Goal: Task Accomplishment & Management: Manage account settings

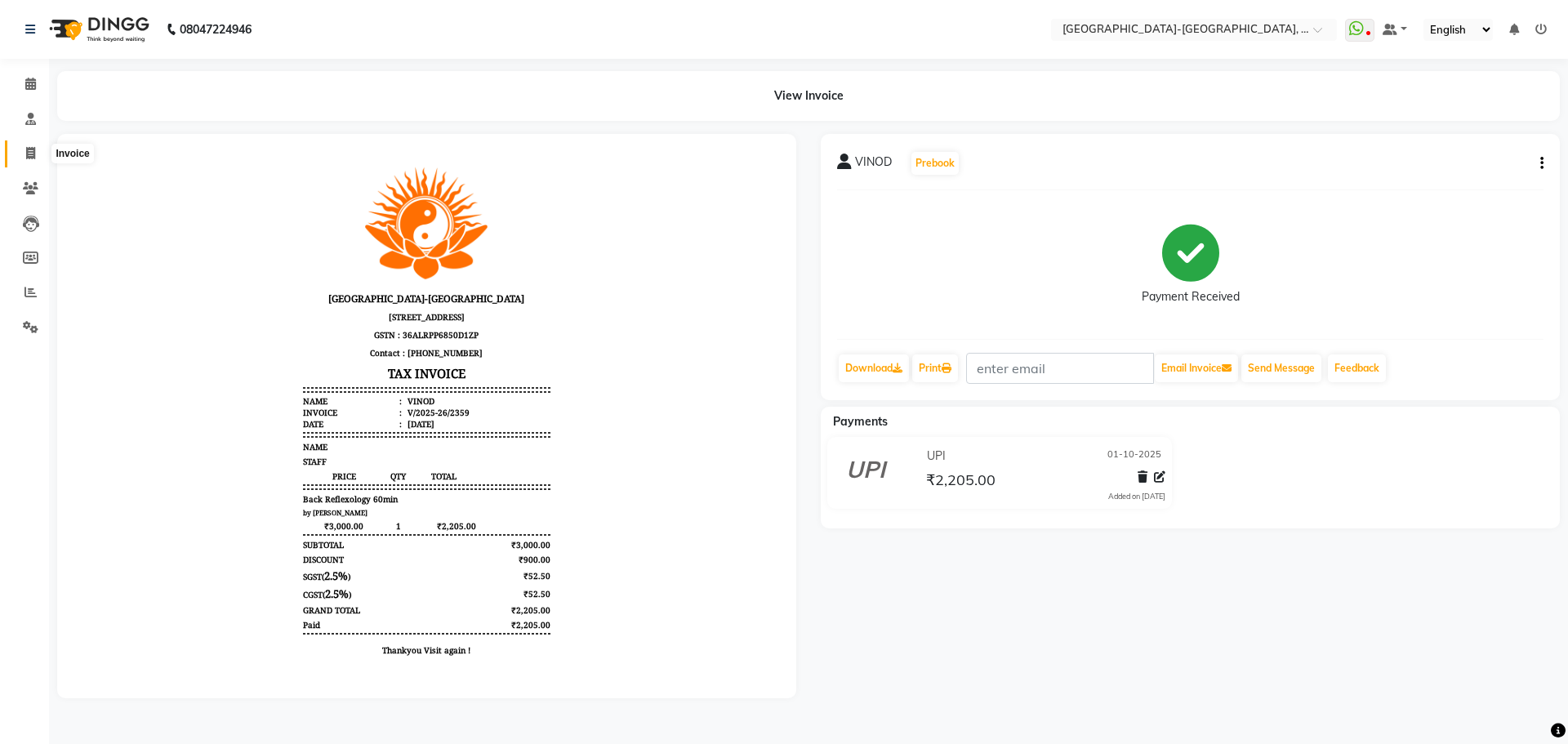
click at [32, 154] on icon at bounding box center [30, 152] width 9 height 13
select select "service"
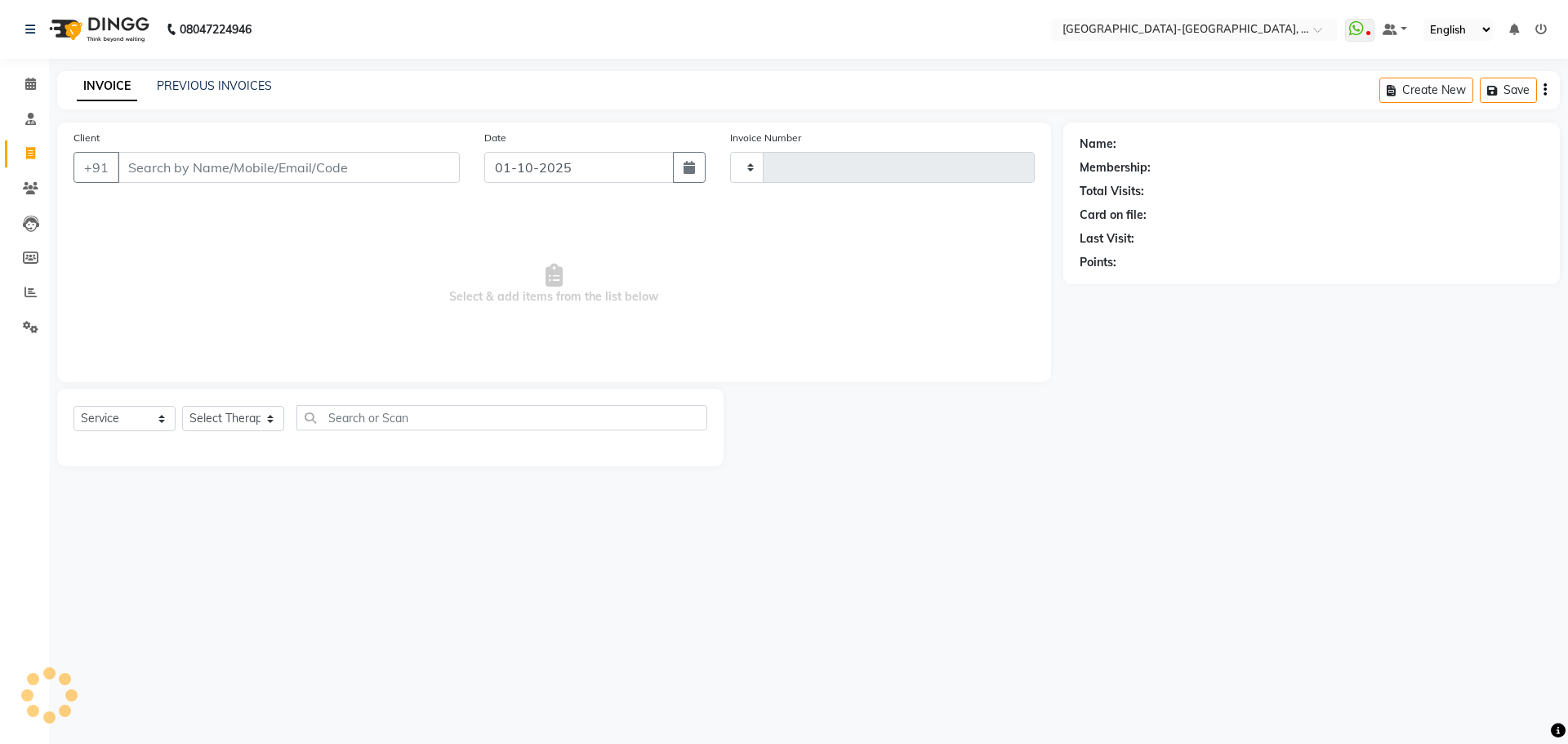
type input "2360"
select select "5851"
click at [247, 419] on select "Select Therapist Adakho Bone Hridziia Iris Katene Kholu Mayio Mohit Moru P Hrii…" at bounding box center [232, 419] width 102 height 25
select select "66849"
click at [182, 406] on select "Select Therapist Adakho Bone Hridziia Iris Katene Kholu Mayio Mohit Moru P Hrii…" at bounding box center [232, 419] width 102 height 25
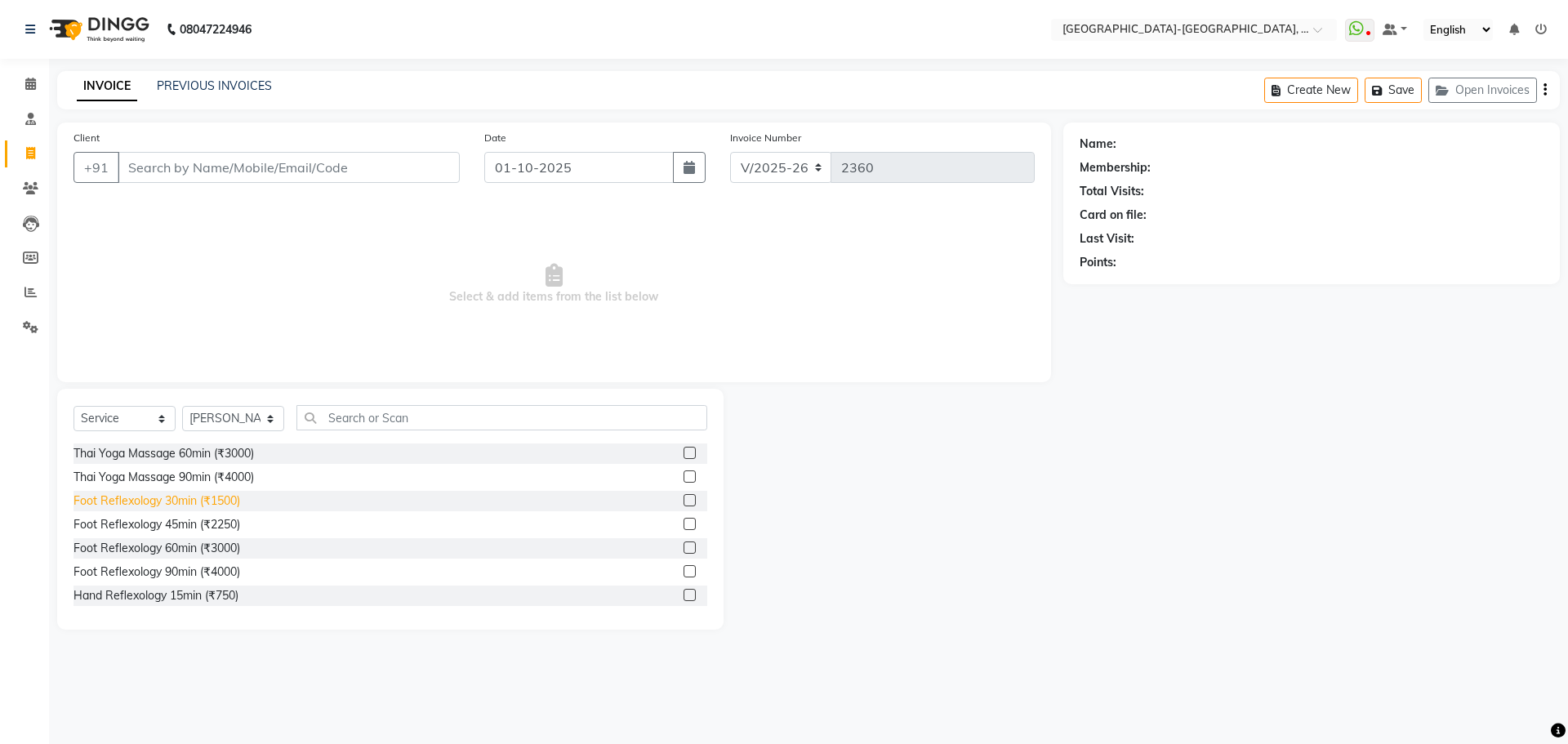
click at [210, 505] on div "Foot Reflexology 30min (₹1500)" at bounding box center [157, 501] width 167 height 17
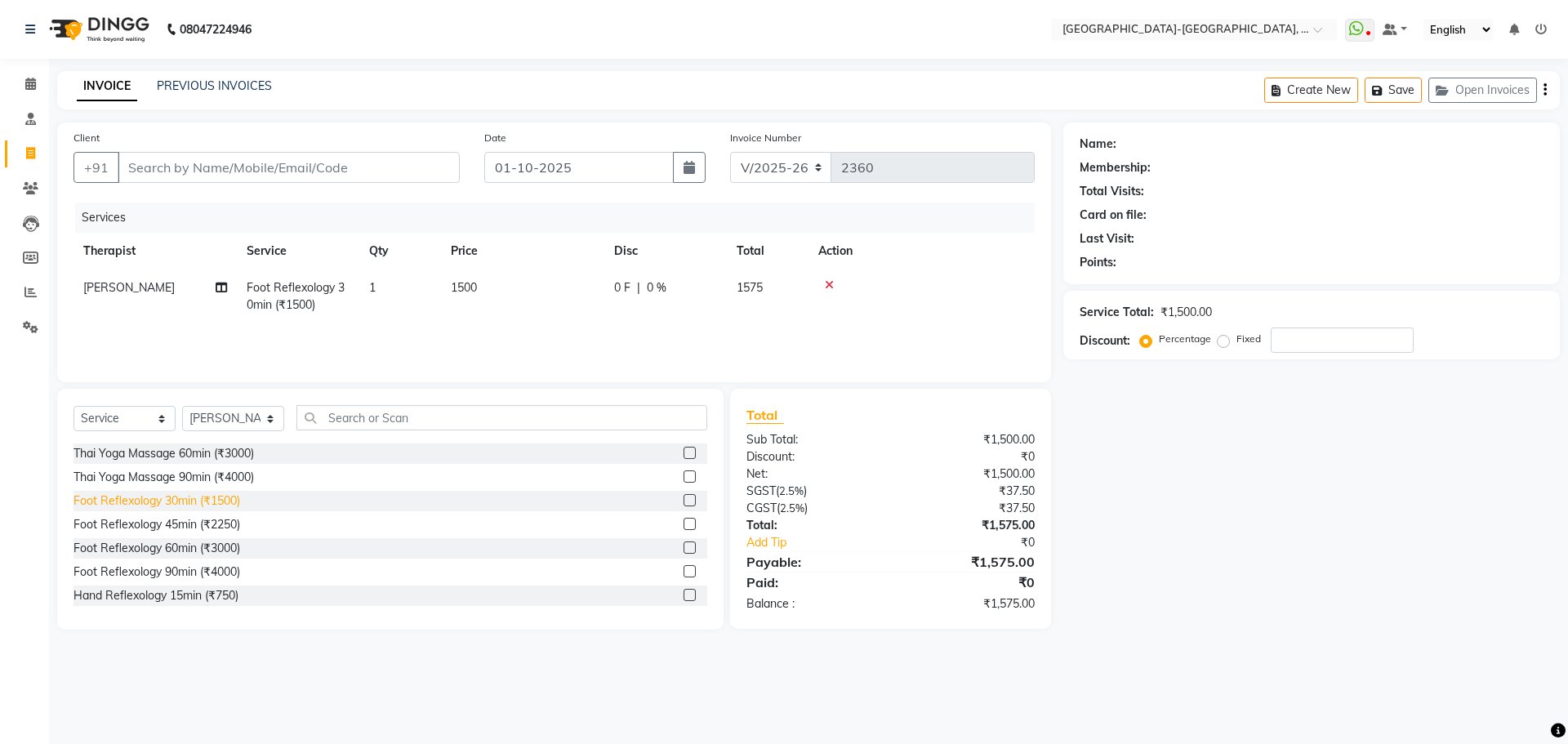
click at [174, 504] on div "Foot Reflexology 30min (₹1500)" at bounding box center [157, 501] width 167 height 17
checkbox input "false"
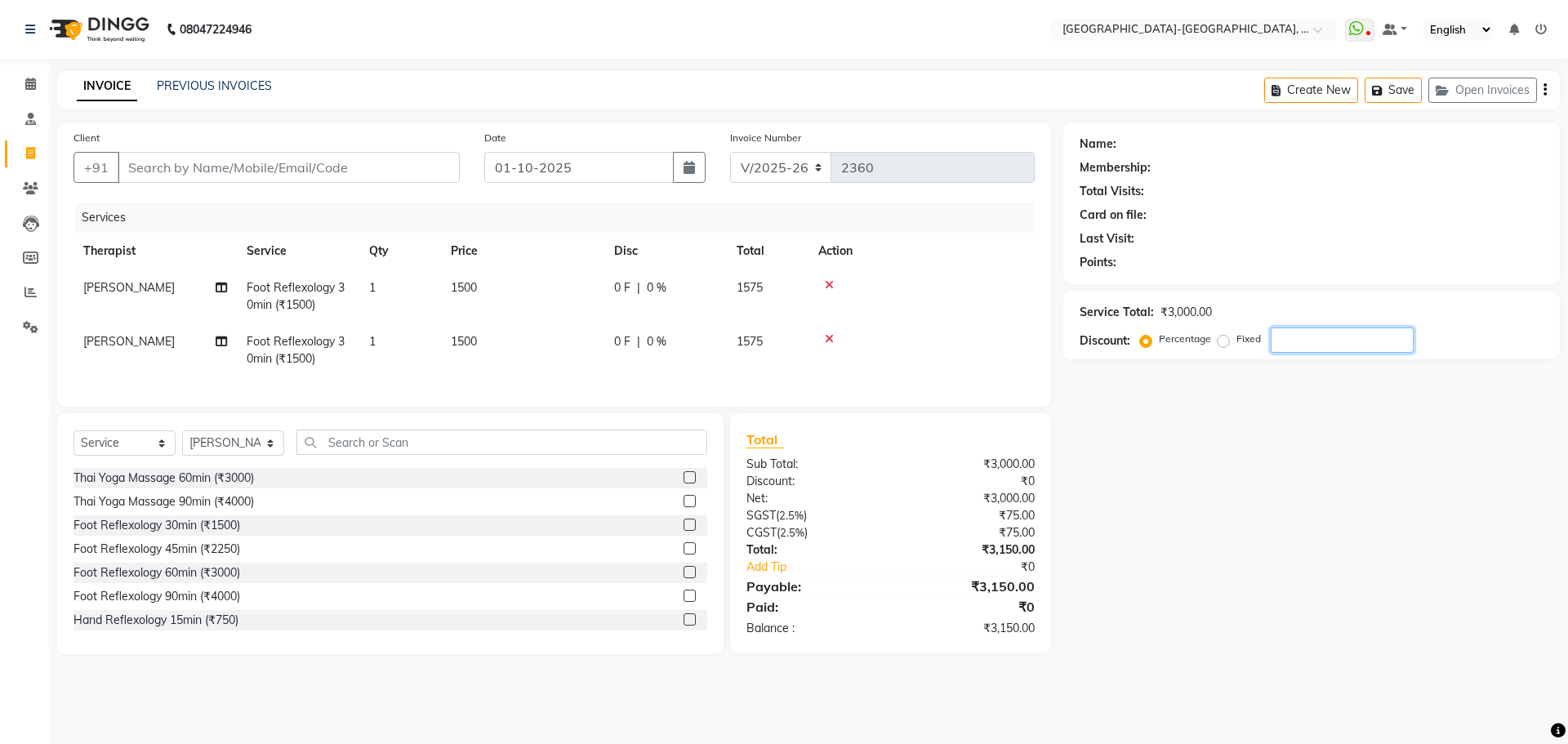
click at [1279, 339] on input "number" at bounding box center [1342, 340] width 143 height 25
type input "10"
click at [825, 334] on icon at bounding box center [829, 339] width 9 height 12
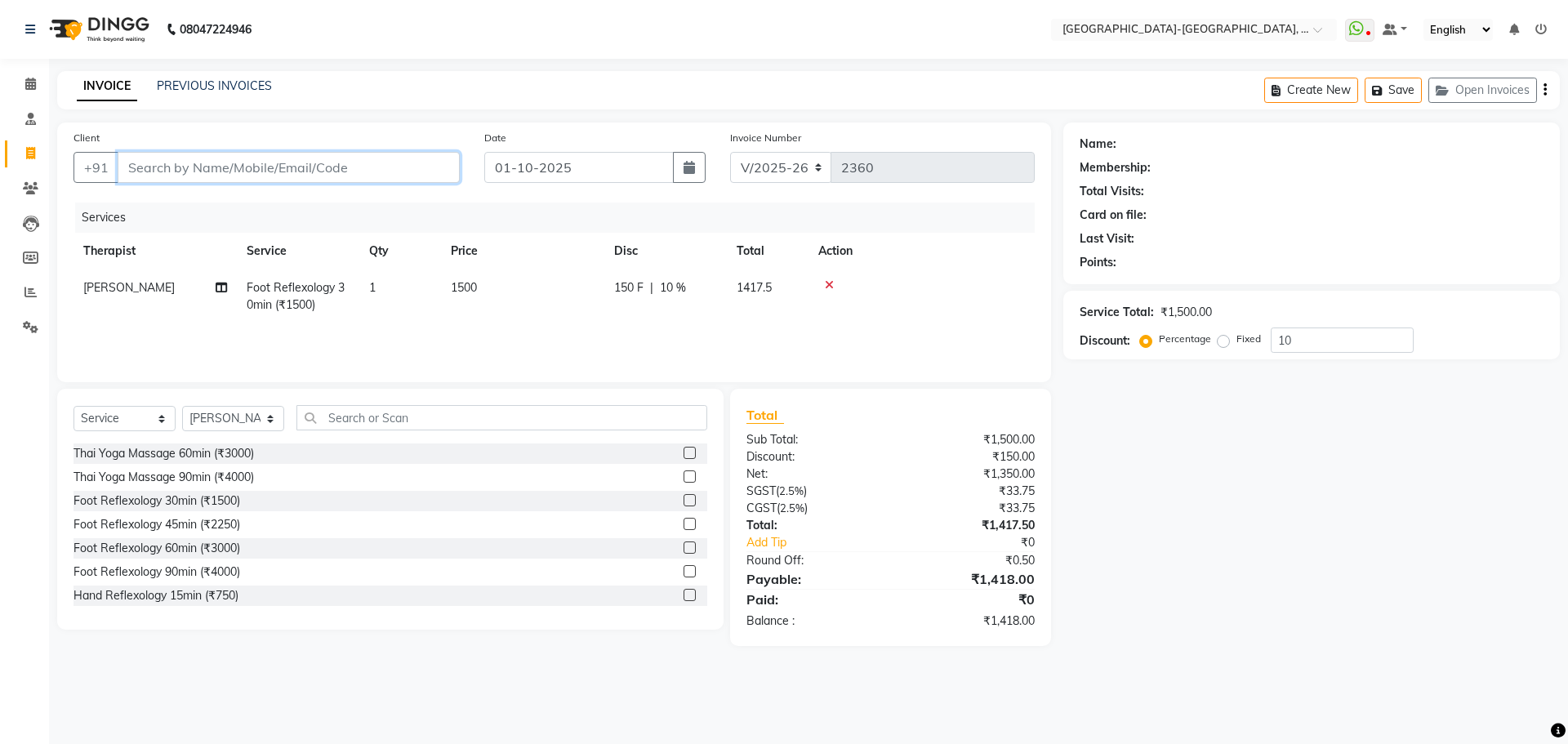
click at [198, 177] on input "Client" at bounding box center [289, 167] width 342 height 31
type input "9"
type input "0"
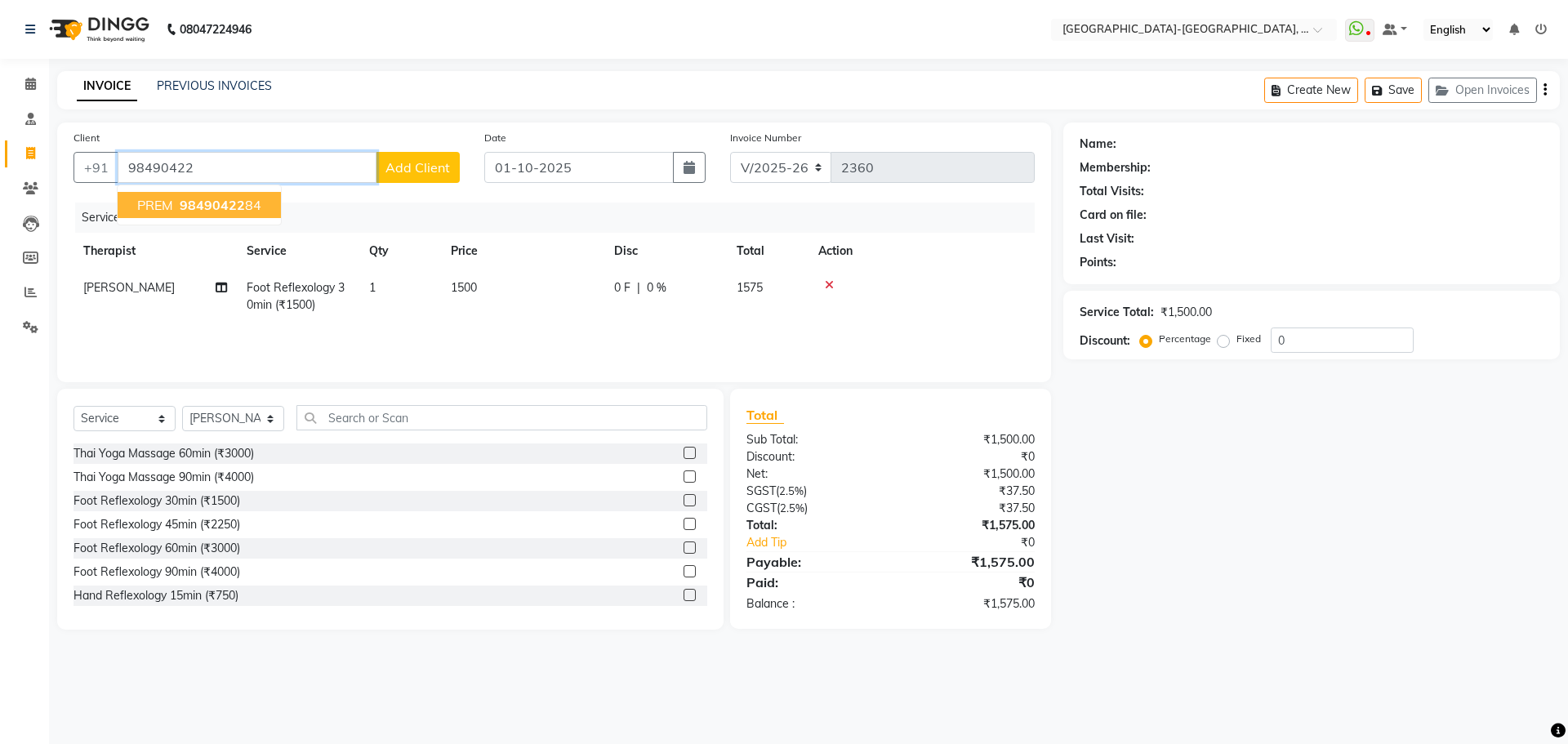
click at [201, 208] on span "98490422" at bounding box center [212, 205] width 65 height 17
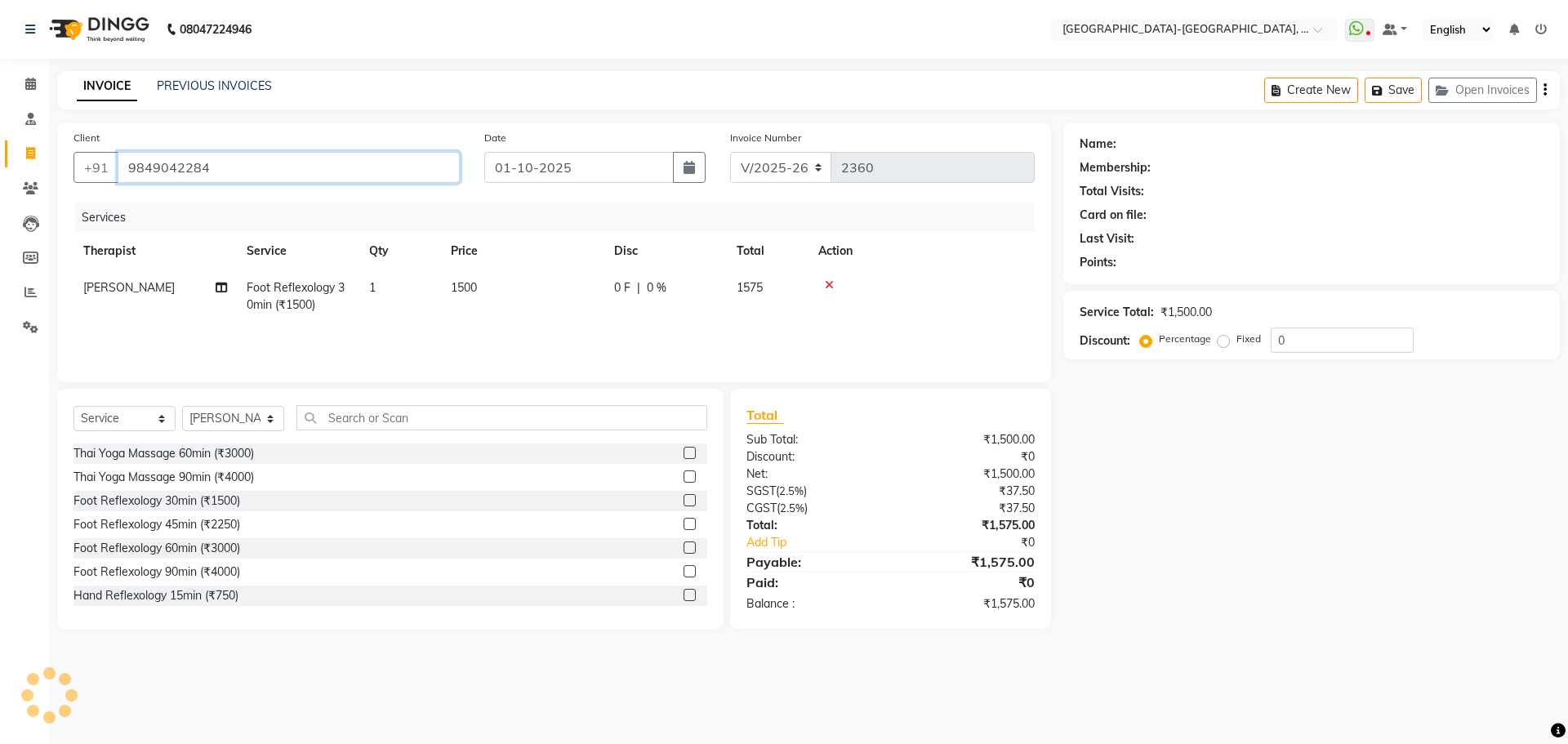
type input "9849042284"
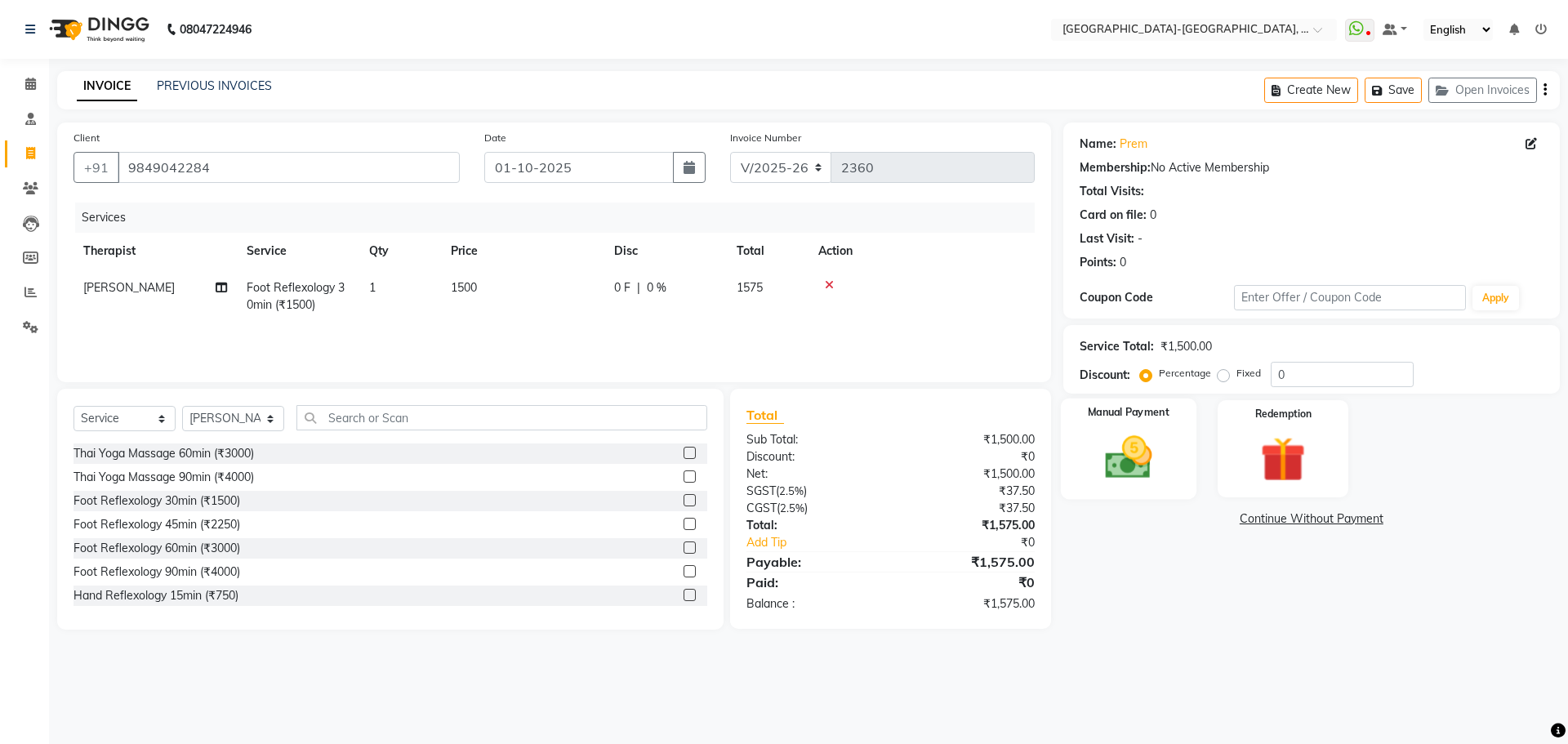
click at [1126, 466] on img at bounding box center [1128, 457] width 76 height 53
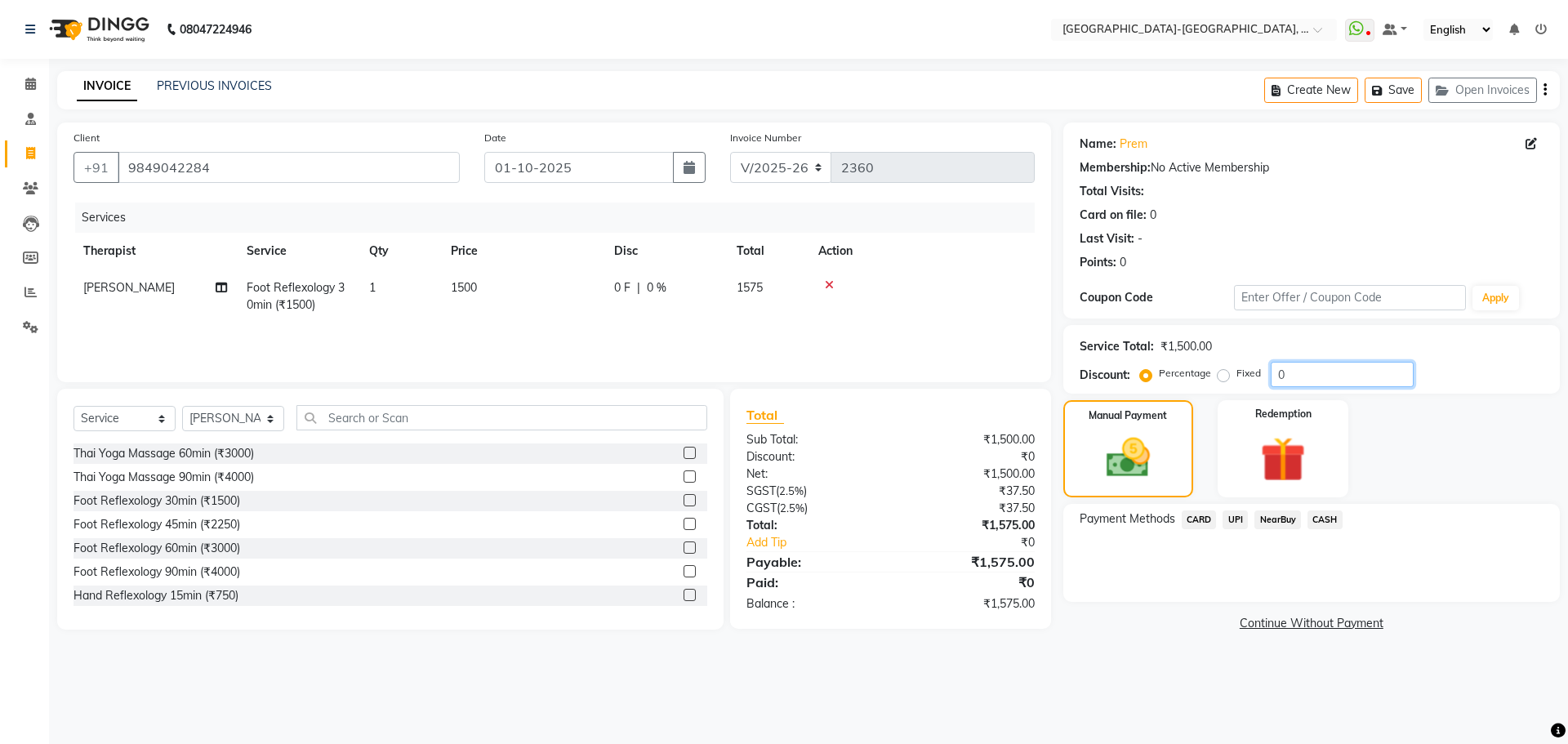
click at [1301, 366] on input "0" at bounding box center [1342, 374] width 143 height 25
type input "10"
click at [1237, 511] on span "UPI" at bounding box center [1236, 519] width 25 height 18
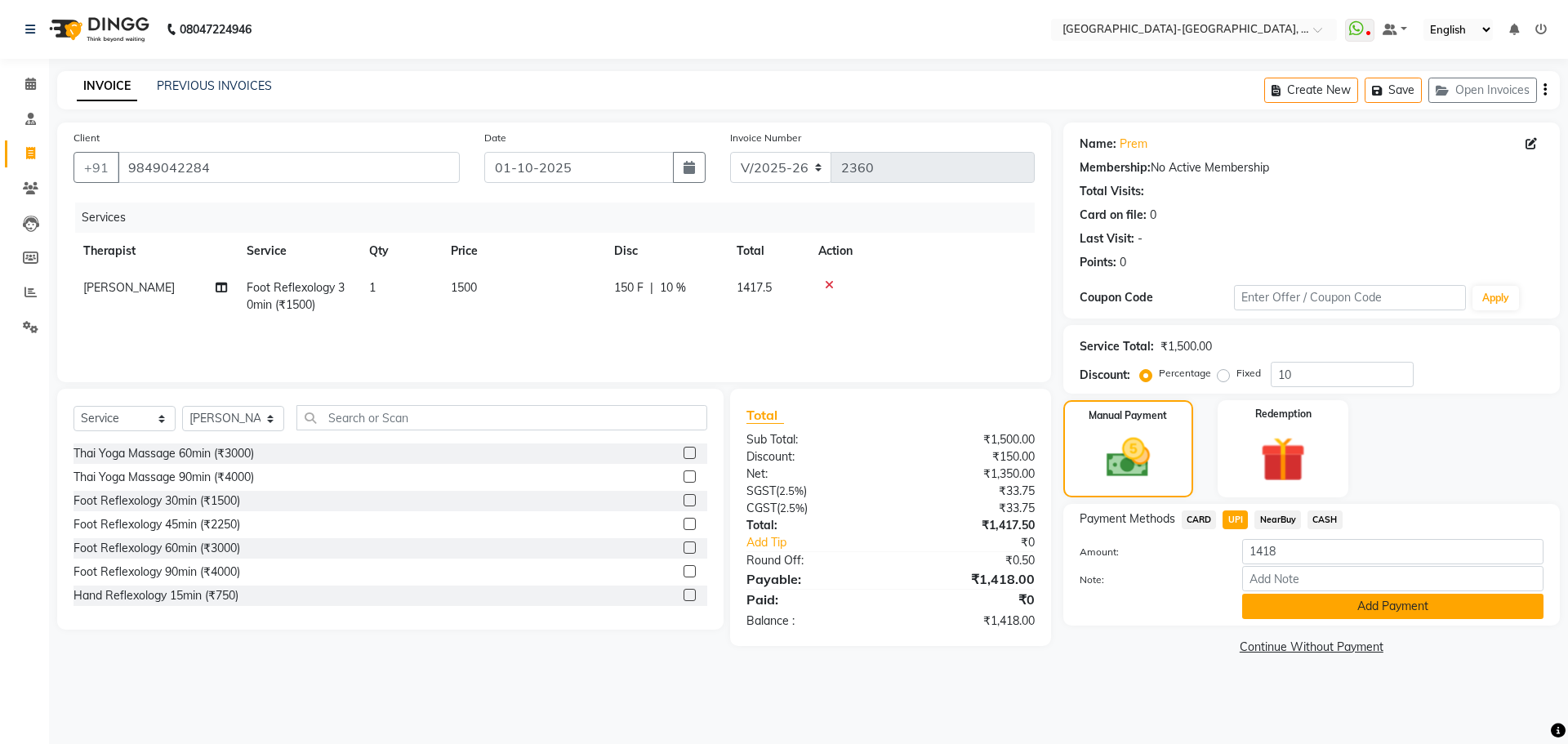
click at [1376, 611] on button "Add Payment" at bounding box center [1393, 606] width 301 height 25
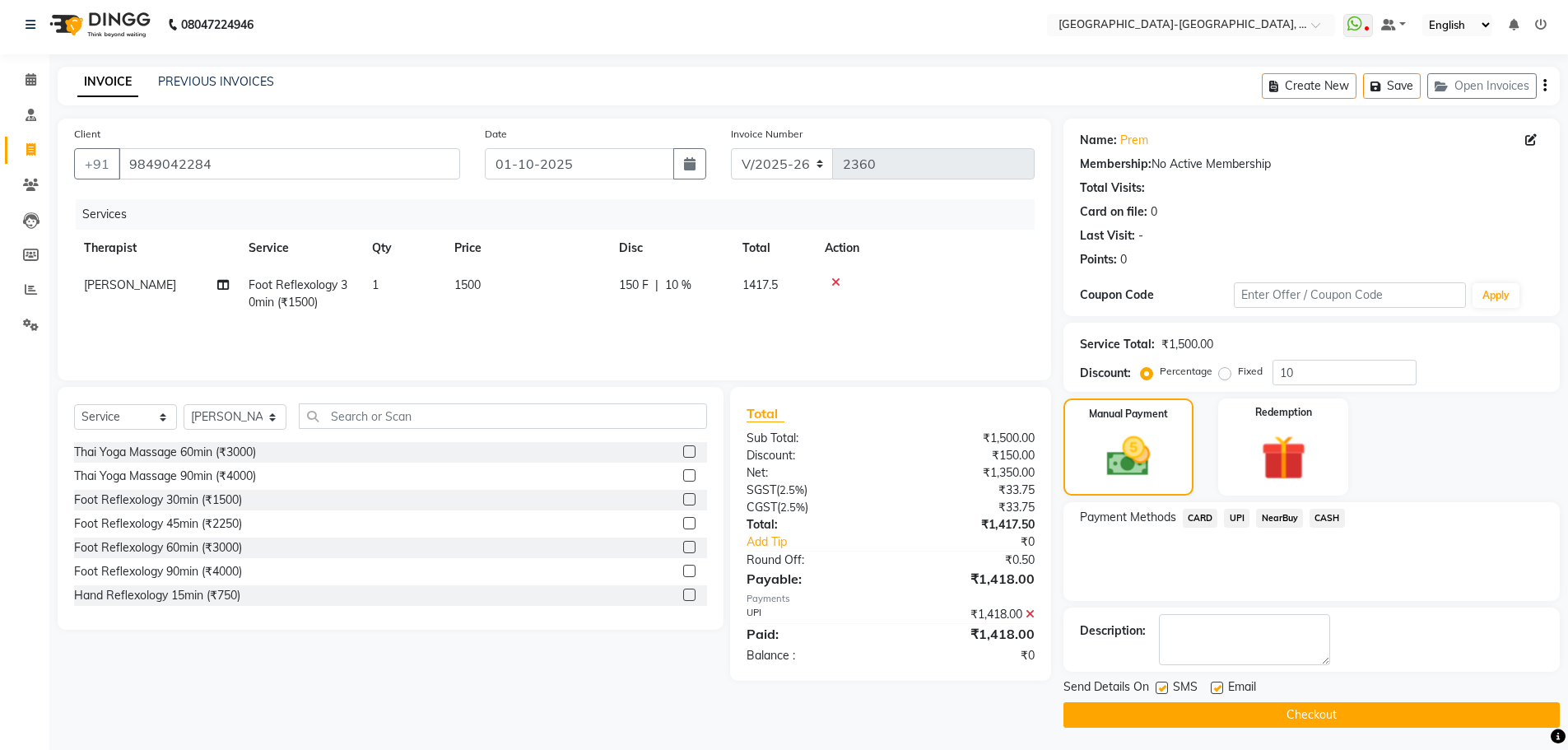
scroll to position [8, 0]
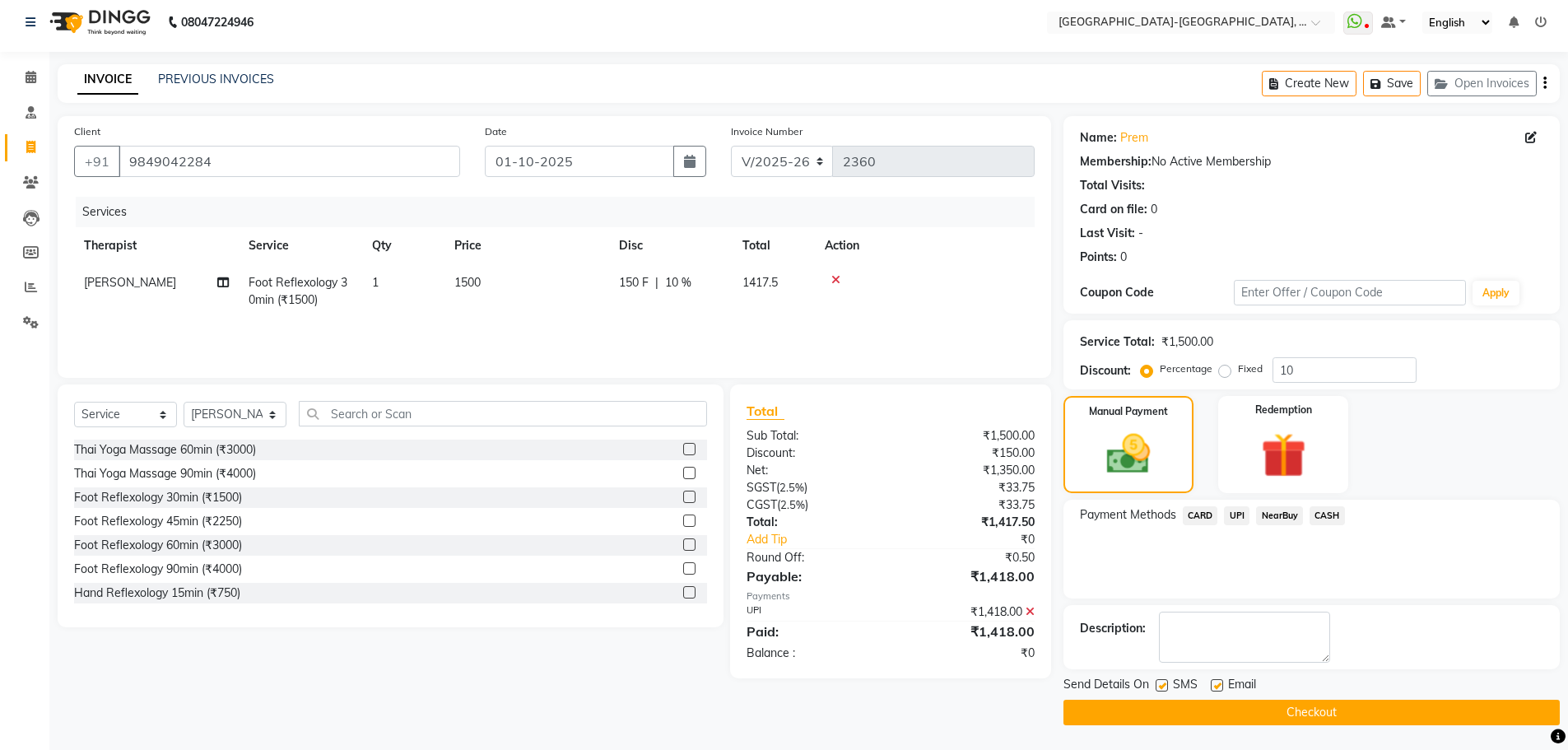
click at [136, 277] on td "Sapana" at bounding box center [157, 291] width 164 height 54
select select "66849"
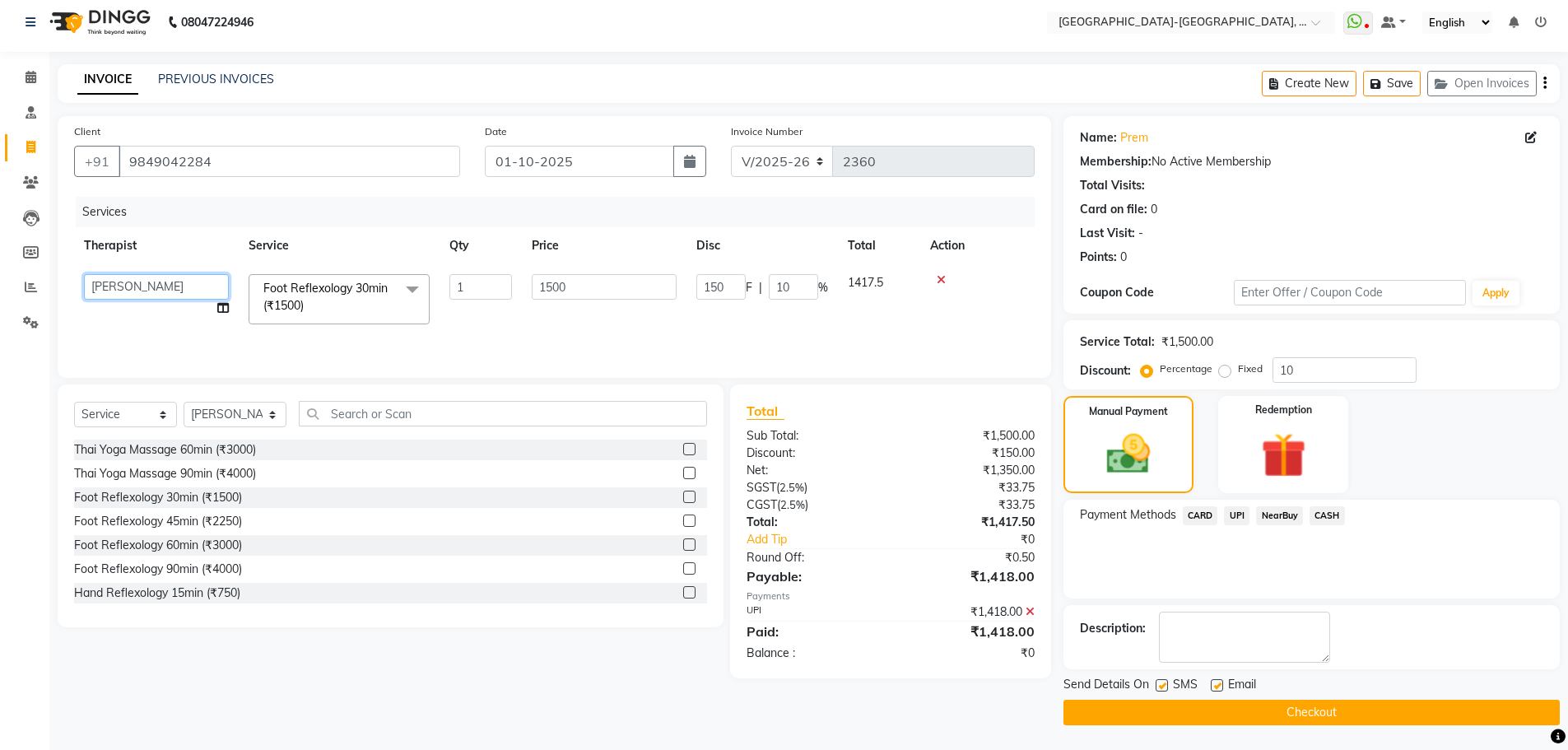
click at [122, 287] on select "Adakho Bone Hridziia Iris Katene Kholu Mayio Mohit Moru P Hriidziio Sahriini Sa…" at bounding box center [157, 287] width 145 height 25
click at [1241, 731] on main "INVOICE PREVIOUS INVOICES Create New Save Open Invoices Client +91 9849042284 D…" at bounding box center [807, 407] width 1518 height 685
click at [1406, 86] on button "Save" at bounding box center [1391, 83] width 58 height 25
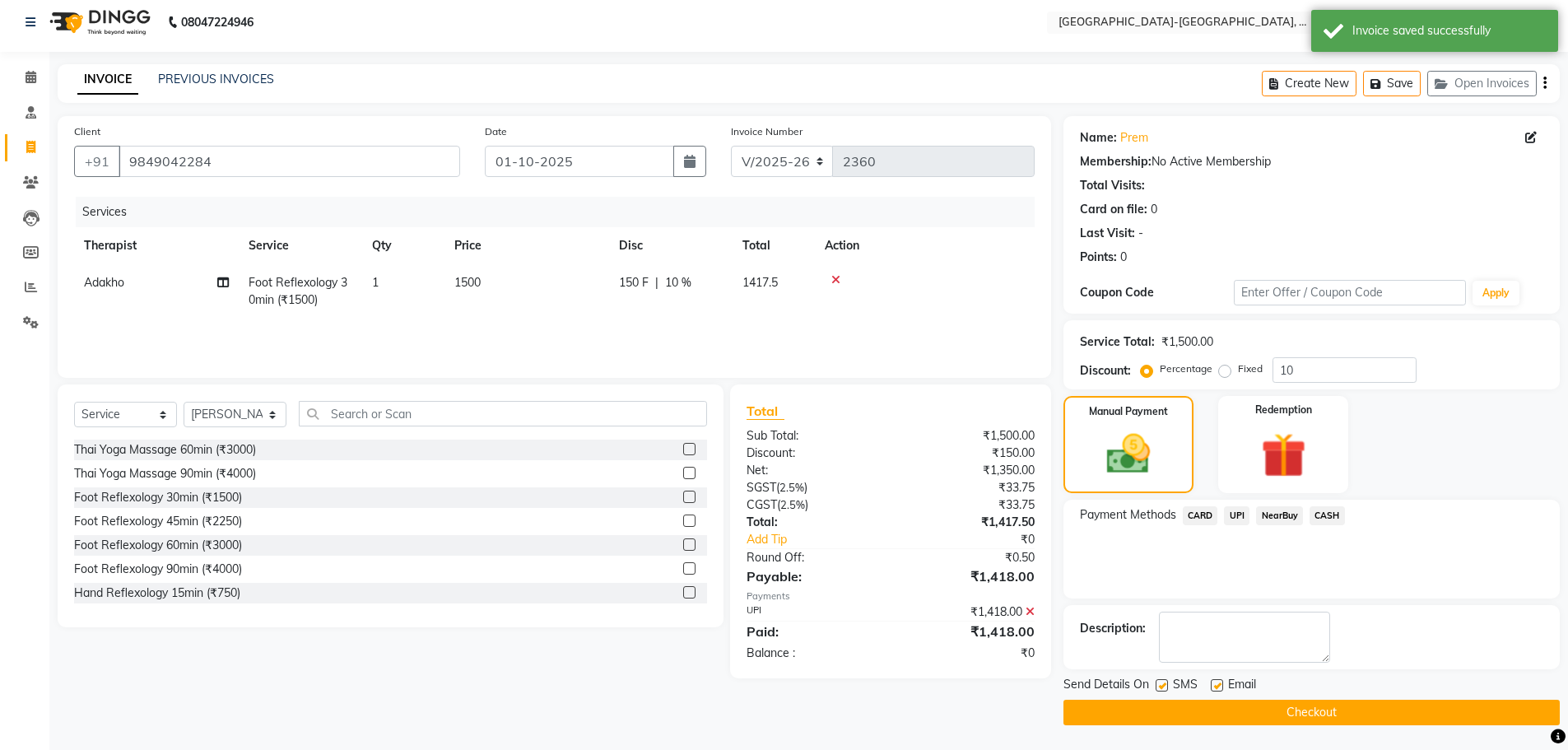
click at [183, 87] on div "PREVIOUS INVOICES" at bounding box center [215, 79] width 116 height 18
click at [183, 77] on link "PREVIOUS INVOICES" at bounding box center [215, 78] width 116 height 15
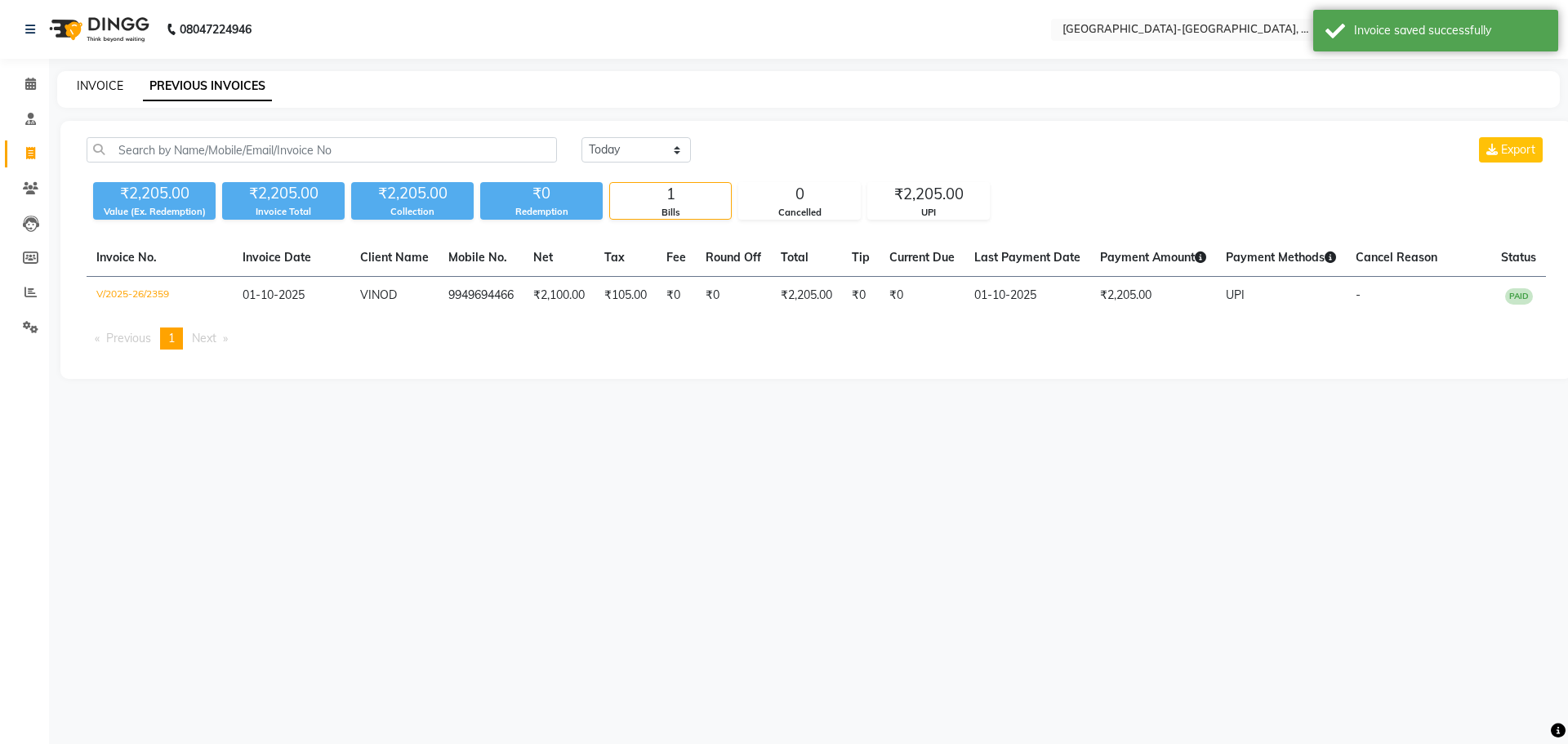
click at [99, 88] on link "INVOICE" at bounding box center [100, 85] width 47 height 15
select select "service"
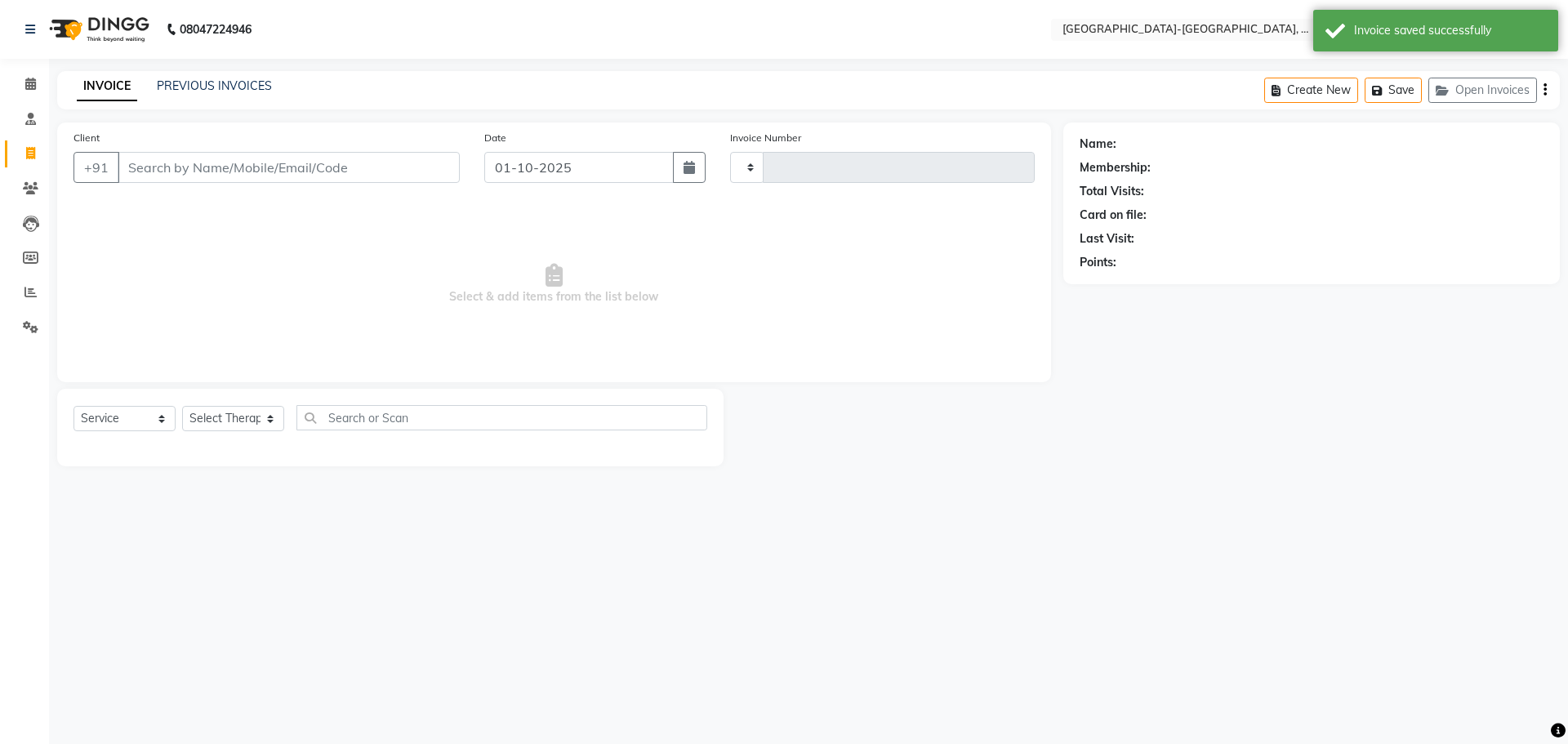
type input "2360"
select select "5851"
click at [239, 418] on select "Select Therapist Adakho Bone Hridziia Iris Katene Kholu Mayio Mohit Moru P Hrii…" at bounding box center [232, 419] width 102 height 25
select select "66849"
click at [182, 406] on select "Select Therapist Adakho Bone Hridziia Iris Katene Kholu Mayio Mohit Moru P Hrii…" at bounding box center [232, 419] width 102 height 25
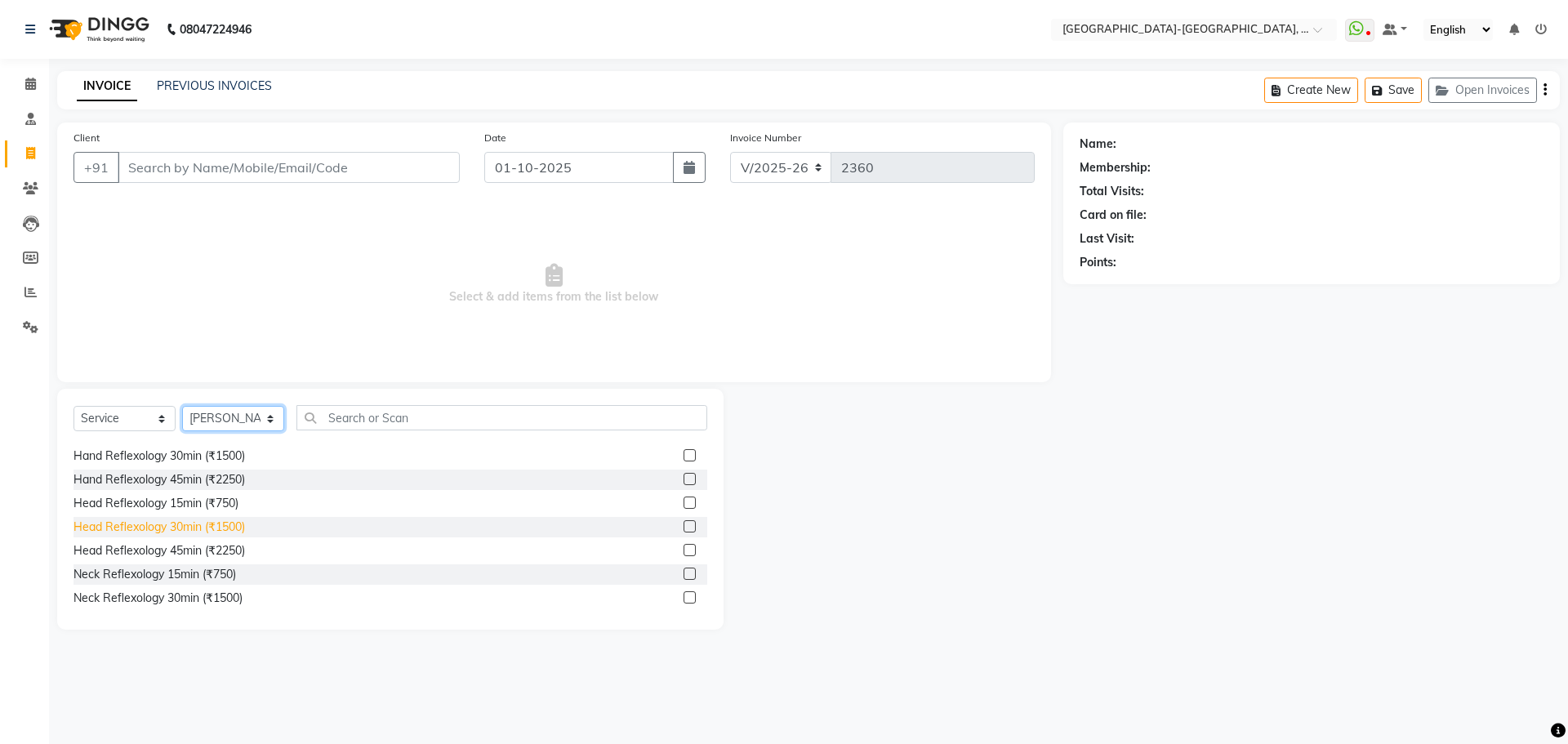
scroll to position [245, 0]
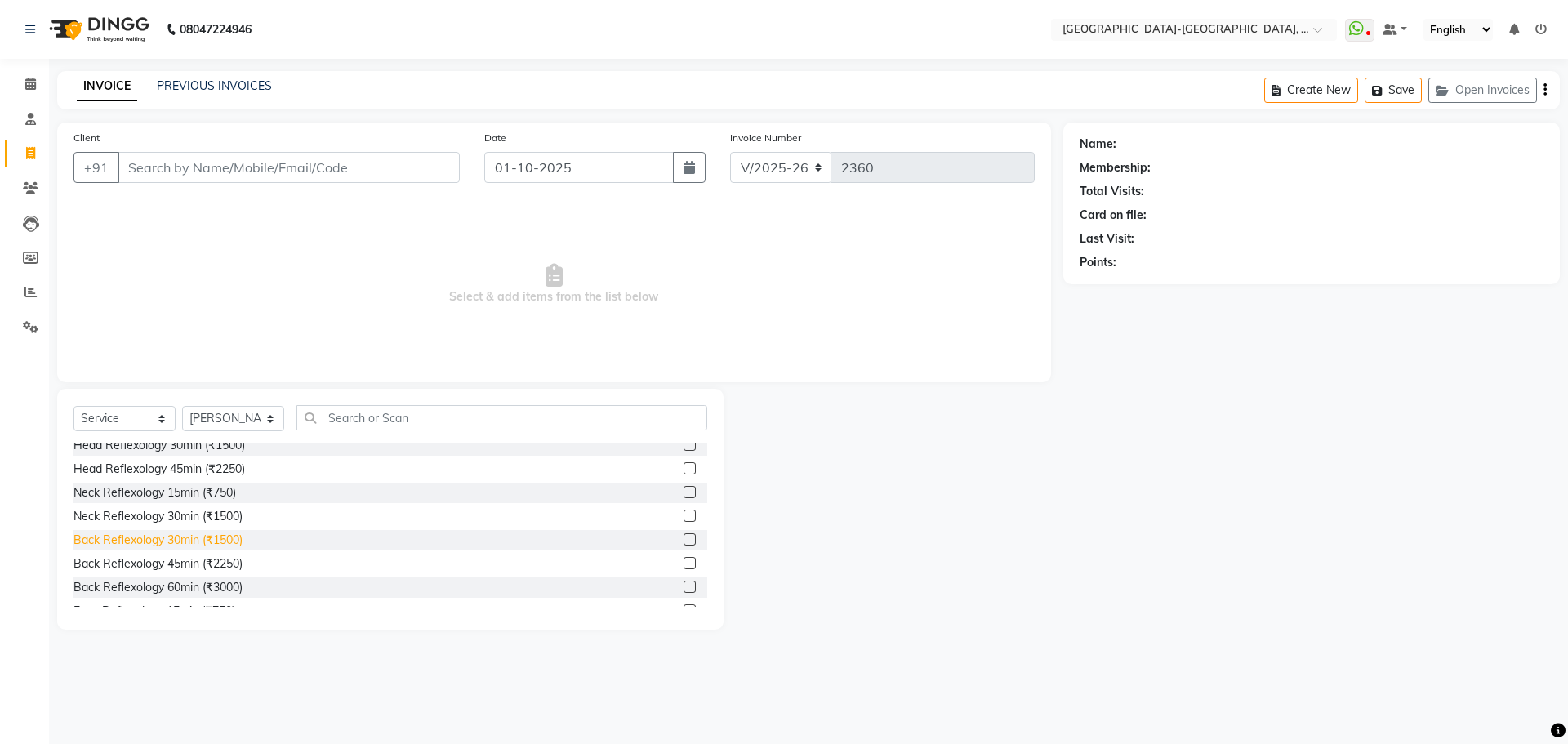
click at [182, 535] on div "Back Reflexology 30min (₹1500)" at bounding box center [158, 540] width 169 height 17
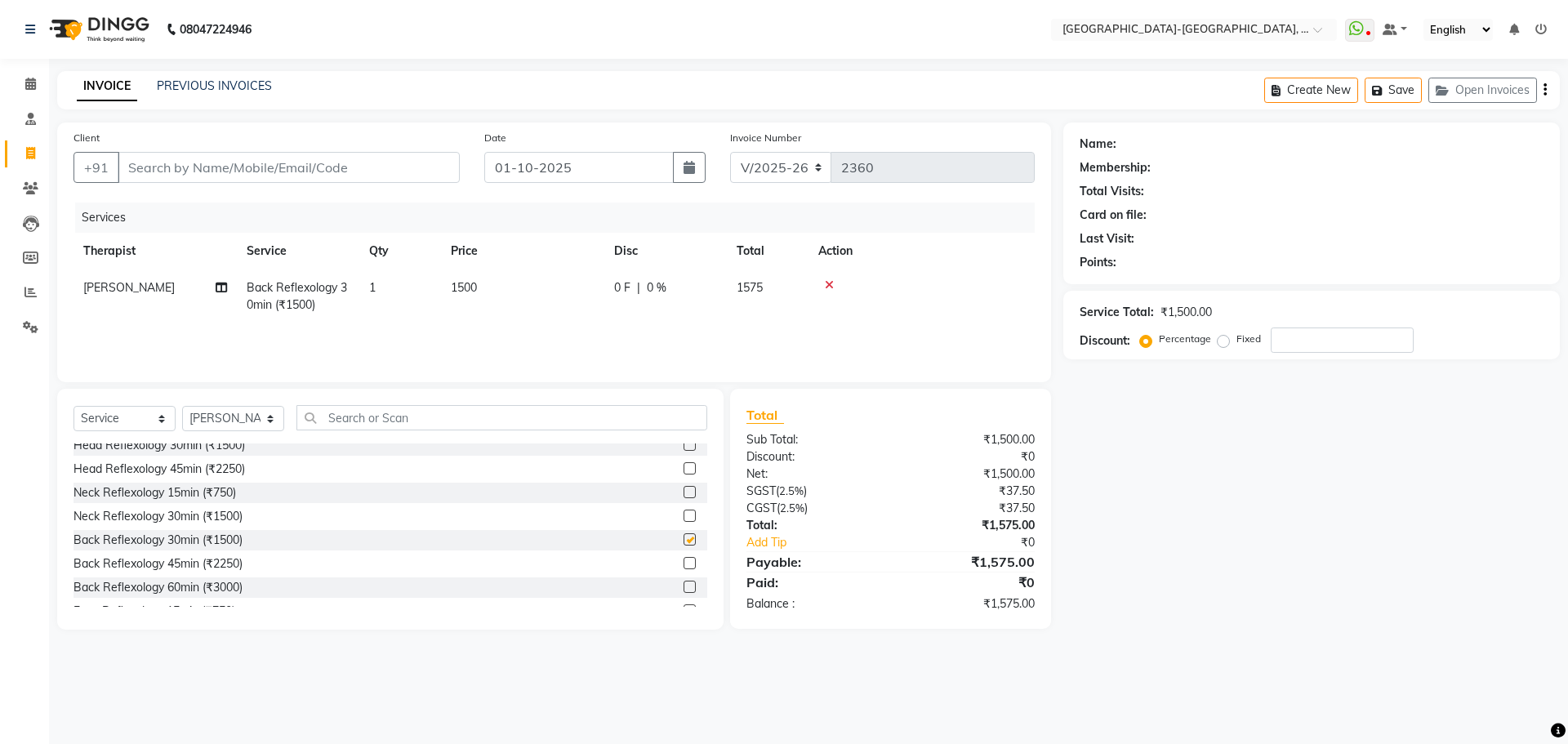
checkbox input "false"
click at [258, 164] on input "Client" at bounding box center [289, 167] width 342 height 31
type input "9"
type input "0"
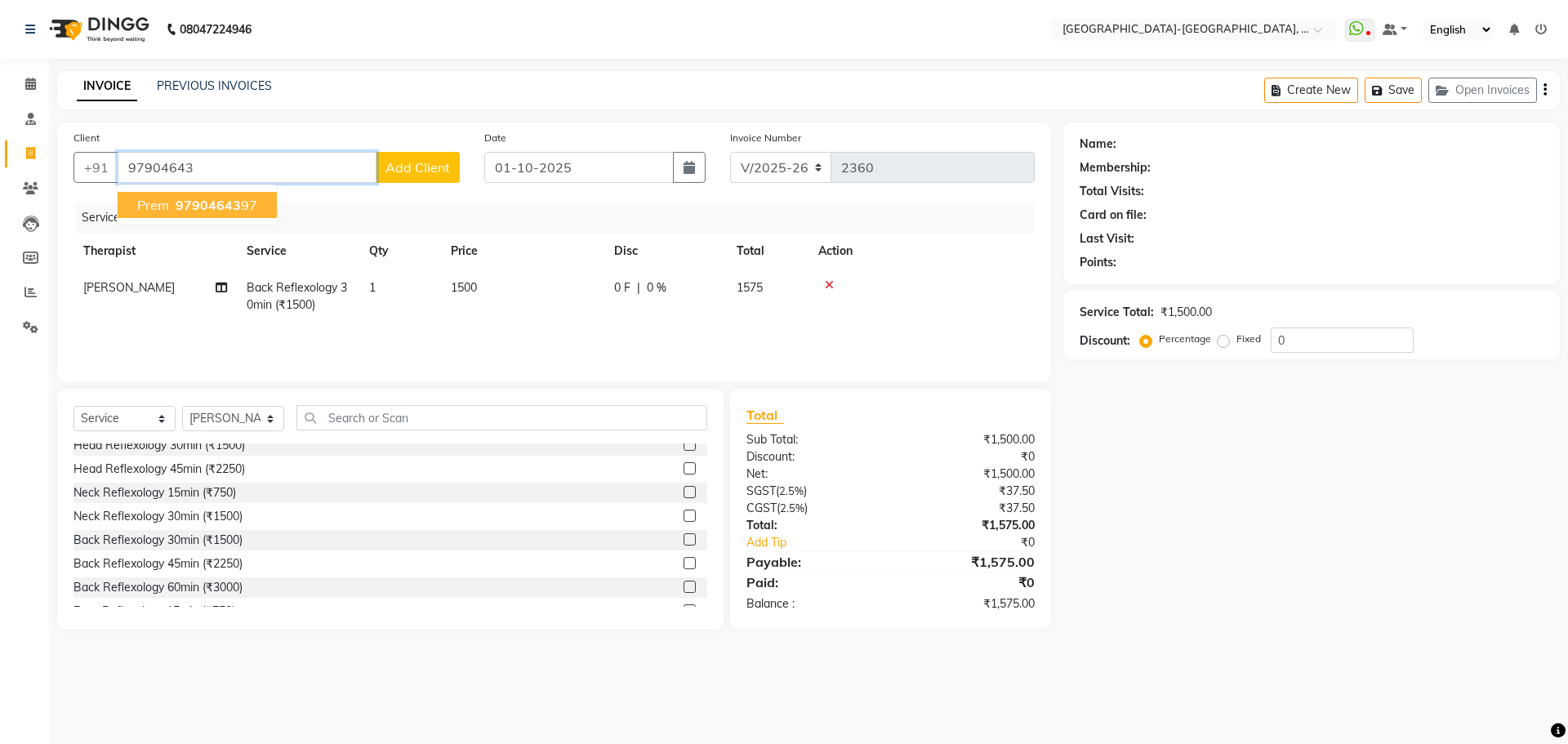
click at [182, 212] on span "97904643" at bounding box center [208, 205] width 65 height 17
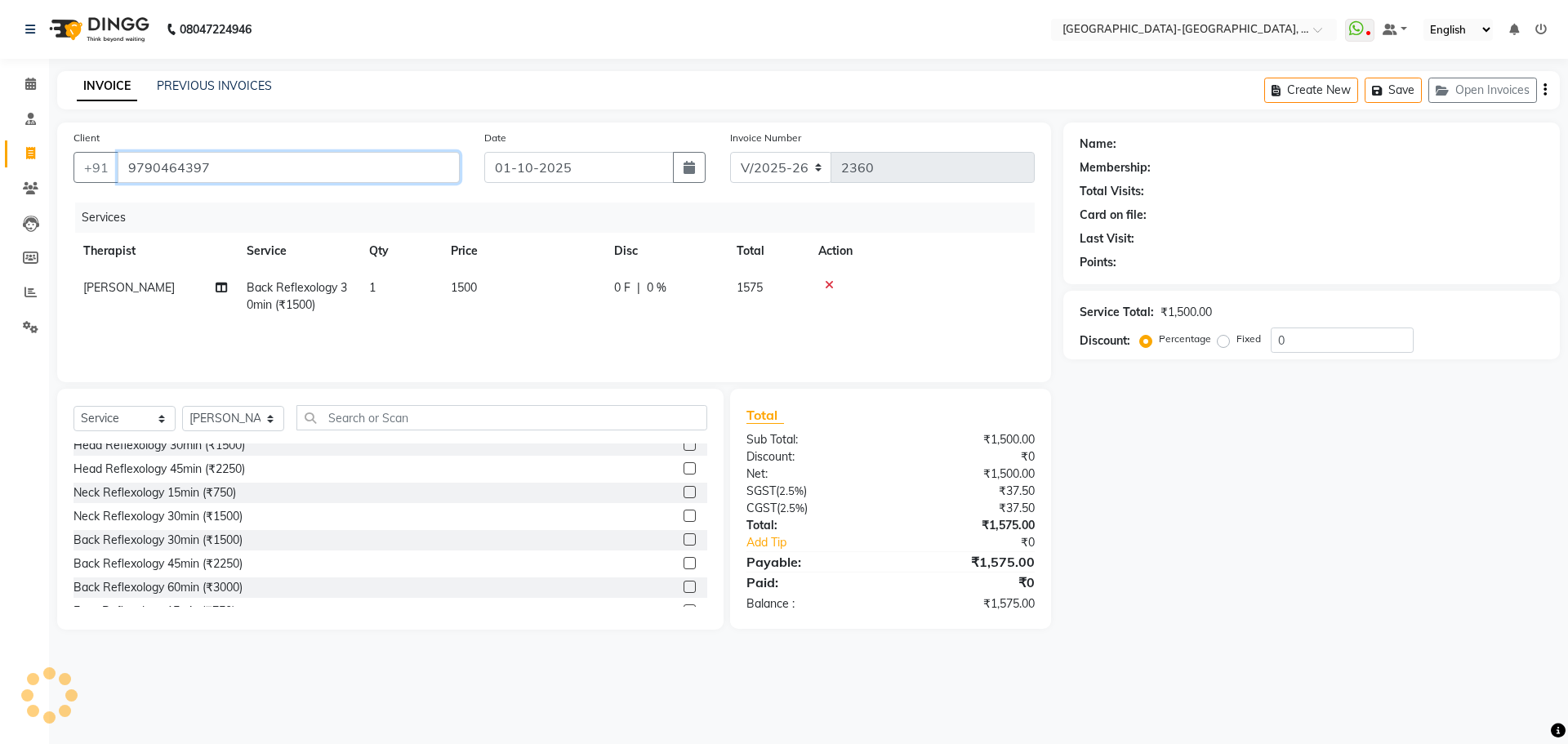
type input "9790464397"
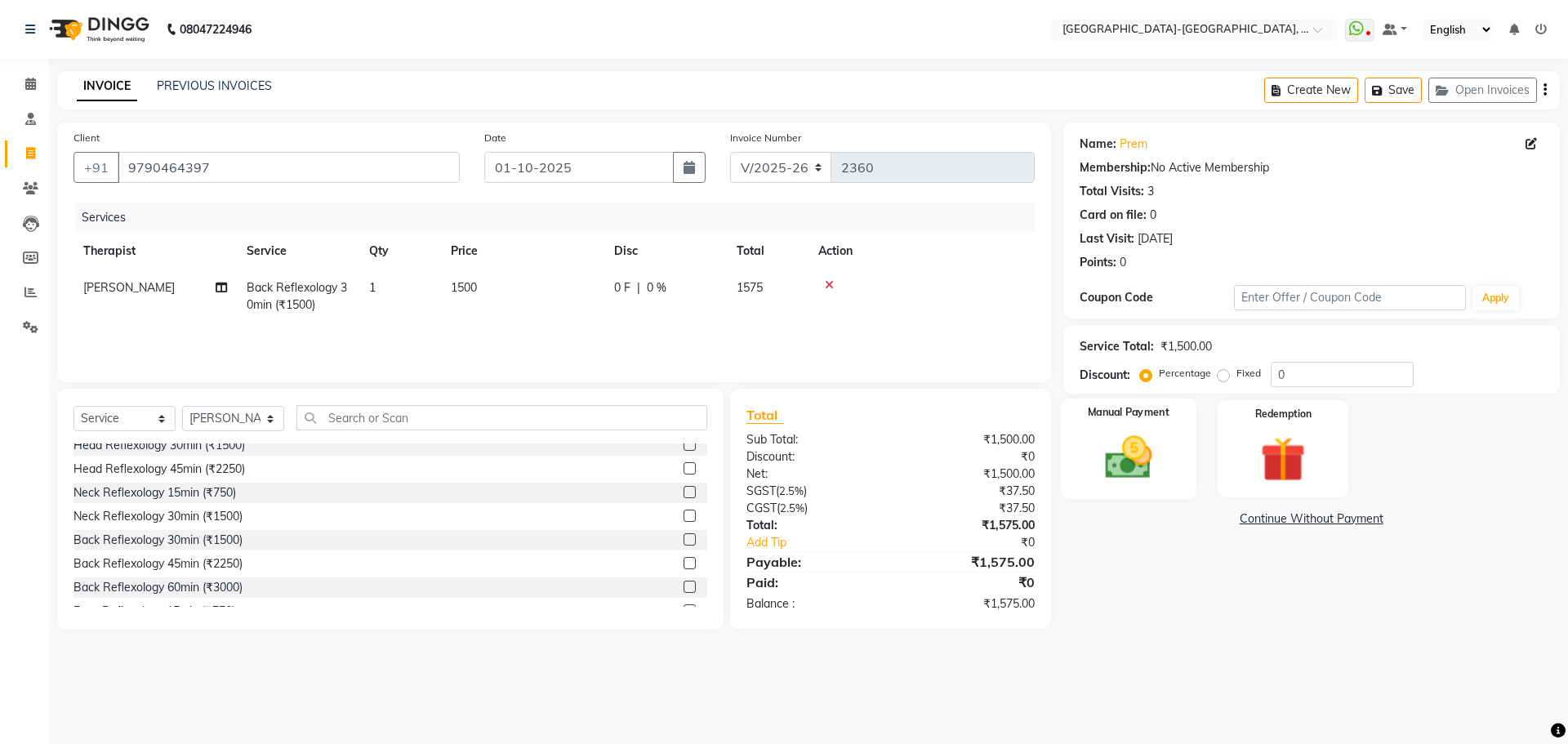
click at [1116, 457] on img at bounding box center [1128, 457] width 76 height 53
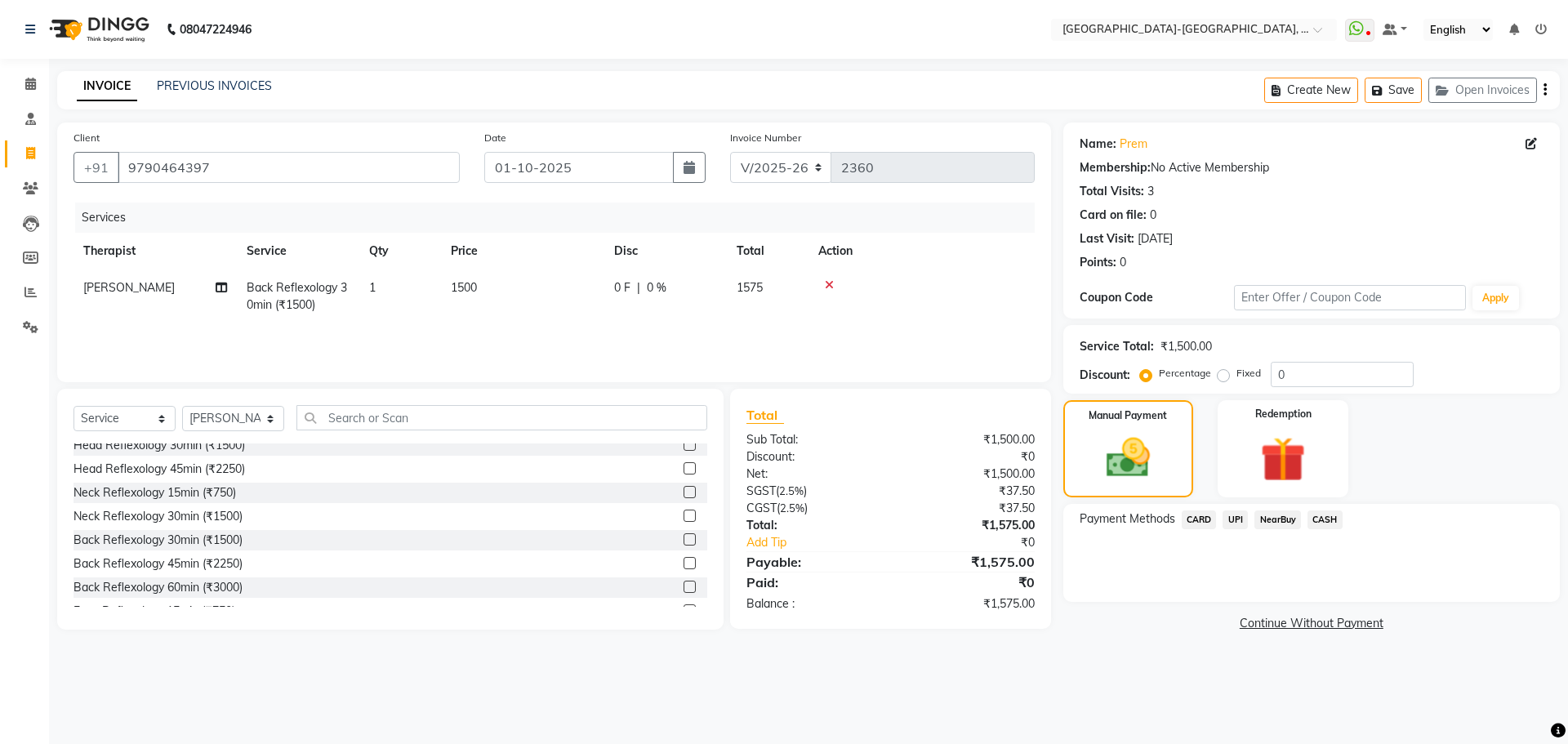
click at [1242, 524] on span "UPI" at bounding box center [1236, 519] width 25 height 18
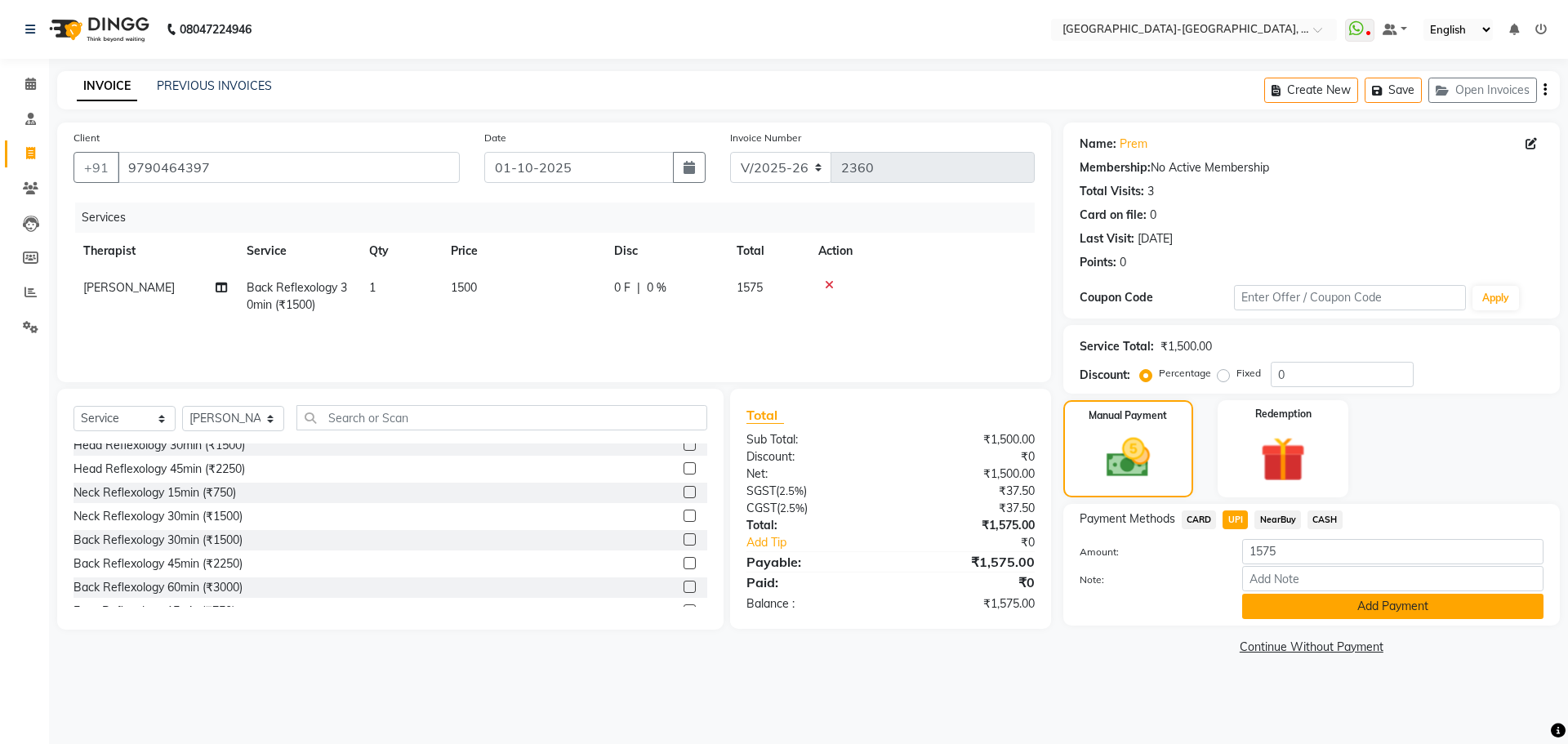
click at [1258, 601] on button "Add Payment" at bounding box center [1393, 606] width 301 height 25
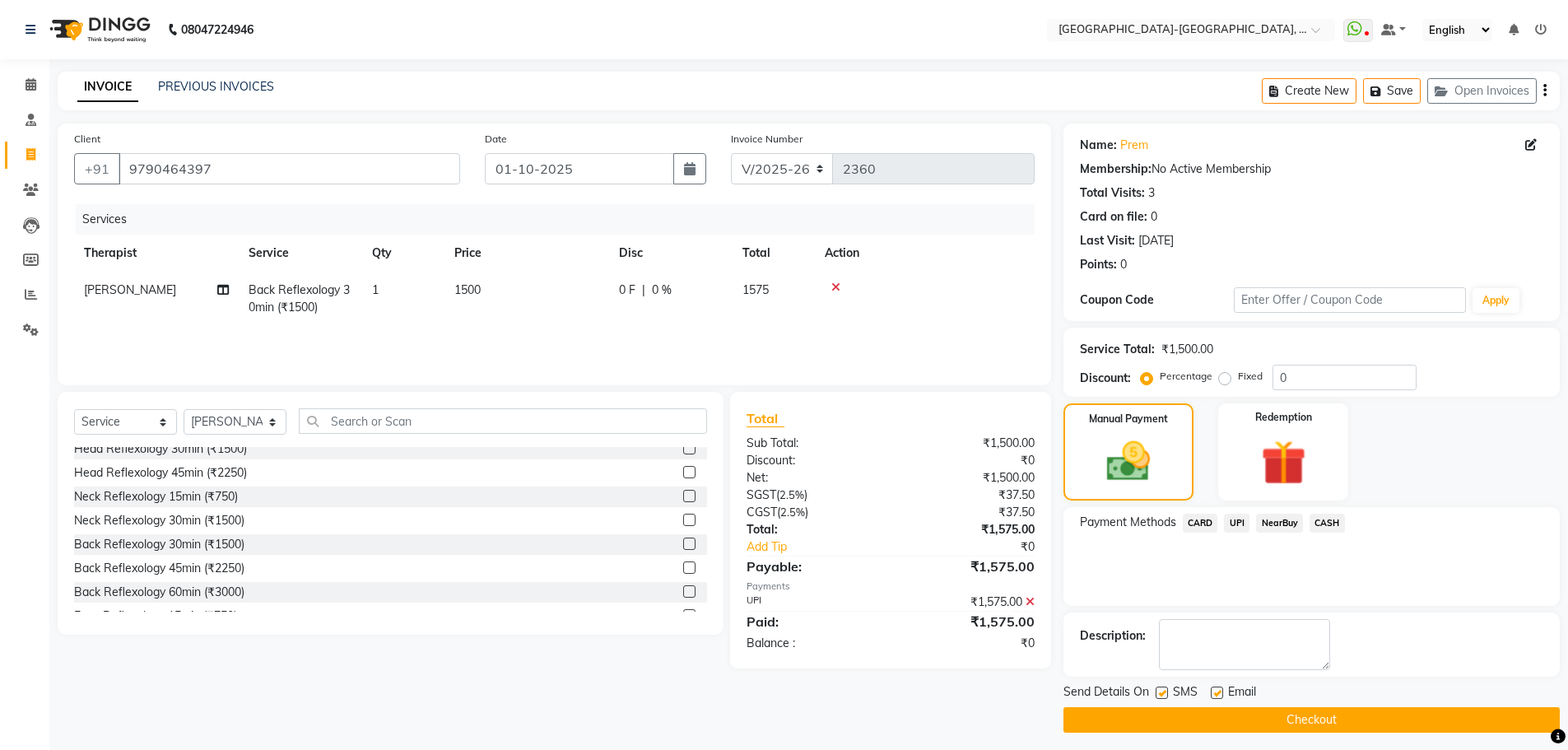
click at [1271, 714] on button "Checkout" at bounding box center [1311, 720] width 496 height 25
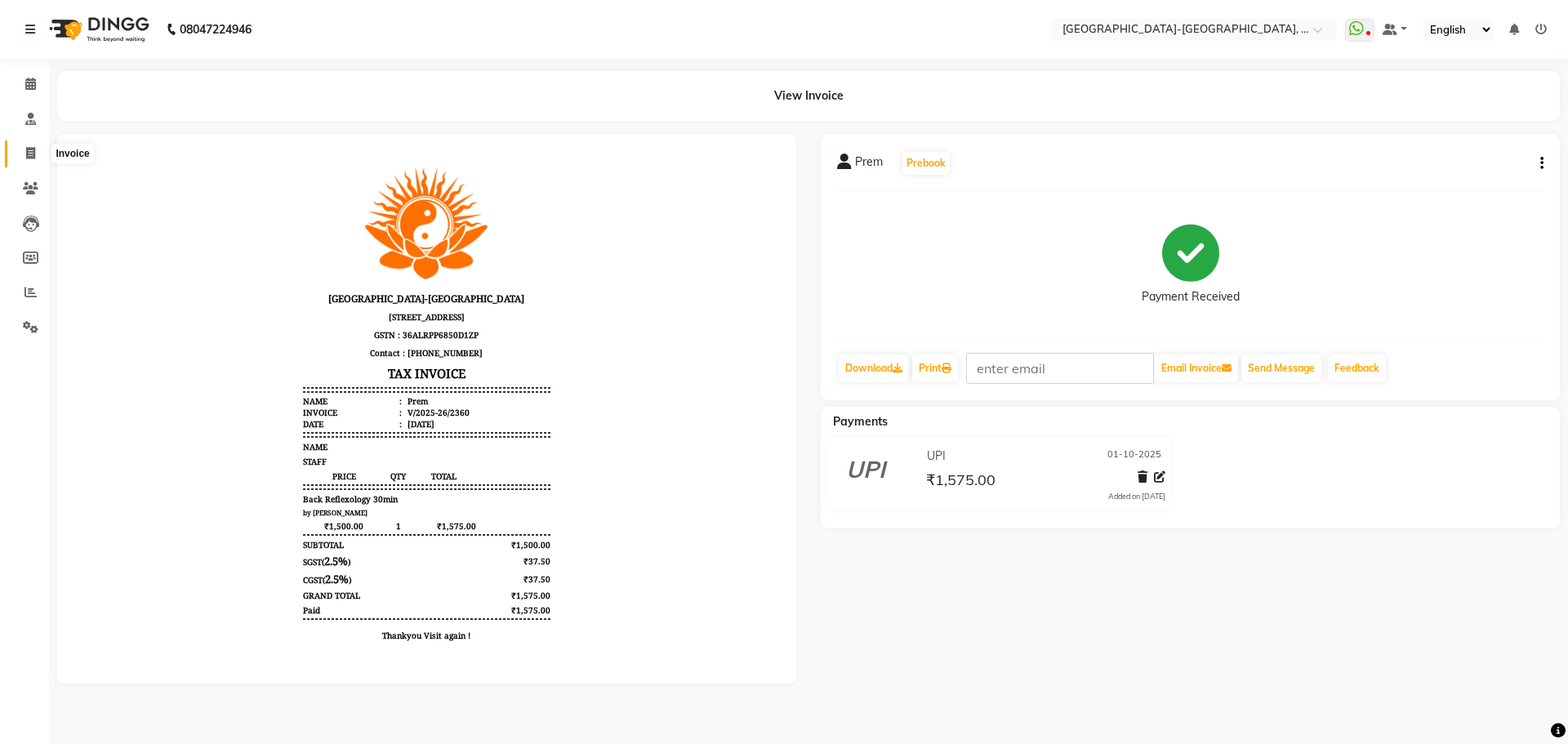
click at [22, 152] on span at bounding box center [30, 153] width 28 height 18
select select "service"
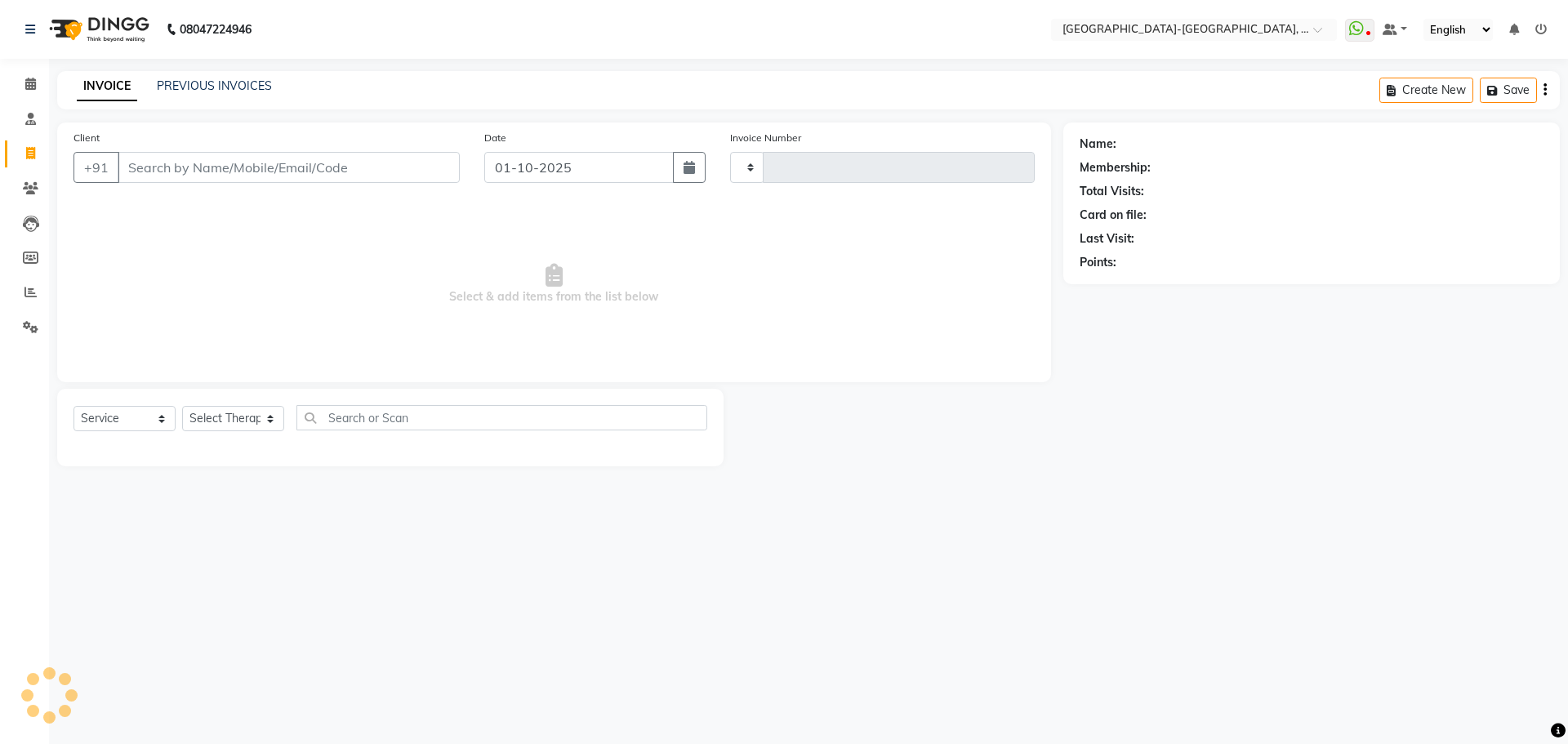
type input "2361"
select select "5851"
click at [1454, 89] on button "Open Invoices" at bounding box center [1483, 90] width 109 height 25
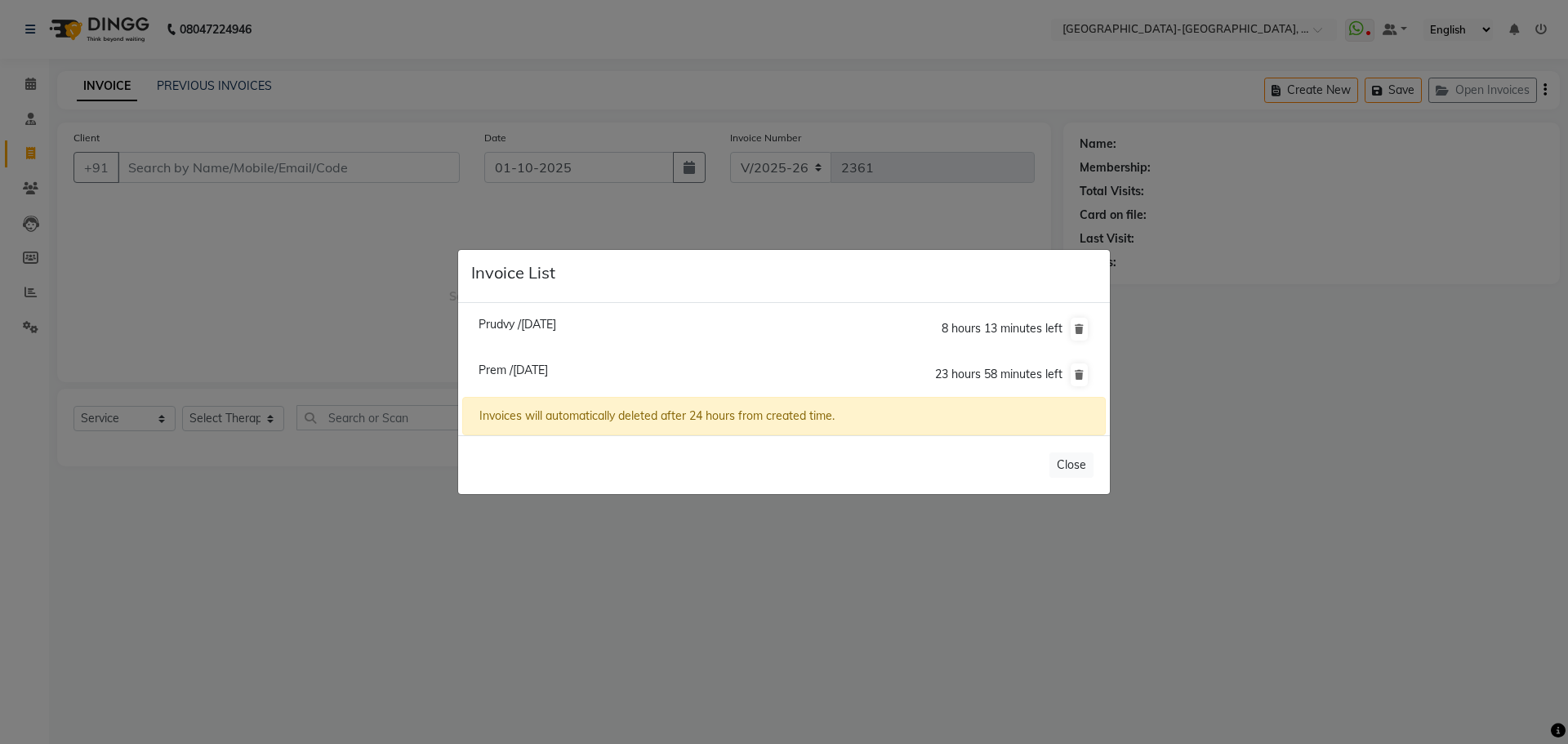
click at [548, 377] on span "Prem /01 October 2025" at bounding box center [513, 369] width 69 height 15
type input "9849042284"
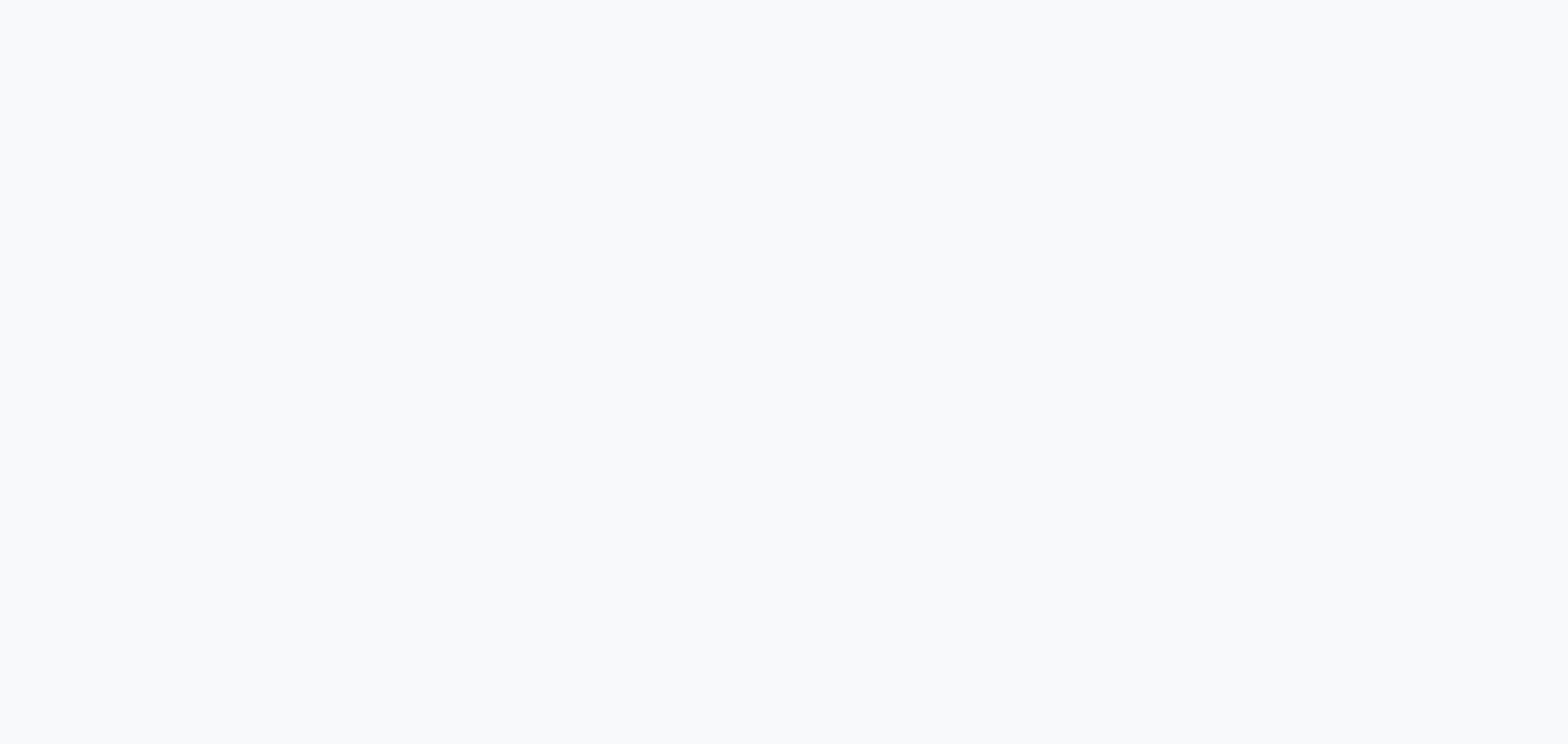
select select "5851"
select select "service"
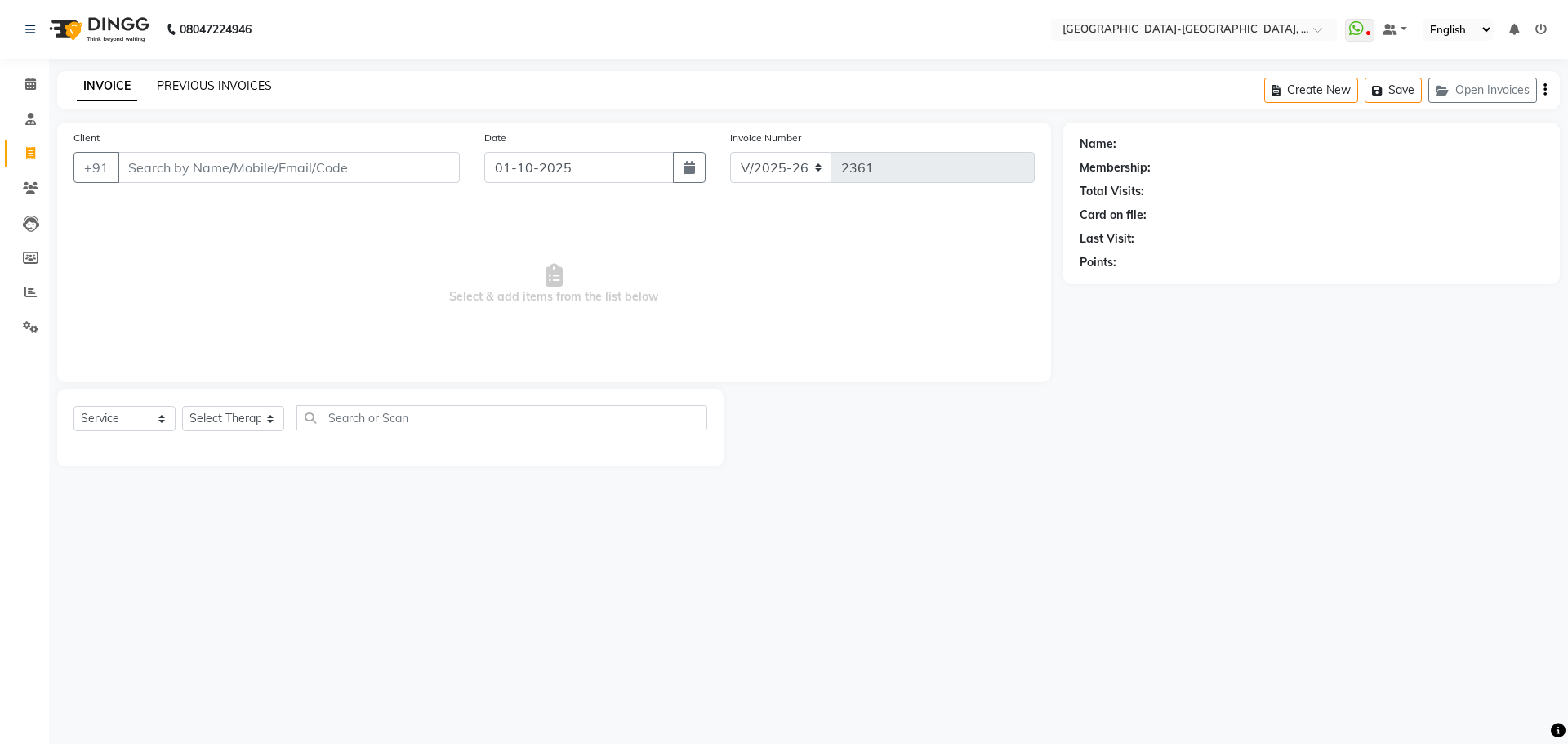
click at [206, 85] on link "PREVIOUS INVOICES" at bounding box center [214, 85] width 116 height 15
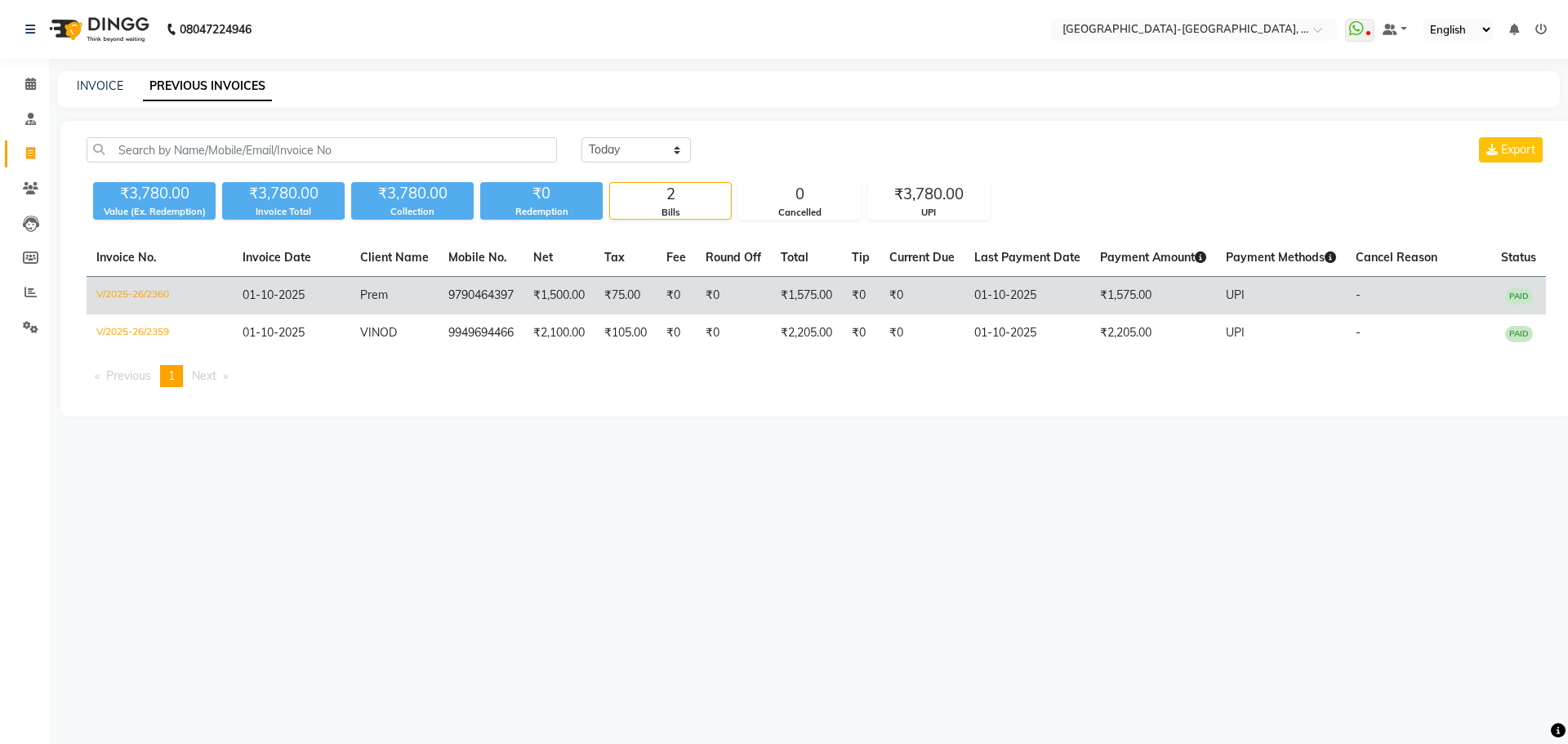
click at [370, 301] on span "Prem" at bounding box center [374, 294] width 28 height 15
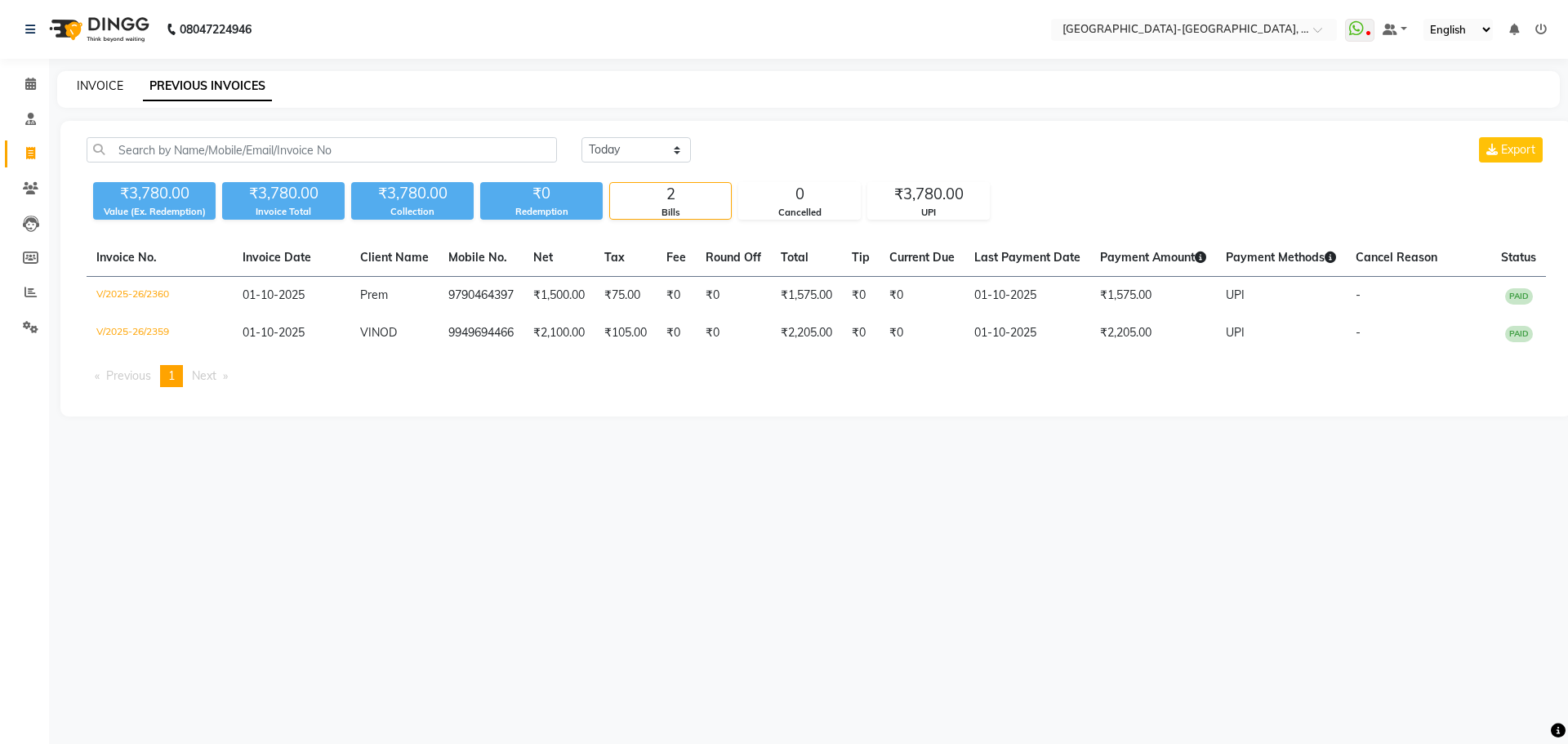
click at [95, 83] on link "INVOICE" at bounding box center [100, 85] width 47 height 15
select select "5851"
select select "service"
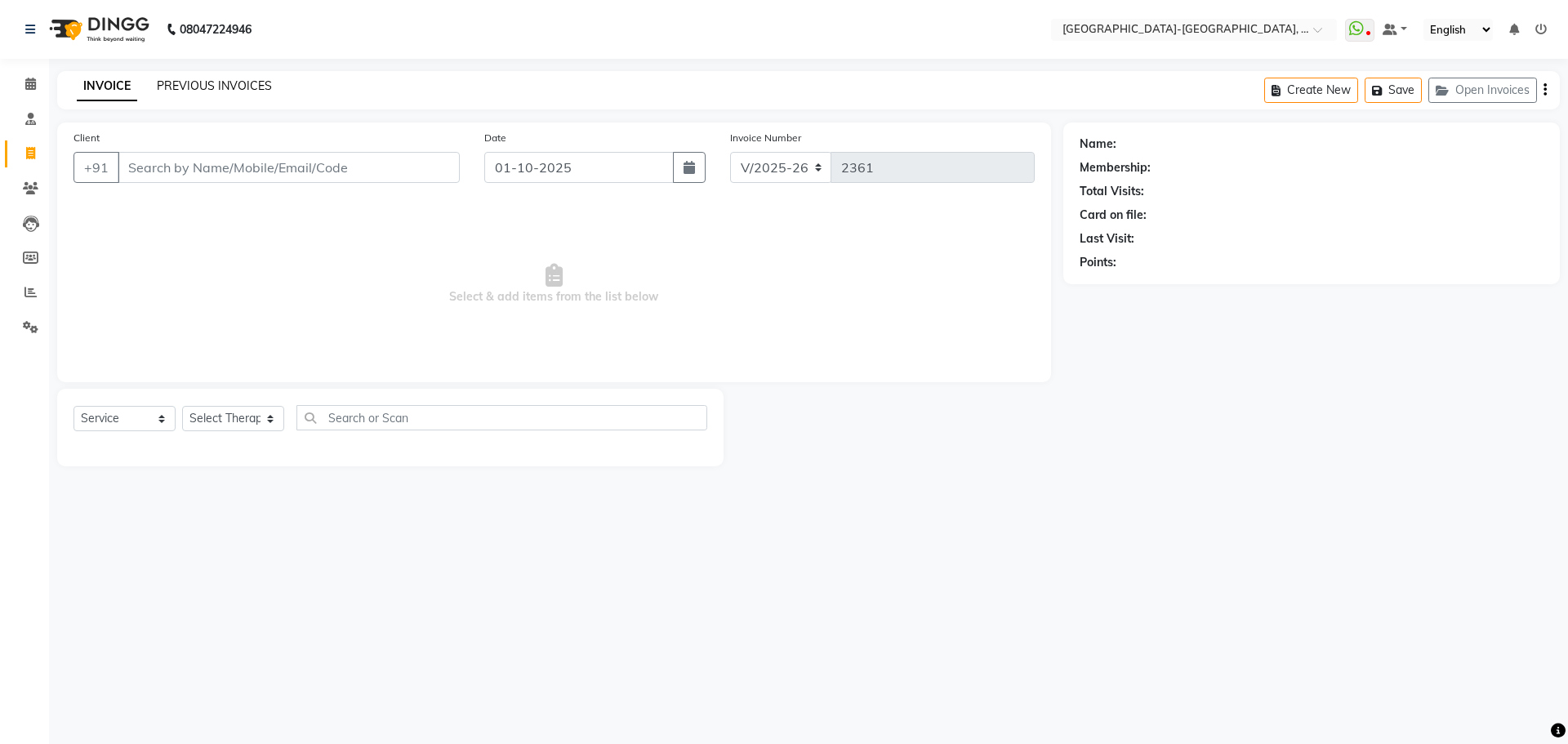
click at [190, 83] on link "PREVIOUS INVOICES" at bounding box center [214, 85] width 116 height 15
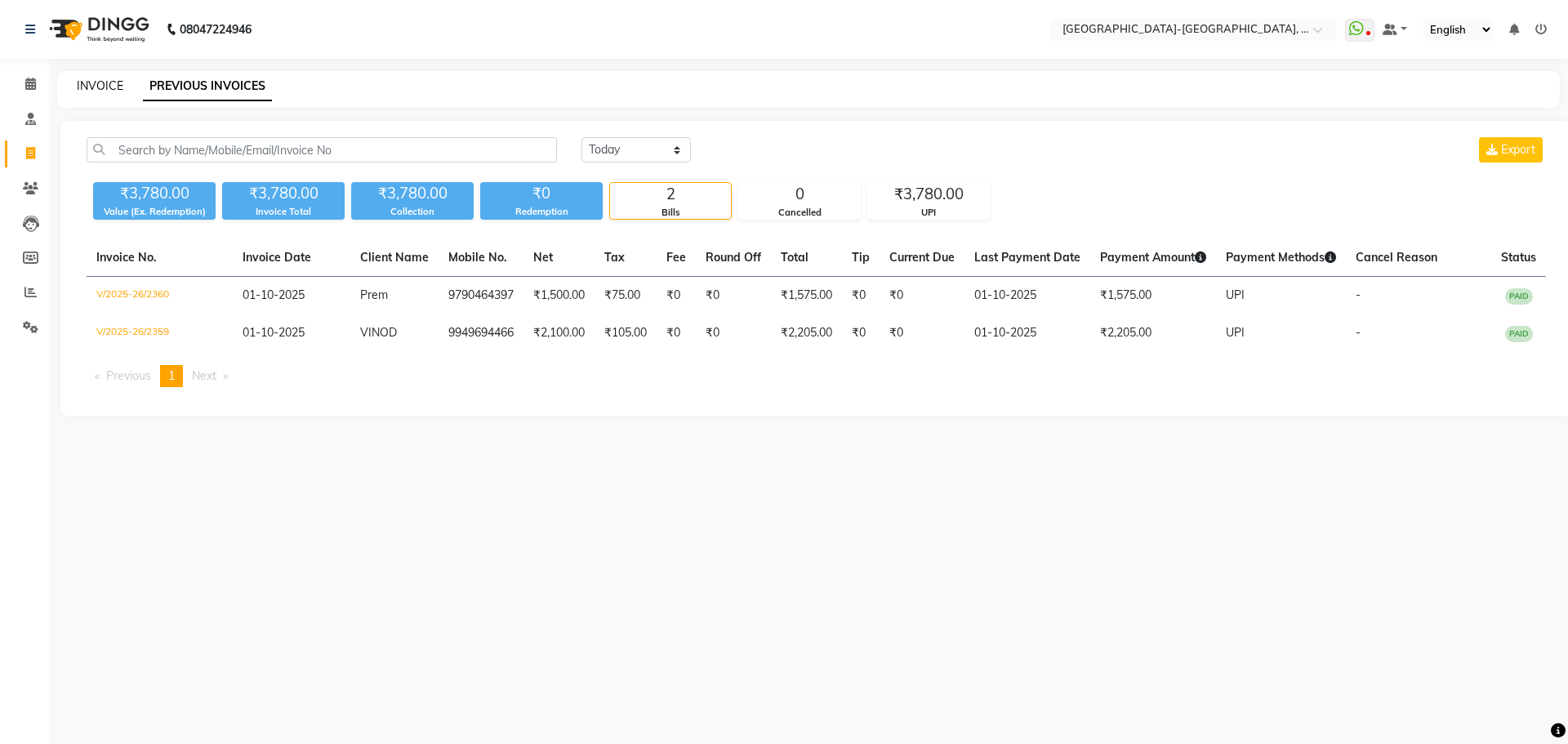
click at [95, 85] on link "INVOICE" at bounding box center [100, 85] width 47 height 15
select select "5851"
select select "service"
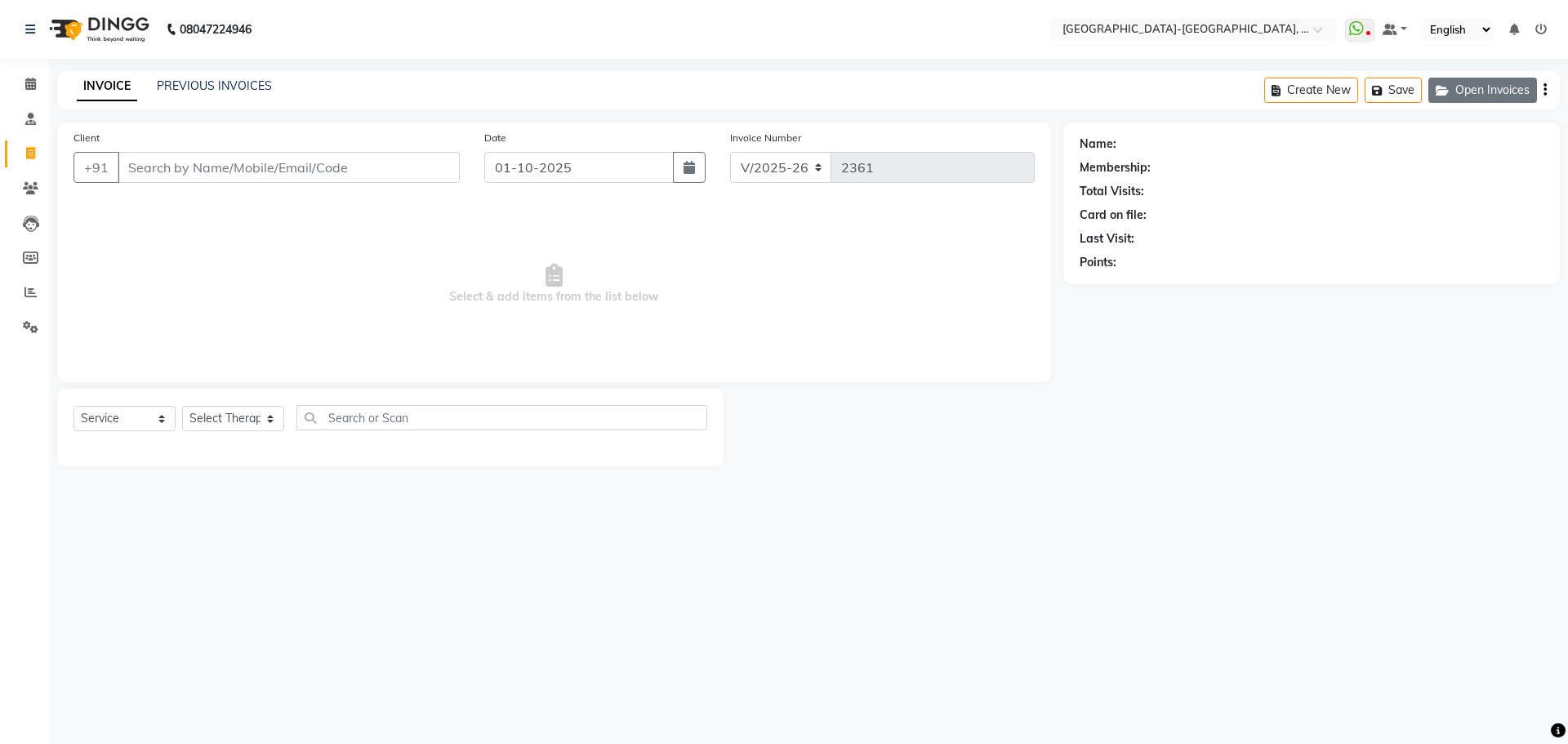
click at [1475, 85] on button "Open Invoices" at bounding box center [1483, 90] width 109 height 25
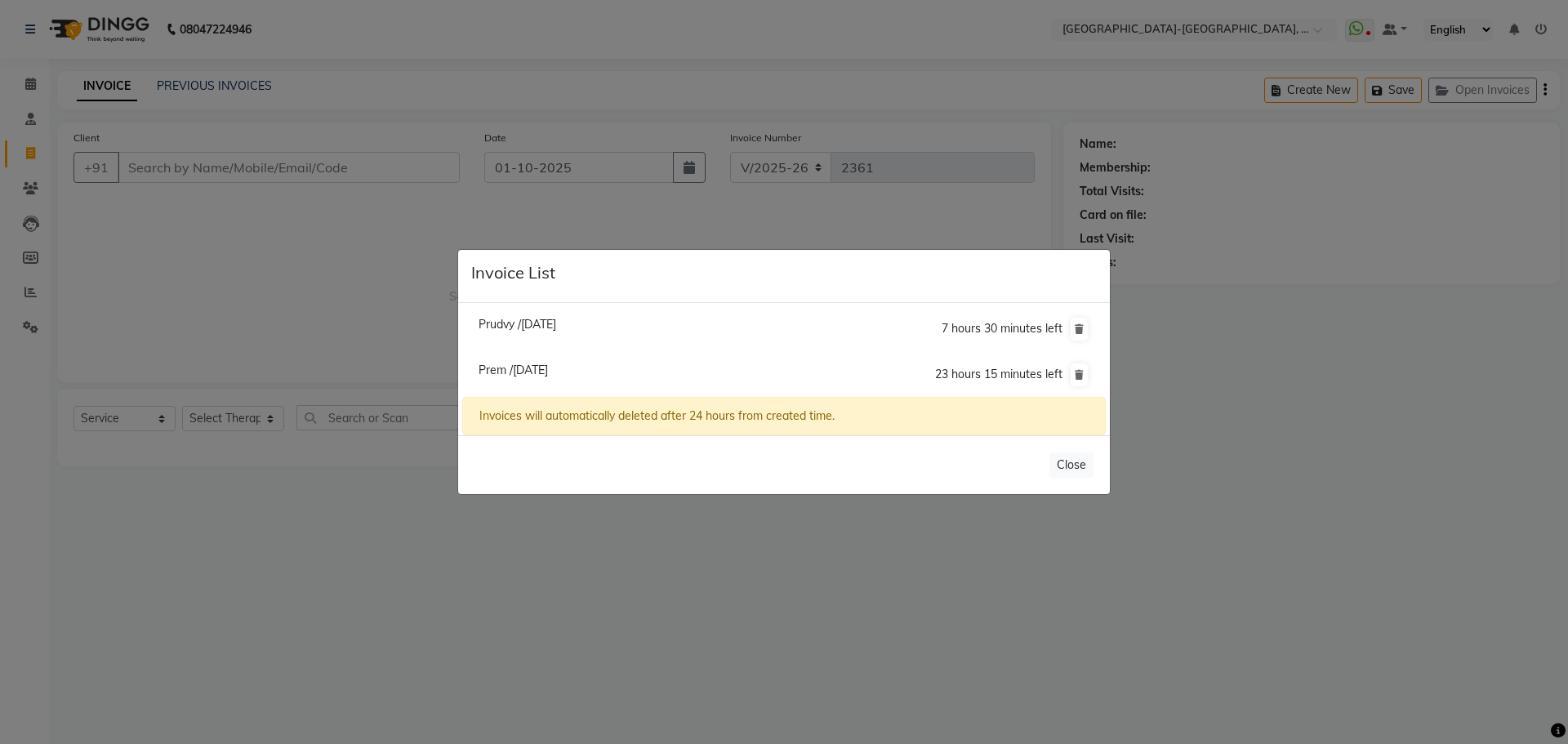
click at [498, 371] on span "Prem /[DATE]" at bounding box center [513, 369] width 69 height 15
type input "9849042284"
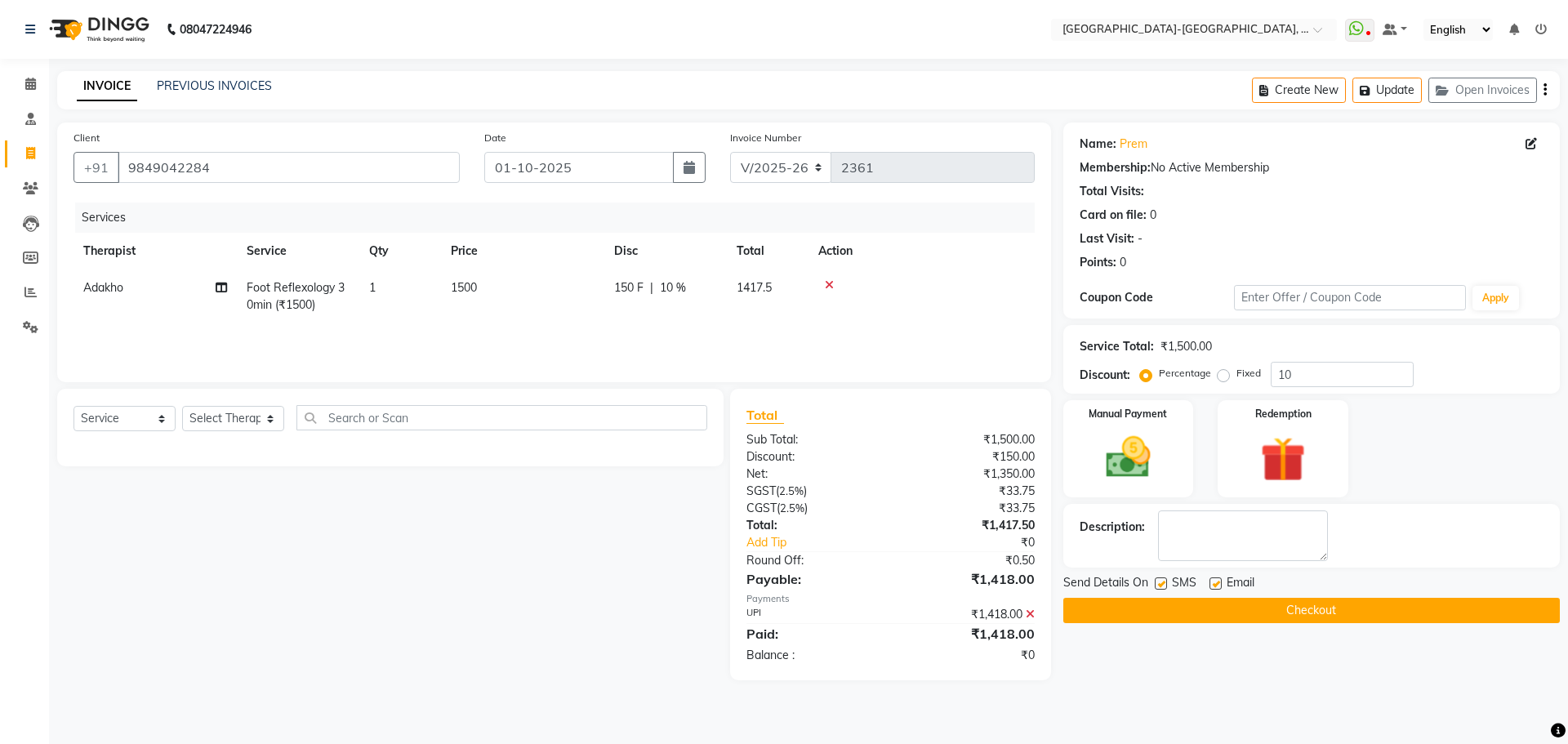
click at [1330, 614] on button "Checkout" at bounding box center [1312, 610] width 496 height 25
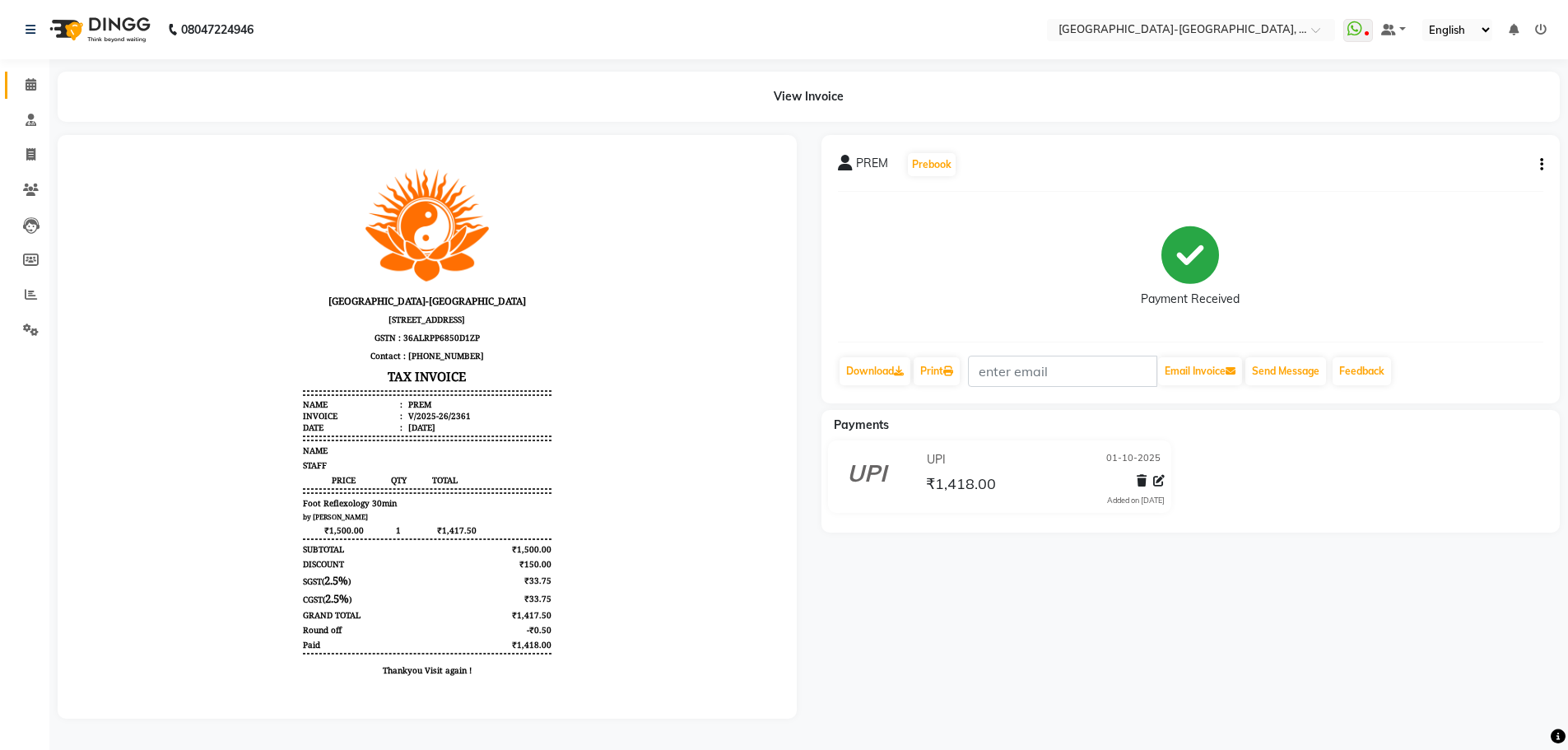
drag, startPoint x: 33, startPoint y: 95, endPoint x: 40, endPoint y: 140, distance: 45.5
click at [33, 95] on link "Calendar" at bounding box center [24, 85] width 39 height 27
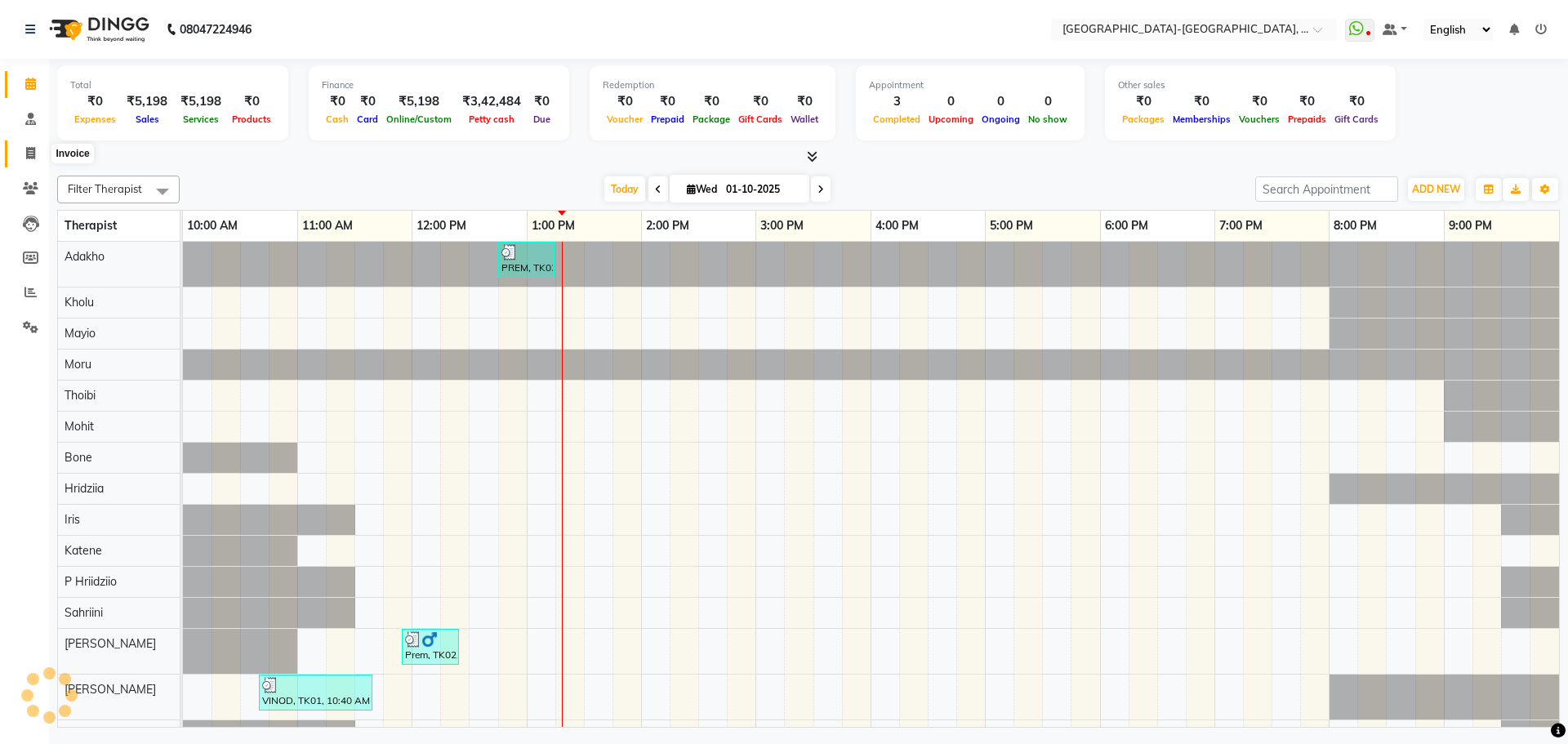
click at [39, 152] on span at bounding box center [30, 153] width 28 height 18
select select "service"
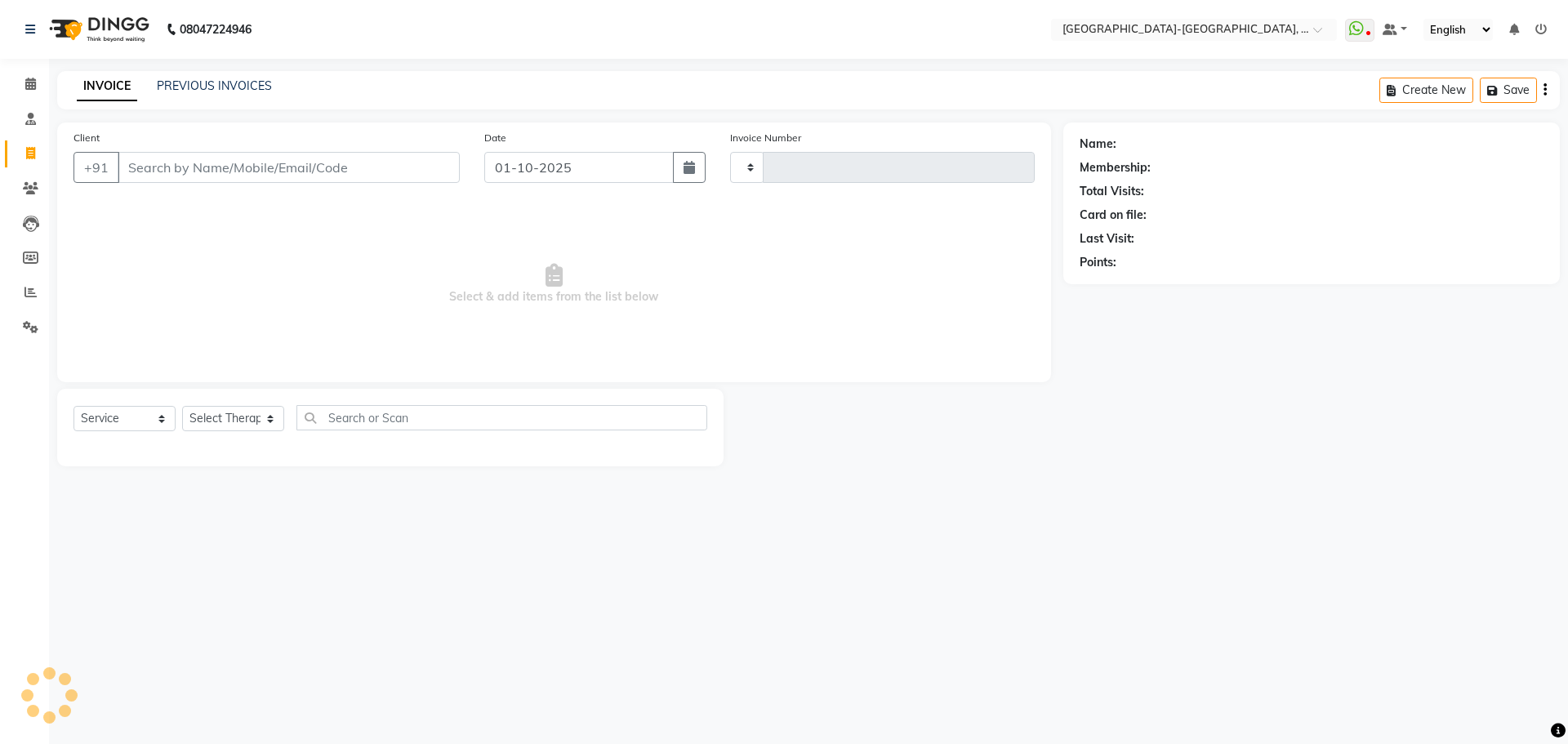
type input "2362"
select select "5851"
click at [262, 74] on div "INVOICE PREVIOUS INVOICES Create New Save Open Invoices" at bounding box center [808, 90] width 1503 height 39
click at [258, 88] on link "PREVIOUS INVOICES" at bounding box center [214, 85] width 116 height 15
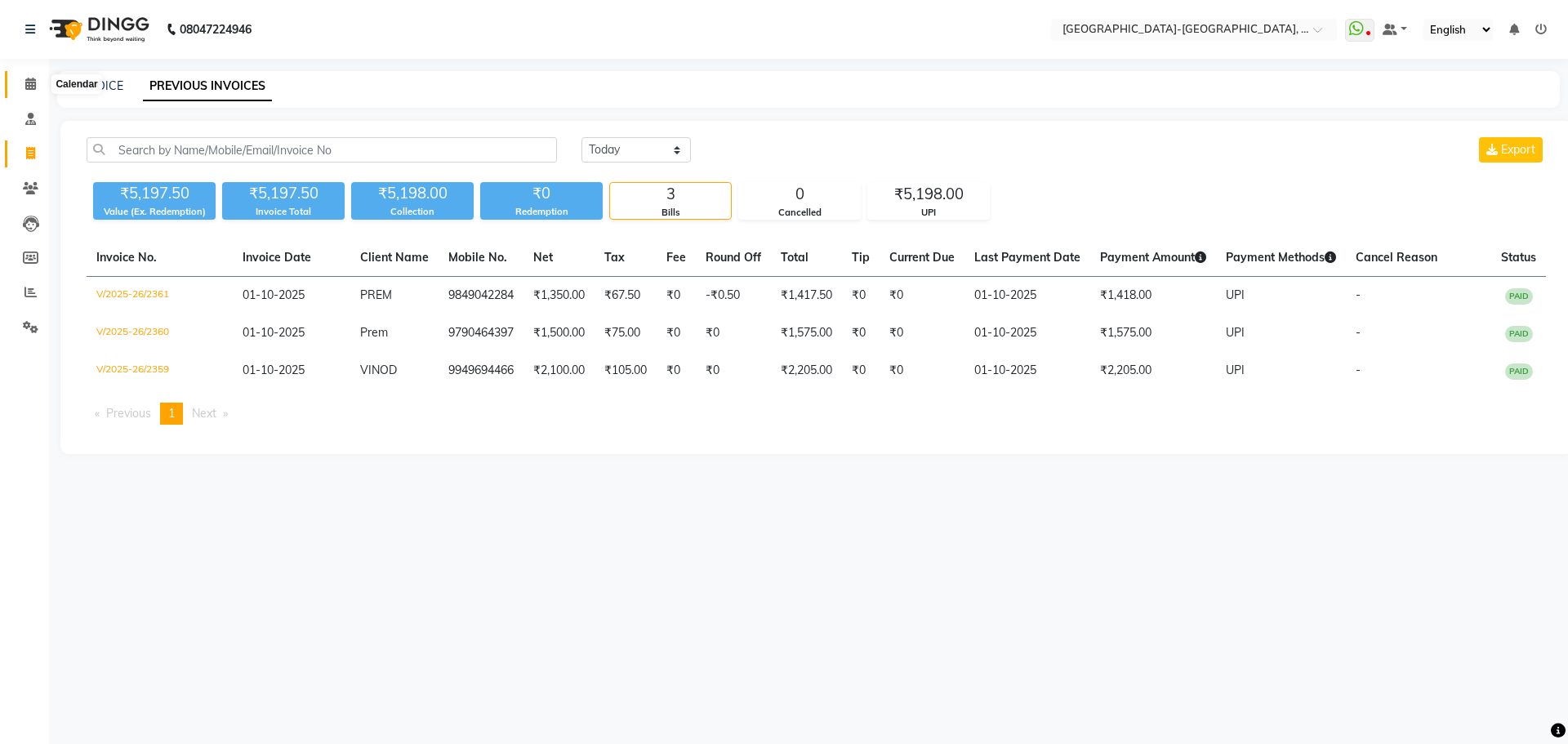
click at [31, 88] on icon at bounding box center [30, 84] width 11 height 13
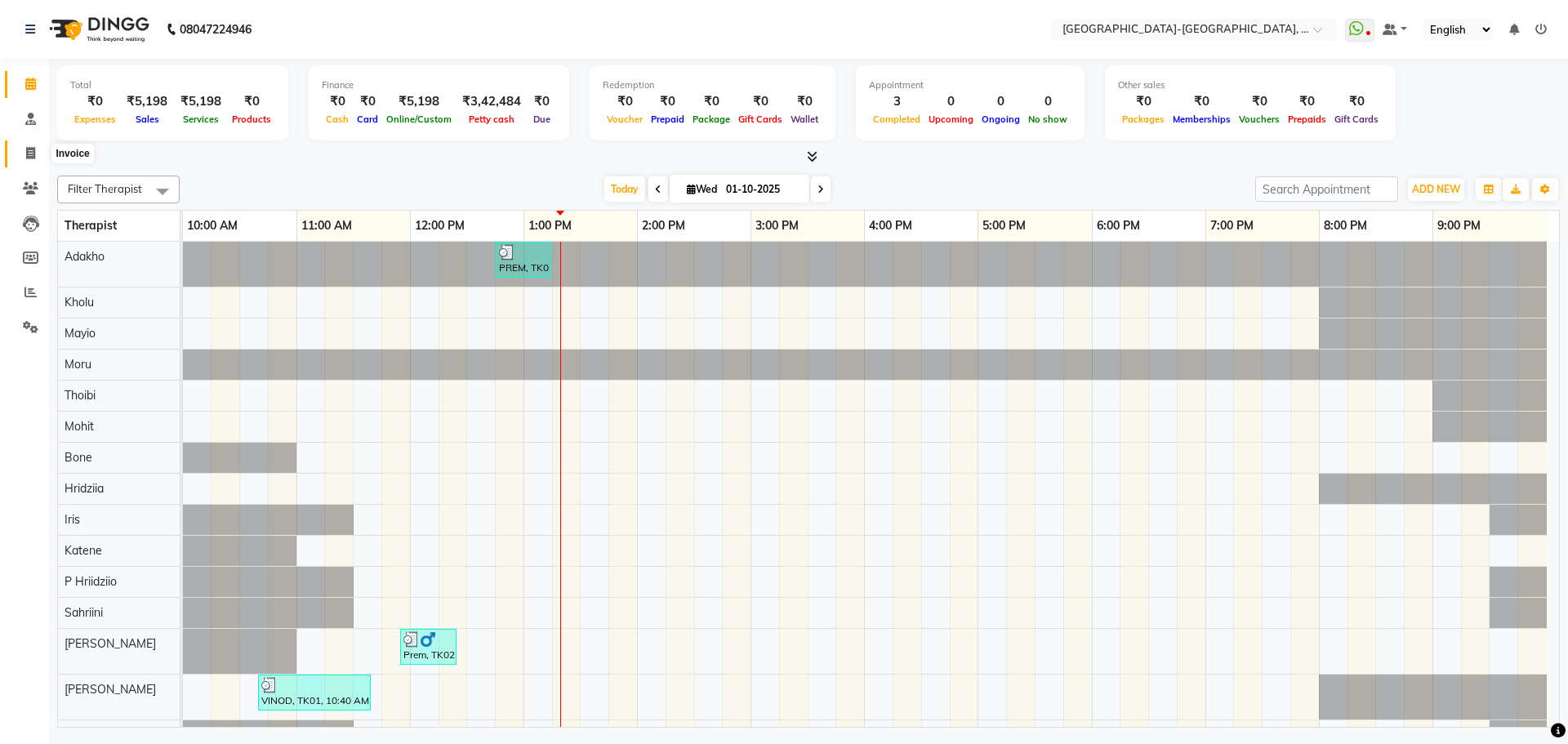
click at [26, 152] on icon at bounding box center [30, 152] width 9 height 13
select select "5851"
select select "service"
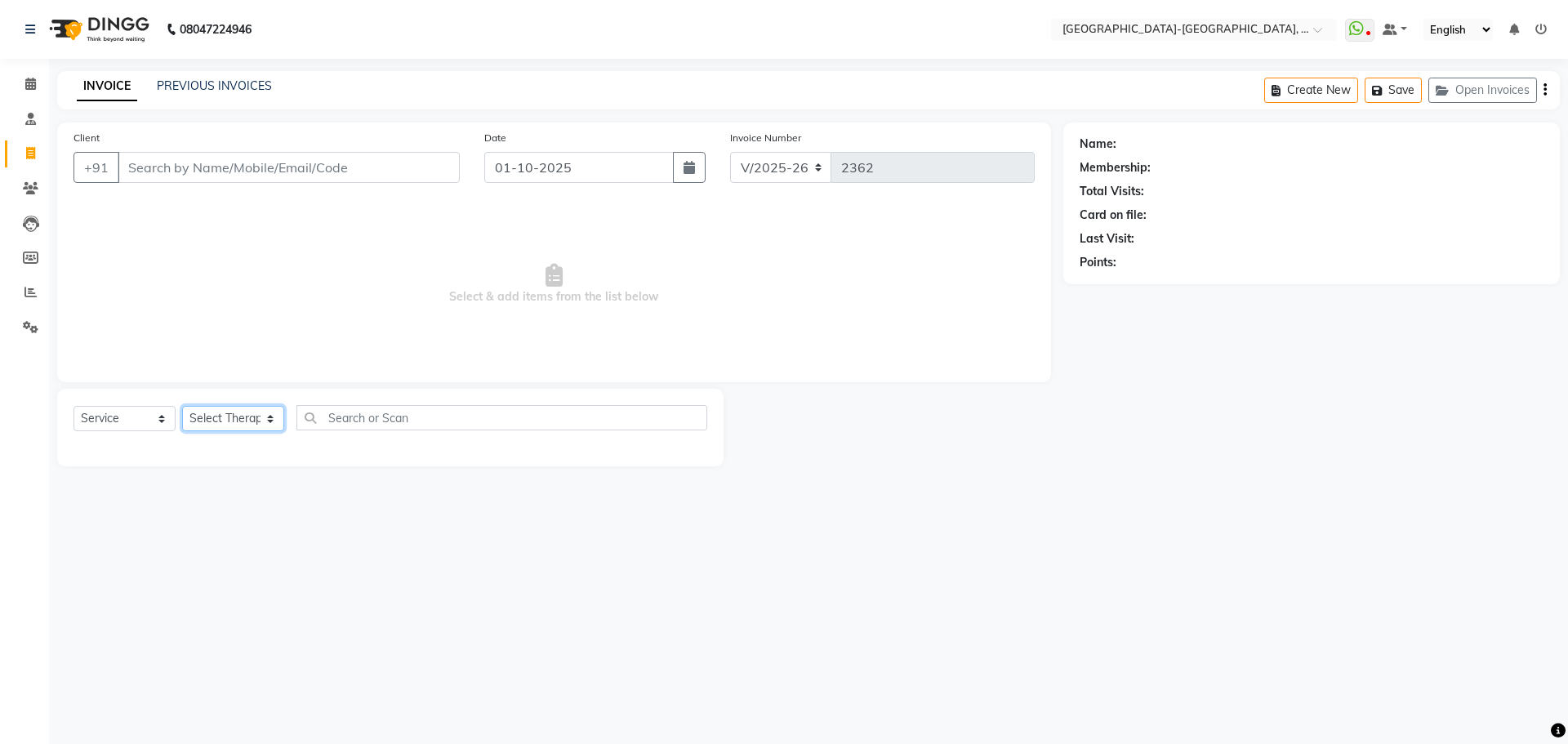
click at [231, 409] on select "Select Therapist Adakho Bone Hridziia Iris Katene Kholu Mayio Mohit Moru P Hrii…" at bounding box center [232, 419] width 102 height 25
select select "40952"
click at [182, 406] on select "Select Therapist Adakho Bone Hridziia Iris Katene Kholu Mayio Mohit Moru P Hrii…" at bounding box center [232, 419] width 102 height 25
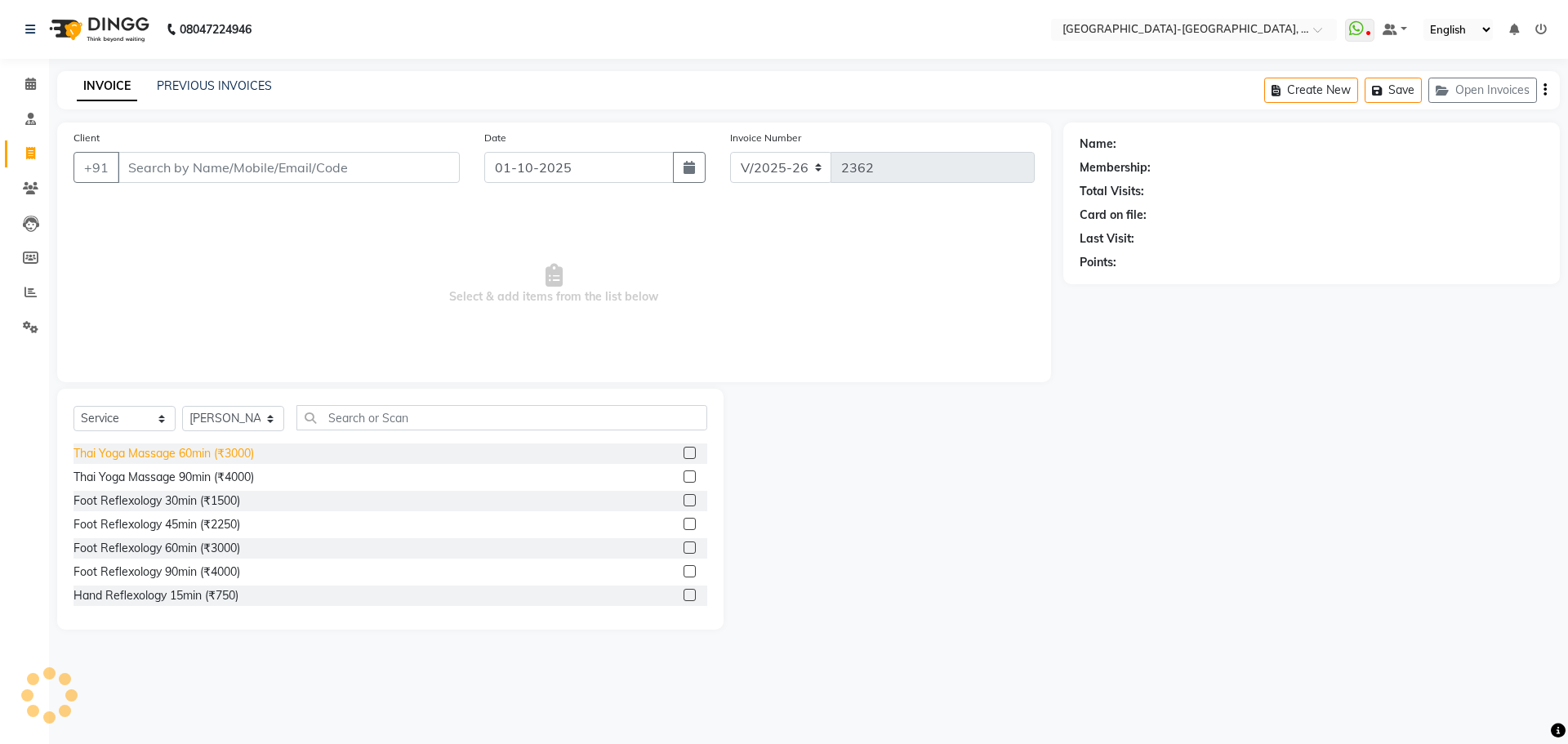
click at [172, 453] on div "Thai Yoga Massage 60min (₹3000)" at bounding box center [164, 454] width 181 height 17
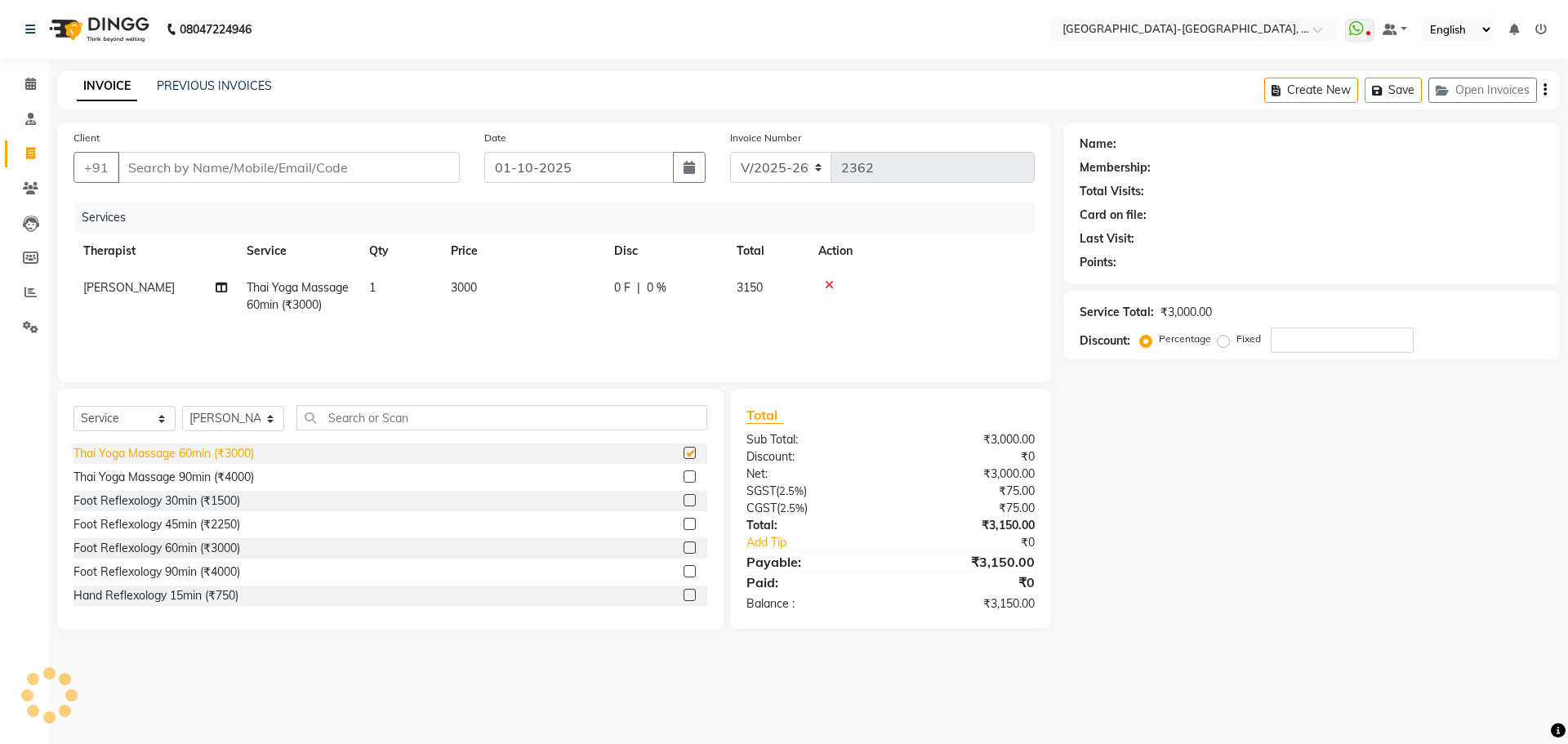
checkbox input "false"
click at [33, 84] on icon at bounding box center [30, 84] width 11 height 13
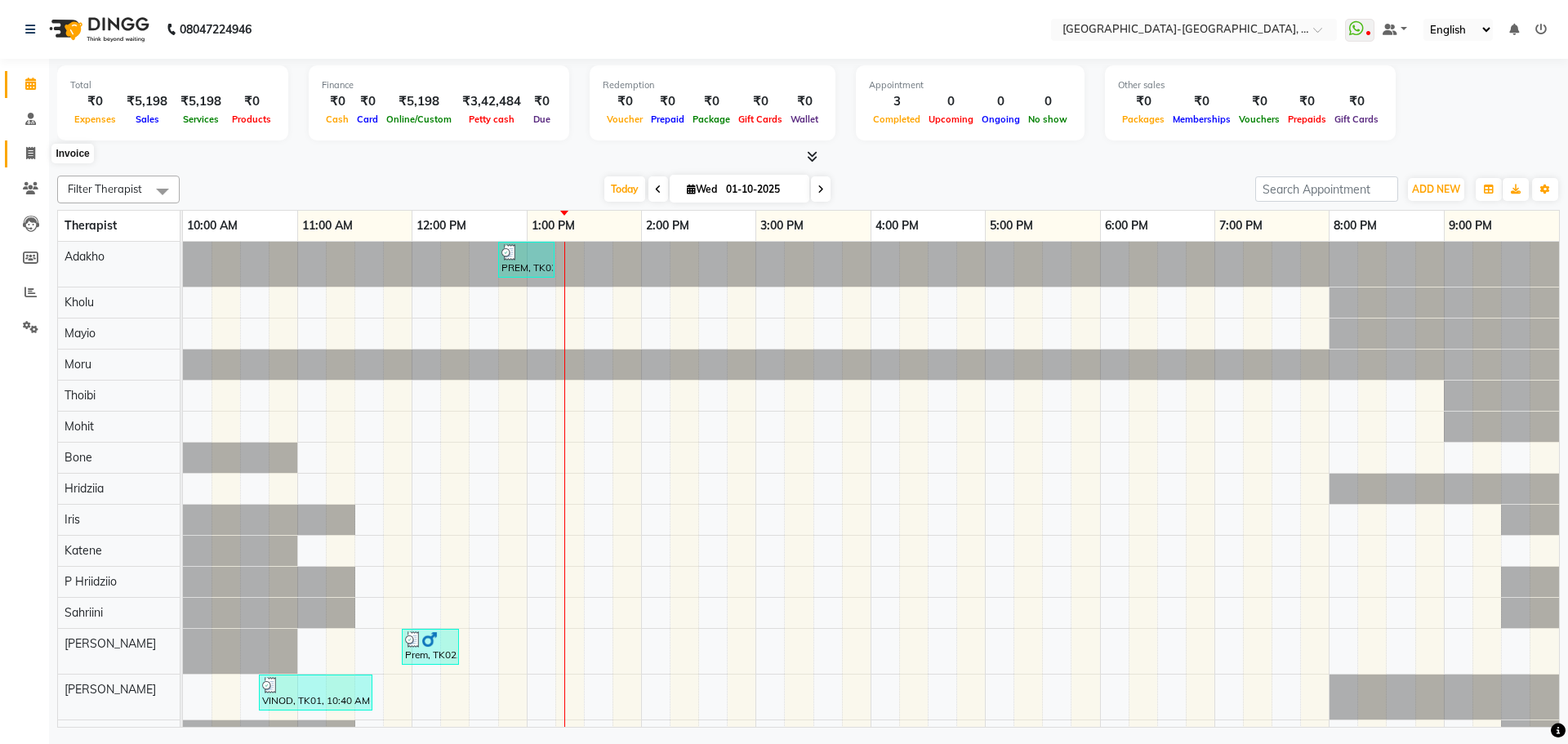
click at [31, 159] on span at bounding box center [30, 153] width 28 height 18
select select "service"
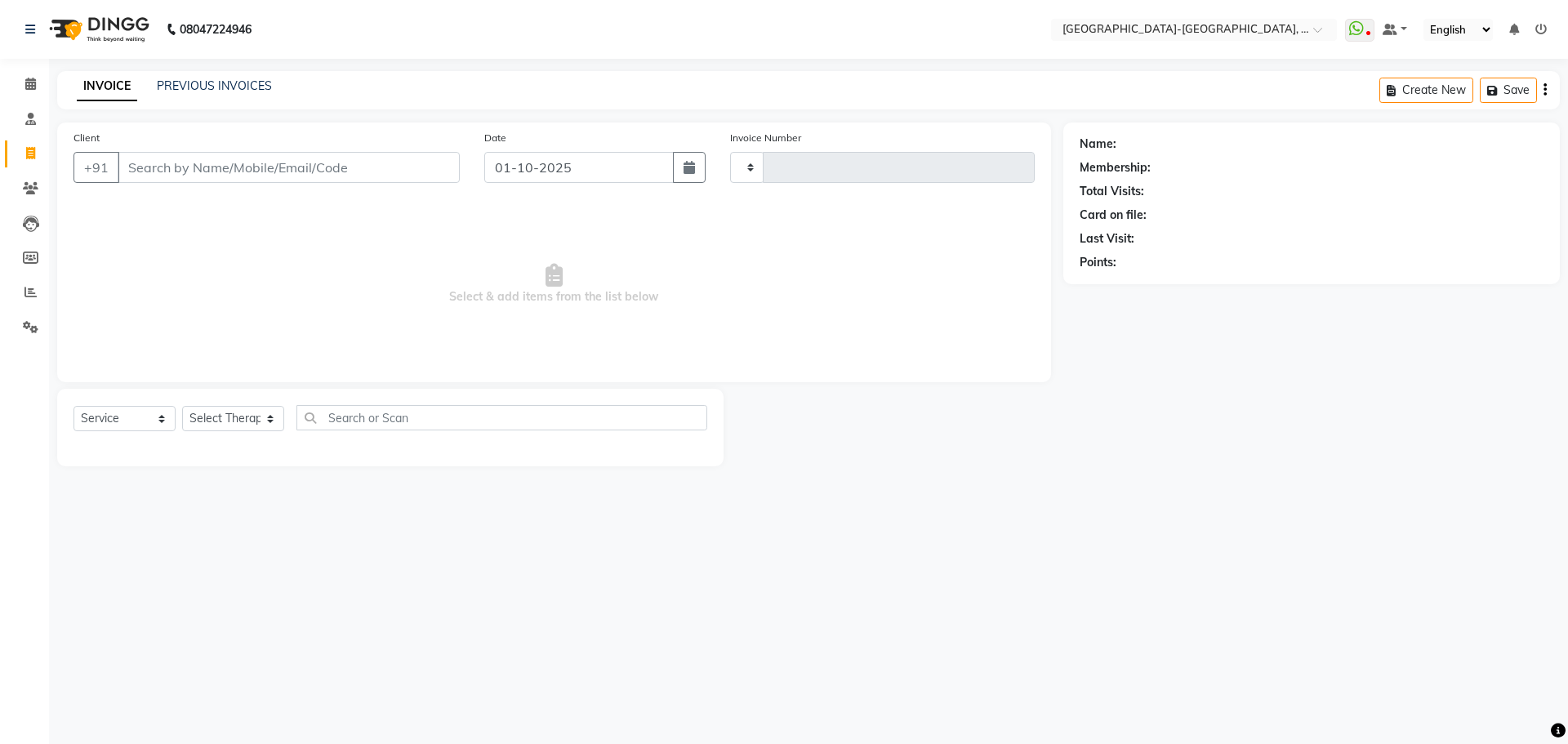
type input "2362"
select select "5851"
click at [353, 172] on input "Client" at bounding box center [289, 167] width 342 height 31
click at [207, 83] on link "PREVIOUS INVOICES" at bounding box center [214, 85] width 116 height 15
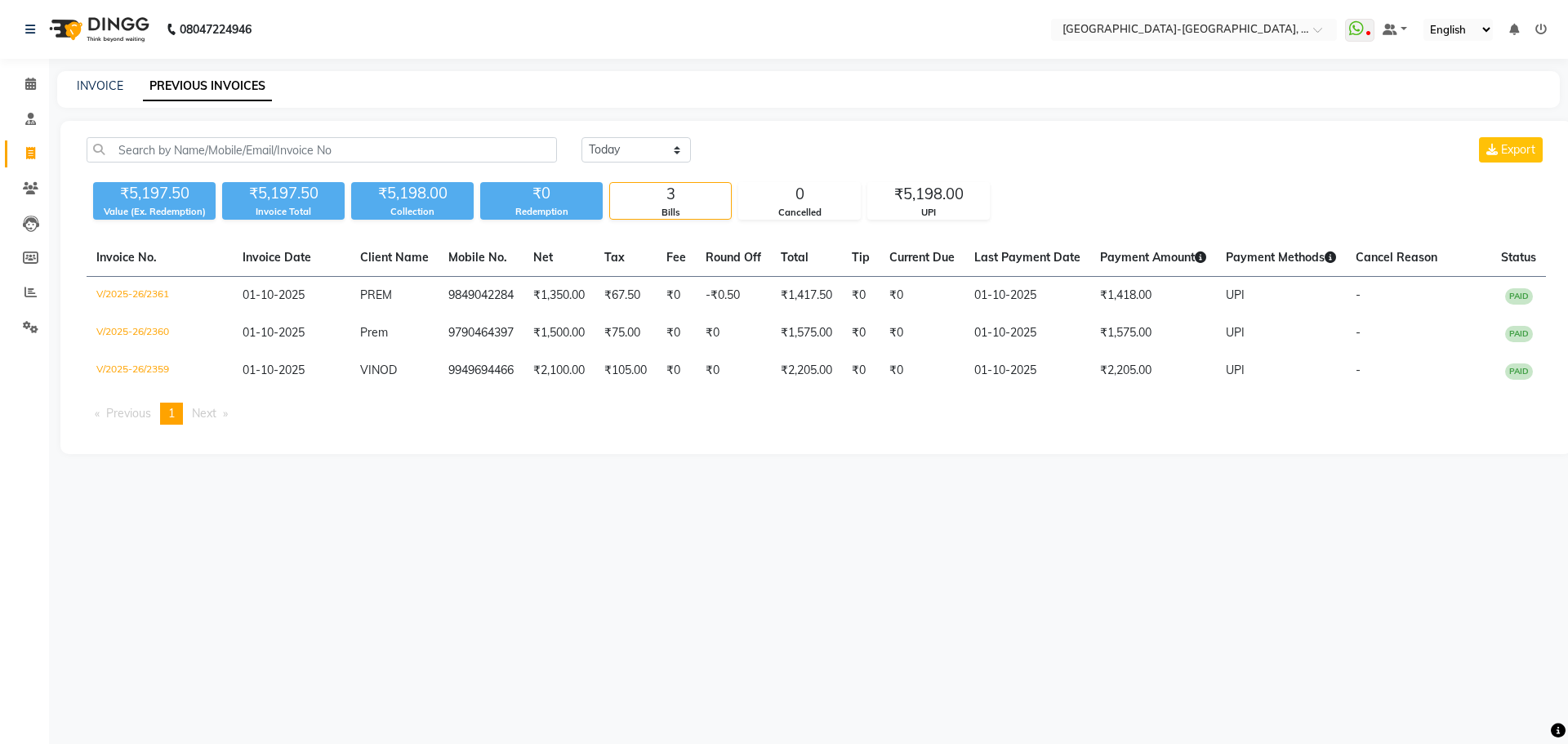
click at [75, 88] on div "INVOICE PREVIOUS INVOICES" at bounding box center [799, 86] width 1483 height 17
click at [105, 82] on link "INVOICE" at bounding box center [100, 85] width 47 height 15
select select "service"
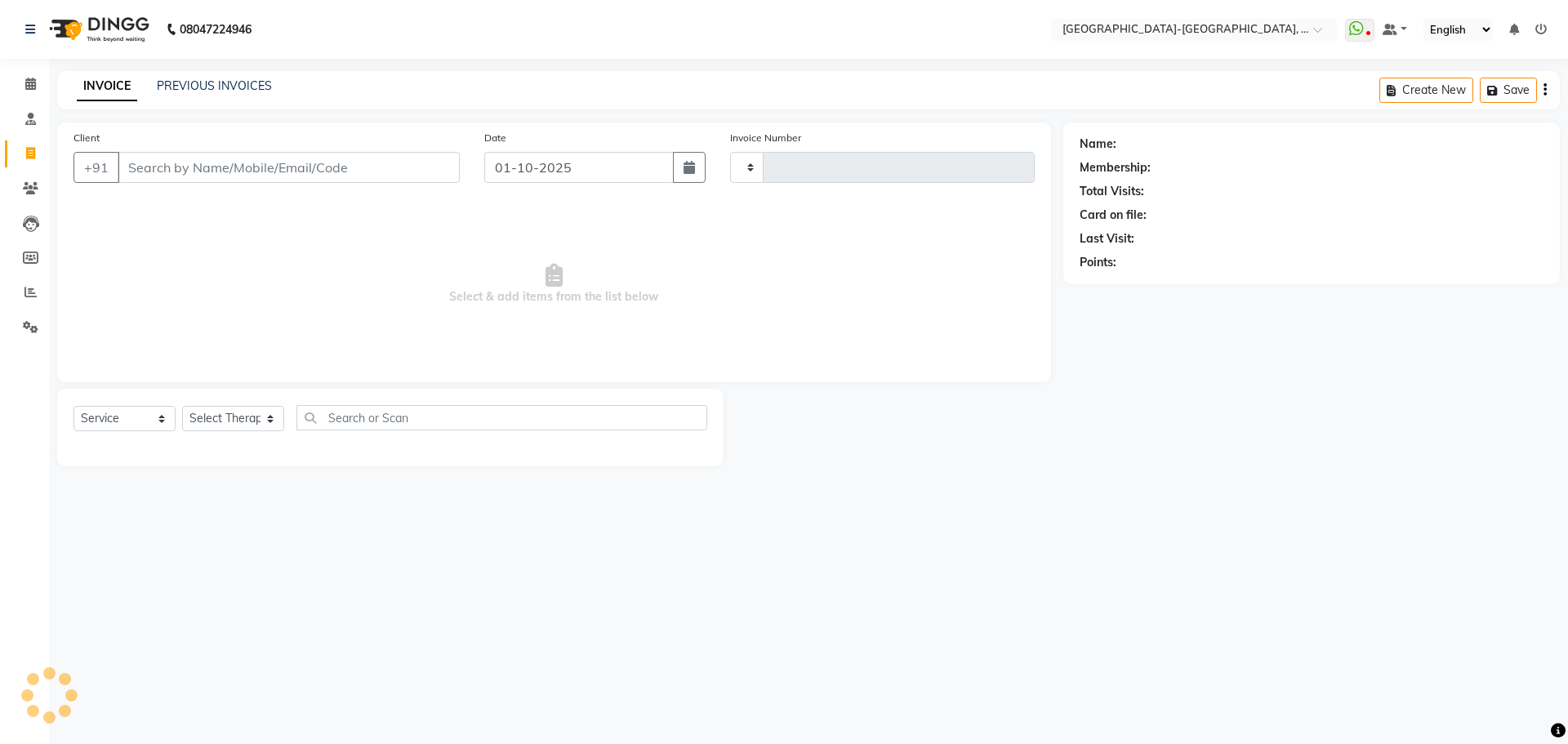
type input "2362"
select select "5851"
click at [185, 91] on link "PREVIOUS INVOICES" at bounding box center [214, 85] width 116 height 15
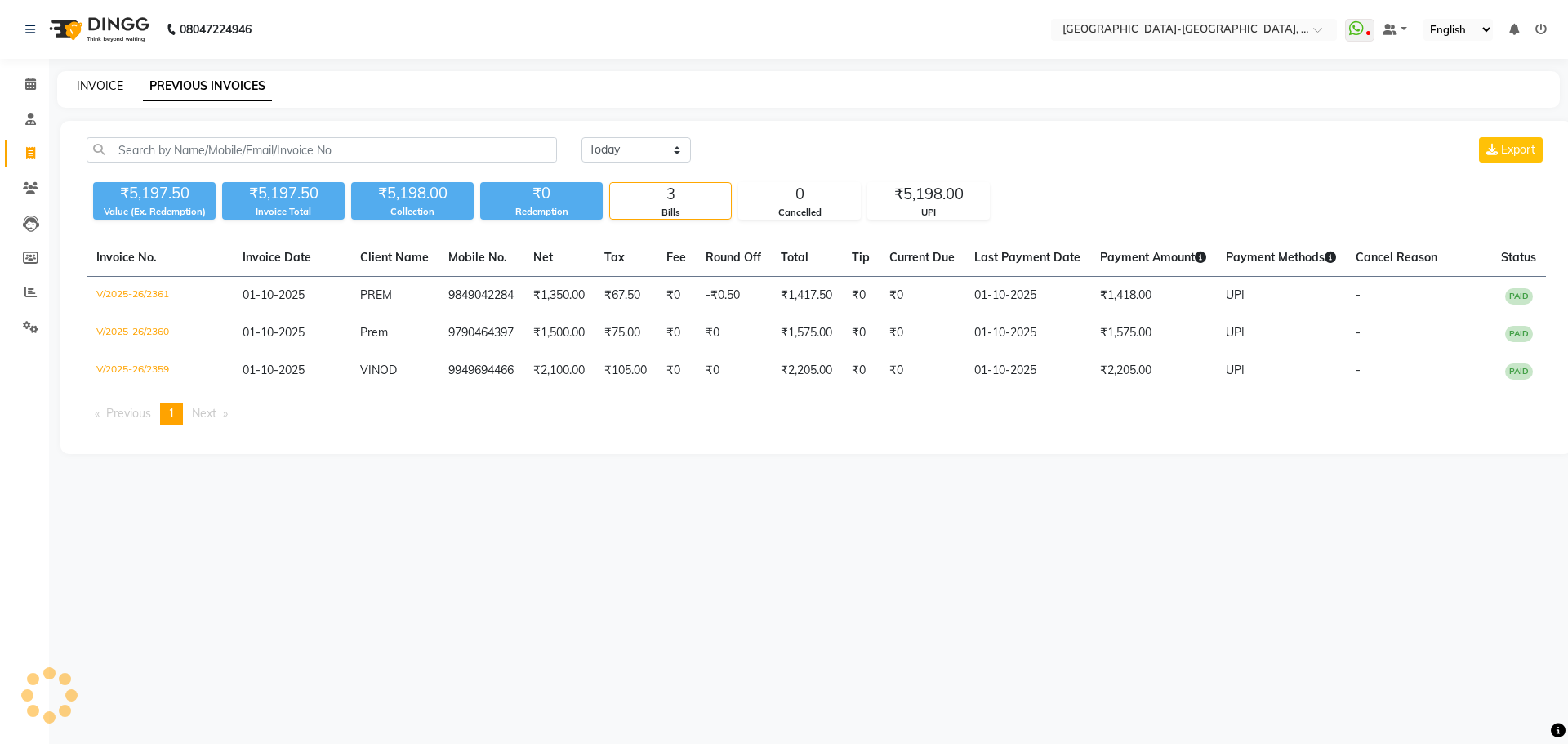
click at [106, 89] on link "INVOICE" at bounding box center [100, 85] width 47 height 15
select select "5851"
select select "service"
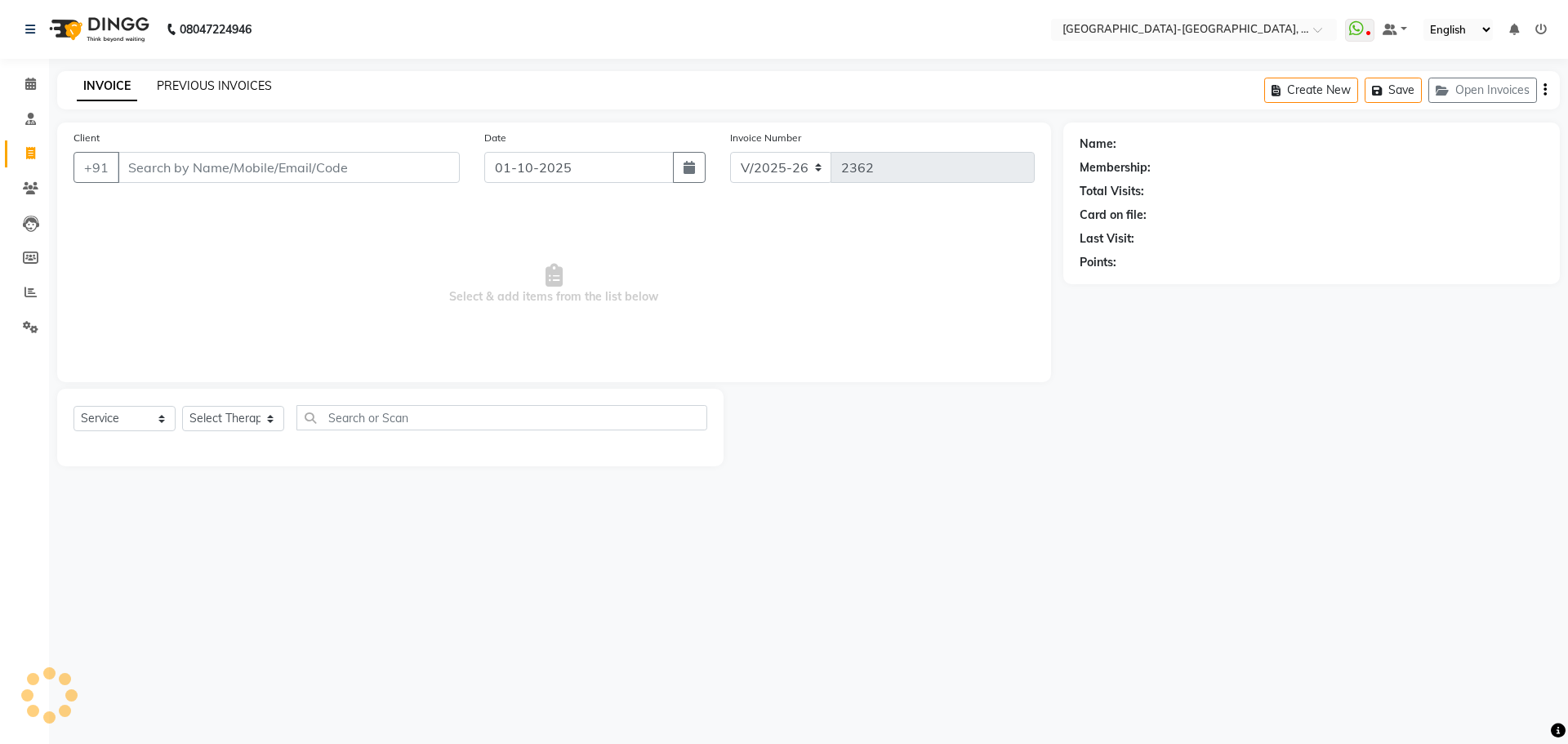
click at [197, 86] on link "PREVIOUS INVOICES" at bounding box center [214, 85] width 116 height 15
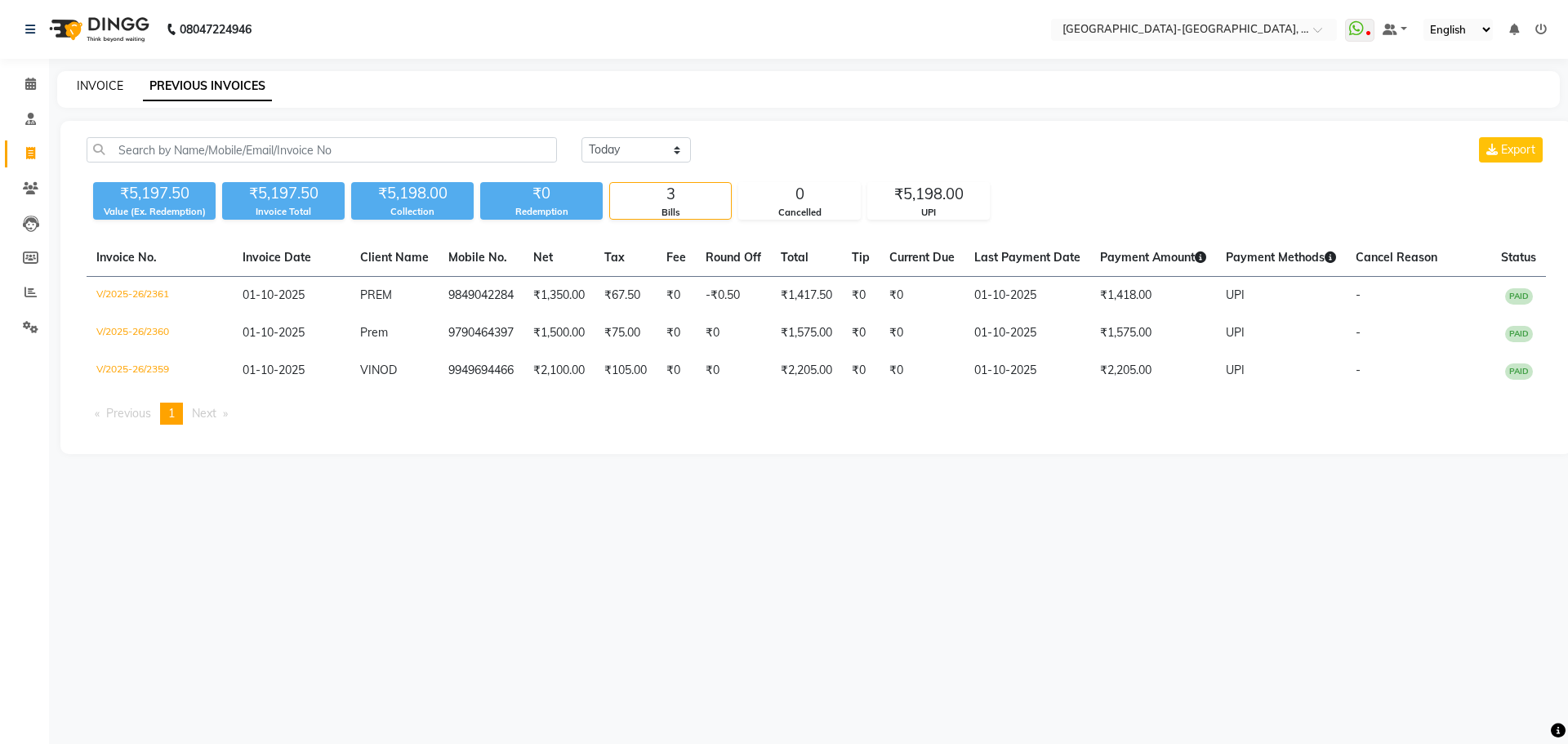
click at [109, 83] on link "INVOICE" at bounding box center [100, 85] width 47 height 15
select select "service"
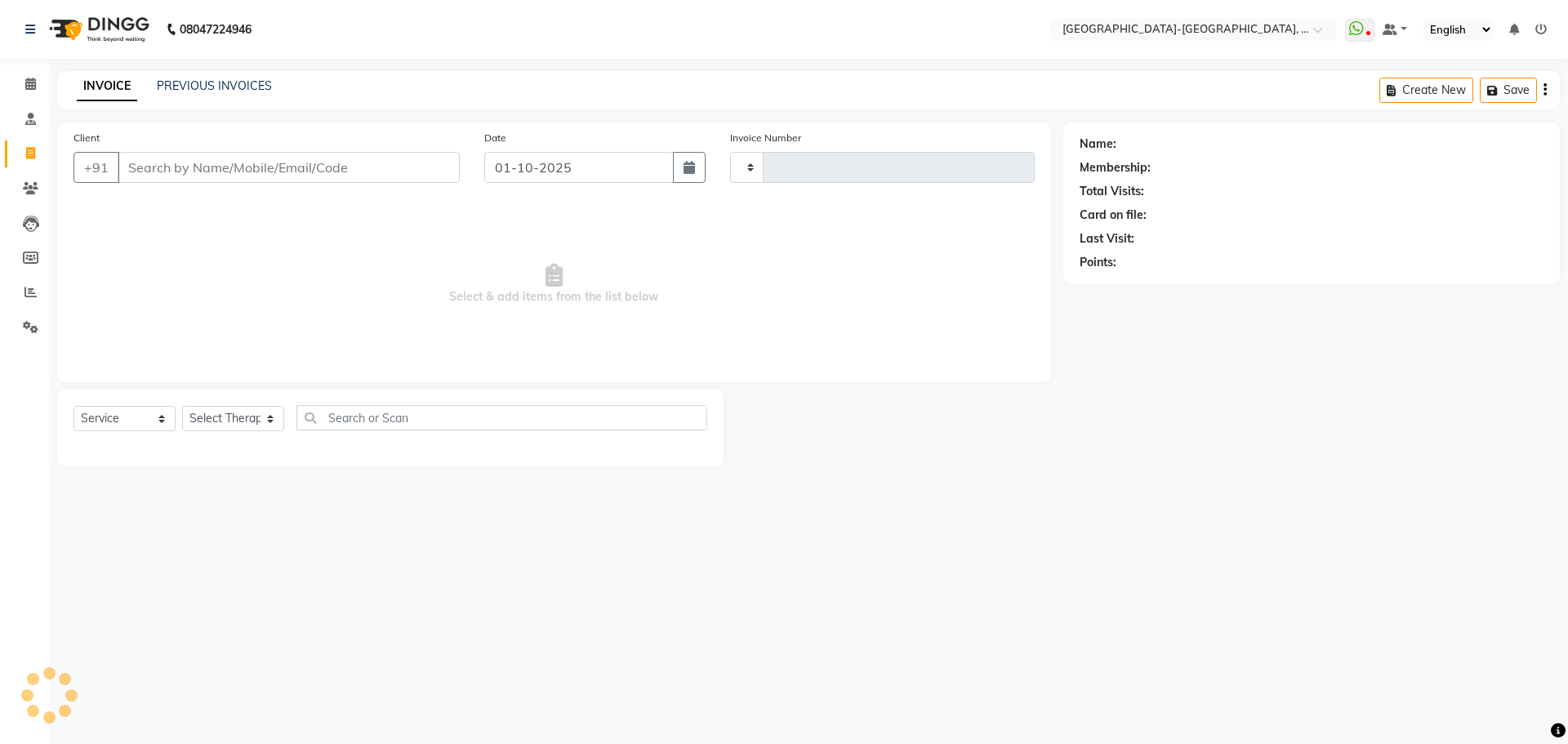
type input "2362"
select select "5851"
click at [33, 294] on icon at bounding box center [30, 291] width 13 height 13
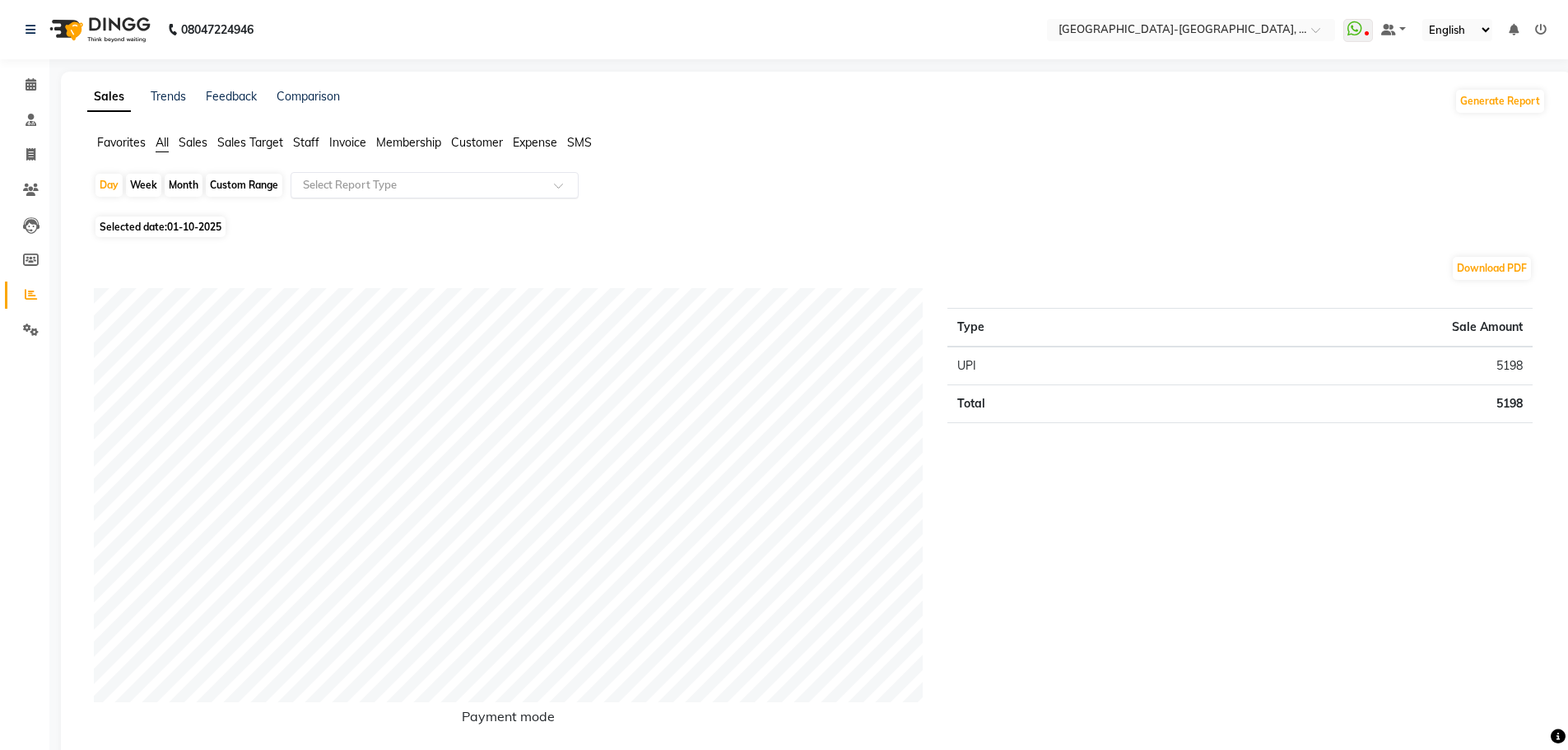
click at [364, 191] on input "text" at bounding box center [418, 185] width 237 height 17
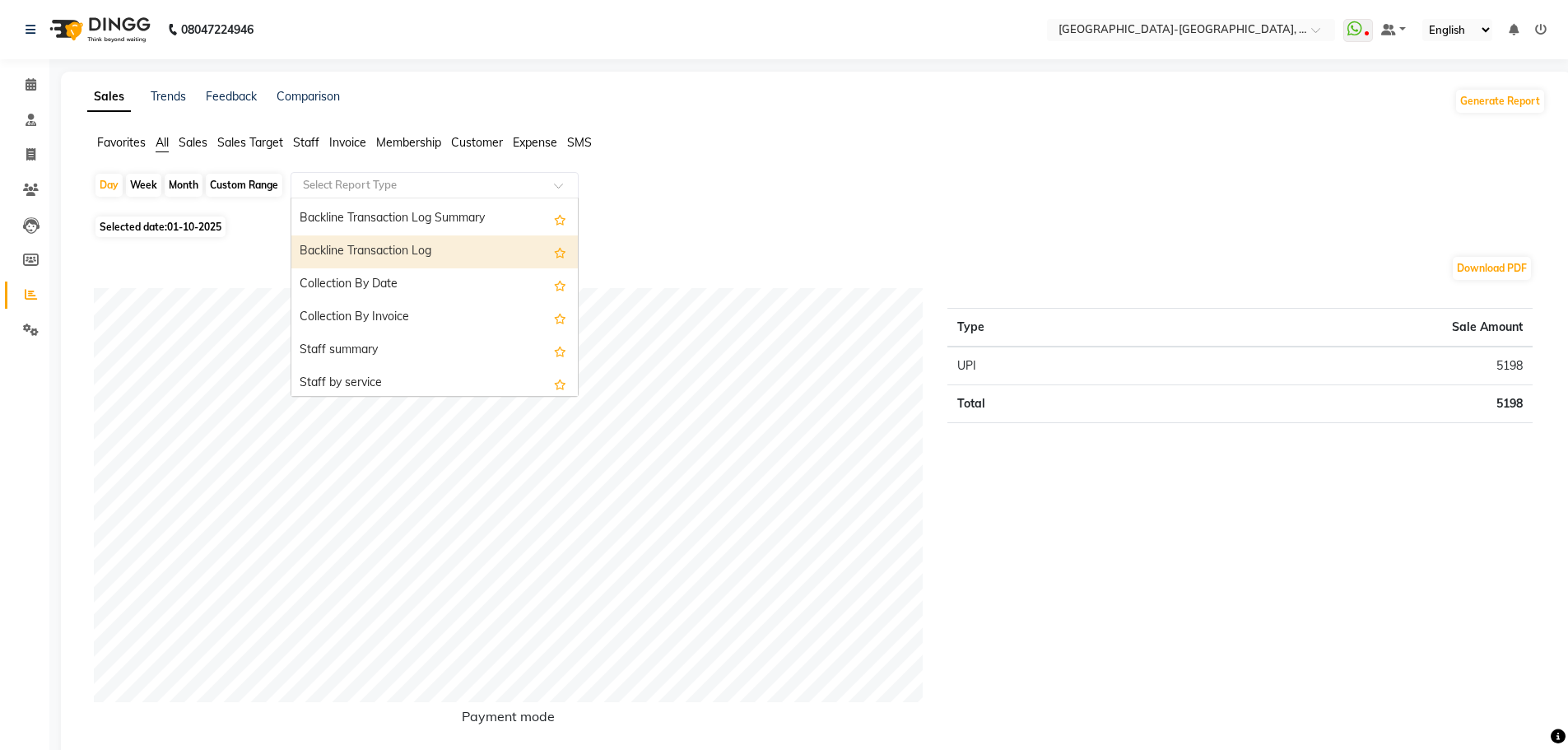
scroll to position [493, 0]
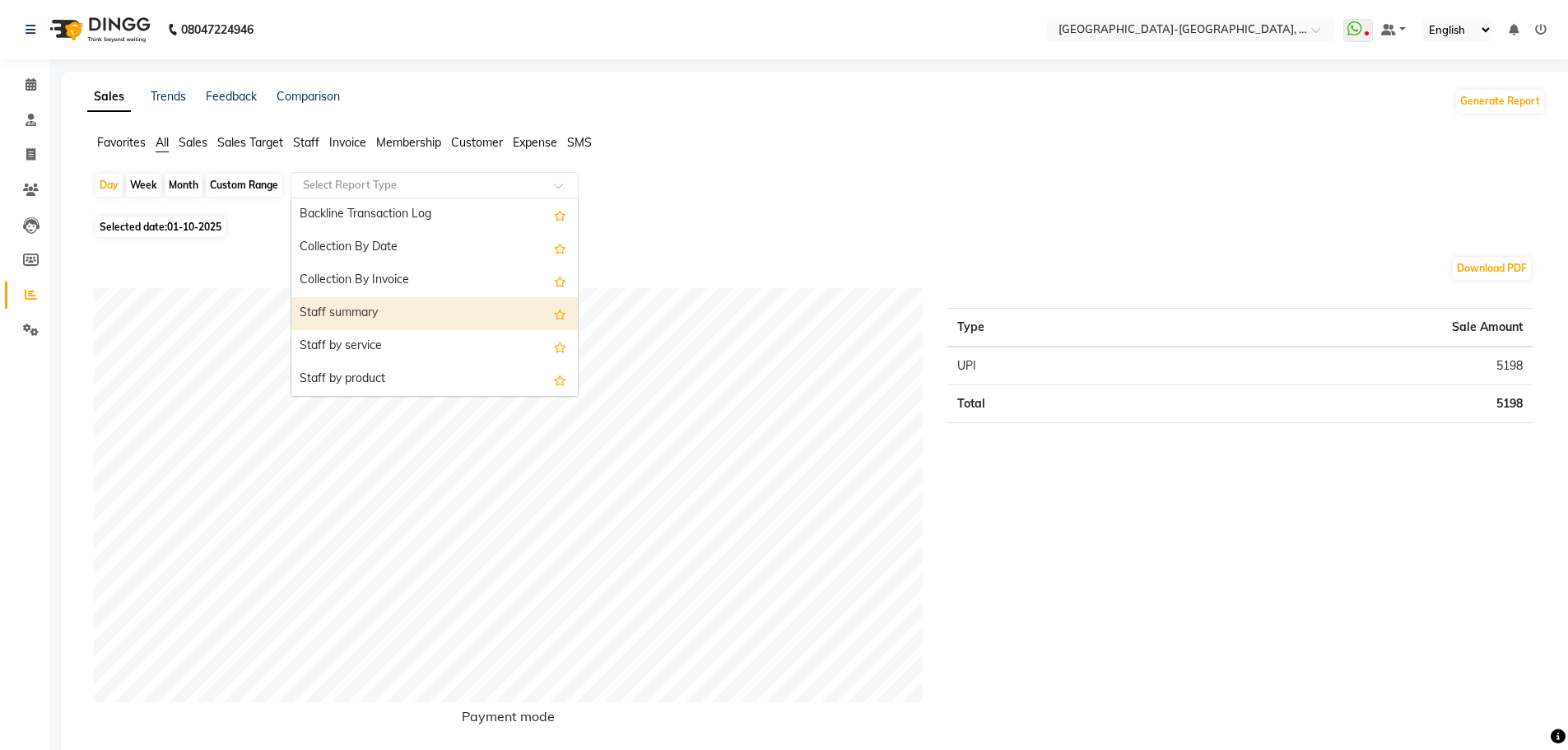
click at [392, 317] on div "Staff summary" at bounding box center [435, 314] width 287 height 33
select select "filtered_report"
select select "pdf"
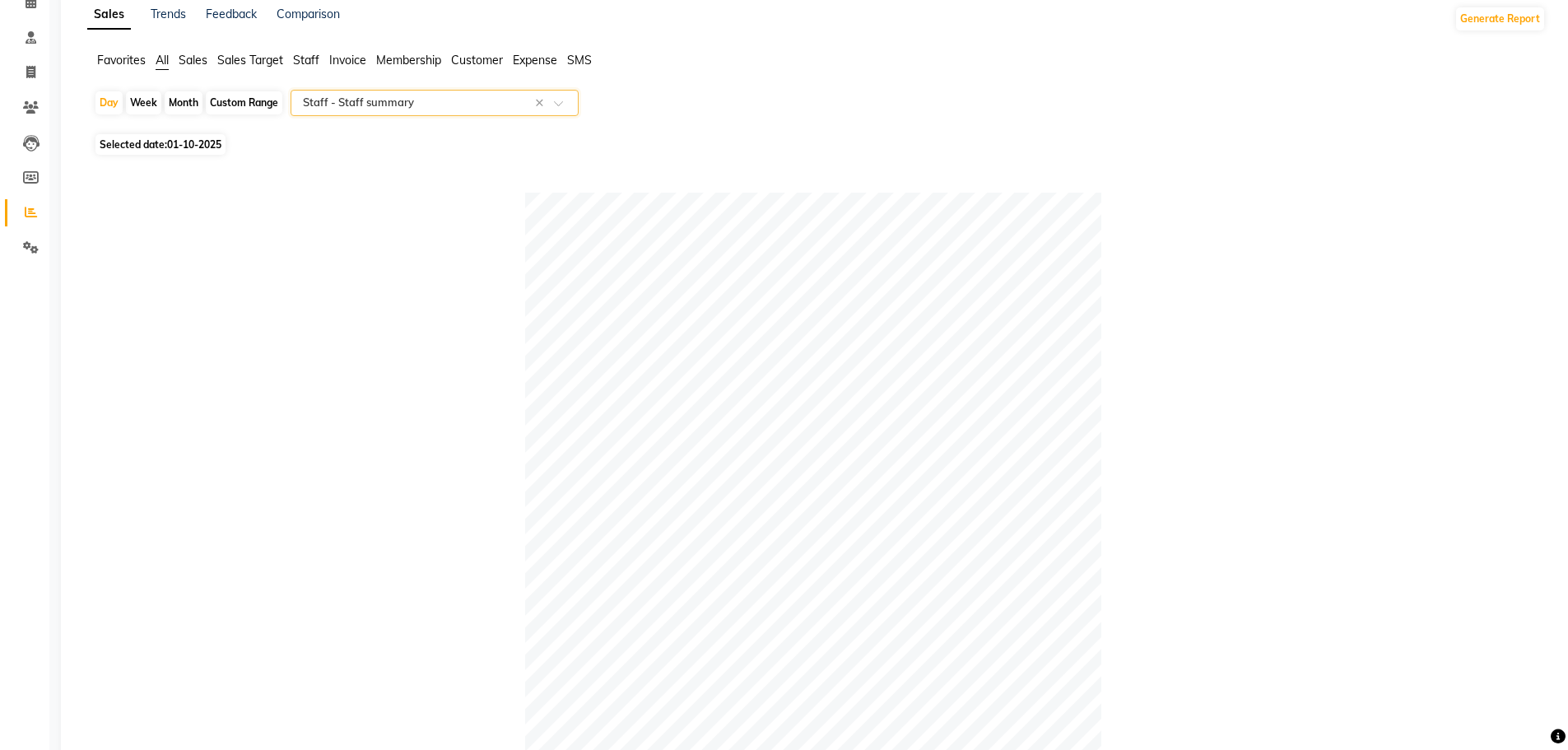
scroll to position [0, 0]
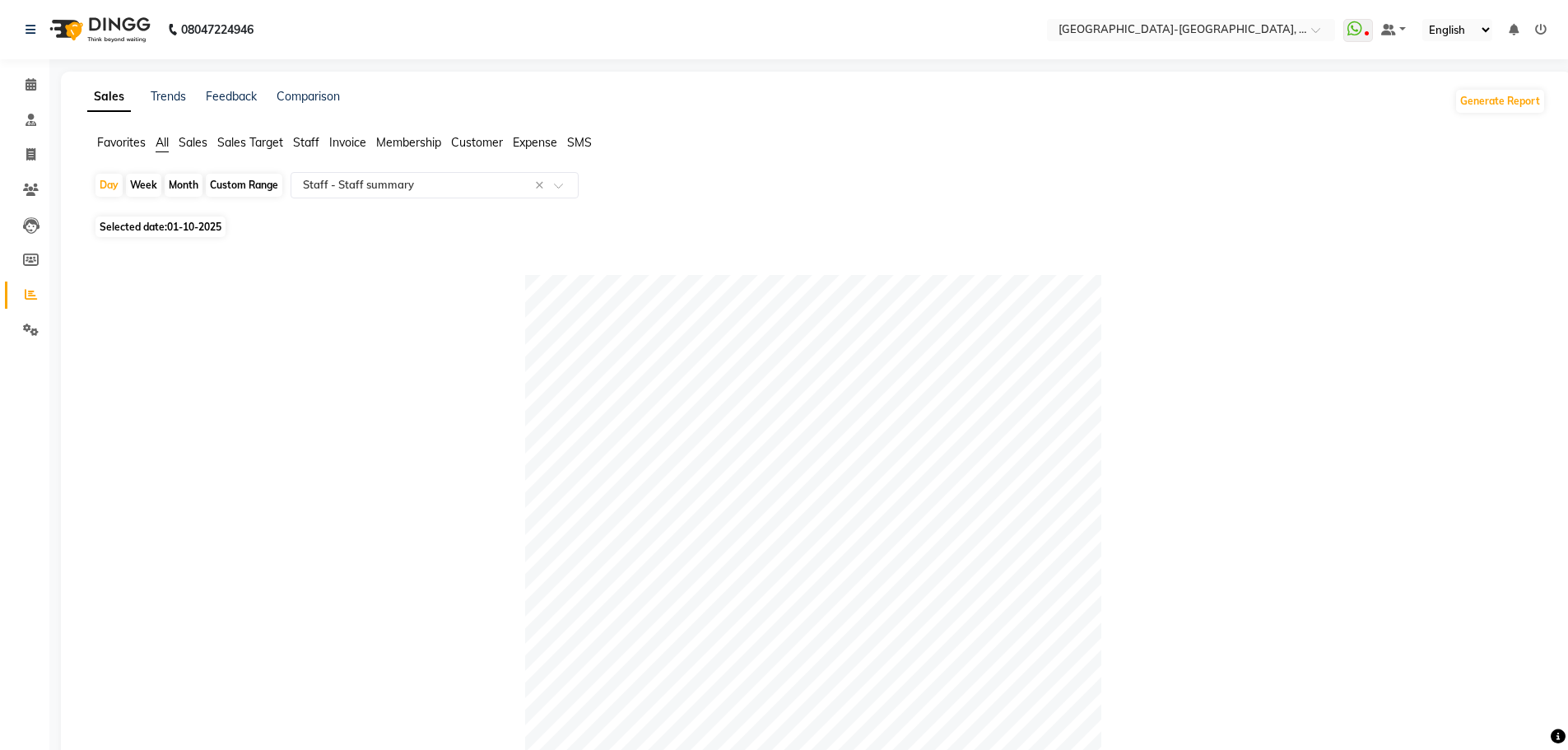
click at [193, 170] on app-reports "Favorites All Sales Sales Target Staff Invoice Membership Customer Expense SMS …" at bounding box center [816, 662] width 1478 height 1055
click at [189, 183] on div "Month" at bounding box center [183, 185] width 38 height 23
select select "10"
select select "2025"
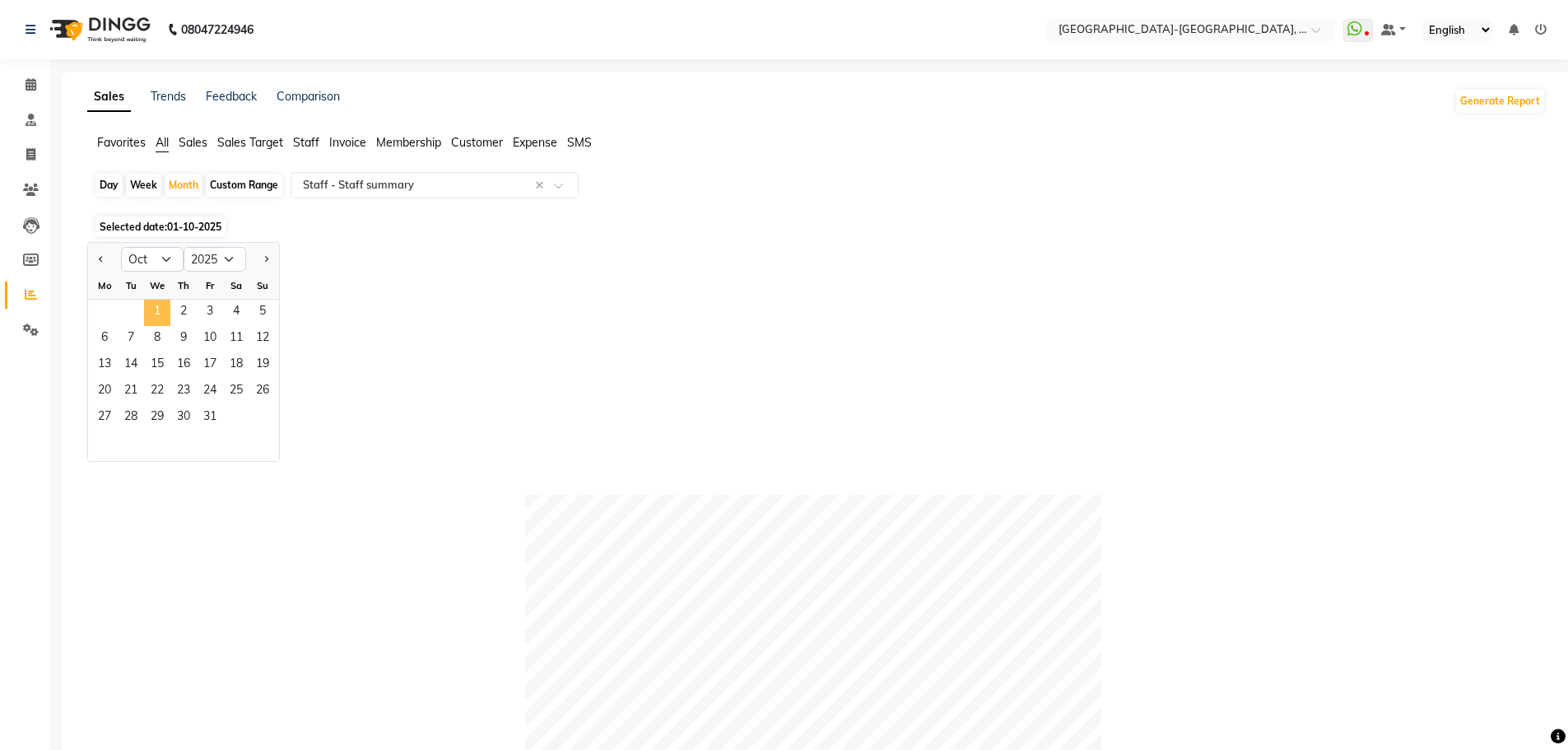
click at [158, 308] on span "1" at bounding box center [157, 312] width 26 height 26
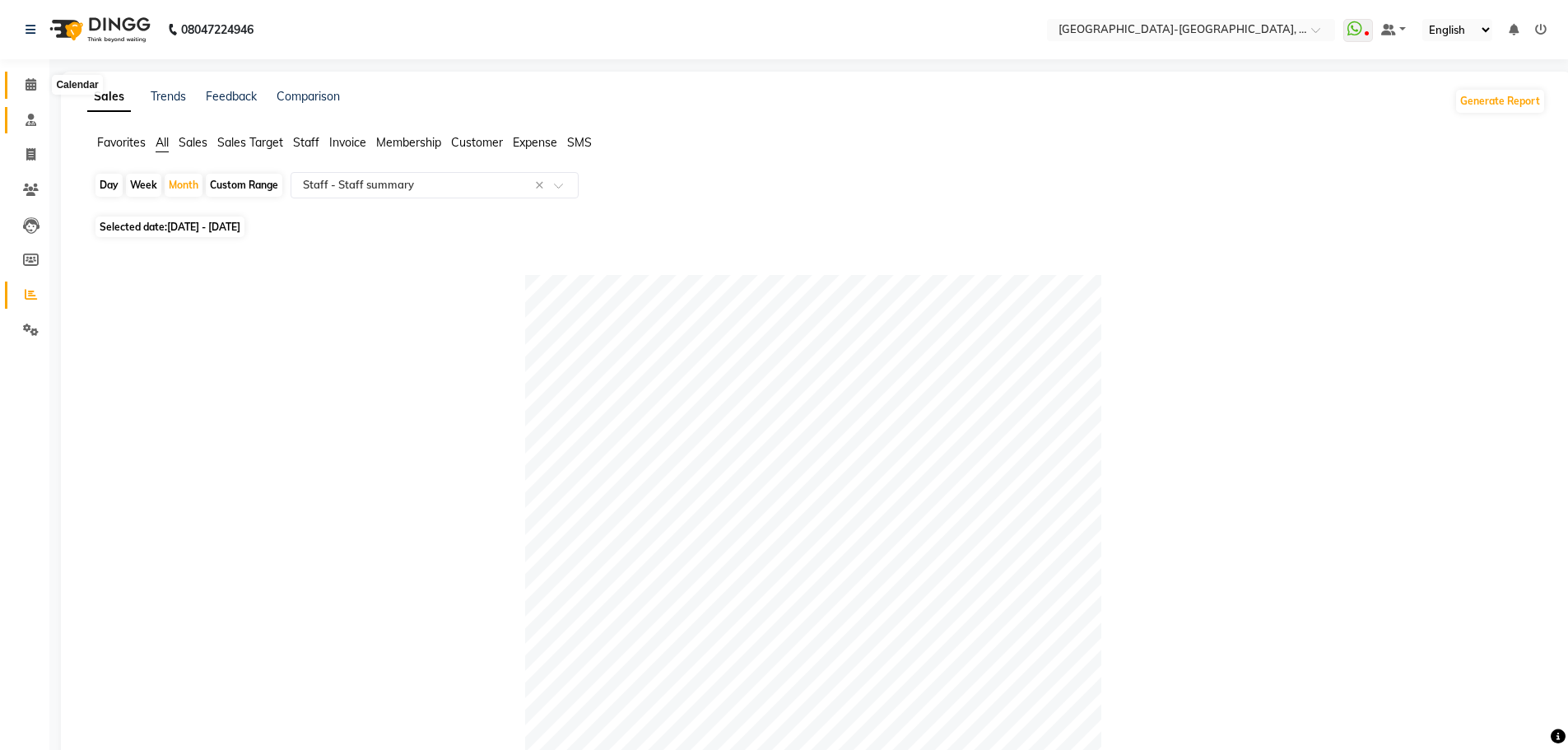
drag, startPoint x: 36, startPoint y: 75, endPoint x: 39, endPoint y: 112, distance: 37.1
click at [36, 75] on span at bounding box center [30, 84] width 28 height 19
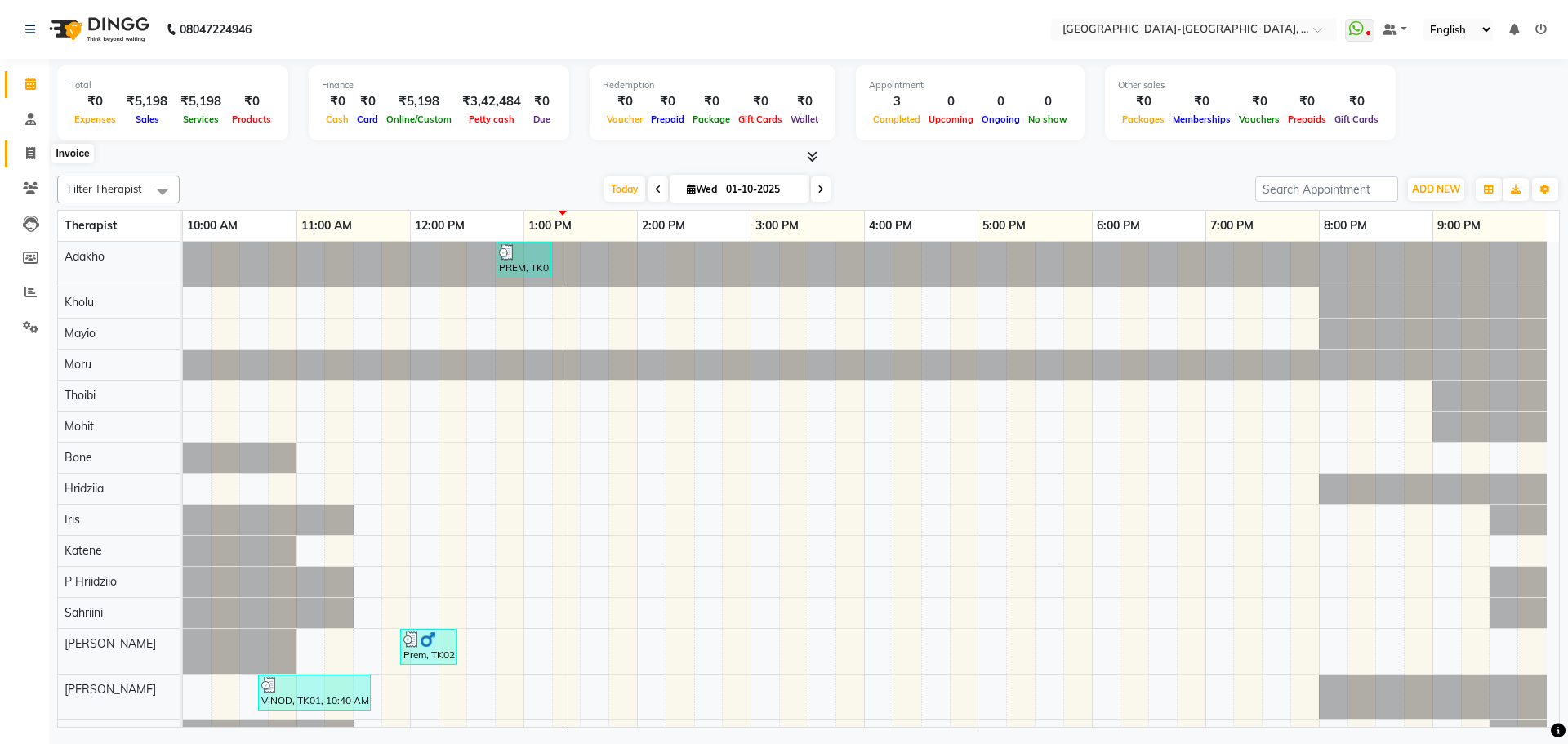
click at [34, 158] on icon at bounding box center [30, 152] width 9 height 13
select select "5851"
select select "service"
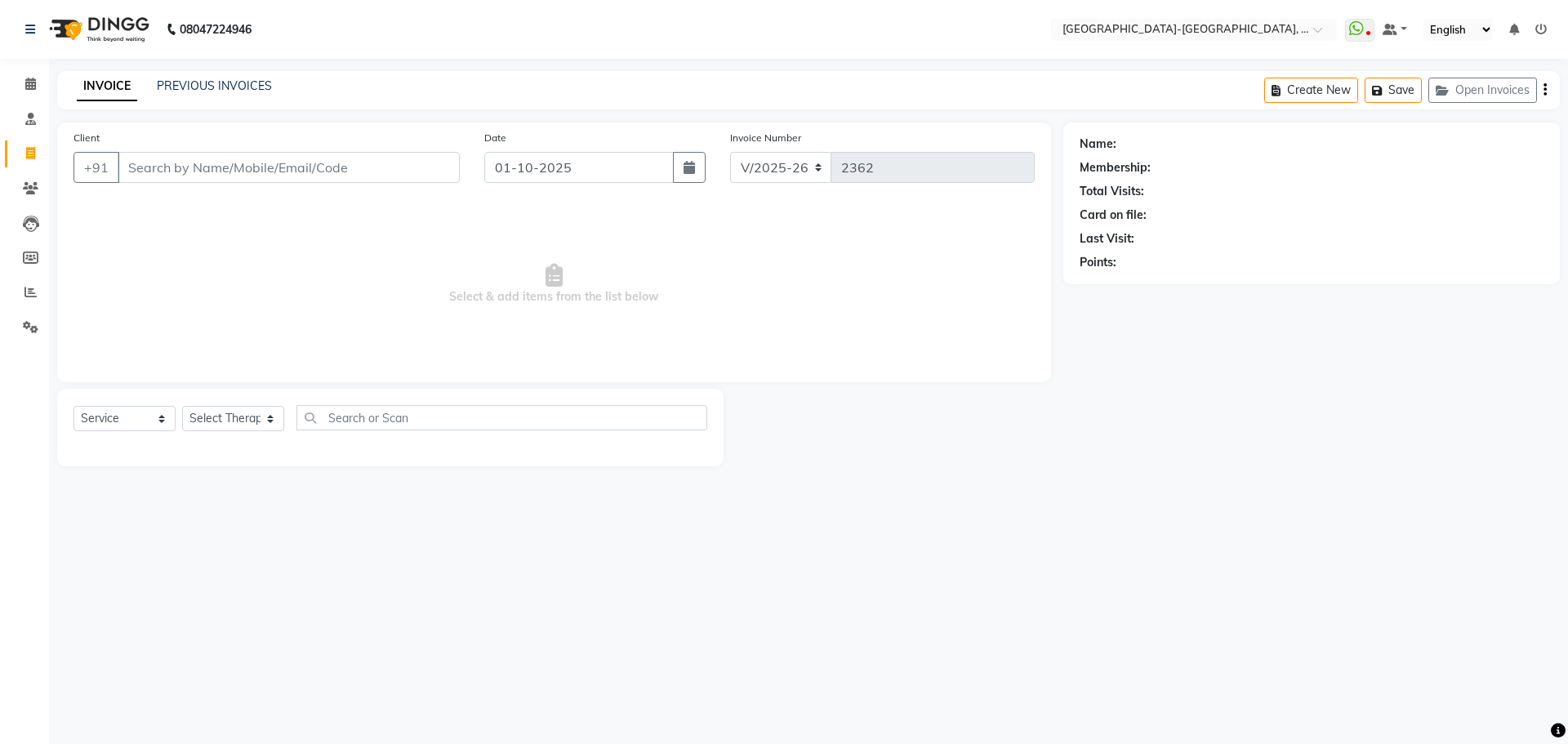
click at [231, 94] on div "PREVIOUS INVOICES" at bounding box center [214, 86] width 116 height 17
click at [204, 163] on input "Client" at bounding box center [289, 167] width 342 height 31
click at [233, 160] on input "Client" at bounding box center [289, 167] width 342 height 31
click at [218, 175] on input "Client" at bounding box center [289, 167] width 342 height 31
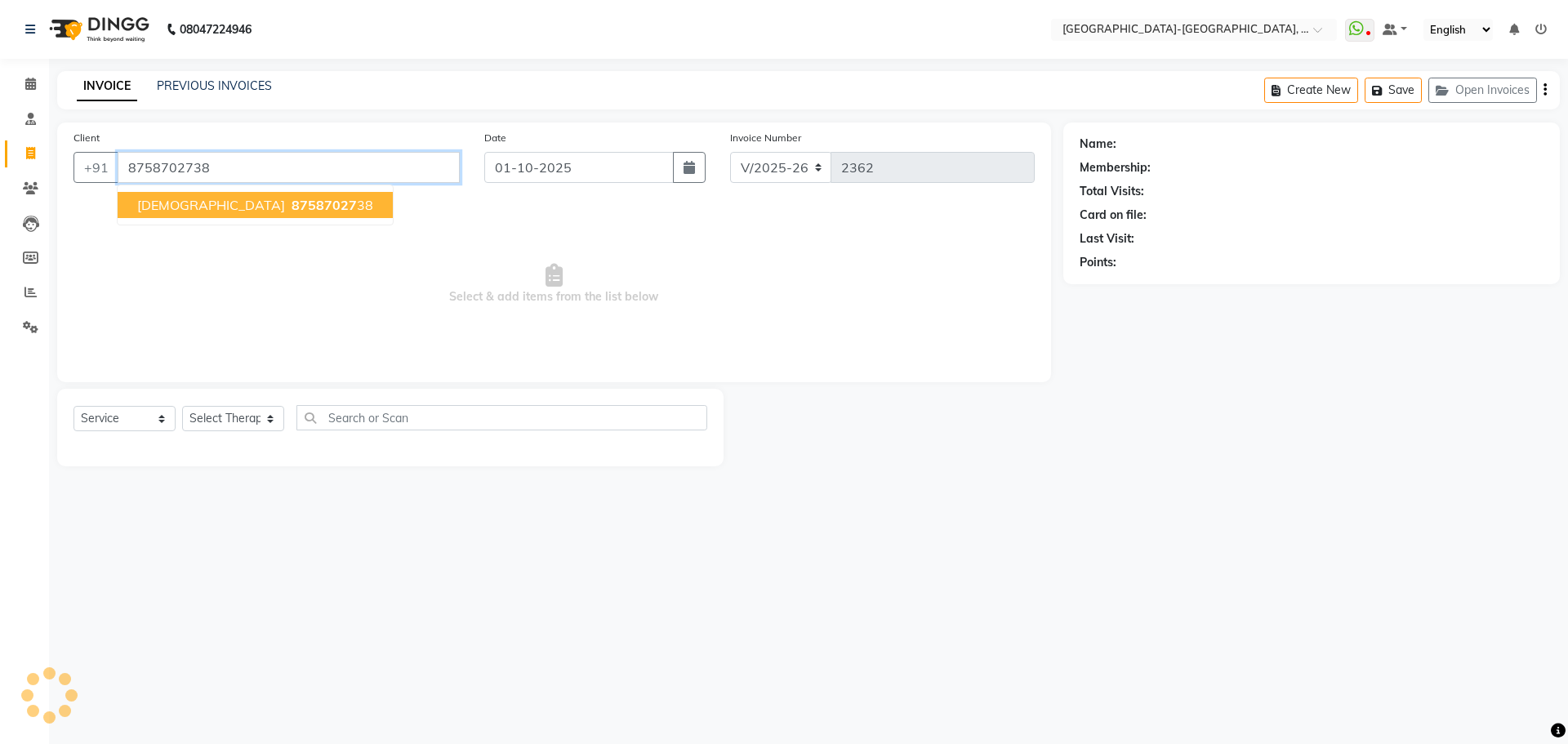
type input "8758702738"
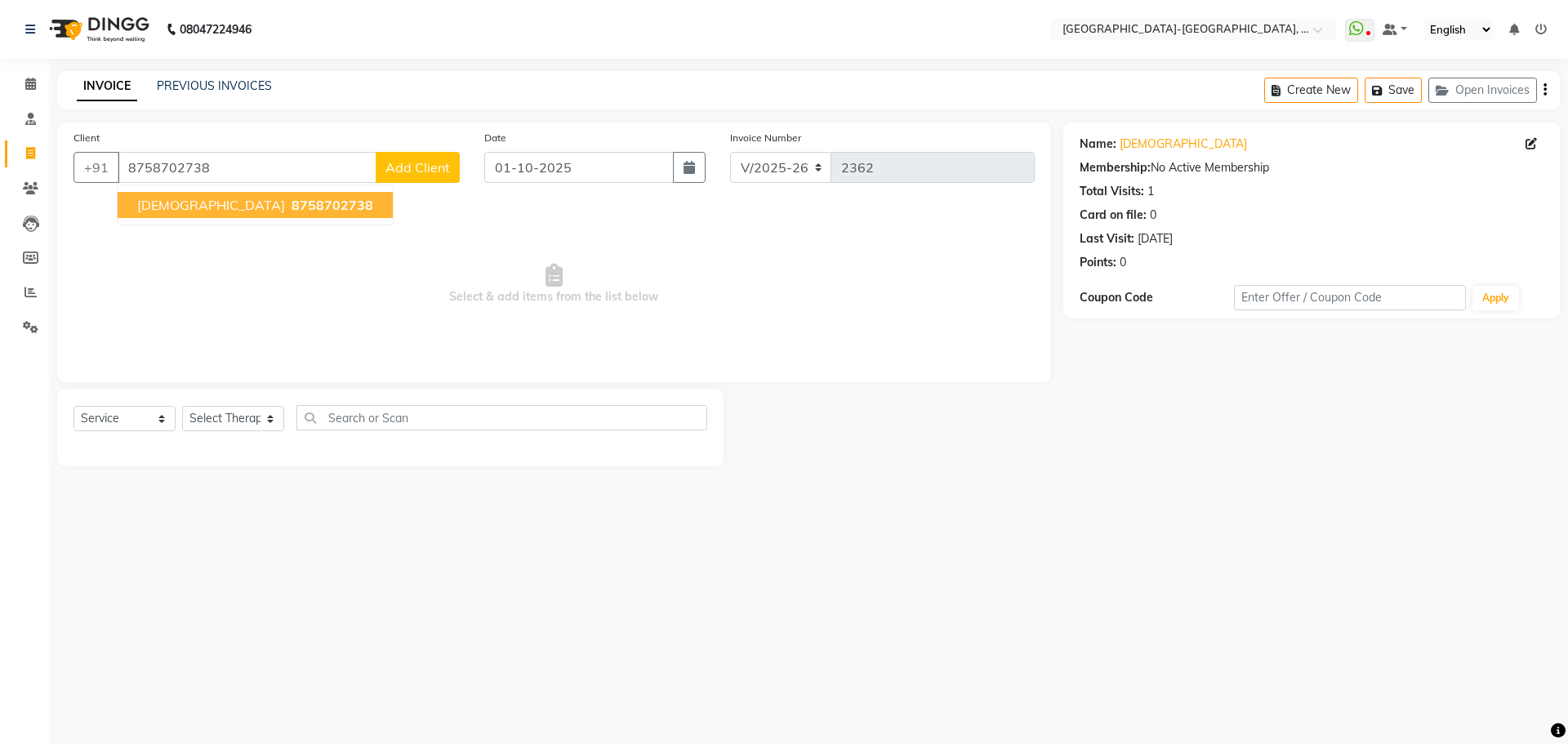
click at [183, 199] on button "Krishna 8758702738" at bounding box center [255, 205] width 275 height 26
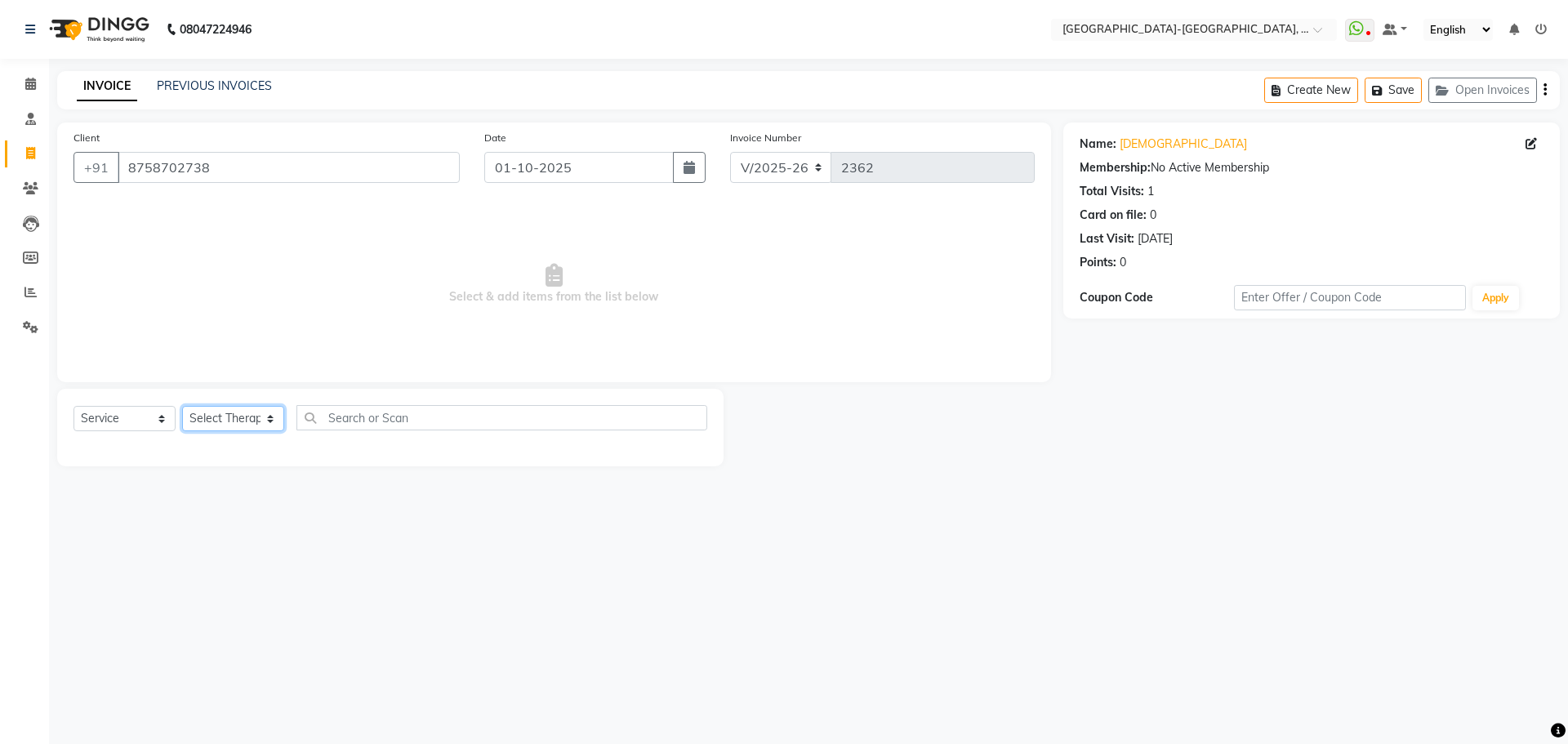
click at [253, 429] on select "Select Therapist Adakho Bone Hridziia Iris Katene Kholu Mayio Mohit Moru P Hrii…" at bounding box center [232, 419] width 102 height 25
select select "40952"
click at [182, 406] on select "Select Therapist Adakho Bone Hridziia Iris Katene Kholu Mayio Mohit Moru P Hrii…" at bounding box center [232, 419] width 102 height 25
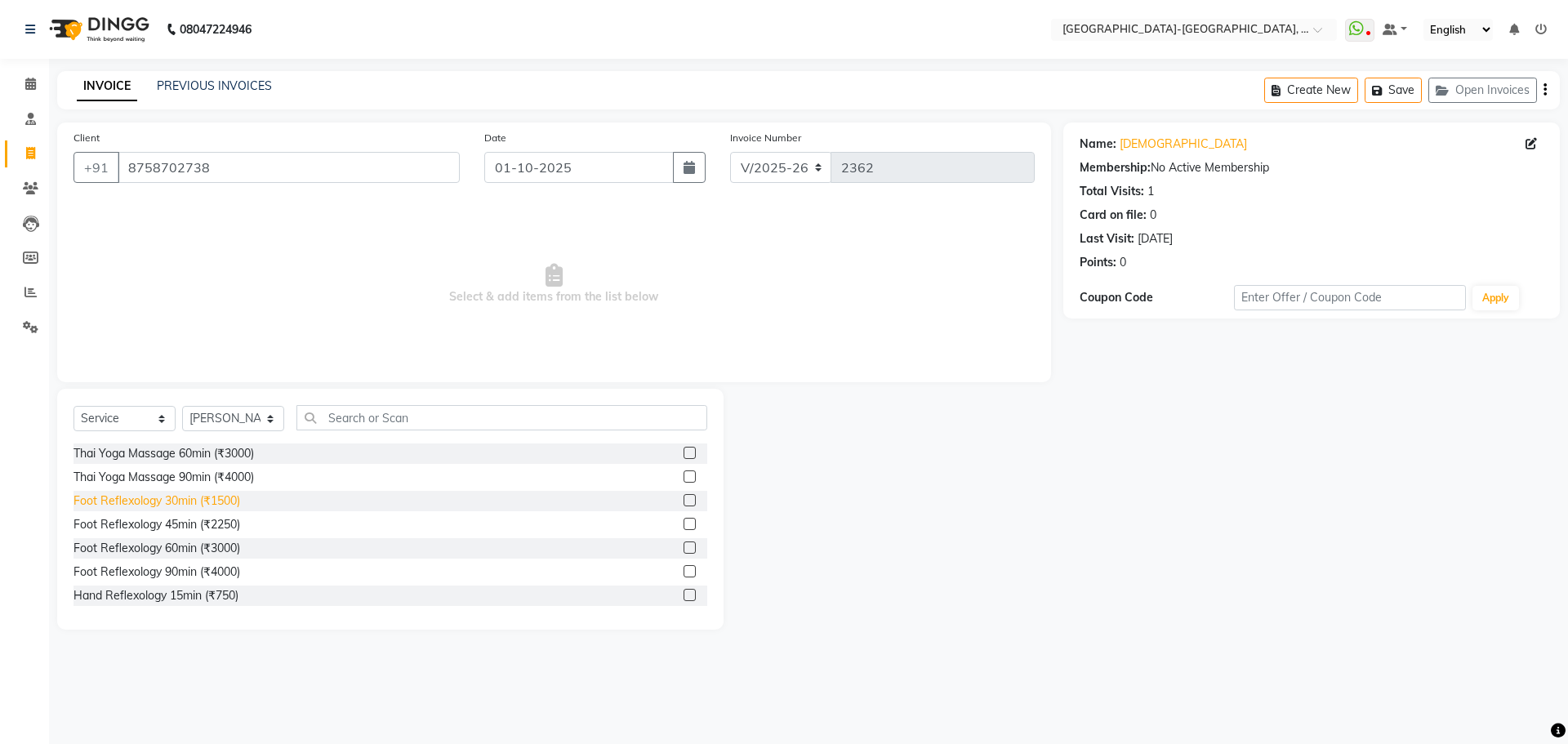
click at [239, 502] on div "Foot Reflexology 30min (₹1500)" at bounding box center [157, 501] width 167 height 17
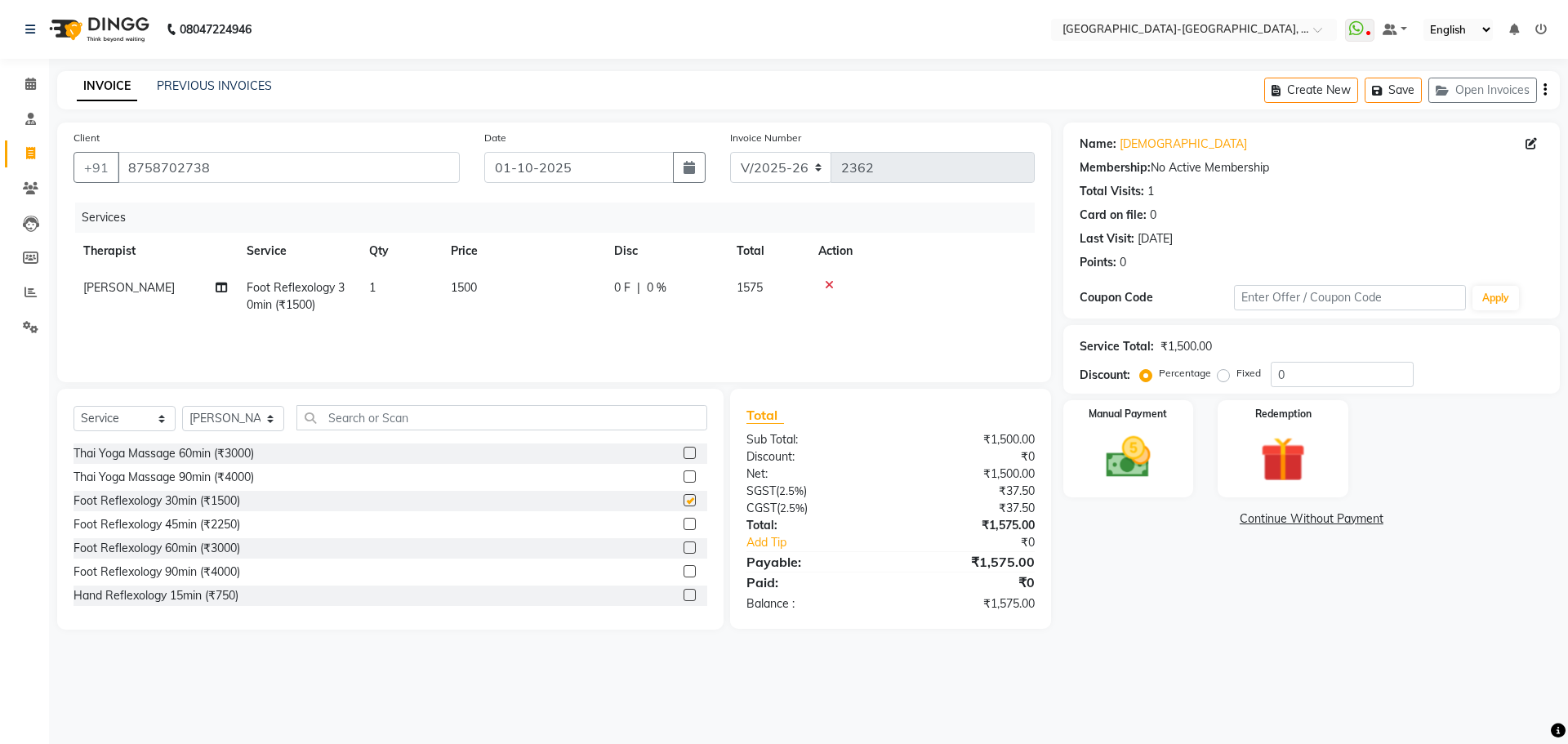
checkbox input "false"
click at [1109, 462] on img at bounding box center [1128, 457] width 76 height 53
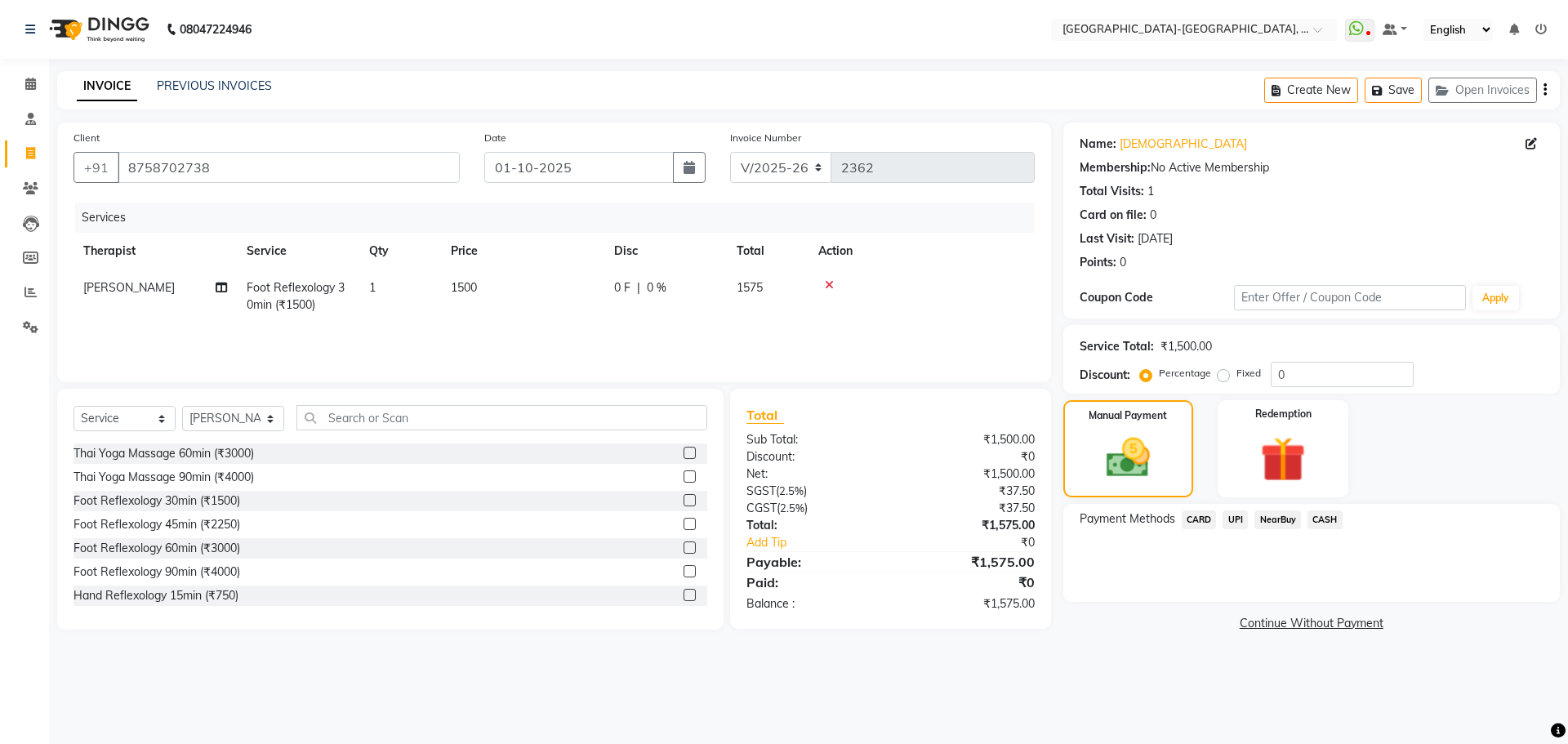
click at [1240, 524] on span "UPI" at bounding box center [1236, 519] width 25 height 18
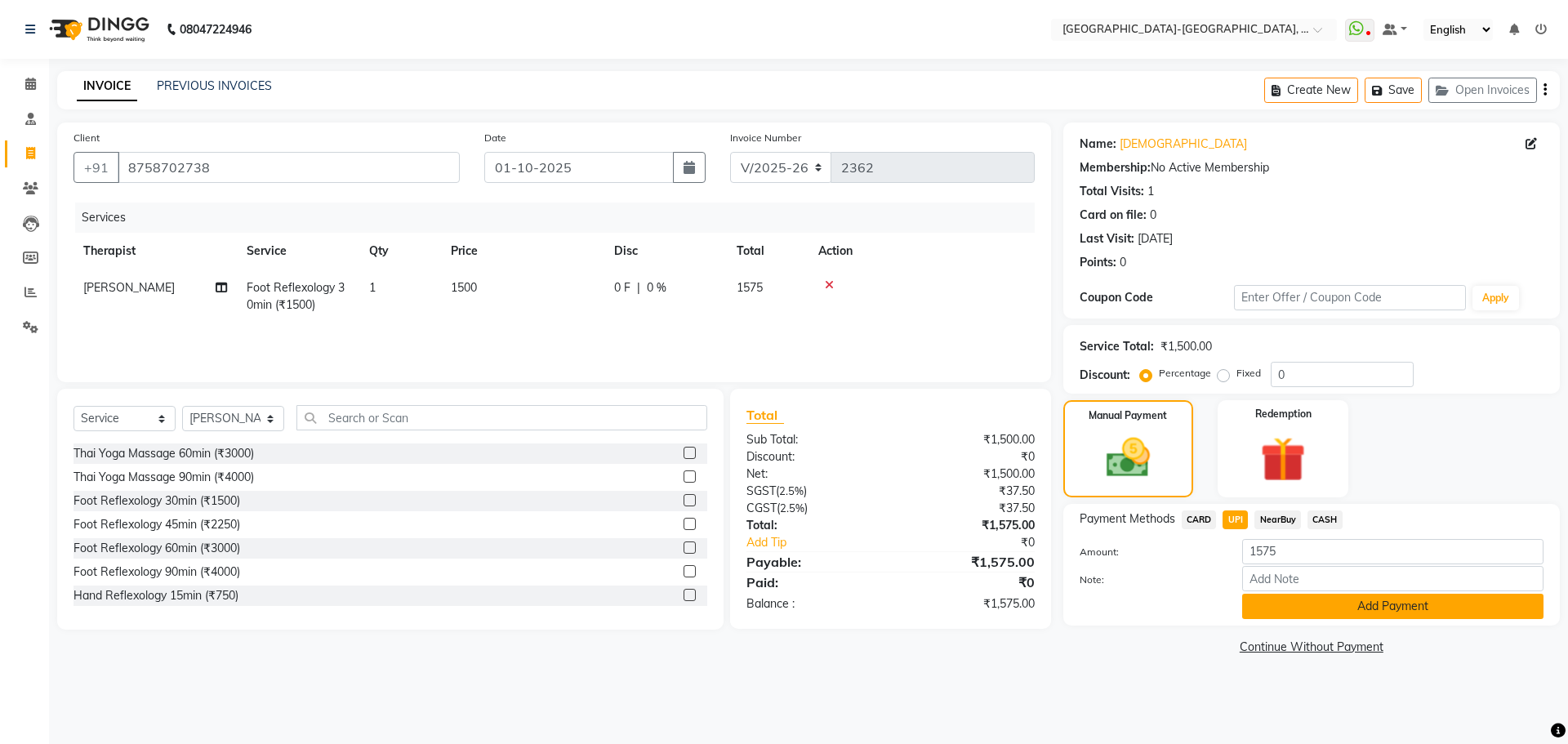
click at [1286, 601] on button "Add Payment" at bounding box center [1393, 606] width 301 height 25
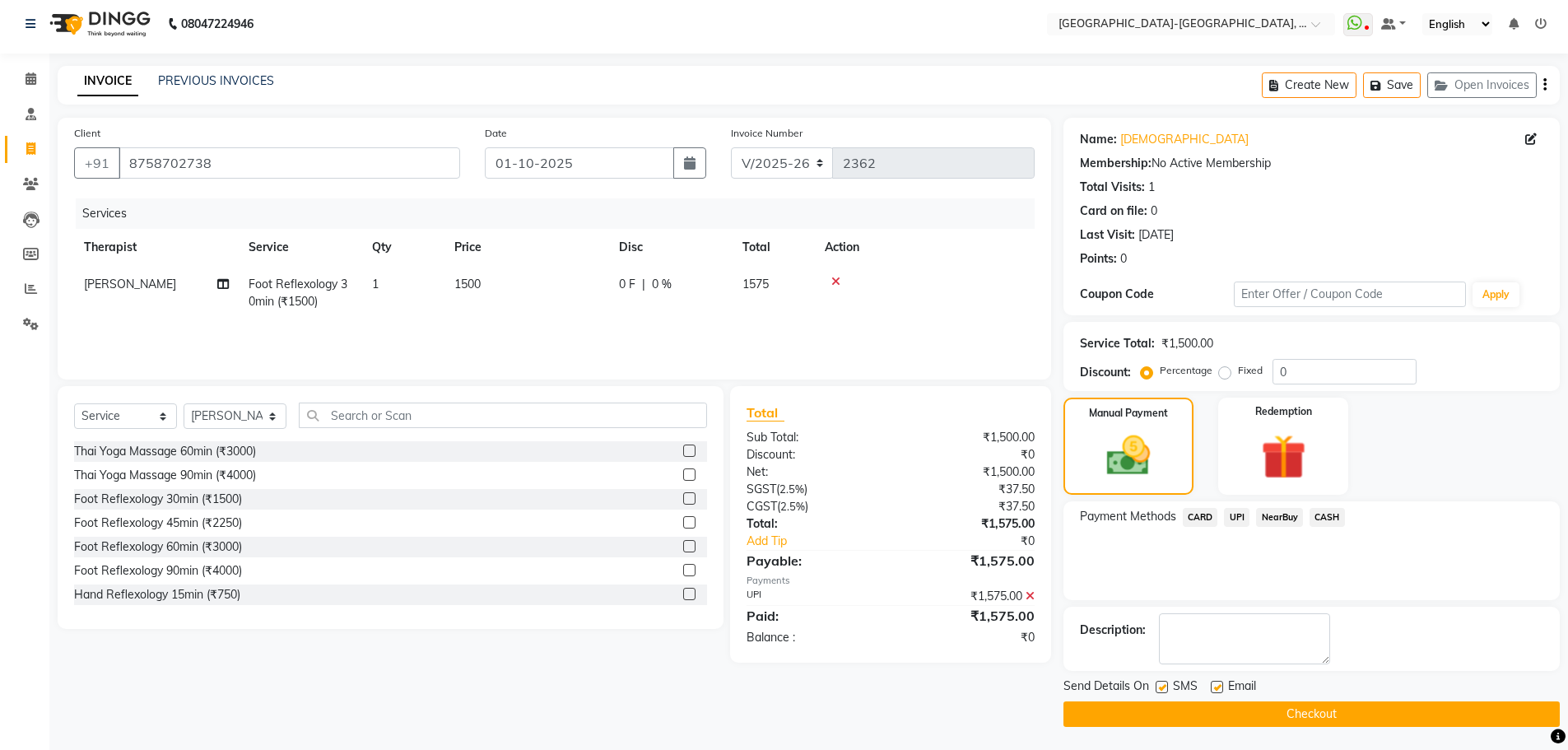
scroll to position [8, 0]
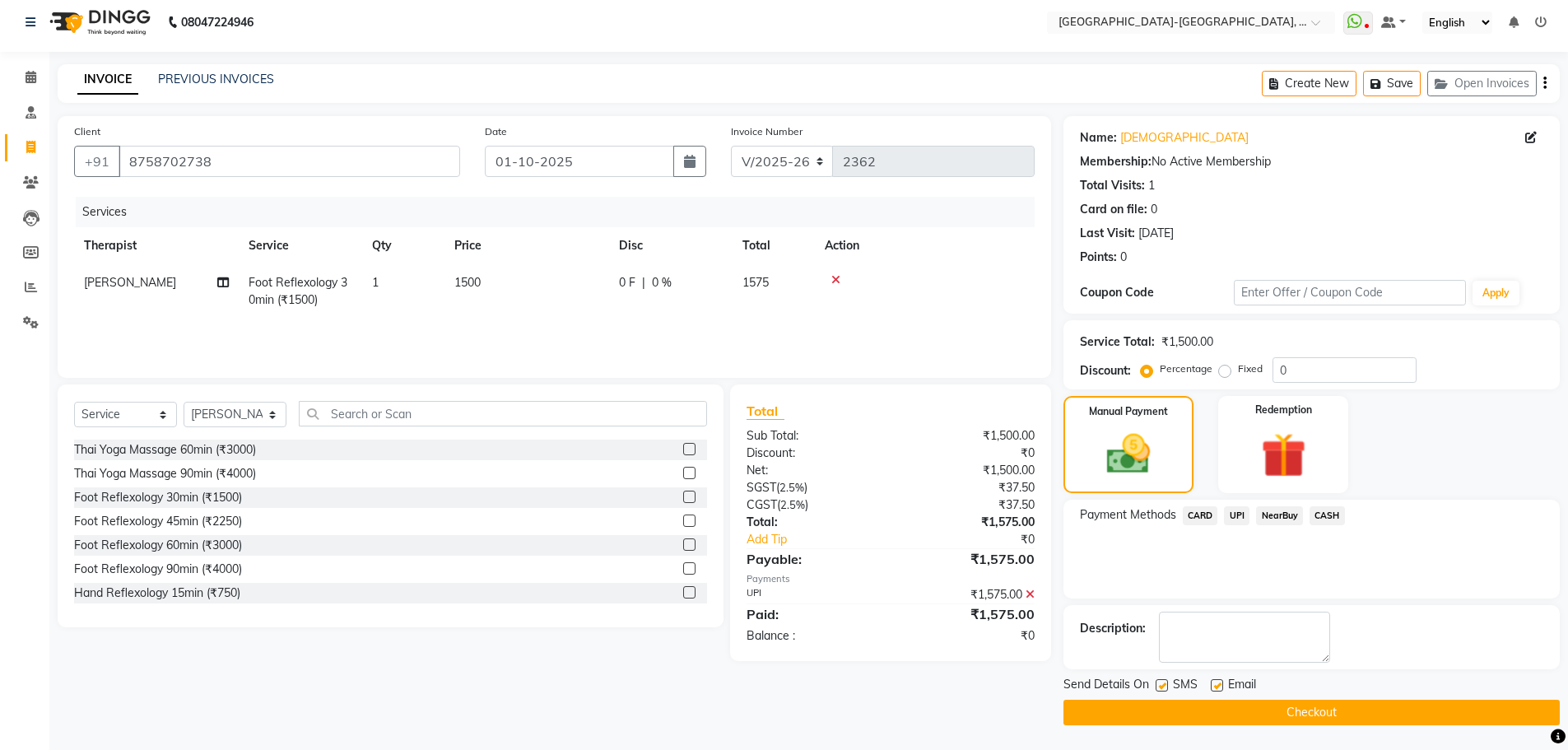
click at [1286, 711] on button "Checkout" at bounding box center [1311, 713] width 496 height 25
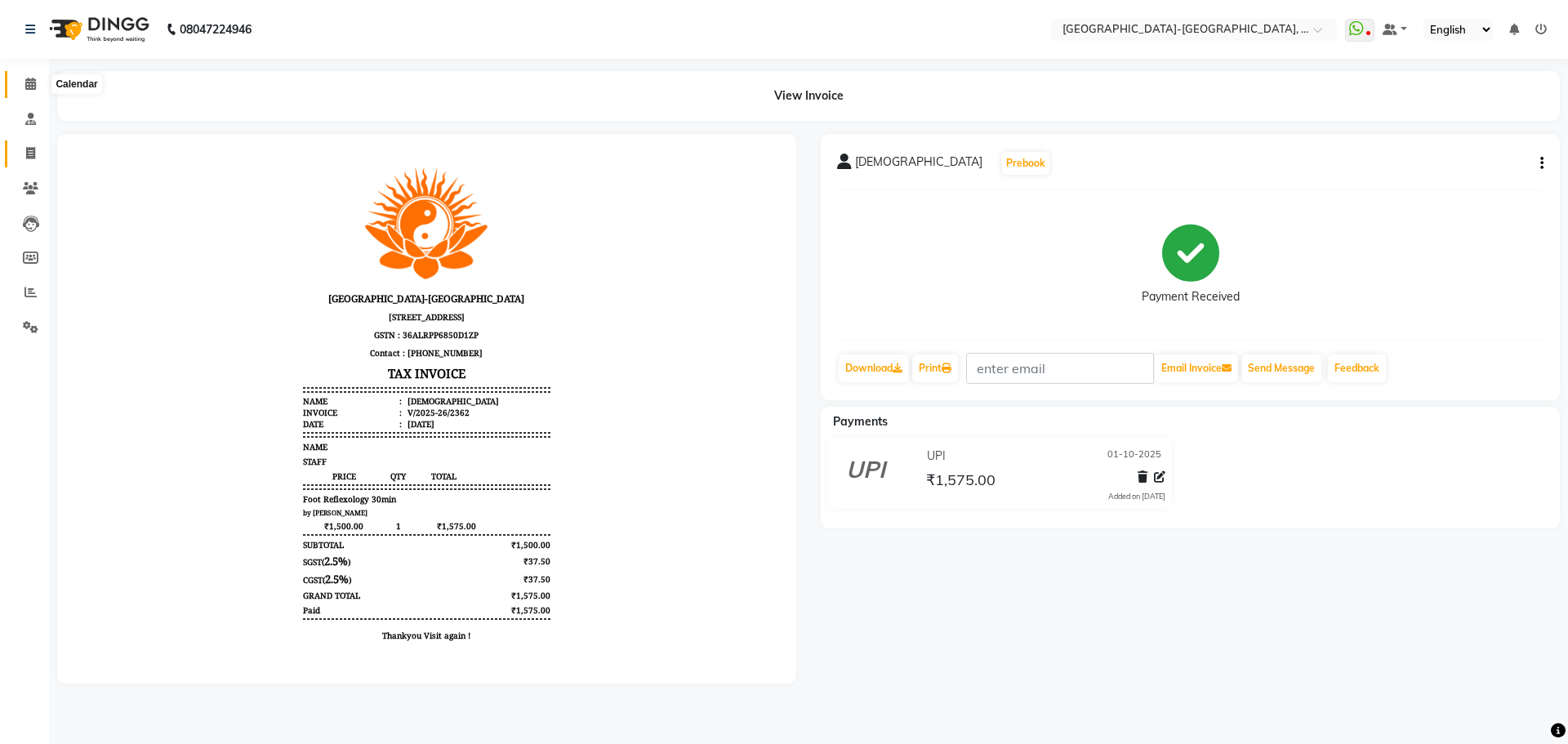
drag, startPoint x: 33, startPoint y: 81, endPoint x: 30, endPoint y: 152, distance: 71.1
click at [33, 81] on icon at bounding box center [30, 84] width 11 height 13
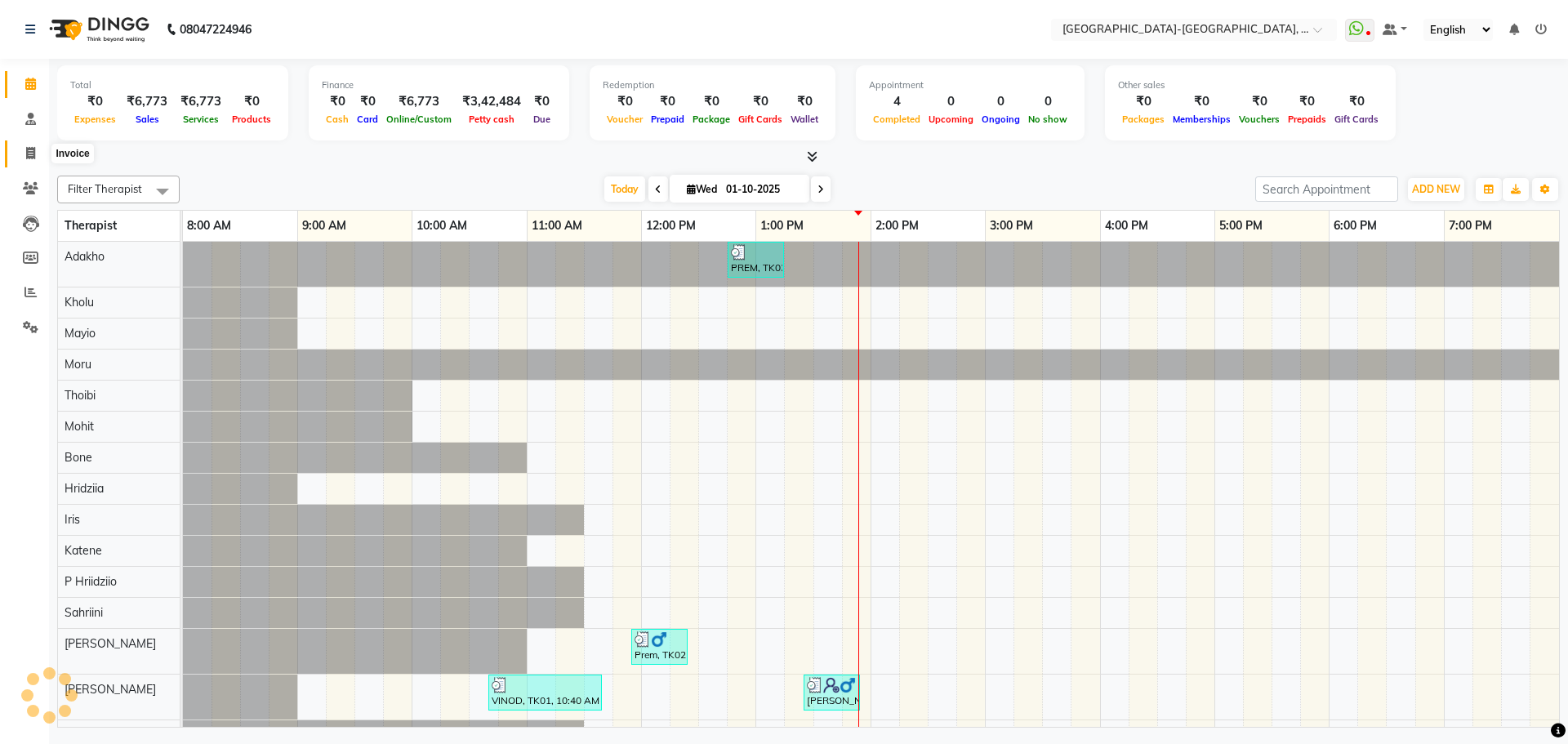
click at [28, 156] on icon at bounding box center [30, 152] width 9 height 13
select select "service"
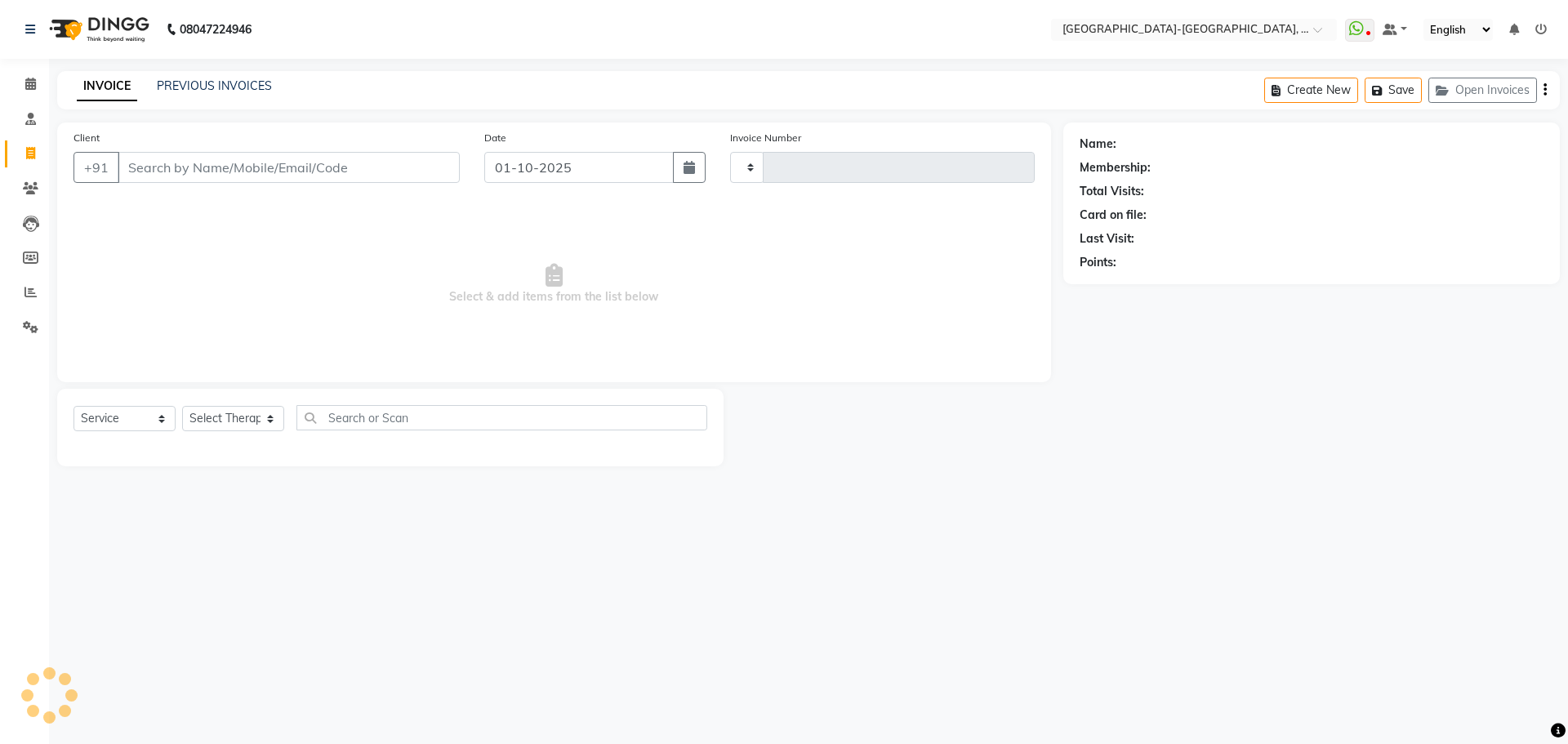
type input "2363"
select select "5851"
click at [39, 95] on link "Calendar" at bounding box center [24, 85] width 39 height 27
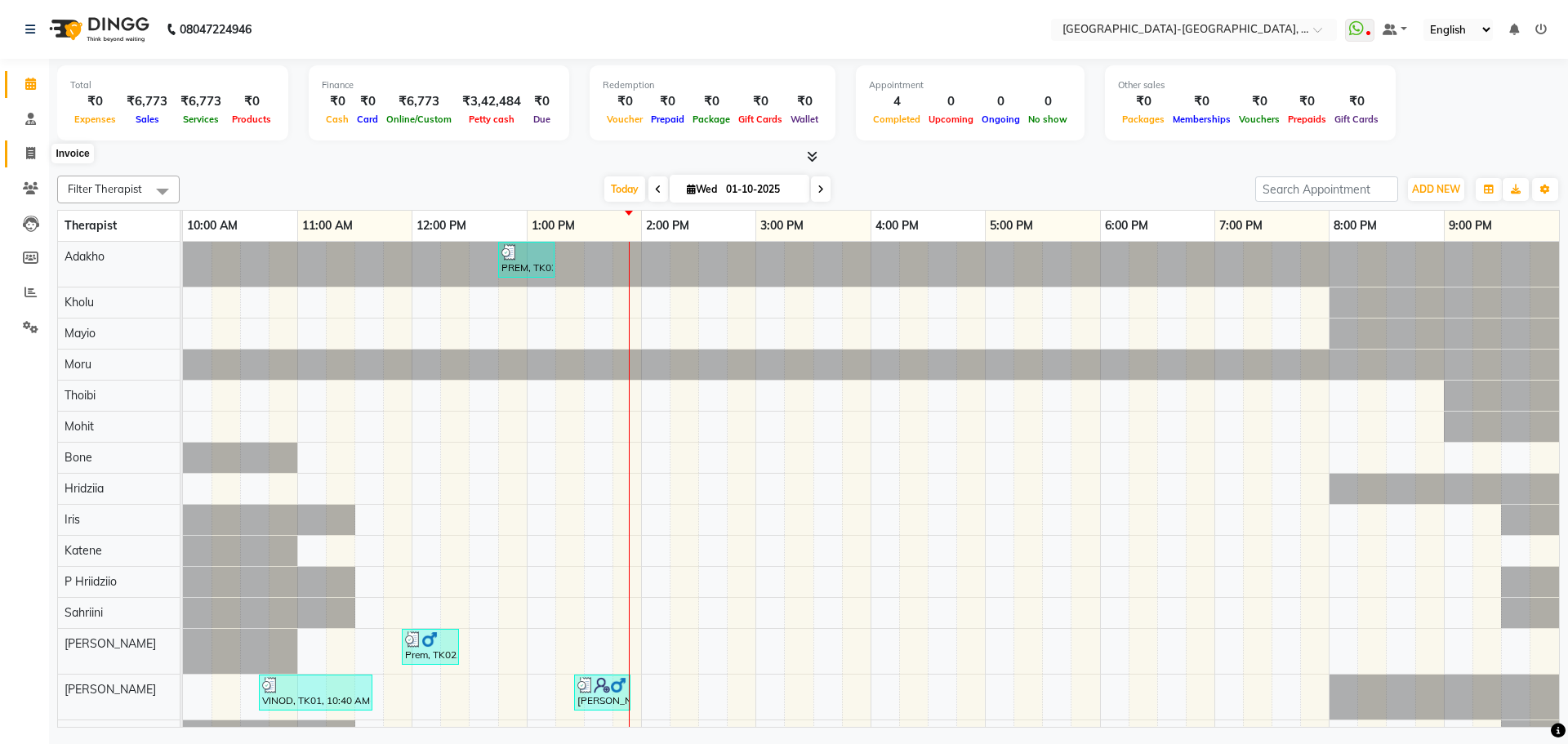
click at [32, 157] on icon at bounding box center [30, 152] width 9 height 13
select select "5851"
select select "service"
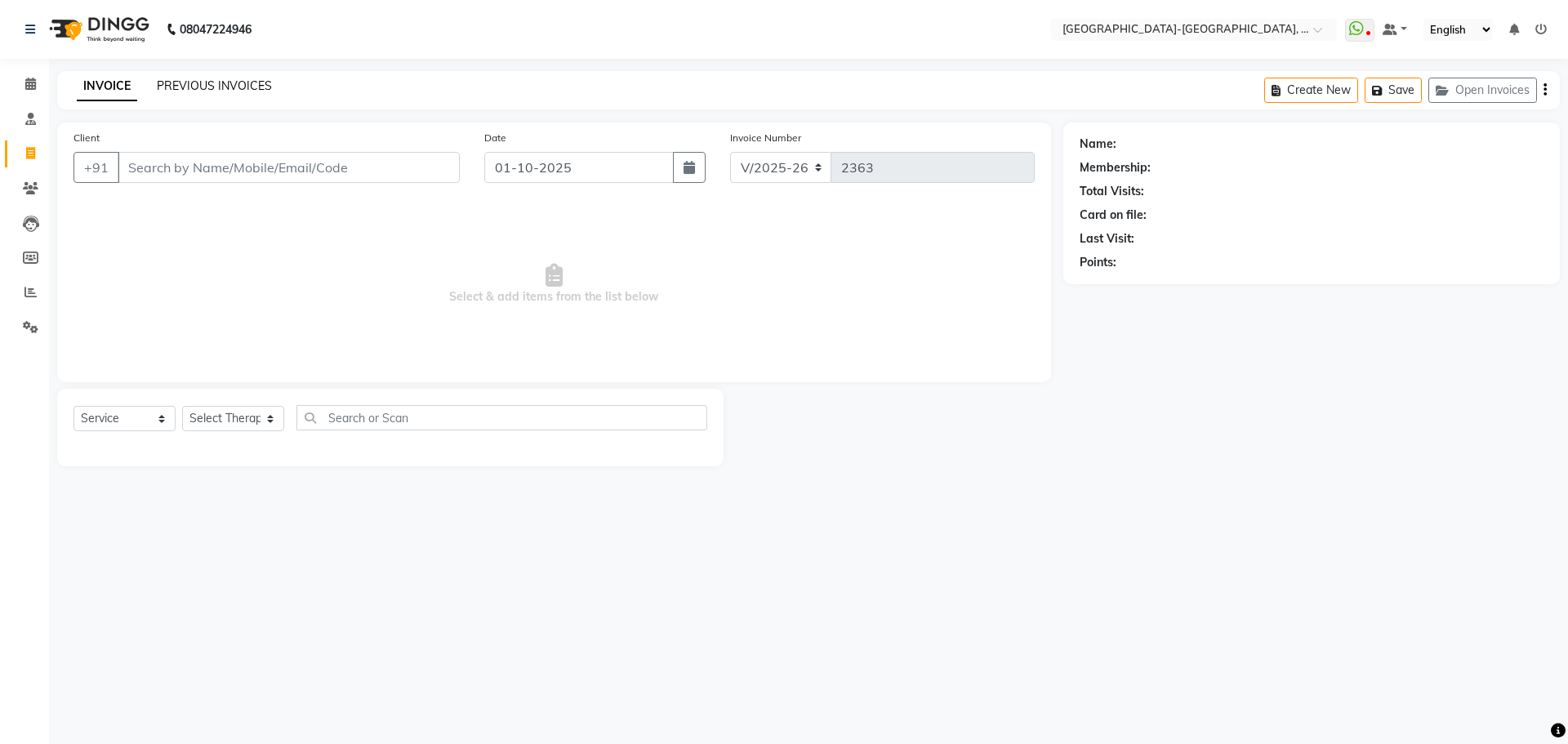
click at [218, 92] on link "PREVIOUS INVOICES" at bounding box center [214, 85] width 116 height 15
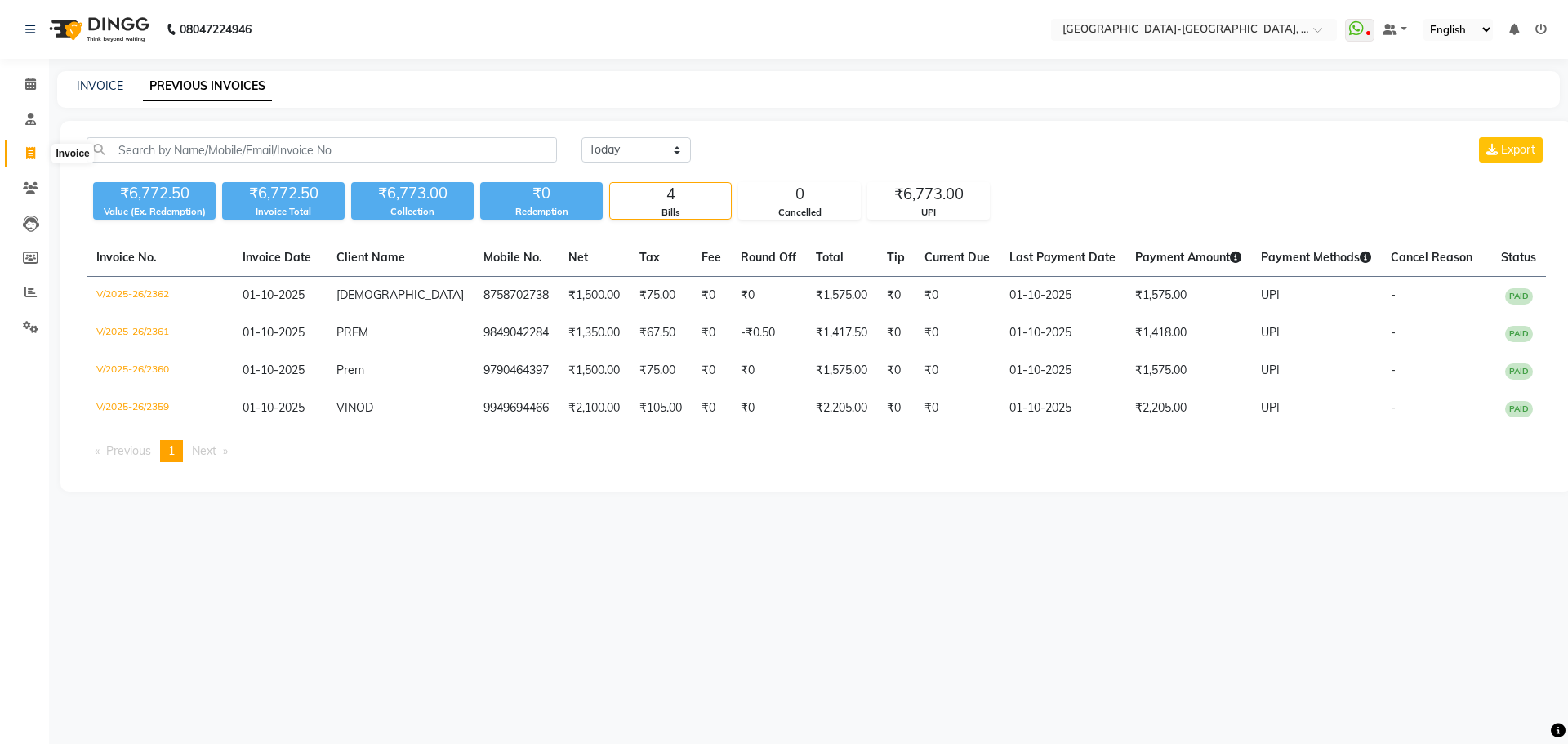
click at [25, 150] on span at bounding box center [30, 153] width 28 height 18
select select "service"
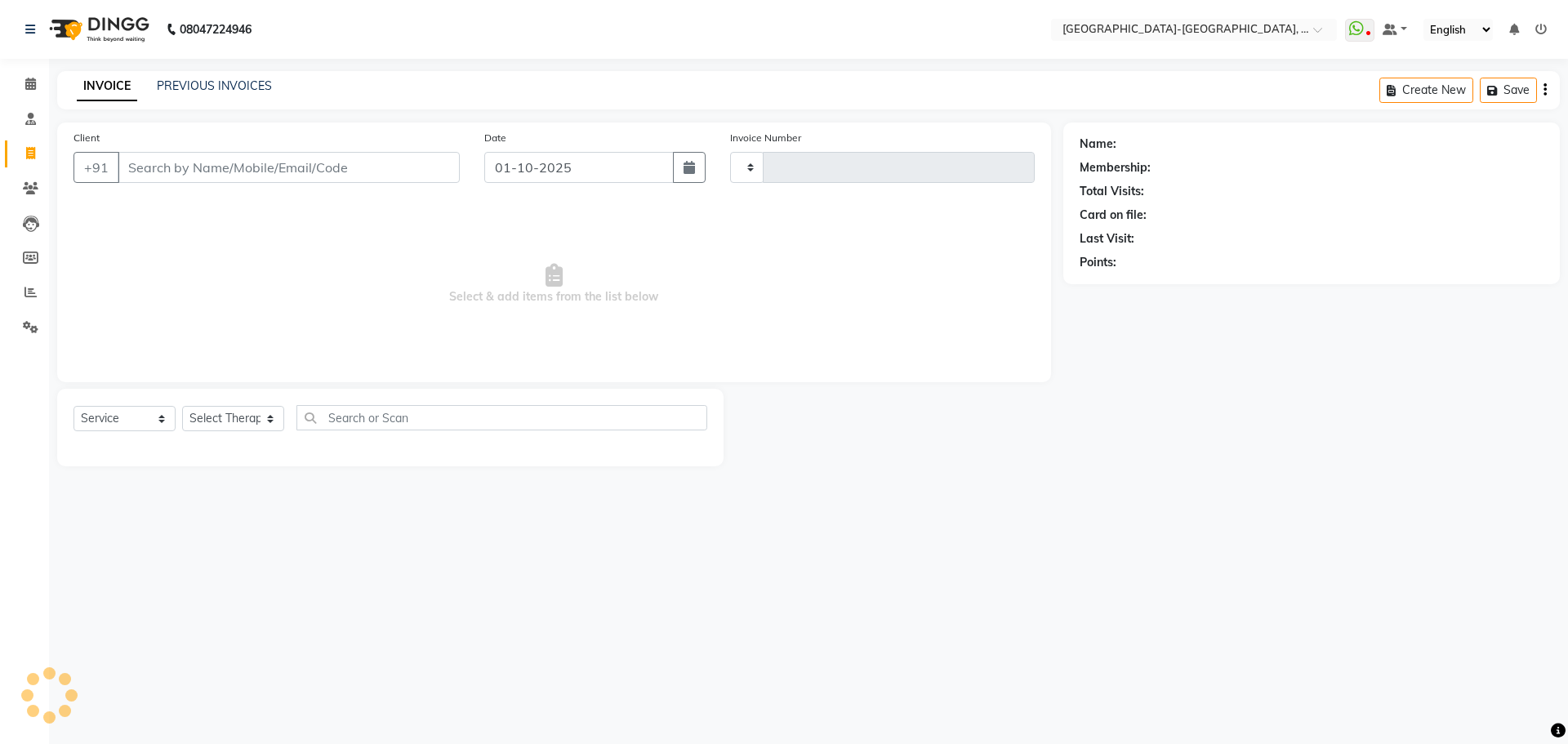
type input "2363"
select select "5851"
click at [359, 171] on input "Client" at bounding box center [289, 167] width 342 height 31
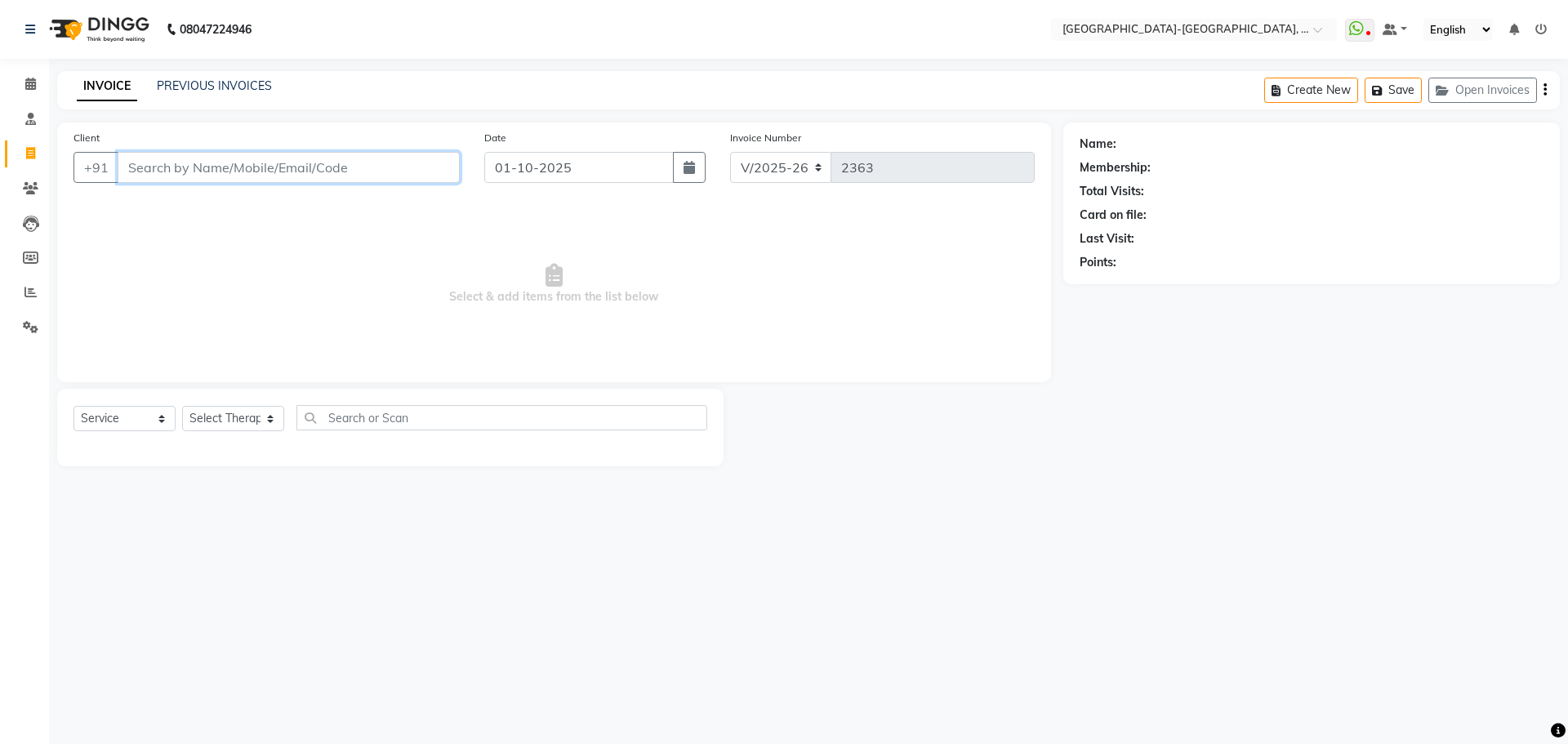
click at [185, 163] on input "Client" at bounding box center [289, 167] width 342 height 31
click at [180, 80] on link "PREVIOUS INVOICES" at bounding box center [214, 85] width 116 height 15
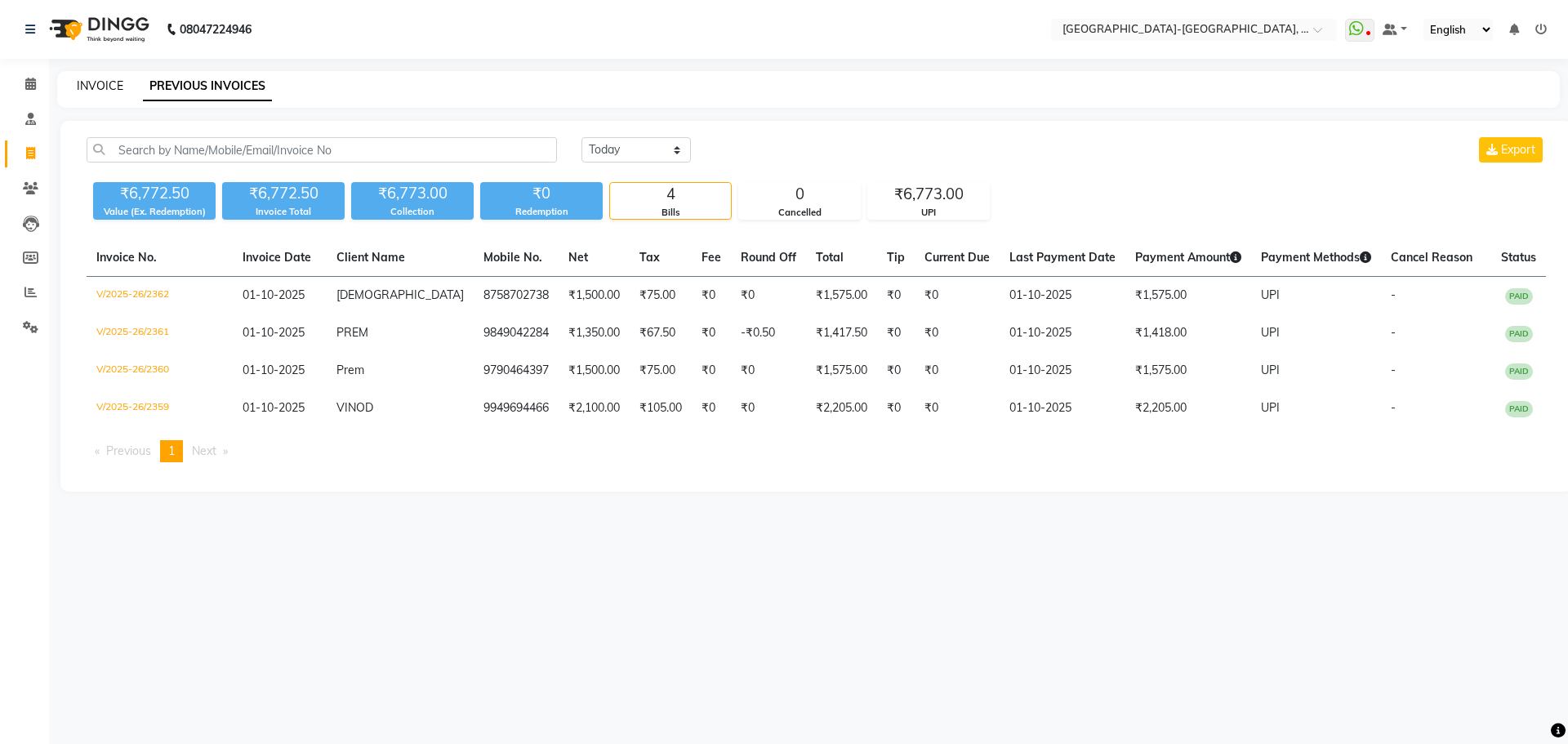
click at [105, 85] on link "INVOICE" at bounding box center [100, 85] width 47 height 15
select select "service"
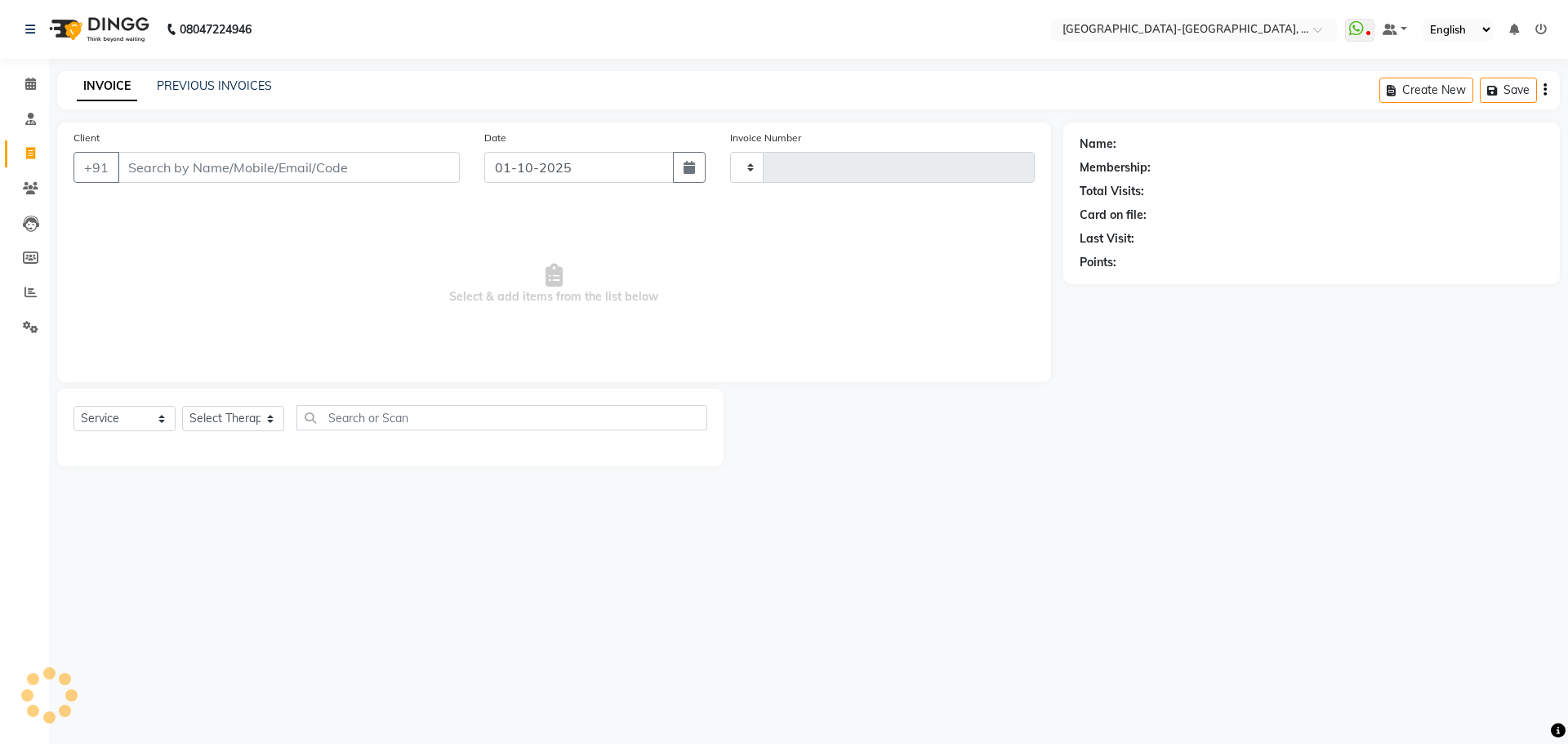
type input "2363"
select select "5851"
click at [398, 160] on input "Client" at bounding box center [289, 167] width 342 height 31
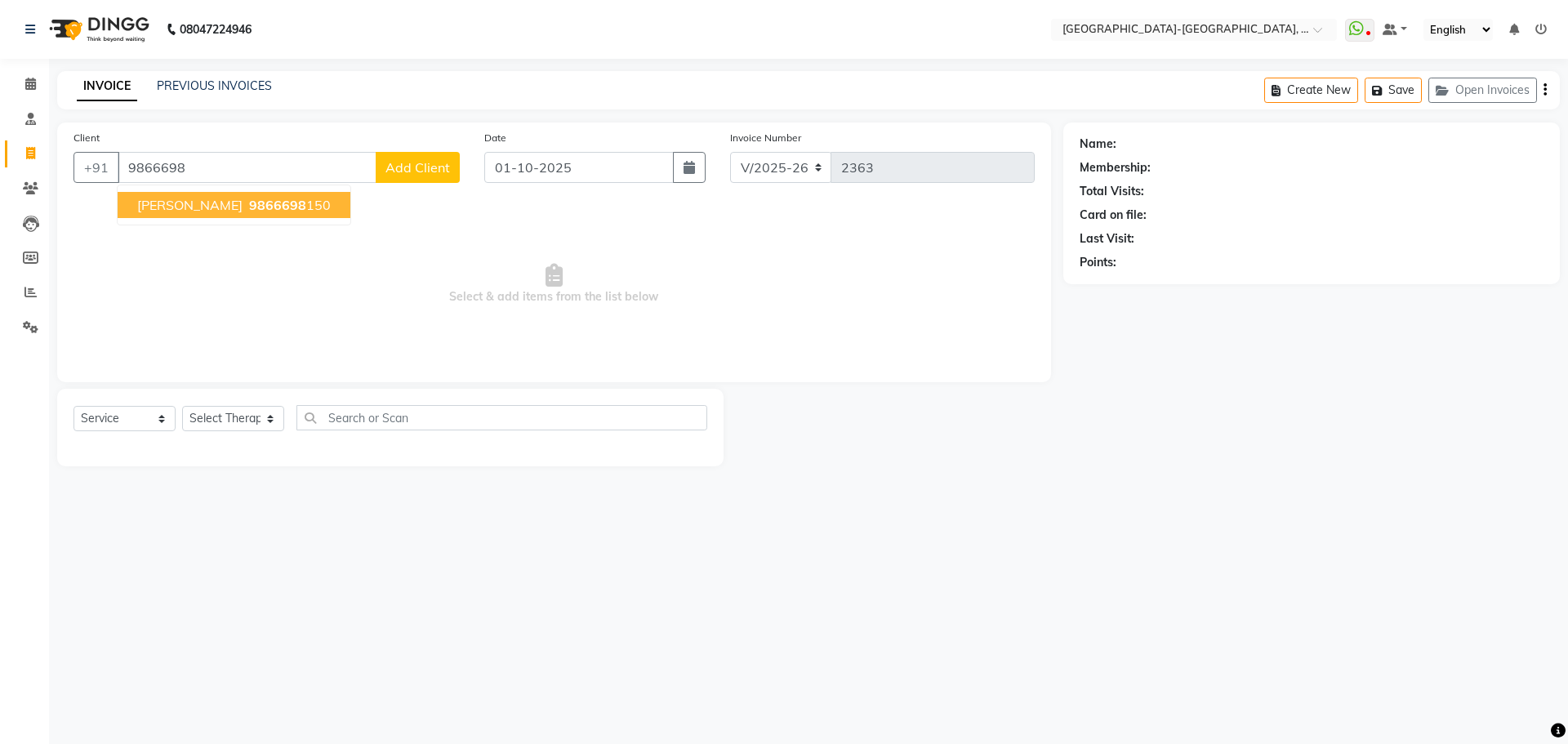
click at [249, 208] on ngb-highlight "9866698 150" at bounding box center [288, 205] width 85 height 17
type input "9866698150"
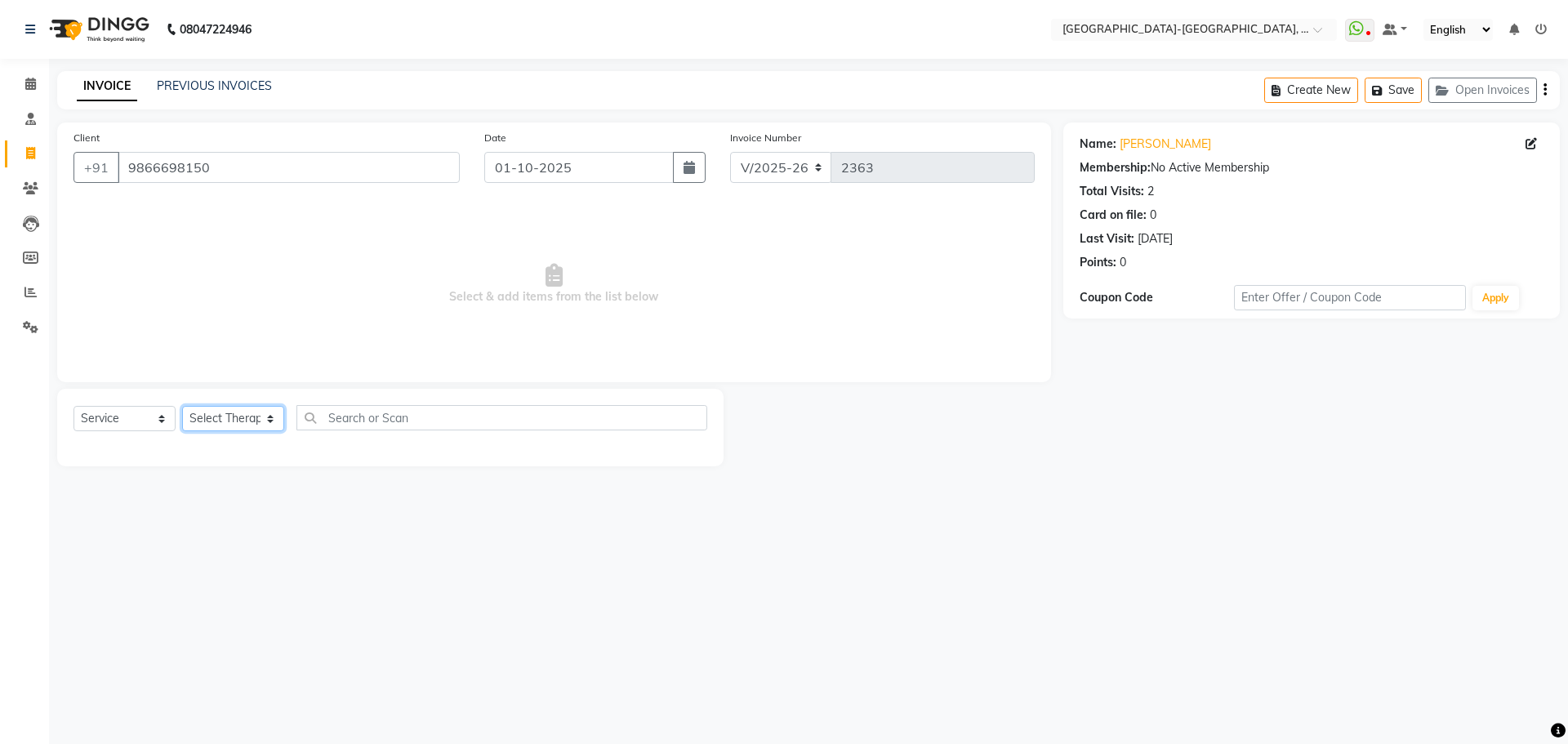
click at [214, 421] on select "Select Therapist Adakho Bone Hridziia Iris Katene Kholu Mayio Mohit Moru P Hrii…" at bounding box center [232, 419] width 102 height 25
select select "40939"
click at [182, 406] on select "Select Therapist Adakho Bone Hridziia Iris Katene Kholu Mayio Mohit Moru P Hrii…" at bounding box center [232, 419] width 102 height 25
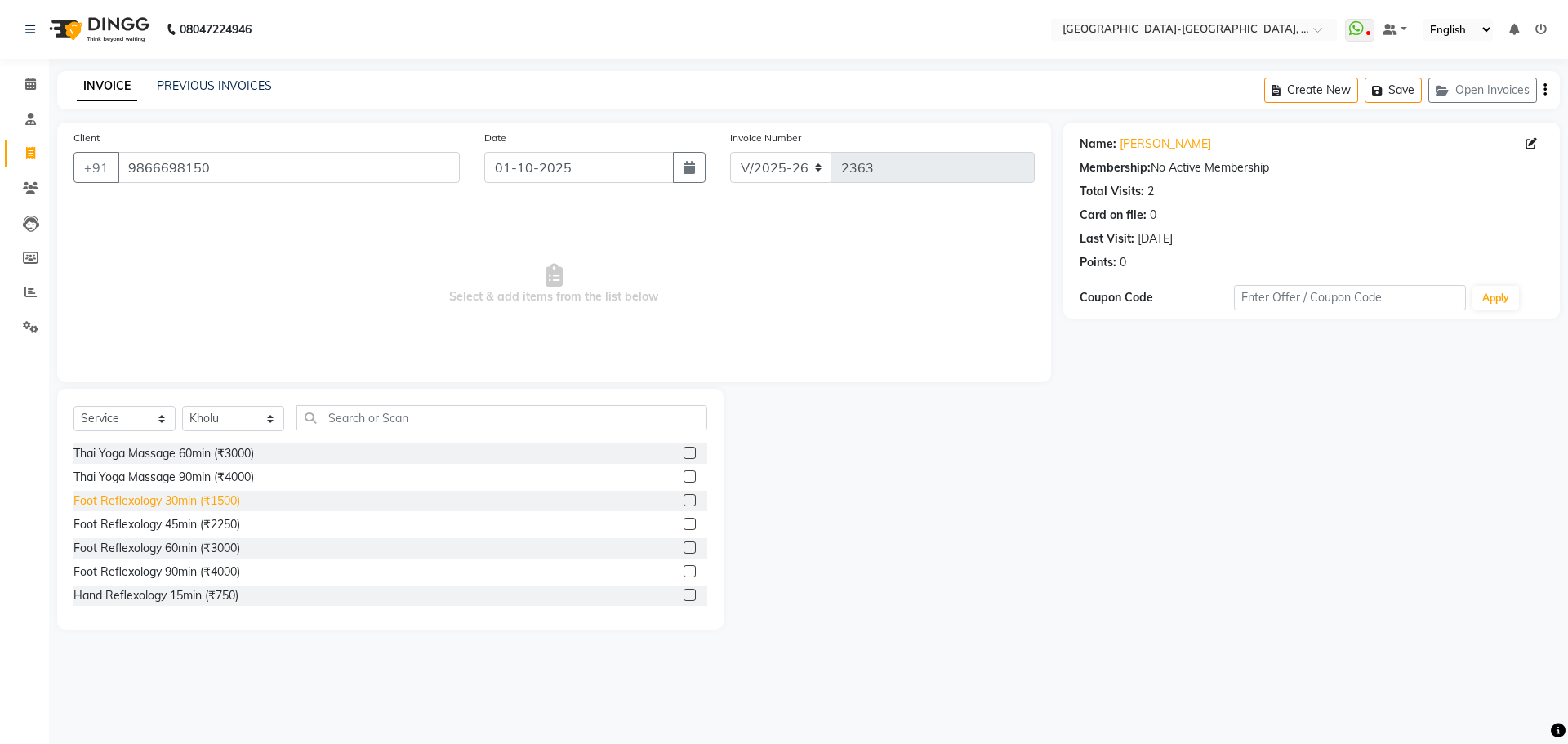
click at [216, 502] on div "Foot Reflexology 30min (₹1500)" at bounding box center [157, 501] width 167 height 17
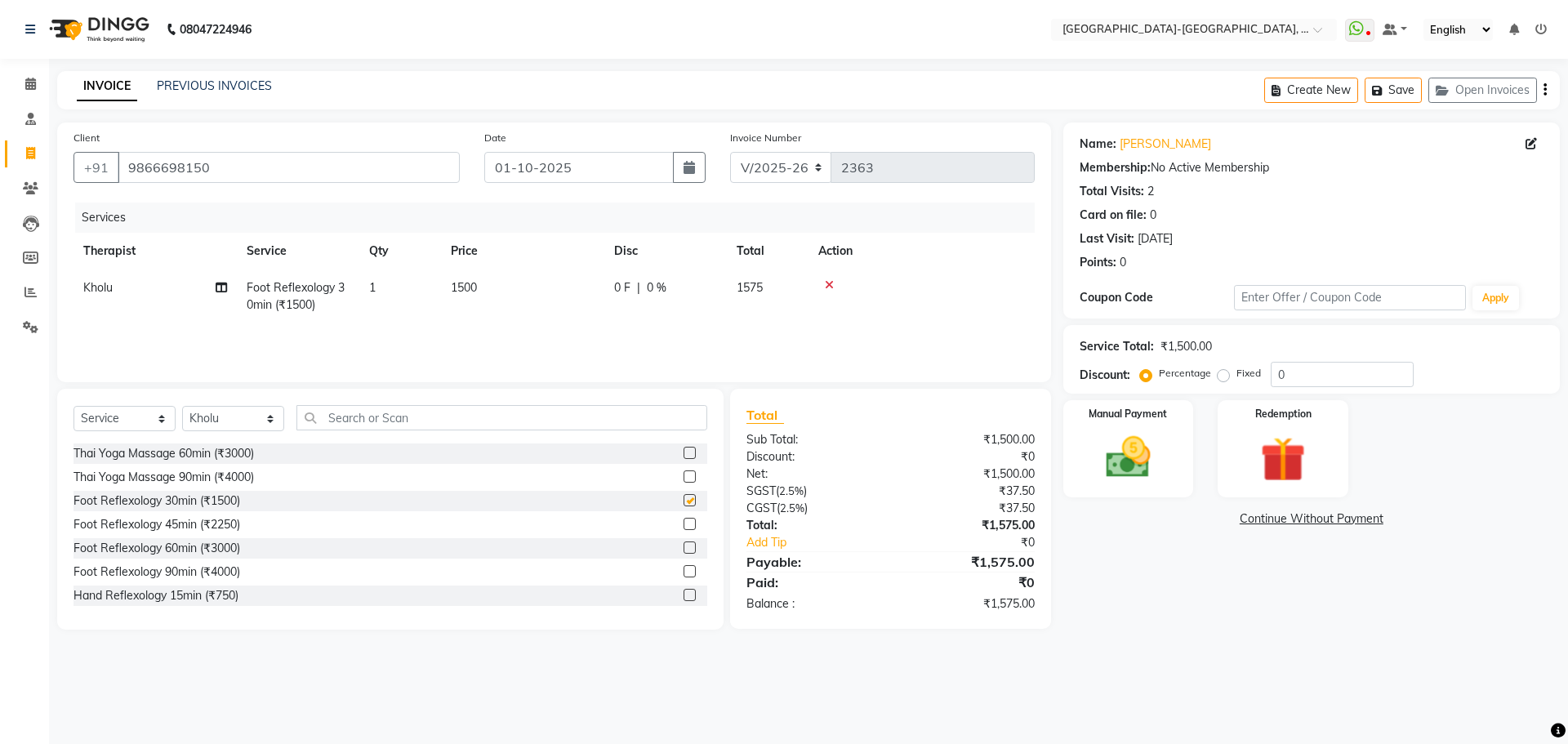
checkbox input "false"
click at [89, 286] on span "Kholu" at bounding box center [98, 287] width 29 height 15
select select "40939"
click at [134, 294] on select "Adakho Bone Hridziia Iris Katene Kholu Mayio Mohit Moru P Hriidziio Sahriini Sa…" at bounding box center [155, 292] width 144 height 25
select select "40937"
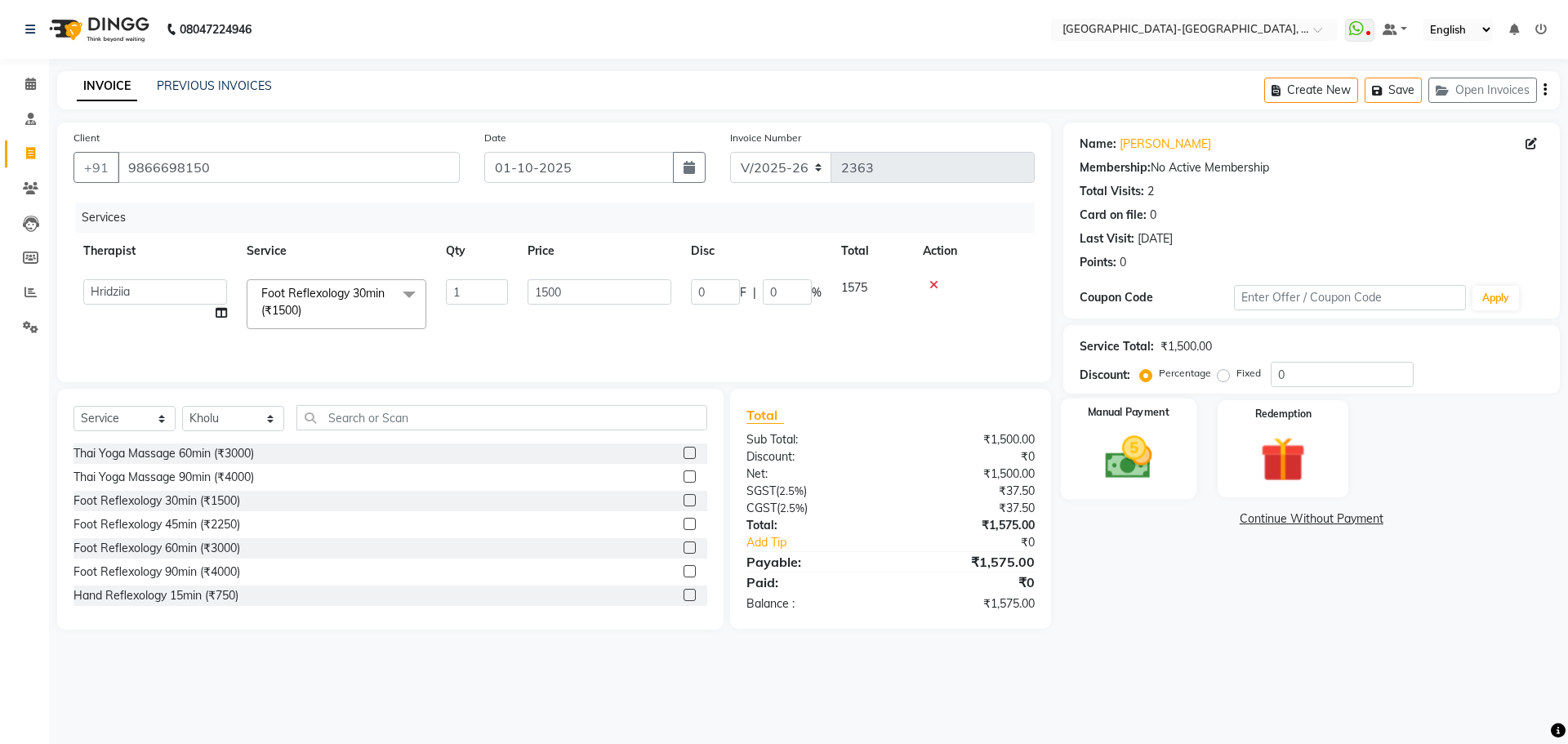
click at [1185, 476] on div "Manual Payment" at bounding box center [1128, 448] width 136 height 100
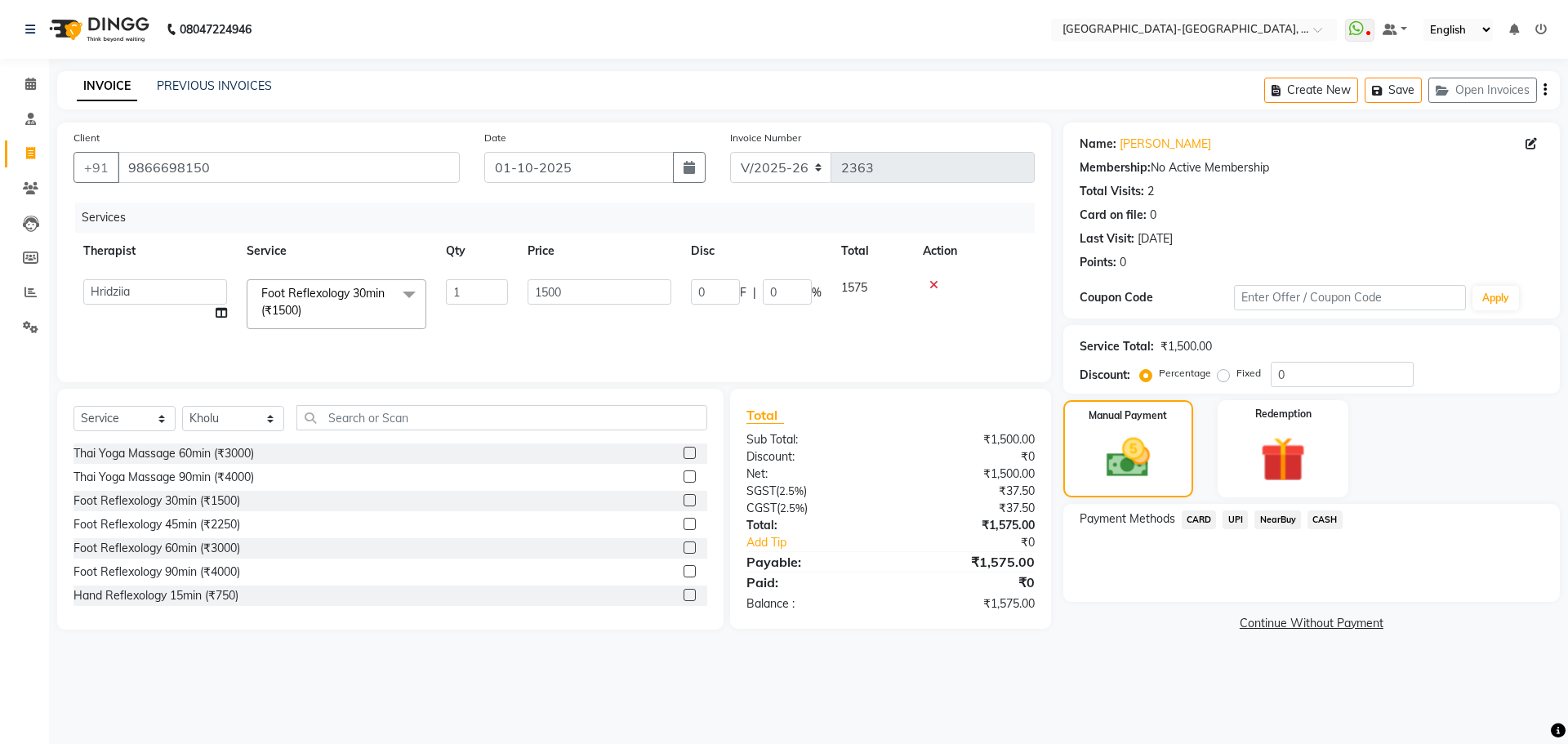
click at [1234, 515] on span "UPI" at bounding box center [1236, 519] width 25 height 18
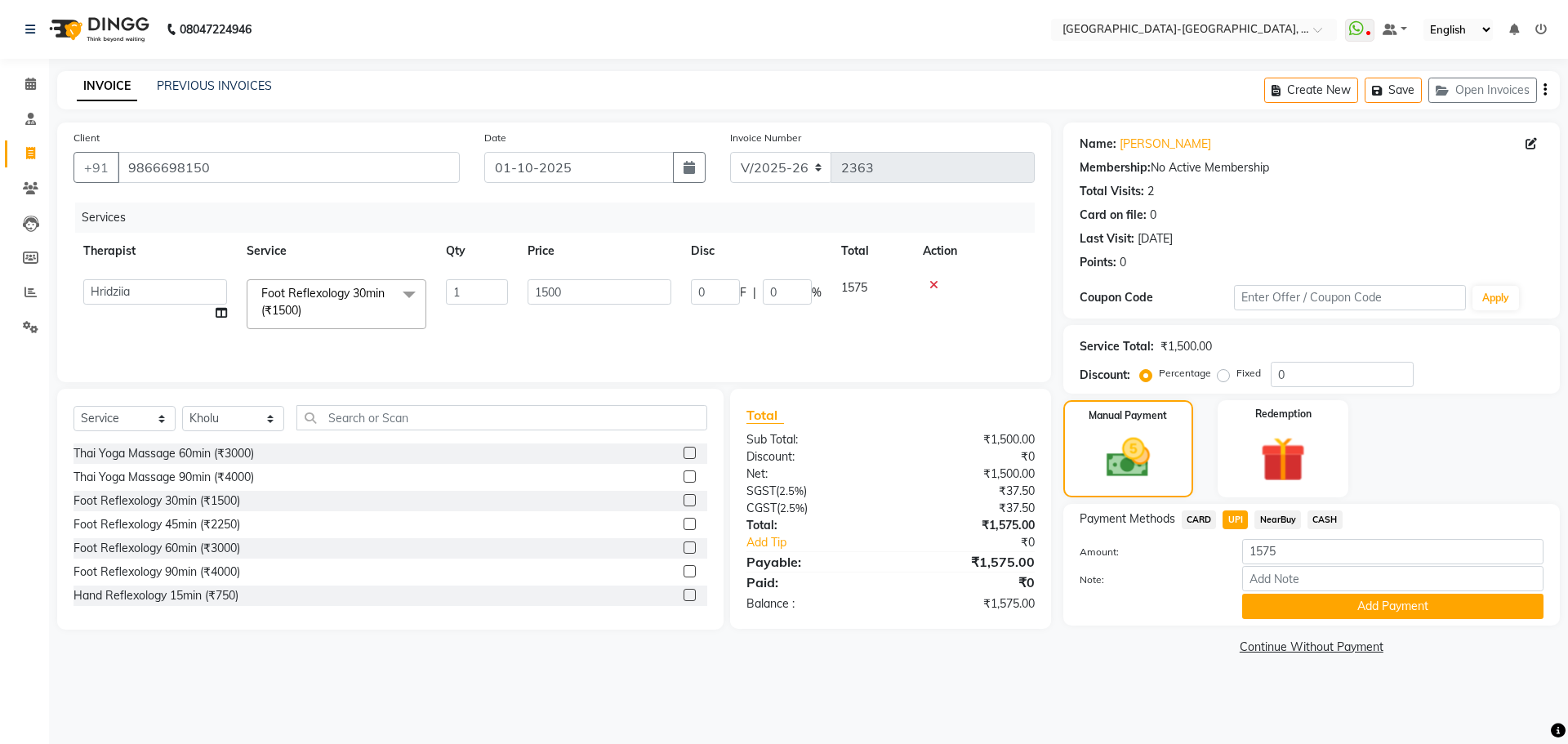
click at [1384, 603] on button "Add Payment" at bounding box center [1393, 606] width 301 height 25
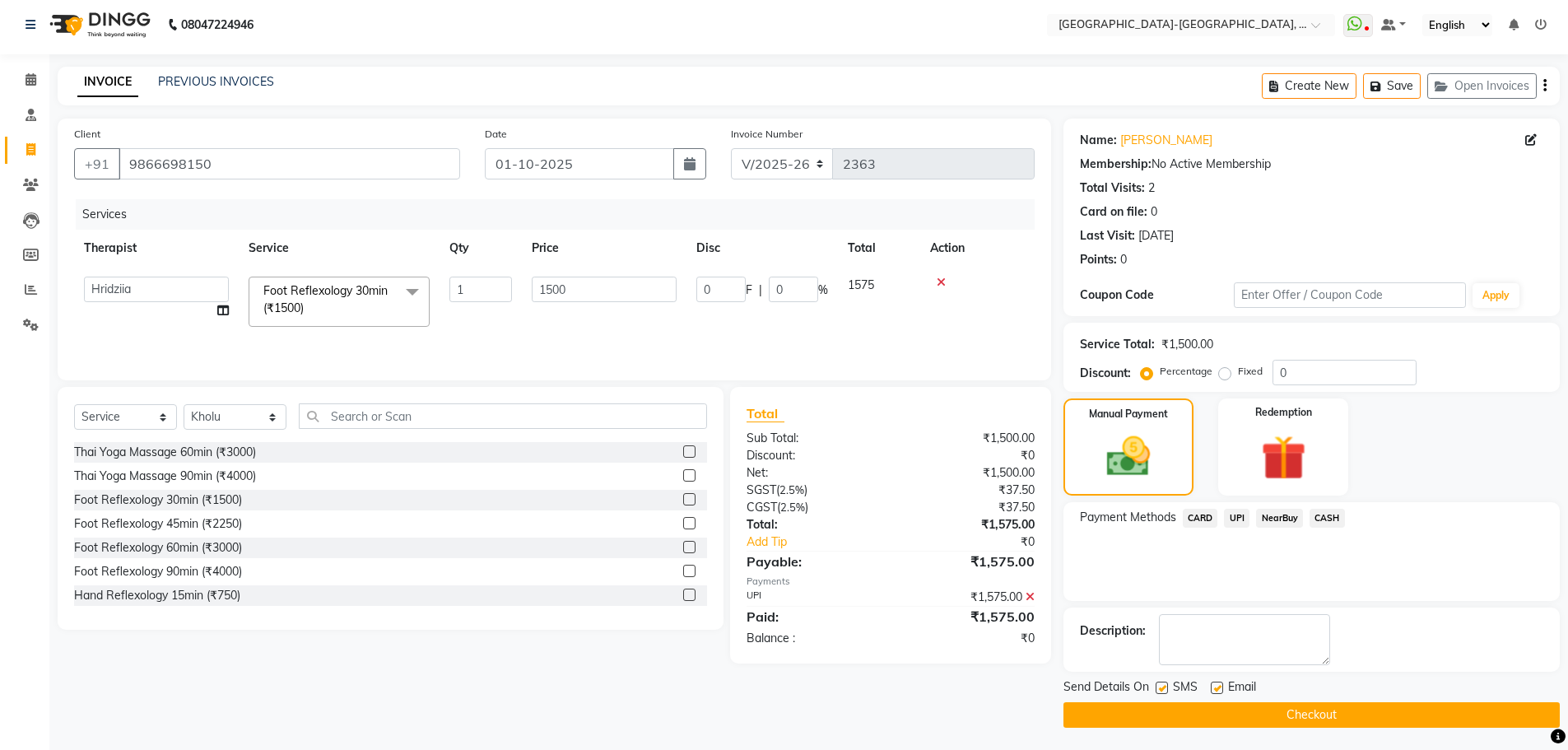
scroll to position [8, 0]
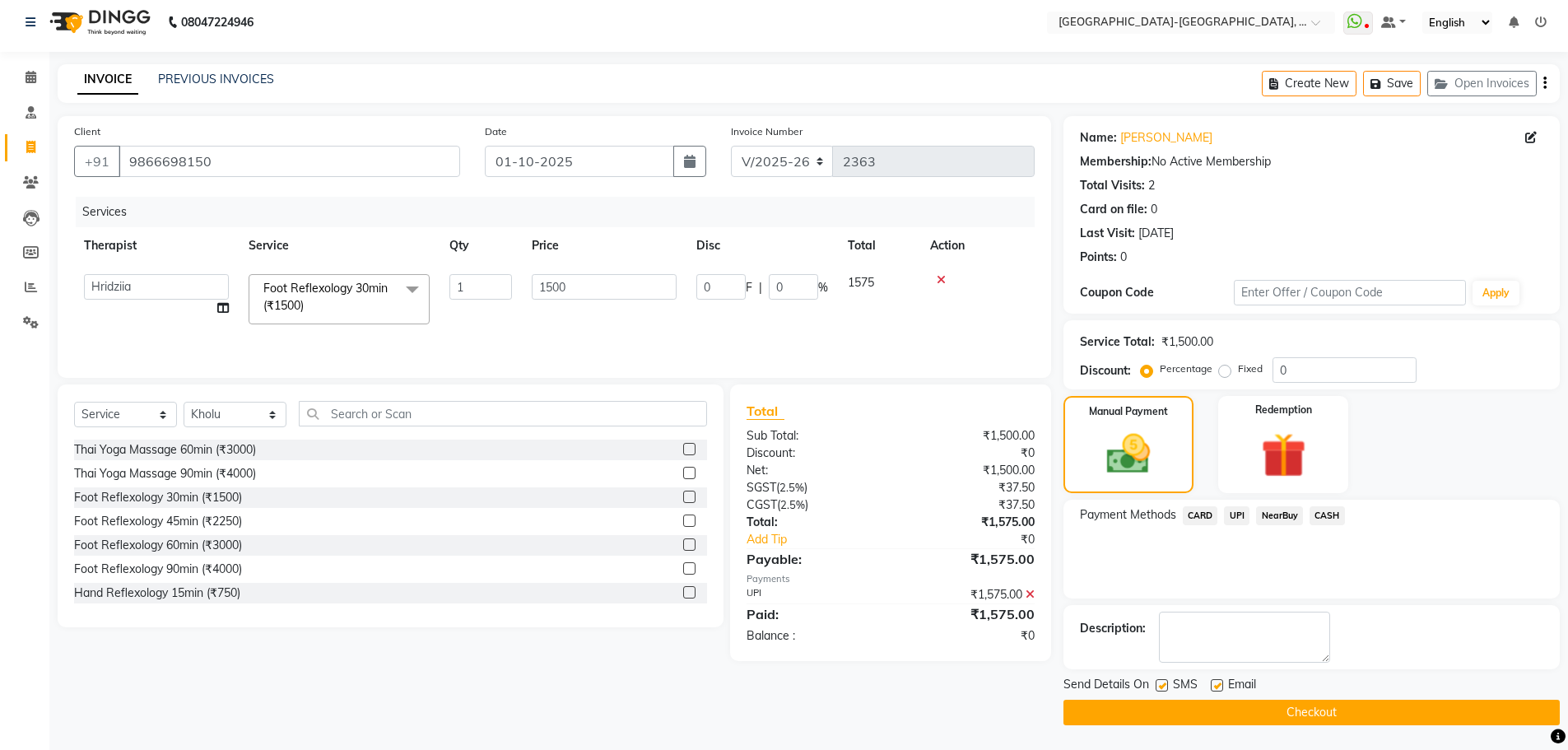
click at [1342, 714] on button "Checkout" at bounding box center [1311, 713] width 496 height 25
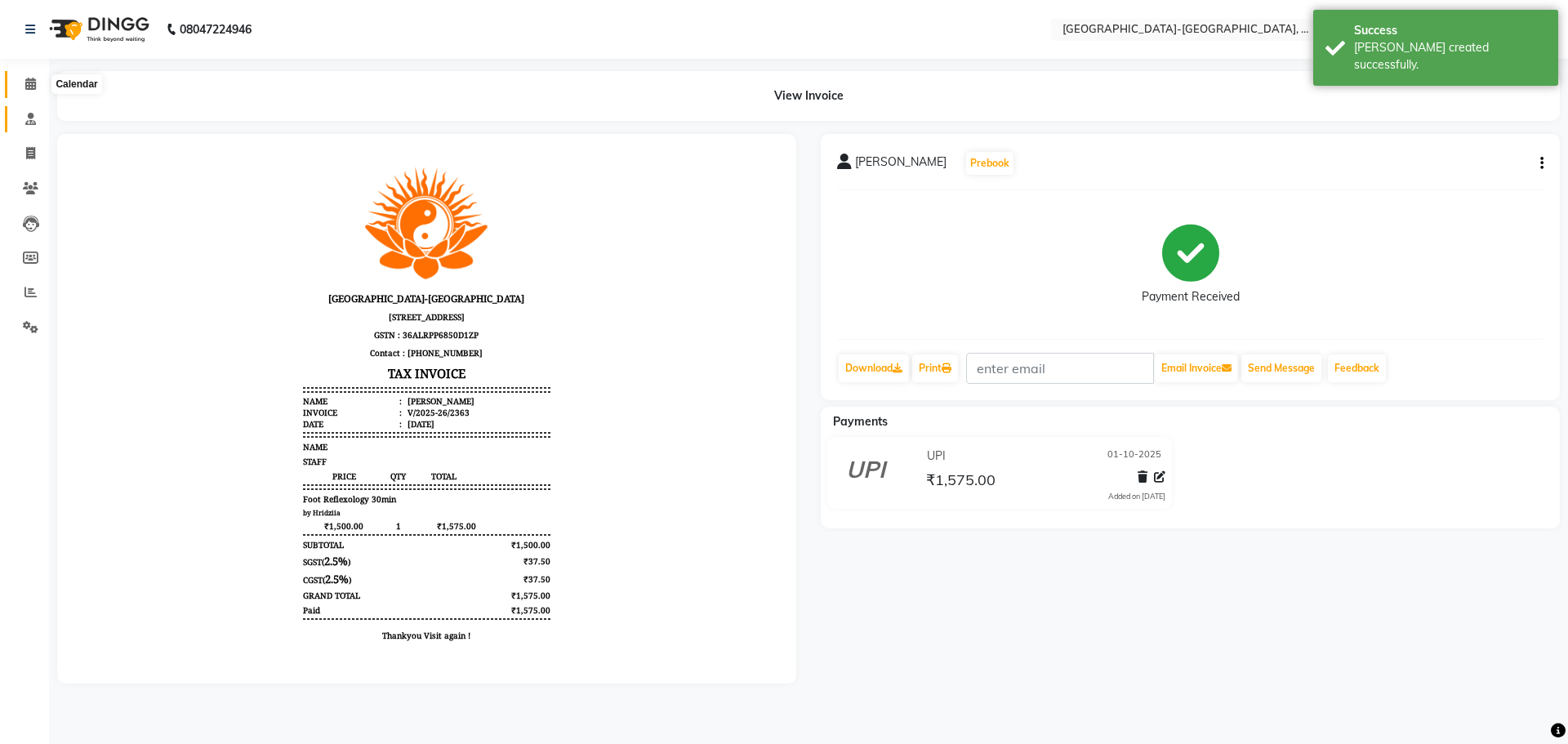
drag, startPoint x: 26, startPoint y: 80, endPoint x: 25, endPoint y: 129, distance: 49.0
click at [26, 80] on icon at bounding box center [30, 84] width 11 height 13
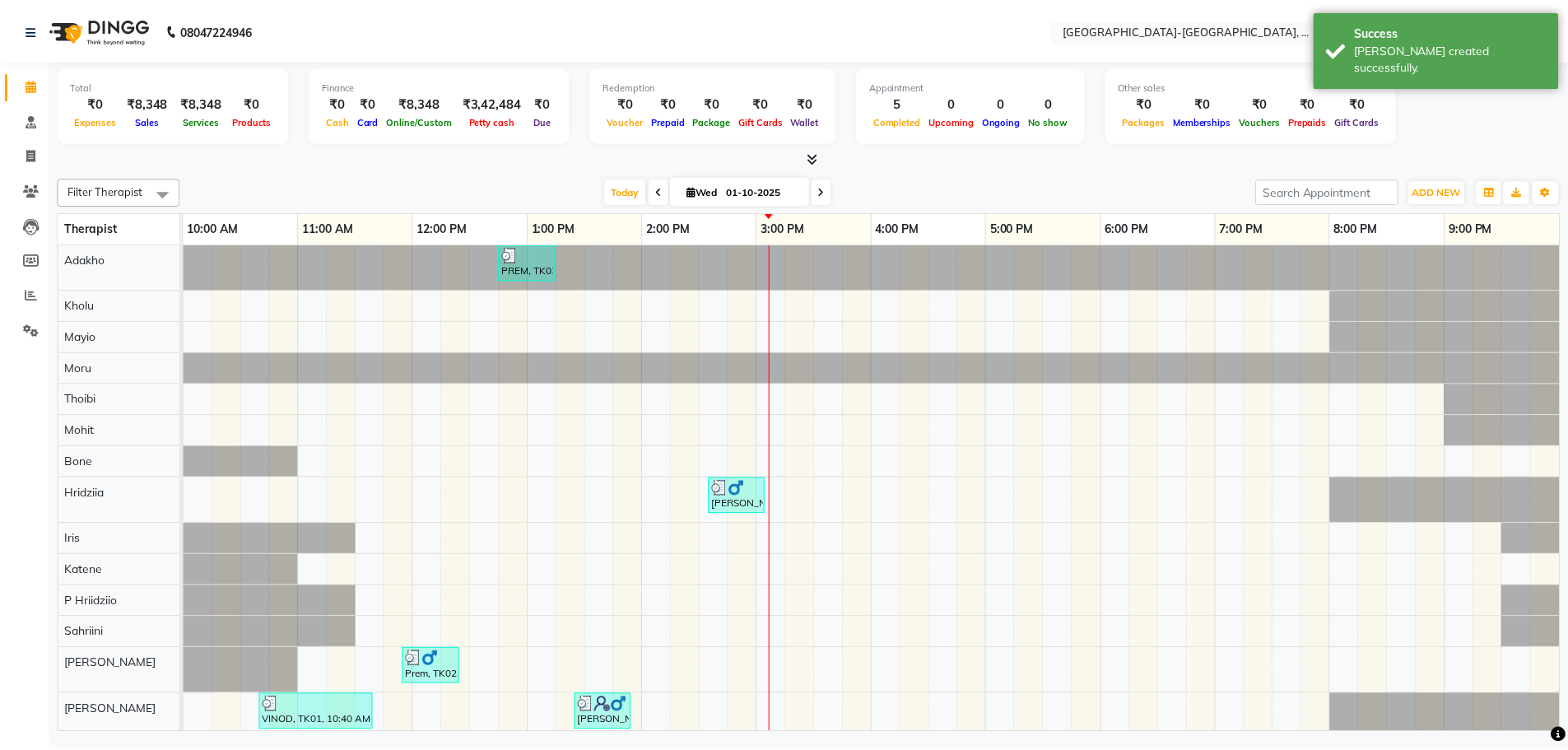
scroll to position [39, 0]
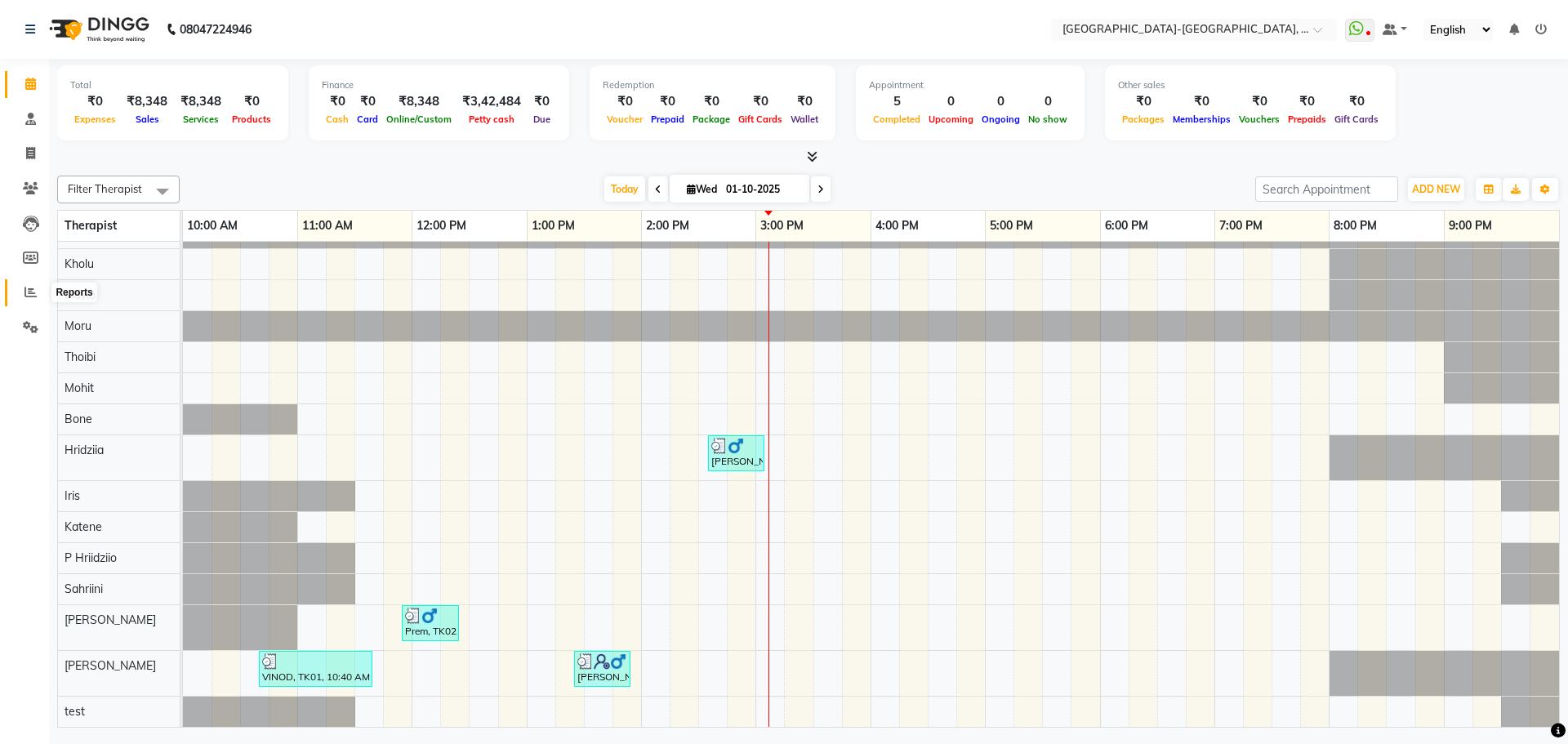
click at [27, 294] on icon at bounding box center [30, 291] width 13 height 13
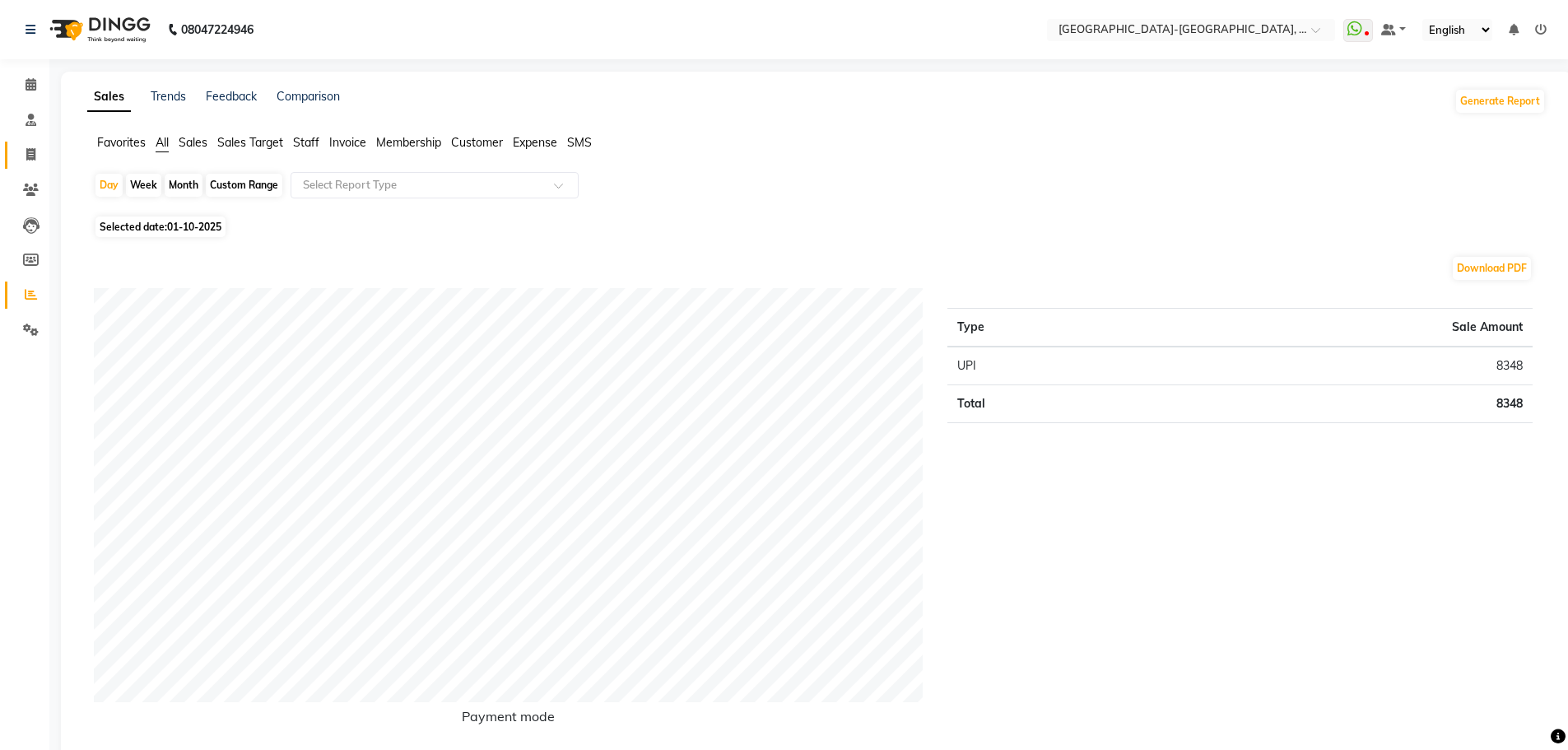
click at [35, 164] on link "Invoice" at bounding box center [24, 156] width 39 height 27
select select "5851"
select select "service"
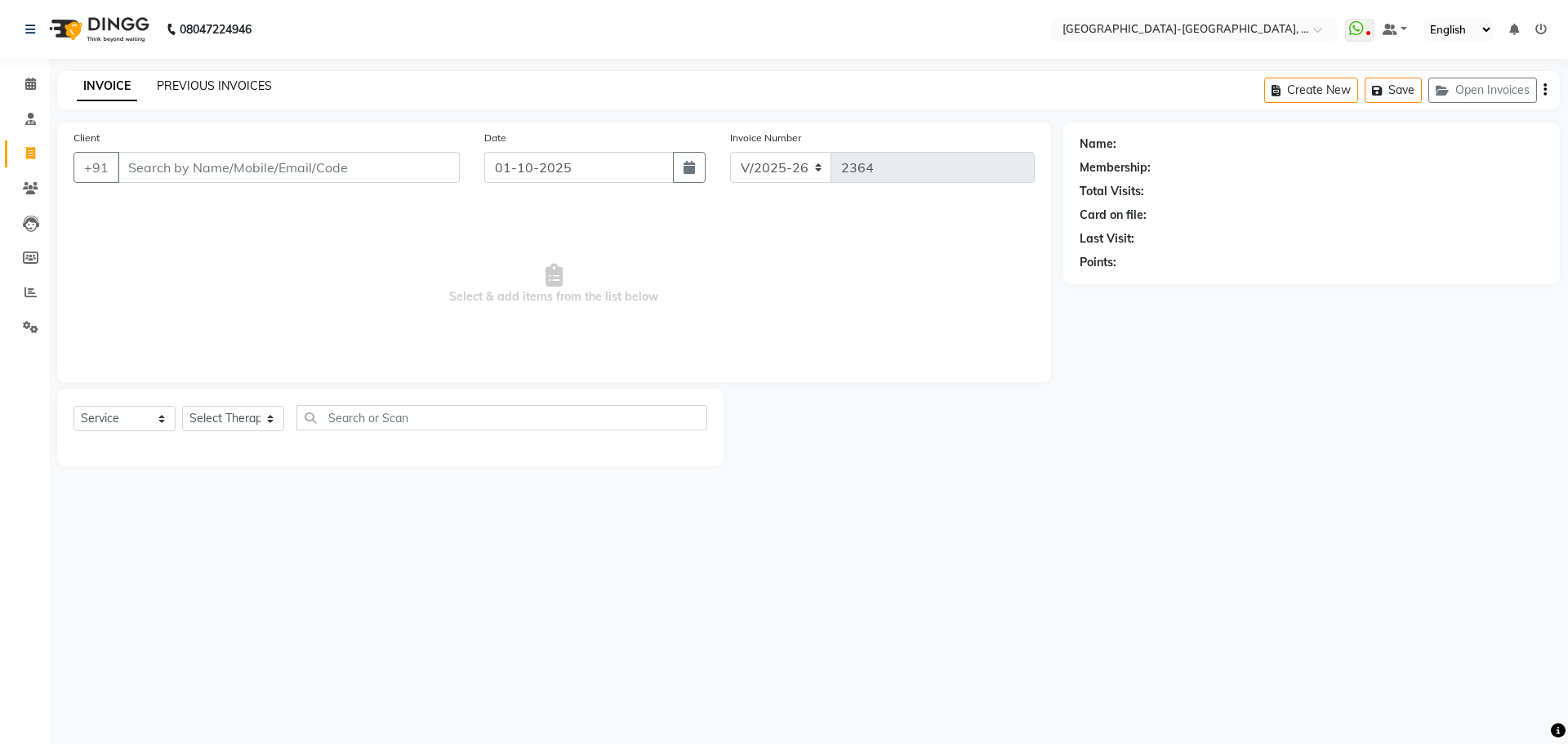
click at [223, 89] on link "PREVIOUS INVOICES" at bounding box center [214, 85] width 116 height 15
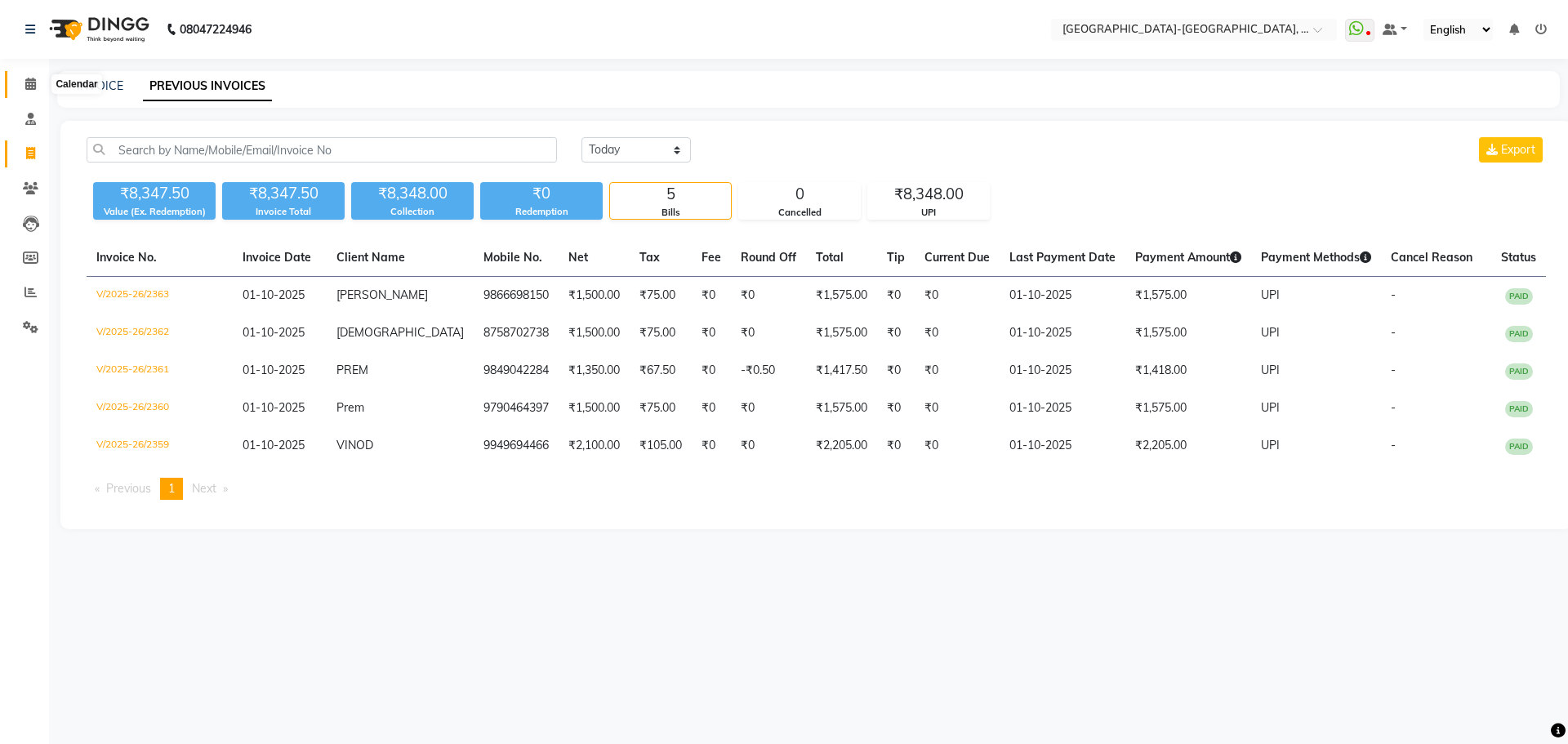
drag, startPoint x: 27, startPoint y: 83, endPoint x: 25, endPoint y: 143, distance: 60.0
click at [27, 83] on icon at bounding box center [30, 84] width 11 height 13
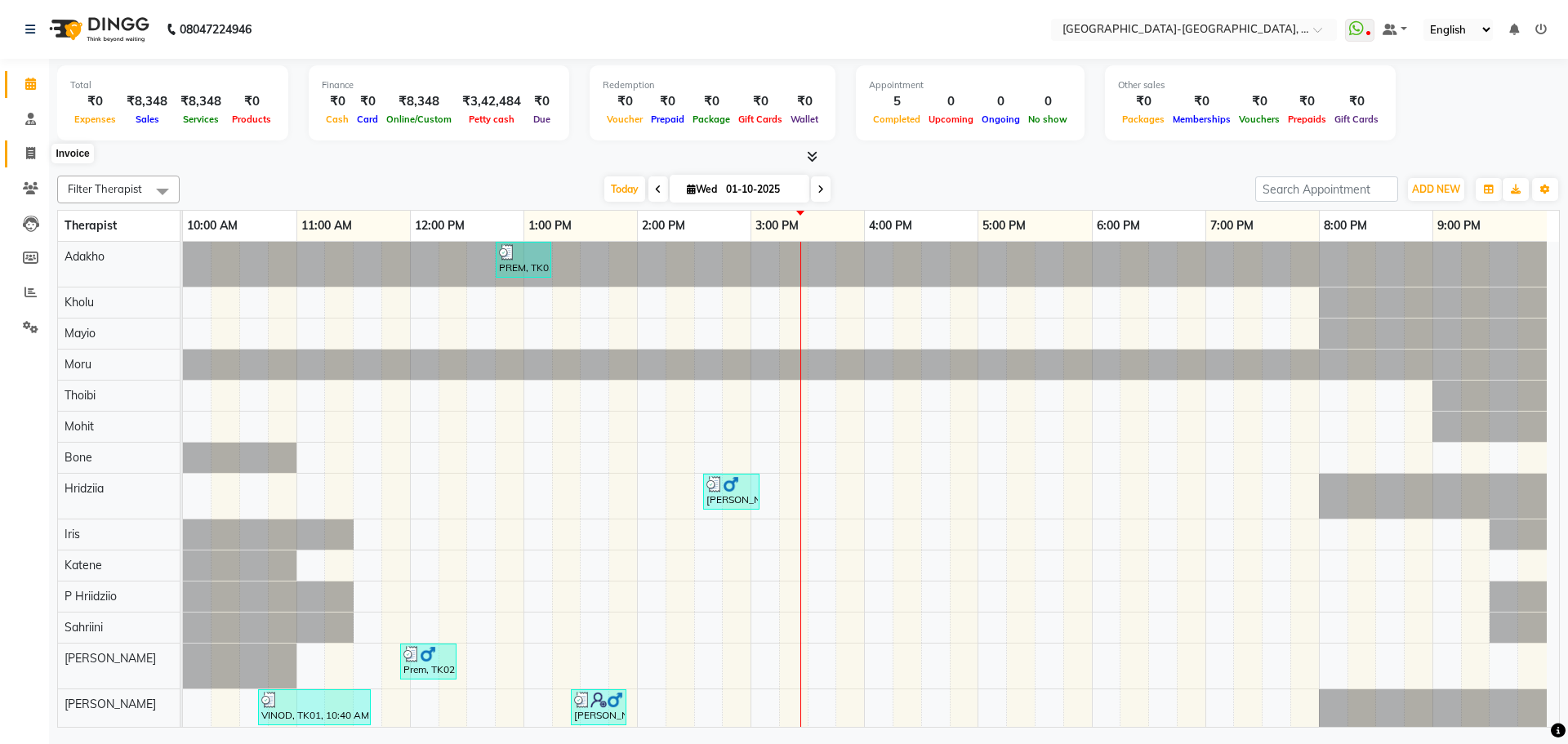
click at [32, 149] on icon at bounding box center [30, 152] width 9 height 13
select select "service"
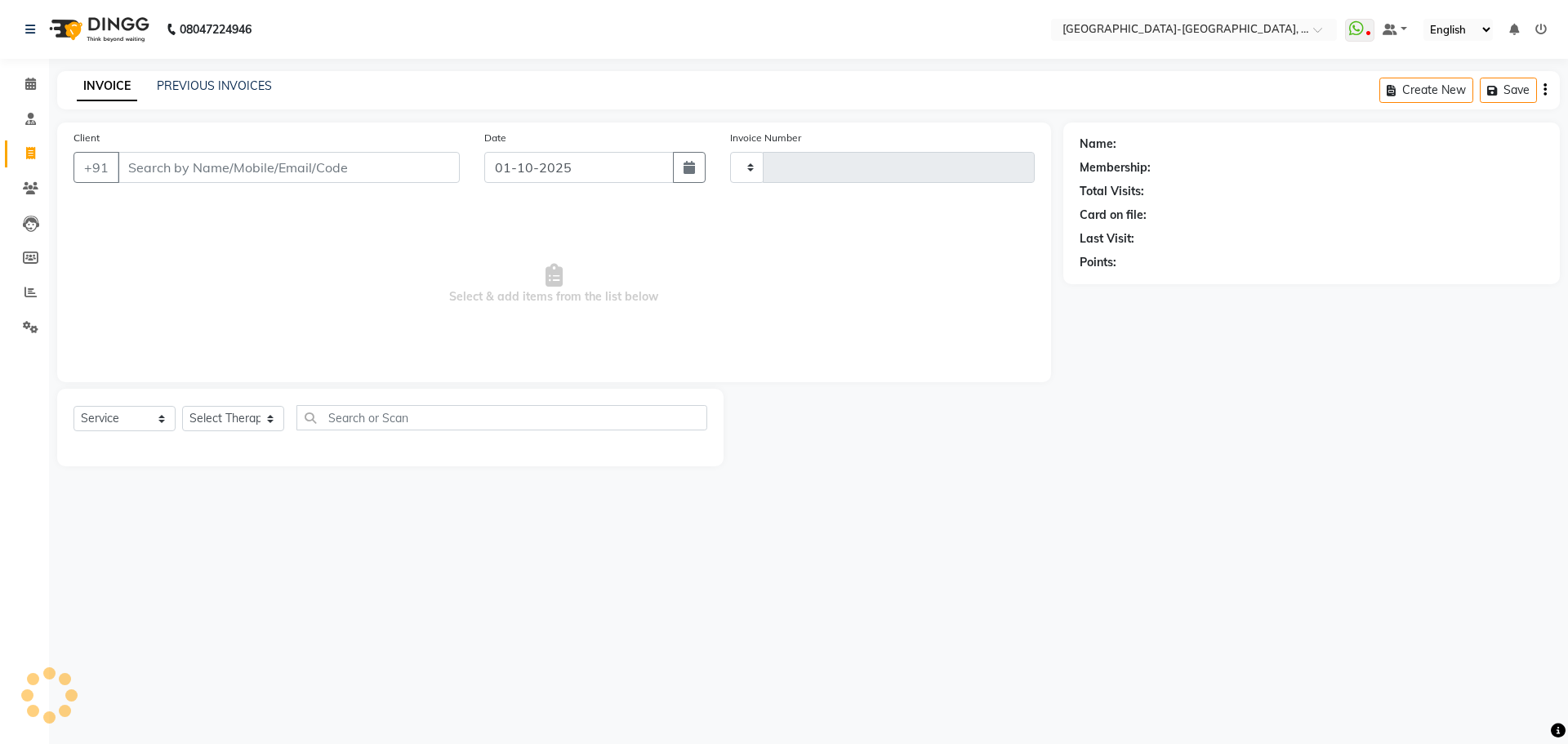
type input "2364"
select select "5851"
click at [346, 161] on input "Client" at bounding box center [289, 167] width 342 height 31
click at [379, 166] on input "Client" at bounding box center [289, 167] width 342 height 31
click at [379, 170] on input "Client" at bounding box center [289, 167] width 342 height 31
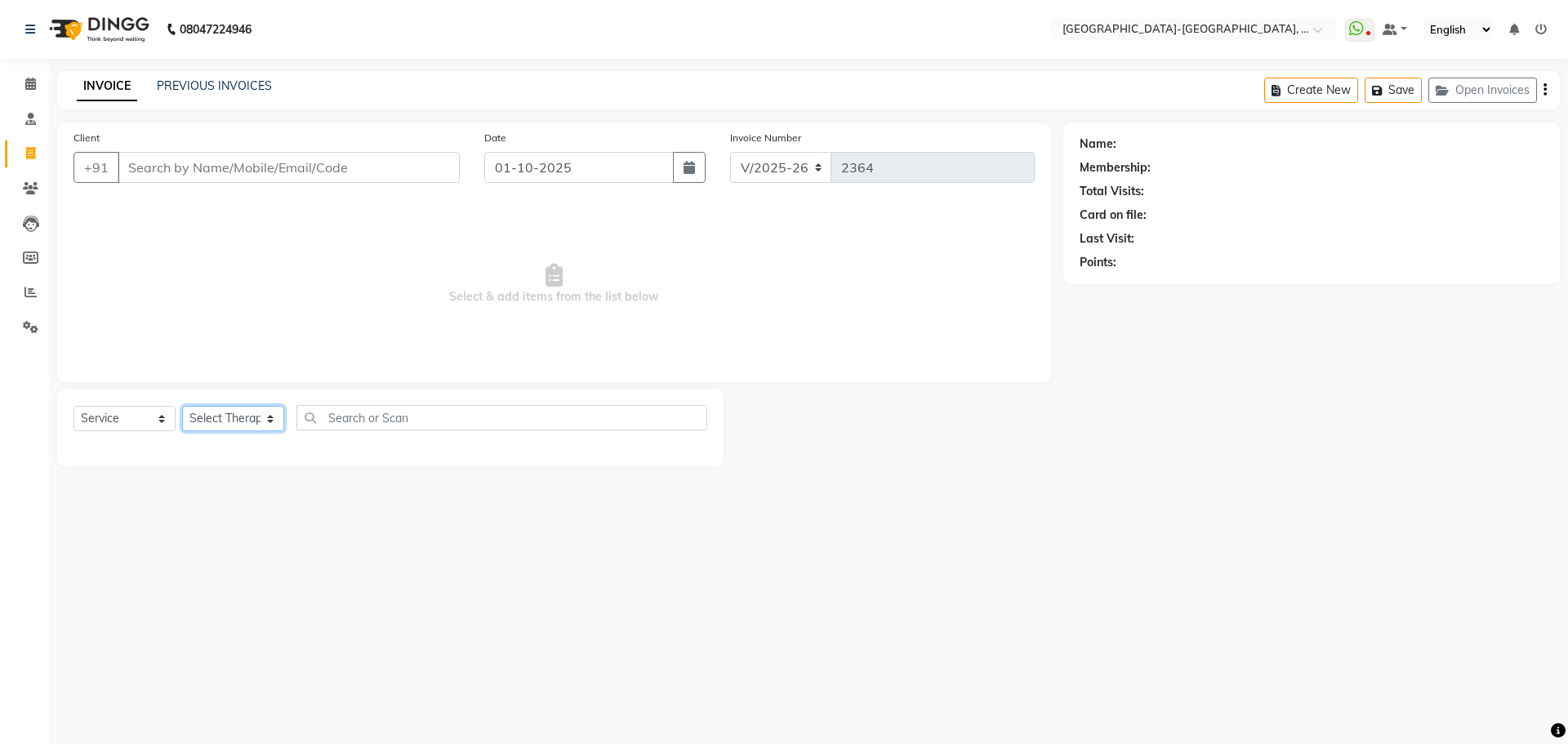
click at [223, 411] on select "Select Therapist Adakho Bone Hridziia Iris Katene Kholu Mayio Mohit Moru P Hrii…" at bounding box center [232, 419] width 102 height 25
select select "90645"
click at [182, 406] on select "Select Therapist Adakho Bone Hridziia Iris Katene Kholu Mayio Mohit Moru P Hrii…" at bounding box center [232, 419] width 102 height 25
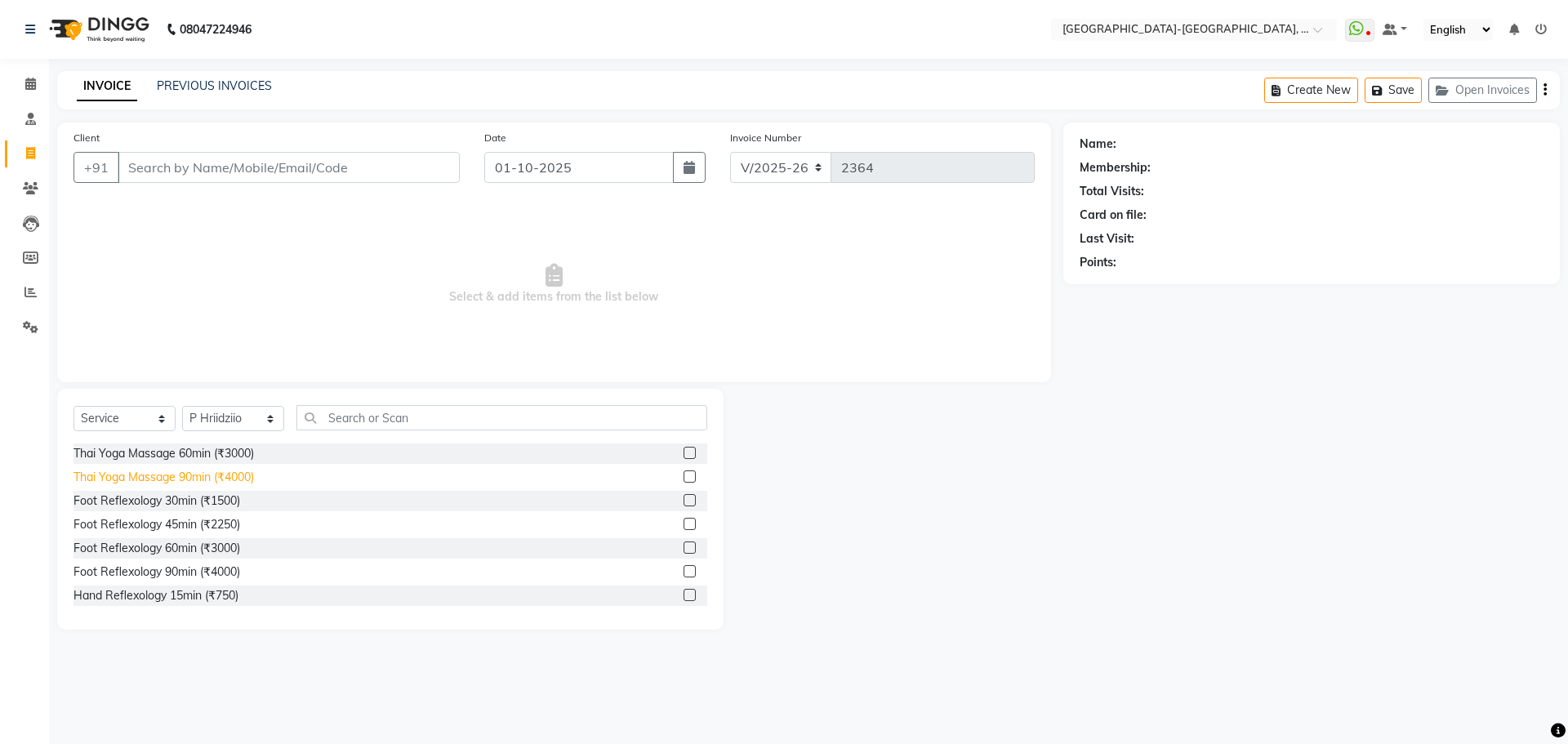
click at [217, 479] on div "Thai Yoga Massage 90min (₹4000)" at bounding box center [164, 478] width 181 height 17
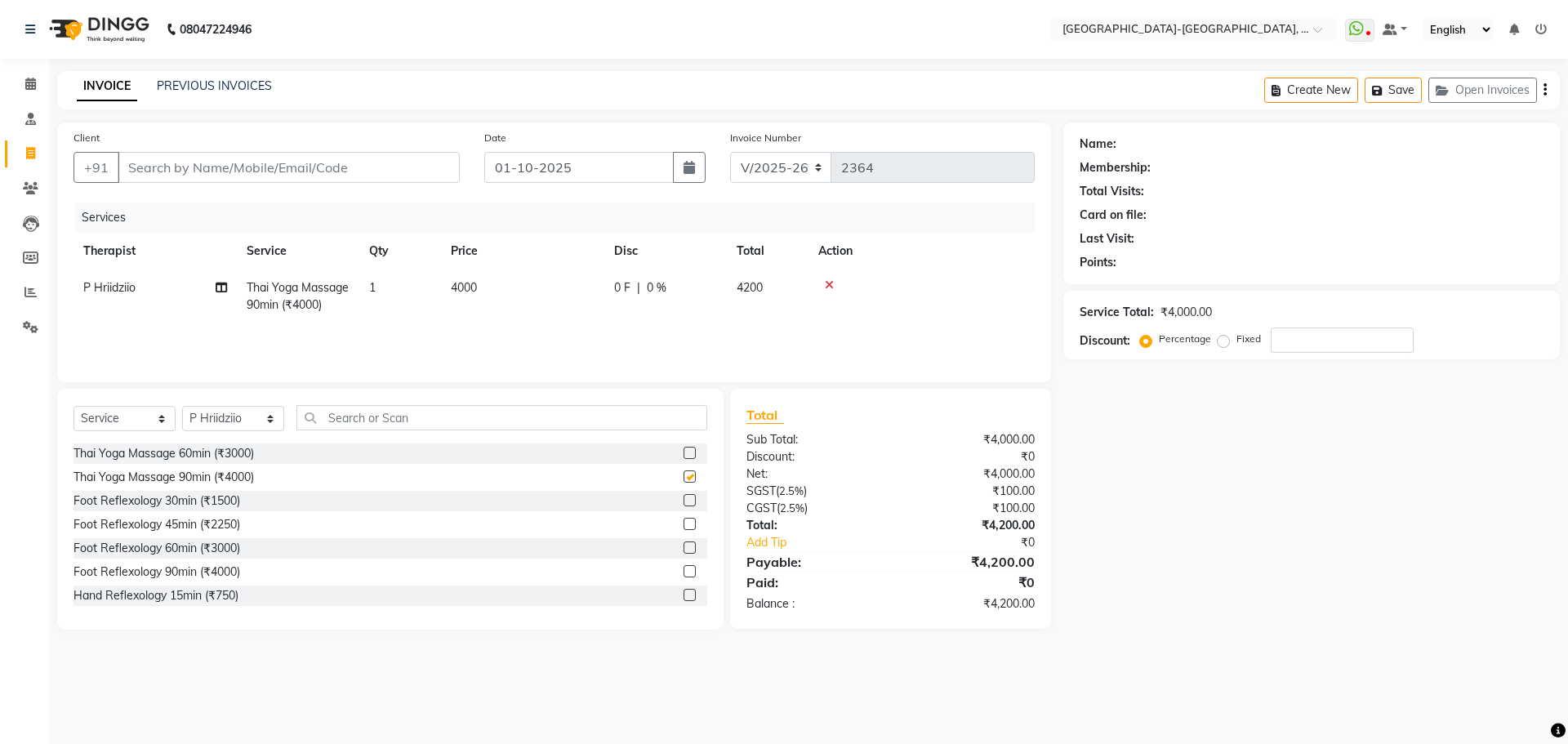
checkbox input "false"
click at [380, 163] on input "Client" at bounding box center [289, 167] width 342 height 31
click at [316, 167] on input "Client" at bounding box center [289, 167] width 342 height 31
click at [407, 168] on input "Client" at bounding box center [289, 167] width 342 height 31
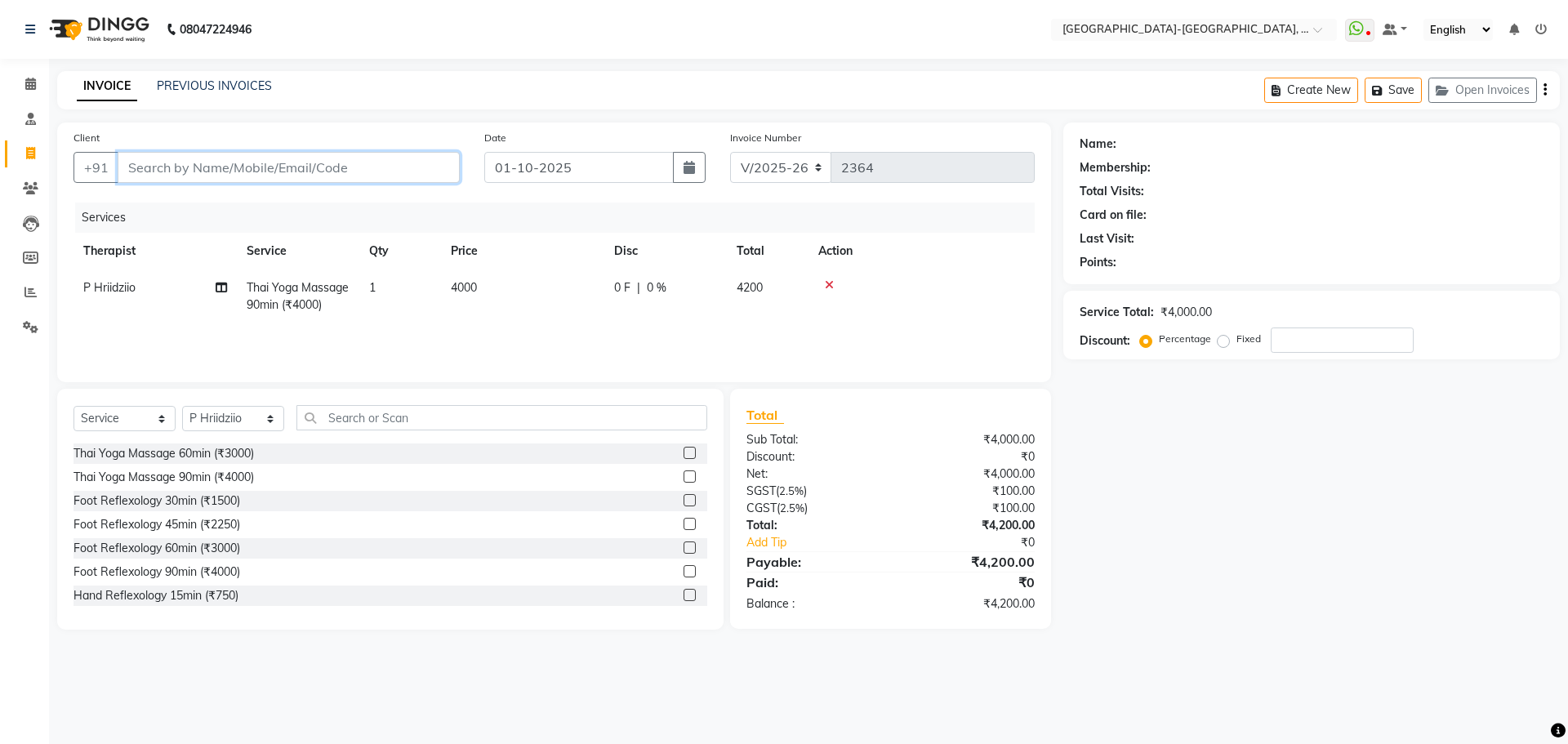
type input "a"
type input "0"
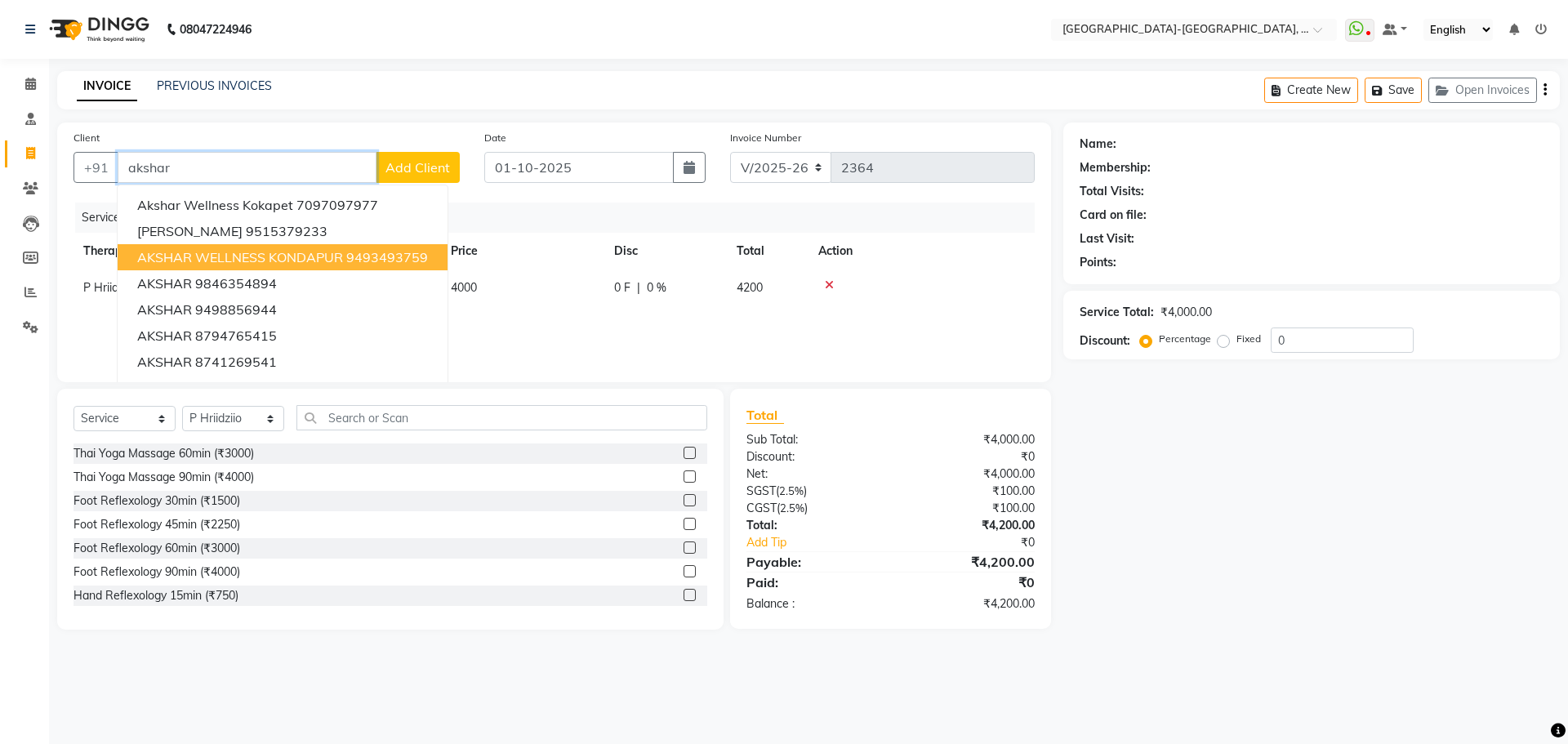
click at [233, 259] on span "AKSHAR WELLNESS KONDAPUR" at bounding box center [240, 256] width 206 height 17
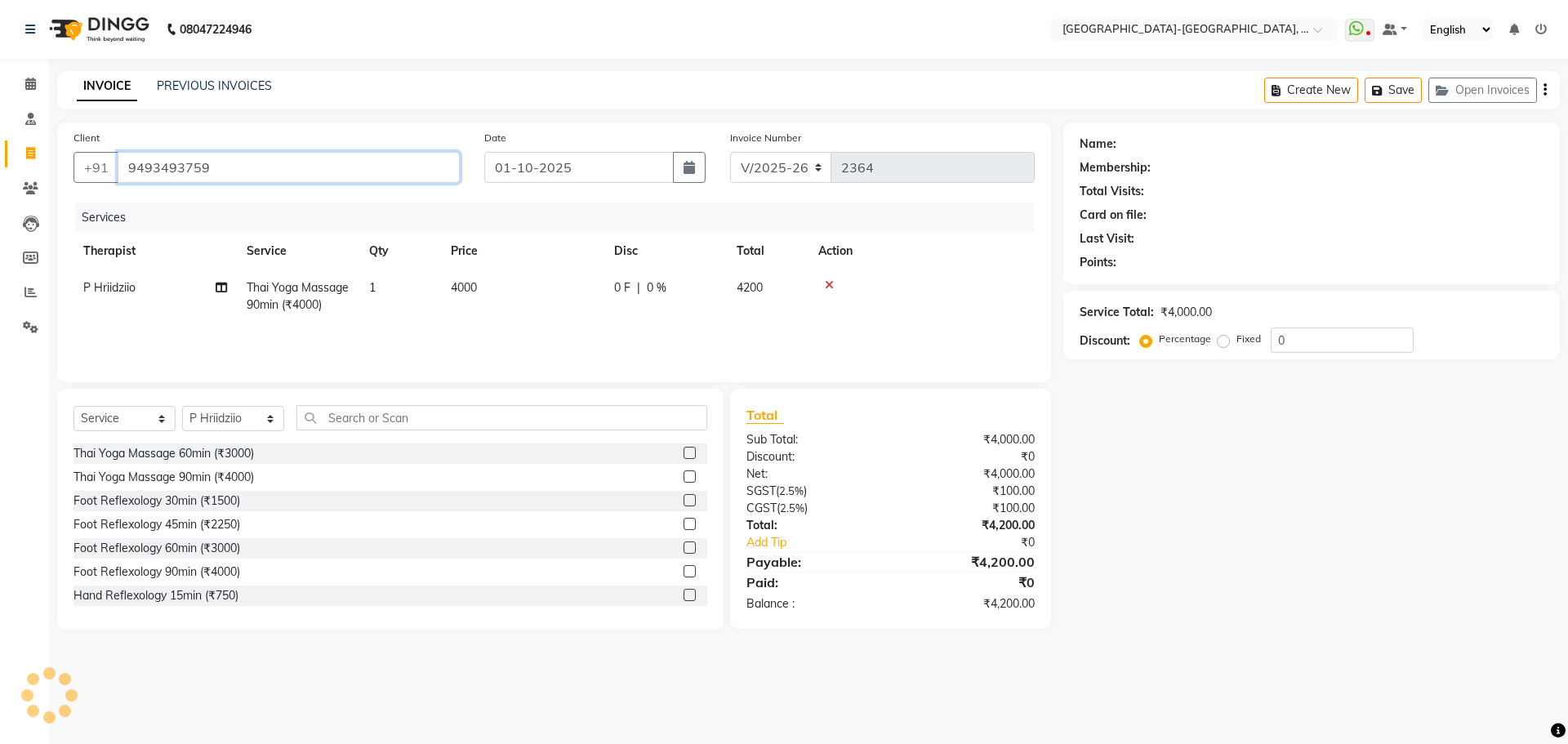
type input "9493493759"
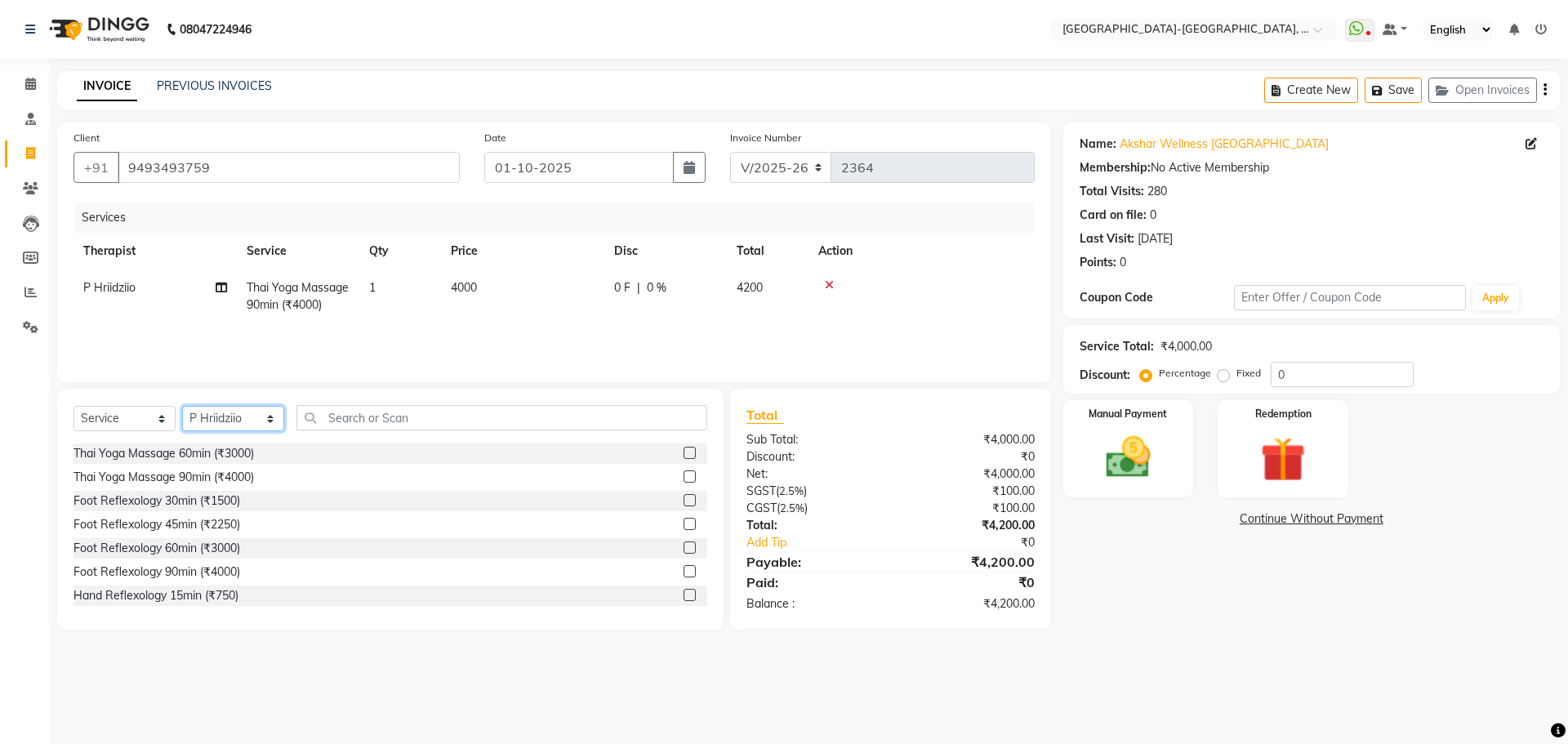
click at [254, 413] on select "Select Therapist Adakho Bone Hridziia Iris Katene Kholu Mayio Mohit Moru P Hrii…" at bounding box center [232, 419] width 102 height 25
click at [139, 290] on td "P Hriidziio" at bounding box center [155, 295] width 163 height 53
select select "90645"
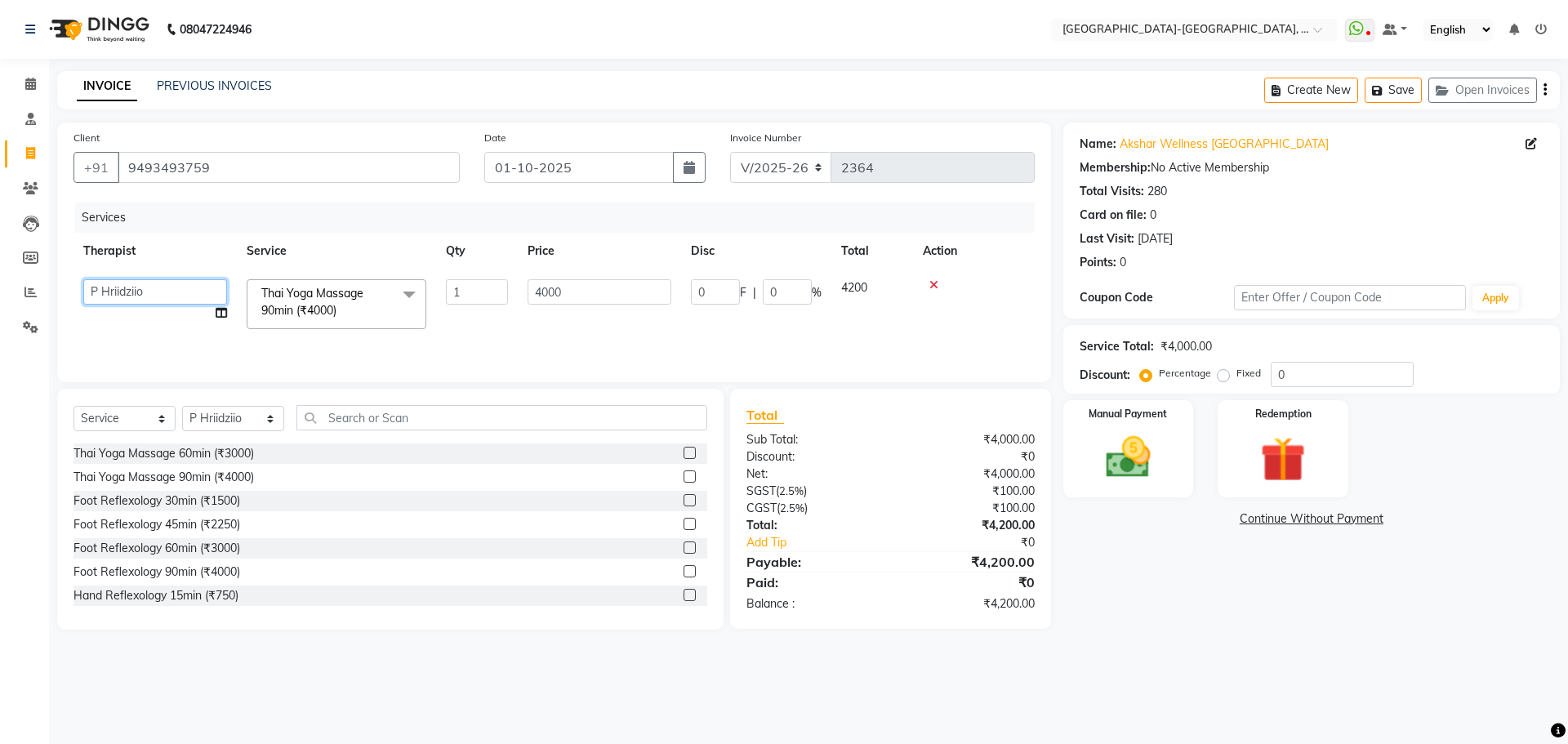
click at [167, 290] on select "Adakho Bone Hridziia Iris Katene Kholu Mayio Mohit Moru P Hriidziio Sahriini Sa…" at bounding box center [155, 292] width 144 height 25
select select "66851"
click at [1182, 445] on div "Manual Payment" at bounding box center [1128, 448] width 136 height 100
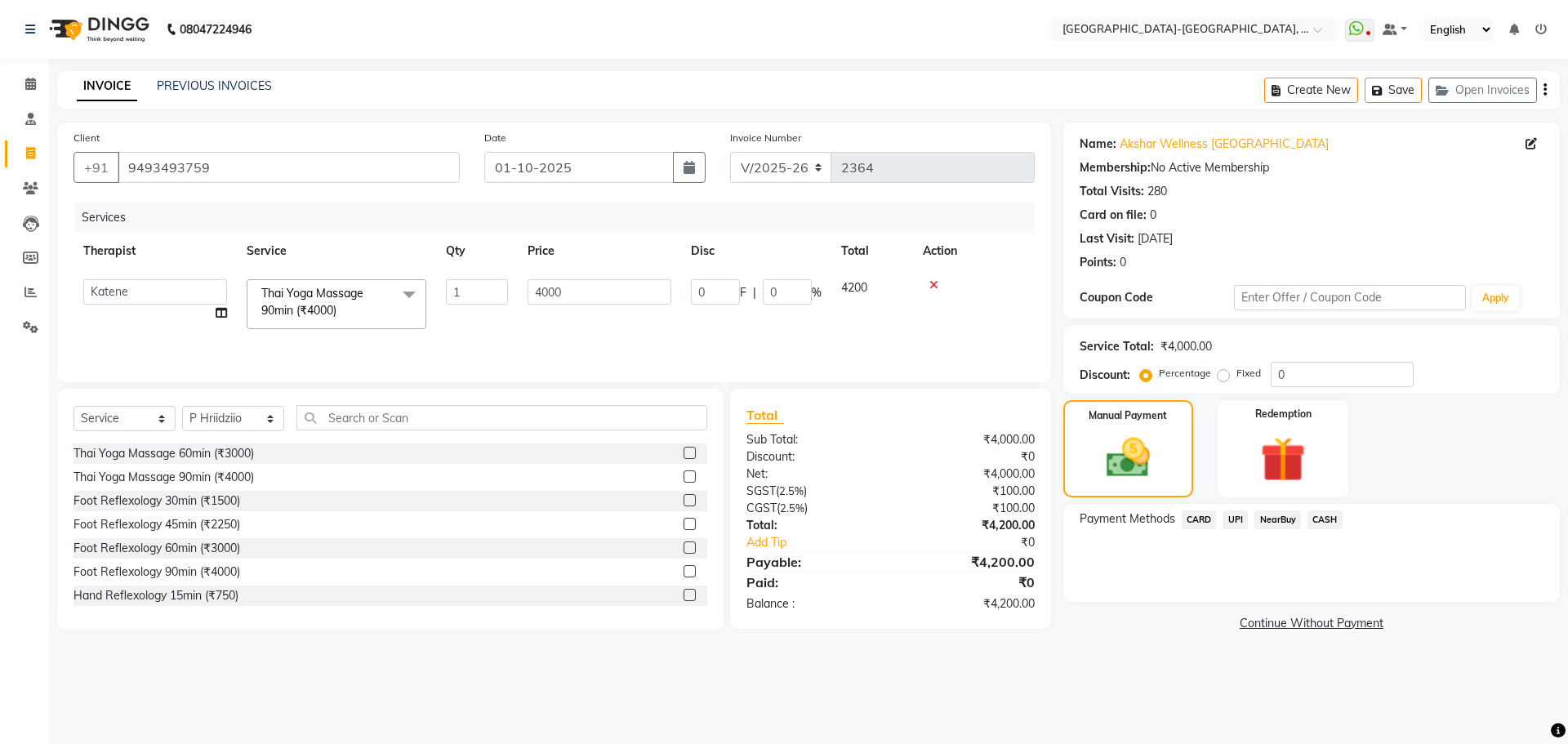
click at [1207, 524] on span "CARD" at bounding box center [1200, 519] width 35 height 18
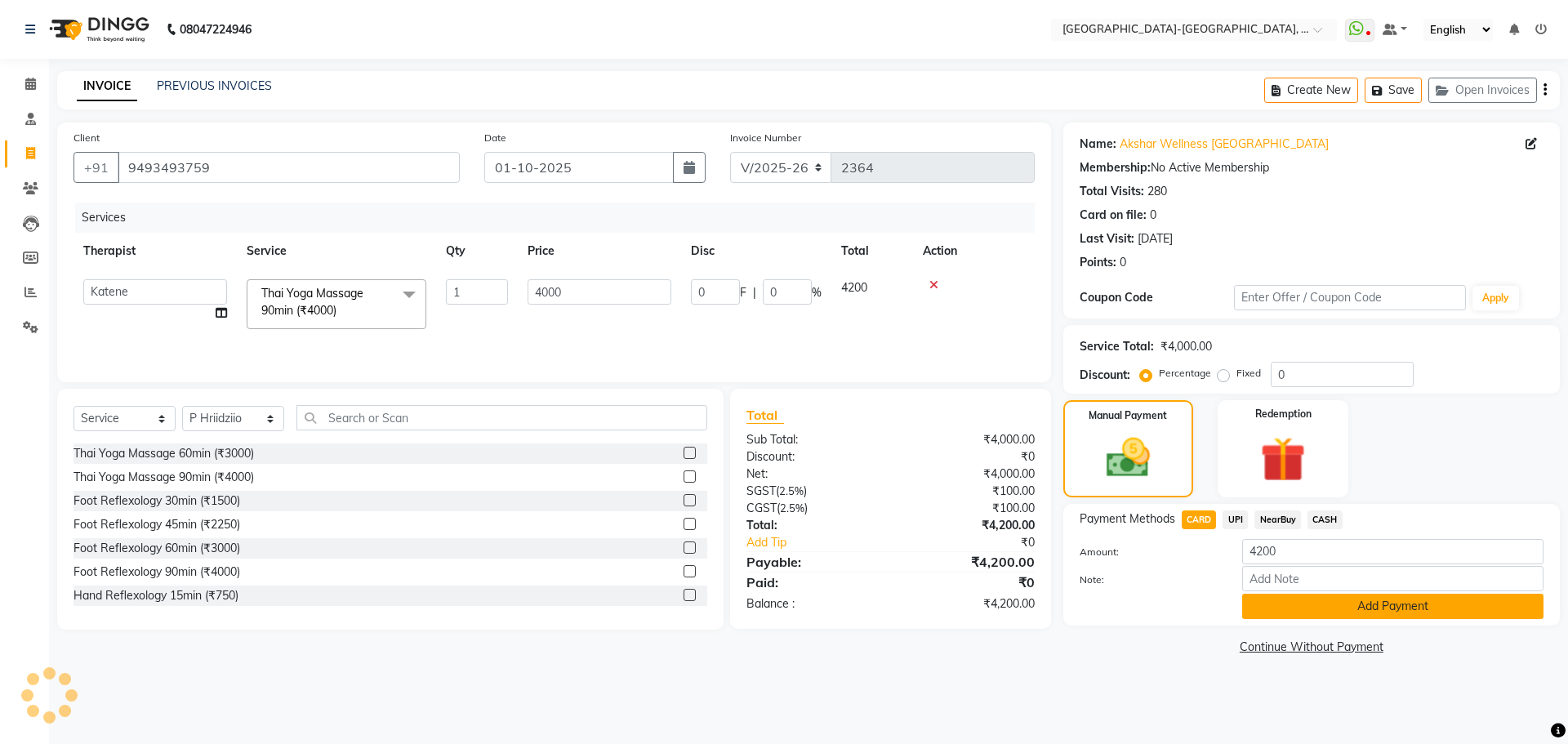
click at [1288, 604] on button "Add Payment" at bounding box center [1393, 606] width 301 height 25
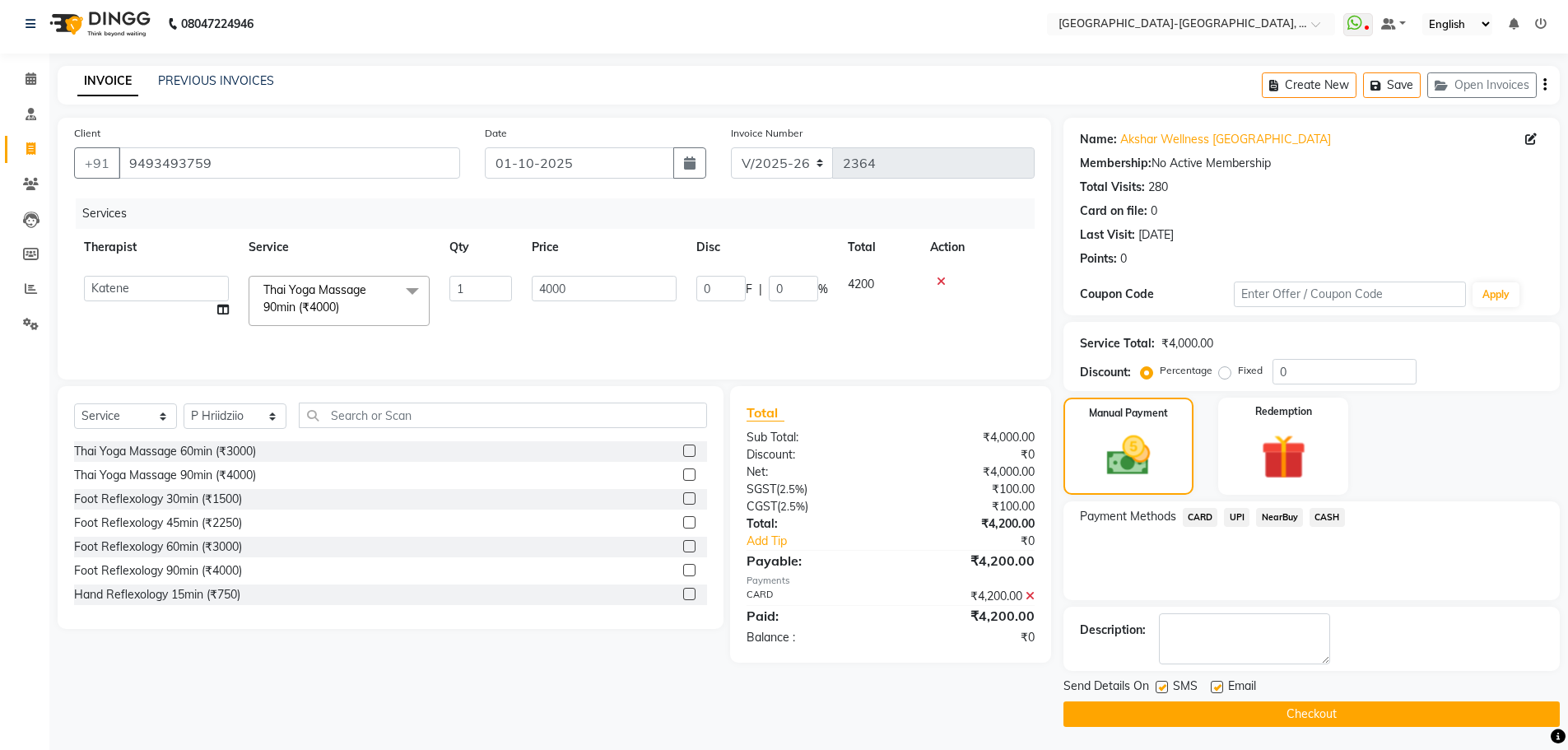
scroll to position [8, 0]
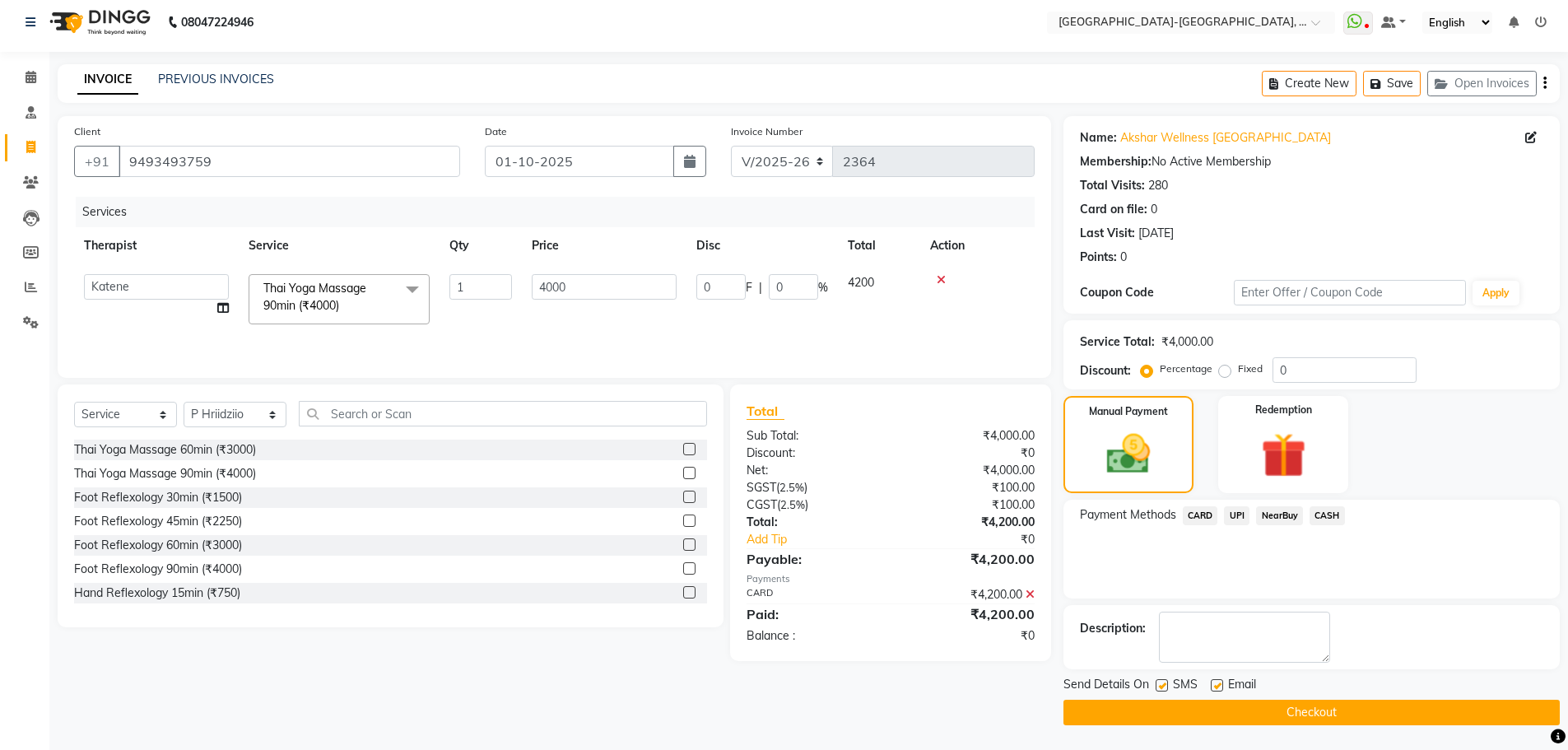
click at [1341, 711] on button "Checkout" at bounding box center [1311, 713] width 496 height 25
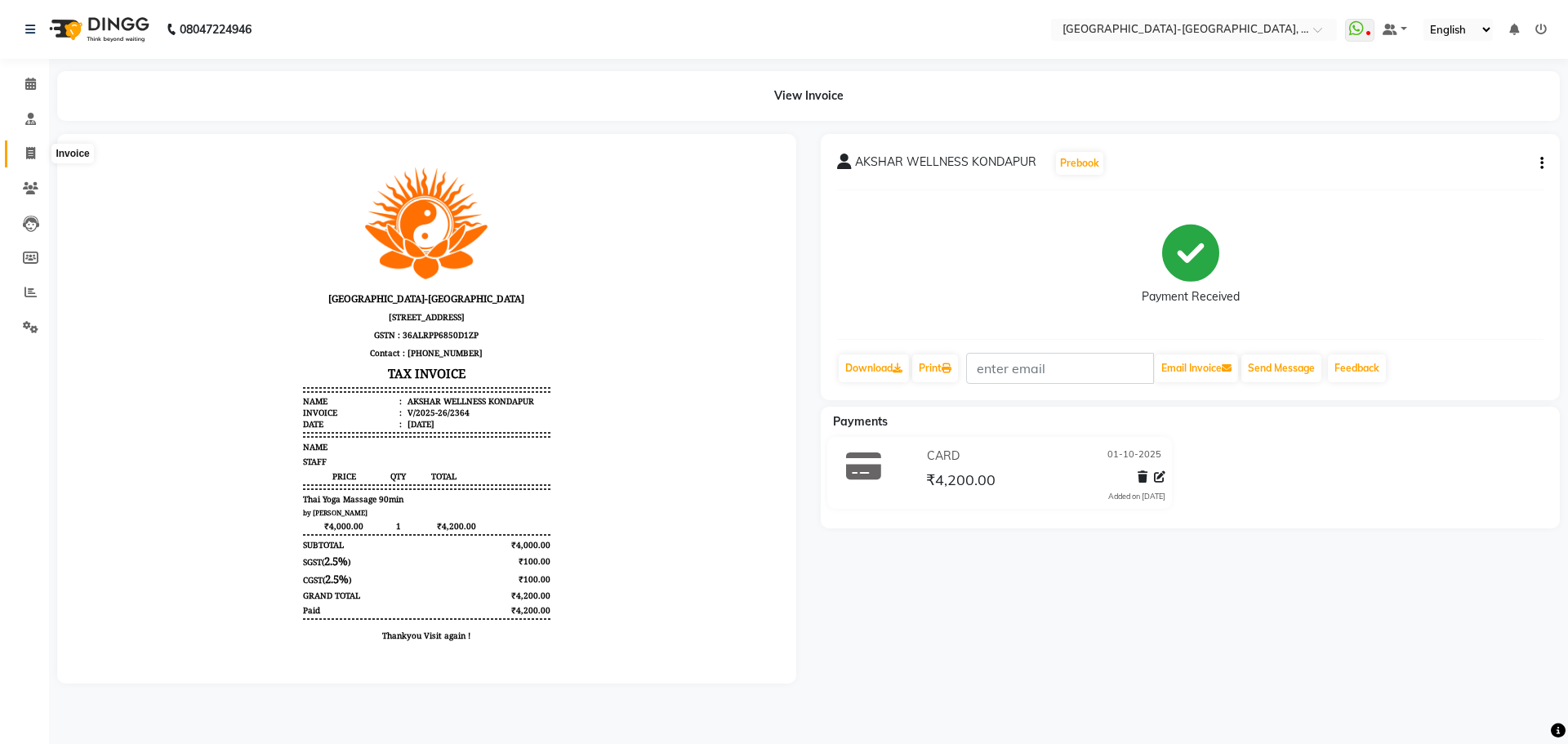
click at [37, 156] on span at bounding box center [30, 153] width 28 height 18
select select "5851"
select select "service"
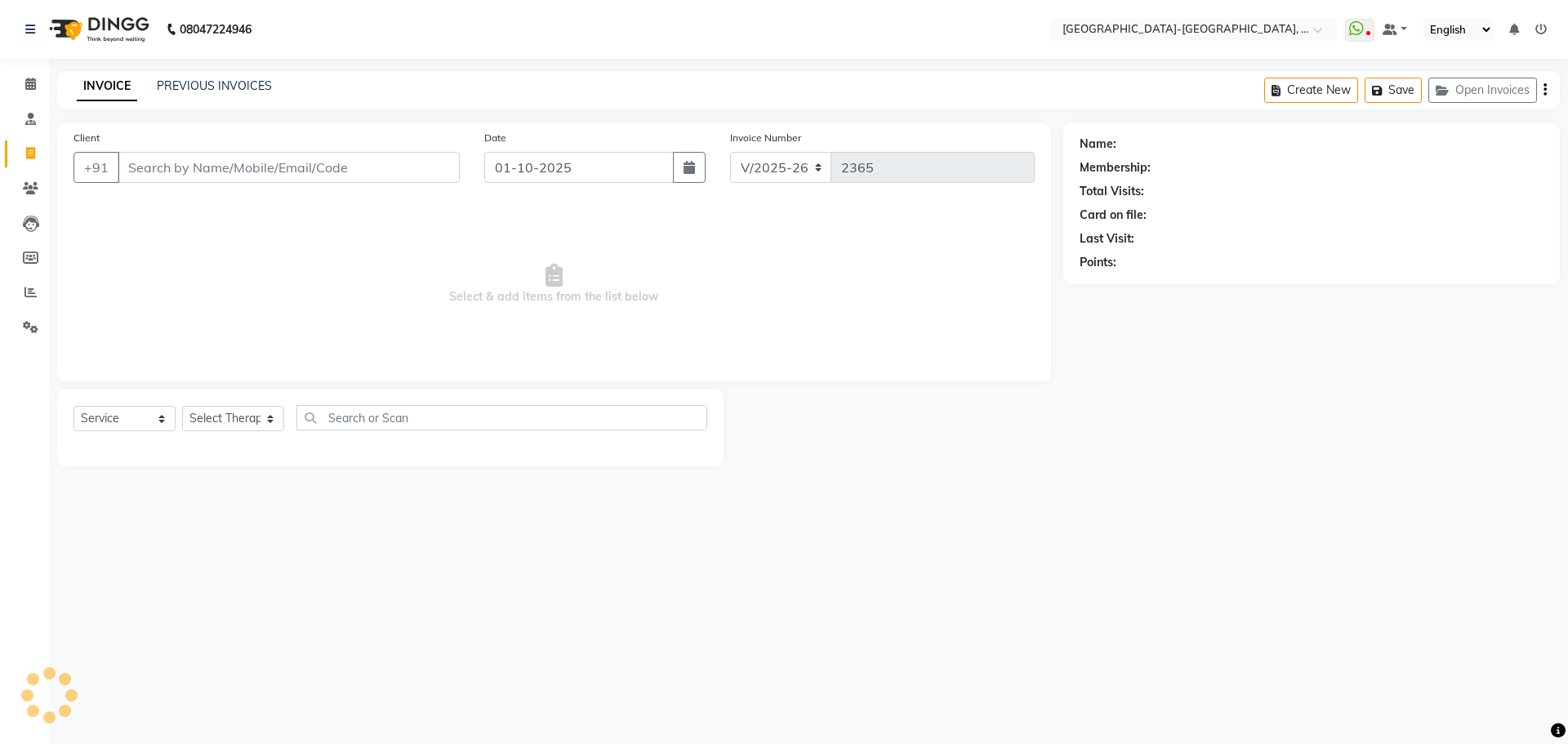
click at [244, 178] on input "Client" at bounding box center [289, 167] width 342 height 31
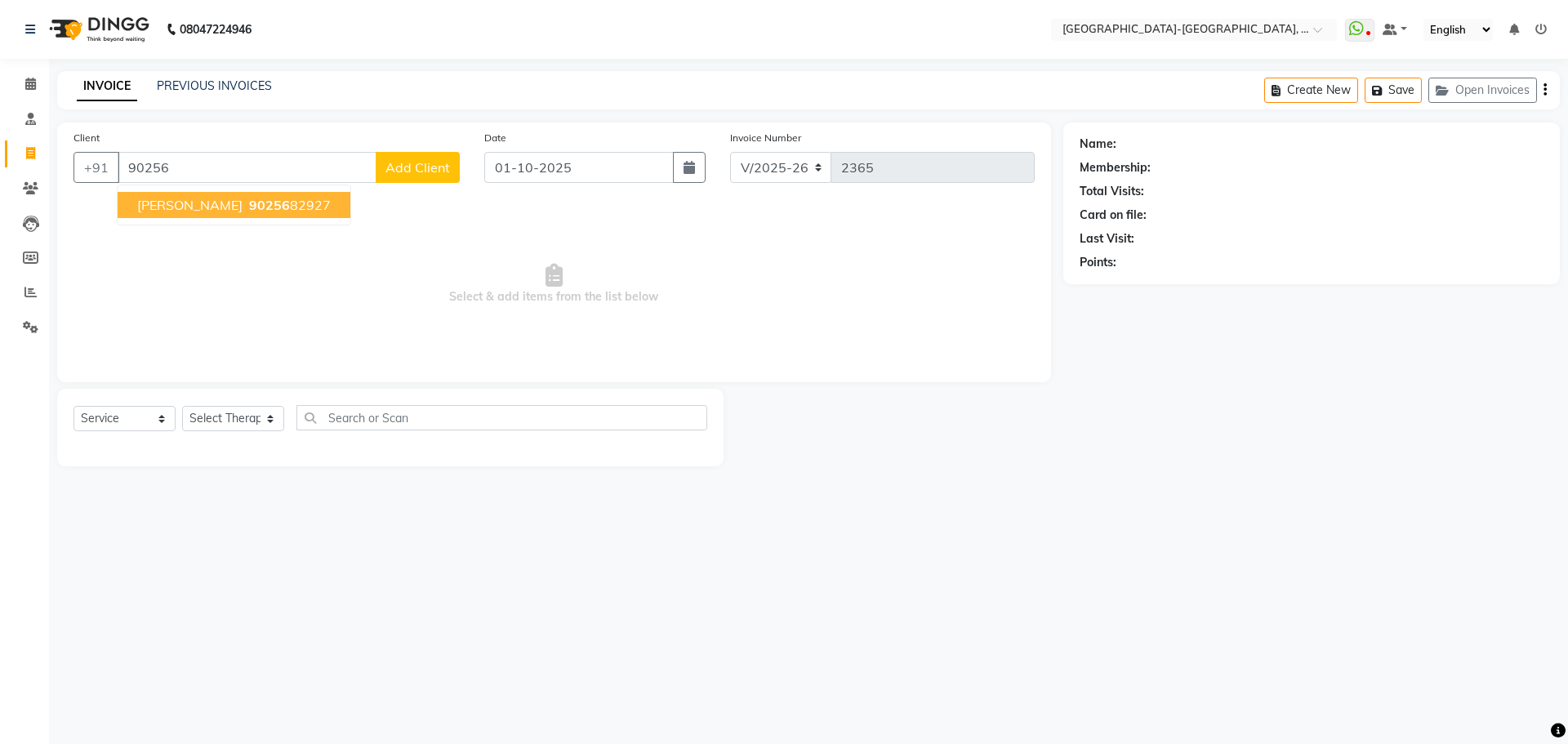
click at [246, 205] on ngb-highlight "90256 82927" at bounding box center [288, 205] width 85 height 17
type input "9025682927"
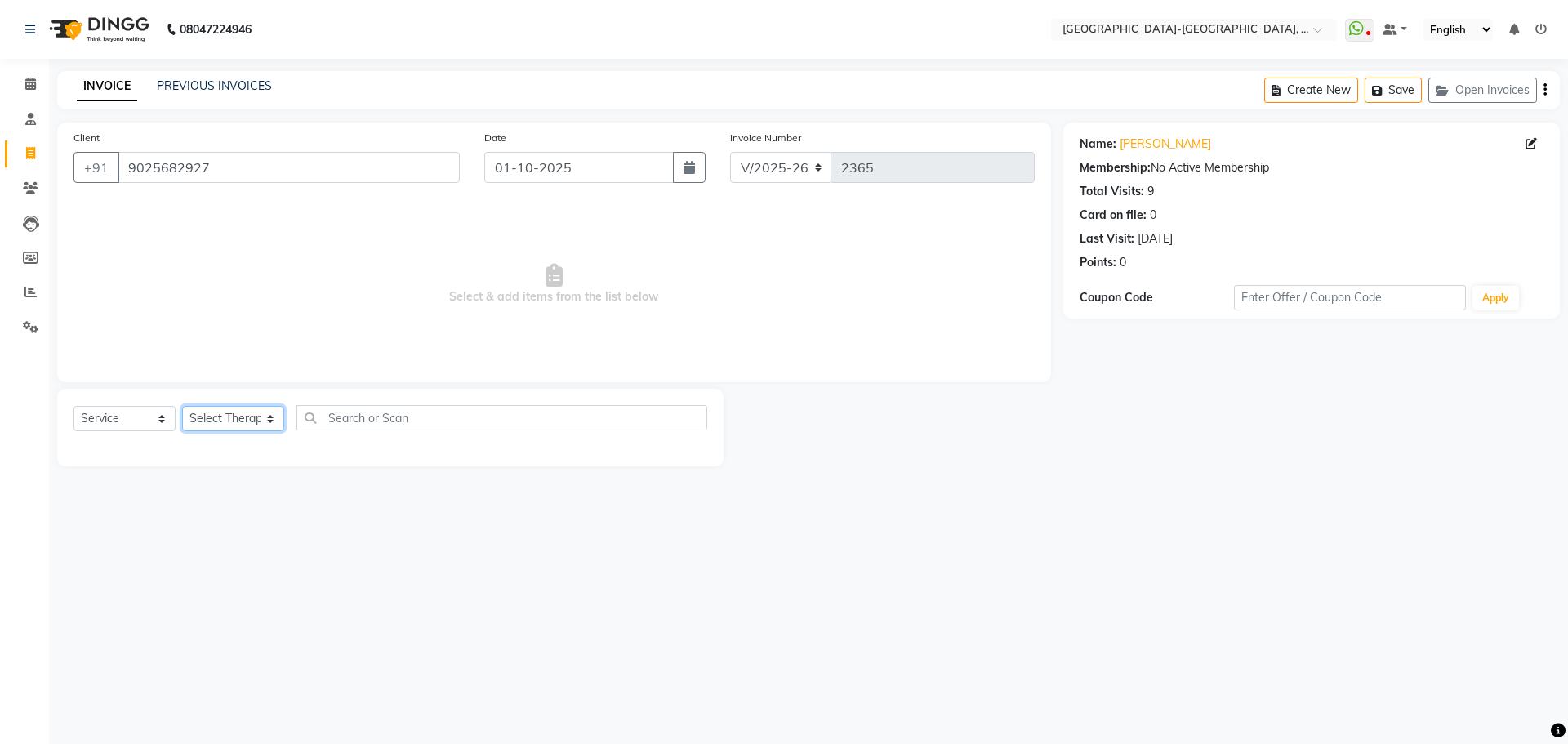
click at [253, 409] on select "Select Therapist Adakho Bone Hridziia Iris Katene Kholu Mayio Mohit Moru P Hrii…" at bounding box center [232, 419] width 102 height 25
select select "40942"
click at [182, 406] on select "Select Therapist Adakho Bone Hridziia Iris Katene Kholu Mayio Mohit Moru P Hrii…" at bounding box center [232, 419] width 102 height 25
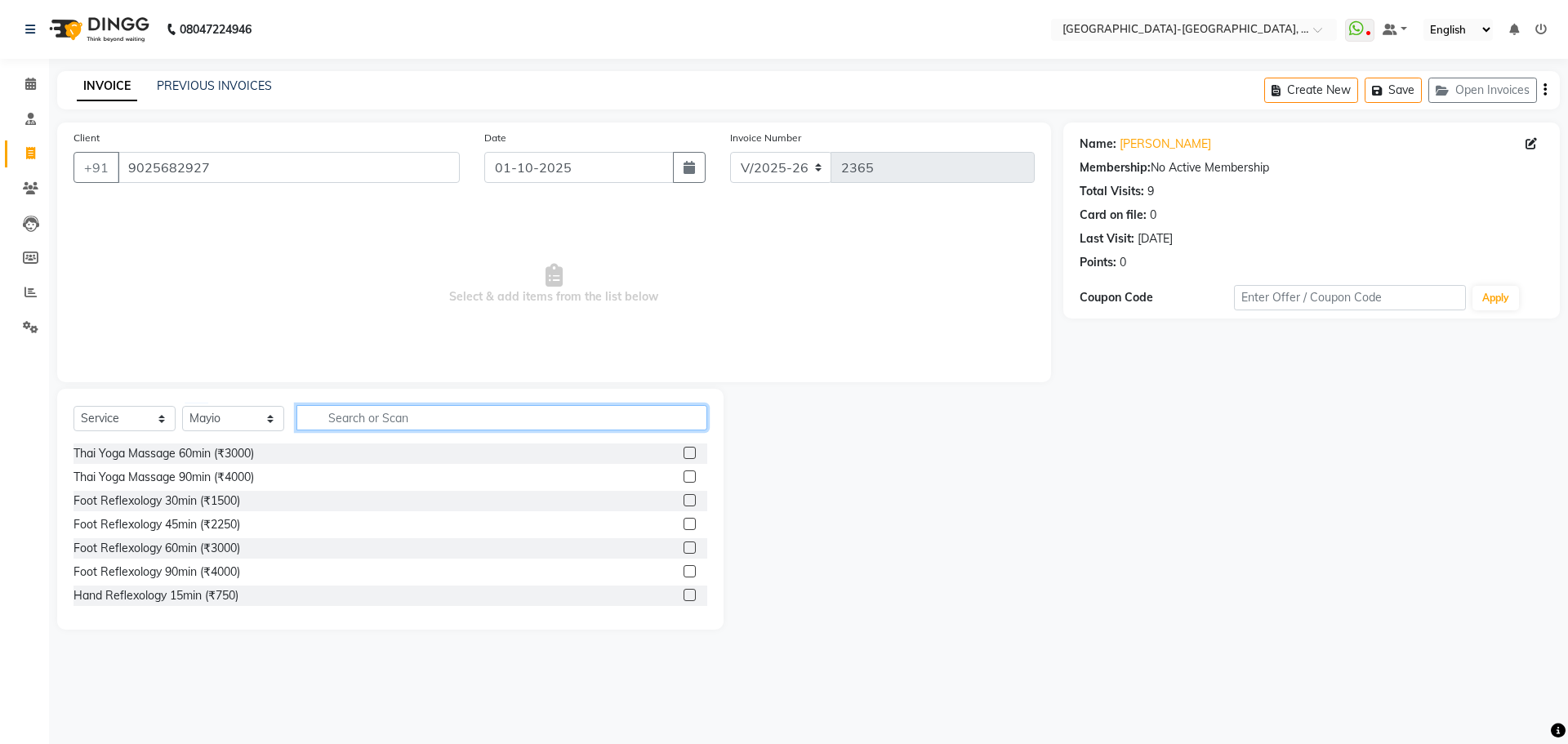
click at [376, 409] on input "text" at bounding box center [501, 418] width 411 height 25
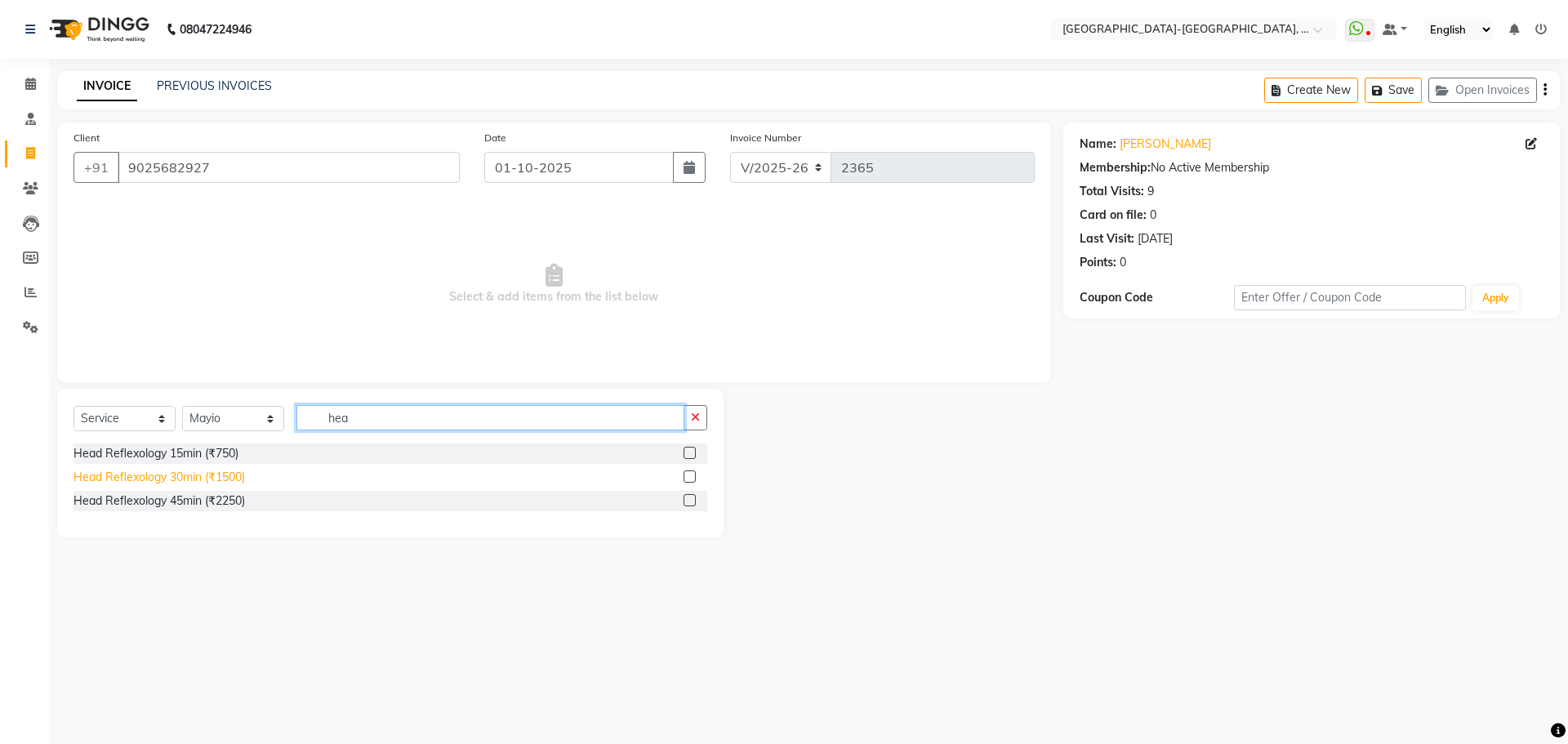
type input "hea"
click at [155, 478] on div "Head Reflexology 30min (₹1500)" at bounding box center [159, 478] width 172 height 17
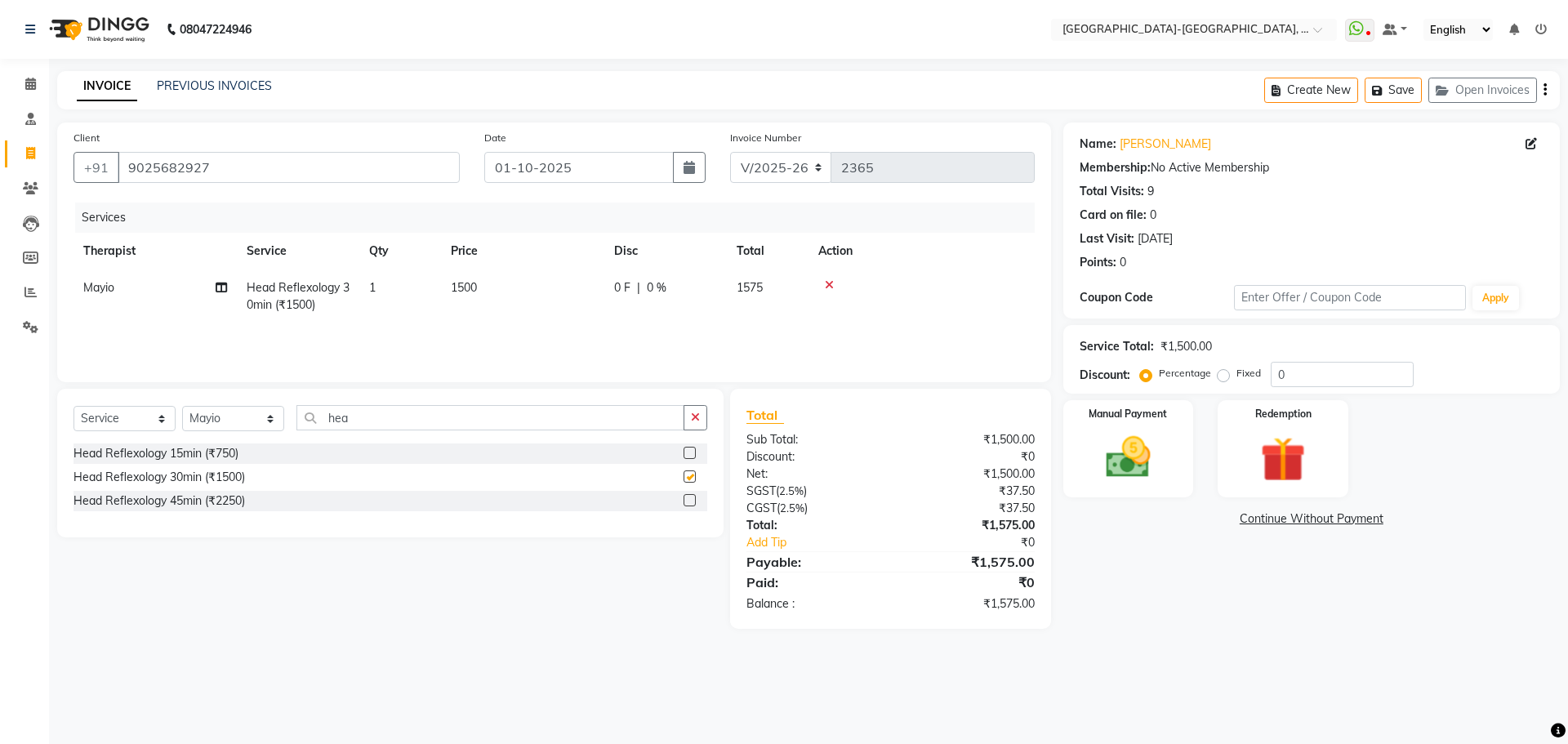
checkbox input "false"
click at [1171, 461] on div "Manual Payment" at bounding box center [1128, 448] width 136 height 100
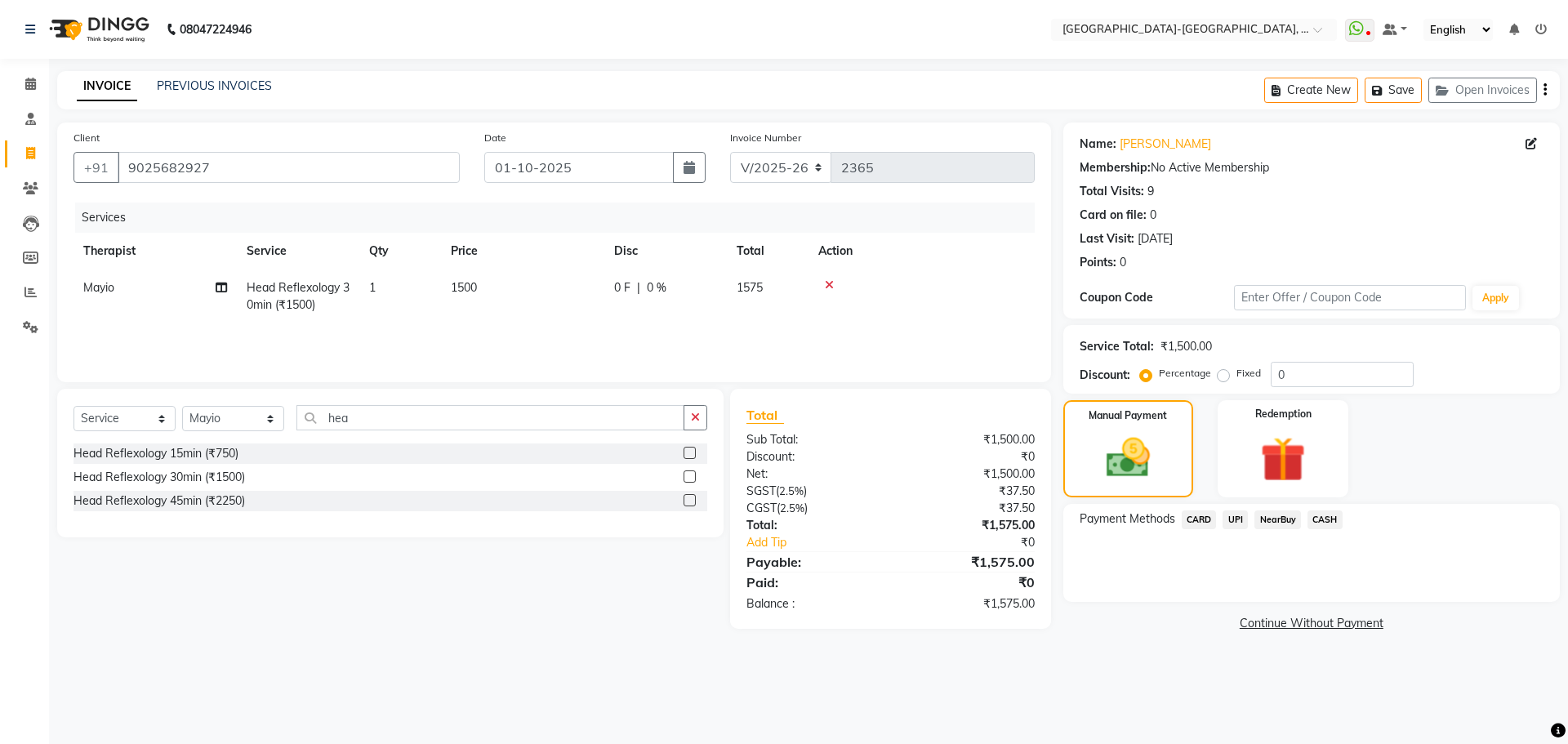
click at [117, 287] on td "Mayio" at bounding box center [155, 295] width 163 height 53
select select "40942"
click at [117, 286] on select "Adakho Bone Hridziia Iris Katene Kholu Mayio Mohit Moru P Hriidziio Sahriini Sa…" at bounding box center [155, 292] width 144 height 25
select select "49851"
click at [1230, 524] on span "UPI" at bounding box center [1236, 519] width 25 height 18
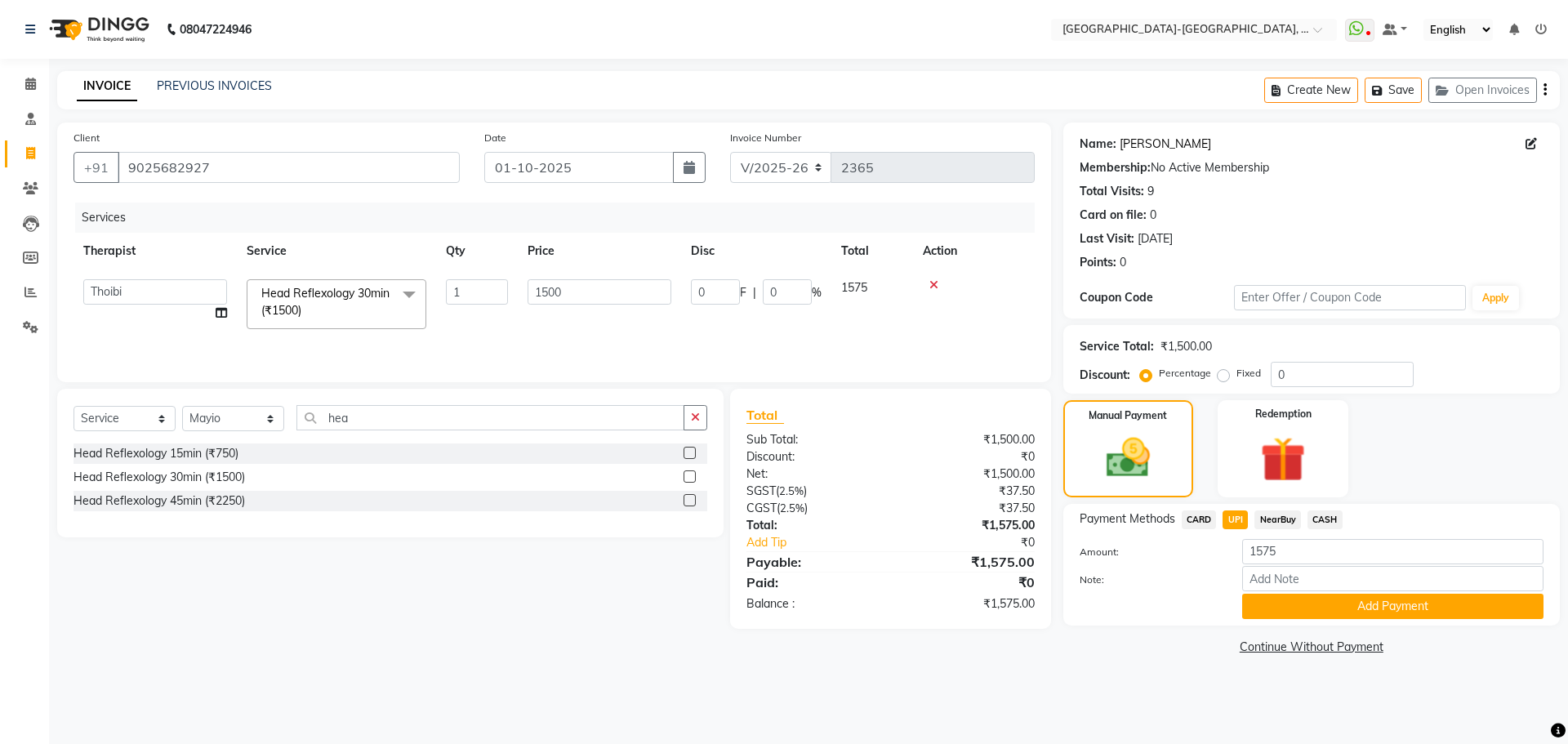
click at [1139, 150] on link "Soumi" at bounding box center [1166, 145] width 91 height 17
click at [1369, 601] on button "Add Payment" at bounding box center [1393, 606] width 301 height 25
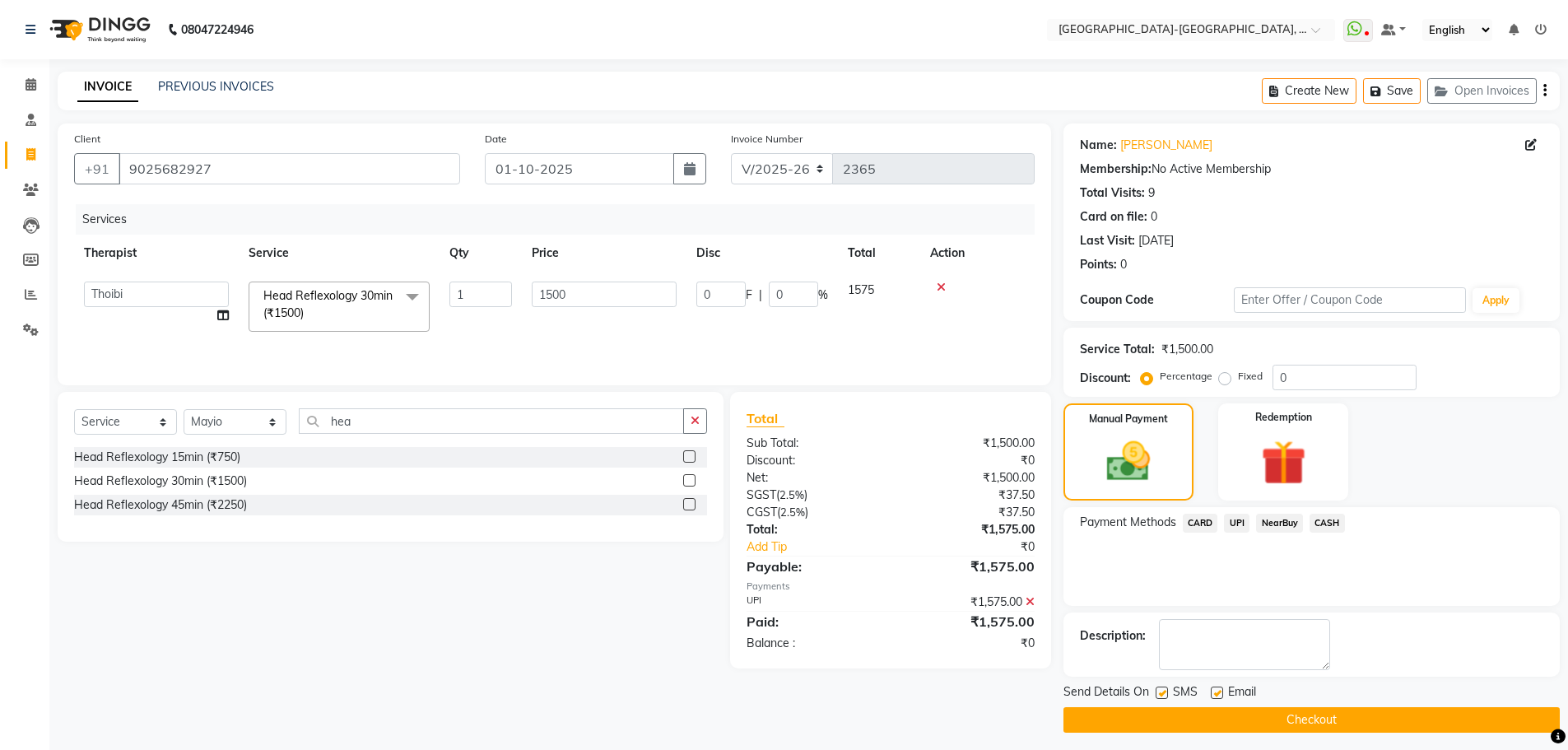
click at [1206, 716] on button "Checkout" at bounding box center [1311, 720] width 496 height 25
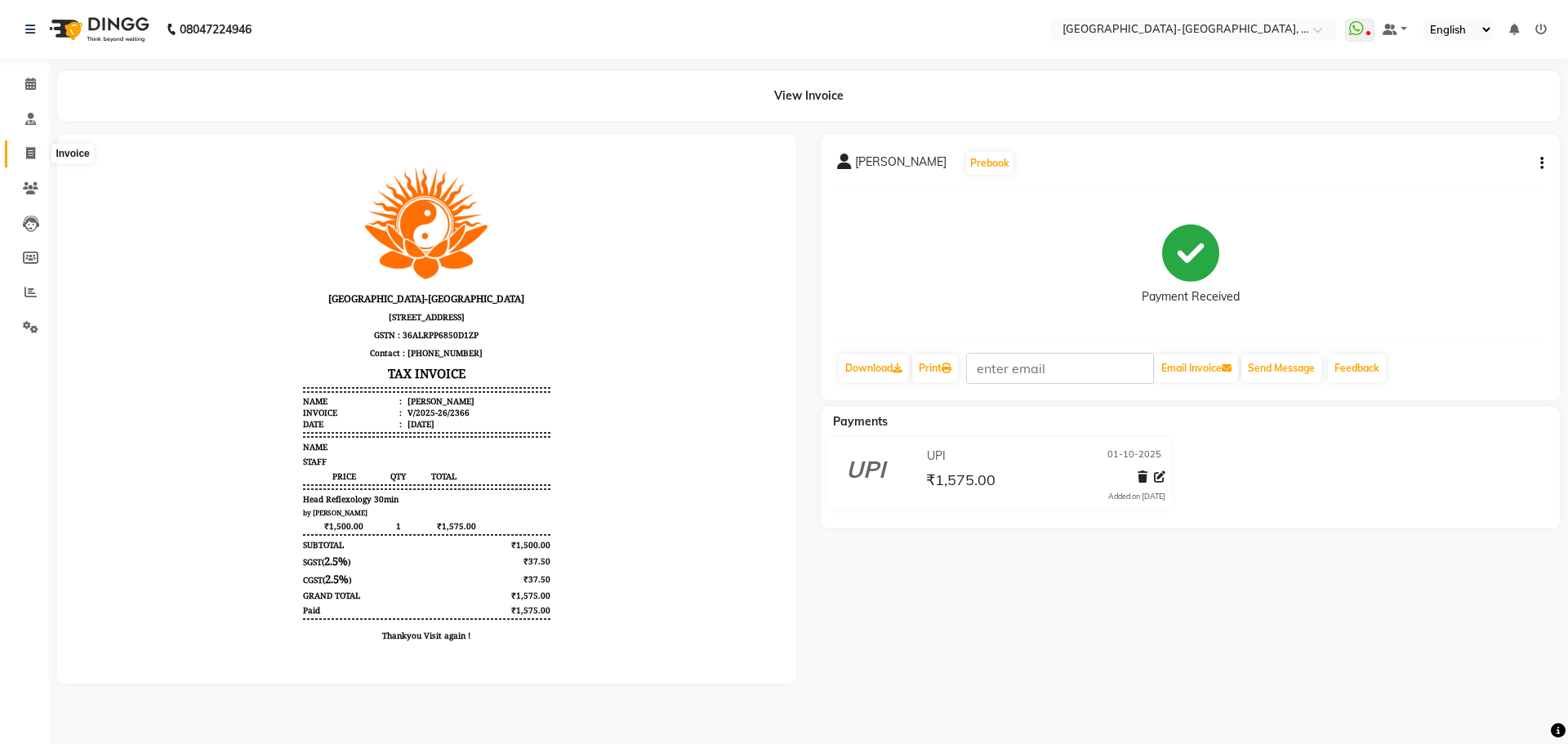
click at [33, 148] on icon at bounding box center [30, 152] width 9 height 13
select select "5851"
select select "service"
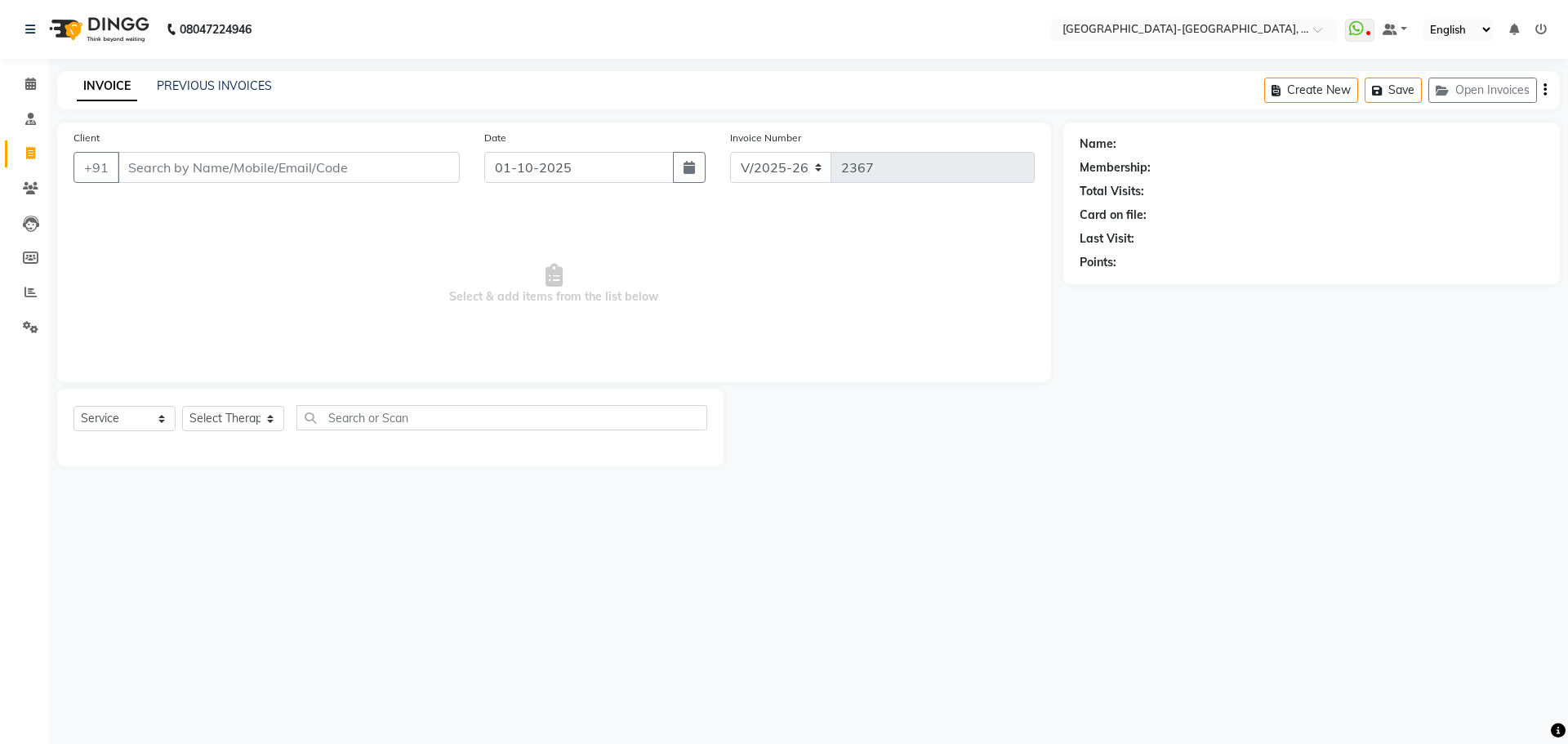
click at [203, 63] on div "08047224946 Select Location × Akshar Wellness Center-kothaguda, Kothaguda Whats…" at bounding box center [784, 372] width 1568 height 744
click at [197, 97] on div "INVOICE PREVIOUS INVOICES Create New Save Open Invoices" at bounding box center [808, 90] width 1503 height 39
click at [208, 72] on div "INVOICE PREVIOUS INVOICES Create New Save Open Invoices" at bounding box center [808, 90] width 1503 height 39
click at [208, 94] on div "PREVIOUS INVOICES" at bounding box center [214, 86] width 116 height 17
click at [209, 87] on link "PREVIOUS INVOICES" at bounding box center [214, 85] width 116 height 15
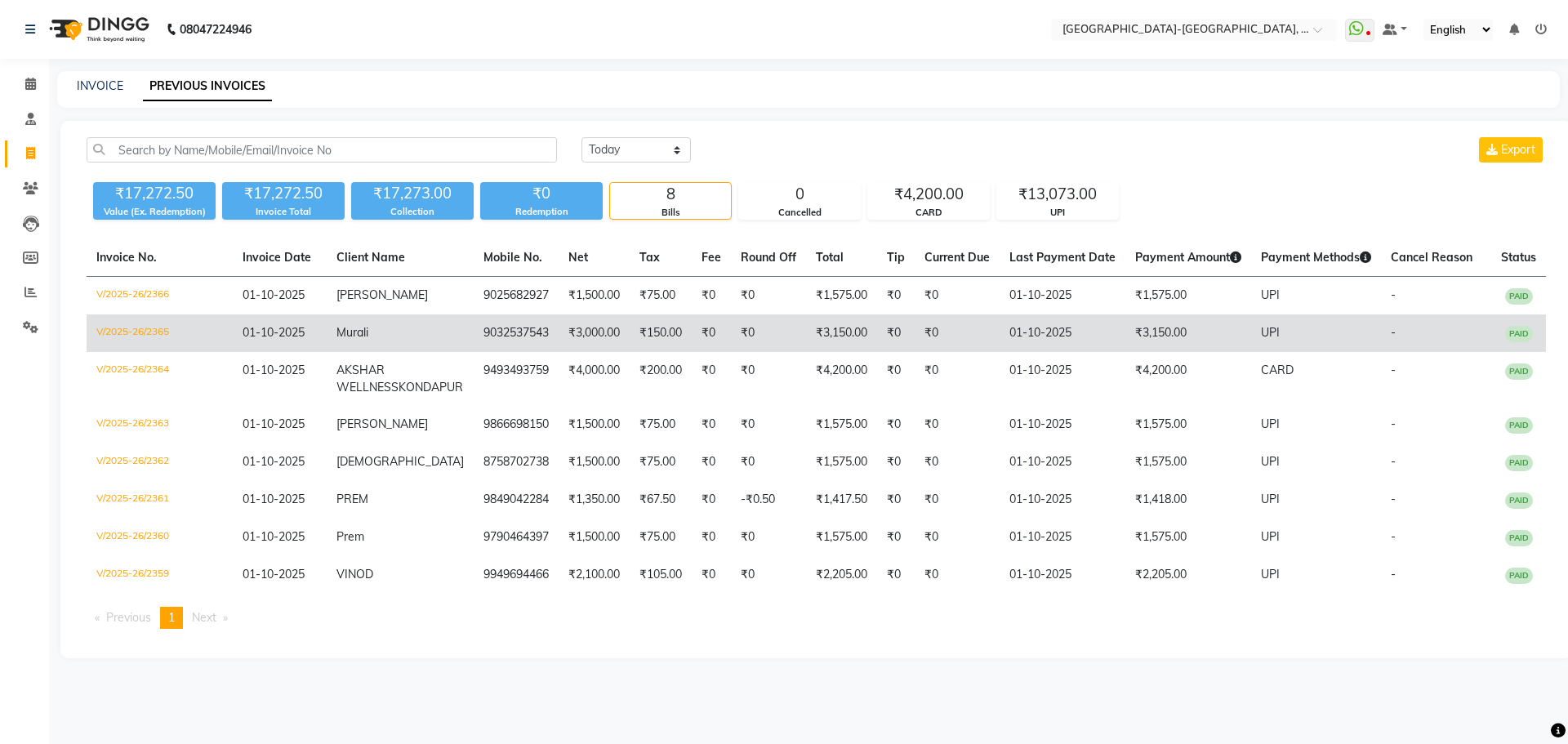
click at [408, 330] on td "Murali" at bounding box center [399, 333] width 147 height 38
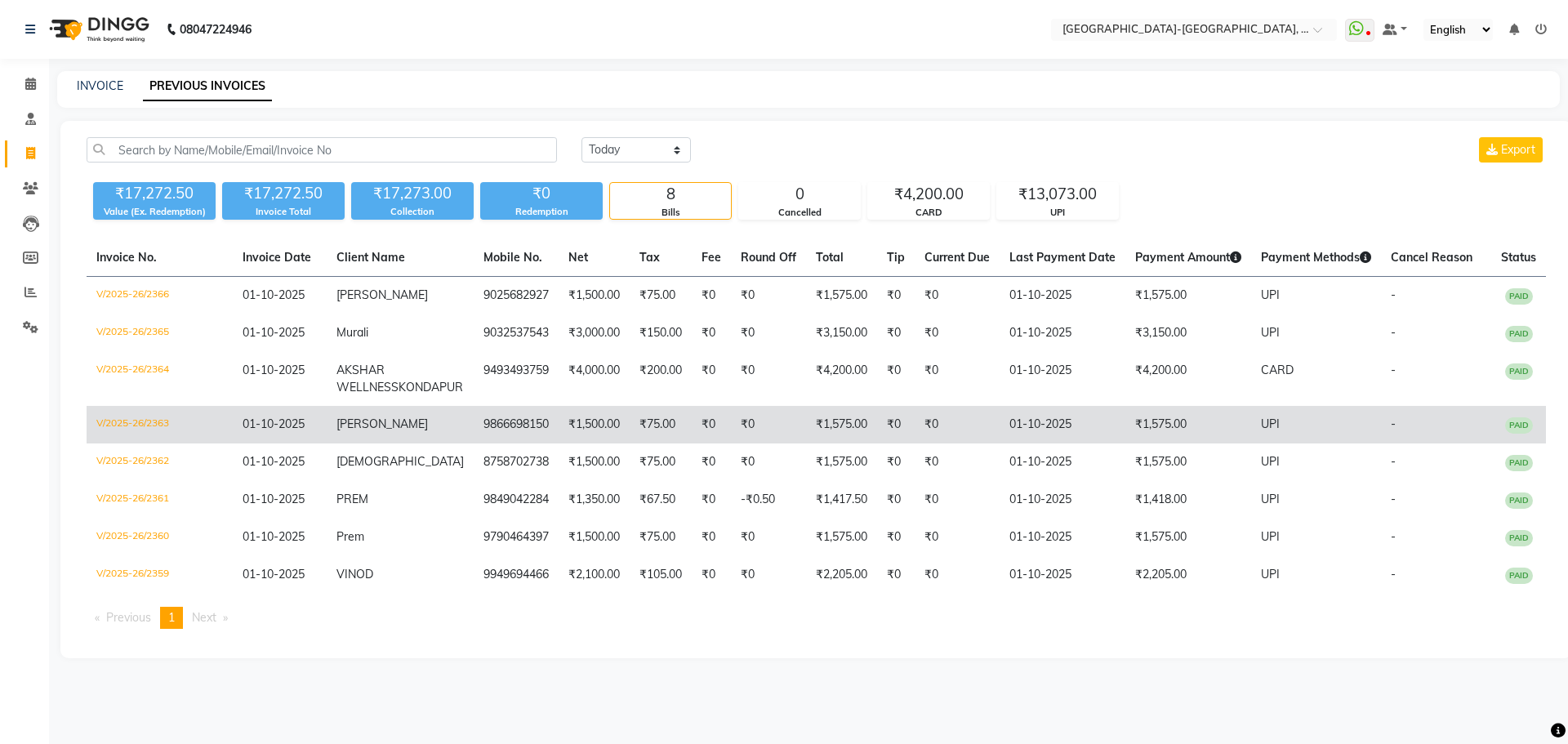
click at [379, 431] on span "Rajesh" at bounding box center [382, 423] width 91 height 15
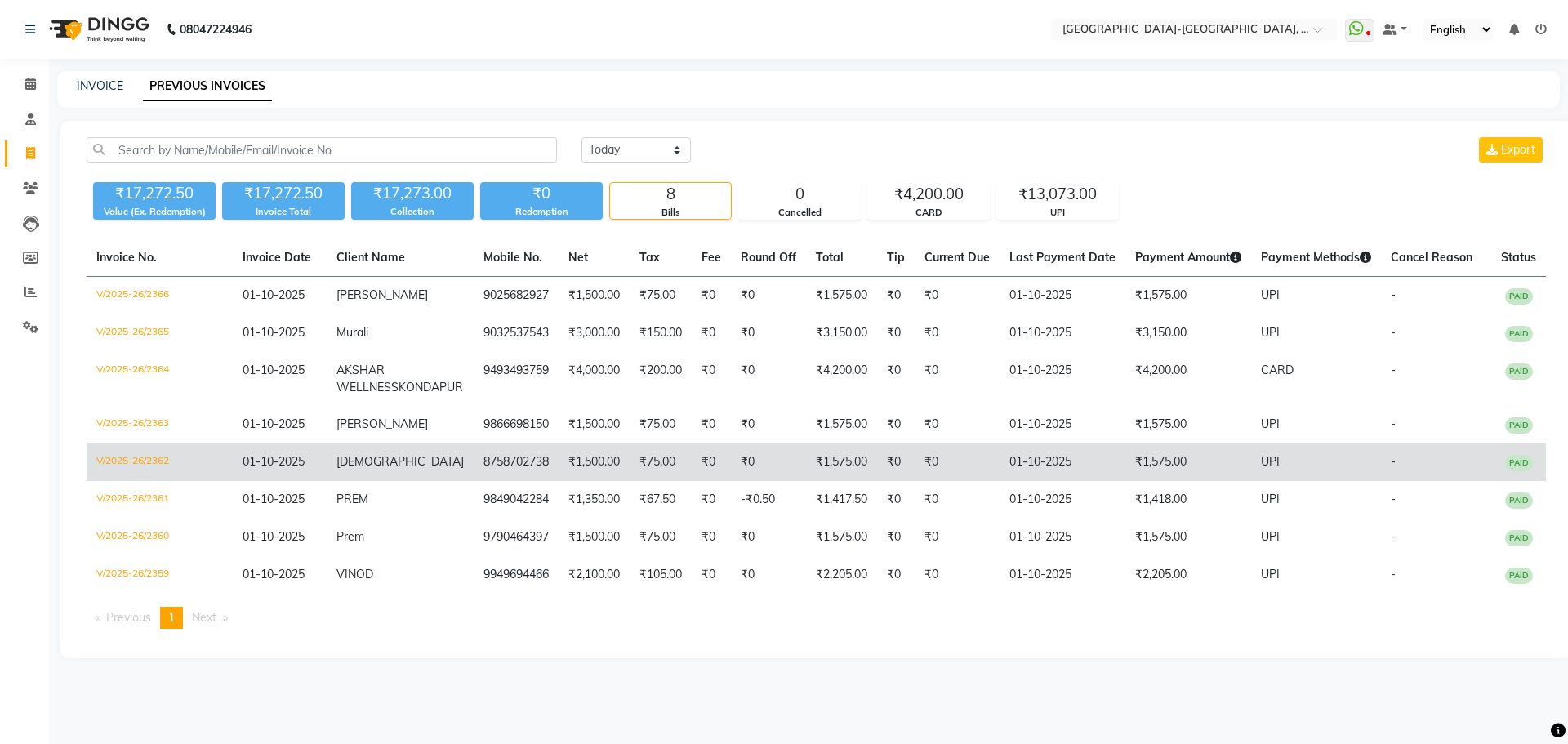
click at [391, 469] on span "Krishna" at bounding box center [399, 460] width 127 height 15
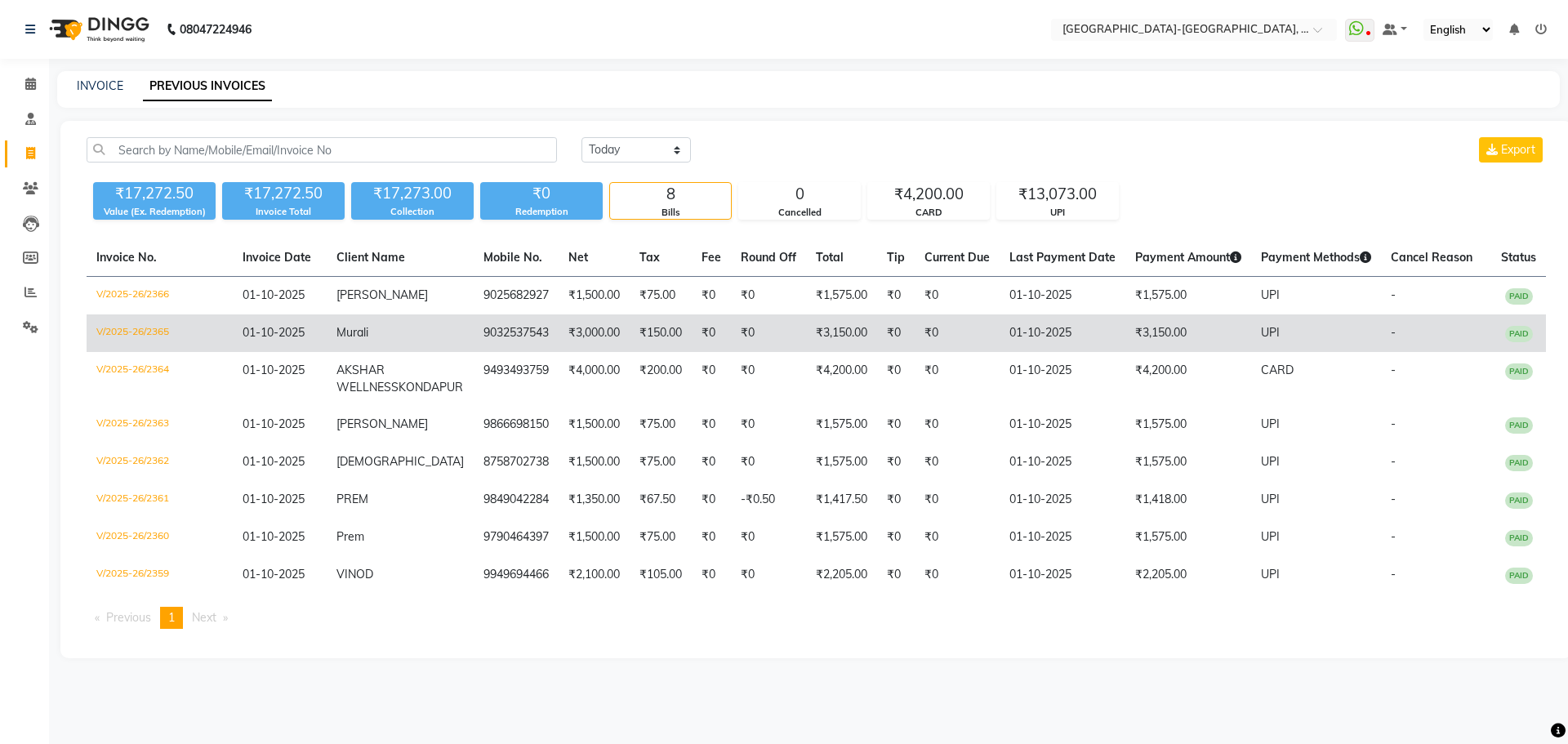
click at [395, 321] on td "Murali" at bounding box center [399, 333] width 147 height 38
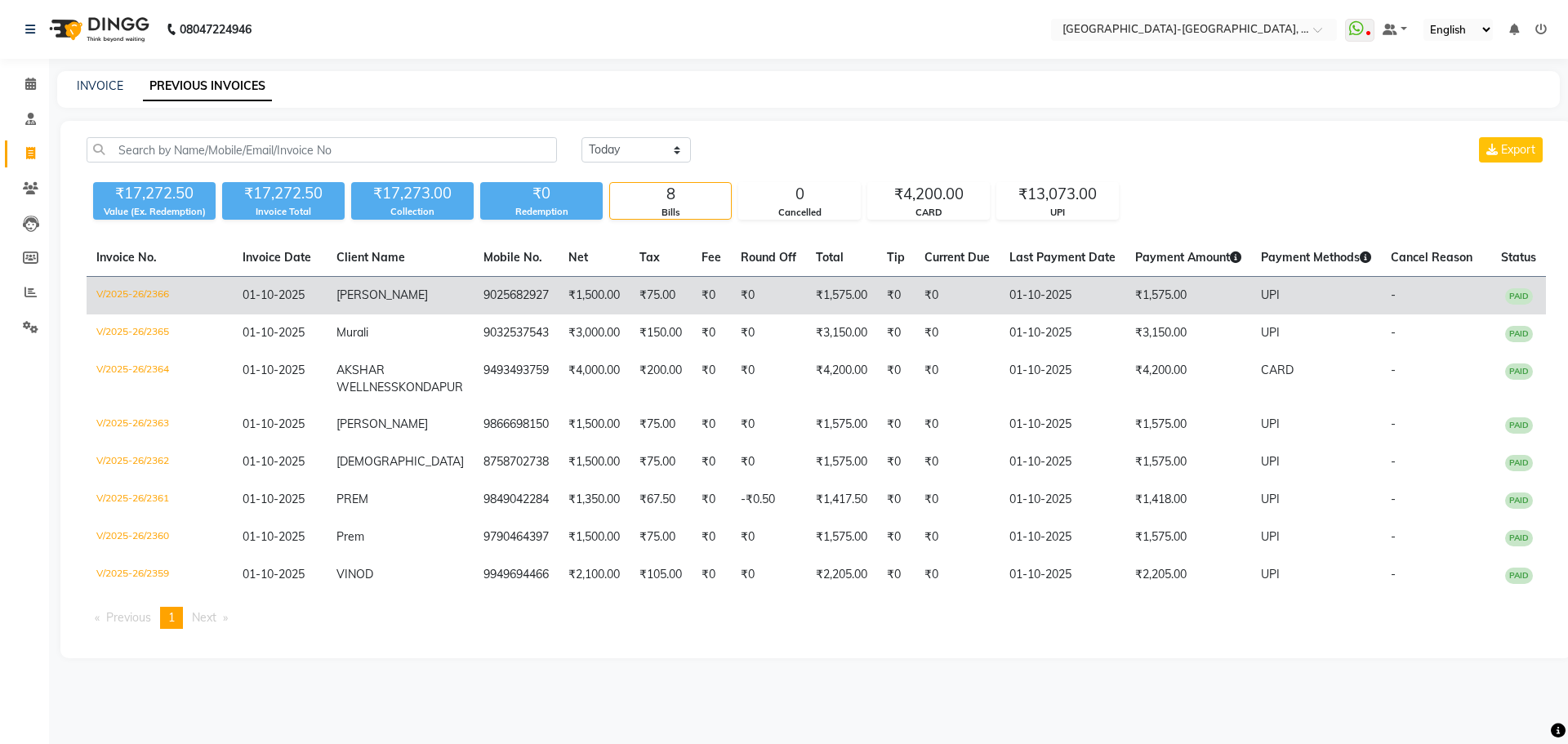
click at [392, 286] on td "Soumi" at bounding box center [399, 296] width 147 height 39
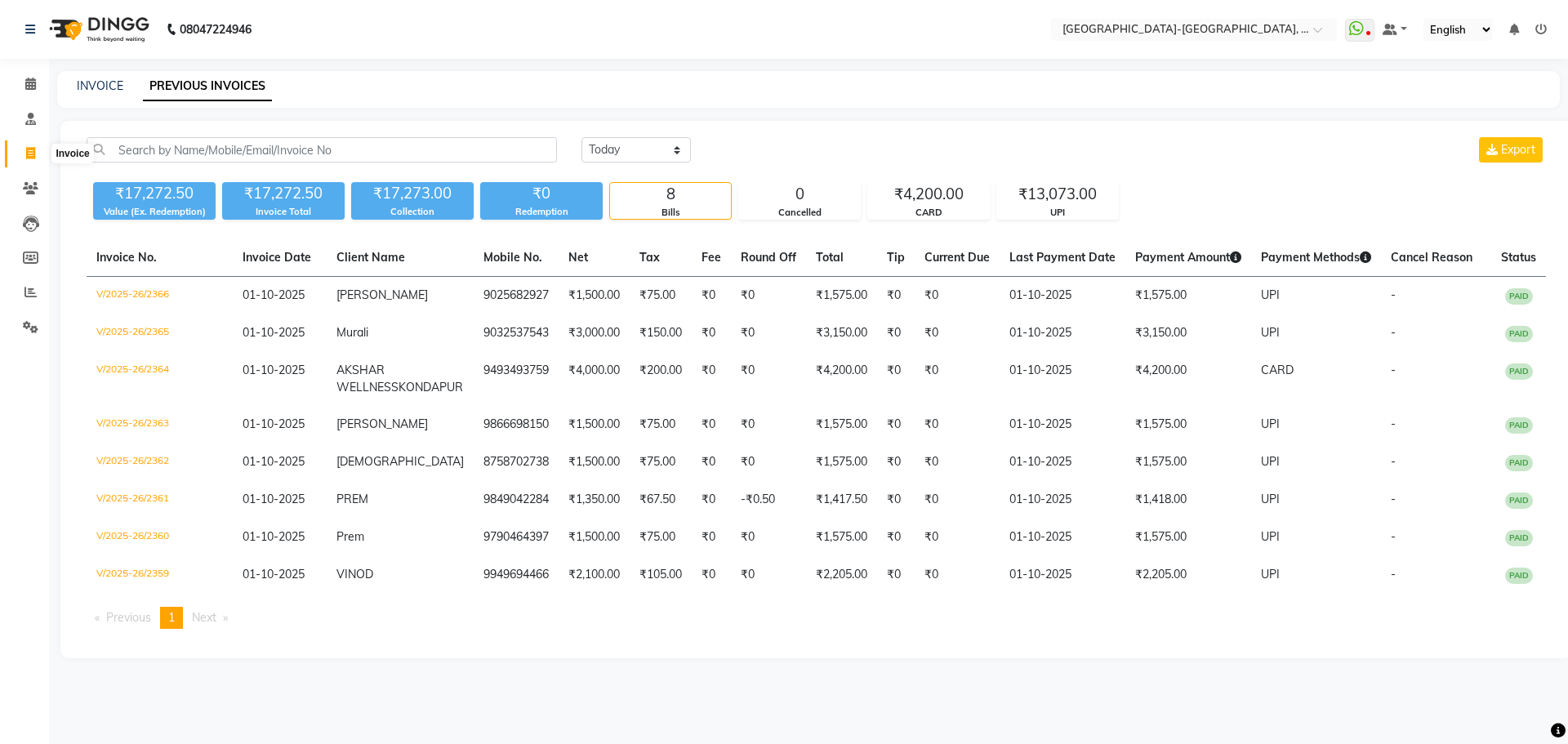
click at [23, 149] on span at bounding box center [30, 153] width 28 height 18
select select "5851"
select select "service"
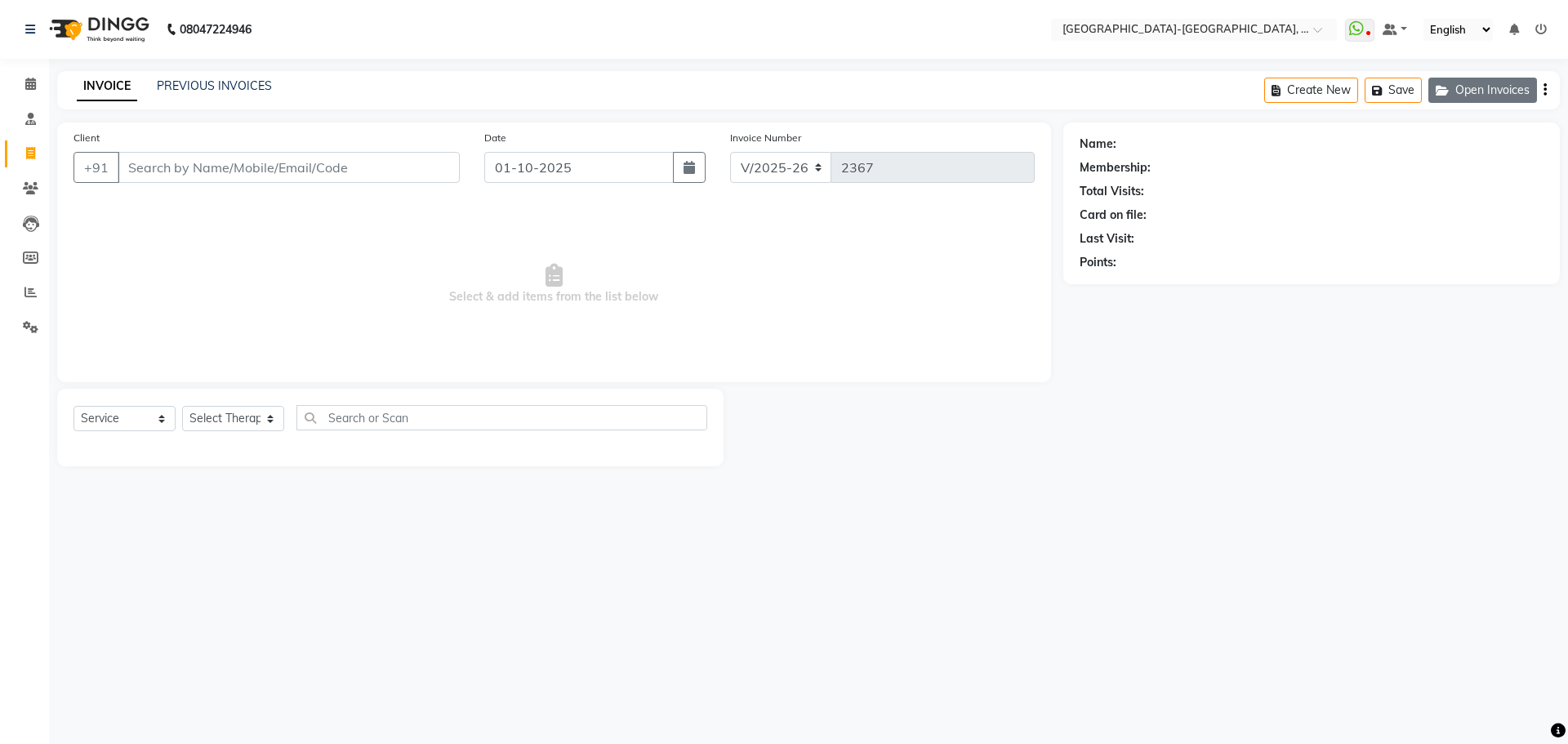
click at [1472, 89] on button "Open Invoices" at bounding box center [1483, 90] width 109 height 25
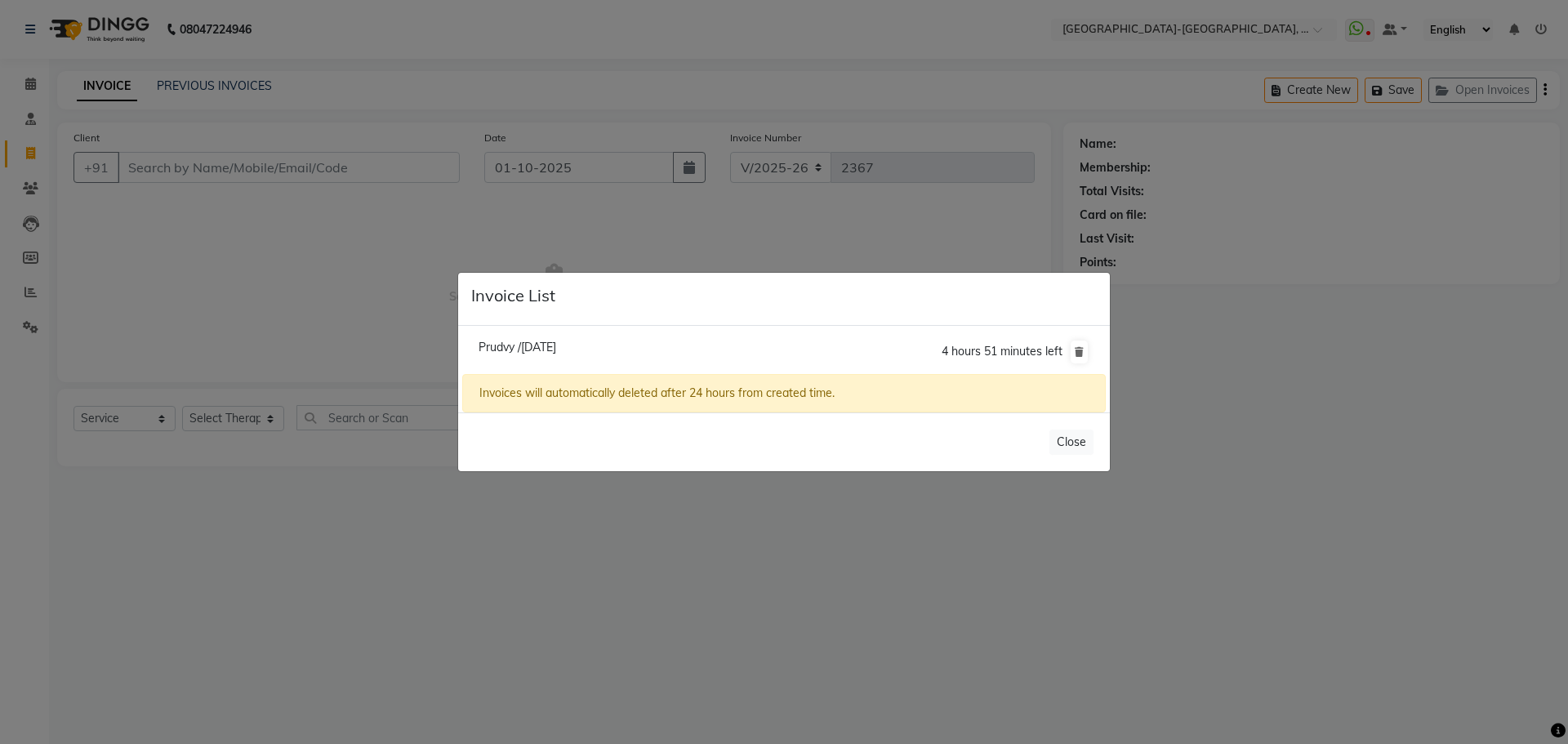
click at [668, 249] on ngb-modal-window "Invoice List Prudvy /30 September 2025 4 hours 51 minutes left Invoices will au…" at bounding box center [784, 372] width 1568 height 744
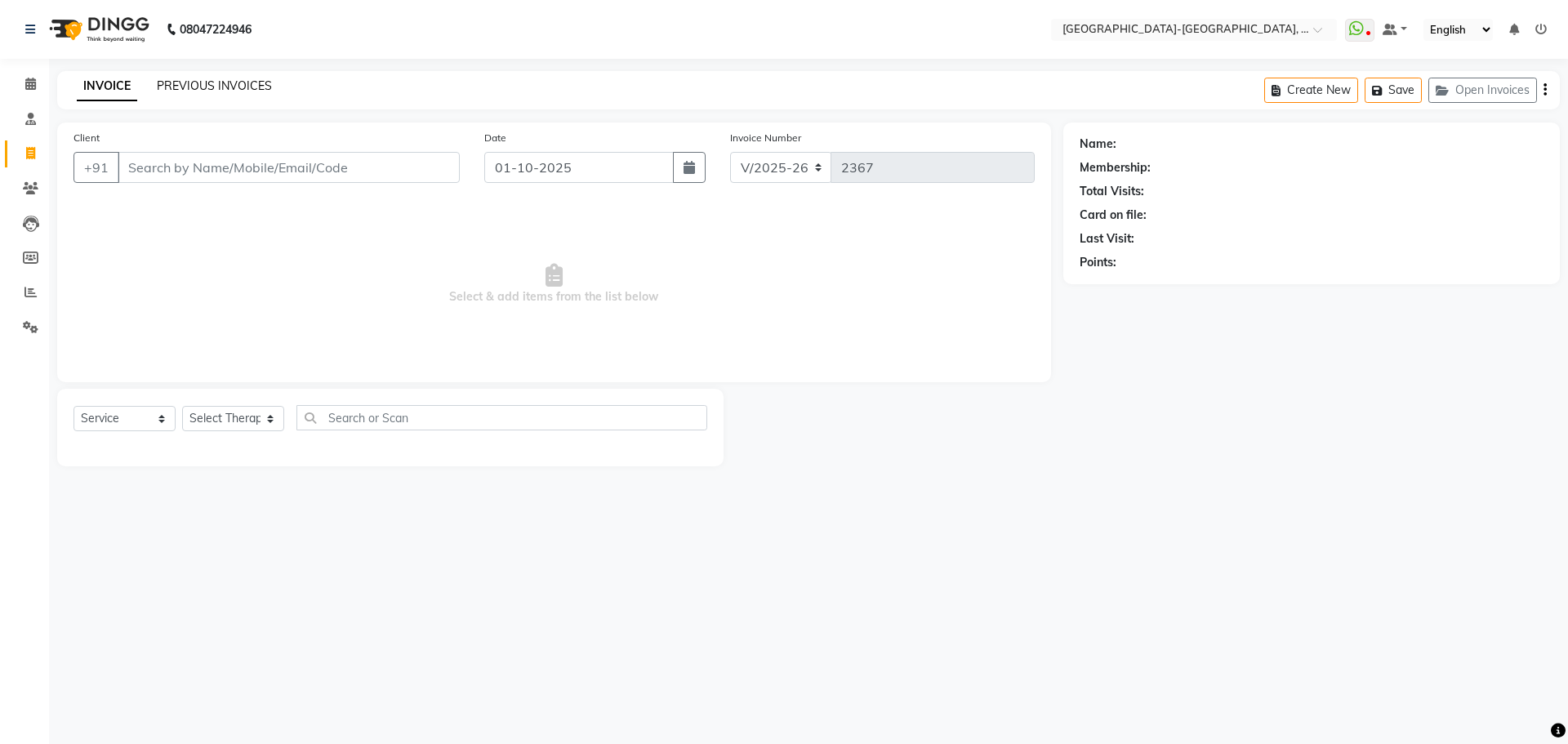
click at [241, 86] on link "PREVIOUS INVOICES" at bounding box center [214, 85] width 116 height 15
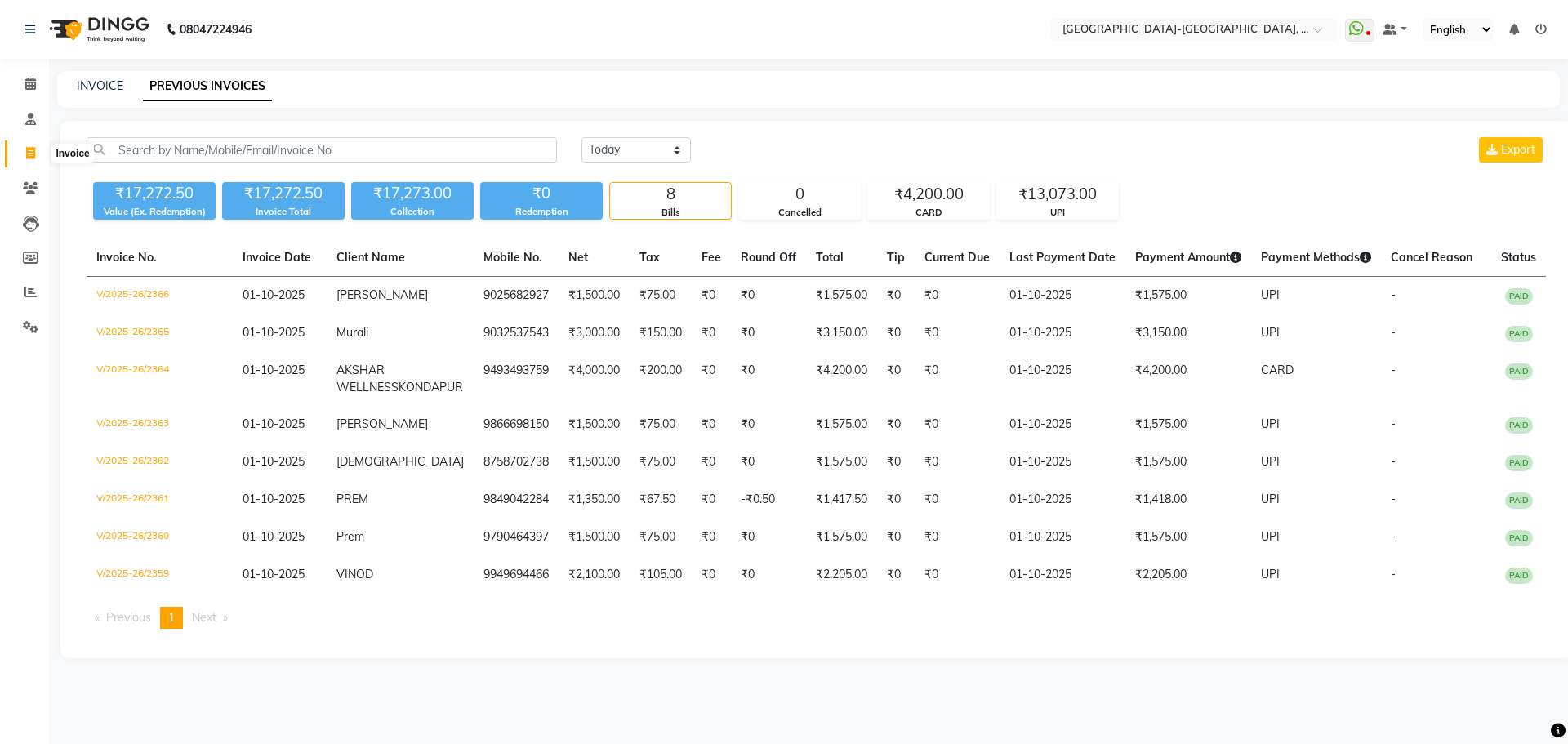
click at [24, 151] on span at bounding box center [30, 153] width 28 height 18
select select "service"
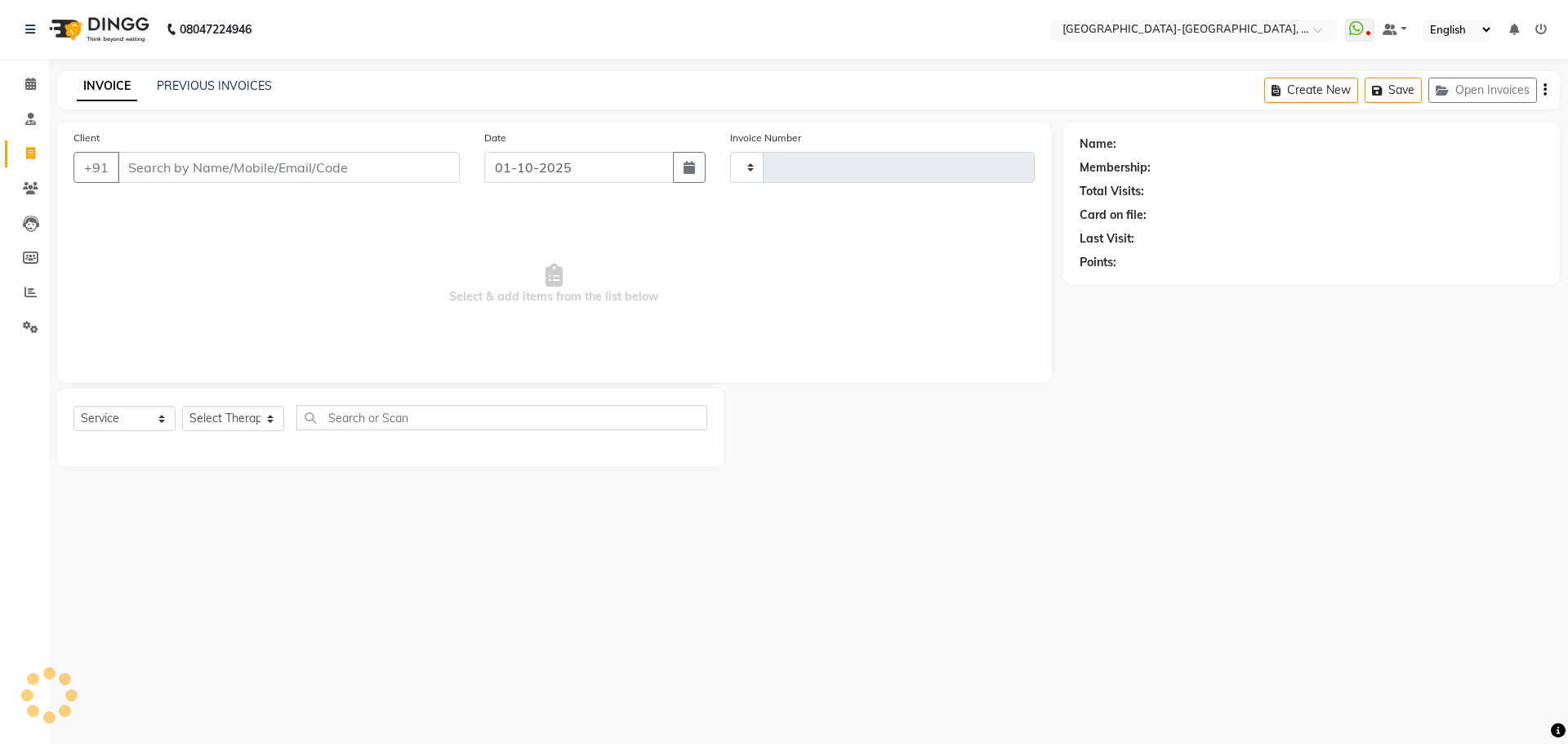
type input "2367"
select select "5851"
click at [244, 156] on input "Client" at bounding box center [289, 167] width 342 height 31
type input "9676710077"
click at [400, 169] on span "Add Client" at bounding box center [418, 167] width 64 height 17
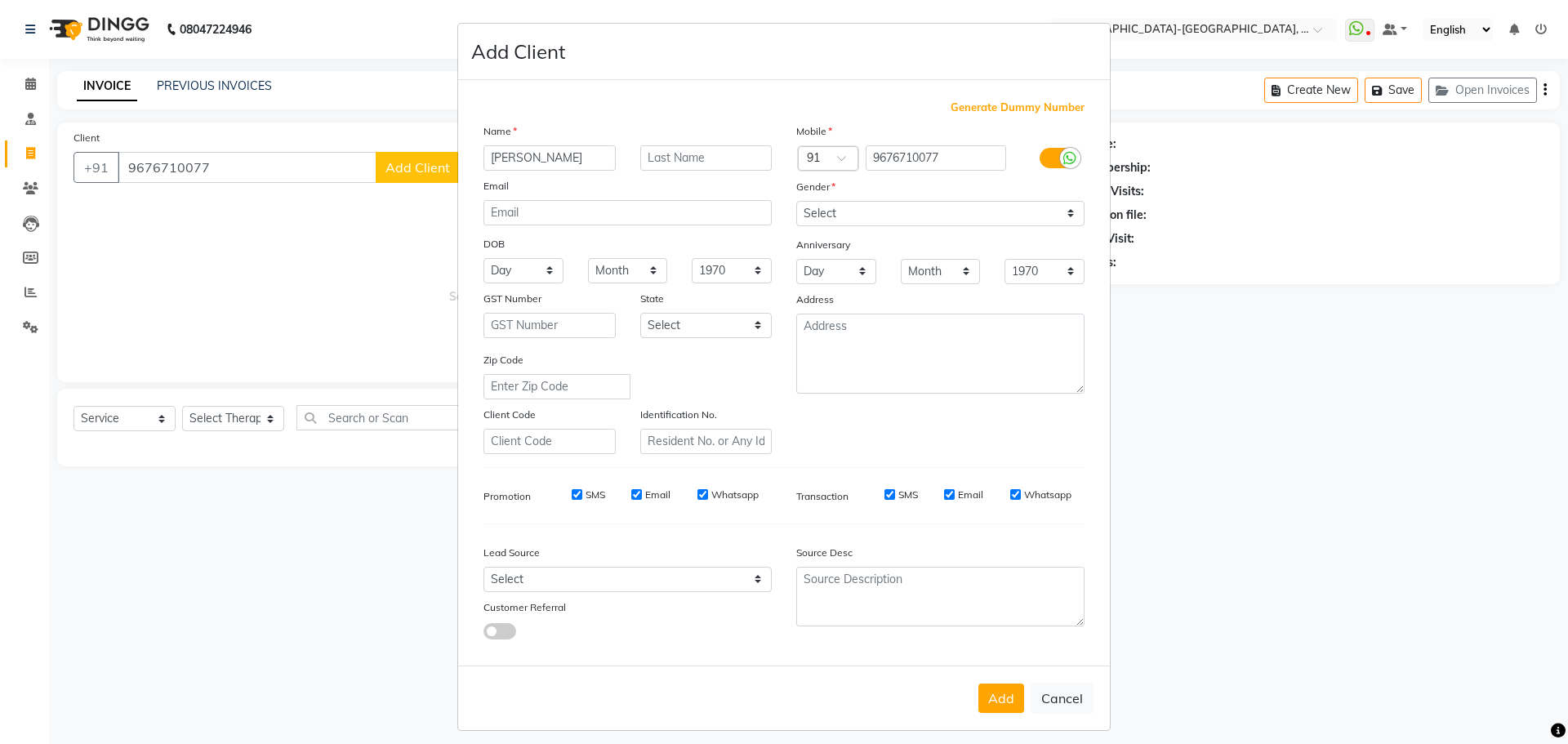
type input "Siva kumar"
drag, startPoint x: 967, startPoint y: 206, endPoint x: 952, endPoint y: 225, distance: 24.2
click at [967, 206] on select "Select Male Female Other Prefer Not To Say" at bounding box center [940, 214] width 289 height 25
select select "male"
click at [797, 201] on select "Select Male Female Other Prefer Not To Say" at bounding box center [940, 214] width 289 height 25
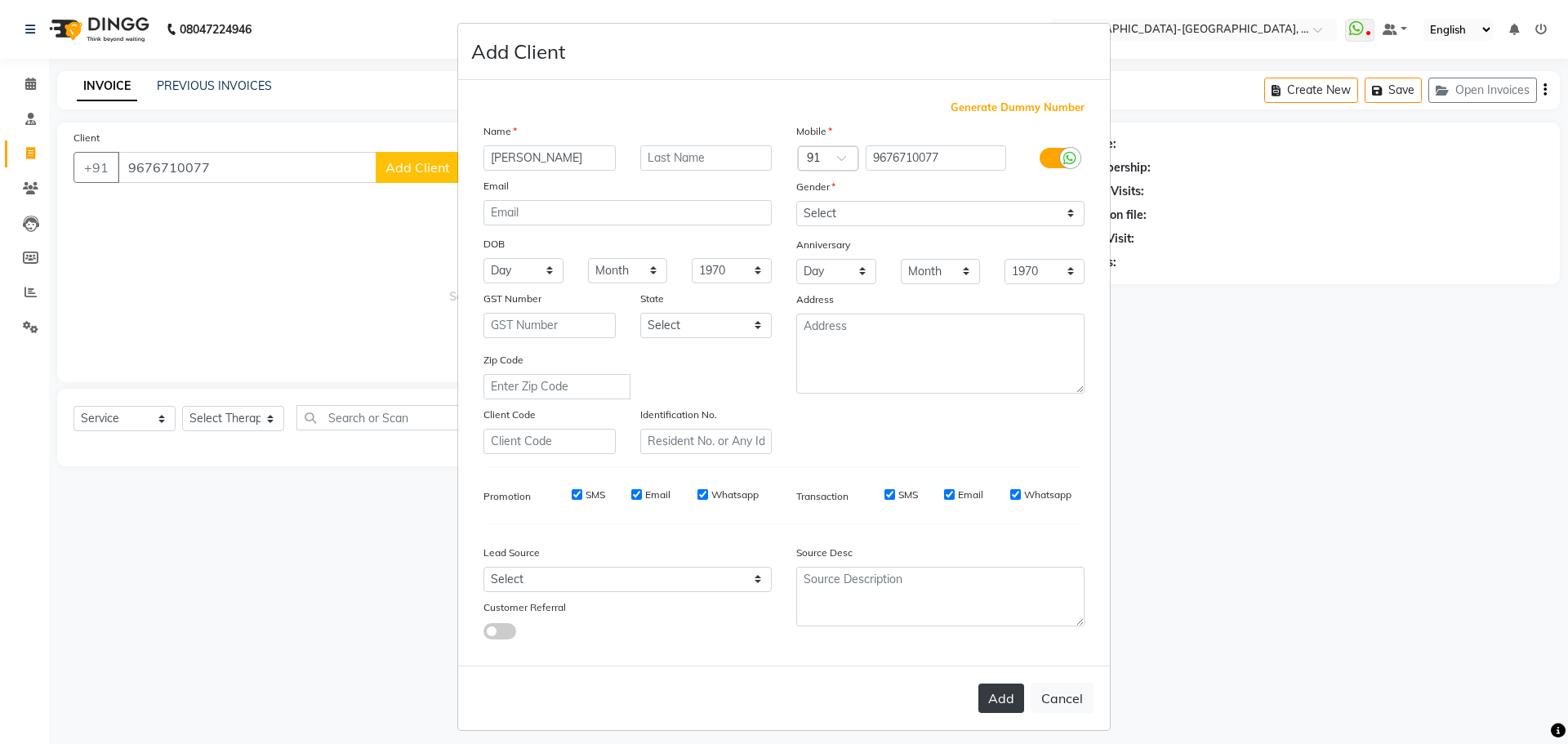
click at [998, 703] on button "Add" at bounding box center [1001, 698] width 46 height 29
select select
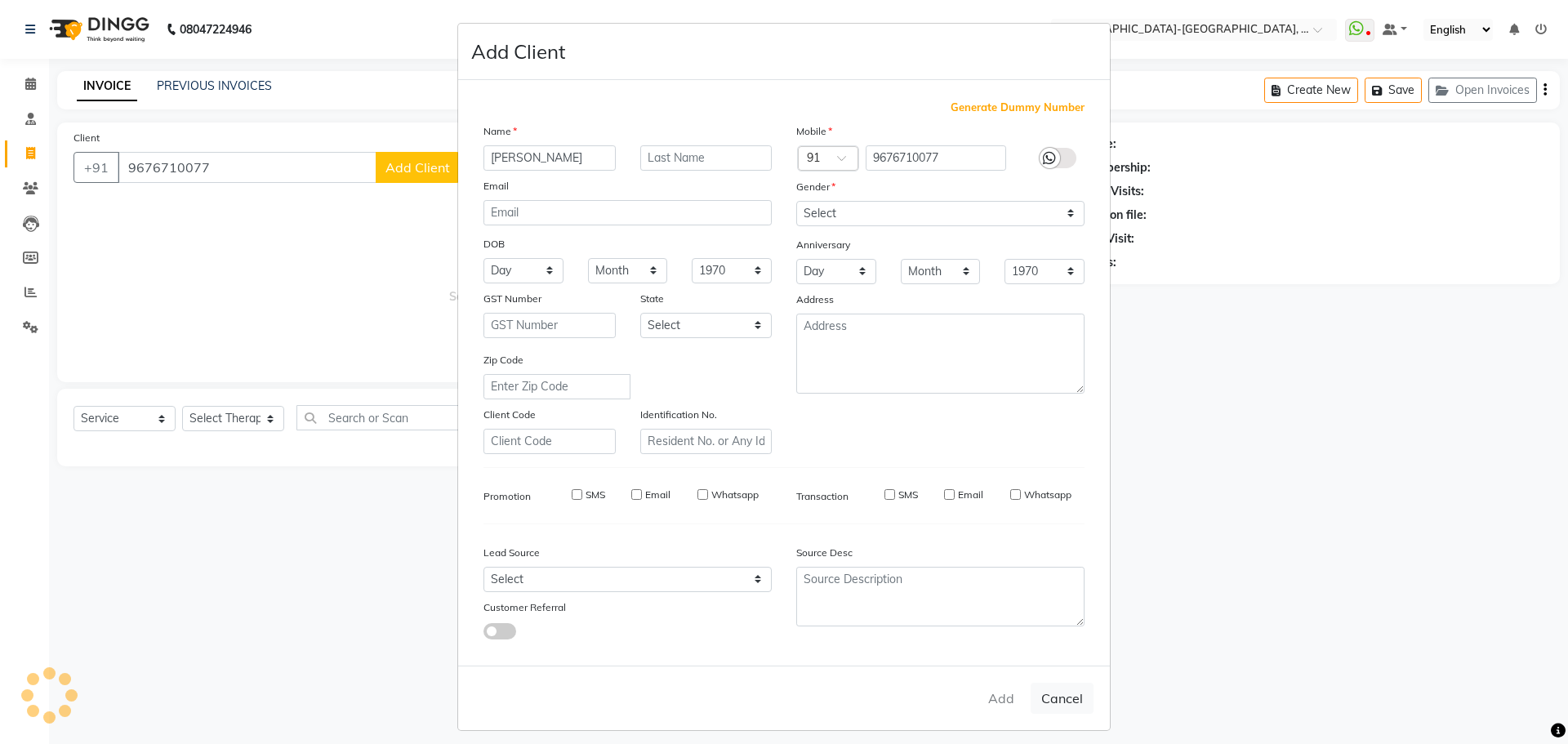
select select
checkbox input "false"
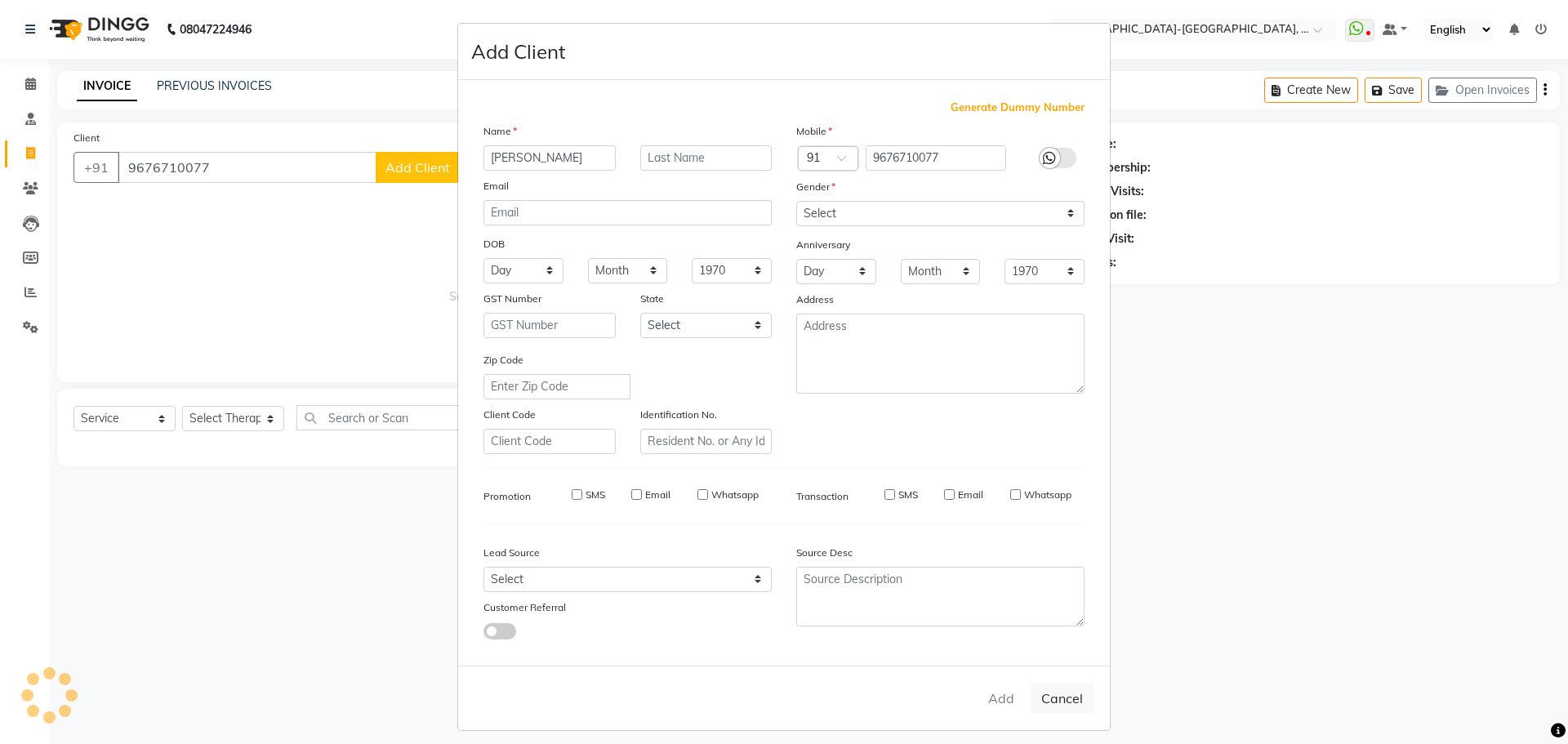
checkbox input "false"
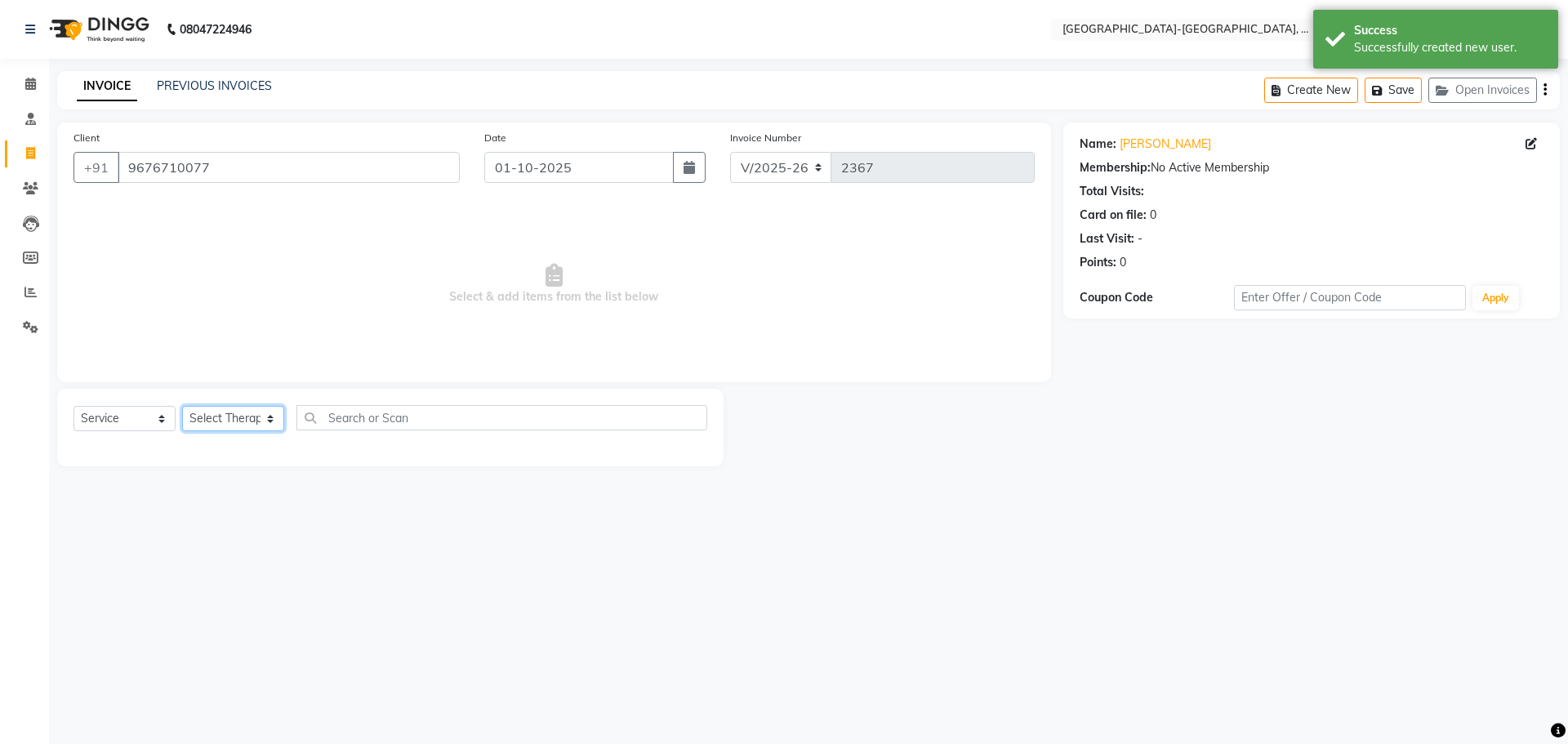
click at [240, 425] on select "Select Therapist Adakho Bone Hridziia Iris Katene Kholu Mayio Mohit Moru P Hrii…" at bounding box center [232, 419] width 102 height 25
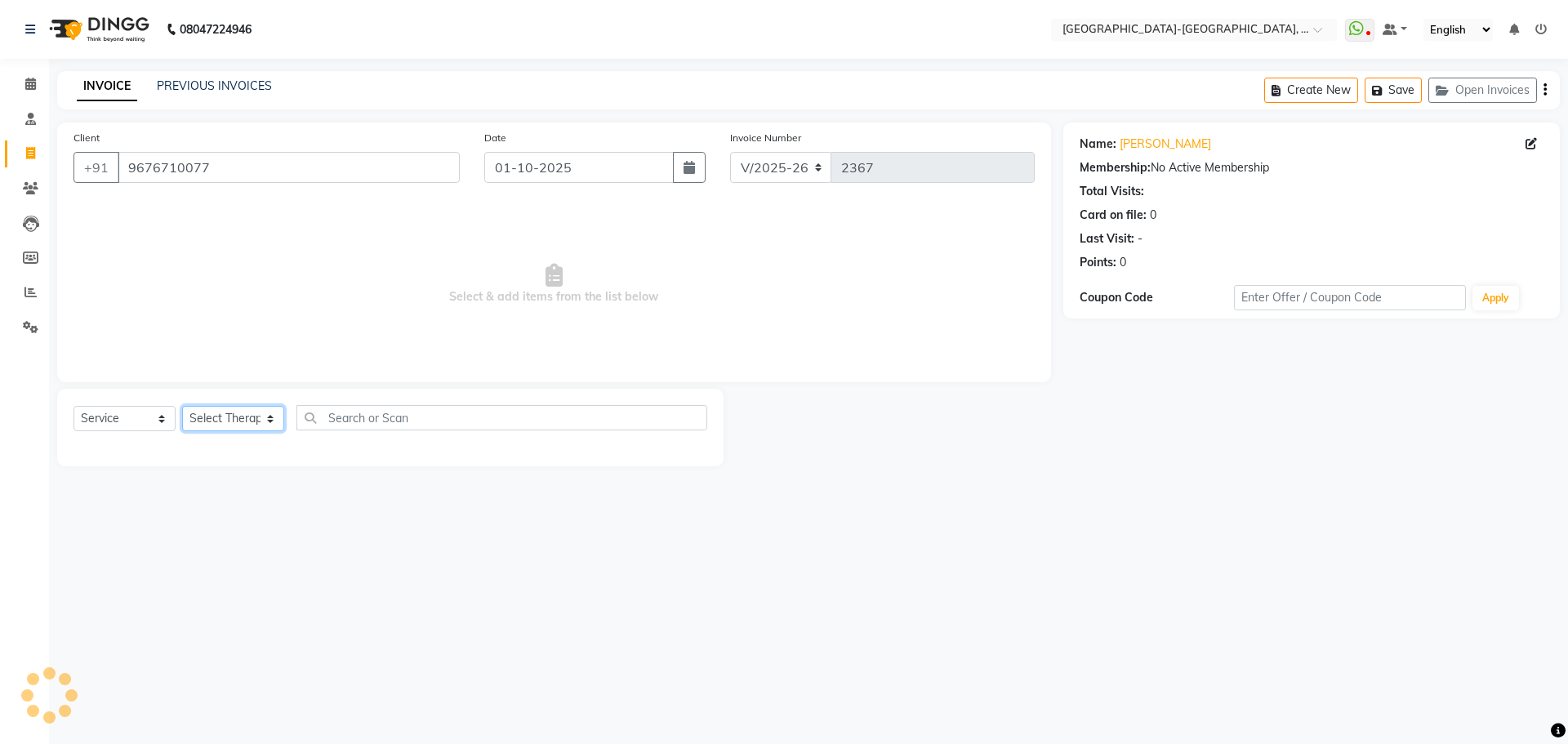
select select "83051"
click at [182, 406] on select "Select Therapist Adakho Bone Hridziia Iris Katene Kholu Mayio Mohit Moru P Hrii…" at bounding box center [232, 419] width 102 height 25
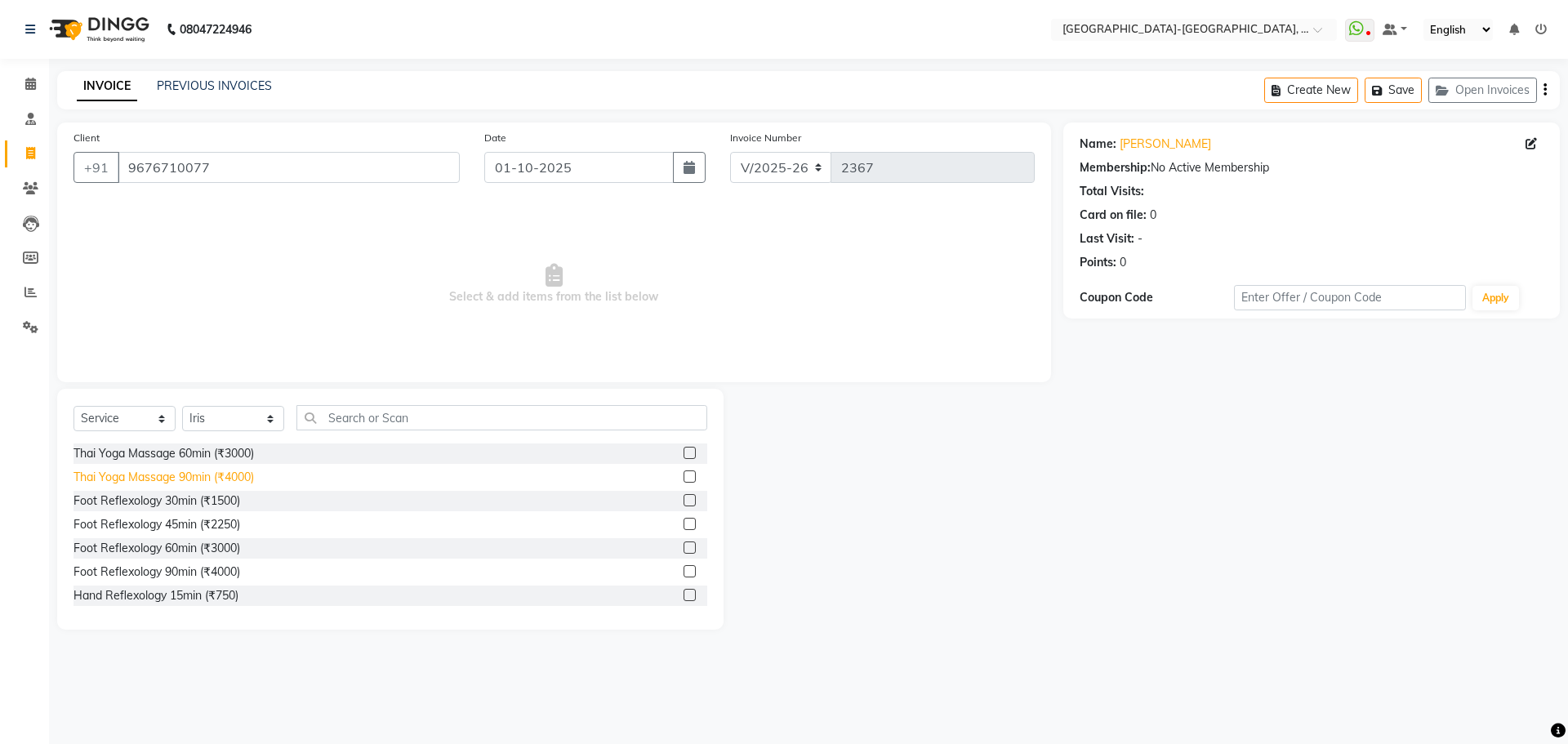
click at [226, 476] on div "Thai Yoga Massage 90min (₹4000)" at bounding box center [164, 478] width 181 height 17
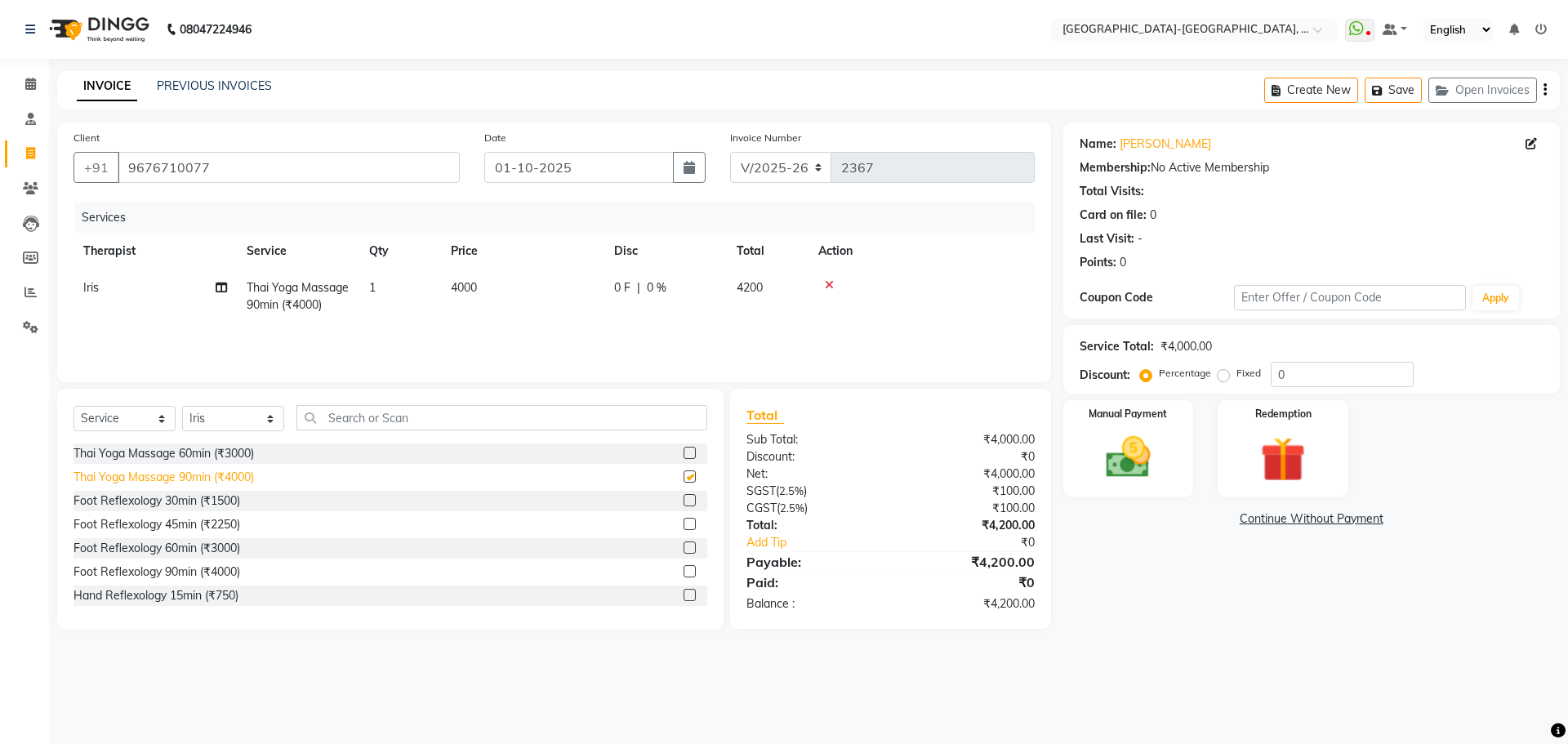
checkbox input "false"
click at [1393, 91] on button "Save" at bounding box center [1393, 90] width 57 height 25
click at [33, 158] on icon at bounding box center [30, 152] width 9 height 13
select select "service"
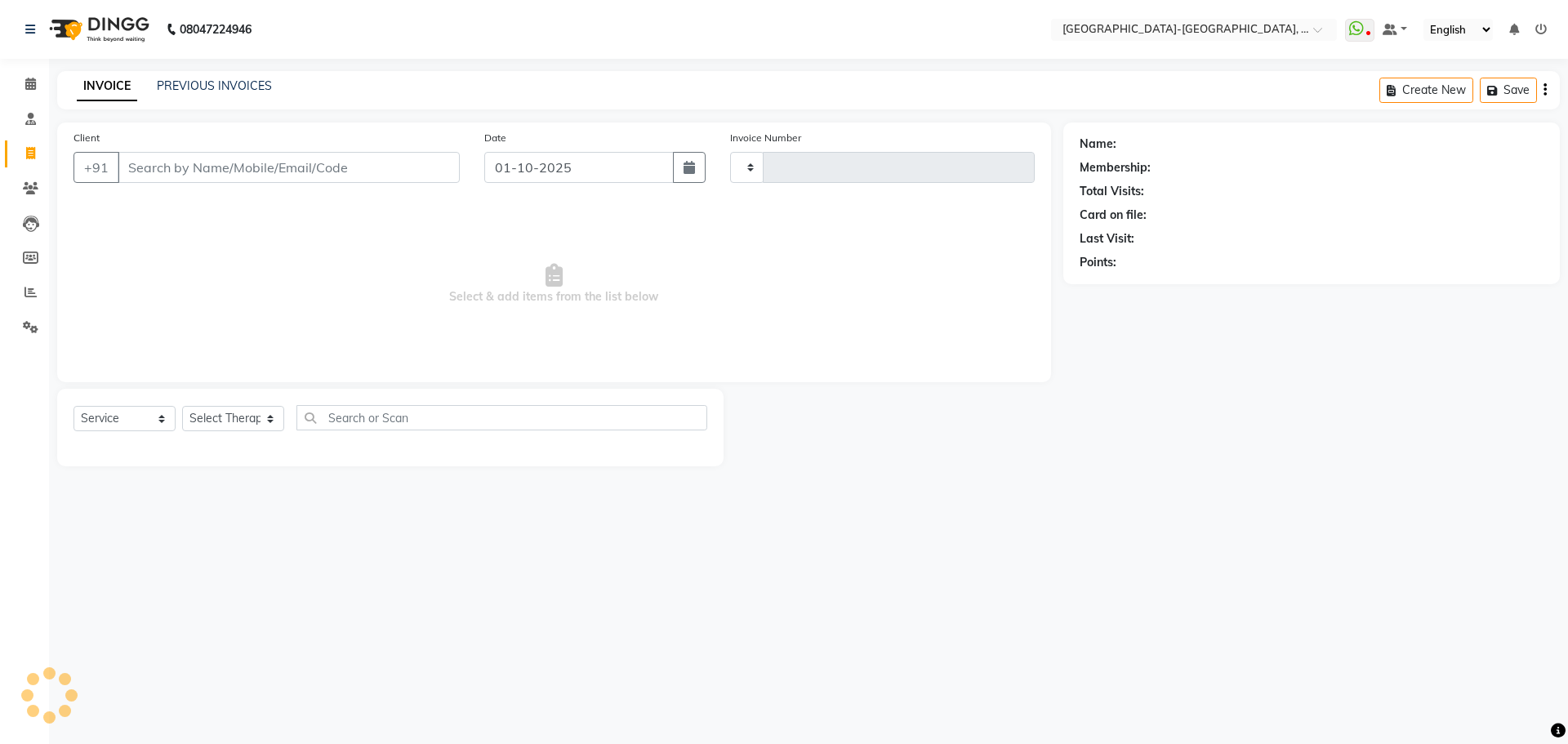
type input "2367"
select select "5851"
click at [208, 172] on input "Client" at bounding box center [289, 167] width 342 height 31
click at [231, 167] on input "Client" at bounding box center [289, 167] width 342 height 31
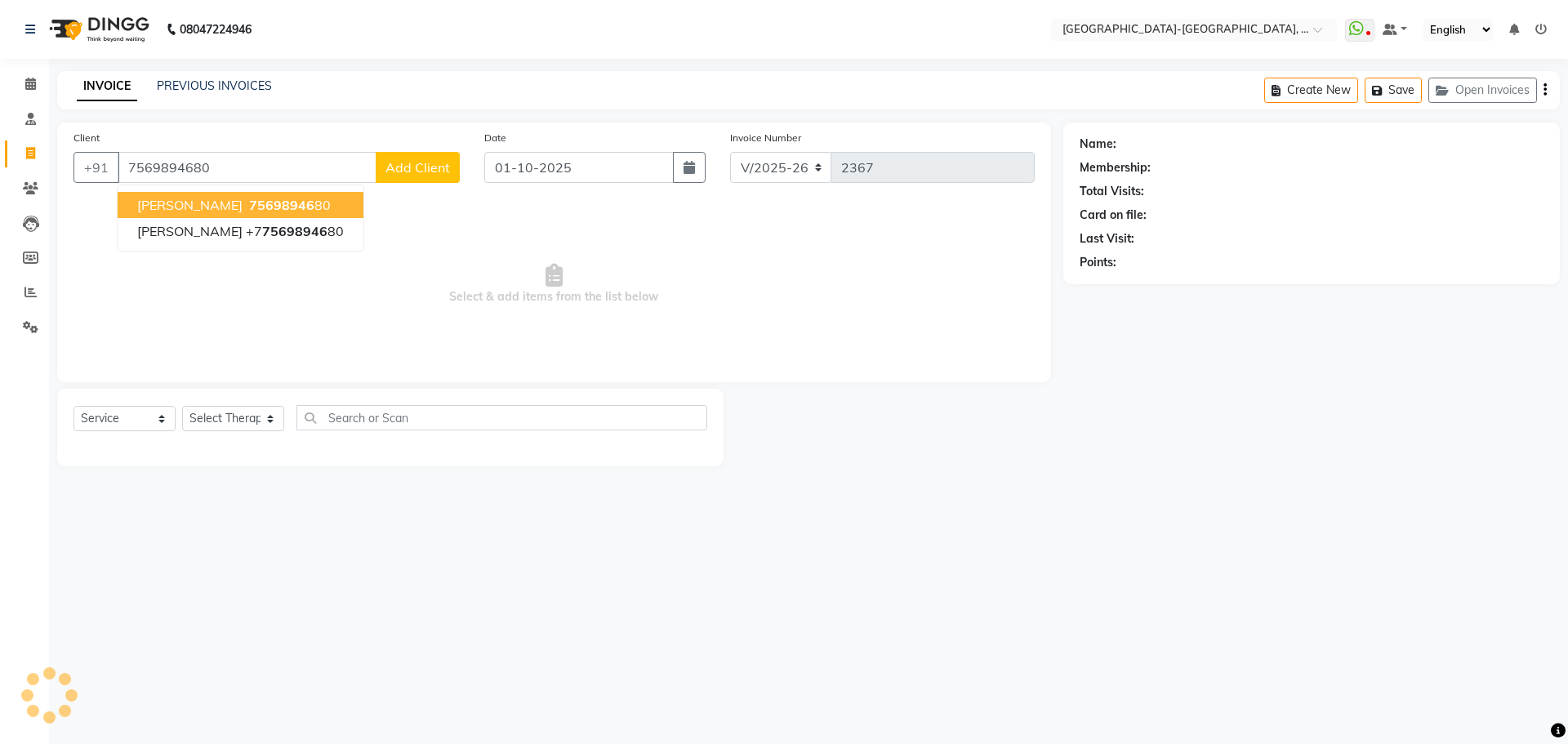
type input "7569894680"
select select "1: Object"
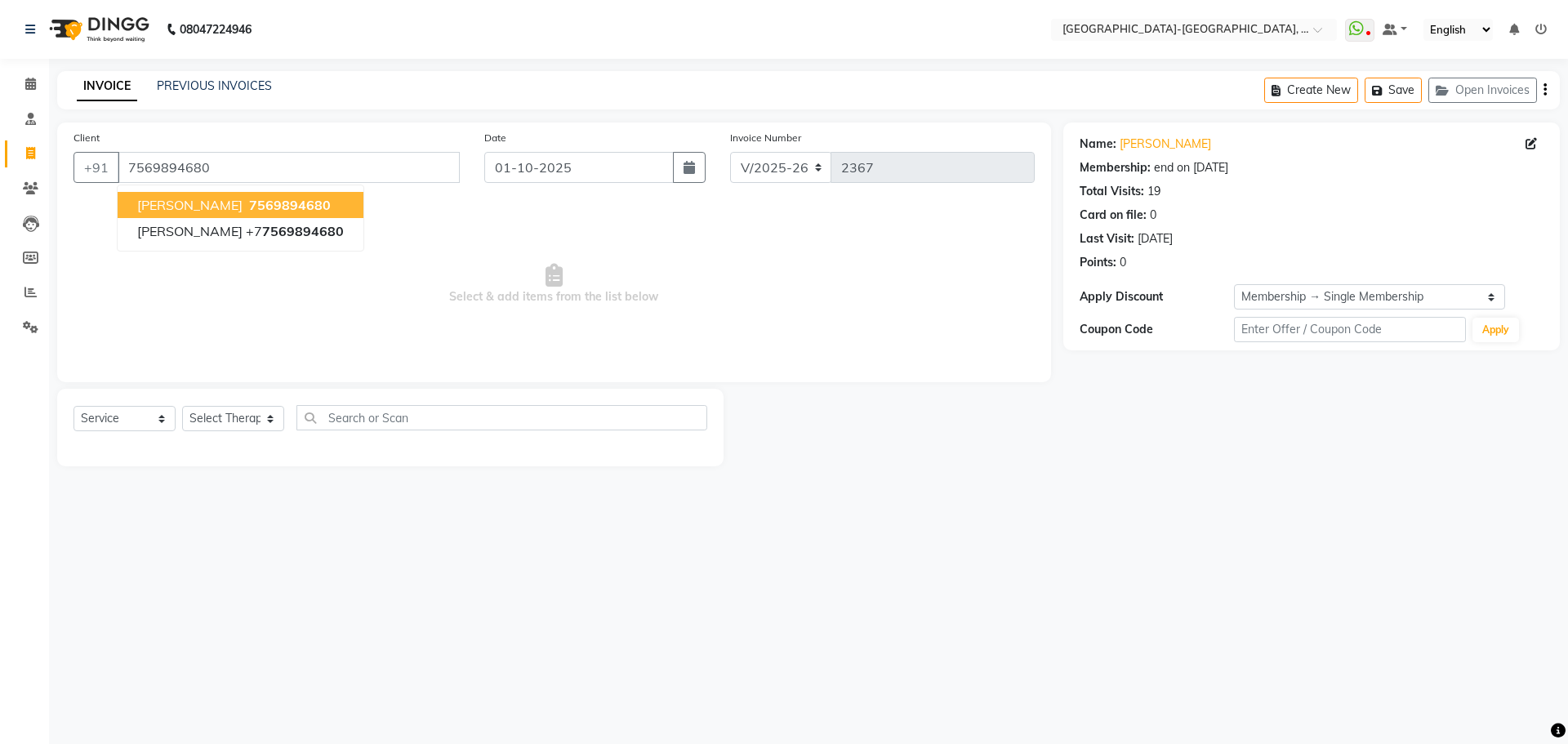
drag, startPoint x: 245, startPoint y: 203, endPoint x: 202, endPoint y: 275, distance: 83.9
click at [249, 203] on span "7569894680" at bounding box center [290, 205] width 82 height 17
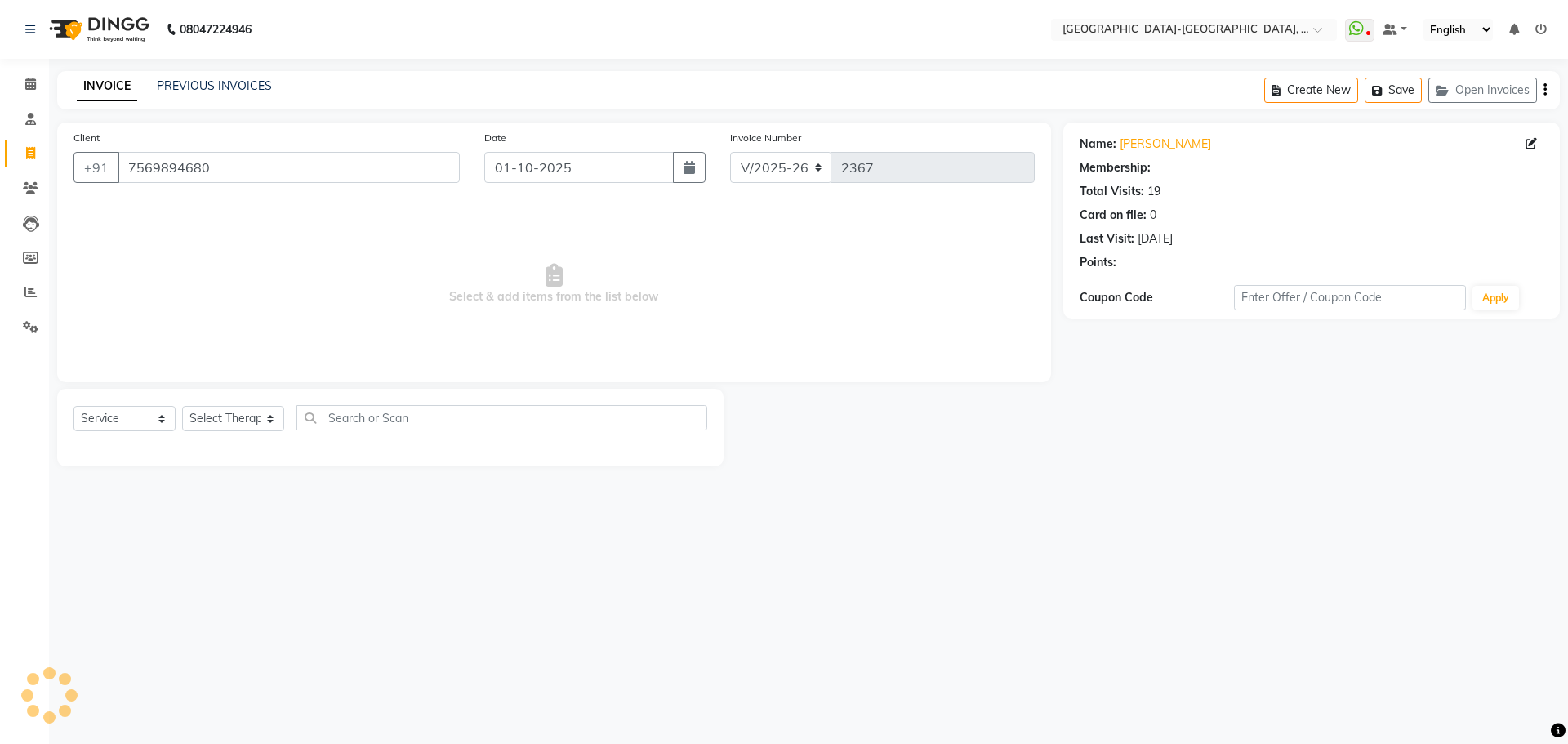
select select "1: Object"
click at [256, 426] on select "Select Therapist Adakho Bone Hridziia Iris Katene Kholu Mayio Mohit Moru P Hrii…" at bounding box center [232, 419] width 102 height 25
select select "49851"
click at [182, 406] on select "Select Therapist Adakho Bone Hridziia Iris Katene Kholu Mayio Mohit Moru P Hrii…" at bounding box center [232, 419] width 102 height 25
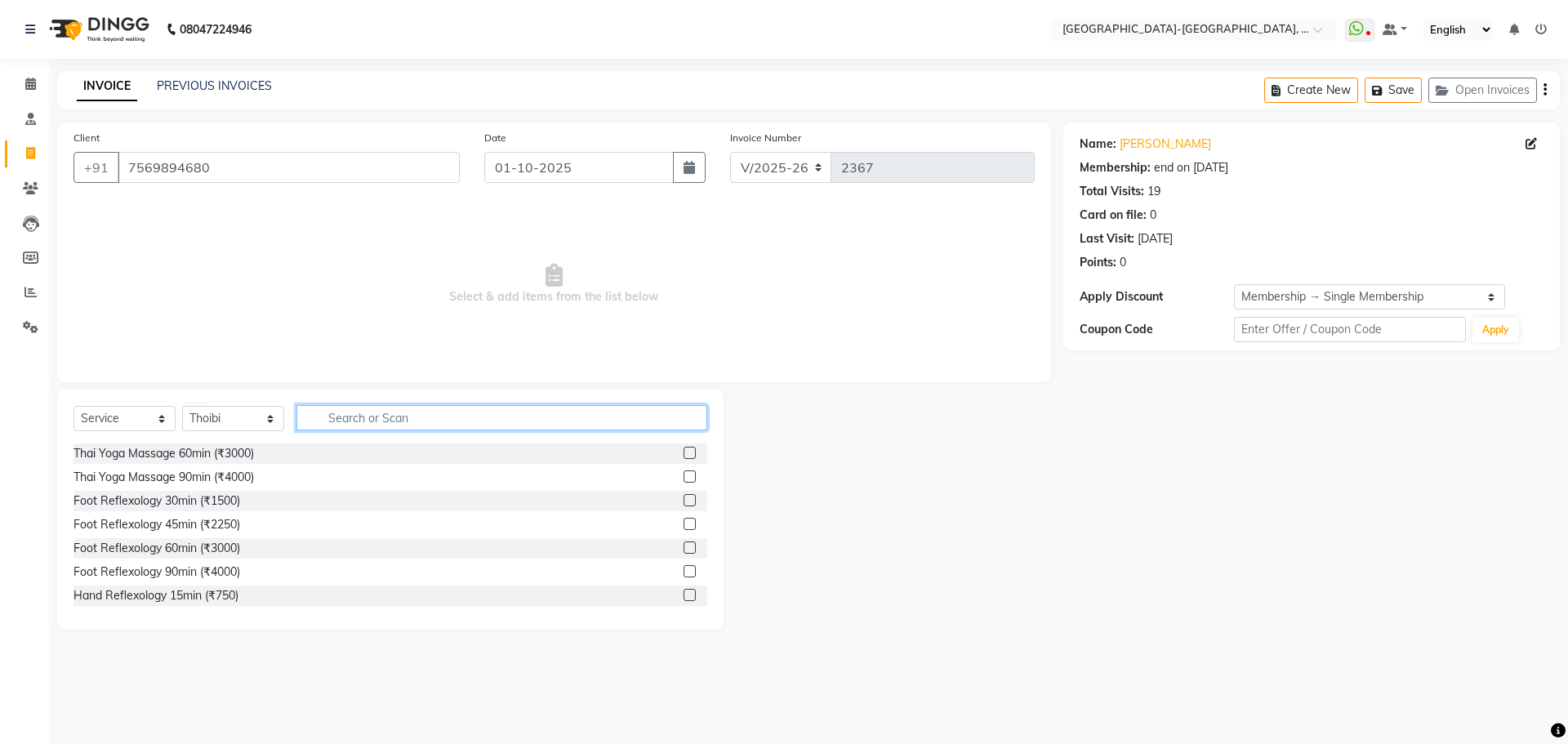
click at [389, 423] on input "text" at bounding box center [501, 418] width 411 height 25
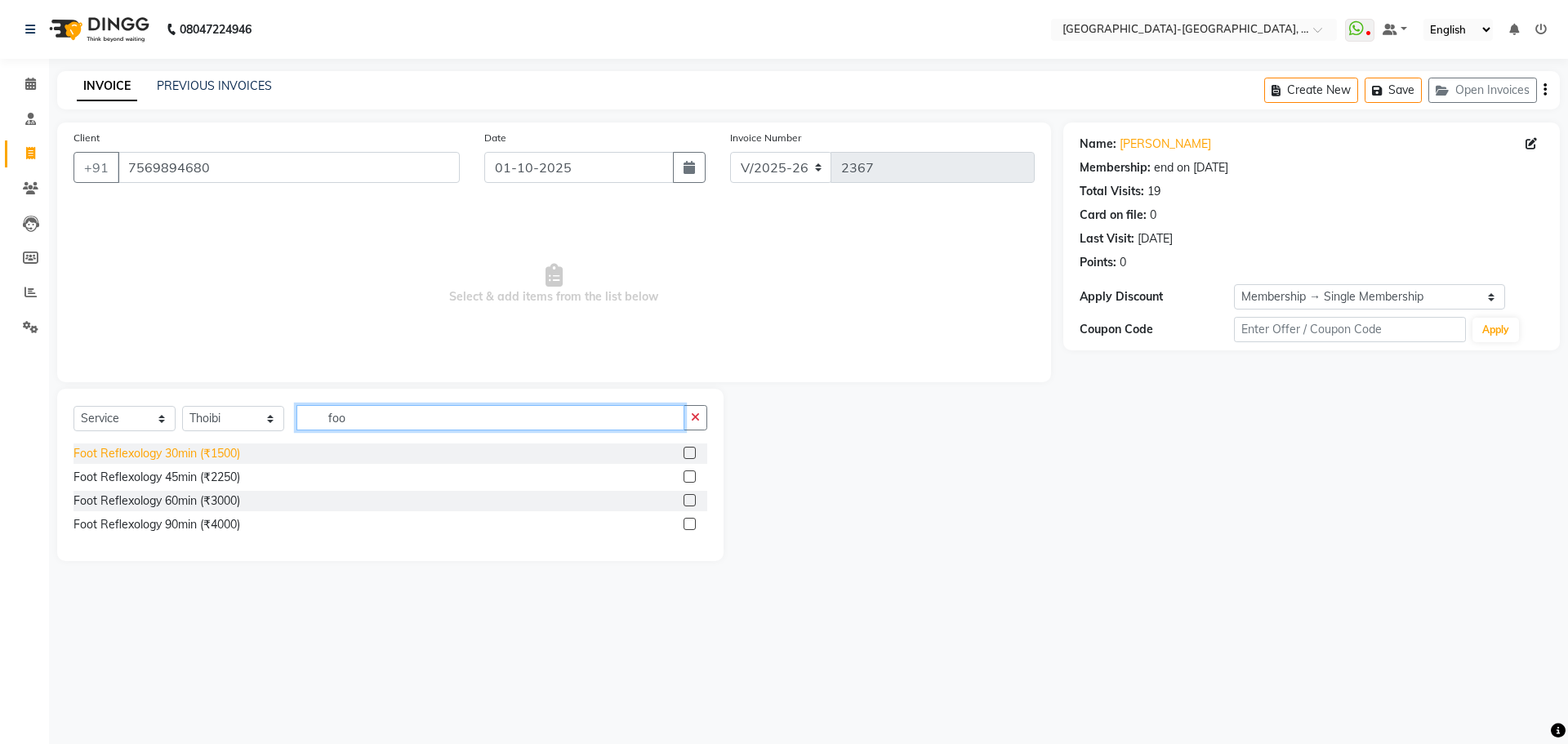
type input "foo"
click at [217, 456] on div "Foot Reflexology 30min (₹1500)" at bounding box center [157, 454] width 167 height 17
checkbox input "false"
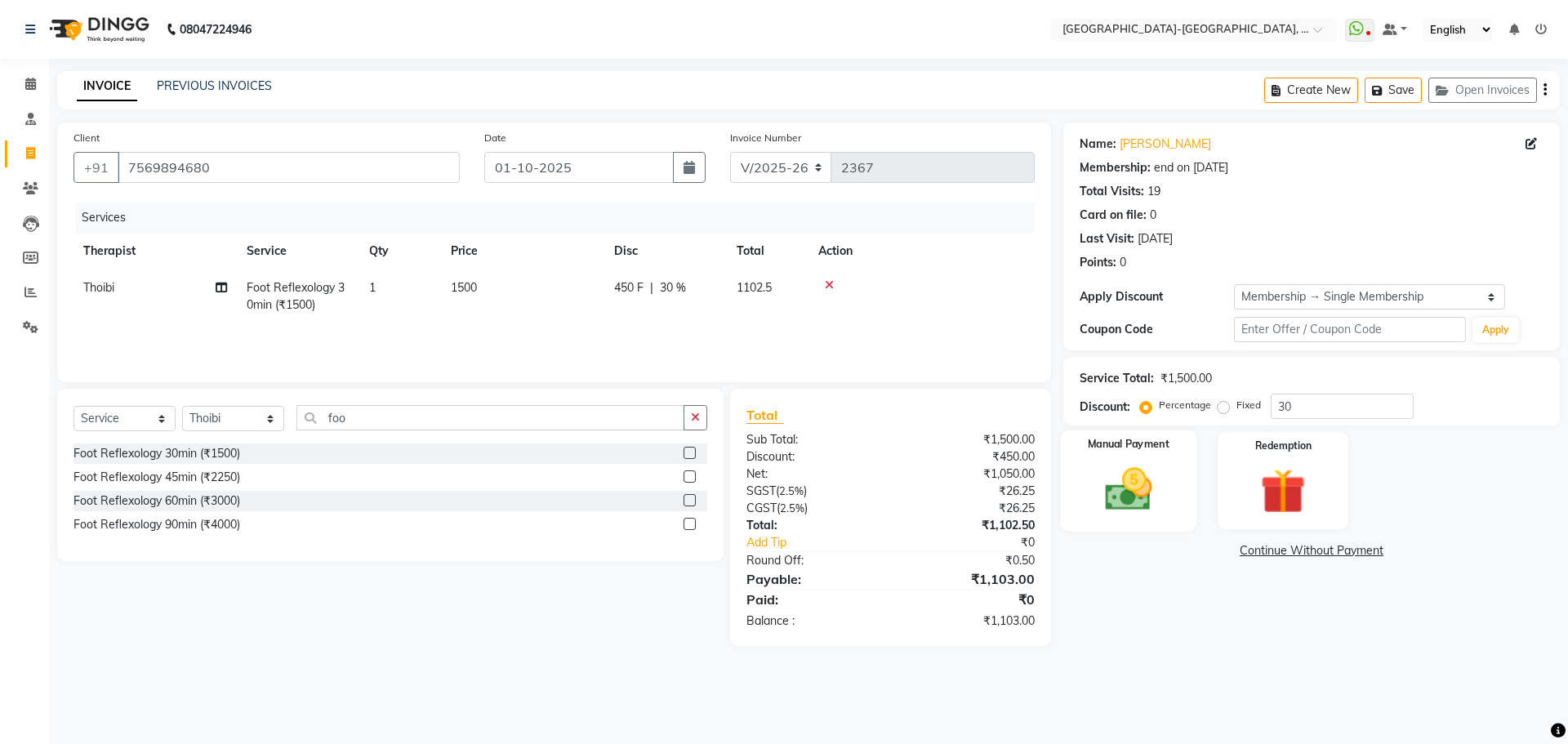
click at [1147, 480] on img at bounding box center [1128, 489] width 76 height 53
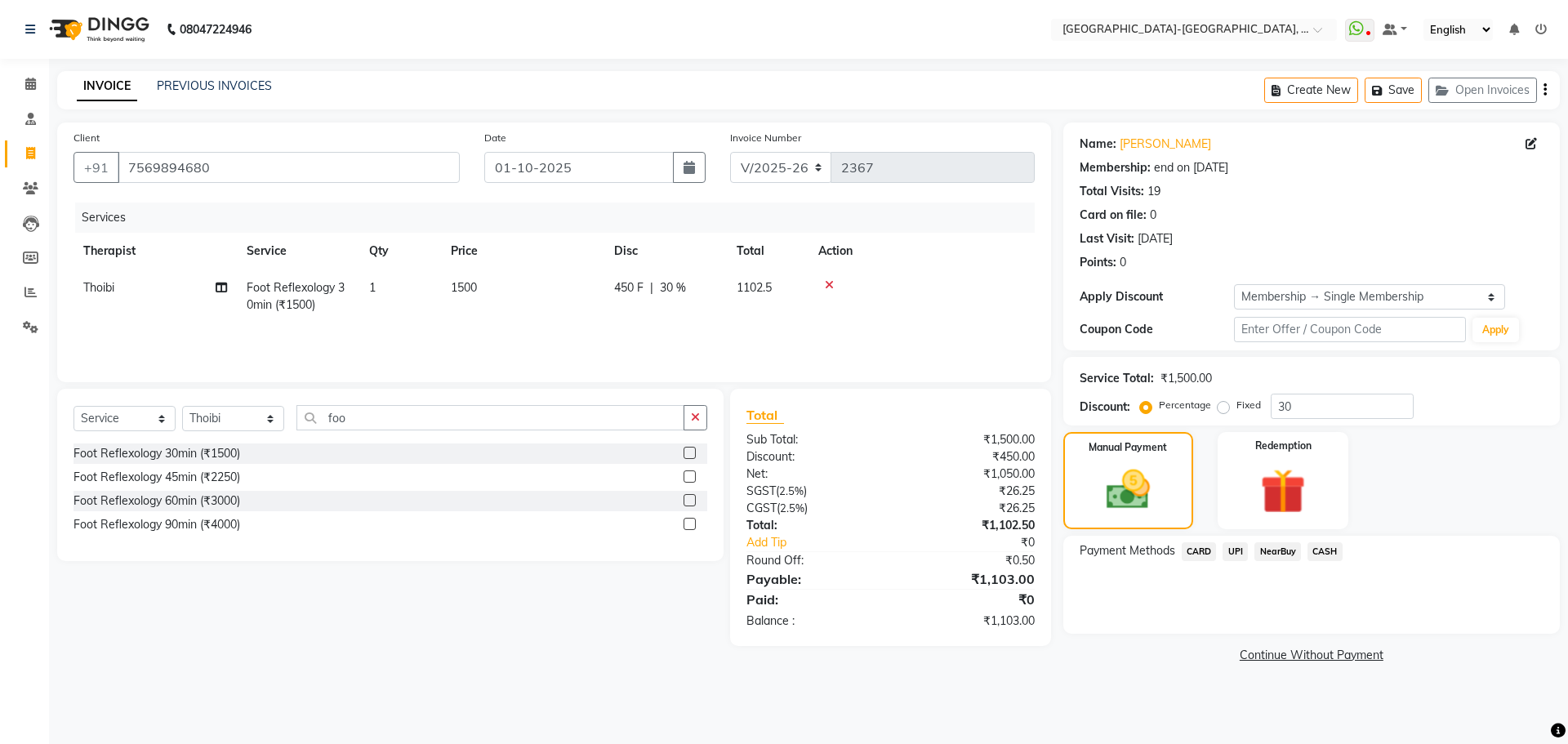
click at [1237, 549] on span "UPI" at bounding box center [1236, 551] width 25 height 18
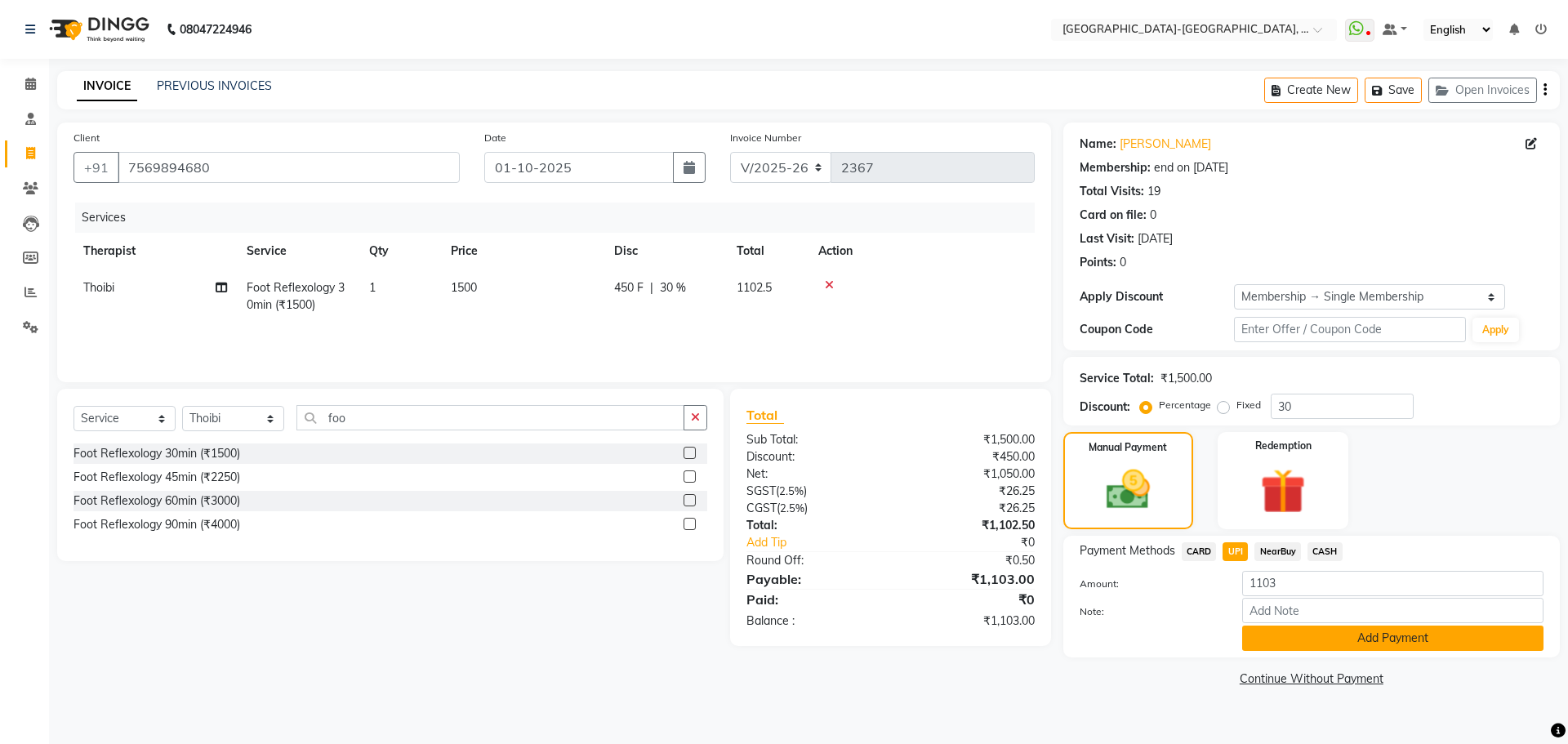
click at [1323, 637] on button "Add Payment" at bounding box center [1393, 638] width 301 height 25
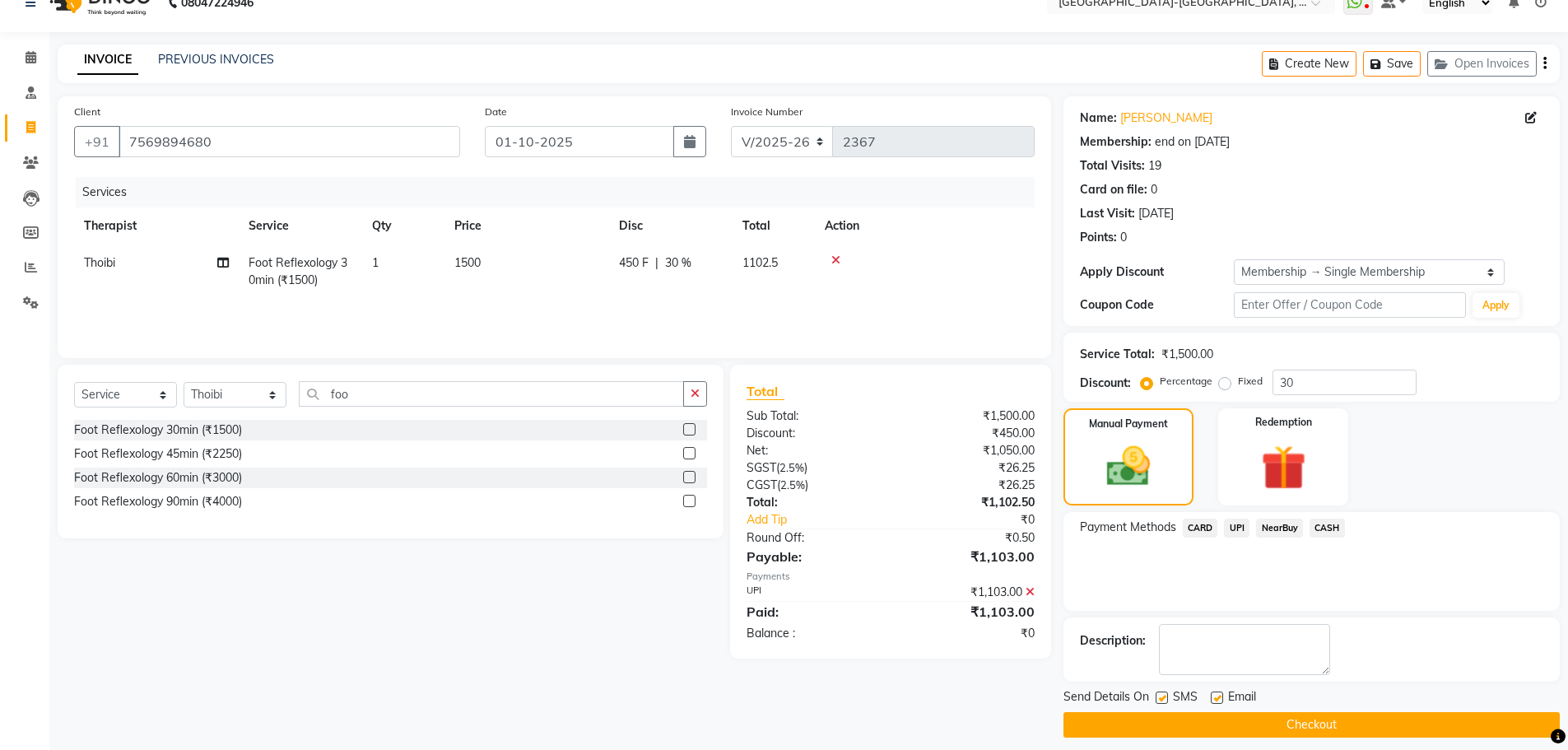
scroll to position [39, 0]
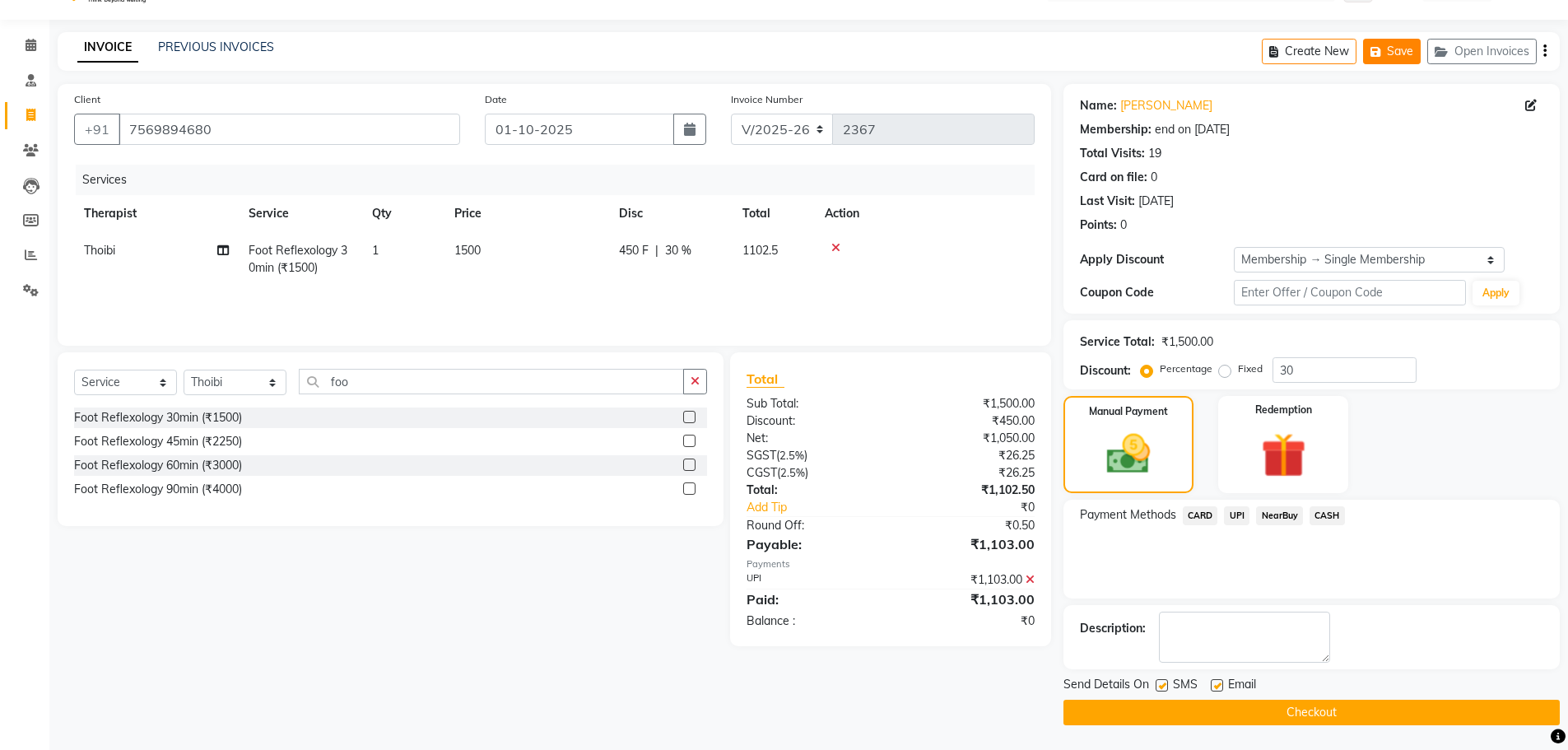
click at [1399, 51] on button "Save" at bounding box center [1391, 52] width 58 height 25
click at [1414, 52] on button "Save" at bounding box center [1391, 52] width 58 height 25
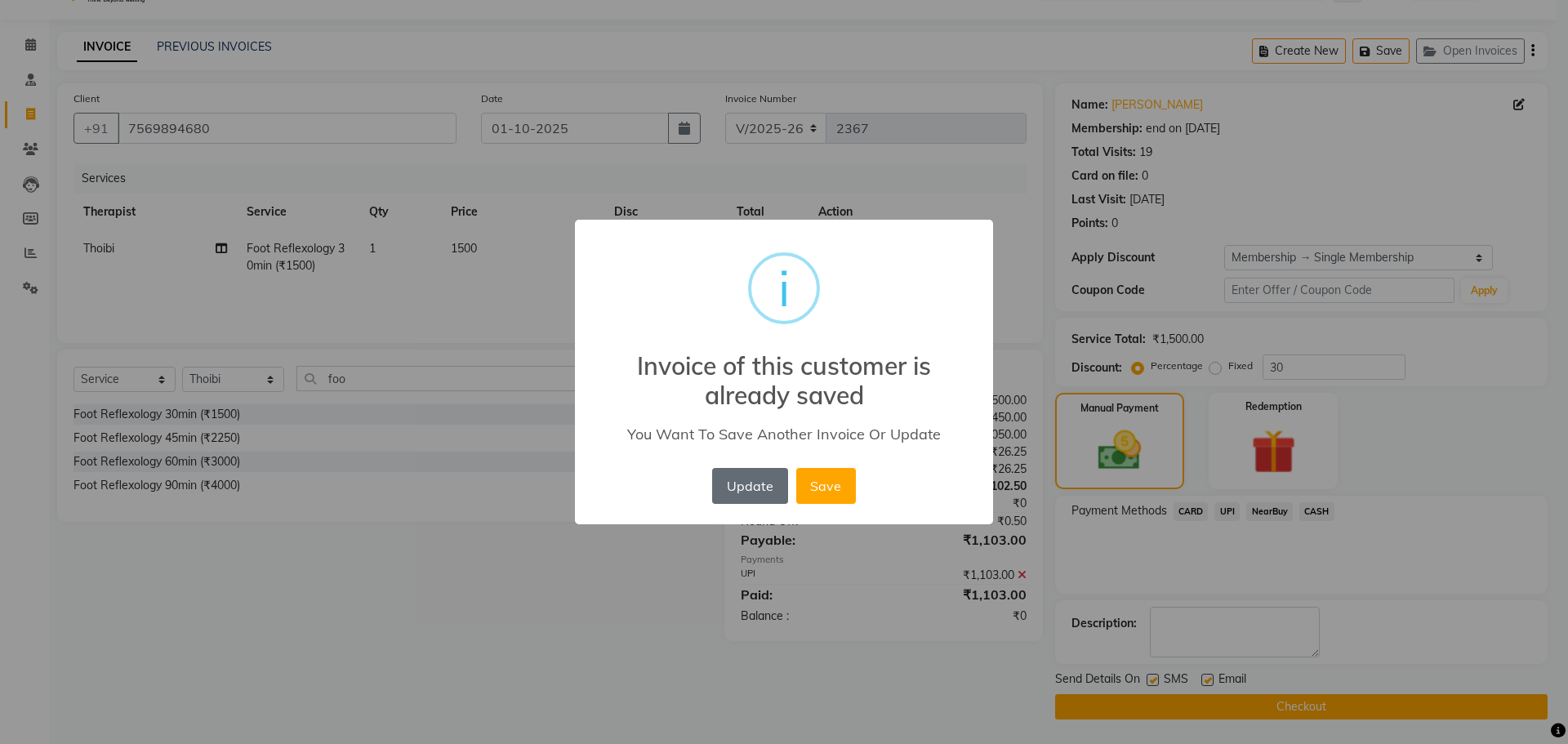
click at [752, 479] on button "Update" at bounding box center [749, 486] width 75 height 36
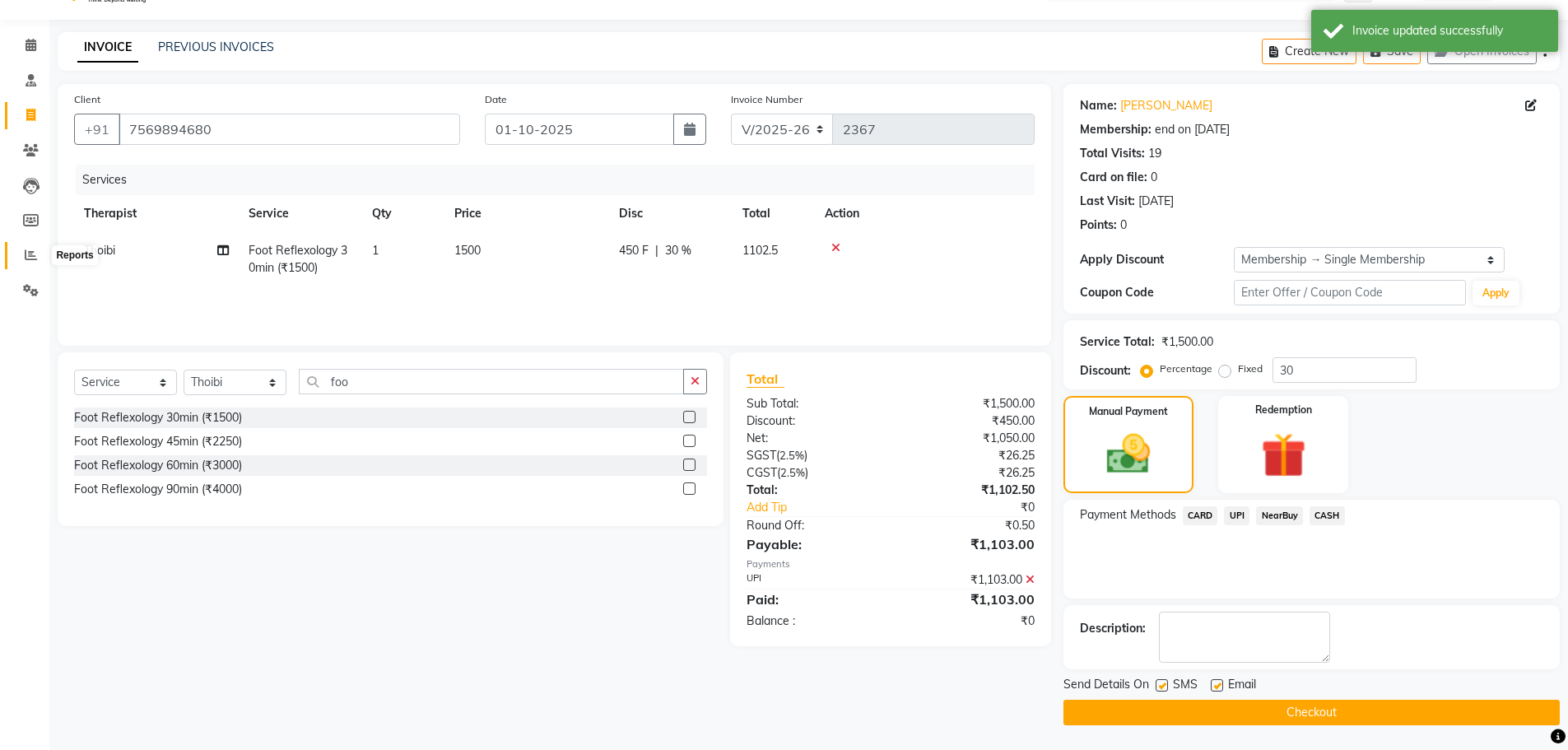
click at [27, 253] on icon at bounding box center [30, 255] width 13 height 13
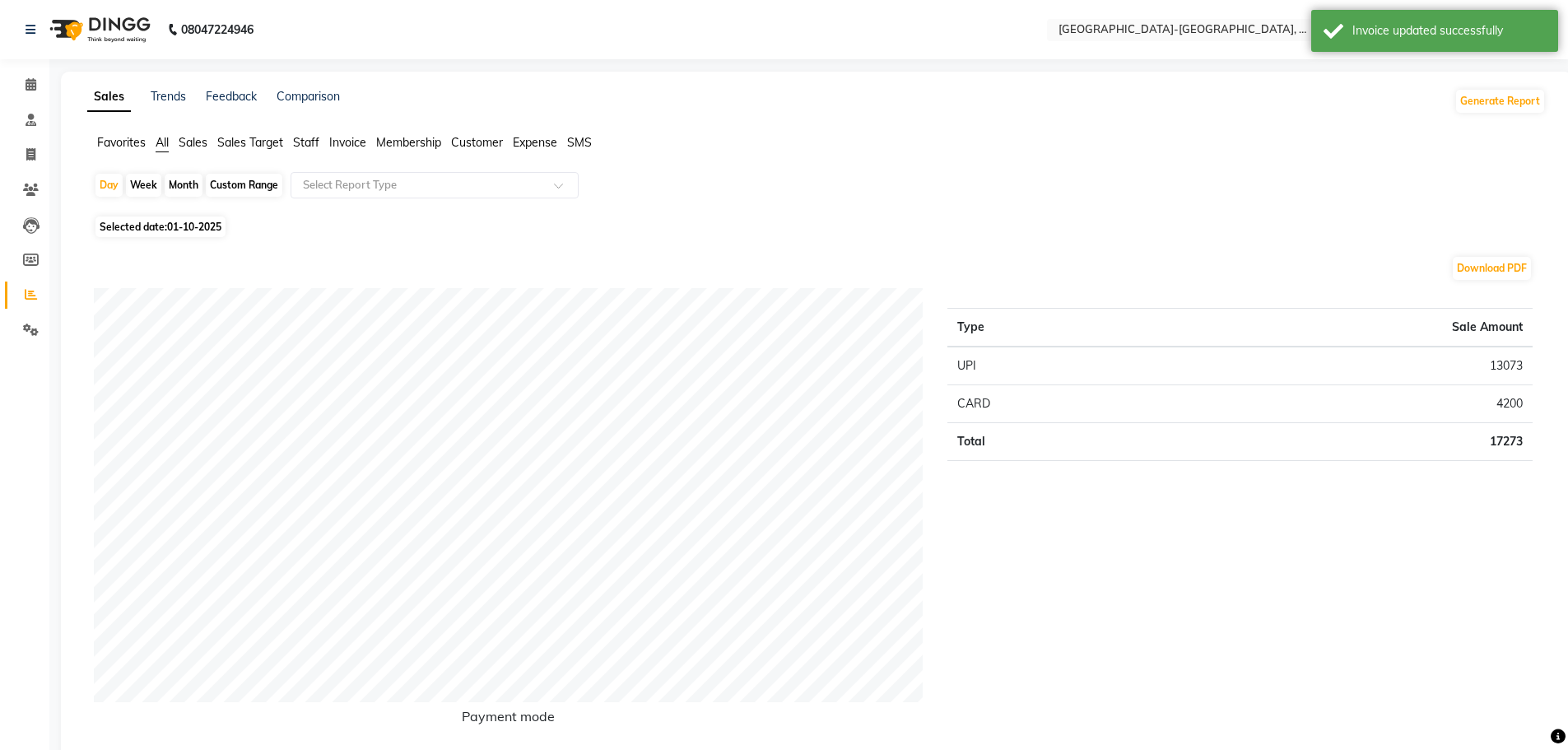
click at [185, 183] on div "Month" at bounding box center [183, 185] width 38 height 23
select select "10"
select select "2025"
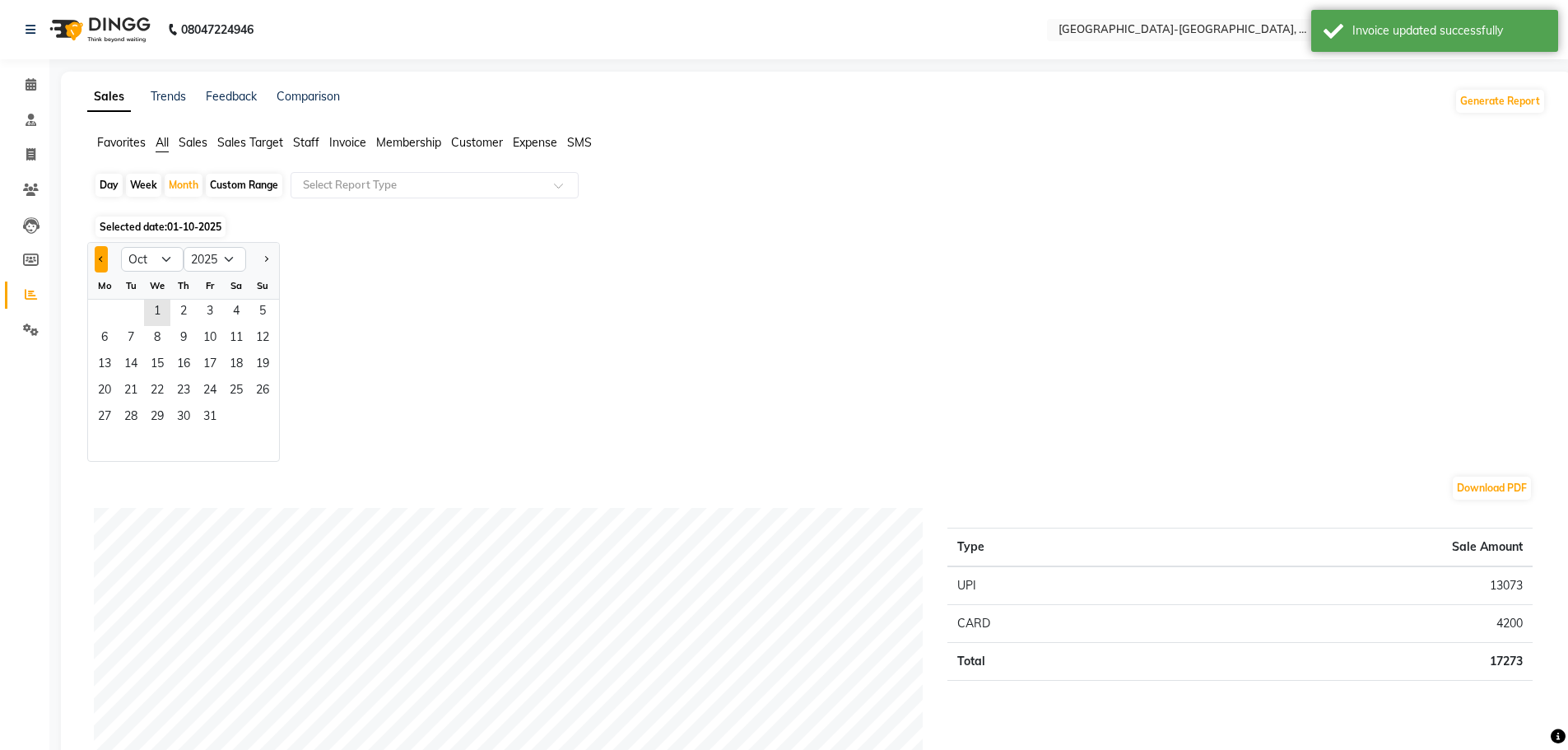
click at [107, 261] on button "Previous month" at bounding box center [101, 258] width 13 height 26
select select "9"
click at [233, 380] on span "27" at bounding box center [236, 392] width 26 height 26
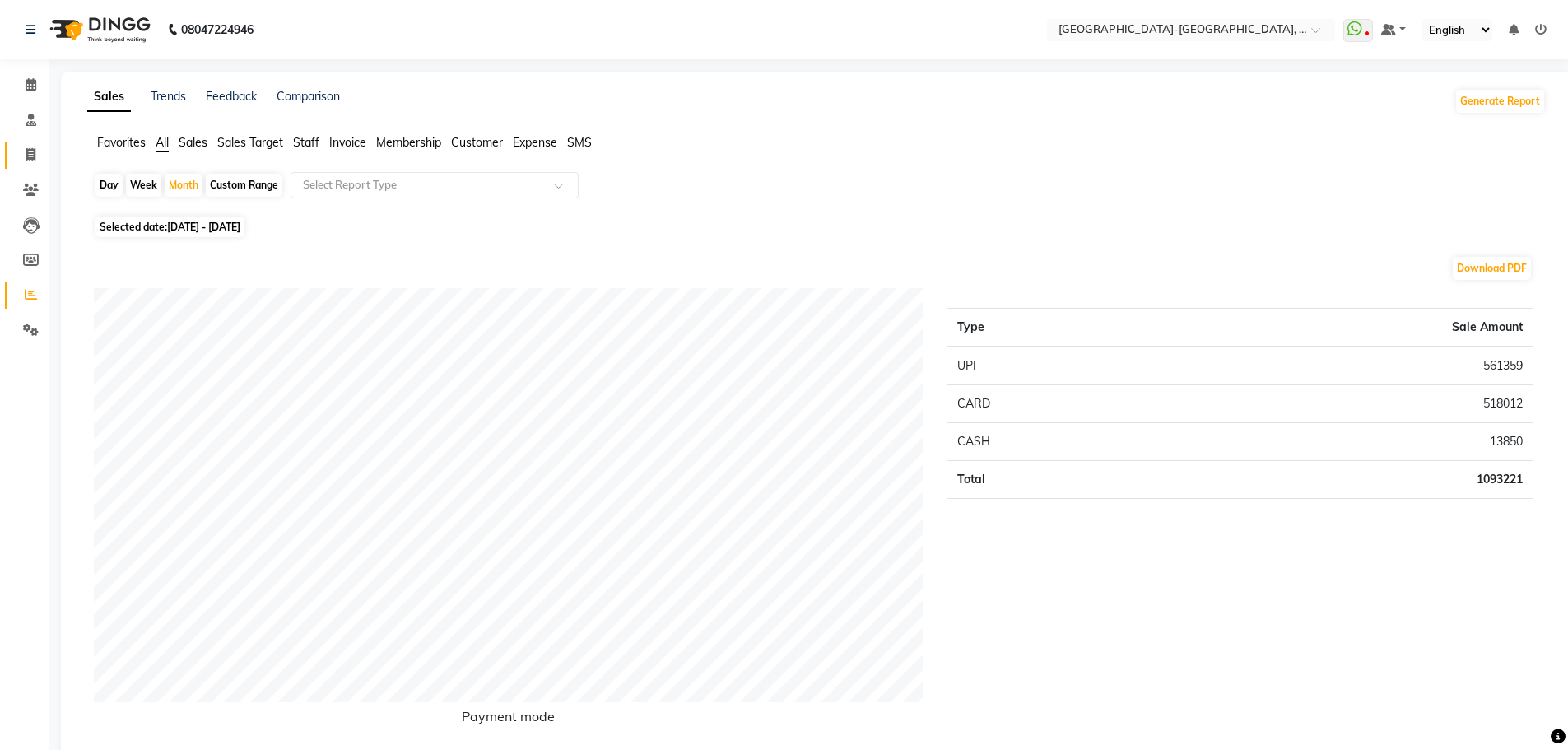
click at [41, 164] on link "Invoice" at bounding box center [24, 156] width 39 height 27
select select "service"
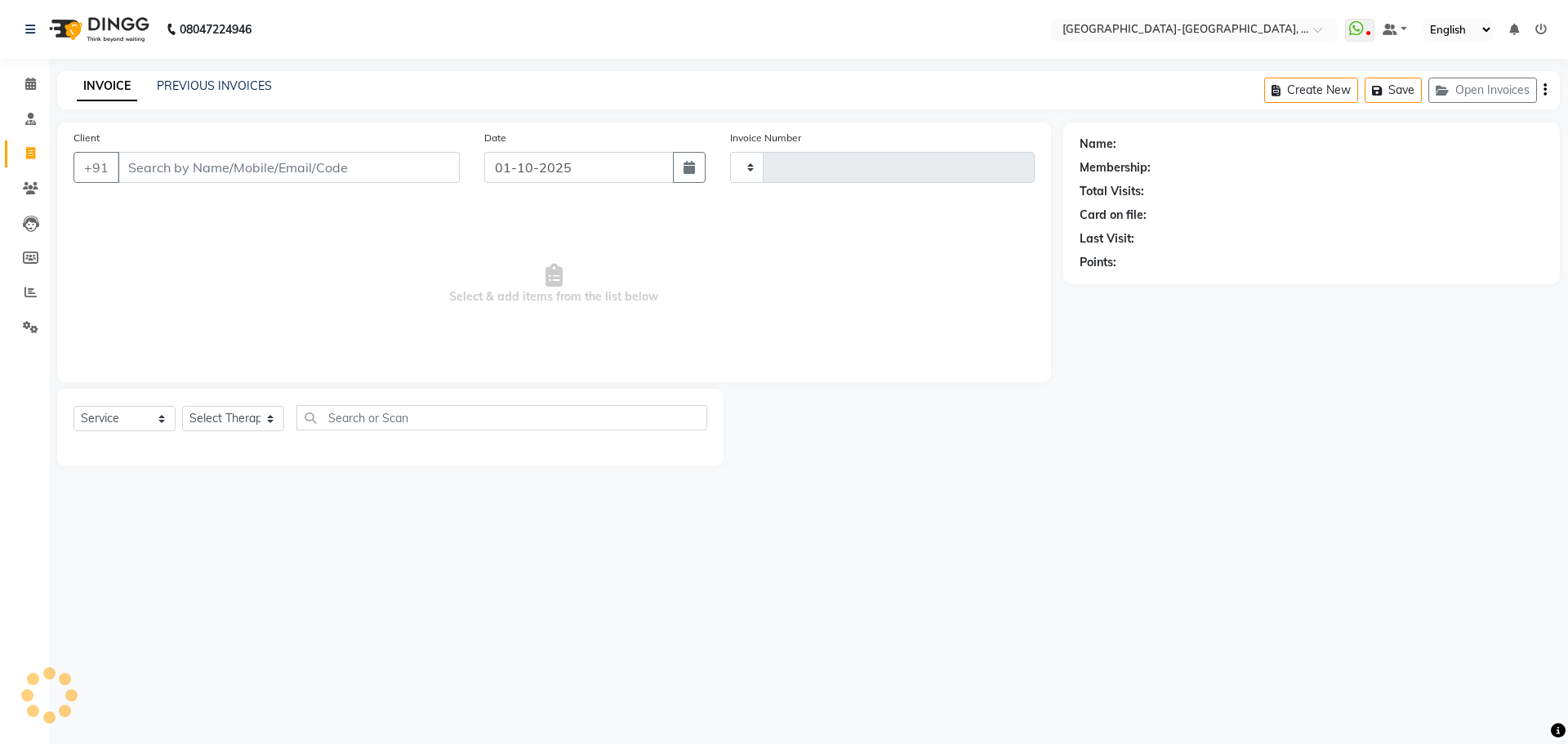
type input "2367"
select select "5851"
click at [1479, 96] on button "Open Invoices" at bounding box center [1483, 90] width 109 height 25
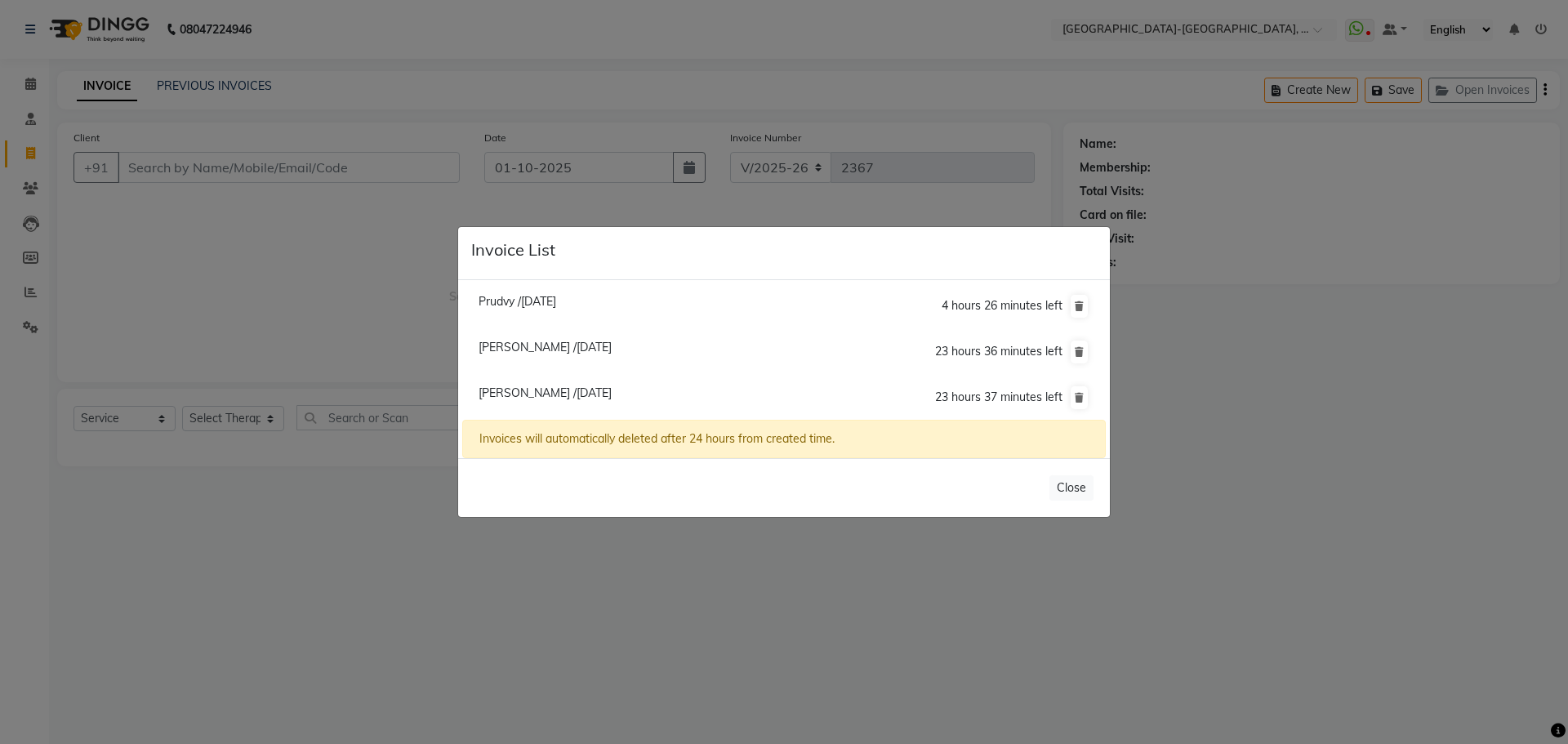
click at [536, 350] on span "Siva Kumar /01 October 2025" at bounding box center [545, 347] width 133 height 15
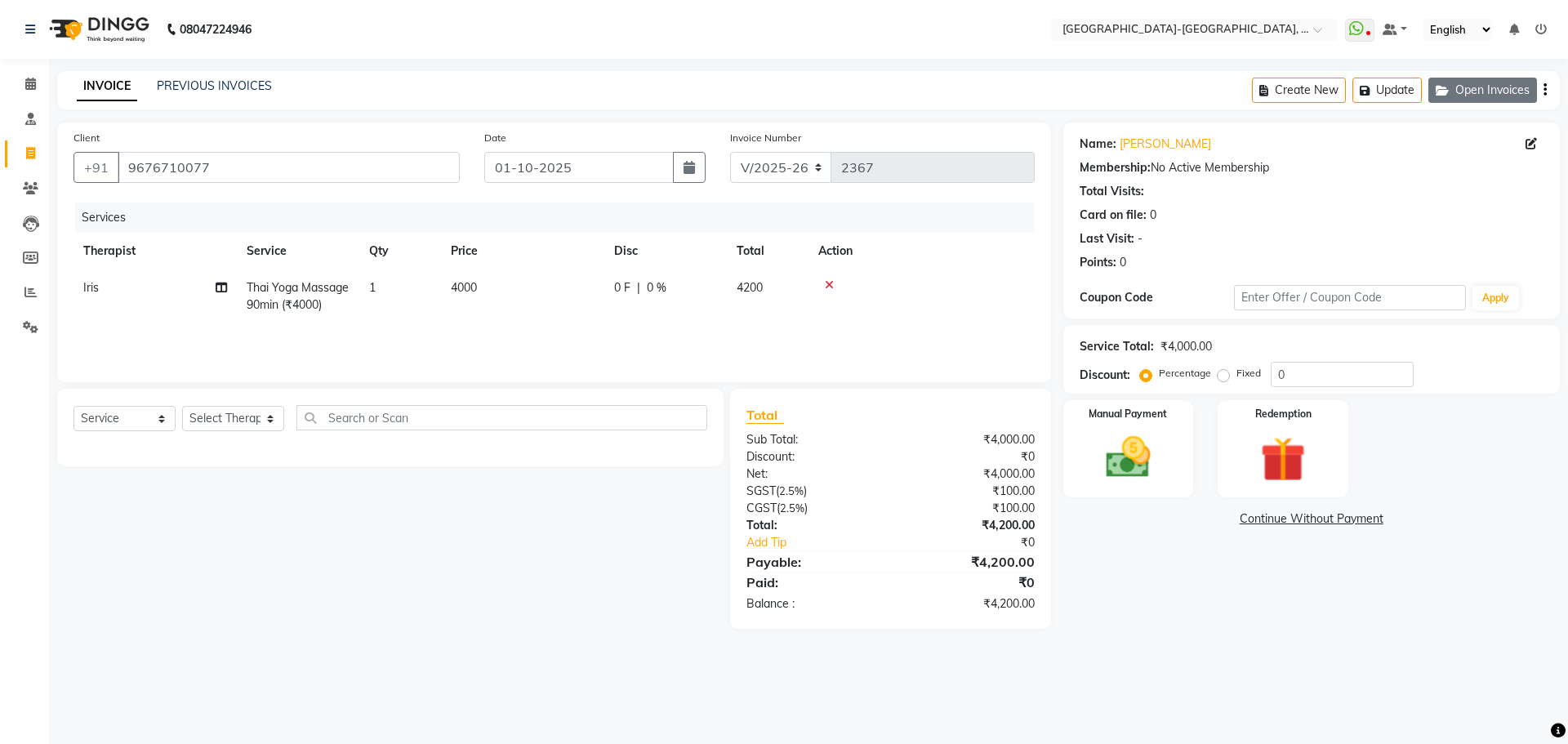
click at [1463, 85] on button "Open Invoices" at bounding box center [1483, 90] width 109 height 25
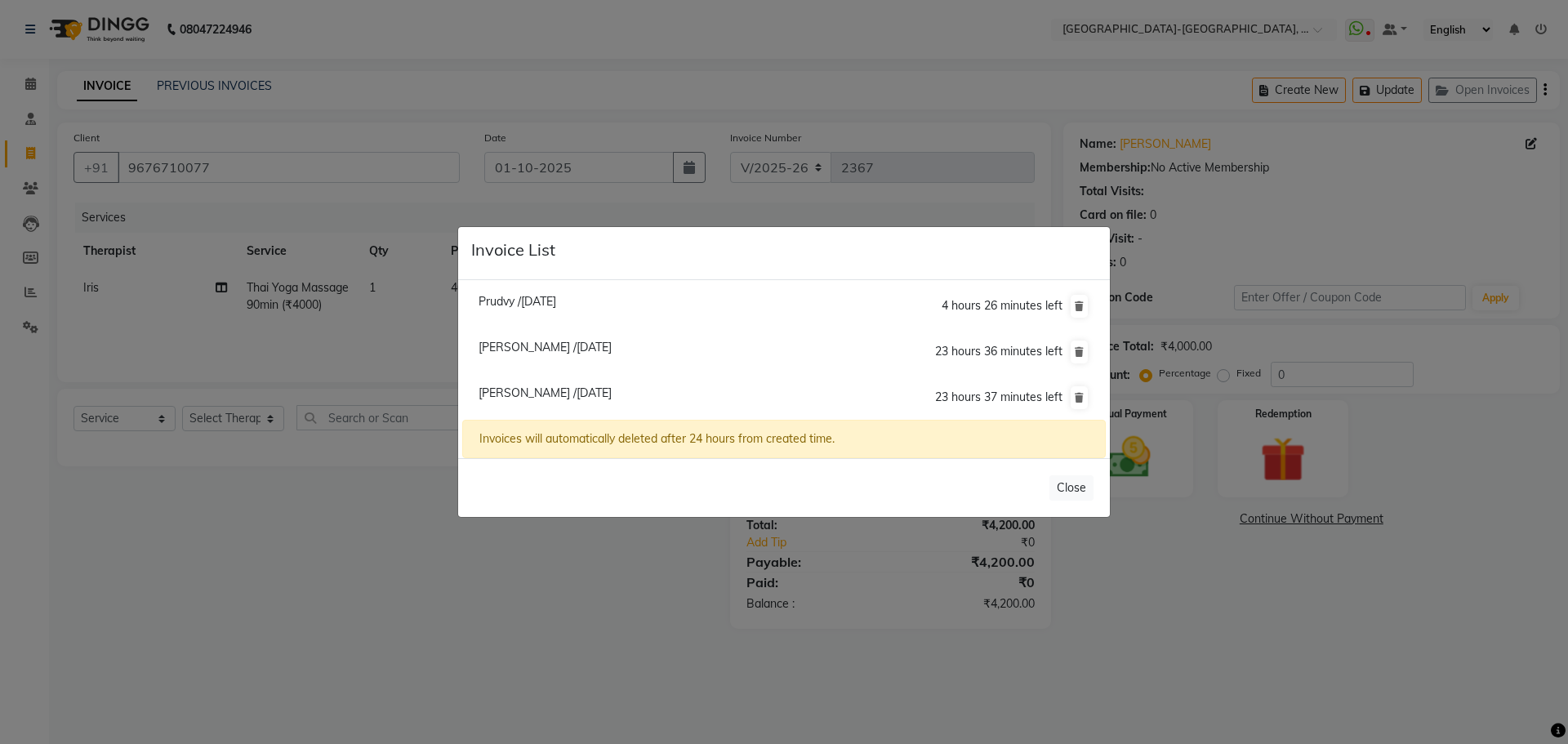
click at [582, 395] on span "Siva Krishna /01 October 2025" at bounding box center [545, 392] width 133 height 15
type input "7569894680"
type input "0"
select select "1: Object"
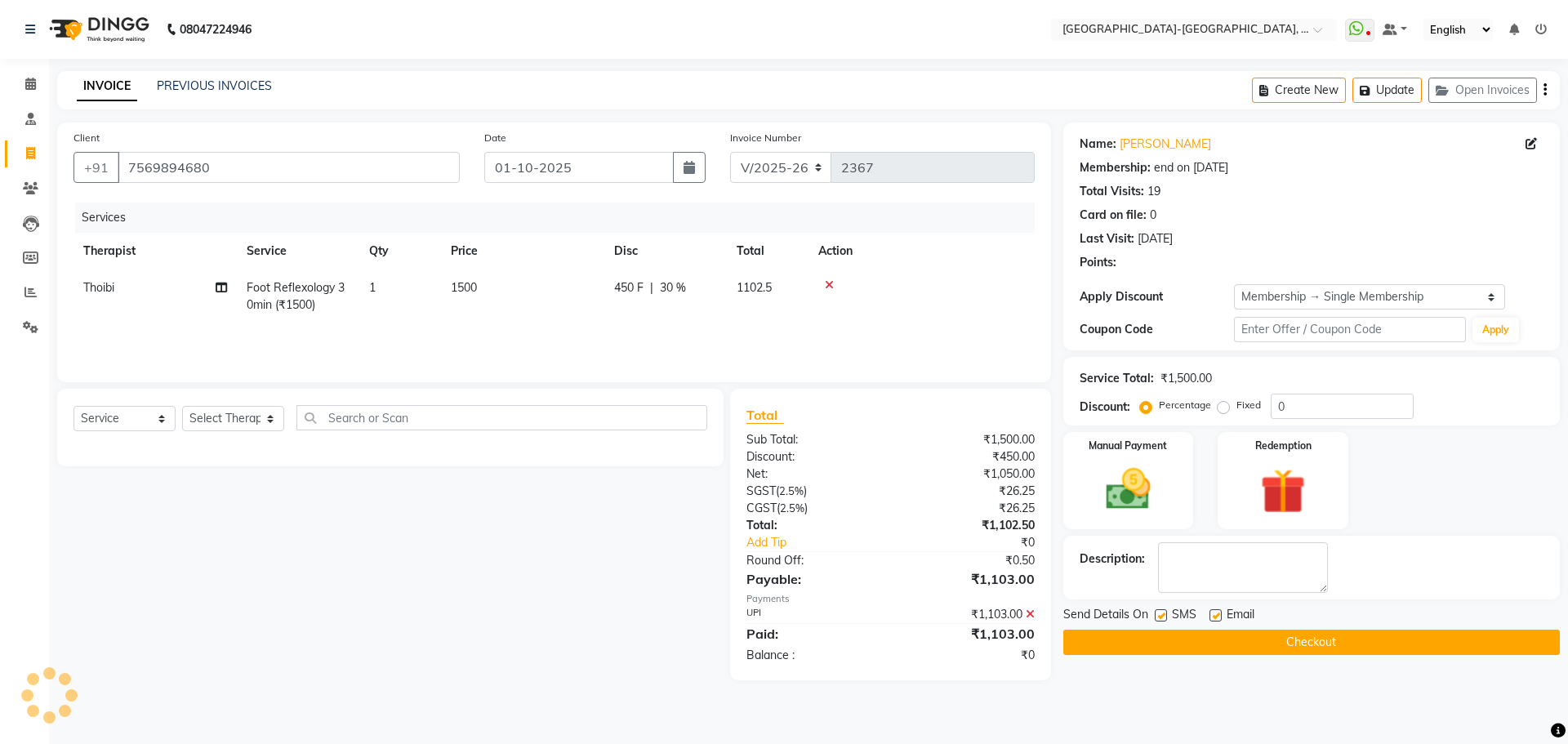
type input "30"
click at [100, 289] on span "Thoibi" at bounding box center [99, 287] width 31 height 15
select select "49851"
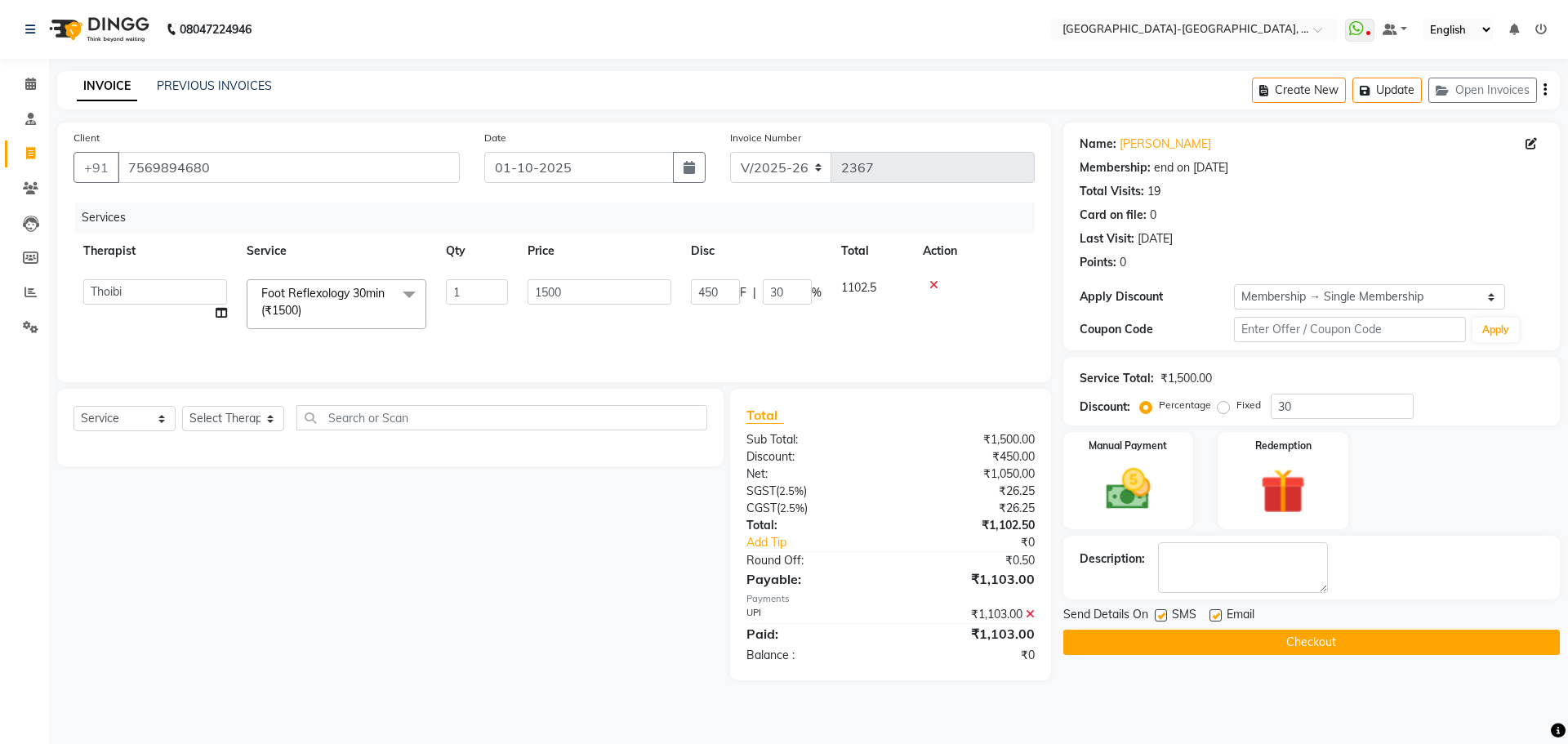
click at [100, 289] on select "Adakho Bone Hridziia Iris Katene Kholu Mayio Mohit Moru P Hriidziio Sahriini Sa…" at bounding box center [155, 292] width 144 height 25
select select "66849"
click at [1244, 649] on button "Checkout" at bounding box center [1312, 642] width 496 height 25
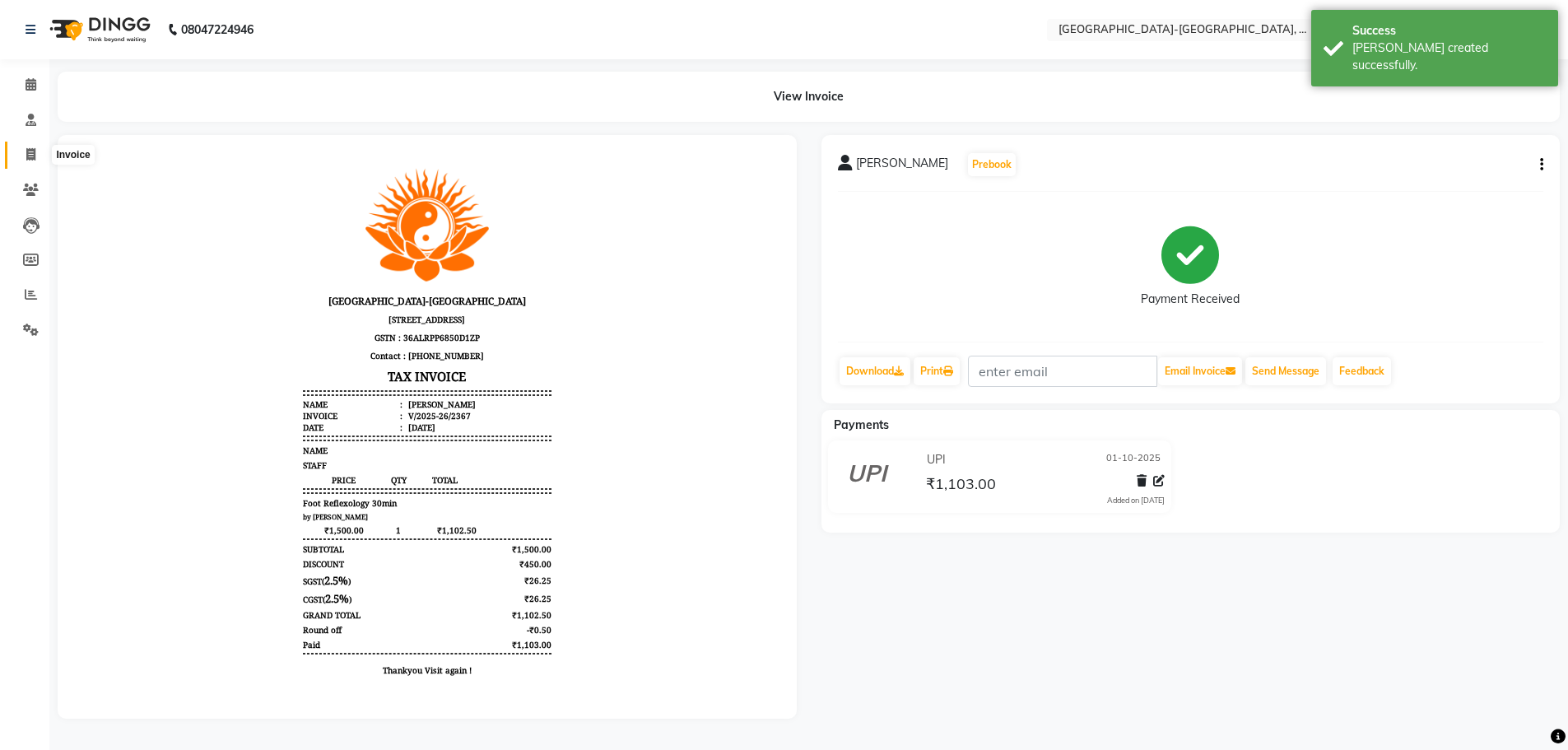
click at [23, 157] on span at bounding box center [30, 155] width 28 height 19
select select "service"
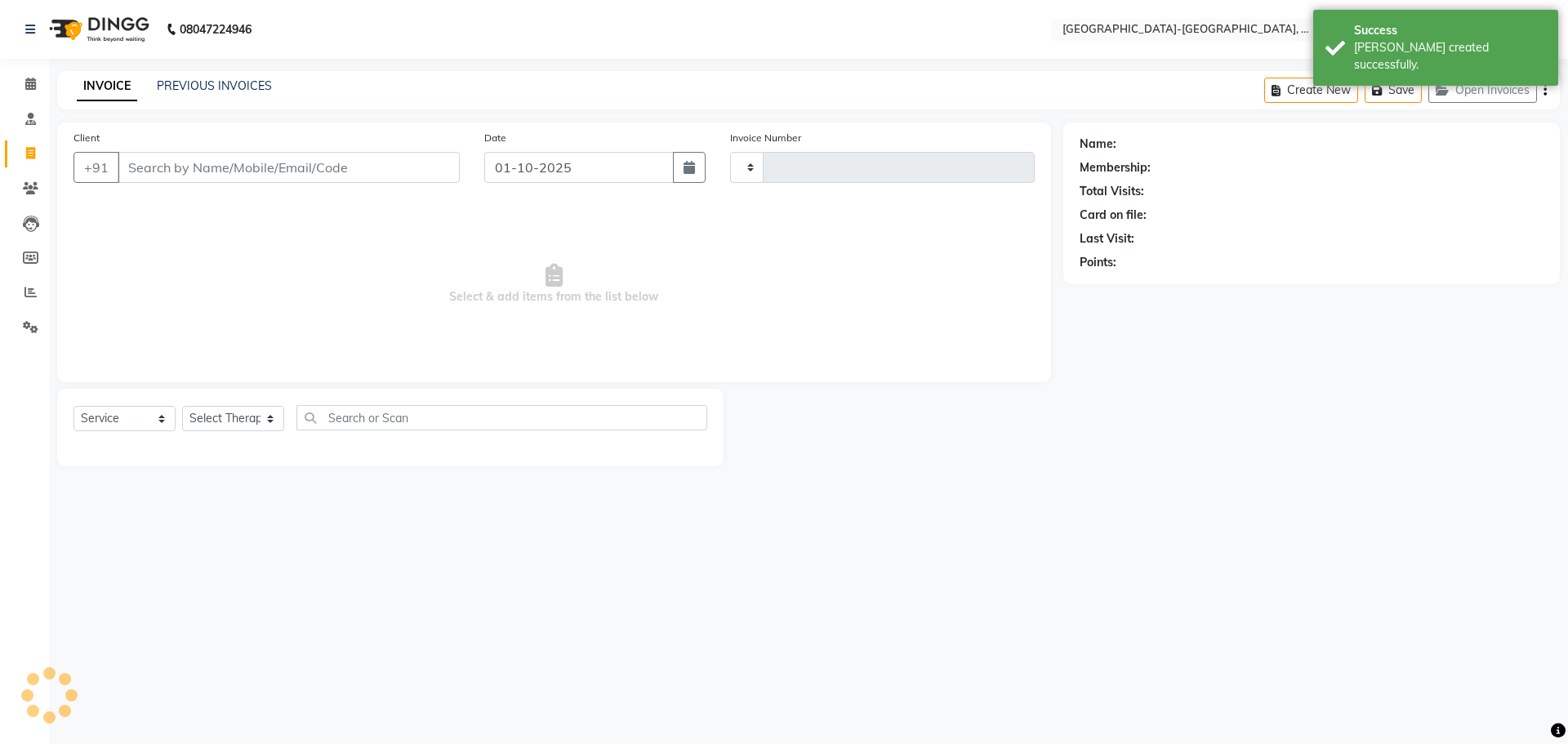
type input "2368"
select select "5851"
click at [1467, 91] on button "Open Invoices" at bounding box center [1483, 90] width 109 height 25
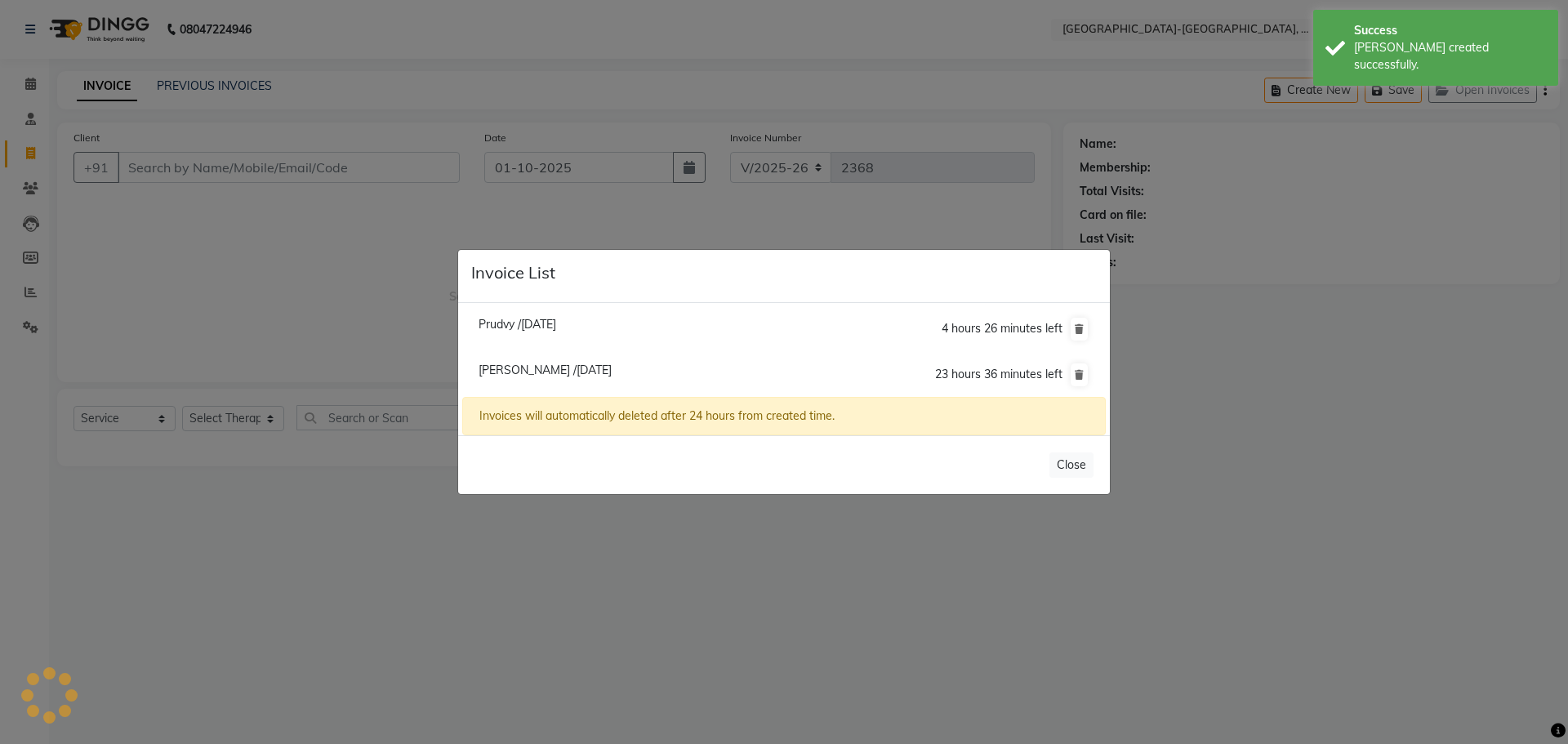
click at [366, 290] on ngb-modal-window "Invoice List Prudvy /30 September 2025 4 hours 26 minutes left Siva Kumar /01 O…" at bounding box center [784, 372] width 1568 height 744
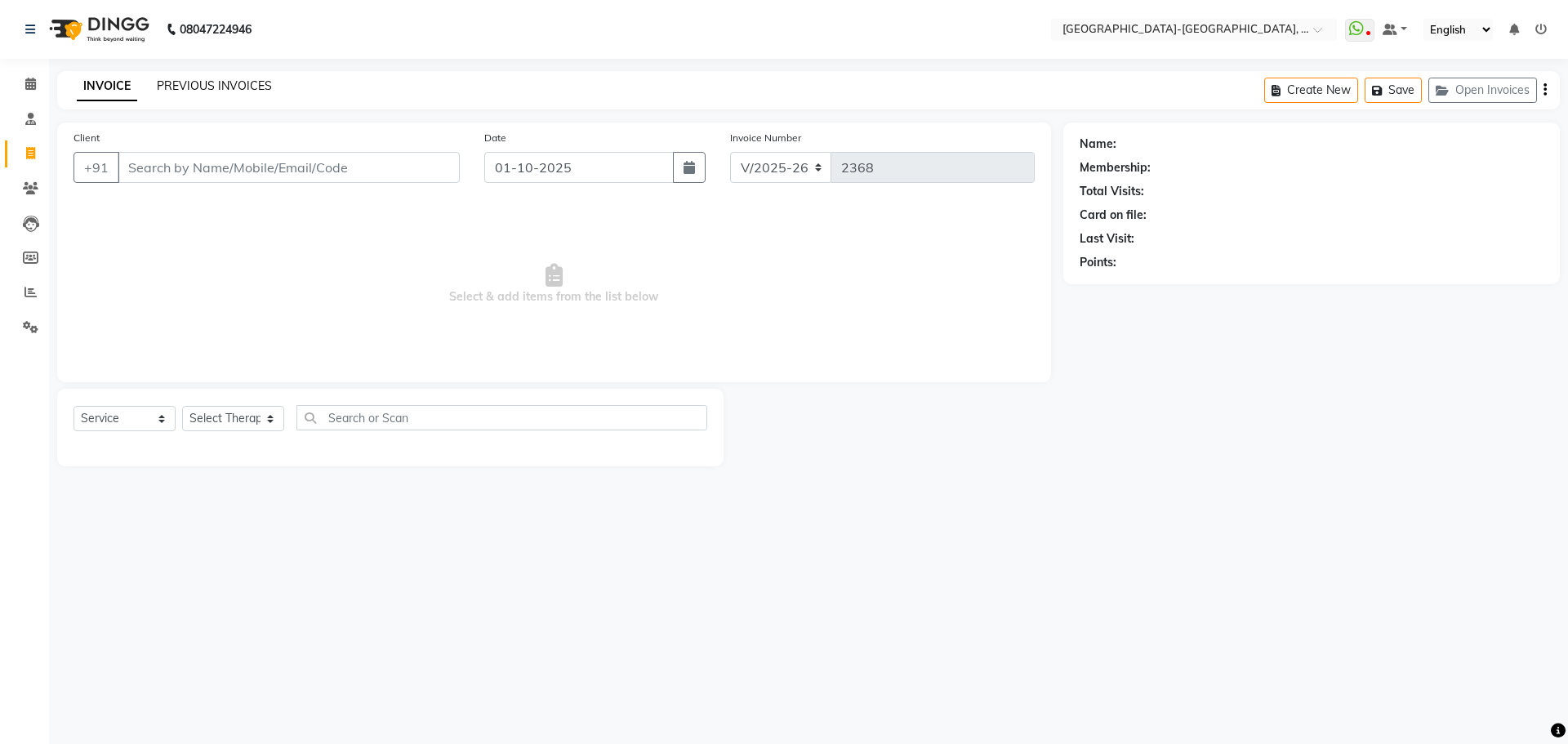
click at [244, 81] on link "PREVIOUS INVOICES" at bounding box center [214, 85] width 116 height 15
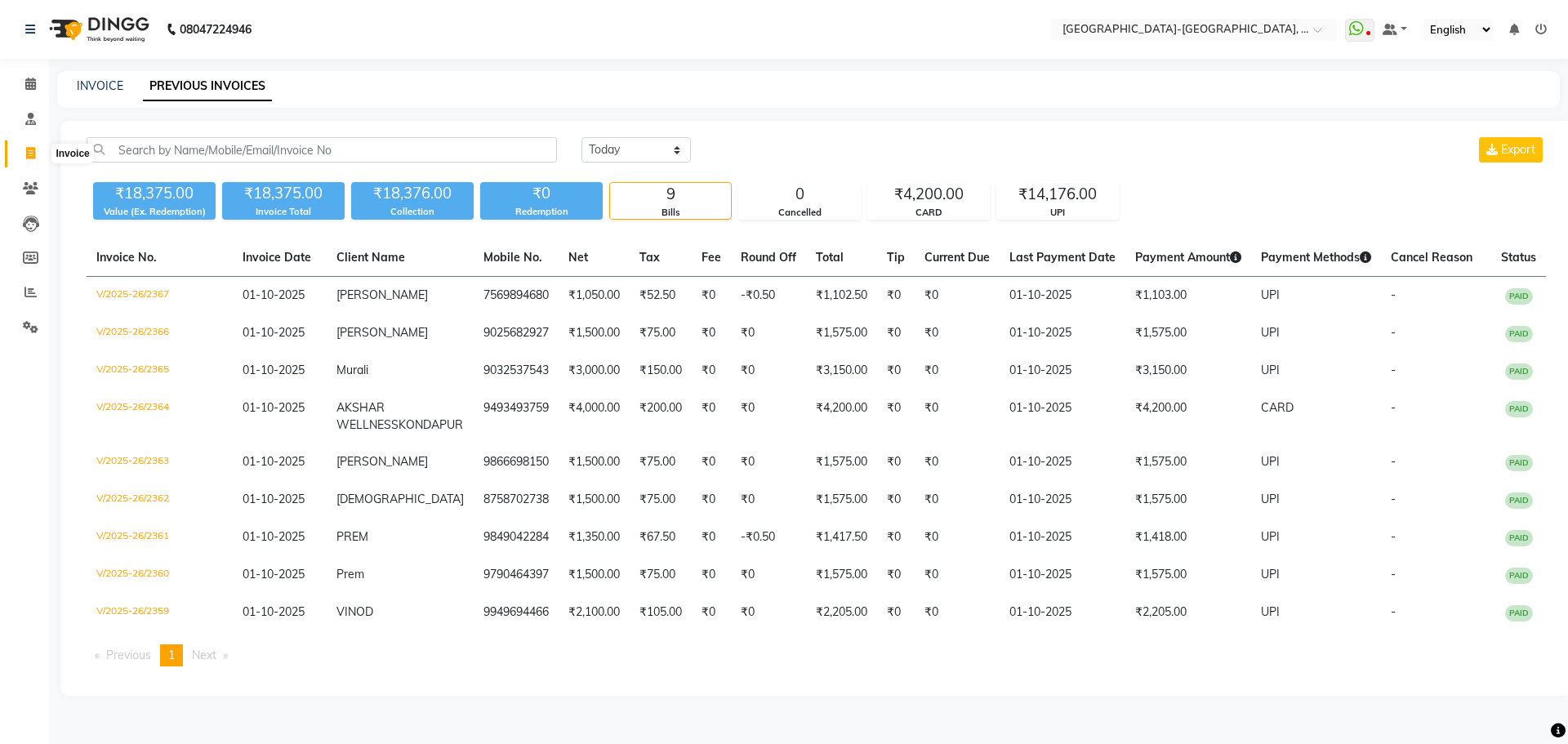
click at [35, 156] on icon at bounding box center [30, 152] width 9 height 13
select select "5851"
select select "service"
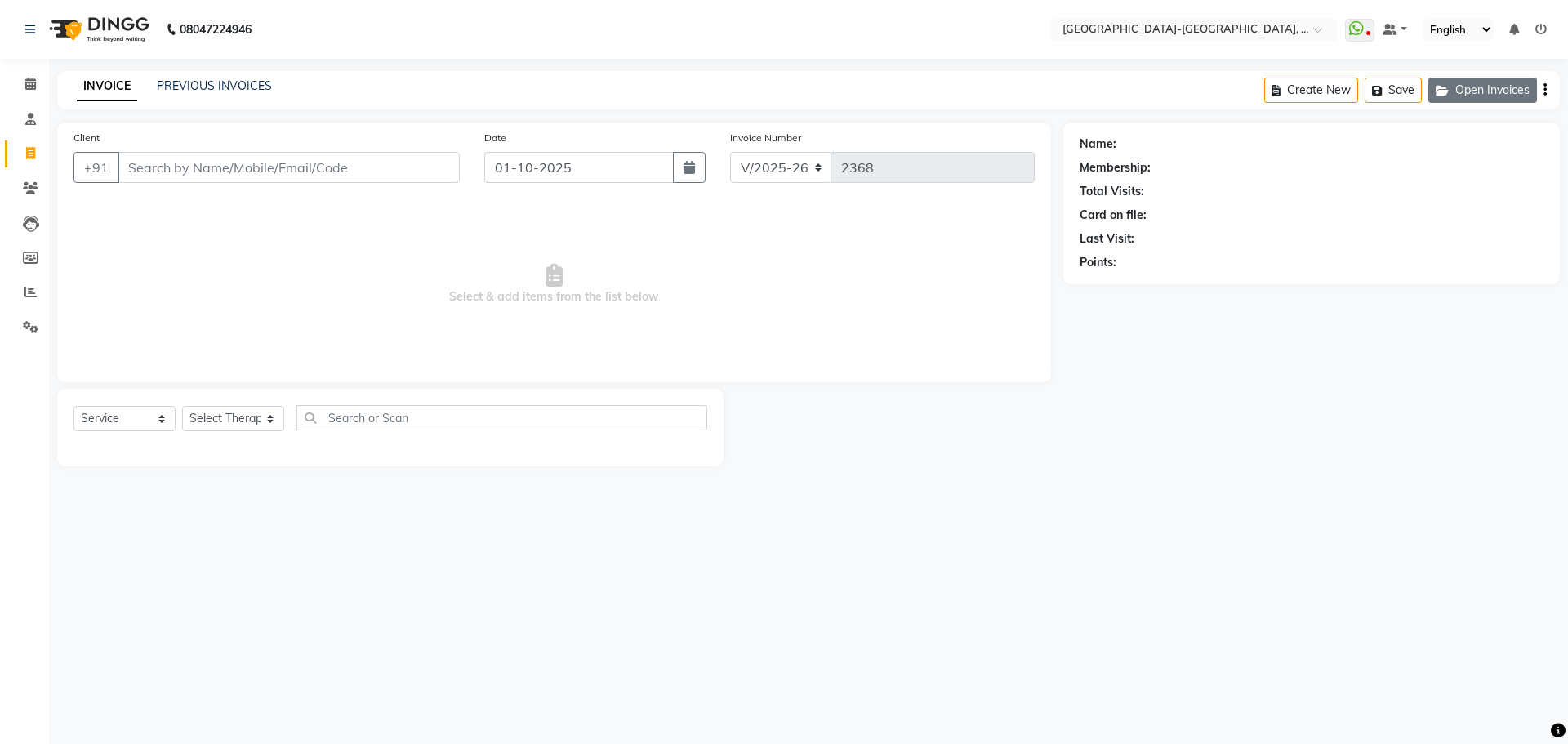
click at [1483, 86] on button "Open Invoices" at bounding box center [1483, 90] width 109 height 25
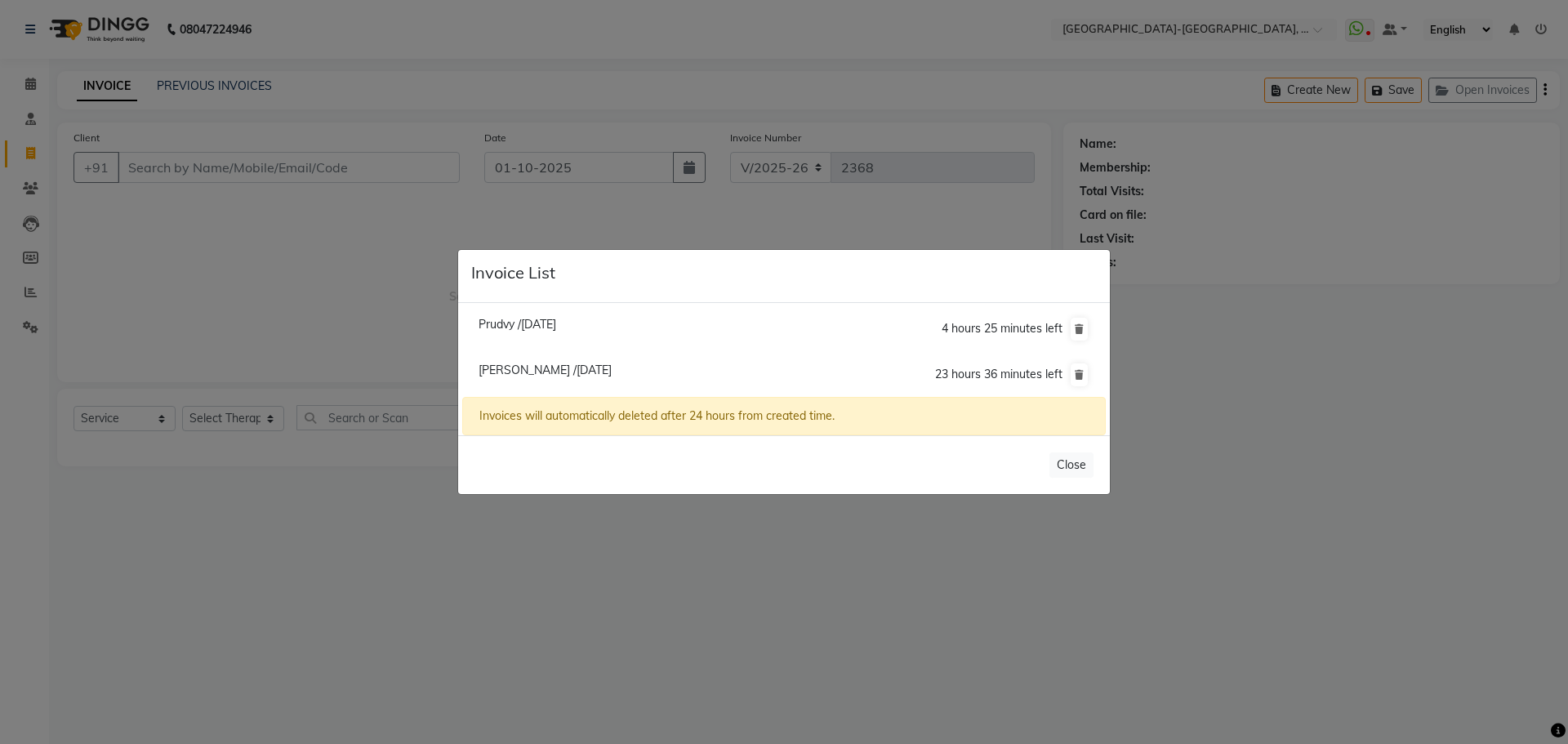
click at [525, 321] on span "Prudvy /30 September 2025" at bounding box center [518, 323] width 78 height 15
type input "7674952789"
type input "30-09-2025"
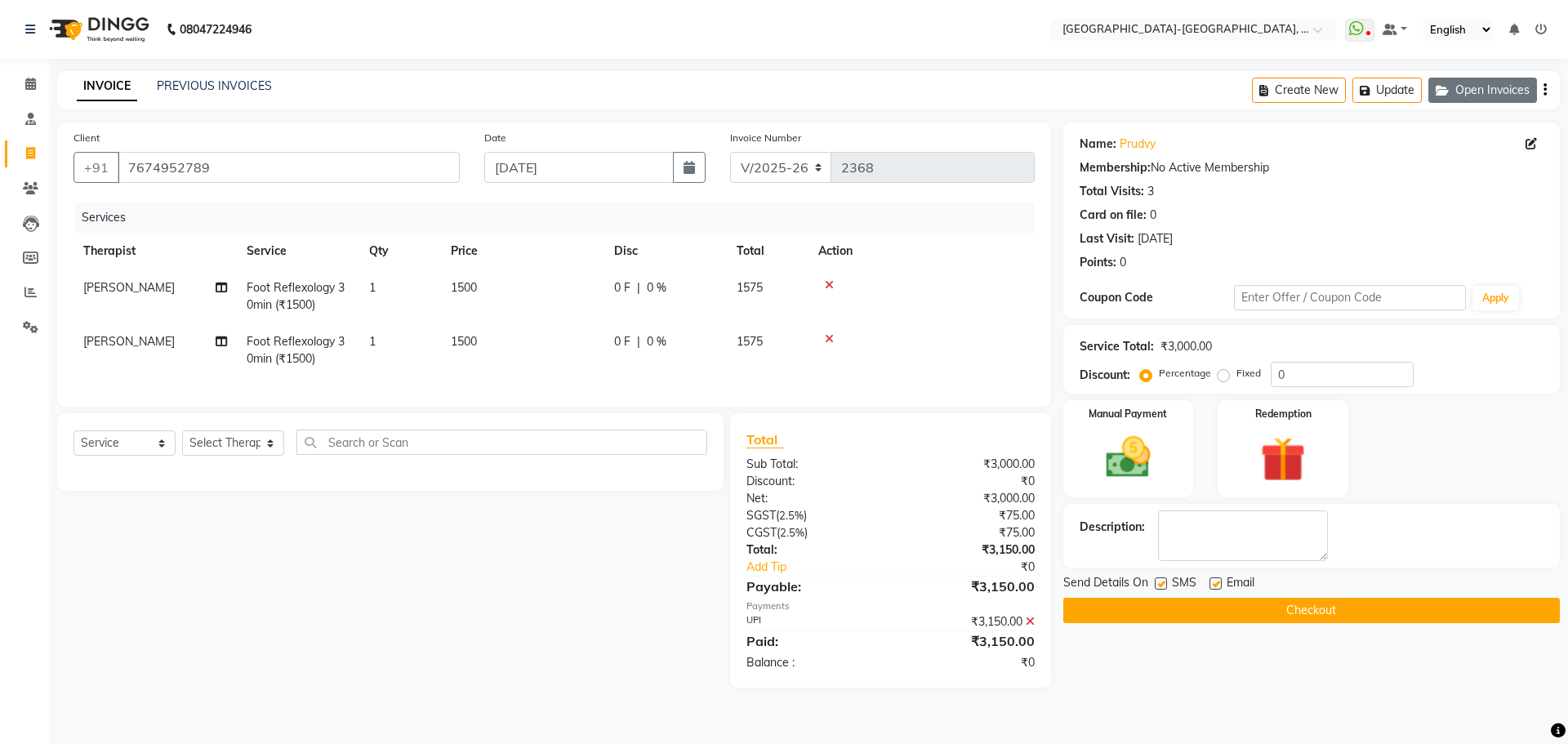
click at [1473, 92] on button "Open Invoices" at bounding box center [1483, 90] width 109 height 25
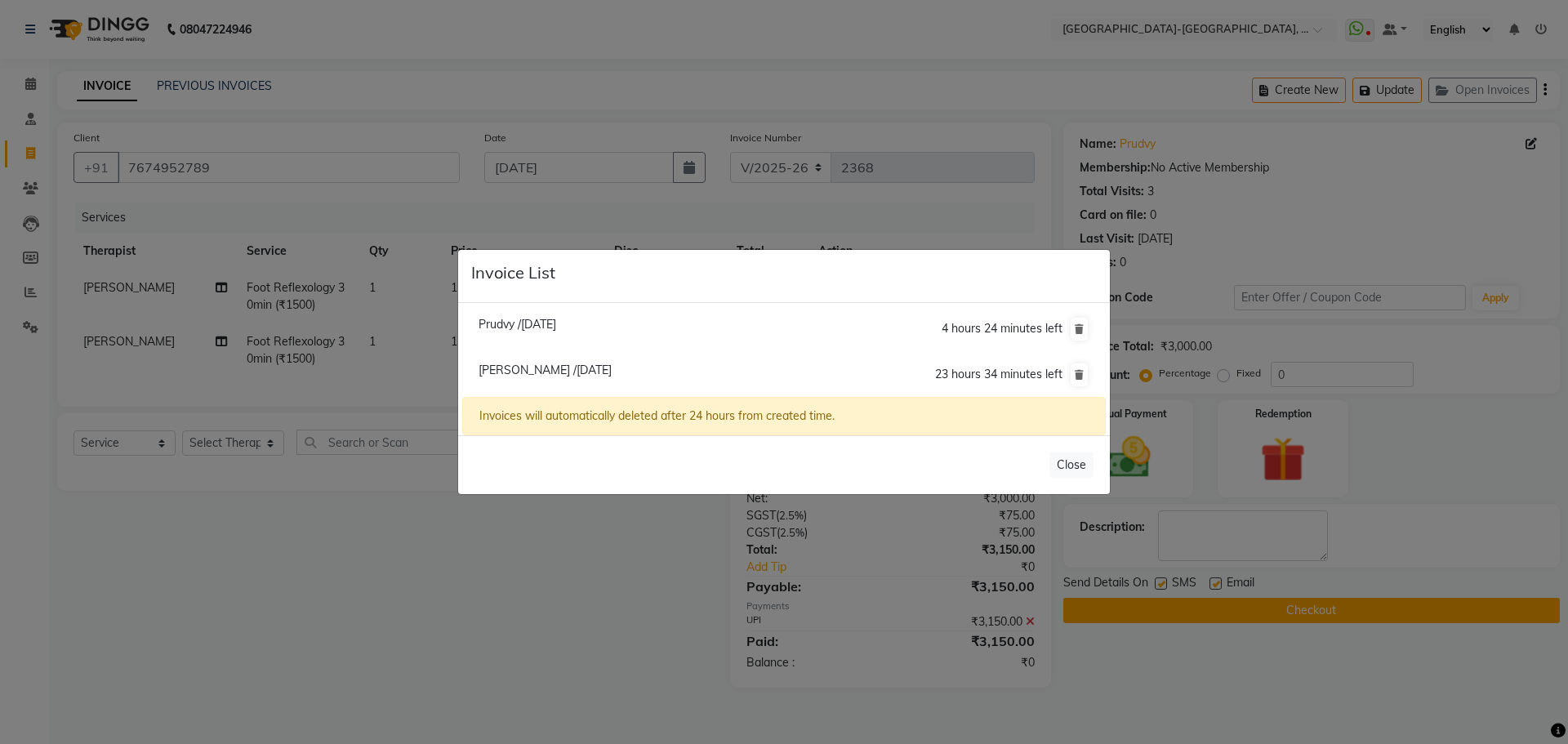
click at [508, 373] on span "Siva Kumar /01 October 2025" at bounding box center [545, 369] width 133 height 15
type input "9676710077"
type input "01-10-2025"
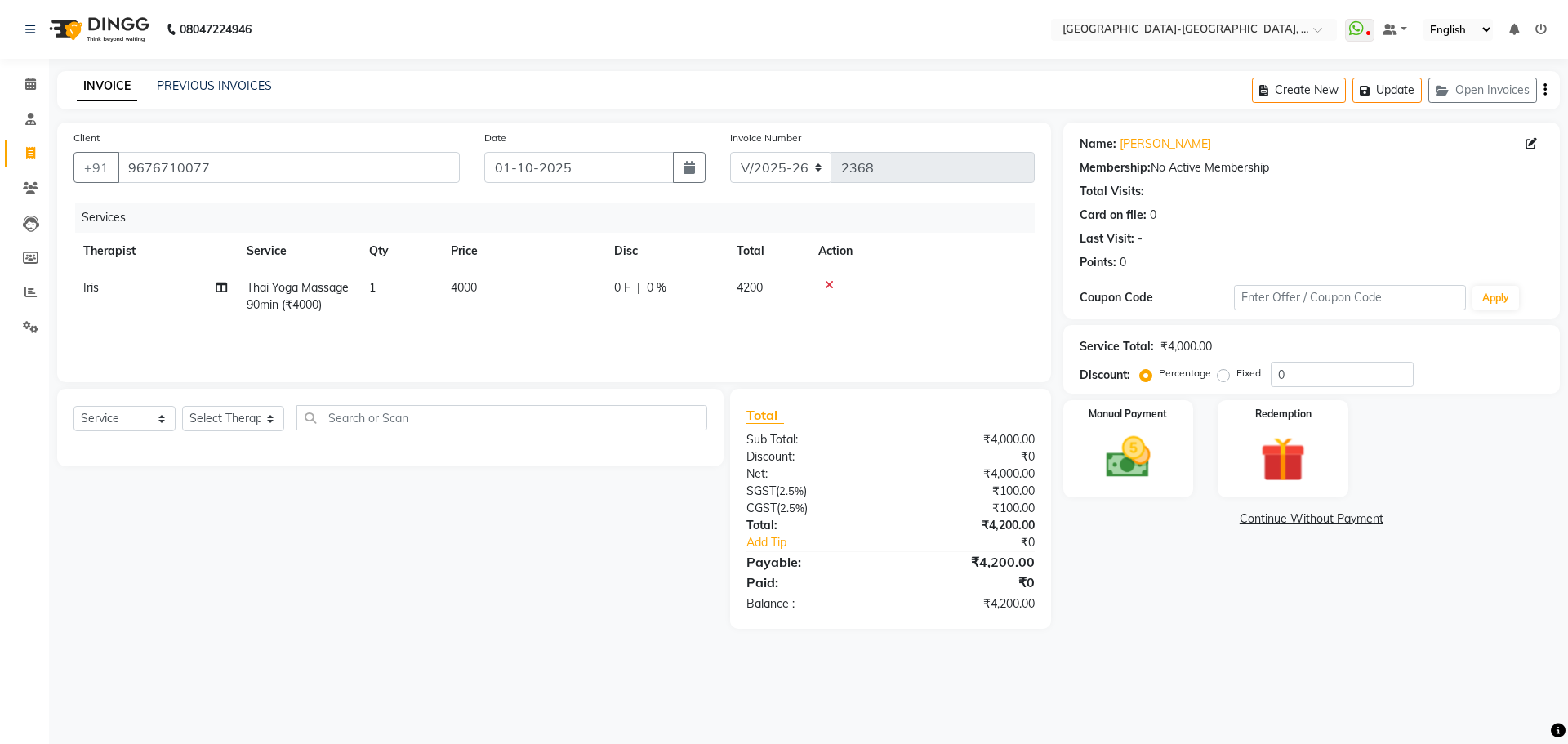
click at [262, 302] on span "Thai Yoga Massage 90min (₹4000)" at bounding box center [297, 295] width 102 height 32
select select "83051"
click at [264, 302] on span "Thai Yoga Massage 90min (₹4000) x" at bounding box center [329, 302] width 144 height 35
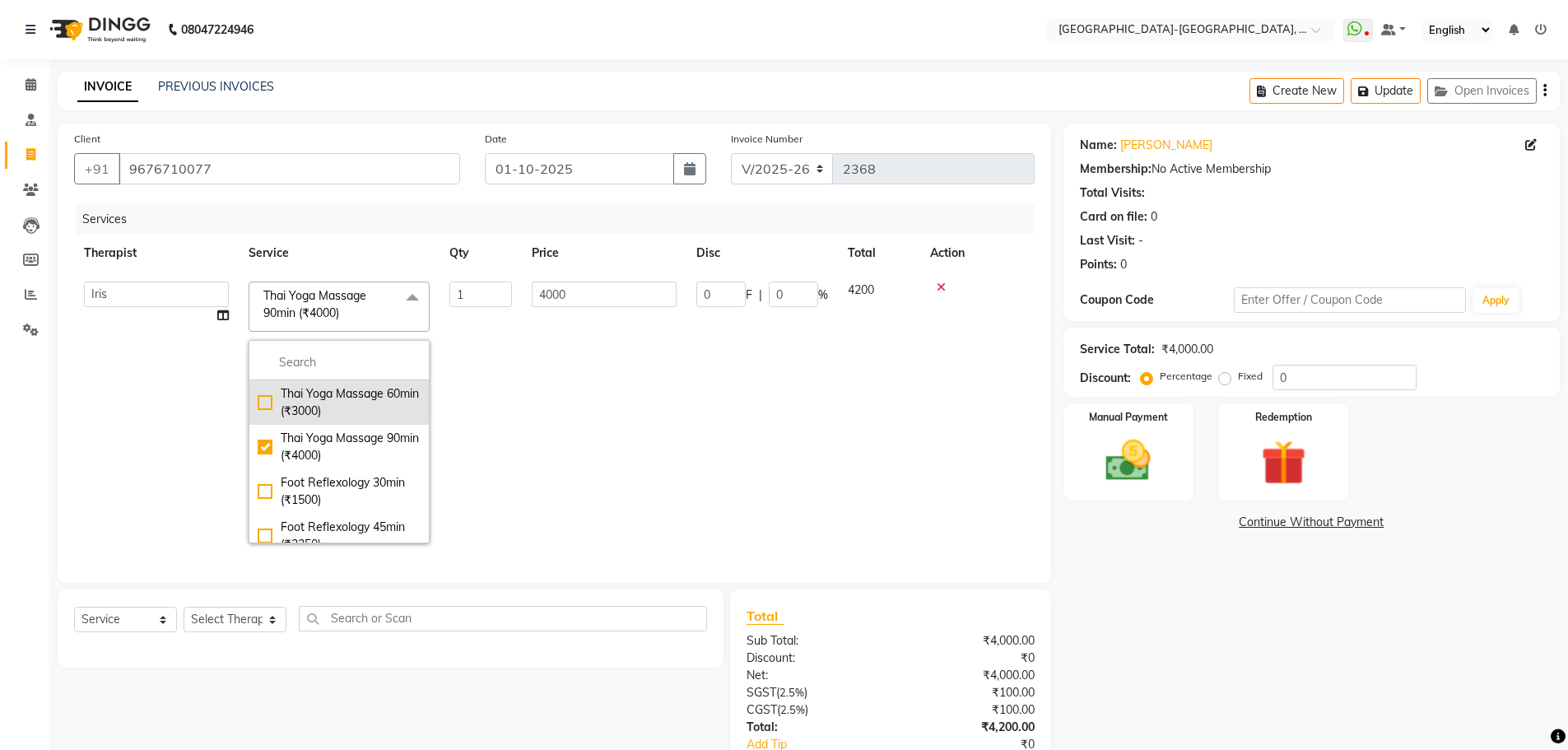
click at [314, 411] on div "Thai Yoga Massage 60min (₹3000)" at bounding box center [339, 401] width 162 height 34
checkbox input "true"
checkbox input "false"
type input "3000"
click at [560, 381] on td "3000" at bounding box center [604, 412] width 164 height 282
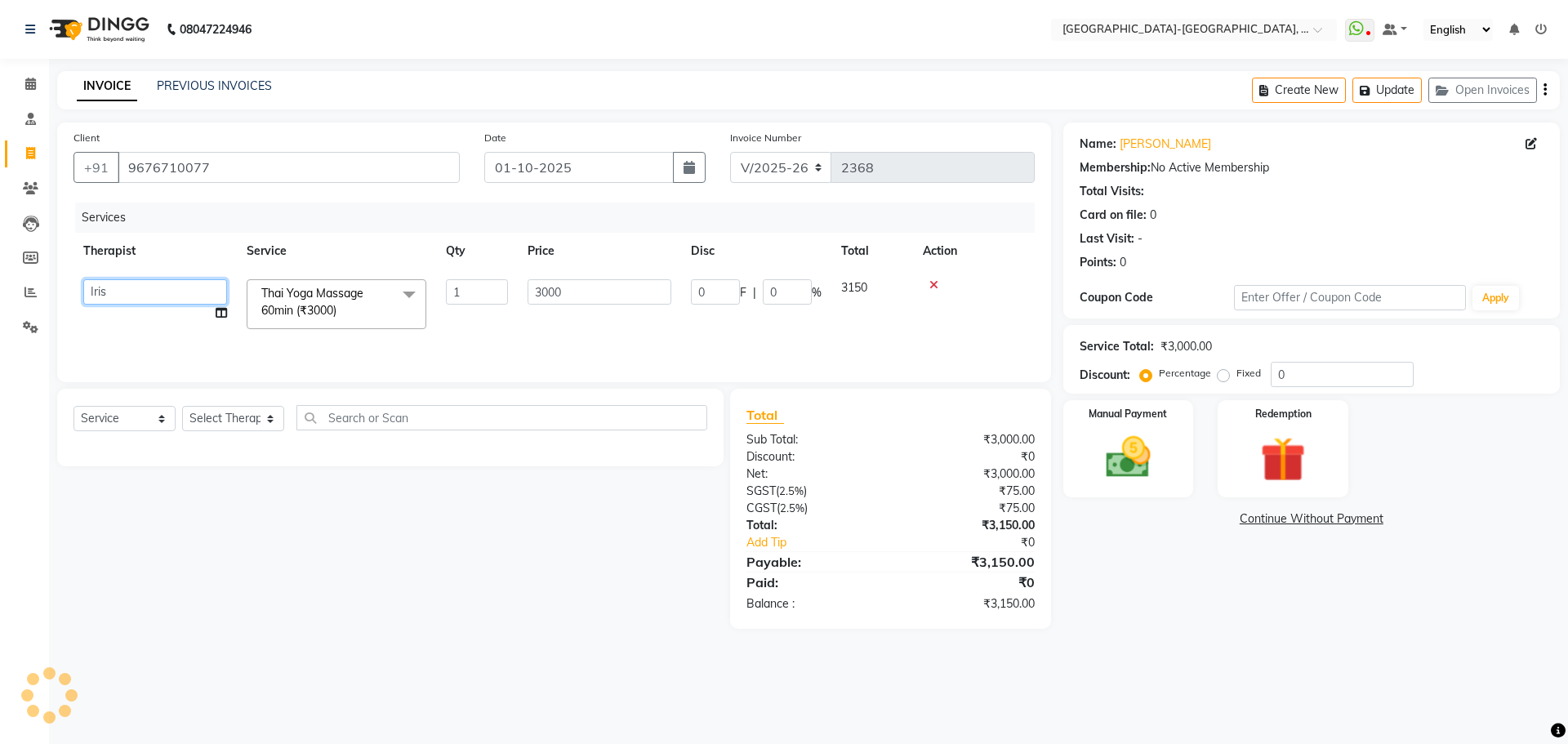
click at [167, 301] on select "Adakho Bone Hridziia Iris Katene Kholu Mayio Mohit Moru P Hriidziio Sahriini Sa…" at bounding box center [155, 292] width 144 height 25
click at [387, 350] on div "Services Therapist Service Qty Price Disc Total Action Adakho Bone Hridziia Iri…" at bounding box center [555, 285] width 962 height 163
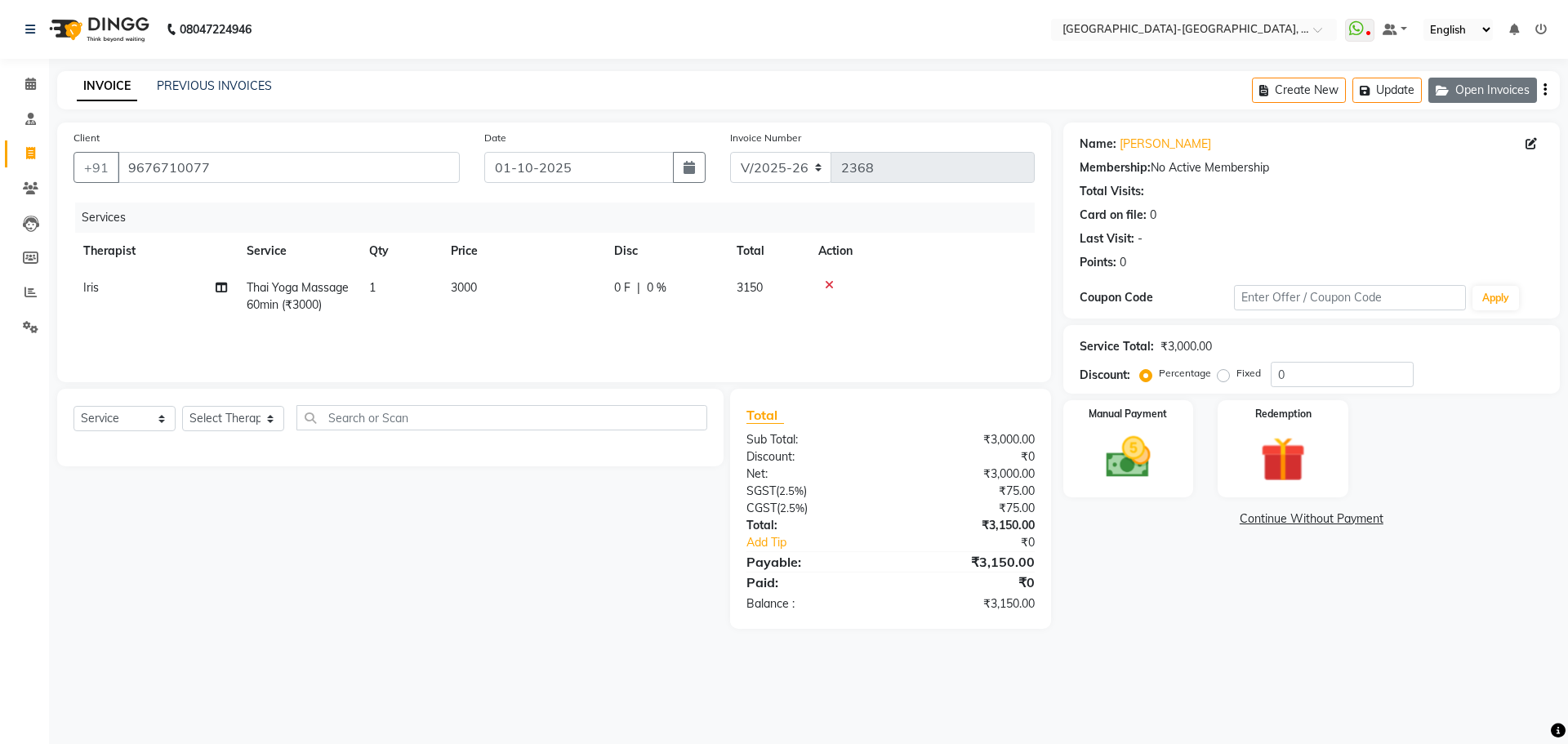
click at [1462, 92] on button "Open Invoices" at bounding box center [1483, 90] width 109 height 25
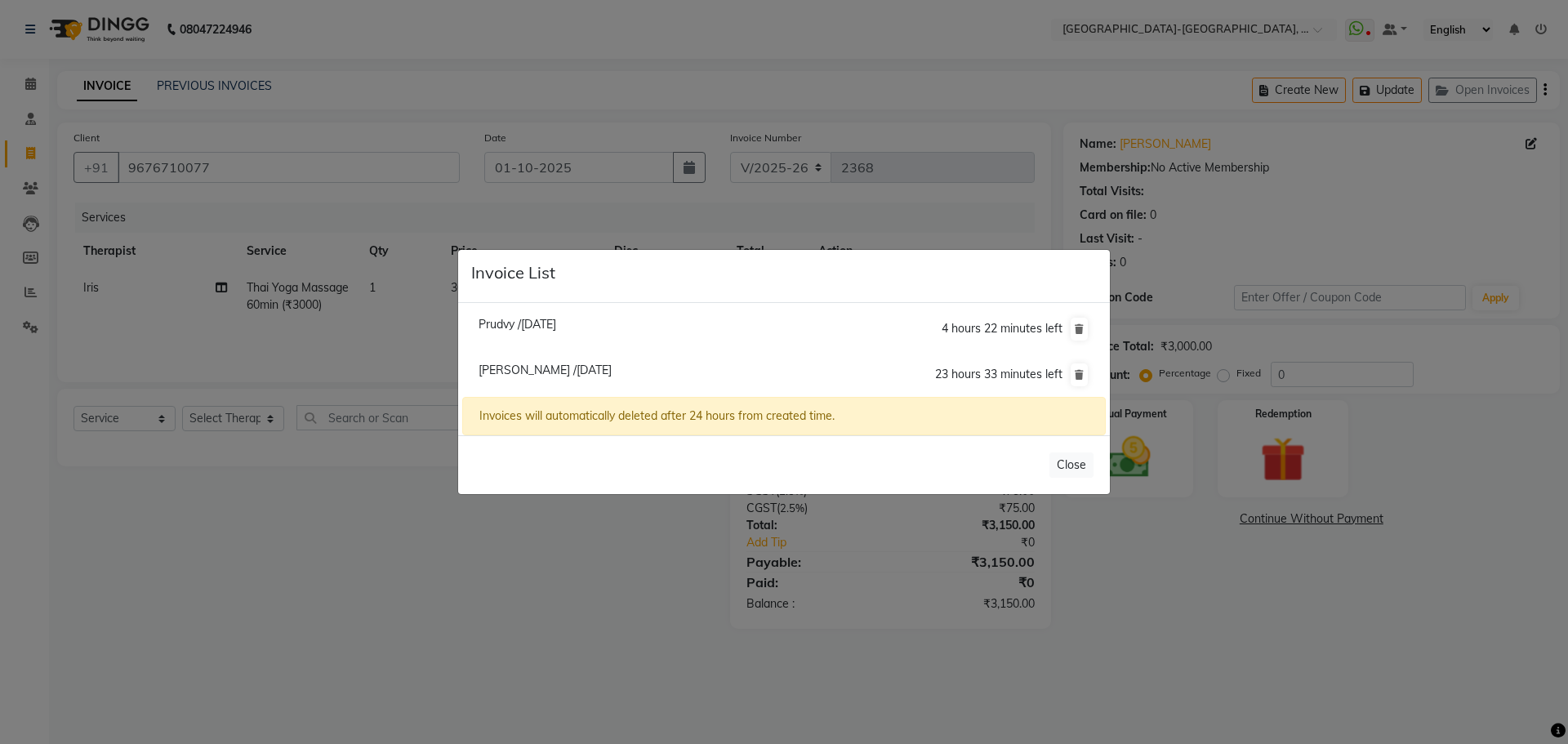
click at [518, 333] on li "Prudvy /30 September 2025 4 hours 22 minutes left" at bounding box center [784, 329] width 644 height 47
click at [517, 322] on span "Prudvy /30 September 2025" at bounding box center [518, 323] width 78 height 15
type input "7674952789"
type input "30-09-2025"
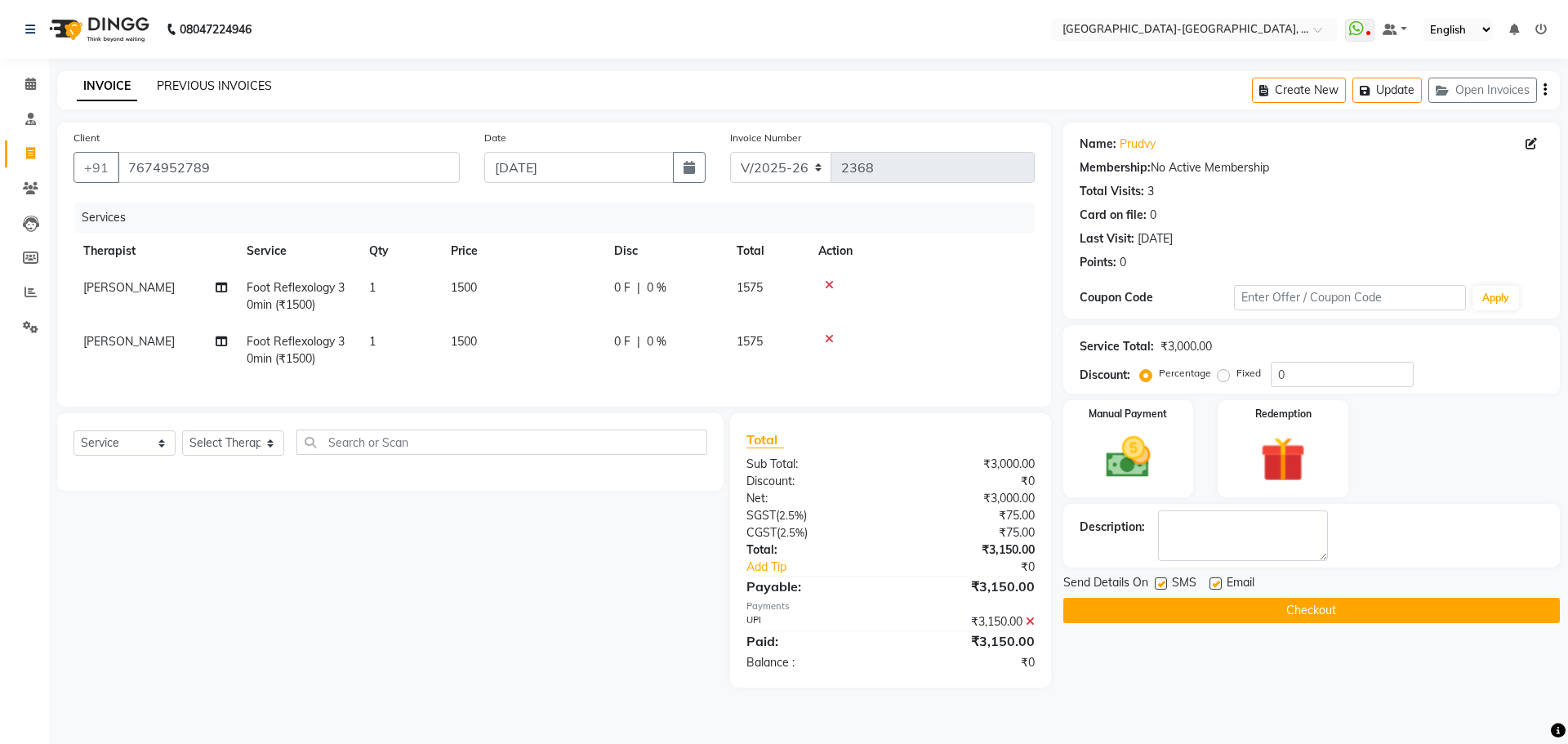
click at [221, 82] on link "PREVIOUS INVOICES" at bounding box center [214, 85] width 116 height 15
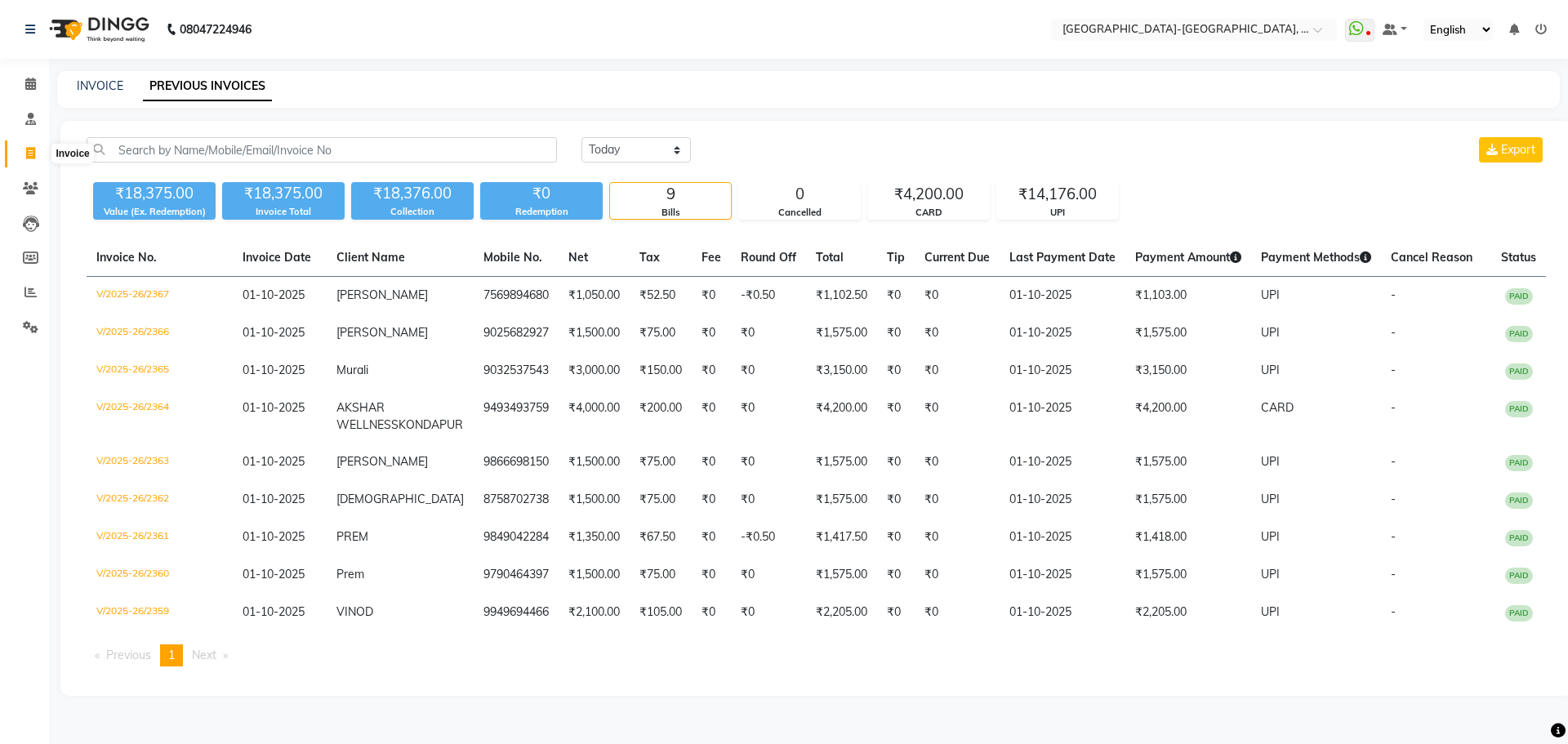
click at [19, 156] on span at bounding box center [30, 153] width 28 height 18
select select "5851"
select select "service"
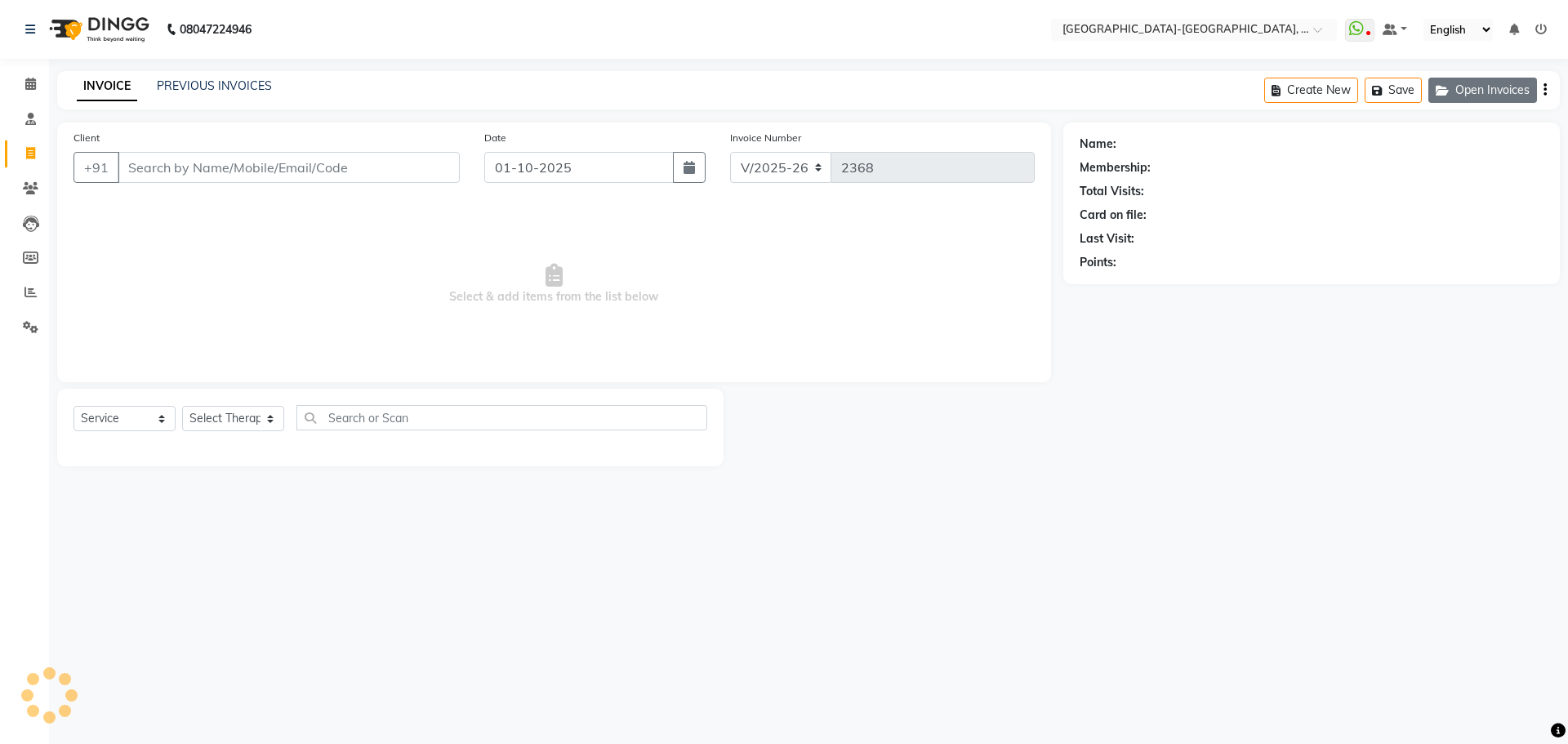
click at [1494, 93] on button "Open Invoices" at bounding box center [1483, 90] width 109 height 25
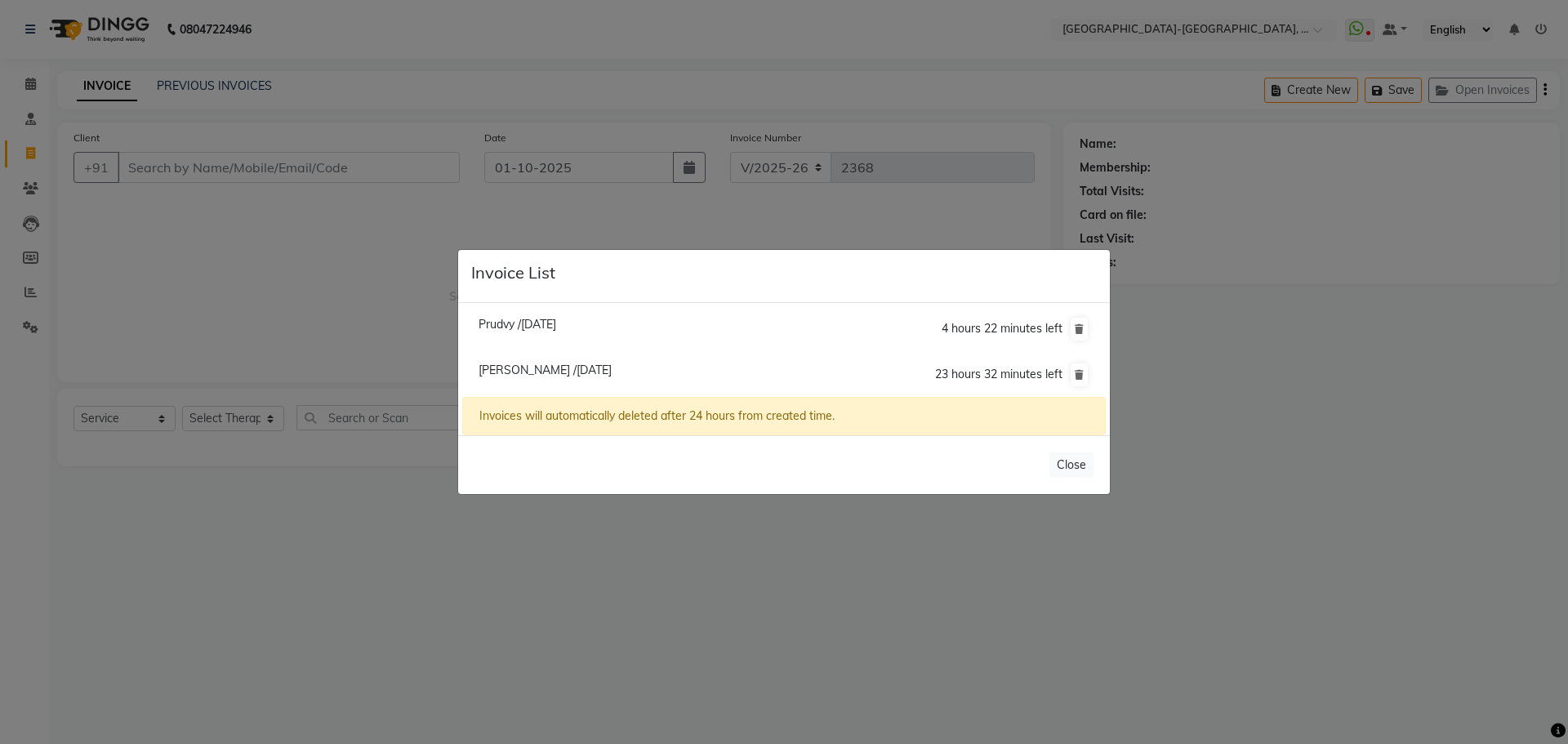
click at [563, 311] on li "Prudvy /30 September 2025 4 hours 22 minutes left" at bounding box center [784, 329] width 644 height 47
click at [1074, 326] on icon at bounding box center [1078, 329] width 9 height 10
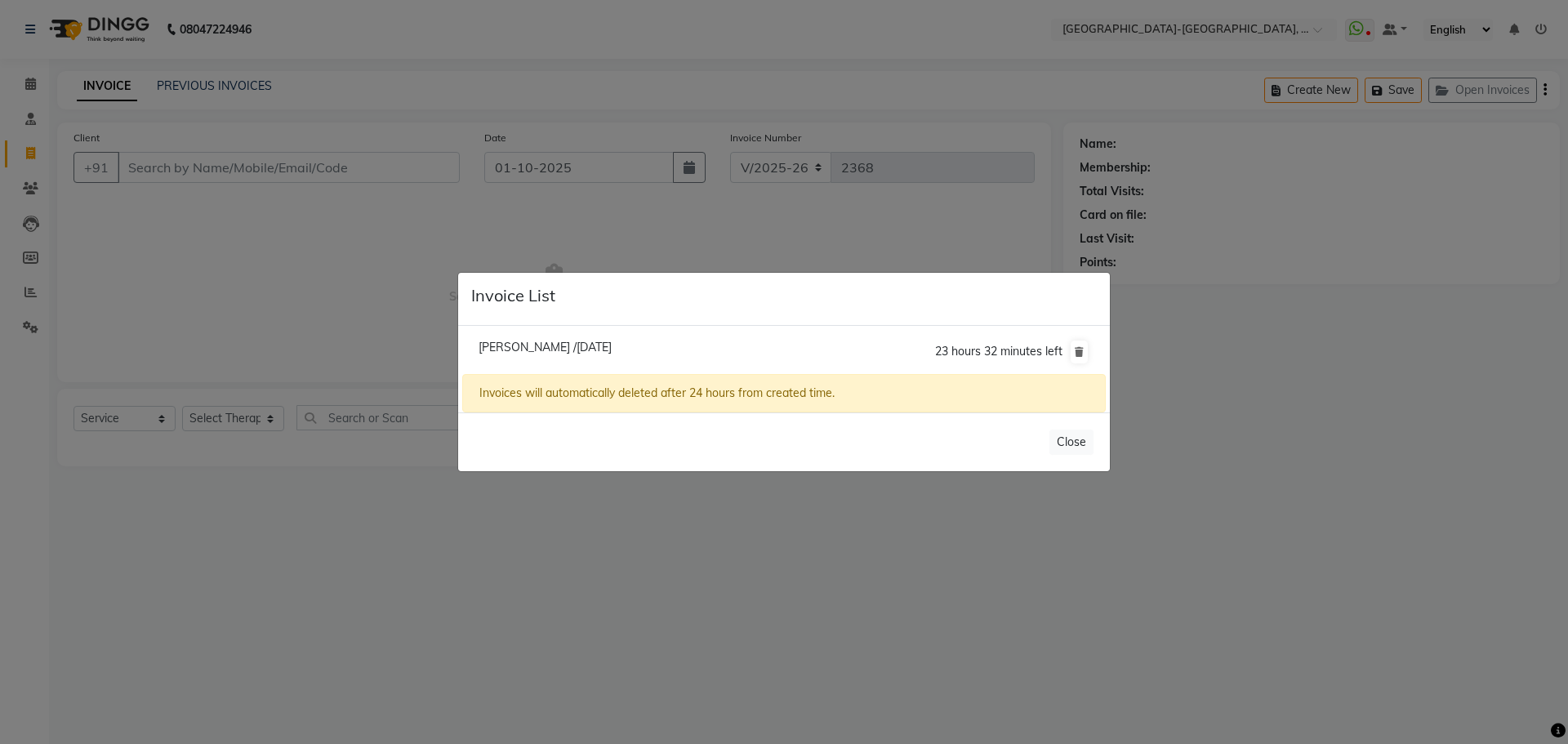
click at [548, 344] on span "Siva Kumar /01 October 2025" at bounding box center [545, 347] width 133 height 15
type input "9676710077"
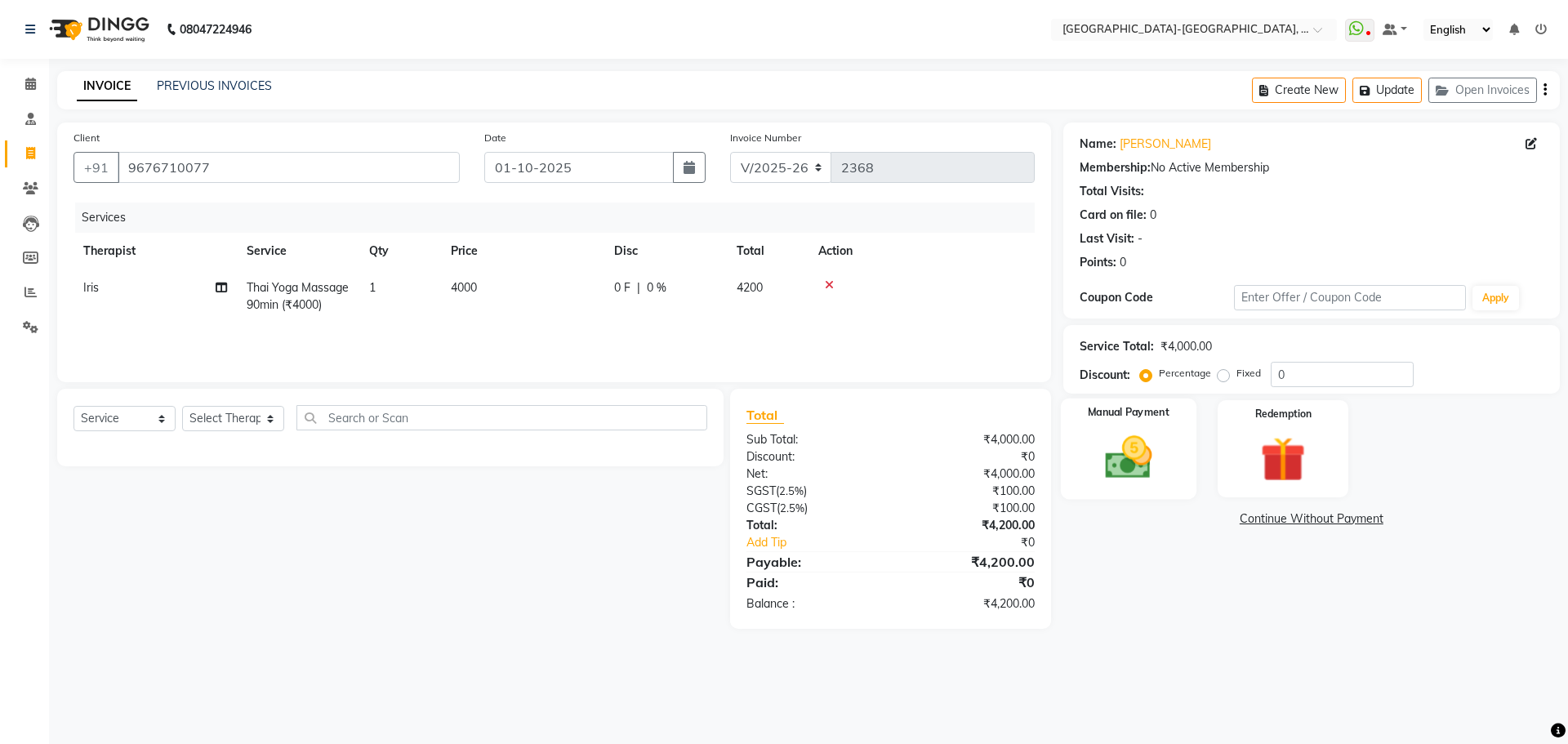
click at [1101, 463] on img at bounding box center [1128, 457] width 76 height 53
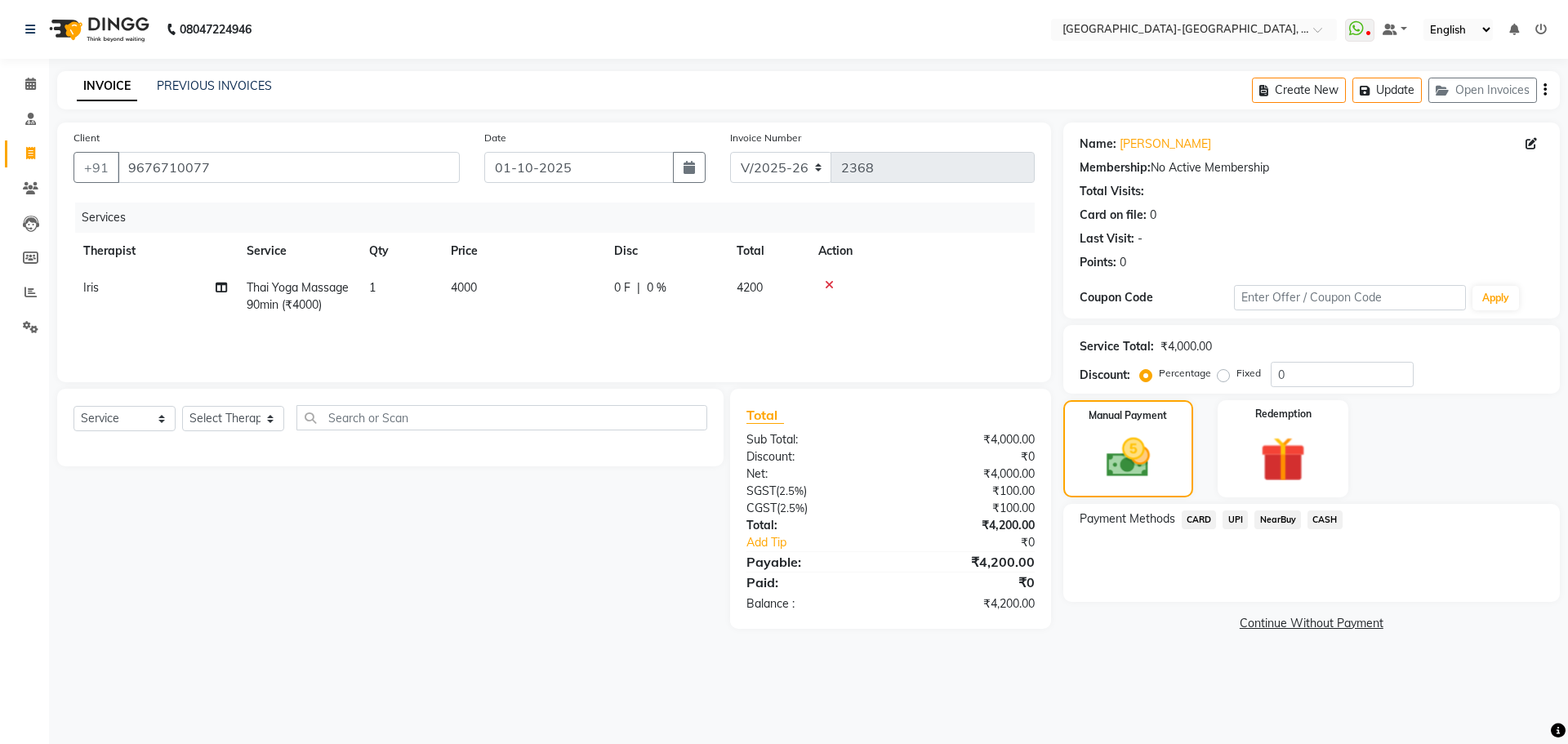
click at [1237, 521] on span "UPI" at bounding box center [1236, 519] width 25 height 18
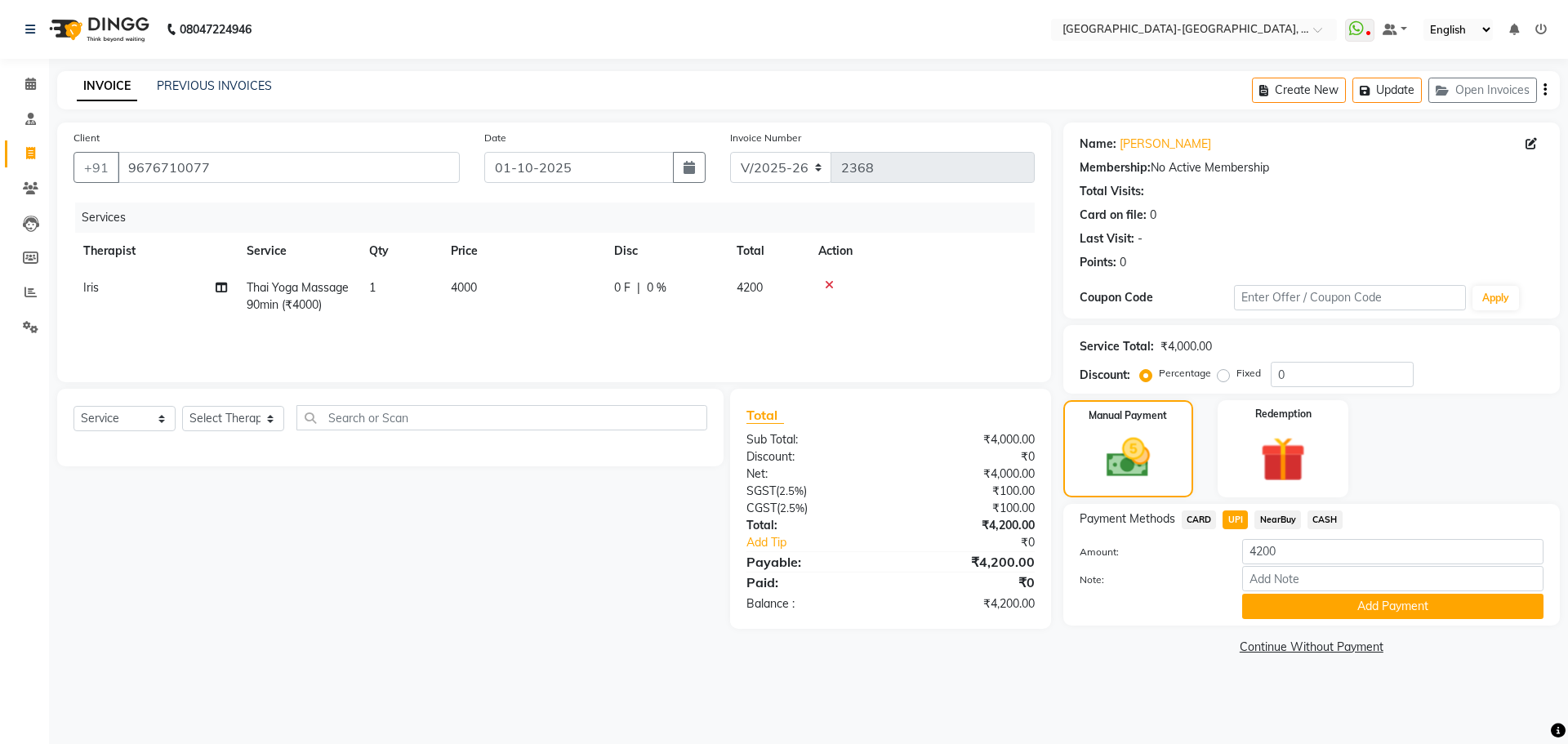
click at [118, 280] on td "Iris" at bounding box center [155, 295] width 163 height 53
select select "83051"
click at [95, 291] on select "Adakho Bone Hridziia Iris Katene Kholu Mayio Mohit Moru P Hriidziio Sahriini Sa…" at bounding box center [155, 292] width 144 height 25
click at [290, 307] on span "Thai Yoga Massage 90min (₹4000)" at bounding box center [297, 295] width 102 height 32
select select "83051"
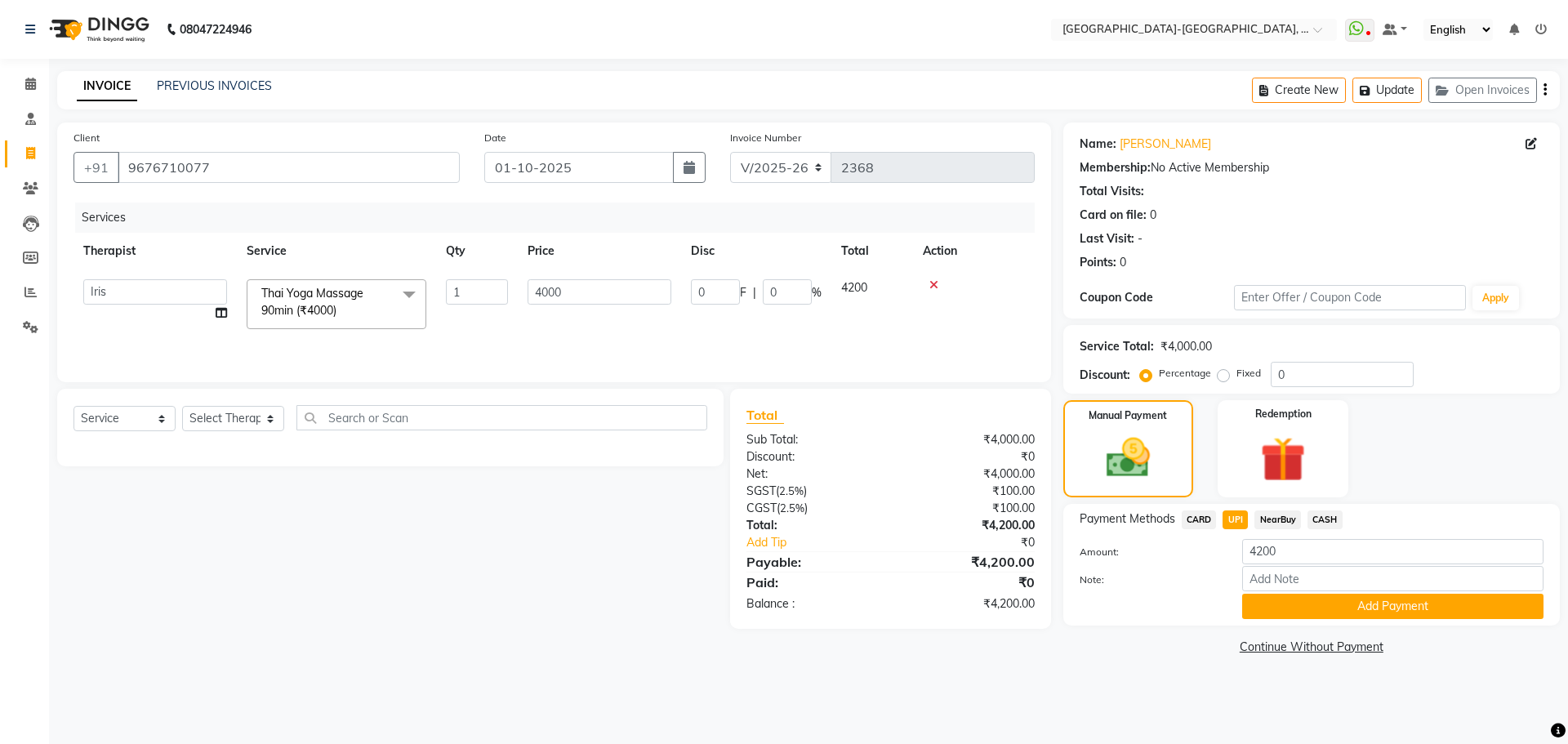
drag, startPoint x: 299, startPoint y: 289, endPoint x: 282, endPoint y: 364, distance: 76.9
click at [299, 308] on span "Thai Yoga Massage 90min (₹4000)" at bounding box center [312, 301] width 102 height 32
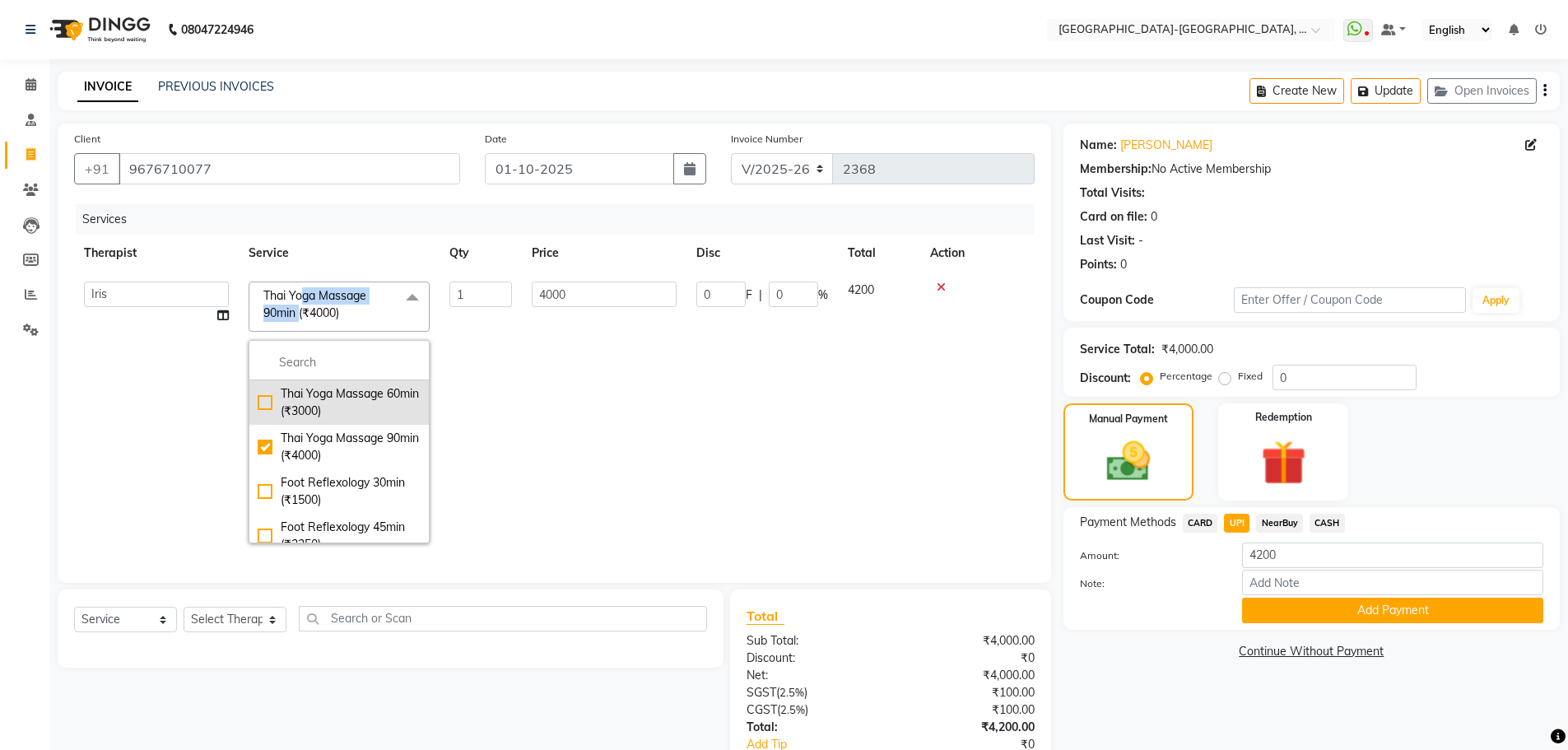
click at [320, 392] on div "Thai Yoga Massage 60min (₹3000)" at bounding box center [339, 401] width 162 height 34
checkbox input "true"
checkbox input "false"
type input "3000"
click at [535, 381] on td "3000" at bounding box center [604, 412] width 164 height 282
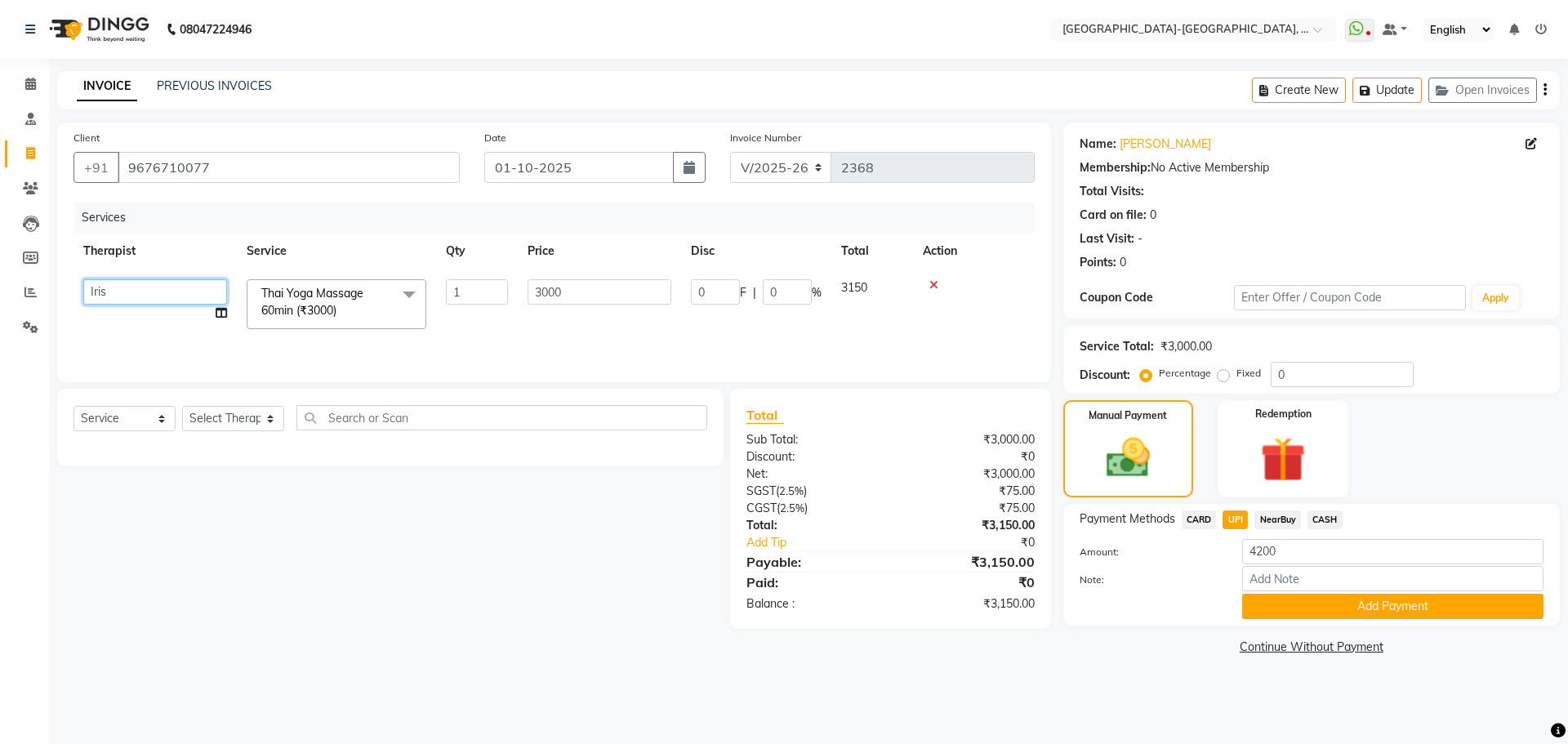
click at [112, 296] on select "Adakho Bone Hridziia Iris Katene Kholu Mayio Mohit Moru P Hriidziio Sahriini Sa…" at bounding box center [155, 292] width 144 height 25
select select "40937"
click at [664, 325] on td "3000" at bounding box center [599, 303] width 163 height 69
click at [1291, 515] on span "NearBuy" at bounding box center [1278, 519] width 47 height 18
type input "3150"
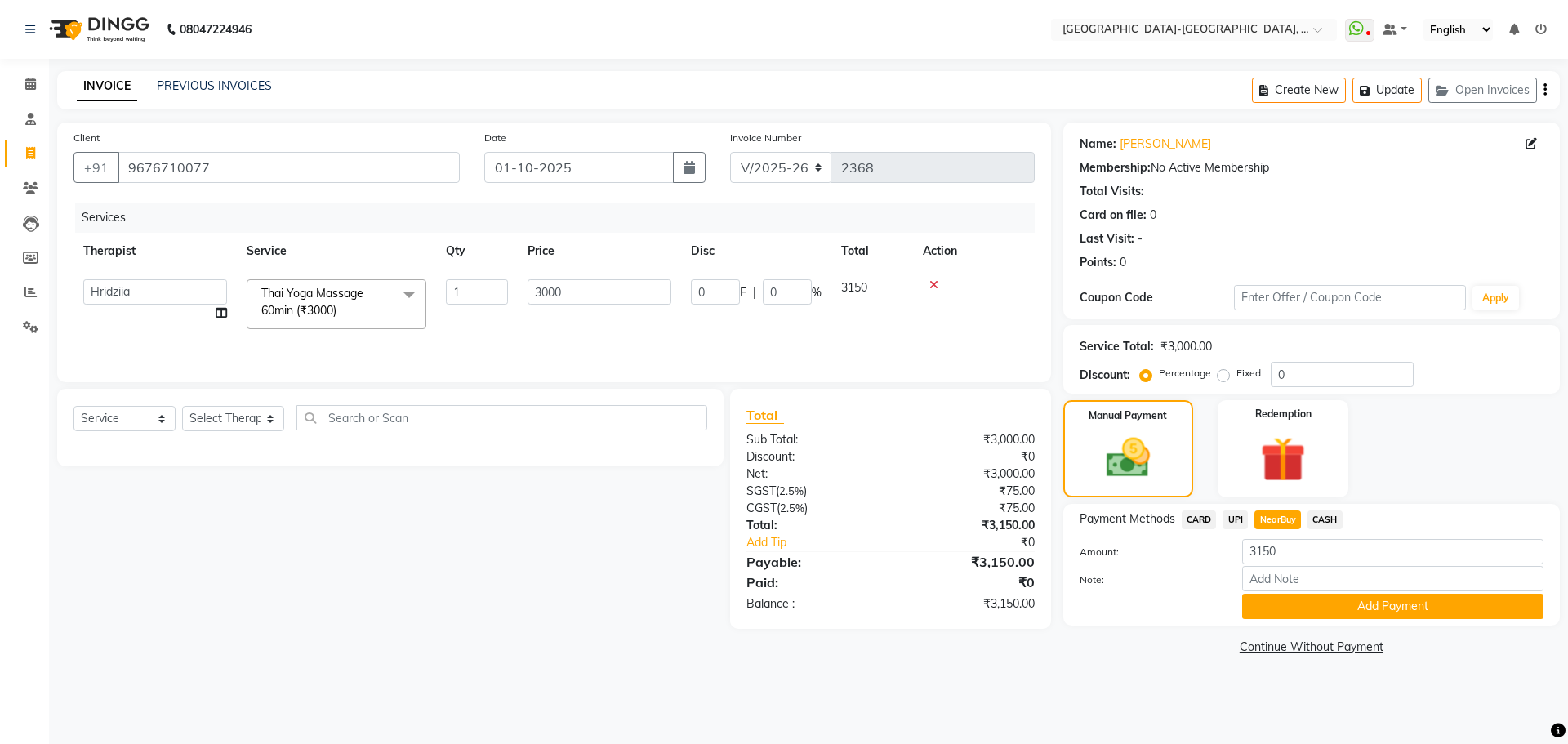
click at [1233, 524] on span "UPI" at bounding box center [1236, 519] width 25 height 18
click at [1302, 608] on button "Add Payment" at bounding box center [1393, 606] width 301 height 25
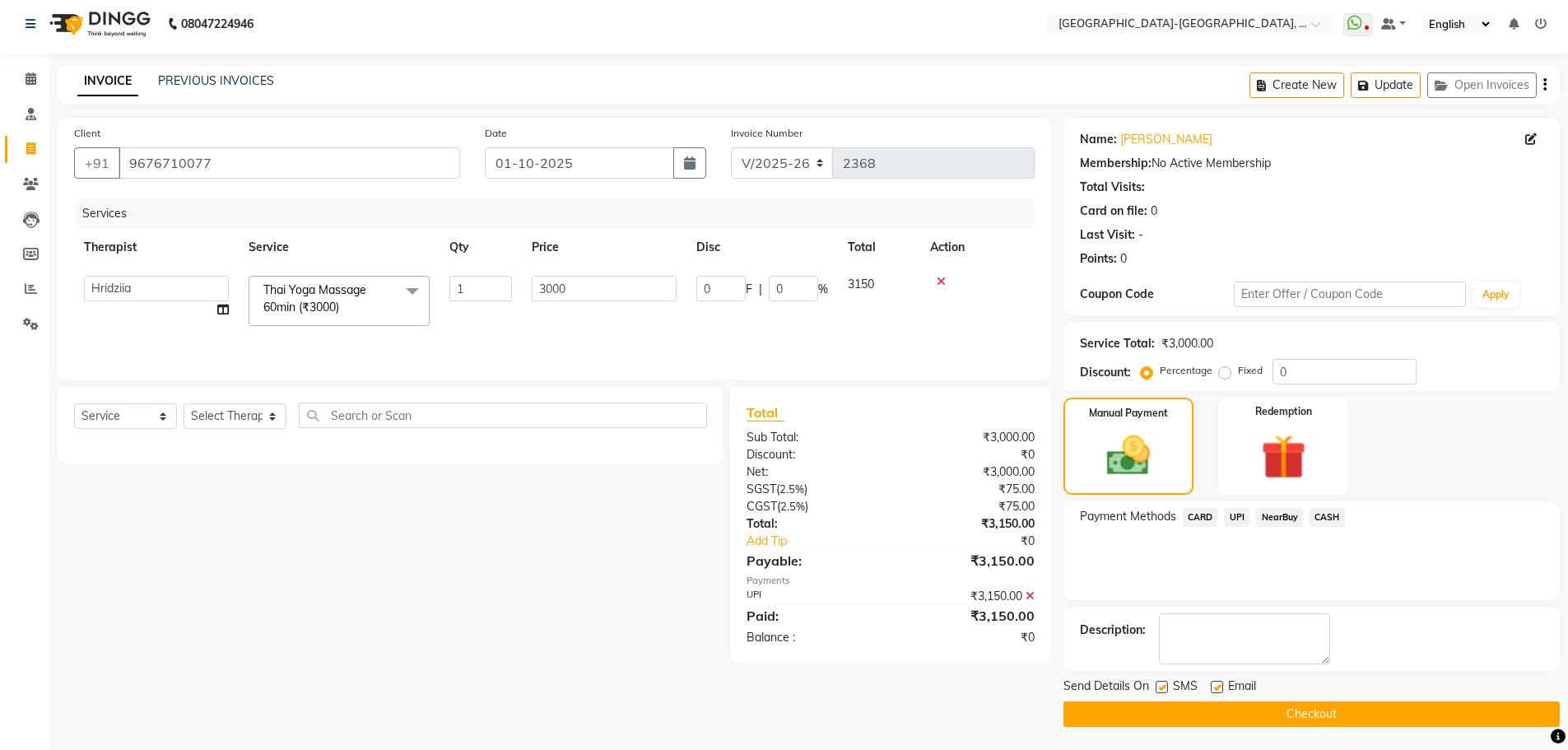
scroll to position [8, 0]
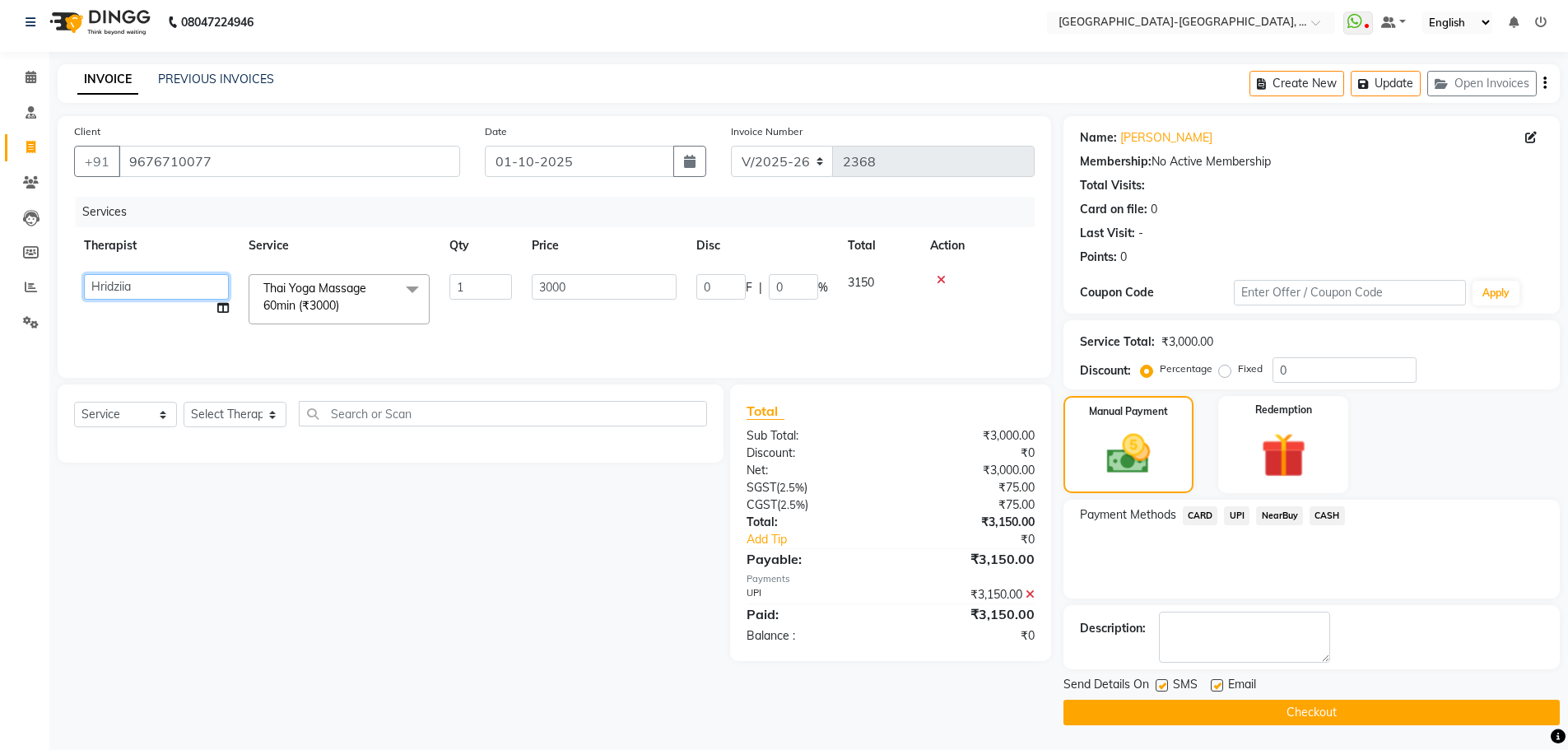
click at [119, 285] on select "Adakho Bone Hridziia Iris Katene Kholu Mayio Mohit Moru P Hriidziio Sahriini Sa…" at bounding box center [157, 287] width 145 height 25
select select "40952"
click at [1197, 714] on button "Checkout" at bounding box center [1311, 713] width 496 height 25
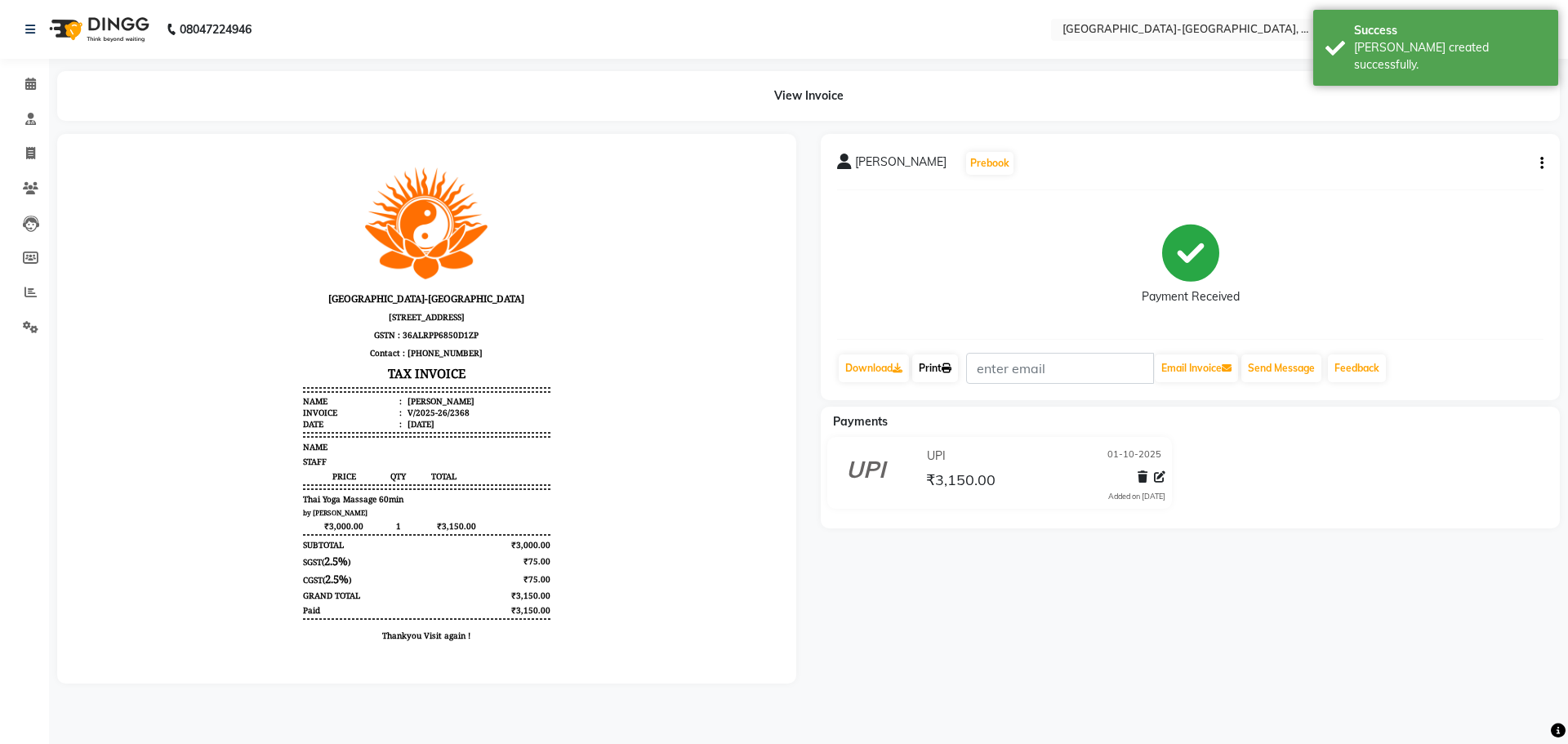
click at [952, 375] on link "Print" at bounding box center [935, 368] width 46 height 28
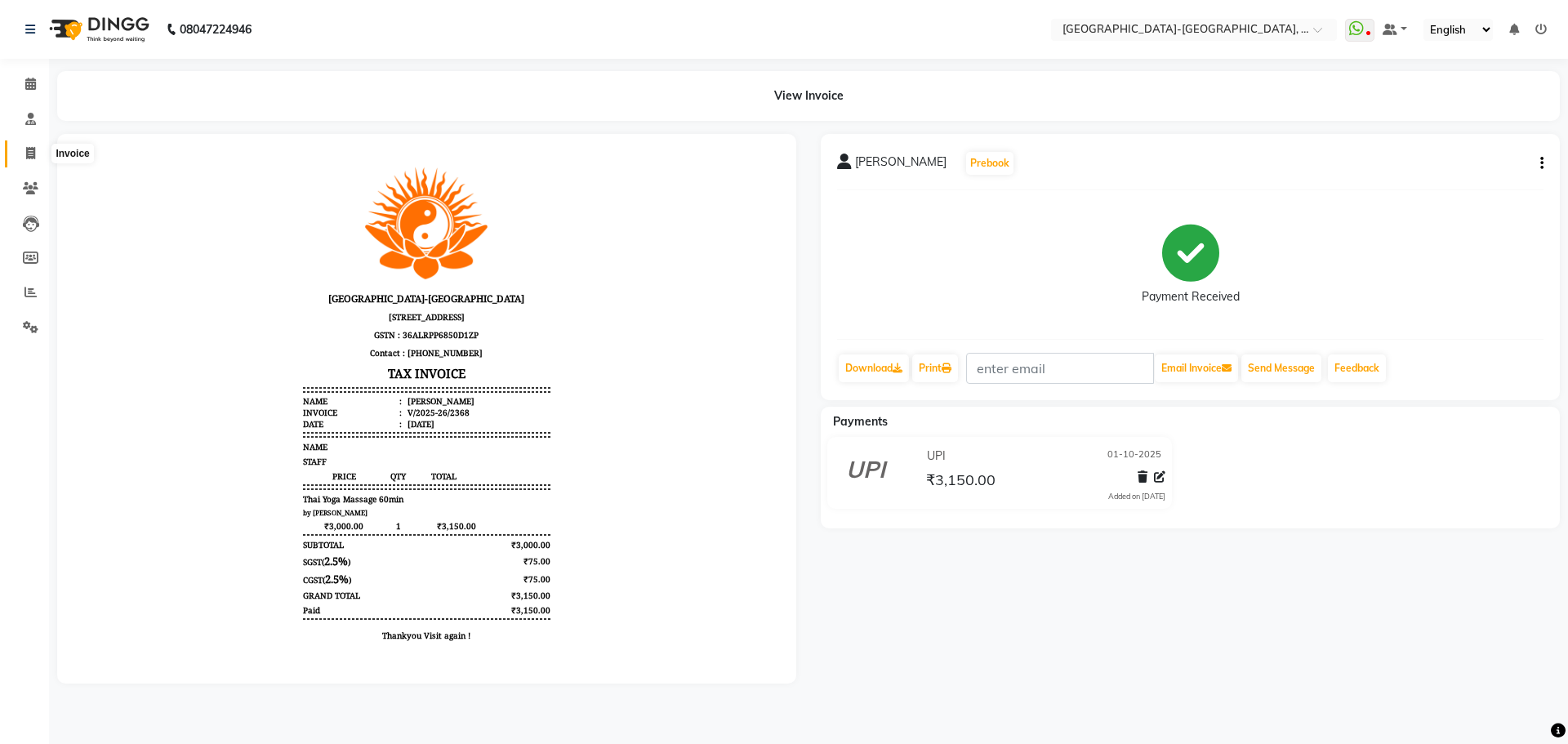
click at [28, 152] on icon at bounding box center [30, 152] width 9 height 13
select select "service"
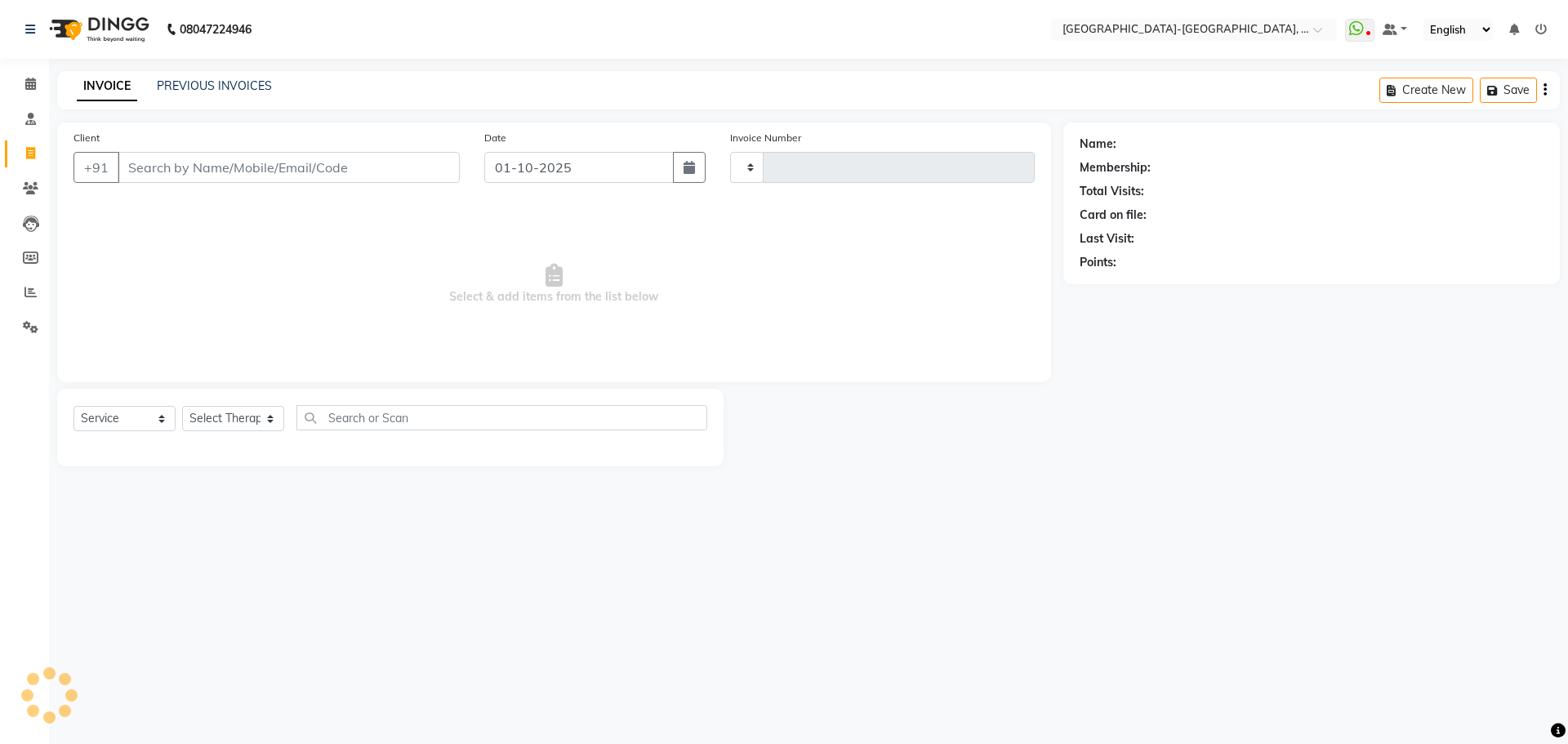
type input "2369"
select select "5851"
click at [218, 173] on input "Client" at bounding box center [289, 167] width 342 height 31
click at [243, 175] on input "Client" at bounding box center [289, 167] width 342 height 31
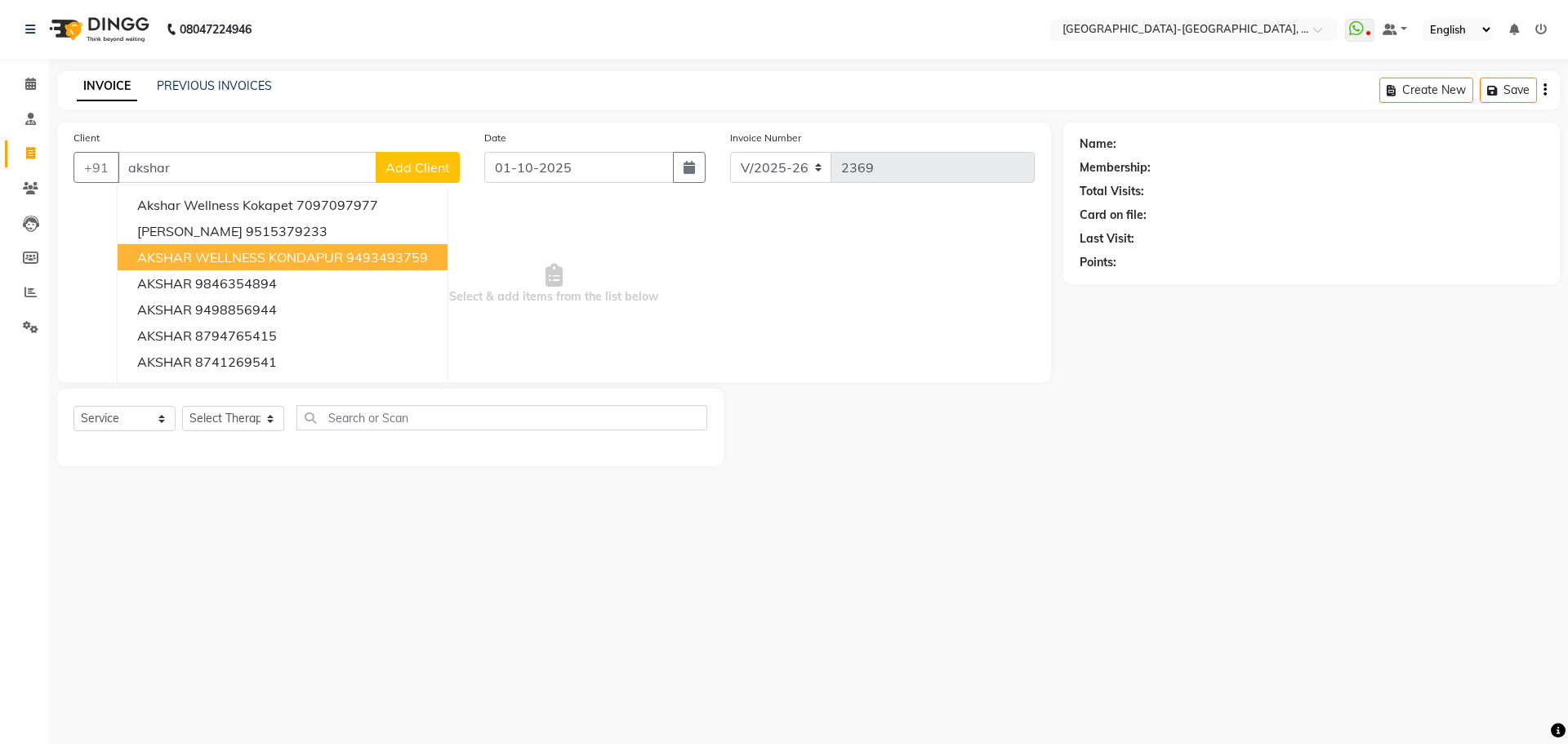
click at [266, 263] on span "AKSHAR WELLNESS KONDAPUR" at bounding box center [240, 256] width 206 height 17
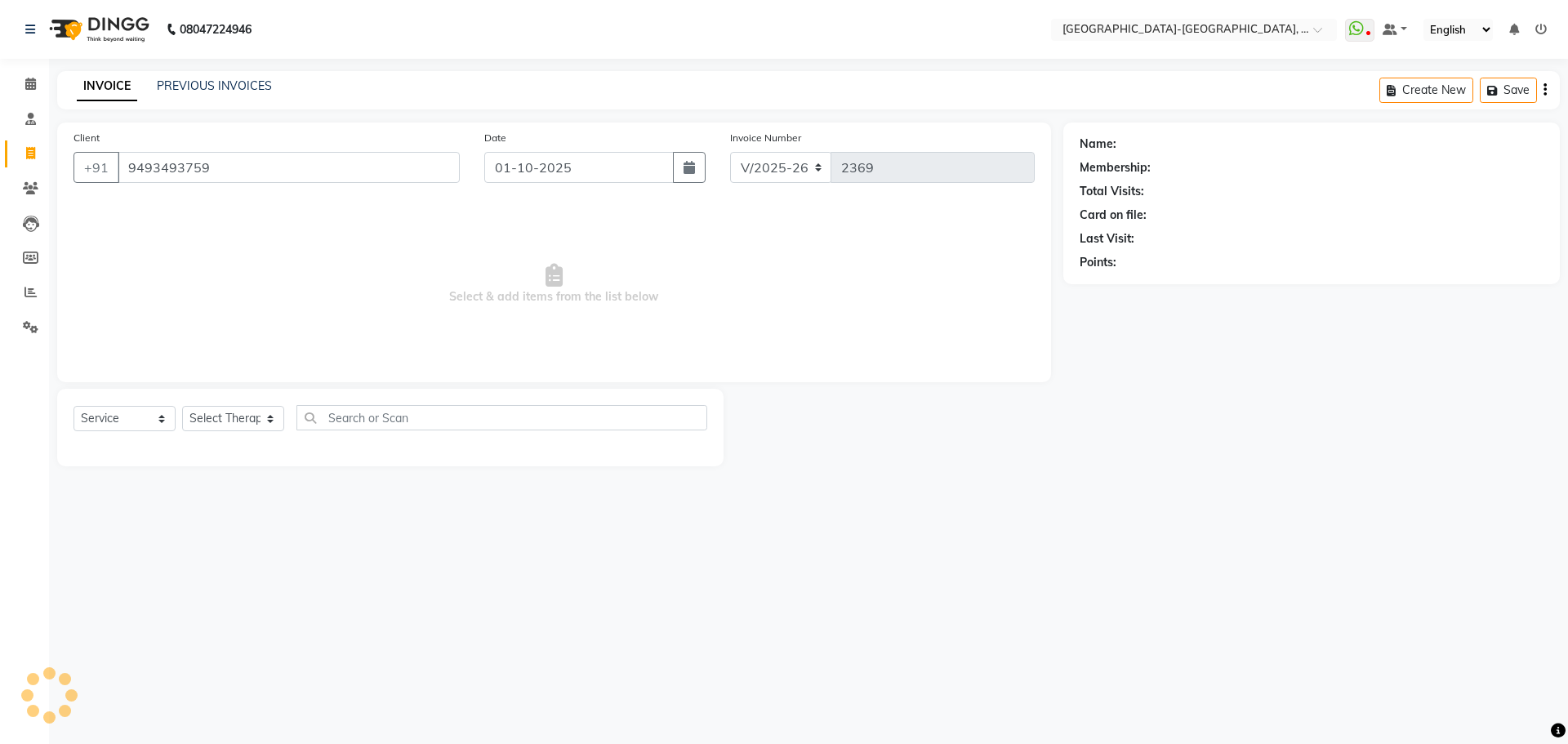
type input "9493493759"
click at [240, 430] on select "Select Therapist Adakho Bone Hridziia Iris Katene Kholu Mayio Mohit Moru P Hrii…" at bounding box center [232, 419] width 102 height 25
select select "49851"
click at [182, 406] on select "Select Therapist Adakho Bone Hridziia Iris Katene Kholu Mayio Mohit Moru P Hrii…" at bounding box center [232, 419] width 102 height 25
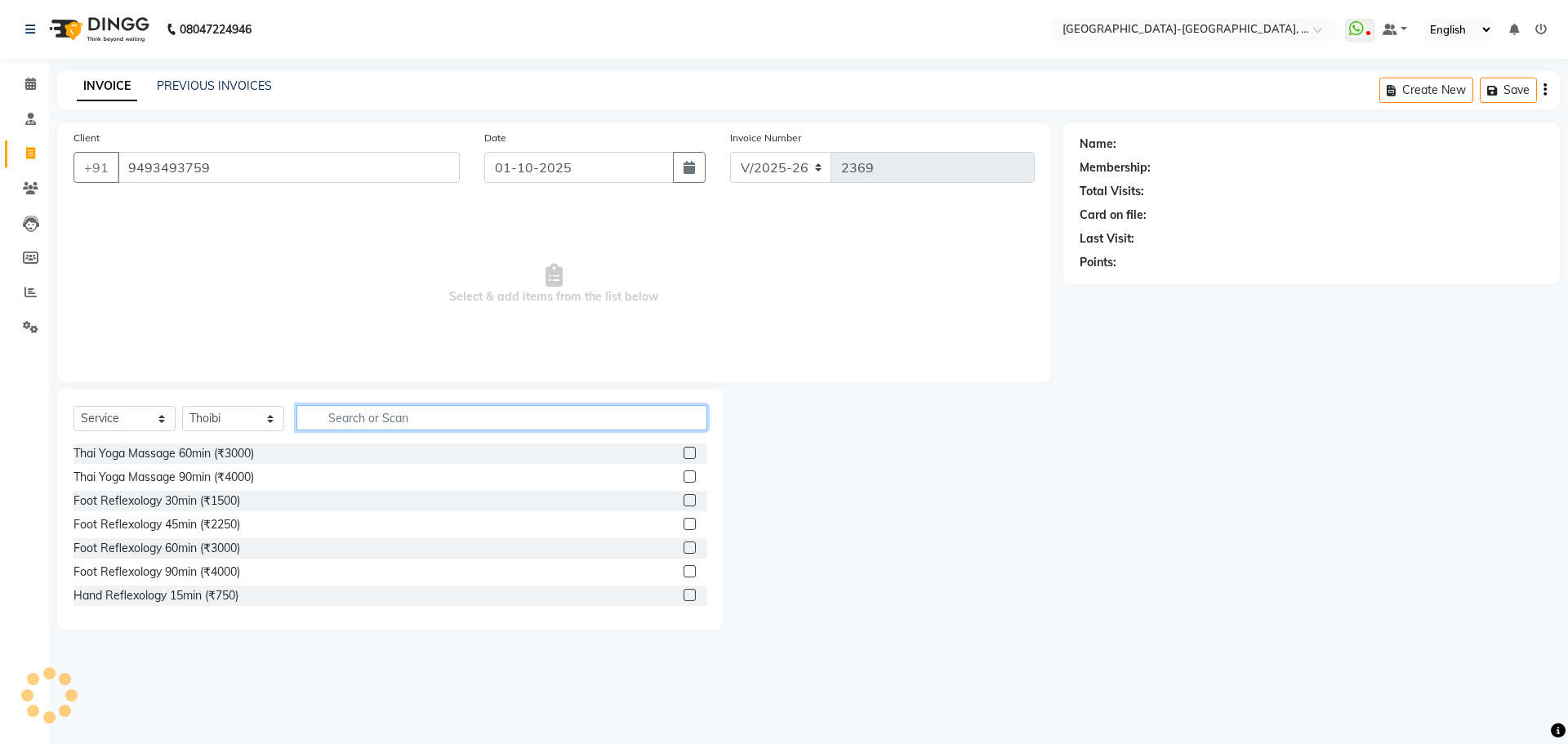
click at [378, 427] on input "text" at bounding box center [501, 418] width 411 height 25
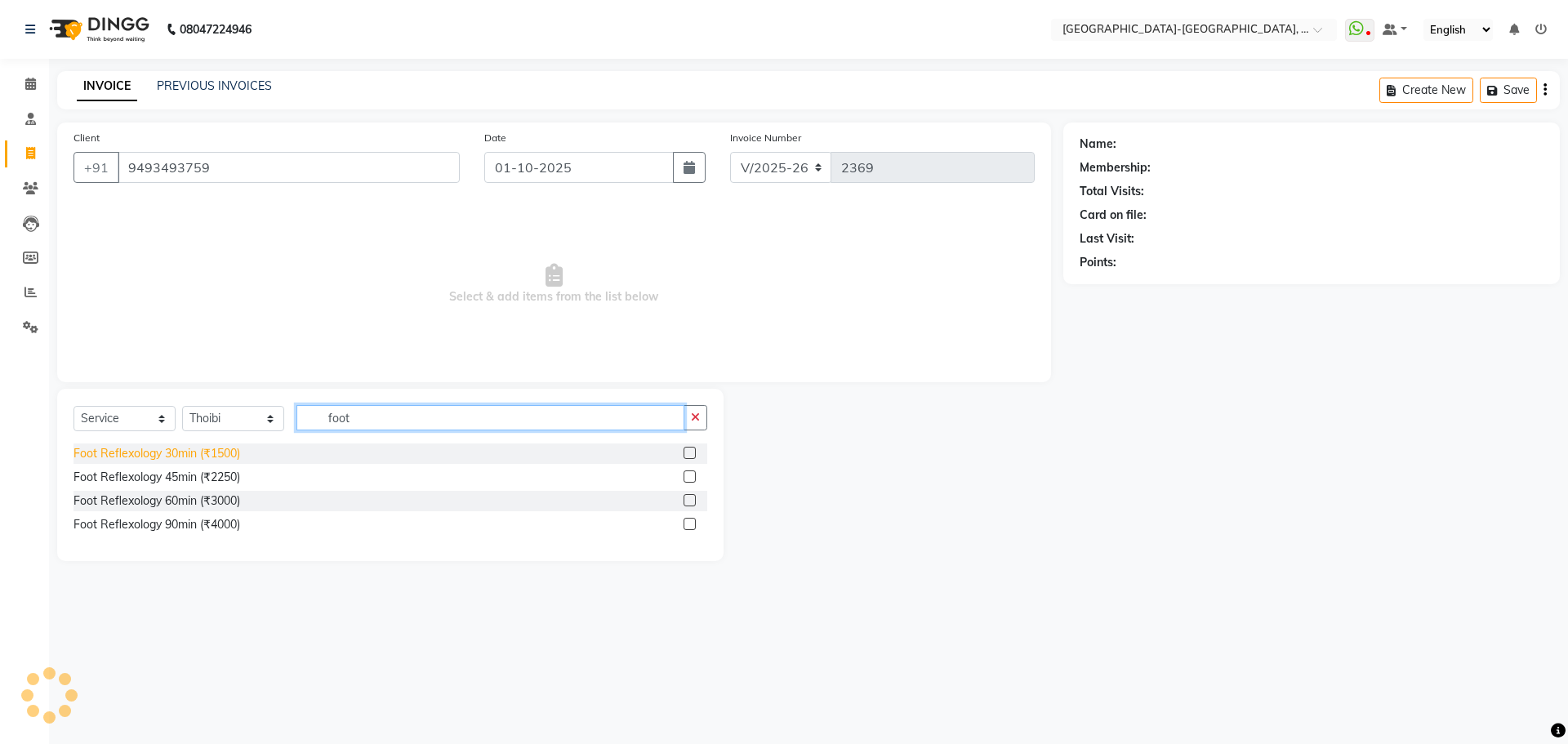
type input "foot"
click at [206, 445] on div "Foot Reflexology 30min (₹1500)" at bounding box center [157, 454] width 167 height 17
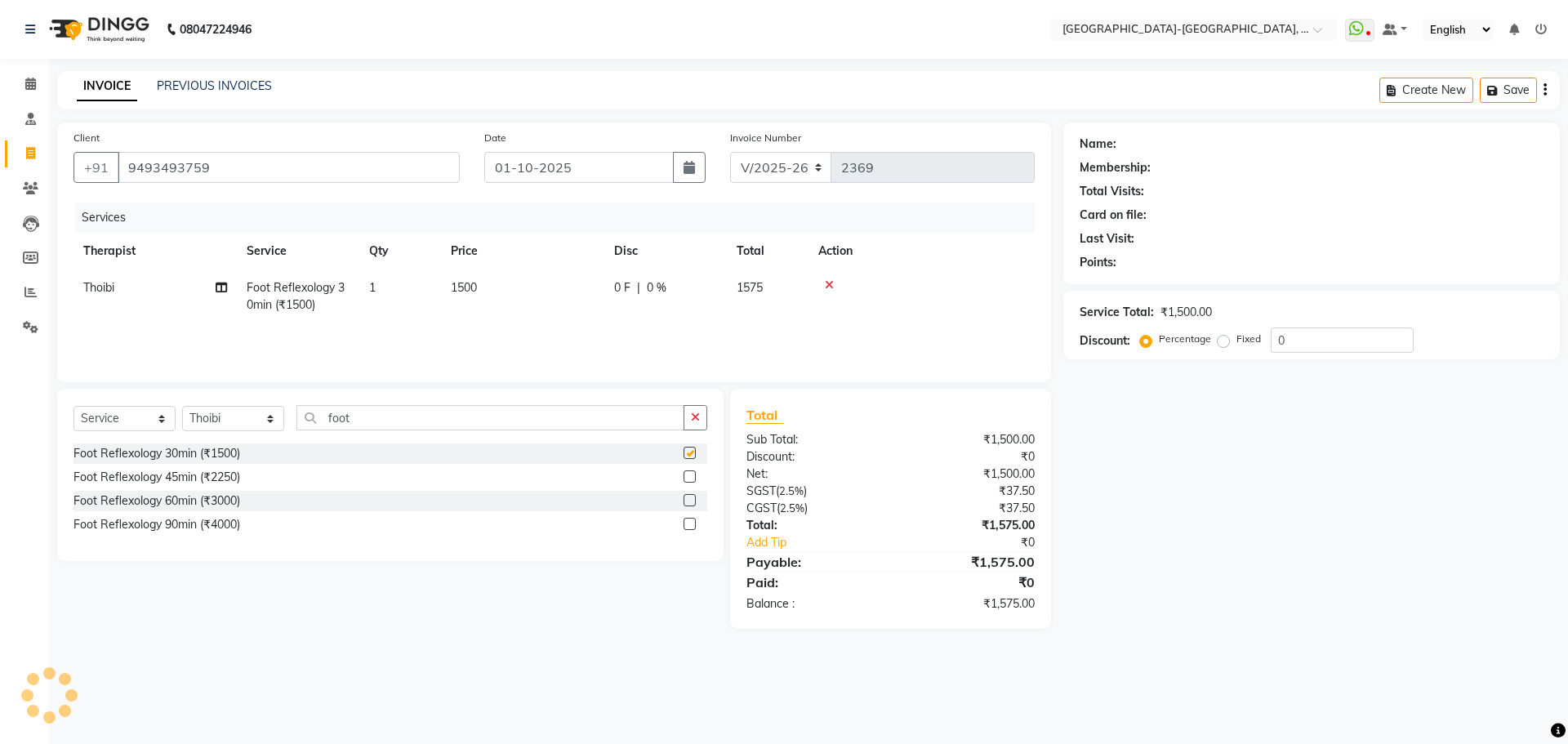
checkbox input "false"
drag, startPoint x: 248, startPoint y: 159, endPoint x: 239, endPoint y: 176, distance: 19.2
click at [223, 166] on input "9493493759" at bounding box center [247, 167] width 259 height 31
drag, startPoint x: 235, startPoint y: 161, endPoint x: 29, endPoint y: 182, distance: 207.1
click at [49, 172] on div "Client +91 9493493759 Add Client Date 01-10-2025 Invoice Number V/2025 V/2025-2…" at bounding box center [554, 375] width 1018 height 506
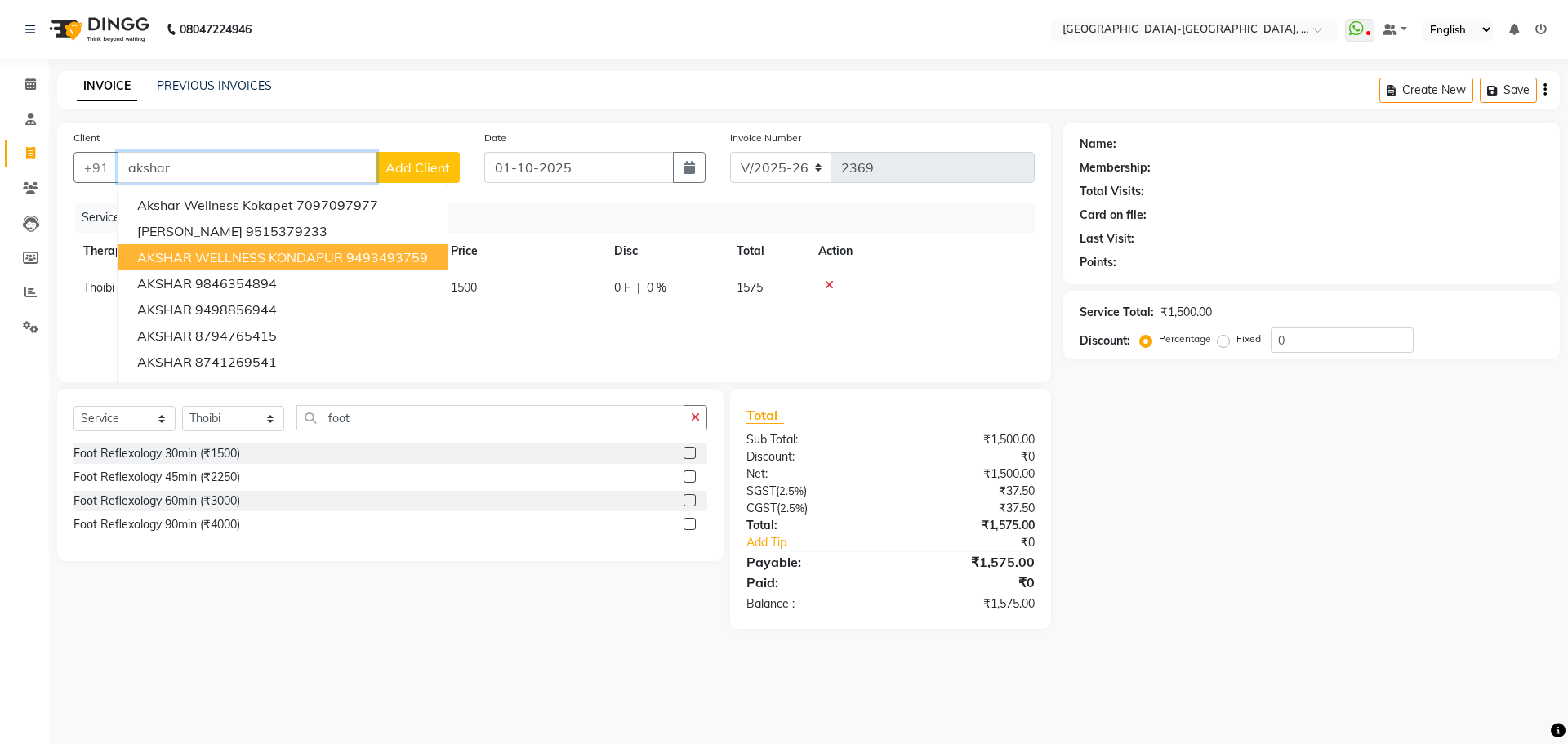
click at [355, 259] on ngb-highlight "9493493759" at bounding box center [387, 256] width 82 height 17
type input "9493493759"
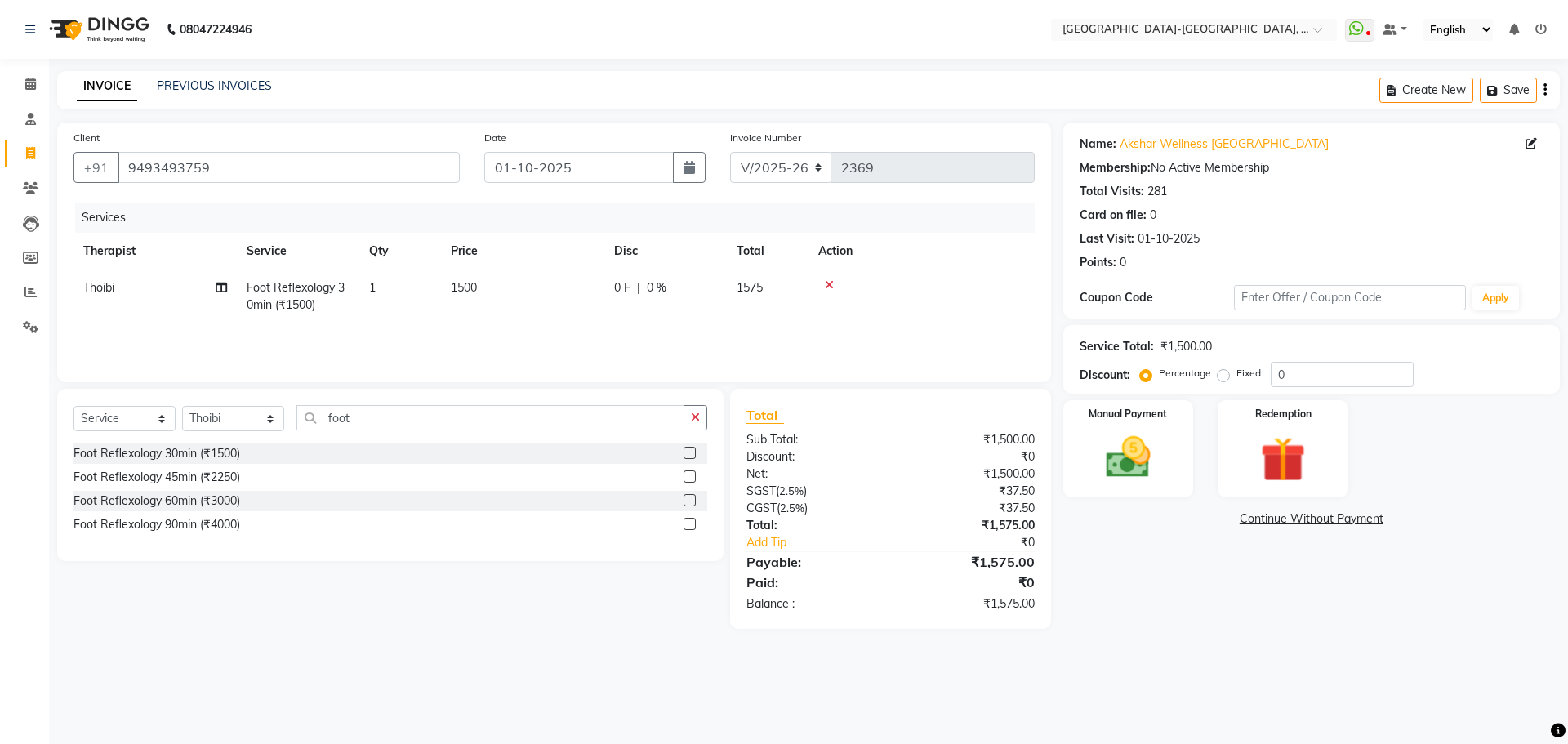
click at [94, 280] on td "Thoibi" at bounding box center [155, 295] width 163 height 53
select select "49851"
drag, startPoint x: 1521, startPoint y: 88, endPoint x: 1519, endPoint y: 96, distance: 8.2
click at [1521, 89] on button "Save" at bounding box center [1509, 90] width 57 height 25
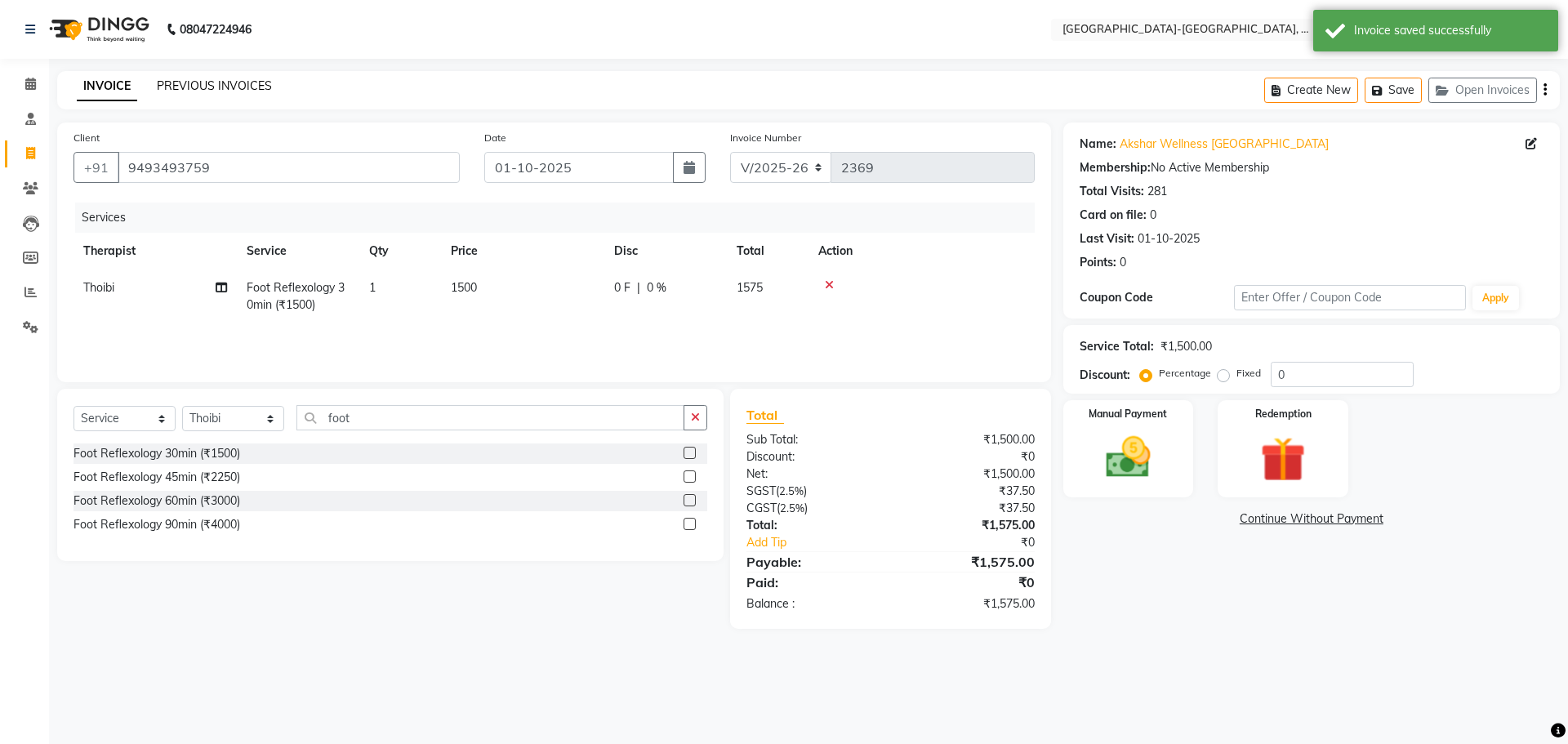
click at [220, 84] on link "PREVIOUS INVOICES" at bounding box center [214, 85] width 116 height 15
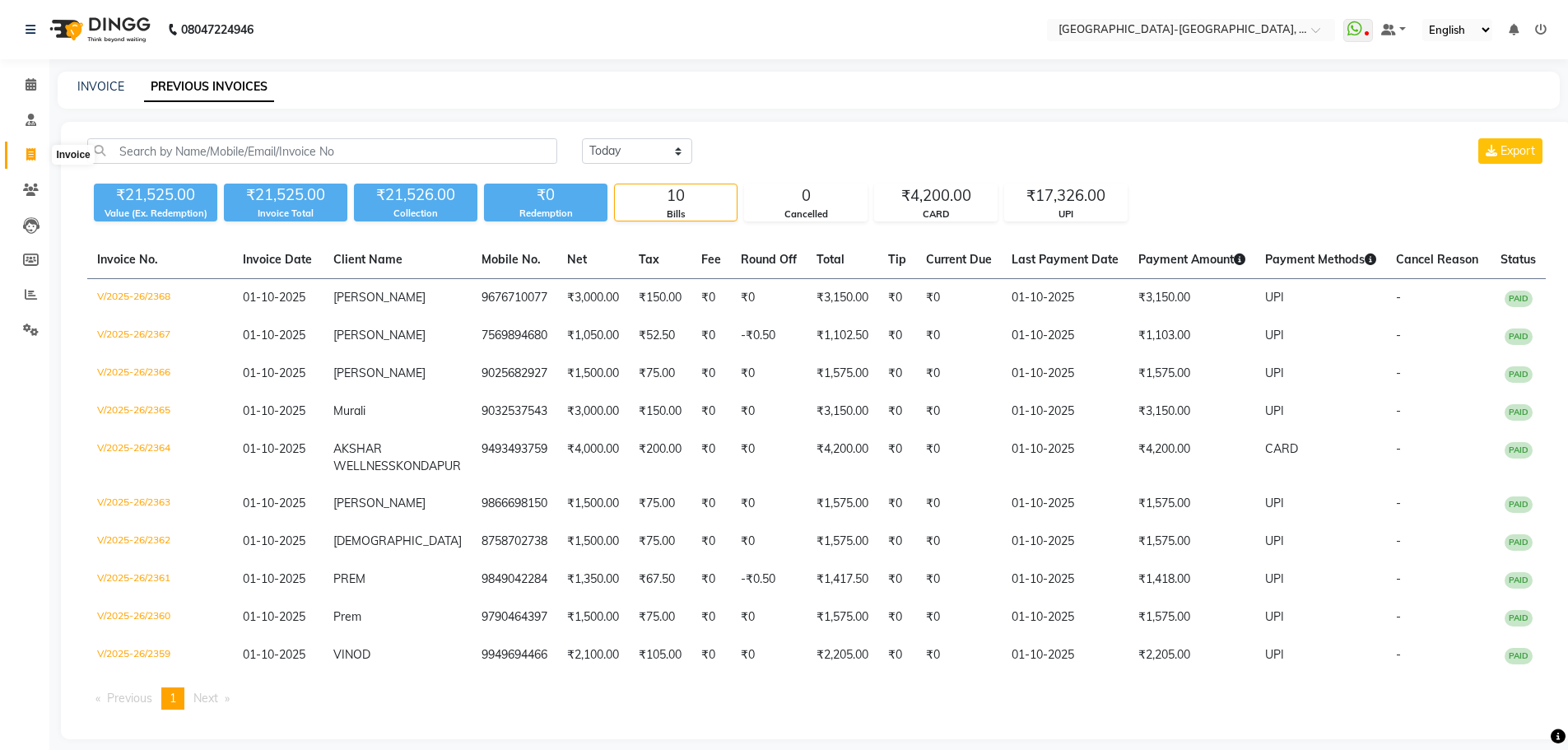
click at [30, 157] on icon at bounding box center [30, 154] width 9 height 13
select select "5851"
select select "service"
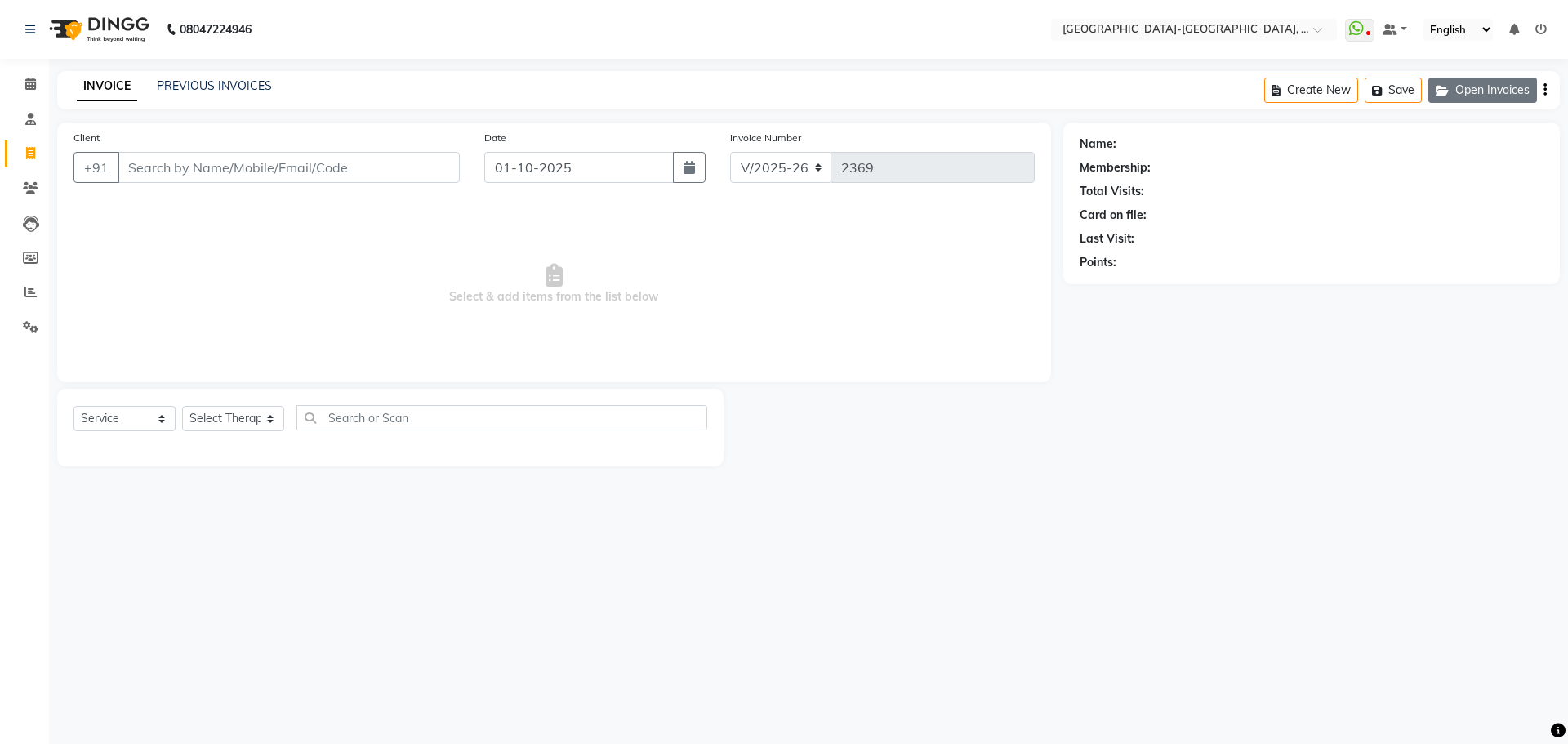
click at [1496, 90] on button "Open Invoices" at bounding box center [1483, 90] width 109 height 25
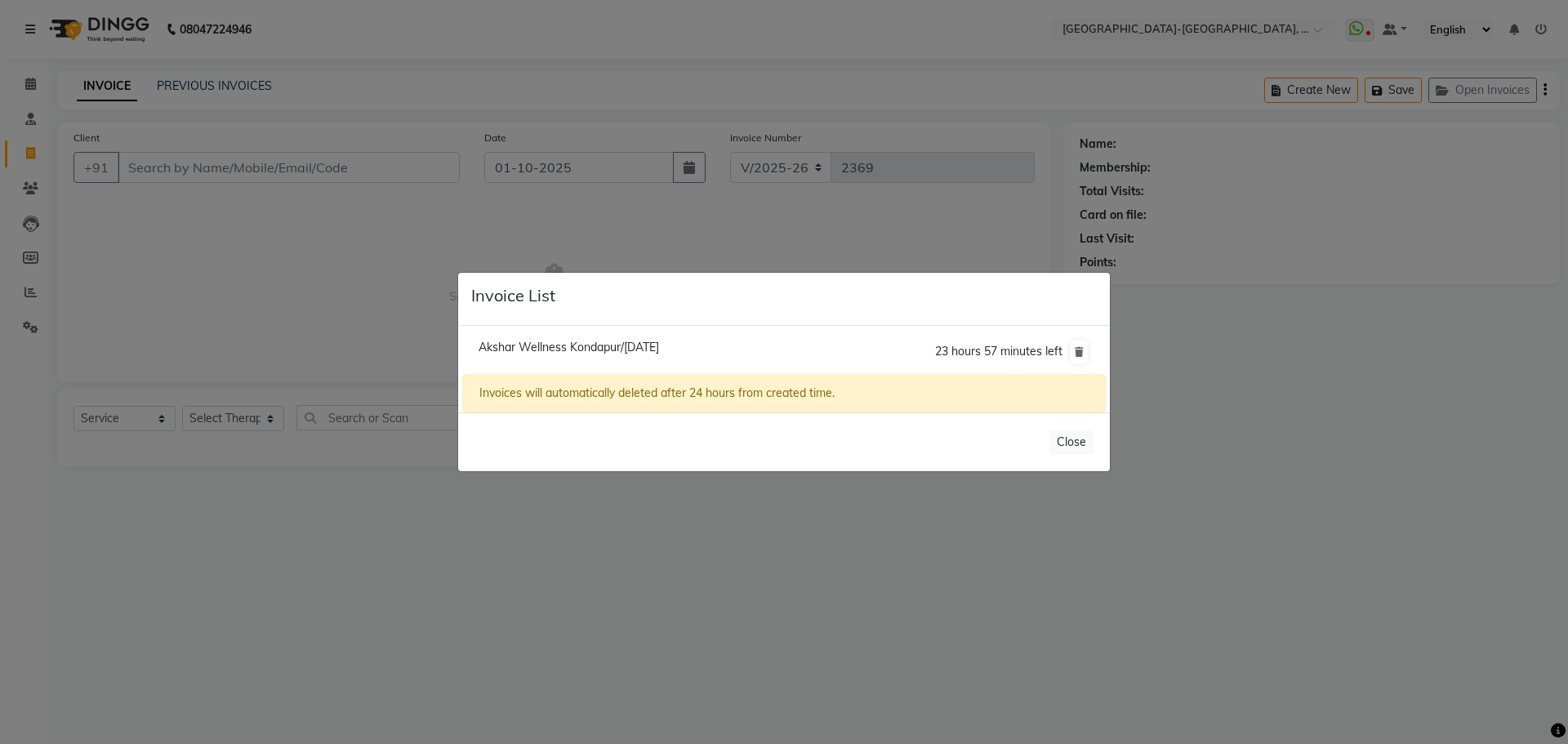
click at [531, 353] on span "Akshar Wellness Kondapur/01 October 2025" at bounding box center [569, 347] width 181 height 15
type input "9493493759"
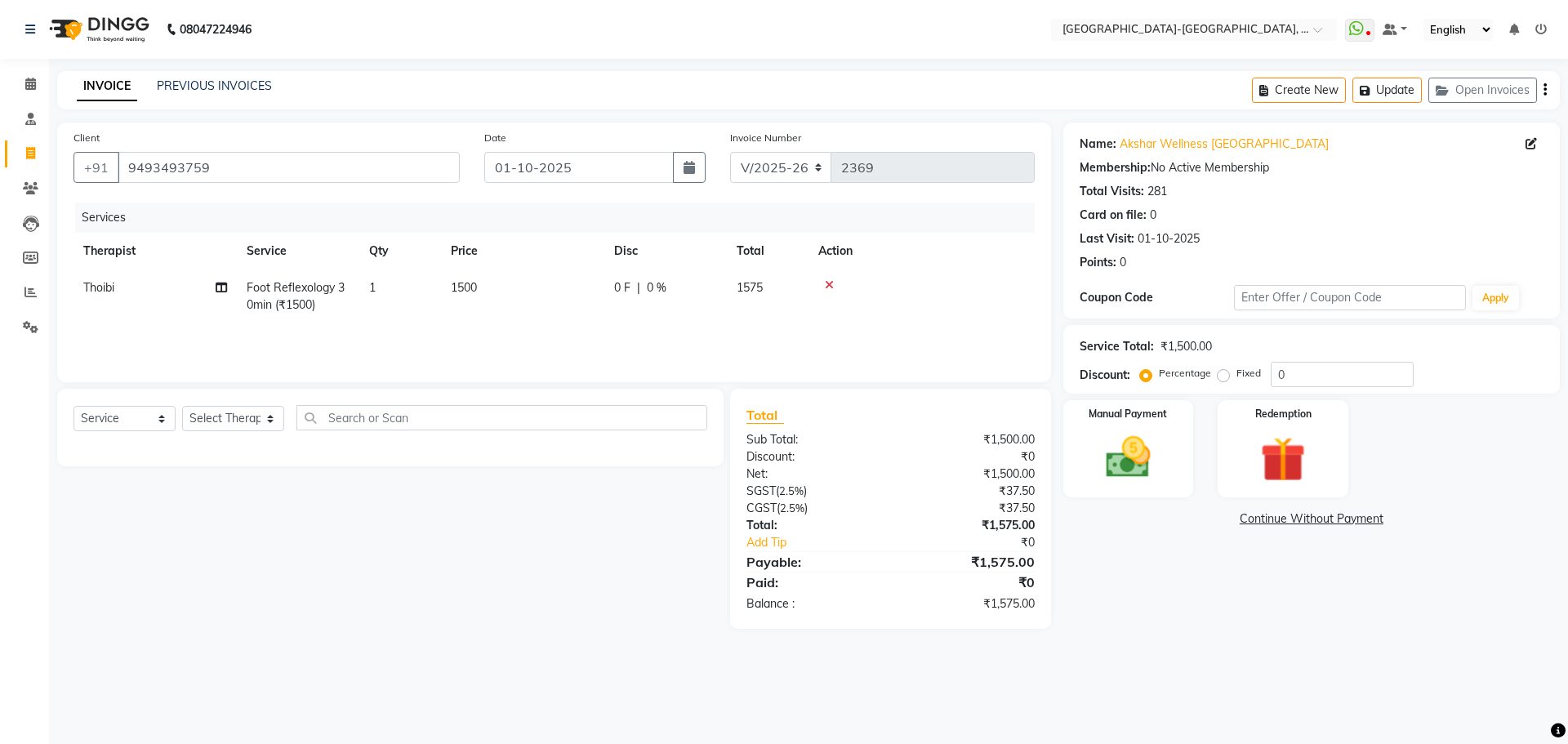
click at [116, 297] on td "Thoibi" at bounding box center [155, 295] width 163 height 53
select select "49851"
click at [109, 289] on select "Adakho Bone Hridziia Iris Katene Kholu Mayio Mohit Moru P Hriidziio Sahriini Sa…" at bounding box center [155, 292] width 144 height 25
select select "40939"
drag, startPoint x: 1156, startPoint y: 458, endPoint x: 1211, endPoint y: 490, distance: 63.6
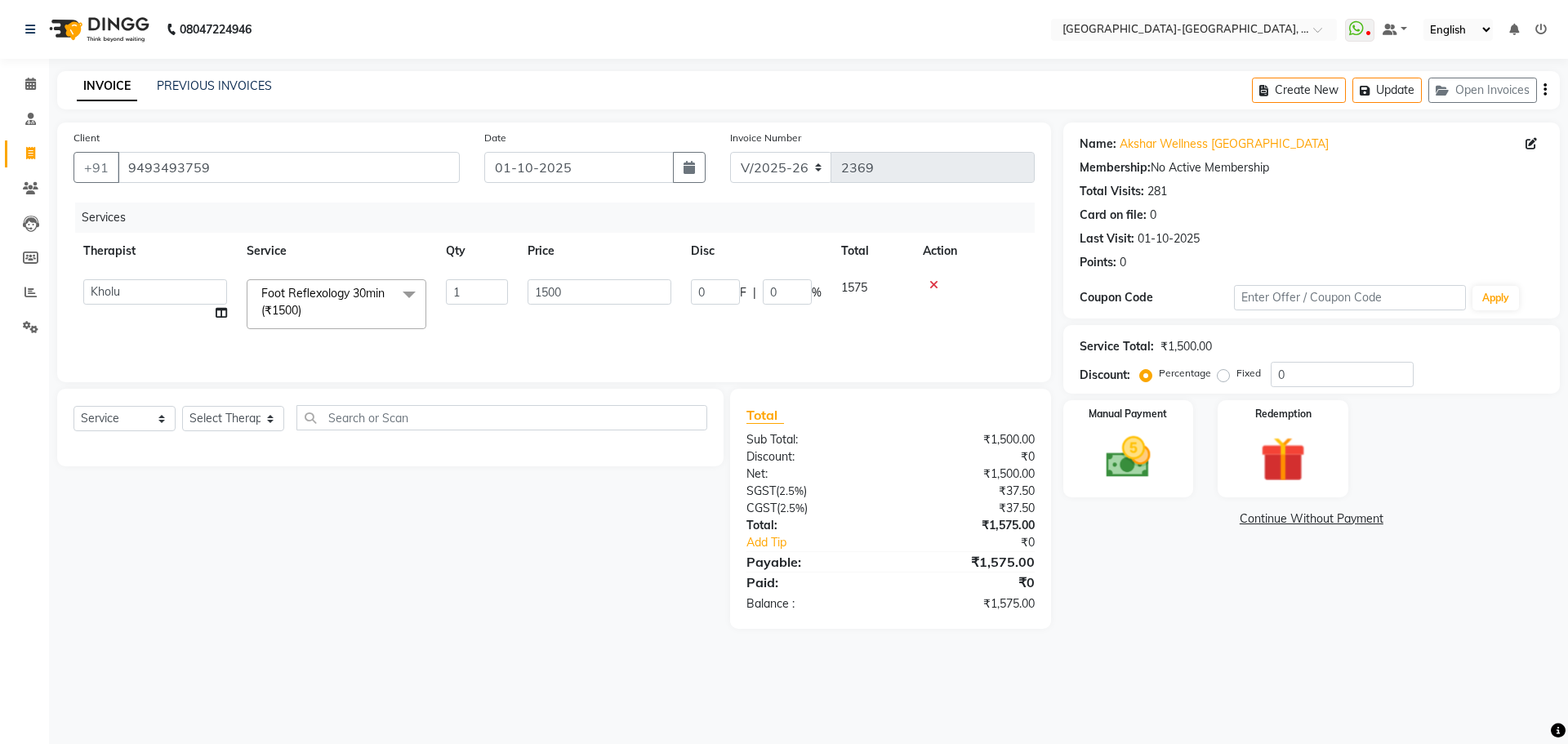
click at [1157, 458] on img at bounding box center [1129, 457] width 74 height 52
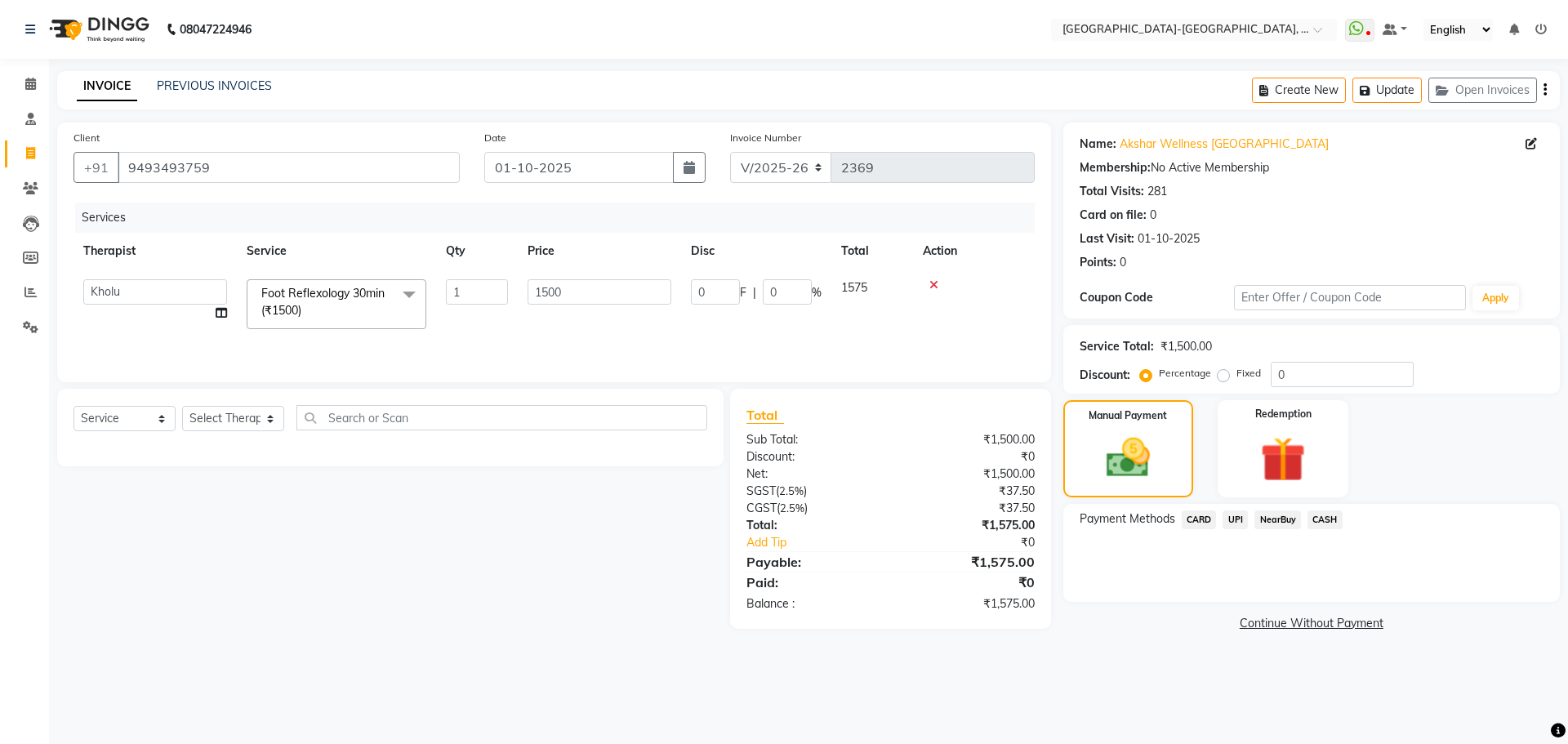
click at [1244, 521] on span "UPI" at bounding box center [1236, 519] width 25 height 18
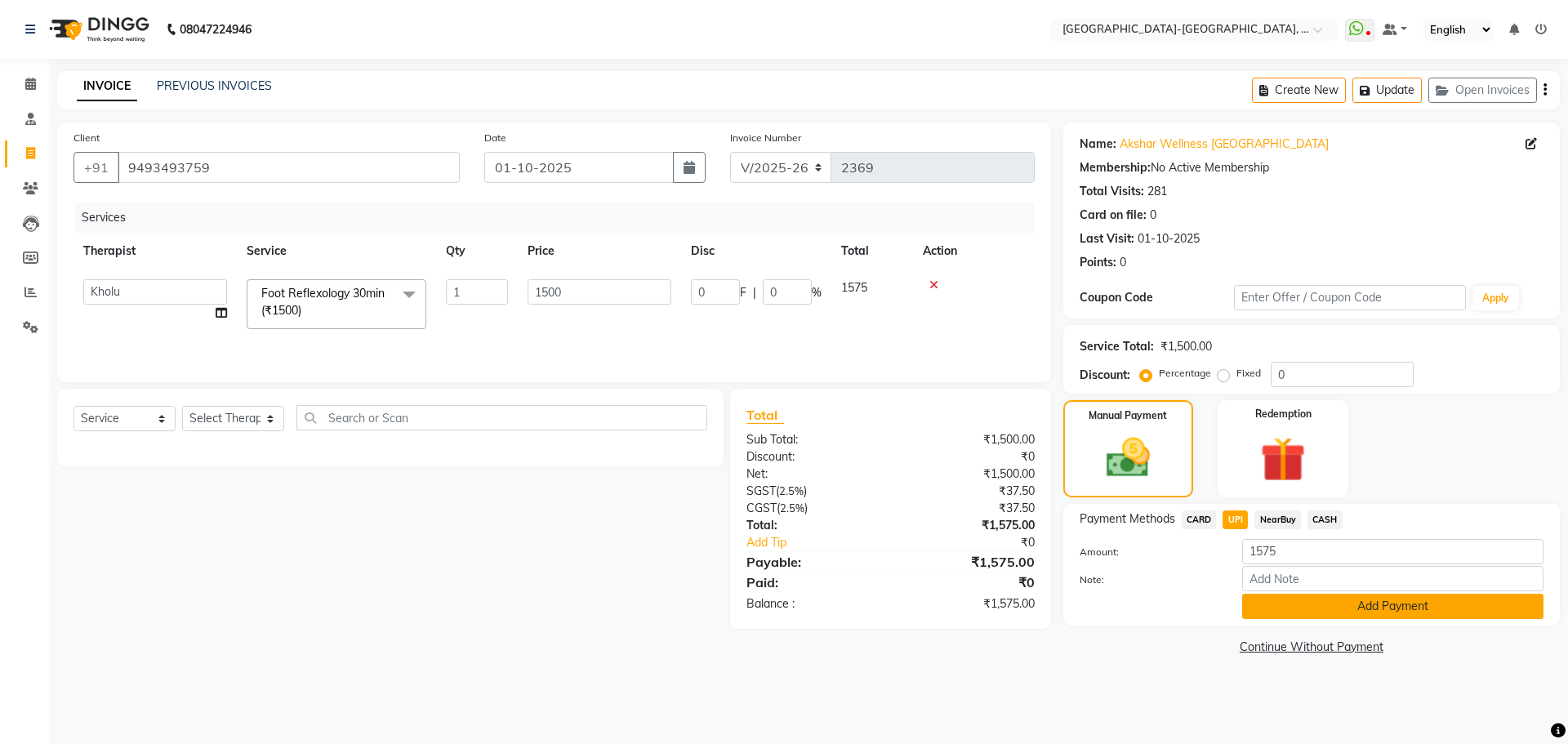
click at [1302, 613] on button "Add Payment" at bounding box center [1393, 606] width 301 height 25
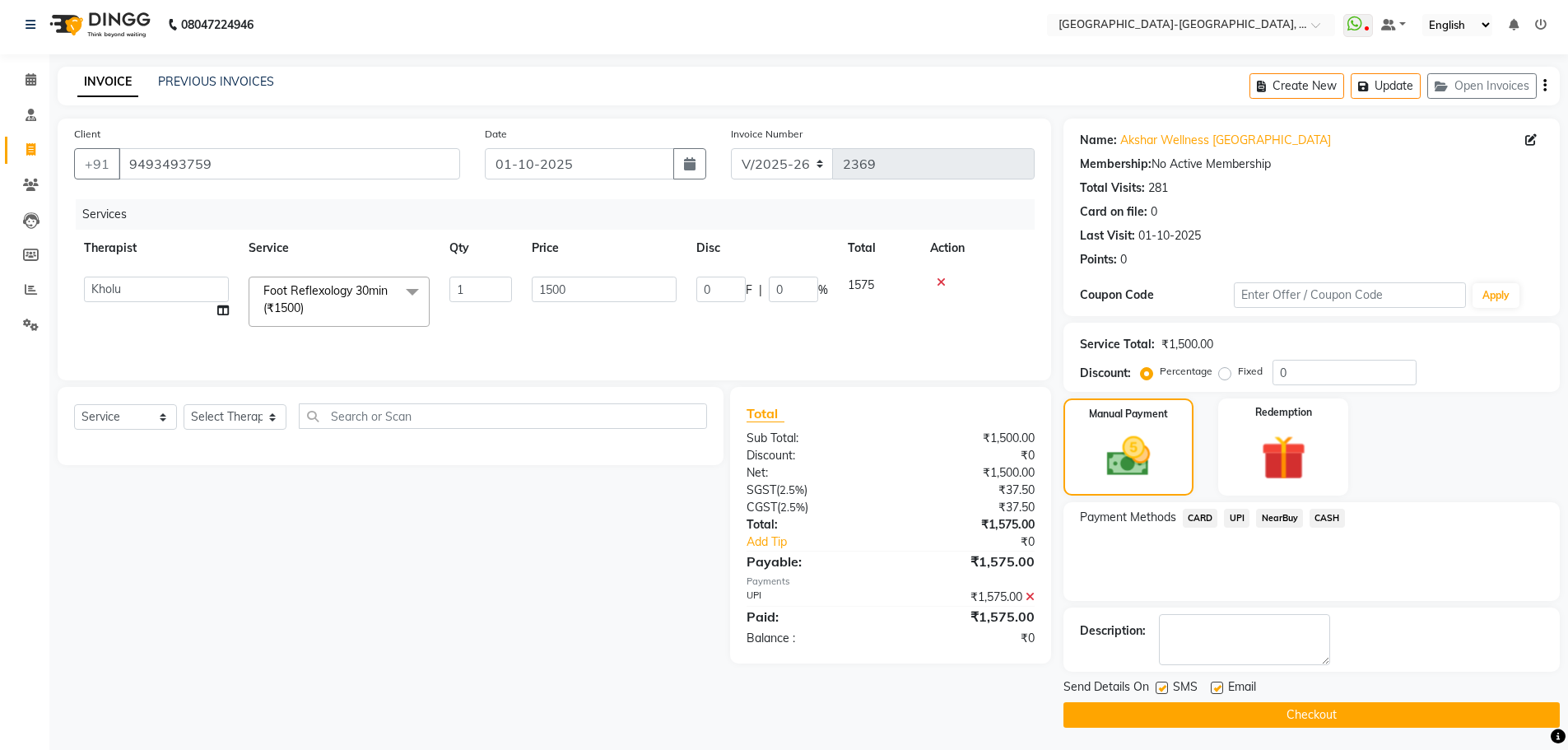
scroll to position [8, 0]
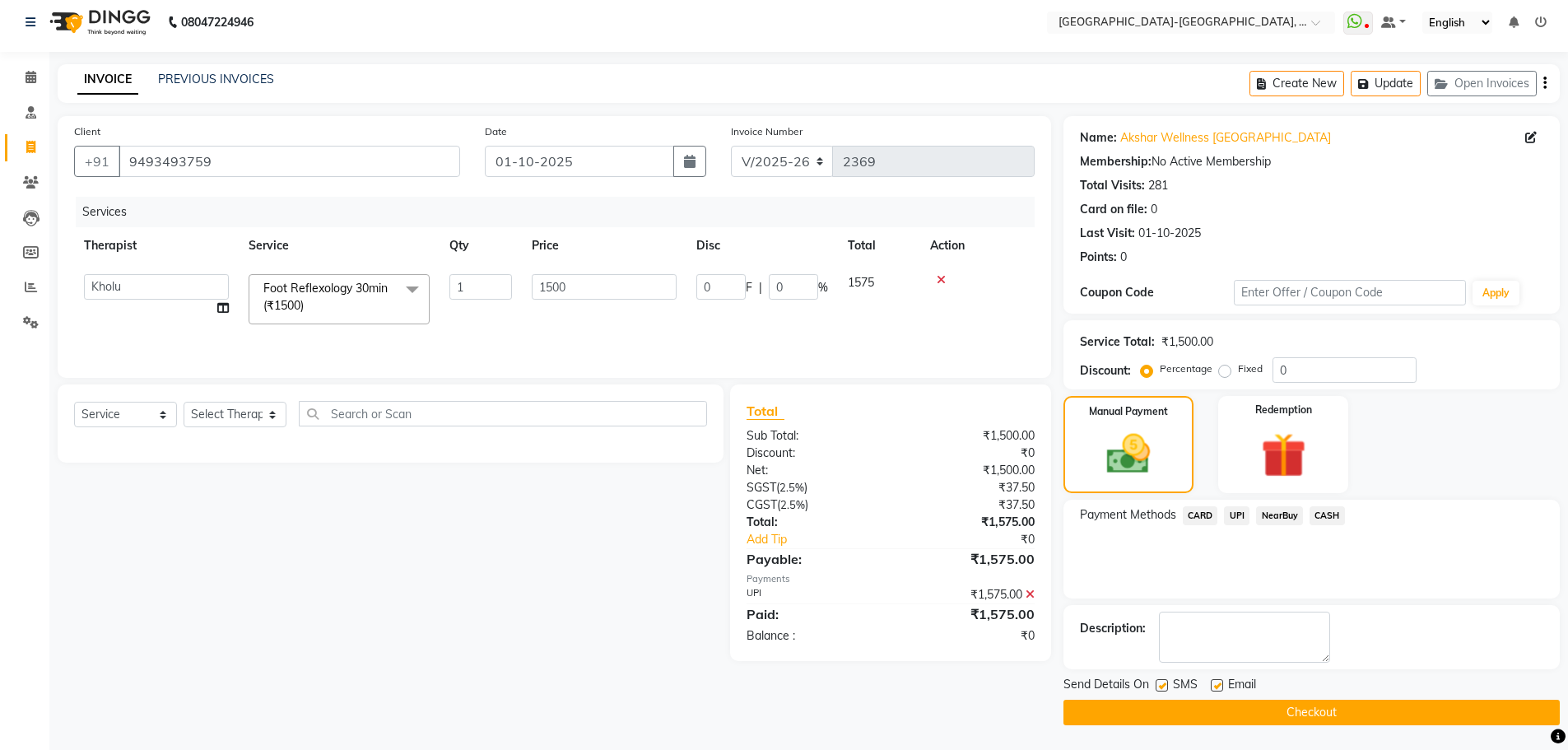
click at [1320, 709] on button "Checkout" at bounding box center [1311, 713] width 496 height 25
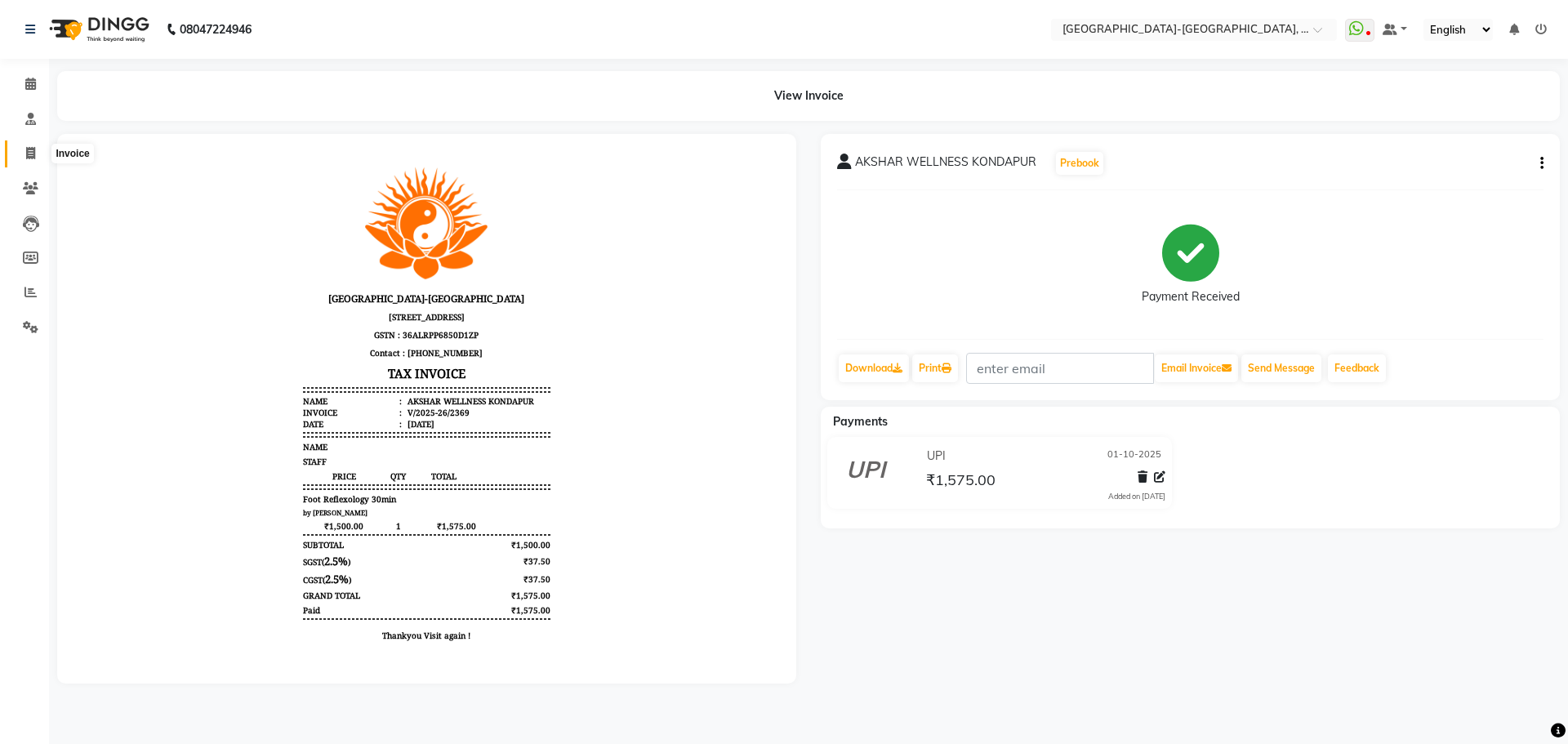
drag, startPoint x: 34, startPoint y: 156, endPoint x: 59, endPoint y: 147, distance: 26.6
click at [34, 156] on icon at bounding box center [30, 152] width 9 height 13
select select "5851"
select select "service"
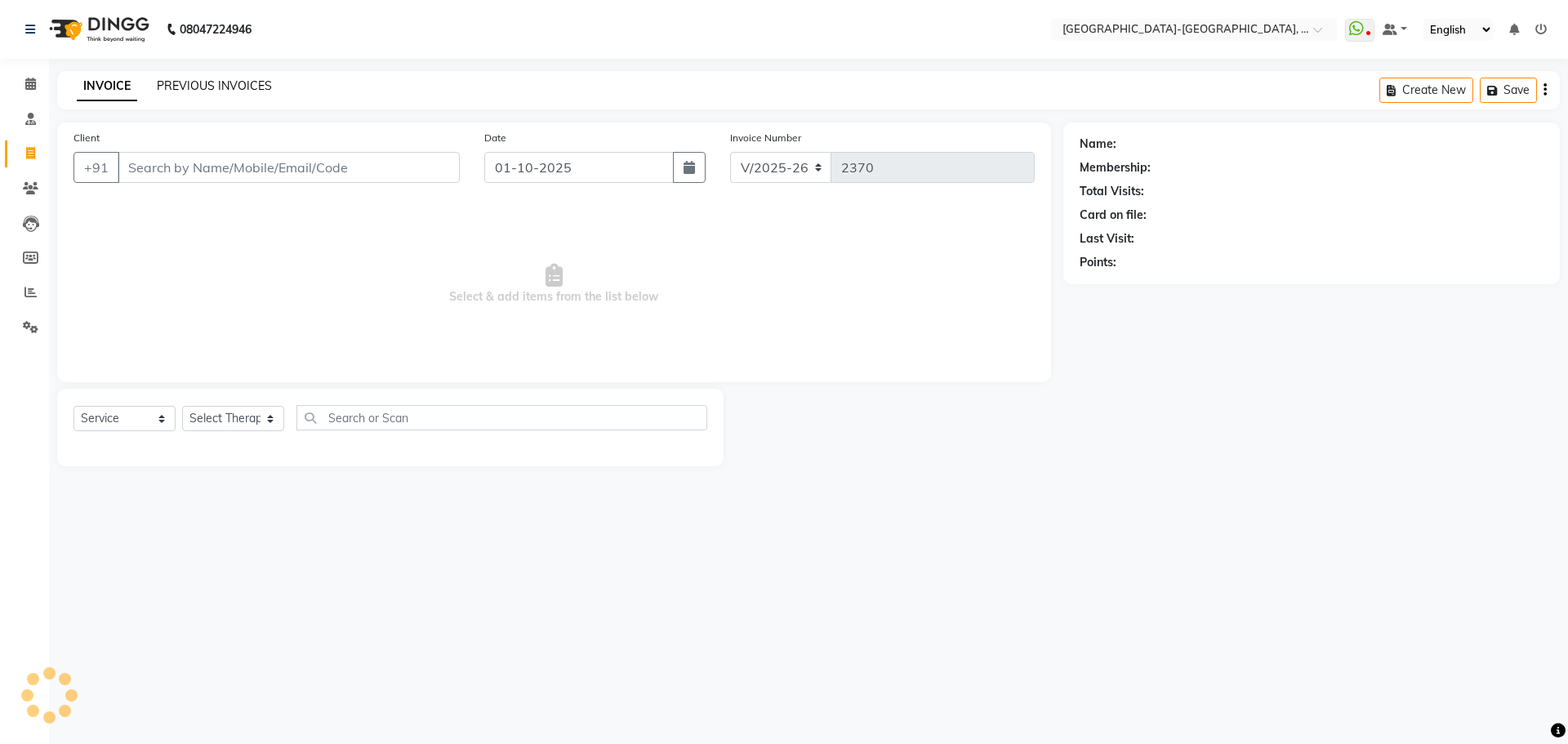
click at [239, 89] on link "PREVIOUS INVOICES" at bounding box center [214, 85] width 116 height 15
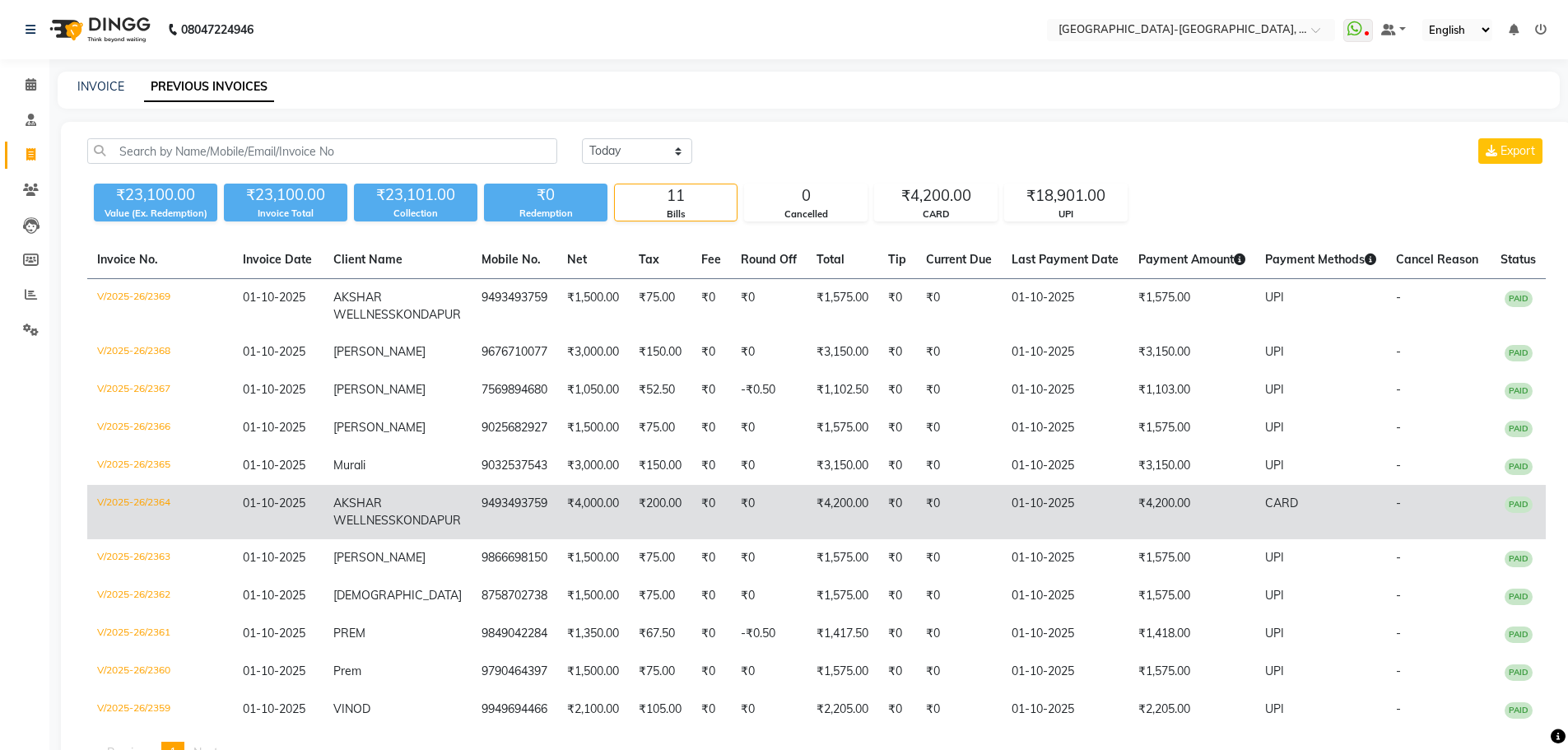
click at [375, 525] on span "AKSHAR WELLNESS" at bounding box center [365, 511] width 63 height 32
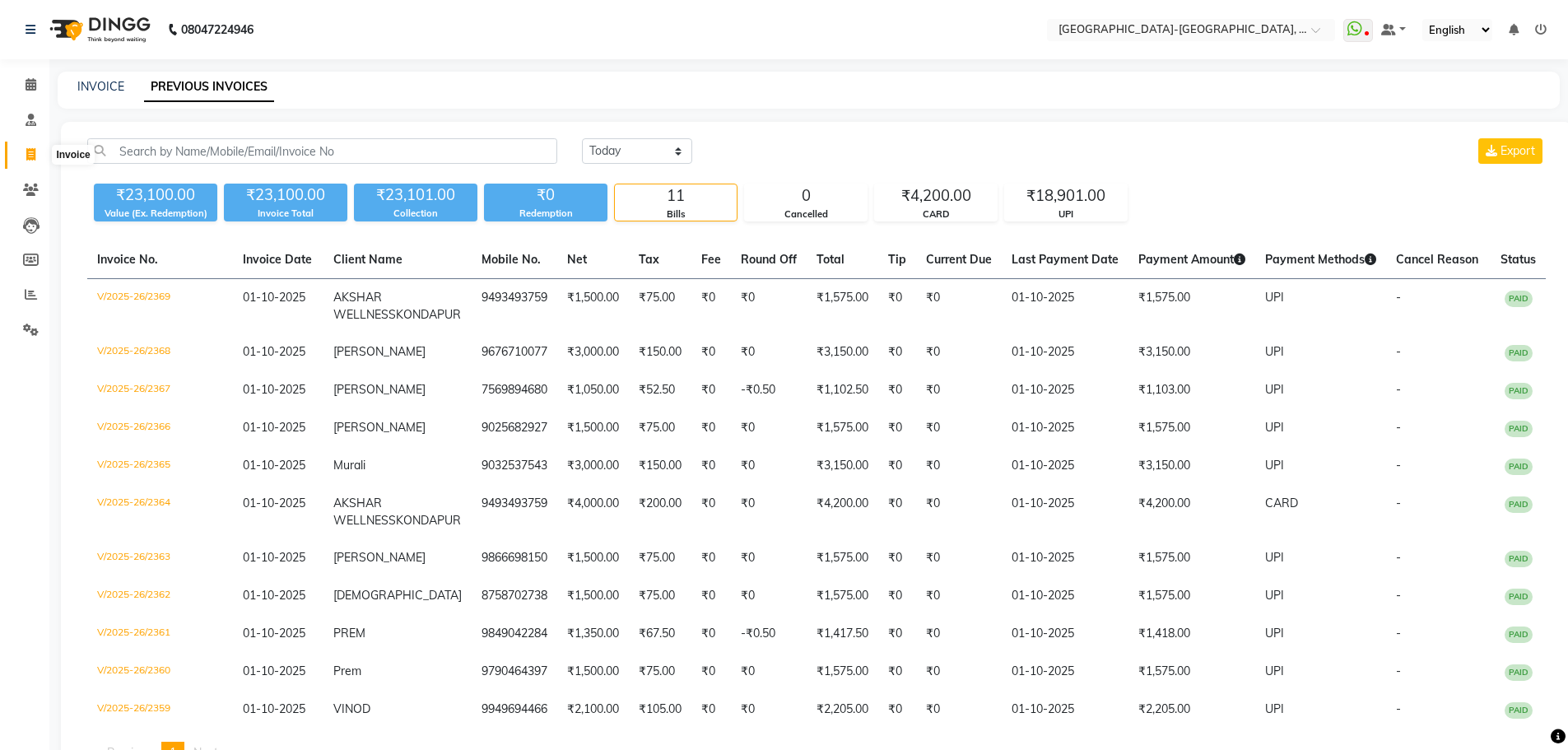
click at [29, 154] on icon at bounding box center [30, 154] width 9 height 13
select select "5851"
select select "service"
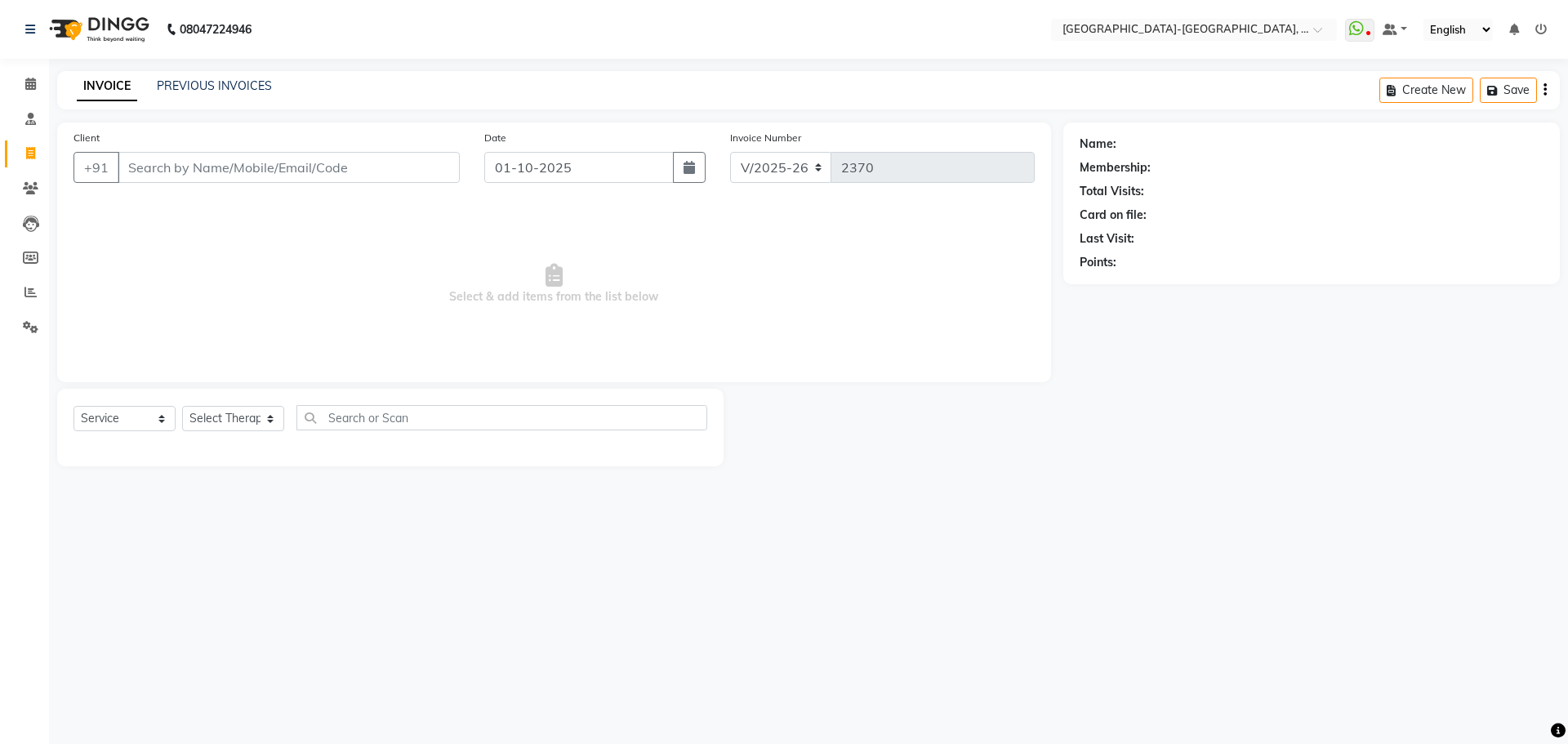
click at [209, 164] on input "Client" at bounding box center [289, 167] width 342 height 31
drag, startPoint x: 205, startPoint y: 167, endPoint x: 270, endPoint y: 170, distance: 65.1
click at [205, 167] on input "Client" at bounding box center [289, 167] width 342 height 31
click at [210, 150] on div "Client +91" at bounding box center [266, 162] width 411 height 67
click at [235, 171] on input "Client" at bounding box center [289, 167] width 342 height 31
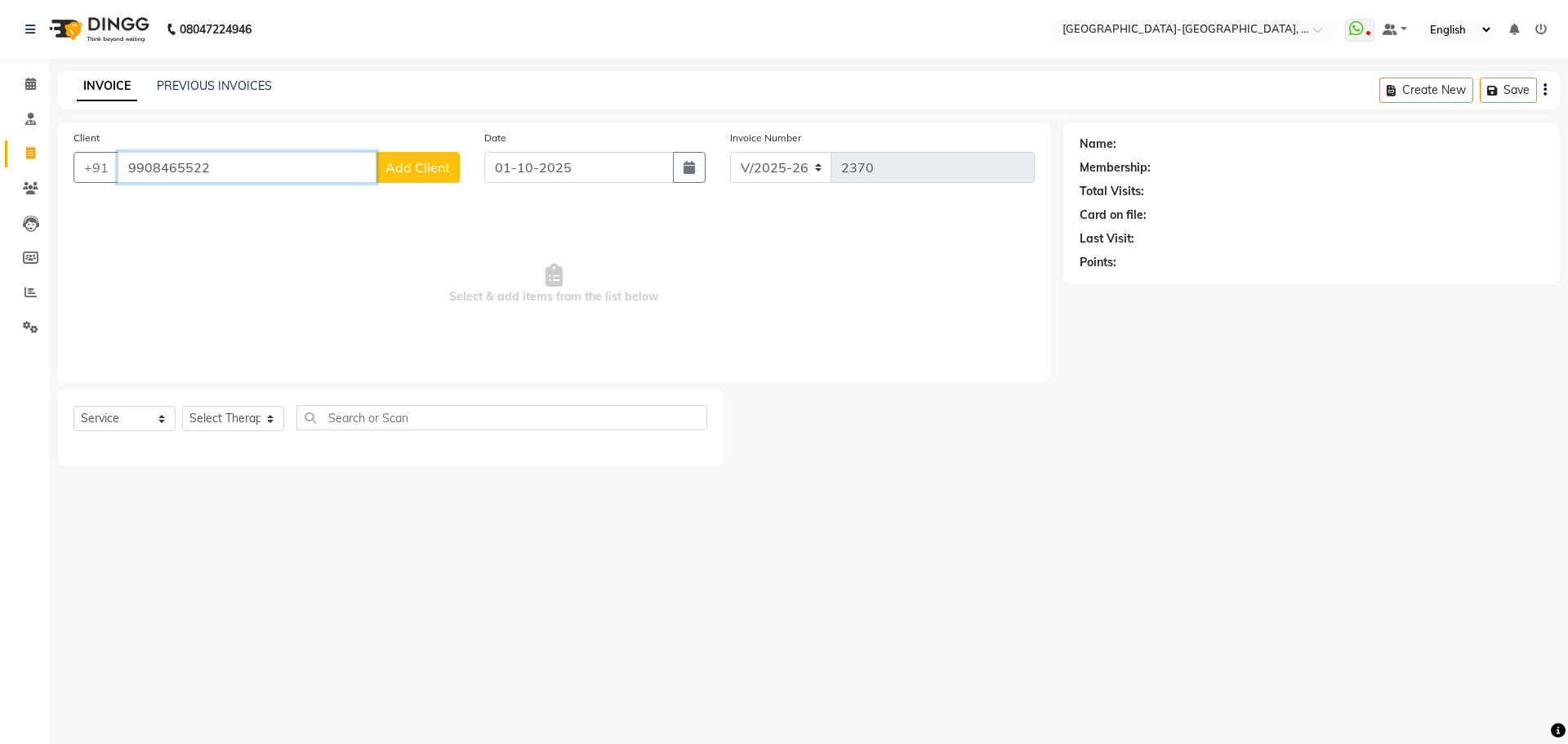
type input "9908465522"
click at [418, 150] on div "Client +91 9908465522 Add Client" at bounding box center [266, 162] width 411 height 67
click at [418, 157] on button "Add Client" at bounding box center [418, 167] width 85 height 31
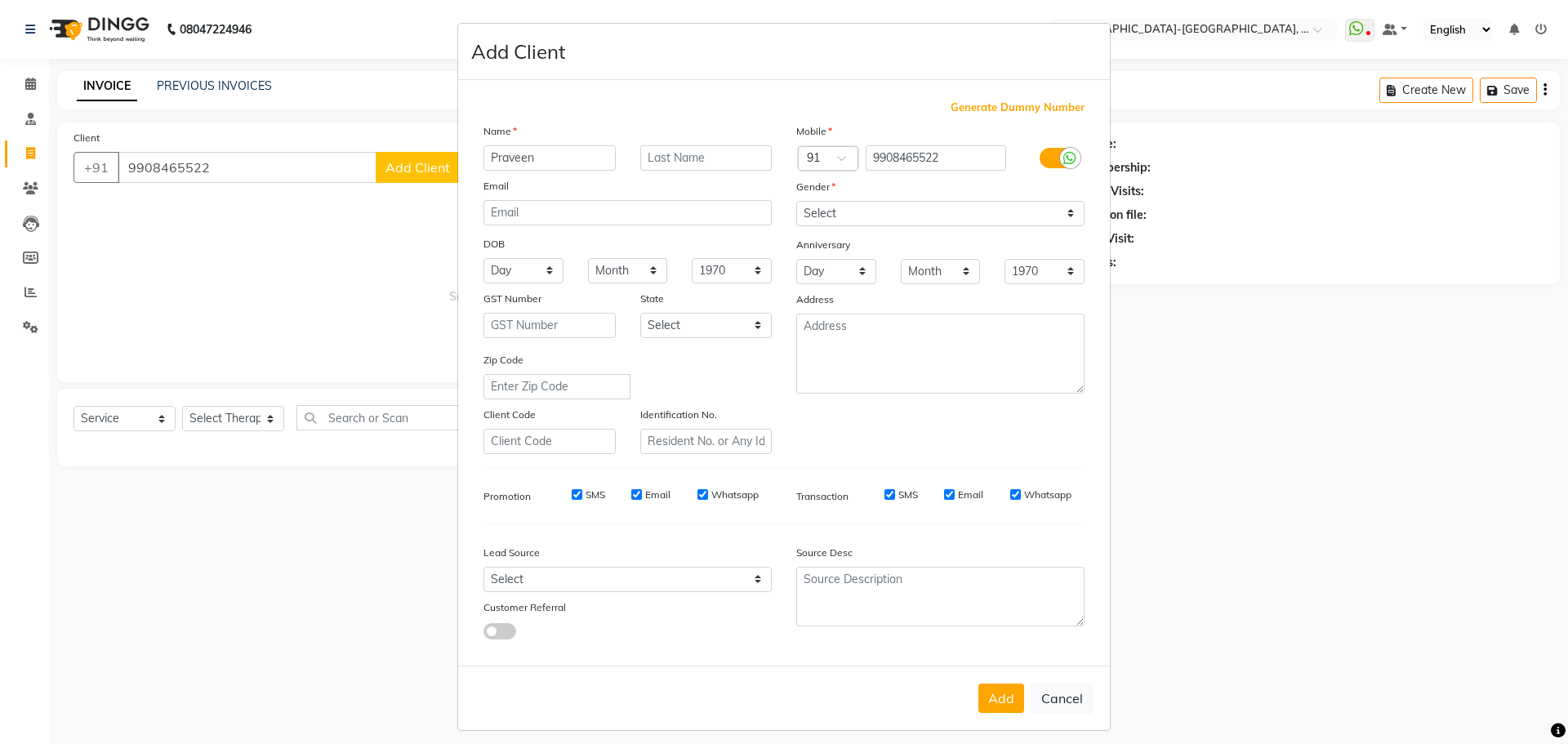
type input "Praveen"
click at [824, 211] on select "Select Male Female Other Prefer Not To Say" at bounding box center [940, 214] width 289 height 25
select select "male"
click at [797, 201] on select "Select Male Female Other Prefer Not To Say" at bounding box center [940, 214] width 289 height 25
click at [1000, 698] on button "Add" at bounding box center [1001, 698] width 46 height 29
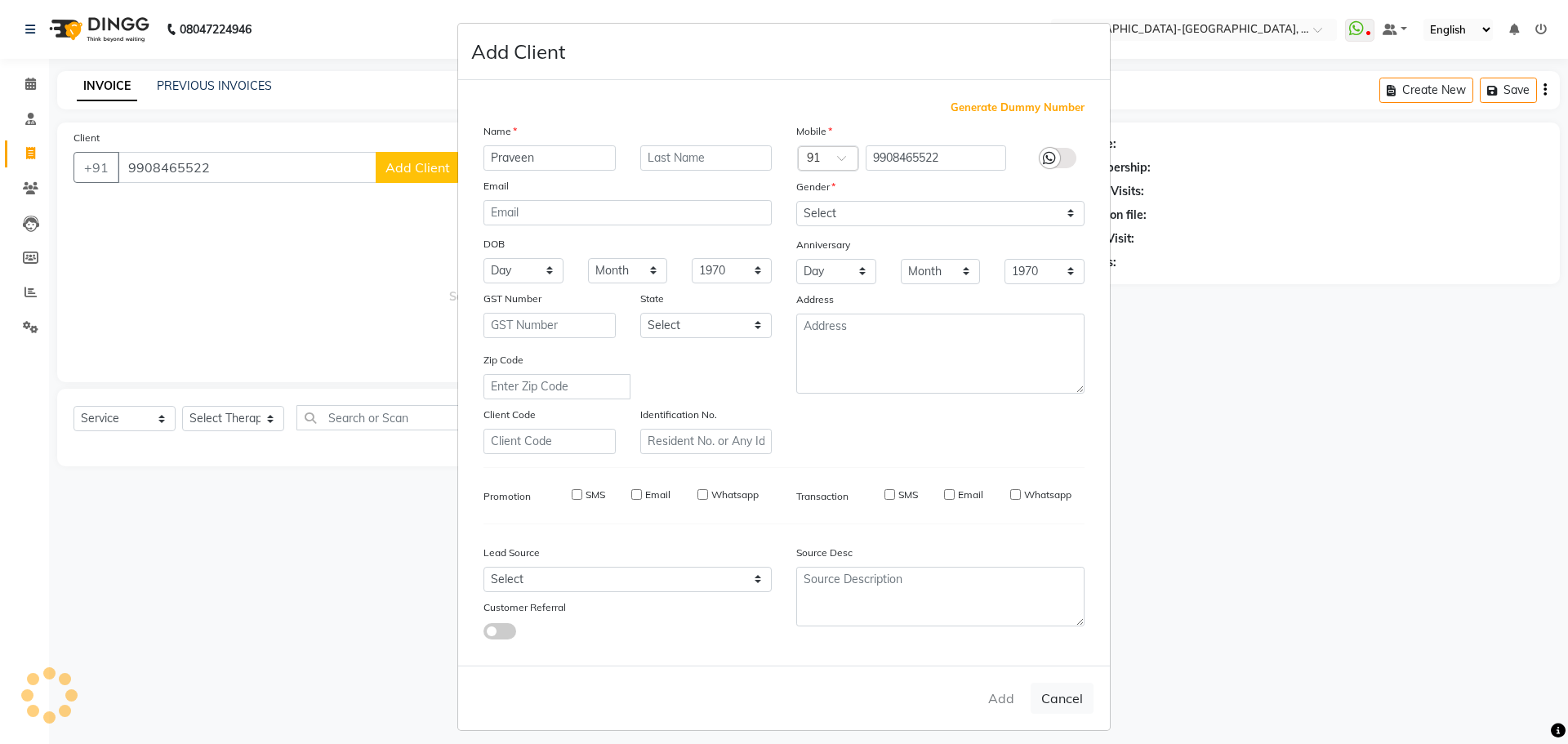
select select
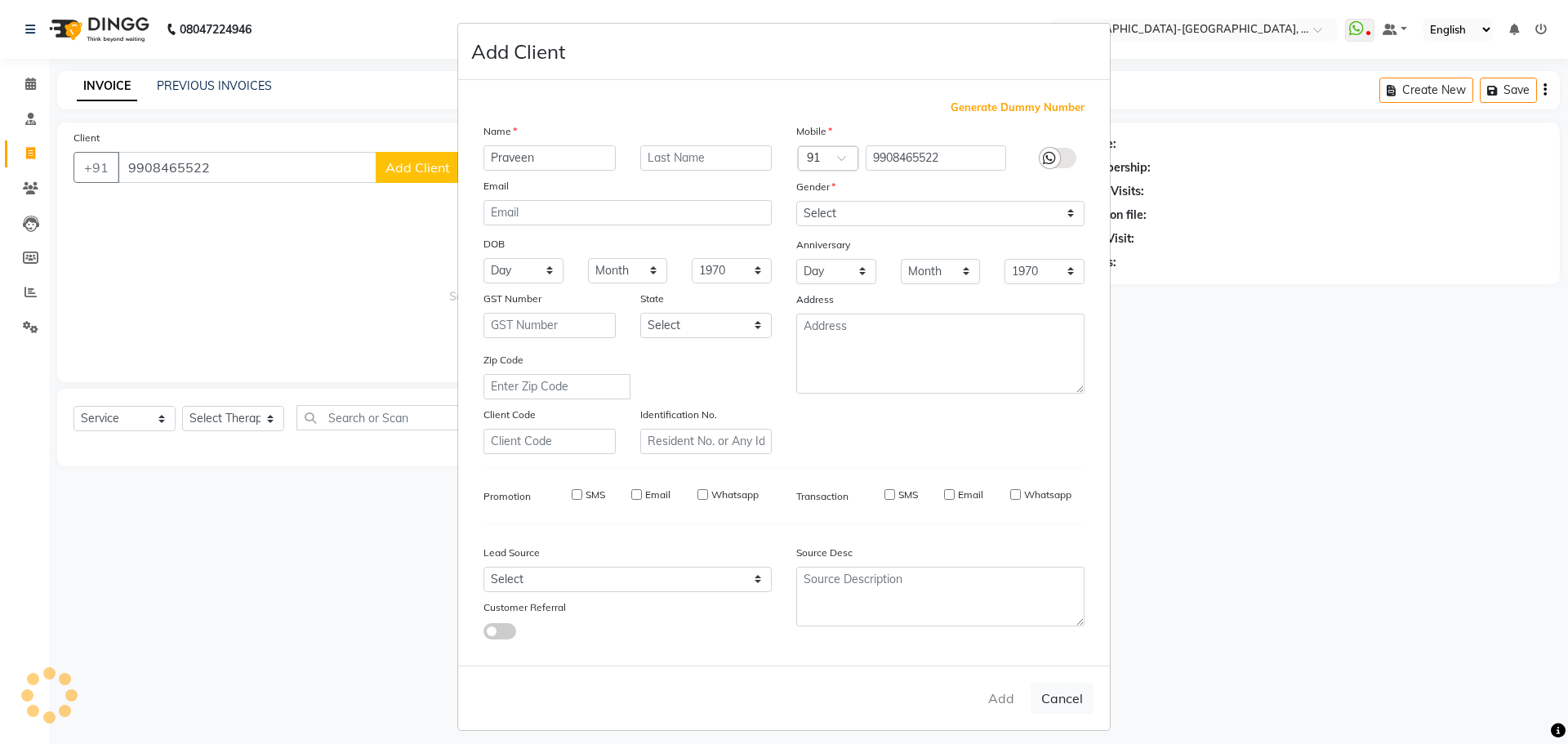
select select
checkbox input "false"
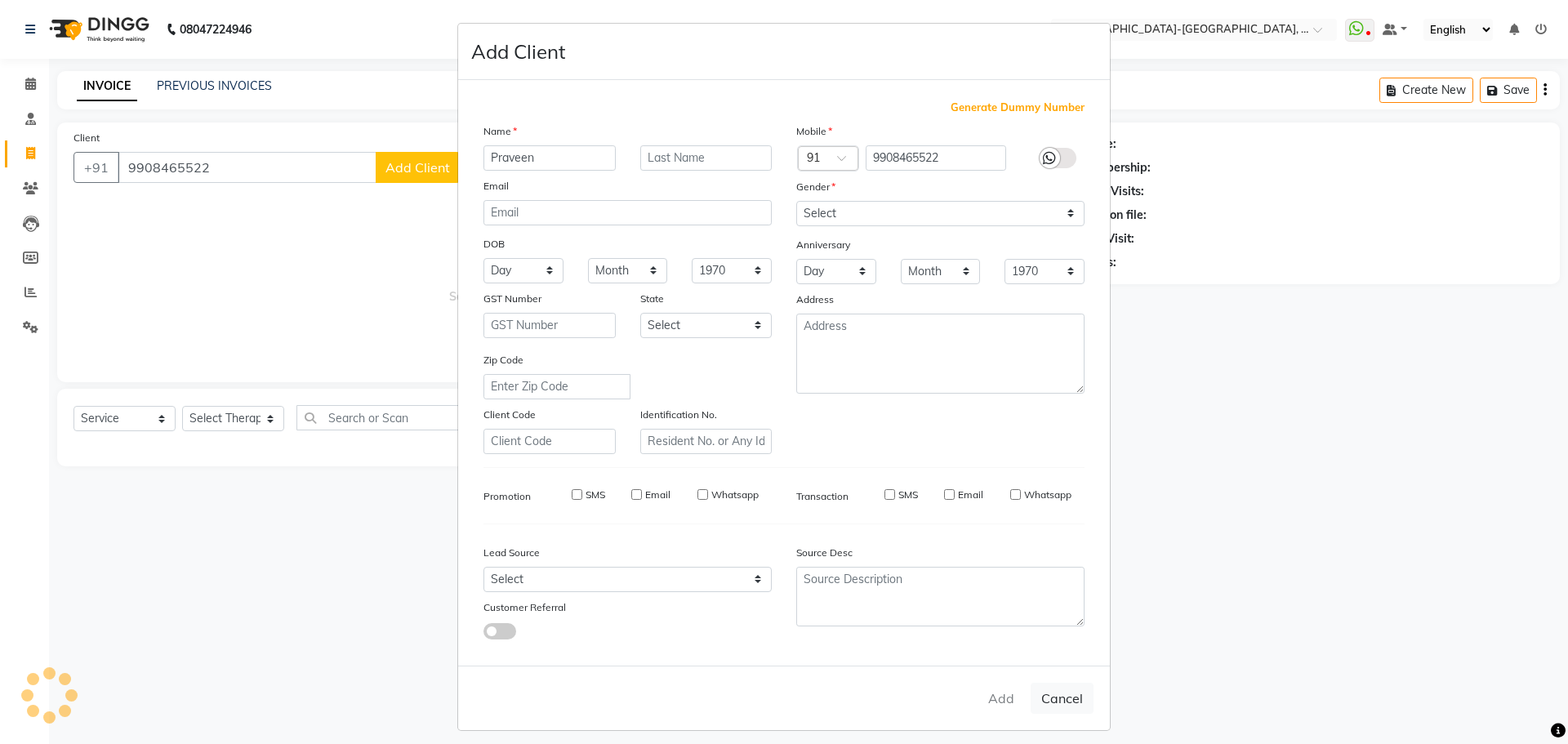
checkbox input "false"
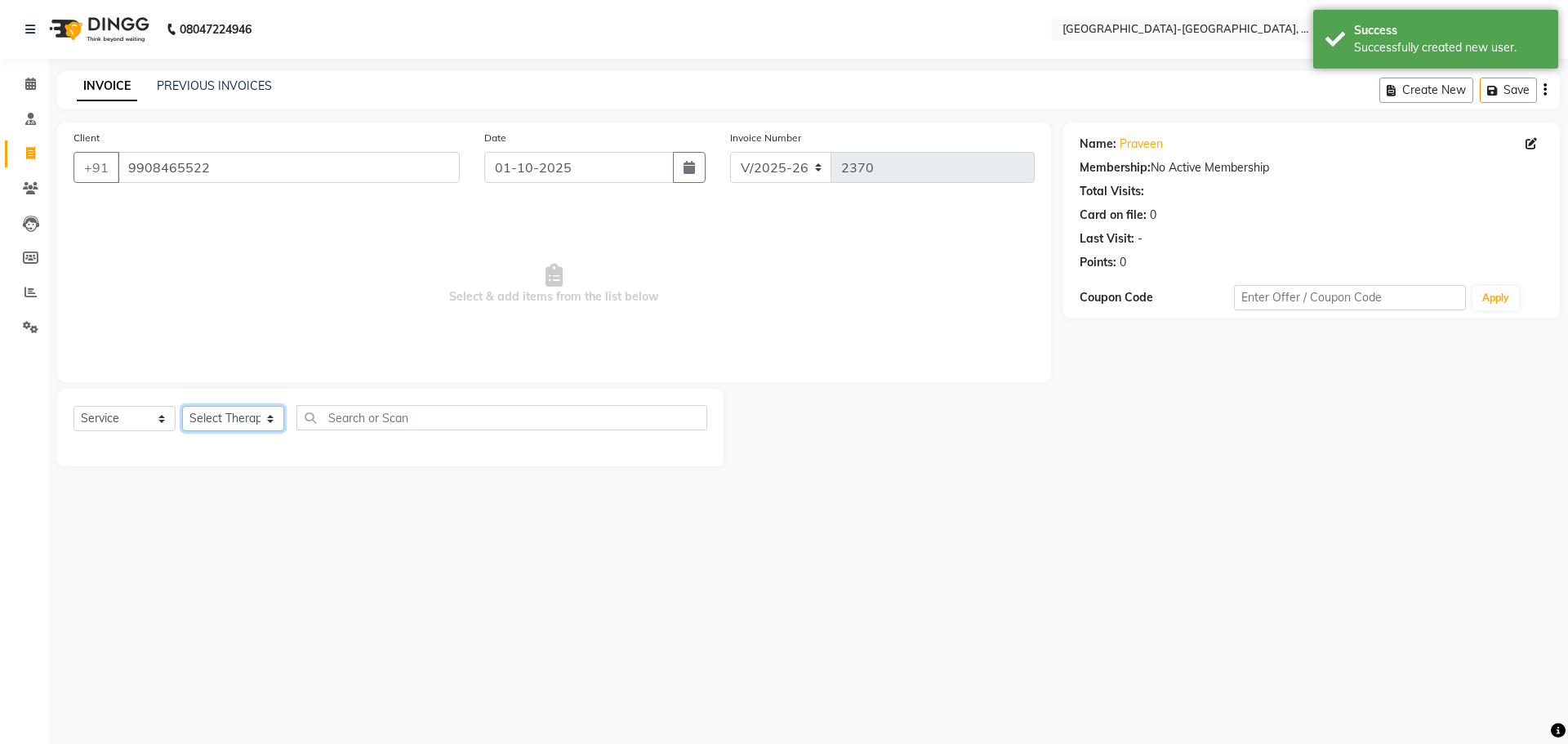
click at [248, 413] on select "Select Therapist Adakho Bone Hridziia Iris Katene Kholu Mayio Mohit Moru P Hrii…" at bounding box center [232, 419] width 102 height 25
select select "49851"
click at [182, 406] on select "Select Therapist Adakho Bone Hridziia Iris Katene Kholu Mayio Mohit Moru P Hrii…" at bounding box center [232, 419] width 102 height 25
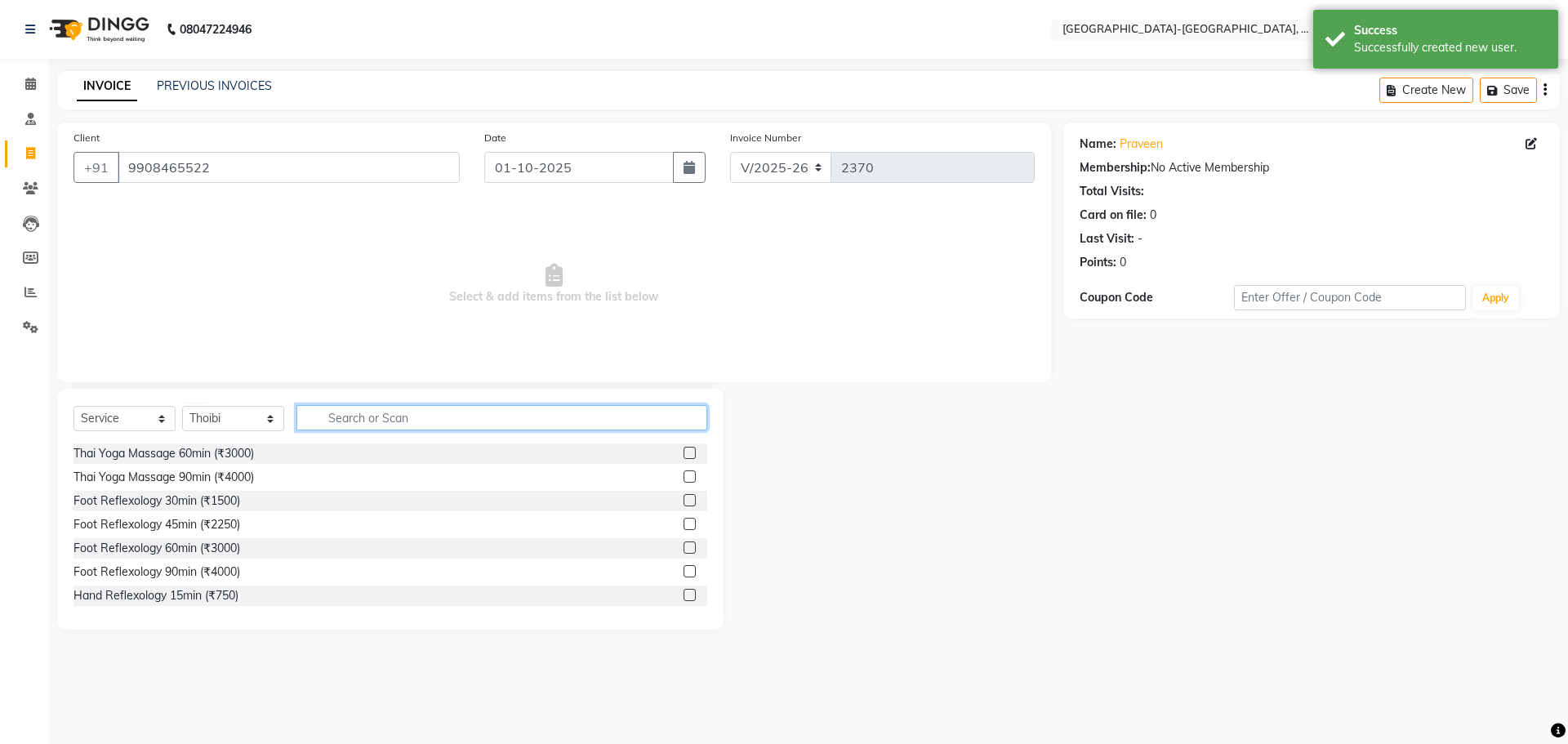
click at [359, 423] on input "text" at bounding box center [501, 418] width 411 height 25
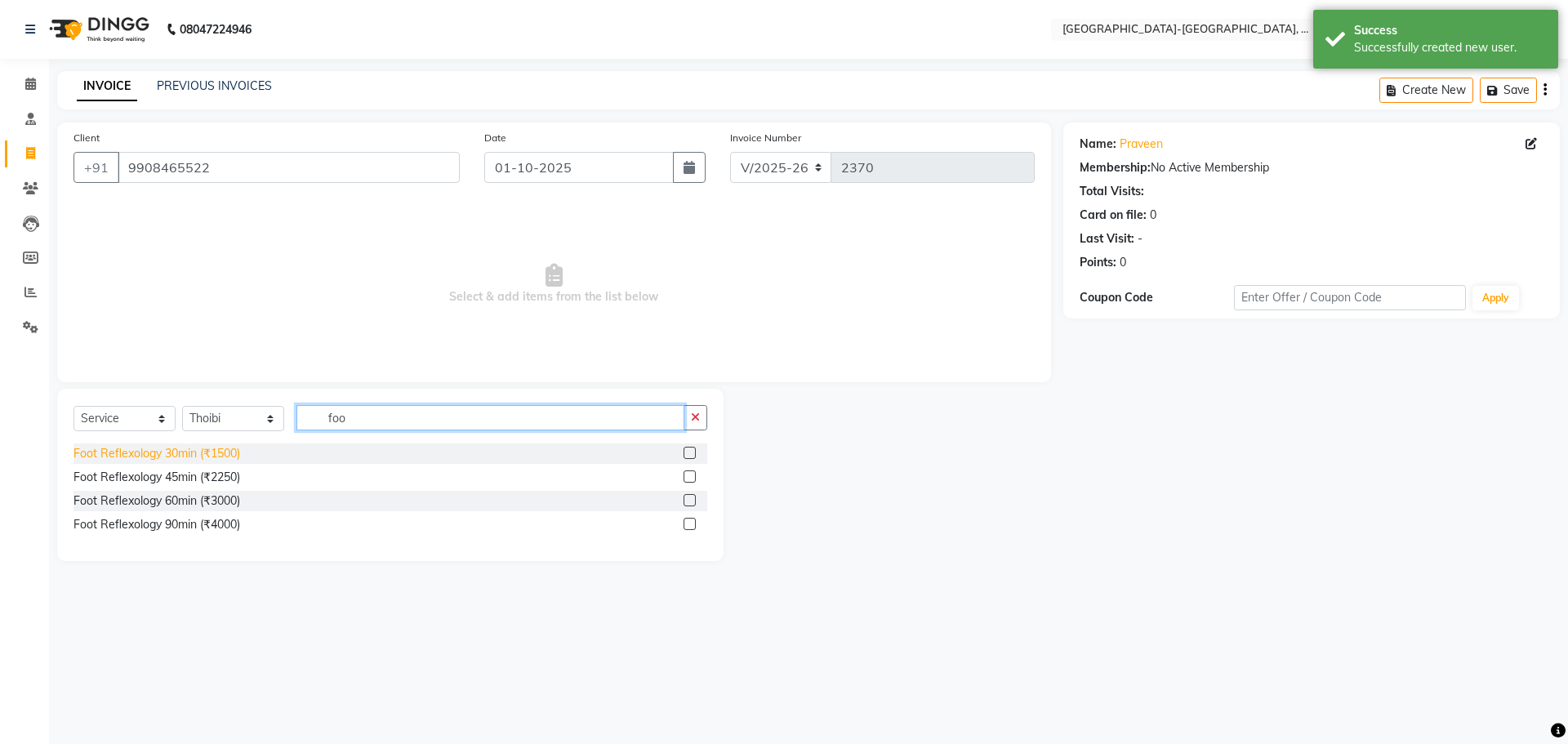
type input "foo"
click at [236, 445] on div "Foot Reflexology 30min (₹1500)" at bounding box center [157, 454] width 167 height 17
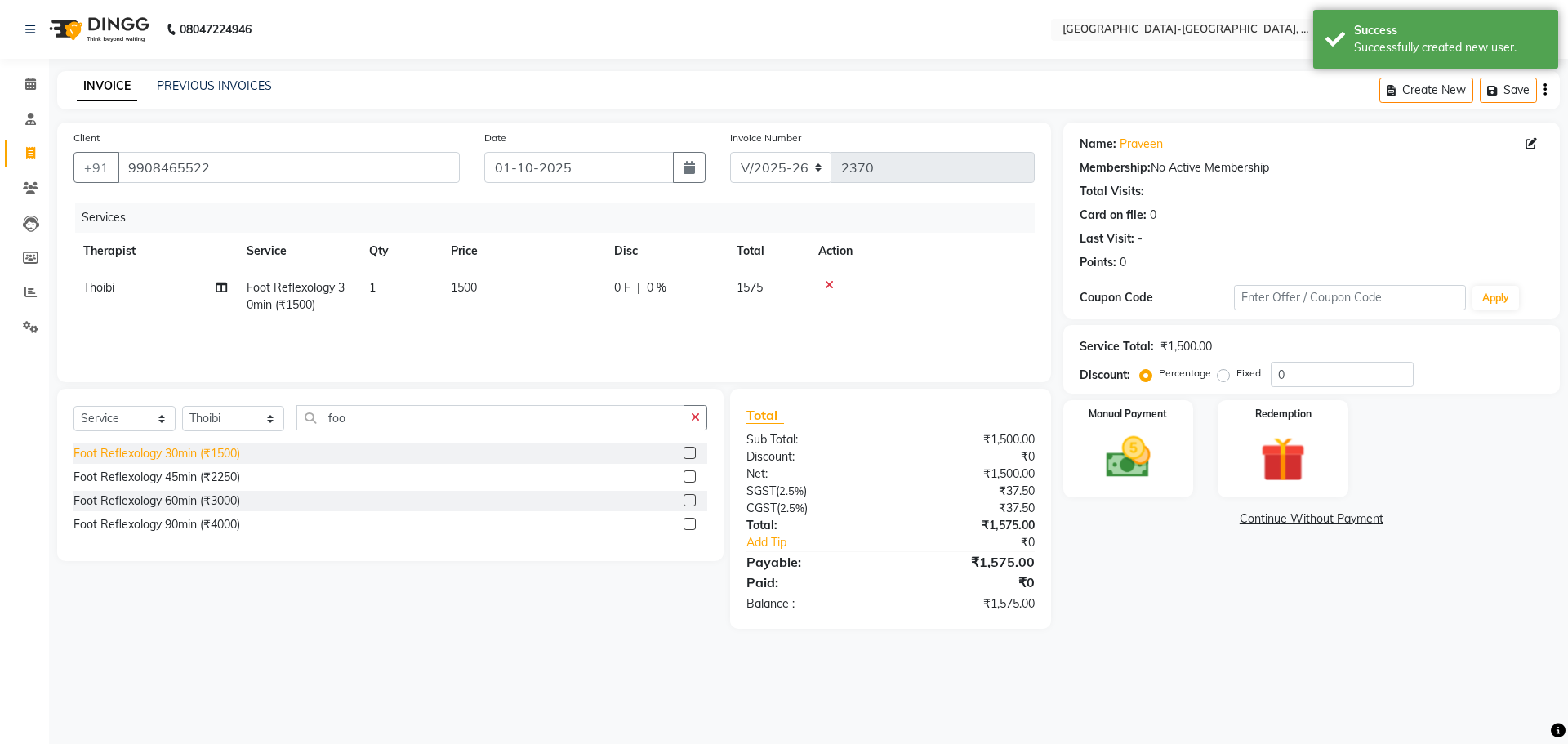
click at [216, 458] on div "Foot Reflexology 30min (₹1500)" at bounding box center [157, 454] width 167 height 17
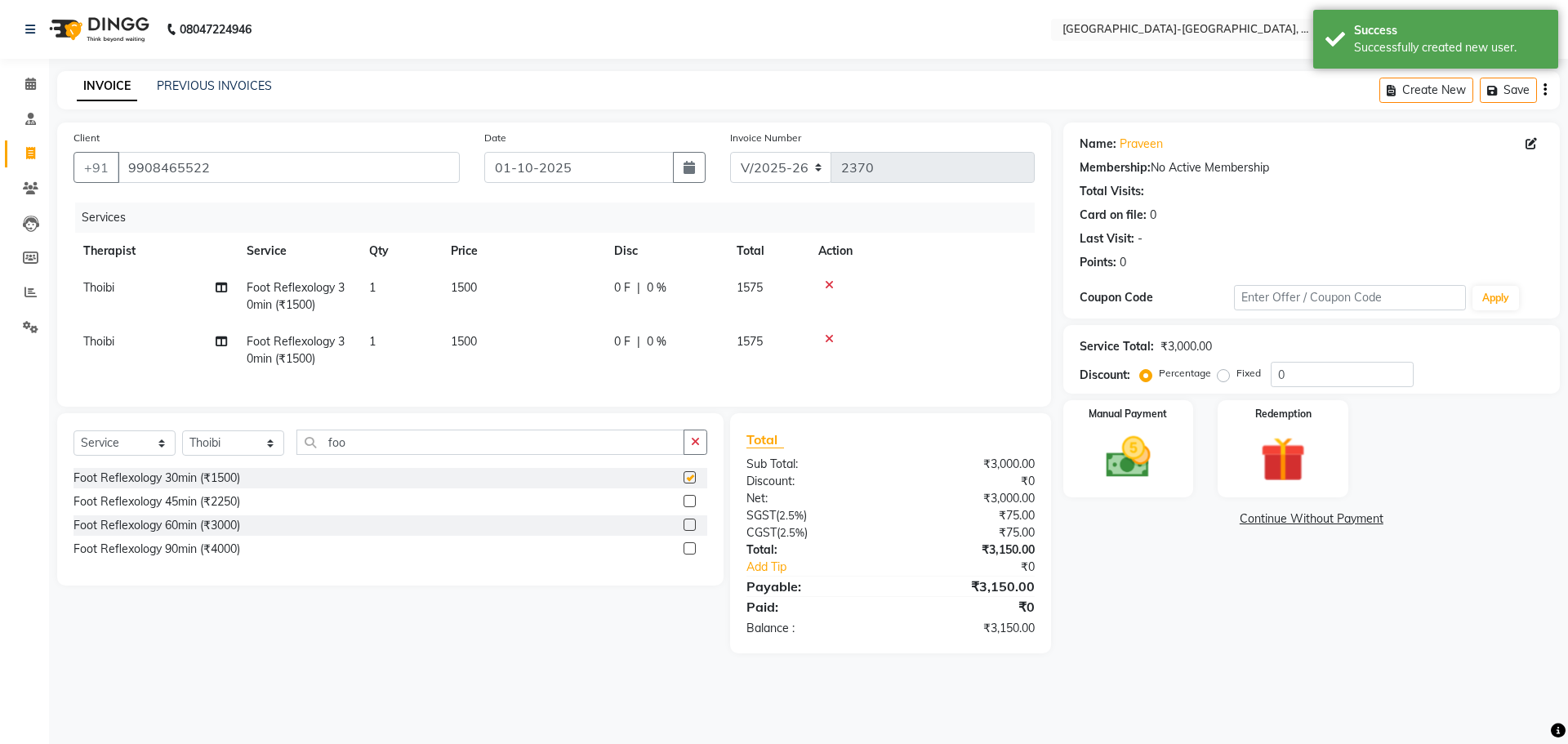
checkbox input "false"
drag, startPoint x: 1265, startPoint y: 372, endPoint x: 1244, endPoint y: 373, distance: 21.0
click at [1244, 373] on div "Percentage Fixed 0" at bounding box center [1278, 374] width 270 height 25
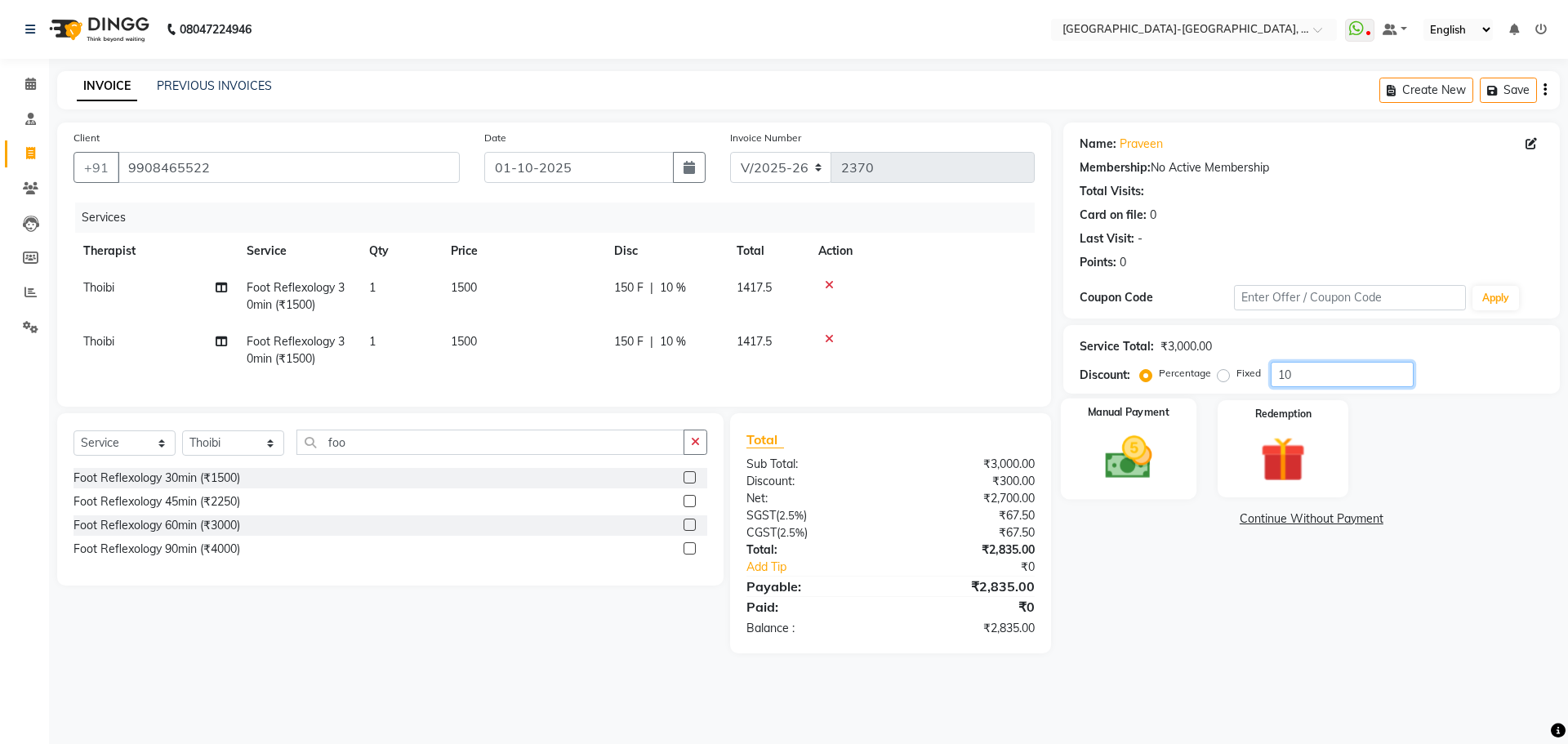
type input "10"
click at [1155, 450] on img at bounding box center [1128, 457] width 76 height 53
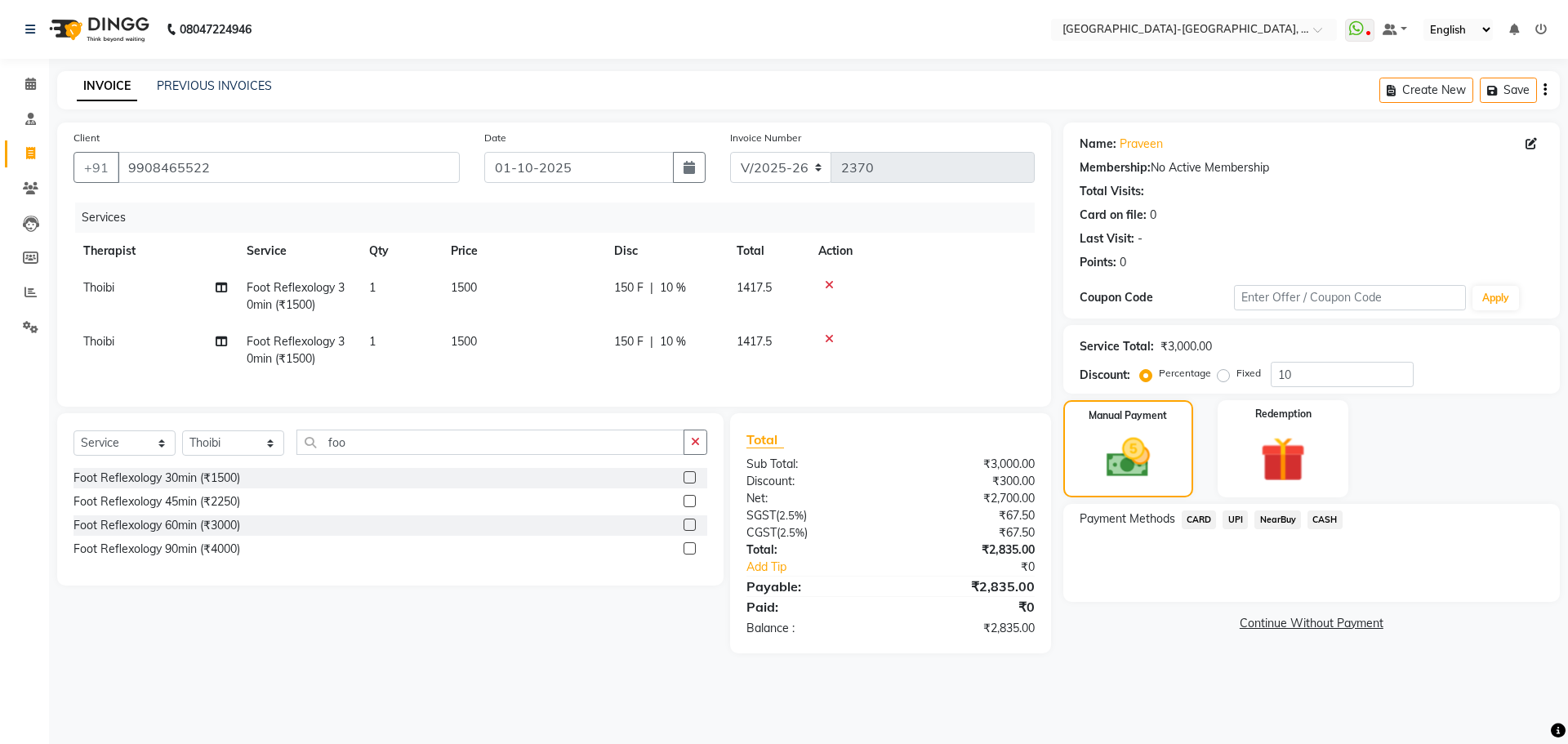
click at [1235, 524] on span "UPI" at bounding box center [1236, 519] width 25 height 18
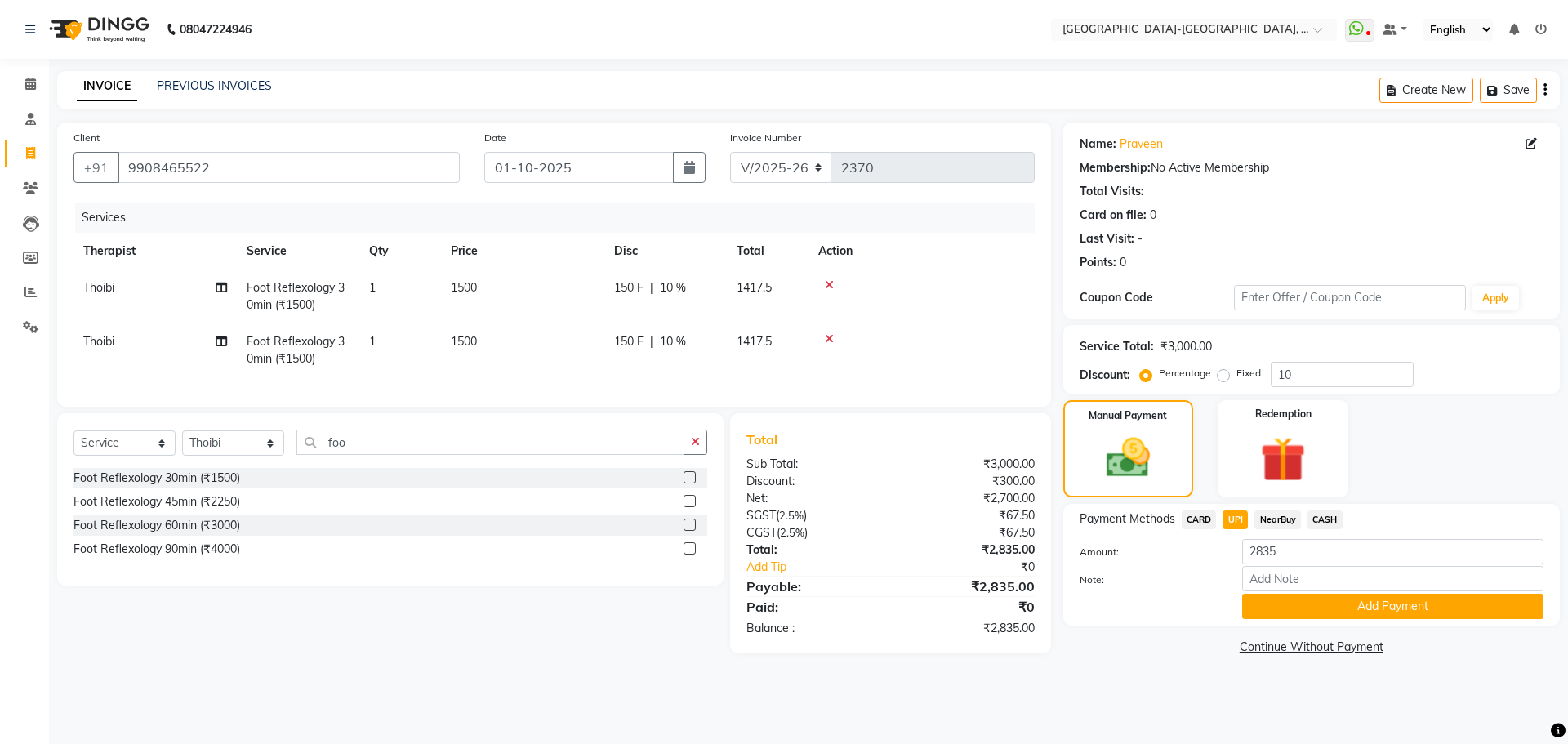
click at [92, 338] on span "Thoibi" at bounding box center [99, 341] width 31 height 15
select select "49851"
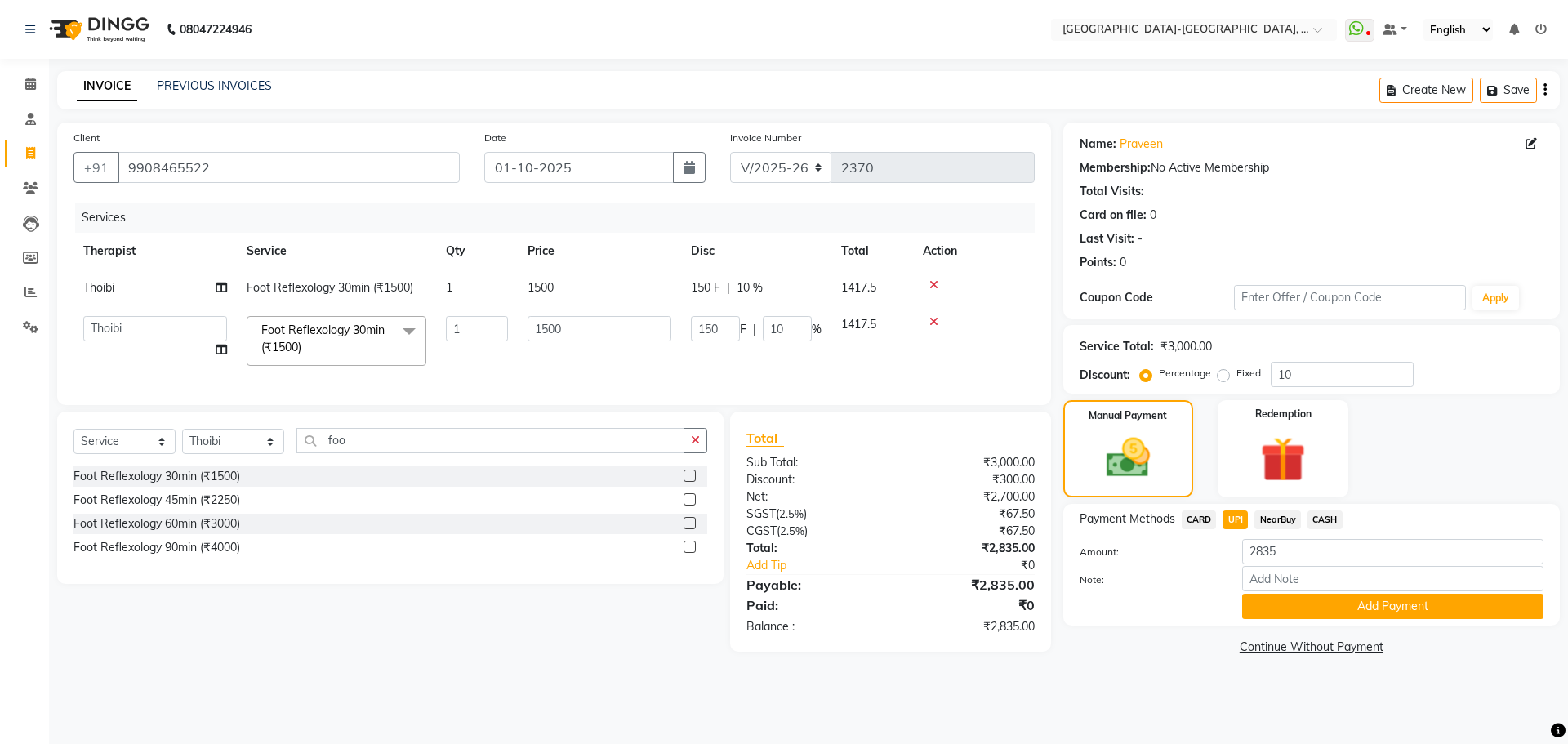
click at [107, 351] on td "Adakho Bone Hridziia Iris Katene Kholu Mayio Mohit Moru P Hriidziio Sahriini Sa…" at bounding box center [155, 340] width 163 height 69
click at [115, 326] on select "Adakho Bone Hridziia Iris Katene Kholu Mayio Mohit Moru P Hriidziio Sahriini Sa…" at bounding box center [155, 328] width 144 height 25
select select "66850"
click at [116, 278] on td "Thoibi" at bounding box center [155, 287] width 163 height 37
select select "49851"
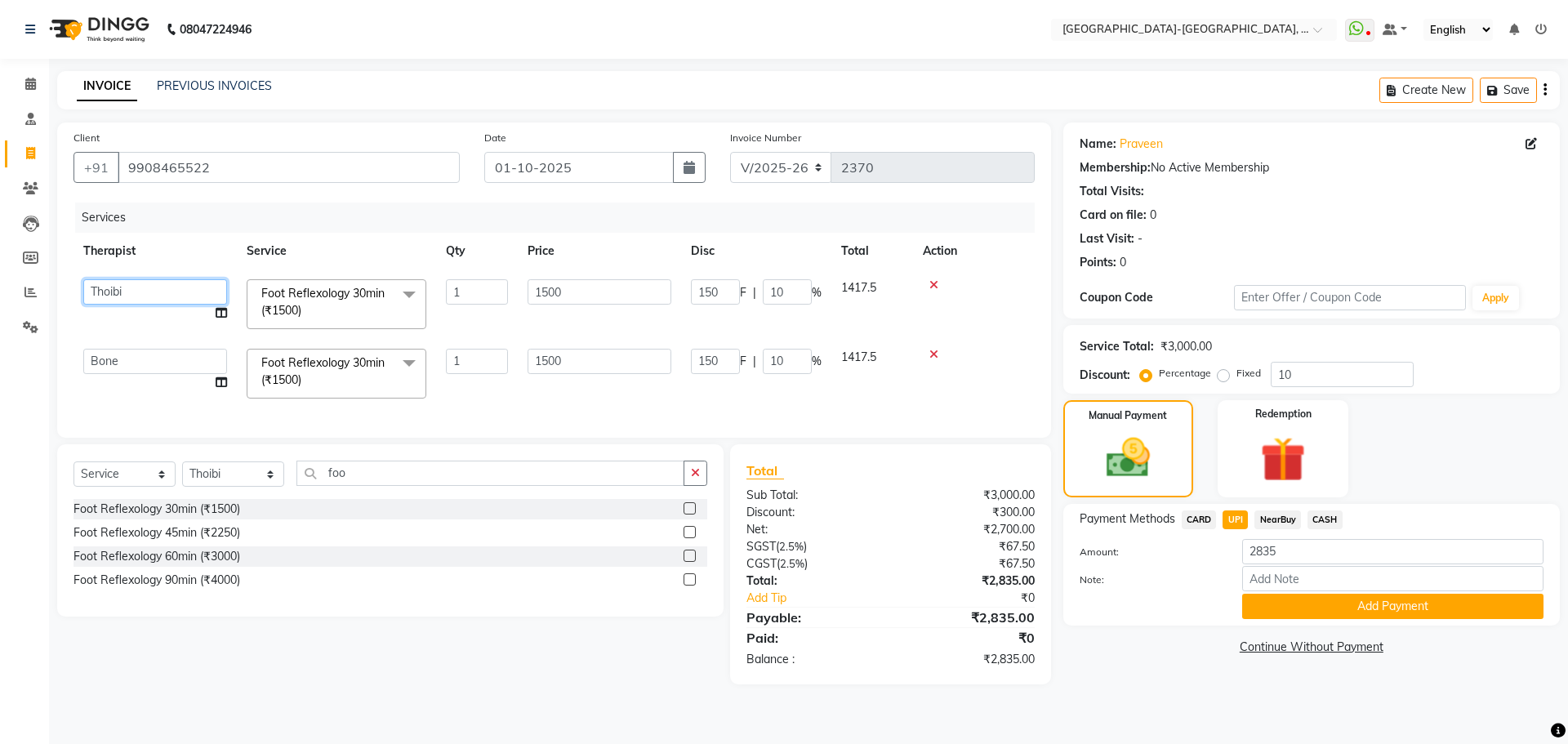
drag, startPoint x: 117, startPoint y: 287, endPoint x: 120, endPoint y: 299, distance: 12.4
click at [117, 287] on select "Adakho Bone Hridziia Iris Katene Kholu Mayio Mohit Moru P Hriidziio Sahriini Sa…" at bounding box center [155, 292] width 144 height 25
select select "66851"
click at [143, 363] on select "Adakho Bone Hridziia Iris Katene Kholu Mayio Mohit Moru P Hriidziio Sahriini Sa…" at bounding box center [155, 361] width 144 height 25
click at [1378, 618] on button "Add Payment" at bounding box center [1393, 606] width 301 height 25
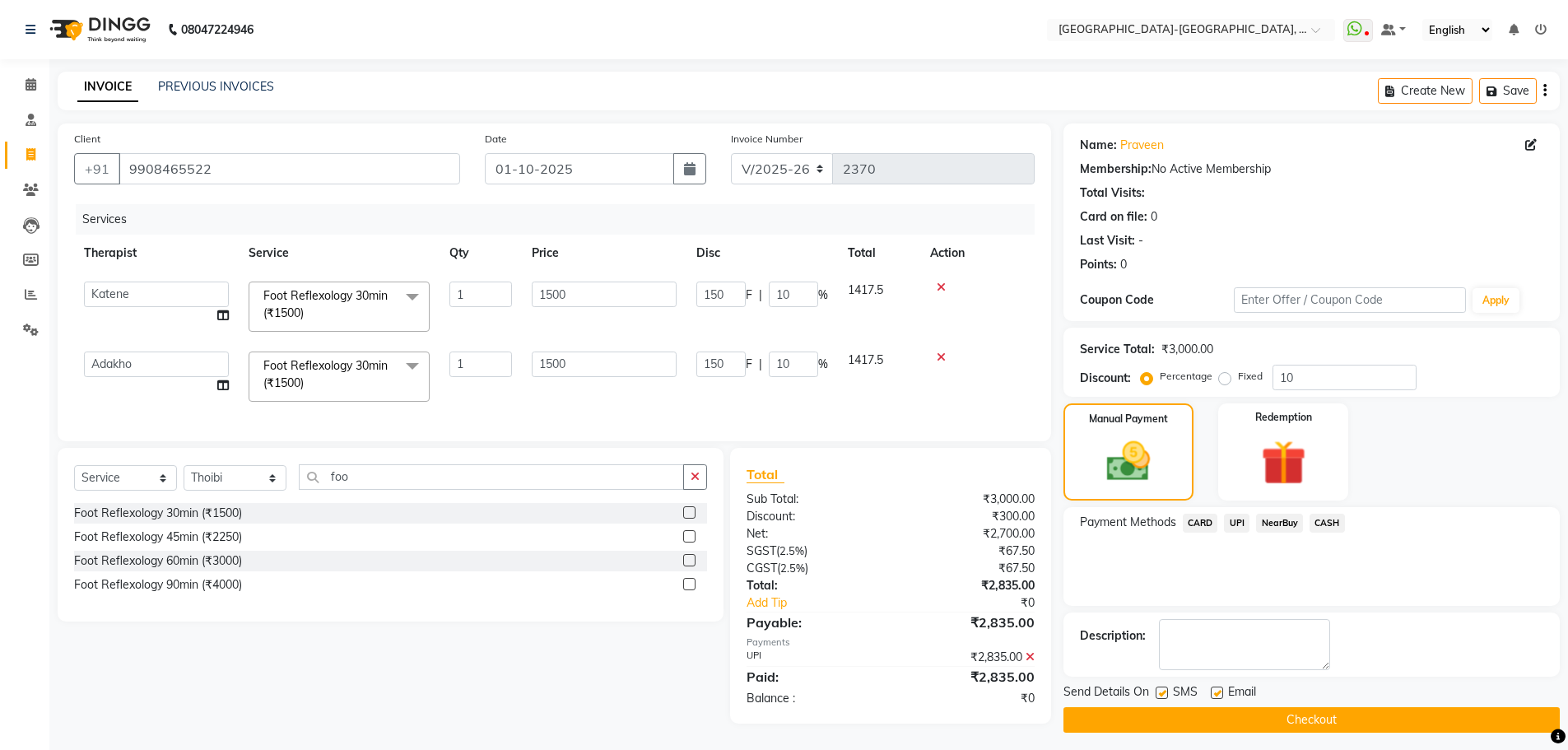
click at [1331, 716] on button "Checkout" at bounding box center [1311, 720] width 496 height 25
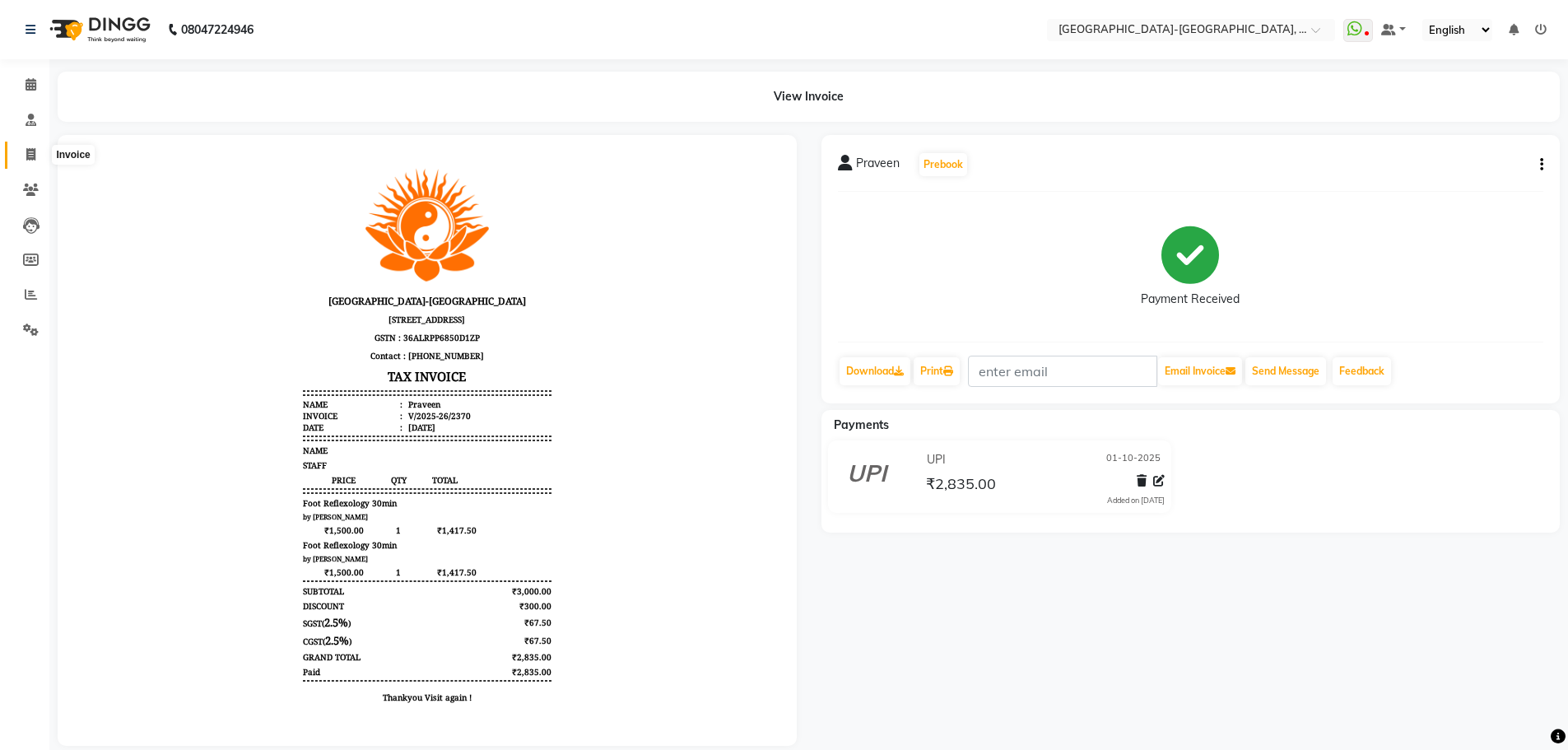
click at [33, 148] on span at bounding box center [30, 155] width 28 height 19
select select "5851"
select select "service"
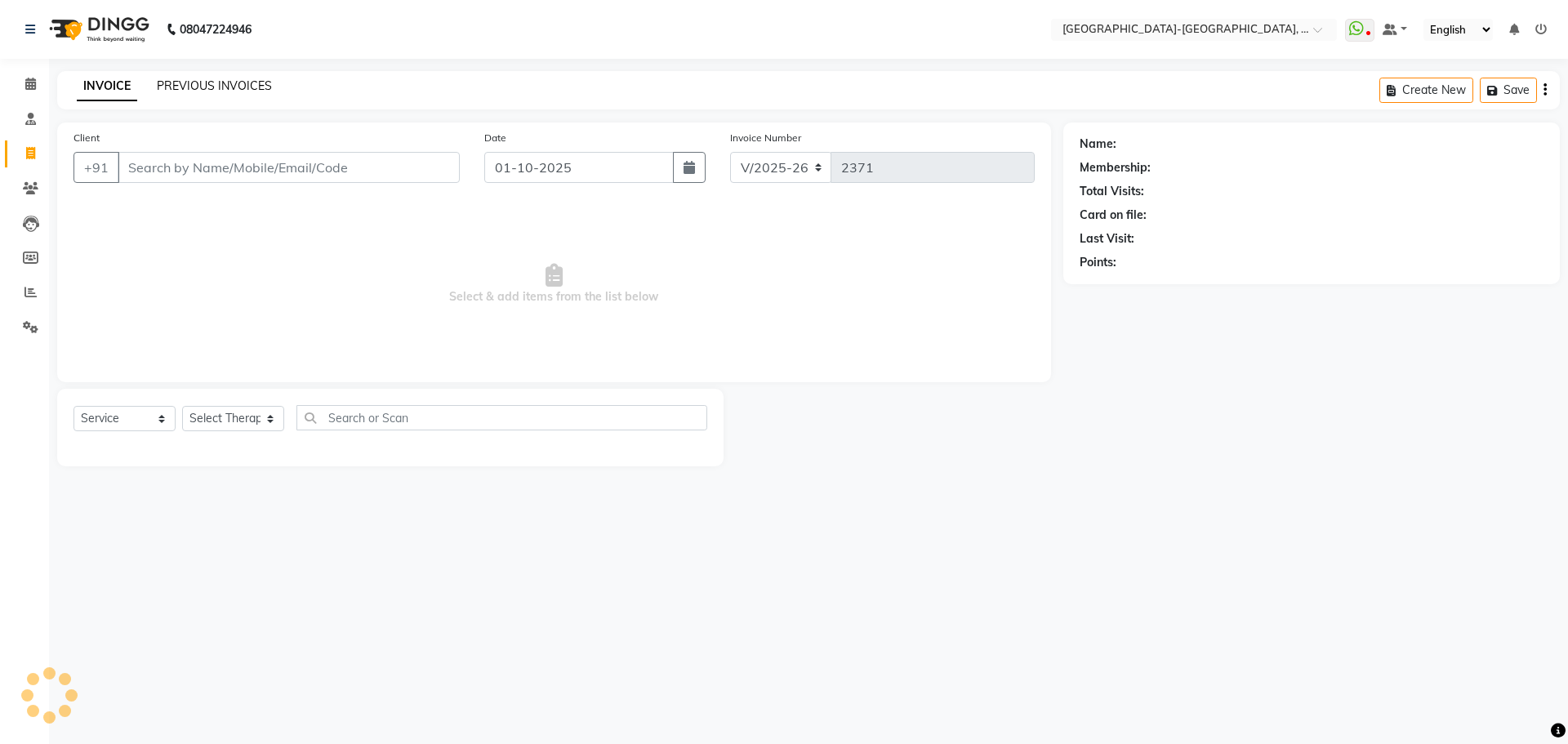
click at [181, 85] on link "PREVIOUS INVOICES" at bounding box center [214, 85] width 116 height 15
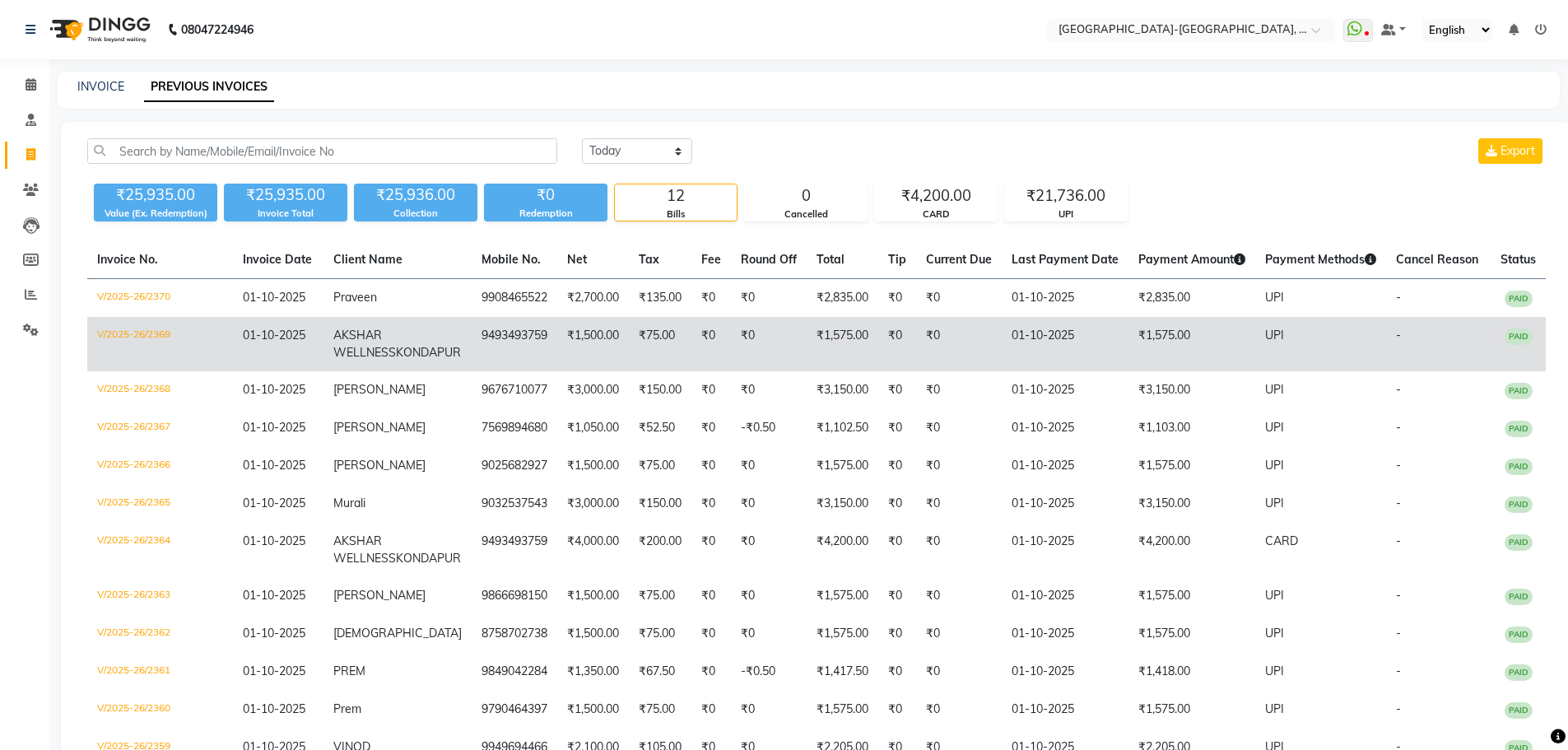
click at [385, 345] on span "AKSHAR WELLNESS" at bounding box center [365, 344] width 63 height 32
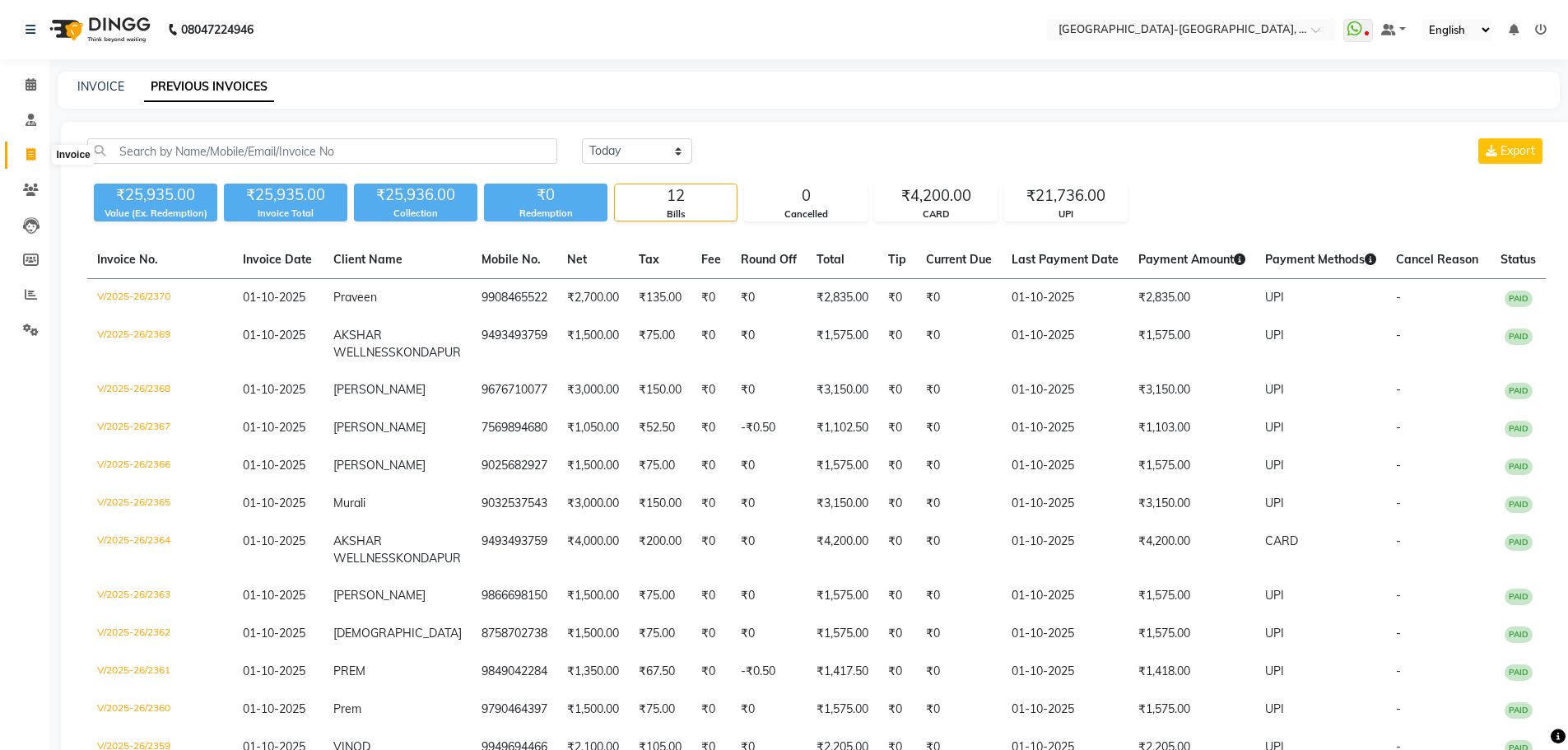
click at [28, 152] on icon at bounding box center [30, 154] width 9 height 13
select select "5851"
select select "service"
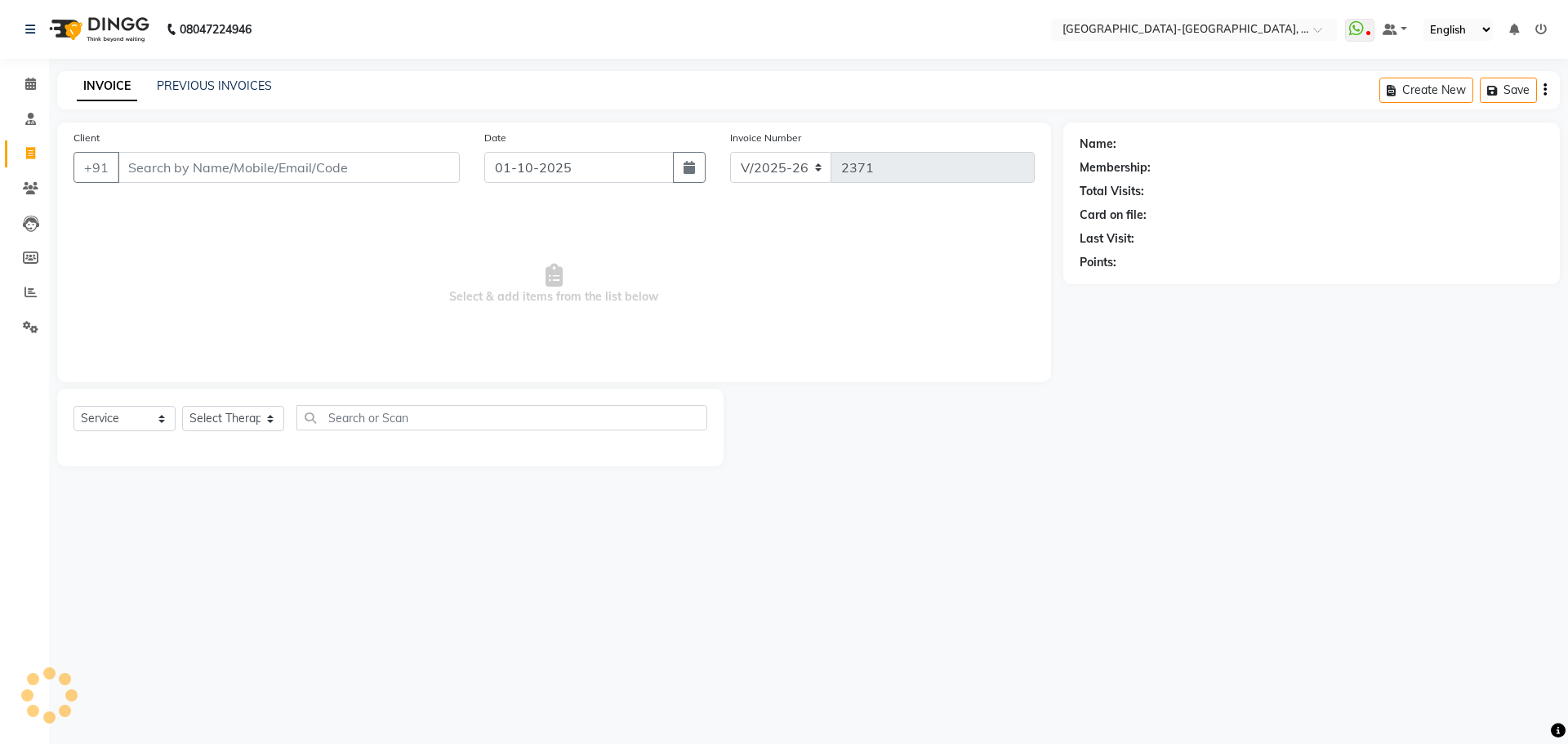
click at [215, 167] on input "Client" at bounding box center [289, 167] width 342 height 31
click at [208, 182] on input "Client" at bounding box center [289, 167] width 342 height 31
click at [206, 168] on input "Client" at bounding box center [289, 167] width 342 height 31
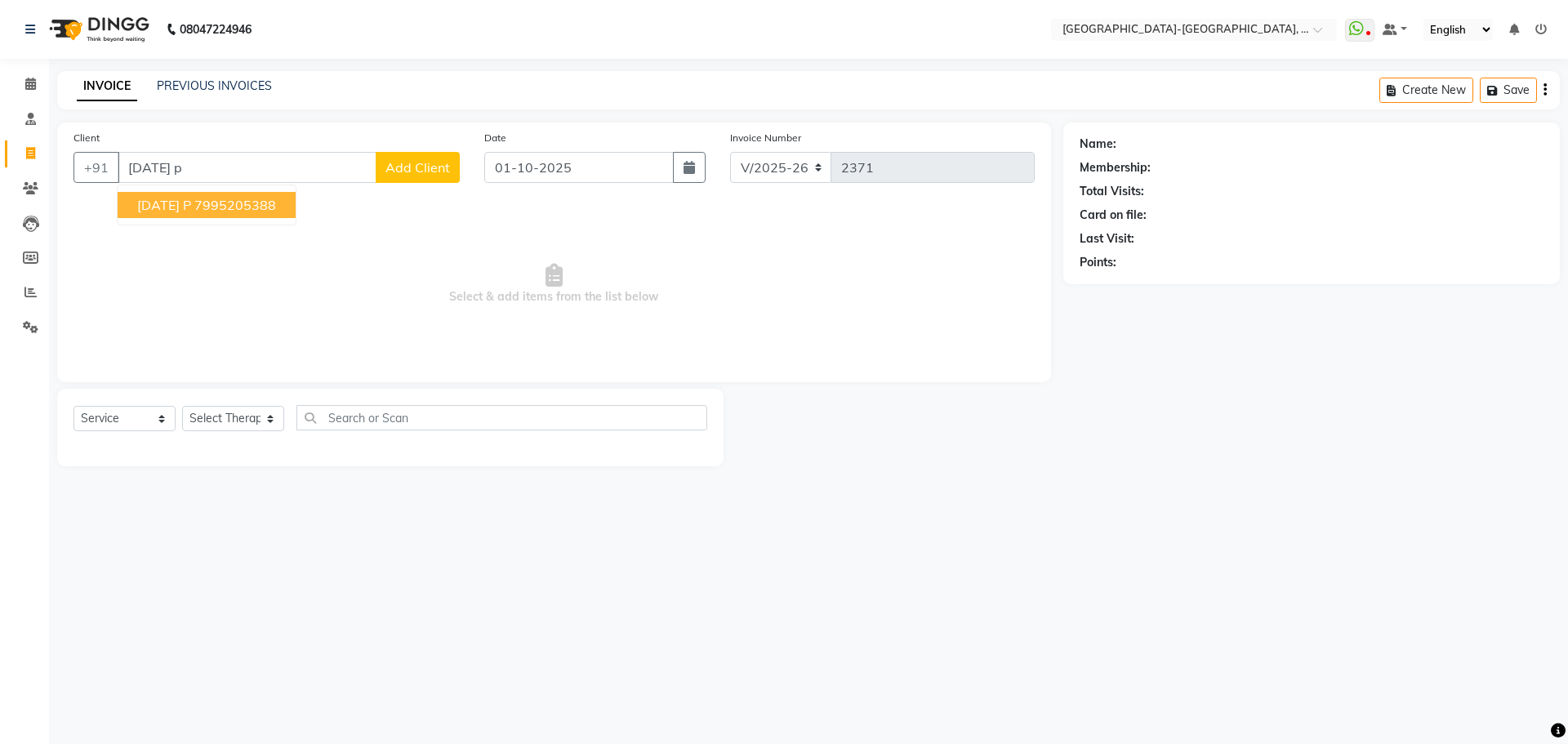
click at [212, 213] on button "RAJA p 7995205388" at bounding box center [206, 205] width 178 height 26
type input "7995205388"
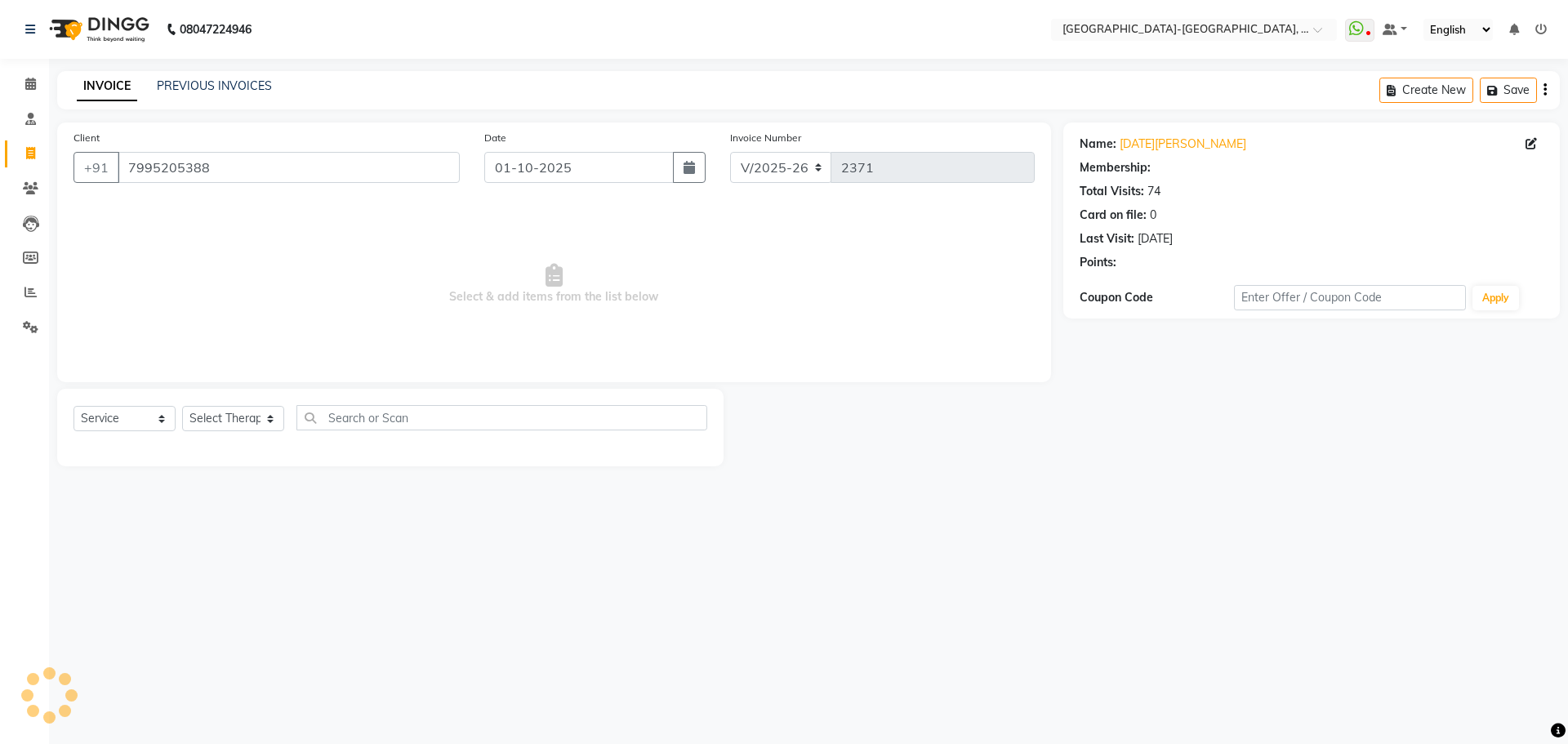
select select "1: Object"
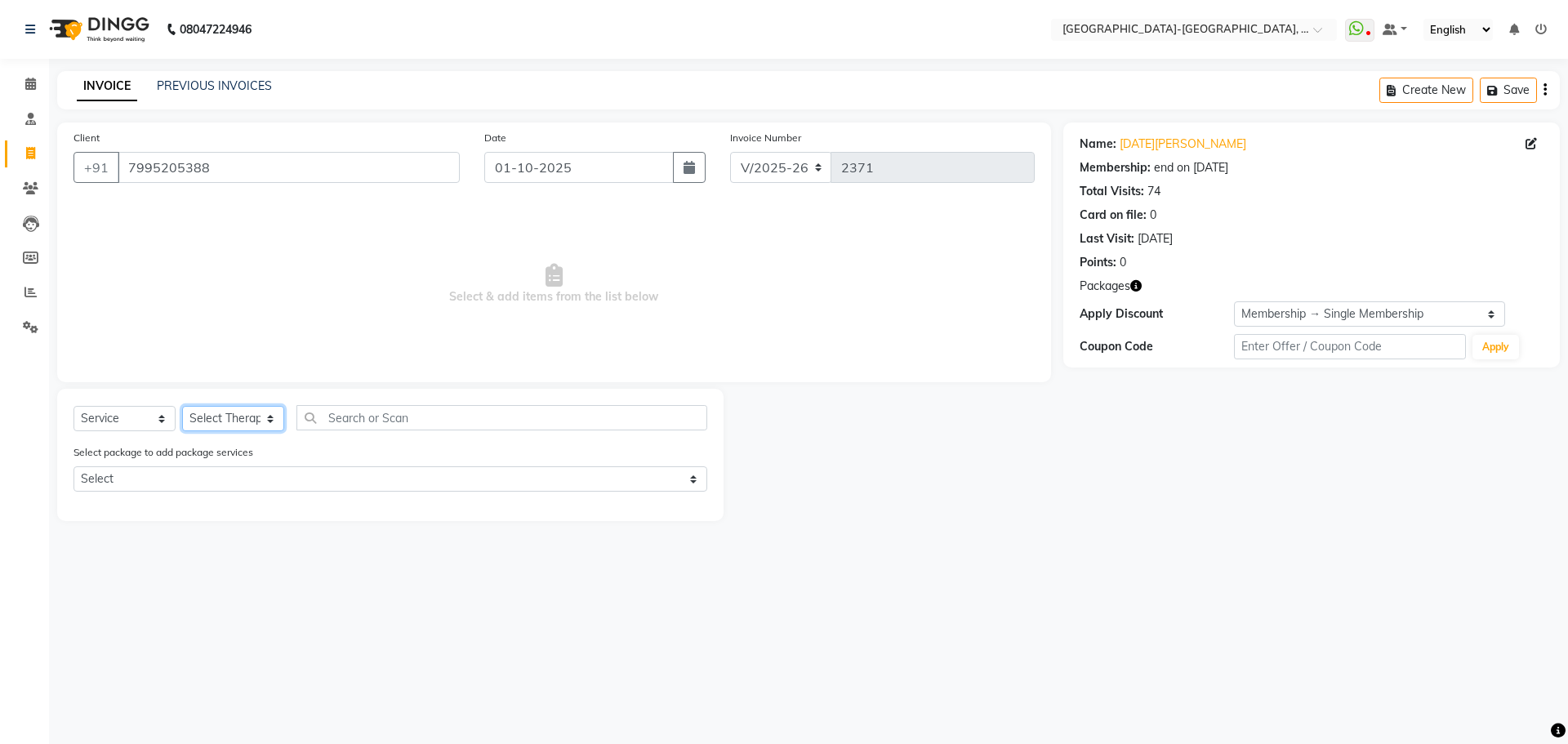
drag, startPoint x: 251, startPoint y: 421, endPoint x: 262, endPoint y: 446, distance: 27.3
click at [251, 421] on select "Select Therapist Adakho Bone Hridziia Iris Katene Kholu Mayio Mohit Moru P Hrii…" at bounding box center [232, 419] width 102 height 25
select select "66849"
click at [182, 406] on select "Select Therapist Adakho Bone Hridziia Iris Katene Kholu Mayio Mohit Moru P Hrii…" at bounding box center [232, 419] width 102 height 25
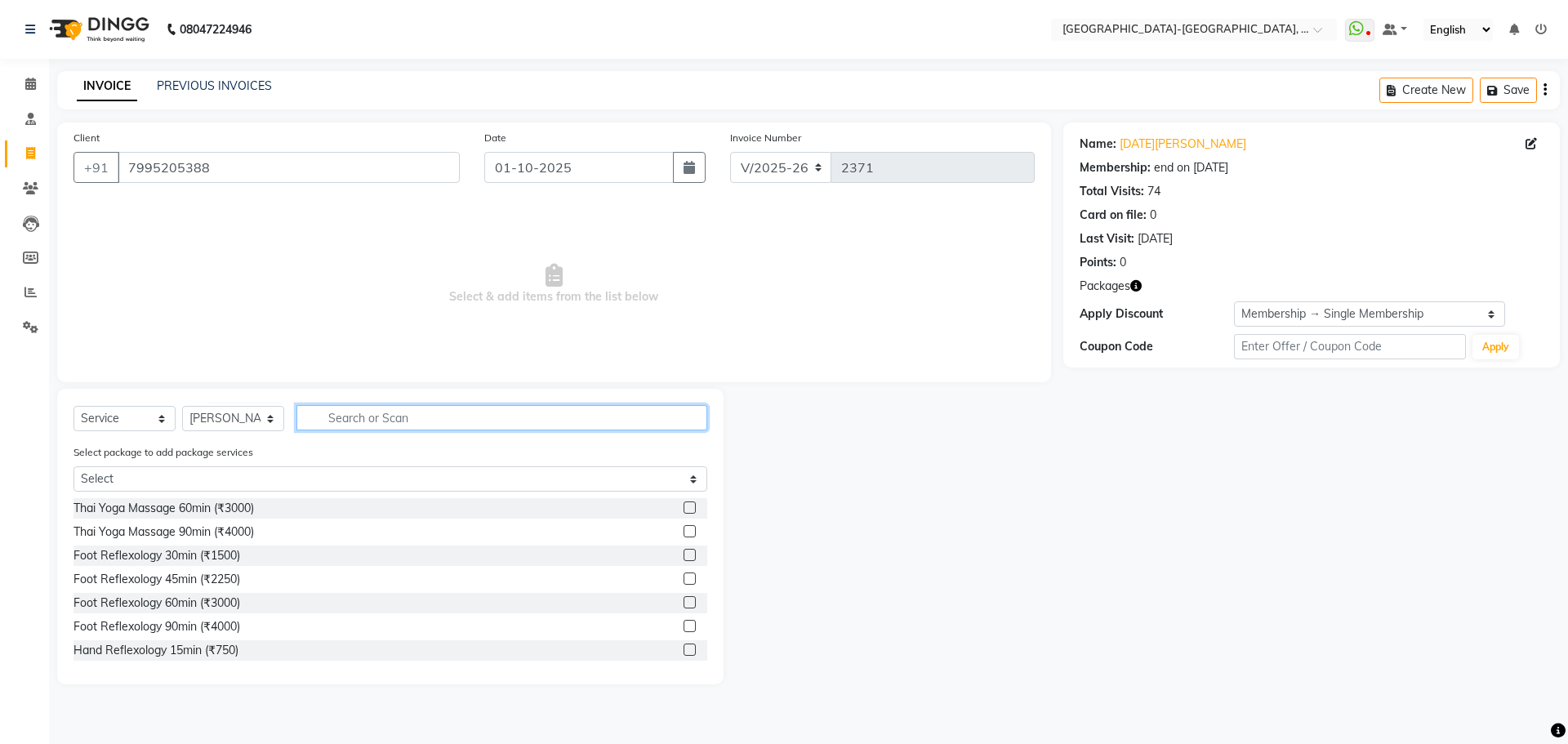
click at [386, 414] on input "text" at bounding box center [501, 418] width 411 height 25
click at [197, 532] on div "Thai Yoga Massage 90min (₹4000)" at bounding box center [164, 532] width 181 height 17
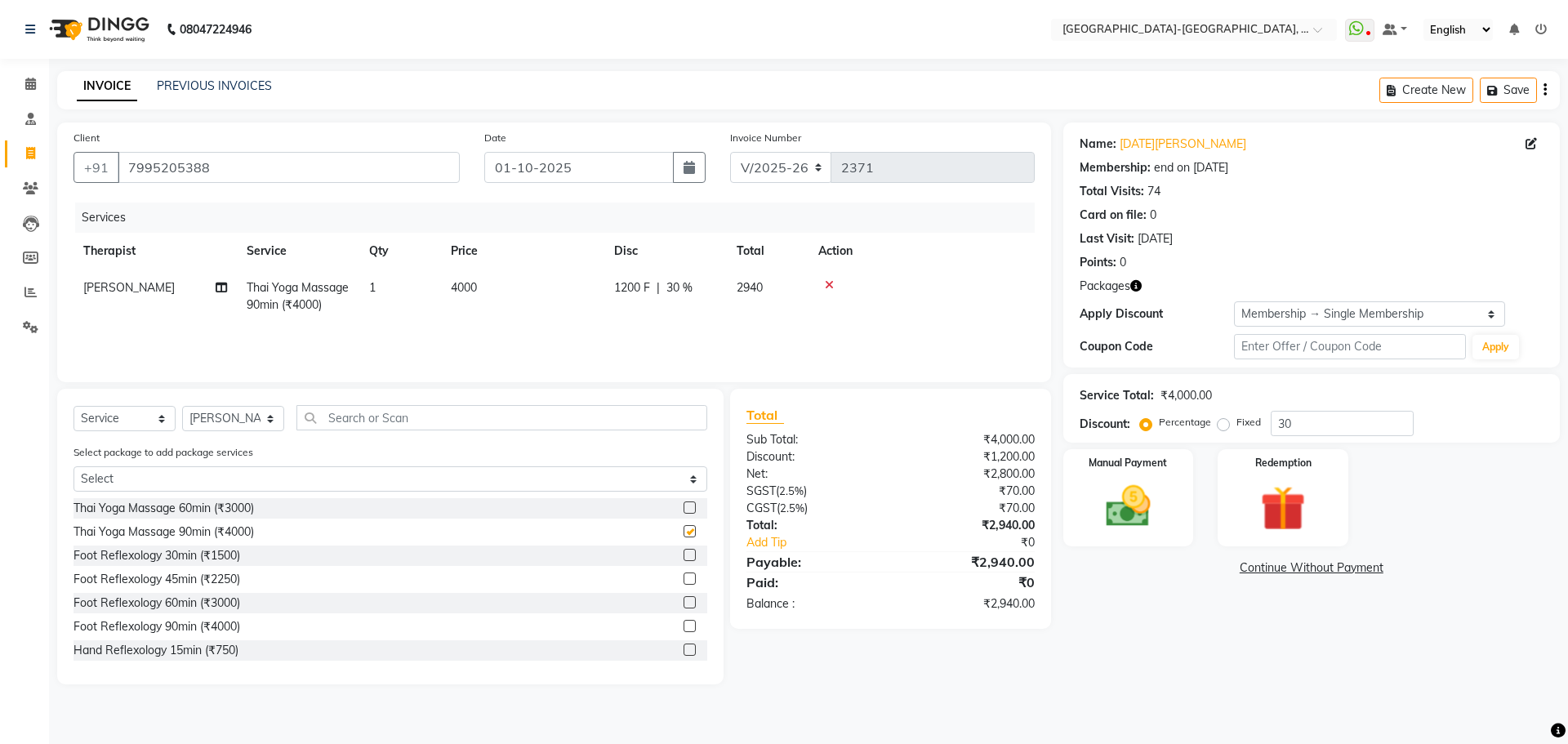
checkbox input "false"
click at [1157, 517] on img at bounding box center [1128, 506] width 76 height 53
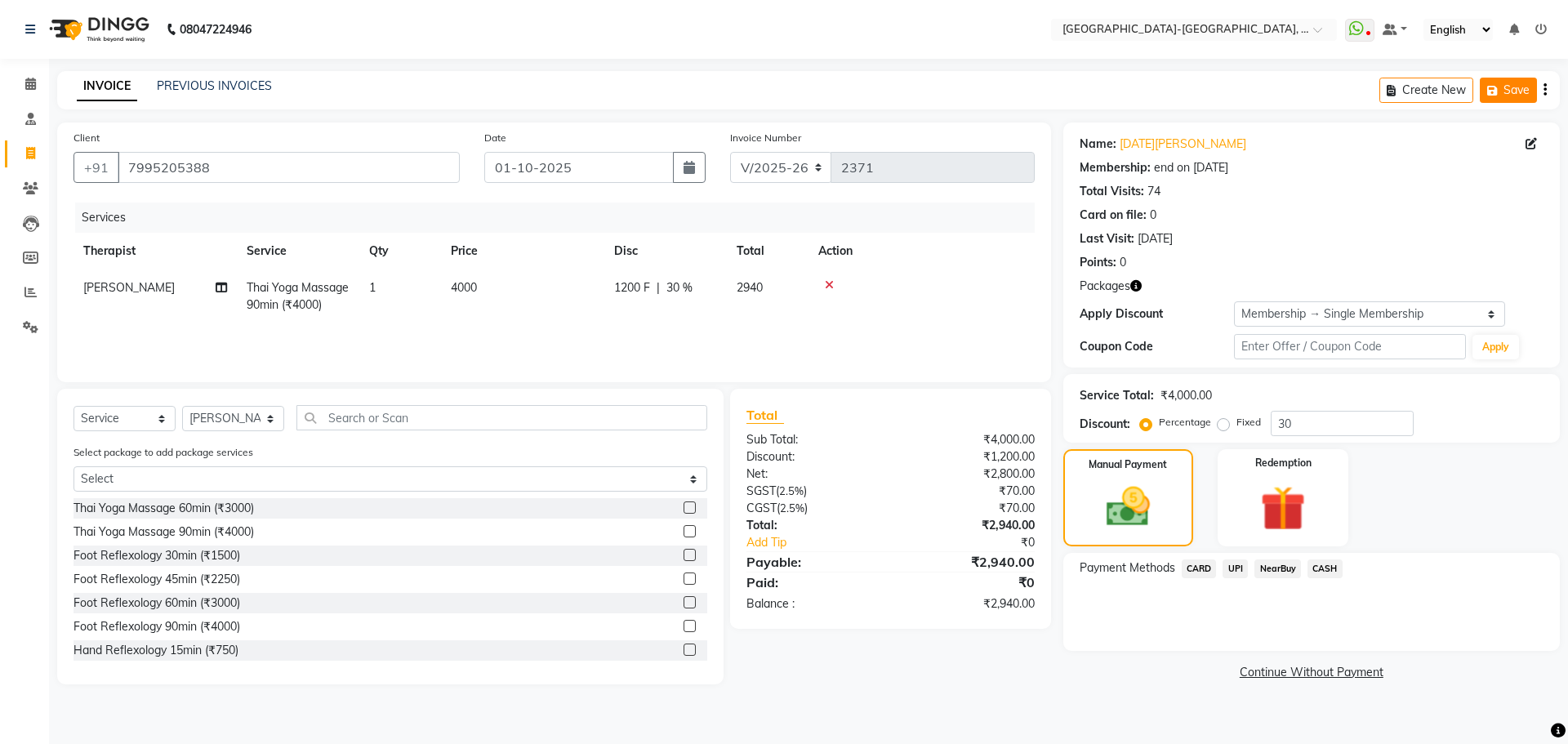
click at [1517, 89] on button "Save" at bounding box center [1509, 90] width 57 height 25
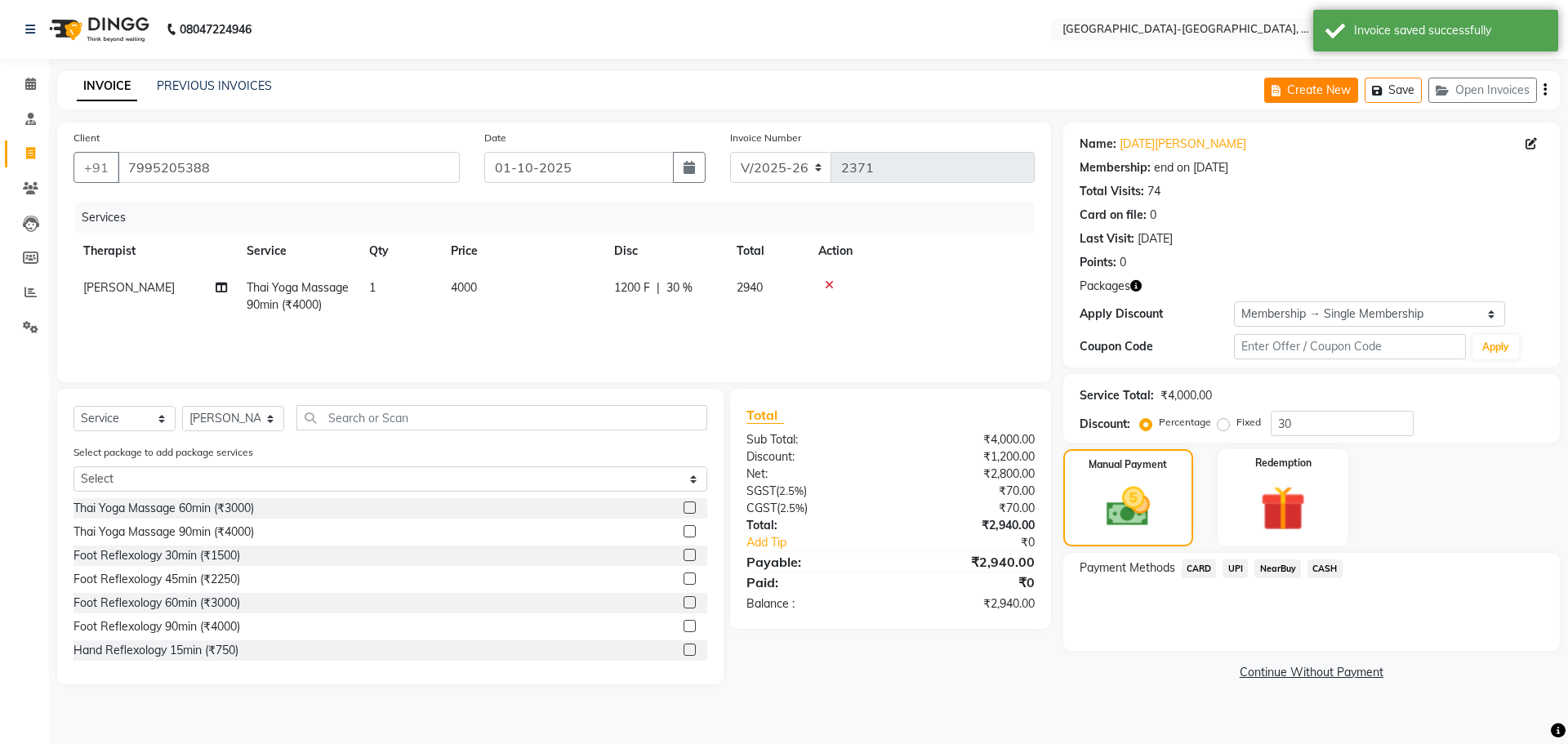
click at [1345, 90] on button "Create New" at bounding box center [1312, 90] width 94 height 25
select select "5851"
select select "service"
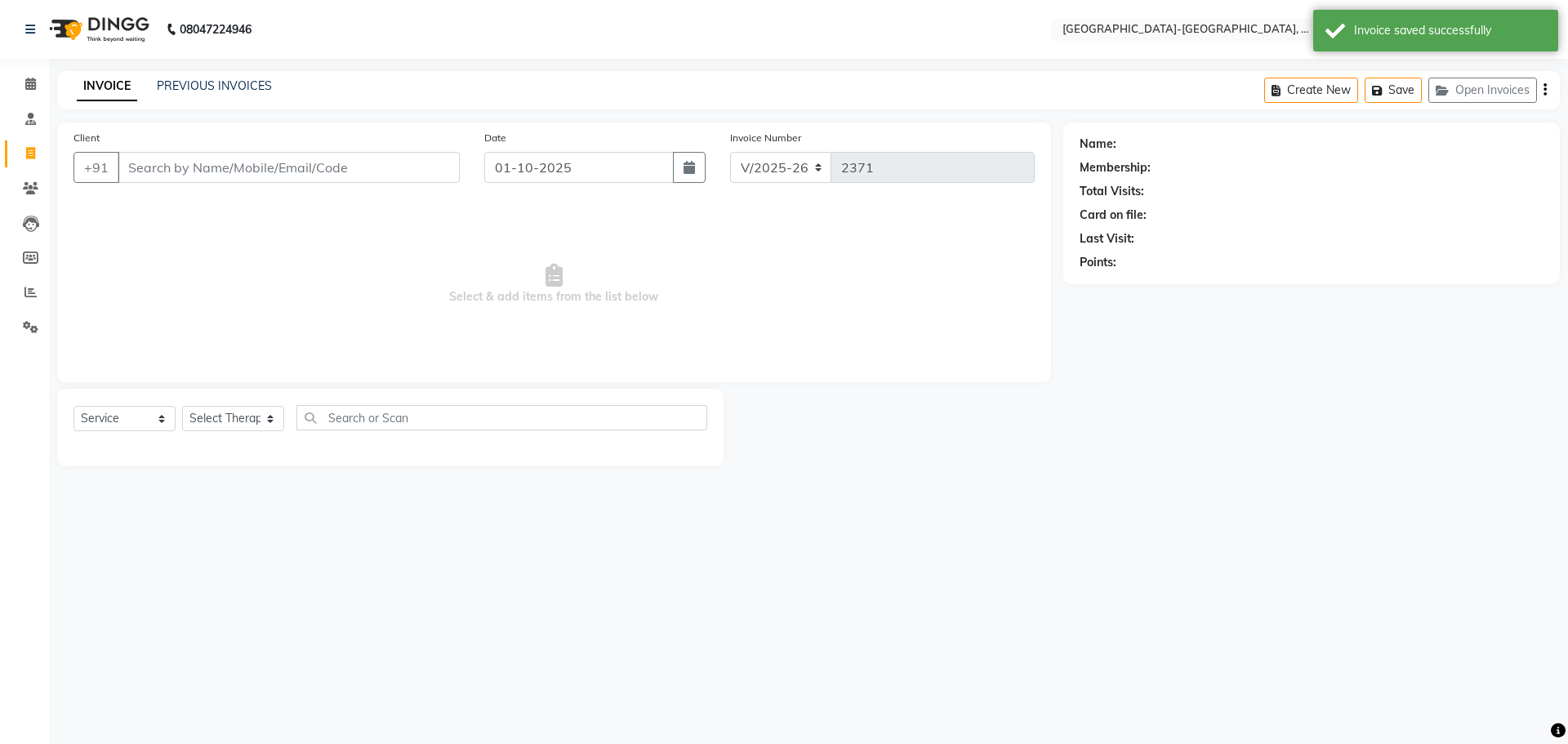
click at [305, 167] on input "Client" at bounding box center [289, 167] width 342 height 31
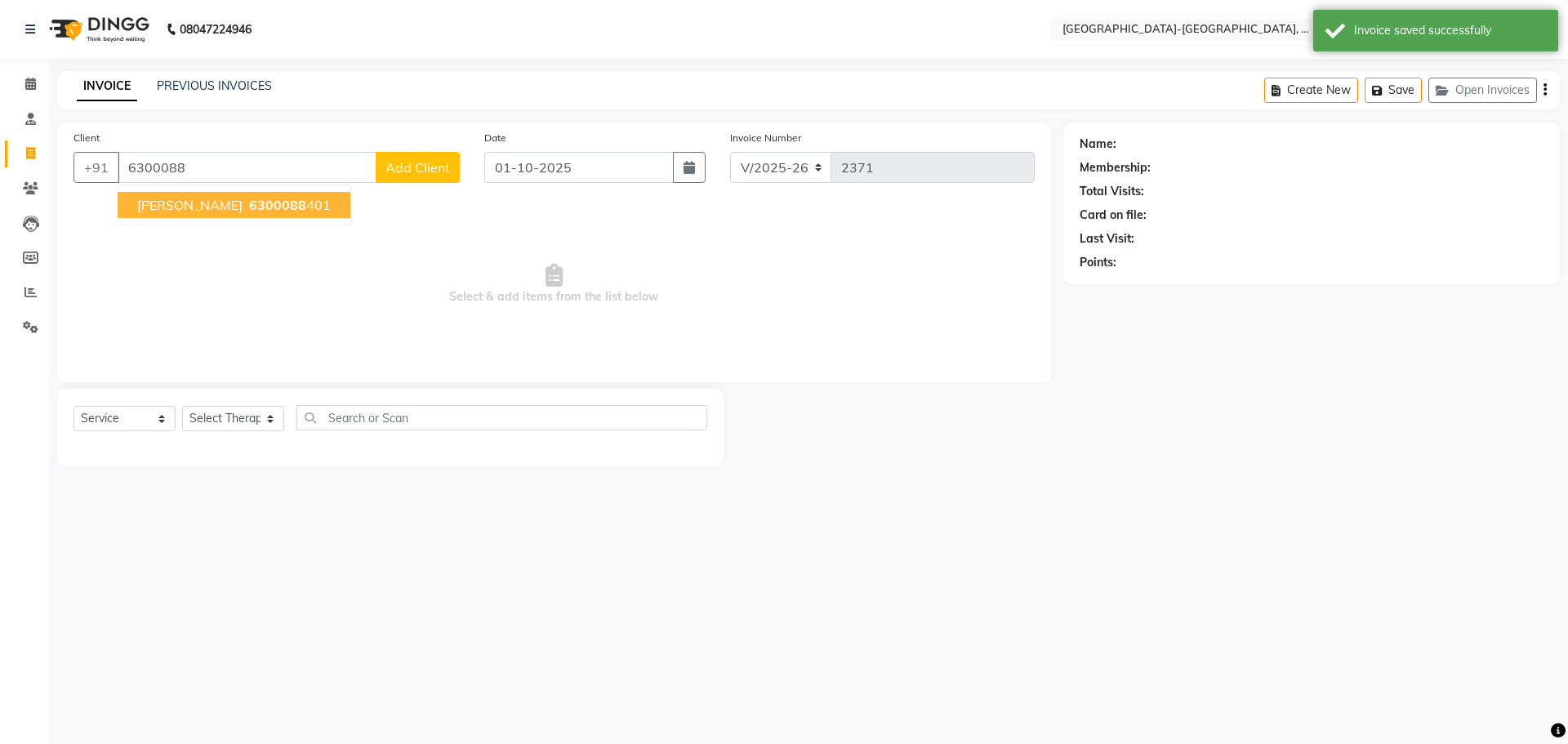
click at [248, 213] on ngb-highlight "6300088 401" at bounding box center [288, 205] width 85 height 17
type input "6300088401"
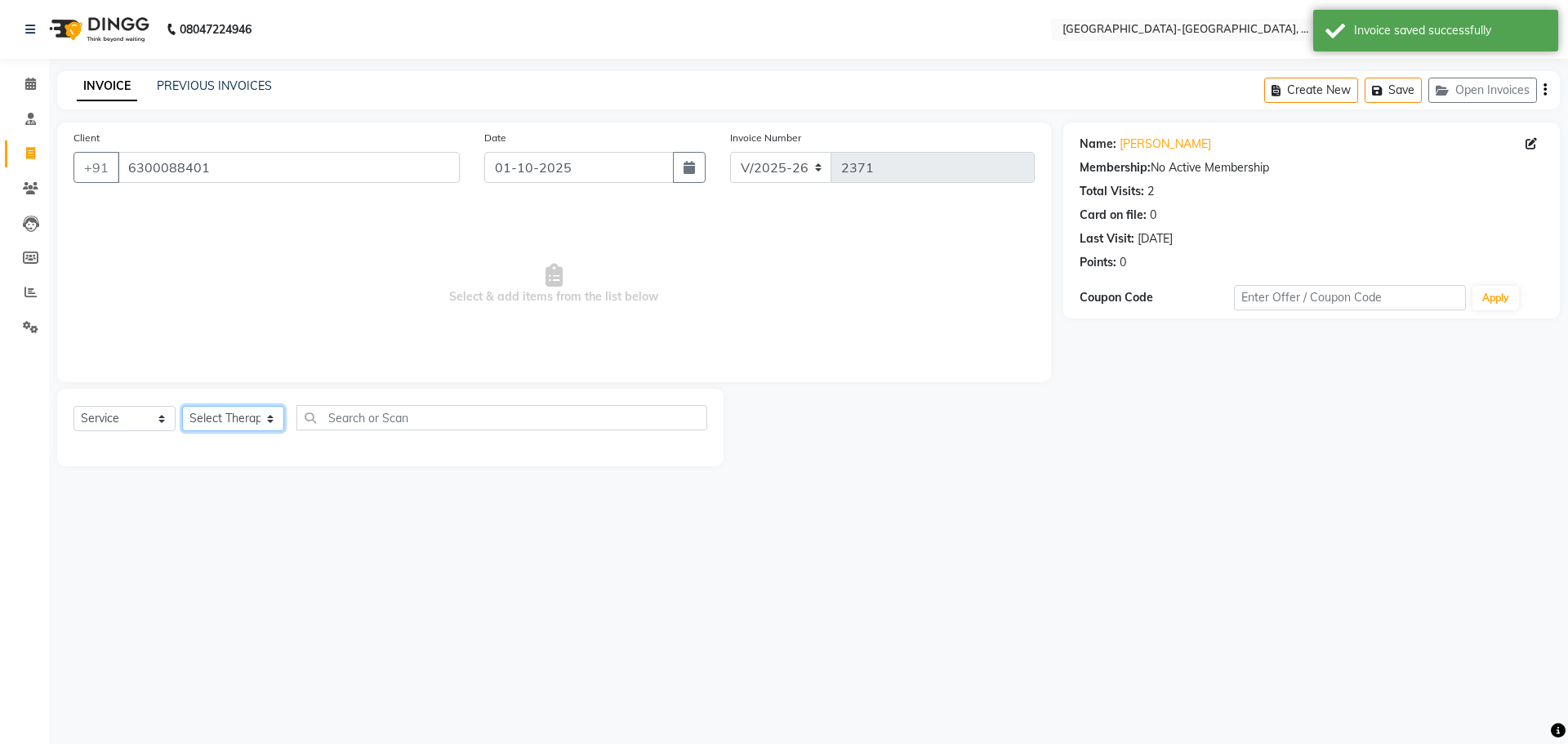
click at [259, 428] on select "Select Therapist Adakho Bone Hridziia Iris Katene Kholu Mayio Mohit Moru P Hrii…" at bounding box center [232, 419] width 102 height 25
select select "49851"
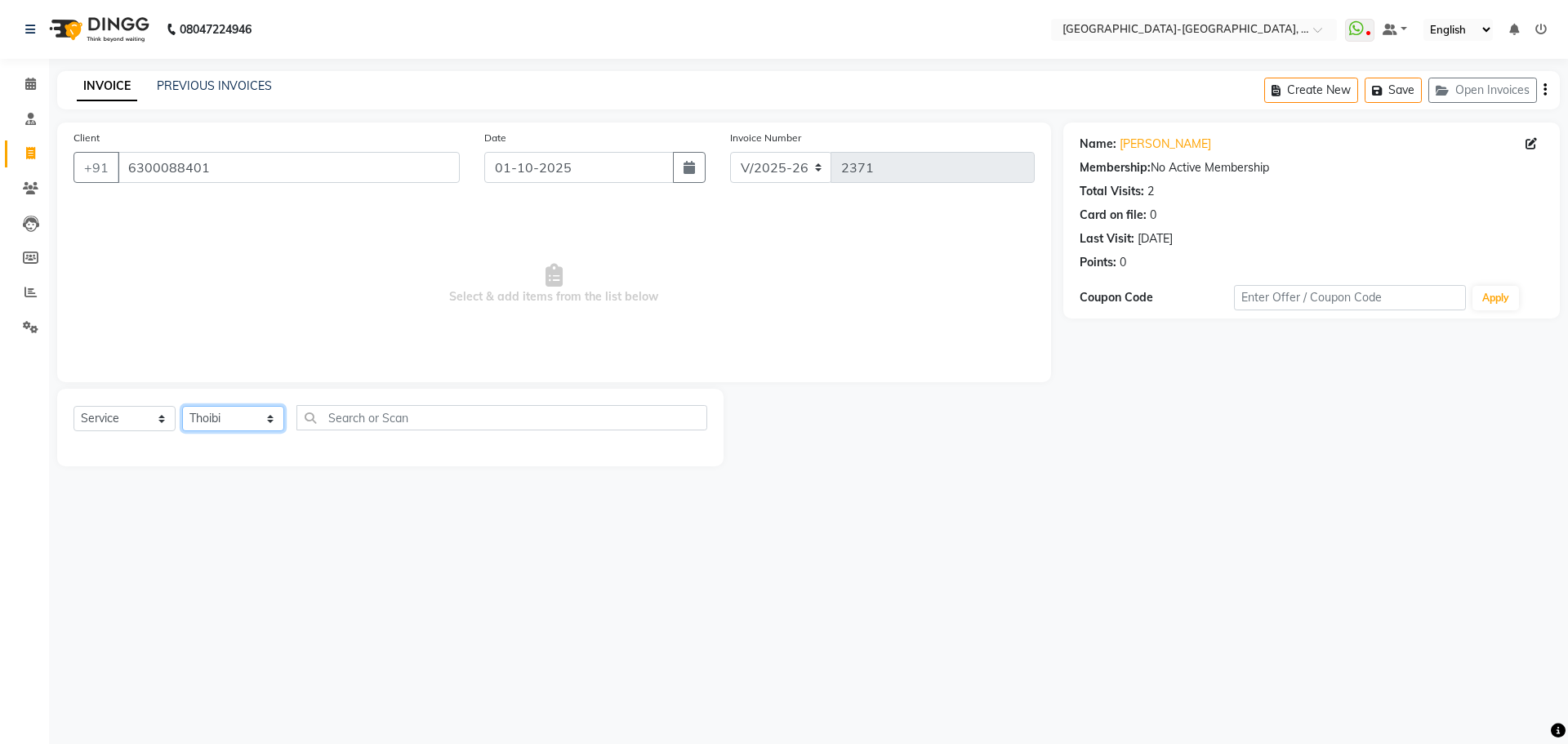
click at [182, 406] on select "Select Therapist Adakho Bone Hridziia Iris Katene Kholu Mayio Mohit Moru P Hrii…" at bounding box center [232, 419] width 102 height 25
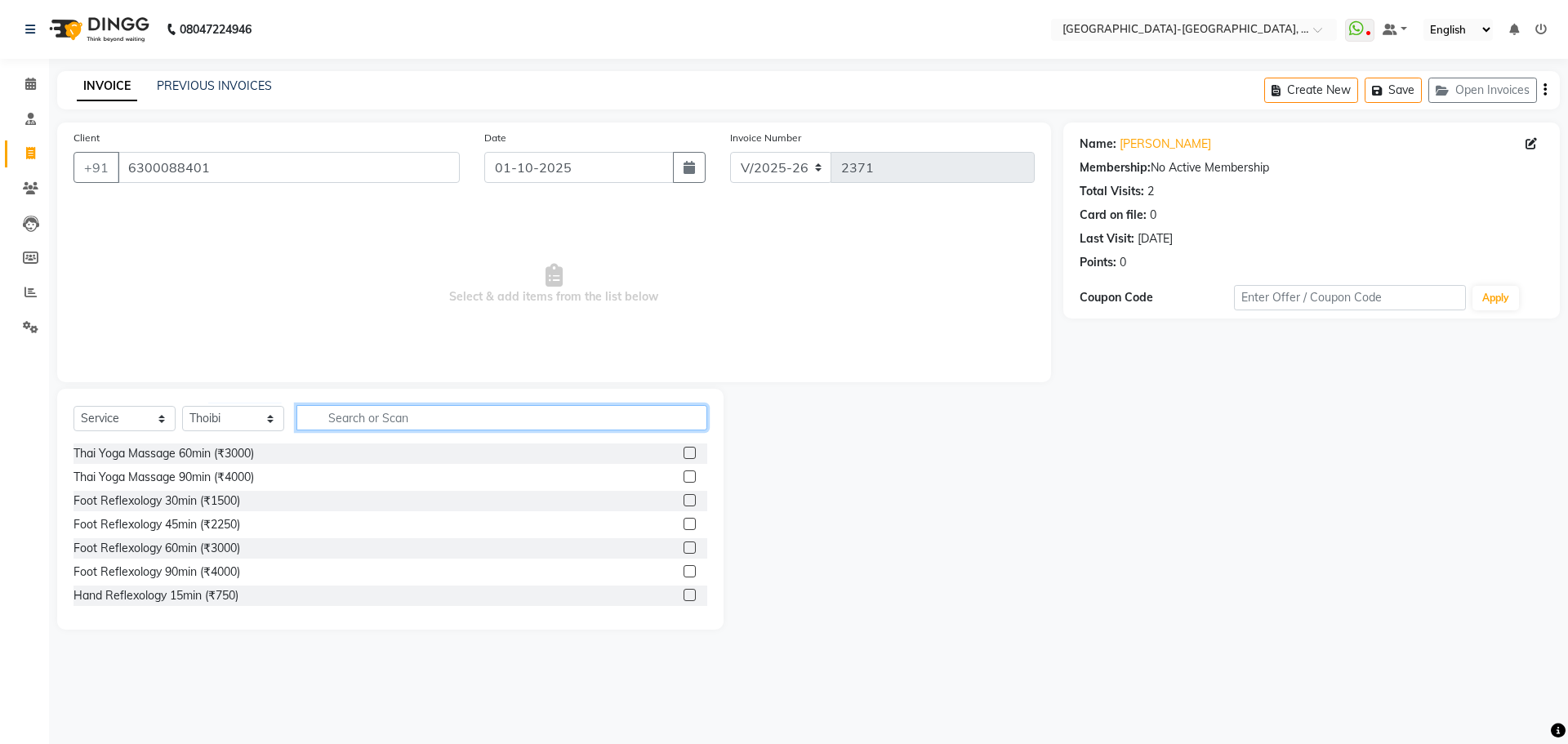
click at [375, 413] on input "text" at bounding box center [501, 418] width 411 height 25
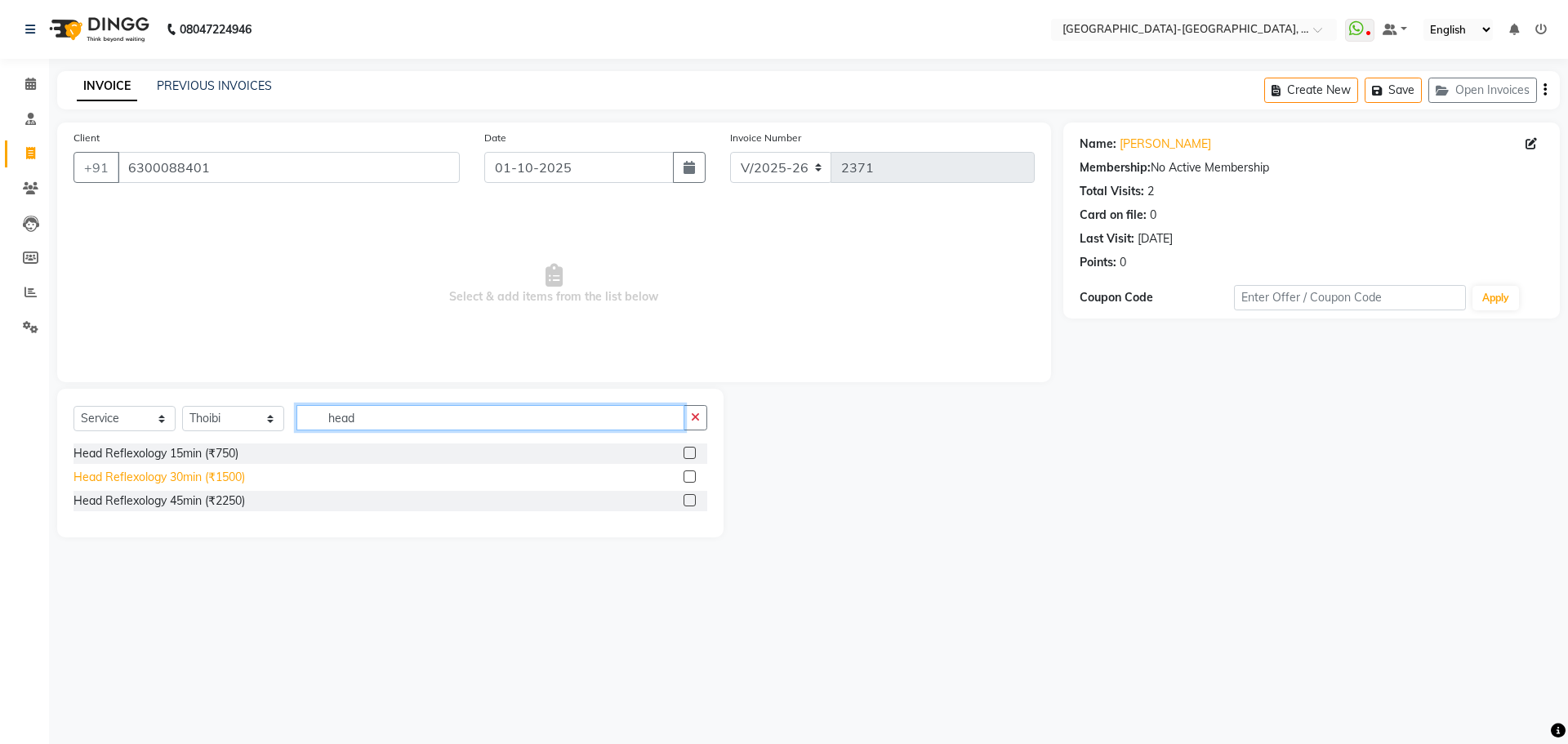
type input "head"
click at [187, 483] on div "Head Reflexology 30min (₹1500)" at bounding box center [159, 478] width 172 height 17
checkbox input "false"
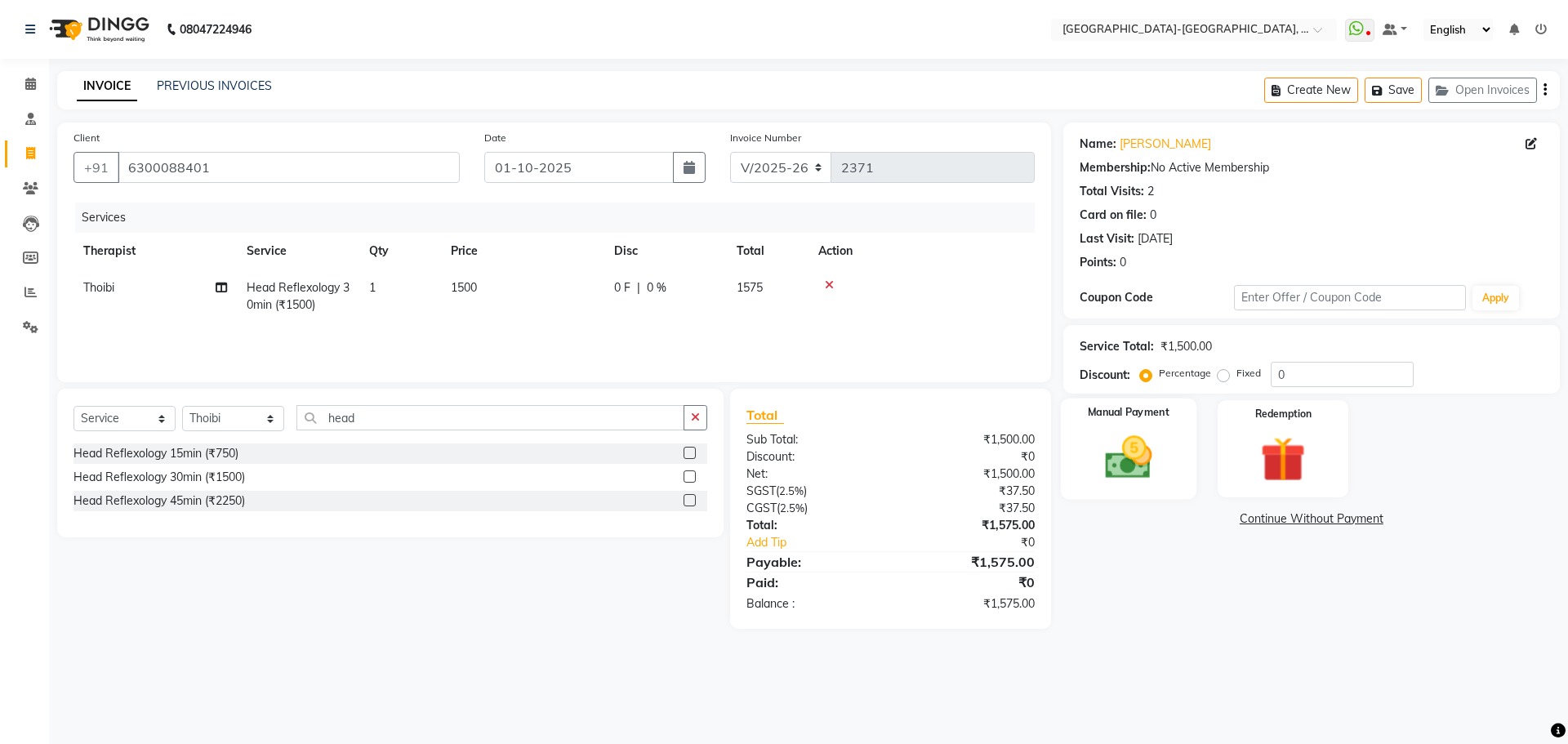
click at [1152, 444] on img at bounding box center [1128, 457] width 76 height 53
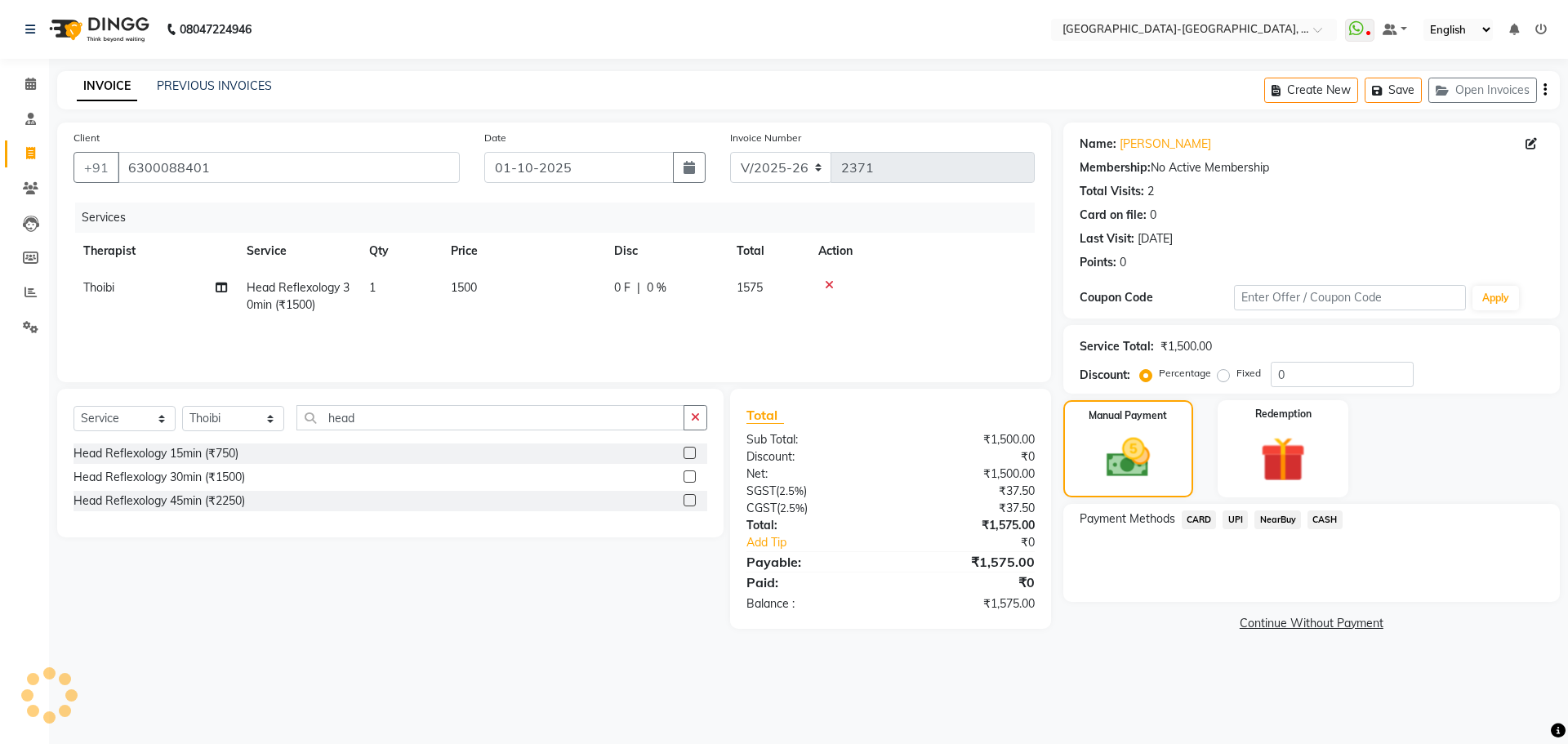
click at [1237, 517] on span "UPI" at bounding box center [1236, 519] width 25 height 18
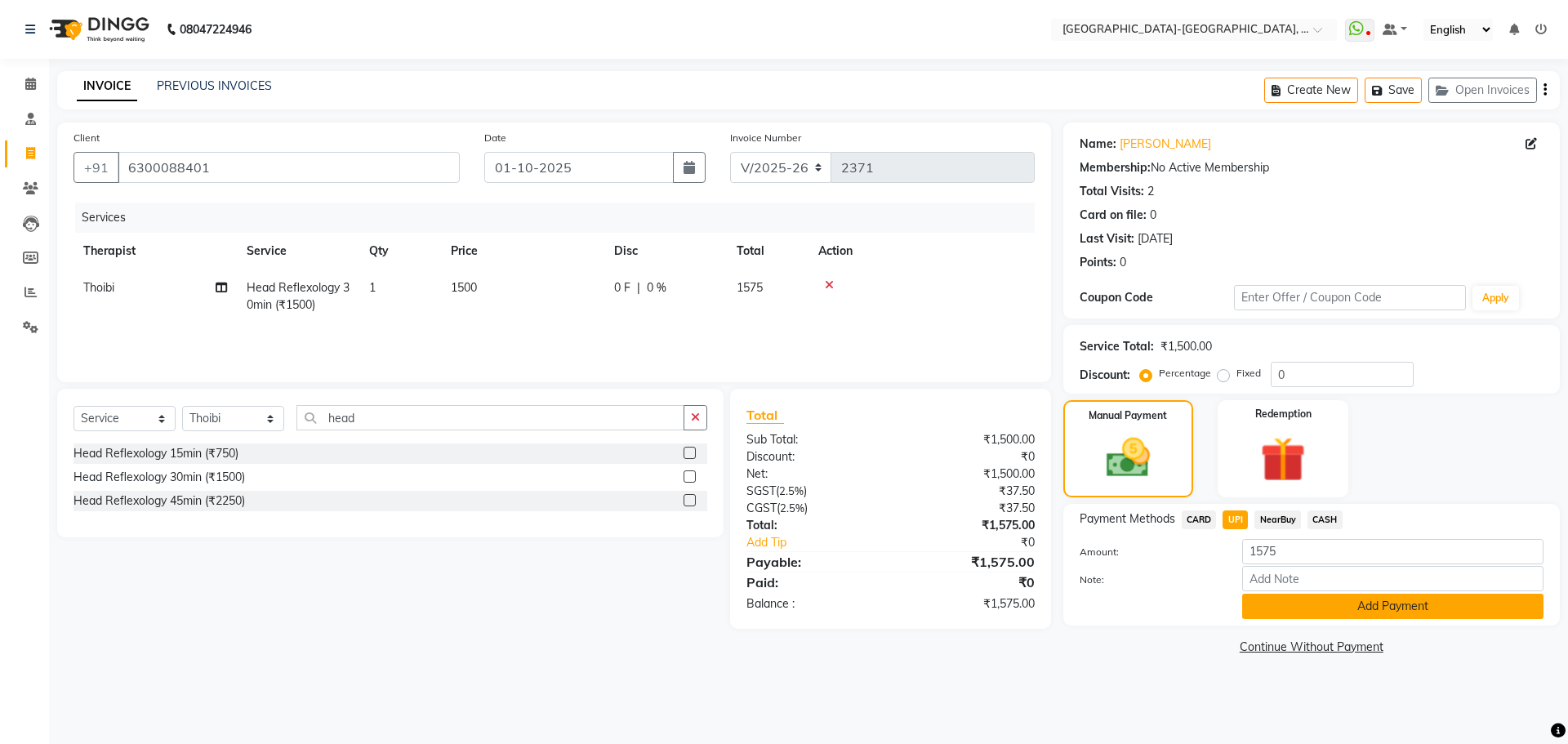
click at [1349, 609] on button "Add Payment" at bounding box center [1393, 606] width 301 height 25
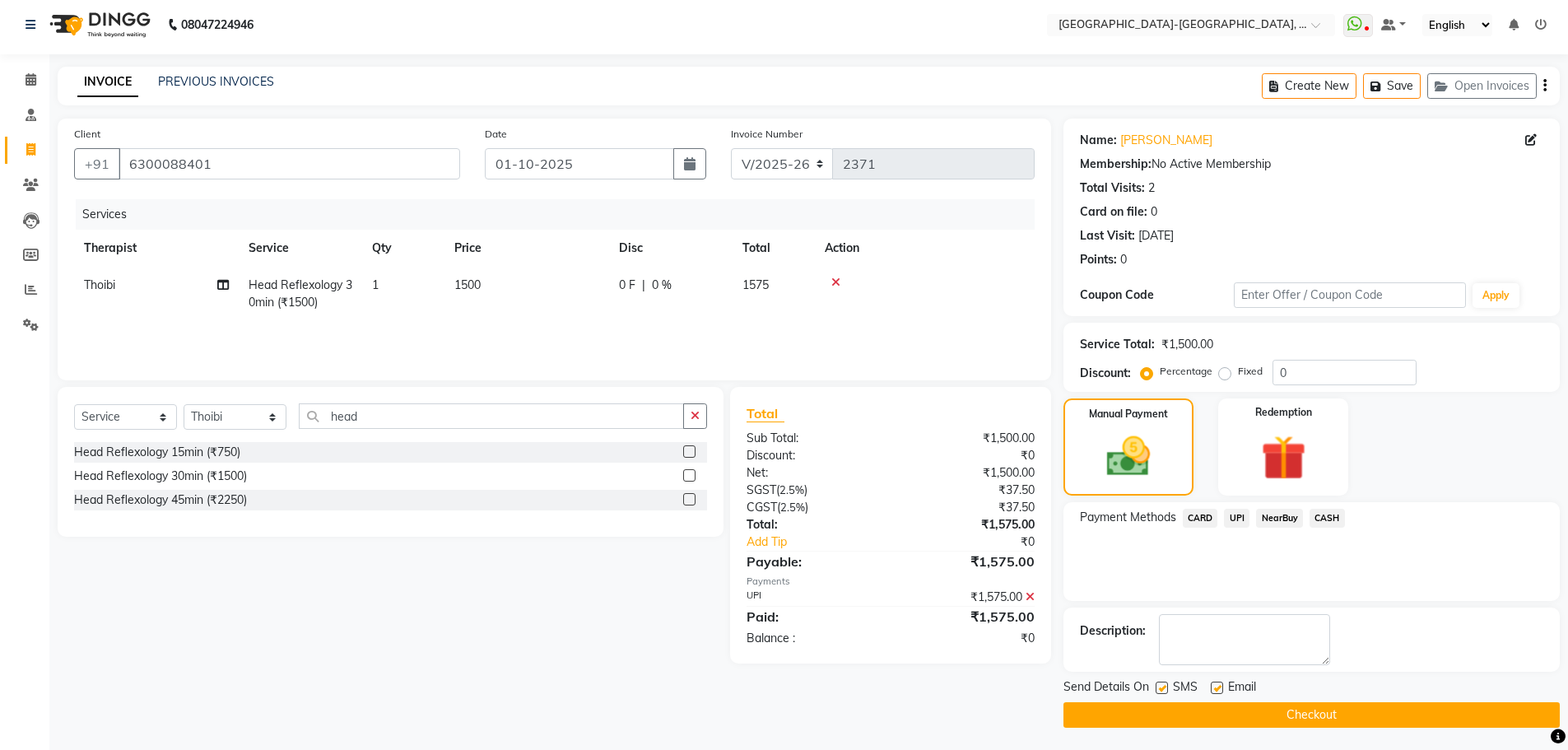
scroll to position [8, 0]
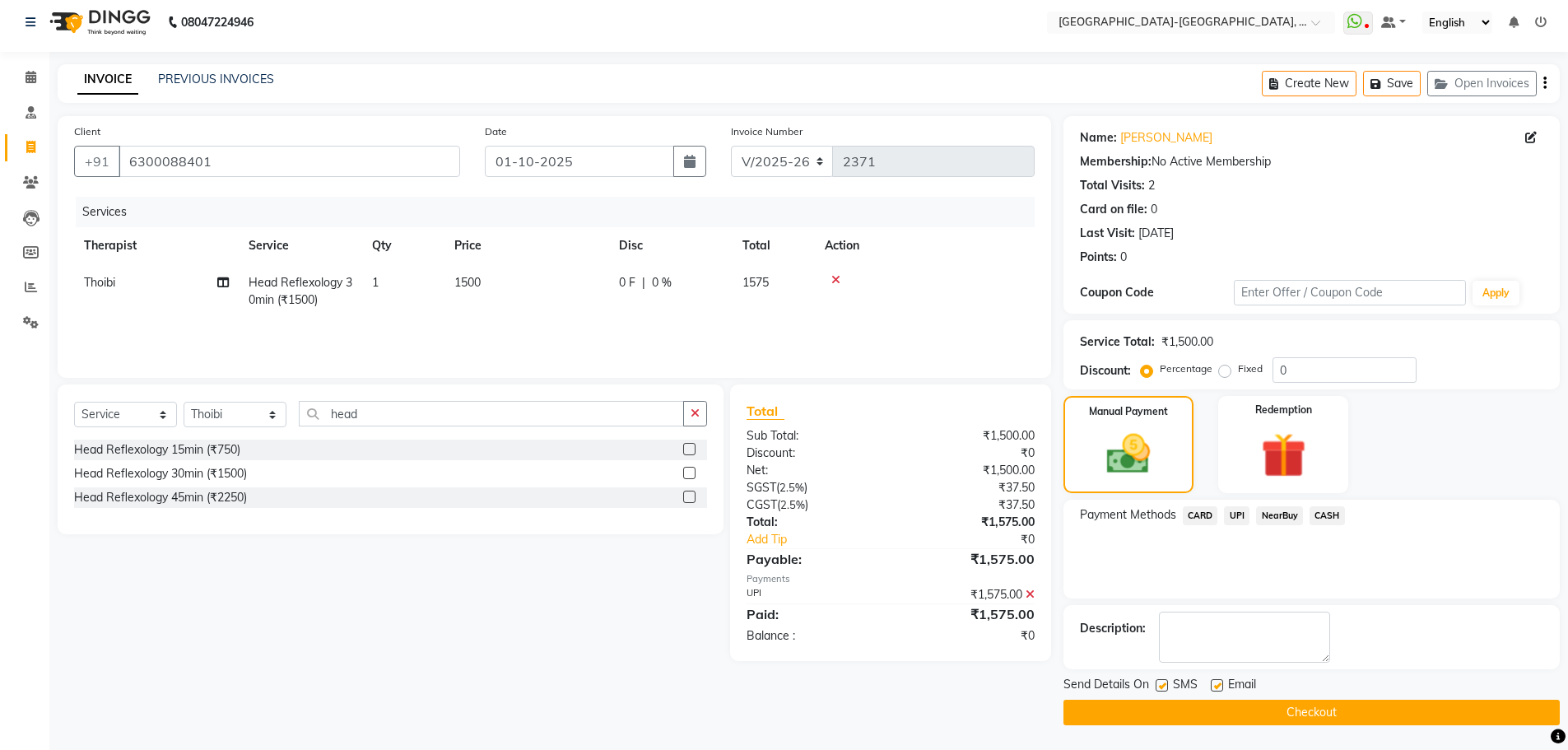
click at [107, 280] on span "Thoibi" at bounding box center [100, 282] width 31 height 15
select select "49851"
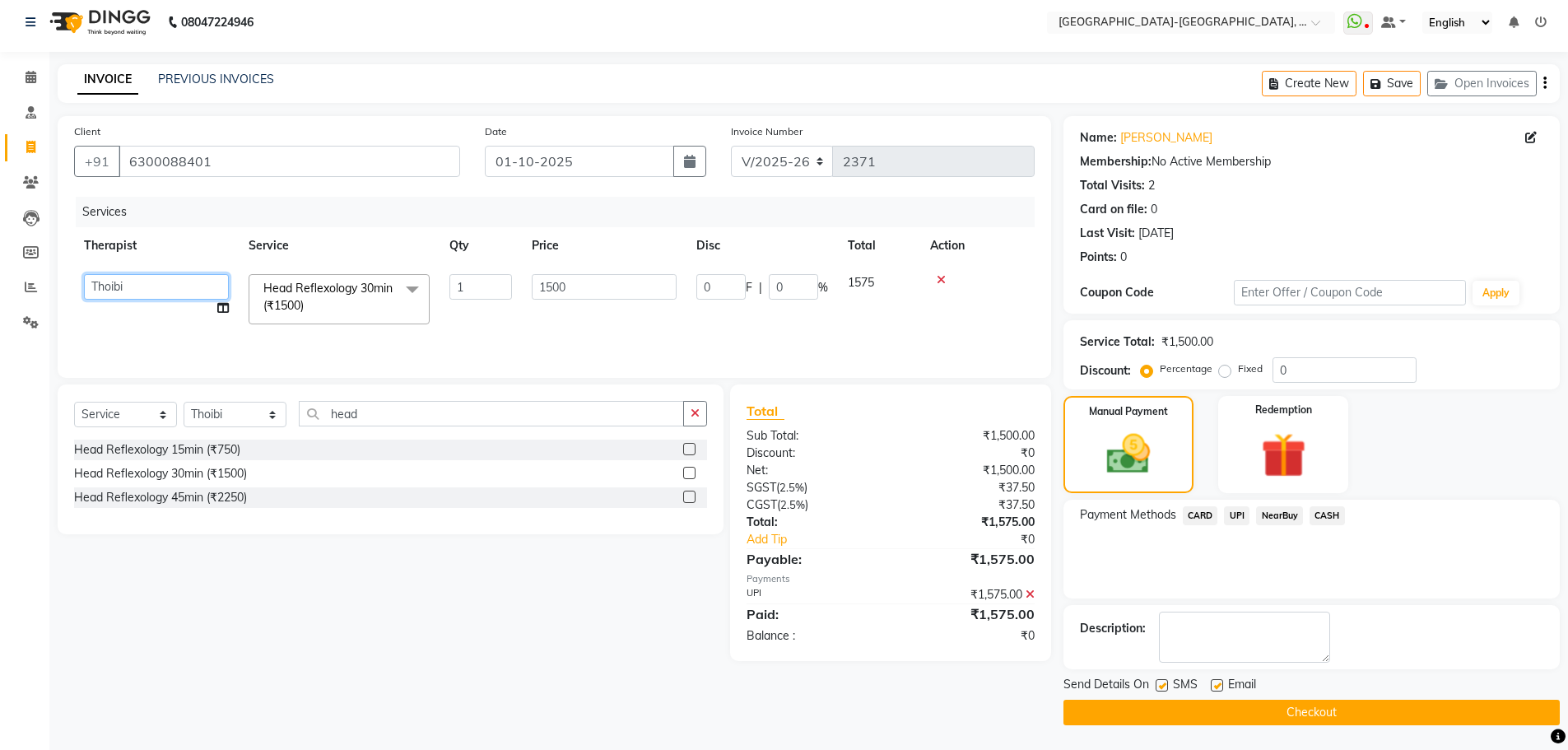
click at [127, 295] on select "Adakho Bone Hridziia Iris Katene Kholu Mayio Mohit Moru P Hriidziio Sahriini Sa…" at bounding box center [157, 287] width 145 height 25
select select "83051"
click at [1149, 132] on link "Chandu" at bounding box center [1166, 138] width 92 height 18
click at [155, 294] on select "Adakho Bone Hridziia Iris Katene Kholu Mayio Mohit Moru P Hriidziio Sahriini Sa…" at bounding box center [157, 287] width 145 height 25
click at [132, 294] on select "Adakho Bone Hridziia Iris Katene Kholu Mayio Mohit Moru P Hriidziio Sahriini Sa…" at bounding box center [157, 287] width 145 height 25
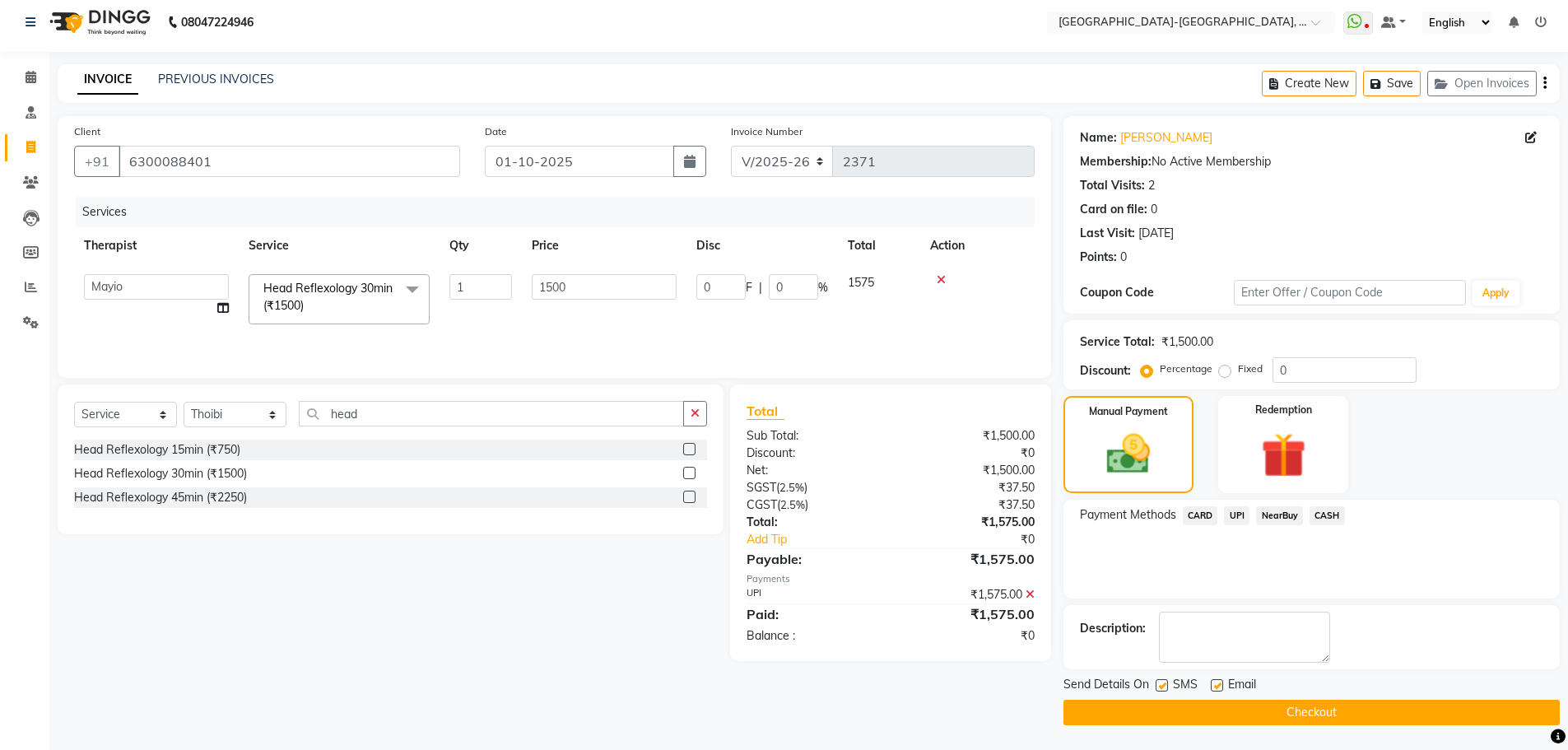
click at [1249, 514] on div "NearBuy" at bounding box center [1275, 517] width 54 height 23
click at [1246, 710] on button "Checkout" at bounding box center [1311, 713] width 496 height 25
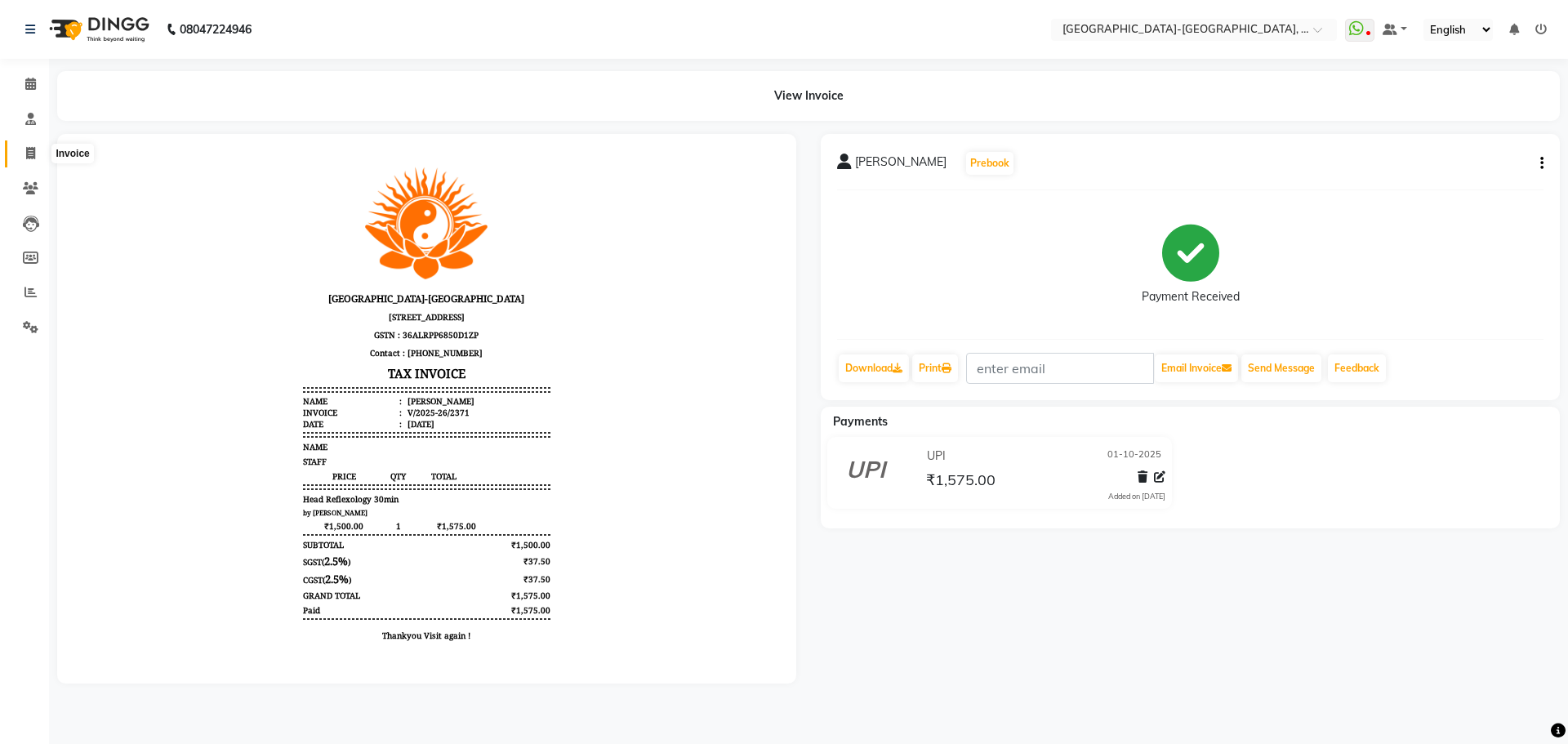
click at [30, 153] on icon at bounding box center [30, 152] width 9 height 13
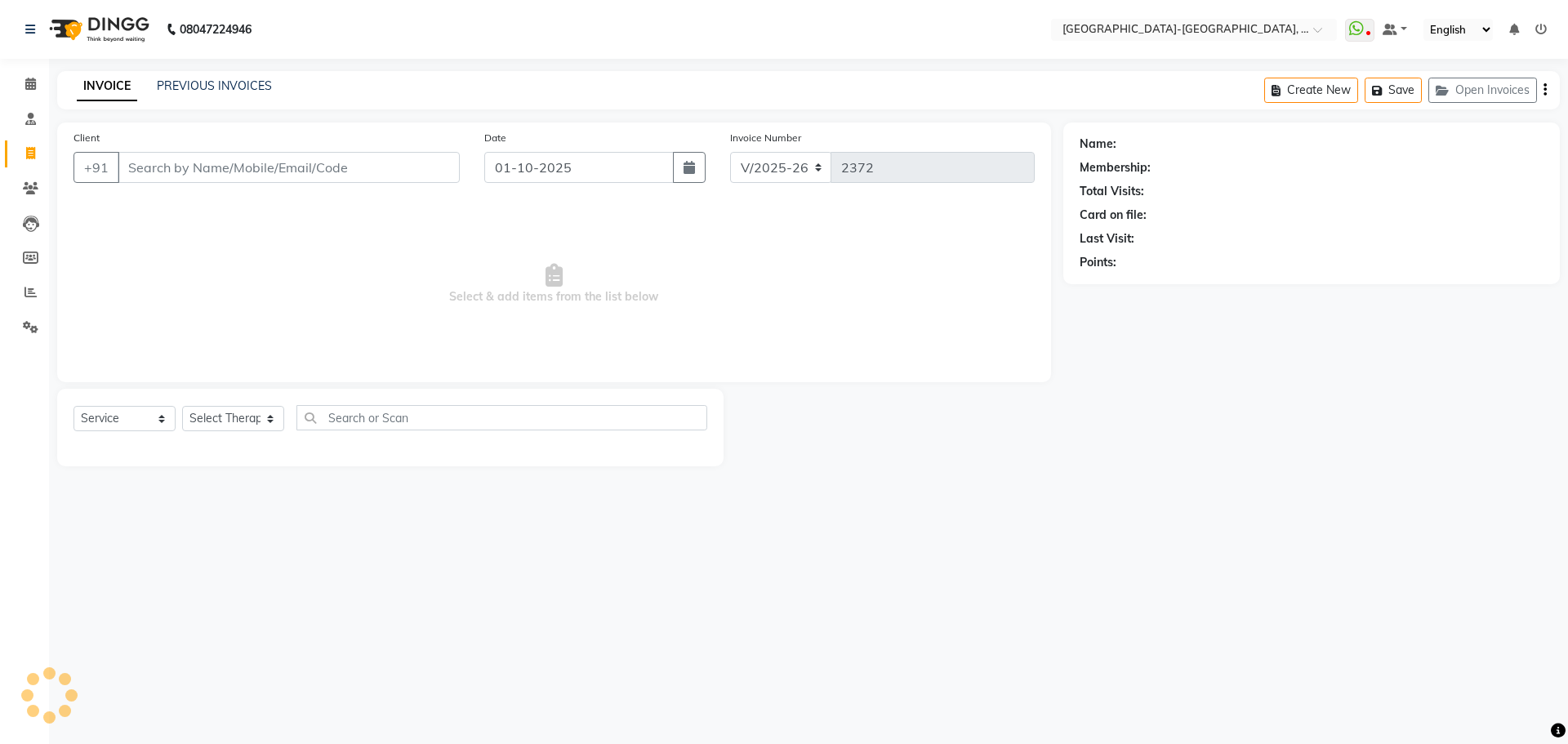
click at [237, 159] on input "Client" at bounding box center [289, 167] width 342 height 31
click at [276, 176] on input "Client" at bounding box center [289, 167] width 342 height 31
click at [406, 172] on span "Add Client" at bounding box center [418, 167] width 64 height 17
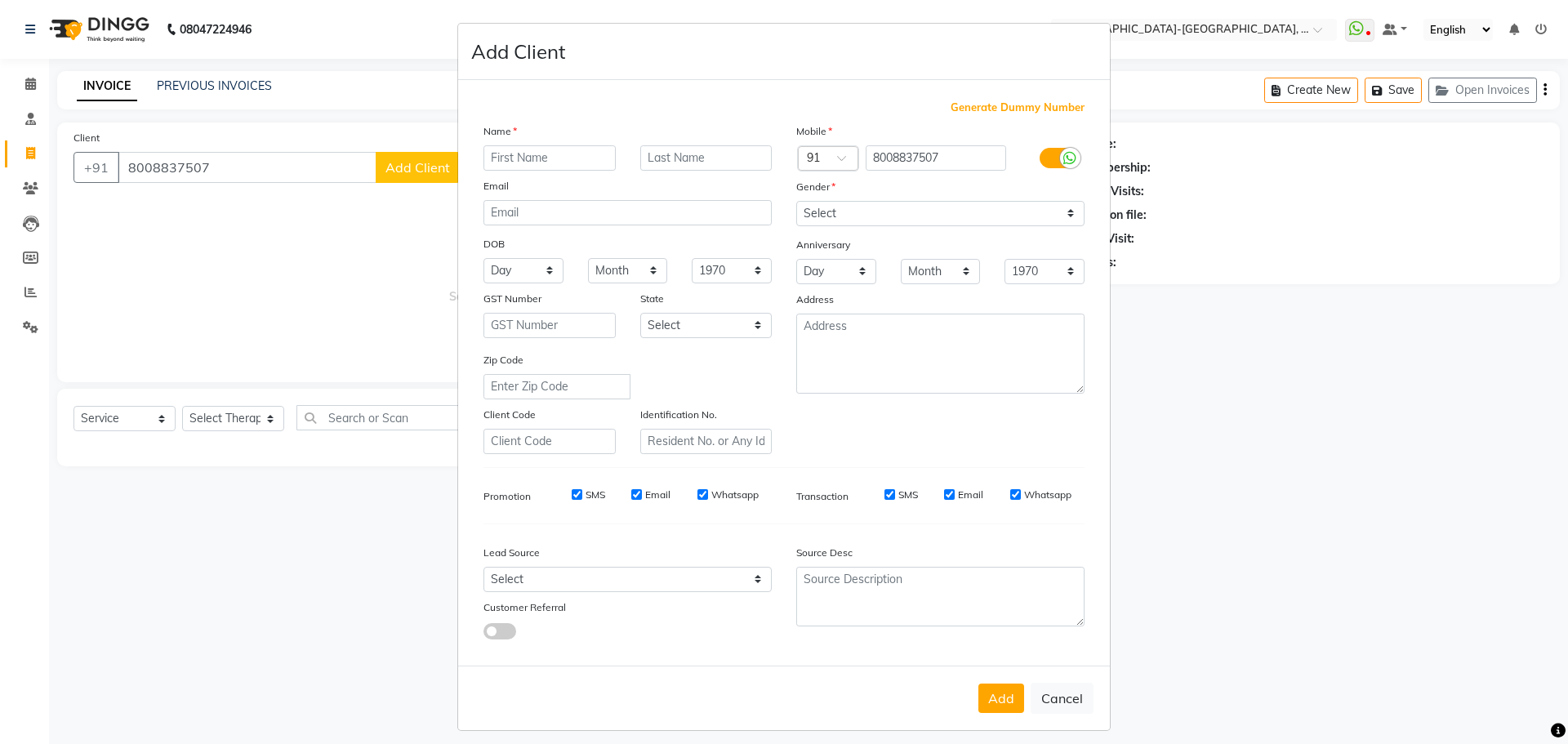
click at [512, 160] on input "text" at bounding box center [550, 158] width 132 height 25
click at [929, 212] on select "Select Male Female Other Prefer Not To Say" at bounding box center [940, 214] width 289 height 25
click at [797, 201] on select "Select Male Female Other Prefer Not To Say" at bounding box center [940, 214] width 289 height 25
click at [999, 690] on button "Add" at bounding box center [1001, 698] width 46 height 29
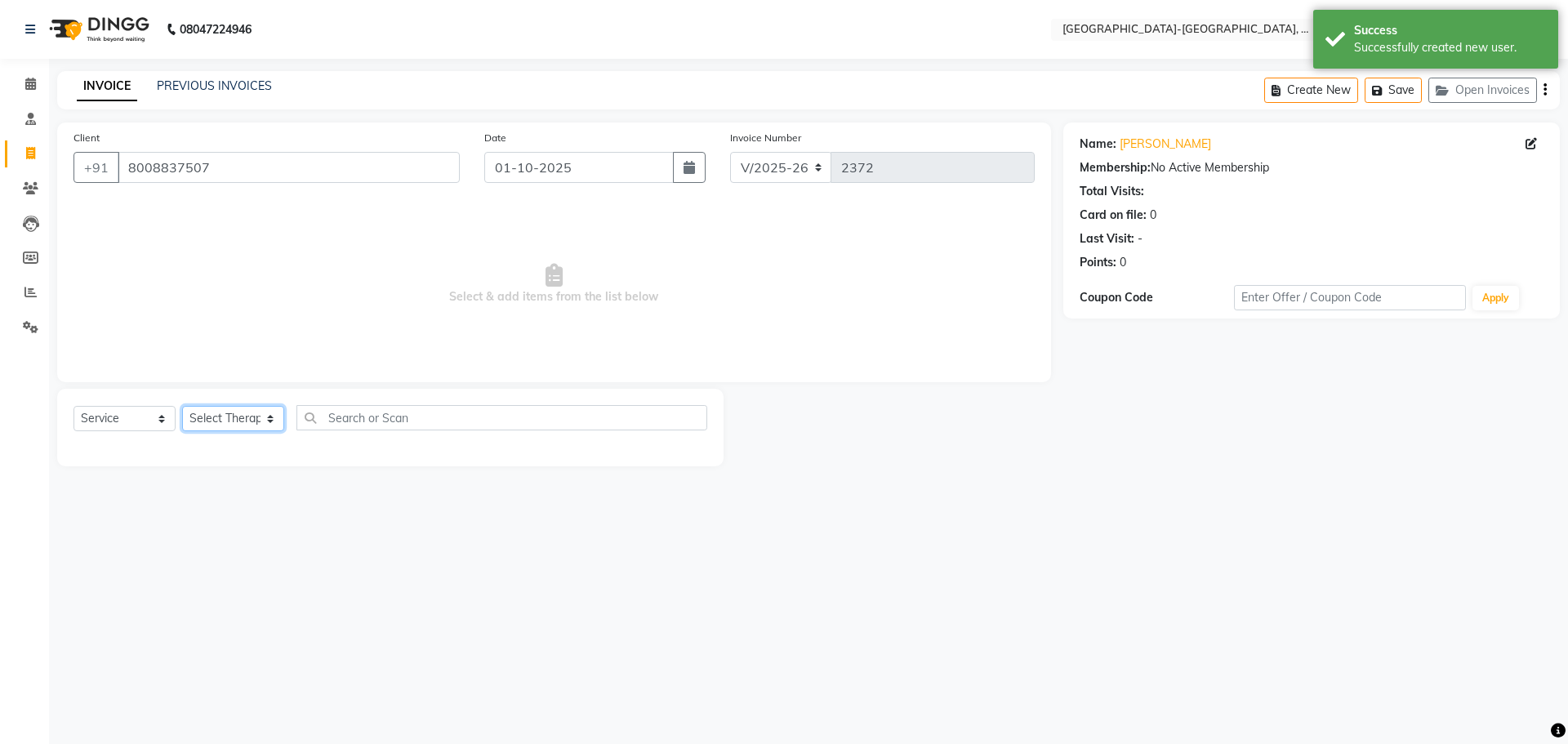
drag, startPoint x: 275, startPoint y: 415, endPoint x: 233, endPoint y: 429, distance: 44.3
click at [275, 415] on select "Select Therapist Adakho Bone Hridziia Iris Katene Kholu Mayio Mohit Moru P Hrii…" at bounding box center [232, 419] width 102 height 25
click at [182, 406] on select "Select Therapist Adakho Bone Hridziia Iris Katene Kholu Mayio Mohit Moru P Hrii…" at bounding box center [232, 419] width 102 height 25
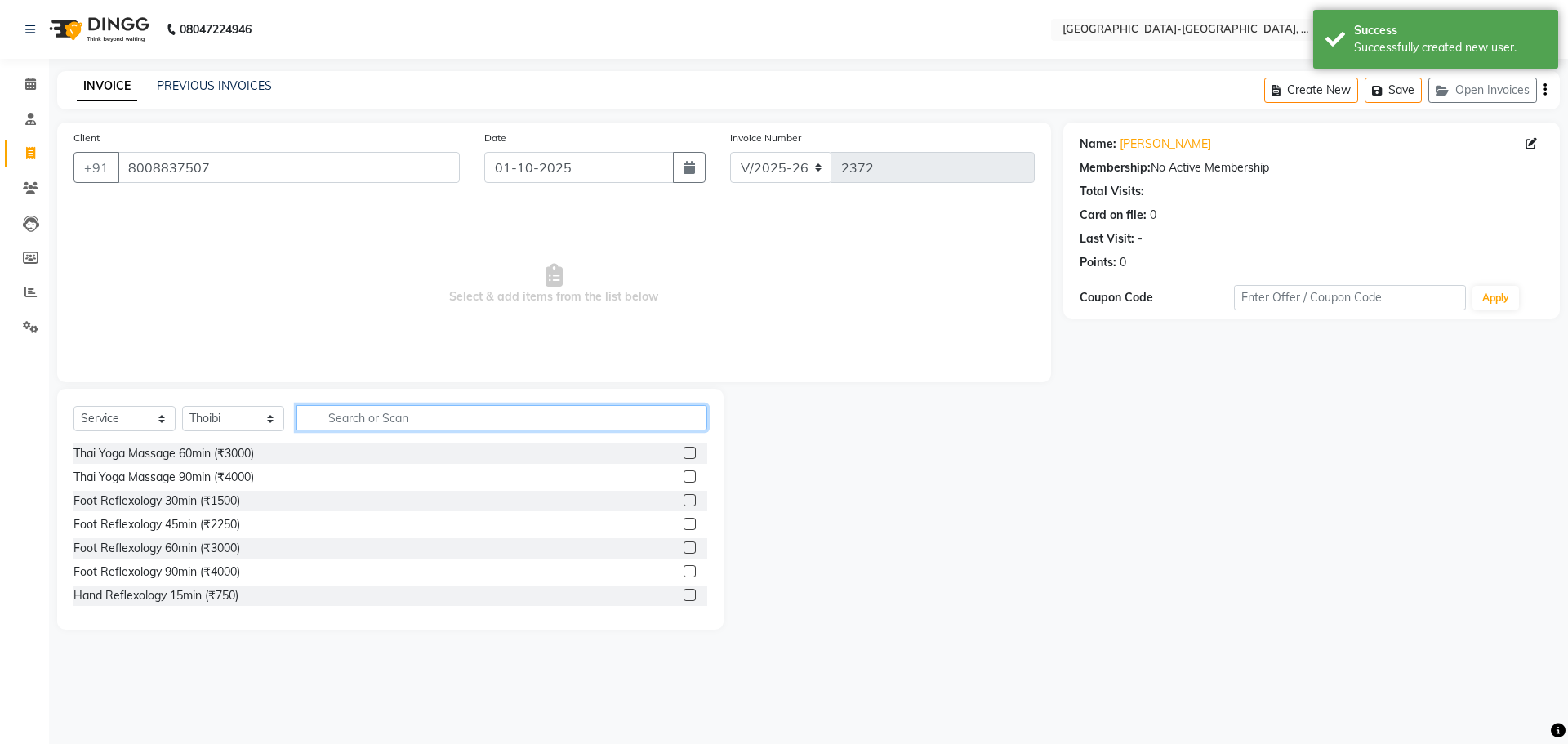
click at [354, 422] on input "text" at bounding box center [501, 418] width 411 height 25
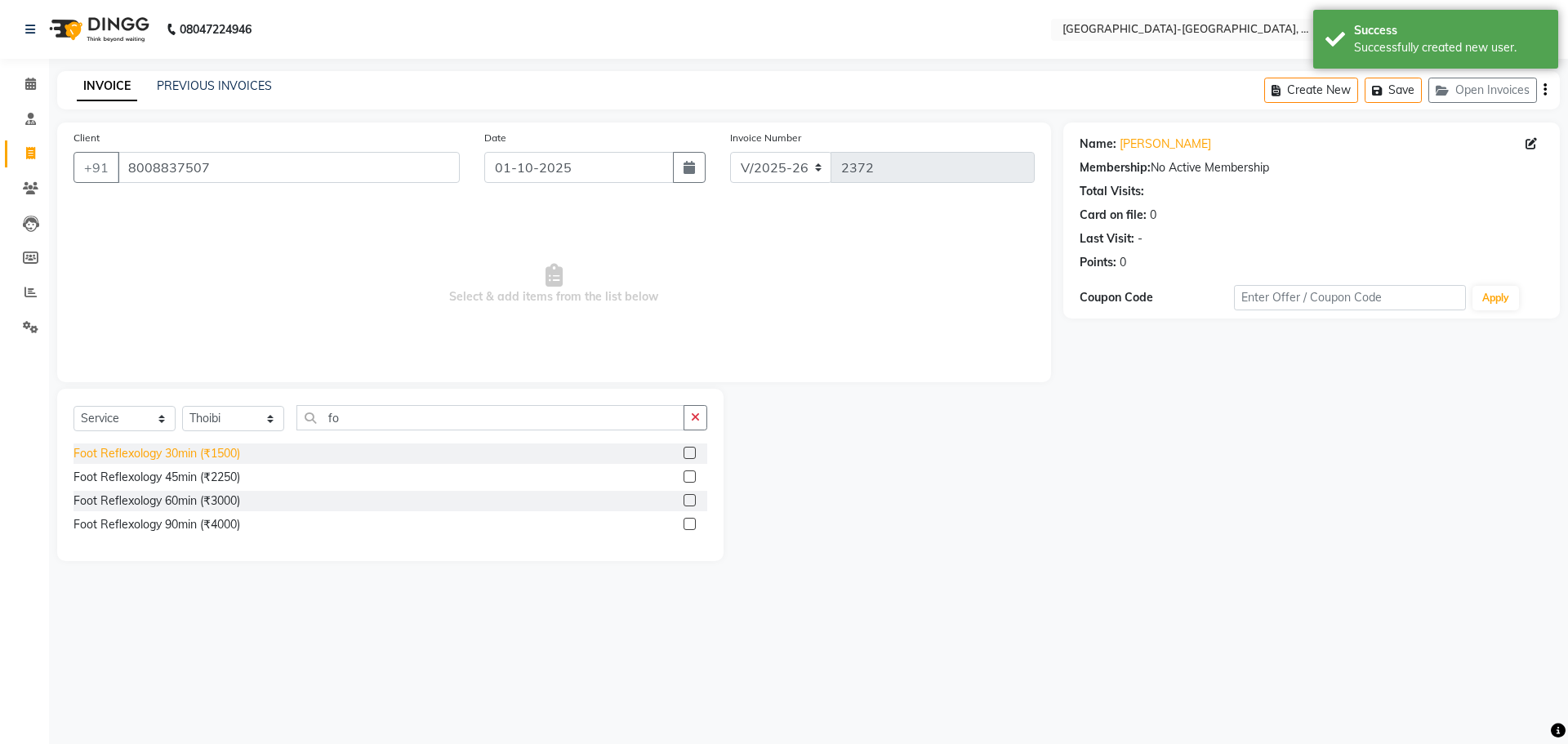
click at [219, 449] on div "Foot Reflexology 30min (₹1500)" at bounding box center [157, 454] width 167 height 17
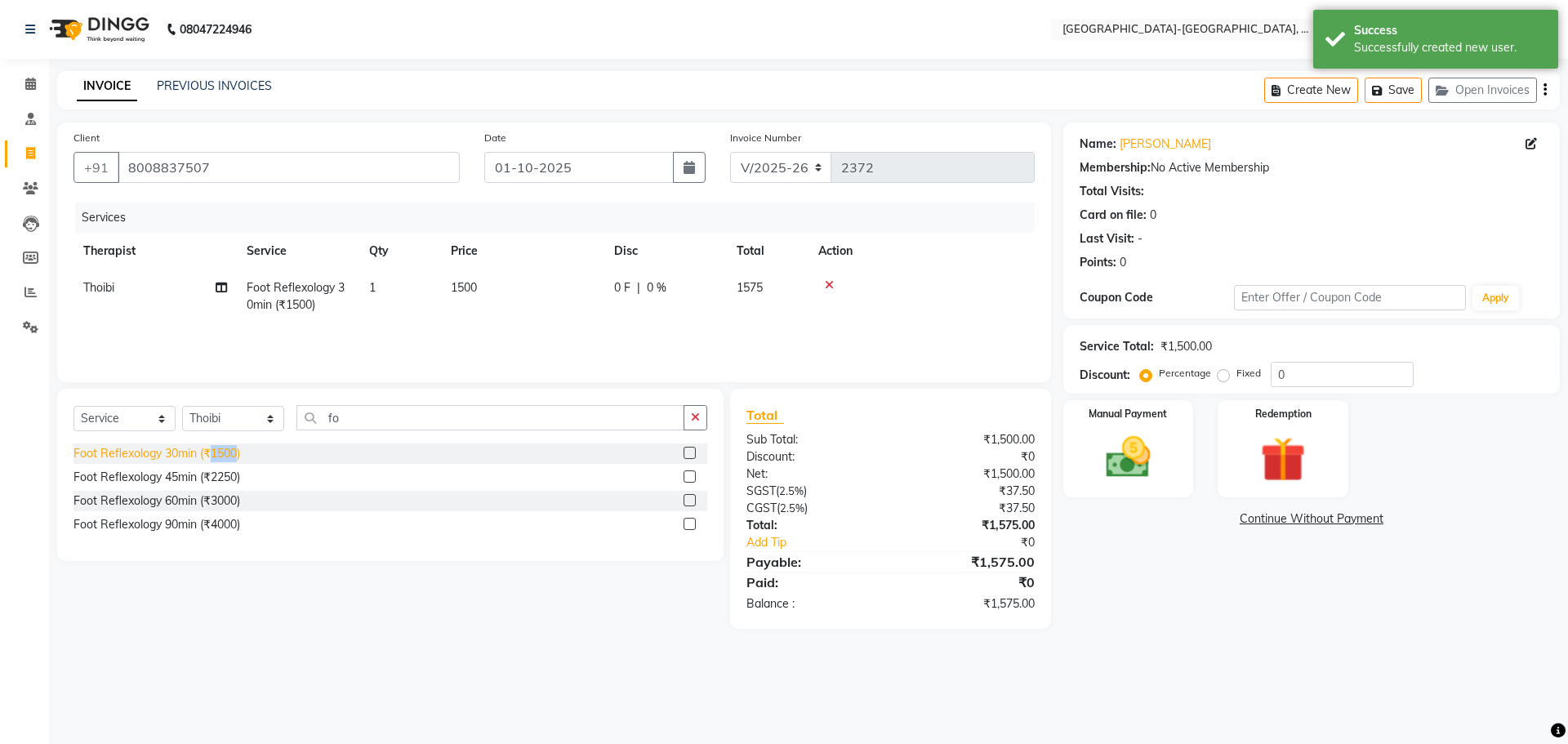
click at [219, 449] on div "Foot Reflexology 30min (₹1500)" at bounding box center [157, 454] width 167 height 17
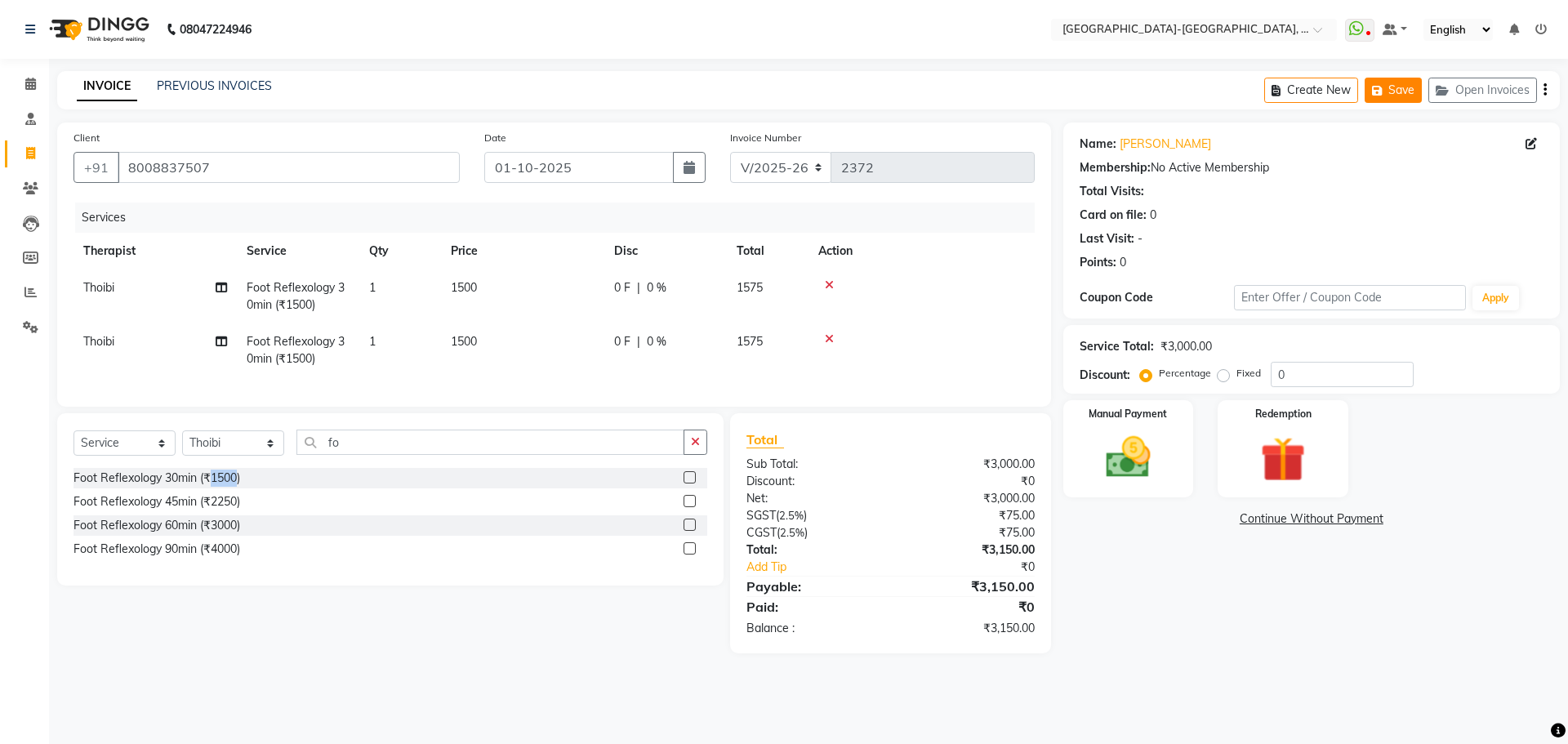
click at [1409, 80] on button "Save" at bounding box center [1393, 90] width 57 height 25
click at [1322, 76] on div "Create New Save Open Invoices" at bounding box center [1413, 90] width 295 height 39
click at [1300, 96] on button "Create New" at bounding box center [1312, 90] width 94 height 25
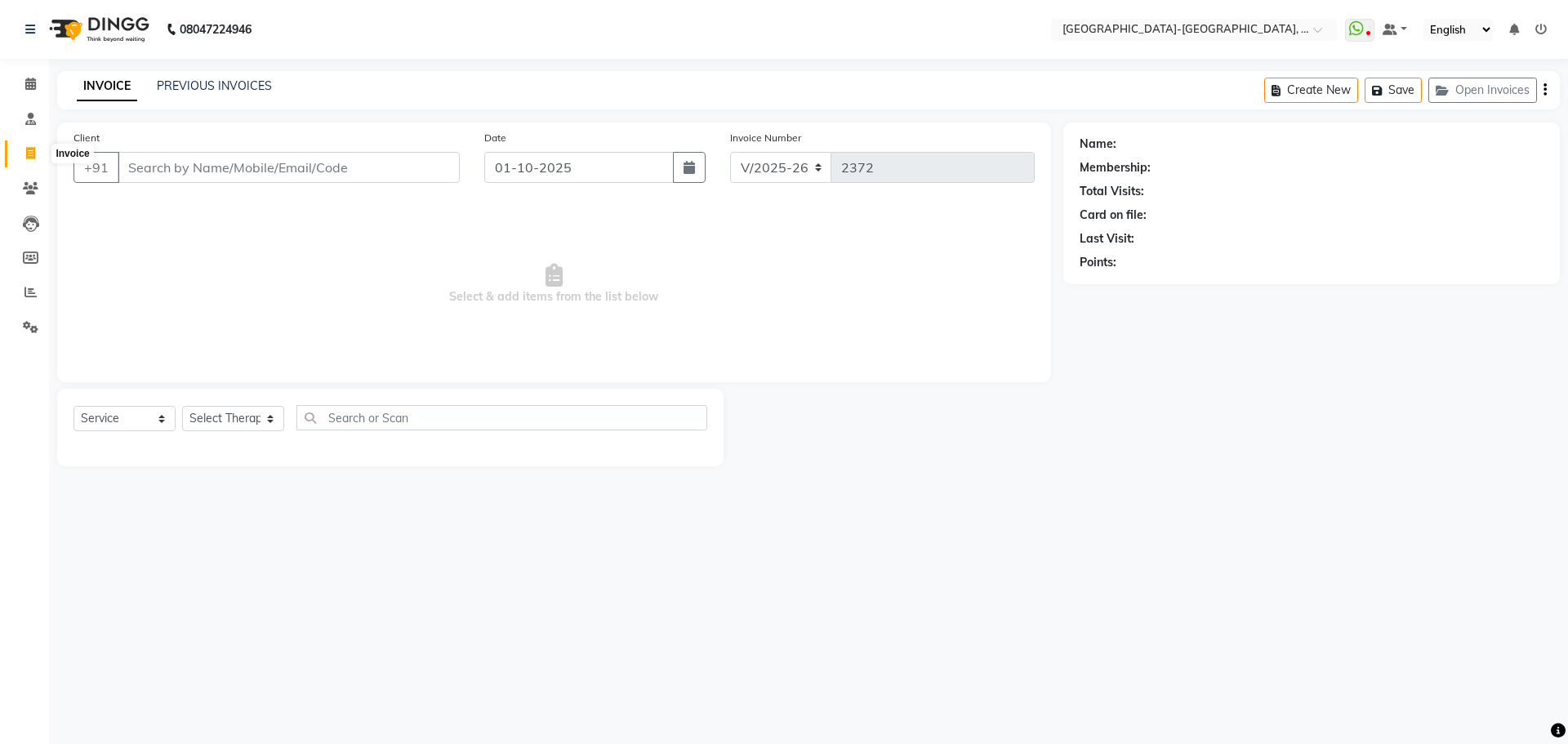
click at [23, 152] on span at bounding box center [30, 153] width 28 height 18
click at [1453, 89] on icon "button" at bounding box center [1446, 90] width 19 height 12
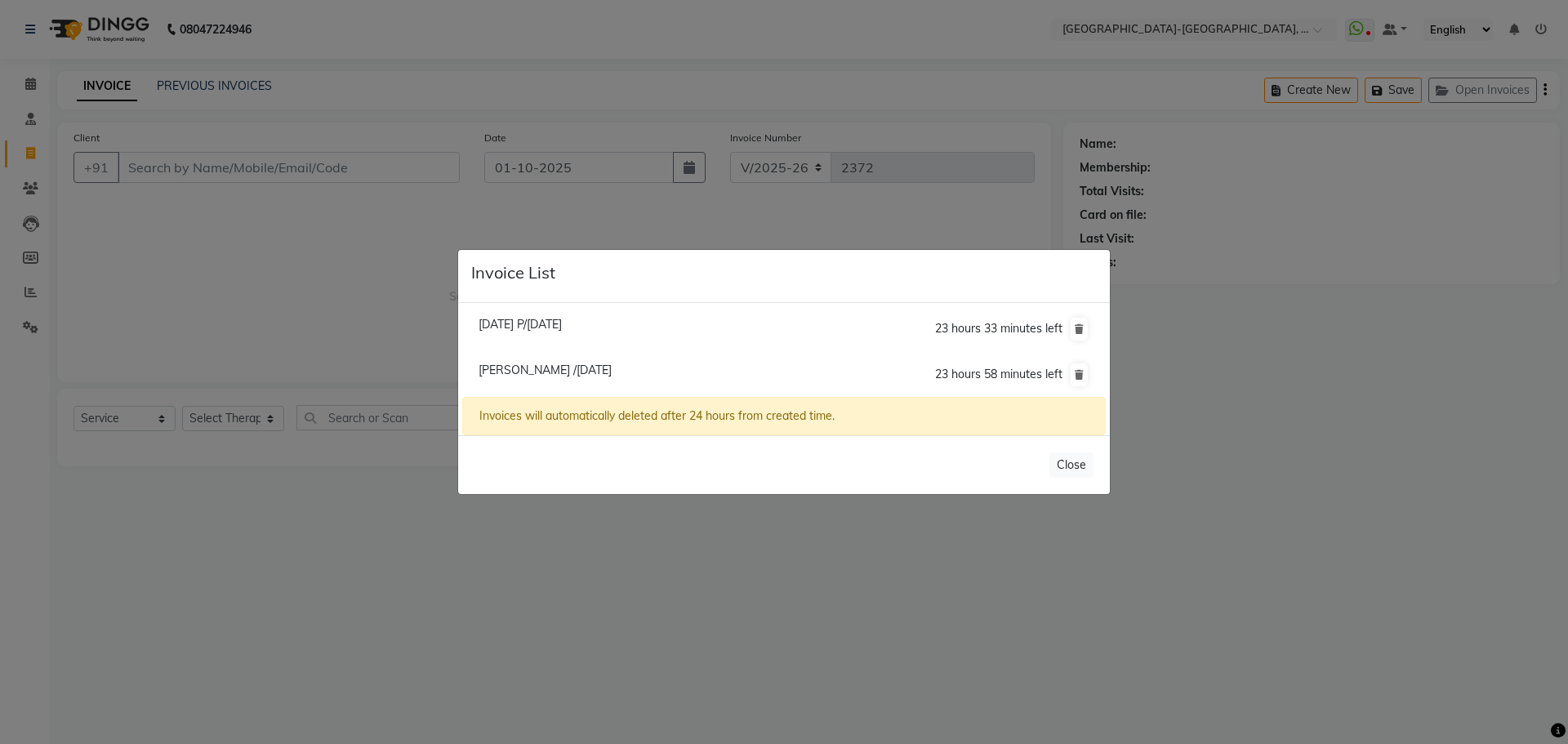
click at [1261, 299] on ngb-modal-window "Invoice List Raja P/01 October 2025 23 hours 33 minutes left Hemanth /01 Octobe…" at bounding box center [784, 372] width 1568 height 744
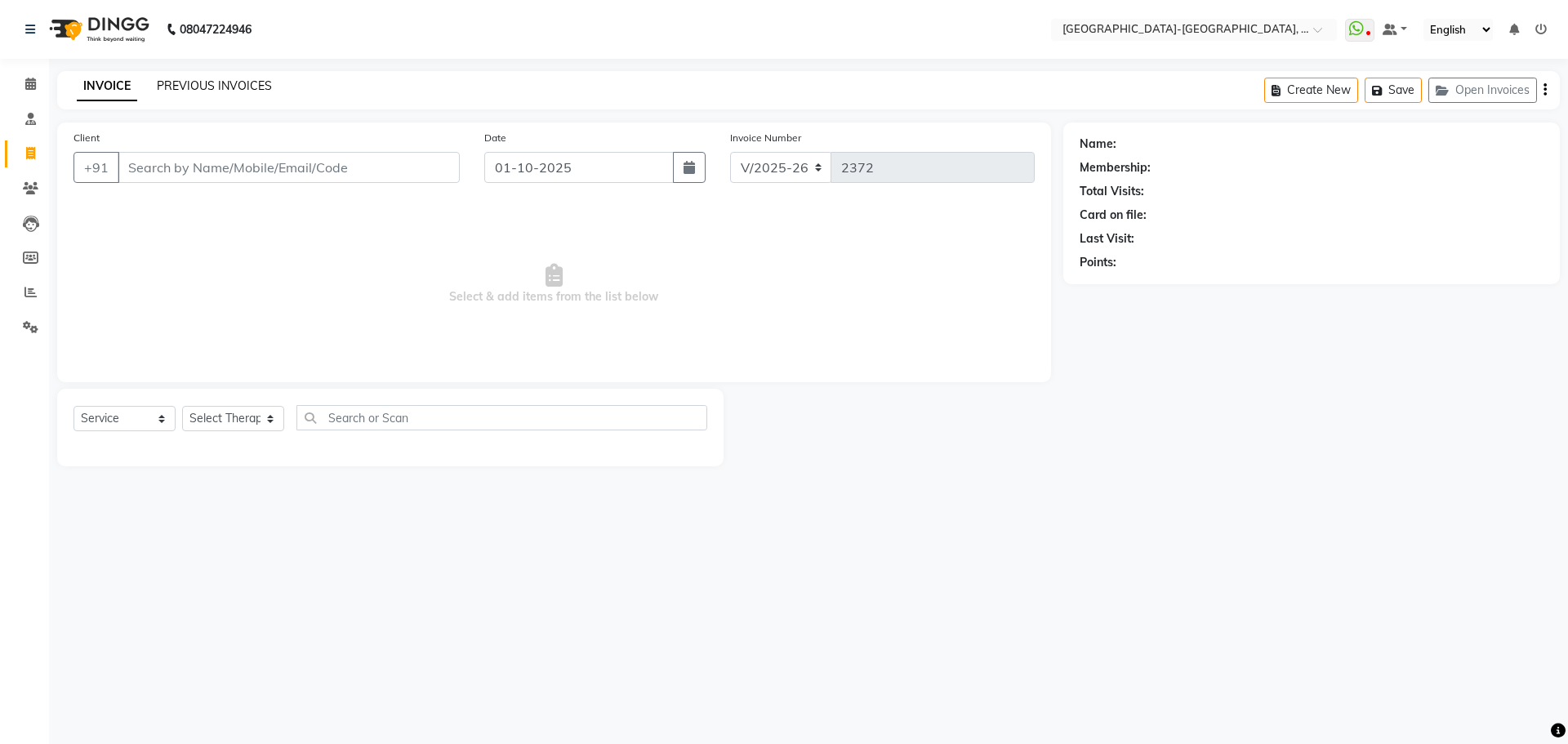
click at [217, 87] on link "PREVIOUS INVOICES" at bounding box center [214, 85] width 116 height 15
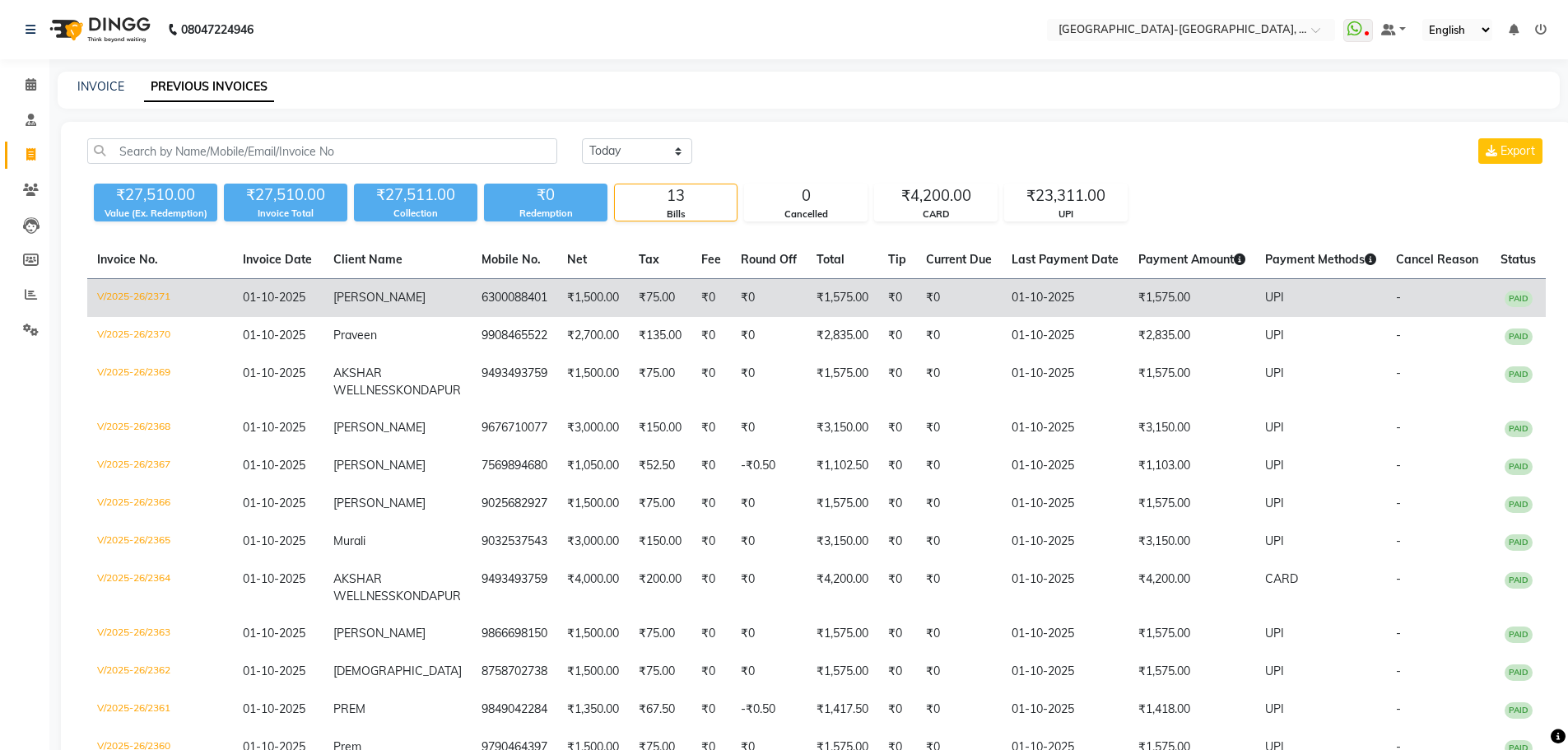
click at [386, 297] on span "Chandu" at bounding box center [380, 297] width 92 height 15
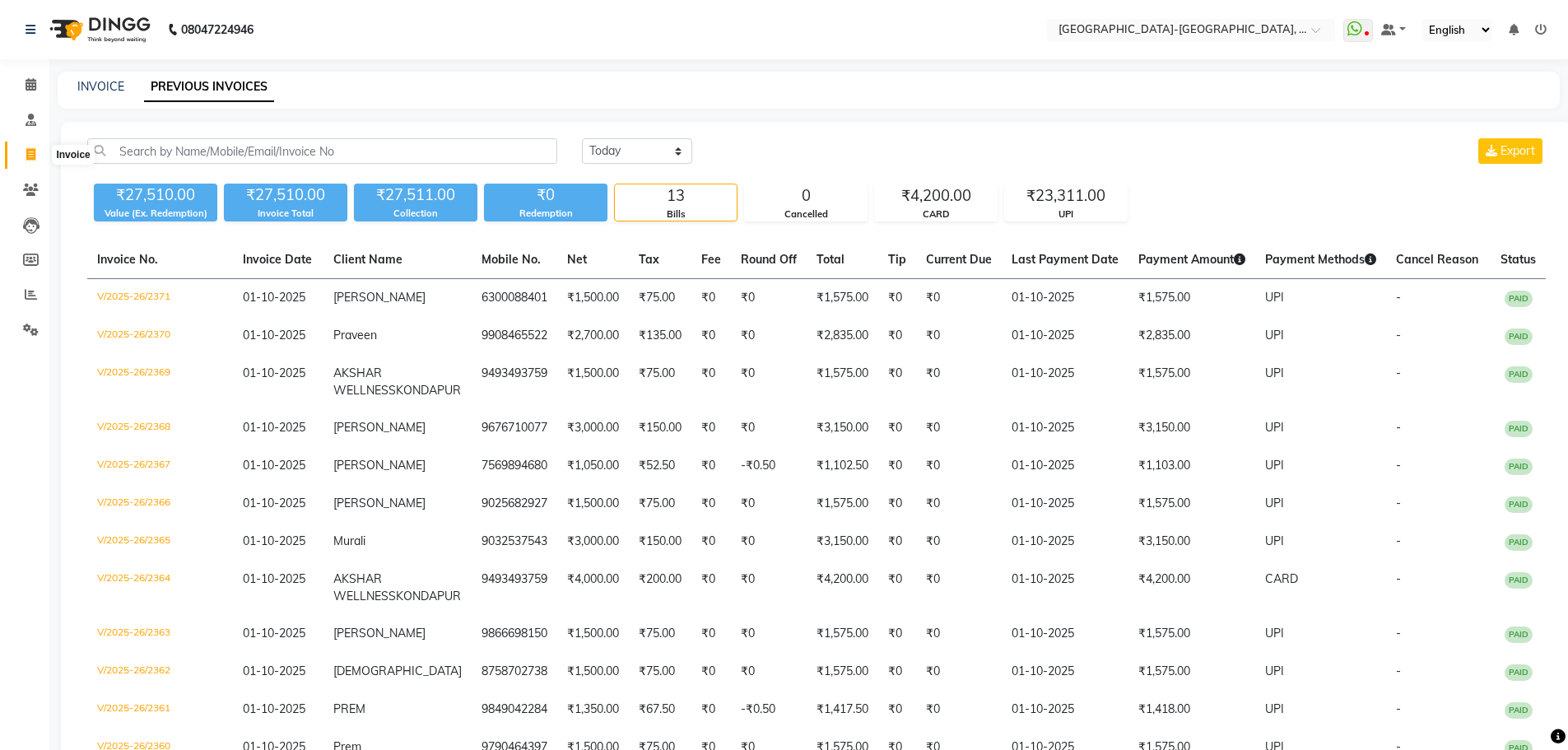
drag, startPoint x: 27, startPoint y: 159, endPoint x: 76, endPoint y: 162, distance: 49.1
click at [27, 159] on icon at bounding box center [30, 154] width 9 height 13
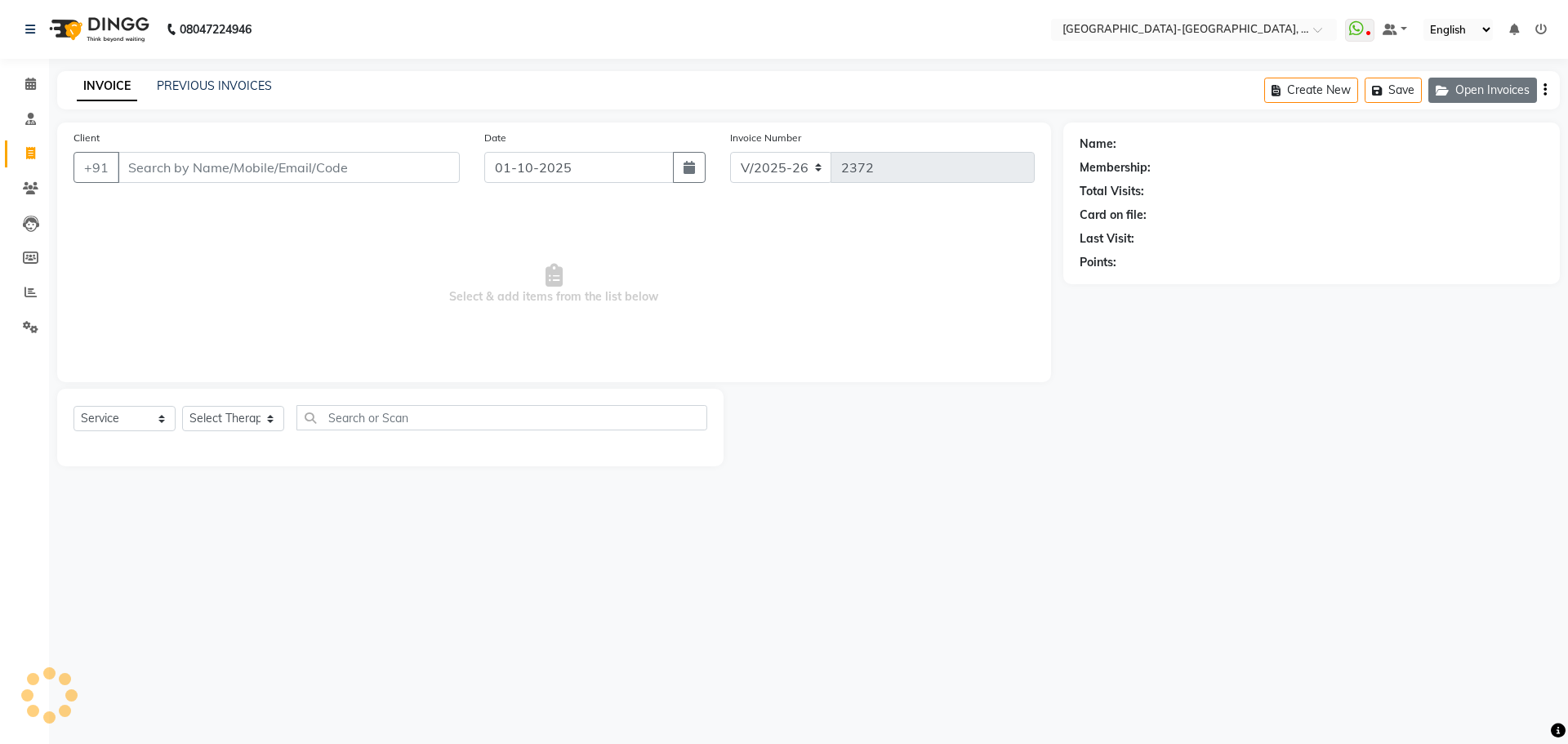
click at [1527, 91] on button "Open Invoices" at bounding box center [1483, 90] width 109 height 25
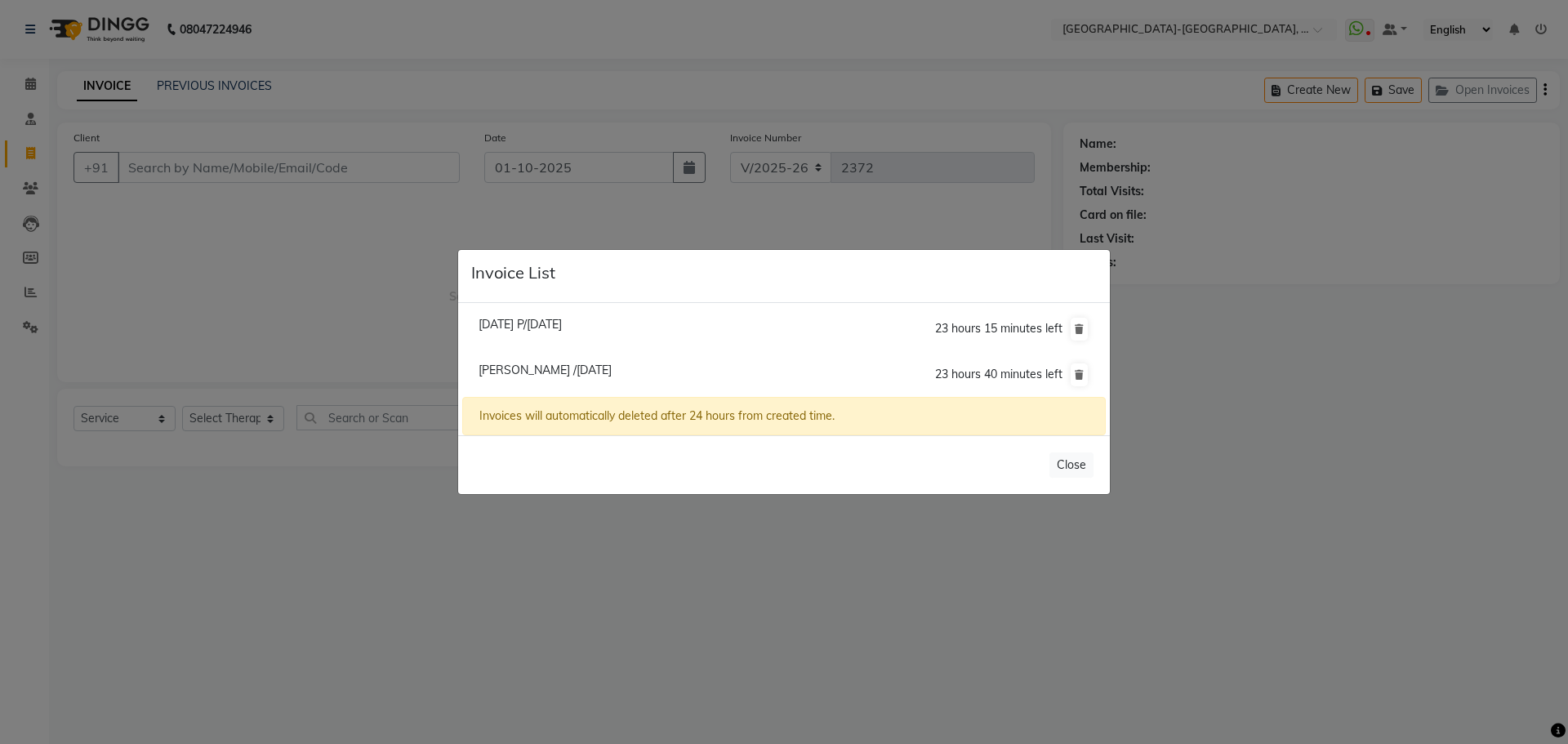
click at [536, 370] on span "Hemanth /01 October 2025" at bounding box center [545, 369] width 133 height 15
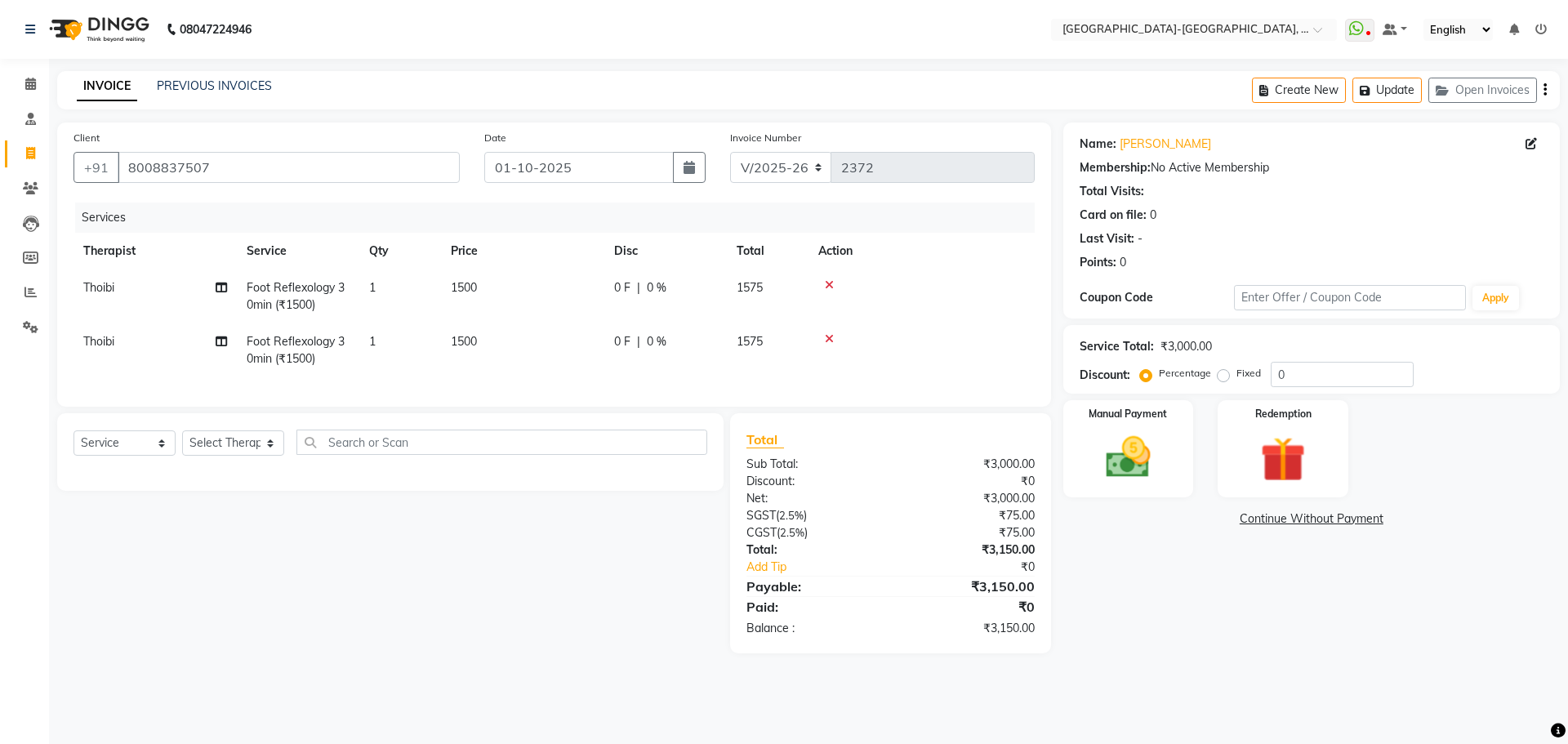
click at [111, 285] on span "Thoibi" at bounding box center [99, 287] width 31 height 15
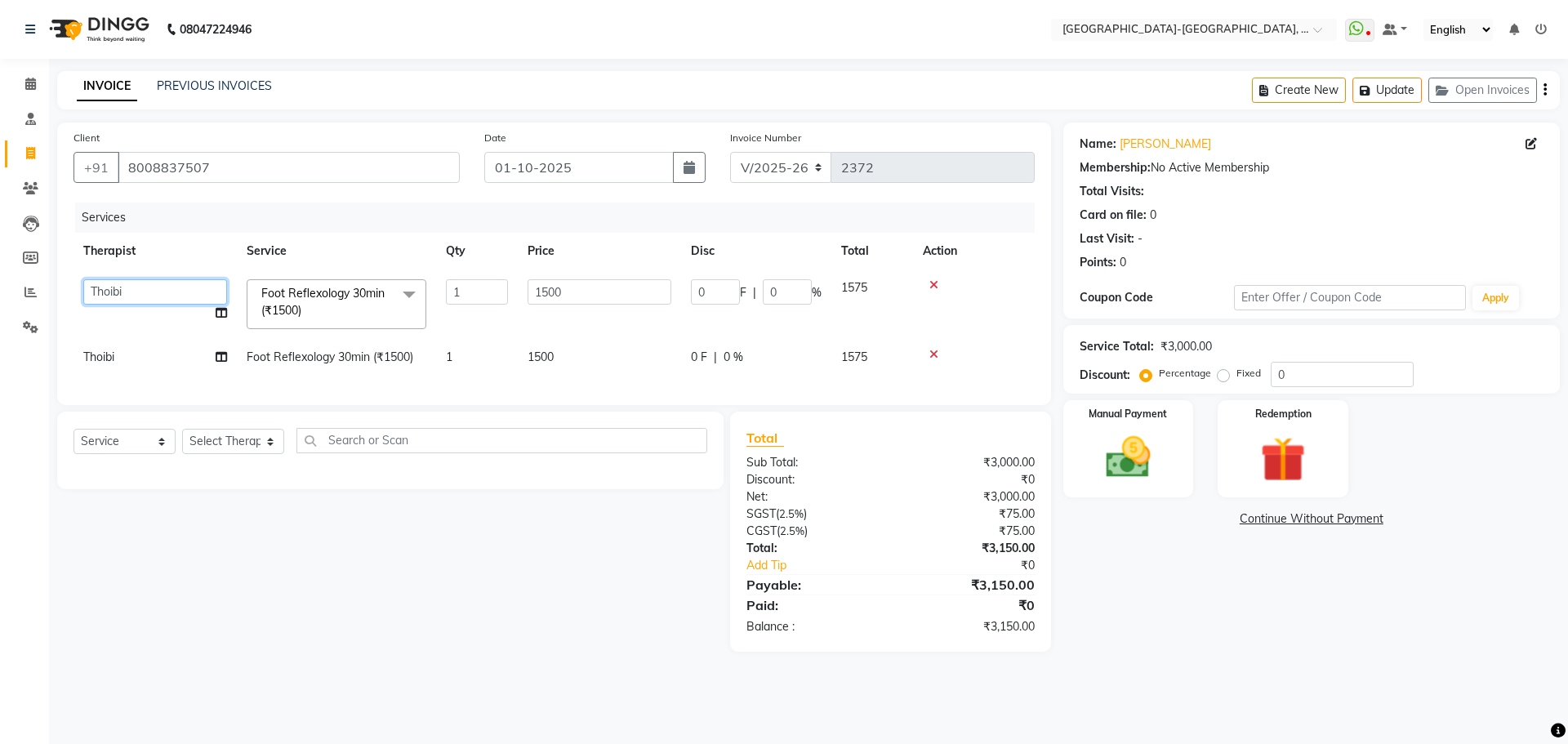
drag, startPoint x: 110, startPoint y: 288, endPoint x: 107, endPoint y: 300, distance: 12.4
click at [110, 288] on select "Adakho Bone Hridziia Iris Katene Kholu Mayio Mohit Moru P Hriidziio Sahriini Sa…" at bounding box center [155, 292] width 144 height 25
click at [143, 356] on td "Thoibi" at bounding box center [155, 357] width 163 height 37
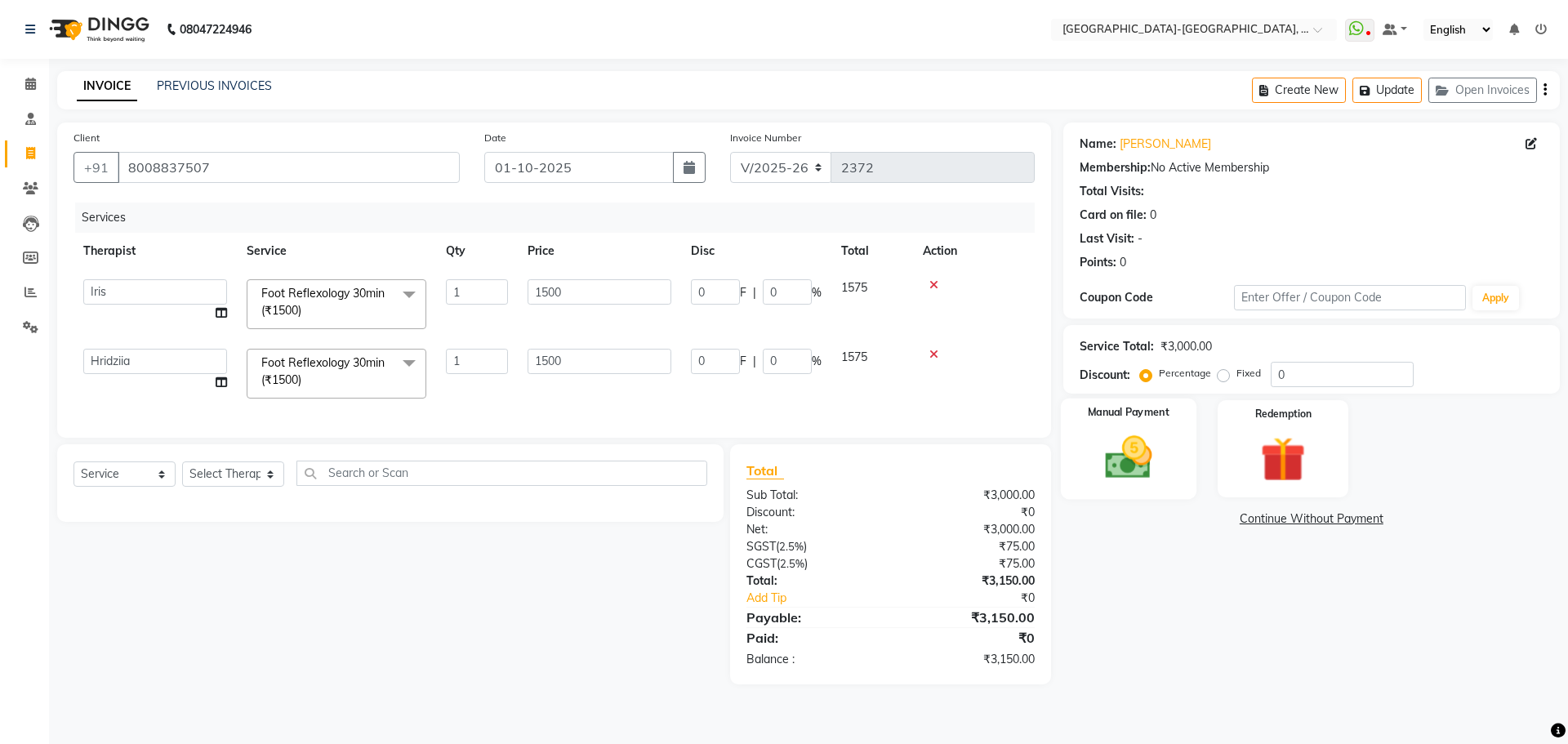
click at [1135, 476] on img at bounding box center [1128, 457] width 76 height 53
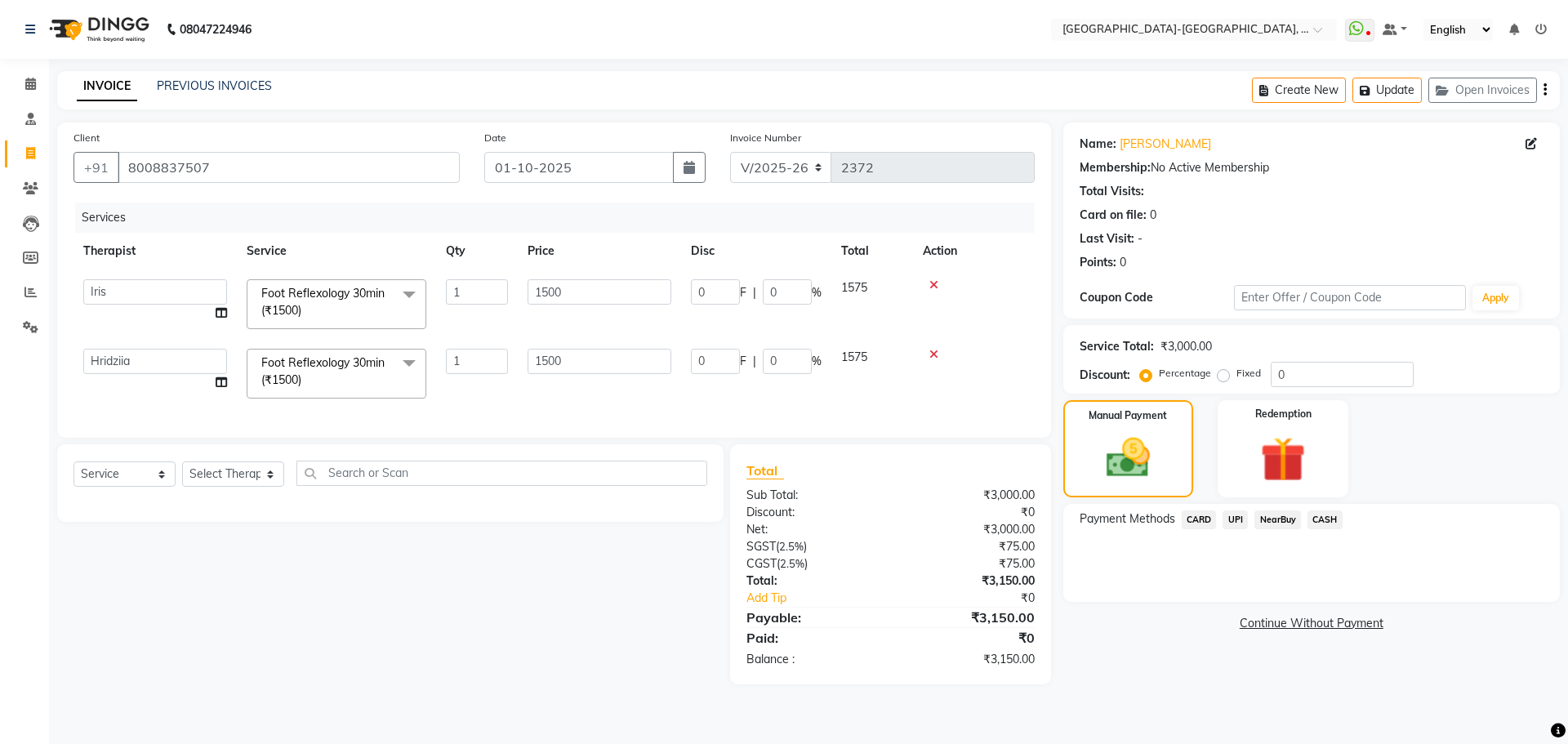
click at [1244, 522] on span "UPI" at bounding box center [1236, 519] width 25 height 18
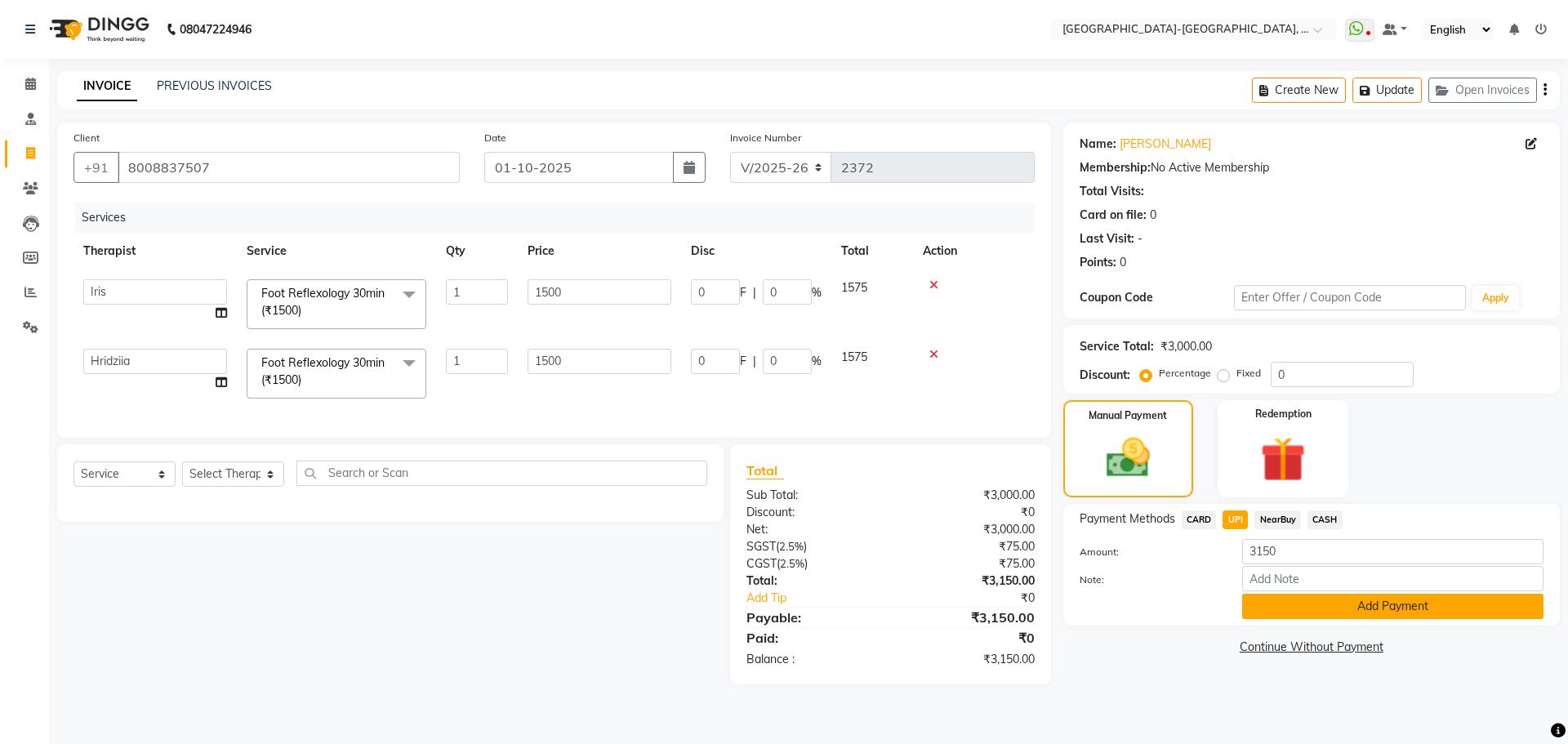
click at [1346, 603] on button "Add Payment" at bounding box center [1393, 606] width 301 height 25
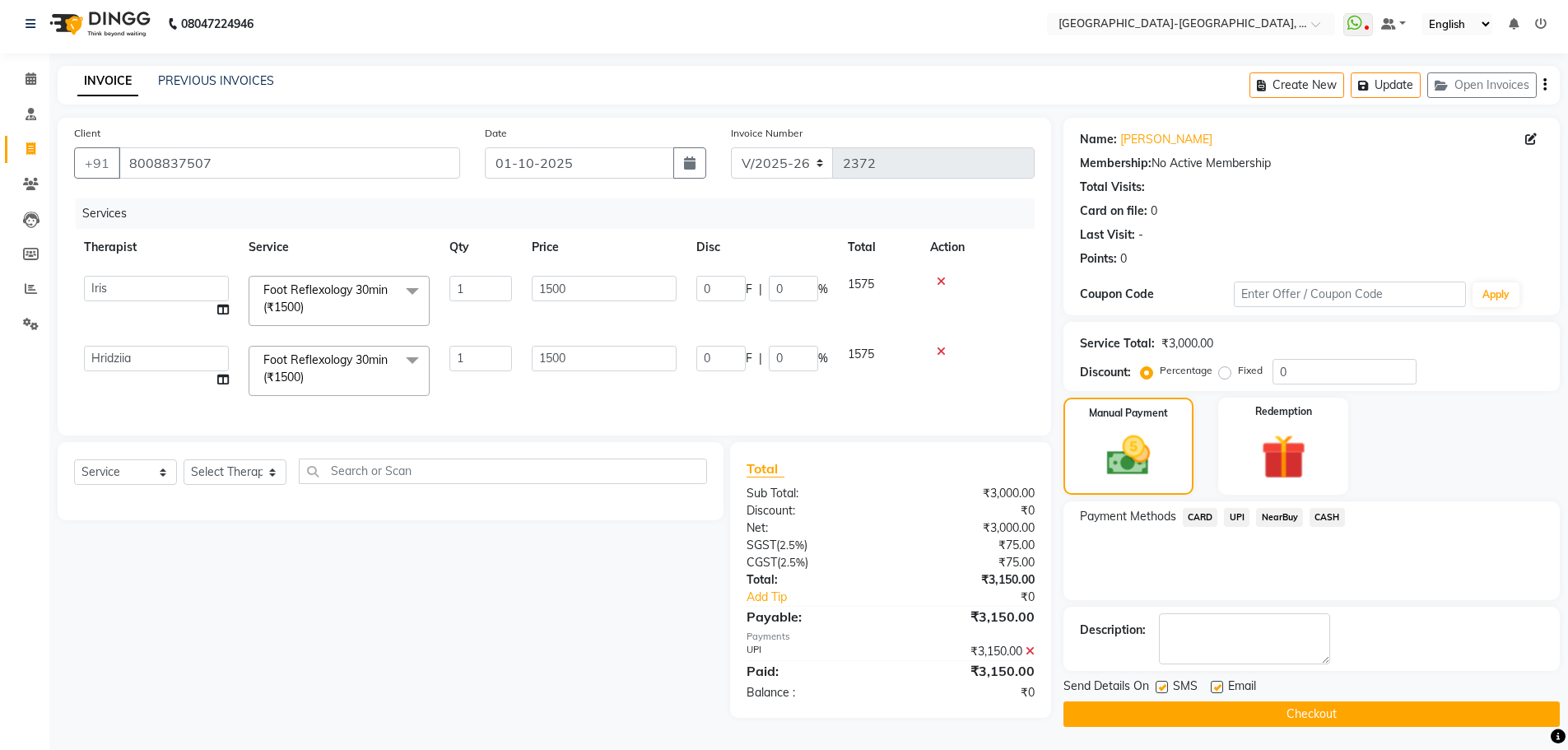
scroll to position [11, 0]
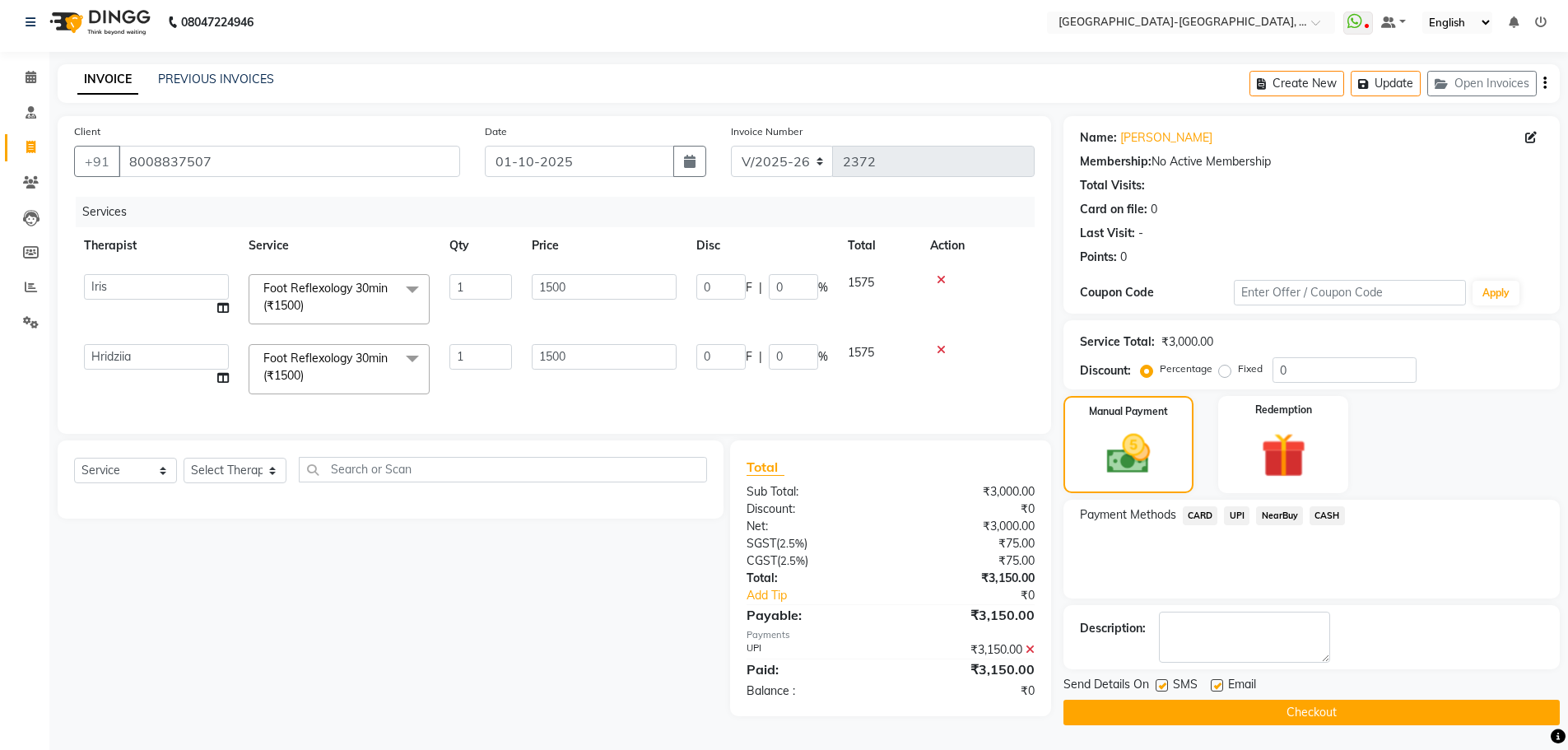
click at [1324, 710] on button "Checkout" at bounding box center [1311, 713] width 496 height 25
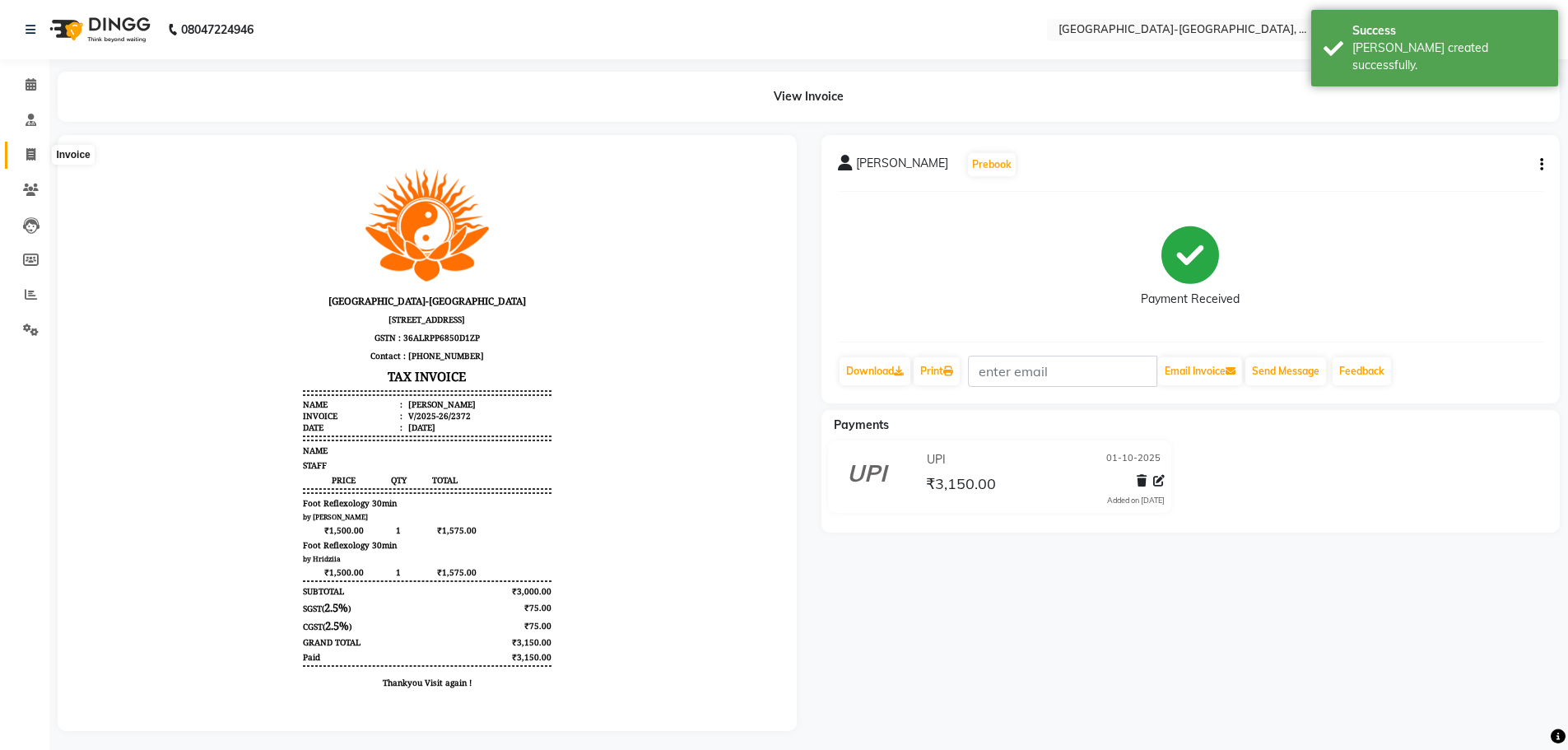
click at [20, 153] on span at bounding box center [30, 155] width 28 height 19
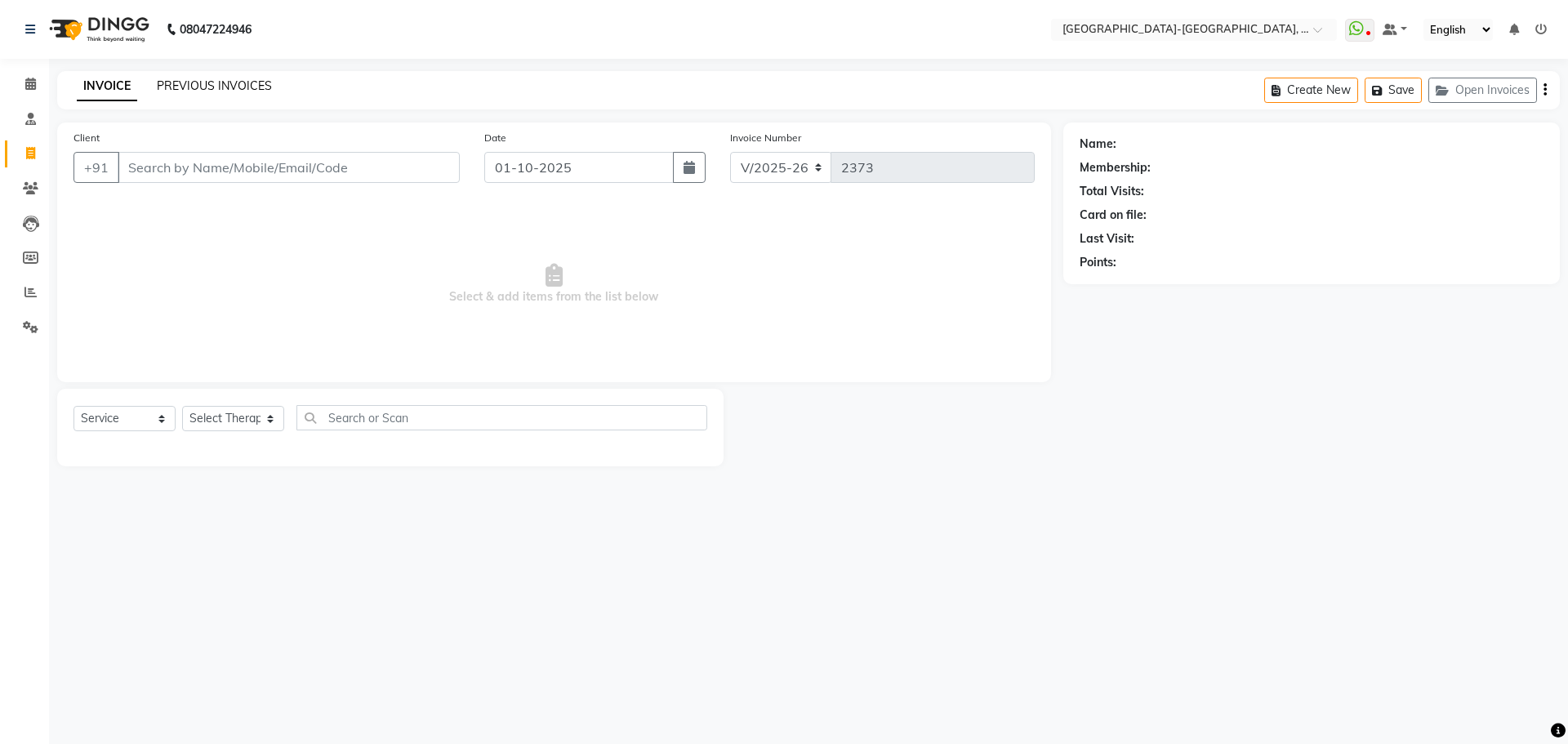
click at [209, 85] on link "PREVIOUS INVOICES" at bounding box center [214, 85] width 116 height 15
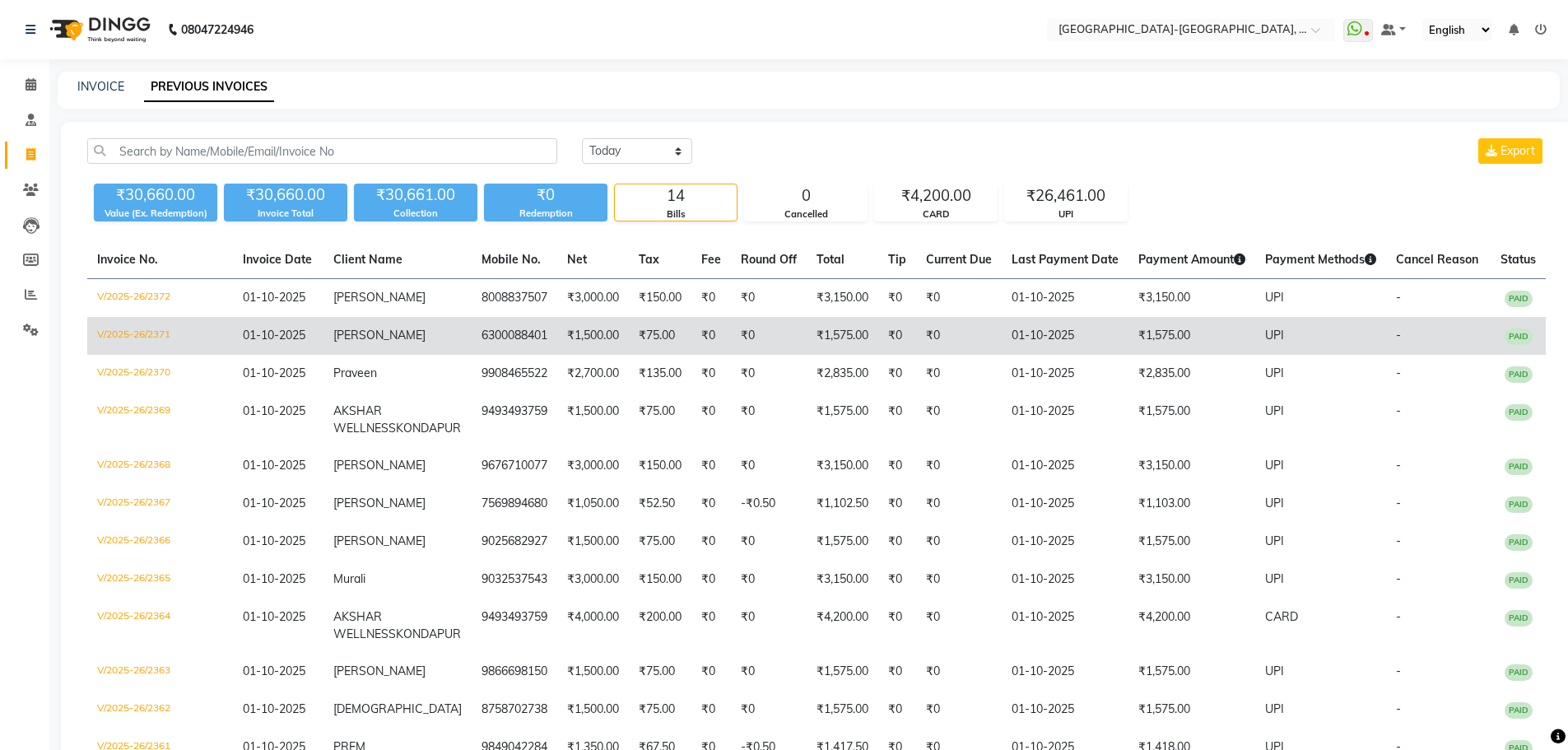
click at [379, 340] on span "Chandu" at bounding box center [380, 335] width 92 height 15
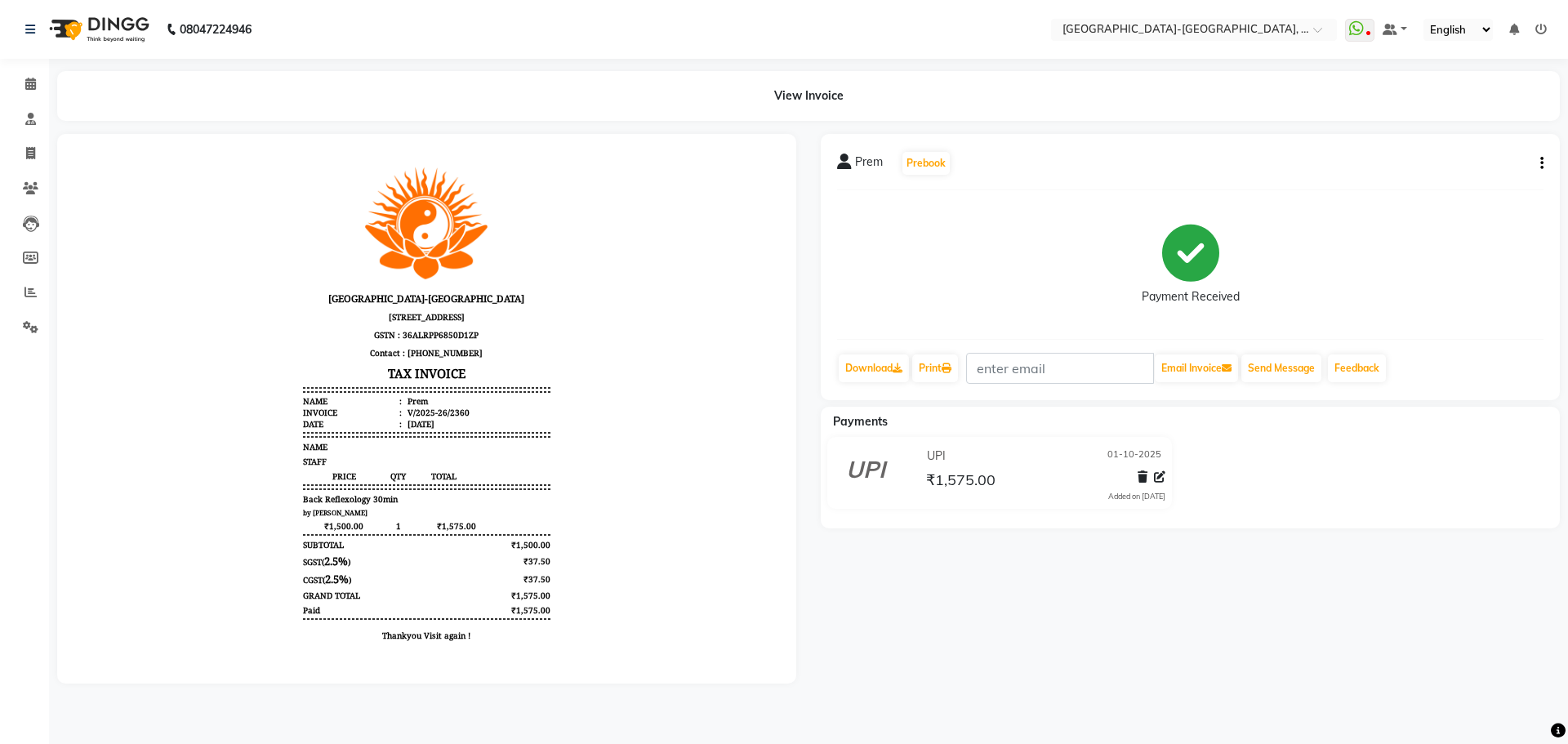
click at [1542, 164] on icon "button" at bounding box center [1542, 163] width 3 height 1
click at [1483, 176] on div "Edit Item Staff" at bounding box center [1460, 173] width 112 height 20
select select "66849"
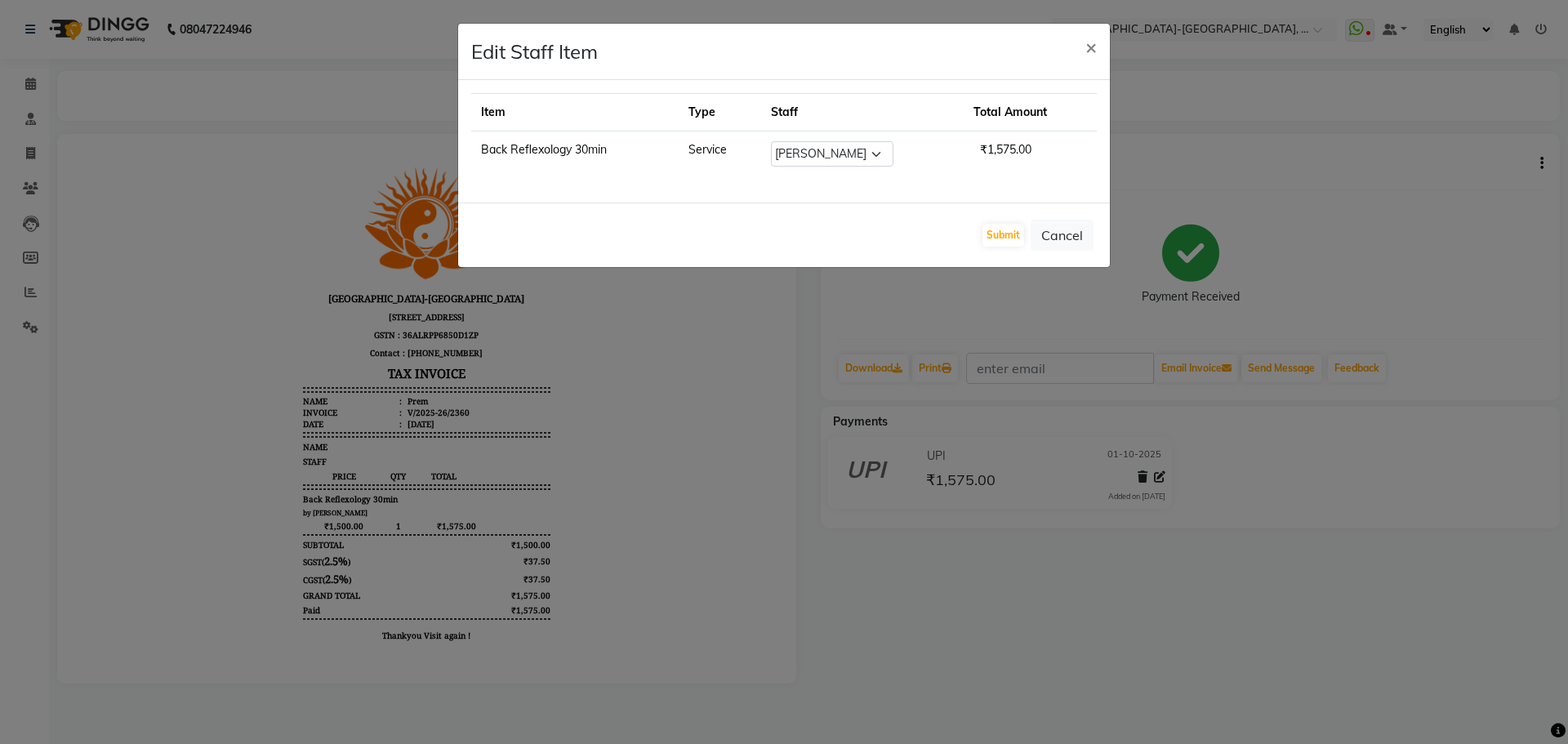
click at [566, 152] on td "Back Reflexology 30min" at bounding box center [575, 153] width 208 height 46
click at [586, 151] on td "Back Reflexology 30min" at bounding box center [575, 153] width 208 height 46
click at [599, 151] on td "Back Reflexology 30min" at bounding box center [575, 153] width 208 height 46
click at [488, 154] on td "Back Reflexology 30min" at bounding box center [575, 153] width 208 height 46
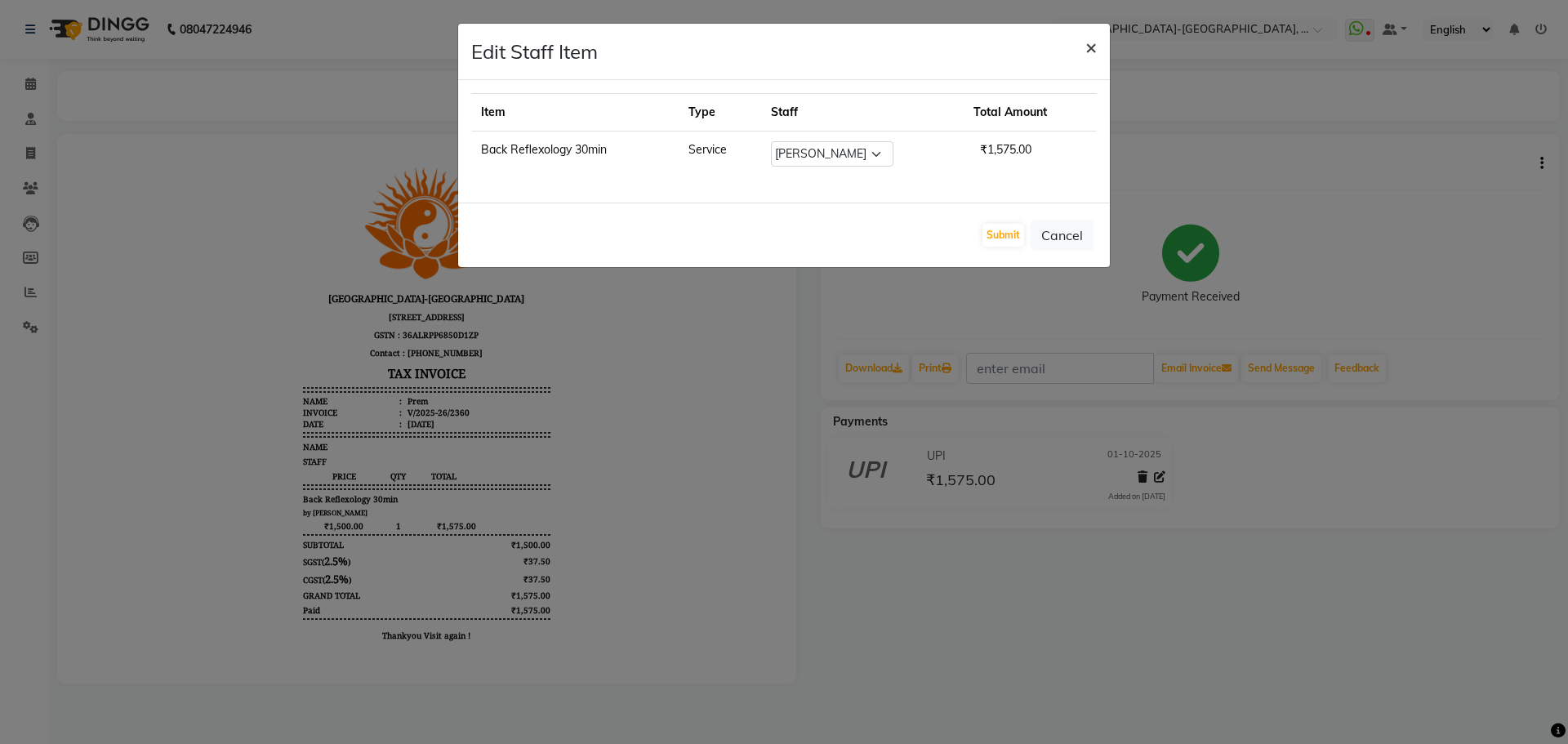
click at [1085, 50] on span "×" at bounding box center [1091, 46] width 12 height 24
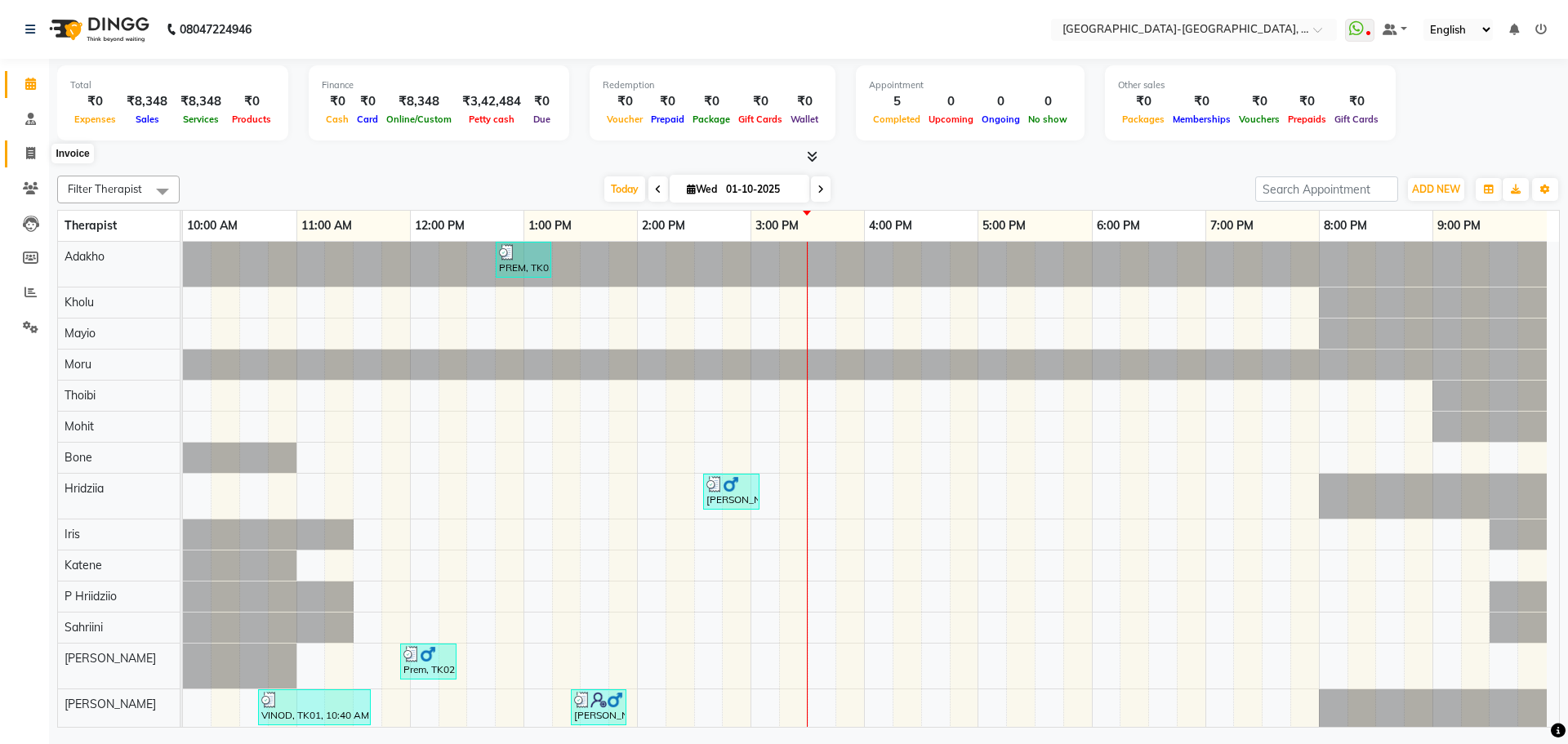
click at [37, 153] on span at bounding box center [30, 153] width 28 height 18
select select "5851"
select select "service"
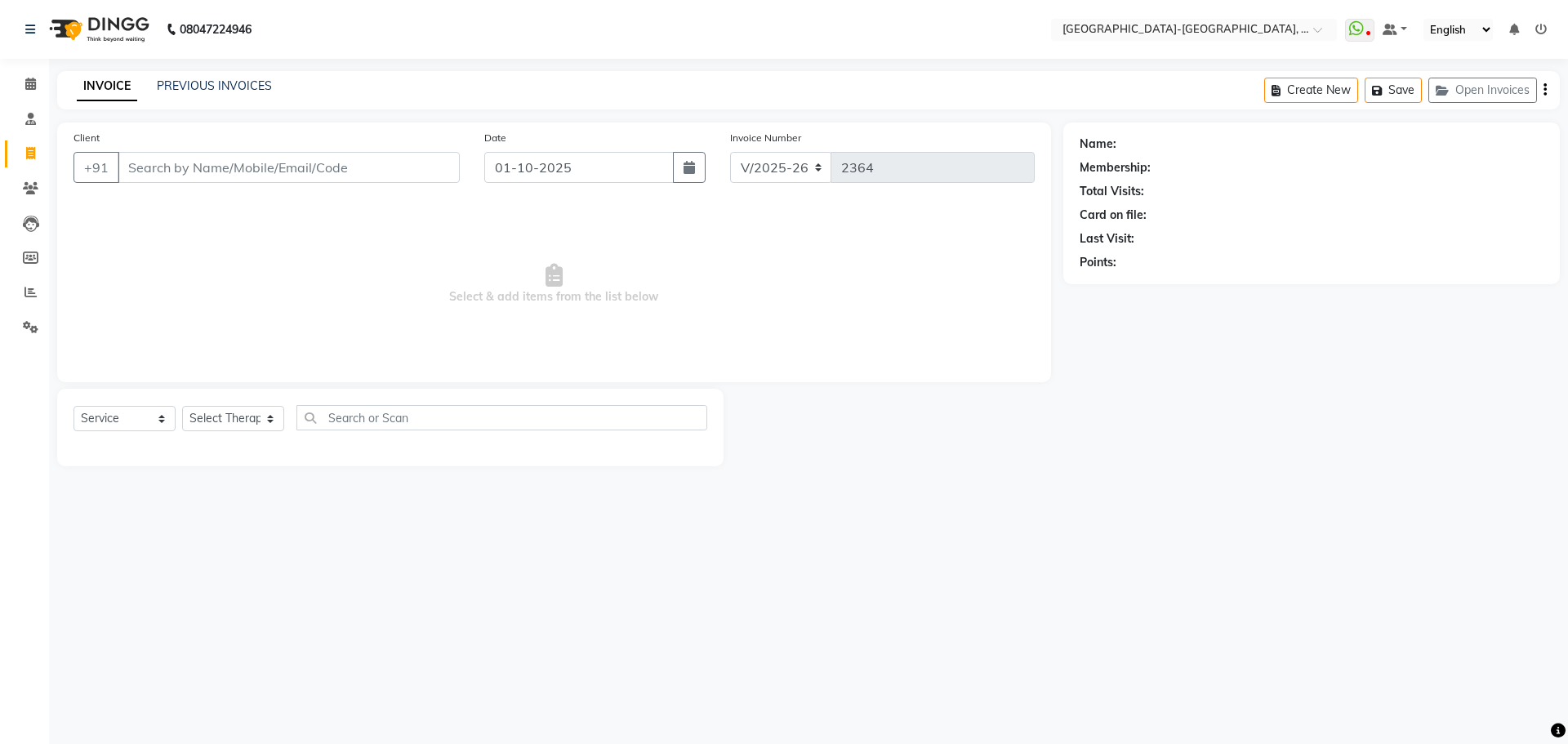
click at [379, 160] on input "Client" at bounding box center [289, 167] width 342 height 31
click at [180, 201] on ngb-highlight "9032537 543" at bounding box center [221, 205] width 85 height 17
type input "9032537543"
click at [246, 423] on select "Select Therapist Adakho Bone Hridziia Iris Katene Kholu Mayio Mohit Moru P Hrii…" at bounding box center [232, 419] width 102 height 25
select select "66850"
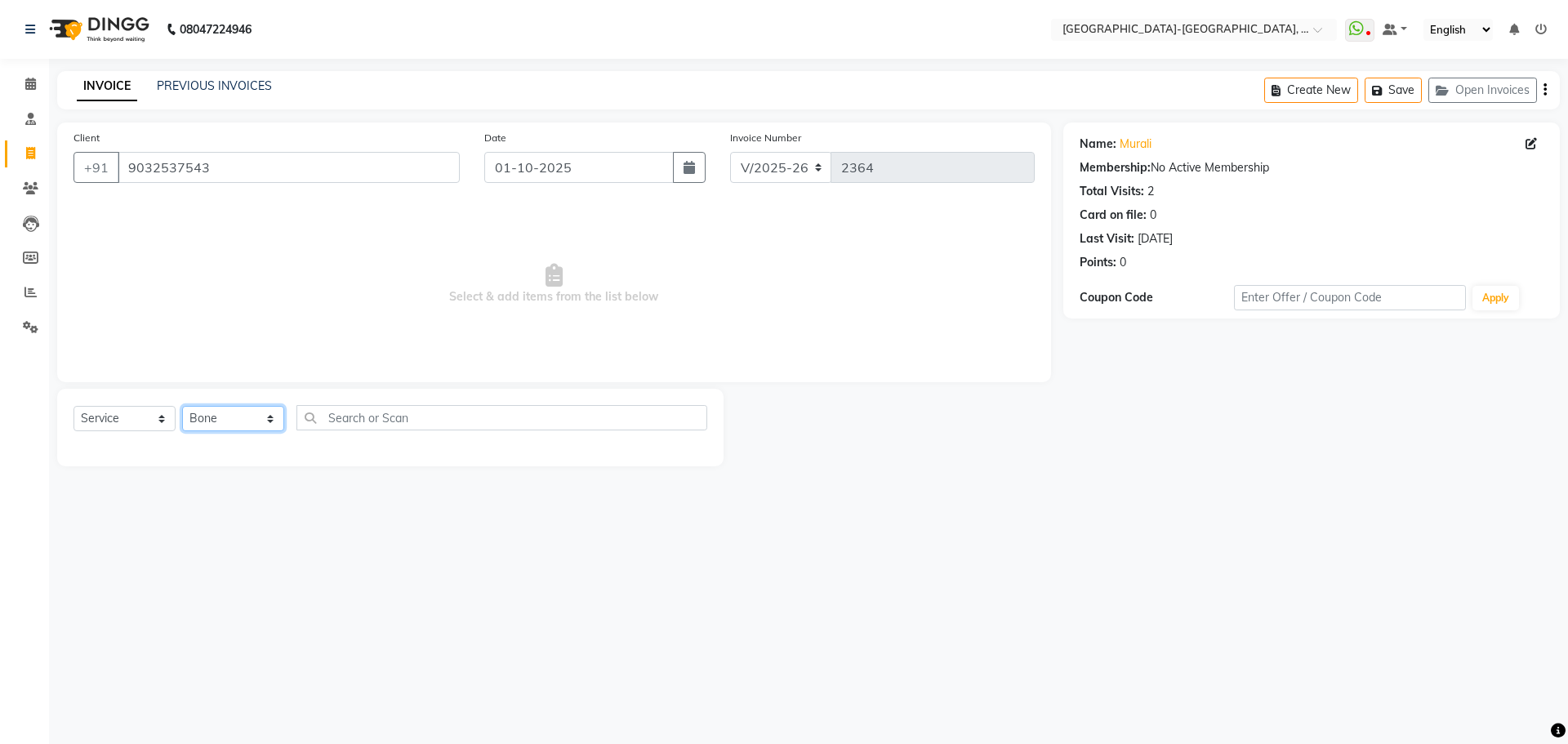
click at [182, 406] on select "Select Therapist Adakho Bone Hridziia Iris Katene Kholu Mayio Mohit Moru P Hrii…" at bounding box center [232, 419] width 102 height 25
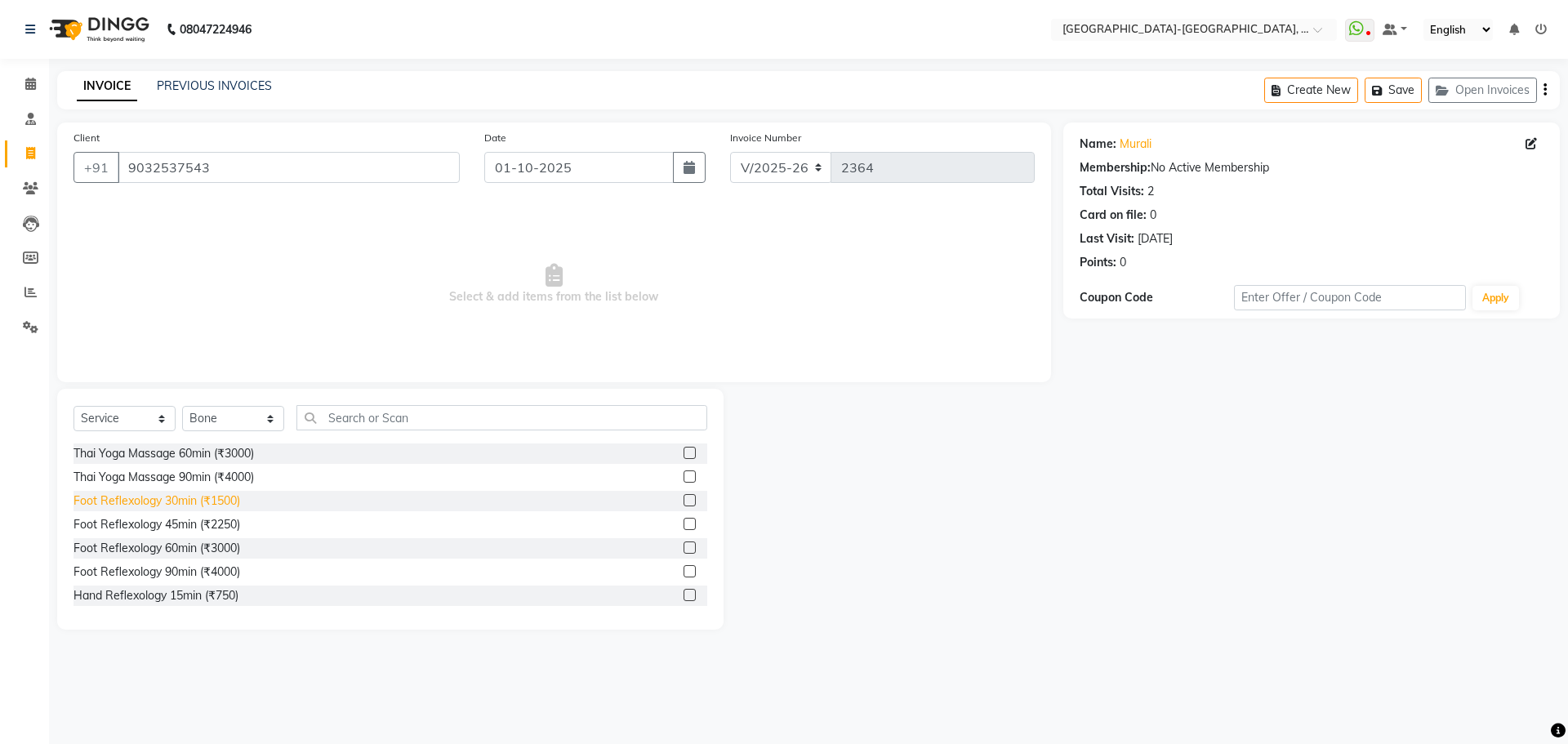
click at [204, 505] on div "Foot Reflexology 30min (₹1500)" at bounding box center [157, 501] width 167 height 17
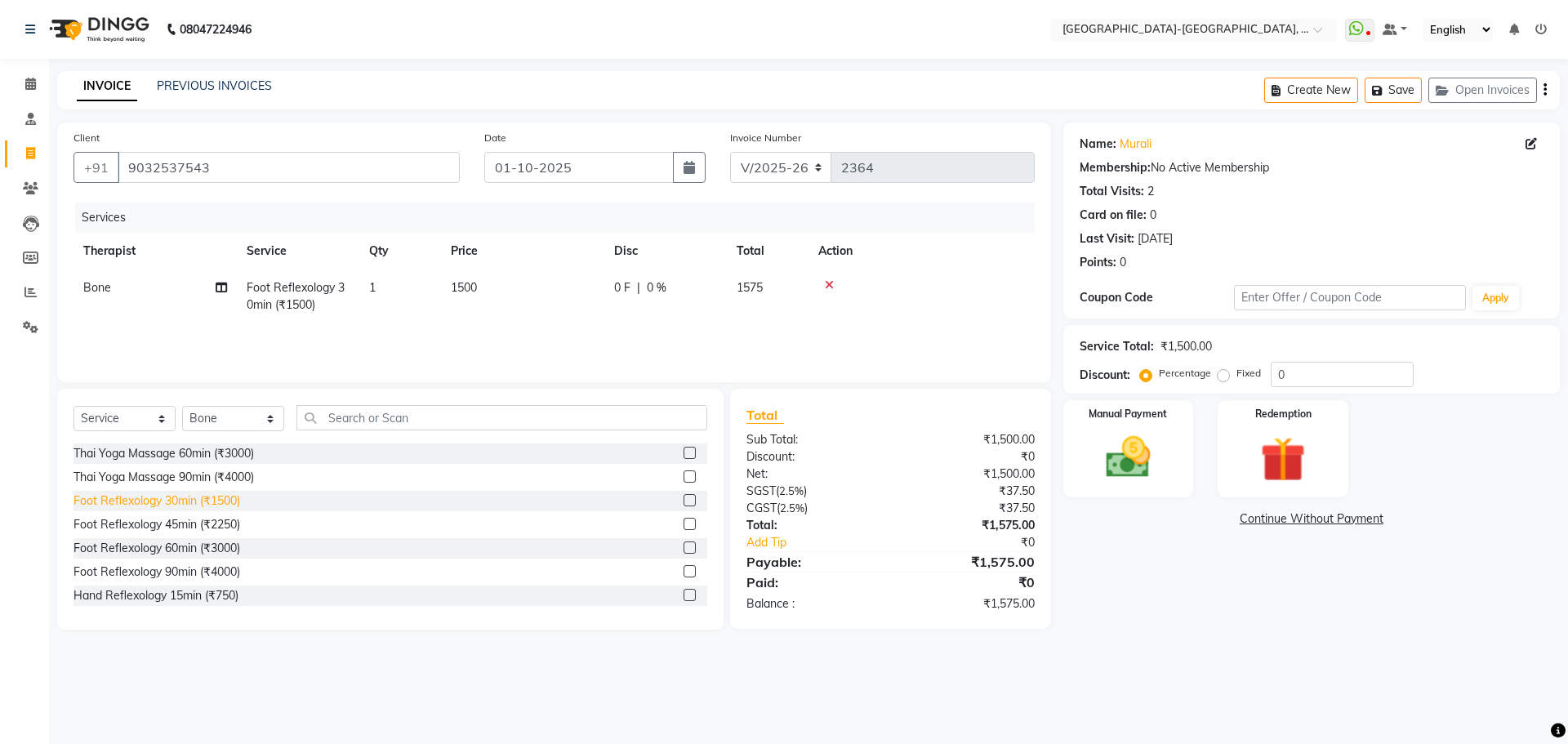
click at [239, 501] on div "Foot Reflexology 30min (₹1500)" at bounding box center [157, 501] width 167 height 17
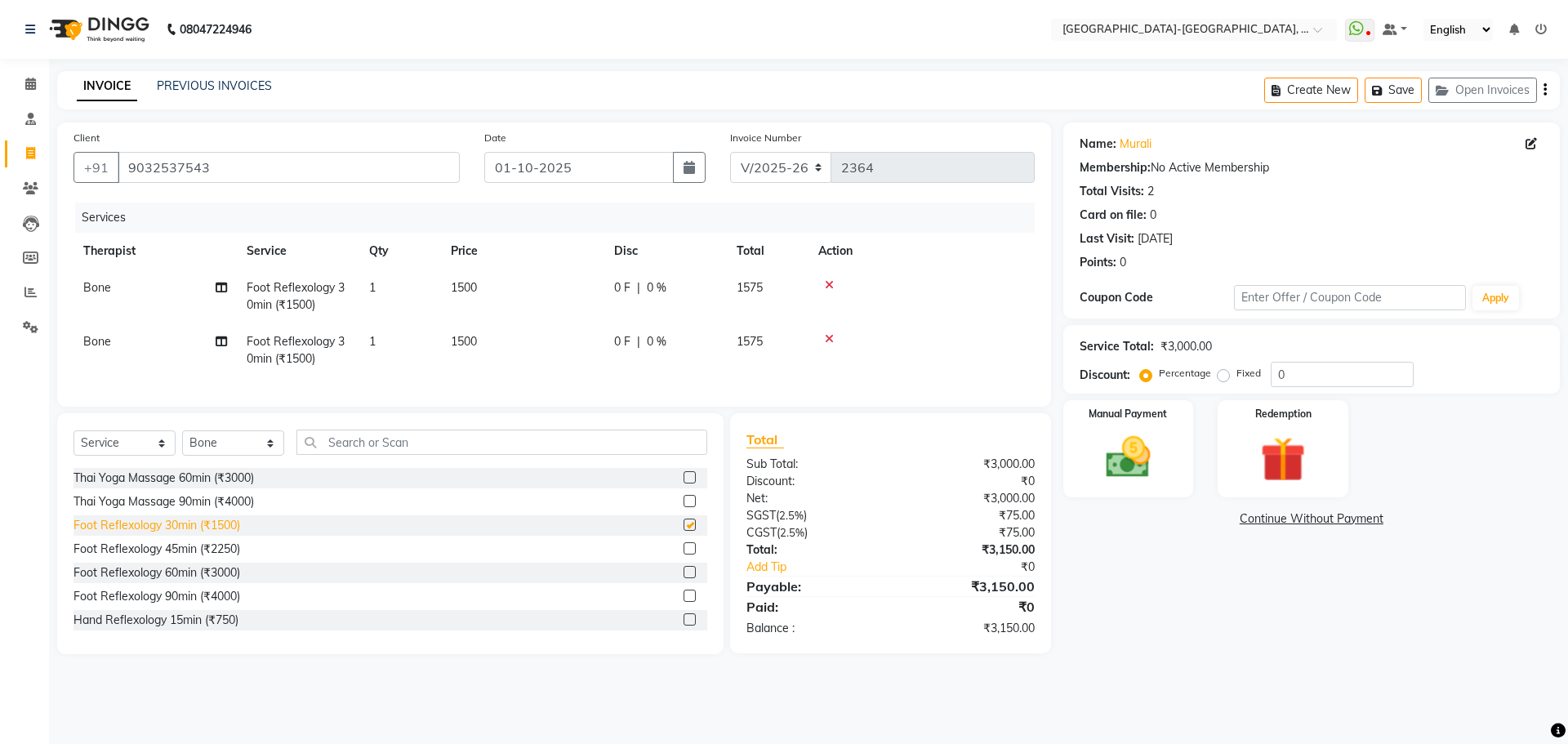
checkbox input "false"
click at [119, 285] on td "Bone" at bounding box center [155, 295] width 163 height 53
select select "66850"
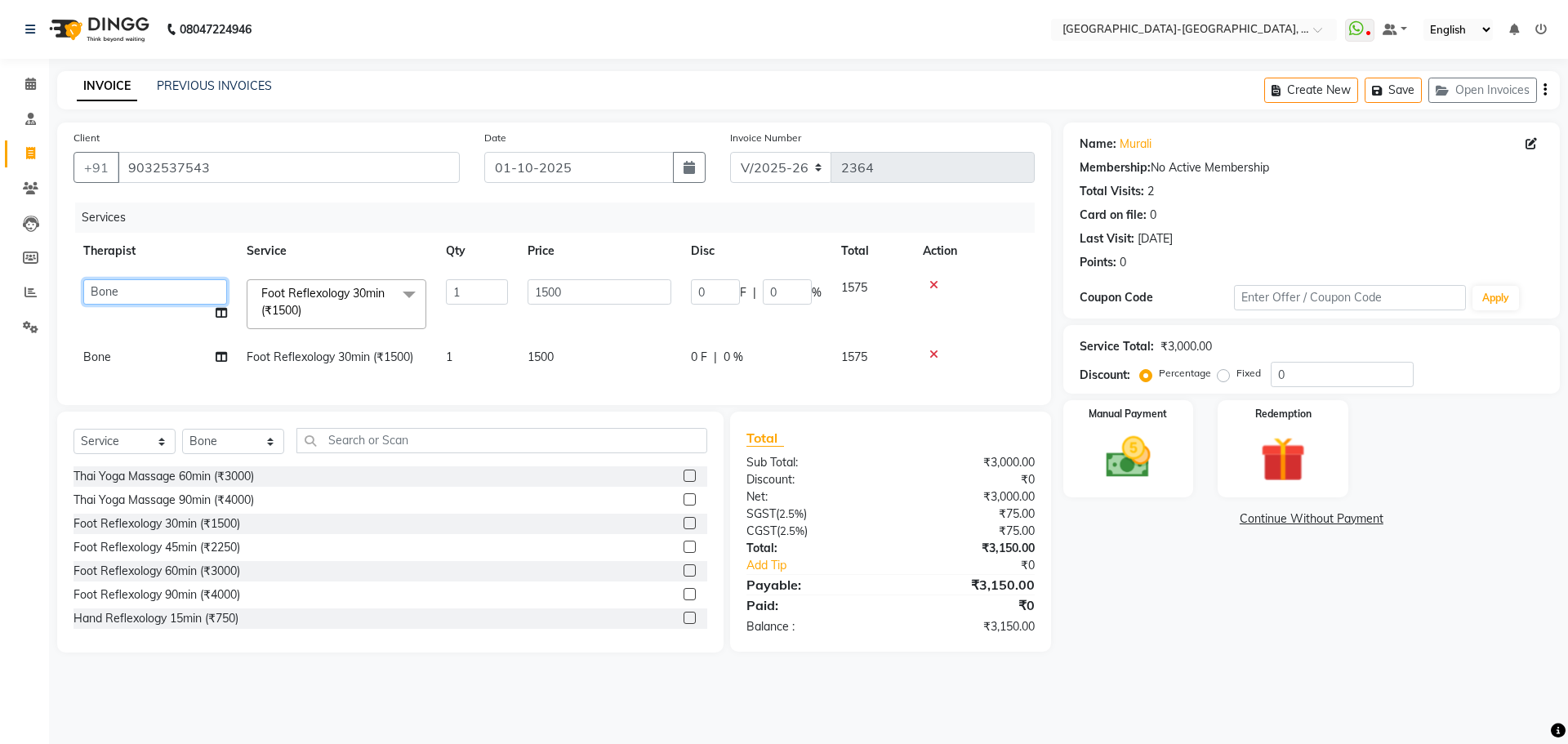
click at [162, 283] on select "Adakho Bone Hridziia Iris Katene Kholu Mayio Mohit Moru P Hriidziio Sahriini Sa…" at bounding box center [155, 292] width 144 height 25
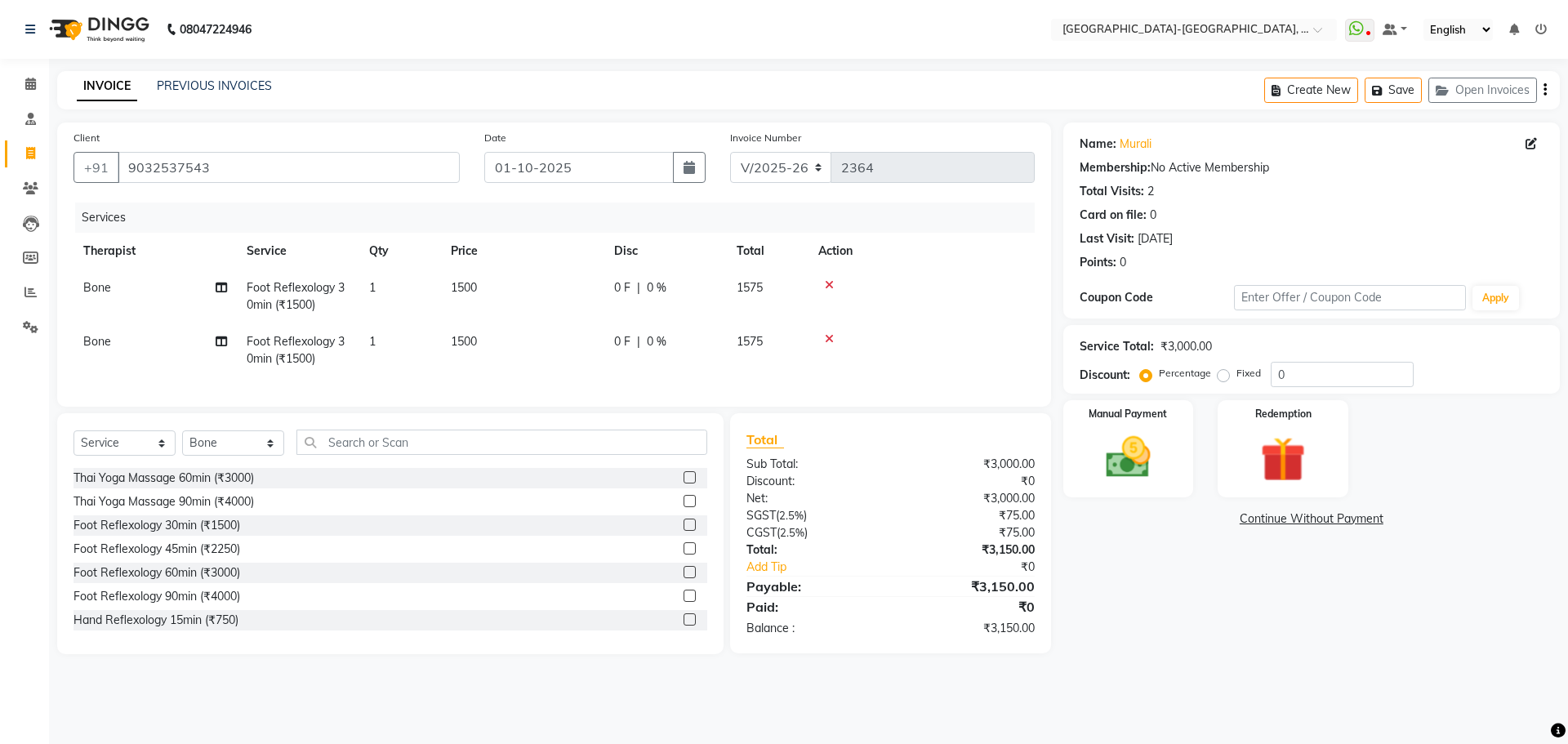
click at [113, 286] on td "Bone" at bounding box center [155, 295] width 163 height 53
select select "66850"
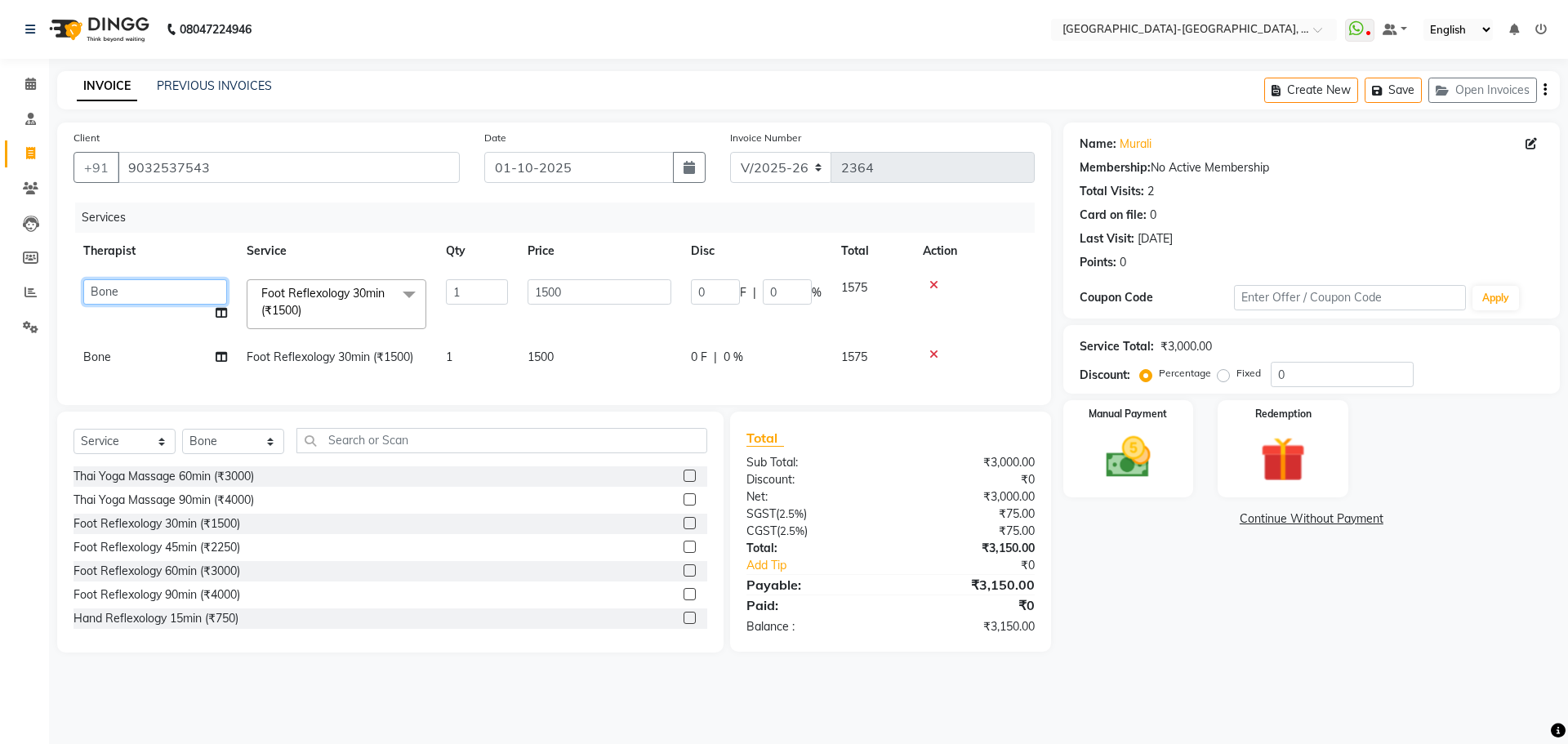
click at [119, 295] on select "Adakho Bone Hridziia Iris Katene Kholu Mayio Mohit Moru P Hriidziio Sahriini Sa…" at bounding box center [155, 292] width 144 height 25
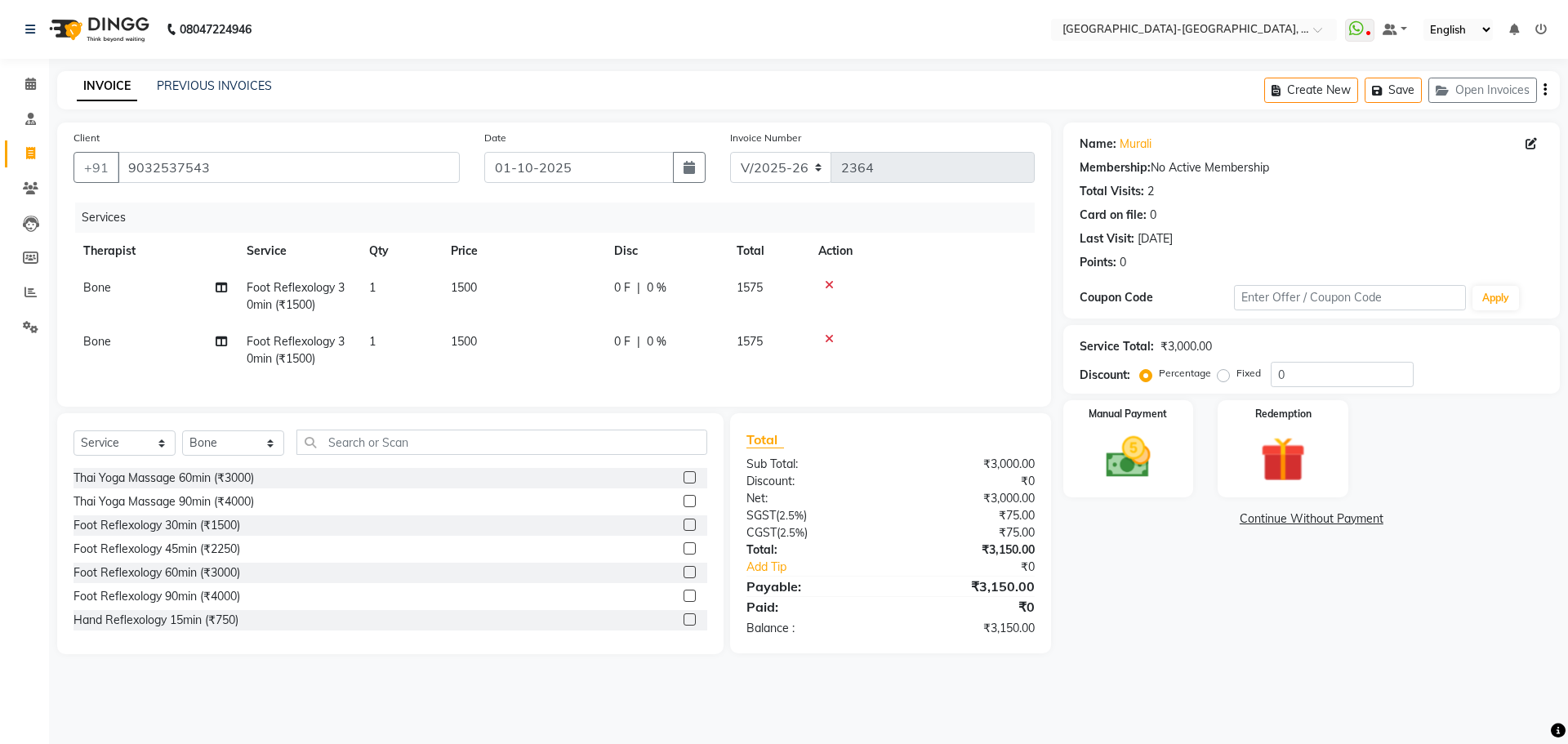
click at [113, 289] on td "Bone" at bounding box center [155, 295] width 163 height 53
select select "66850"
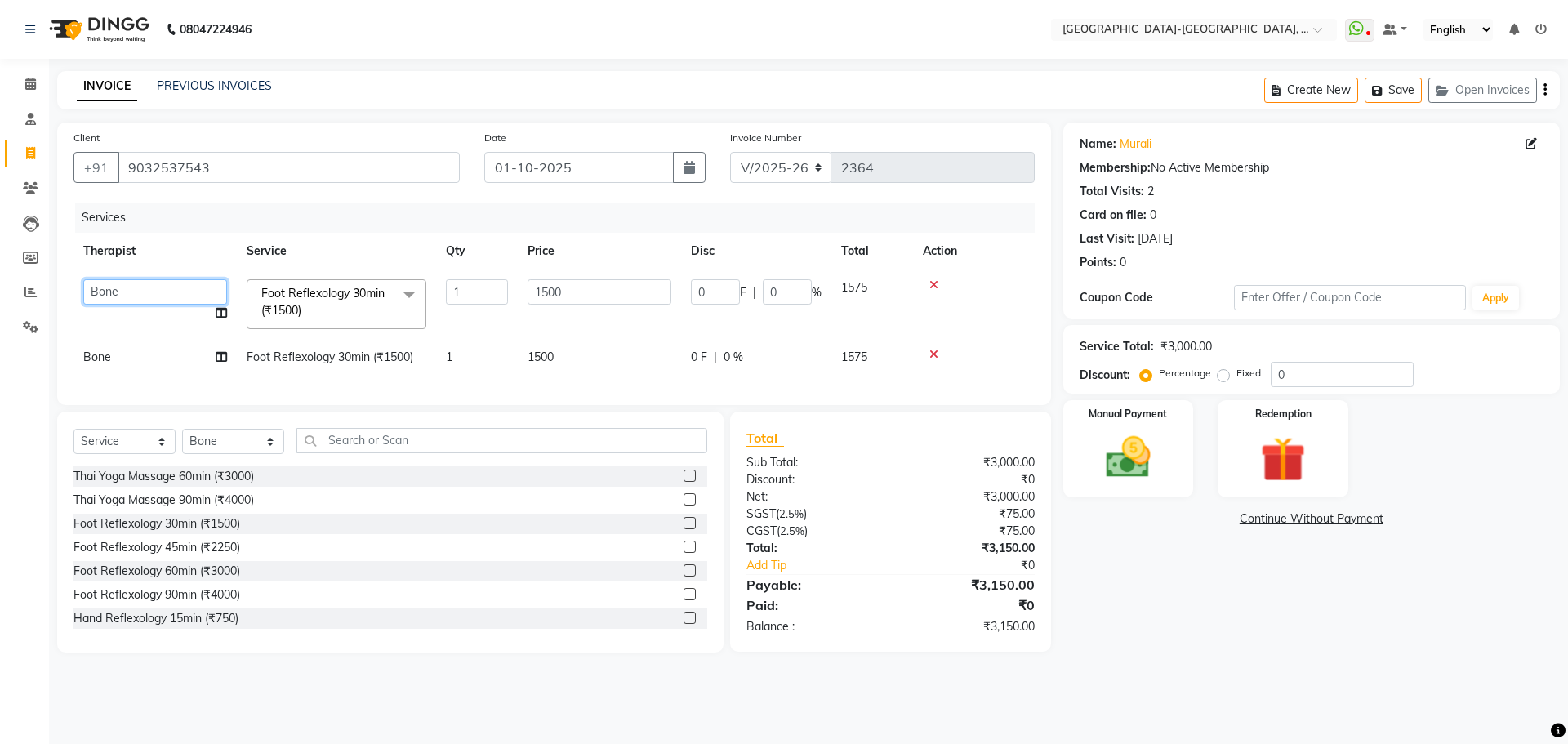
click at [113, 289] on select "Adakho Bone Hridziia Iris Katene Kholu Mayio Mohit Moru P Hriidziio Sahriini Sa…" at bounding box center [155, 292] width 144 height 25
select select "83051"
click at [113, 356] on td "Bone" at bounding box center [155, 357] width 163 height 37
select select "66850"
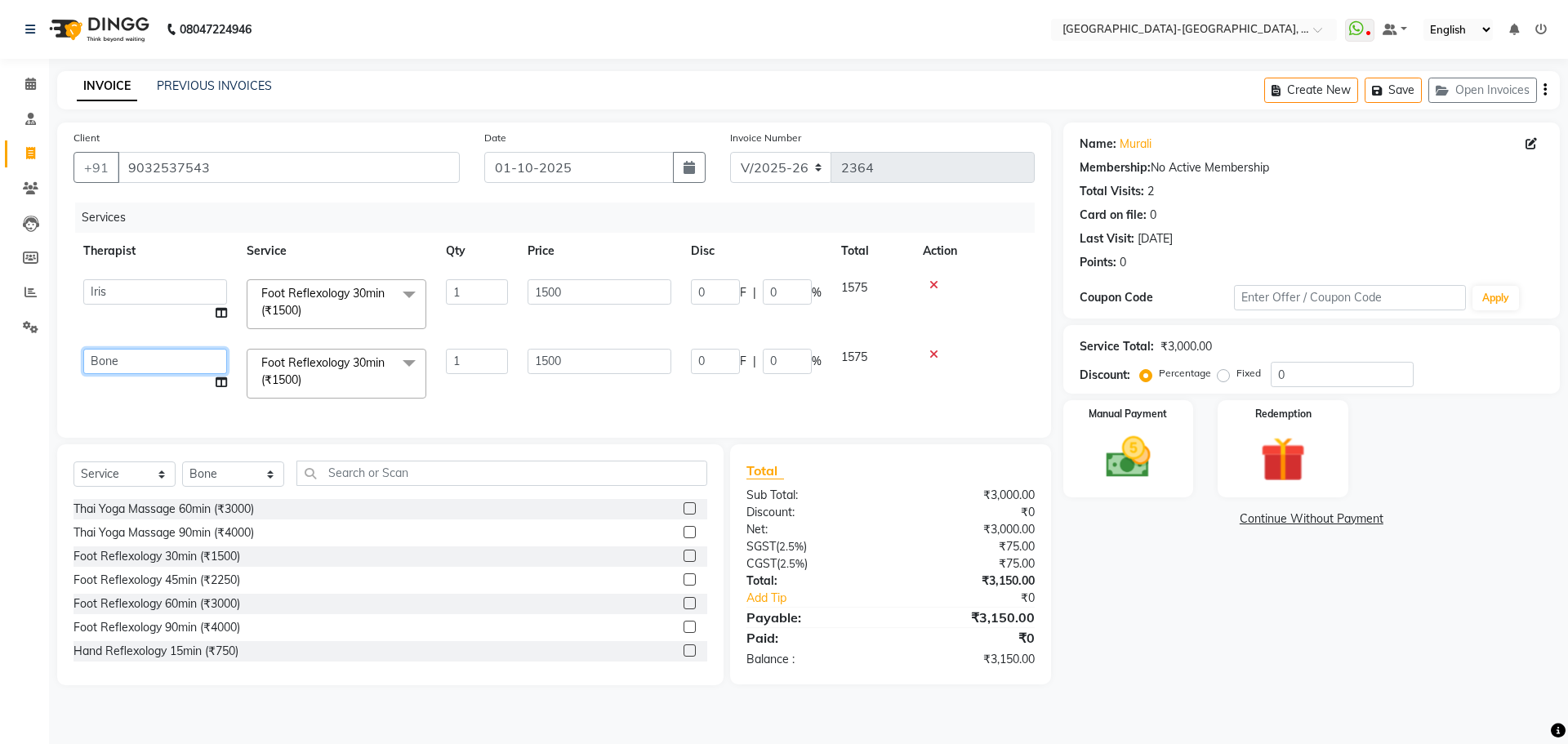
click at [147, 362] on select "Adakho Bone Hridziia Iris Katene Kholu Mayio Mohit Moru P Hriidziio Sahriini Sa…" at bounding box center [155, 361] width 144 height 25
select select "40942"
click at [1161, 452] on img at bounding box center [1128, 457] width 76 height 53
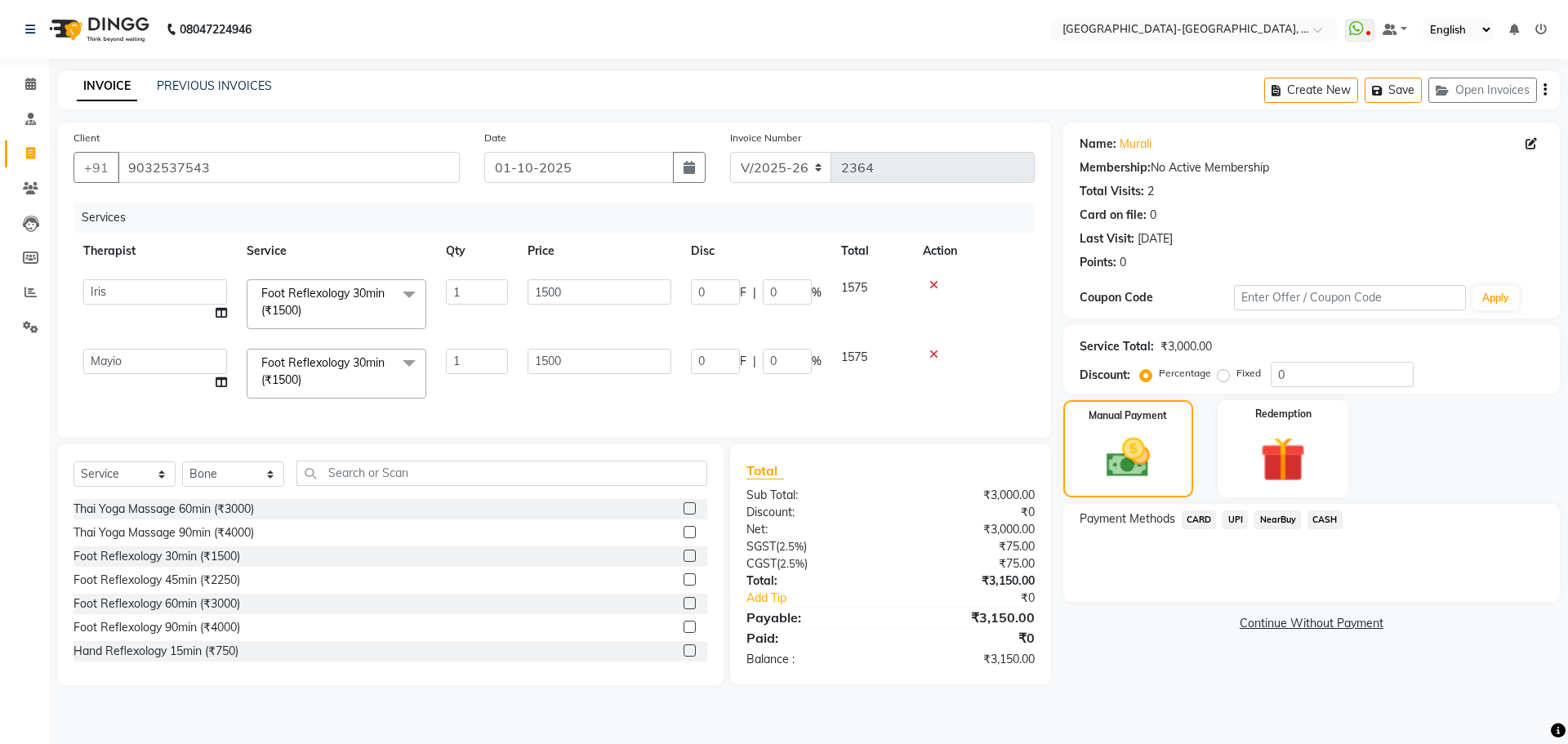
click at [1239, 518] on span "UPI" at bounding box center [1236, 519] width 25 height 18
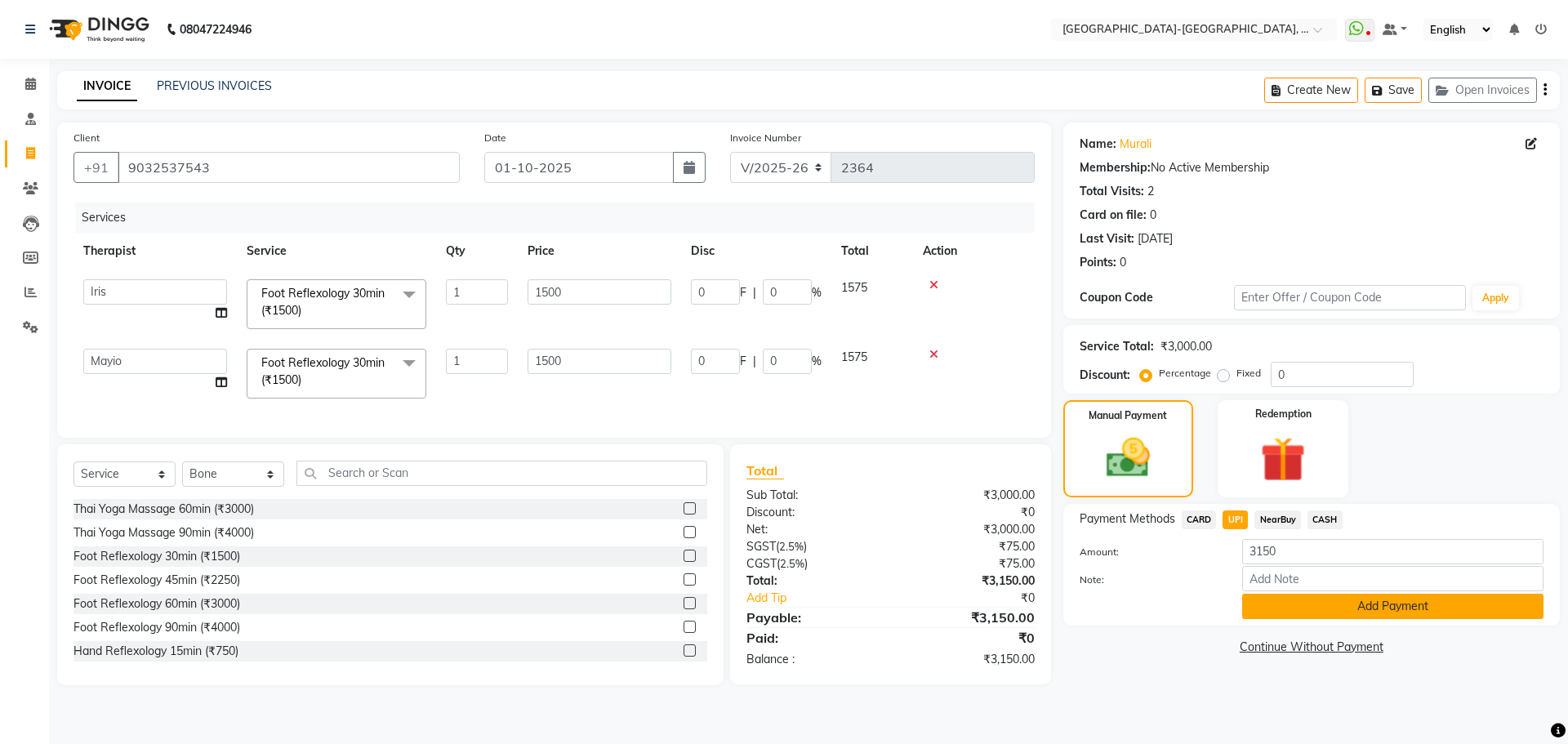
click at [1273, 605] on button "Add Payment" at bounding box center [1393, 606] width 301 height 25
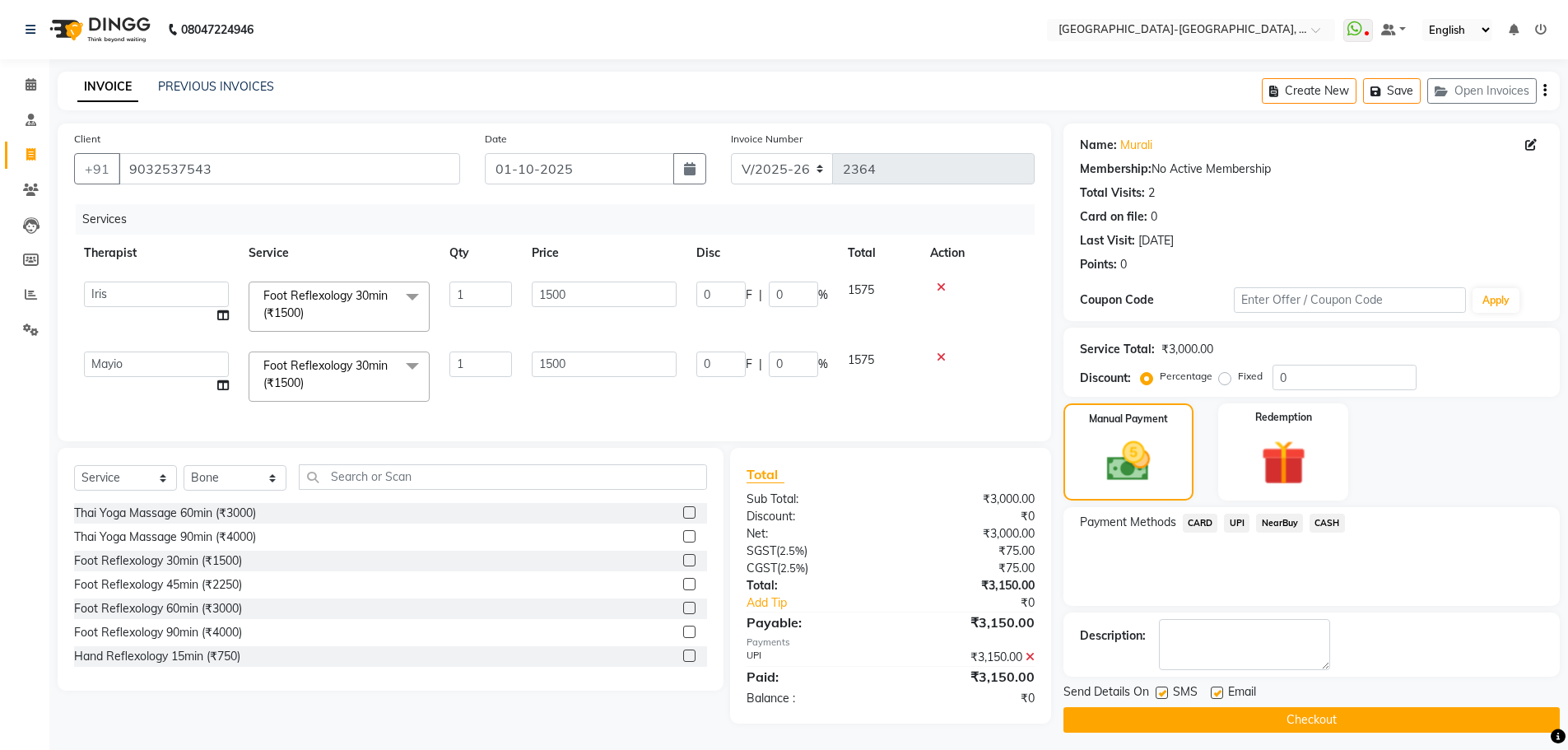
scroll to position [11, 0]
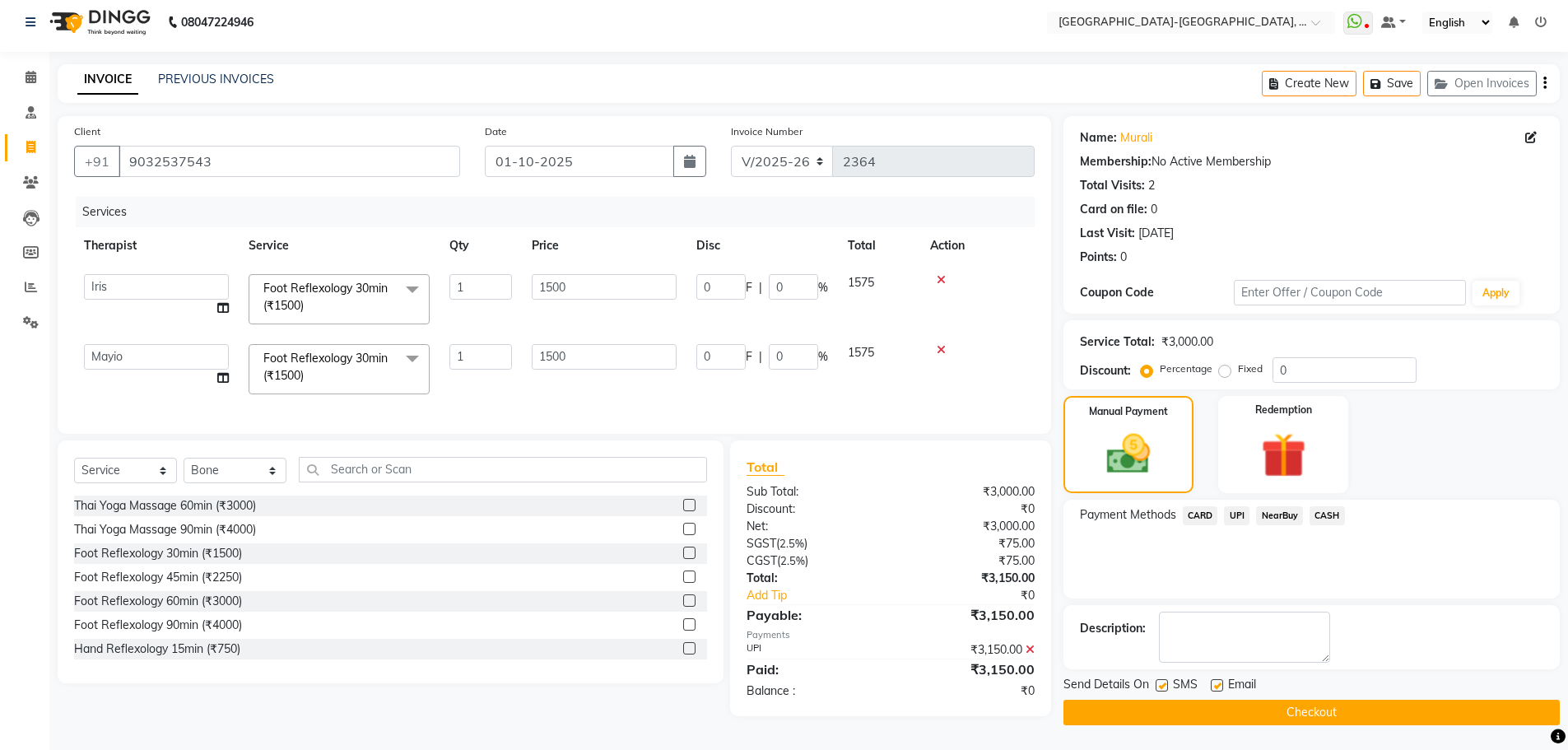
click at [1218, 680] on label at bounding box center [1217, 685] width 13 height 13
click at [1218, 680] on input "checkbox" at bounding box center [1216, 685] width 11 height 11
click at [1216, 682] on label at bounding box center [1217, 685] width 13 height 13
click at [1216, 682] on input "checkbox" at bounding box center [1216, 685] width 11 height 11
checkbox input "true"
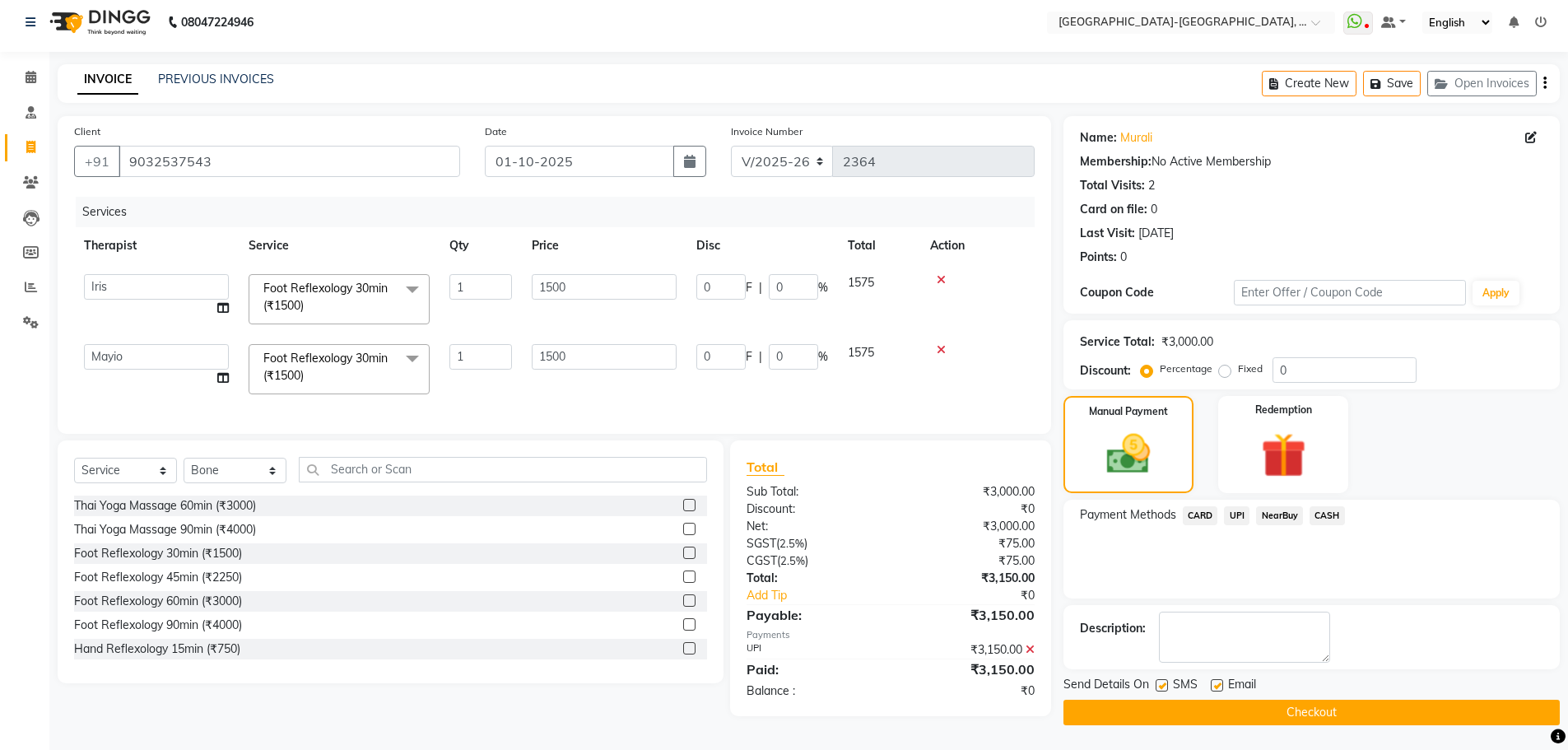
click at [1217, 711] on button "Checkout" at bounding box center [1311, 713] width 496 height 25
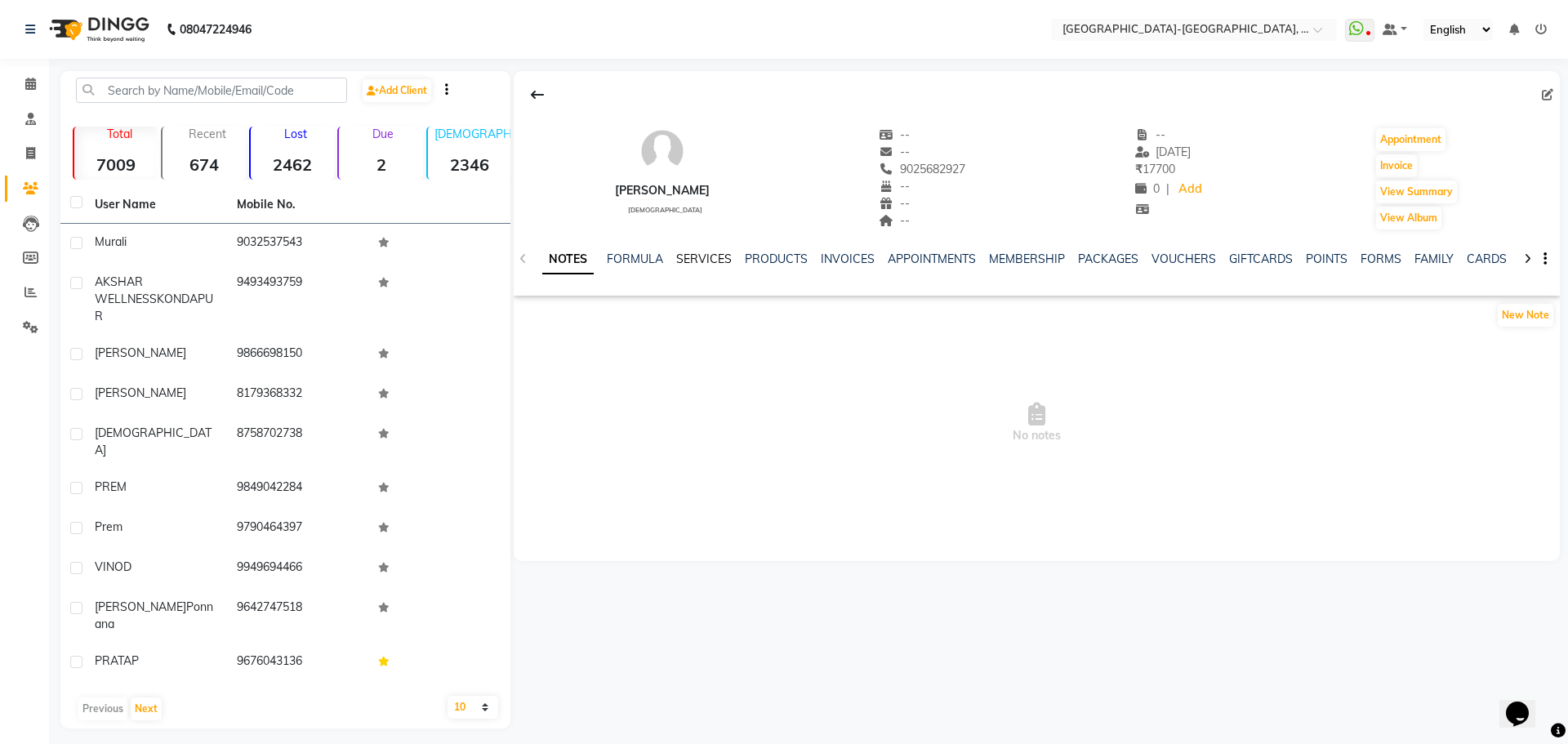
drag, startPoint x: 706, startPoint y: 259, endPoint x: 714, endPoint y: 287, distance: 29.1
click at [706, 259] on link "SERVICES" at bounding box center [703, 258] width 55 height 15
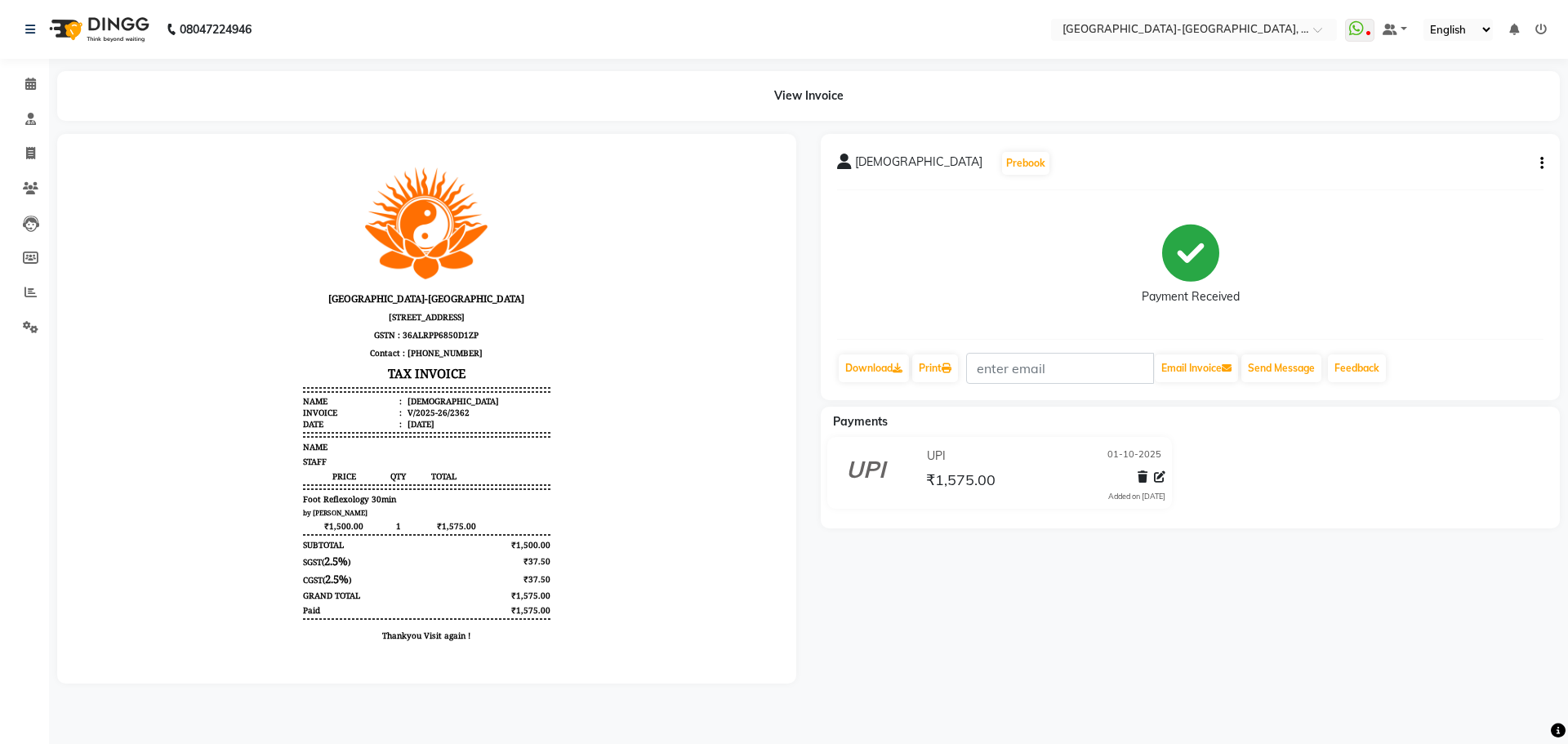
click at [1546, 161] on div "Krishna Prebook Payment Received Download Print Email Invoice Send Message Feed…" at bounding box center [1190, 267] width 739 height 266
click at [1541, 164] on icon "button" at bounding box center [1542, 163] width 3 height 1
click at [1430, 171] on div "Edit Item Staff" at bounding box center [1460, 173] width 112 height 20
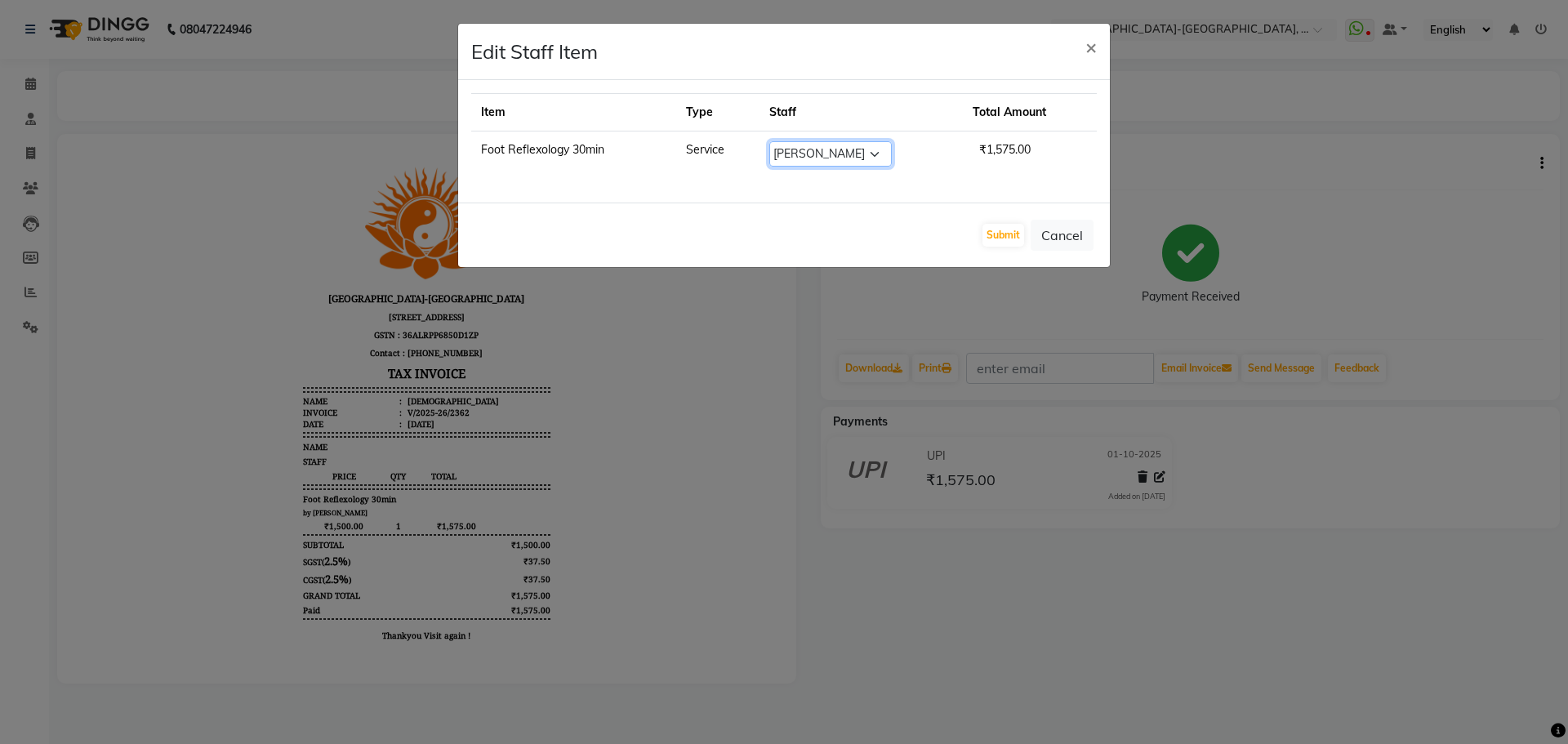
click at [834, 152] on select "Select Adakho Bone Hridziia Iris Katene Kholu Mayio Mohit Moru P Hriidziio Sahr…" at bounding box center [831, 153] width 122 height 25
select select "66850"
click at [769, 141] on select "Select Adakho Bone Hridziia Iris Katene Kholu Mayio Mohit Moru P Hriidziio Sahr…" at bounding box center [831, 153] width 122 height 25
click at [999, 235] on button "Submit" at bounding box center [1003, 235] width 42 height 23
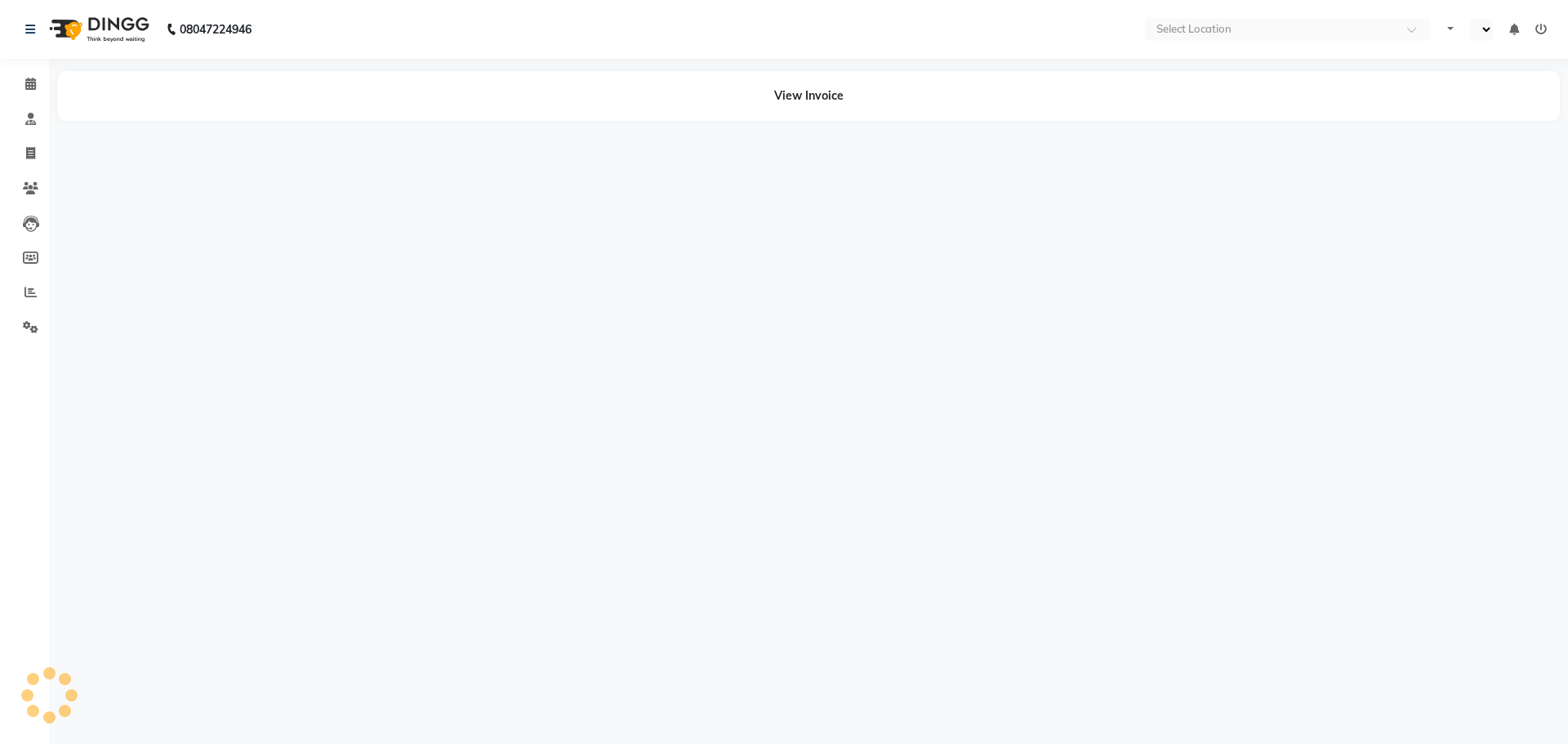
select select "en"
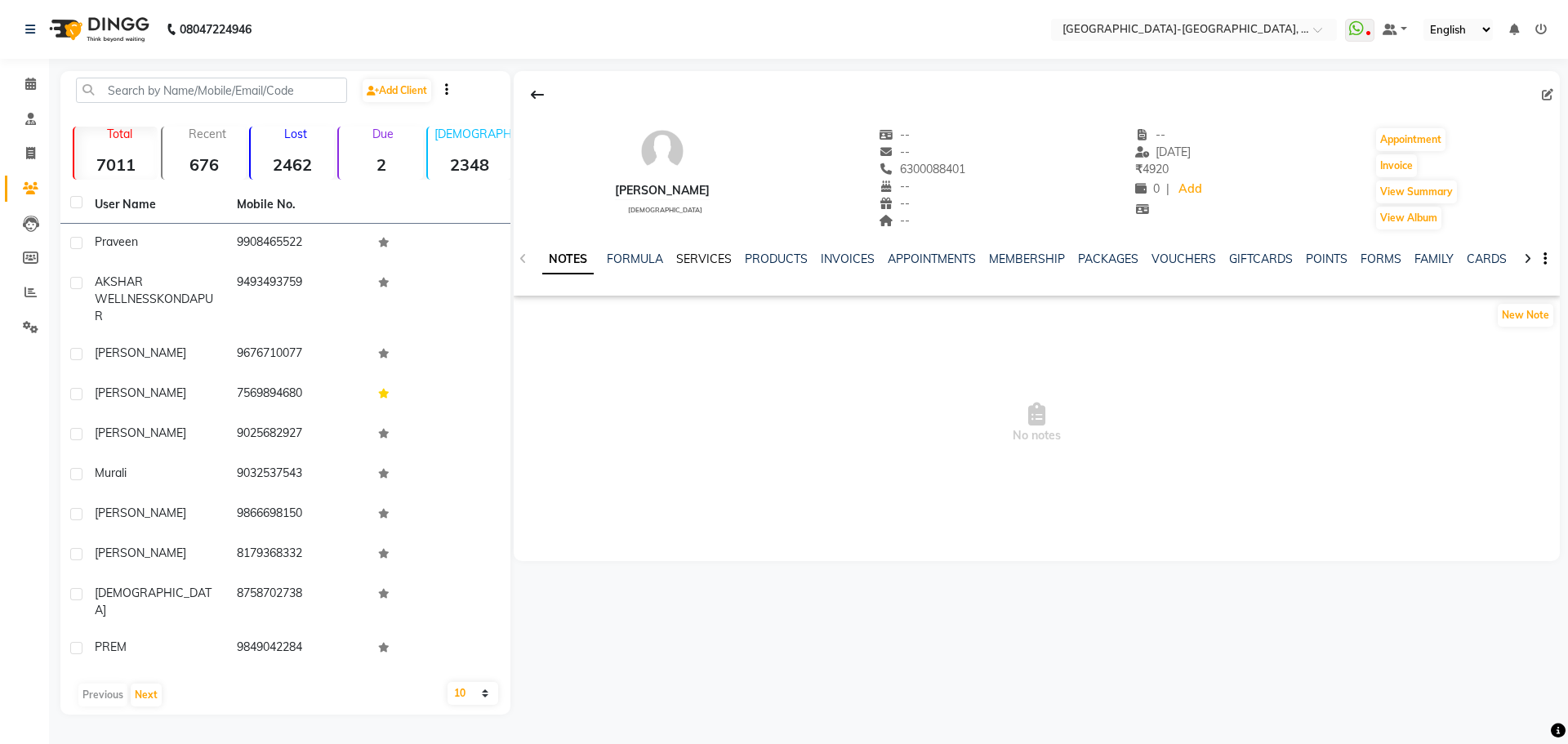
click at [713, 262] on link "SERVICES" at bounding box center [703, 258] width 55 height 15
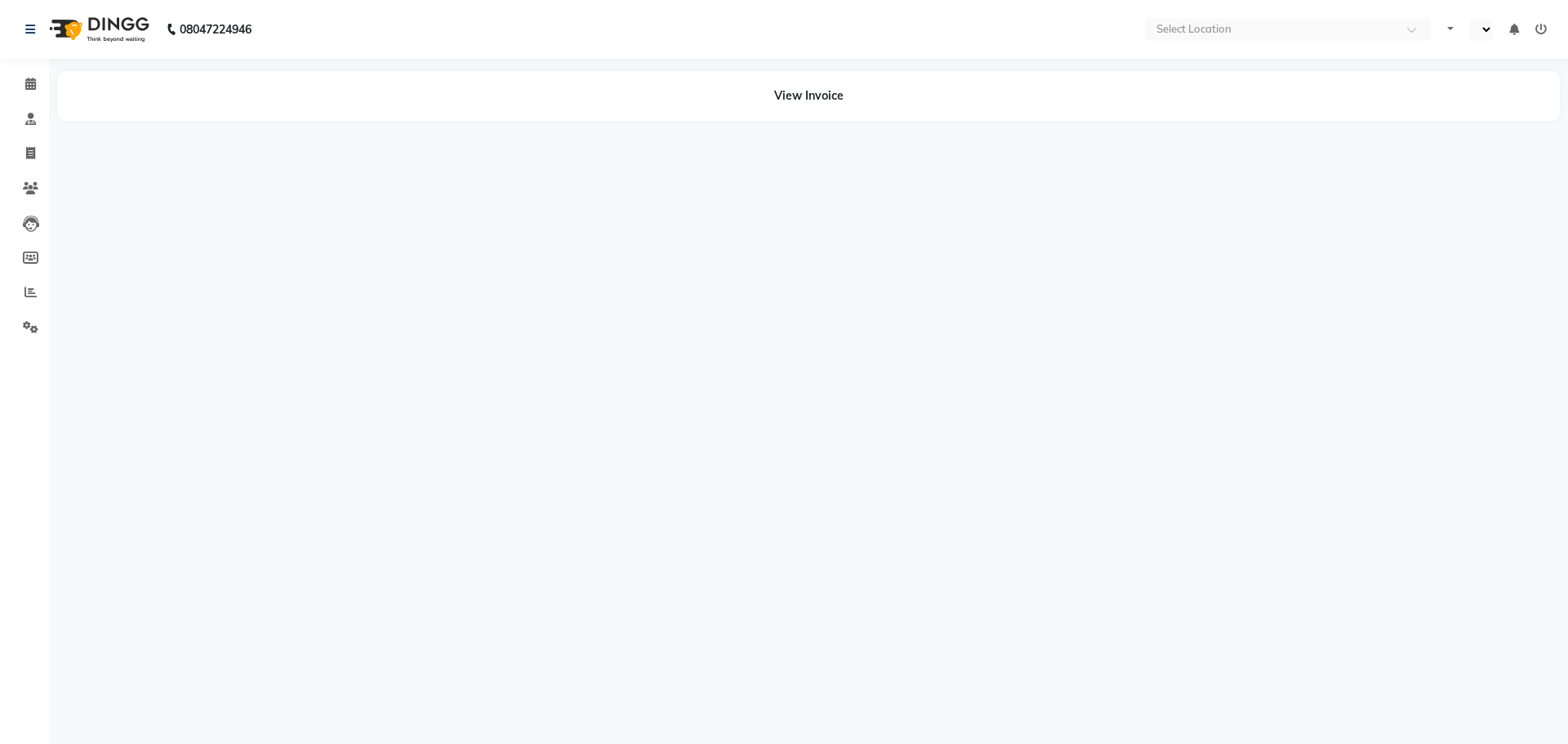
select select "en"
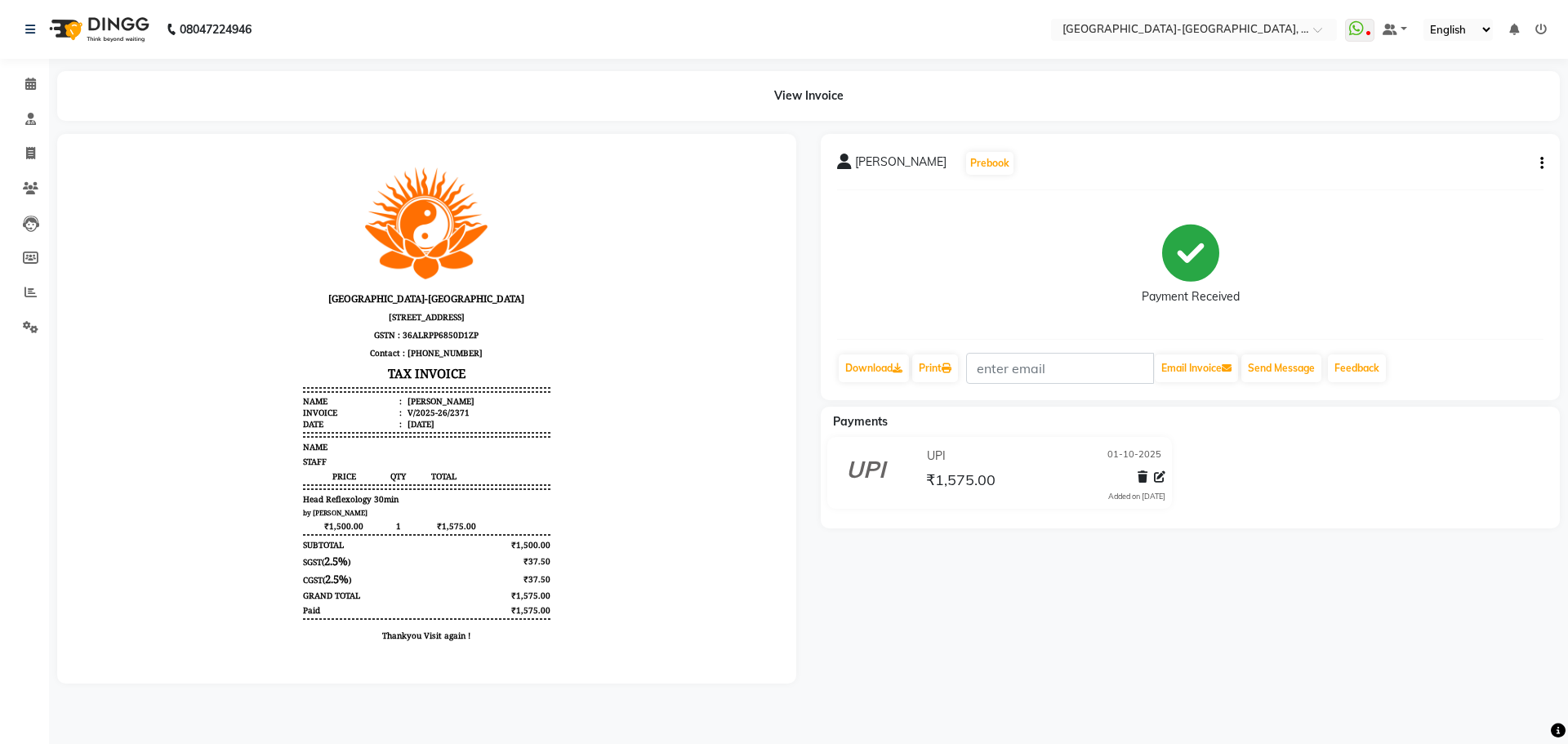
click at [1541, 163] on icon "button" at bounding box center [1542, 163] width 3 height 1
click at [1449, 196] on div "Edit Invoice" at bounding box center [1460, 193] width 112 height 20
select select "service"
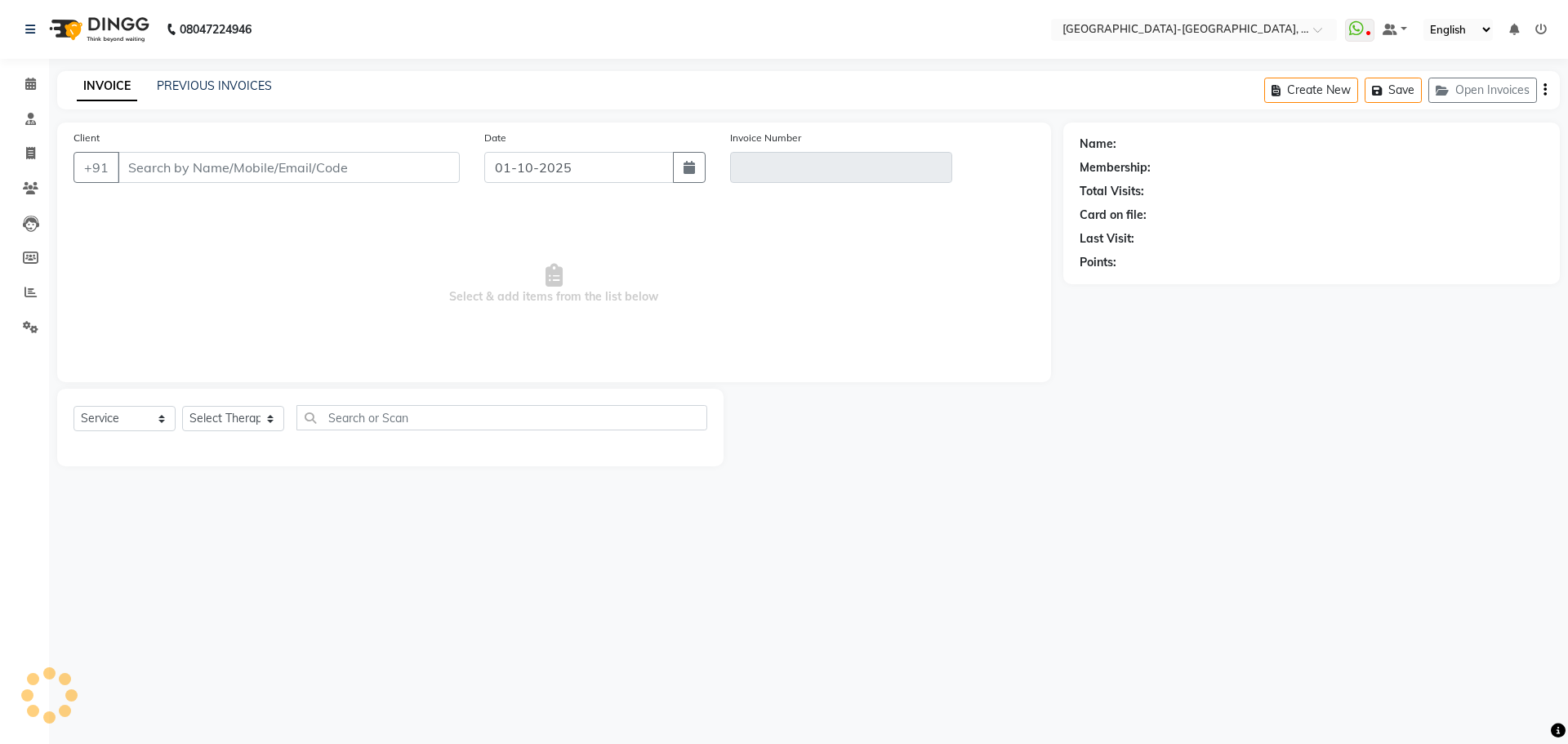
type input "6300088401"
type input "V/2025-26/2371"
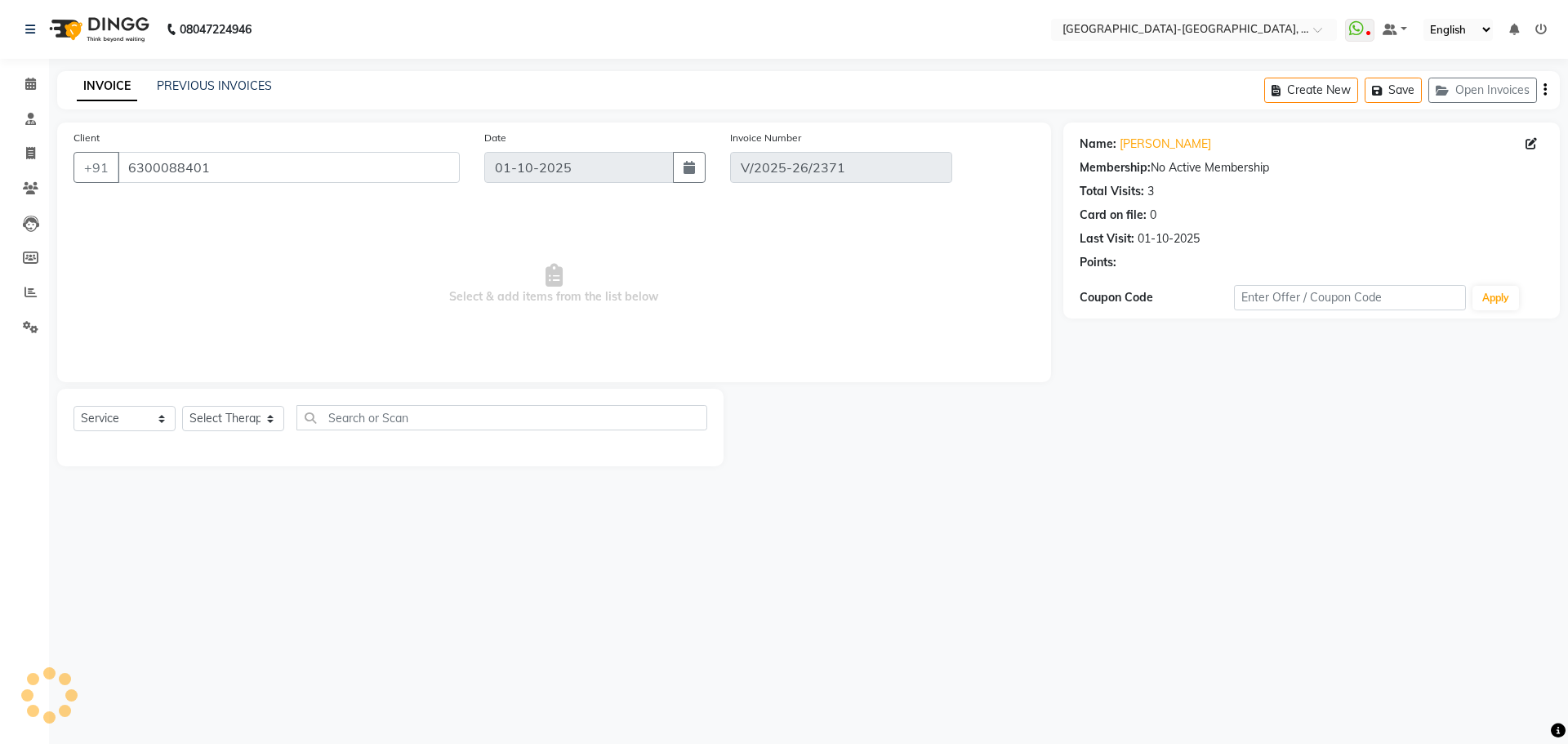
select select "select"
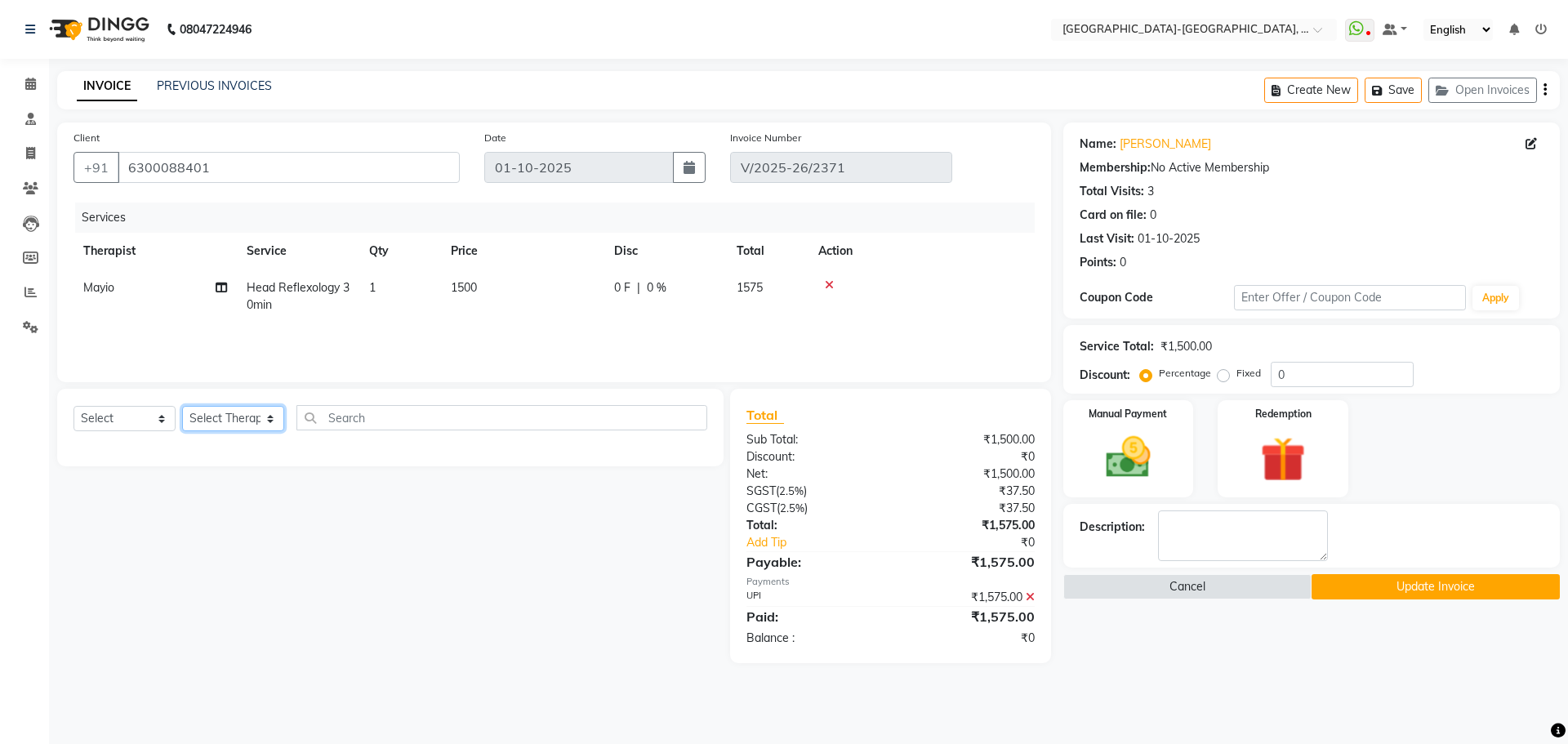
drag, startPoint x: 262, startPoint y: 418, endPoint x: 277, endPoint y: 452, distance: 37.2
click at [262, 418] on select "Select Therapist Adakho Bone Hridziia Iris Katene Kholu Mayio Mohit Moru P Hrii…" at bounding box center [232, 419] width 102 height 25
select select "40942"
click at [182, 406] on select "Select Therapist Adakho Bone Hridziia Iris Katene Kholu Mayio Mohit Moru P Hrii…" at bounding box center [232, 419] width 102 height 25
click at [372, 419] on input "text" at bounding box center [501, 418] width 411 height 25
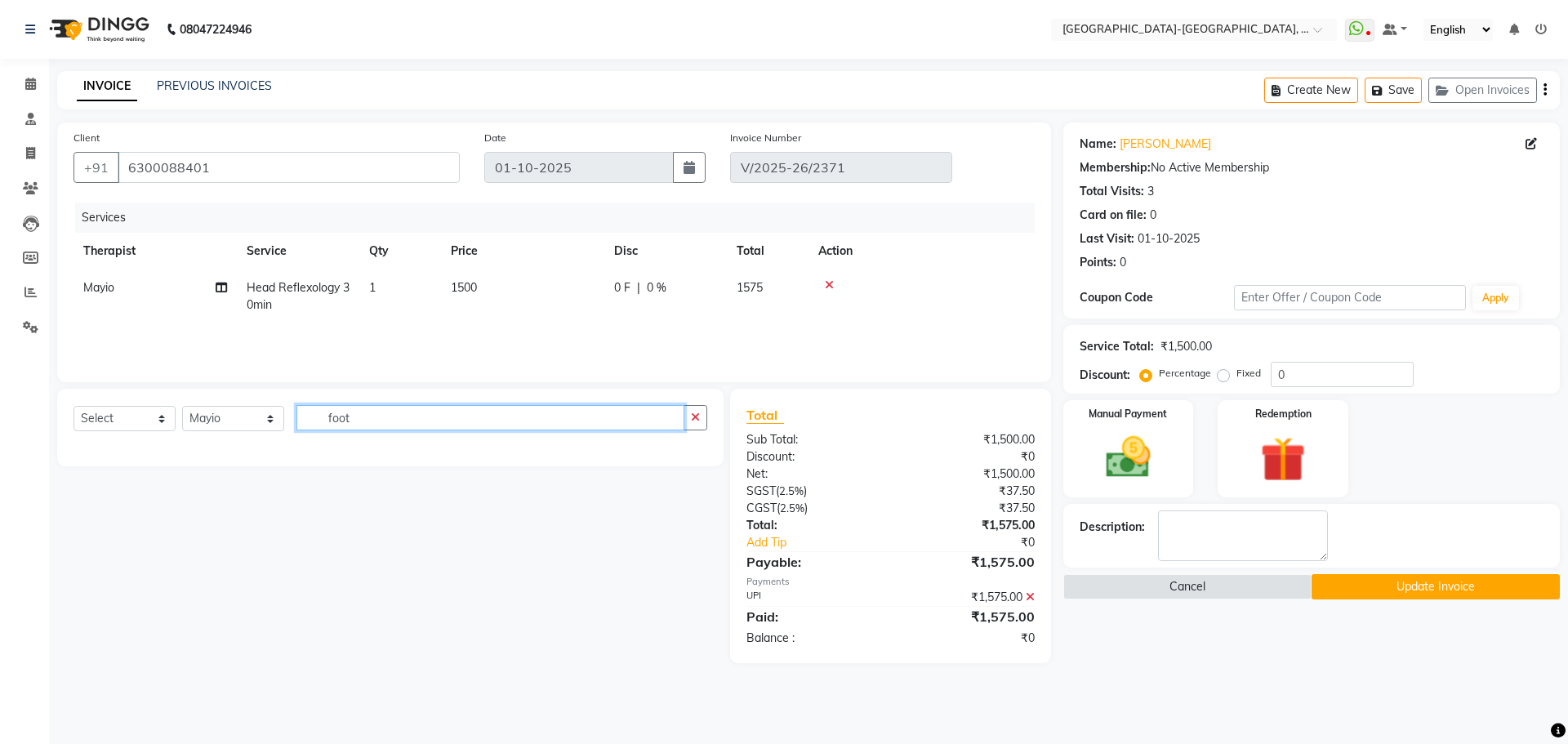
type input "foot"
drag, startPoint x: 91, startPoint y: 418, endPoint x: 156, endPoint y: 429, distance: 65.9
click at [99, 418] on select "Select Service Product Membership Package Voucher Prepaid Gift Card" at bounding box center [124, 419] width 102 height 25
select select "service"
click at [74, 406] on select "Select Service Product Membership Package Voucher Prepaid Gift Card" at bounding box center [124, 419] width 102 height 25
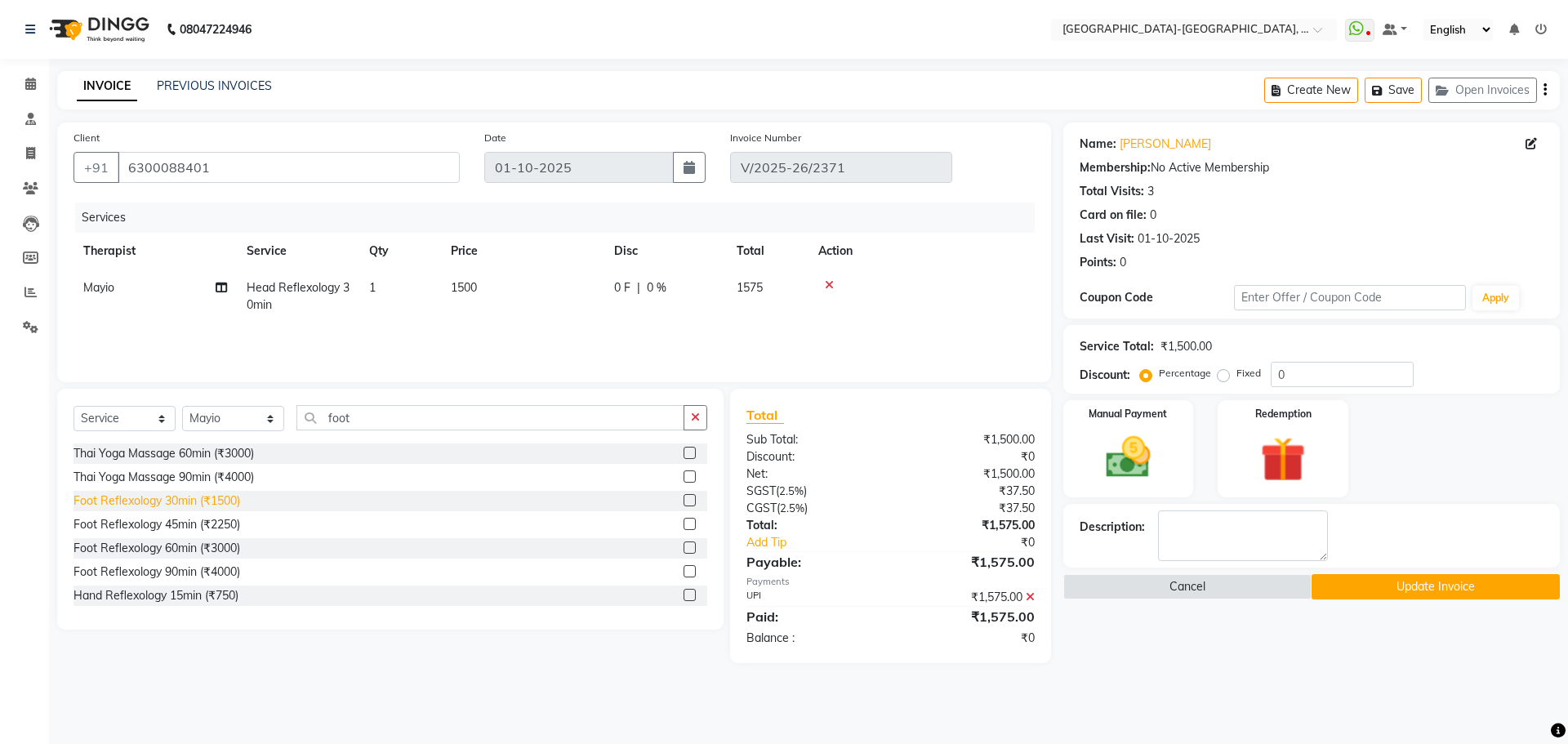
click at [197, 501] on div "Foot Reflexology 30min (₹1500)" at bounding box center [157, 501] width 167 height 17
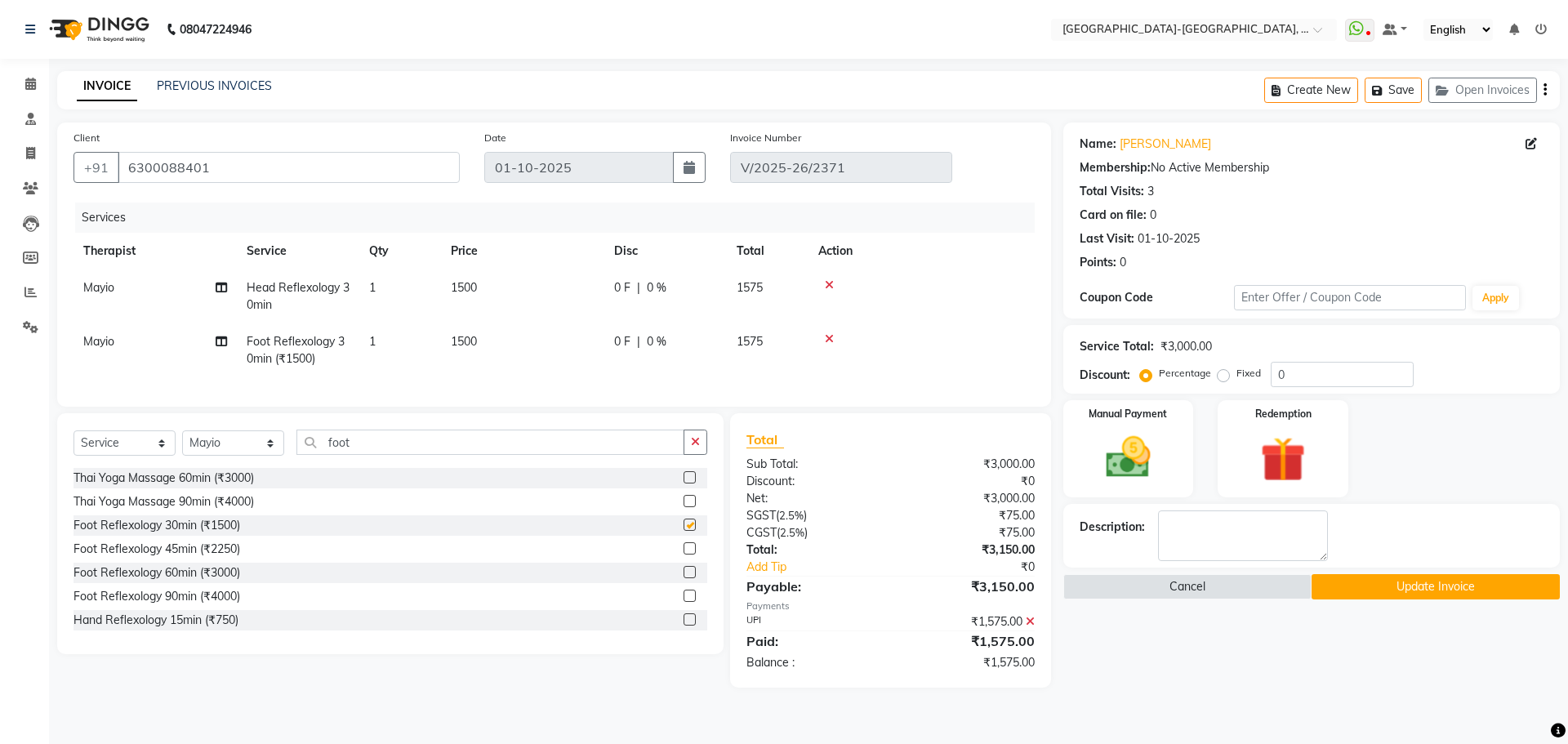
checkbox input "false"
click at [1135, 451] on img at bounding box center [1128, 457] width 76 height 53
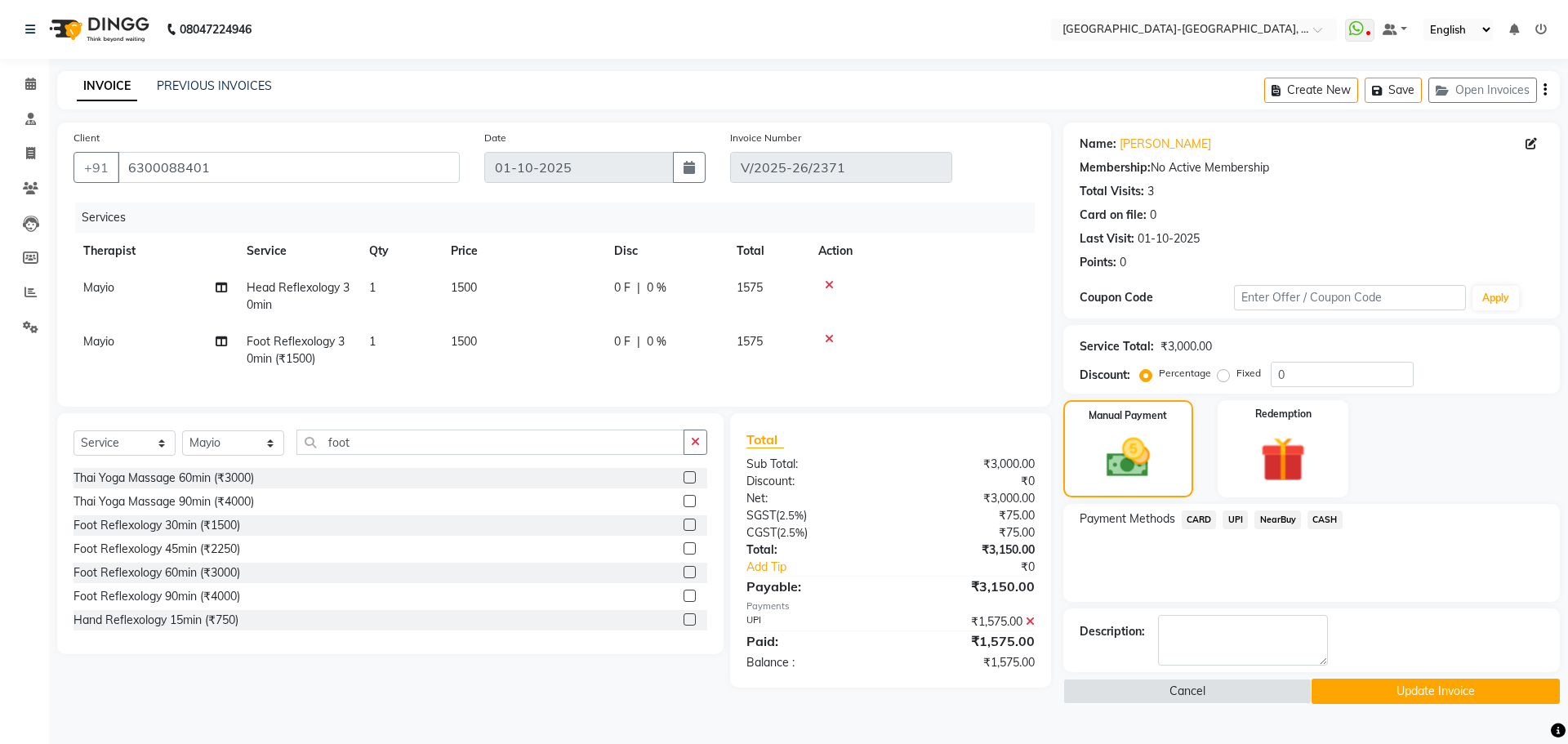
click at [1229, 516] on span "UPI" at bounding box center [1236, 519] width 25 height 18
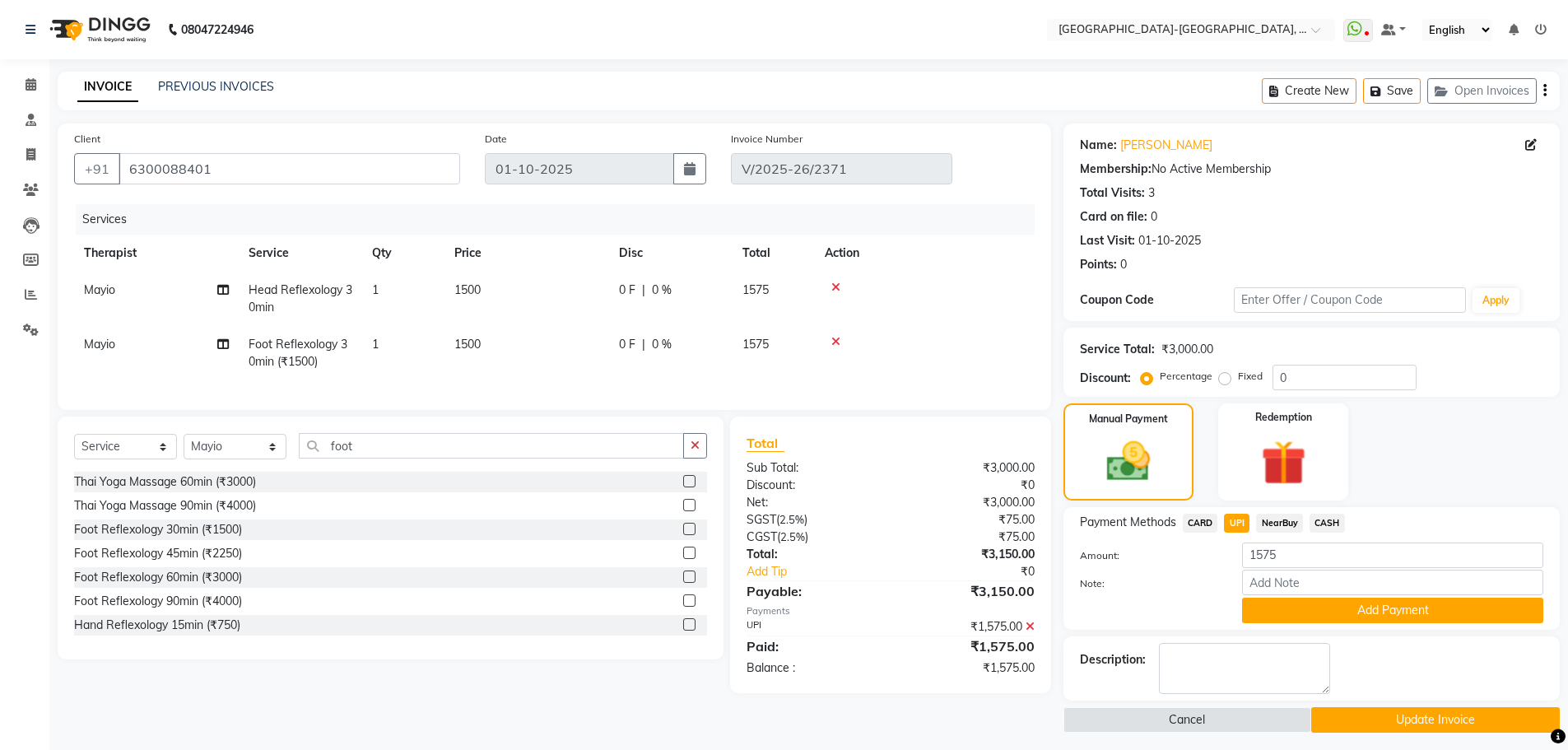
click at [1315, 605] on button "Add Payment" at bounding box center [1393, 610] width 301 height 25
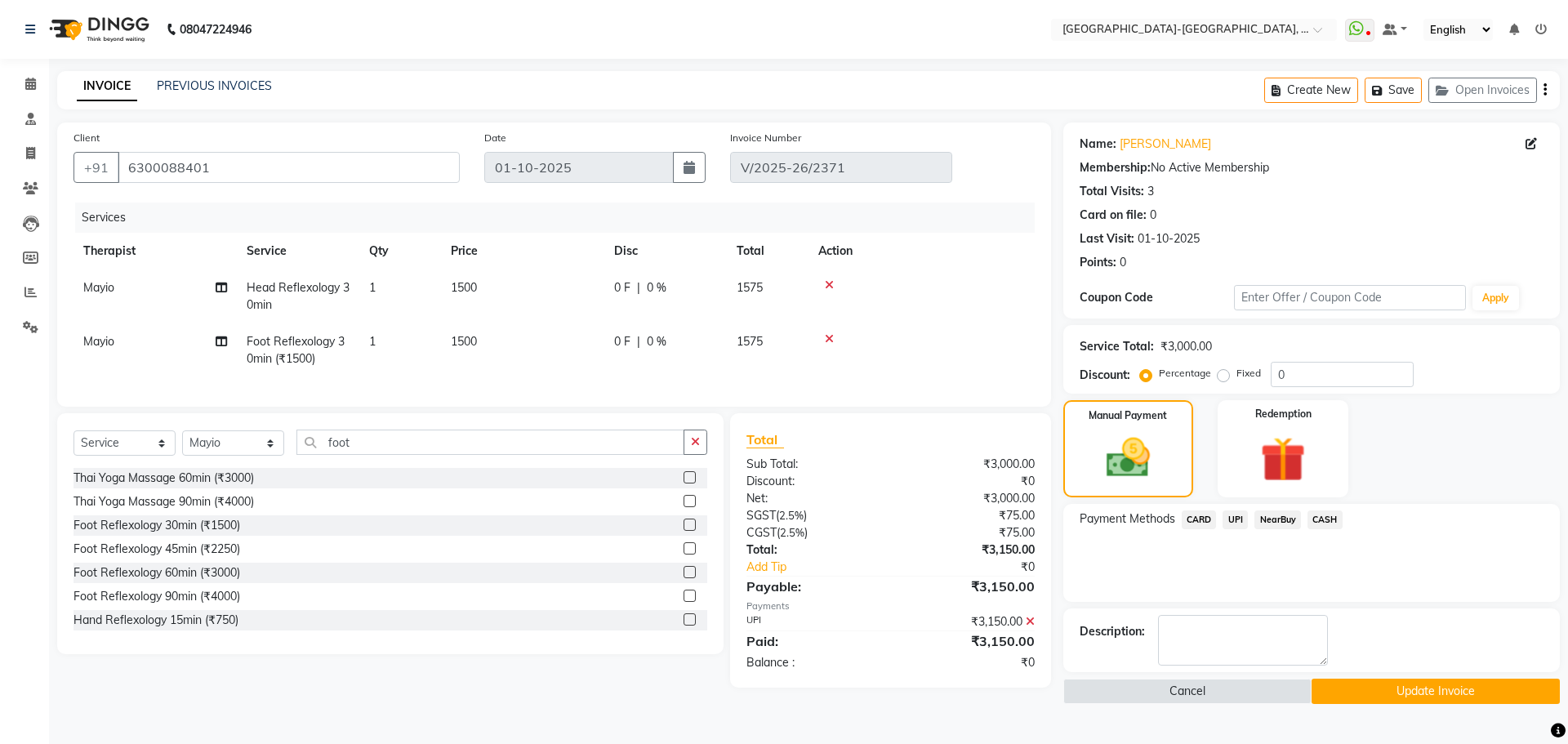
click at [1398, 685] on button "Update Invoice" at bounding box center [1436, 692] width 249 height 25
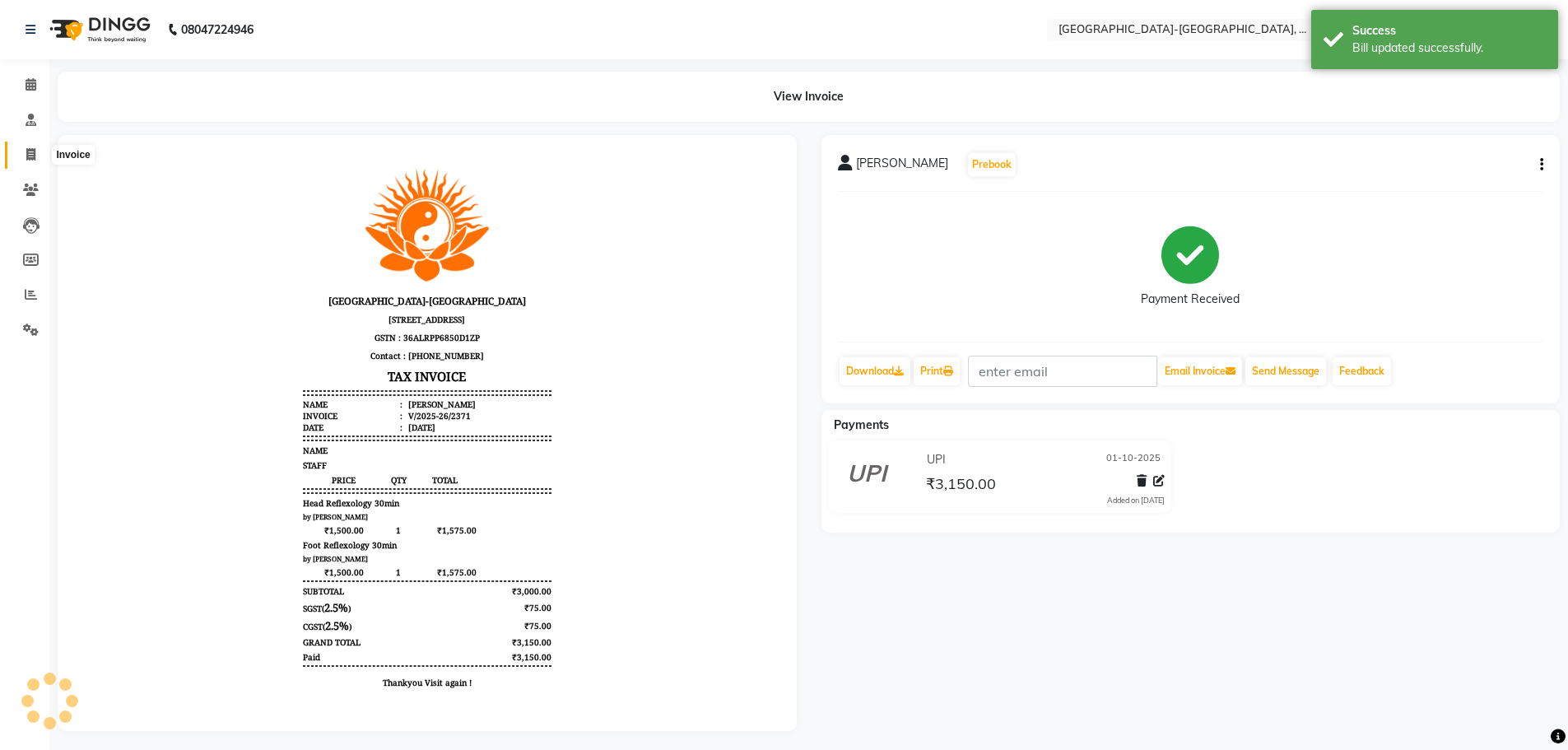
click at [22, 159] on span at bounding box center [30, 155] width 28 height 19
select select "service"
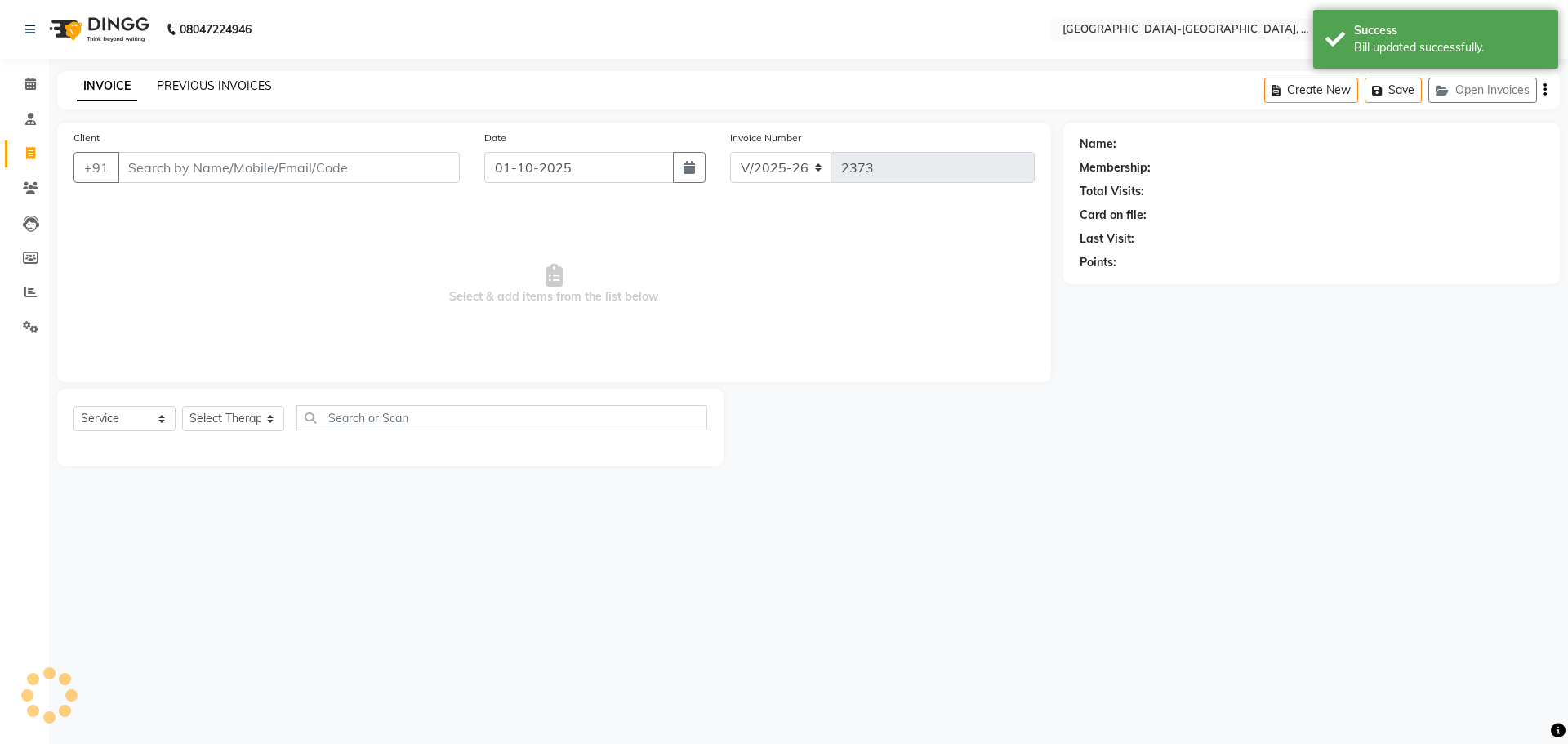
click at [178, 90] on link "PREVIOUS INVOICES" at bounding box center [214, 85] width 116 height 15
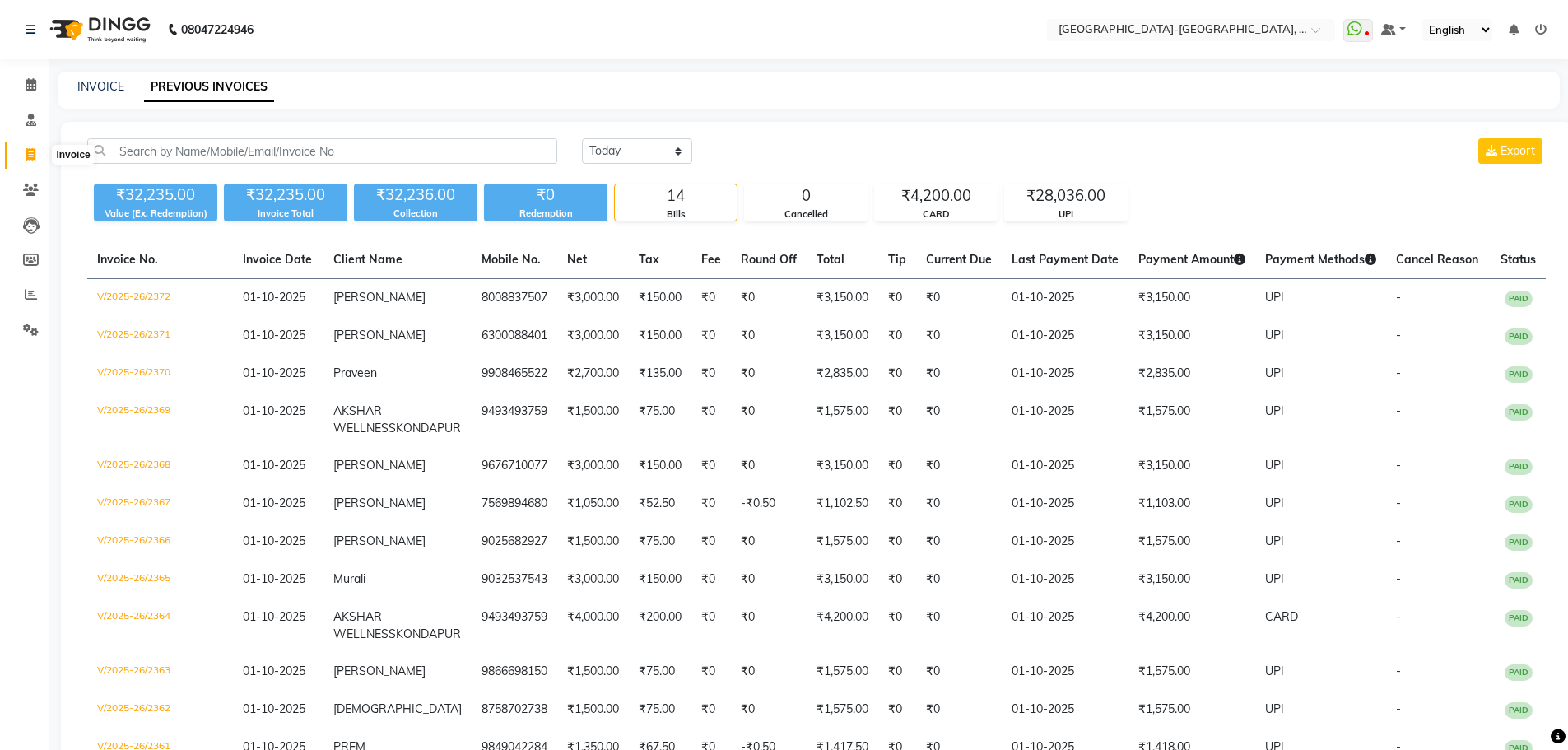
click at [33, 146] on span at bounding box center [30, 155] width 28 height 19
select select "5851"
select select "service"
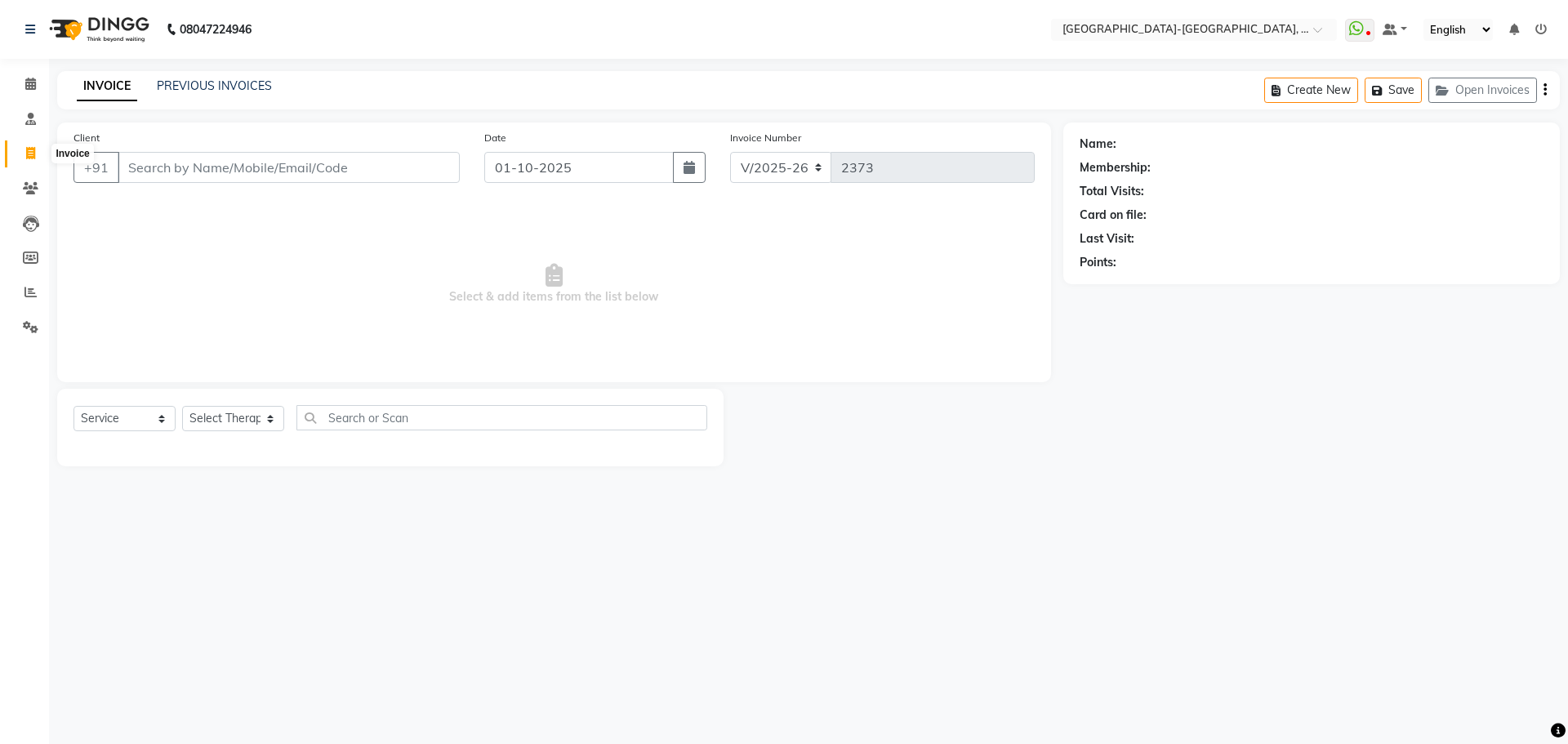
click at [33, 152] on icon at bounding box center [30, 152] width 9 height 13
select select "5851"
select select "service"
click at [204, 181] on input "Client" at bounding box center [289, 167] width 342 height 31
click at [205, 180] on input "Client" at bounding box center [289, 167] width 342 height 31
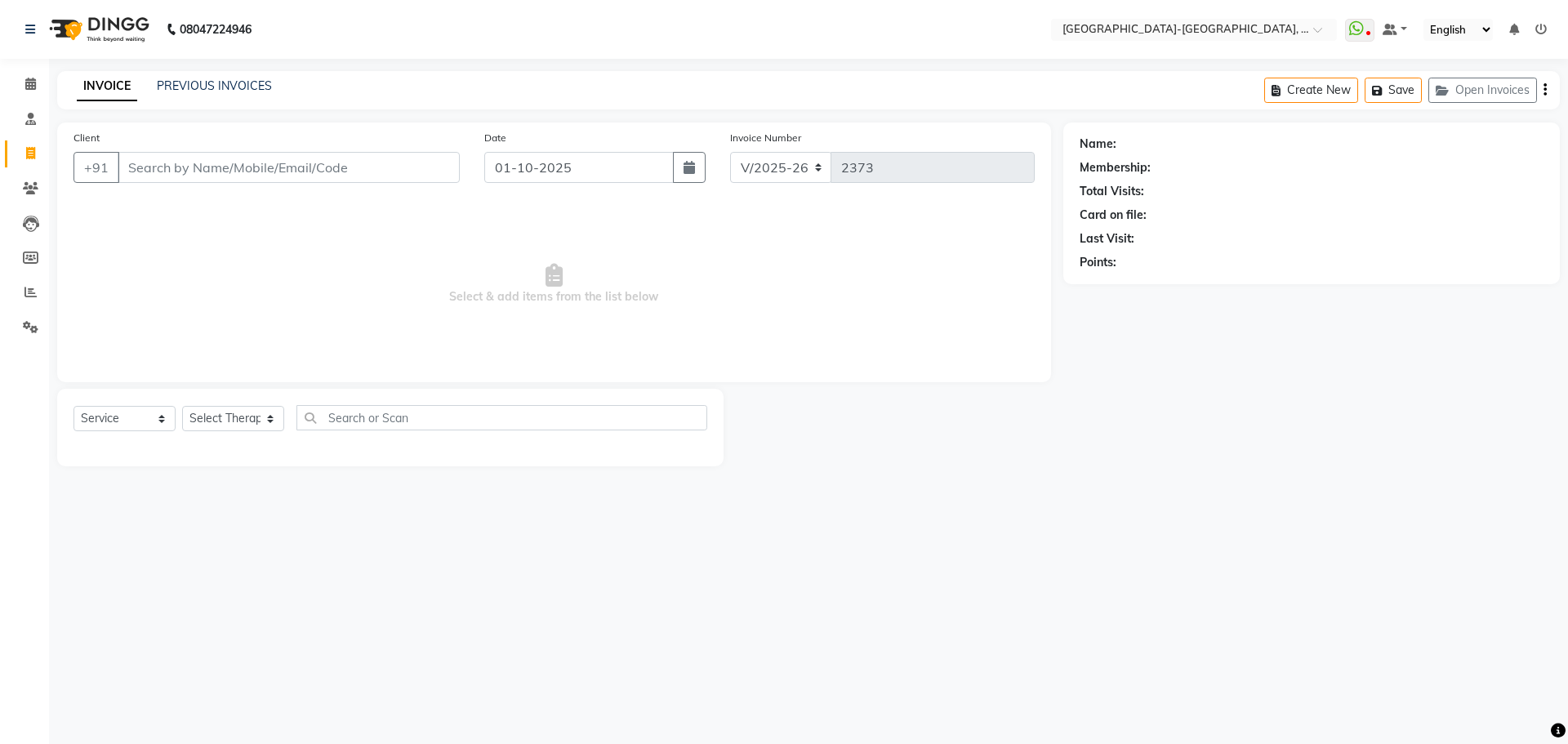
click at [340, 184] on div "Client +91" at bounding box center [266, 162] width 411 height 67
click at [273, 177] on input "Client" at bounding box center [289, 167] width 342 height 31
click at [305, 180] on input "Client" at bounding box center [289, 167] width 342 height 31
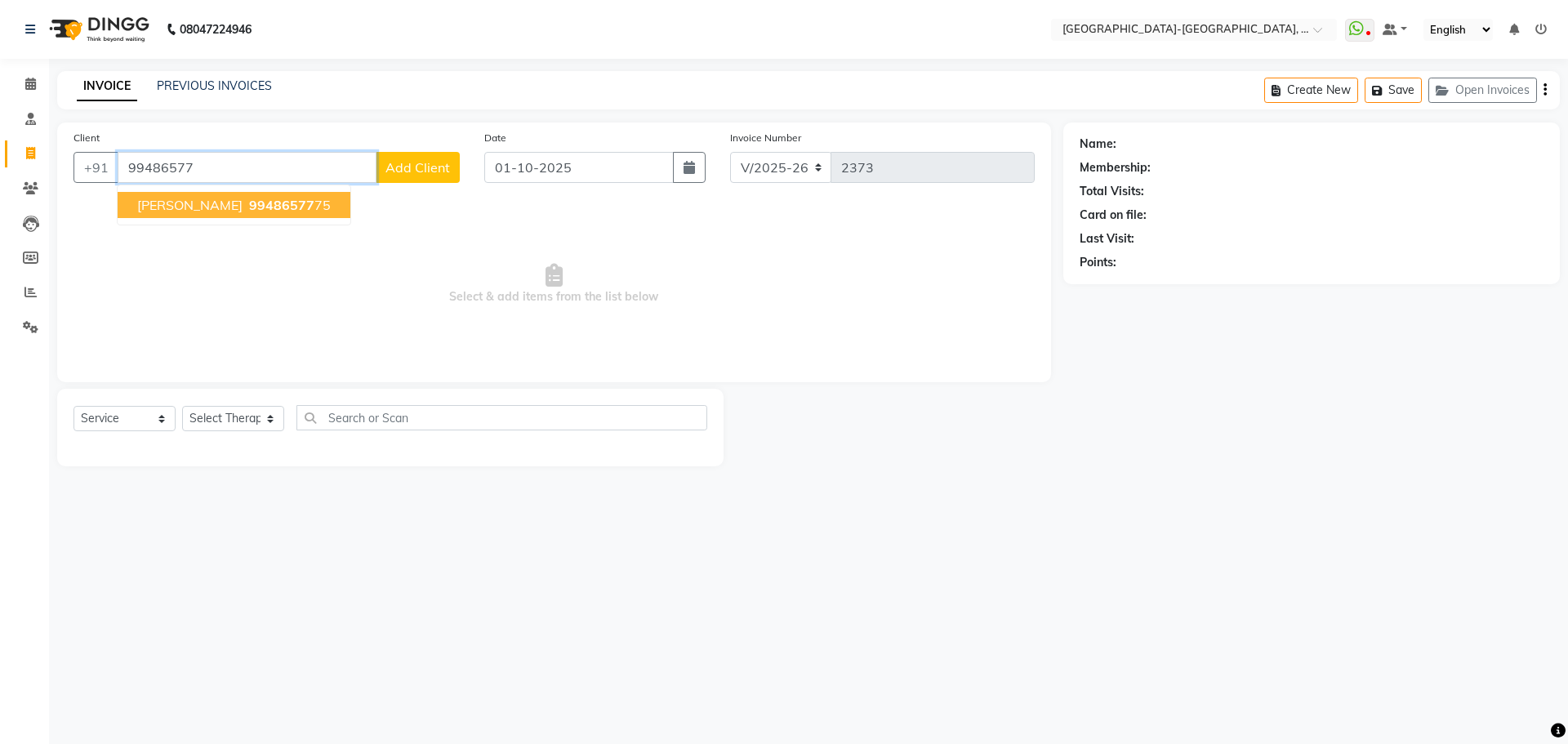
click at [249, 204] on span "99486577" at bounding box center [281, 205] width 65 height 17
type input "9948657775"
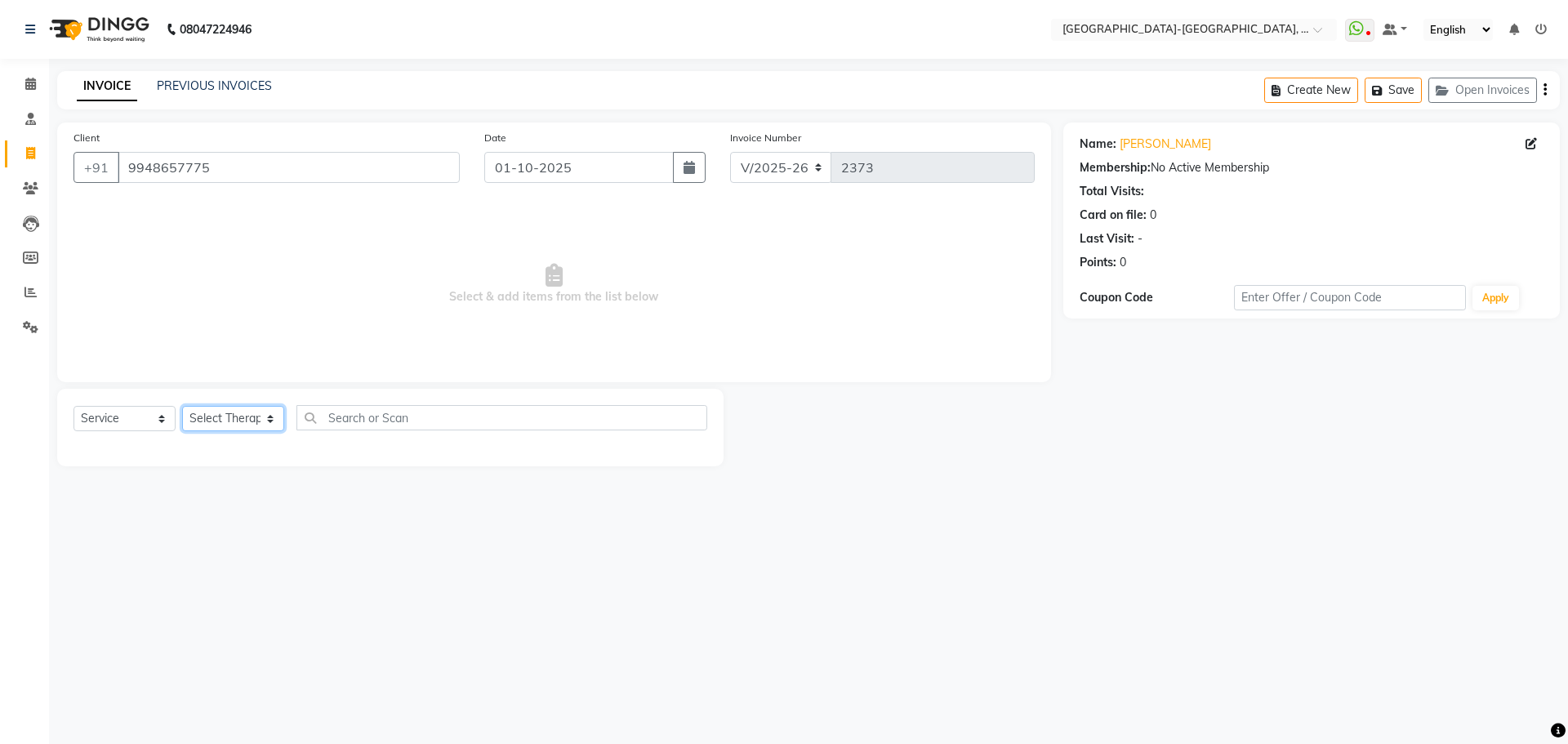
click at [253, 417] on select "Select Therapist Adakho Bone Hridziia Iris Katene Kholu Mayio Mohit Moru P Hrii…" at bounding box center [232, 419] width 102 height 25
select select "66851"
click at [182, 406] on select "Select Therapist Adakho Bone Hridziia Iris Katene Kholu Mayio Mohit Moru P Hrii…" at bounding box center [232, 419] width 102 height 25
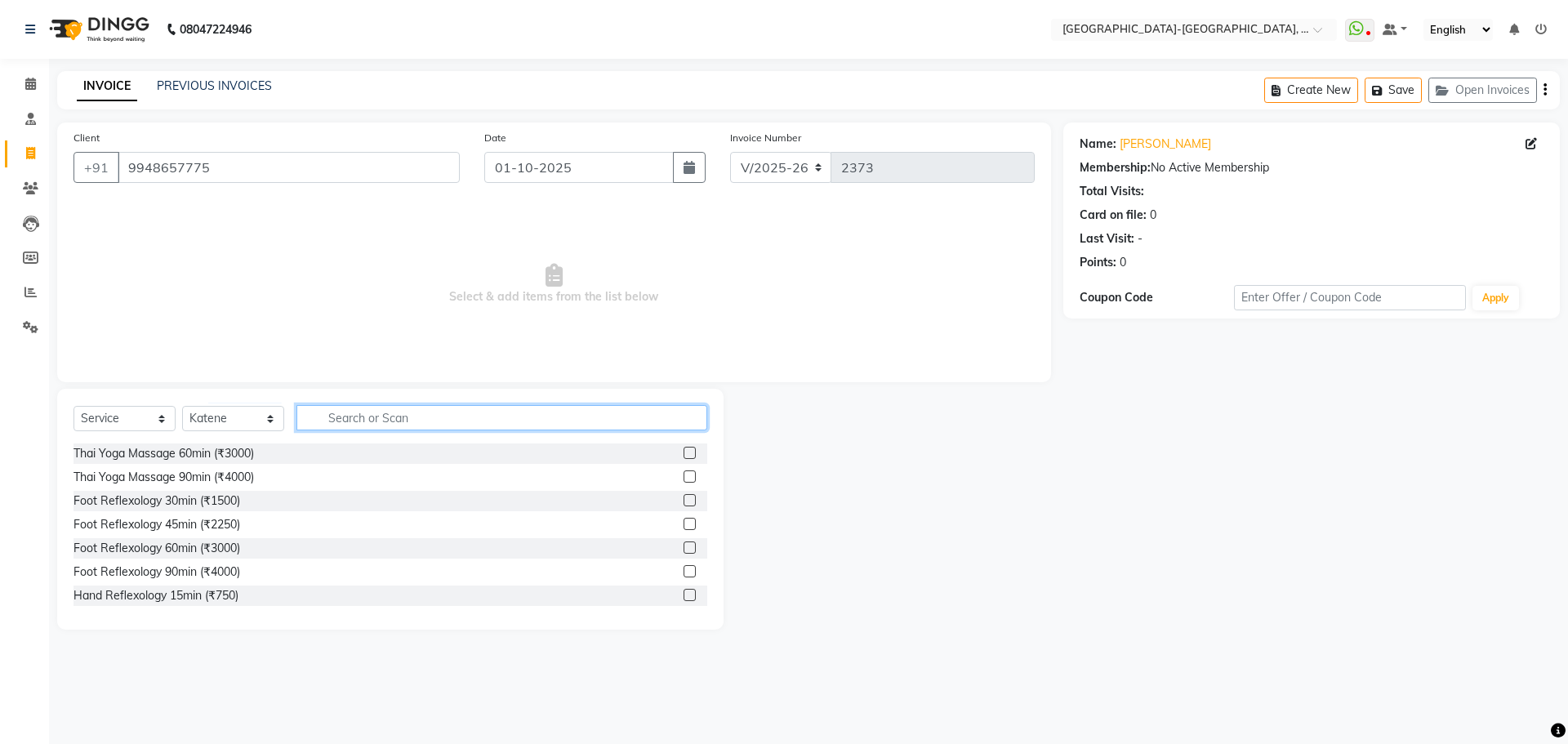
click at [346, 427] on input "text" at bounding box center [501, 418] width 411 height 25
type input "h"
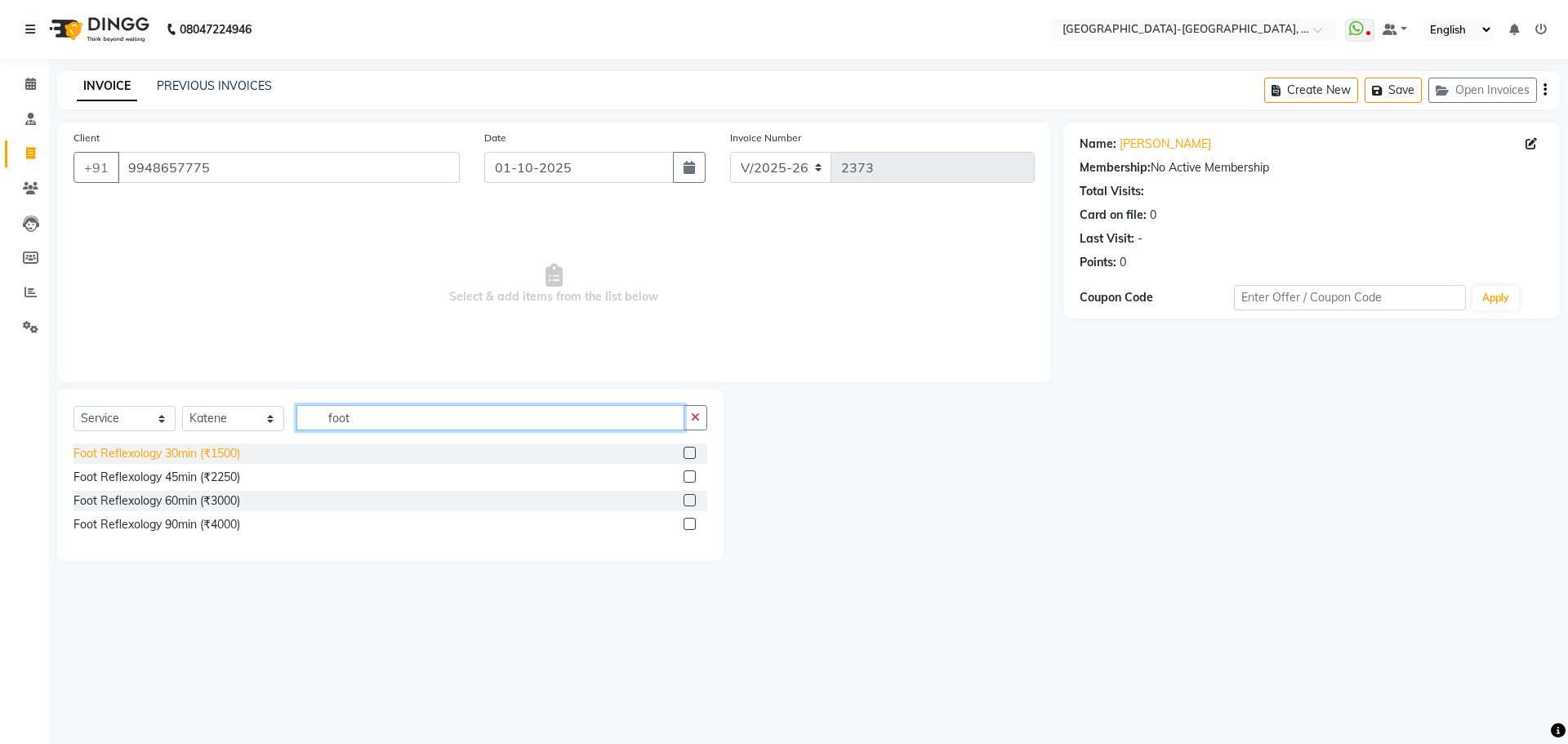
type input "foot"
click at [208, 457] on div "Foot Reflexology 30min (₹1500)" at bounding box center [157, 454] width 167 height 17
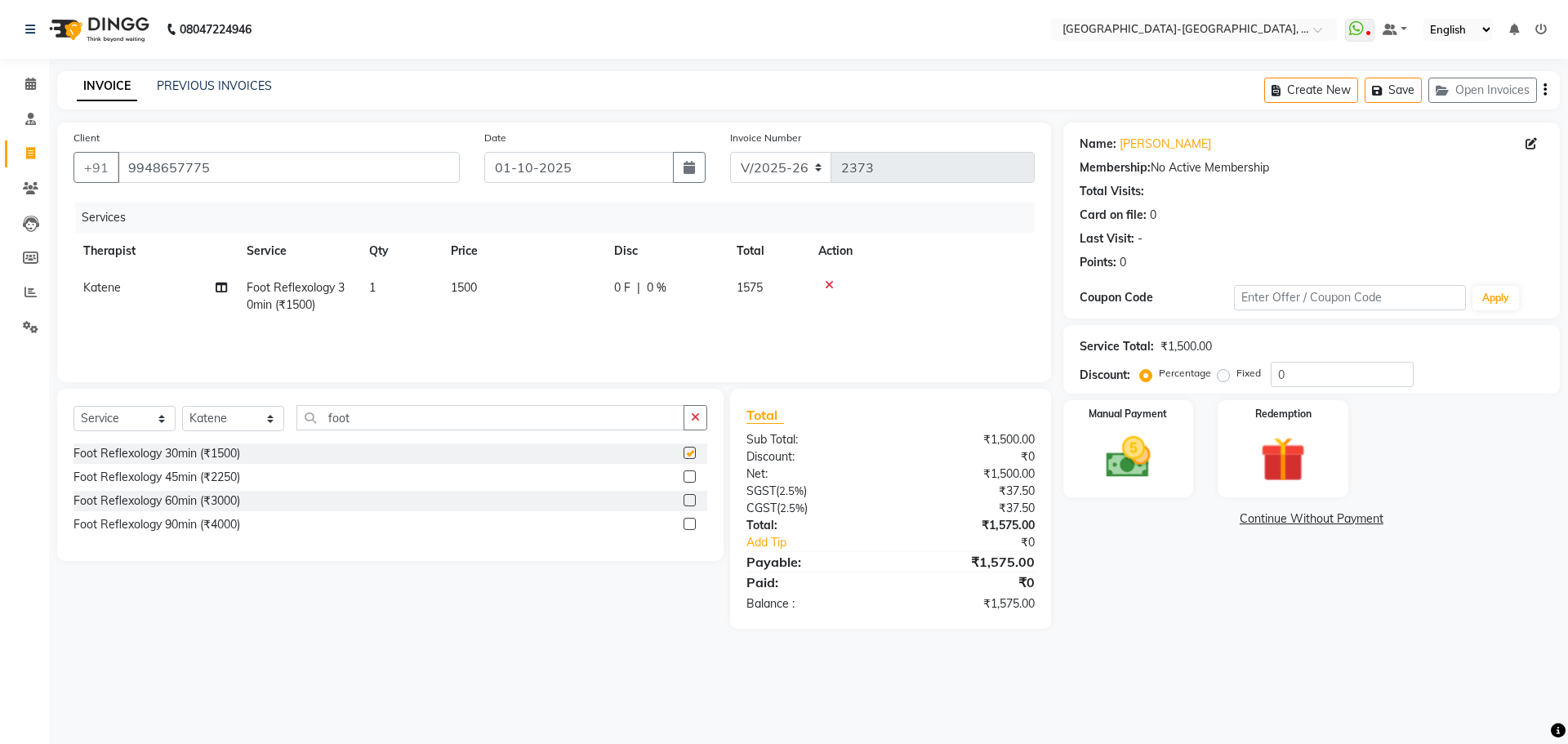
checkbox input "false"
drag, startPoint x: 384, startPoint y: 402, endPoint x: 316, endPoint y: 432, distance: 74.3
click at [312, 432] on div "Select Service Product Membership Package Voucher Prepaid Gift Card Select Ther…" at bounding box center [391, 474] width 666 height 172
drag, startPoint x: 377, startPoint y: 418, endPoint x: 311, endPoint y: 428, distance: 66.8
click at [312, 427] on input "foot" at bounding box center [490, 418] width 388 height 25
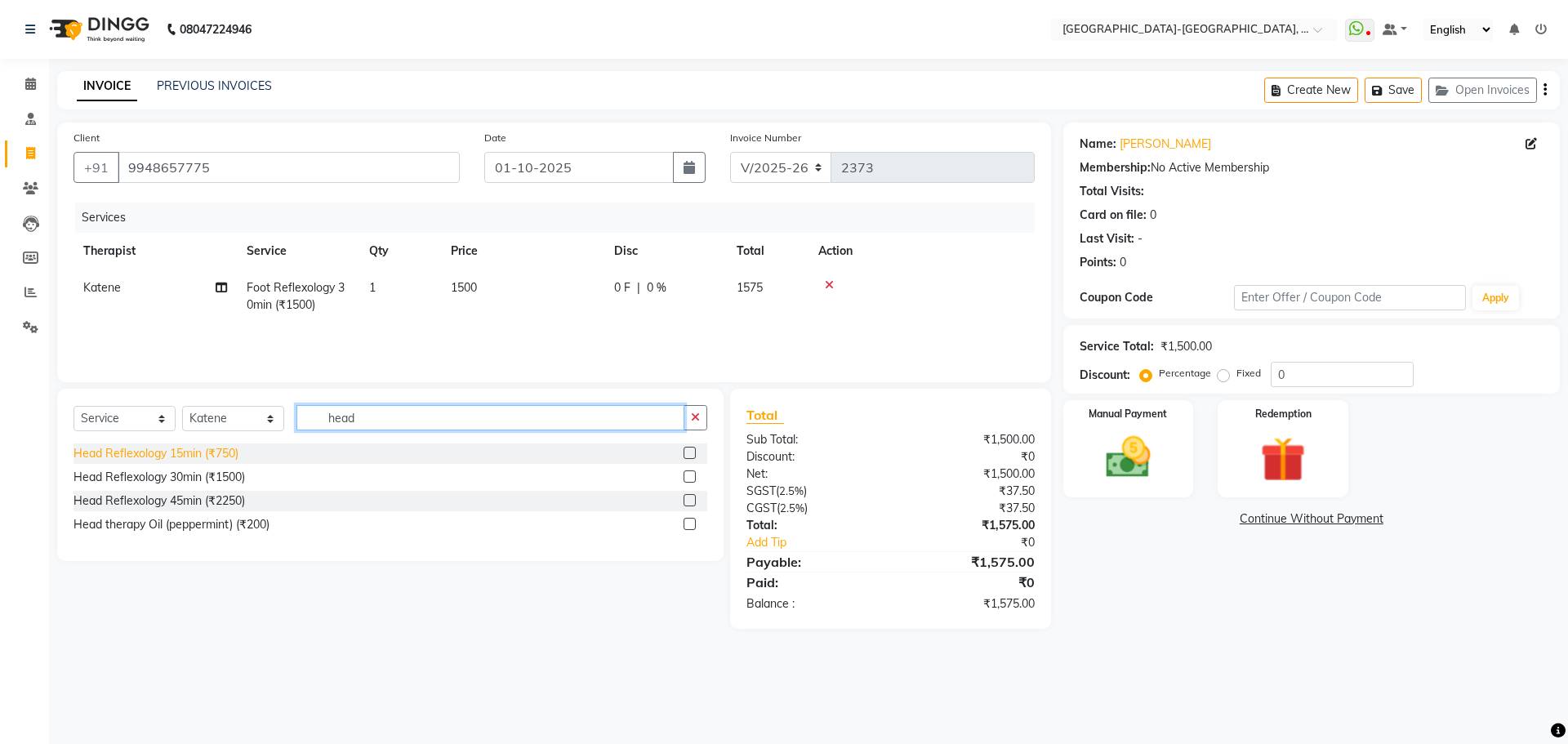
type input "head"
click at [189, 453] on div "Head Reflexology 15min (₹750)" at bounding box center [156, 454] width 165 height 17
checkbox input "false"
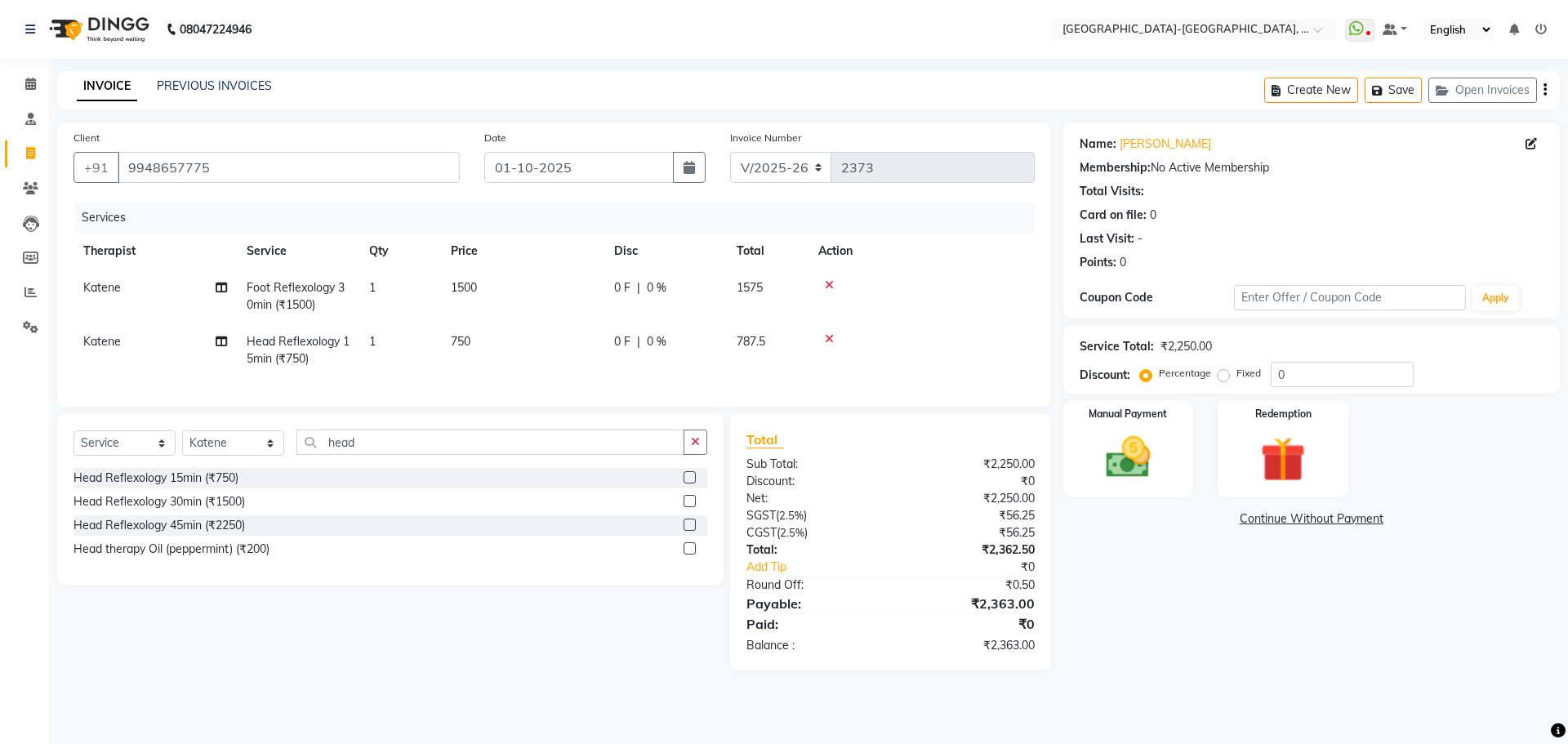
click at [1423, 80] on div "Create New Save Open Invoices" at bounding box center [1413, 90] width 295 height 39
click at [1403, 90] on button "Save" at bounding box center [1393, 90] width 57 height 25
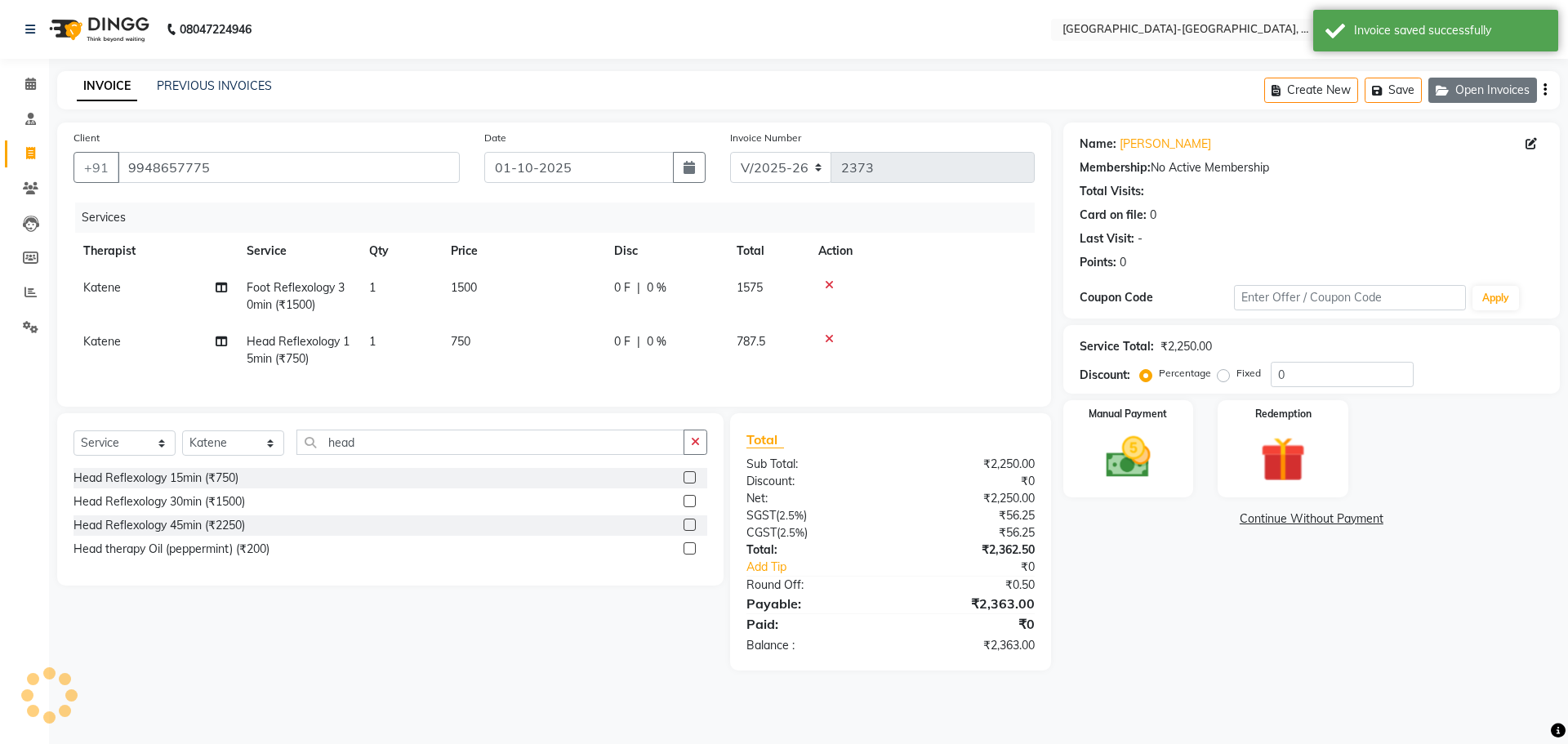
click at [1488, 88] on button "Open Invoices" at bounding box center [1483, 90] width 109 height 25
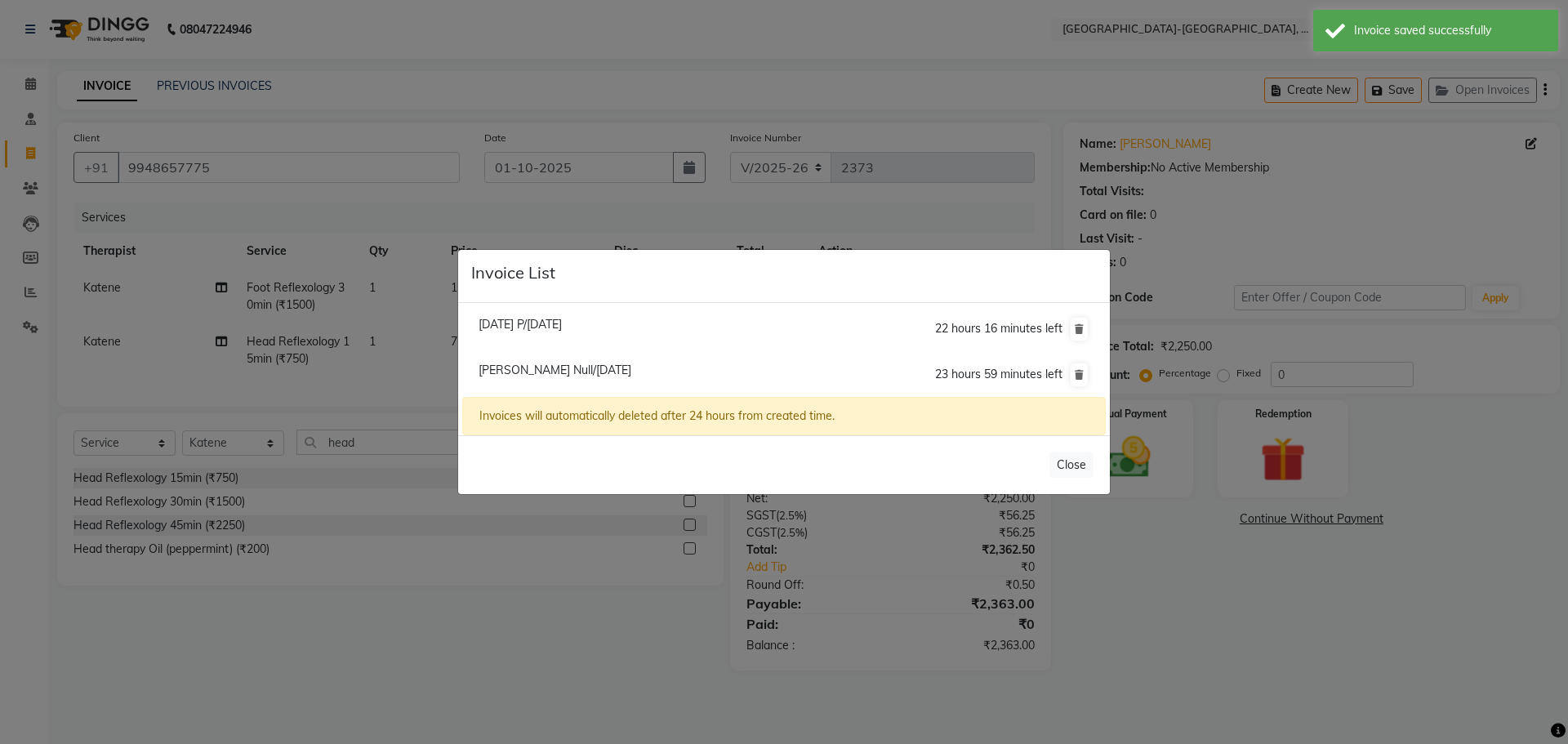
click at [532, 325] on span "Raja P/01 October 2025" at bounding box center [521, 323] width 84 height 15
type input "7995205388"
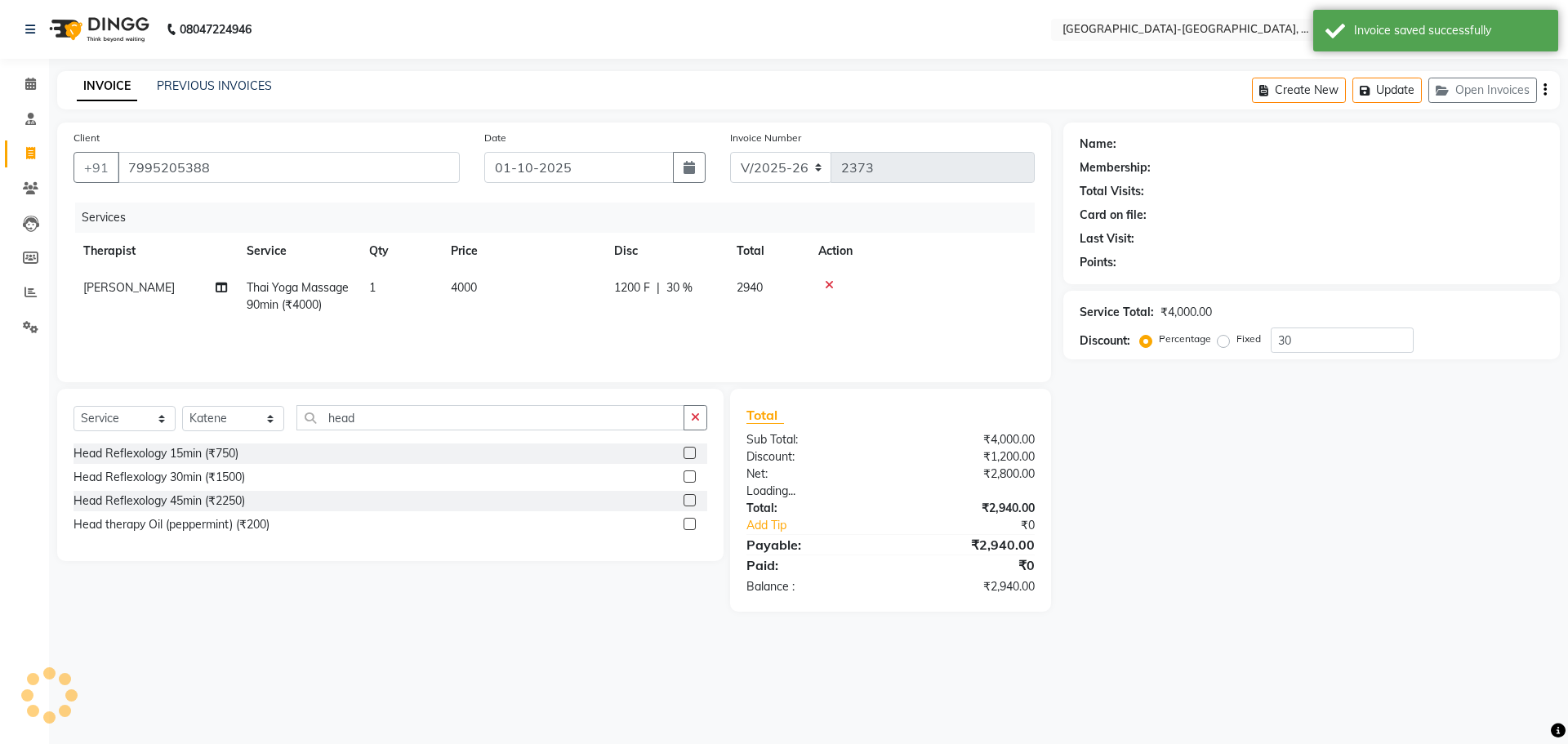
type input "0"
select select "1: Object"
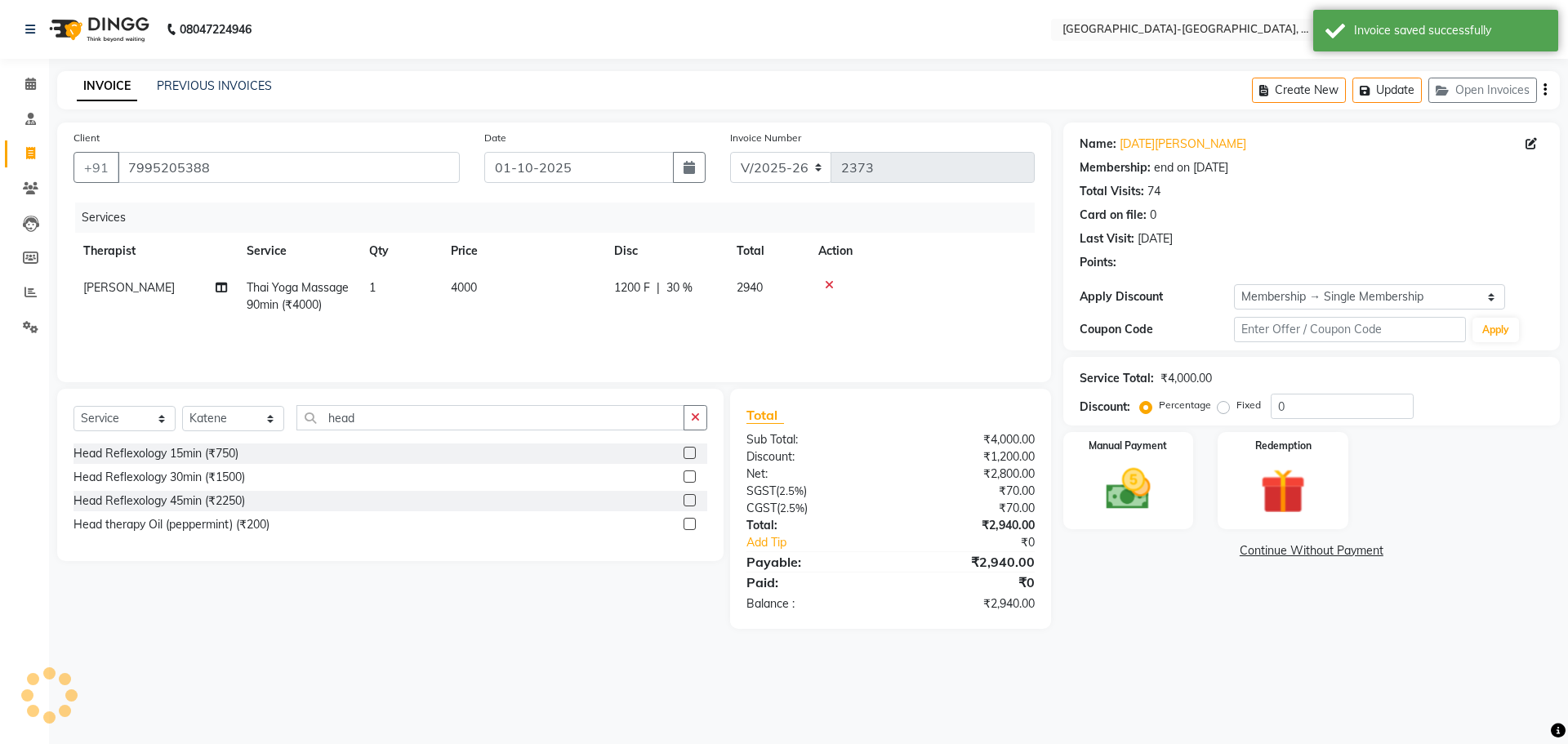
type input "30"
select select
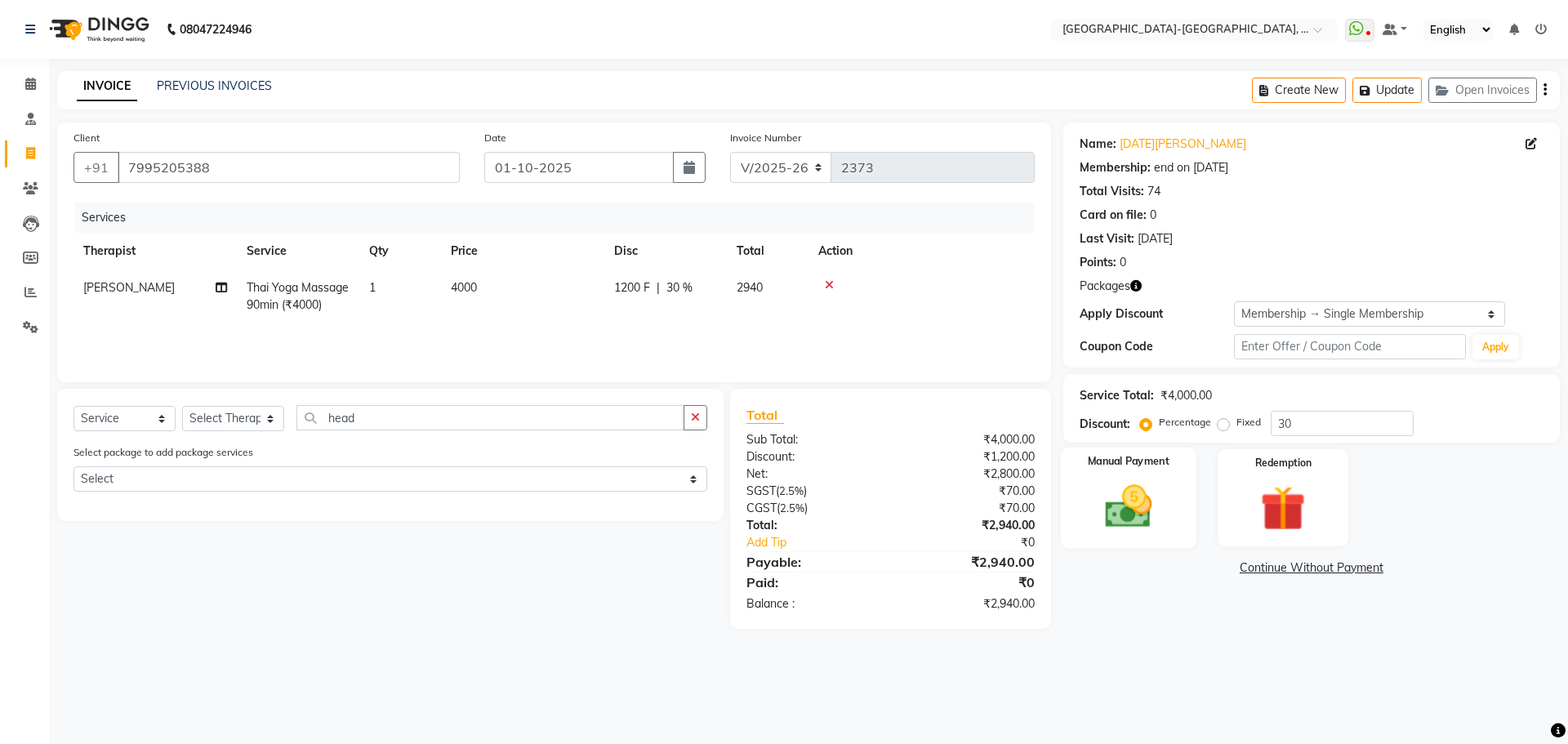
drag, startPoint x: 1122, startPoint y: 500, endPoint x: 1169, endPoint y: 548, distance: 67.2
click at [1123, 500] on img at bounding box center [1129, 506] width 74 height 52
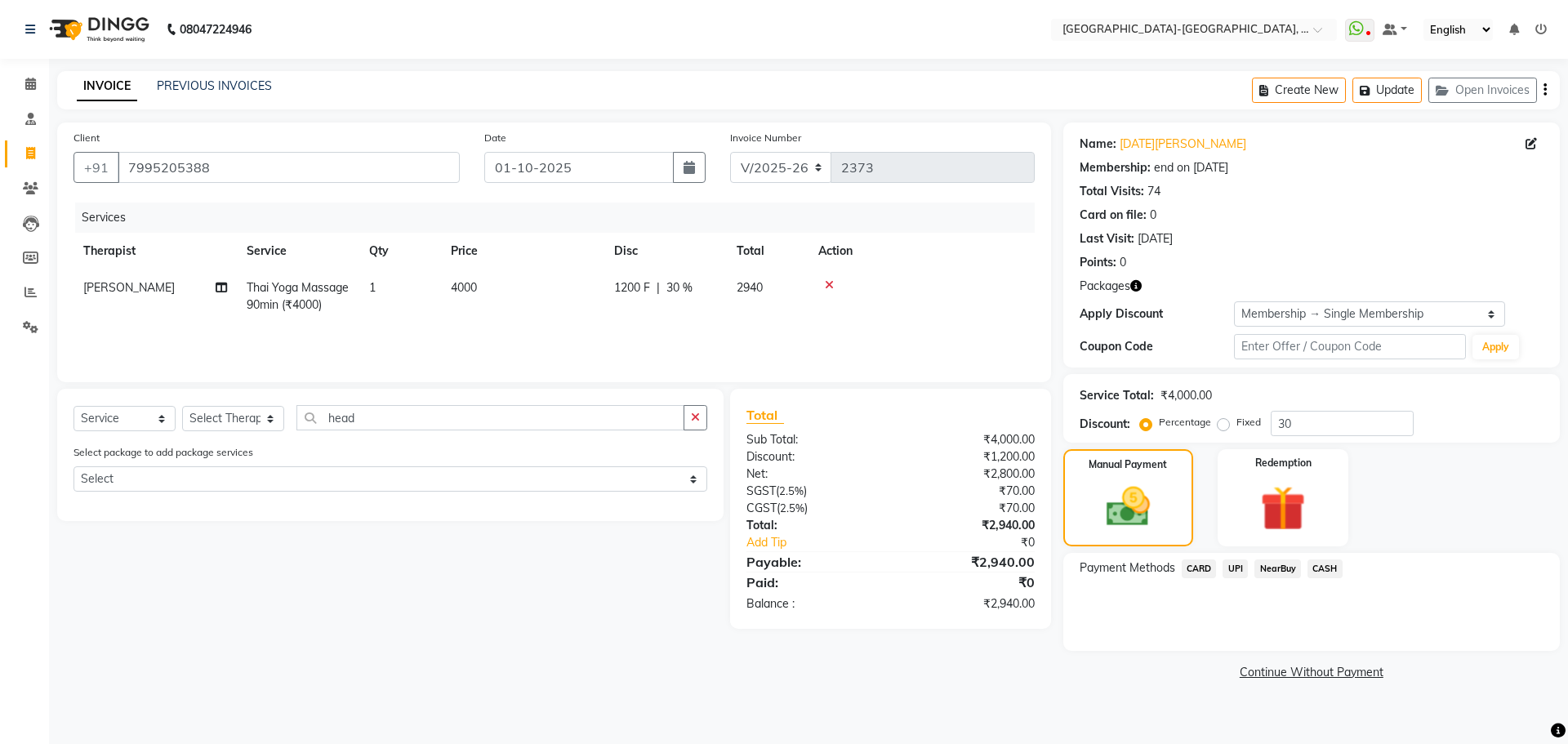
click at [1244, 561] on span "UPI" at bounding box center [1236, 568] width 25 height 18
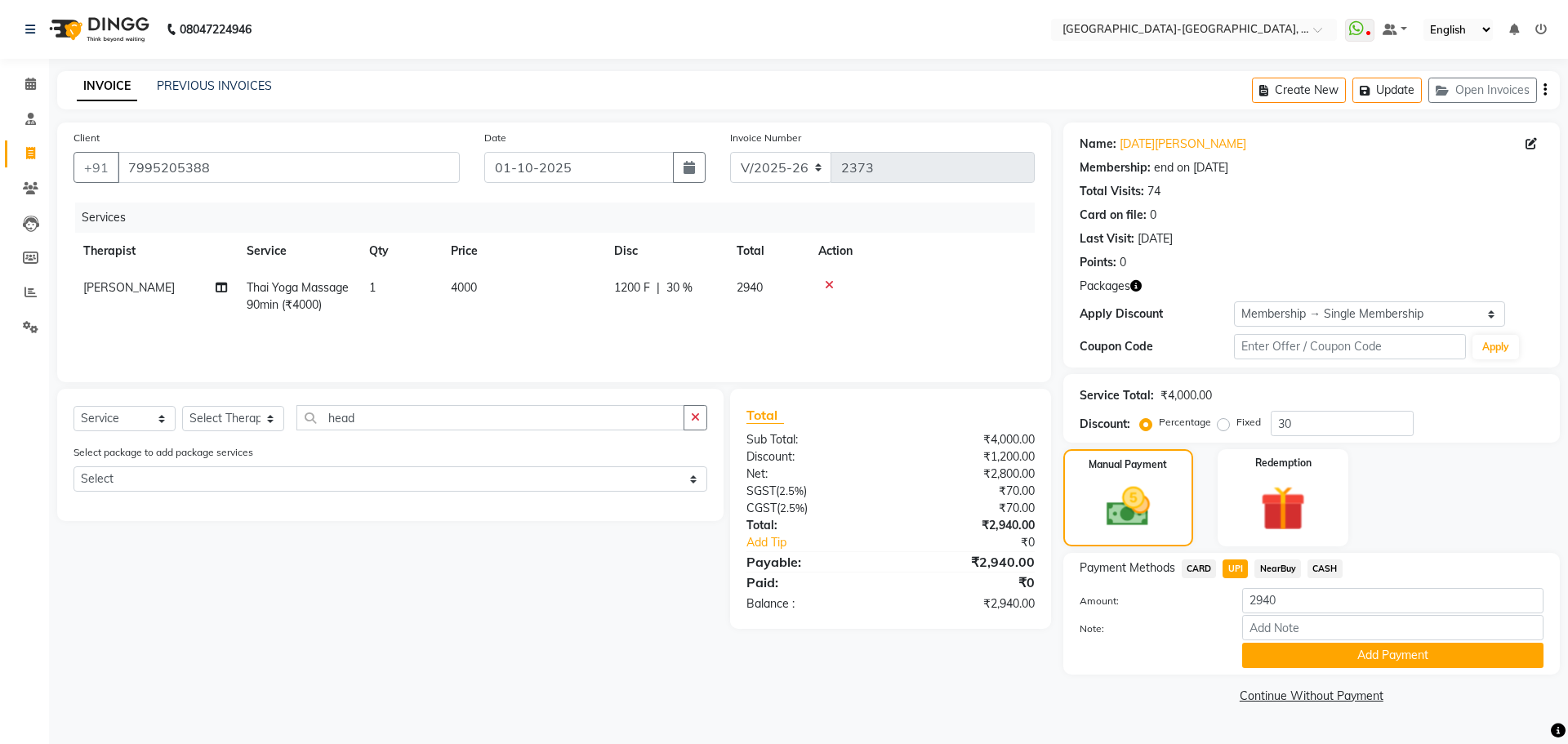
click at [1297, 669] on div "Payment Methods CARD UPI NearBuy CASH Amount: 2940 Note: Add Payment" at bounding box center [1312, 613] width 496 height 121
click at [1296, 655] on button "Add Payment" at bounding box center [1393, 656] width 301 height 25
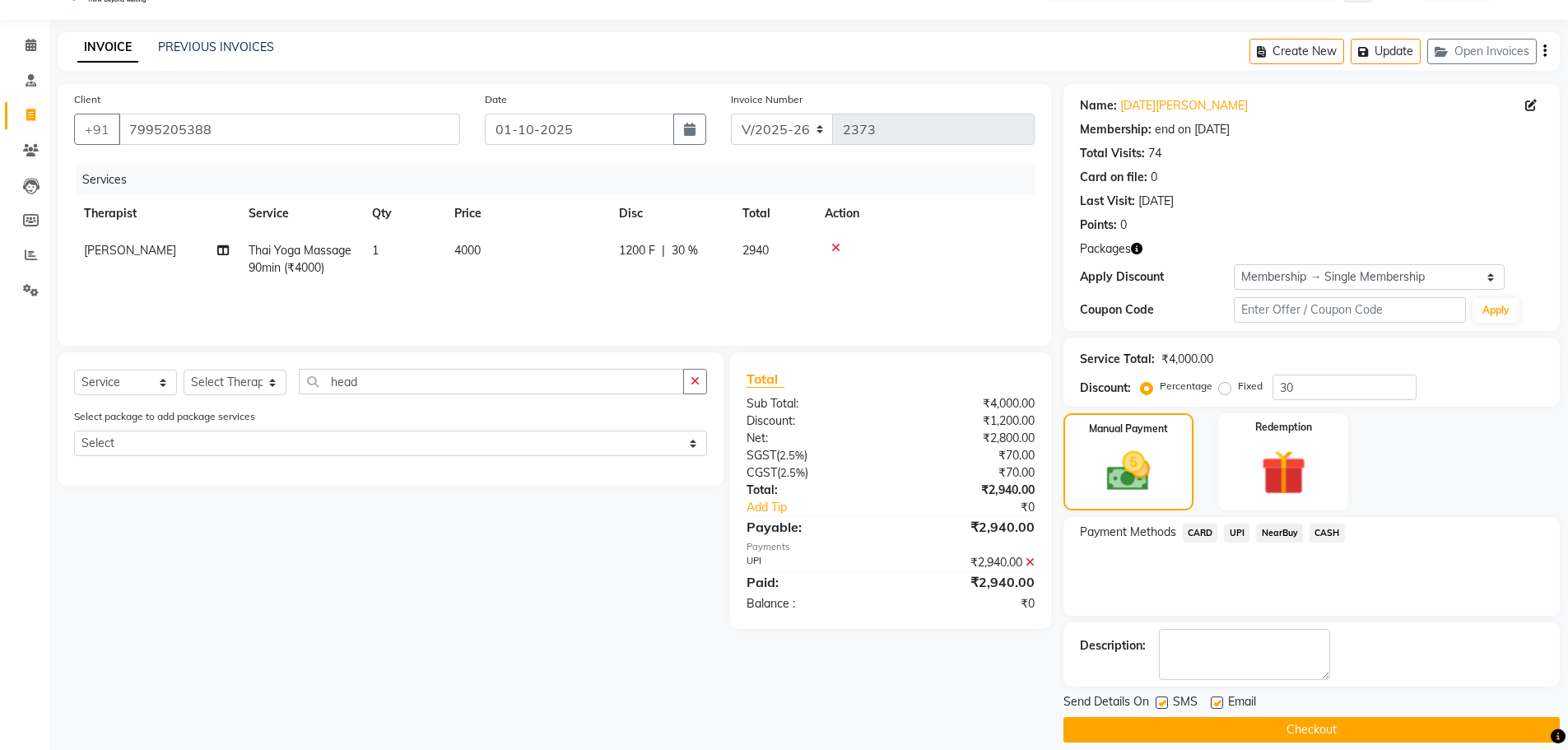
scroll to position [57, 0]
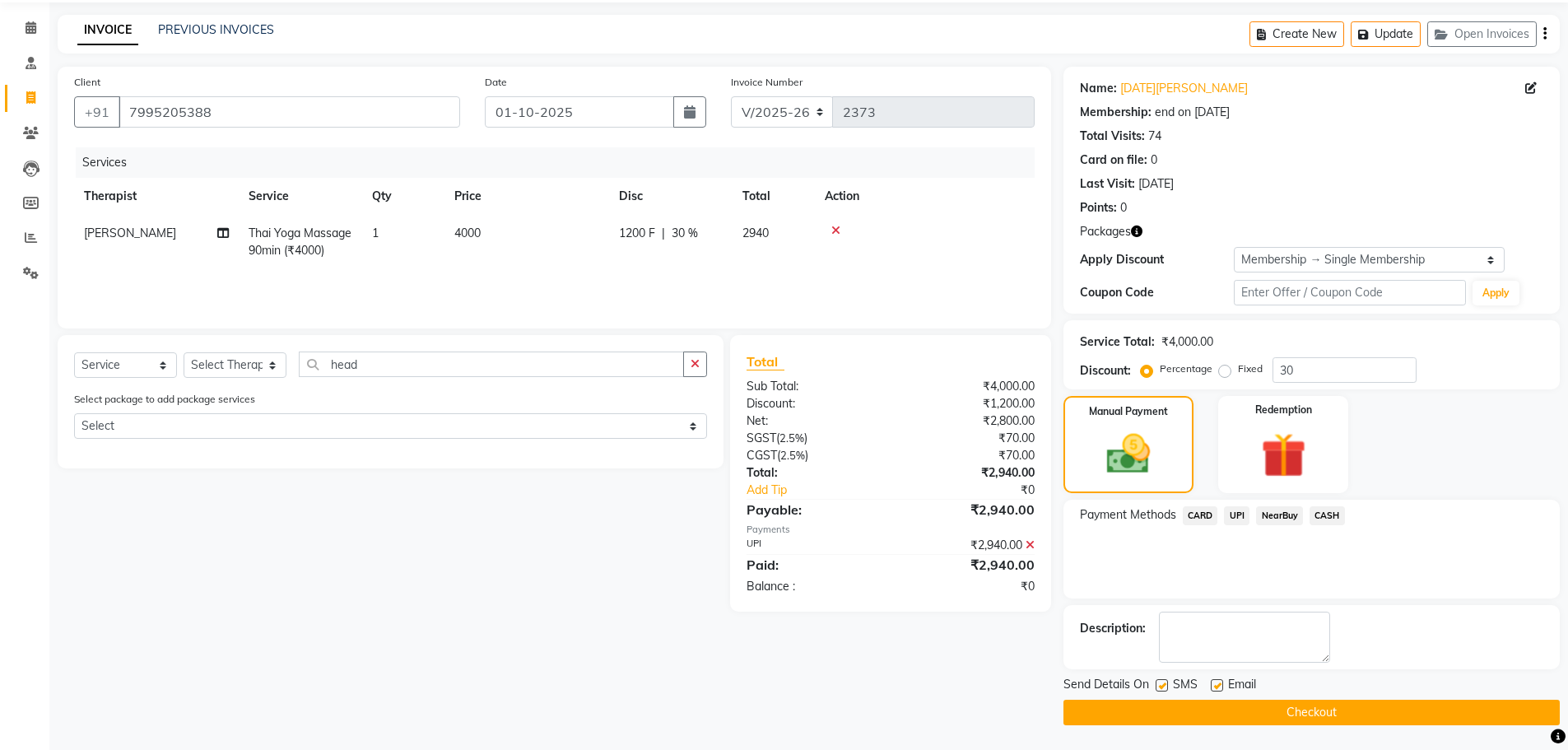
click at [1274, 701] on button "Checkout" at bounding box center [1311, 713] width 496 height 25
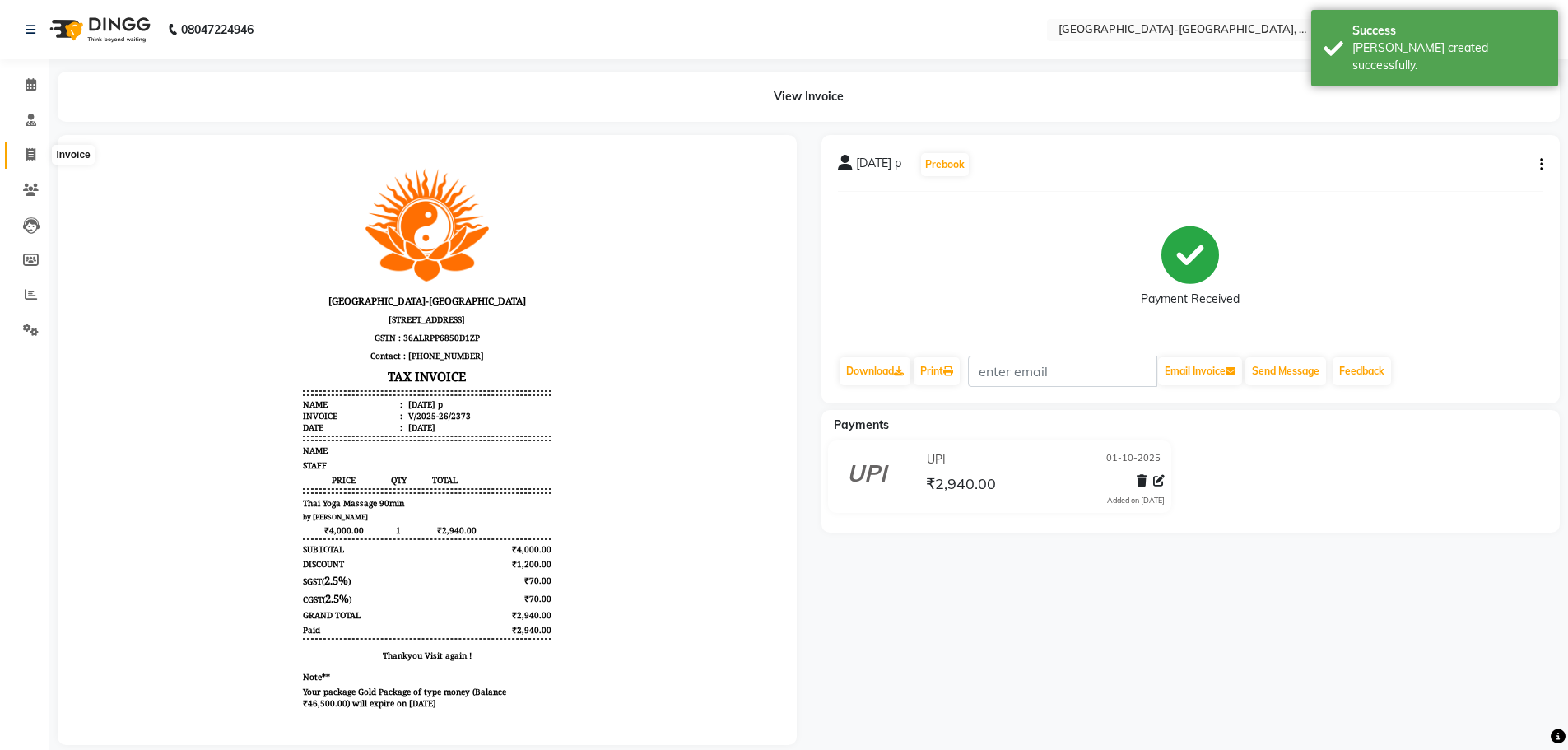
click at [33, 160] on icon at bounding box center [30, 154] width 9 height 13
select select "5851"
select select "service"
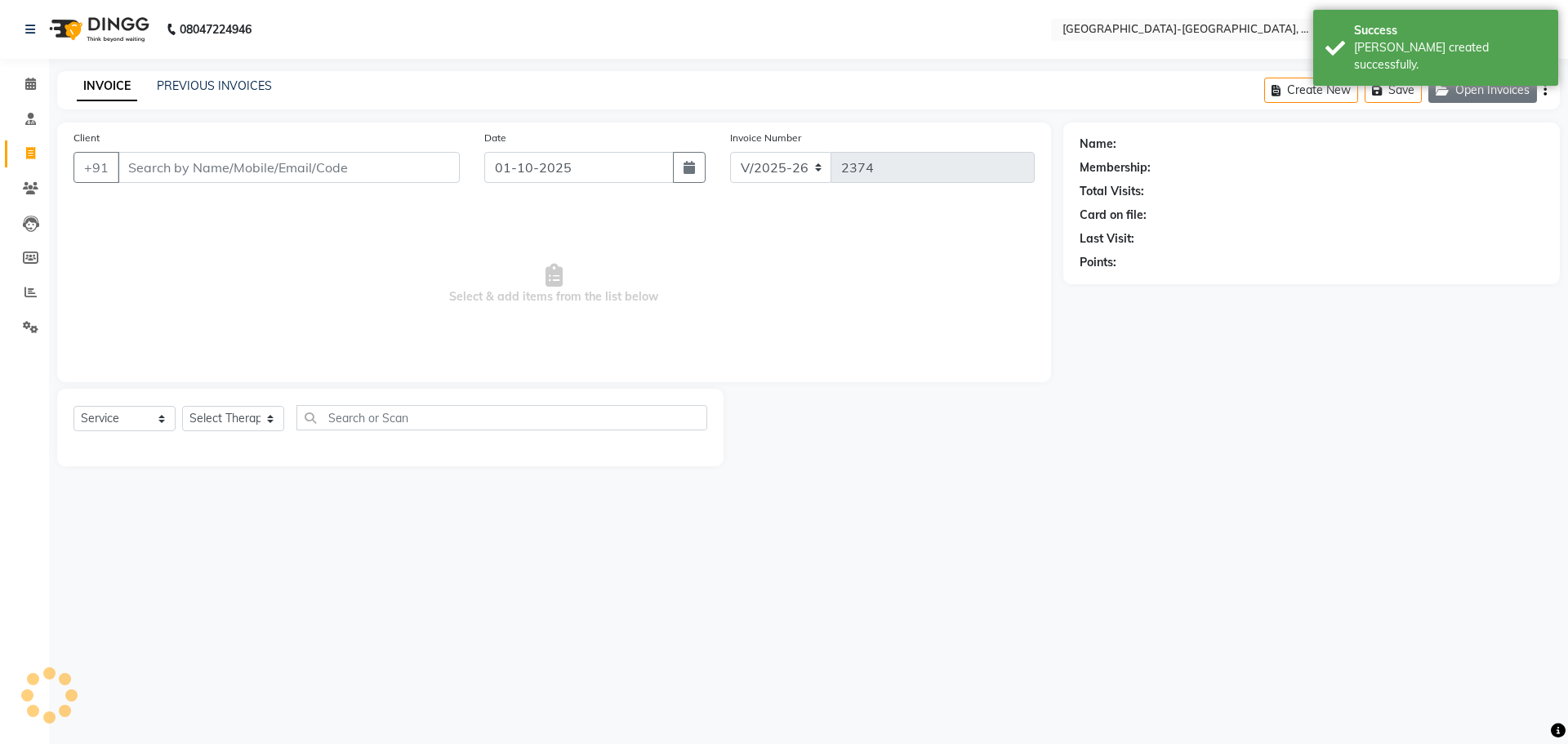
click at [1492, 93] on button "Open Invoices" at bounding box center [1483, 90] width 109 height 25
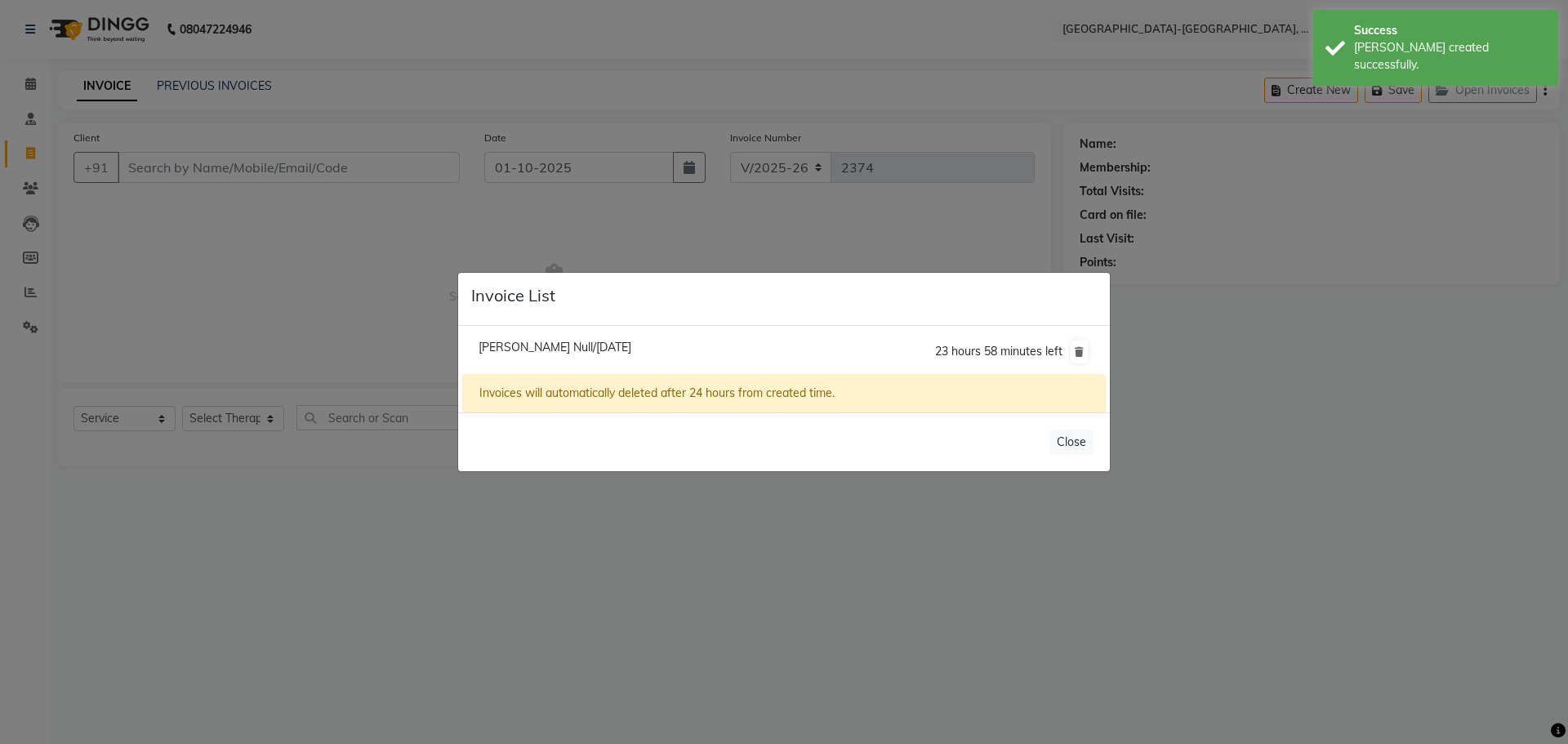
click at [547, 341] on span "Shivangi Null/01 October 2025" at bounding box center [555, 347] width 153 height 15
type input "9948657775"
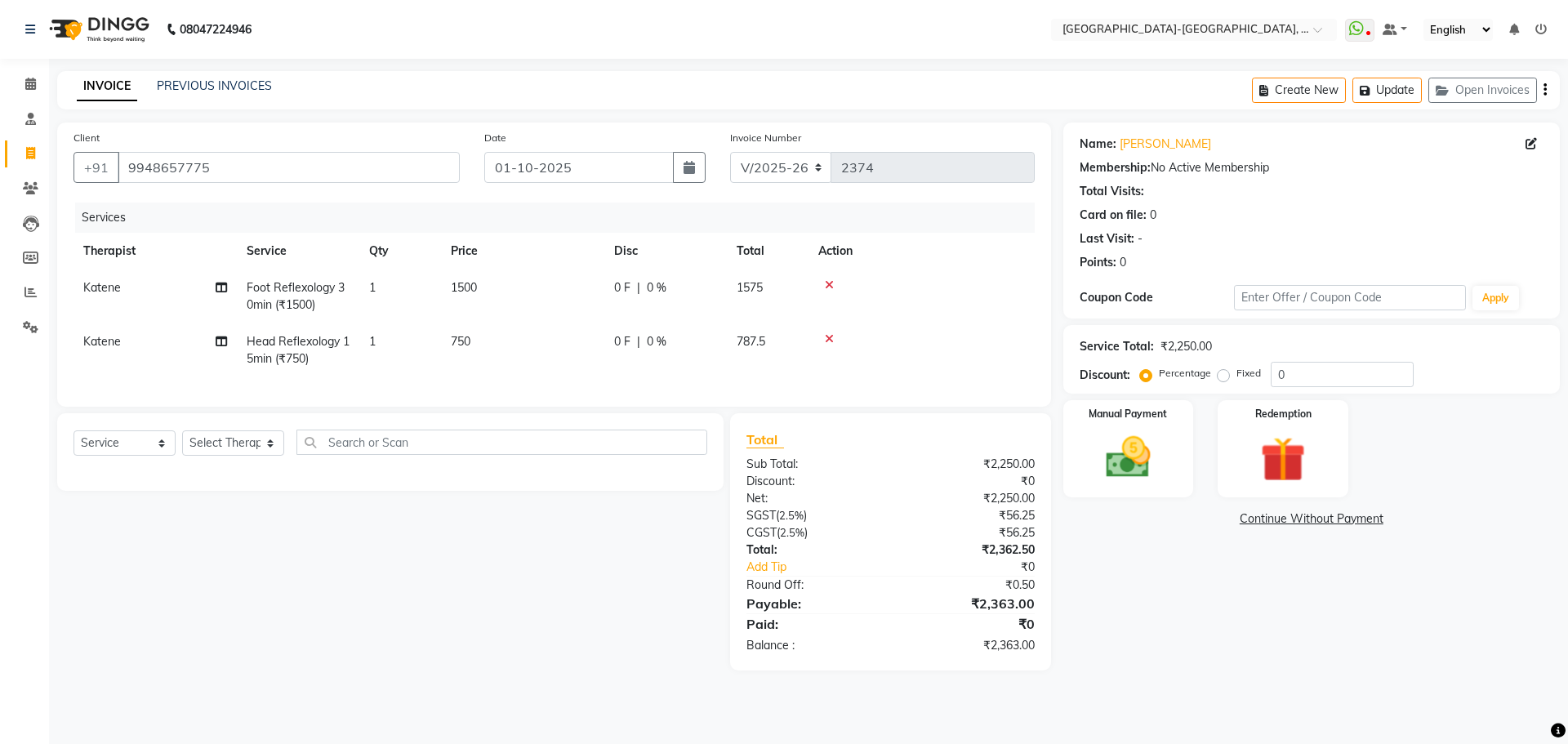
click at [115, 274] on td "Katene" at bounding box center [155, 295] width 163 height 53
select select "66851"
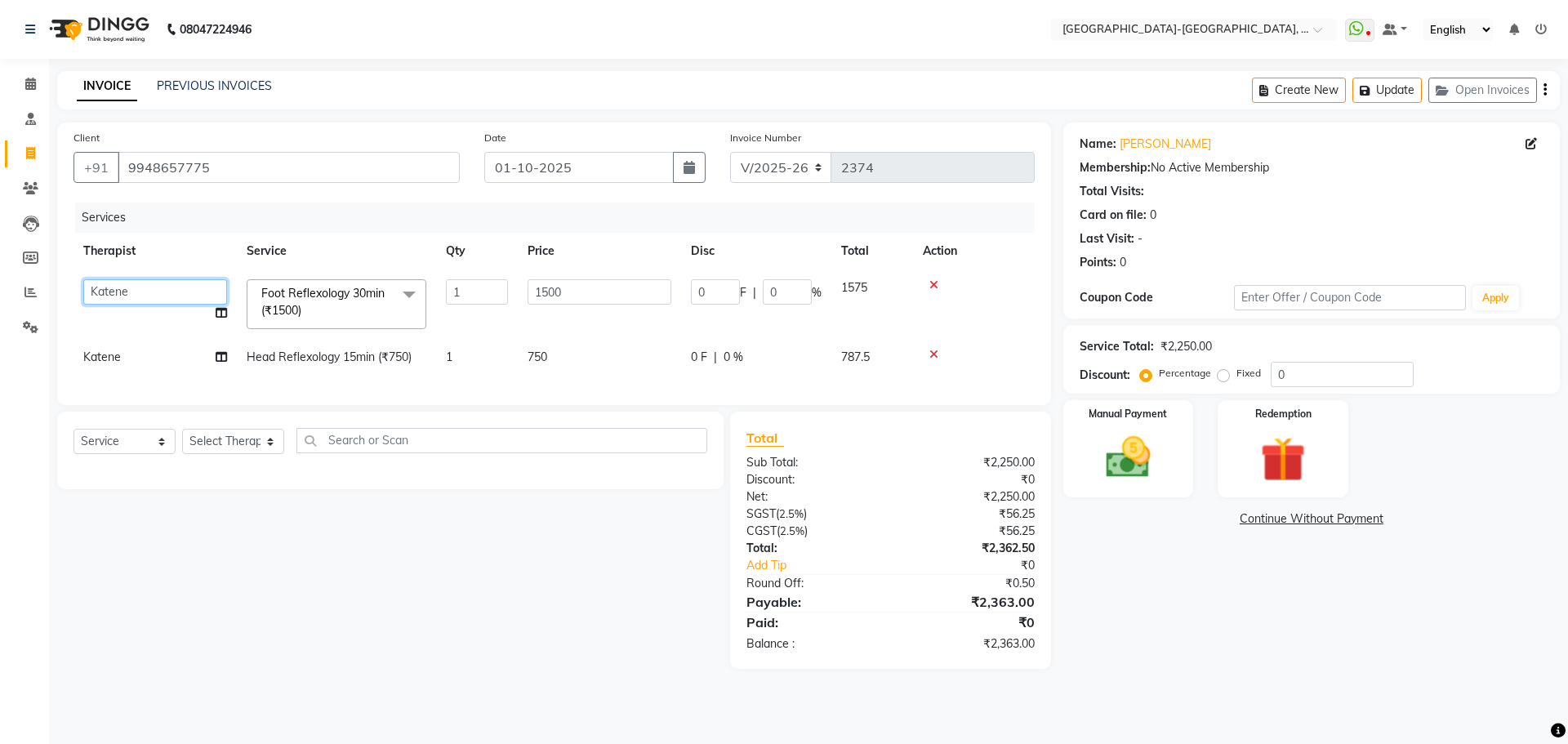
drag, startPoint x: 113, startPoint y: 285, endPoint x: 107, endPoint y: 304, distance: 19.9
click at [113, 285] on select "Adakho Bone Hridziia Iris Katene Kholu Mayio Mohit Moru P Hriidziio Sahriini Sa…" at bounding box center [155, 292] width 144 height 25
select select "66850"
click at [134, 358] on td "Katene" at bounding box center [155, 357] width 163 height 37
select select "66851"
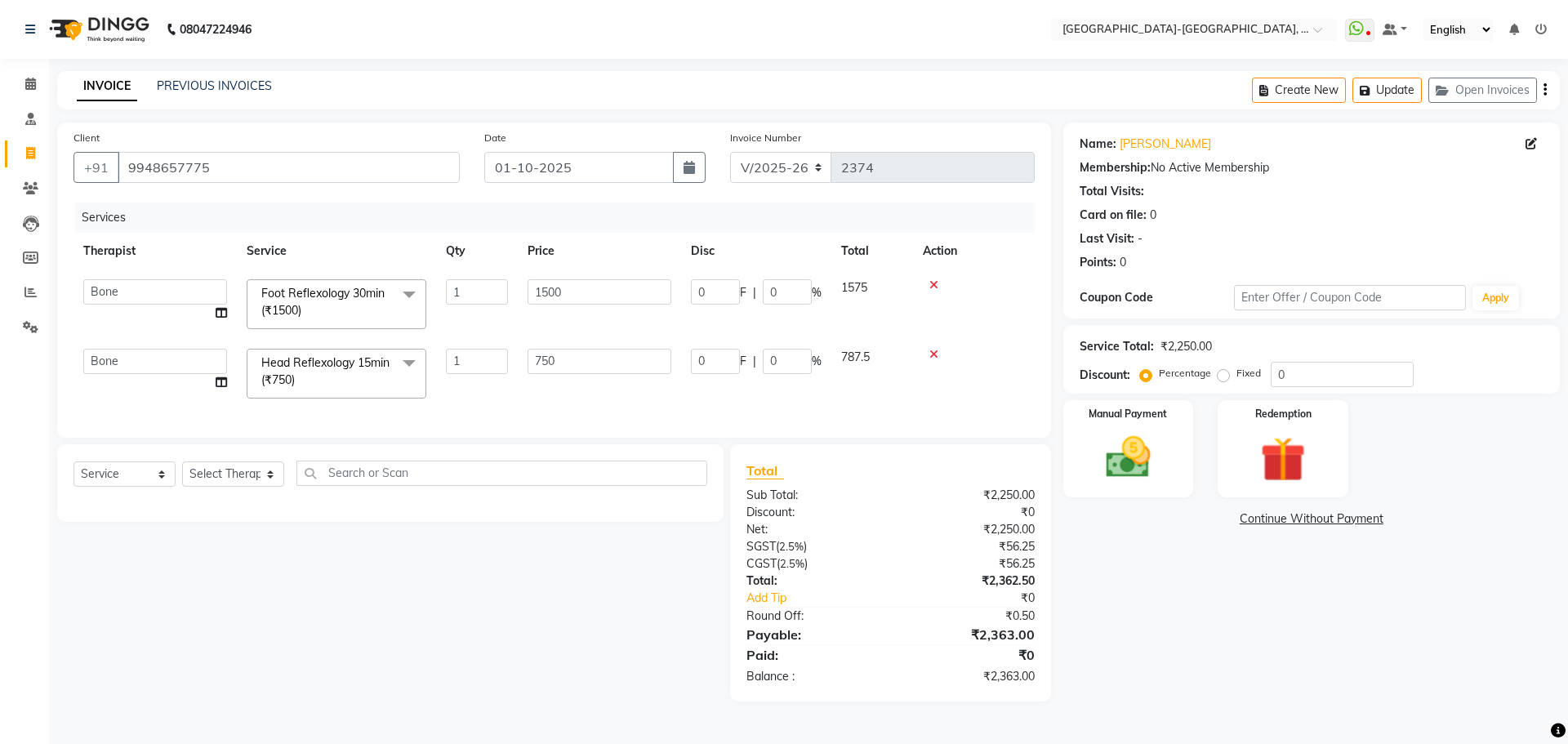
select select "66850"
click at [1383, 85] on button "Update" at bounding box center [1386, 90] width 69 height 25
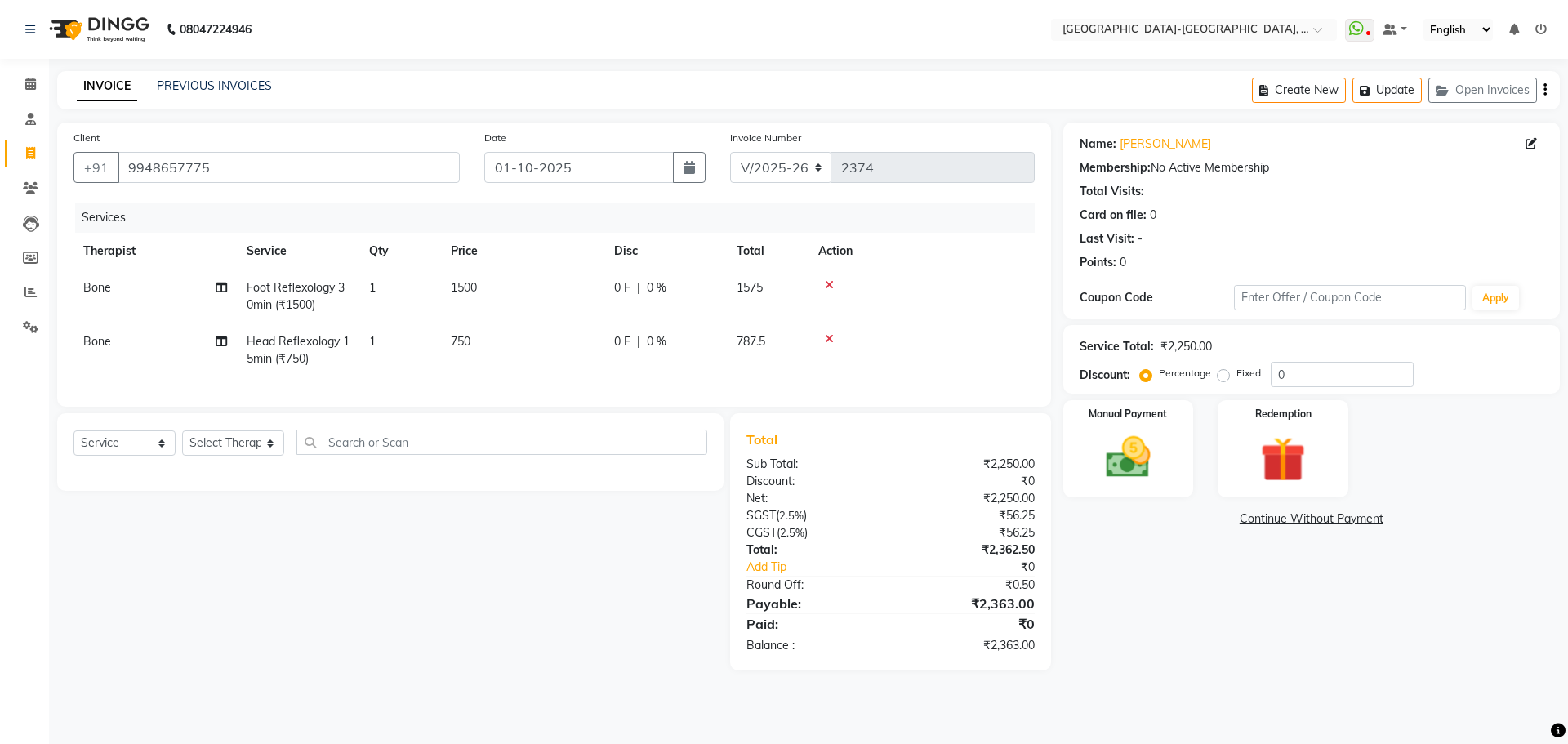
click at [105, 279] on td "Bone" at bounding box center [155, 295] width 163 height 53
select select "66850"
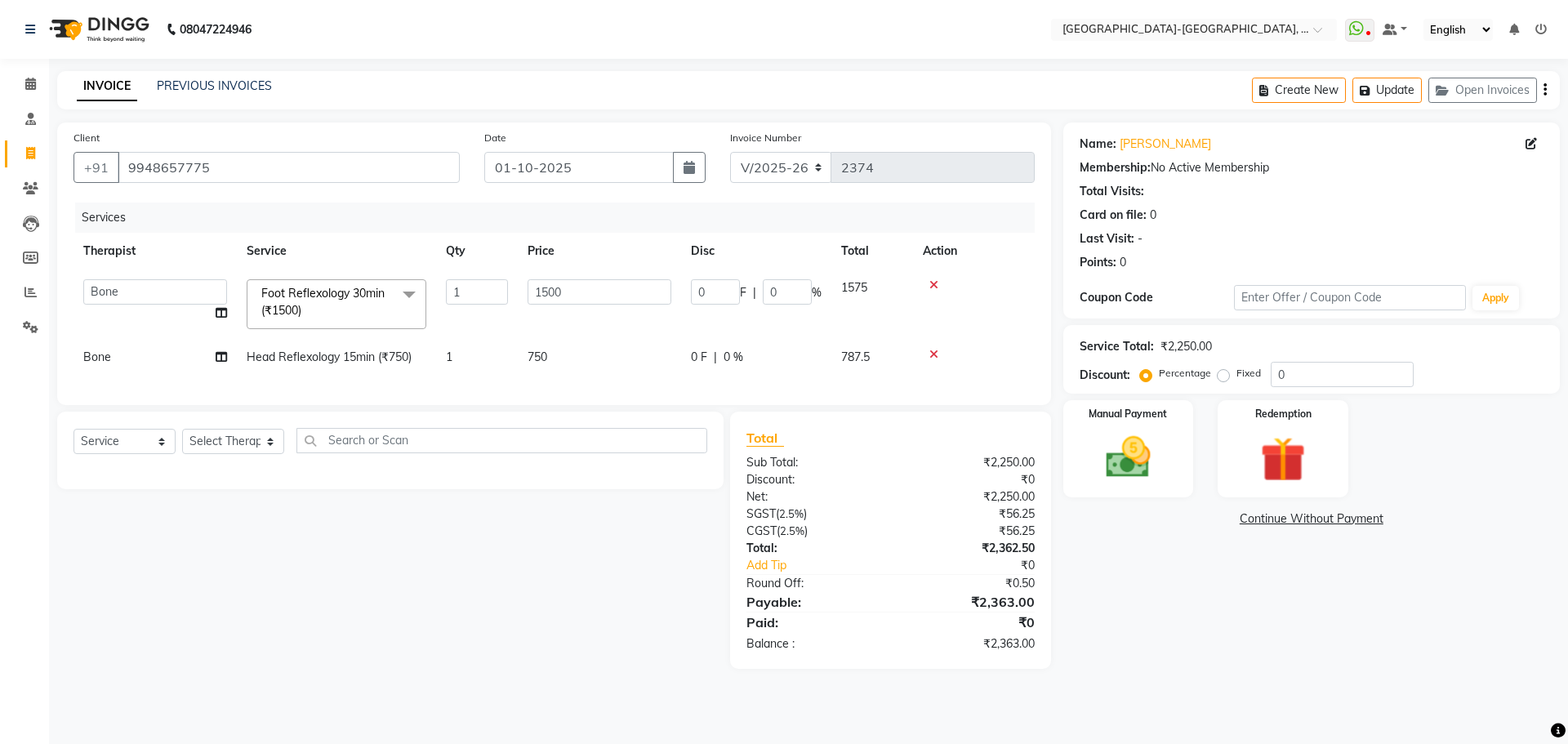
click at [103, 281] on select "Adakho Bone Hridziia Iris Katene Kholu Mayio Mohit Moru P Hriidziio Sahriini Sa…" at bounding box center [155, 292] width 144 height 25
select select "49851"
click at [125, 353] on td "Bone" at bounding box center [155, 357] width 163 height 37
select select "66850"
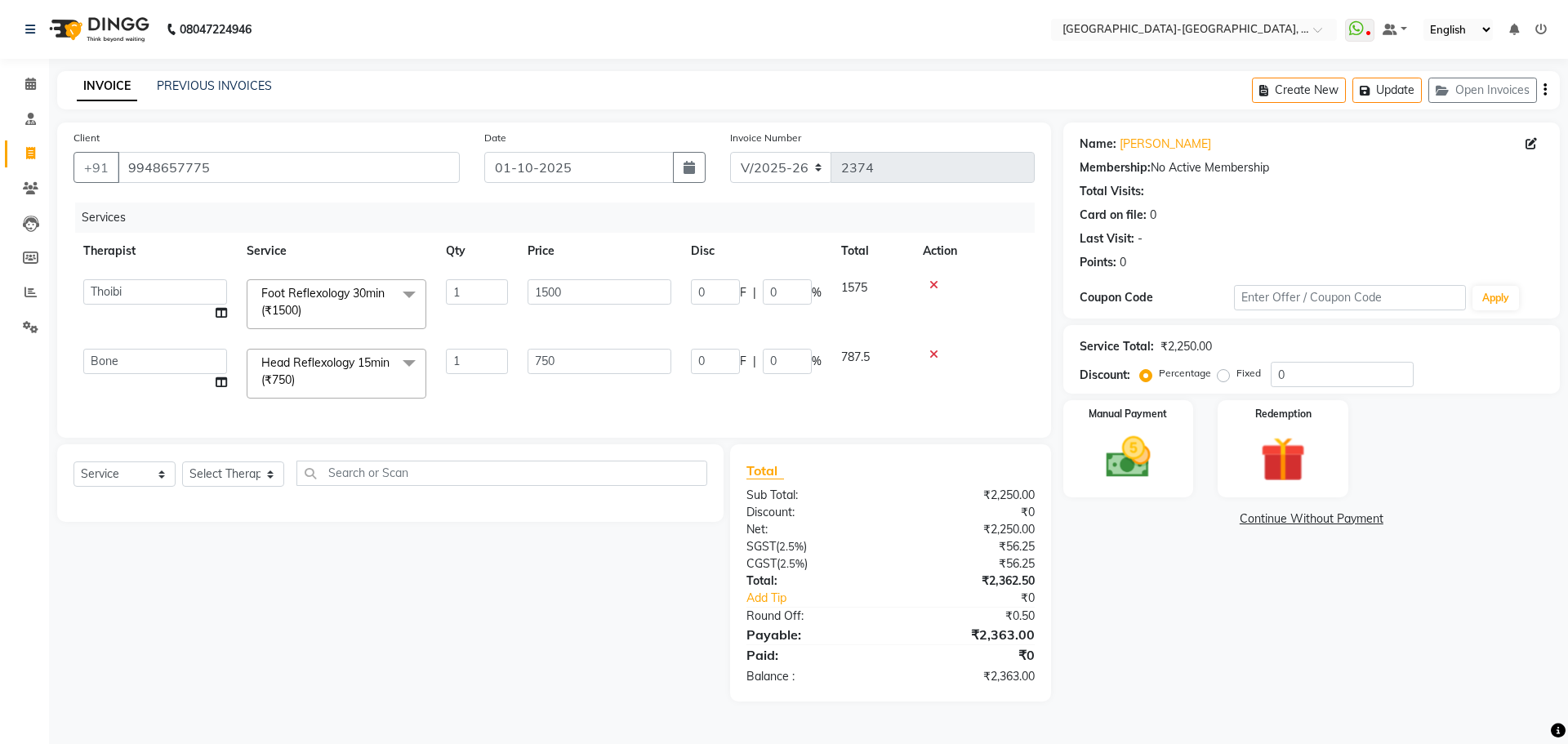
click at [116, 364] on select "Adakho Bone Hridziia Iris Katene Kholu Mayio Mohit Moru P Hriidziio Sahriini Sa…" at bounding box center [155, 361] width 144 height 25
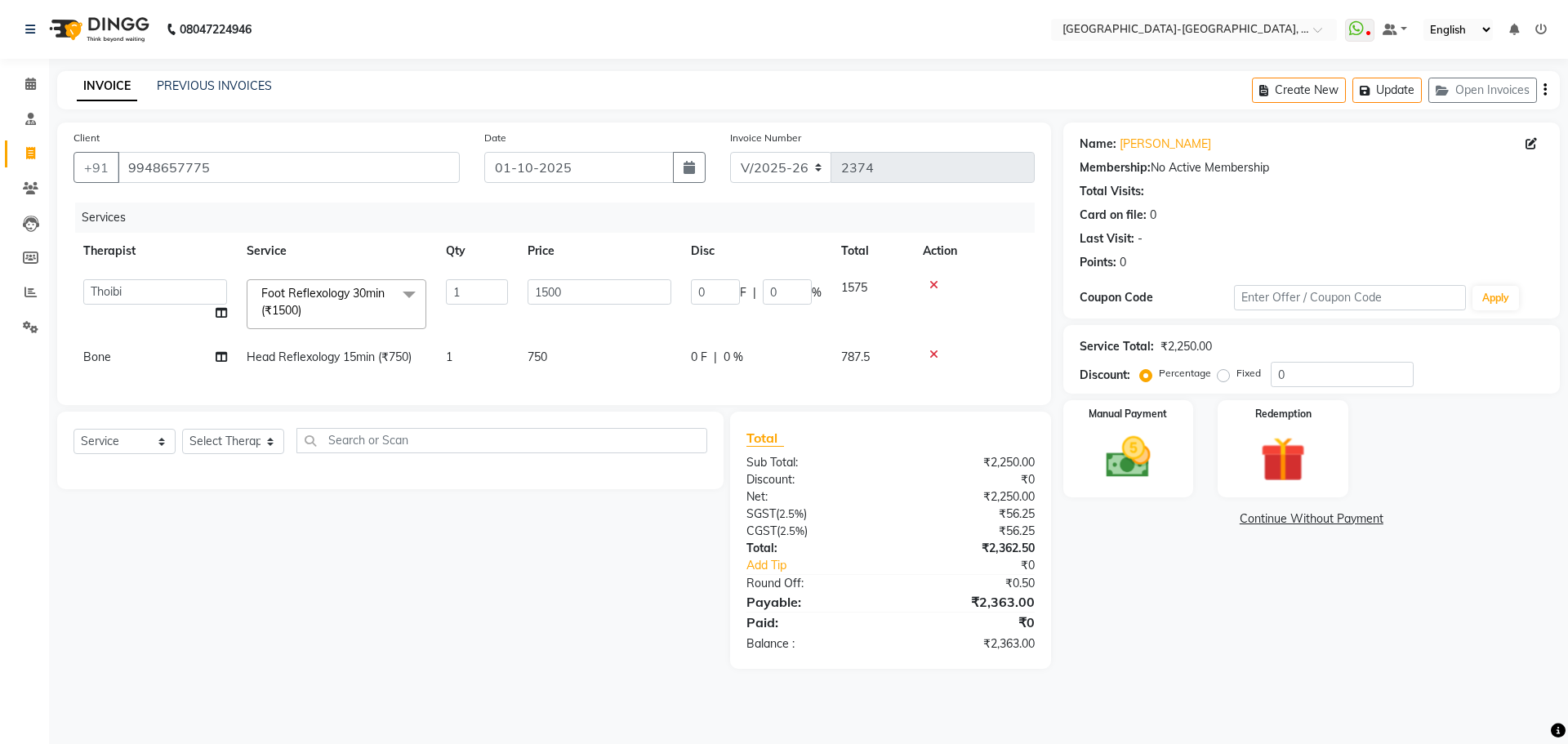
click at [102, 693] on main "INVOICE PREVIOUS INVOICES Create New Update Open Invoices Client +91 9948657775…" at bounding box center [808, 382] width 1519 height 623
click at [123, 358] on td "Bone" at bounding box center [155, 357] width 163 height 37
select select "66850"
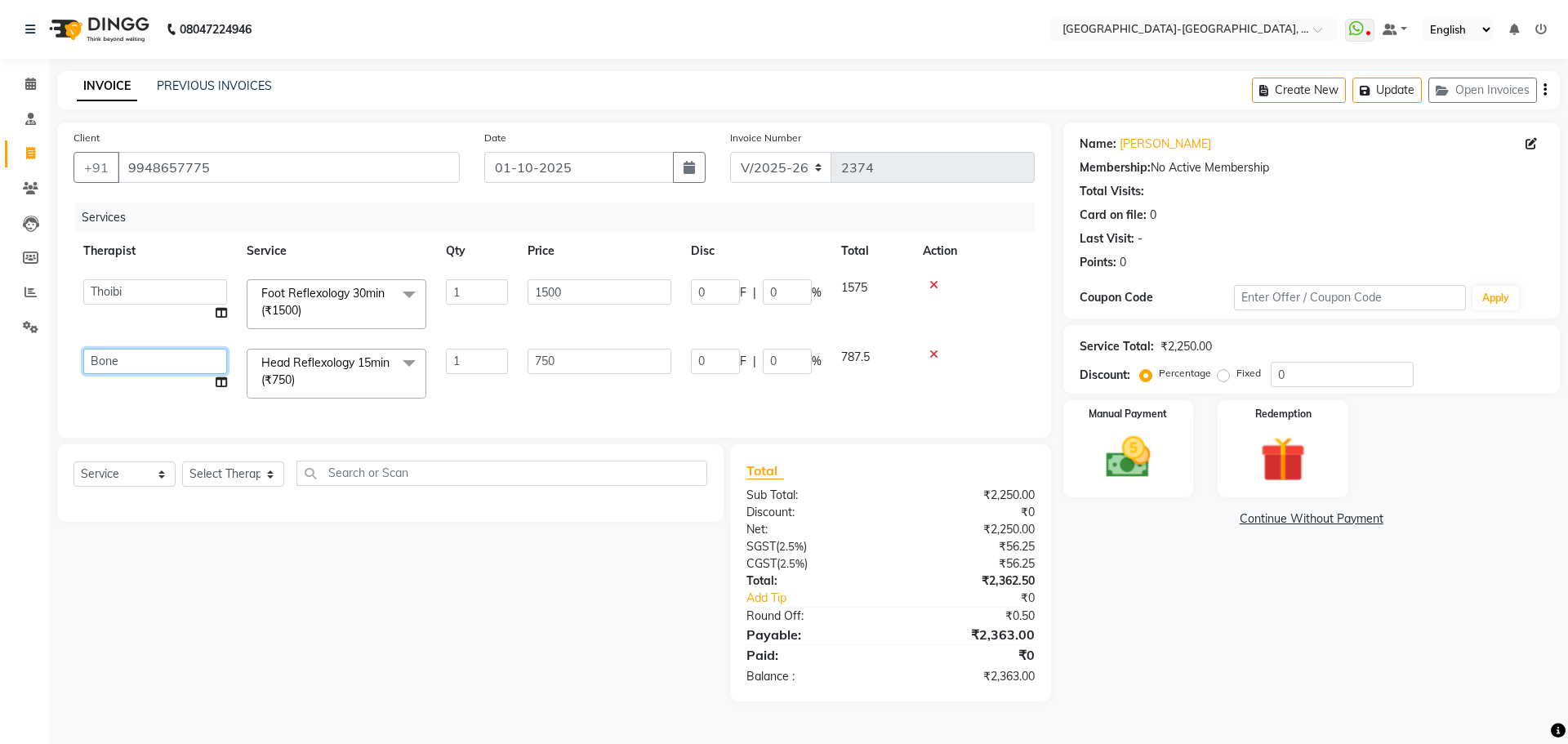
drag, startPoint x: 131, startPoint y: 358, endPoint x: 128, endPoint y: 373, distance: 15.3
click at [131, 358] on select "Adakho Bone Hridziia Iris Katene Kholu Mayio Mohit Moru P Hriidziio Sahriini Sa…" at bounding box center [155, 361] width 144 height 25
select select "49851"
click at [1400, 89] on button "Update" at bounding box center [1386, 90] width 69 height 25
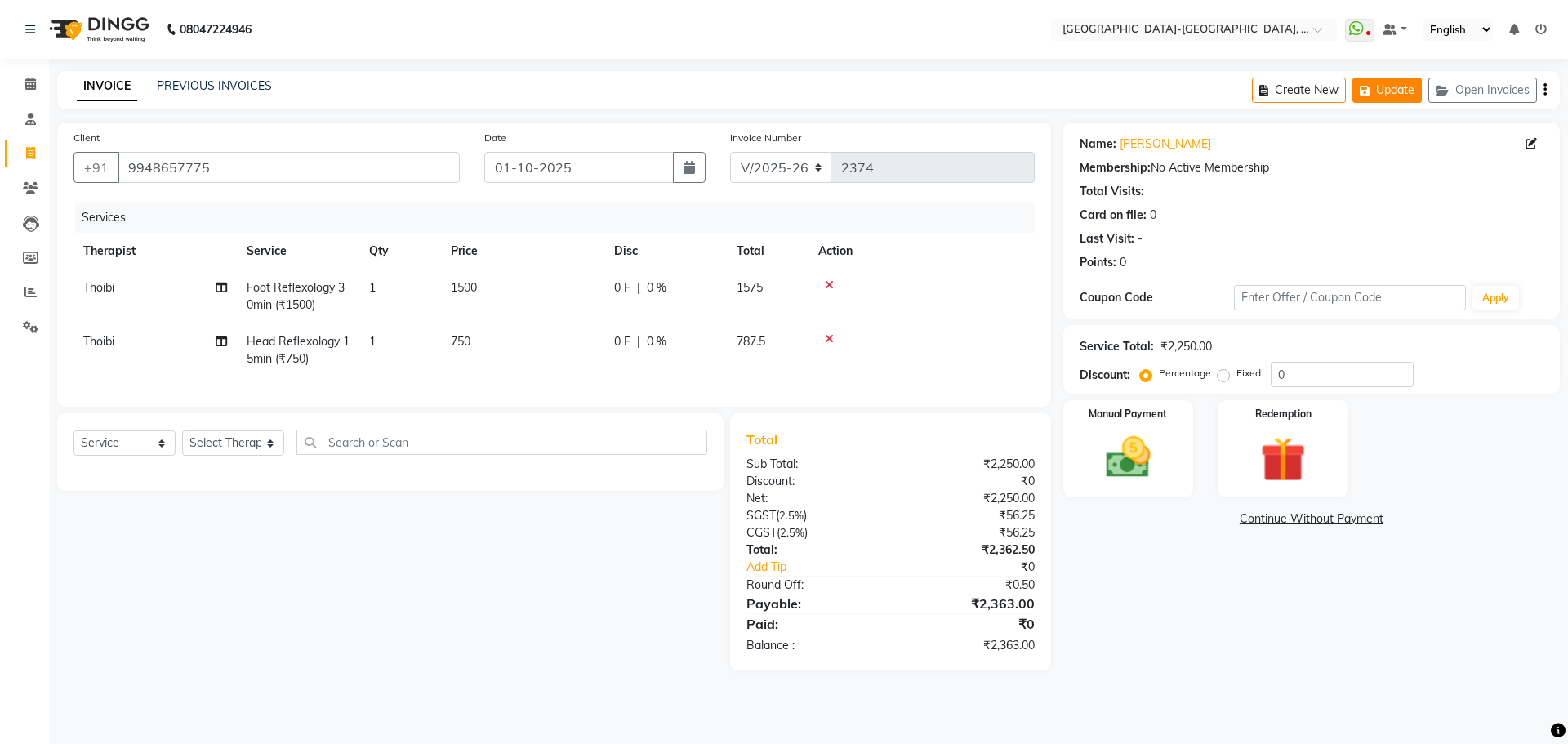
click at [1377, 92] on button "Update" at bounding box center [1386, 90] width 69 height 25
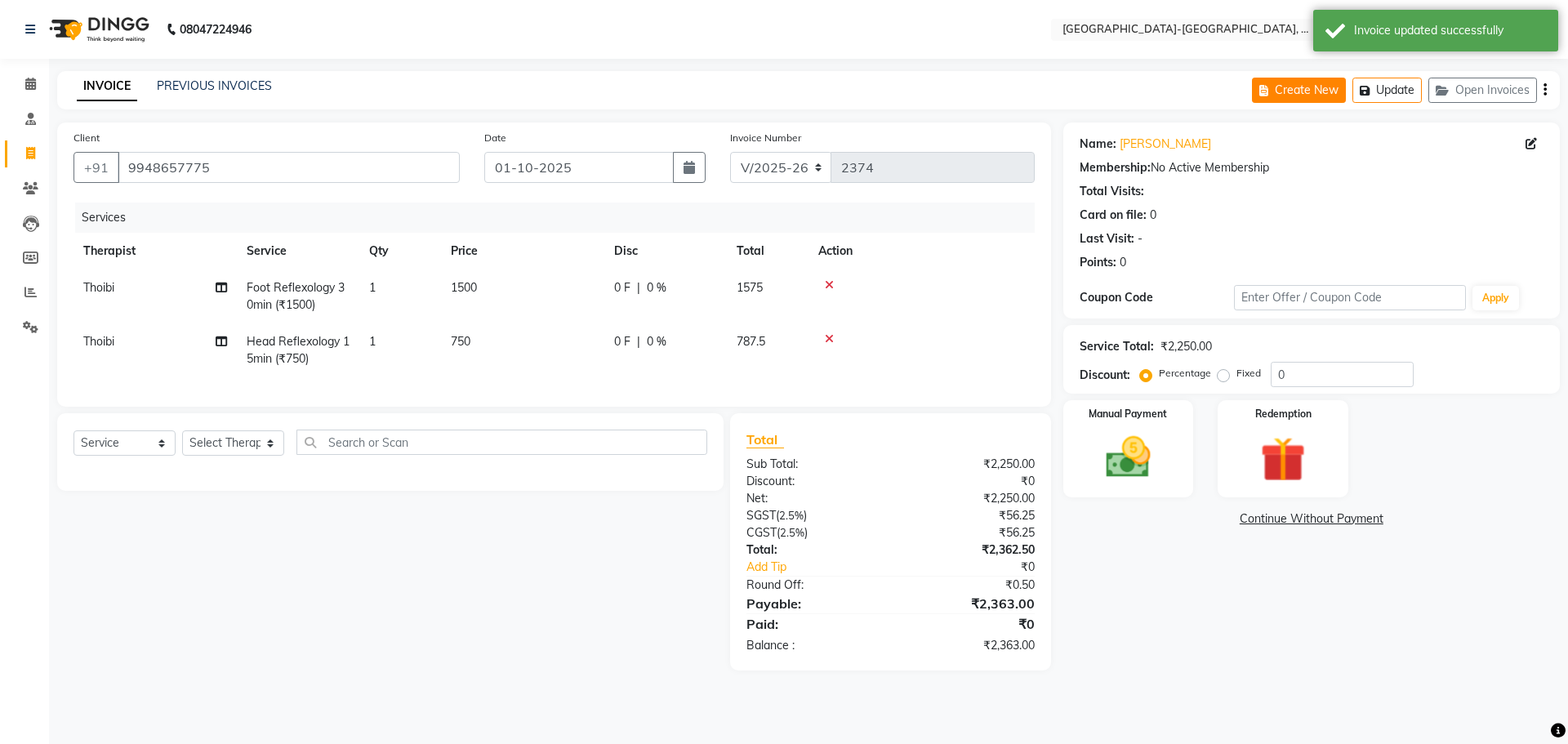
click at [1307, 94] on button "Create New" at bounding box center [1299, 90] width 94 height 25
select select "service"
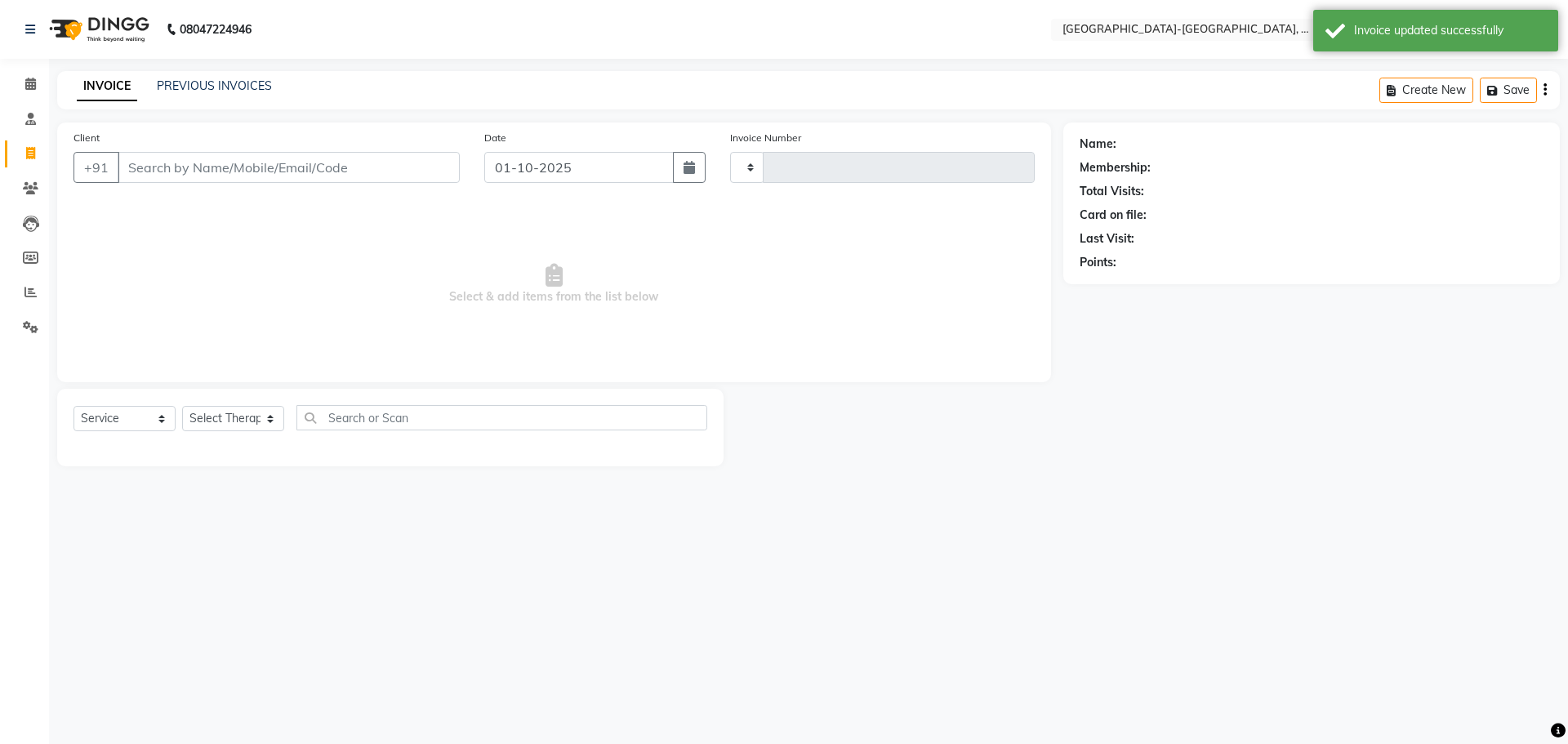
type input "2374"
select select "5851"
click at [275, 154] on input "Client" at bounding box center [289, 167] width 342 height 31
drag, startPoint x: 275, startPoint y: 166, endPoint x: 1567, endPoint y: 49, distance: 1297.3
click at [325, 172] on input "Client" at bounding box center [289, 167] width 342 height 31
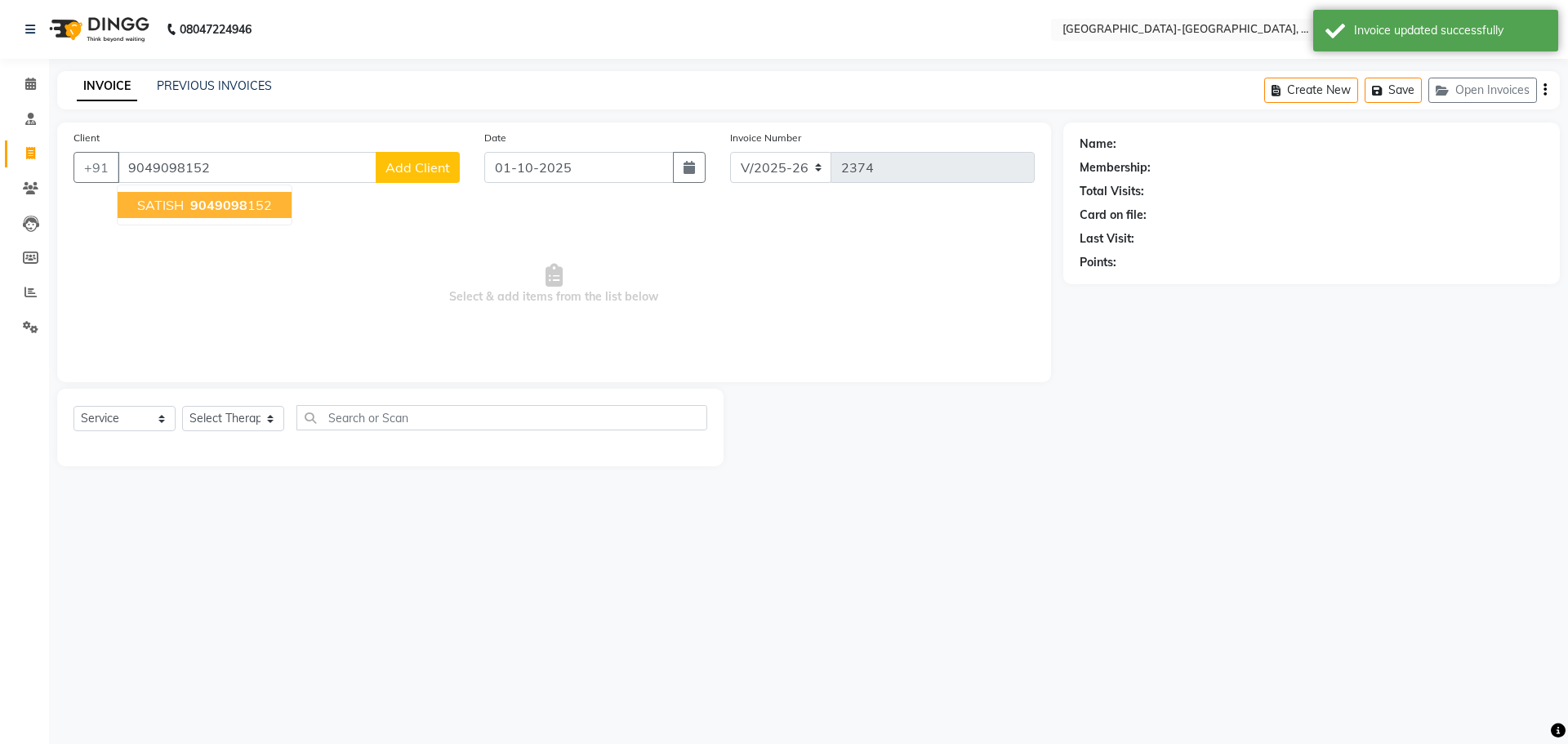
type input "9049098152"
click at [244, 200] on span "9049098" at bounding box center [219, 205] width 57 height 17
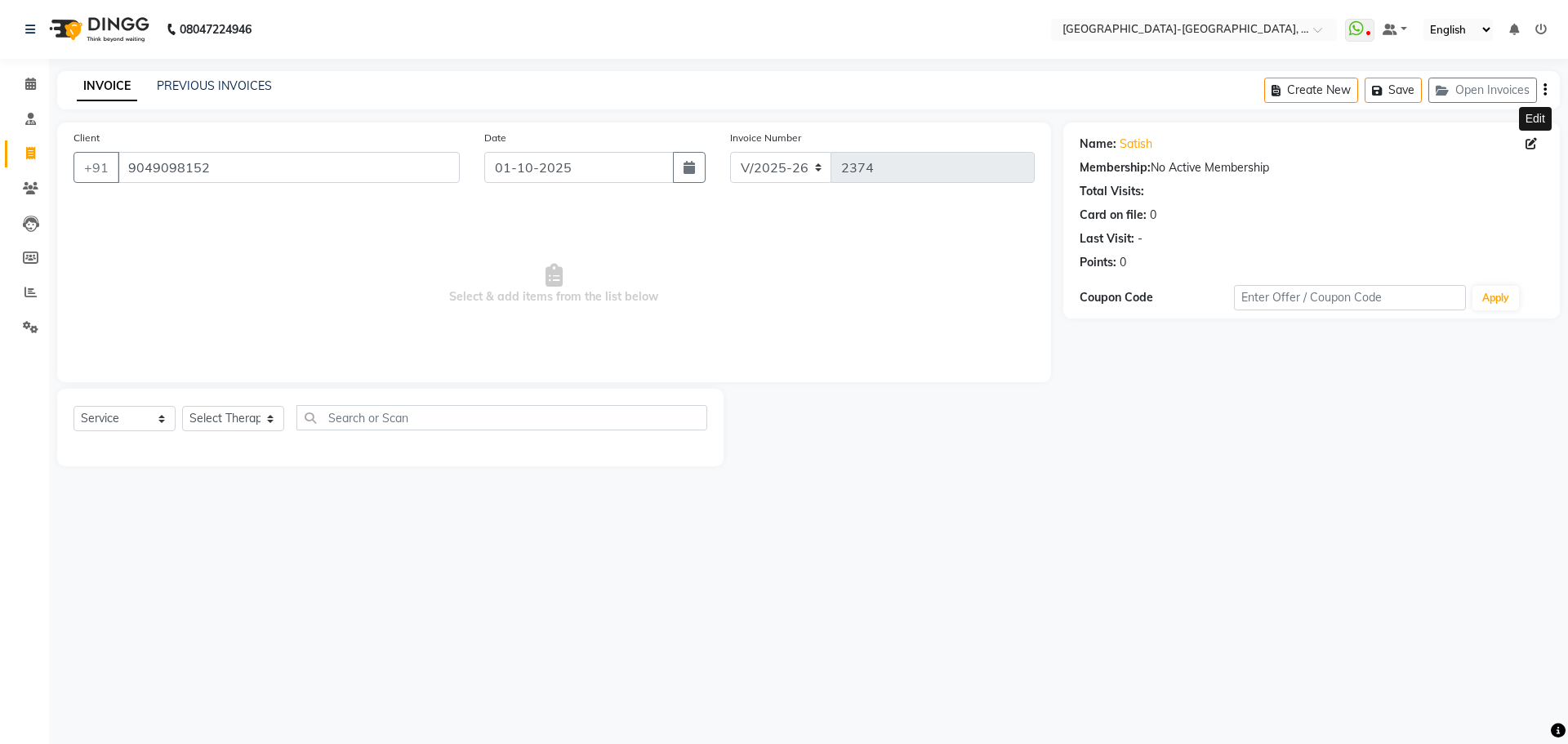
click at [1531, 146] on icon at bounding box center [1532, 144] width 12 height 12
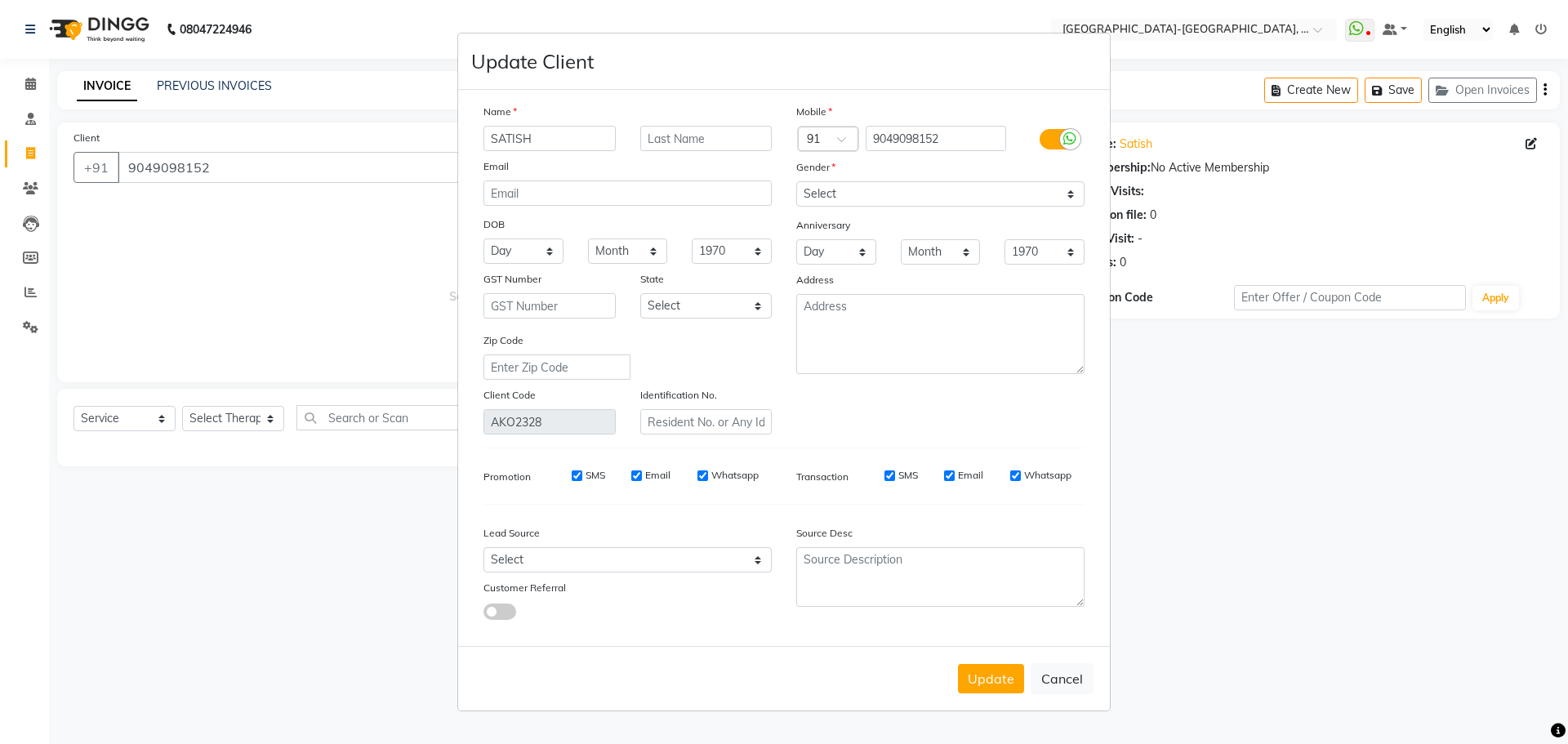
click at [1533, 145] on ngb-modal-window "Update Client Name SATISH Email DOB Day 01 02 03 04 05 06 07 08 09 10 11 12 13 …" at bounding box center [784, 372] width 1568 height 744
drag, startPoint x: 905, startPoint y: 200, endPoint x: 880, endPoint y: 206, distance: 25.7
click at [905, 200] on select "Select Male Female Other Prefer Not To Say" at bounding box center [940, 194] width 289 height 25
select select "male"
click at [797, 182] on select "Select Male Female Other Prefer Not To Say" at bounding box center [940, 194] width 289 height 25
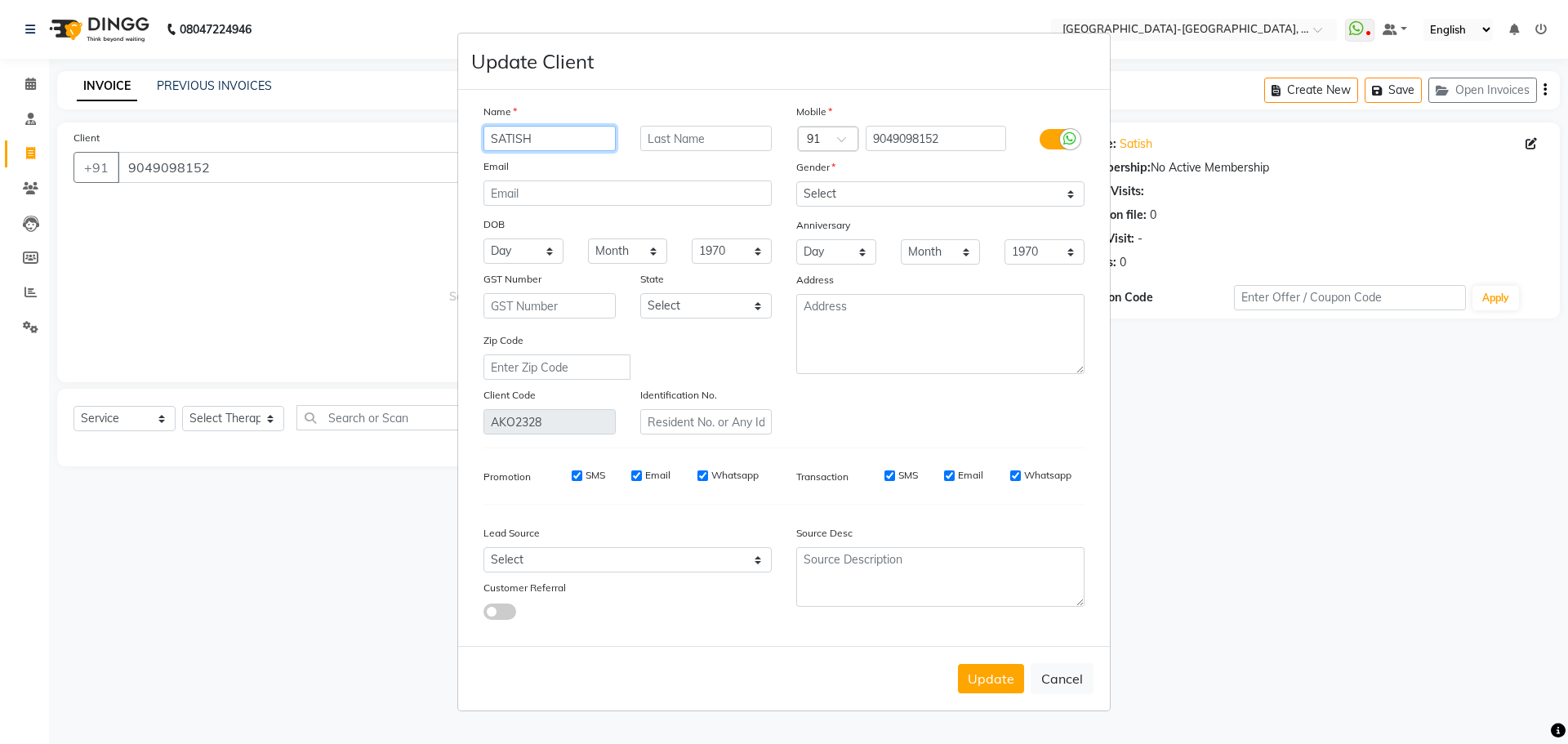
drag, startPoint x: 556, startPoint y: 140, endPoint x: 528, endPoint y: 161, distance: 35.0
click at [408, 156] on ngb-modal-window "Update Client Name SATISH Email DOB Day 01 02 03 04 05 06 07 08 09 10 11 12 13 …" at bounding box center [784, 372] width 1568 height 744
type input "Srikanth"
click at [990, 679] on button "Update" at bounding box center [991, 679] width 66 height 29
select select
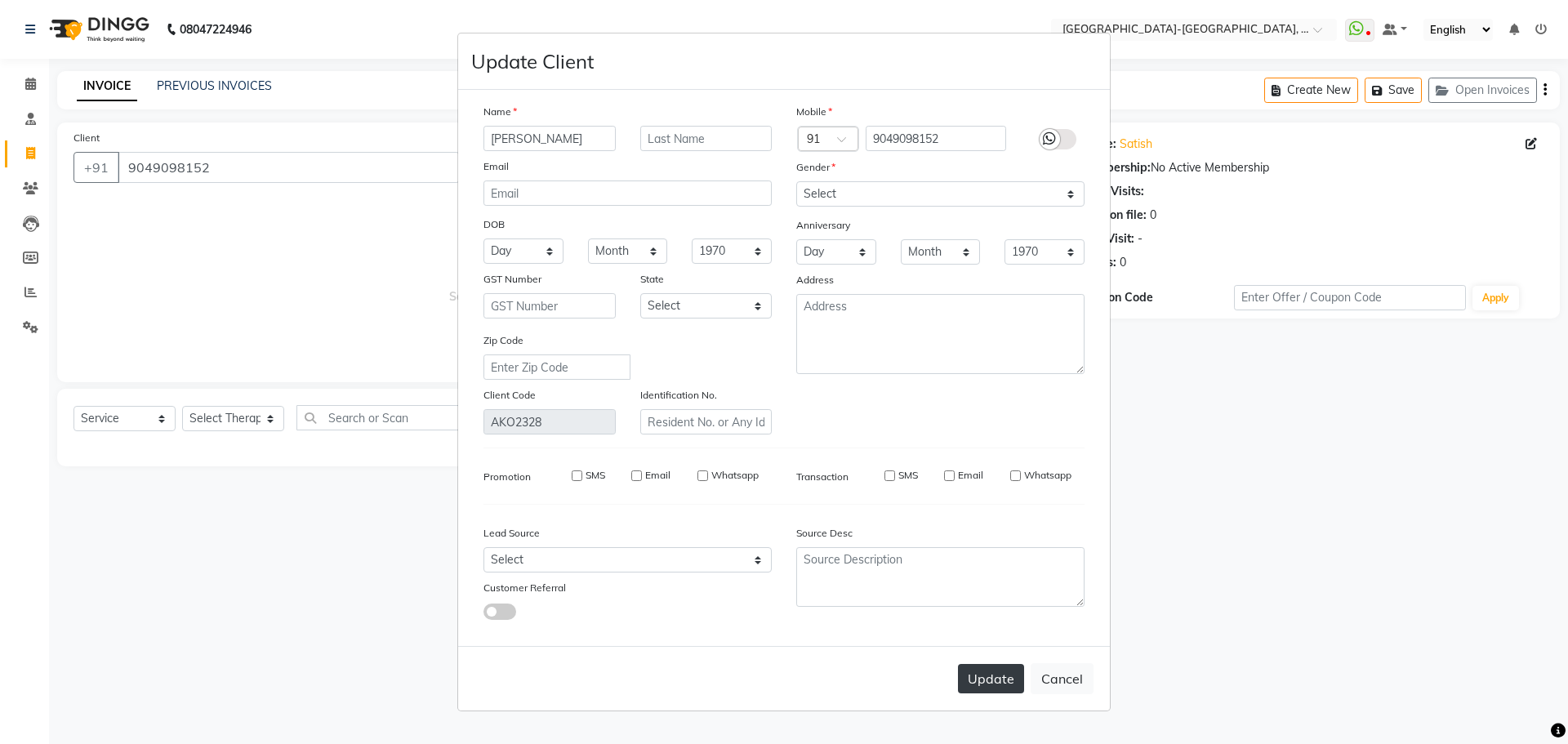
select select
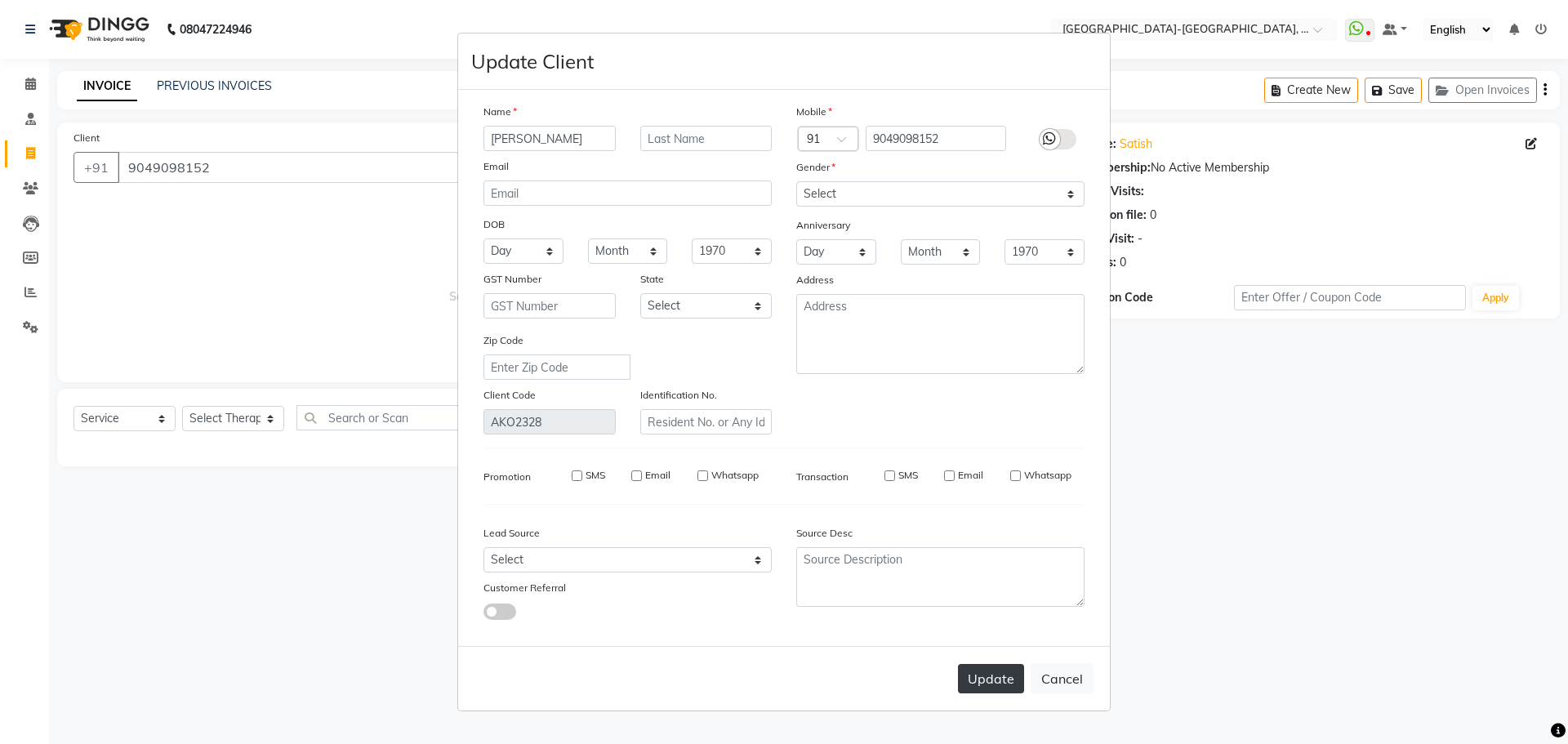
select select
checkbox input "false"
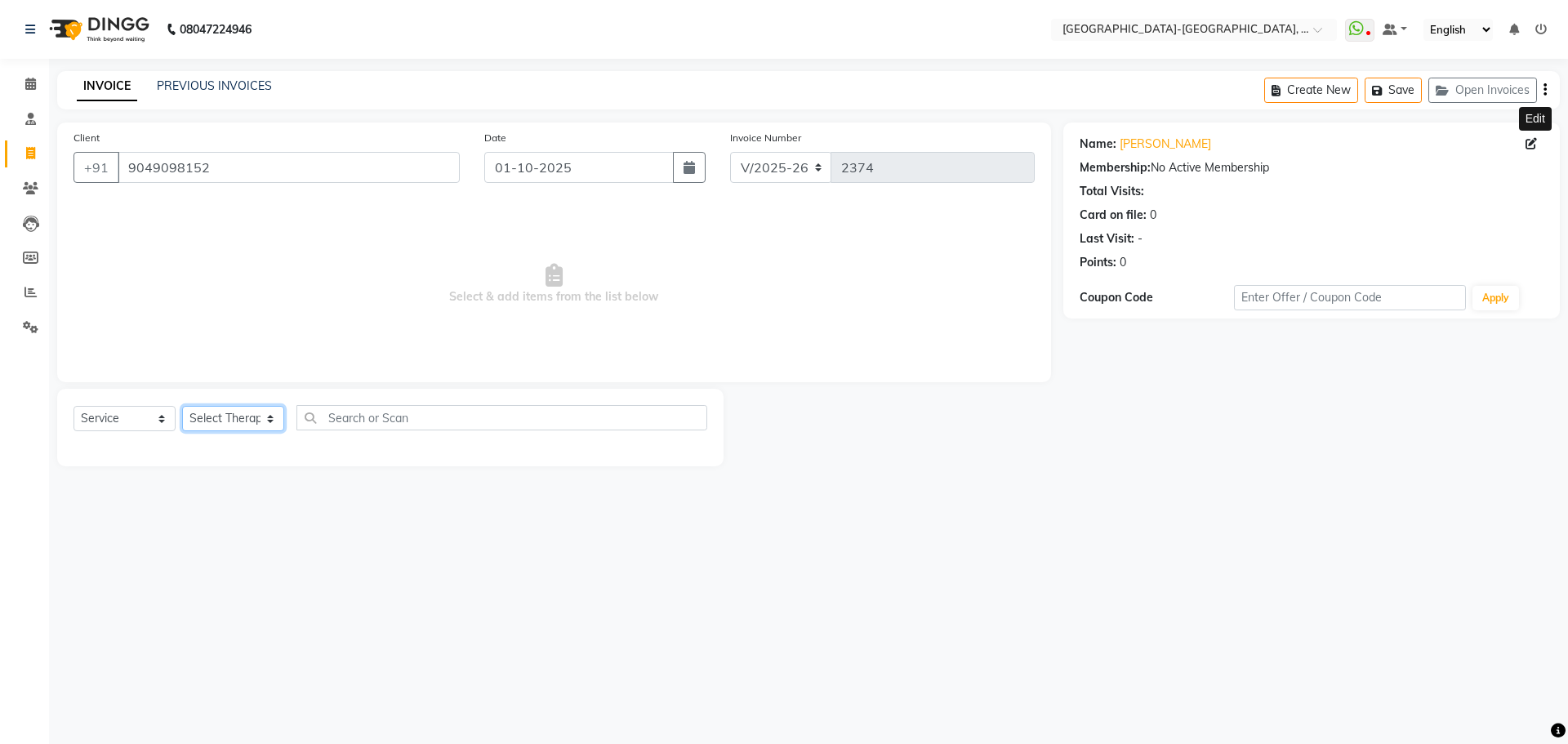
click at [267, 423] on select "Select Therapist Adakho Bone Hridziia Iris Katene Kholu Mayio Mohit Moru P Hrii…" at bounding box center [232, 419] width 102 height 25
select select "49851"
click at [182, 406] on select "Select Therapist Adakho Bone Hridziia Iris Katene Kholu Mayio Mohit Moru P Hrii…" at bounding box center [232, 419] width 102 height 25
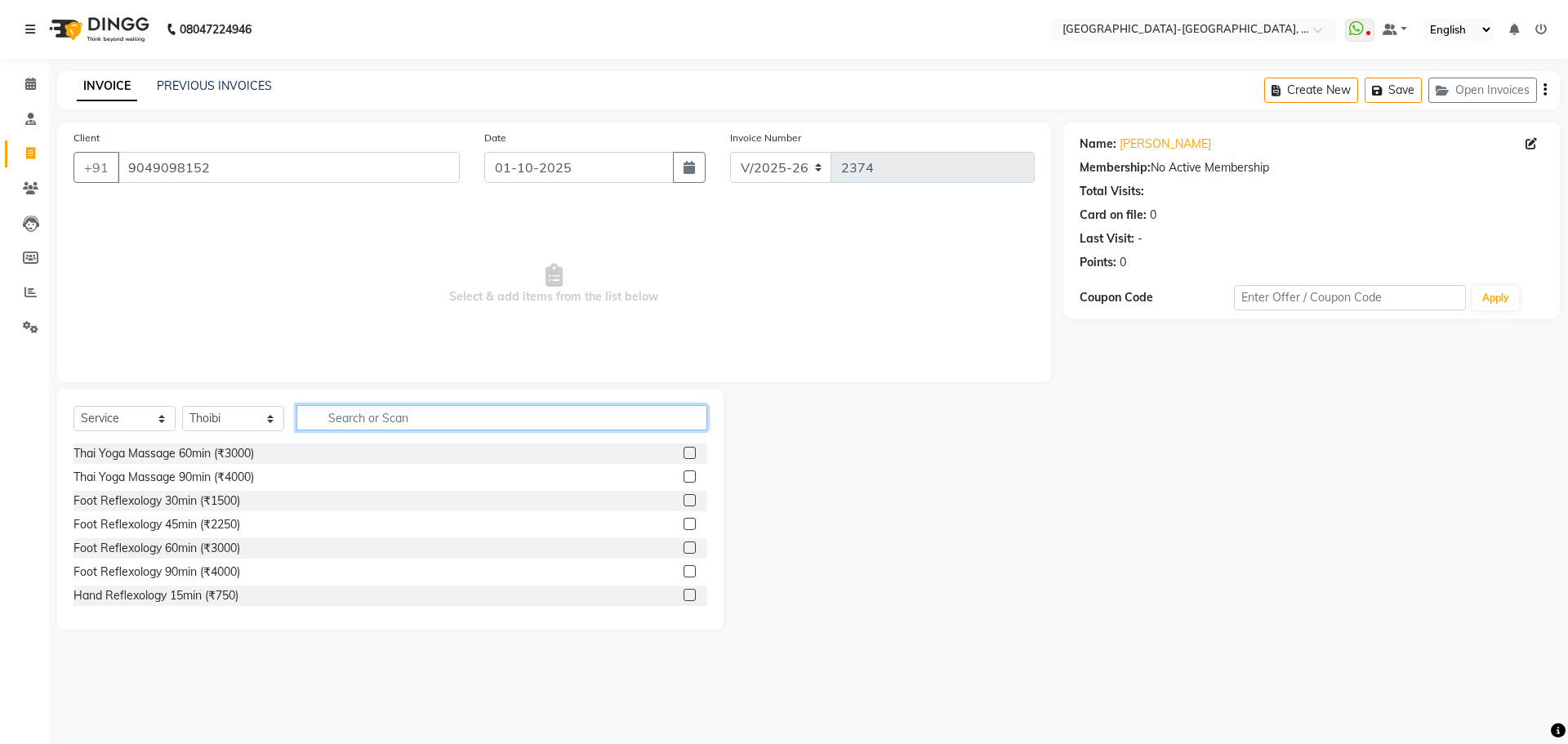
click at [377, 412] on input "text" at bounding box center [501, 418] width 411 height 25
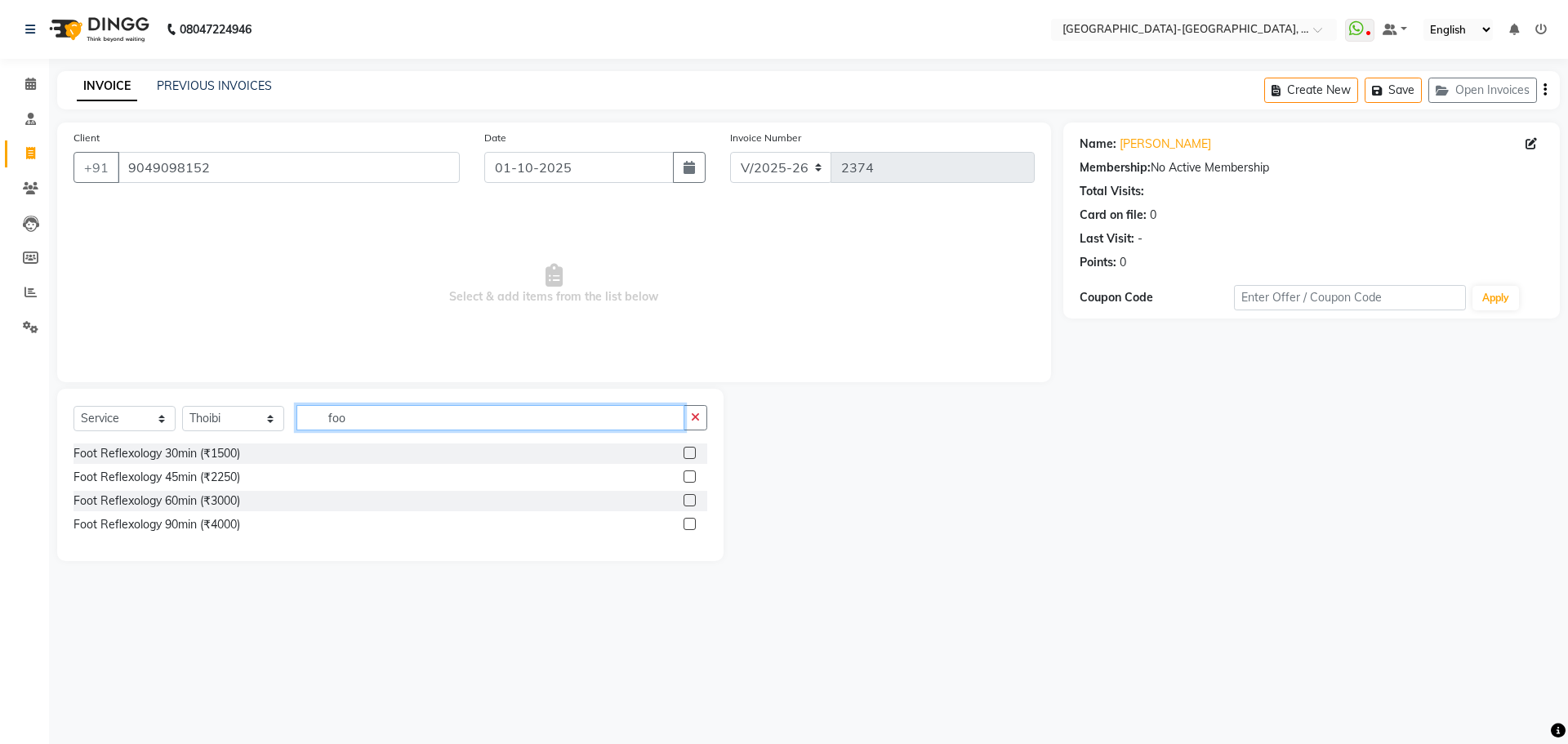
type input "foo"
click at [136, 462] on div "Foot Reflexology 30min (₹1500)" at bounding box center [391, 454] width 633 height 20
click at [213, 449] on div "Foot Reflexology 30min (₹1500)" at bounding box center [157, 454] width 167 height 17
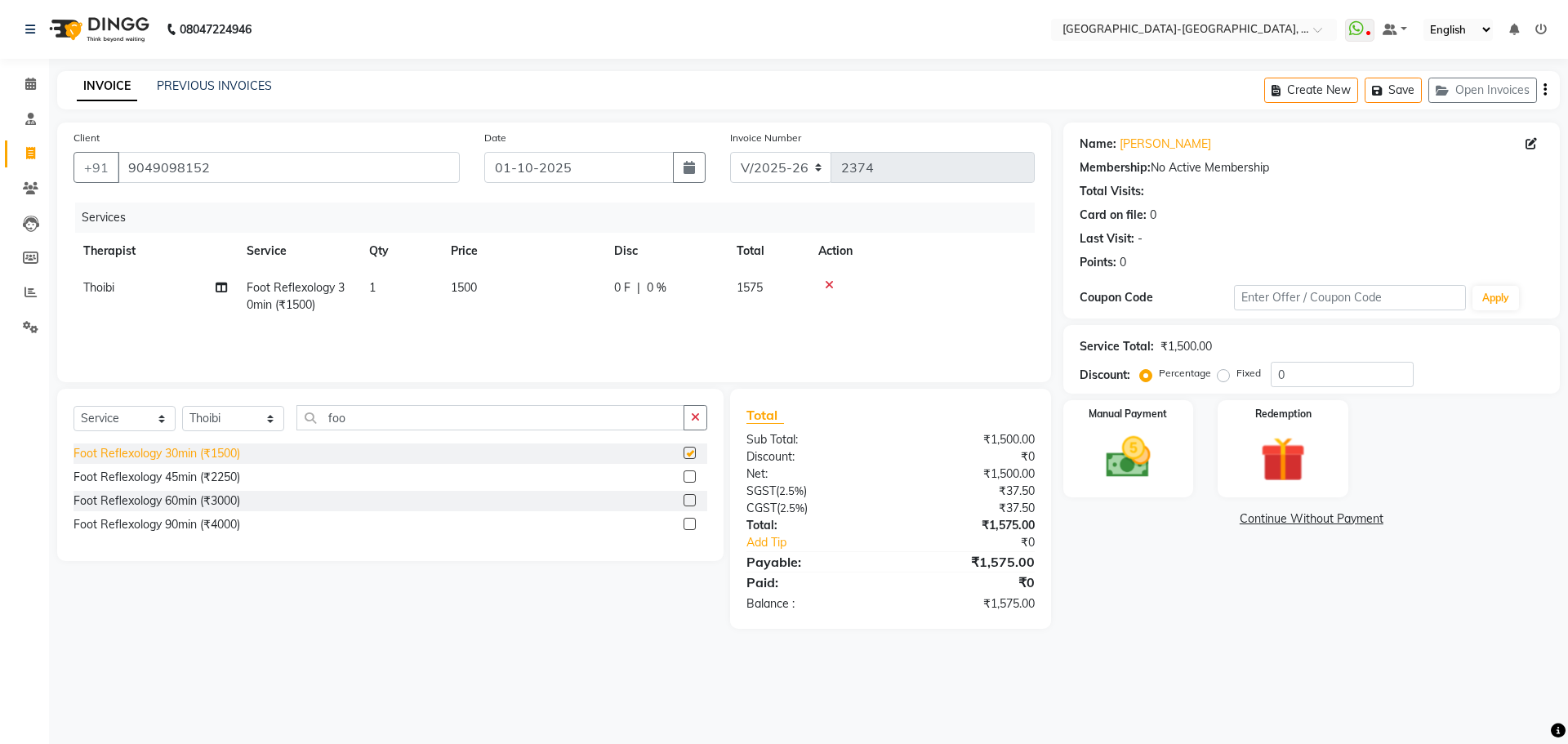
checkbox input "false"
drag, startPoint x: 244, startPoint y: 407, endPoint x: 239, endPoint y: 422, distance: 15.8
click at [244, 407] on select "Select Therapist Adakho Bone Hridziia Iris Katene Kholu Mayio Mohit Moru P Hrii…" at bounding box center [232, 419] width 102 height 25
select select "40952"
click at [182, 406] on select "Select Therapist Adakho Bone Hridziia Iris Katene Kholu Mayio Mohit Moru P Hrii…" at bounding box center [232, 419] width 102 height 25
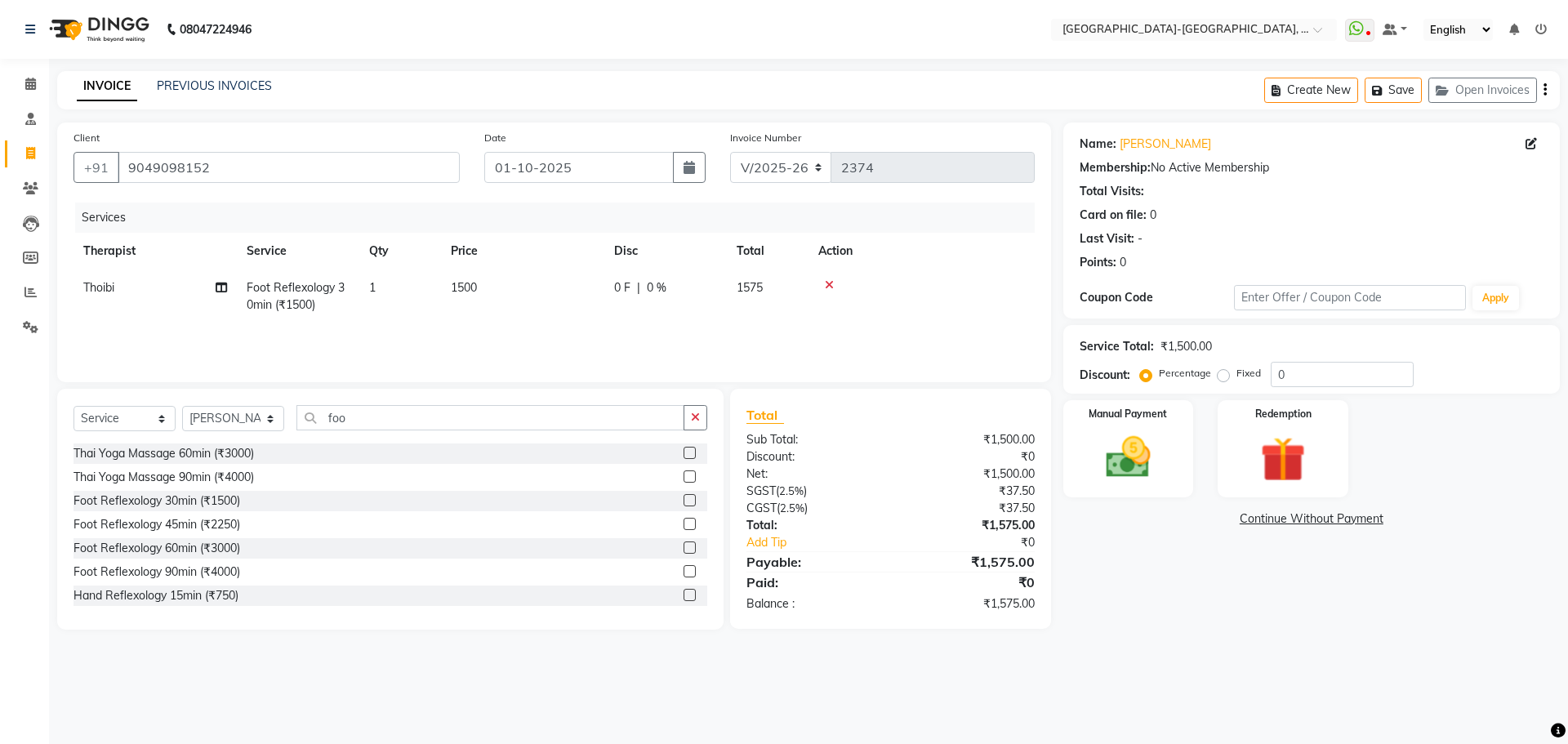
click at [110, 285] on span "Thoibi" at bounding box center [99, 287] width 31 height 15
select select "49851"
drag, startPoint x: 110, startPoint y: 285, endPoint x: 110, endPoint y: 304, distance: 19.0
click at [110, 300] on select "Adakho Bone Hridziia Iris Katene Kholu Mayio Mohit Moru P Hriidziio Sahriini Sa…" at bounding box center [155, 292] width 144 height 25
select select "40952"
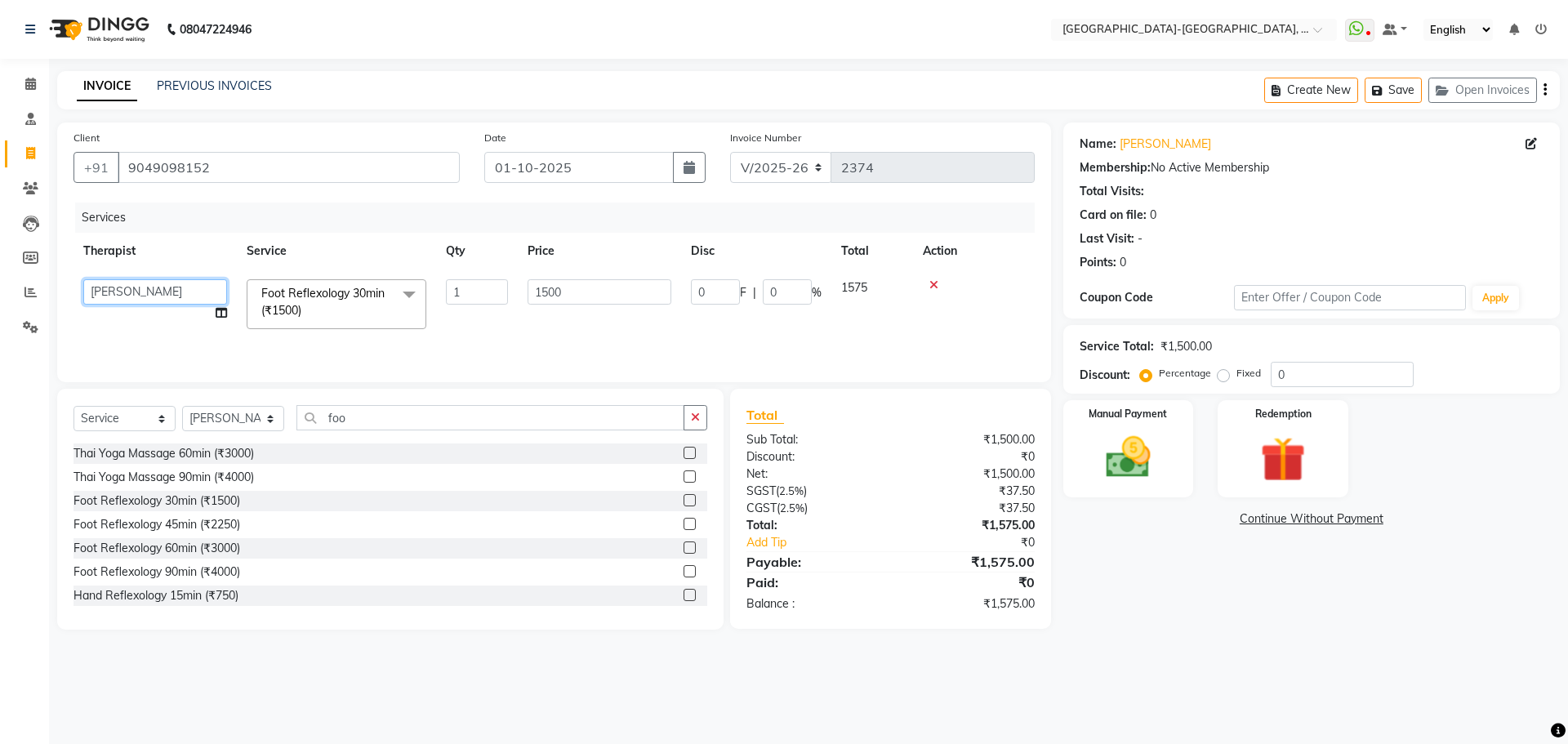
click at [131, 294] on select "Adakho Bone Hridziia Iris Katene Kholu Mayio Mohit Moru P Hriidziio Sahriini Sa…" at bounding box center [155, 292] width 144 height 25
select select "66850"
click at [1157, 442] on img at bounding box center [1128, 457] width 76 height 53
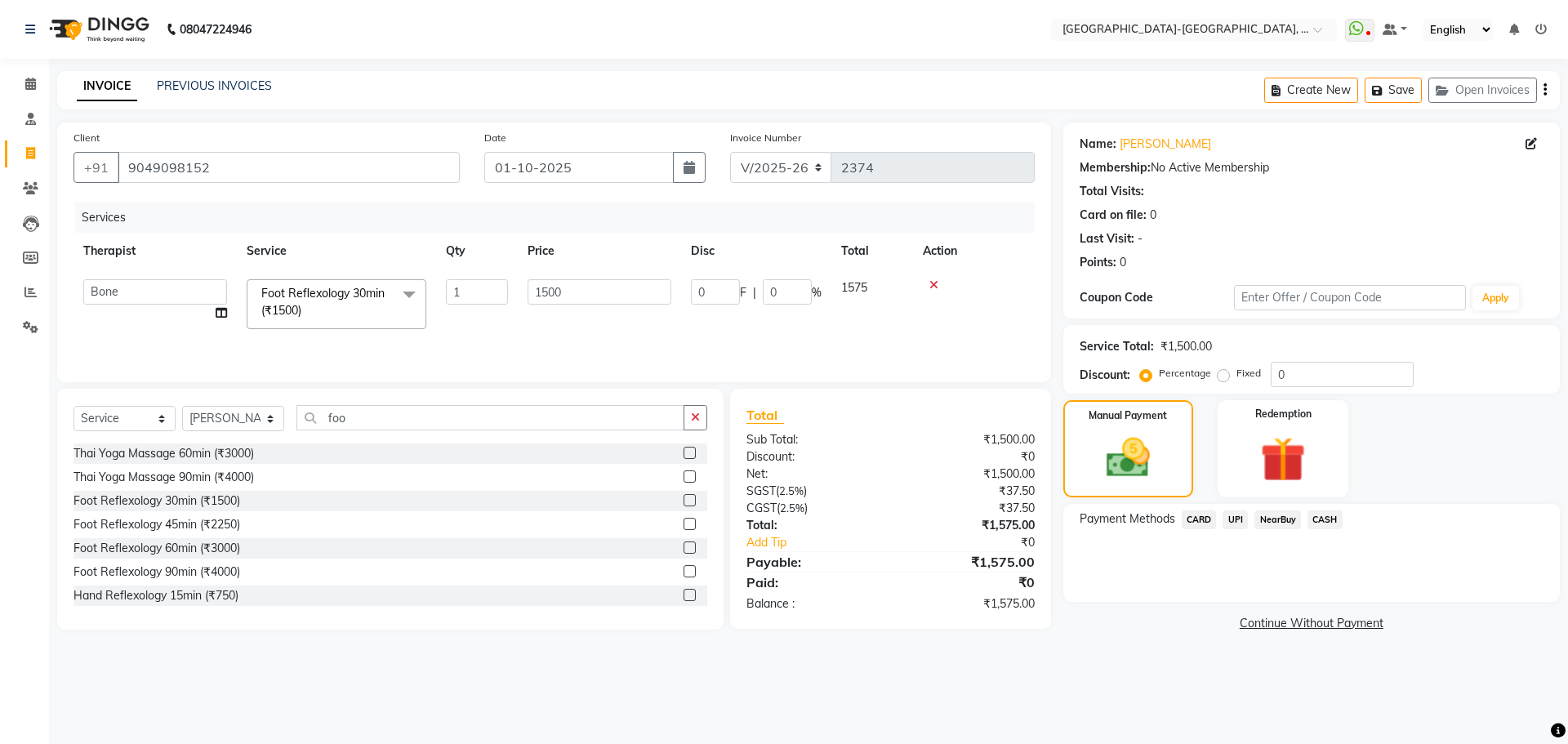
click at [1238, 525] on span "UPI" at bounding box center [1236, 519] width 25 height 18
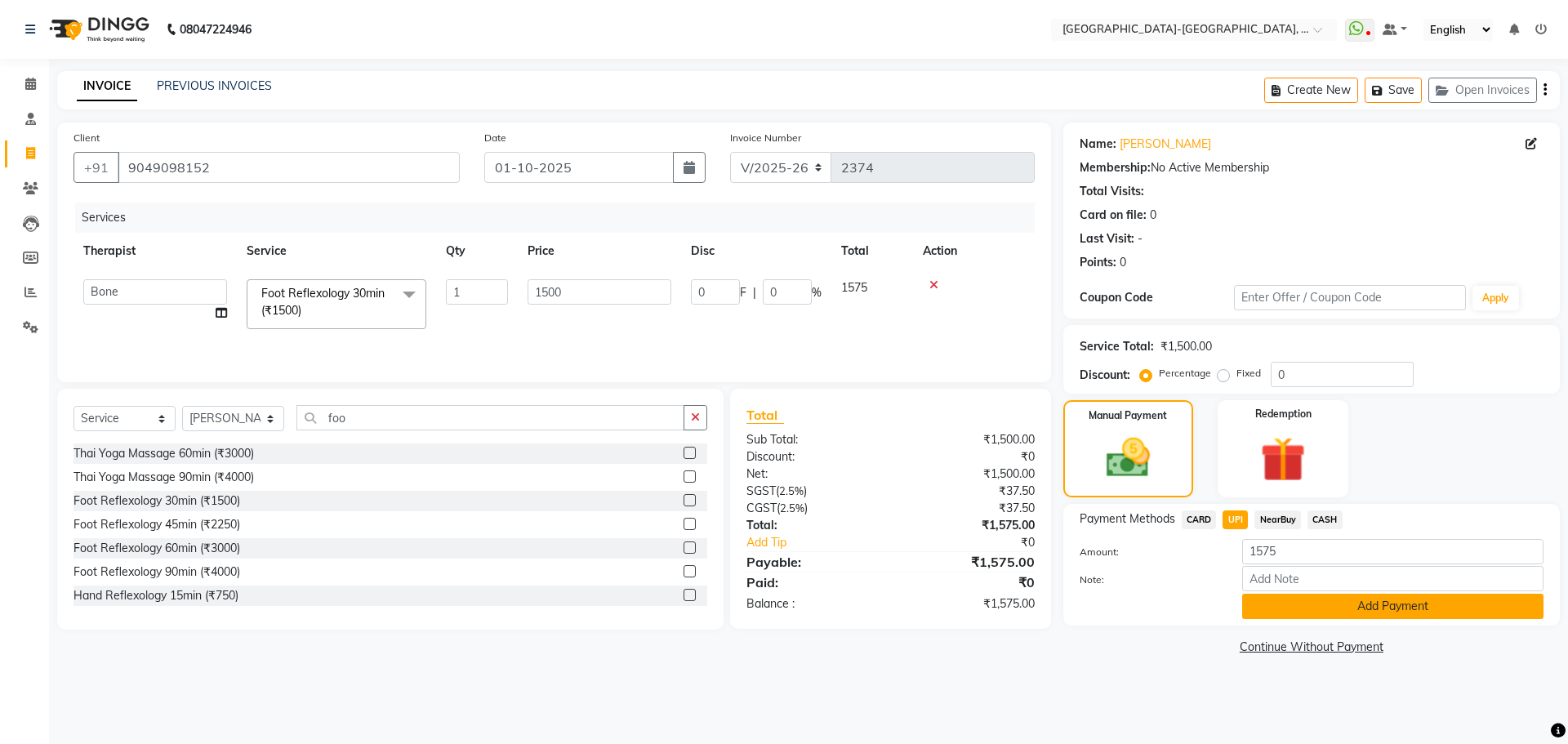
click at [1336, 607] on button "Add Payment" at bounding box center [1393, 606] width 301 height 25
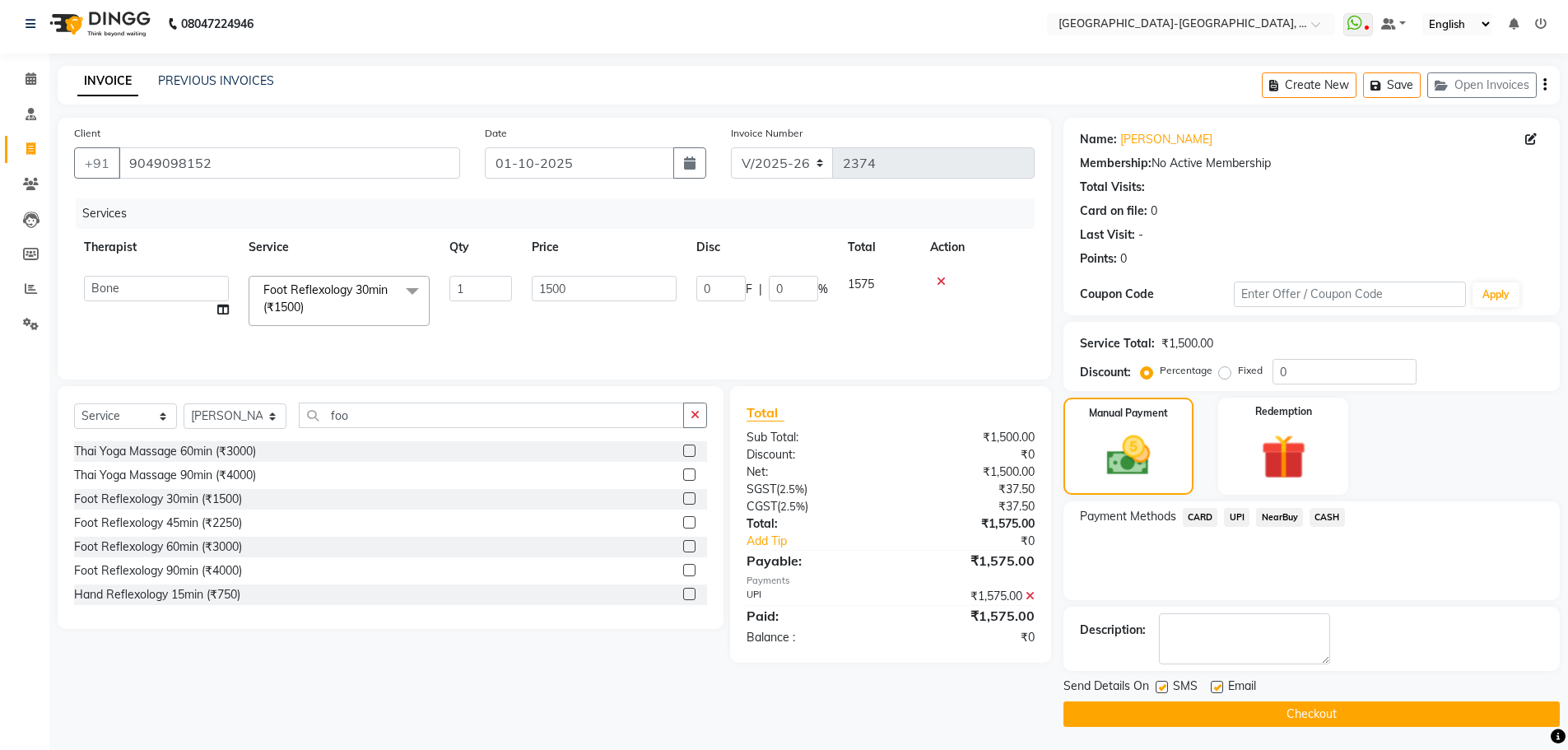
scroll to position [8, 0]
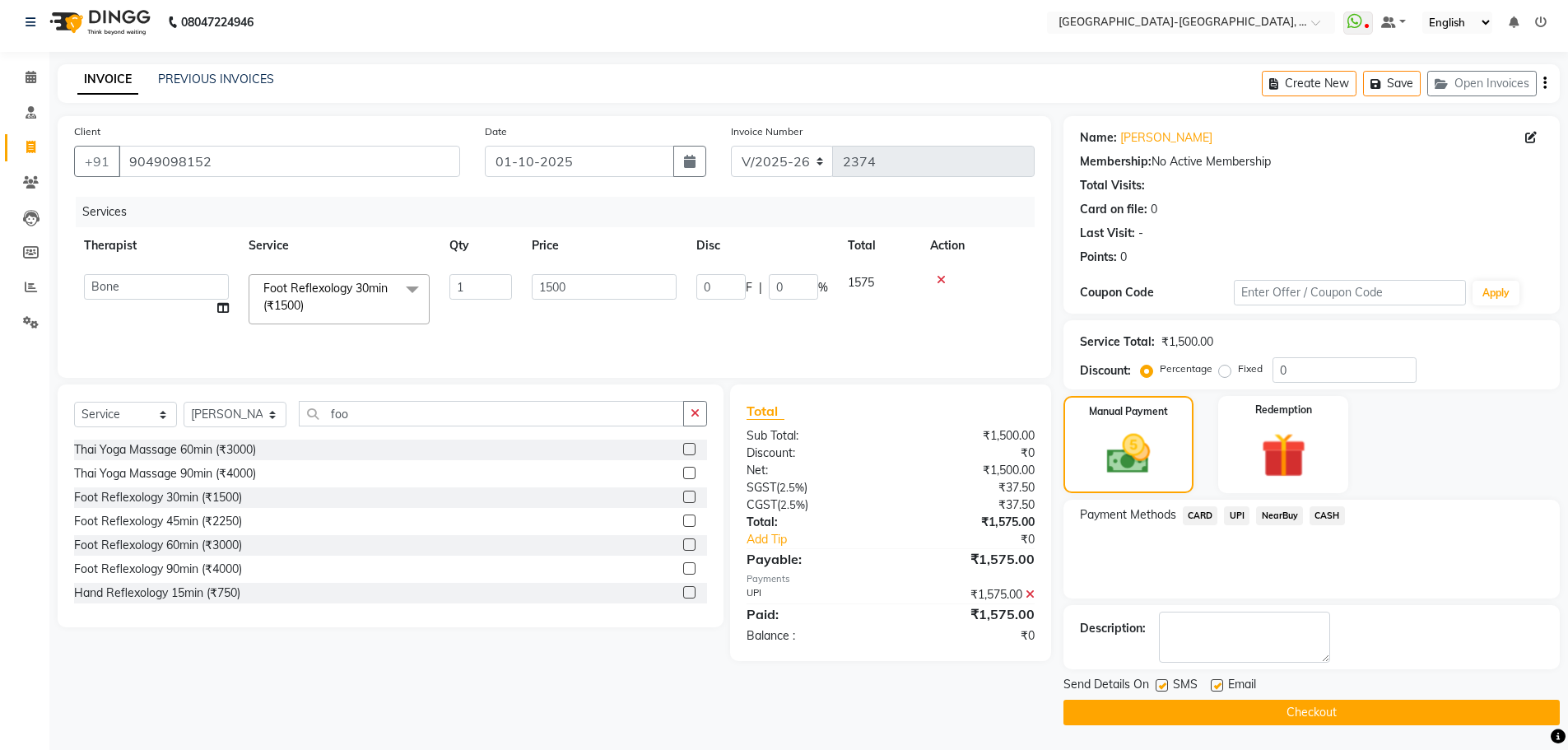
click at [1292, 713] on button "Checkout" at bounding box center [1311, 713] width 496 height 25
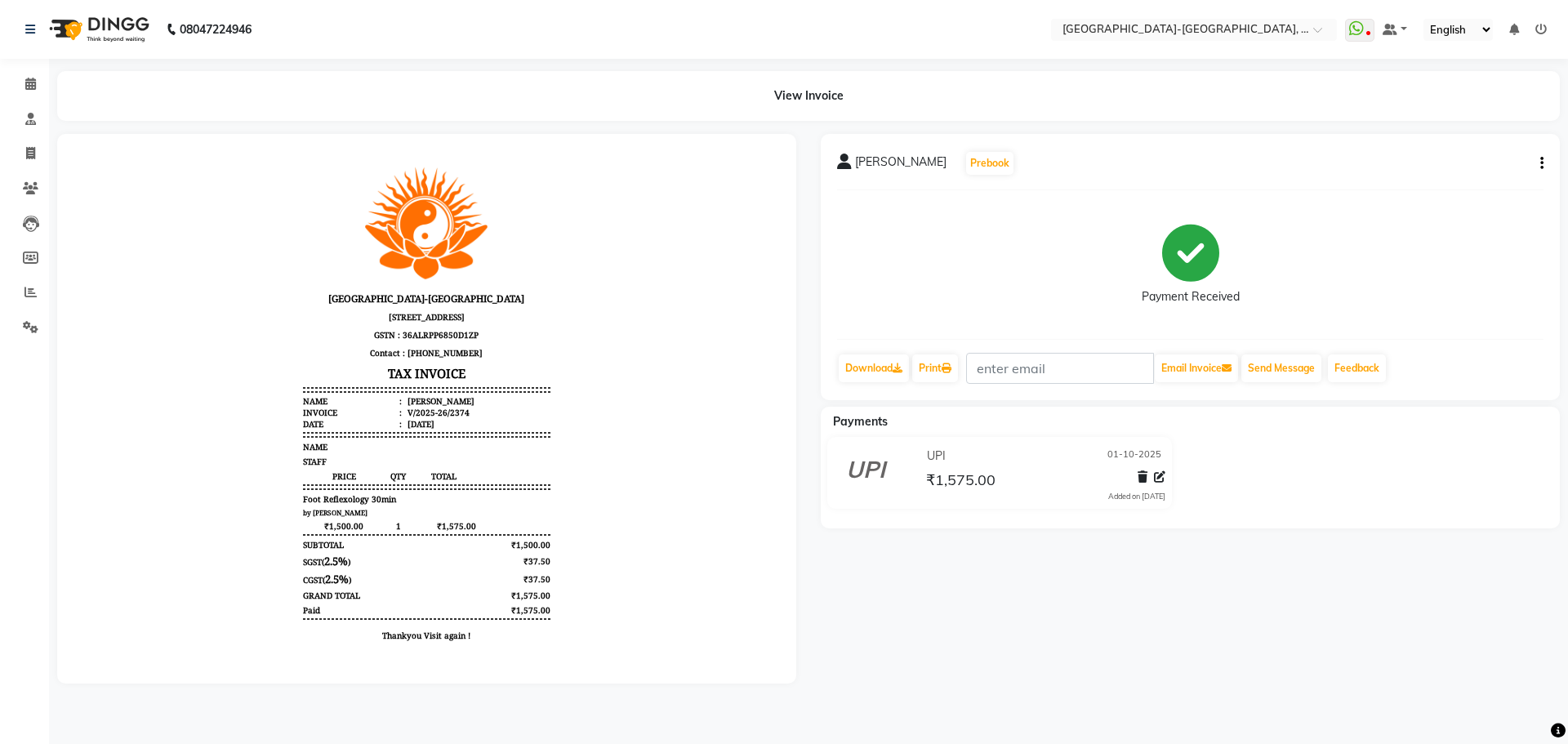
click at [515, 168] on header "Akshar Wellness Center-Kothaguda Unit 43, Gachibowli - Miyapur Rd, Whitefields,…" at bounding box center [426, 296] width 247 height 266
click at [27, 293] on icon at bounding box center [30, 291] width 13 height 13
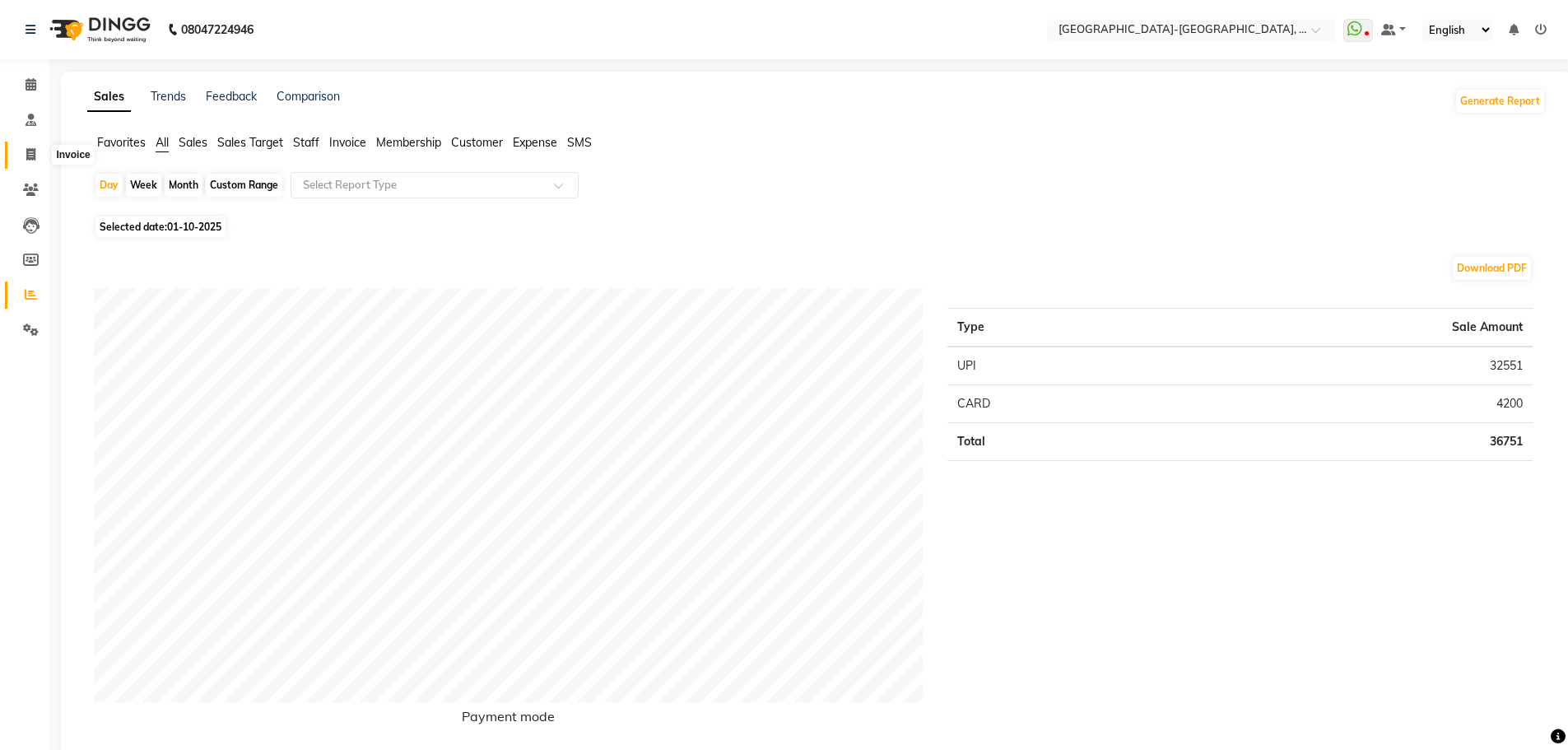
click at [28, 164] on span at bounding box center [30, 155] width 28 height 19
select select "5851"
select select "service"
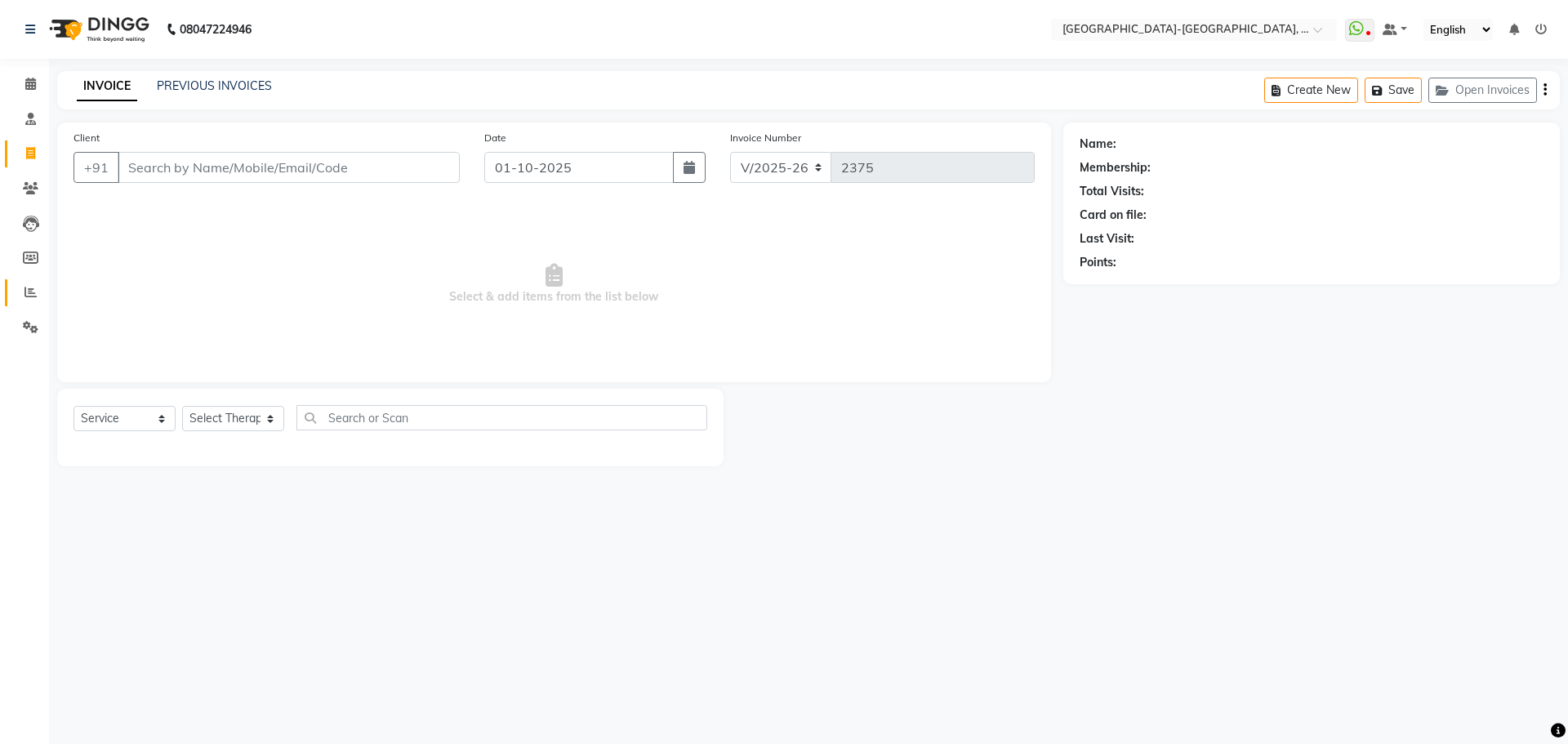
click at [18, 305] on link "Reports" at bounding box center [24, 293] width 39 height 27
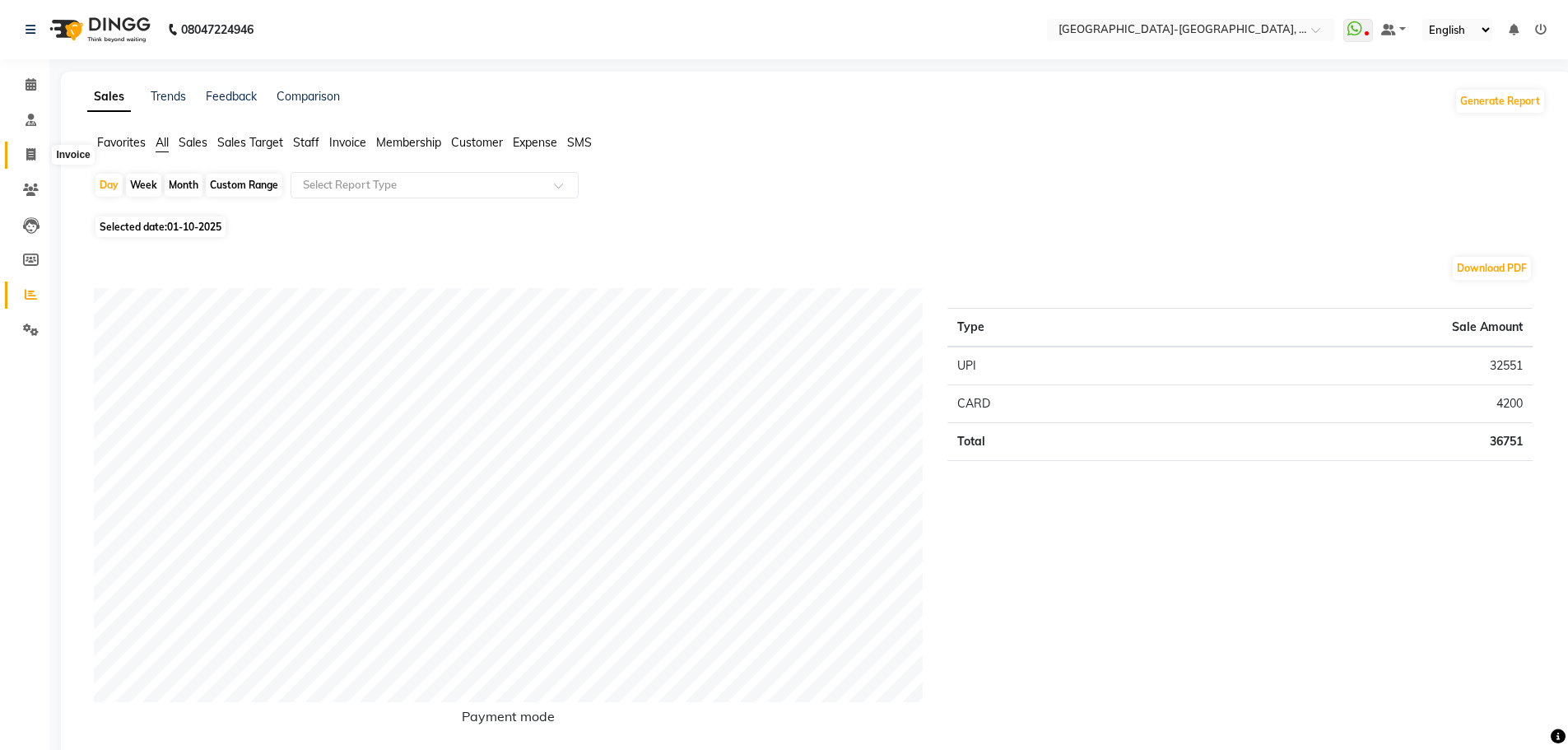
click at [28, 151] on icon at bounding box center [30, 154] width 9 height 13
select select "service"
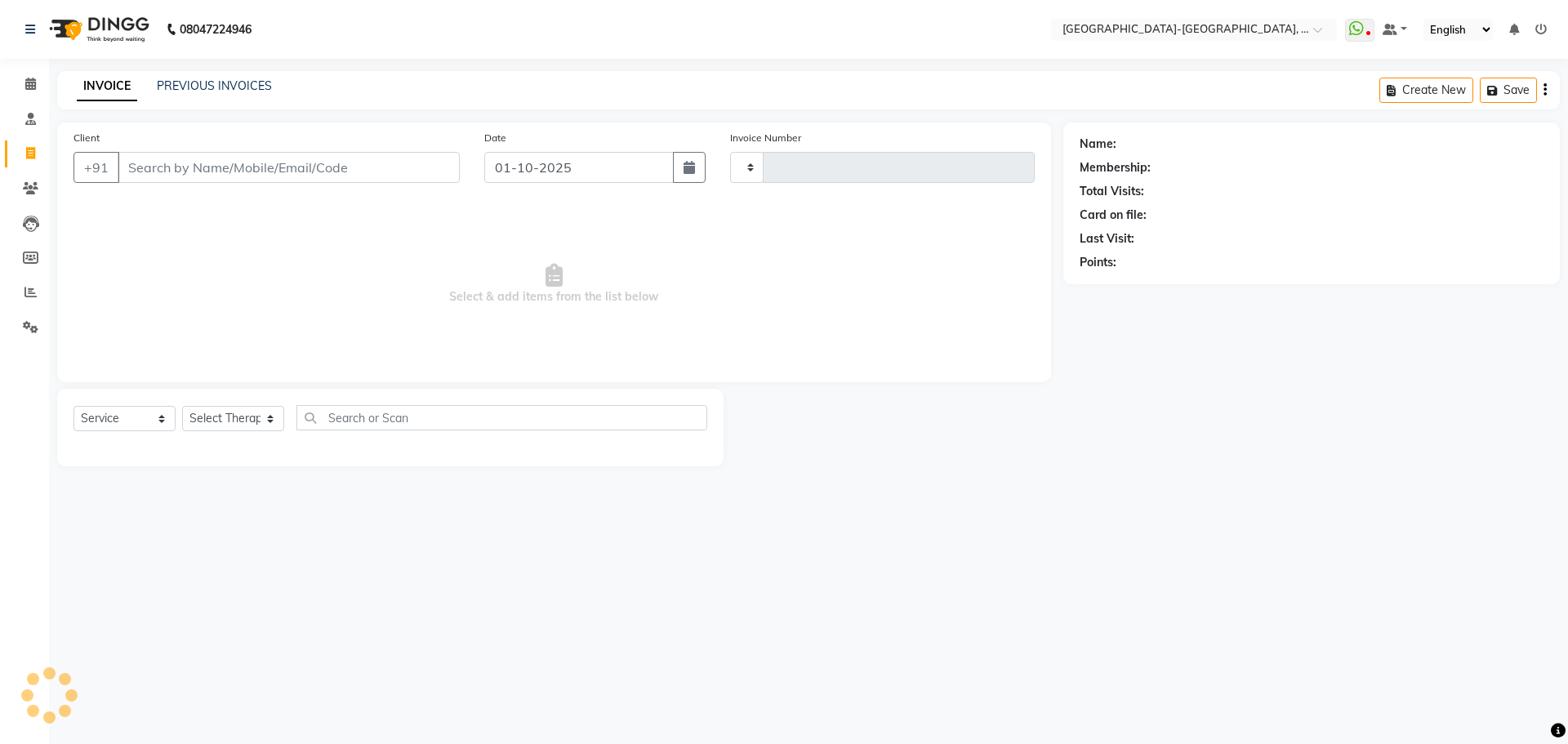
type input "2375"
select select "5851"
click at [254, 86] on link "PREVIOUS INVOICES" at bounding box center [214, 85] width 116 height 15
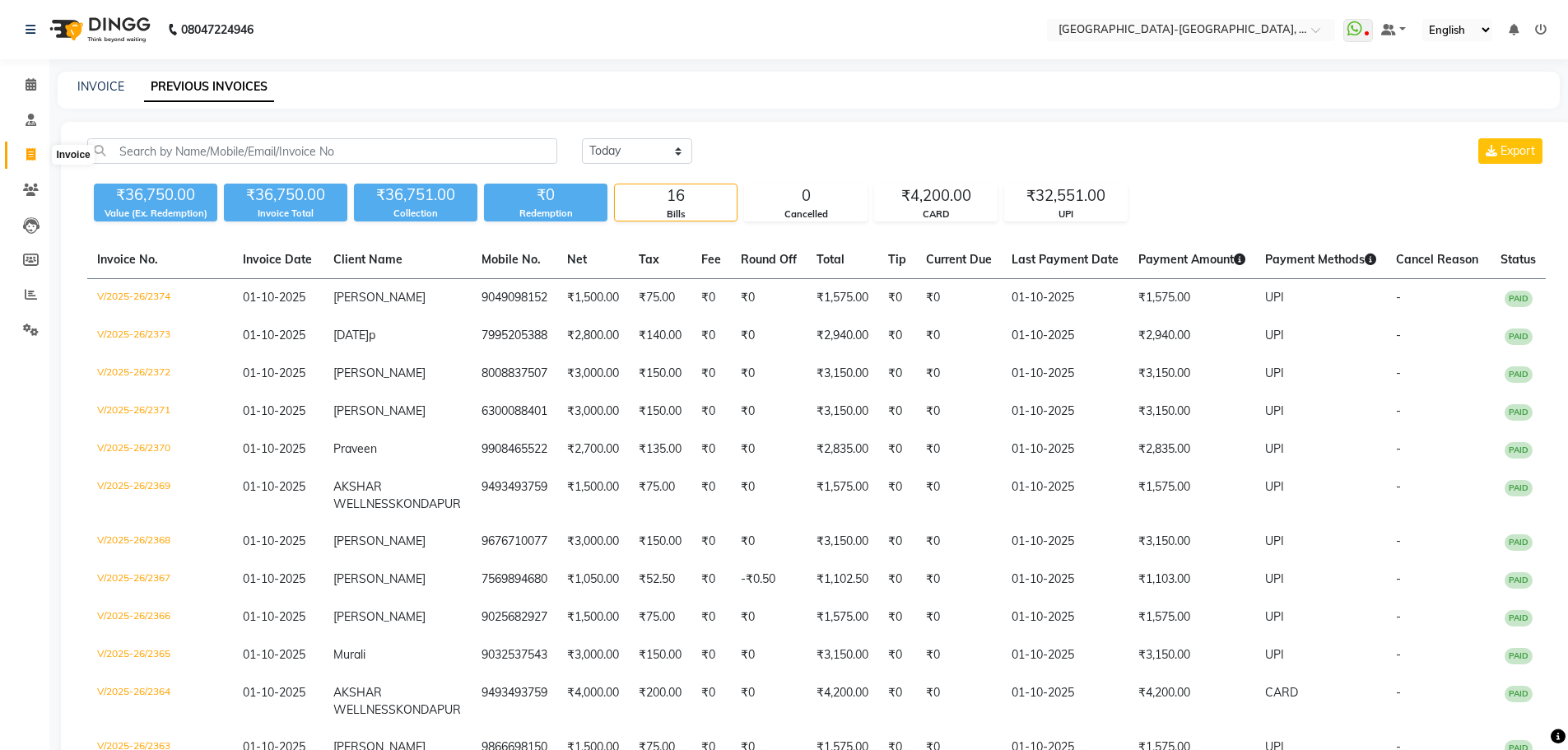
drag, startPoint x: 32, startPoint y: 149, endPoint x: 101, endPoint y: 153, distance: 69.1
click at [31, 150] on icon at bounding box center [30, 154] width 9 height 13
select select "5851"
select select "service"
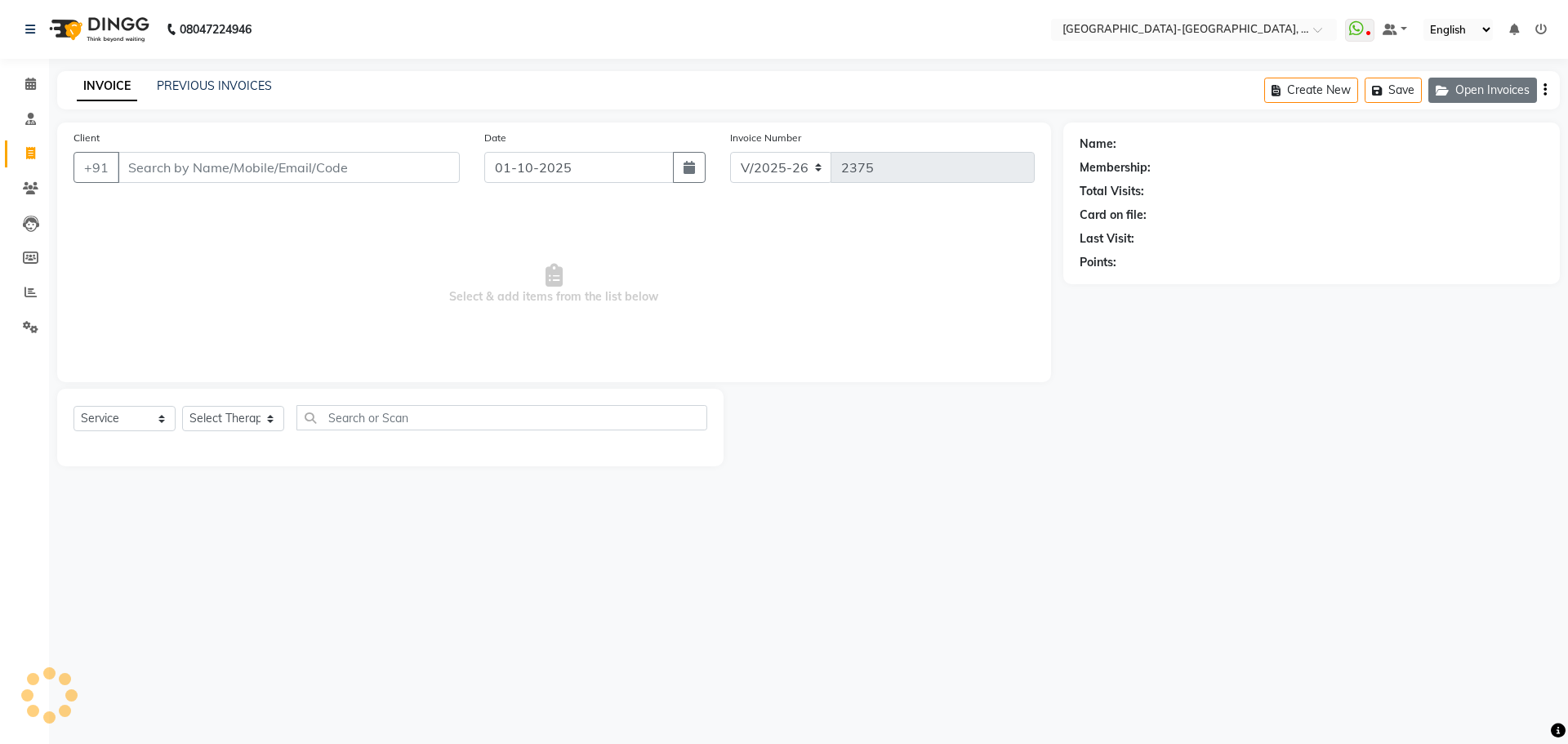
click at [1506, 91] on button "Open Invoices" at bounding box center [1483, 90] width 109 height 25
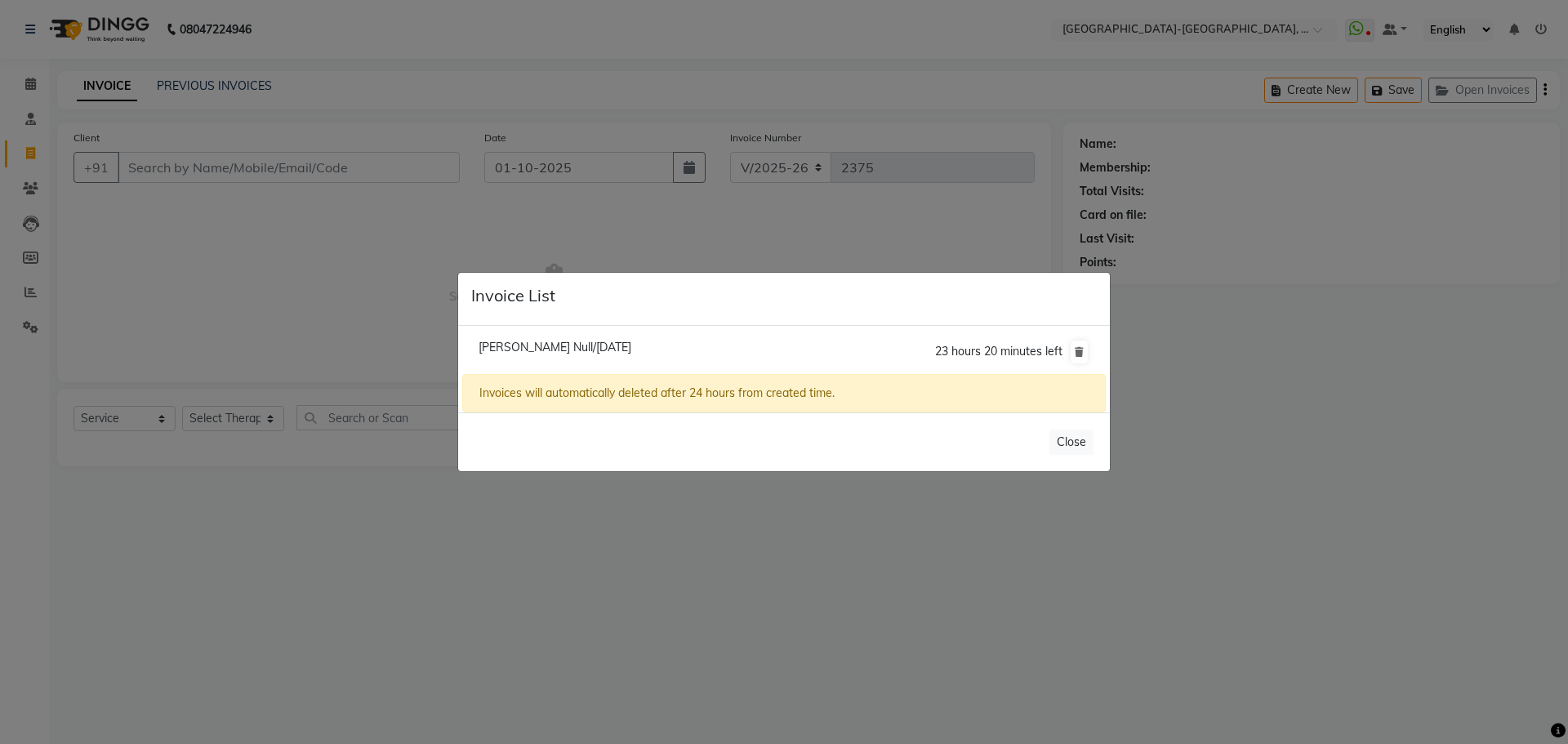
click at [539, 346] on span "Shivangi Null/01 October 2025" at bounding box center [555, 347] width 153 height 15
type input "9948657775"
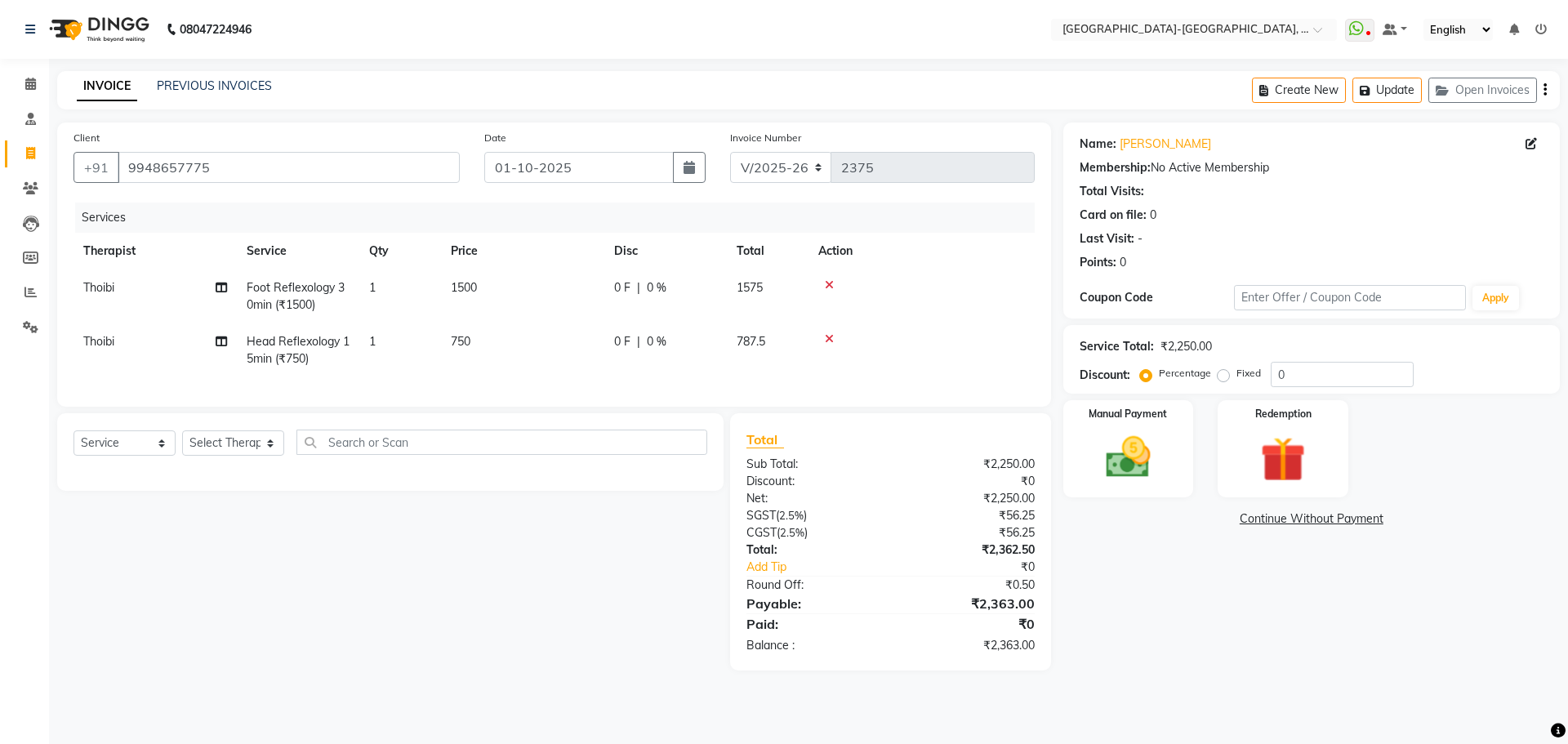
click at [120, 283] on td "Thoibi" at bounding box center [155, 295] width 163 height 53
select select "49851"
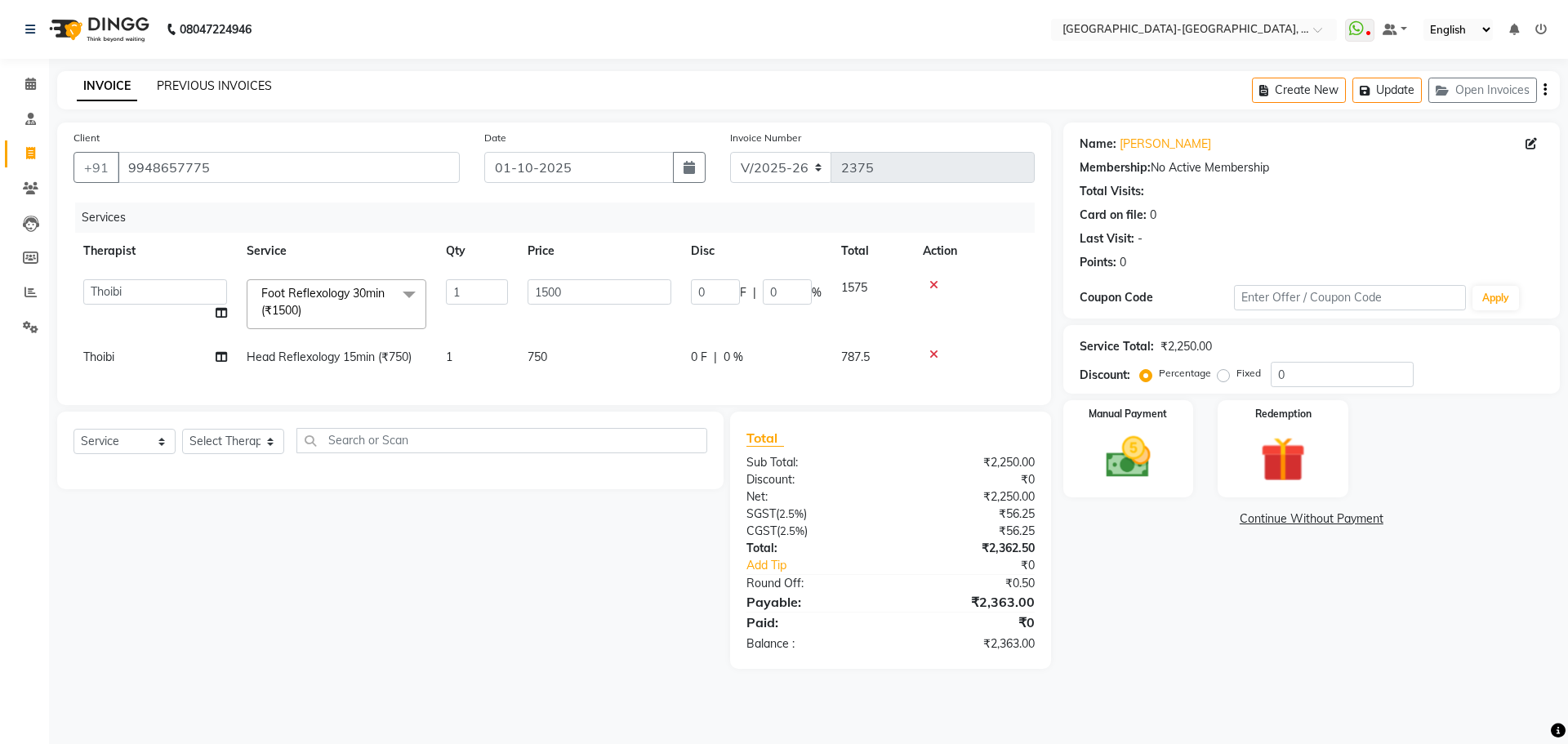
click at [234, 86] on link "PREVIOUS INVOICES" at bounding box center [214, 85] width 116 height 15
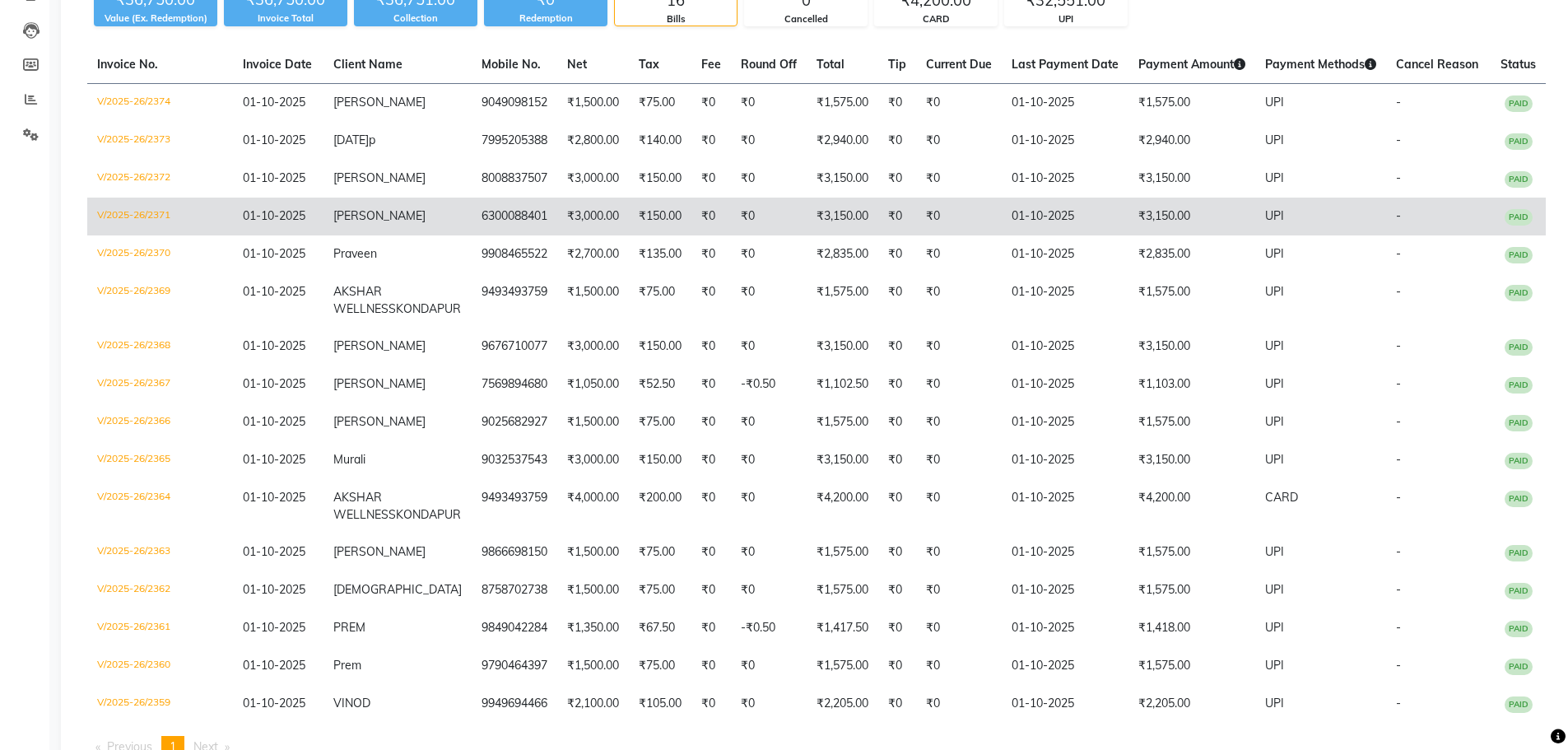
scroll to position [292, 0]
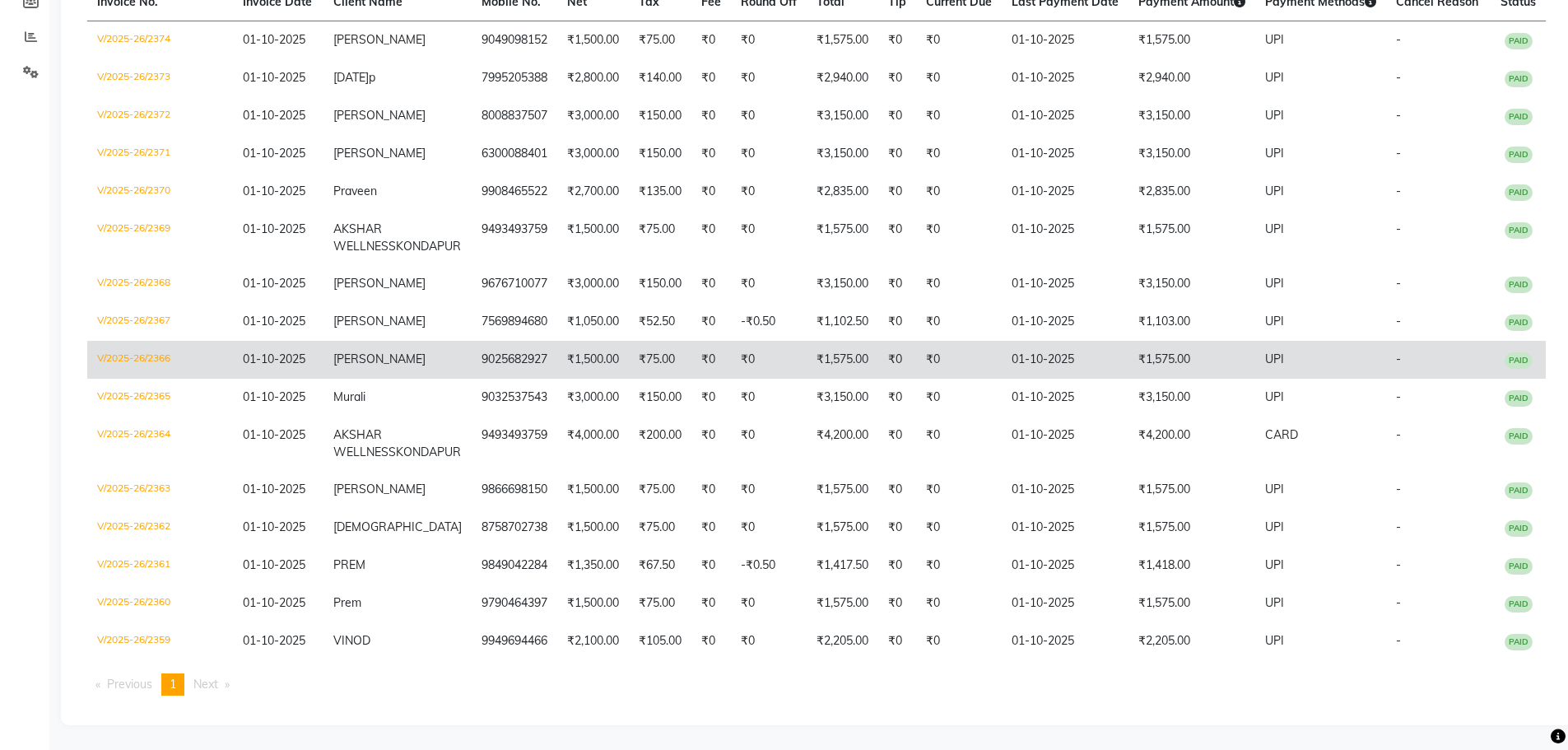
click at [393, 343] on td "Soumi" at bounding box center [396, 359] width 148 height 38
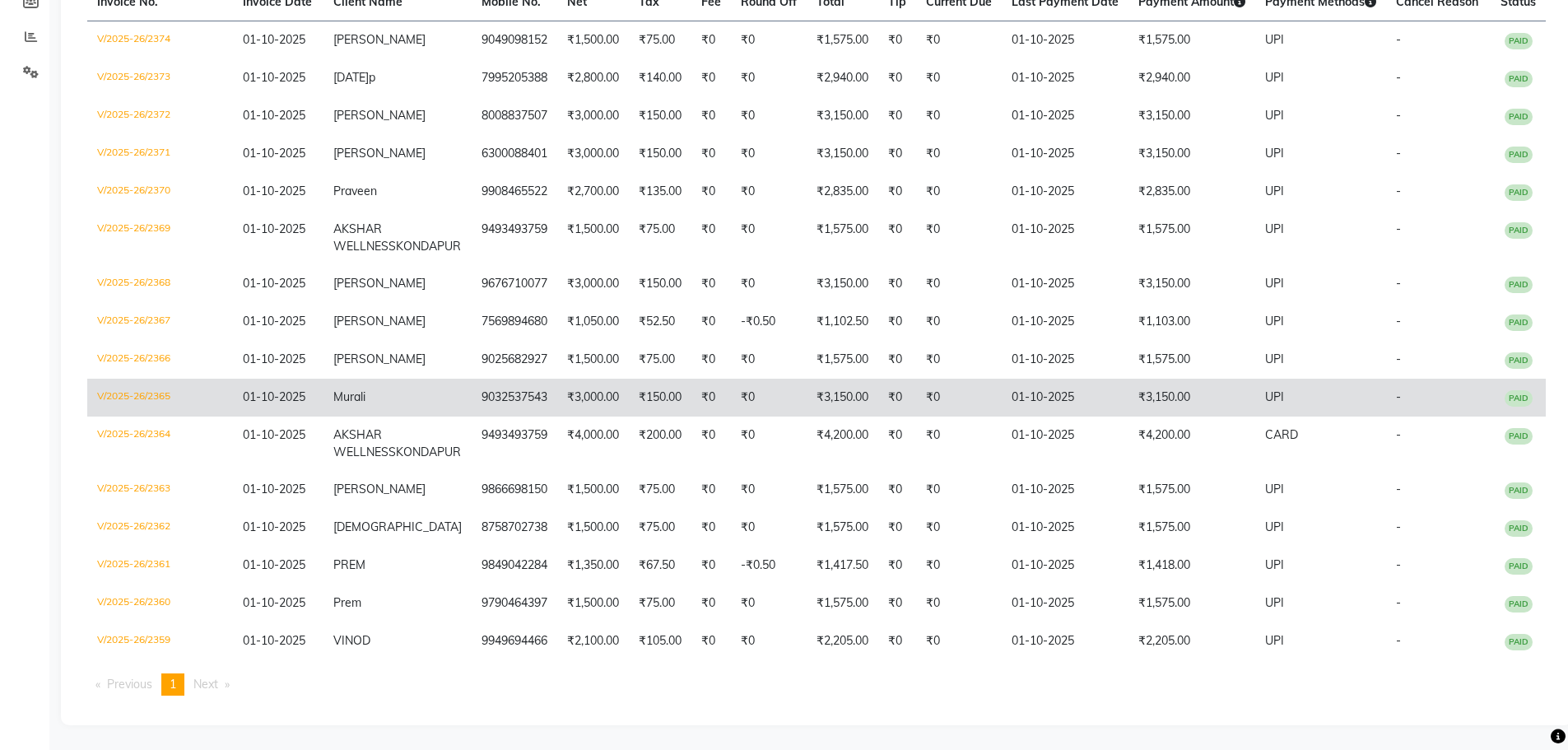
click at [365, 390] on span "Murali" at bounding box center [349, 397] width 32 height 15
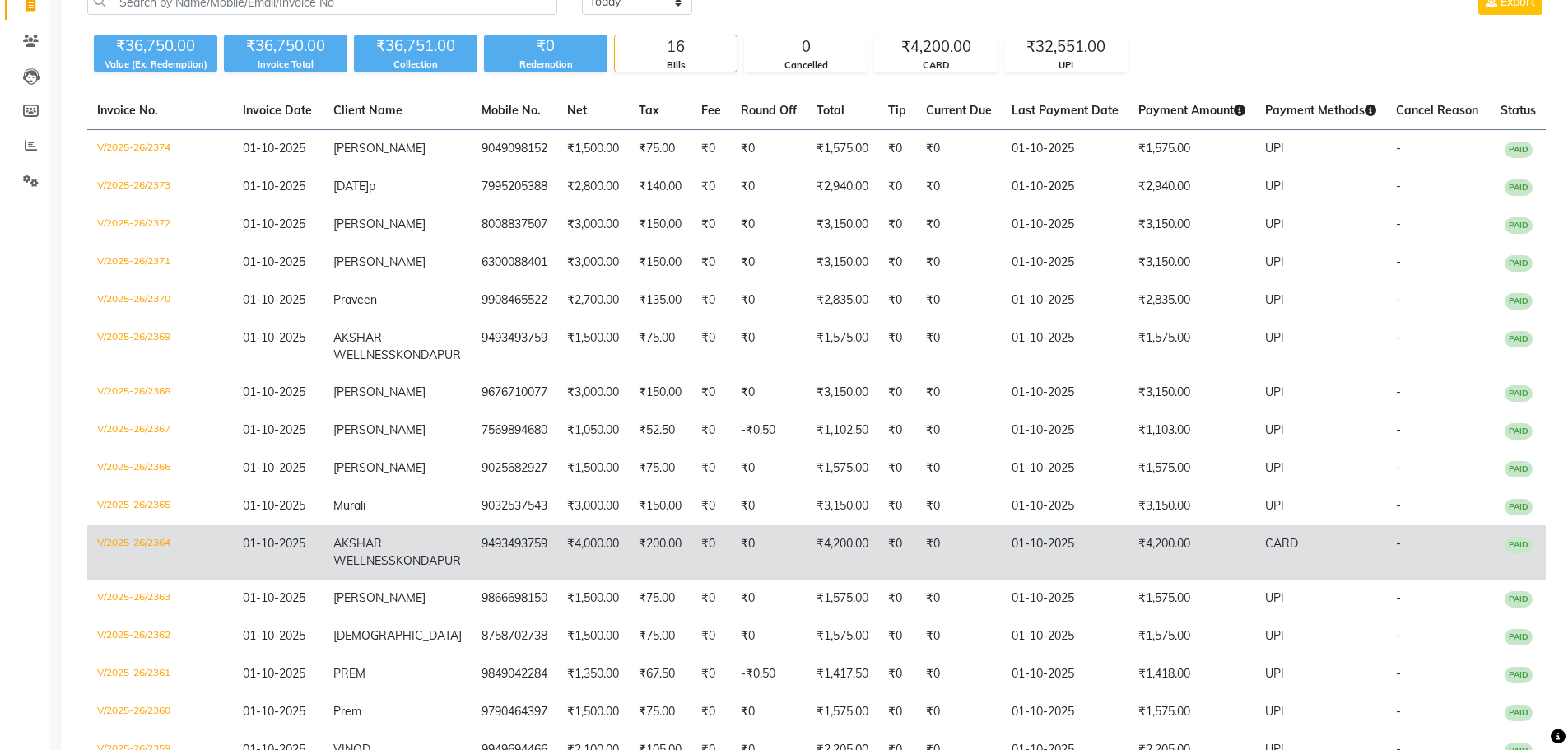
scroll to position [0, 0]
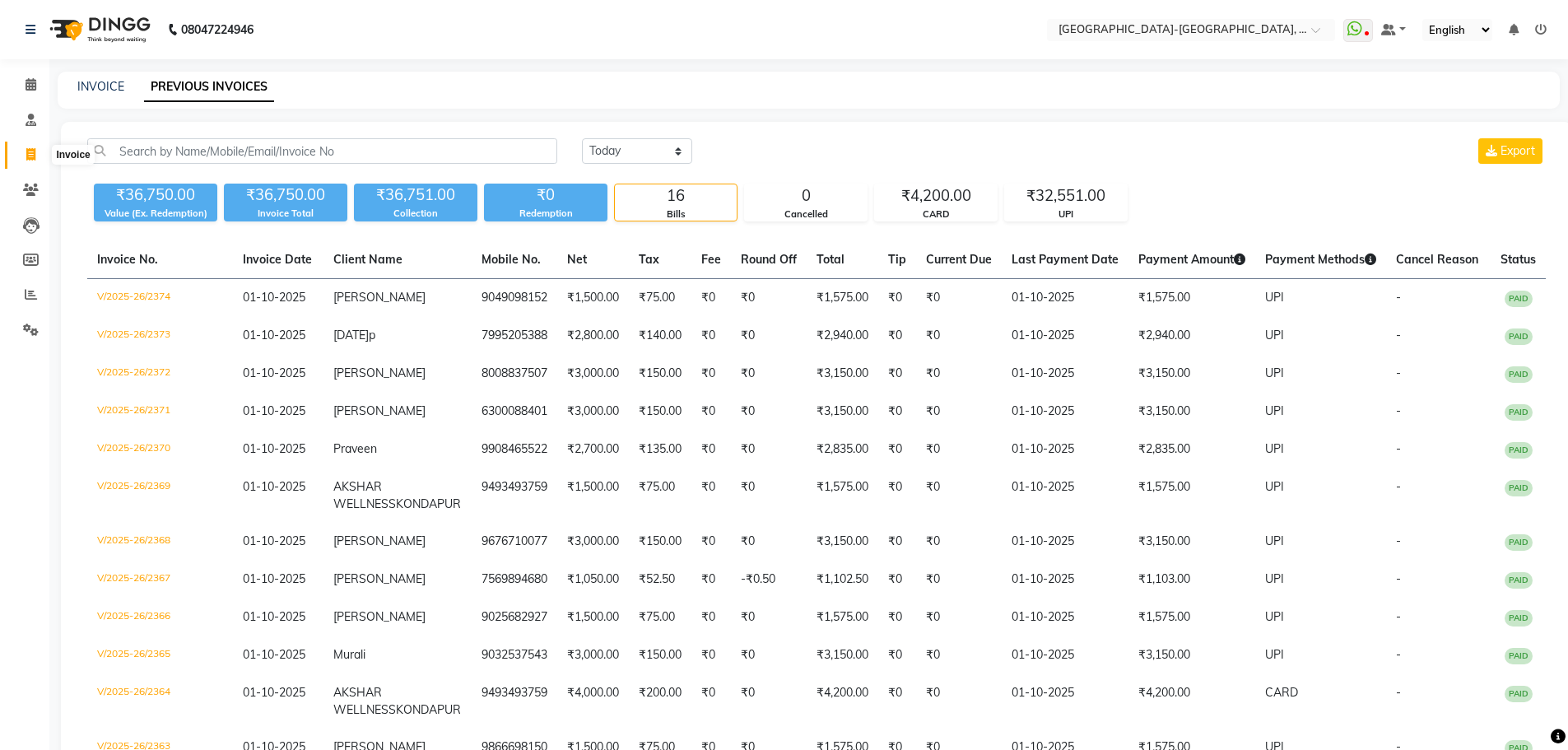
click at [27, 152] on icon at bounding box center [30, 154] width 9 height 13
select select "5851"
select select "service"
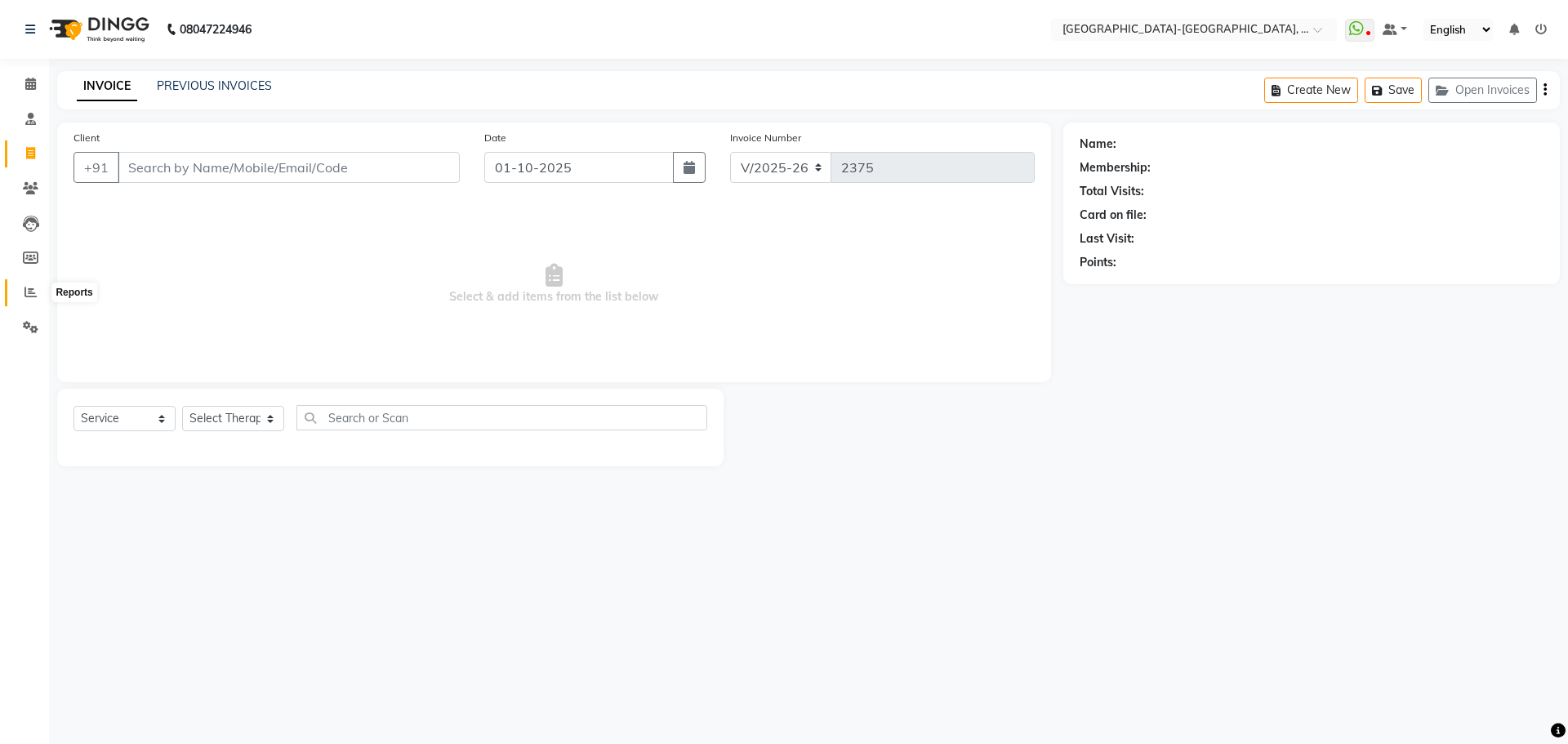
click at [25, 295] on icon at bounding box center [30, 291] width 13 height 13
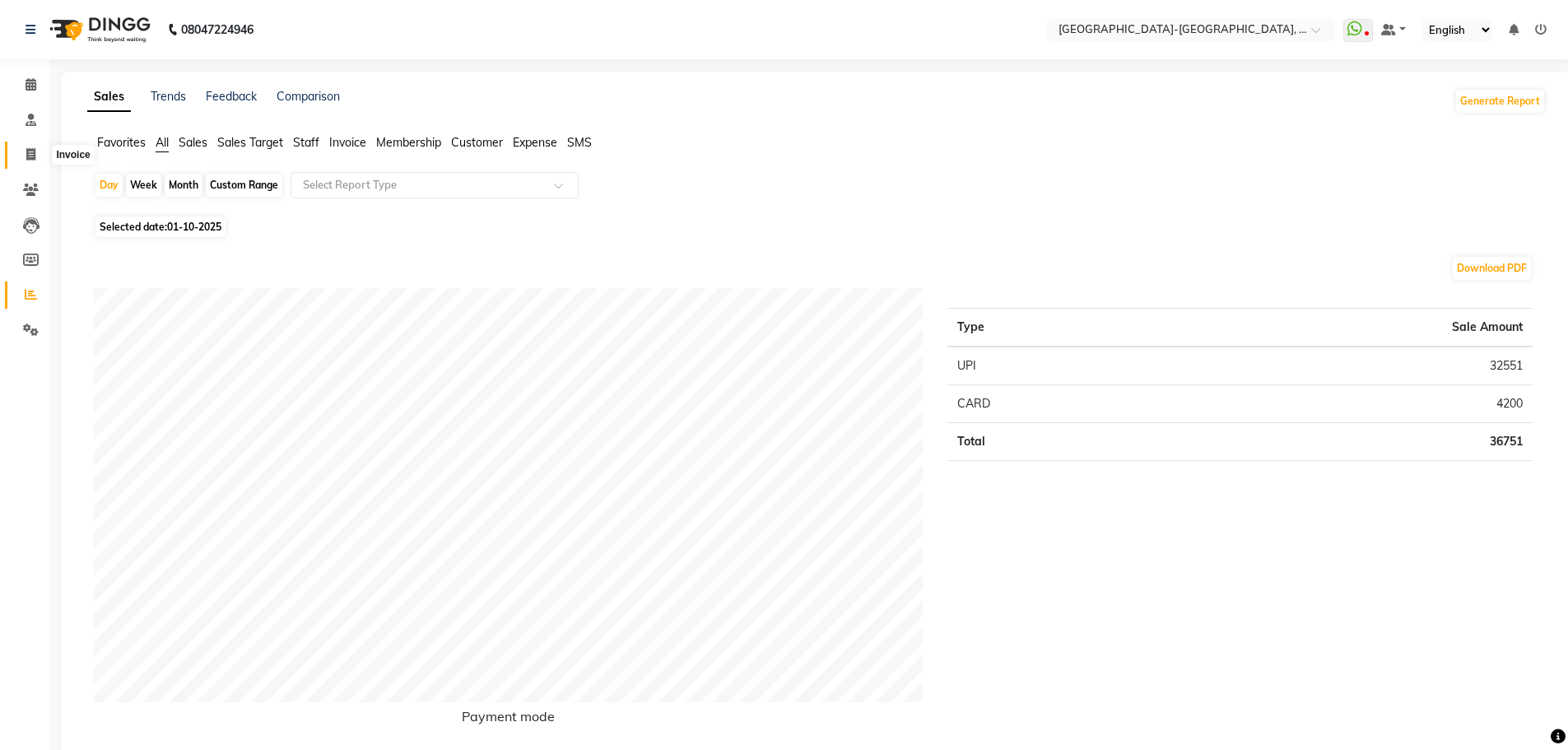
click at [28, 159] on icon at bounding box center [30, 154] width 9 height 13
select select "5851"
select select "service"
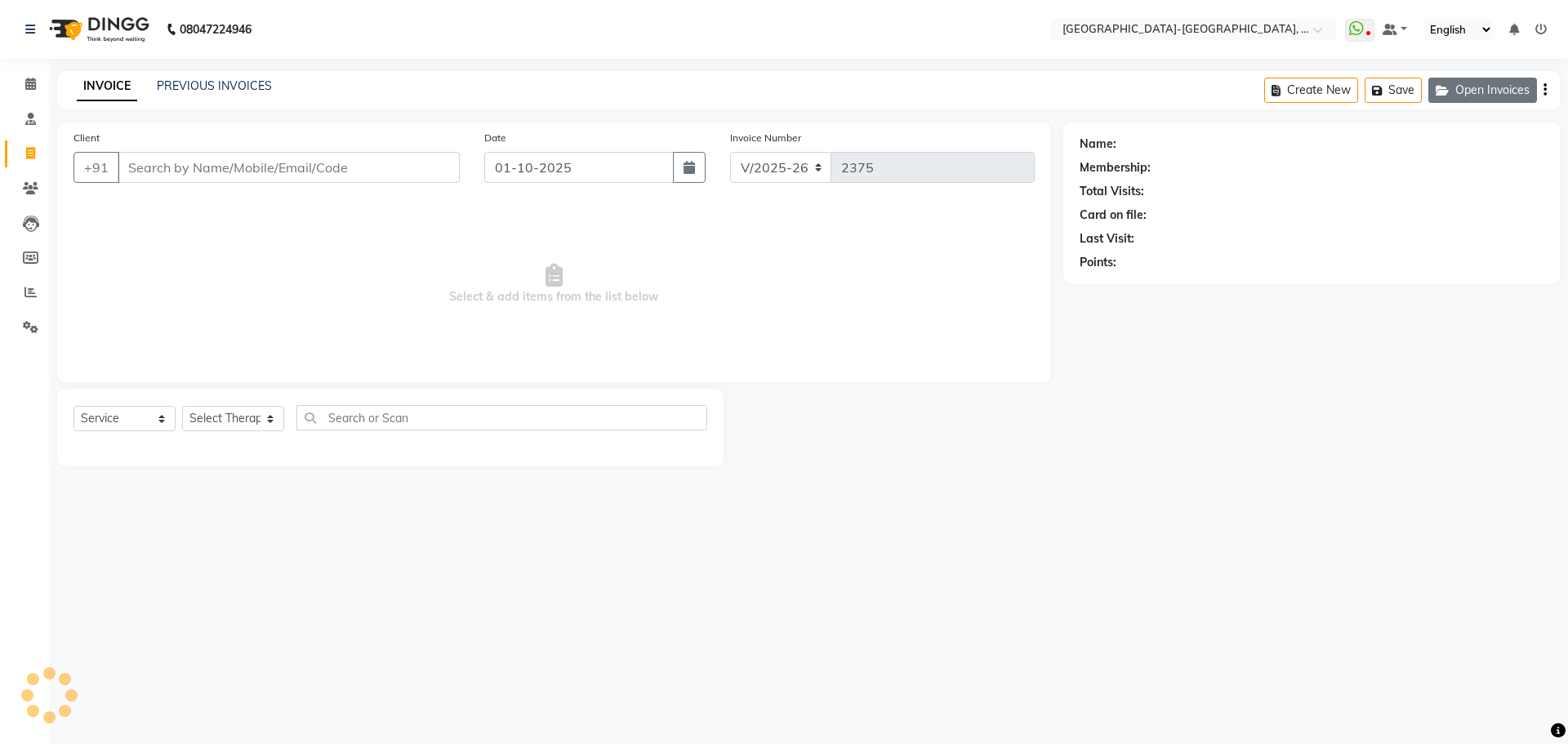
click at [1480, 93] on button "Open Invoices" at bounding box center [1483, 90] width 109 height 25
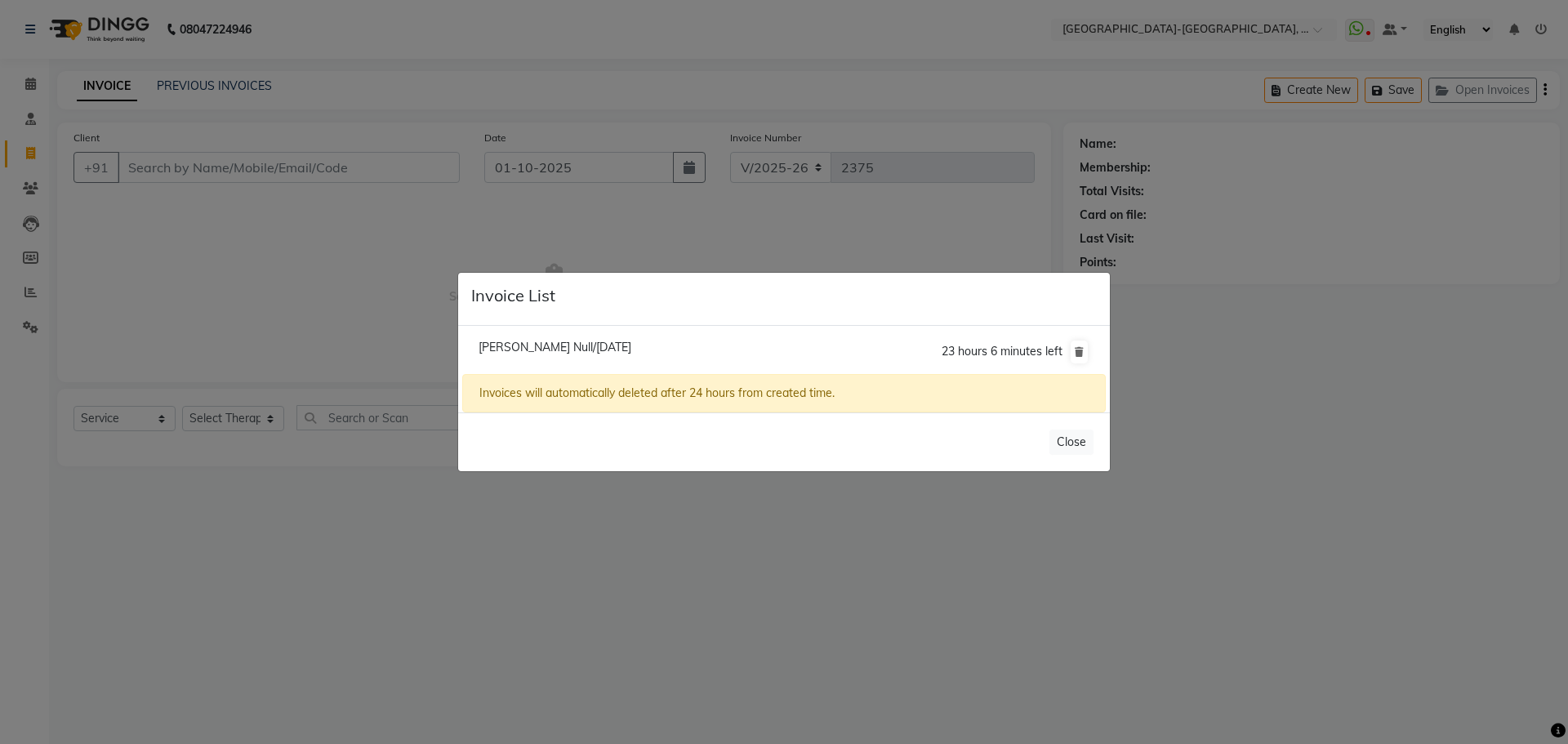
click at [525, 336] on li "Shivangi Null/01 October 2025 23 hours 6 minutes left" at bounding box center [784, 352] width 644 height 46
click at [520, 346] on span "Shivangi Null/01 October 2025" at bounding box center [555, 347] width 153 height 15
type input "9948657775"
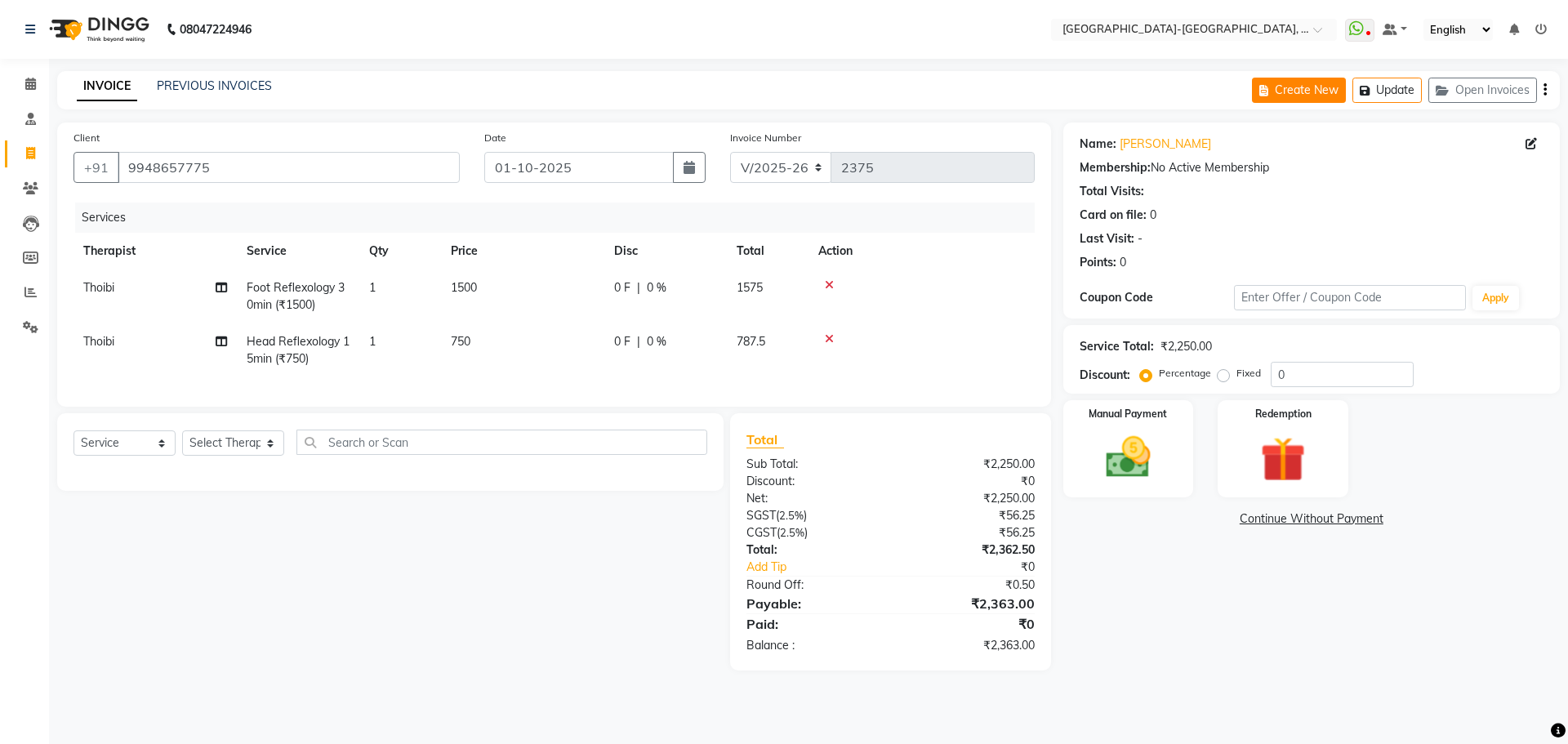
click at [1306, 89] on button "Create New" at bounding box center [1299, 90] width 94 height 25
select select "5851"
select select "service"
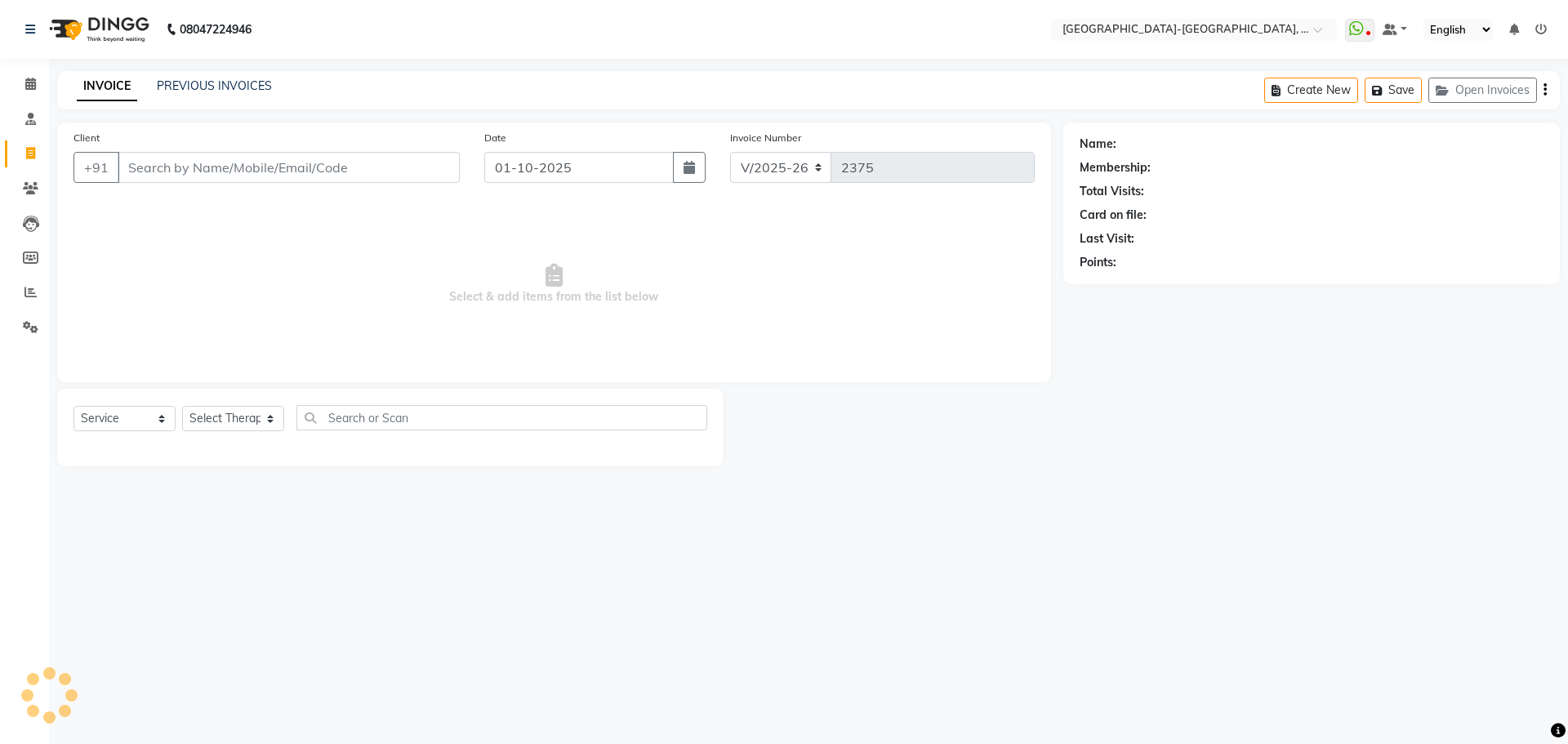
drag, startPoint x: 286, startPoint y: 174, endPoint x: 451, endPoint y: 174, distance: 165.0
click at [285, 174] on input "Client" at bounding box center [289, 167] width 342 height 31
type input "8977883606"
click at [456, 170] on button "Add Client" at bounding box center [418, 167] width 85 height 31
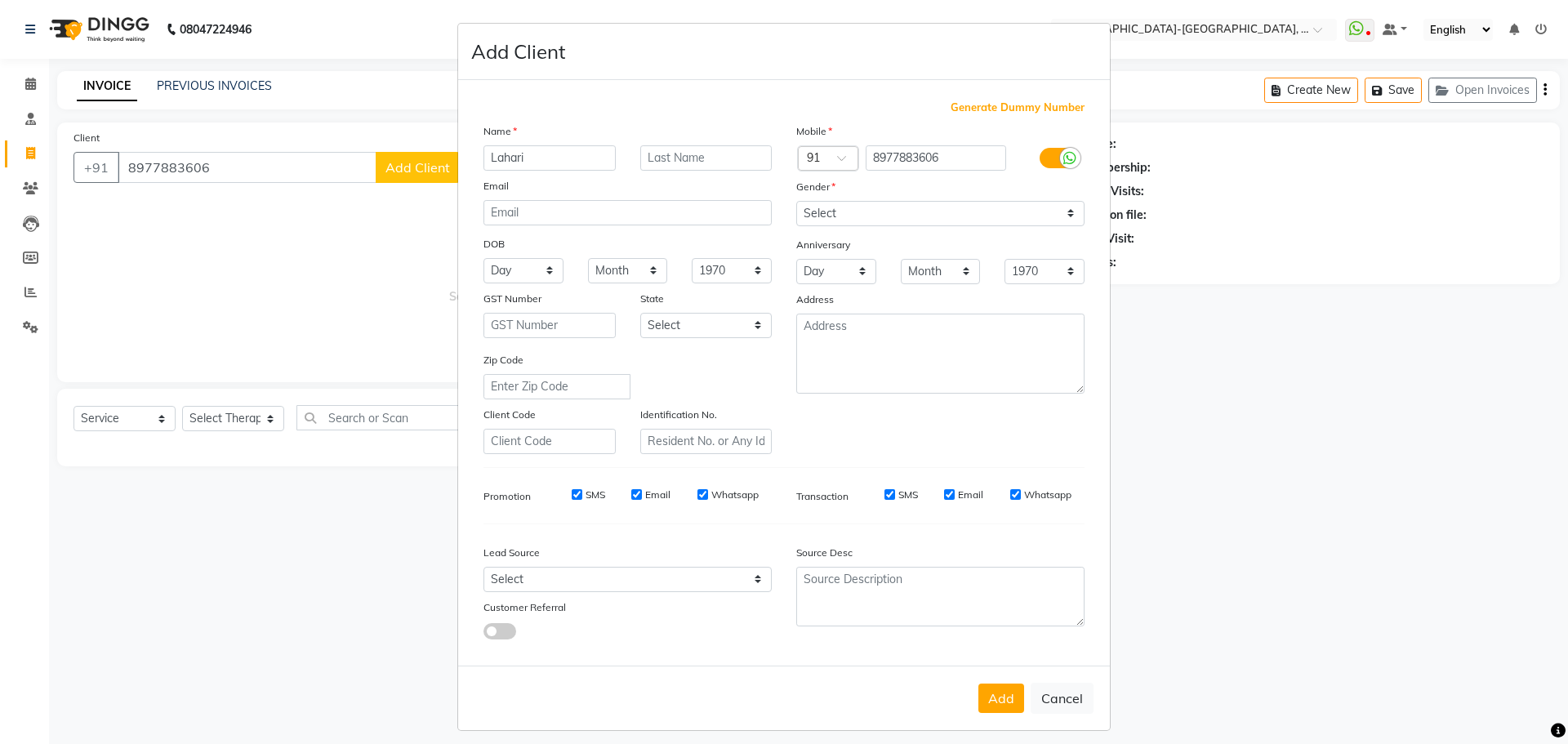
type input "Lahari"
click at [878, 219] on select "Select Male Female Other Prefer Not To Say" at bounding box center [940, 214] width 289 height 25
select select "female"
click at [797, 201] on select "Select Male Female Other Prefer Not To Say" at bounding box center [940, 214] width 289 height 25
click at [1003, 710] on button "Add" at bounding box center [1001, 698] width 46 height 29
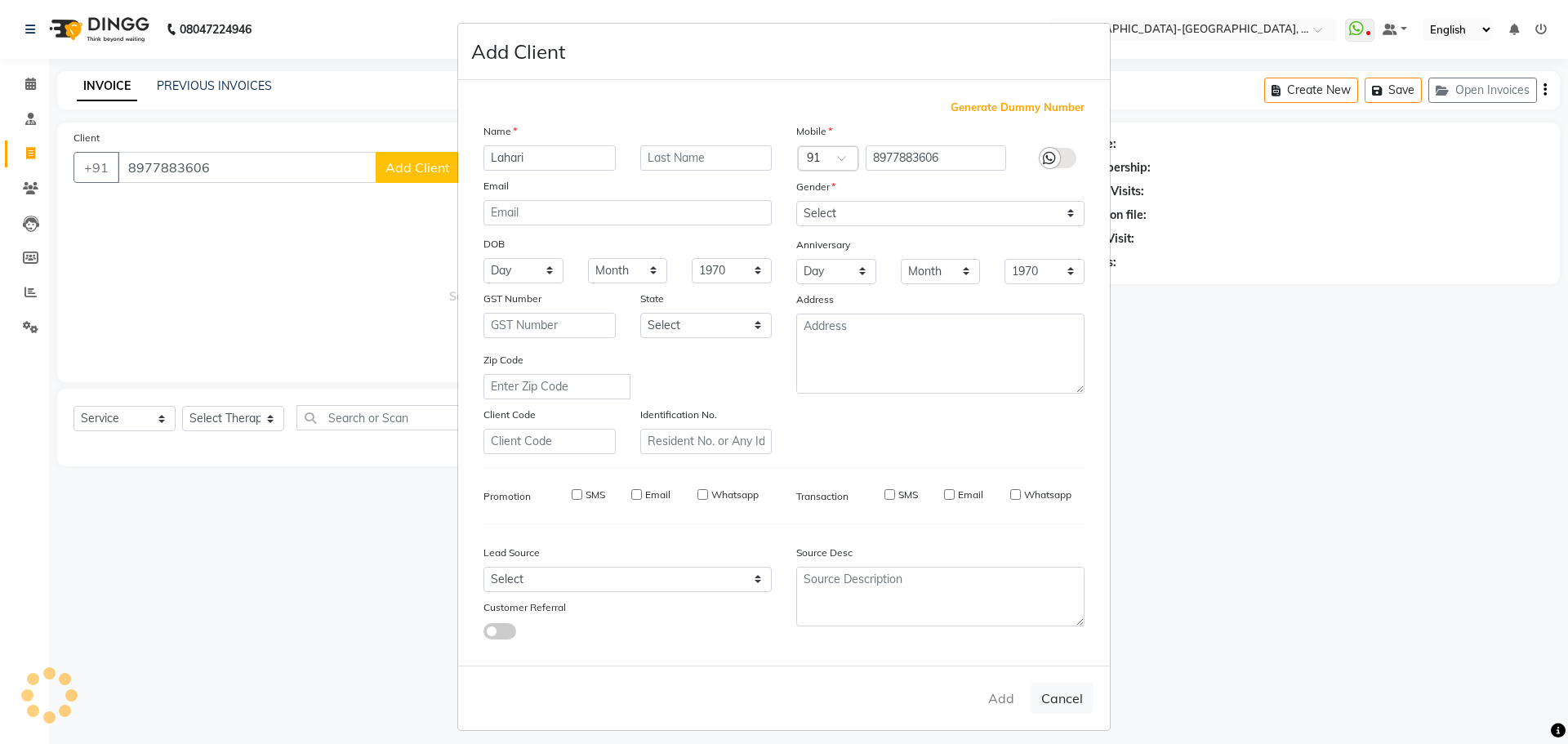
select select
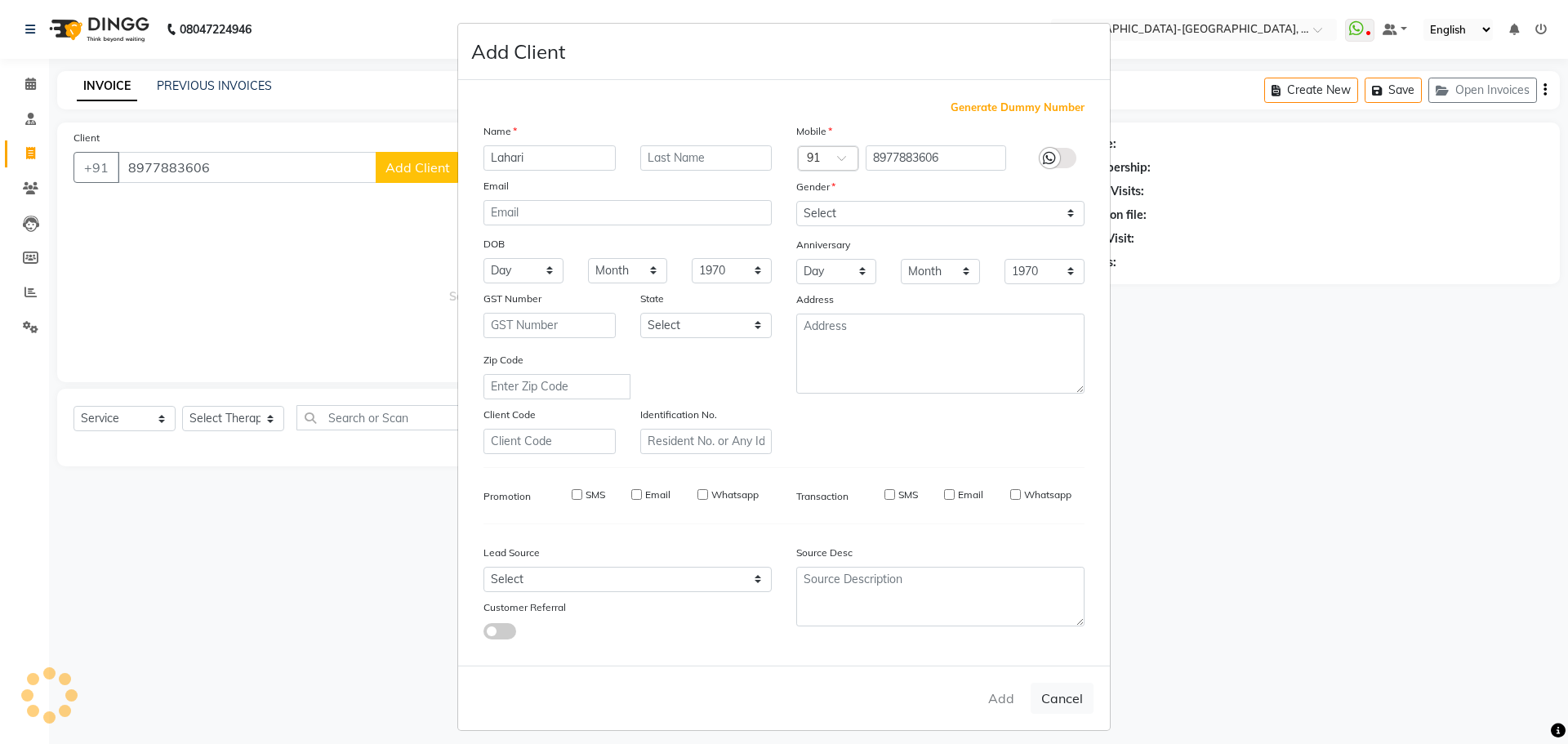
select select
checkbox input "false"
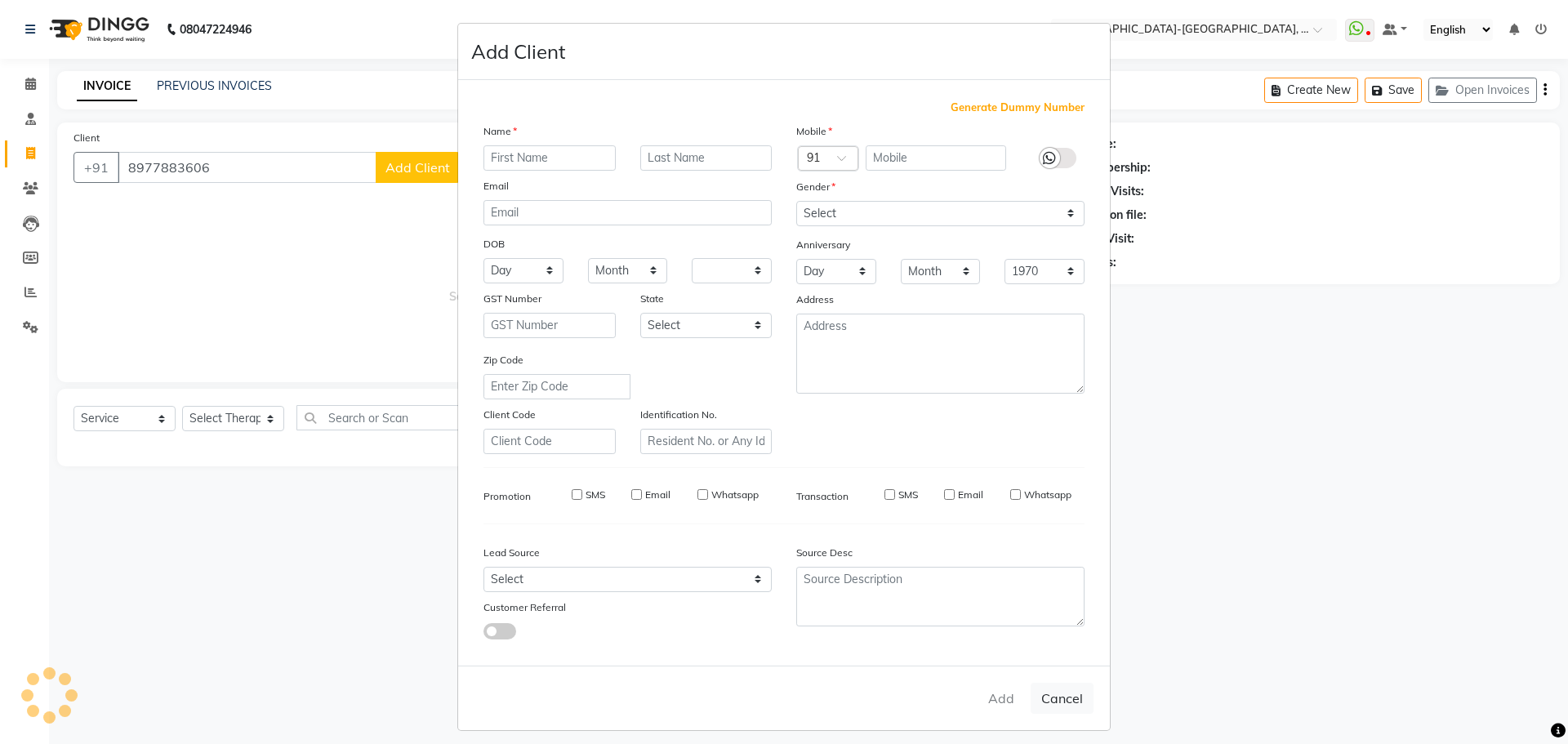
checkbox input "false"
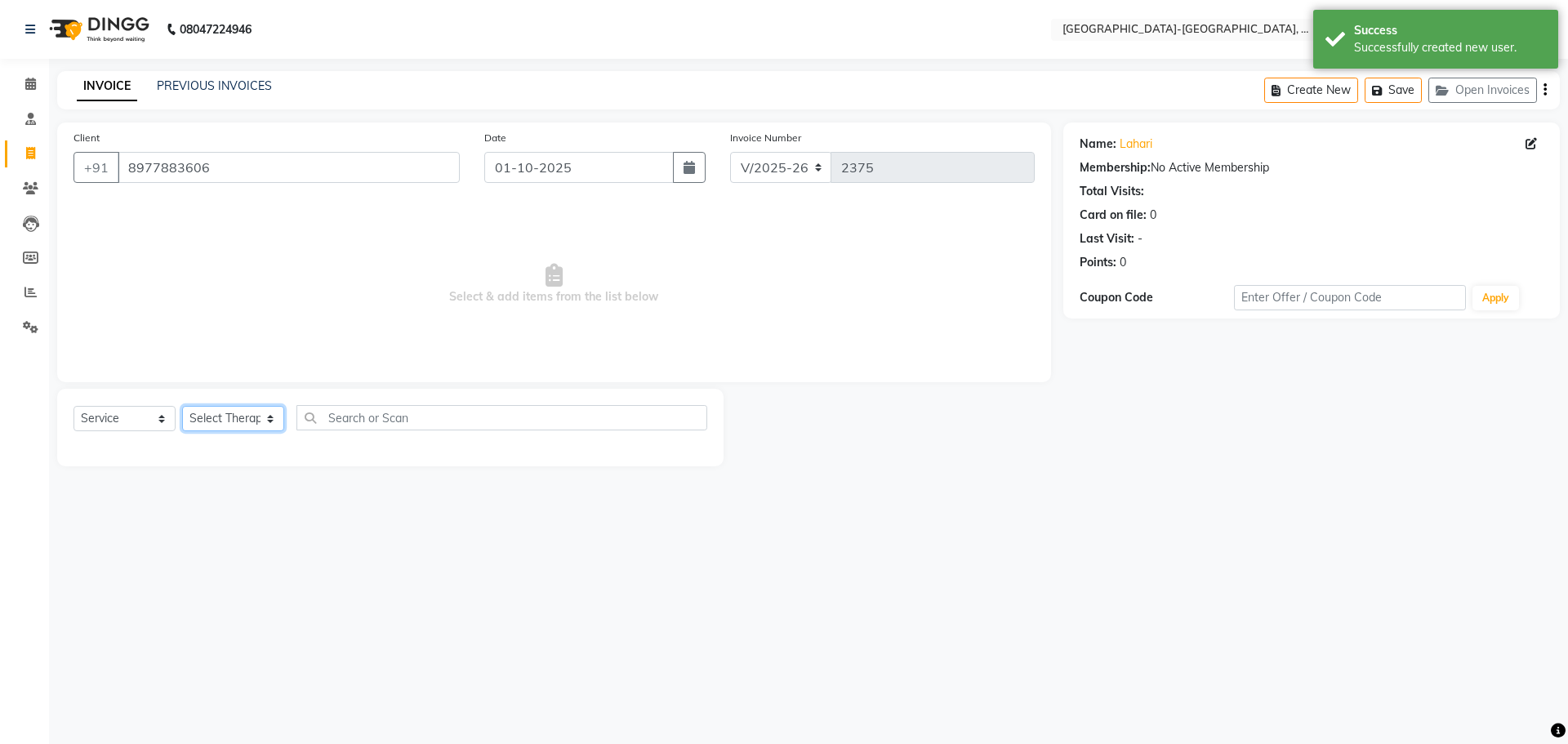
click at [236, 415] on select "Select Therapist Adakho Bone Hridziia Iris Katene Kholu Mayio Mohit Moru P Hrii…" at bounding box center [232, 419] width 102 height 25
select select "49851"
click at [182, 406] on select "Select Therapist Adakho Bone Hridziia Iris Katene Kholu Mayio Mohit Moru P Hrii…" at bounding box center [232, 419] width 102 height 25
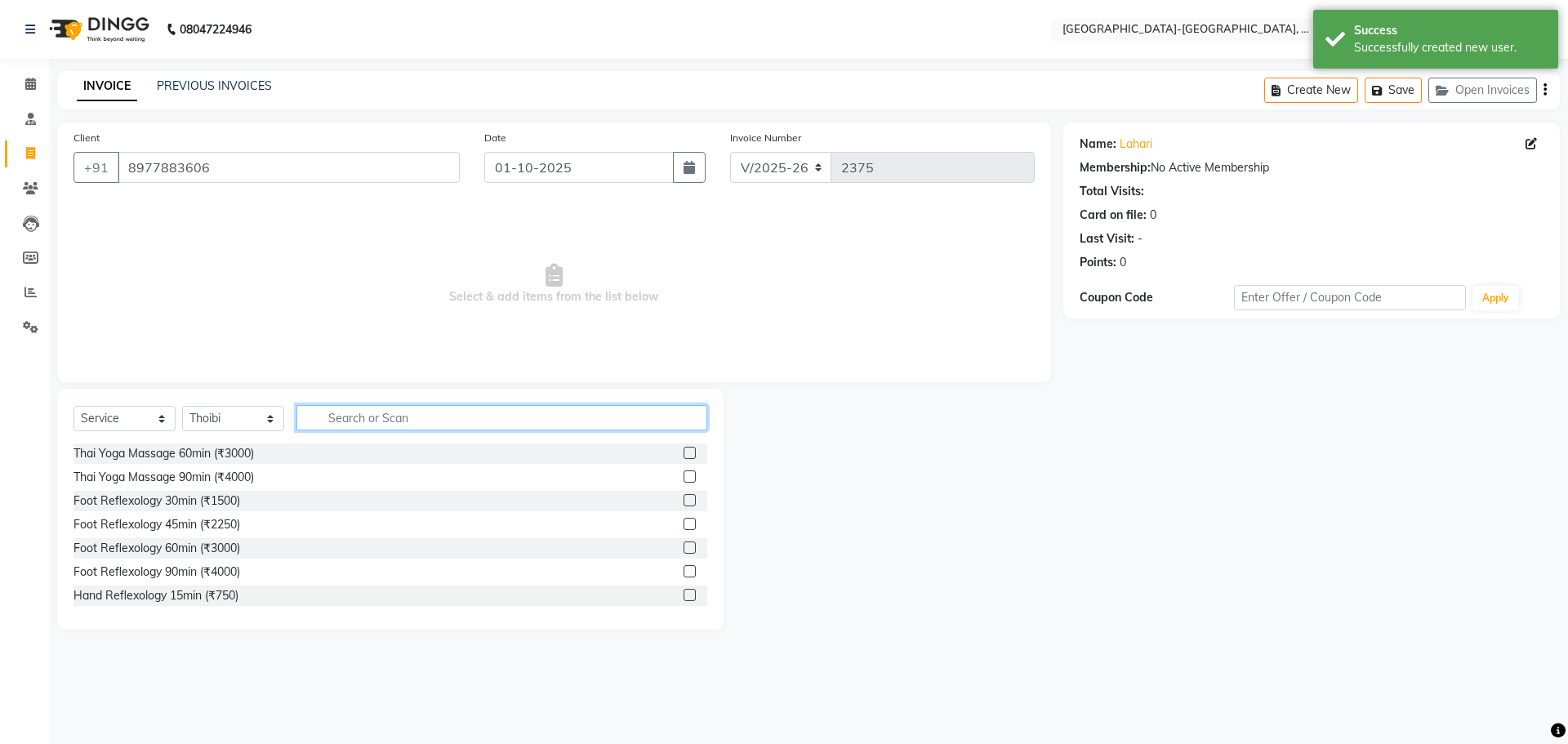
click at [344, 422] on input "text" at bounding box center [501, 418] width 411 height 25
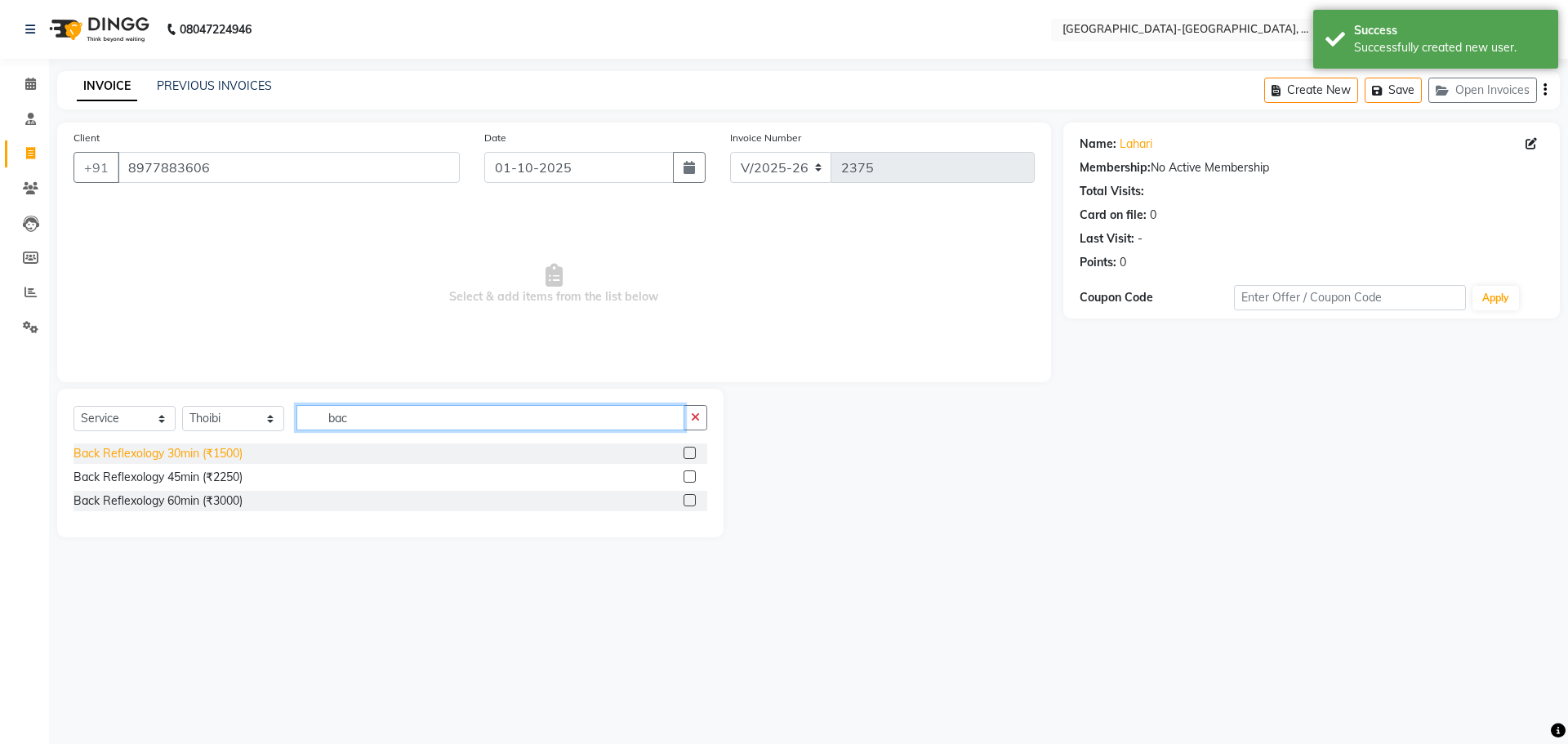
type input "bac"
click at [201, 459] on div "Back Reflexology 30min (₹1500)" at bounding box center [158, 454] width 169 height 17
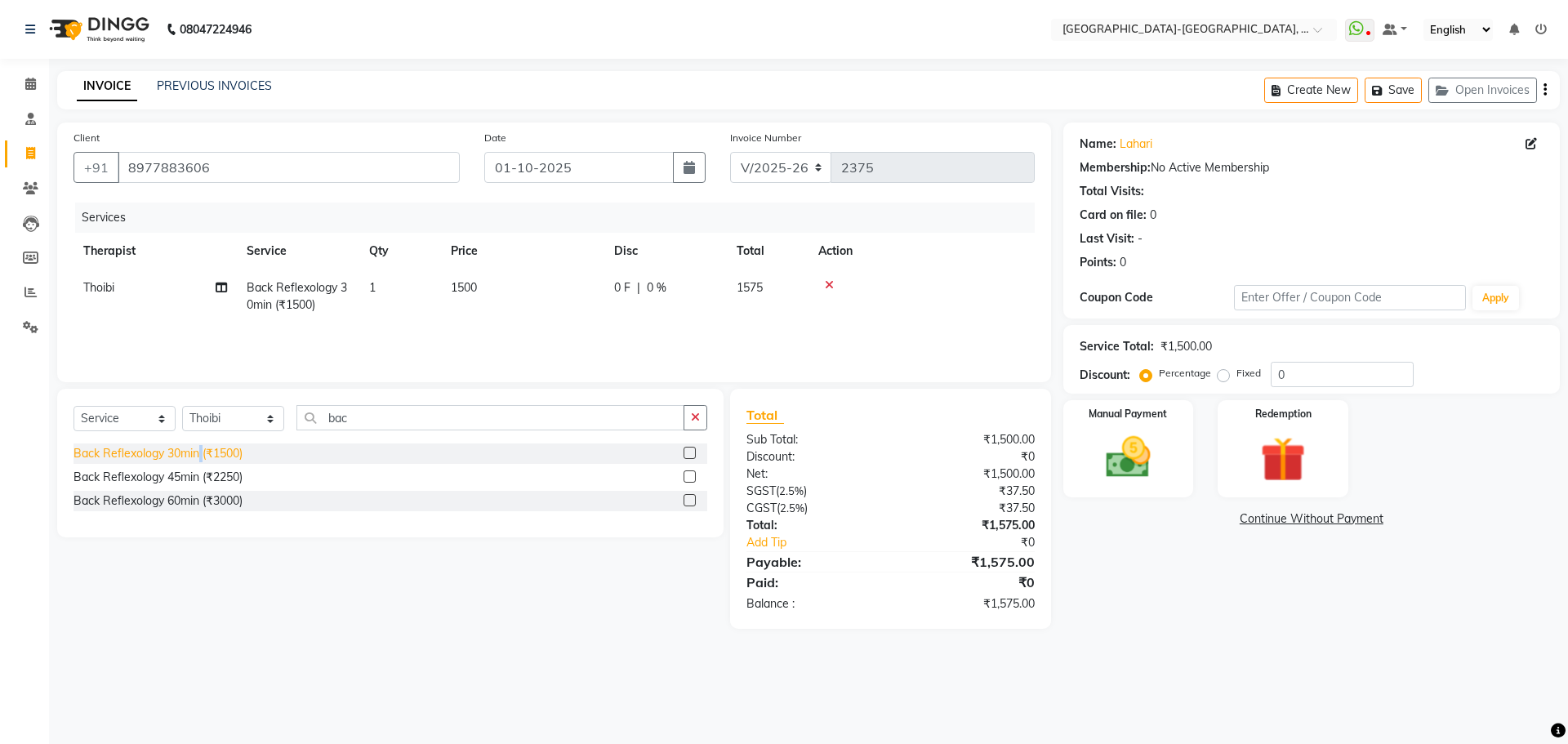
click at [201, 459] on div "Back Reflexology 30min (₹1500)" at bounding box center [158, 454] width 169 height 17
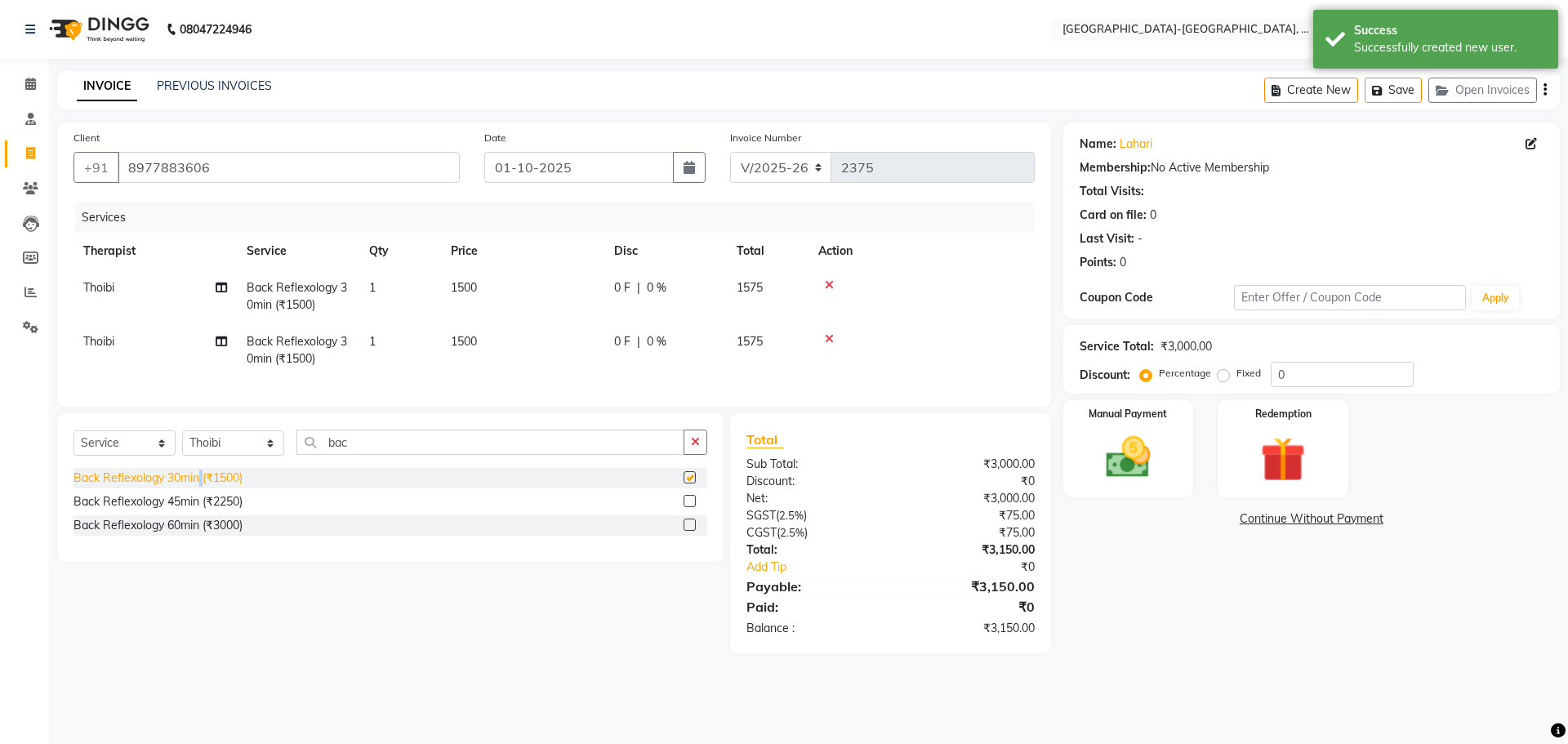
checkbox input "false"
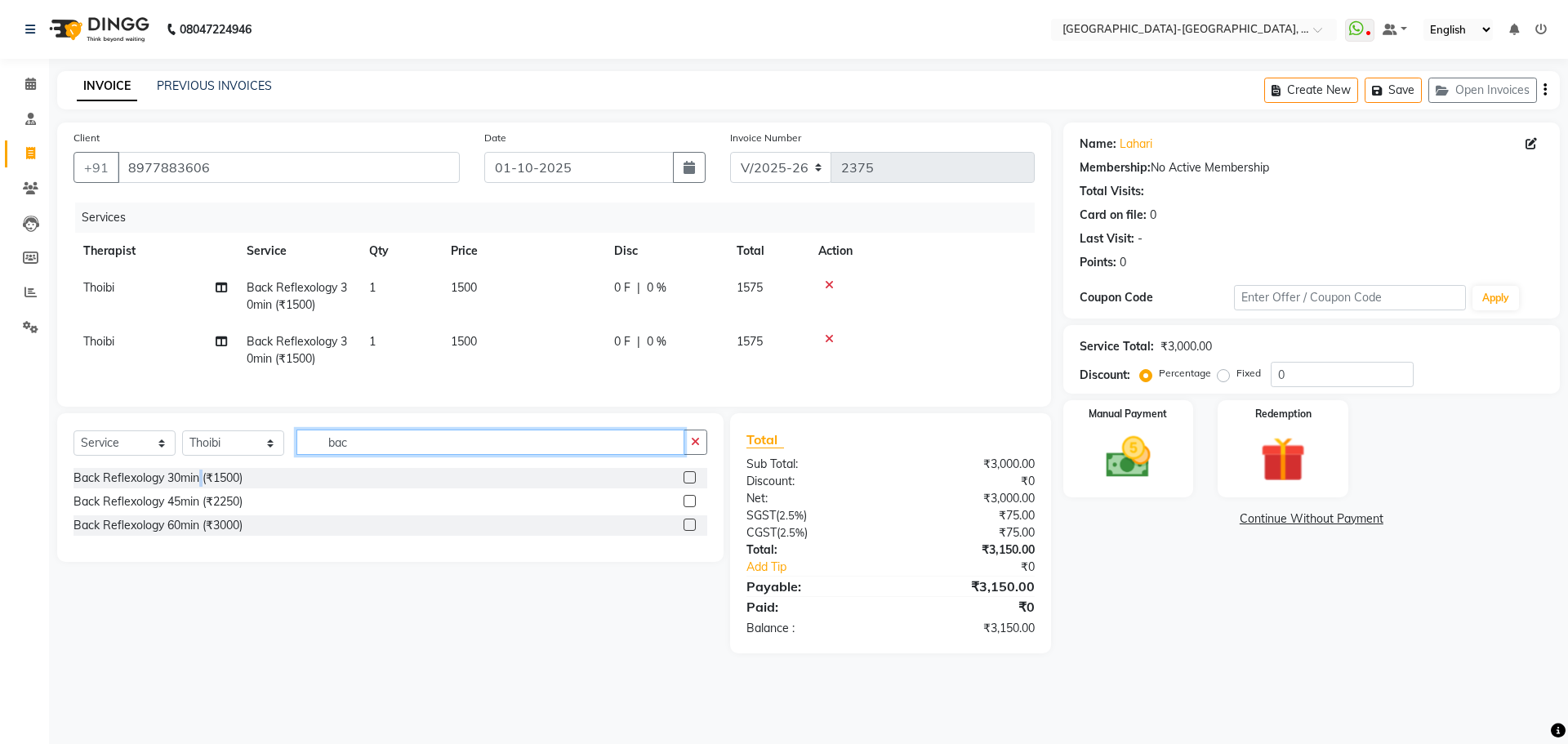
drag, startPoint x: 348, startPoint y: 450, endPoint x: 330, endPoint y: 457, distance: 19.3
click at [330, 455] on input "bac" at bounding box center [490, 442] width 388 height 25
click at [833, 283] on icon at bounding box center [829, 286] width 9 height 12
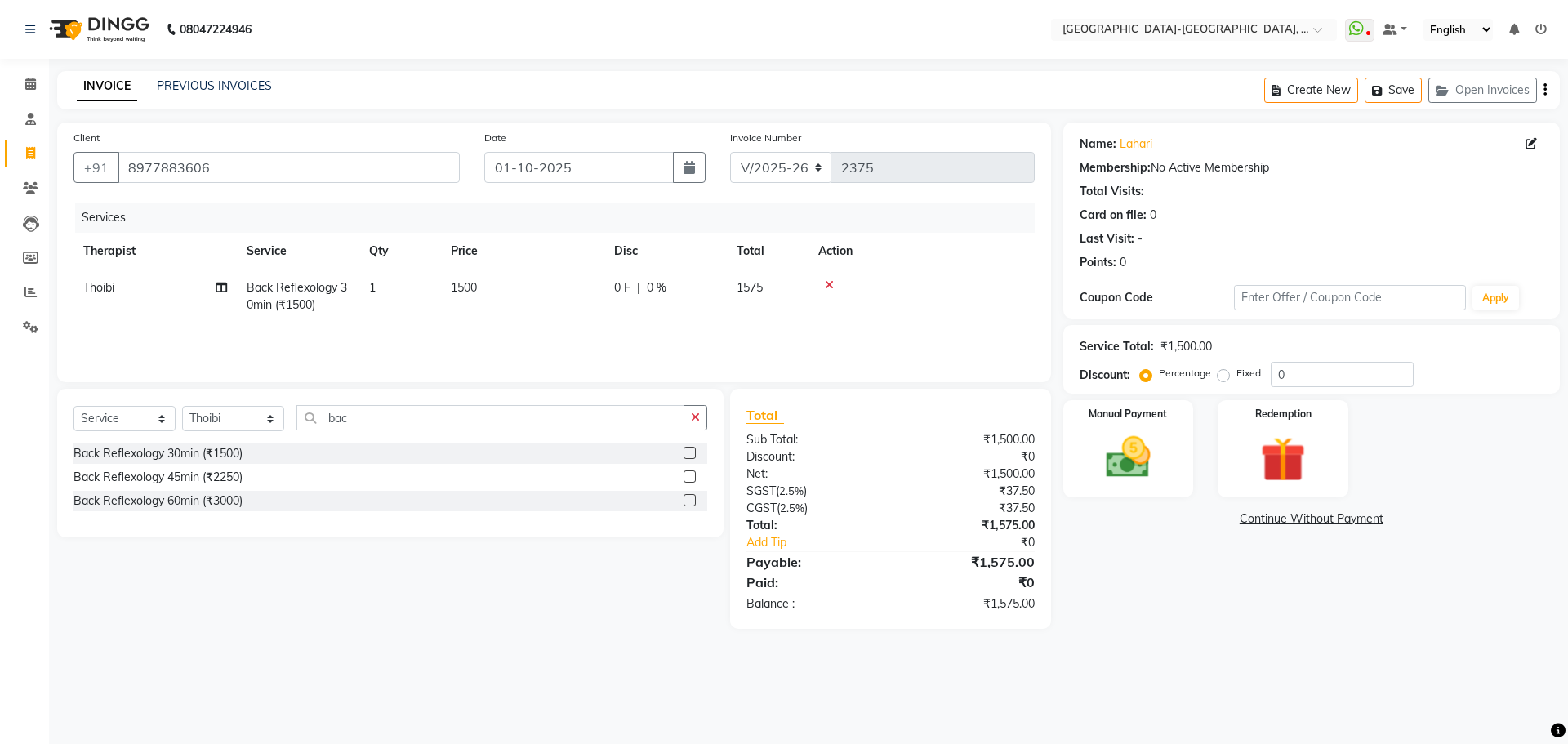
click at [833, 283] on icon at bounding box center [829, 286] width 9 height 12
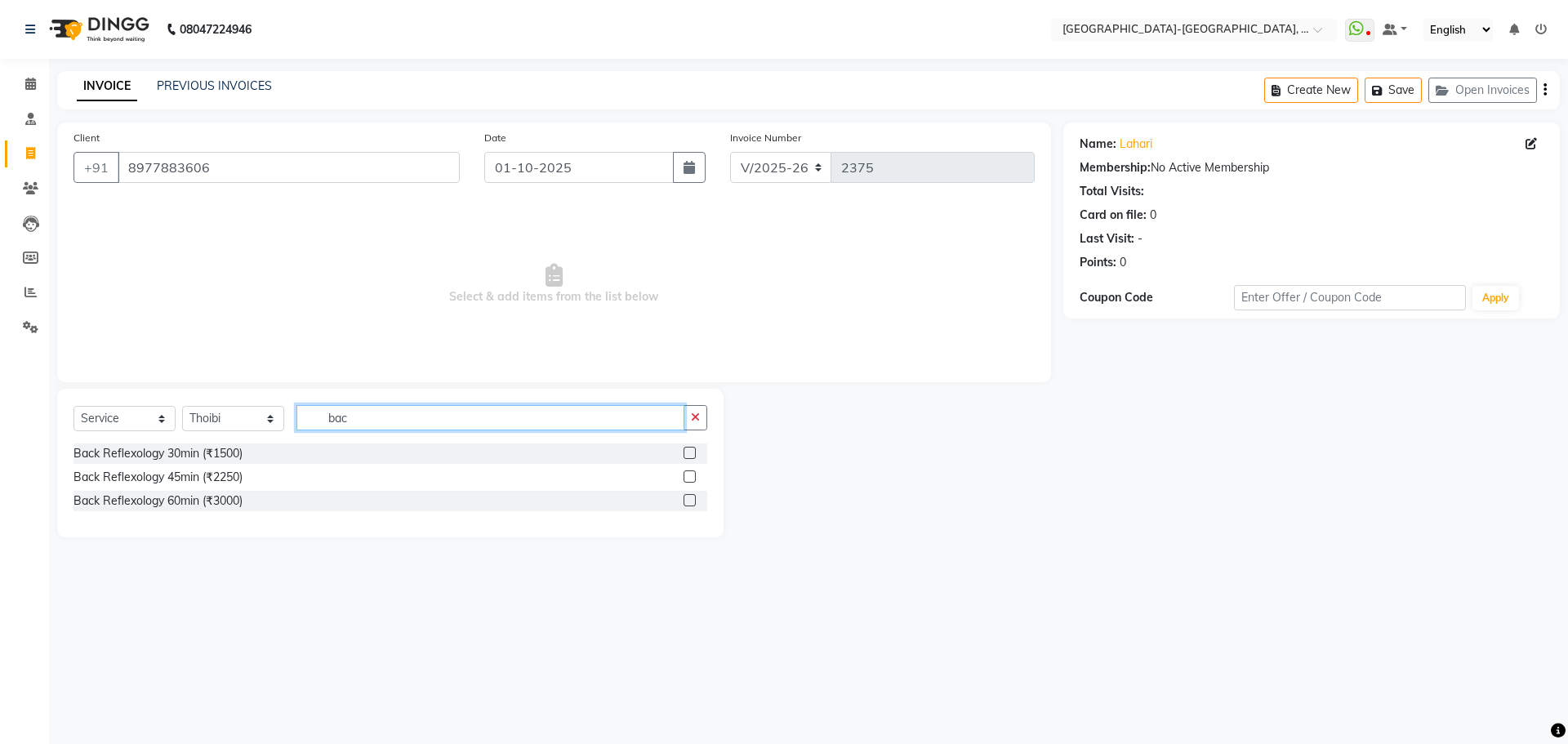
click at [377, 416] on input "bac" at bounding box center [490, 418] width 388 height 25
drag, startPoint x: 371, startPoint y: 417, endPoint x: 309, endPoint y: 418, distance: 62.0
click at [276, 417] on div "Select Service Product Membership Package Voucher Prepaid Gift Card Select Ther…" at bounding box center [391, 424] width 633 height 39
type input "foot"
click at [172, 447] on div "Foot Reflexology 30min (₹1500)" at bounding box center [157, 454] width 167 height 17
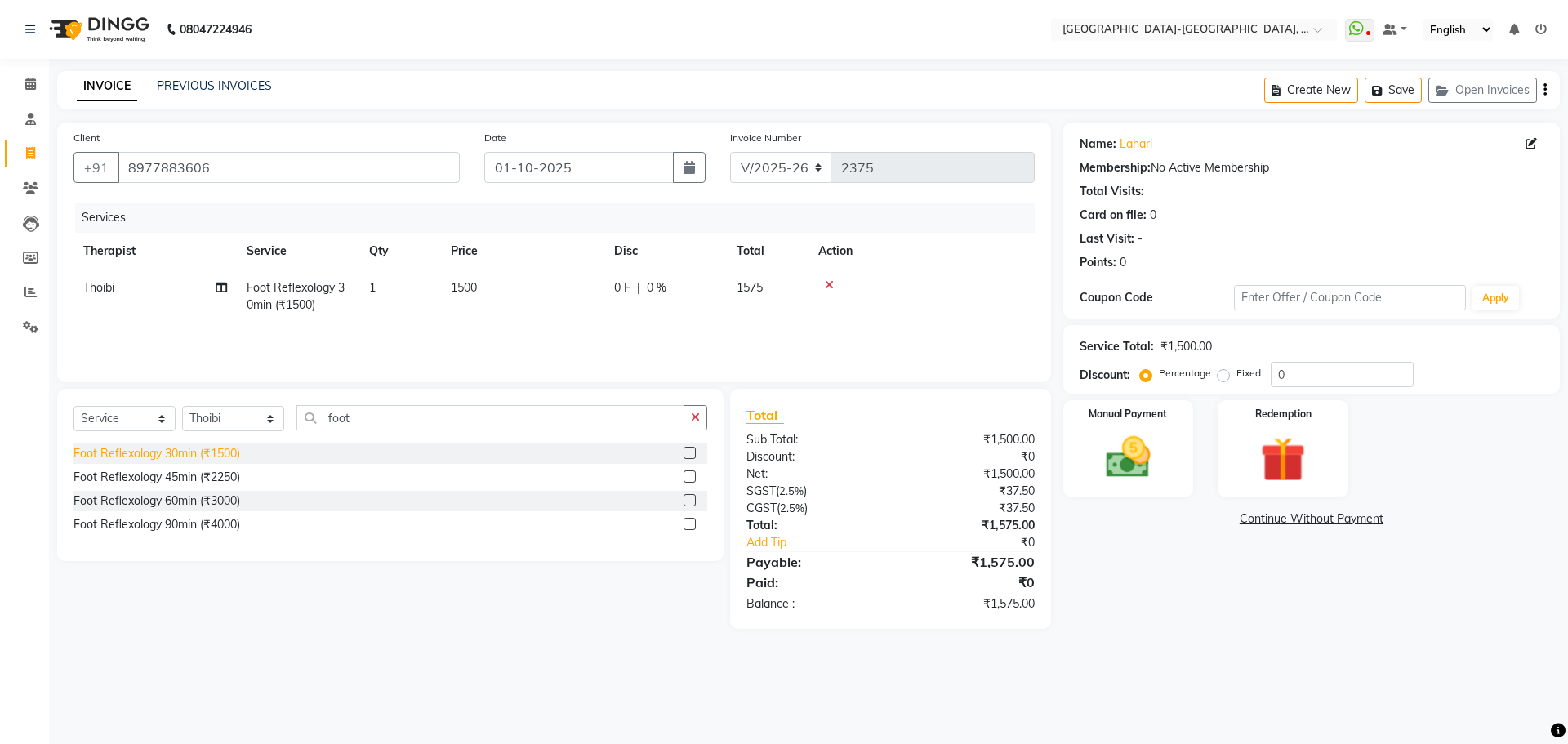
click at [183, 452] on div "Foot Reflexology 30min (₹1500)" at bounding box center [157, 454] width 167 height 17
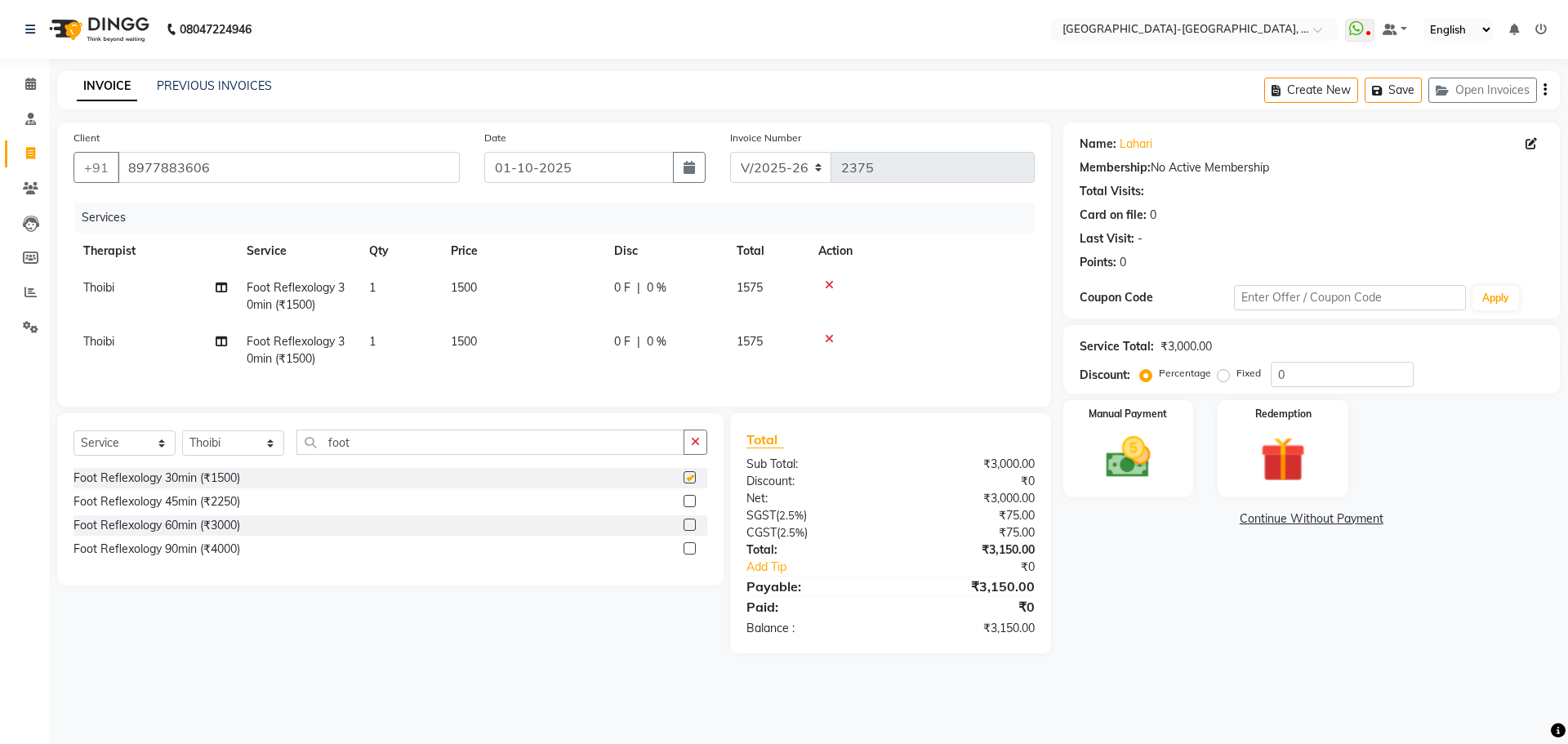
checkbox input "false"
drag, startPoint x: 358, startPoint y: 457, endPoint x: 285, endPoint y: 466, distance: 73.6
click at [311, 455] on input "foot" at bounding box center [490, 442] width 388 height 25
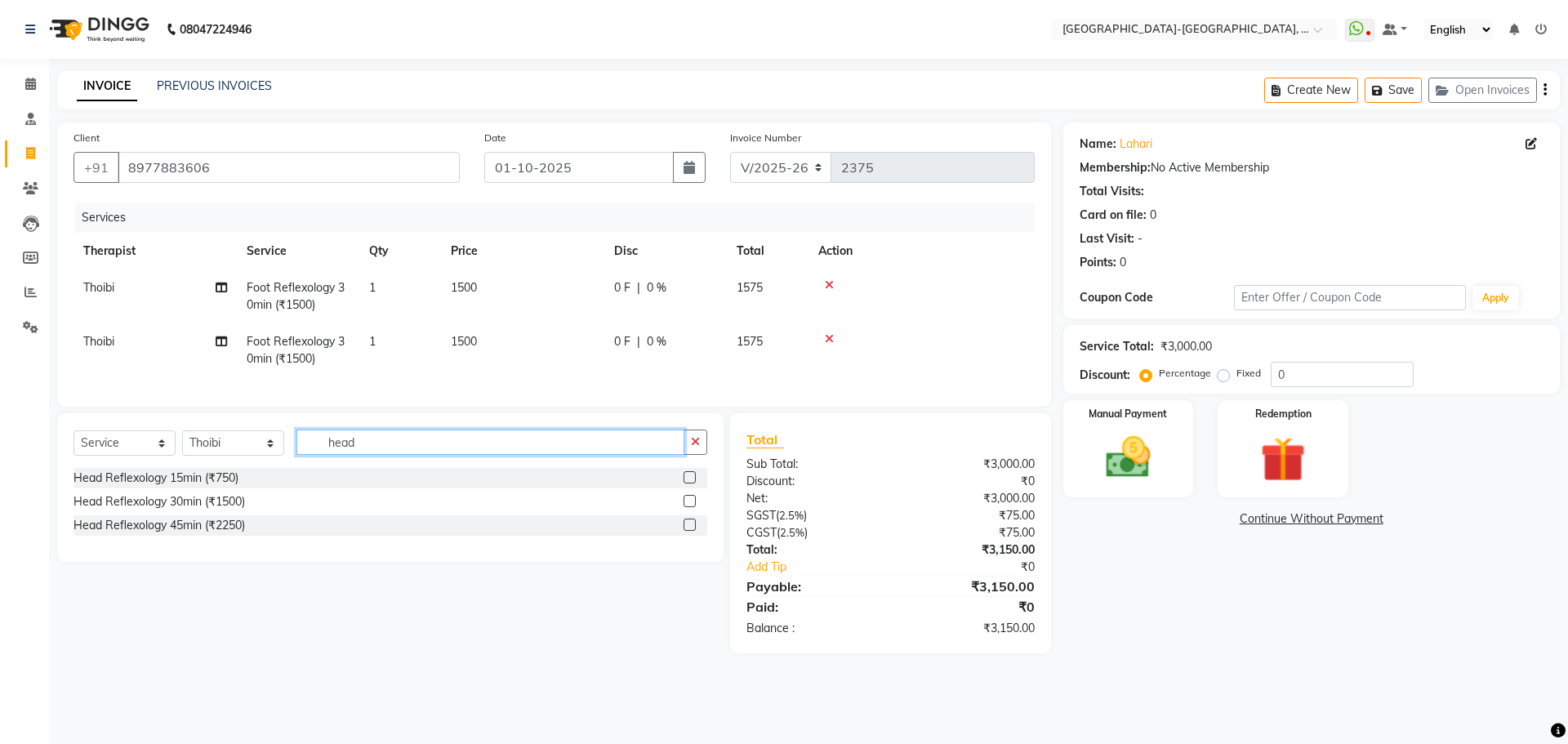
type input "head"
click at [301, 292] on span "Foot Reflexology 30min (₹1500)" at bounding box center [295, 295] width 98 height 32
select select "49851"
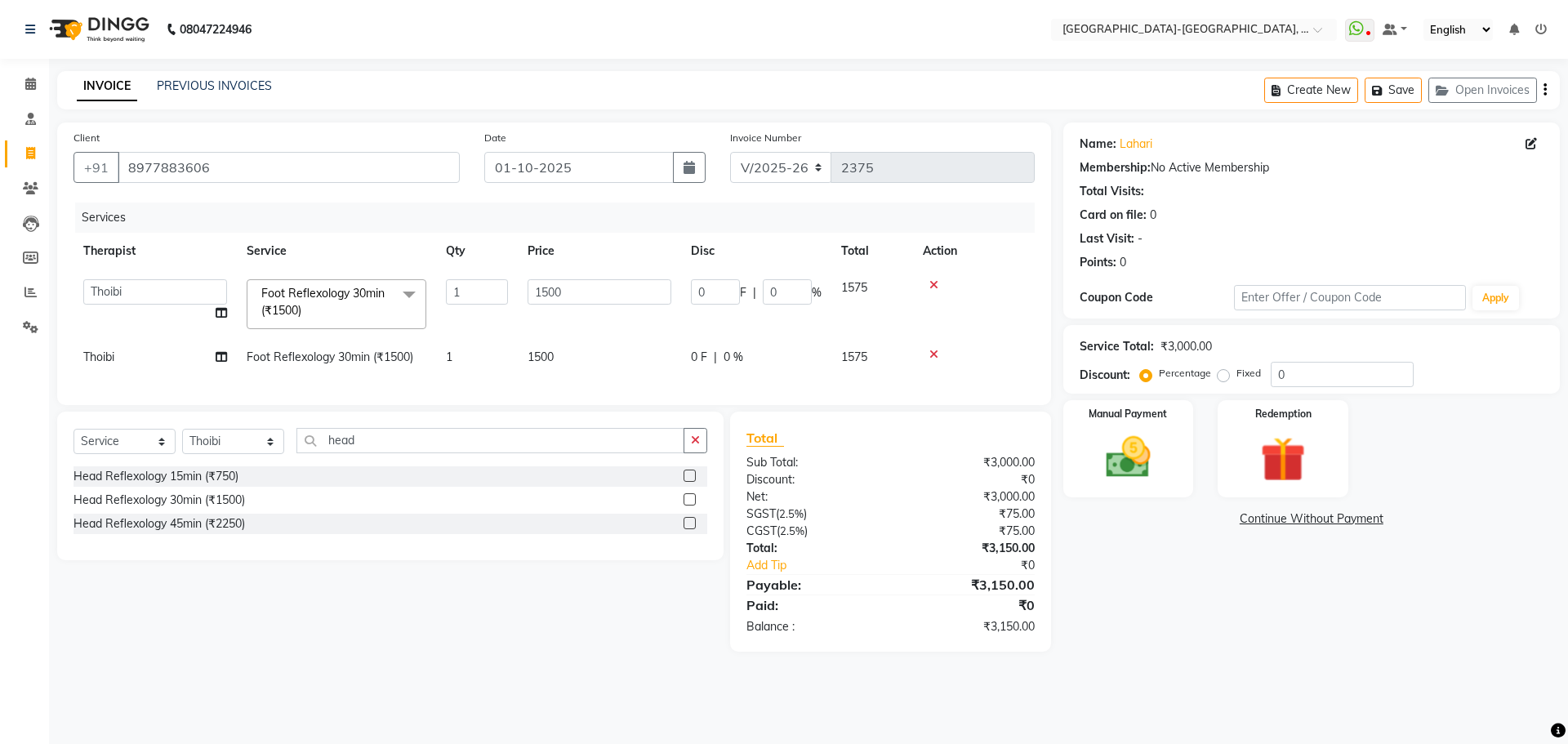
click at [327, 300] on span "Foot Reflexology 30min (₹1500) x" at bounding box center [329, 302] width 144 height 35
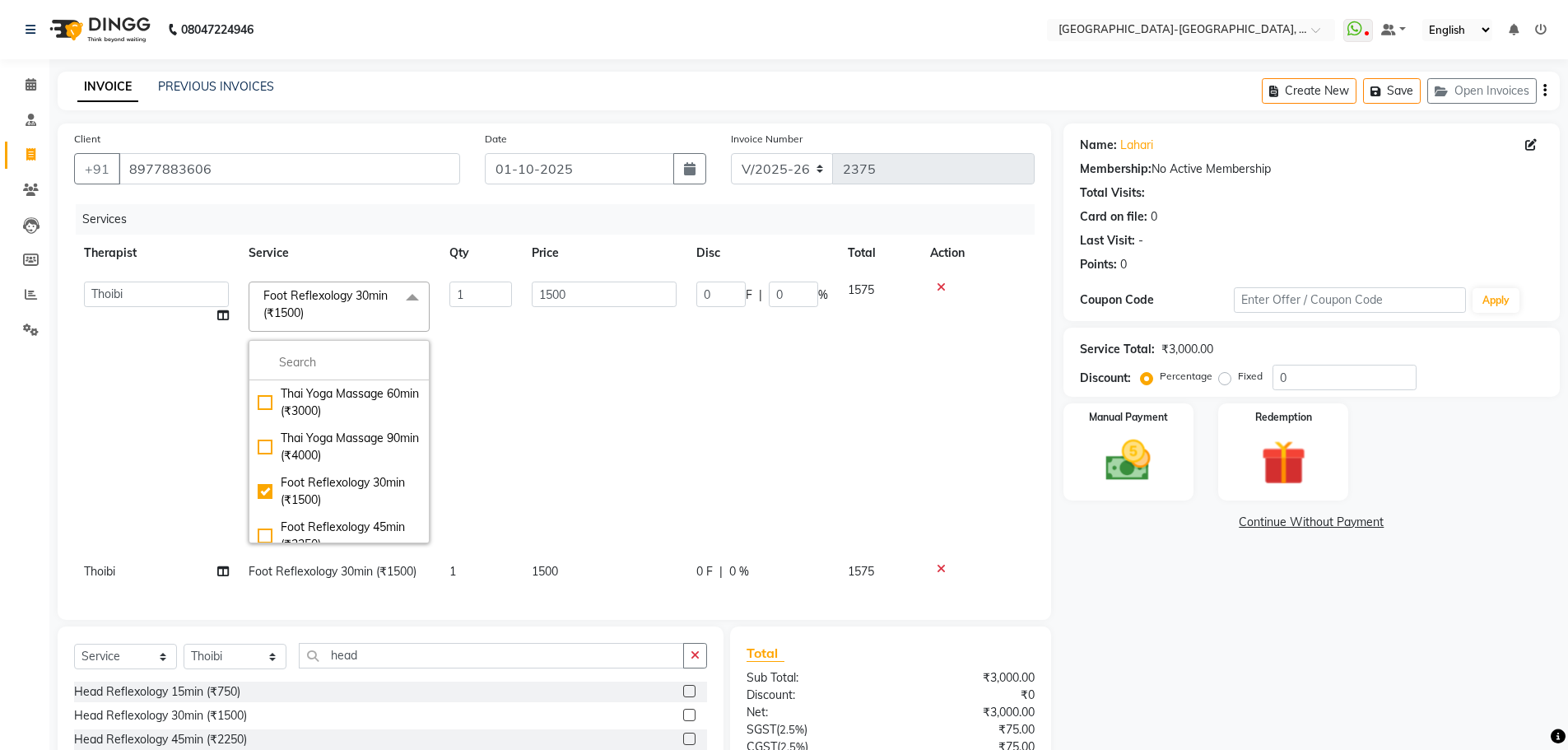
drag, startPoint x: 466, startPoint y: 339, endPoint x: 479, endPoint y: 359, distance: 23.9
click at [467, 339] on td "1" at bounding box center [481, 412] width 82 height 282
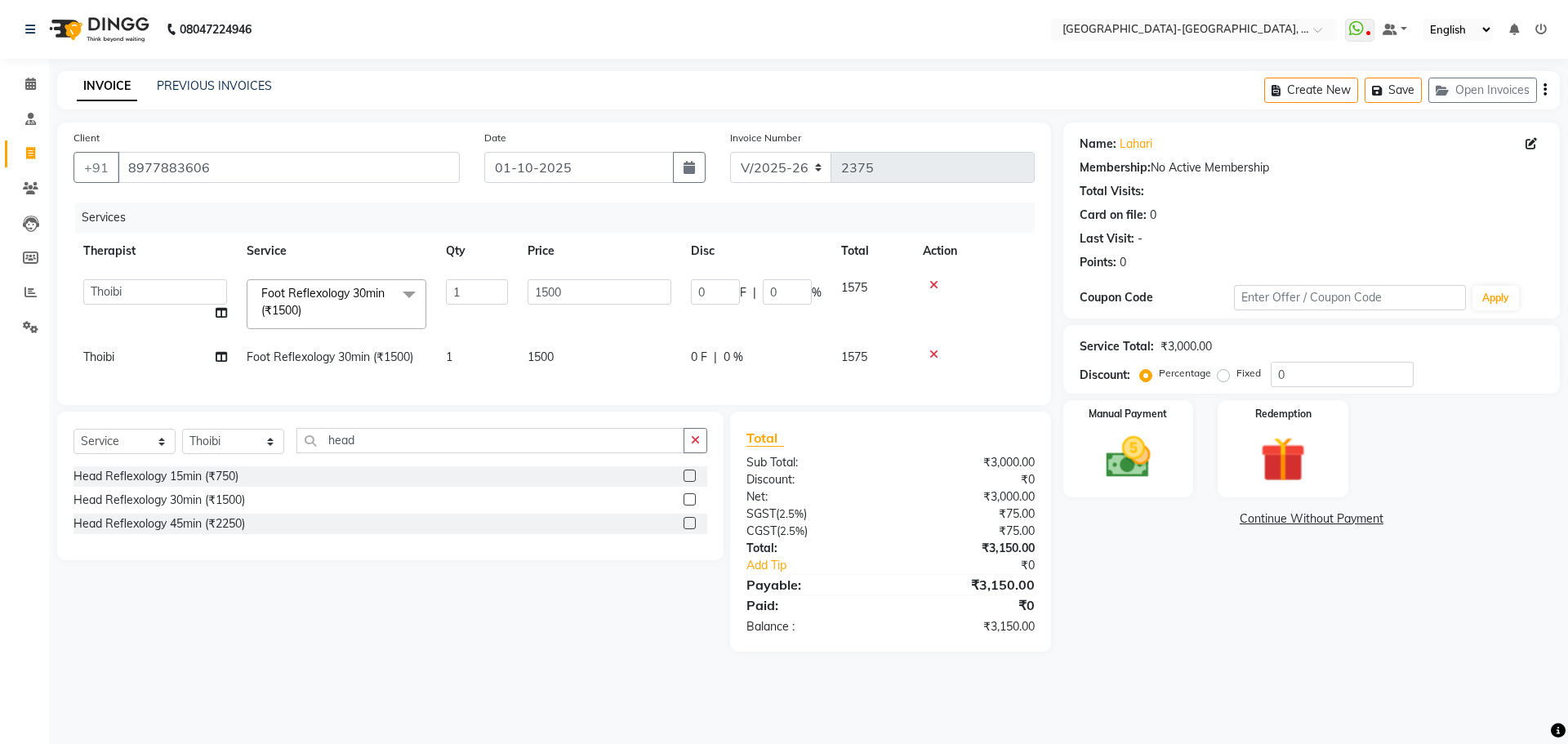
click at [936, 282] on icon at bounding box center [934, 286] width 9 height 12
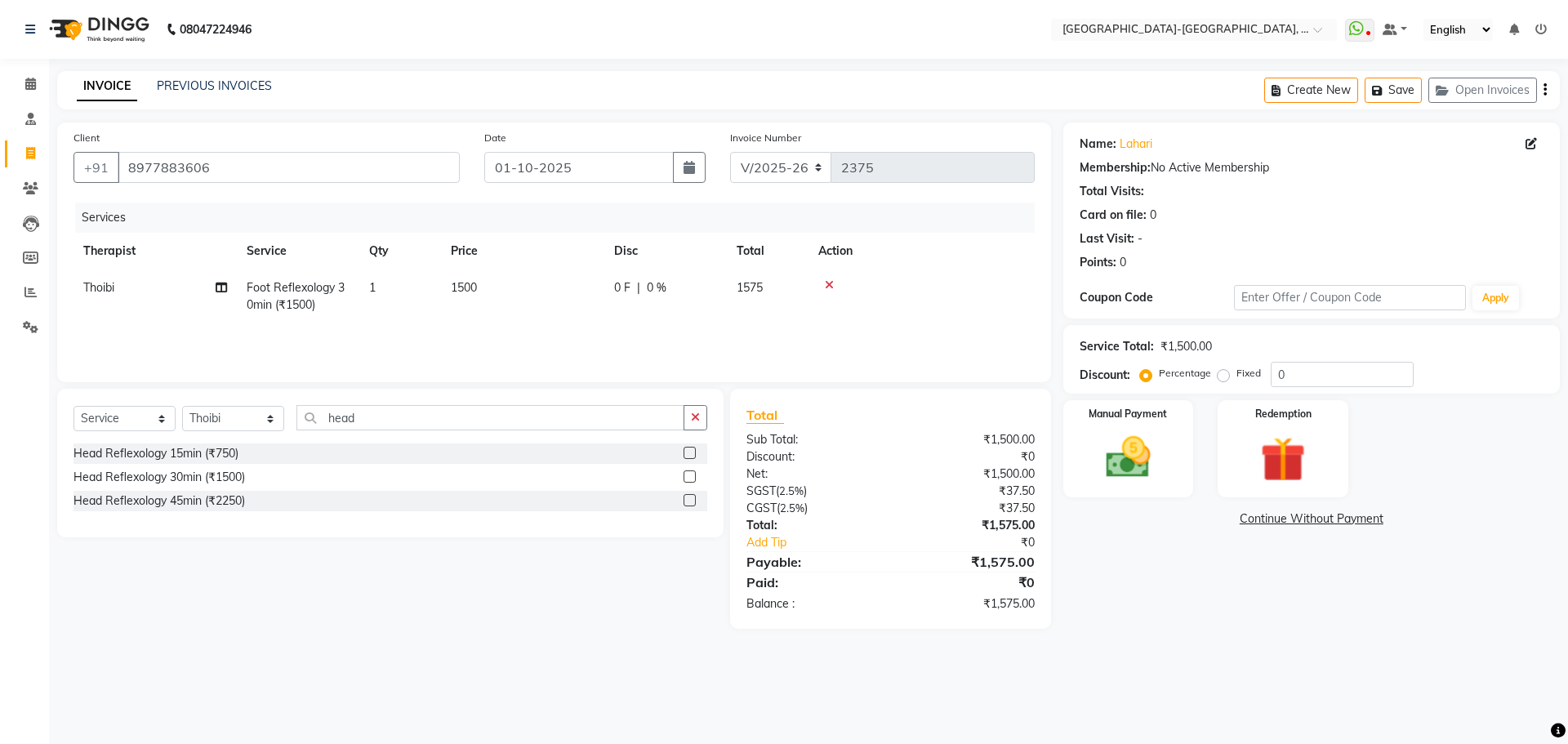
click at [836, 286] on div at bounding box center [921, 286] width 207 height 12
click at [829, 284] on icon at bounding box center [829, 286] width 9 height 12
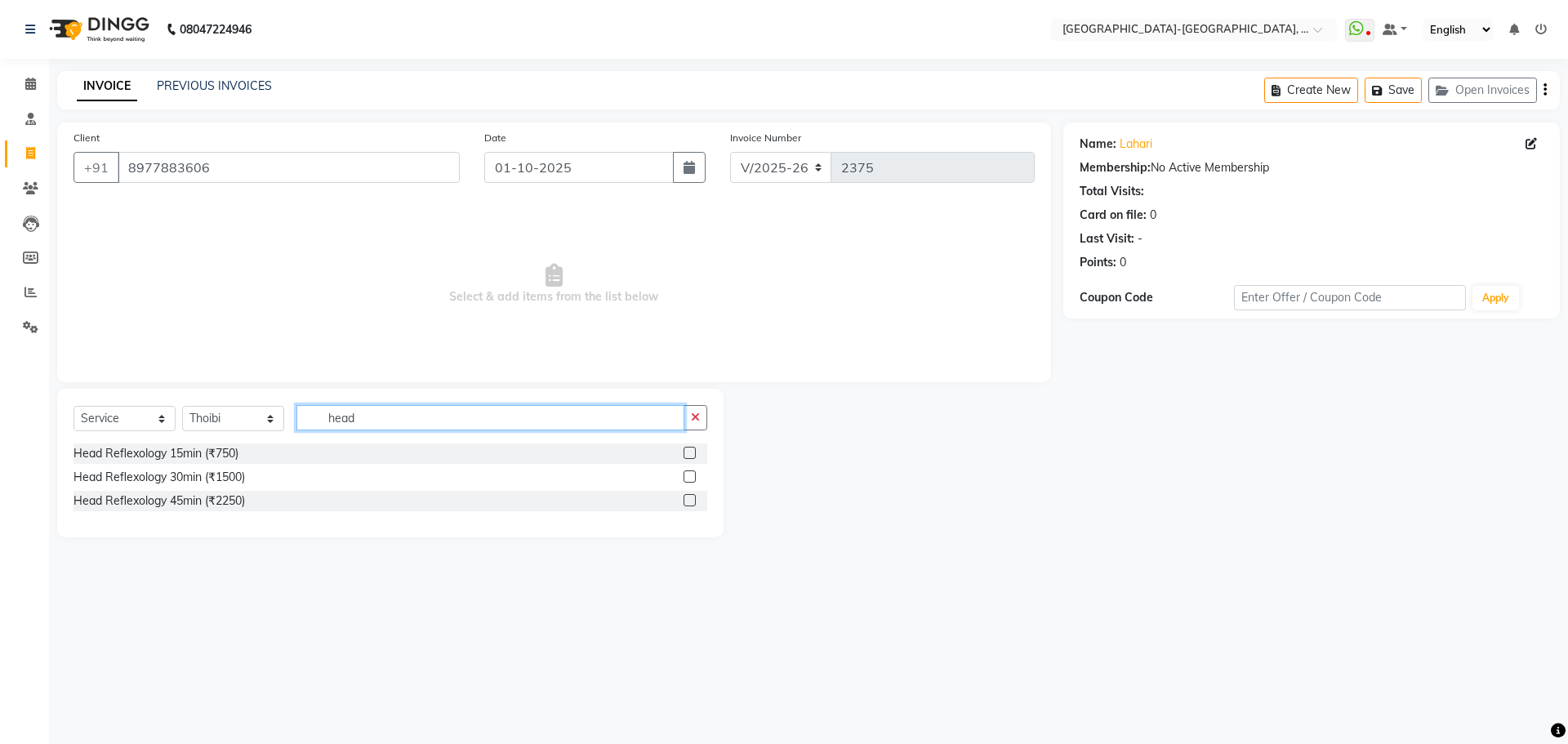
drag, startPoint x: 317, startPoint y: 413, endPoint x: 348, endPoint y: 429, distance: 34.9
click at [194, 416] on div "Select Service Product Membership Package Voucher Prepaid Gift Card Select Ther…" at bounding box center [391, 424] width 633 height 39
type input "bac"
click at [224, 449] on div "Back Reflexology 30min (₹1500)" at bounding box center [158, 454] width 169 height 17
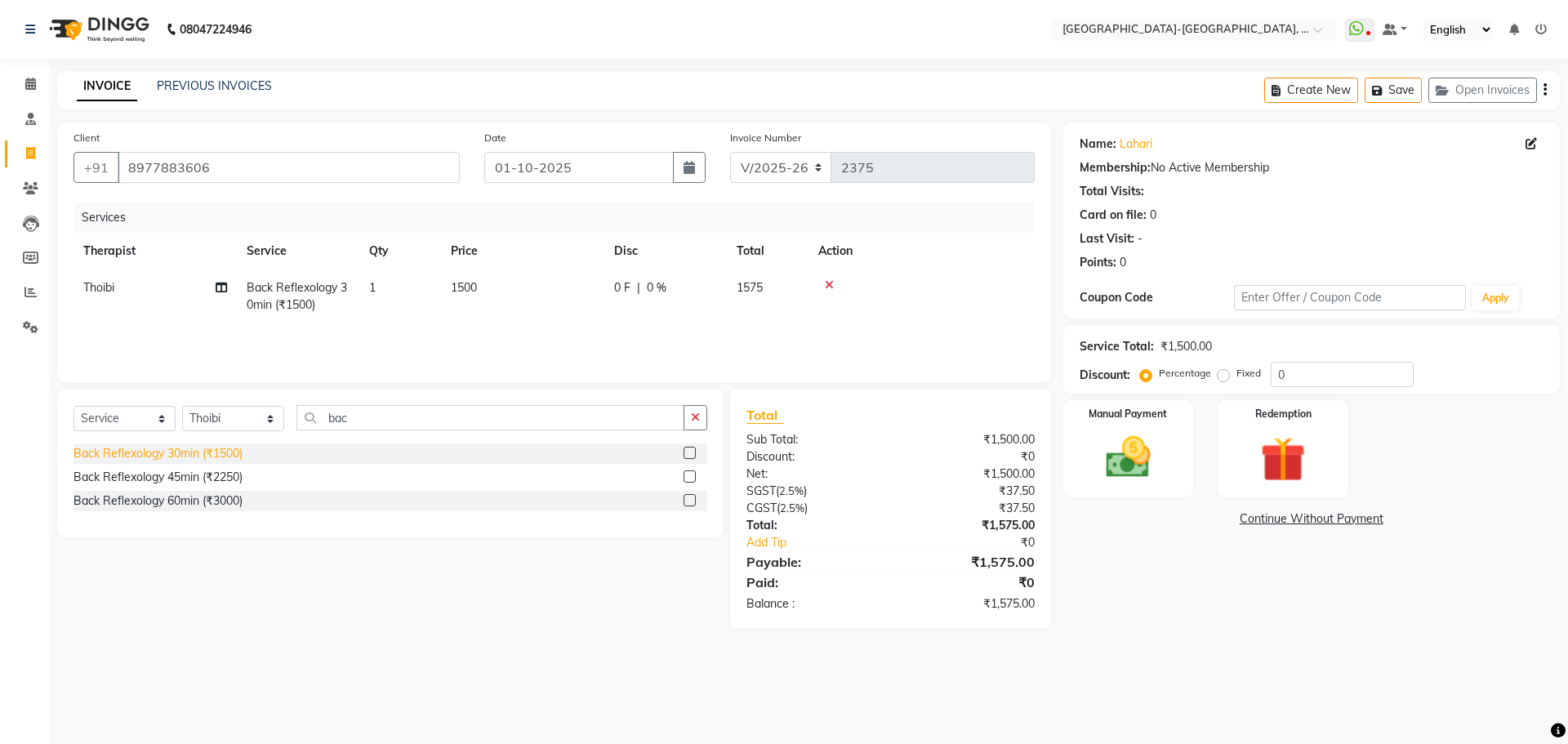
click at [211, 451] on div "Back Reflexology 30min (₹1500)" at bounding box center [158, 454] width 169 height 17
checkbox input "false"
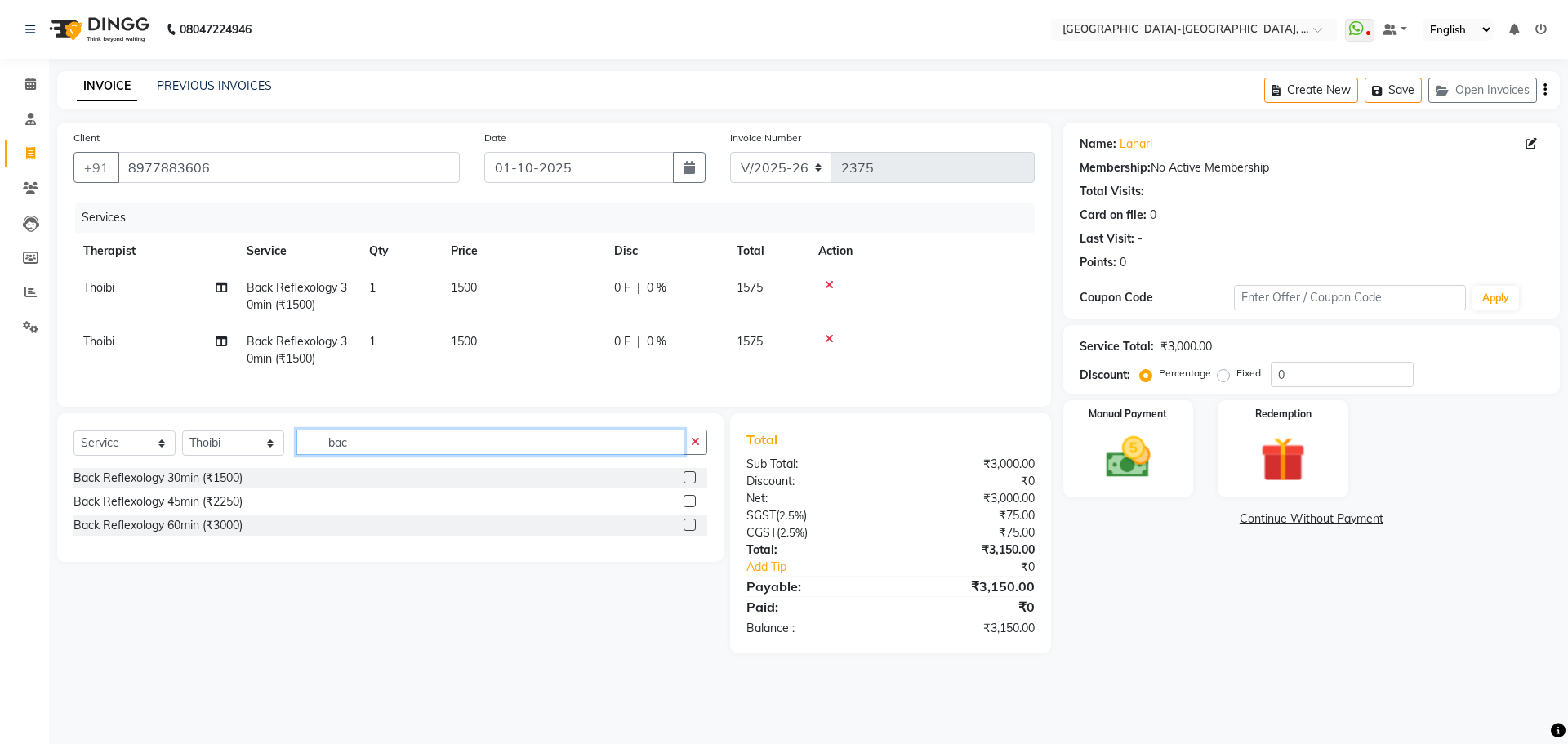
drag, startPoint x: 359, startPoint y: 454, endPoint x: 290, endPoint y: 468, distance: 70.4
click at [302, 455] on input "bac" at bounding box center [490, 442] width 388 height 25
type input "foo"
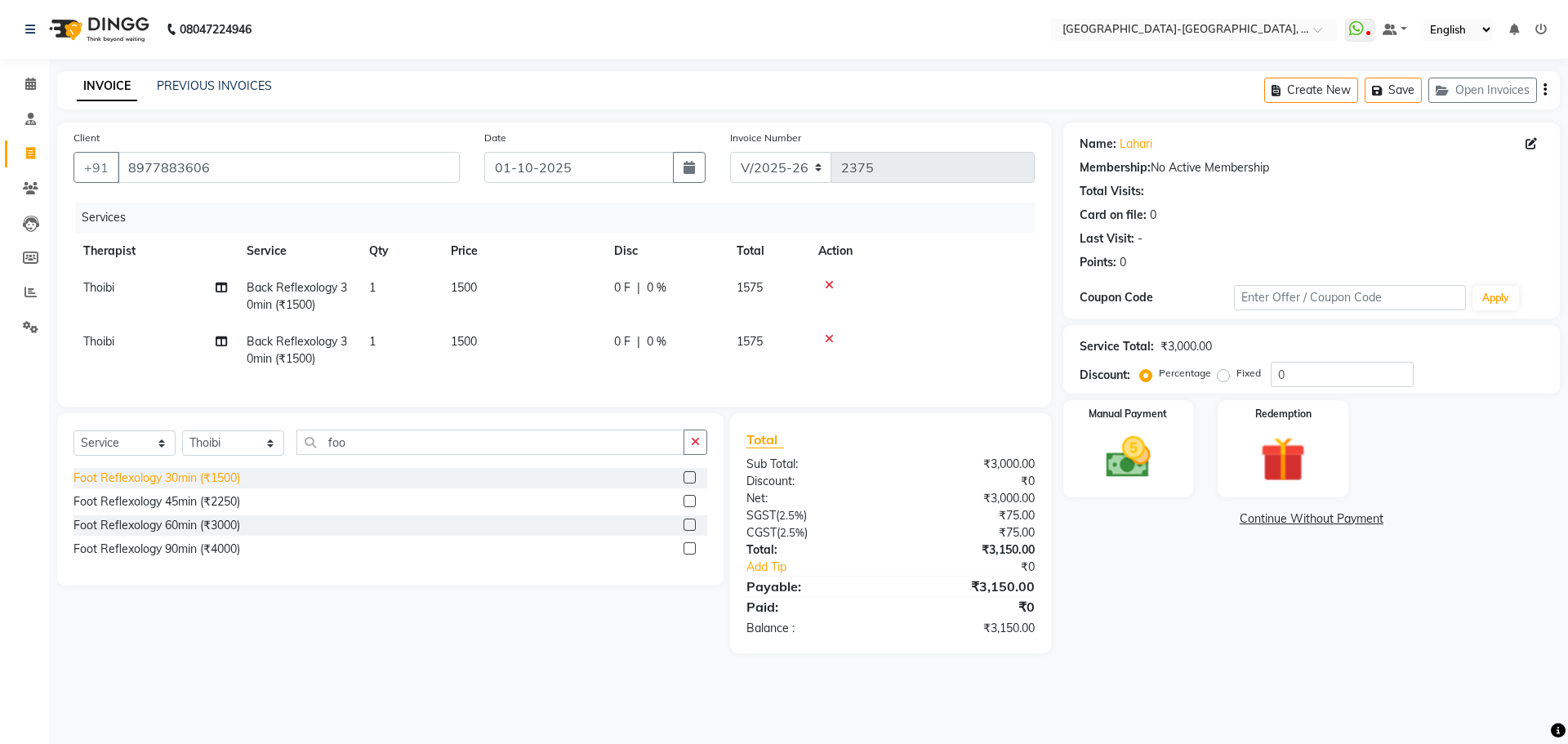
click at [220, 487] on div "Foot Reflexology 30min (₹1500)" at bounding box center [157, 478] width 167 height 17
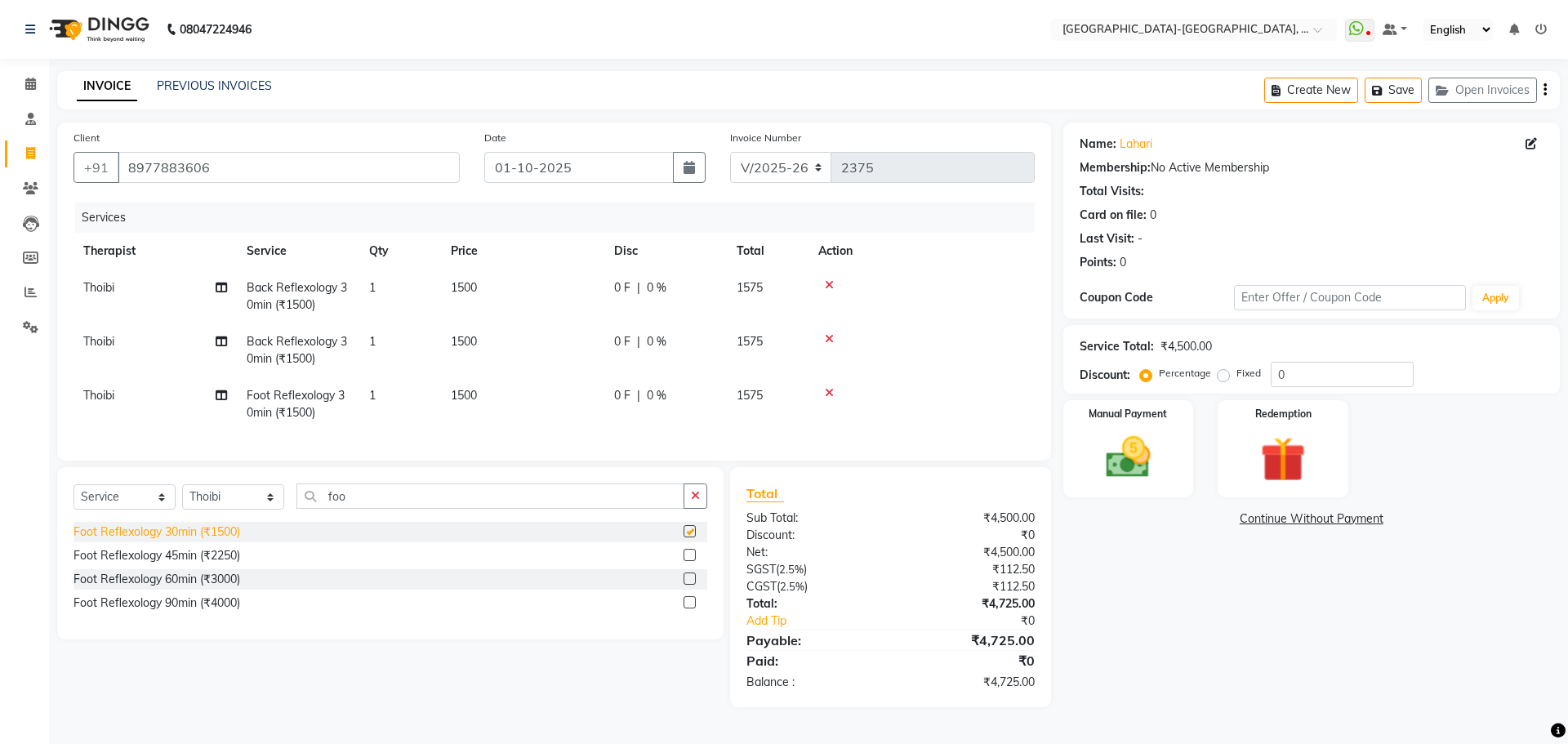
checkbox input "false"
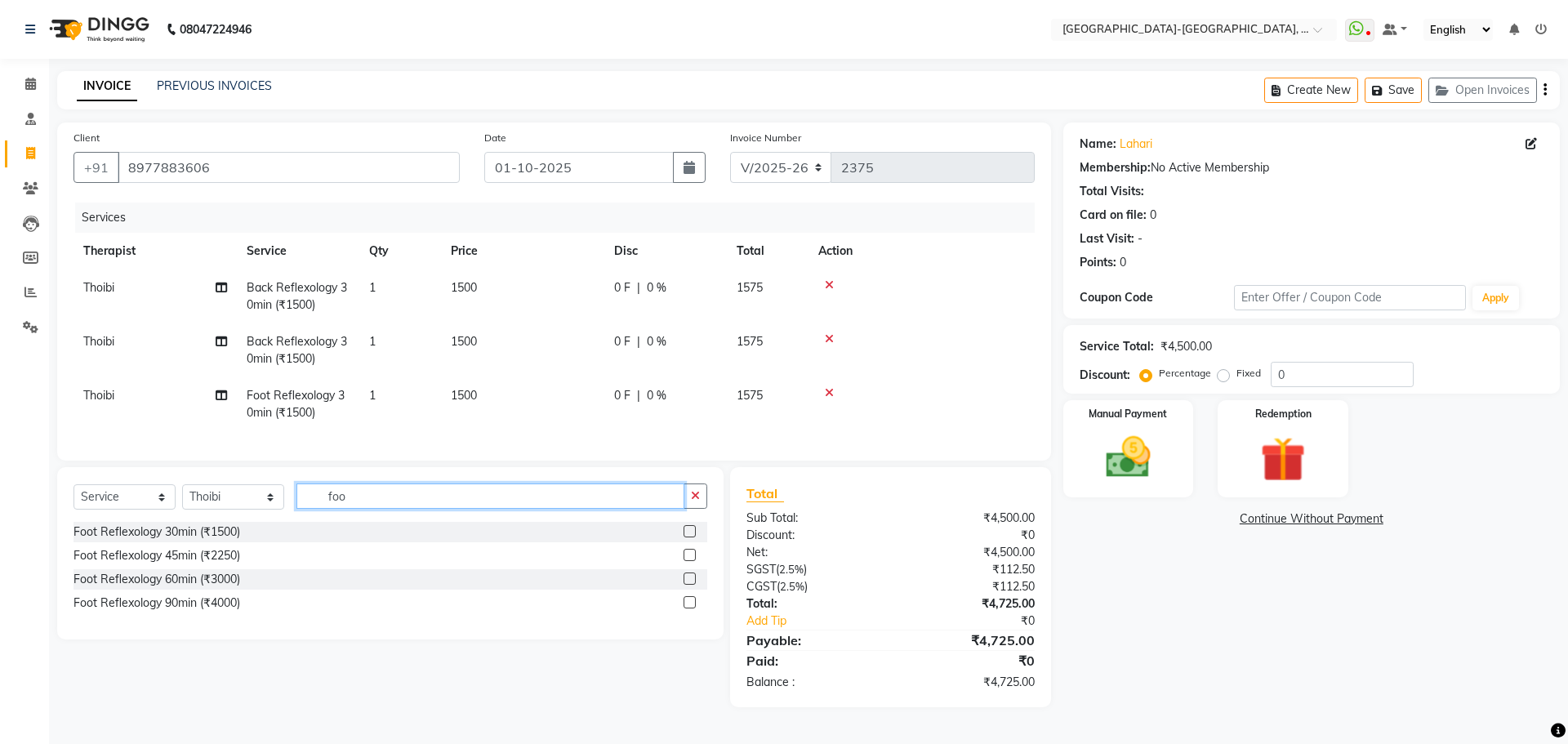
drag, startPoint x: 384, startPoint y: 515, endPoint x: 314, endPoint y: 515, distance: 70.0
click at [323, 509] on input "foo" at bounding box center [490, 496] width 388 height 25
click at [382, 509] on input "foo" at bounding box center [490, 496] width 388 height 25
drag, startPoint x: 346, startPoint y: 513, endPoint x: 285, endPoint y: 523, distance: 61.8
click at [290, 521] on div "Select Service Product Membership Package Voucher Prepaid Gift Card Select Ther…" at bounding box center [391, 503] width 633 height 39
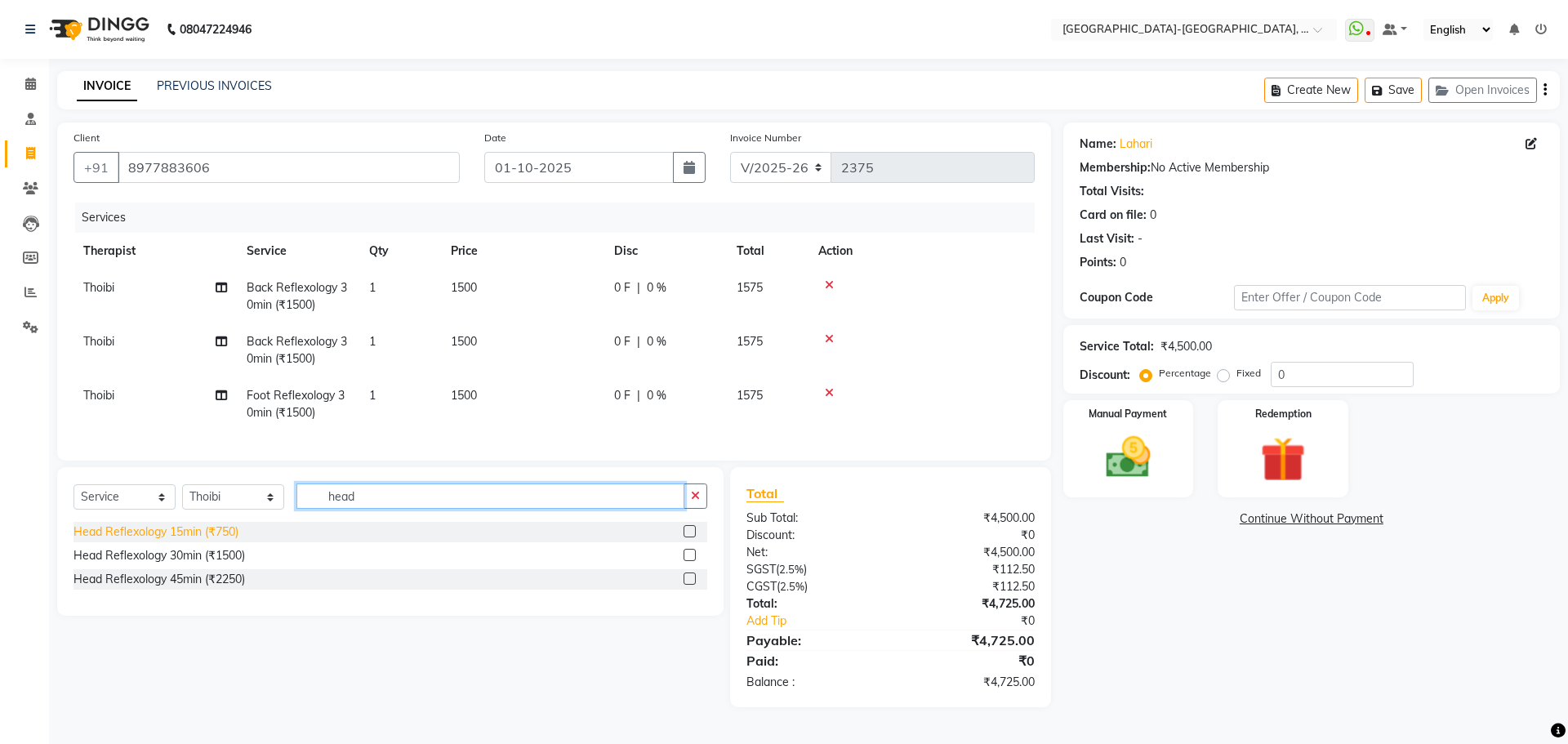
type input "head"
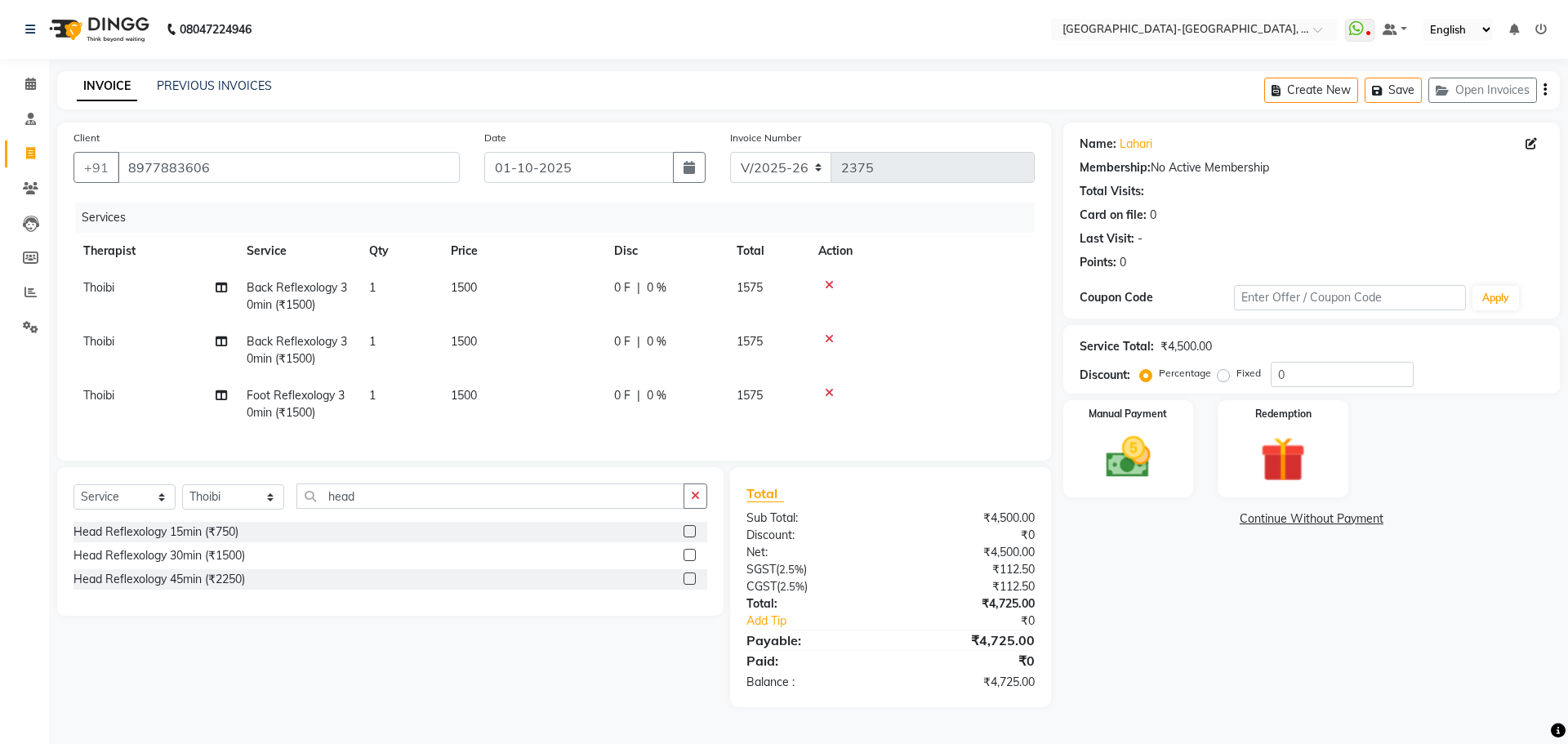
drag, startPoint x: 204, startPoint y: 547, endPoint x: 321, endPoint y: 531, distance: 118.1
click at [213, 541] on div "Head Reflexology 15min (₹750)" at bounding box center [156, 532] width 165 height 17
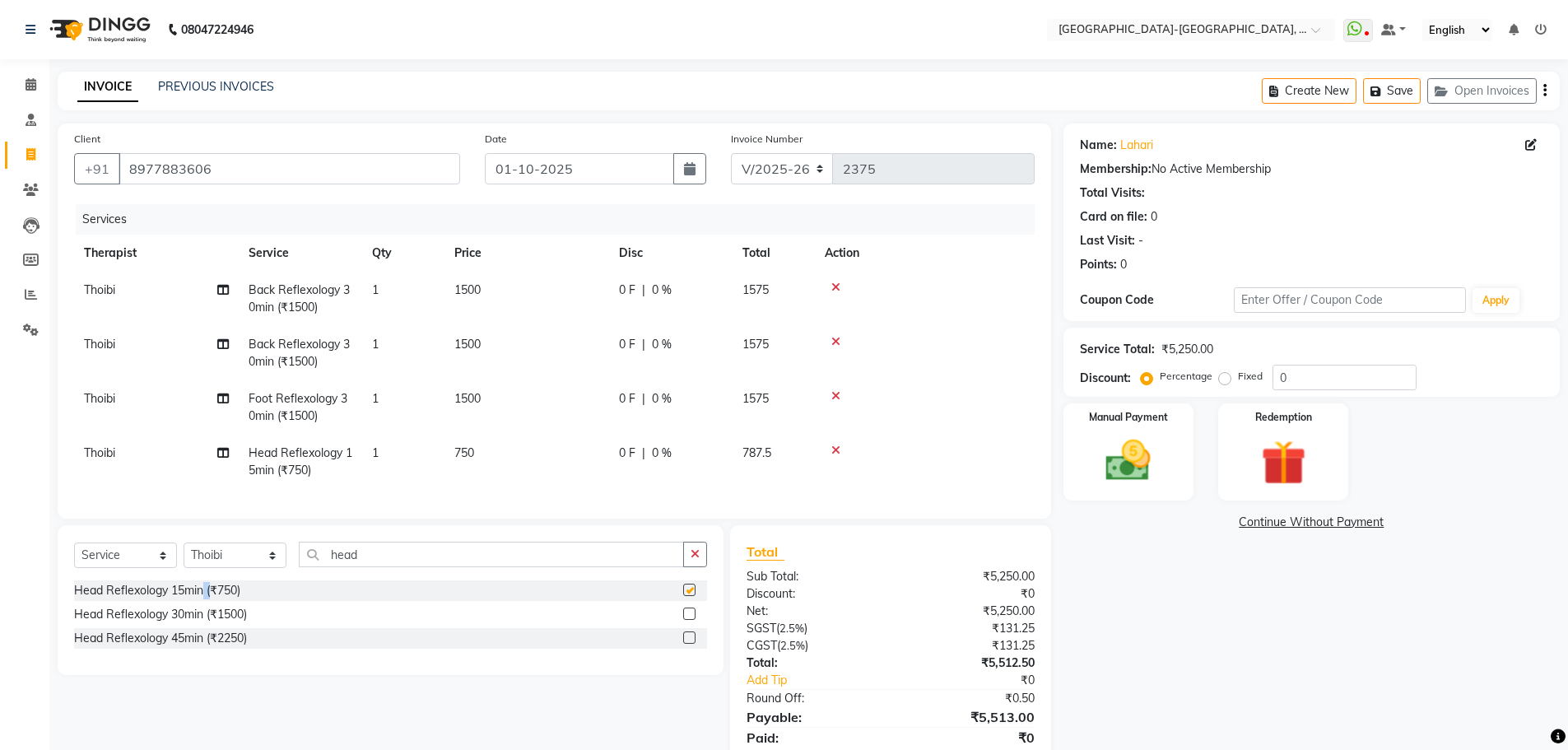
checkbox input "false"
drag, startPoint x: 382, startPoint y: 569, endPoint x: 335, endPoint y: 580, distance: 48.3
click at [287, 573] on div "Select Service Product Membership Package Voucher Prepaid Gift Card Select Ther…" at bounding box center [391, 561] width 633 height 39
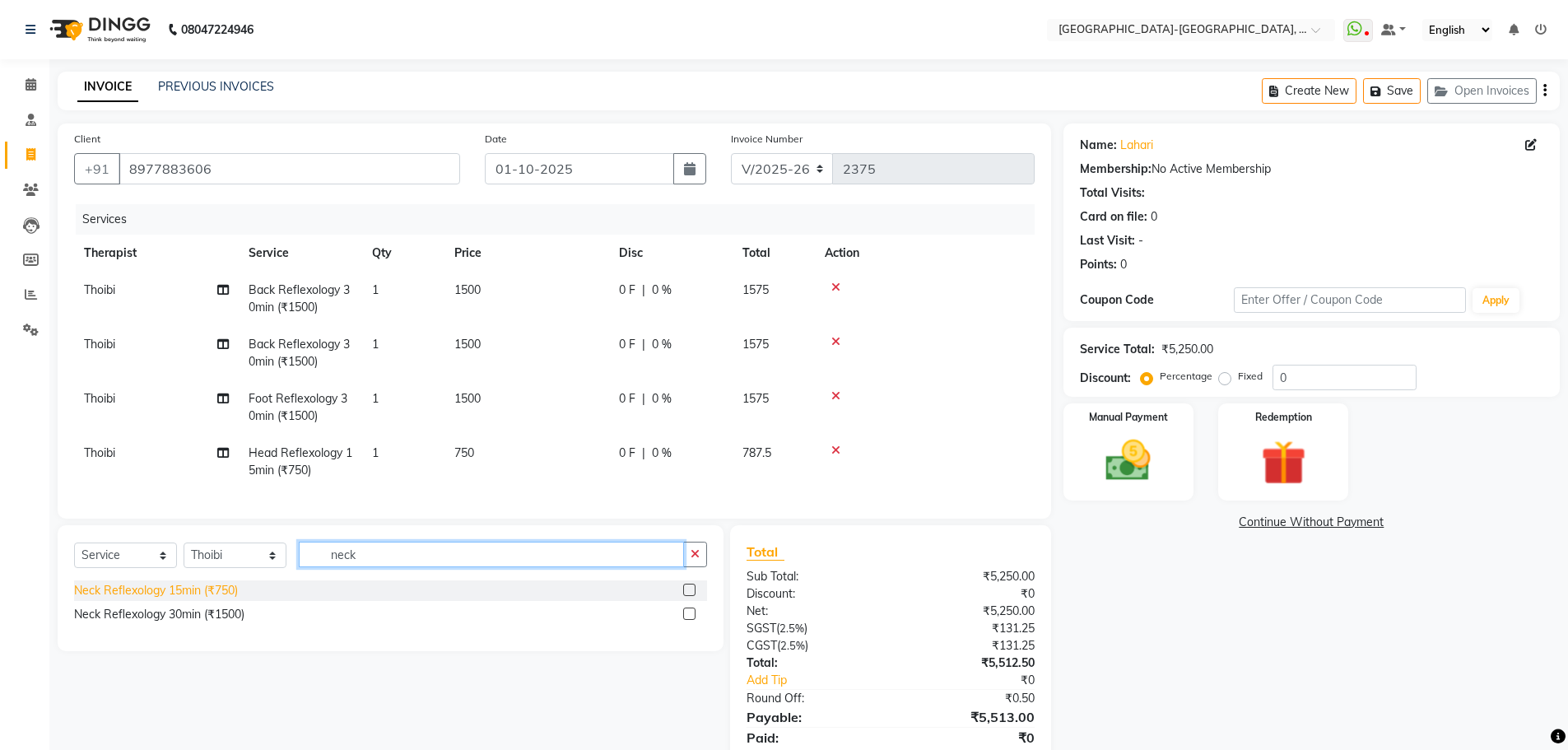
type input "neck"
click at [189, 599] on div "Neck Reflexology 15min (₹750)" at bounding box center [156, 590] width 163 height 18
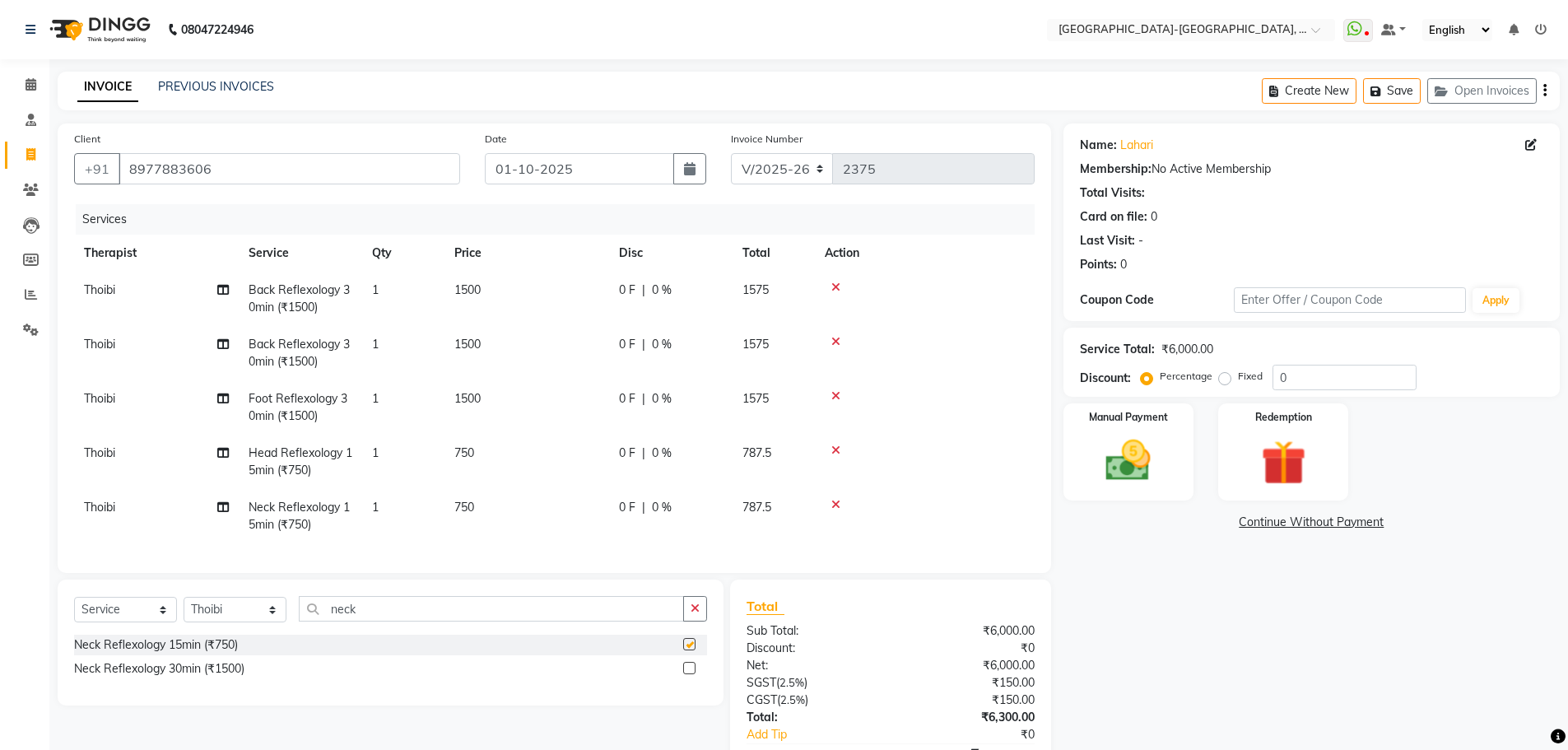
checkbox input "false"
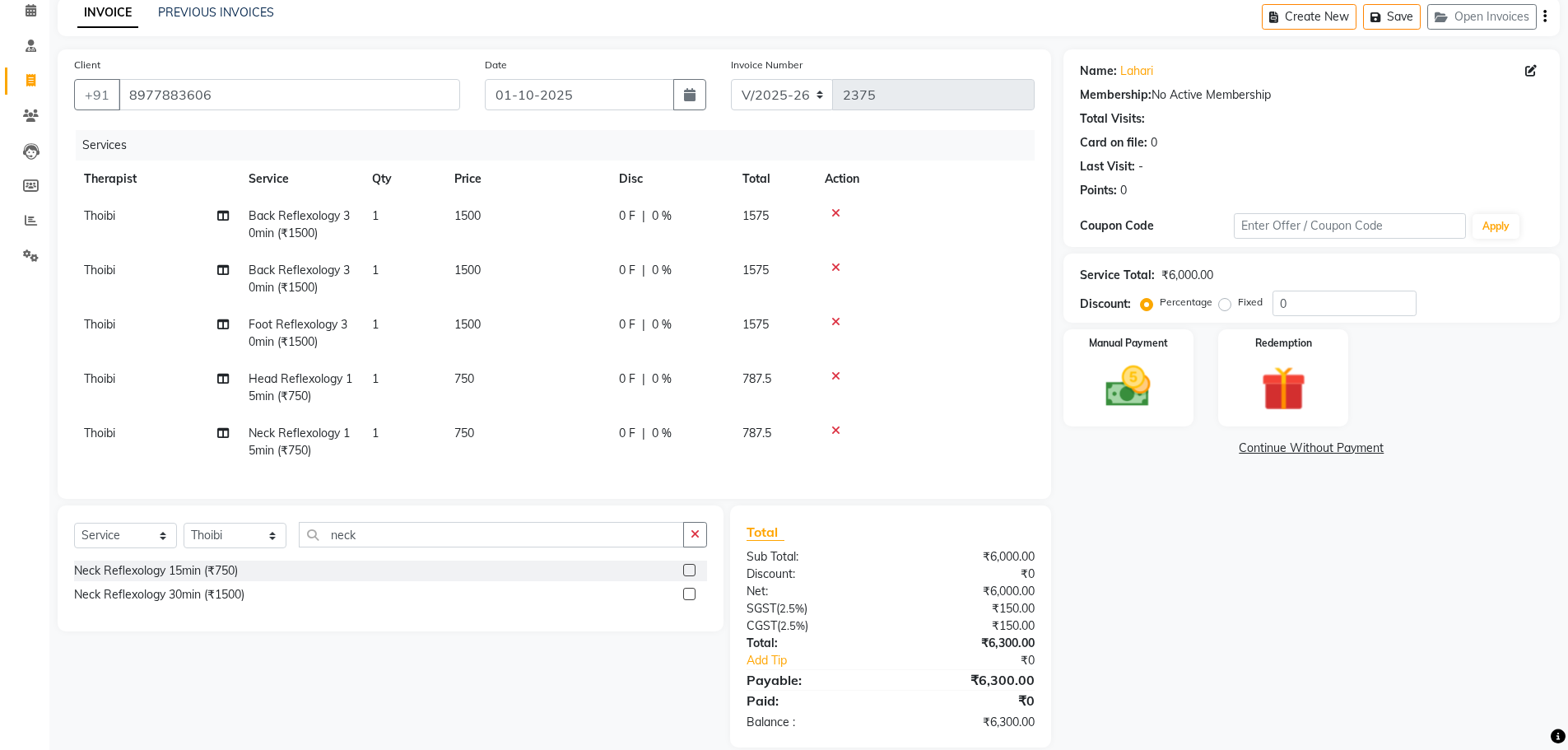
scroll to position [109, 0]
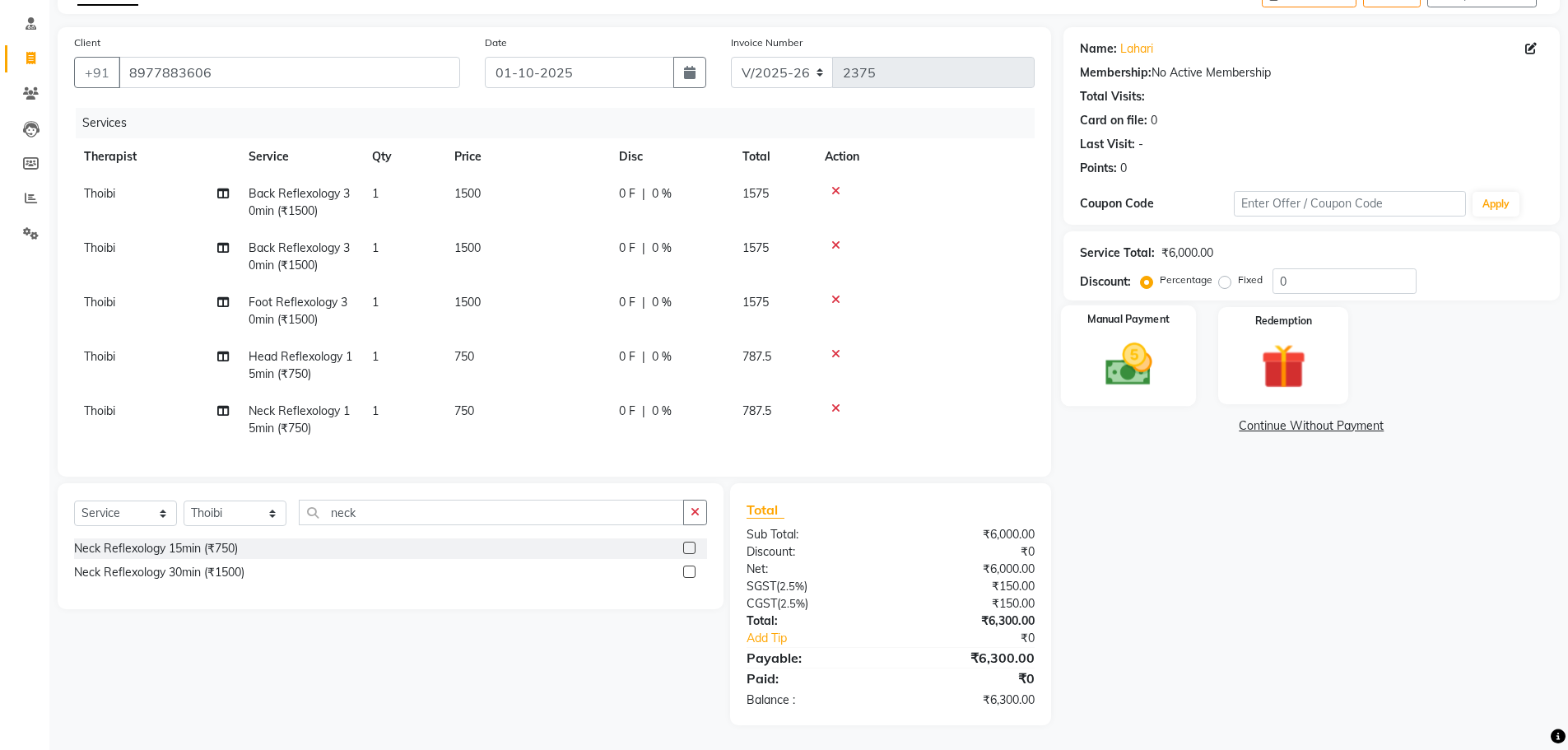
click at [1130, 339] on img at bounding box center [1128, 364] width 75 height 54
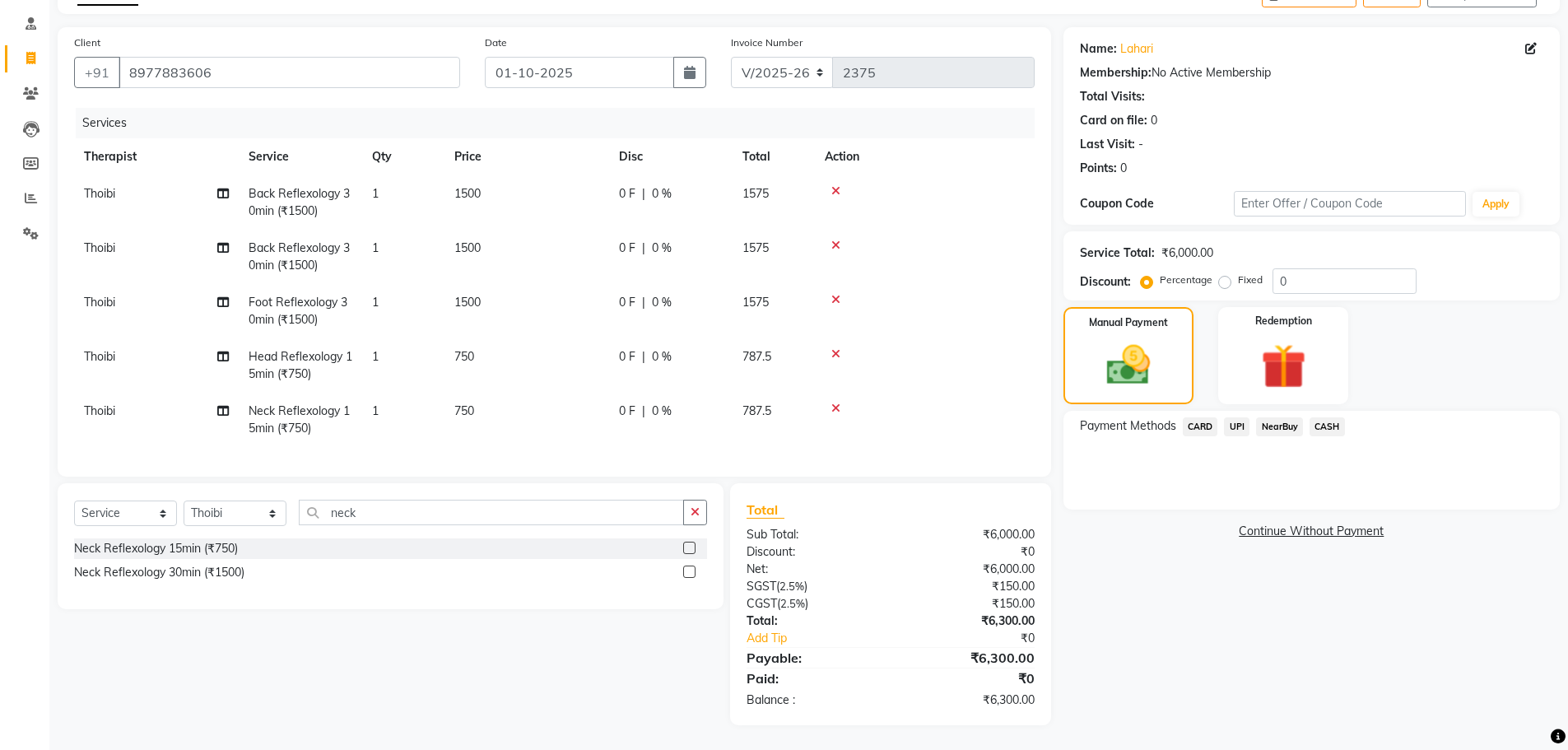
click at [1236, 417] on span "UPI" at bounding box center [1236, 426] width 25 height 19
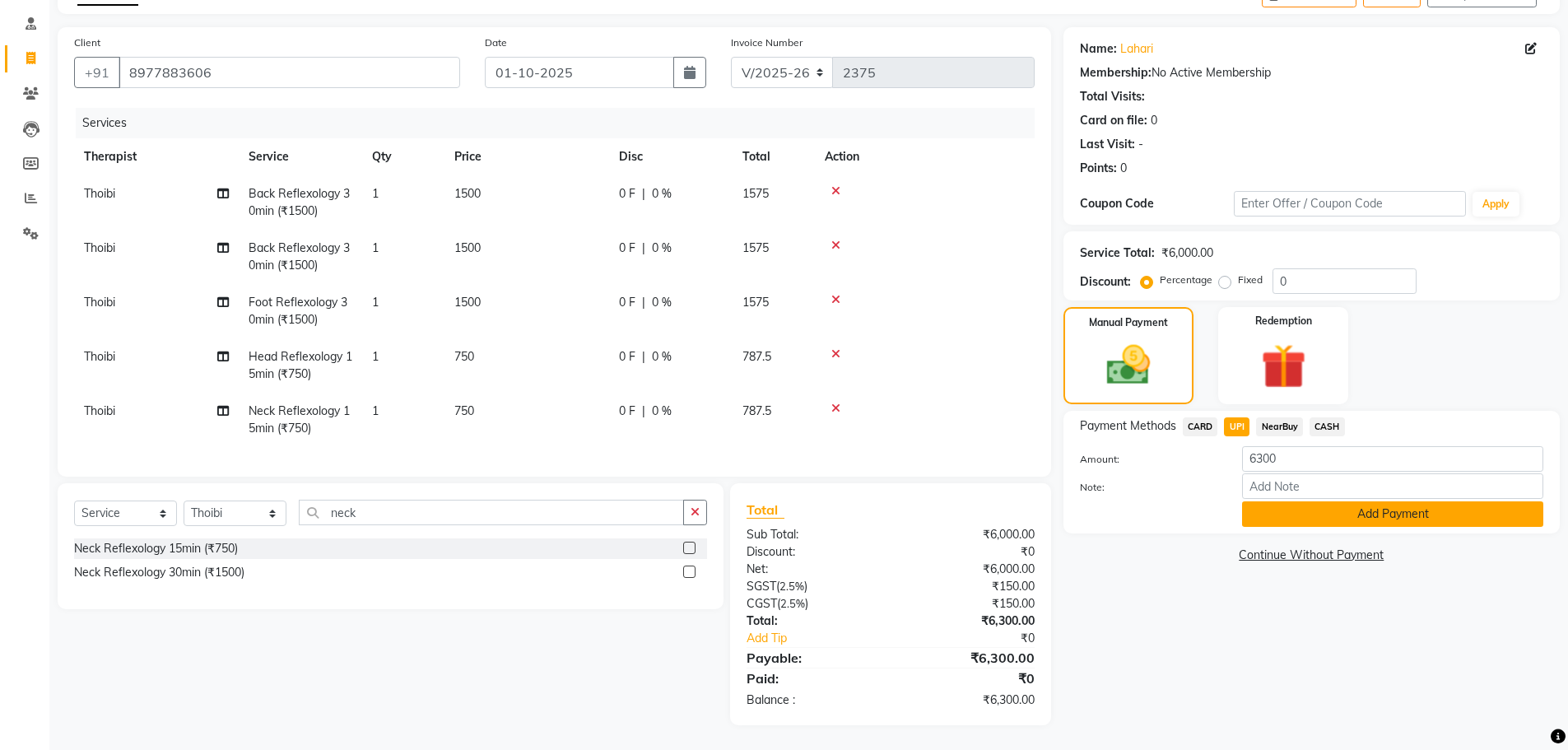
click at [1320, 501] on button "Add Payment" at bounding box center [1393, 514] width 301 height 25
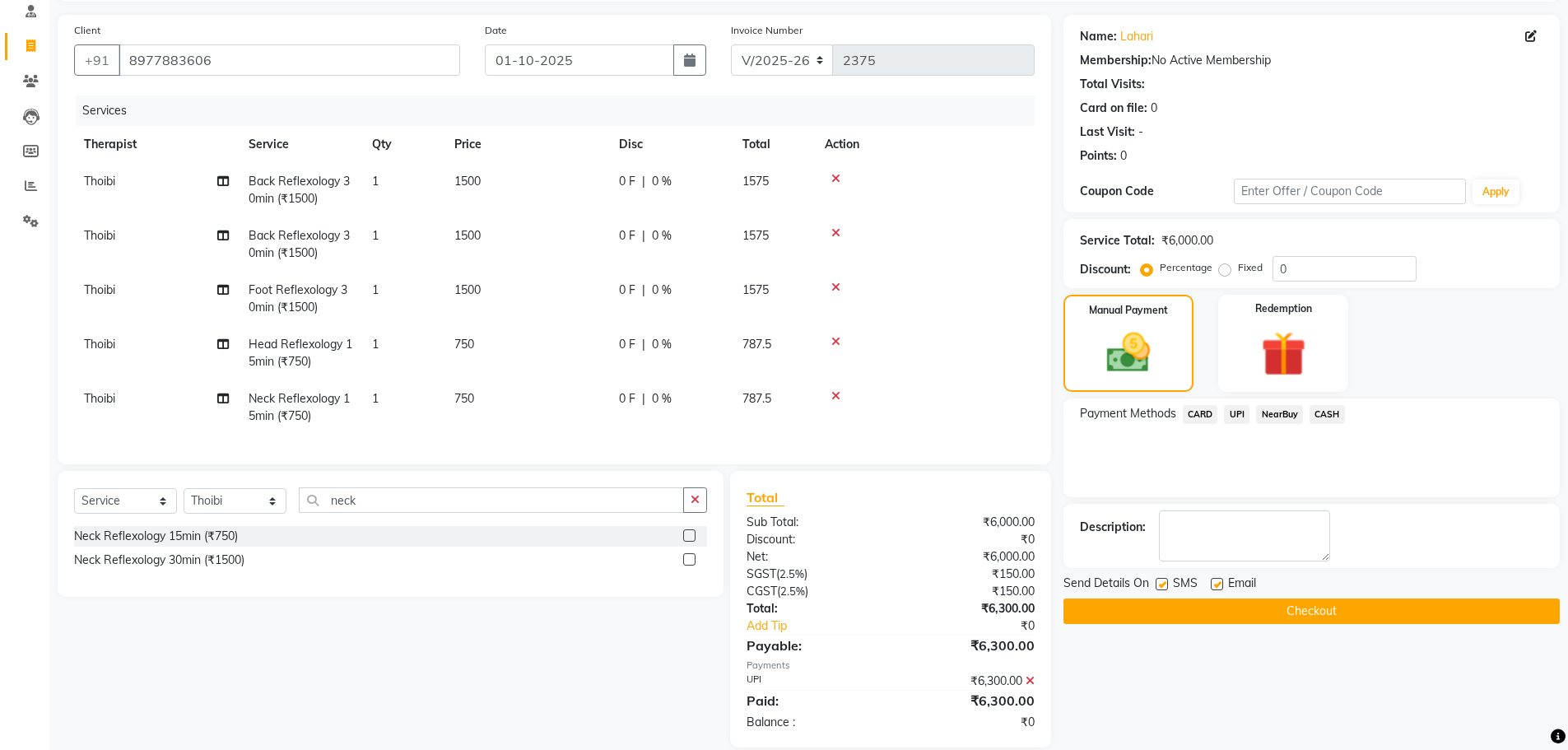
click at [1030, 686] on icon at bounding box center [1030, 680] width 9 height 12
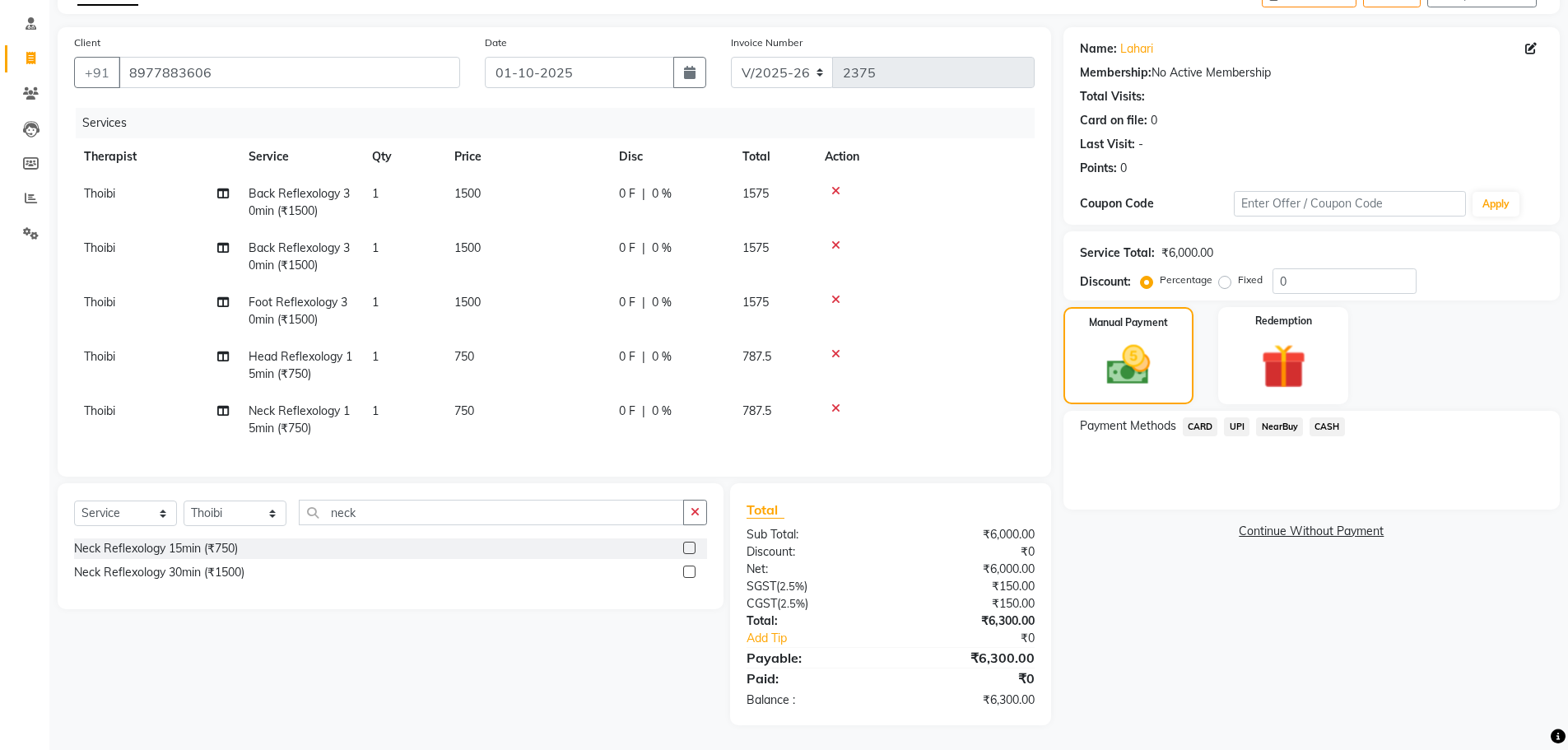
click at [1203, 417] on span "CARD" at bounding box center [1200, 426] width 35 height 19
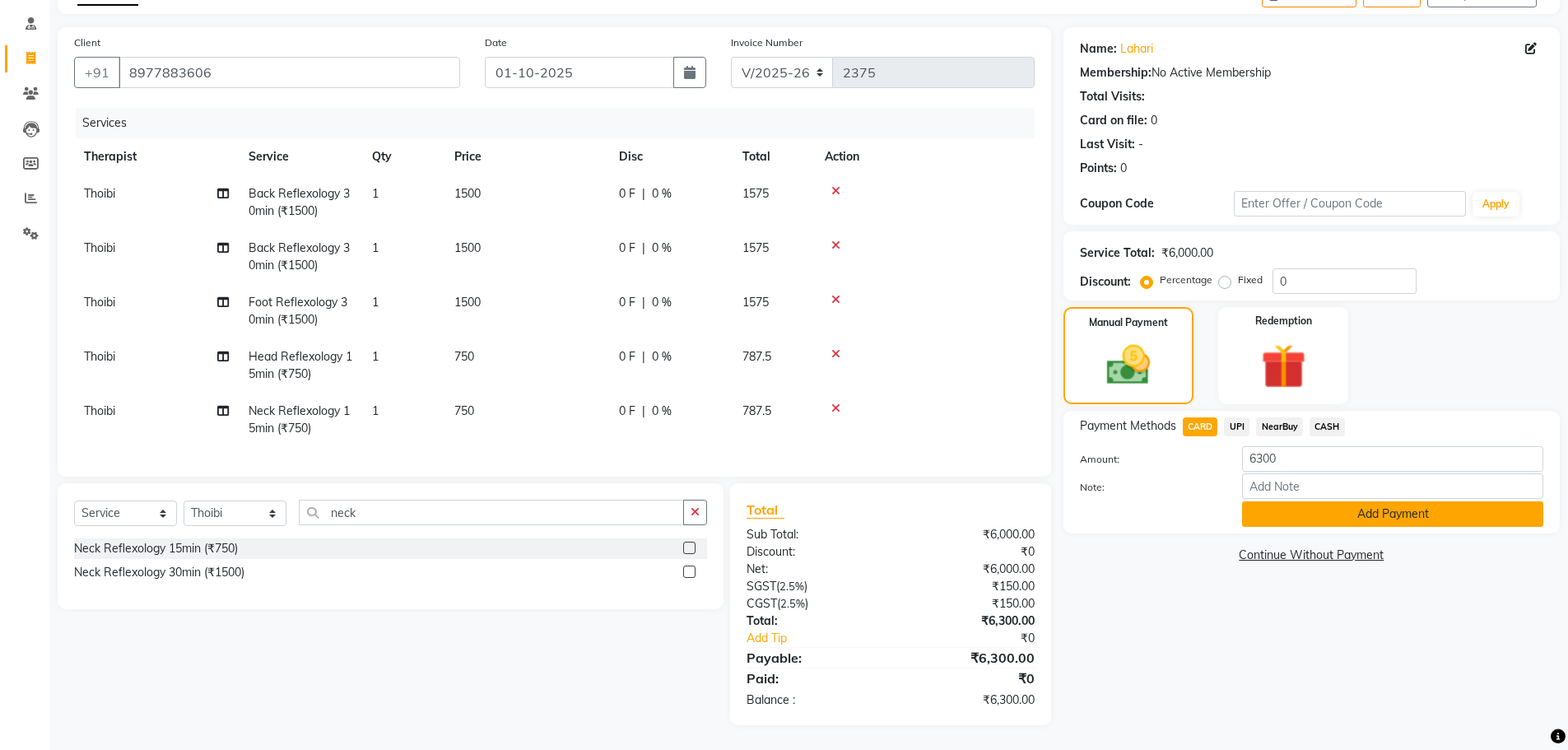
click at [1321, 504] on button "Add Payment" at bounding box center [1393, 514] width 301 height 25
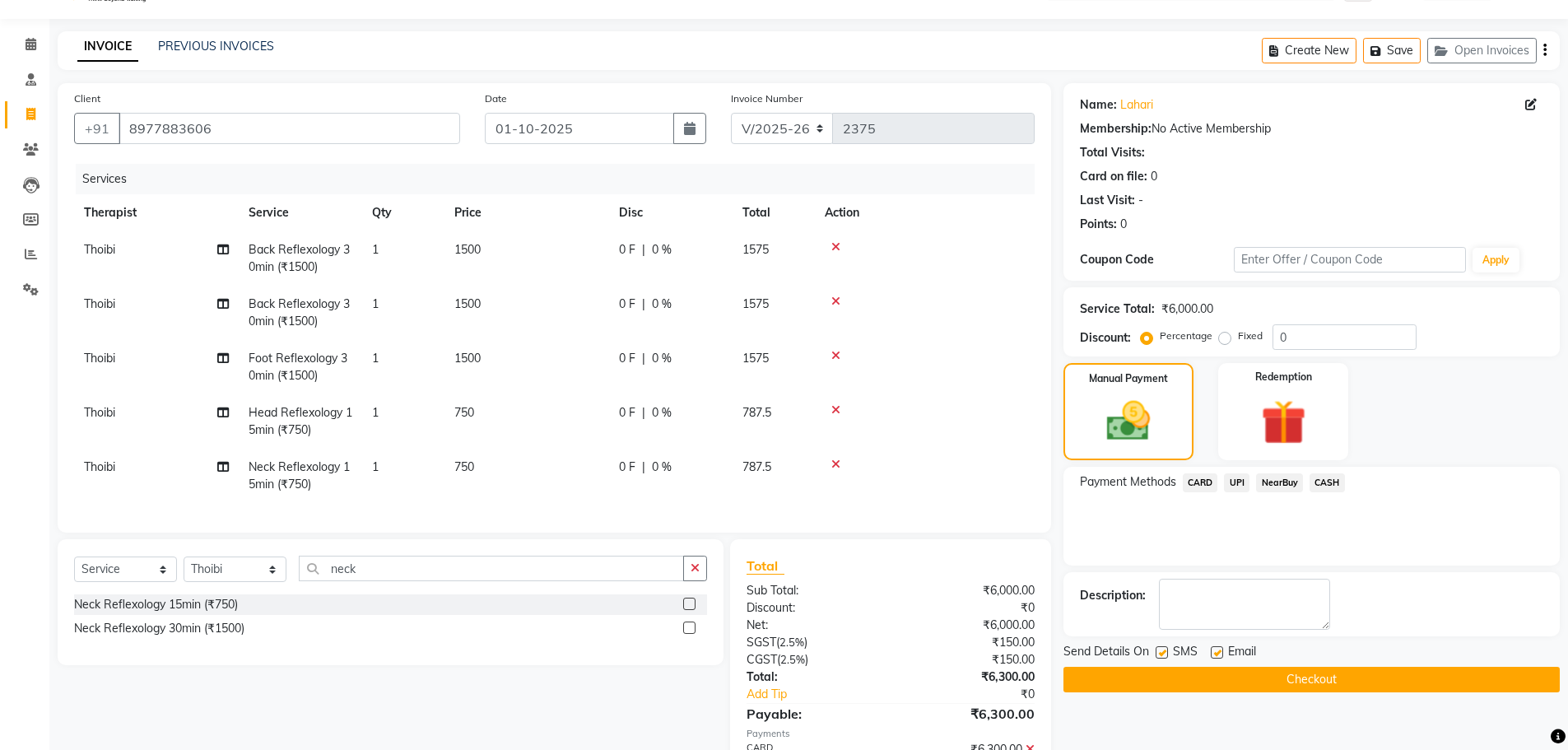
scroll to position [0, 0]
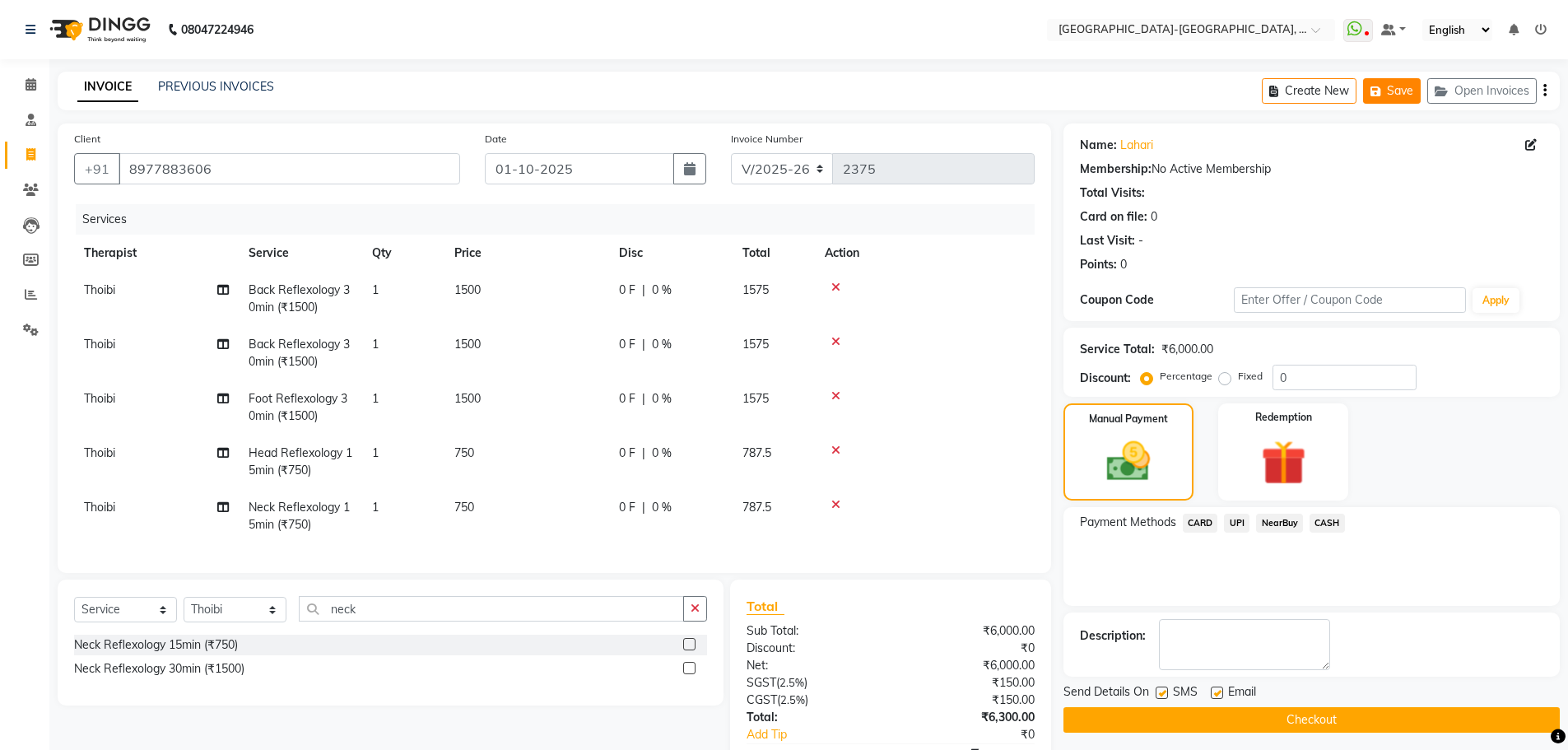
click at [1407, 87] on button "Save" at bounding box center [1391, 91] width 58 height 25
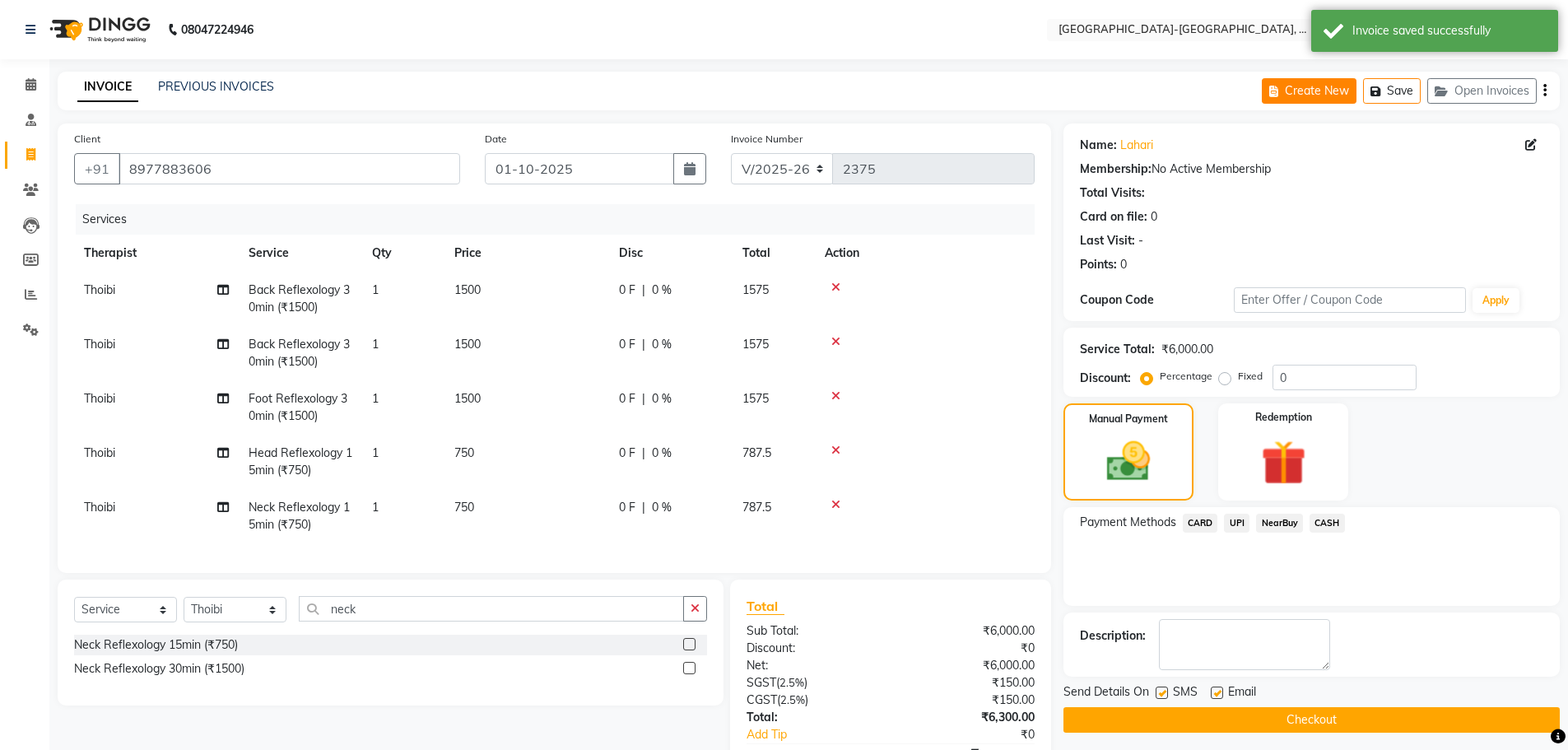
click at [1289, 85] on button "Create New" at bounding box center [1309, 91] width 95 height 25
select select "service"
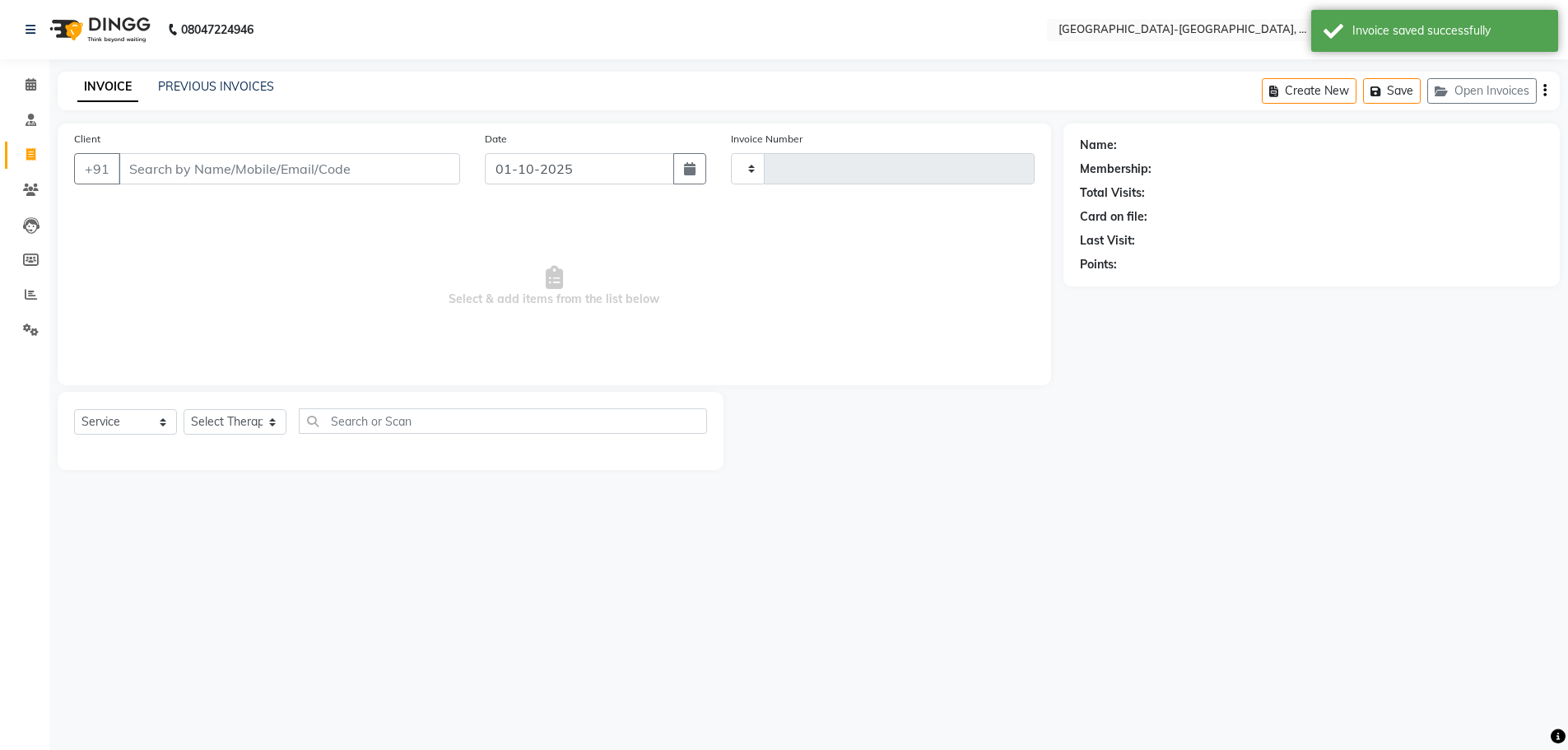
type input "2375"
select select "5851"
click at [385, 169] on input "Client" at bounding box center [291, 168] width 345 height 31
type input "9666488441"
click at [427, 169] on span "Add Client" at bounding box center [421, 168] width 65 height 17
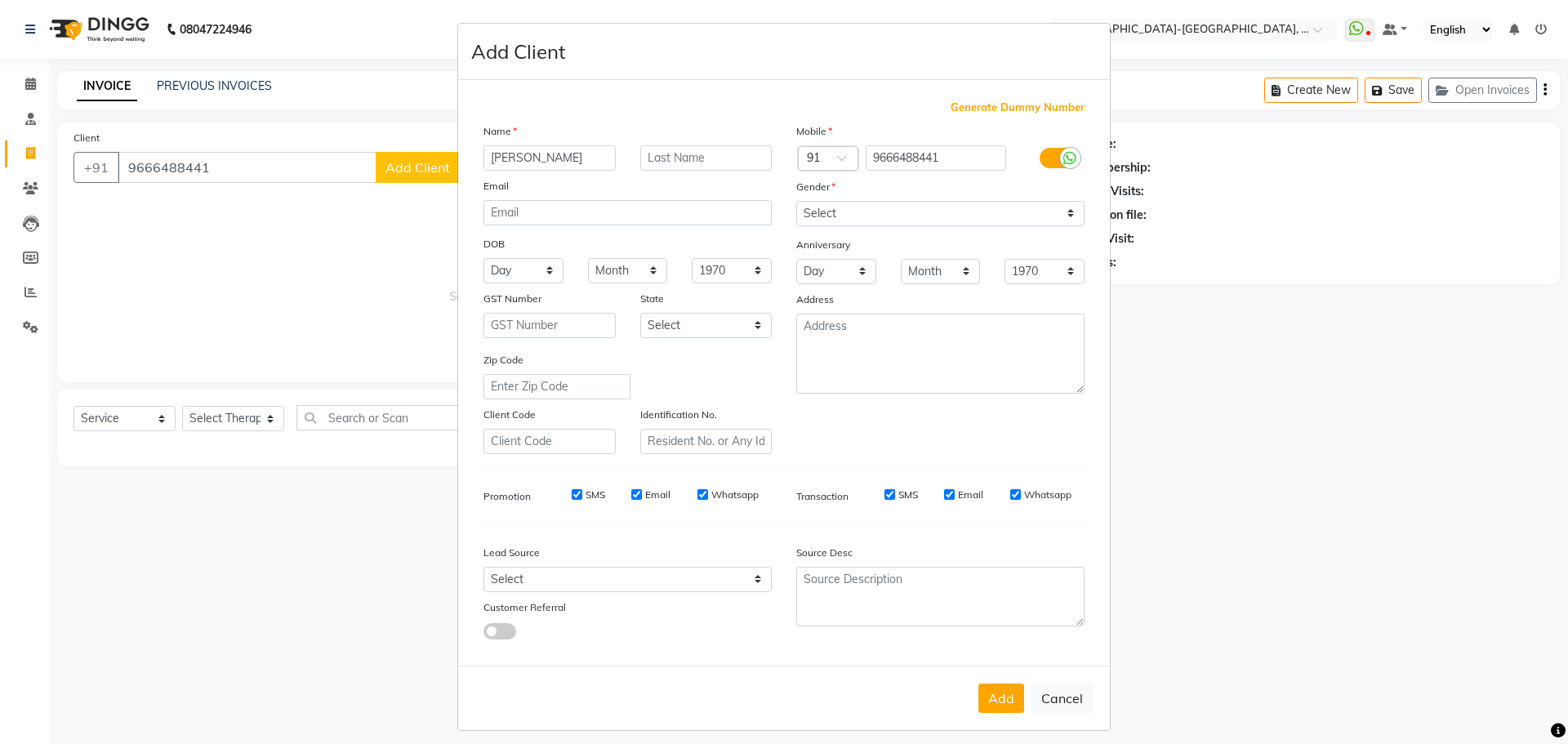
type input "Sindhura"
drag, startPoint x: 852, startPoint y: 207, endPoint x: 854, endPoint y: 225, distance: 18.1
click at [852, 207] on select "Select Male Female Other Prefer Not To Say" at bounding box center [940, 214] width 289 height 25
select select "female"
click at [797, 201] on select "Select Male Female Other Prefer Not To Say" at bounding box center [940, 214] width 289 height 25
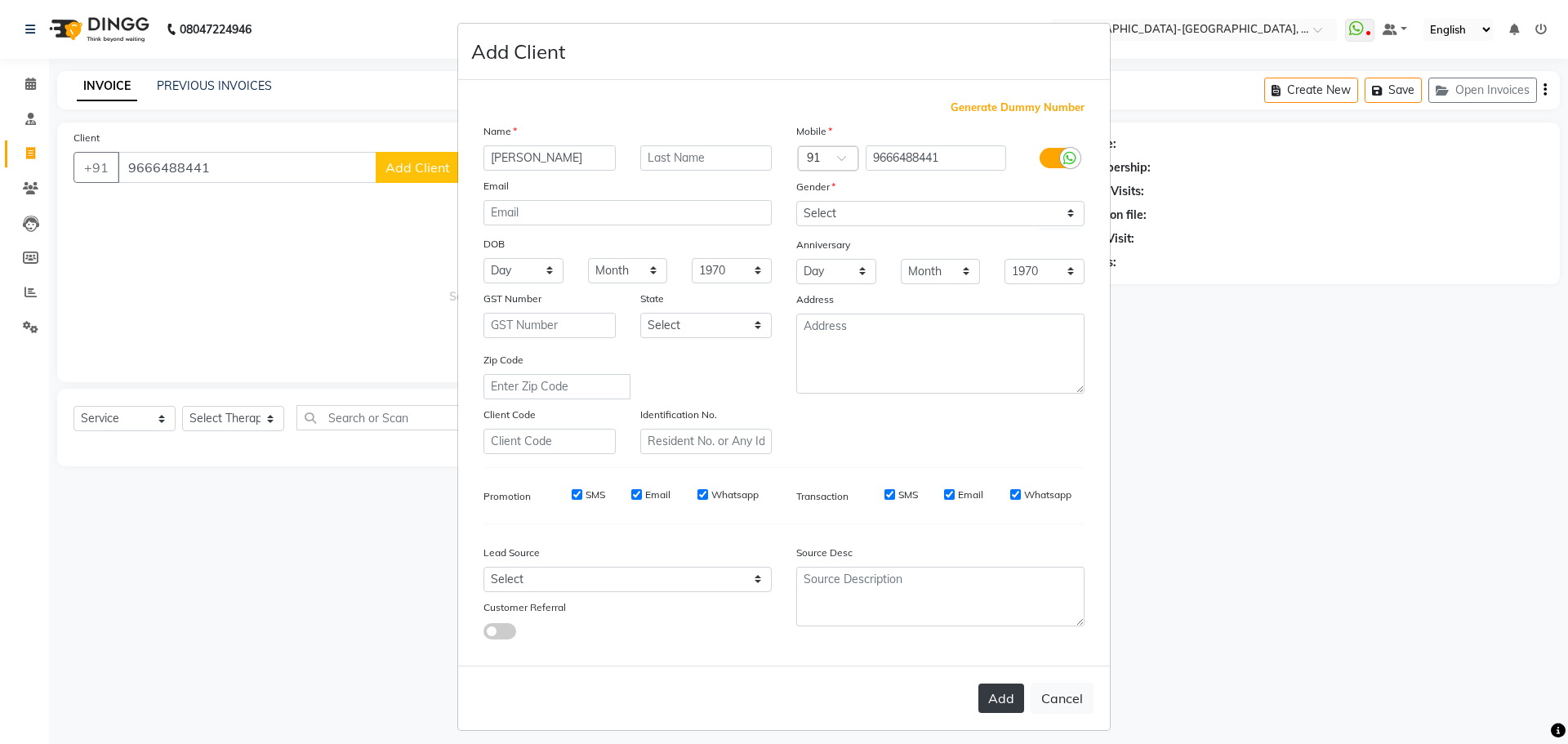
click at [999, 705] on button "Add" at bounding box center [1001, 698] width 46 height 29
select select
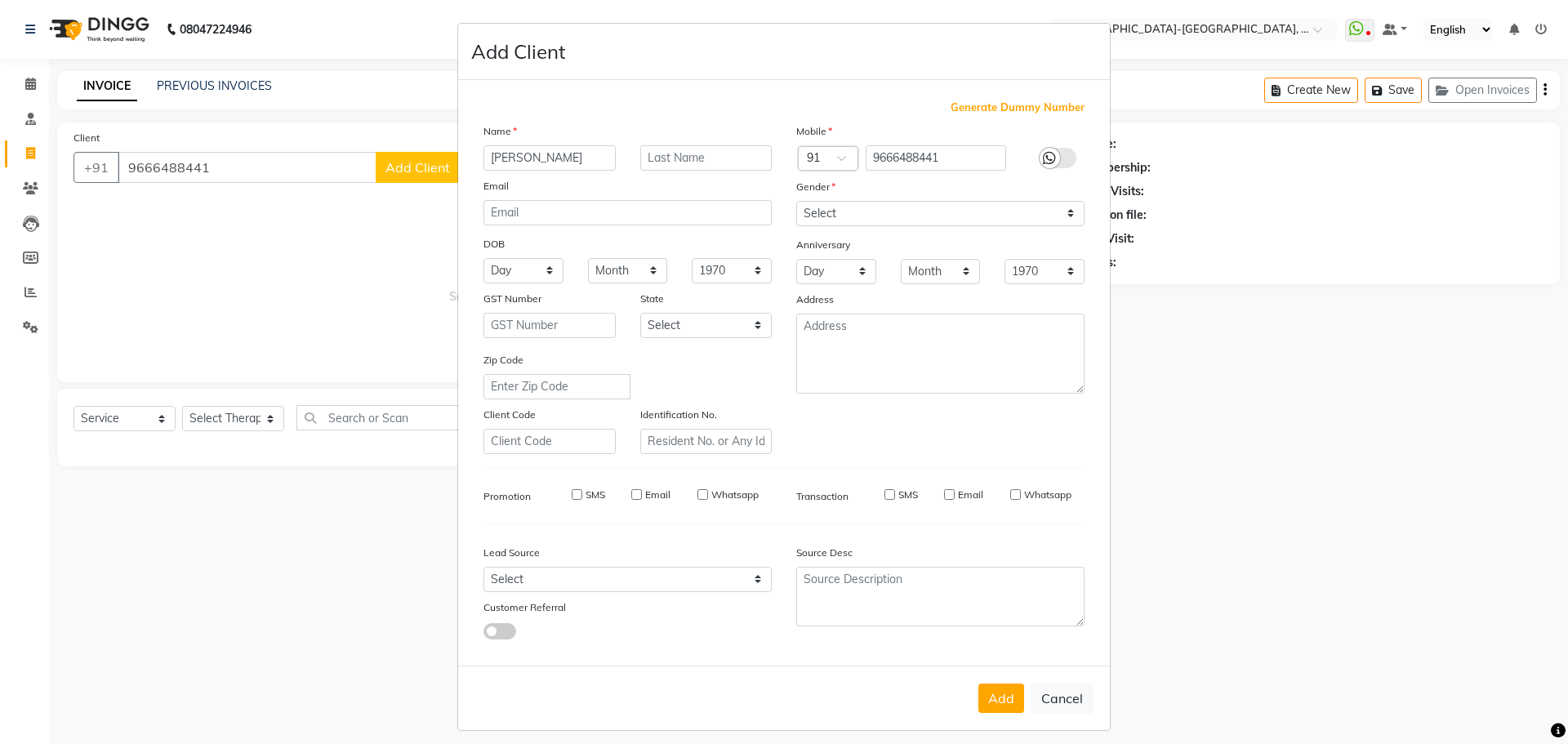
select select
checkbox input "false"
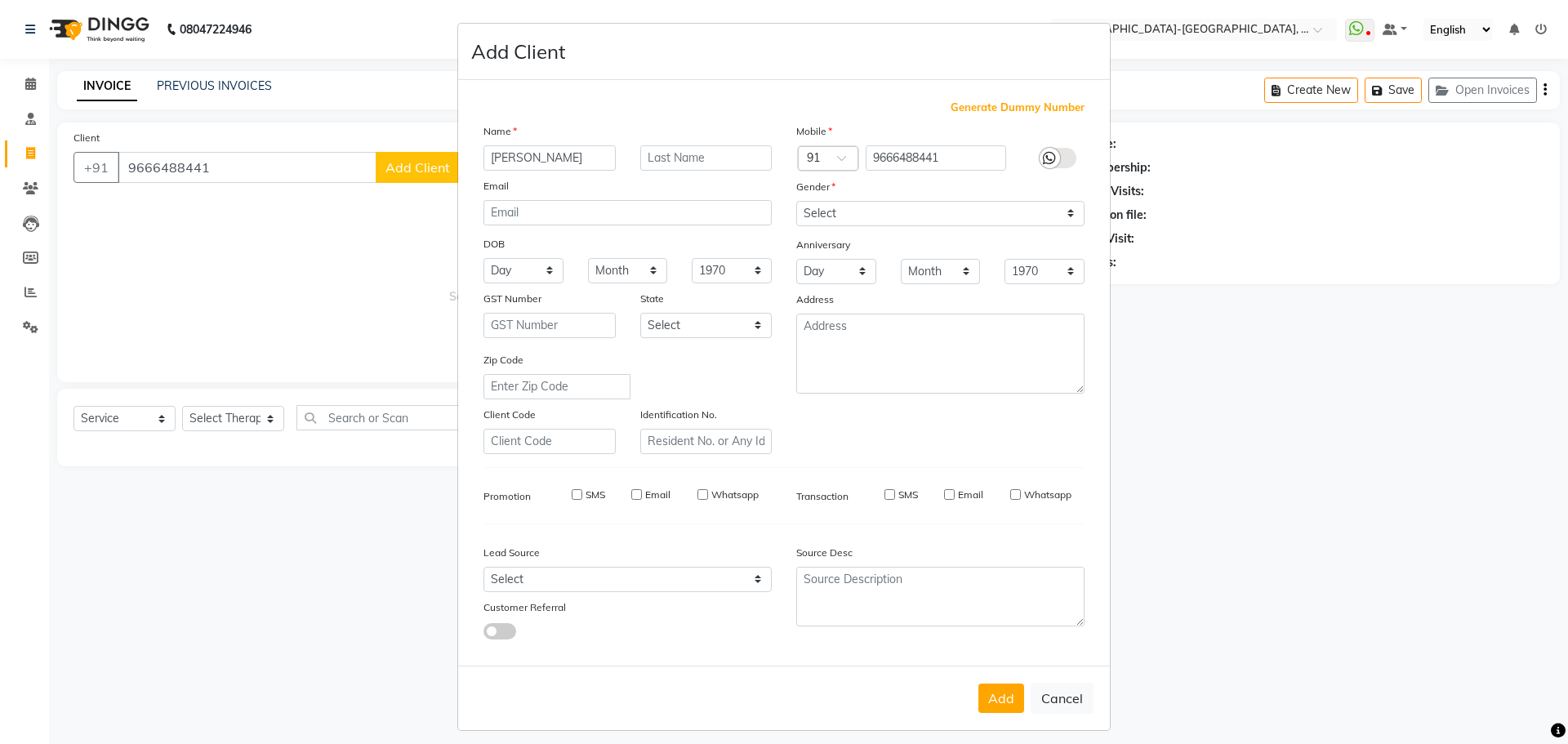
checkbox input "false"
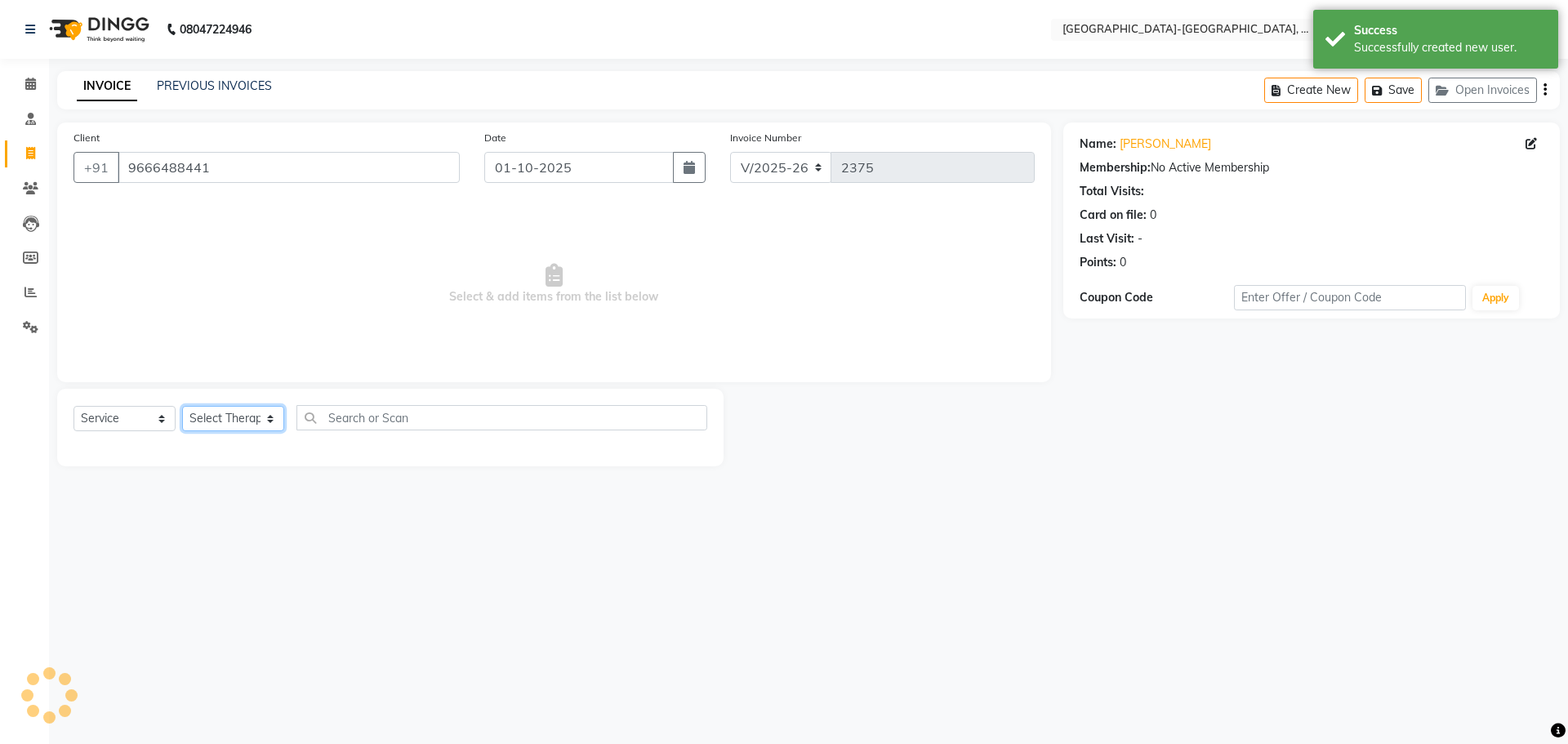
drag, startPoint x: 227, startPoint y: 423, endPoint x: 244, endPoint y: 435, distance: 20.8
click at [227, 423] on select "Select Therapist Adakho Bone Hridziia Iris Katene Kholu Mayio Mohit Moru P Hrii…" at bounding box center [232, 419] width 102 height 25
select select "49851"
click at [182, 406] on select "Select Therapist Adakho Bone Hridziia Iris Katene Kholu Mayio Mohit Moru P Hrii…" at bounding box center [232, 419] width 102 height 25
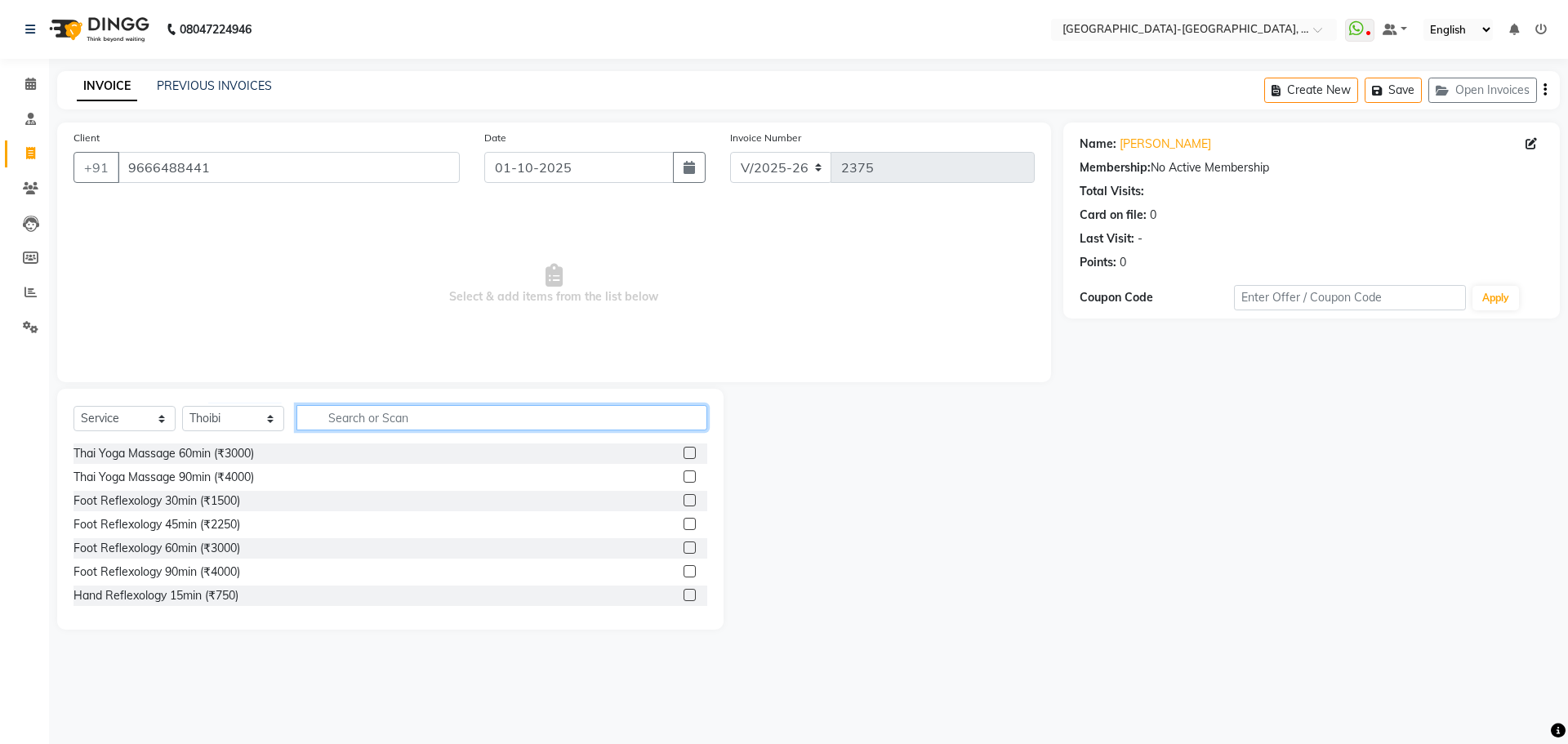
click at [362, 423] on input "text" at bounding box center [501, 418] width 411 height 25
click at [202, 503] on div "Foot Reflexology 30min (₹1500)" at bounding box center [157, 501] width 167 height 17
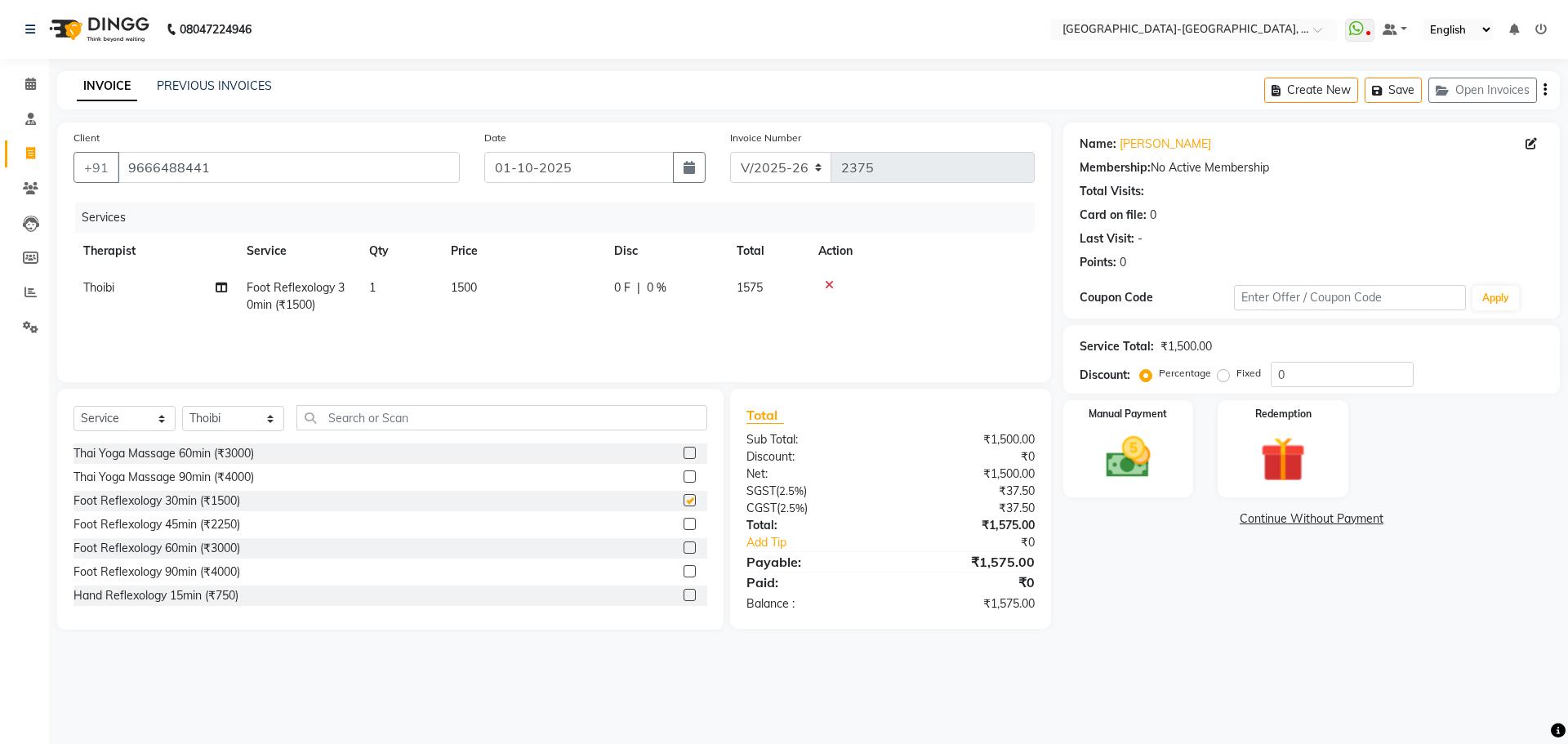
checkbox input "false"
click at [1159, 448] on img at bounding box center [1128, 457] width 76 height 53
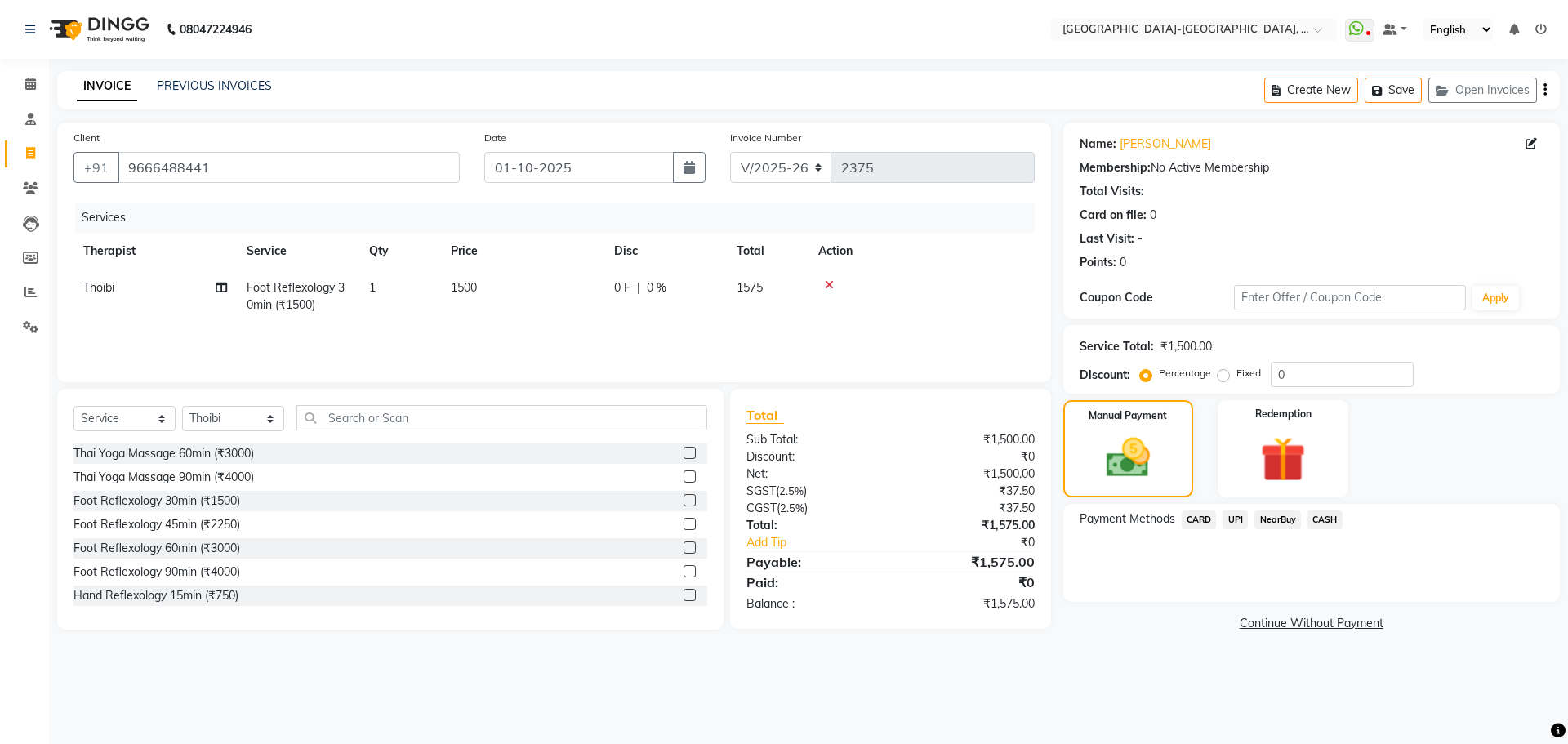
drag, startPoint x: 1194, startPoint y: 516, endPoint x: 1254, endPoint y: 537, distance: 63.6
click at [1195, 516] on span "CARD" at bounding box center [1200, 519] width 35 height 18
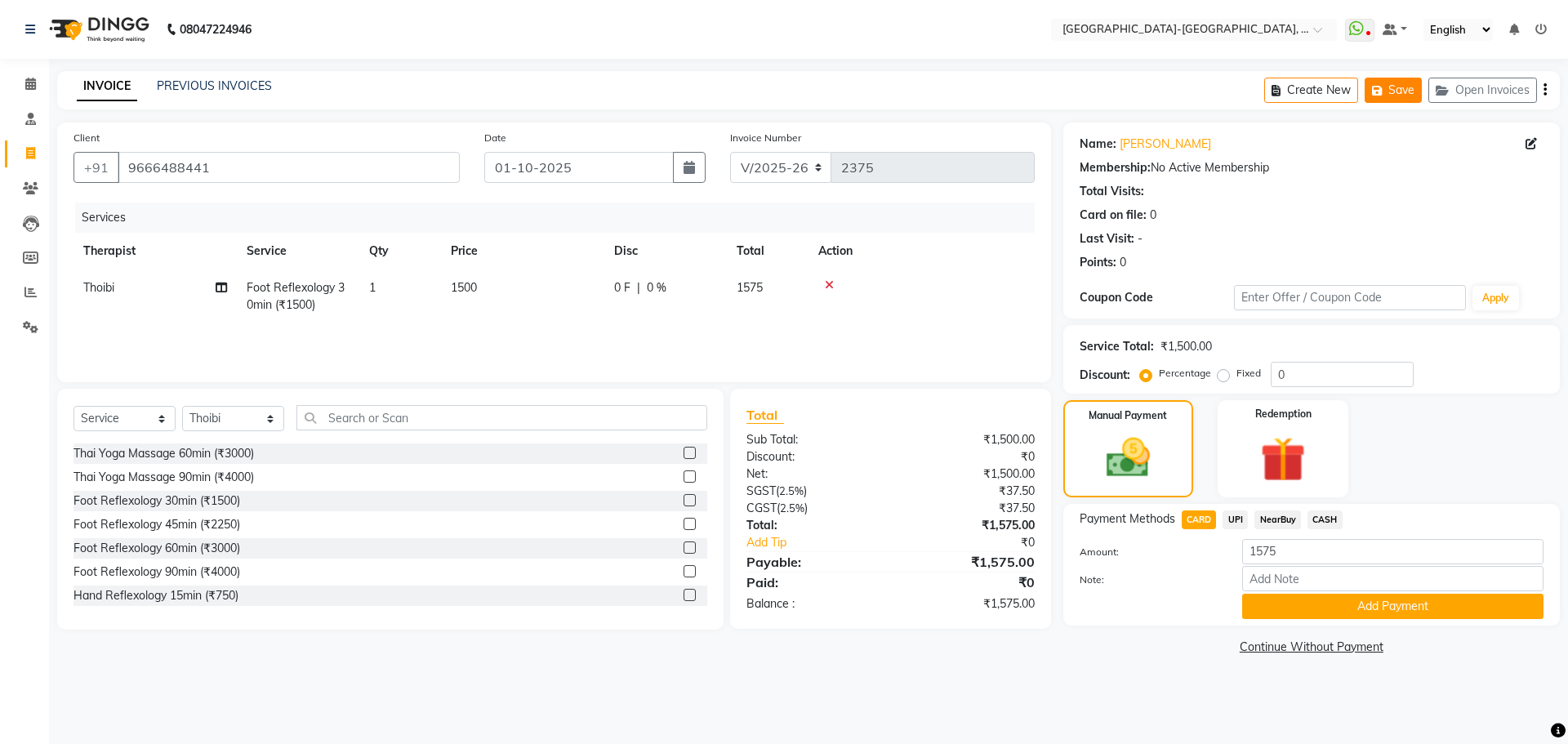
click at [1406, 85] on button "Save" at bounding box center [1393, 90] width 57 height 25
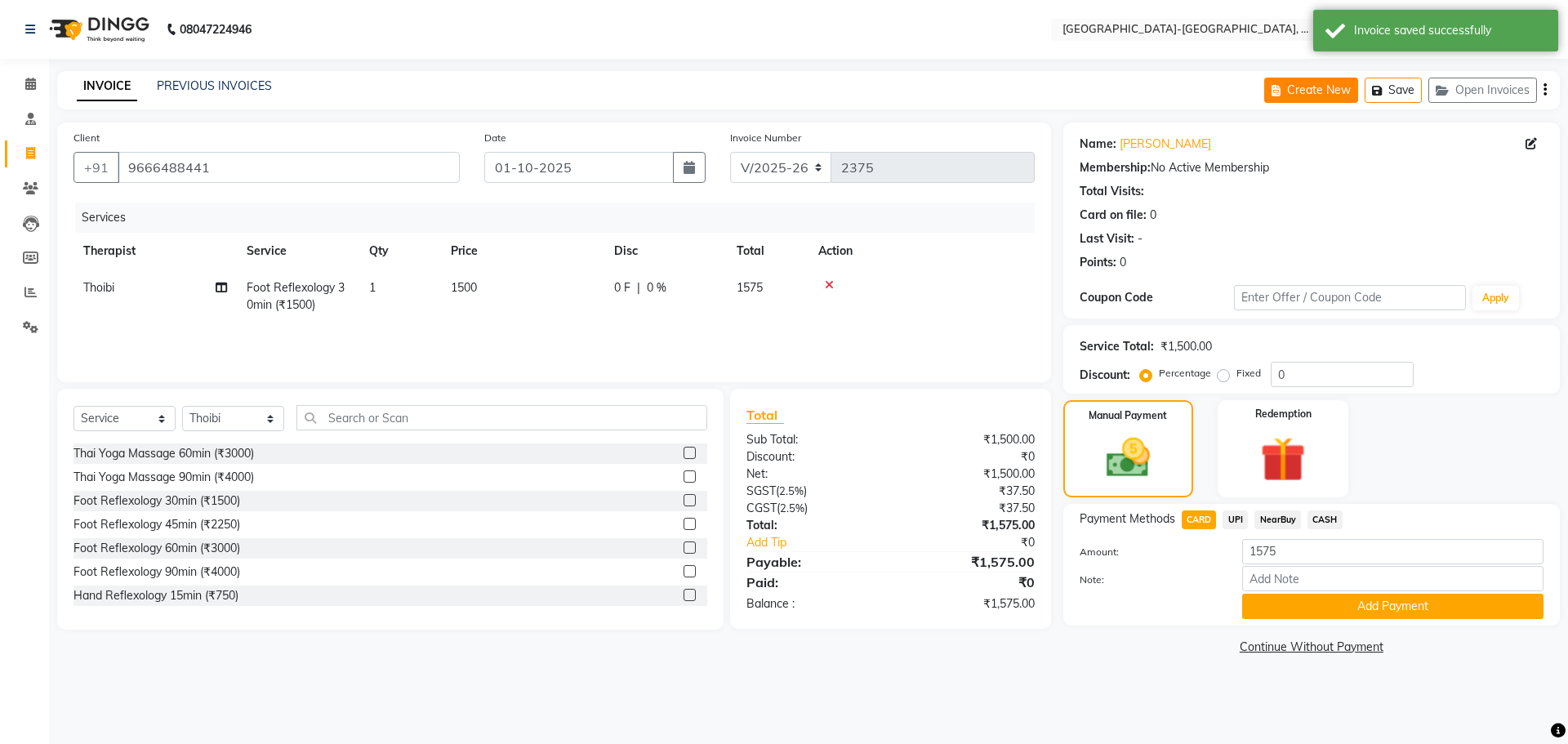
click at [1311, 88] on button "Create New" at bounding box center [1312, 90] width 94 height 25
select select "5851"
select select "service"
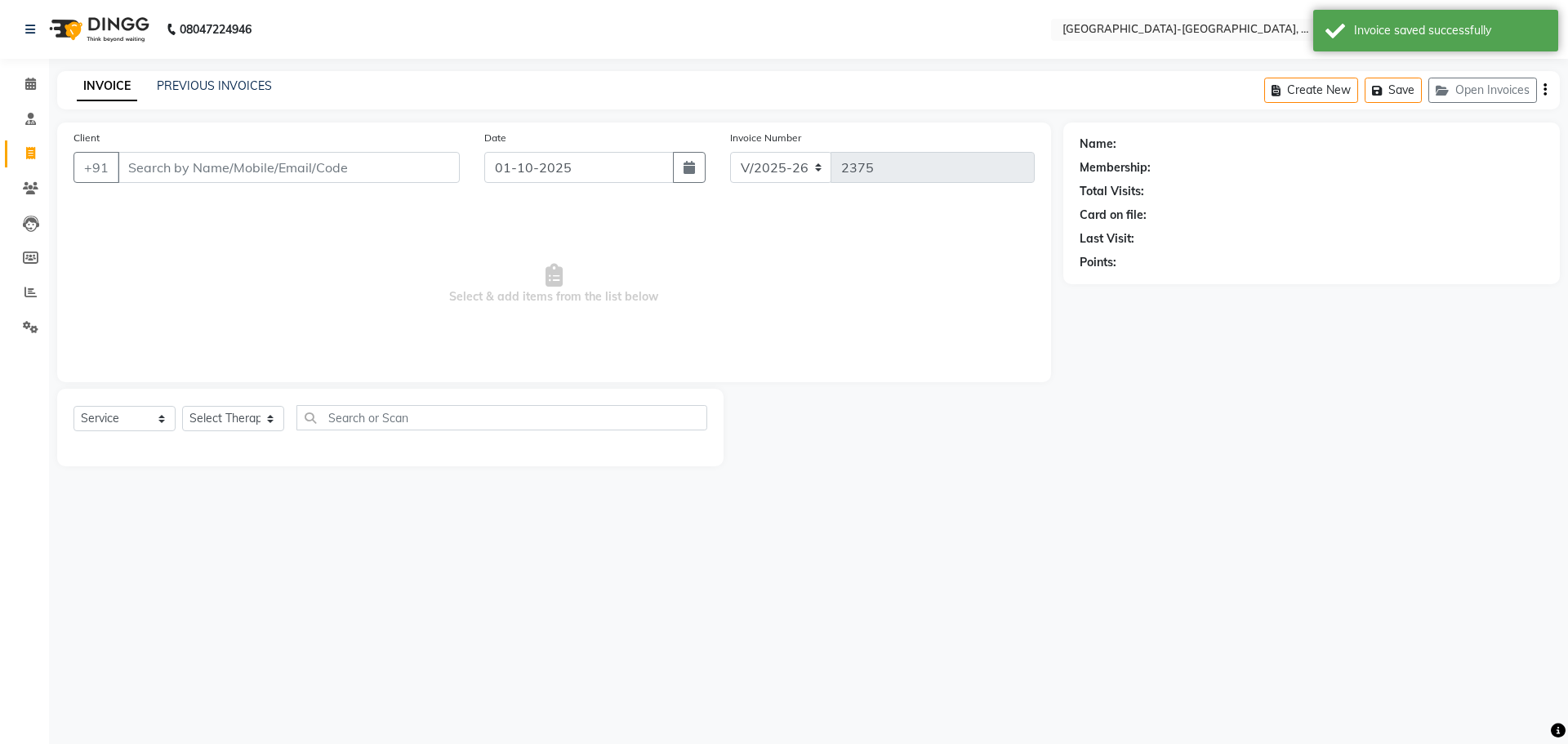
drag, startPoint x: 316, startPoint y: 175, endPoint x: 1567, endPoint y: 50, distance: 1257.2
click at [331, 172] on input "Client" at bounding box center [289, 167] width 342 height 31
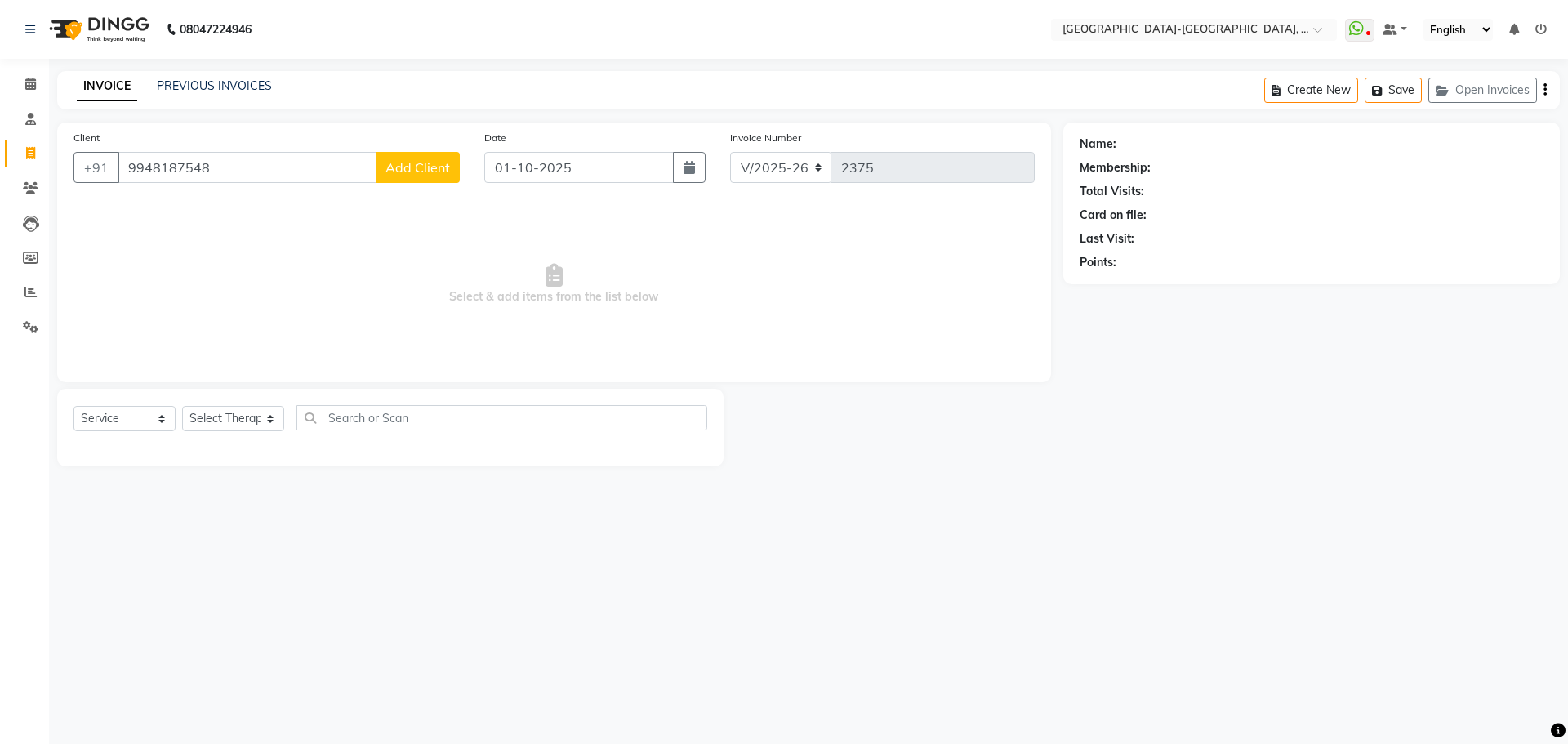
click at [364, 161] on input "9948187548" at bounding box center [247, 167] width 259 height 31
type input "9948187548"
click at [430, 169] on span "Add Client" at bounding box center [418, 167] width 64 height 17
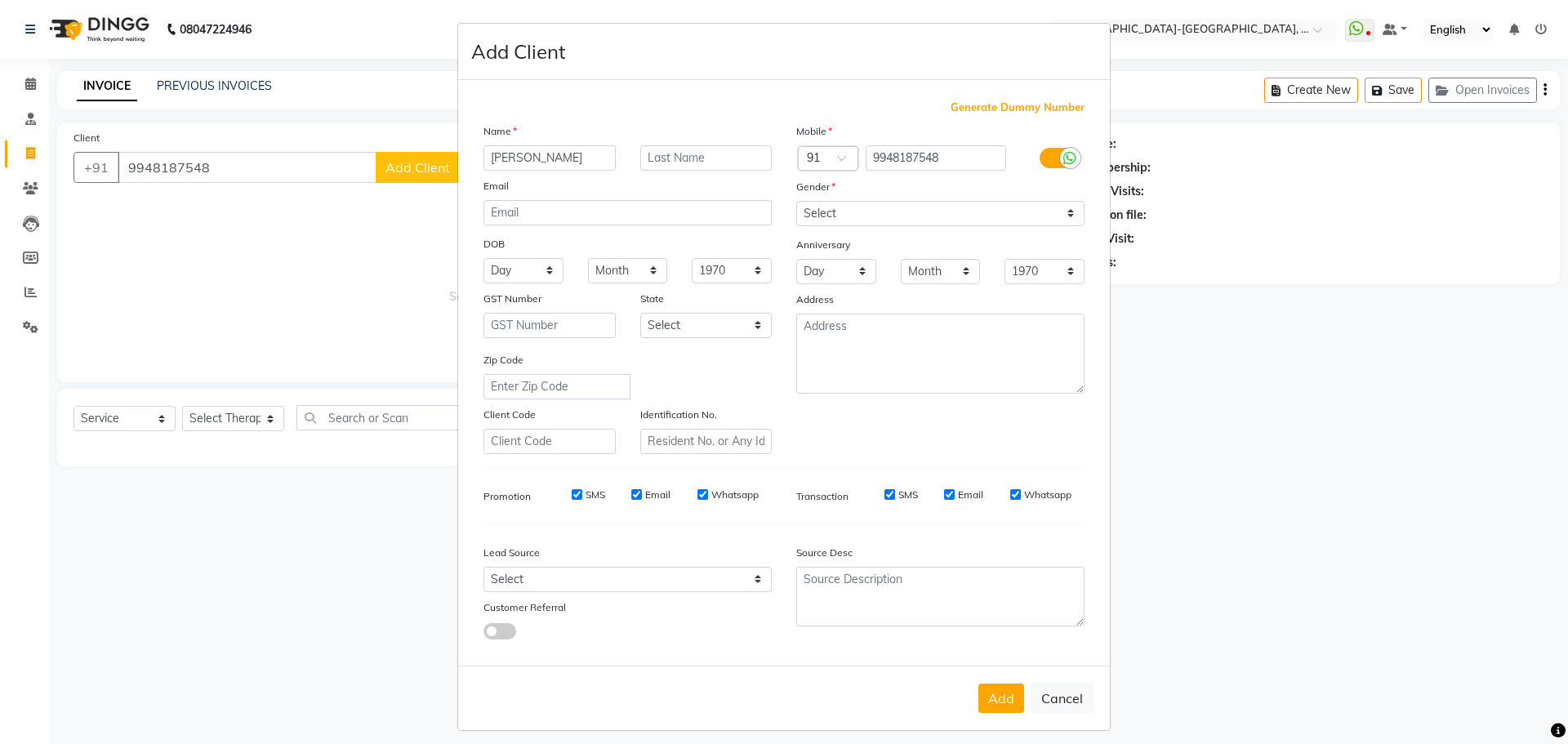
type input "Deepthi"
click at [845, 208] on select "Select Male Female Other Prefer Not To Say" at bounding box center [940, 214] width 289 height 25
select select "female"
click at [797, 201] on select "Select Male Female Other Prefer Not To Say" at bounding box center [940, 214] width 289 height 25
click at [993, 695] on button "Add" at bounding box center [1001, 698] width 46 height 29
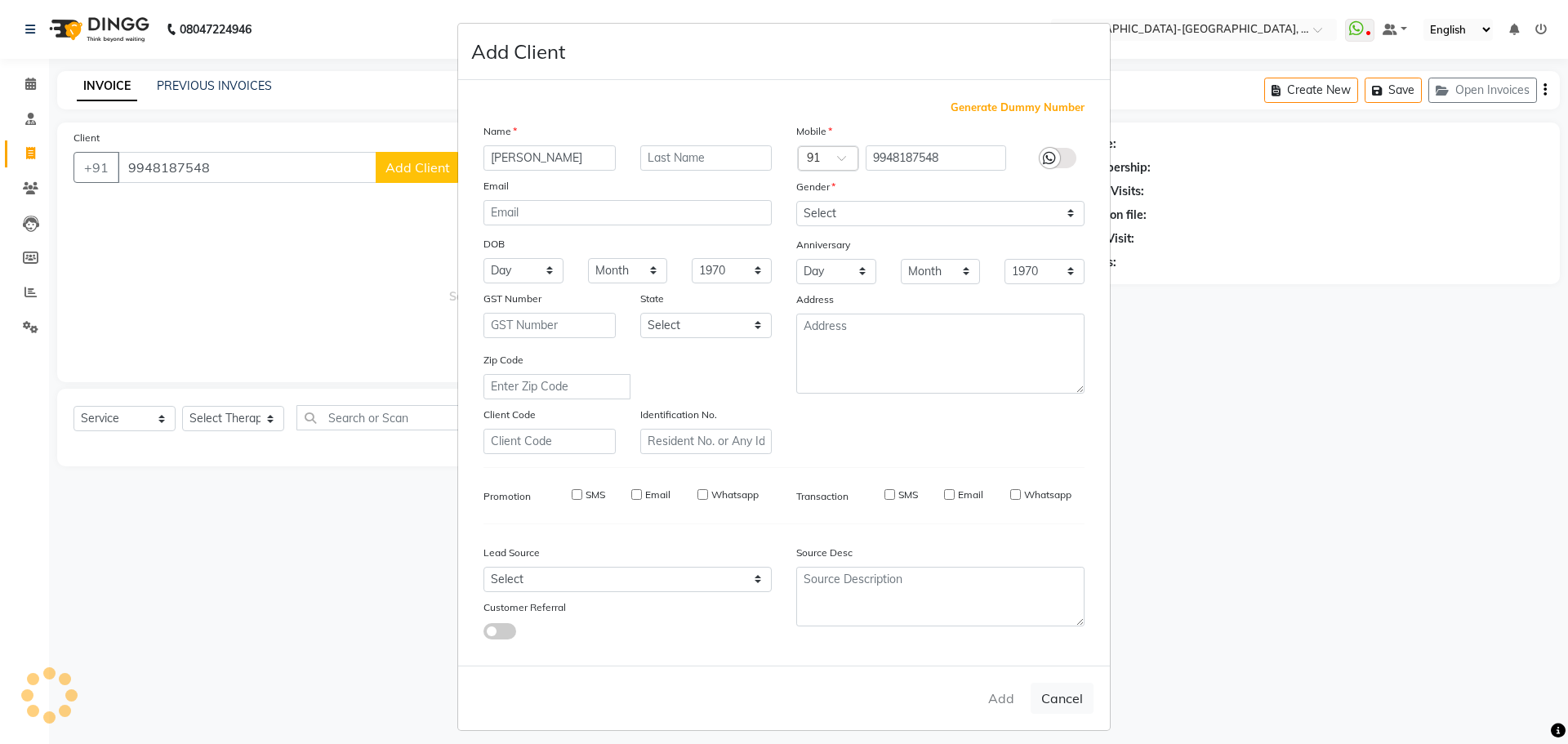
select select
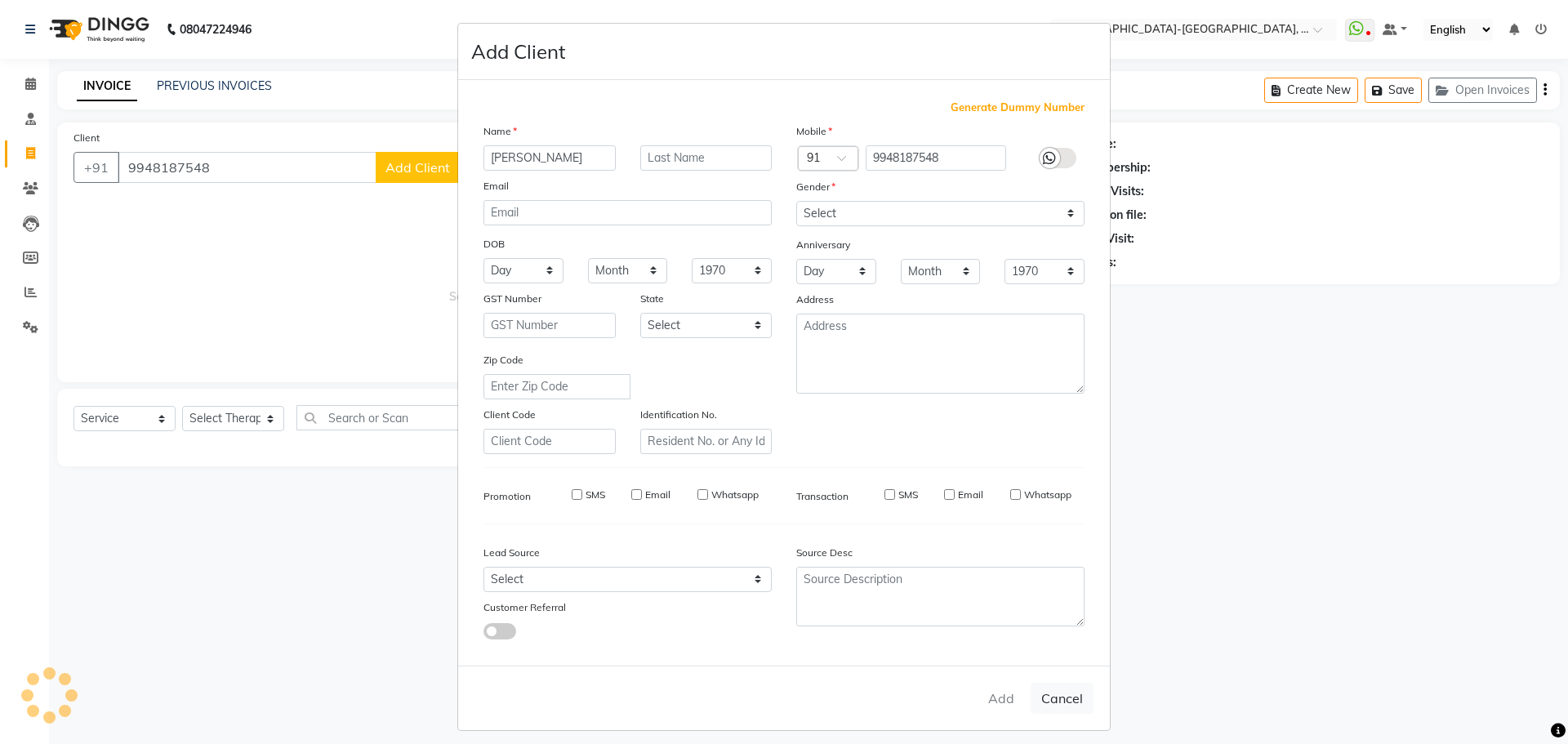
select select
checkbox input "false"
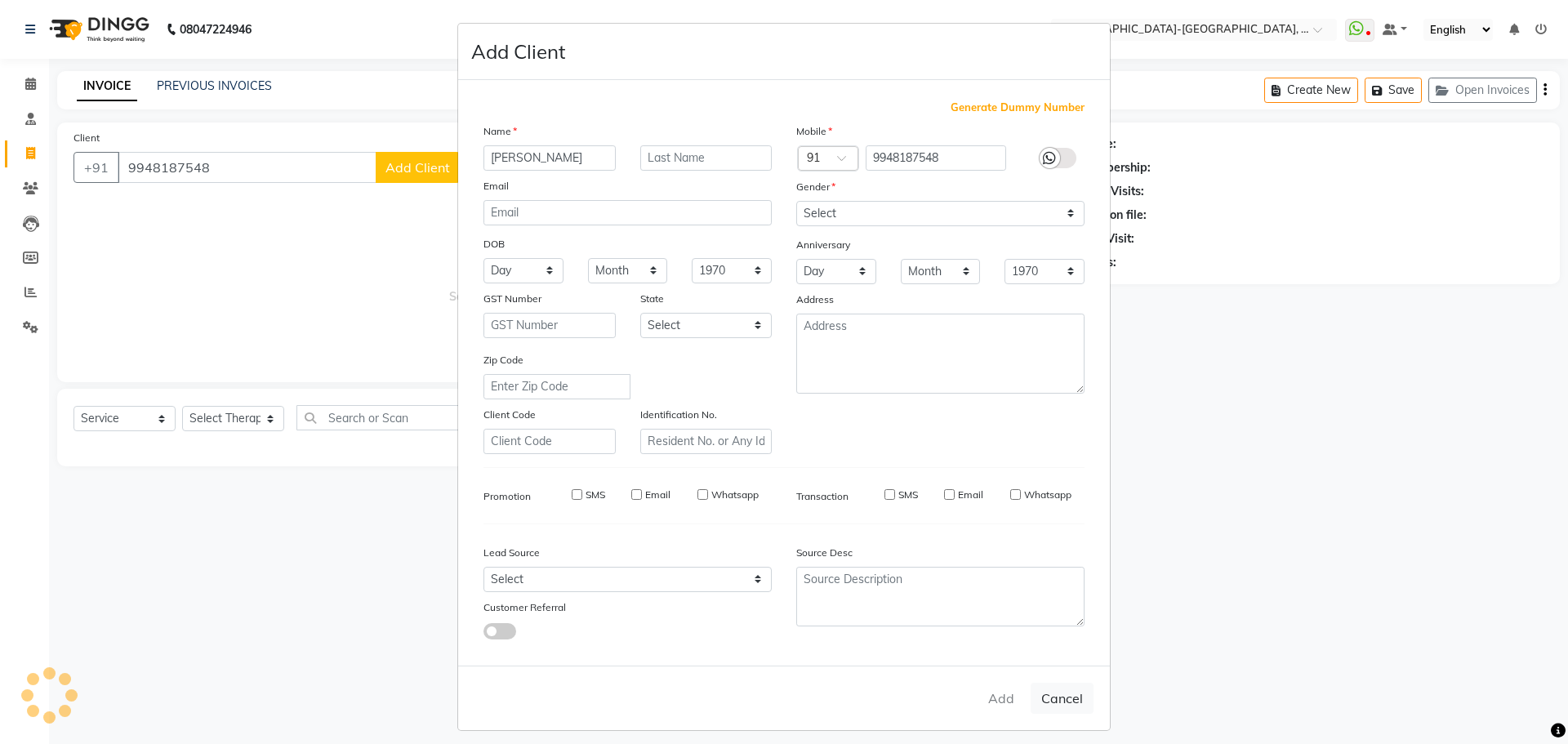
checkbox input "false"
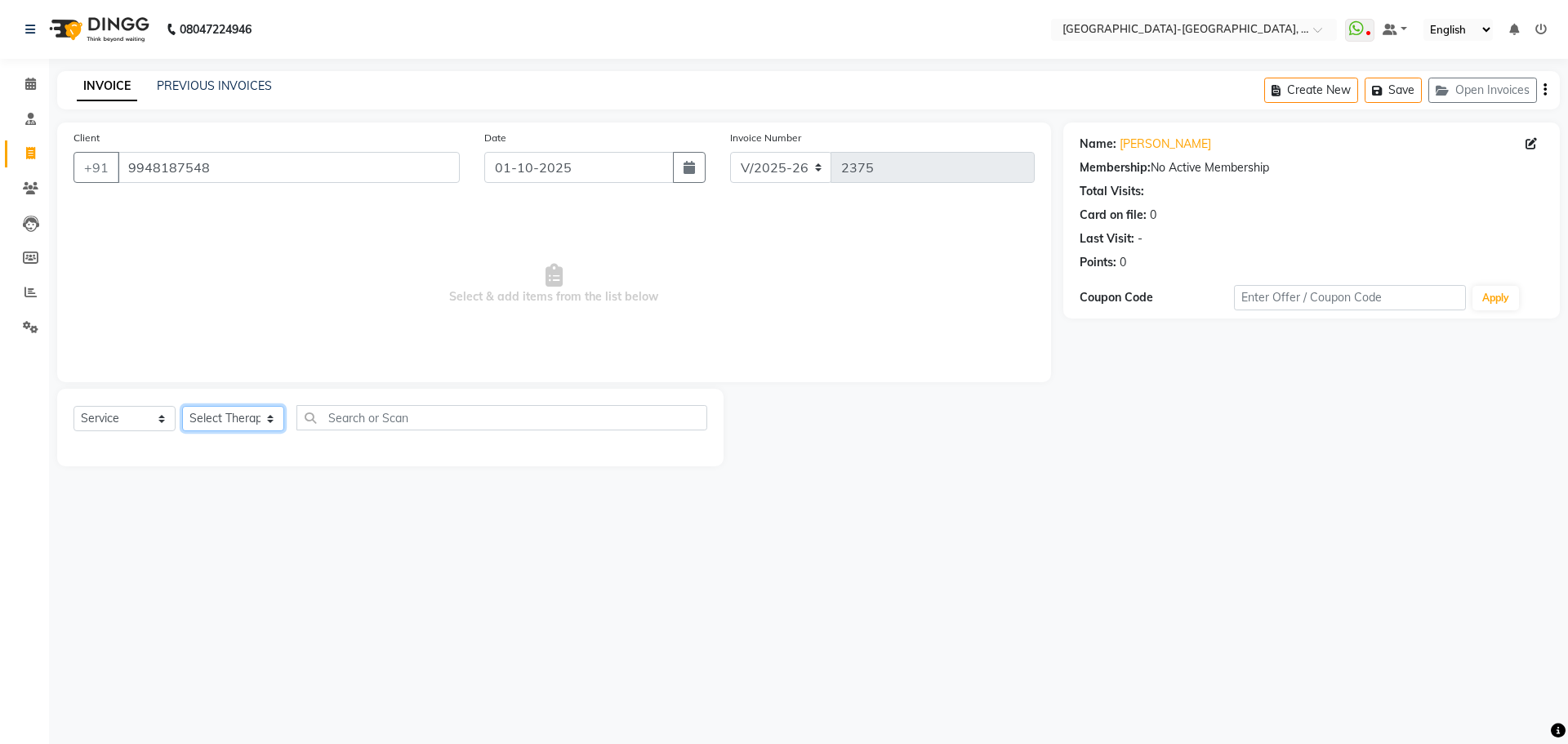
click at [232, 414] on select "Select Therapist Adakho Bone Hridziia Iris Katene Kholu Mayio Mohit Moru P Hrii…" at bounding box center [232, 419] width 102 height 25
select select "83051"
click at [182, 406] on select "Select Therapist Adakho Bone Hridziia Iris Katene Kholu Mayio Mohit Moru P Hrii…" at bounding box center [232, 419] width 102 height 25
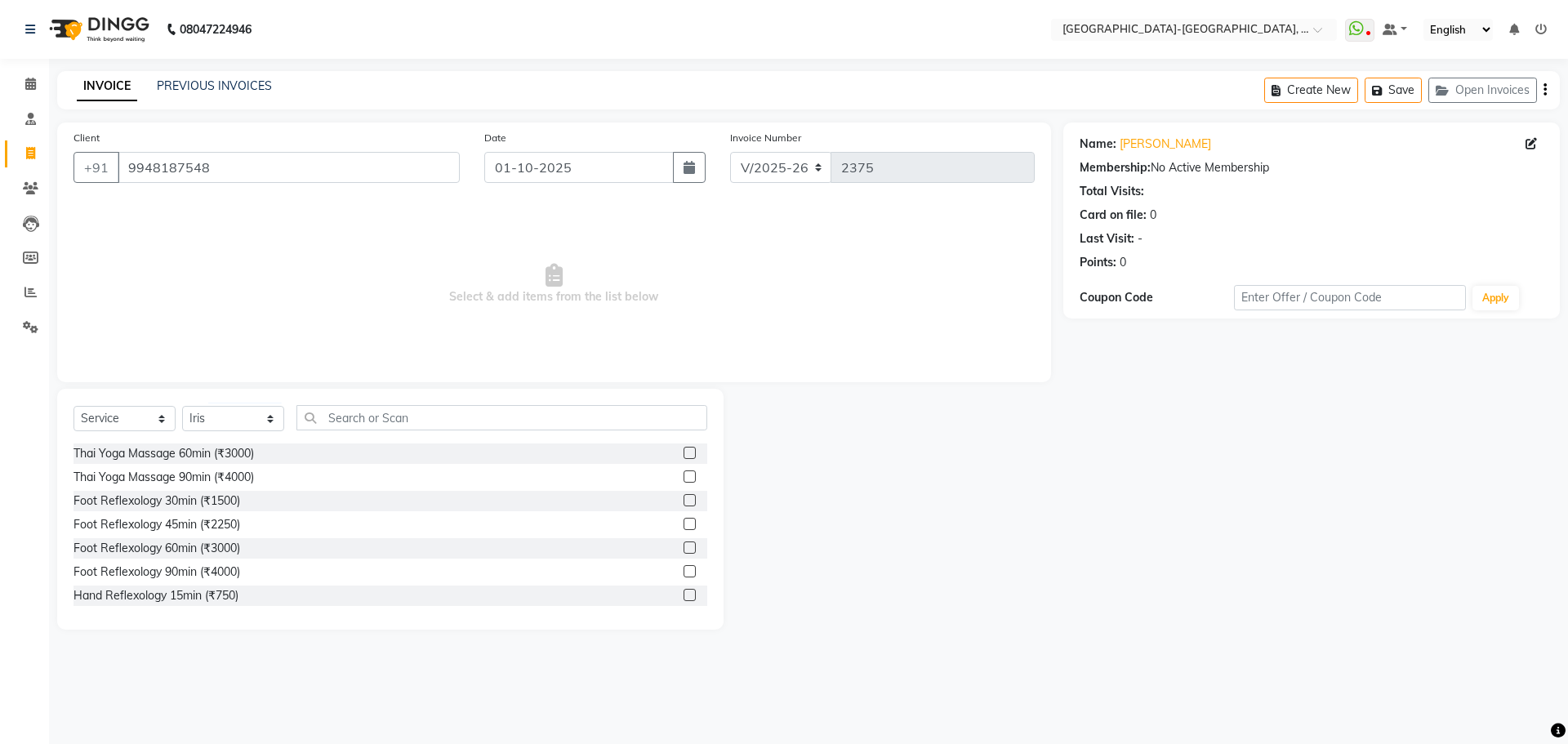
click at [373, 430] on div "Select Service Product Membership Package Voucher Prepaid Gift Card Select Ther…" at bounding box center [391, 424] width 633 height 39
click at [373, 426] on input "text" at bounding box center [501, 418] width 411 height 25
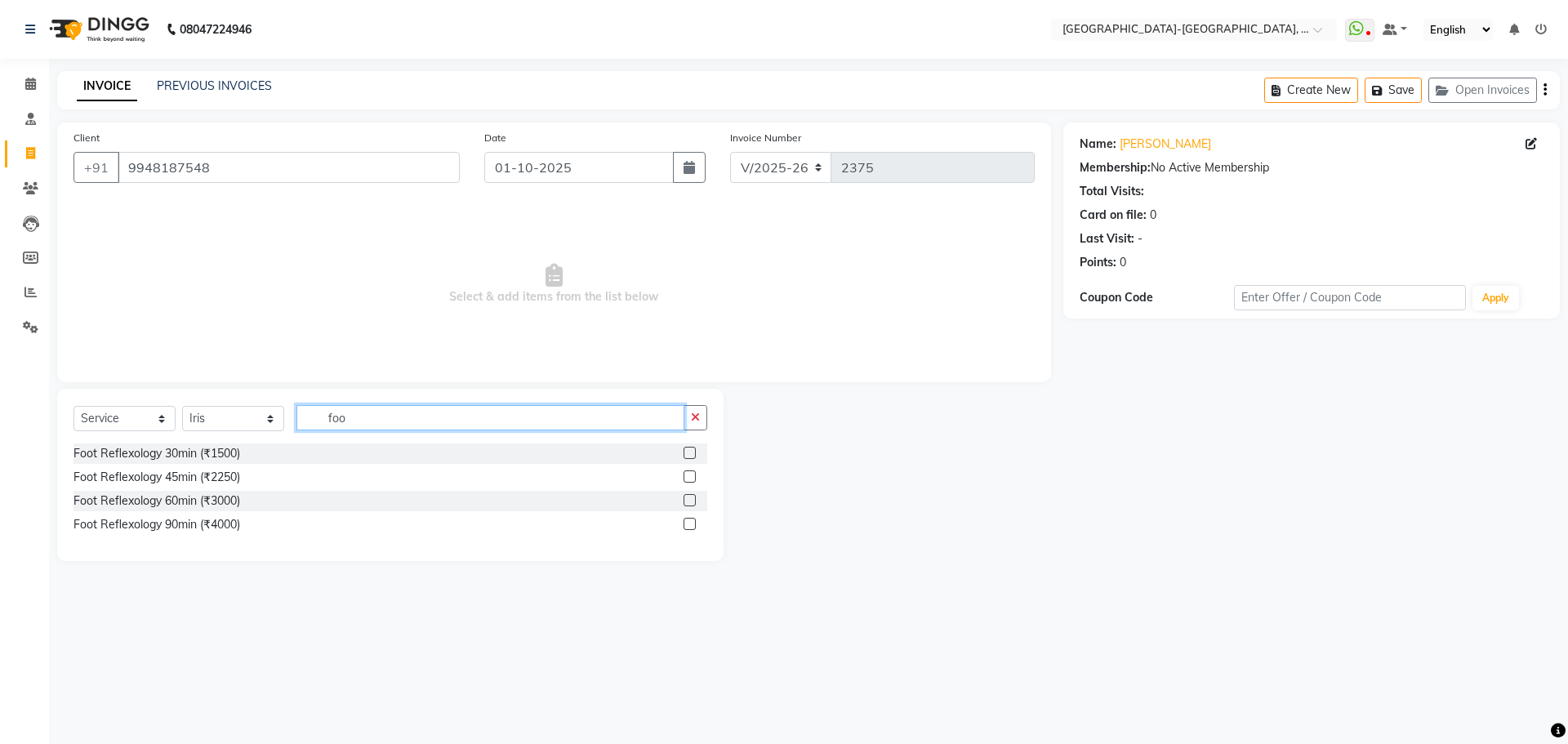
type input "foo"
click at [228, 445] on div "Foot Reflexology 30min (₹1500)" at bounding box center [157, 454] width 167 height 17
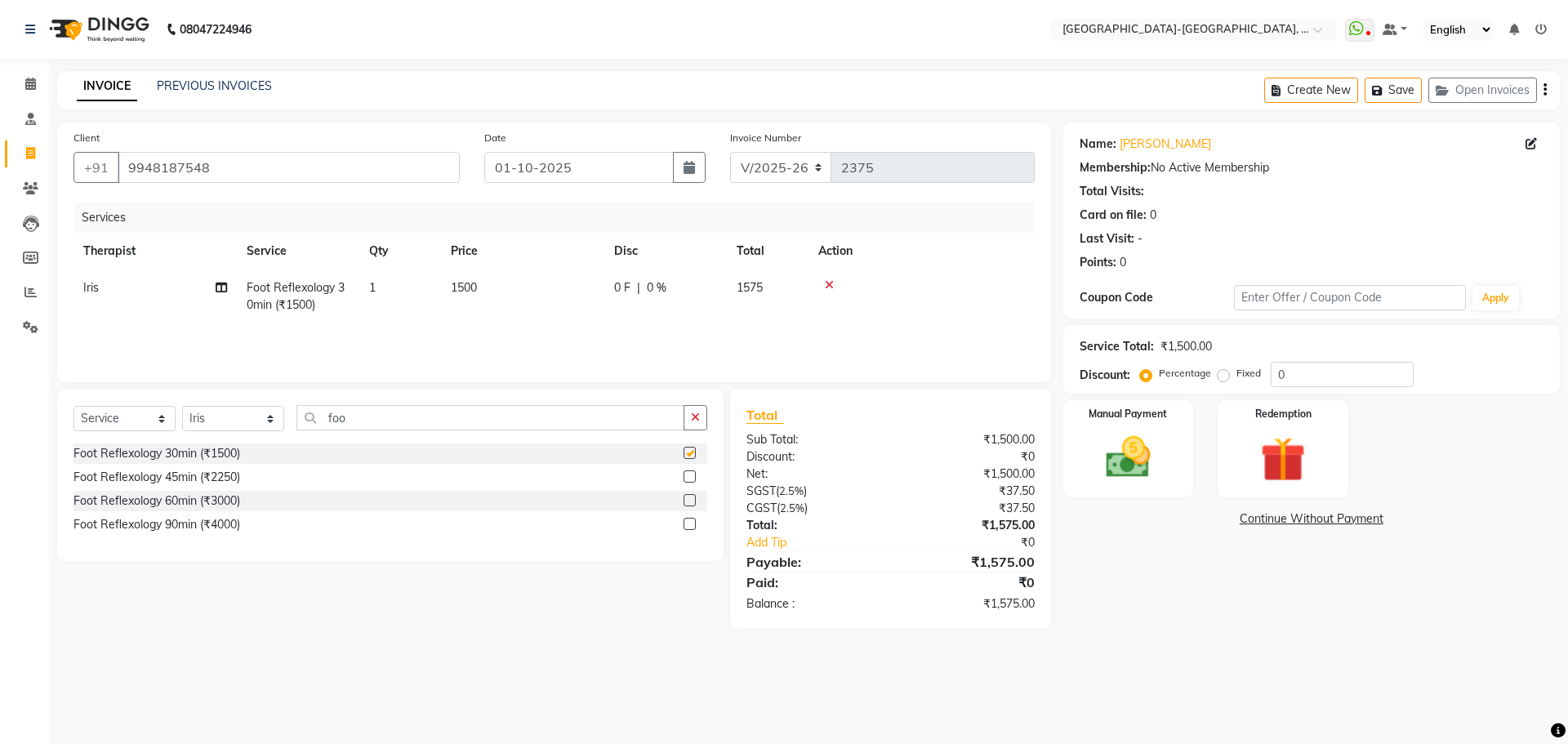
checkbox input "false"
drag, startPoint x: 1389, startPoint y: 84, endPoint x: 1386, endPoint y: 107, distance: 23.2
click at [1390, 85] on button "Save" at bounding box center [1393, 90] width 57 height 25
click at [1414, 88] on button "Save" at bounding box center [1393, 90] width 57 height 25
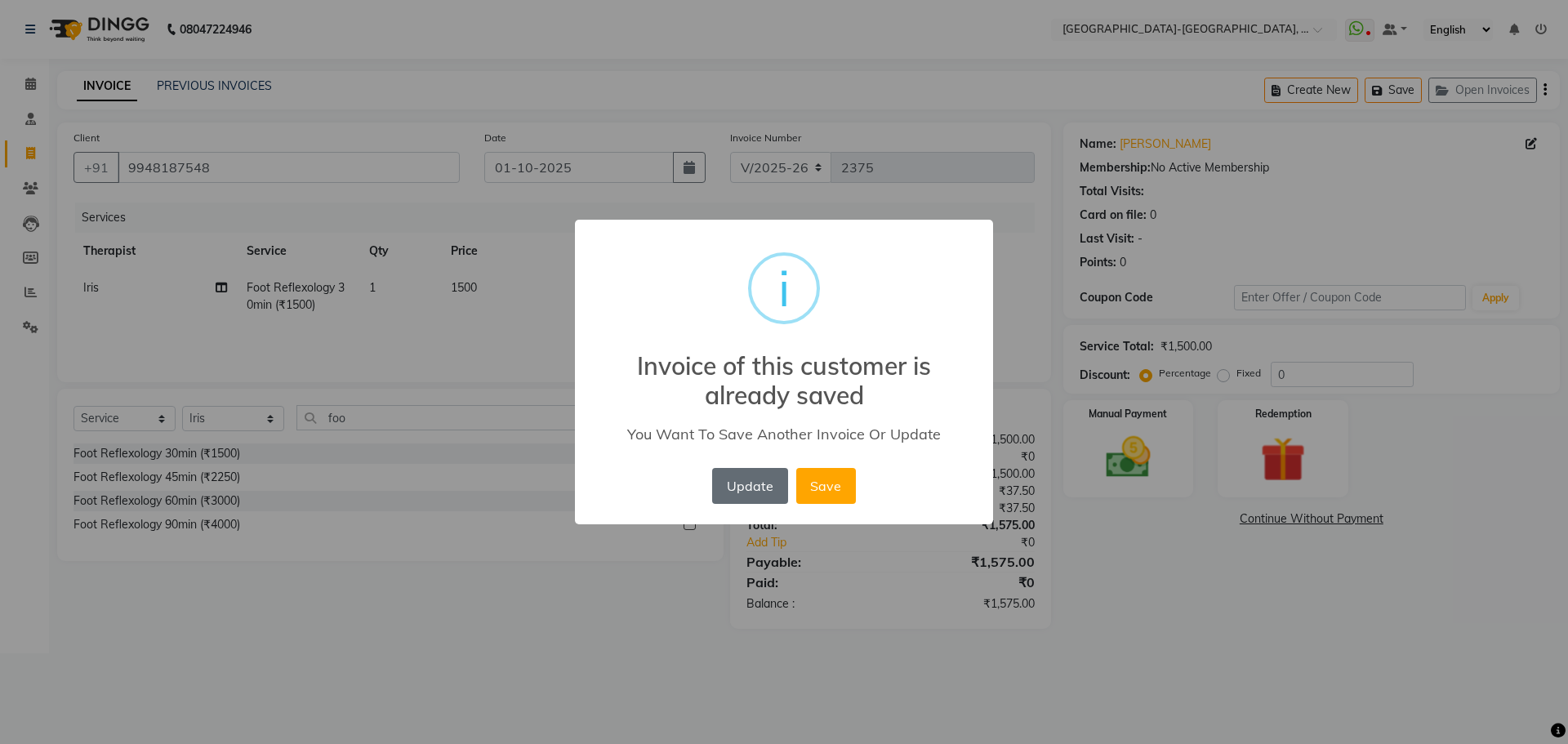
click at [745, 483] on button "Update" at bounding box center [749, 486] width 75 height 36
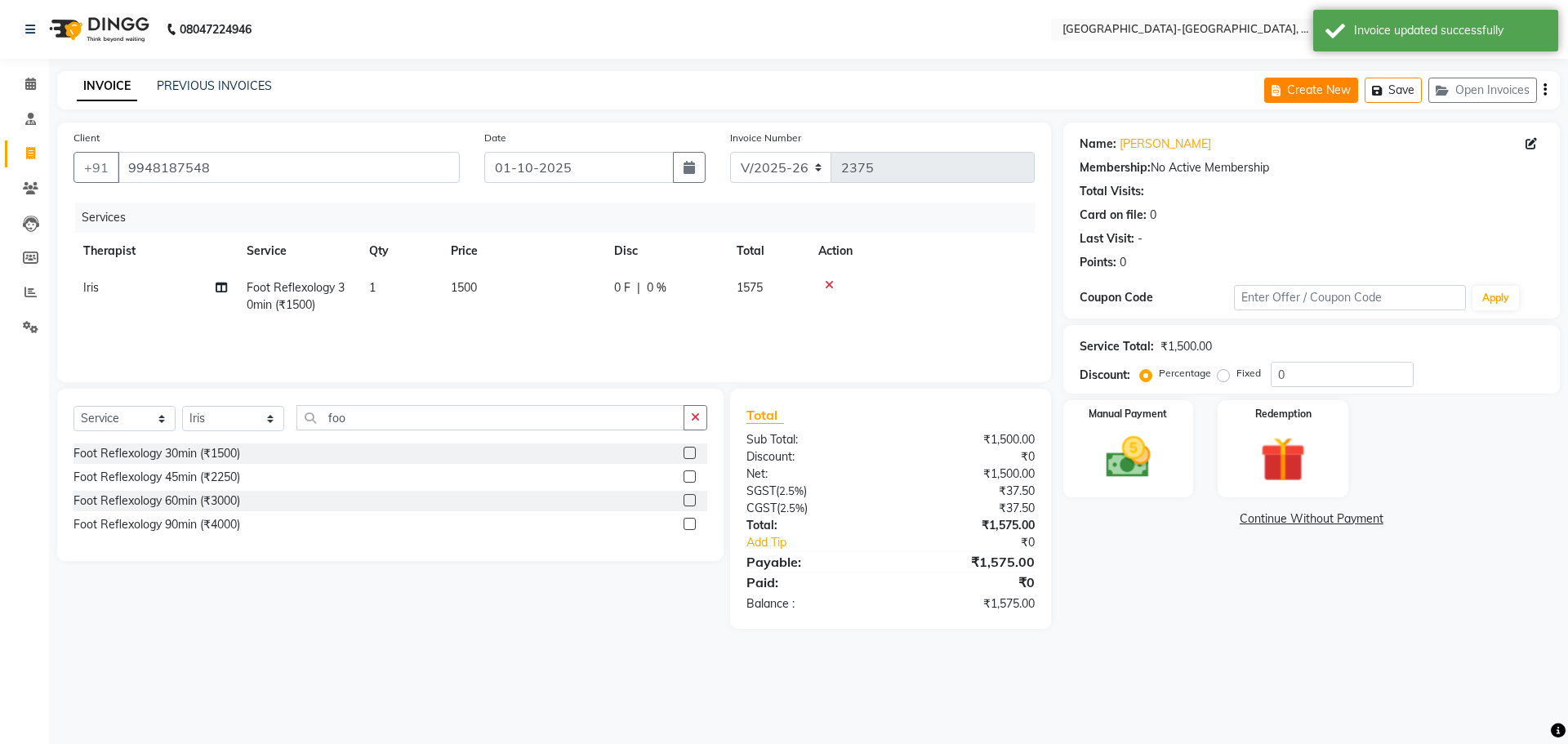
click at [1295, 89] on button "Create New" at bounding box center [1312, 90] width 94 height 25
select select "5851"
select select "service"
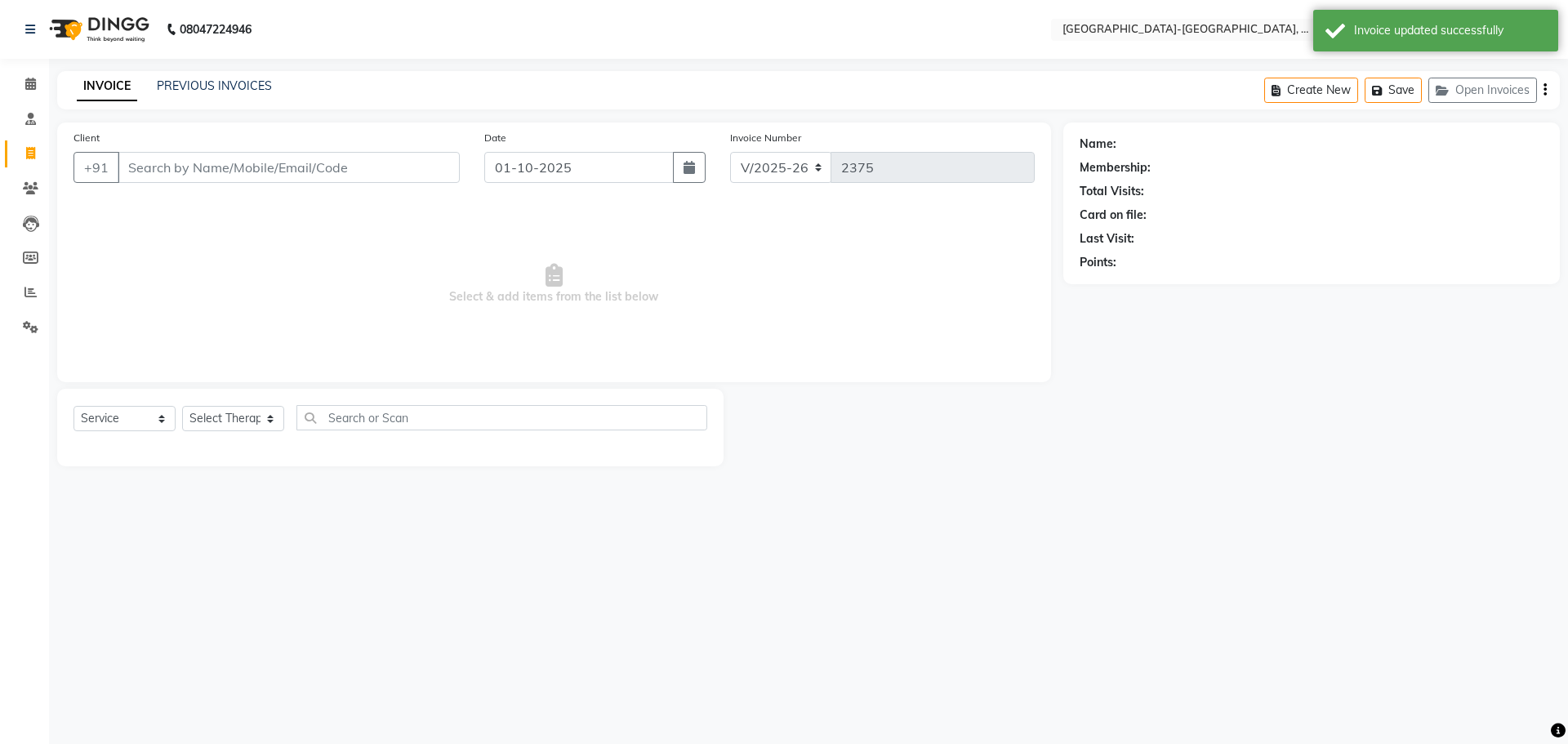
click at [279, 164] on input "Client" at bounding box center [289, 167] width 342 height 31
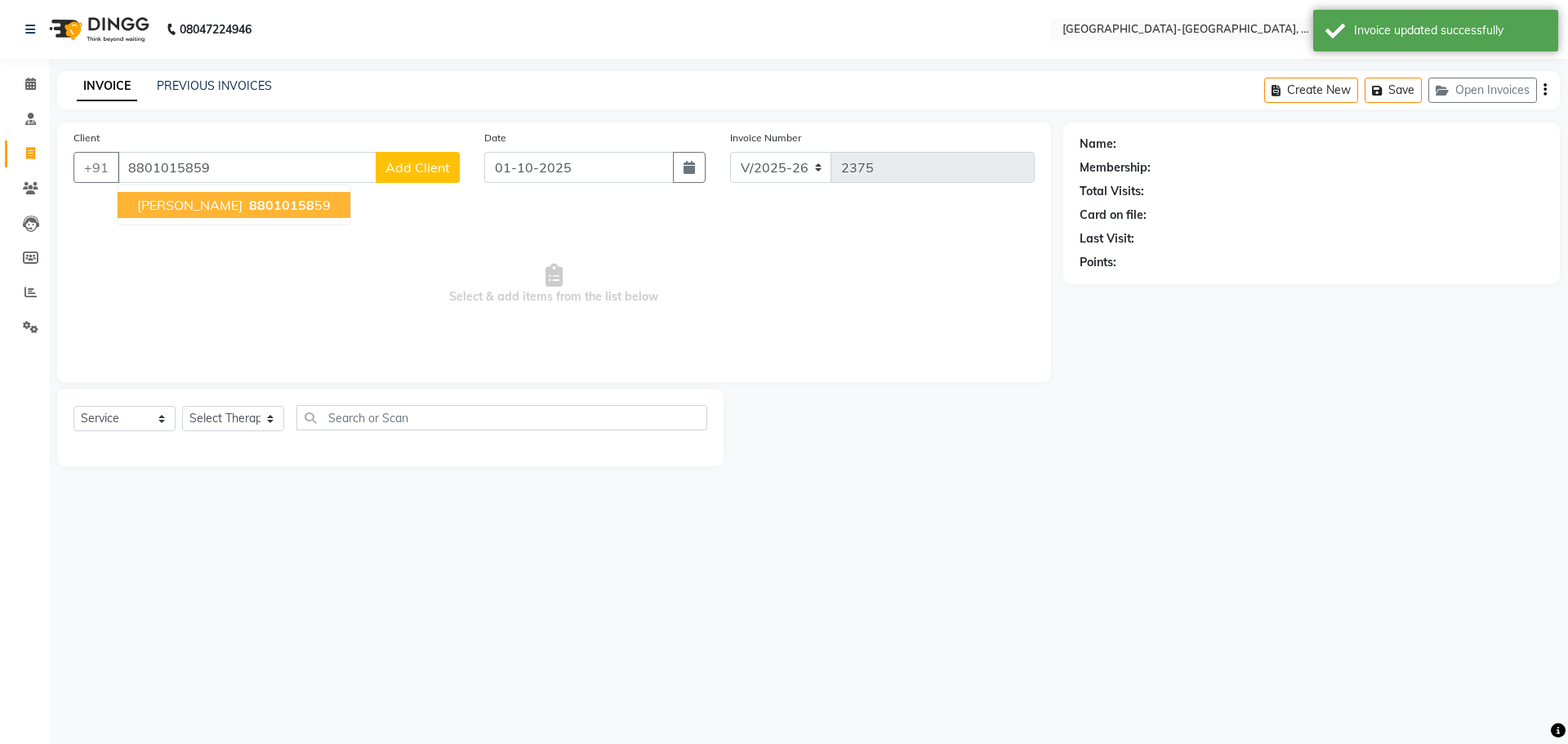
type input "8801015859"
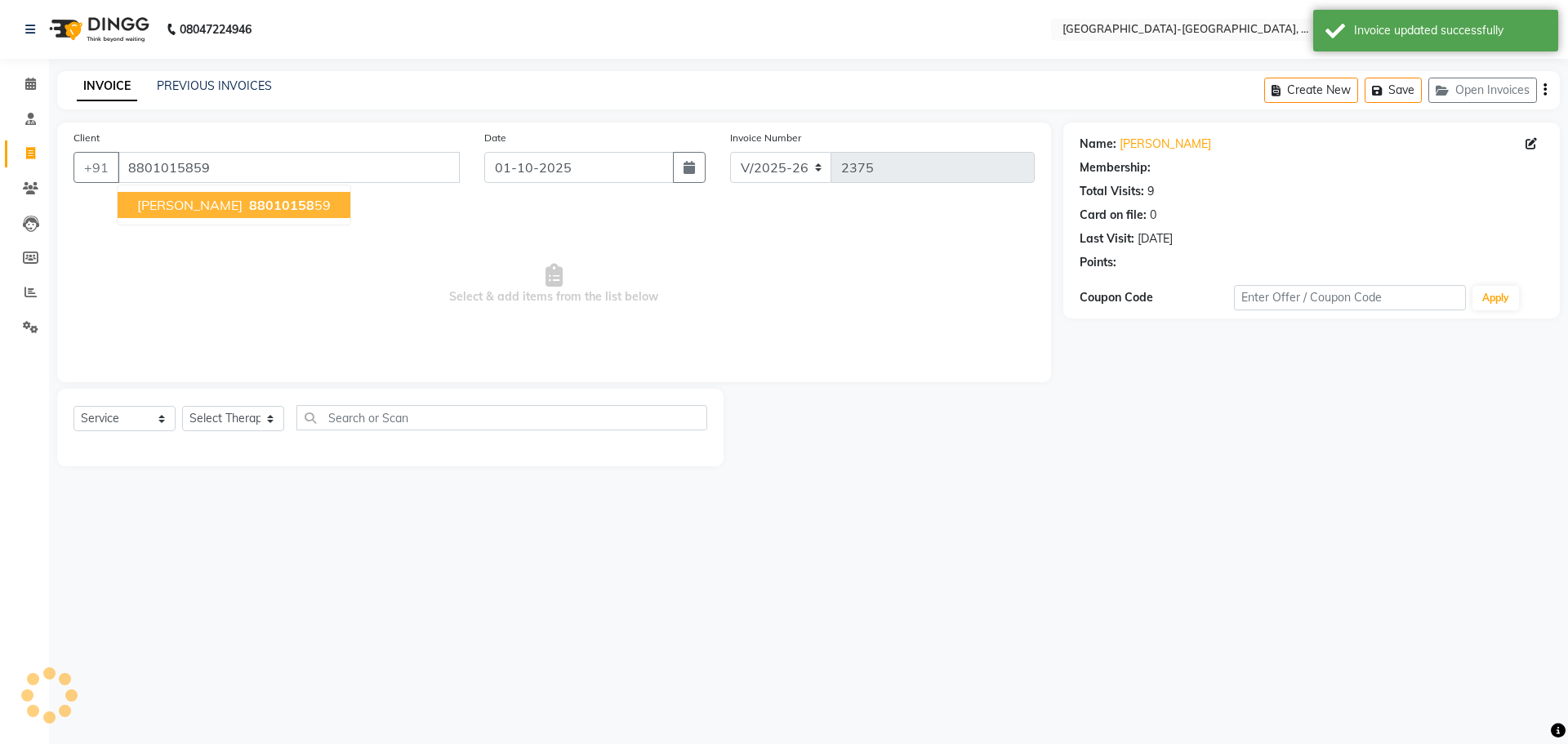
select select "1: Object"
click at [249, 211] on span "88010158" at bounding box center [281, 205] width 65 height 17
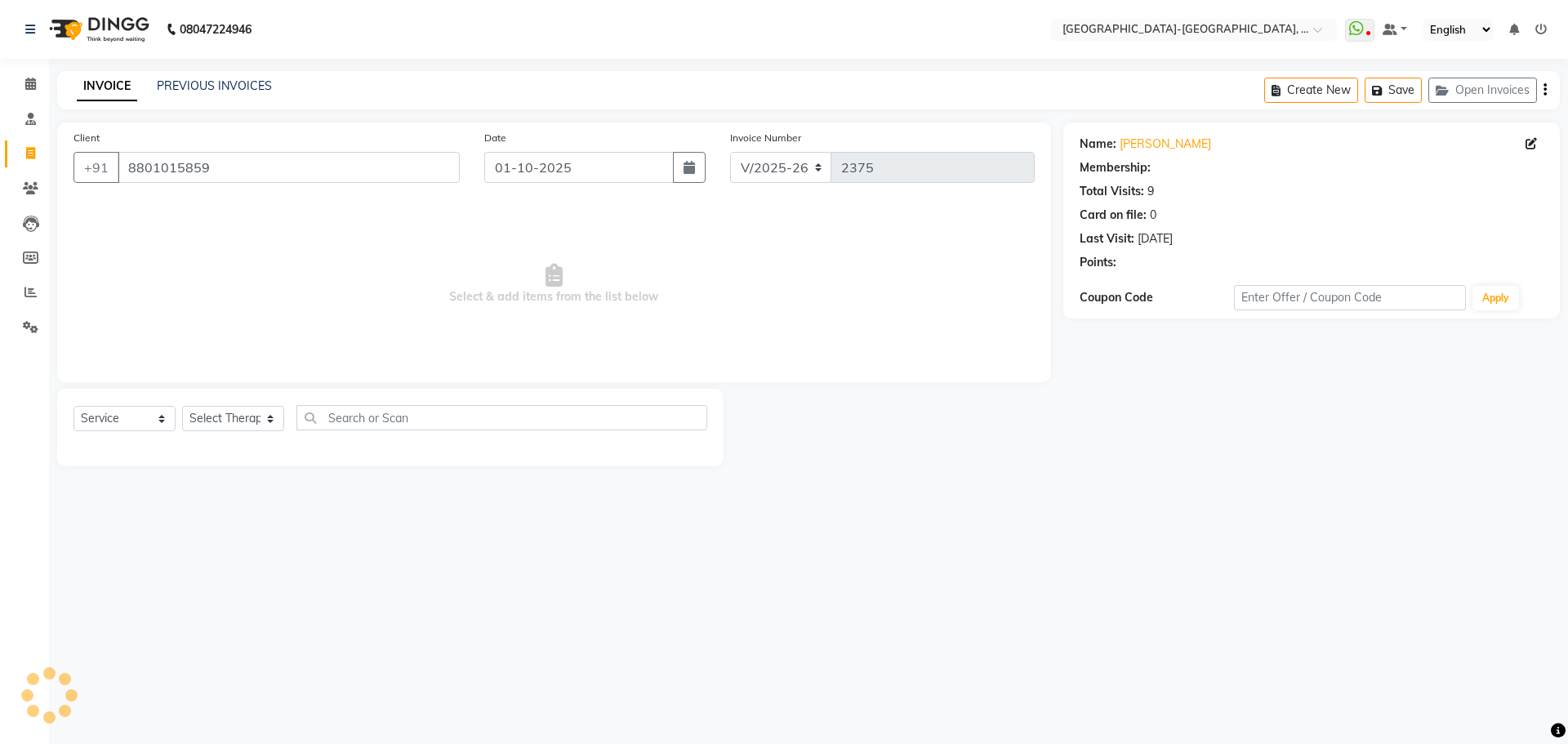
select select "1: Object"
drag, startPoint x: 259, startPoint y: 429, endPoint x: 254, endPoint y: 409, distance: 20.6
click at [259, 429] on select "Select Therapist Adakho Bone Hridziia Iris Katene Kholu Mayio Mohit Moru P Hrii…" at bounding box center [232, 419] width 102 height 25
select select "40942"
click at [182, 406] on select "Select Therapist Adakho Bone Hridziia Iris Katene Kholu Mayio Mohit Moru P Hrii…" at bounding box center [232, 419] width 102 height 25
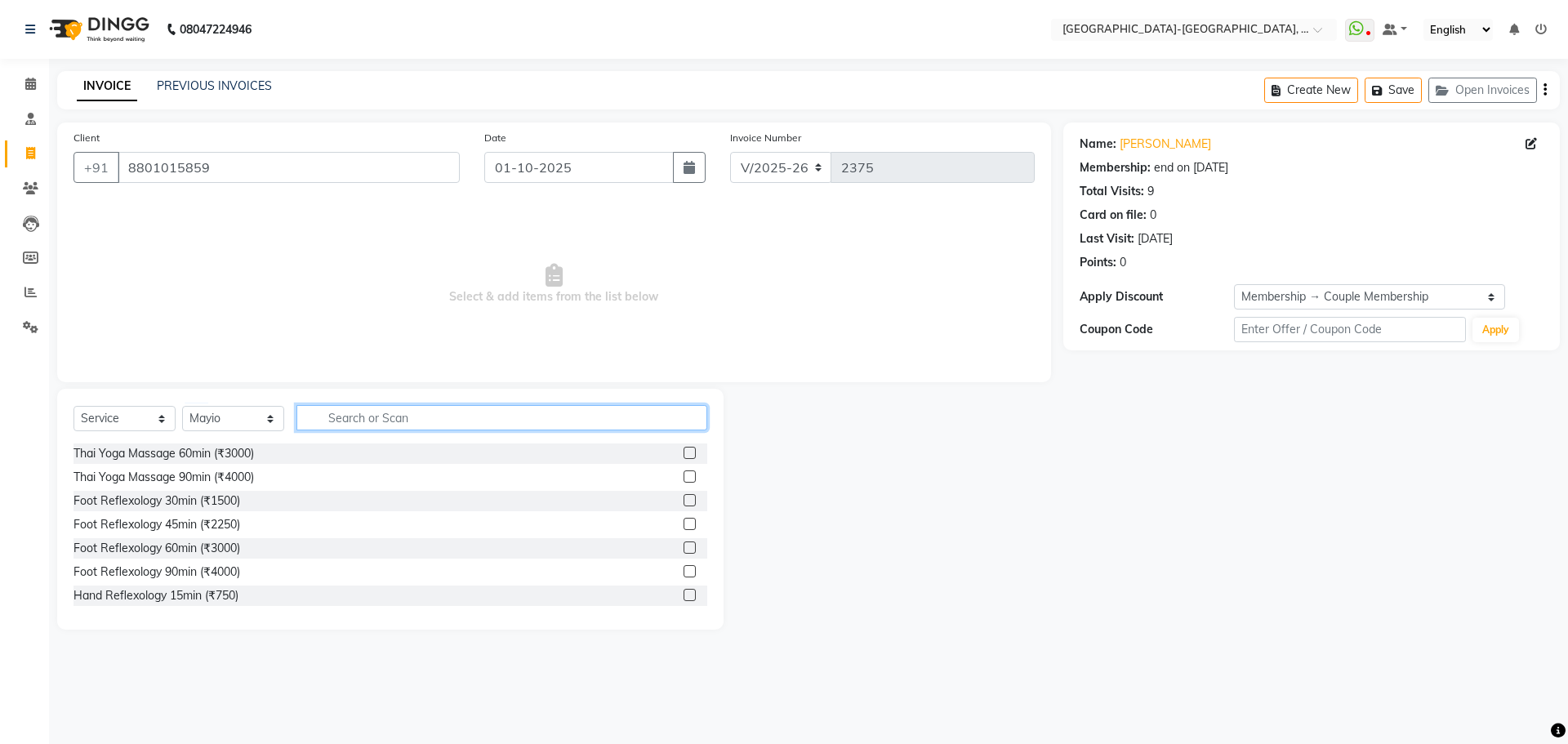
click at [382, 419] on input "text" at bounding box center [501, 418] width 411 height 25
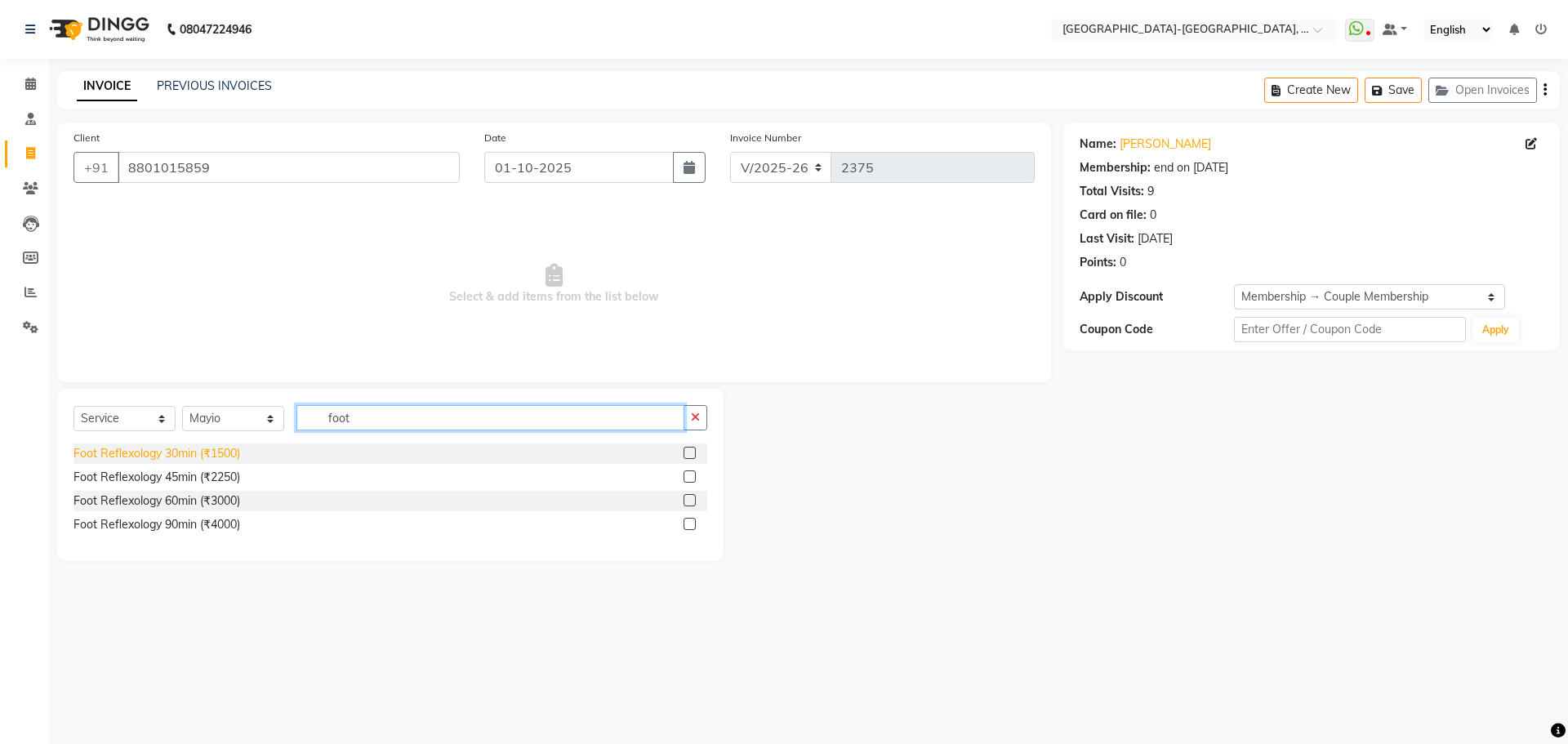
type input "foot"
click at [205, 459] on div "Foot Reflexology 30min (₹1500)" at bounding box center [157, 454] width 167 height 17
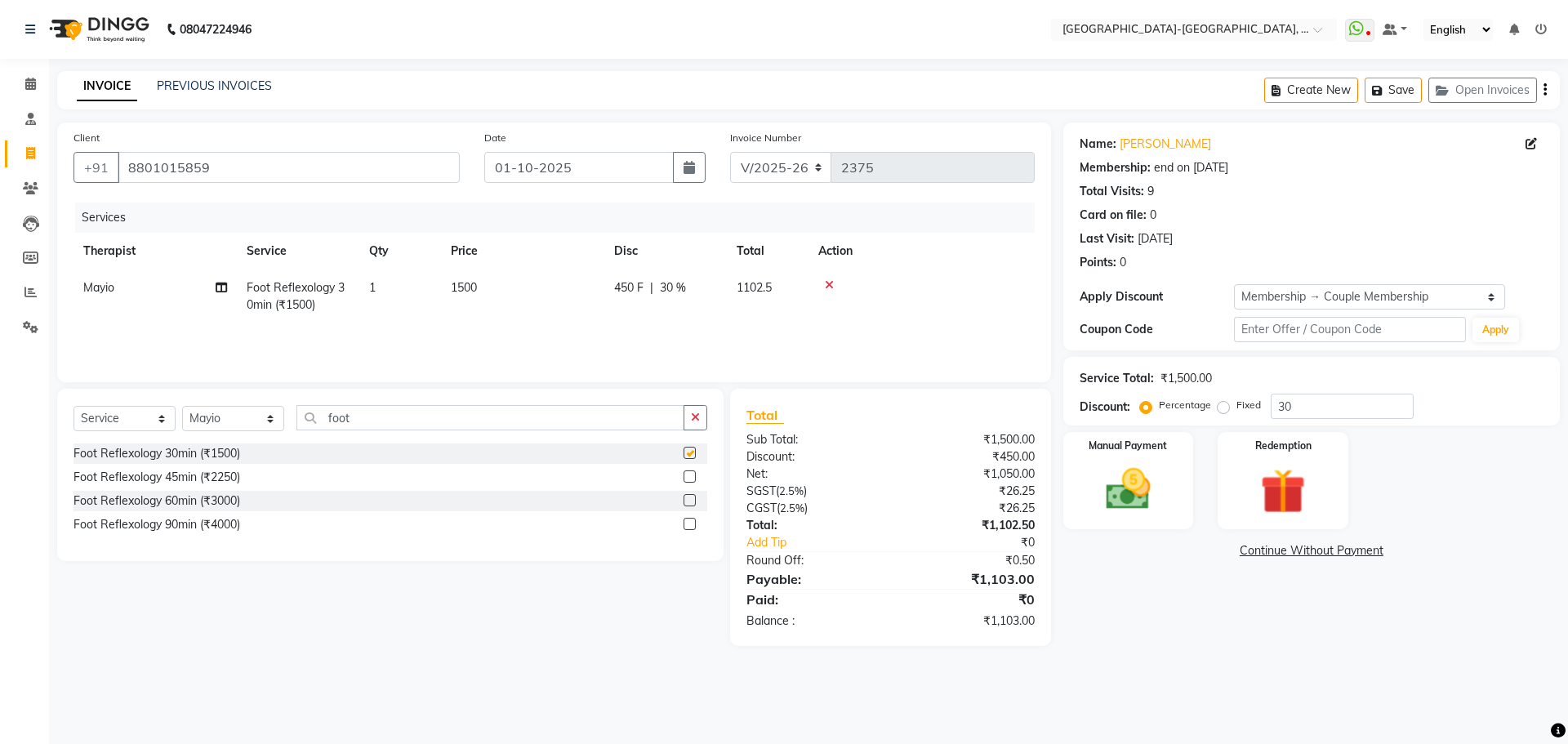
checkbox input "false"
drag, startPoint x: 238, startPoint y: 445, endPoint x: 297, endPoint y: 434, distance: 60.0
click at [214, 449] on div "Select Service Product Membership Package Voucher Prepaid Gift Card Select Ther…" at bounding box center [391, 474] width 666 height 172
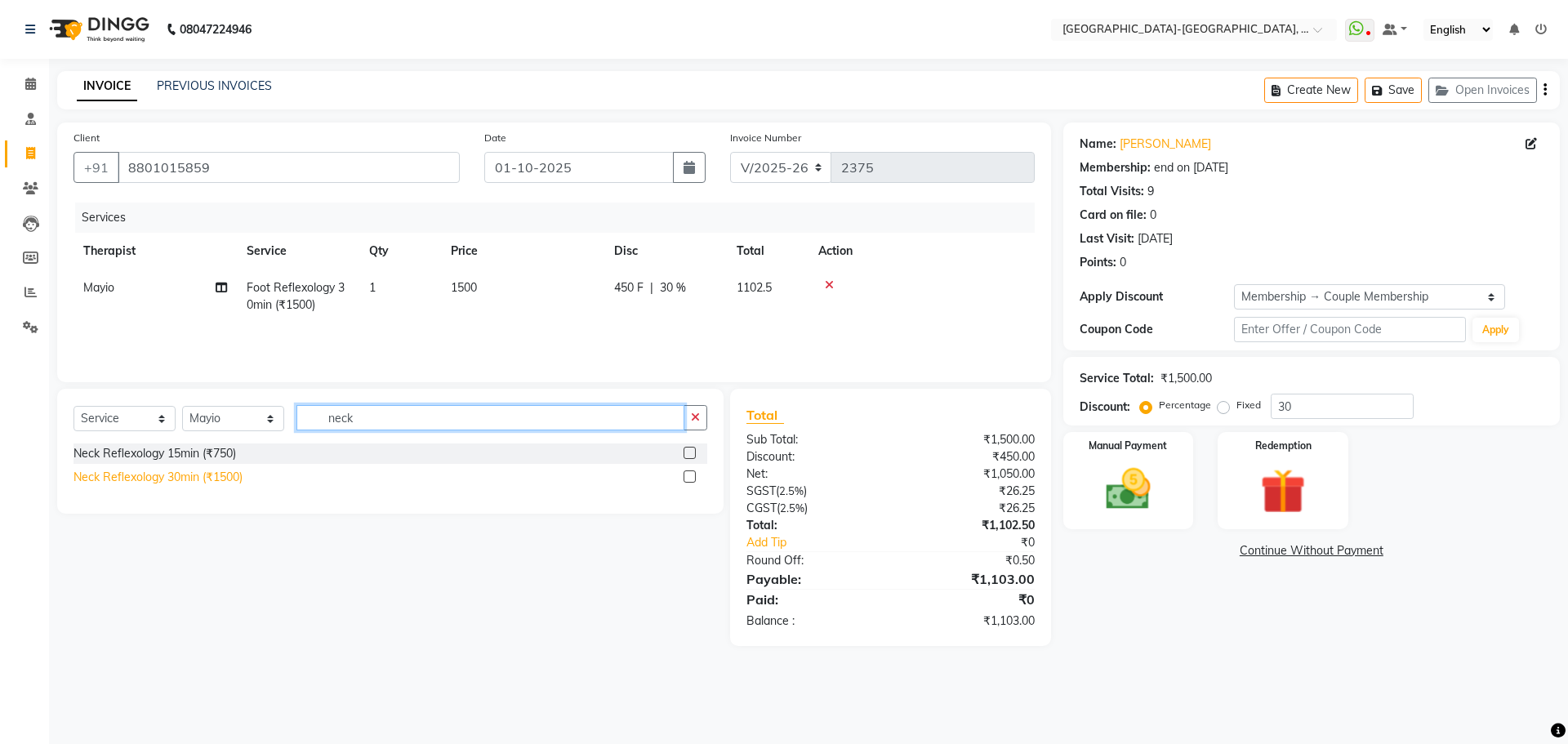
type input "neck"
click at [237, 478] on div "Neck Reflexology 30min (₹1500)" at bounding box center [158, 478] width 169 height 17
checkbox input "false"
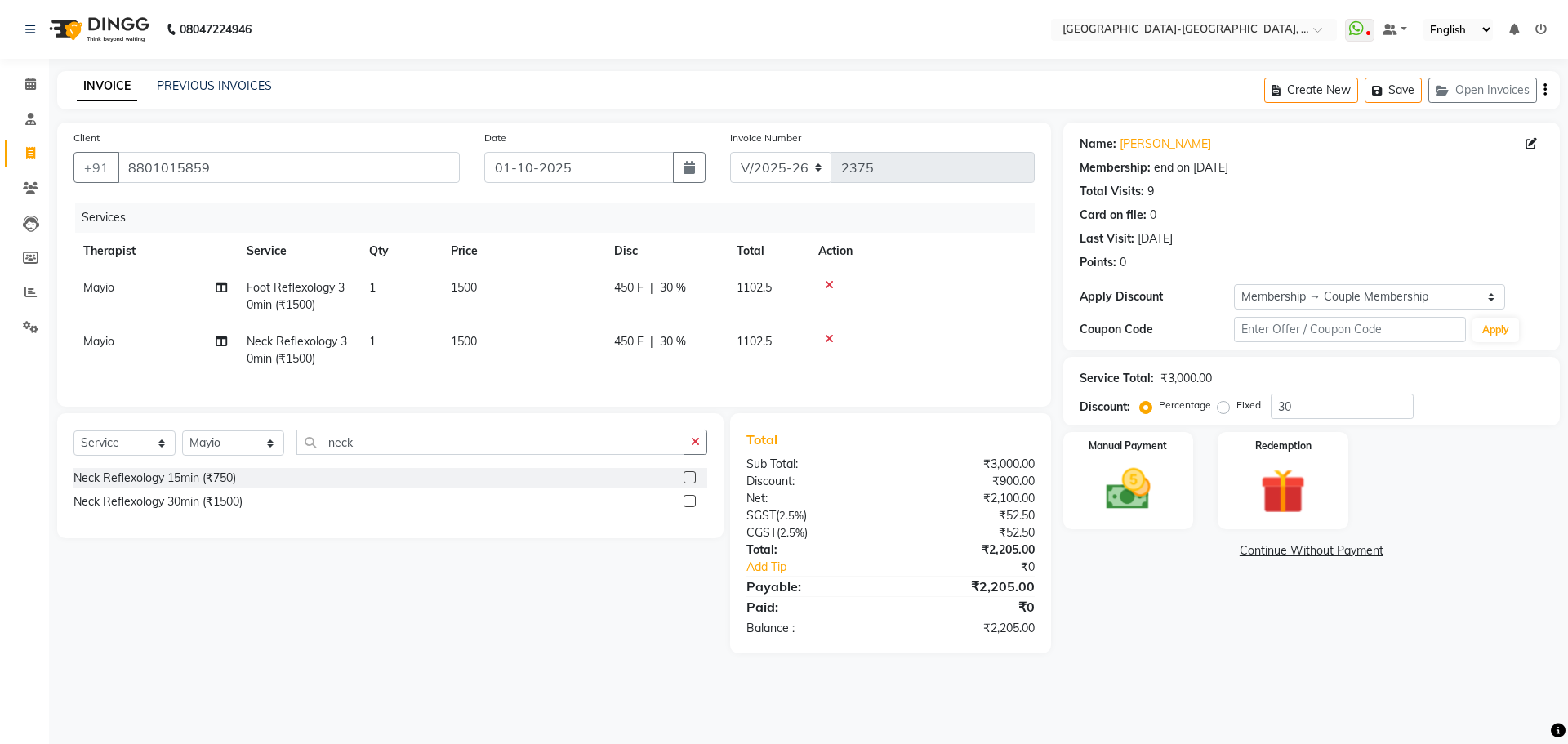
click at [130, 295] on td "Mayio" at bounding box center [155, 295] width 163 height 53
select select "40942"
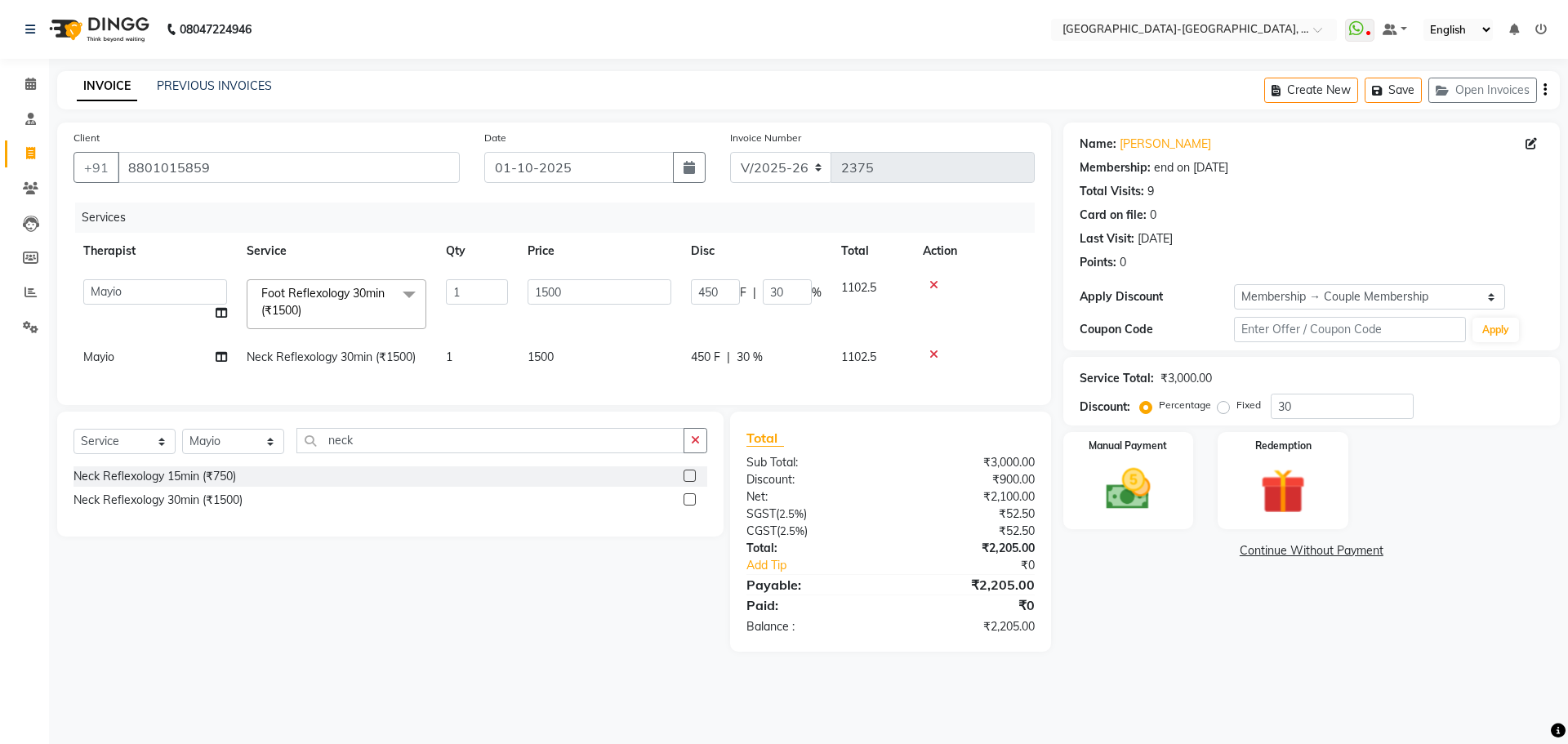
click at [115, 361] on span "Mayio" at bounding box center [99, 356] width 31 height 15
select select "40942"
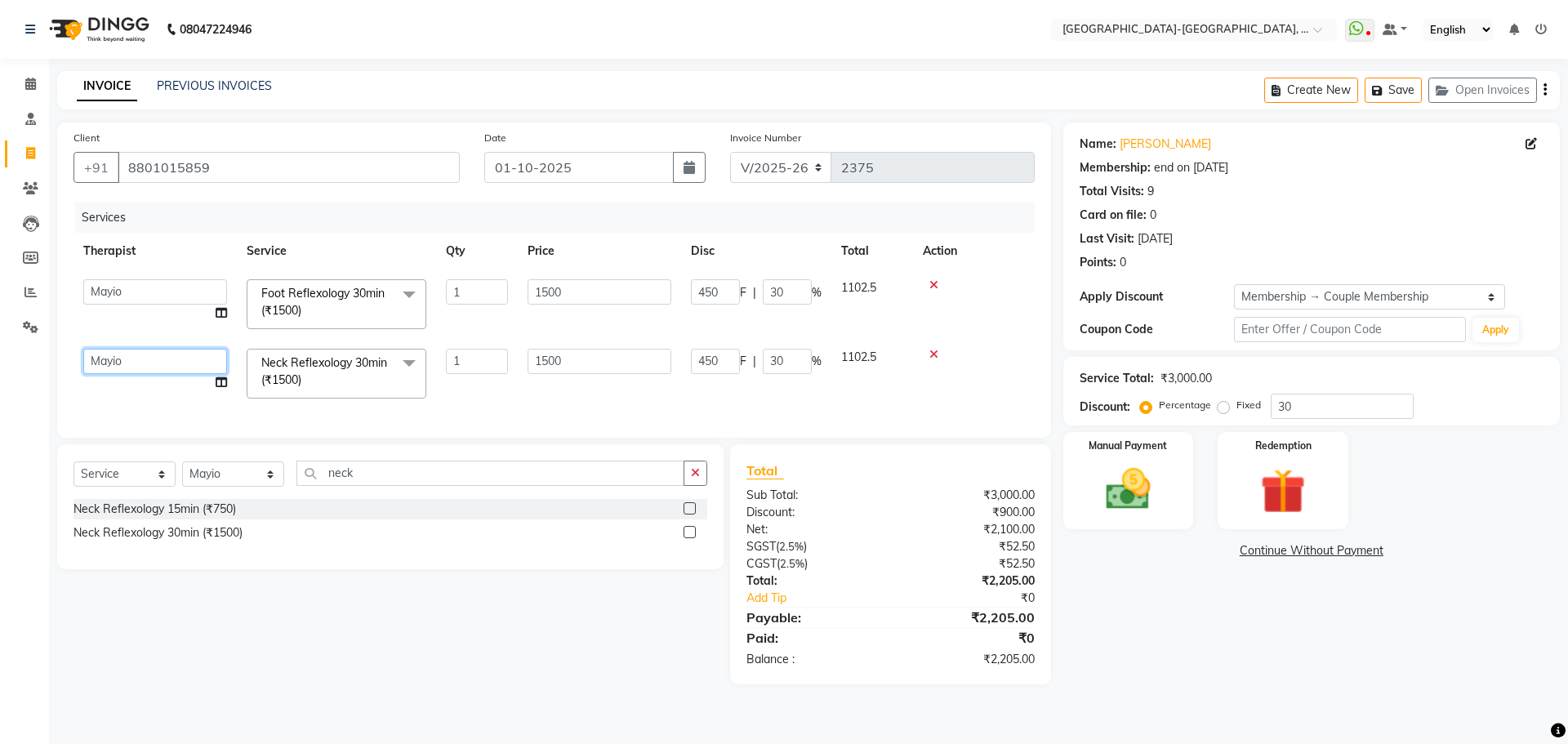
click at [114, 361] on select "Adakho Bone Hridziia Iris Katene Kholu Mayio Mohit Moru P Hriidziio Sahriini Sa…" at bounding box center [155, 361] width 144 height 25
select select "66850"
click at [1162, 507] on img at bounding box center [1128, 489] width 76 height 53
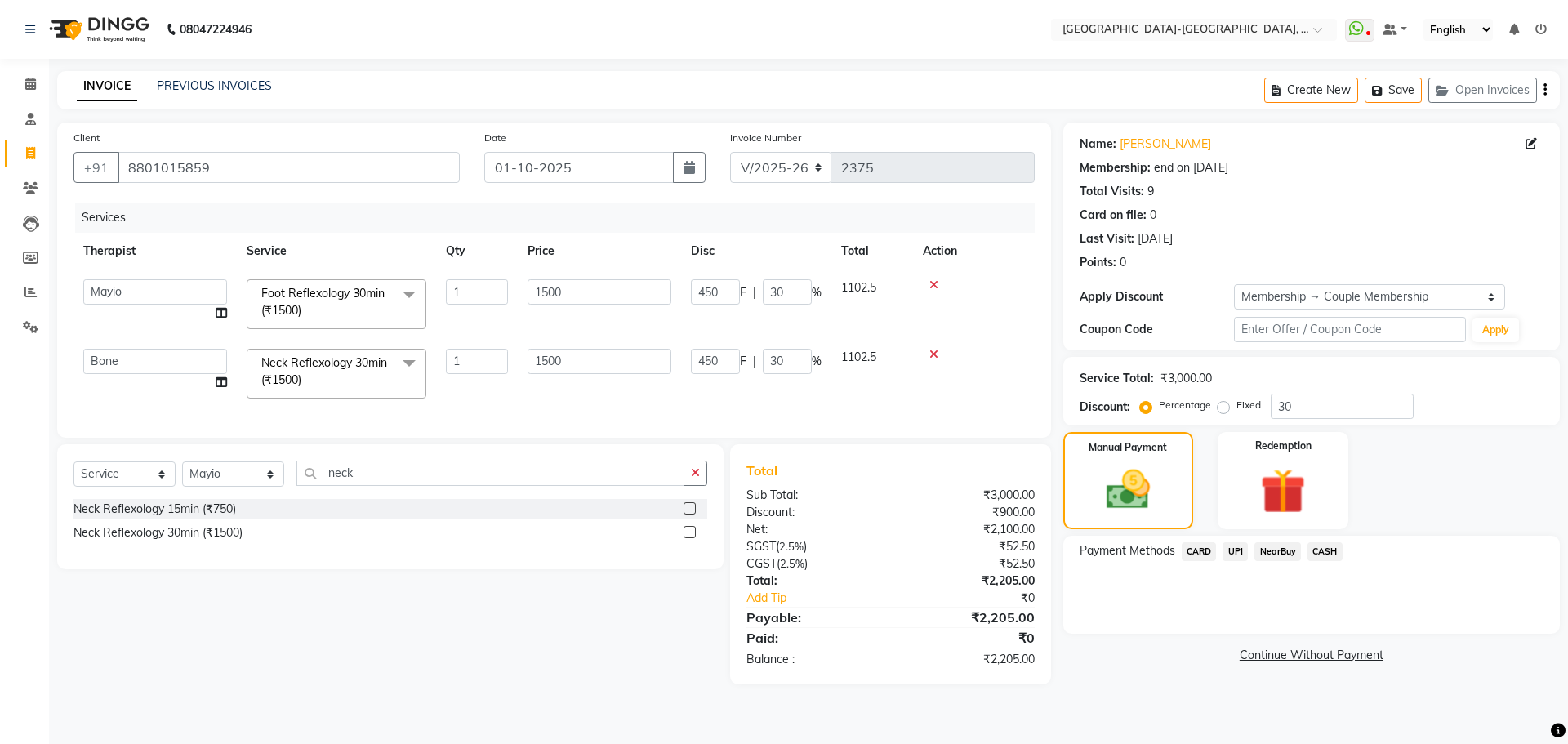
click at [1239, 552] on span "UPI" at bounding box center [1236, 551] width 25 height 18
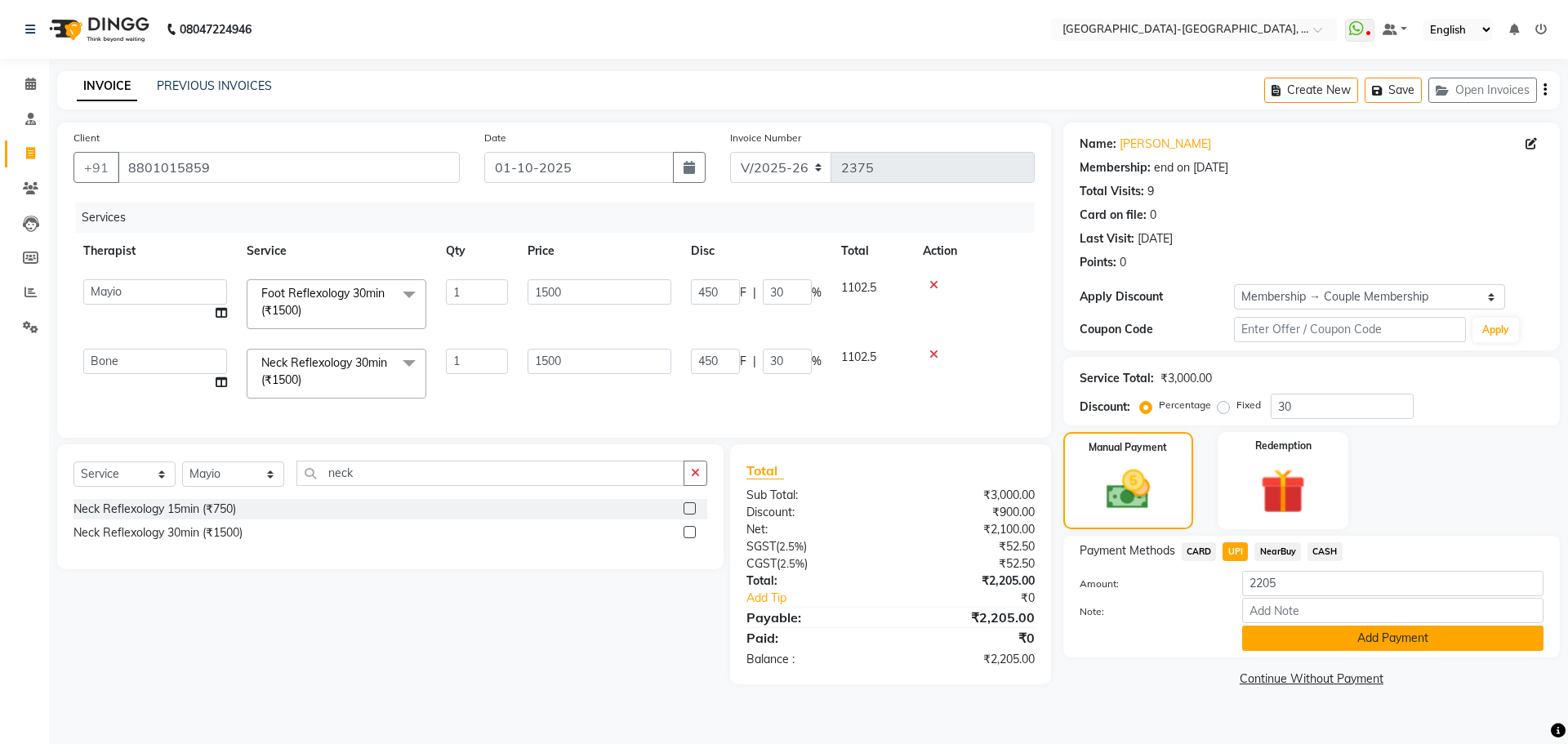
click at [1357, 639] on button "Add Payment" at bounding box center [1393, 638] width 301 height 25
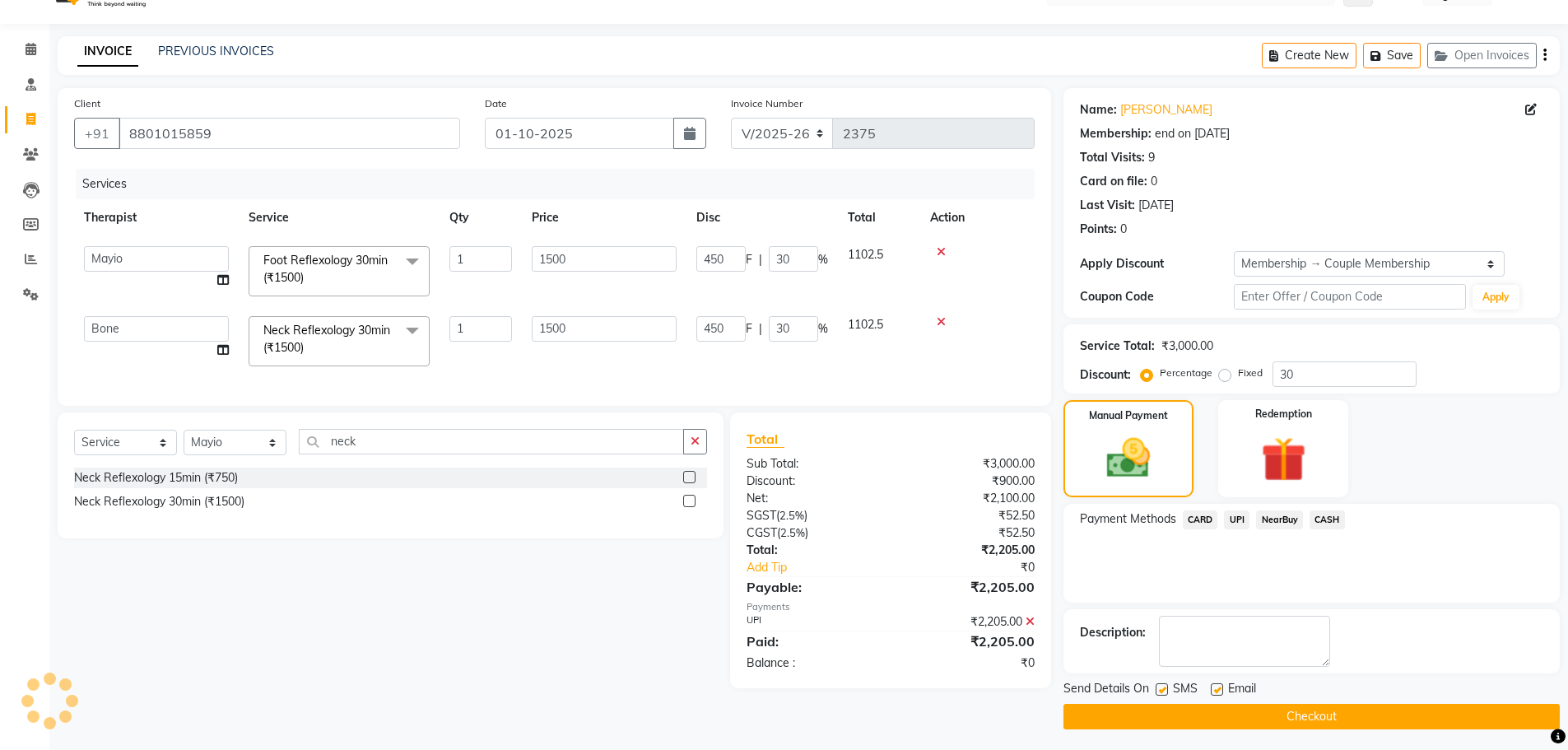
scroll to position [39, 0]
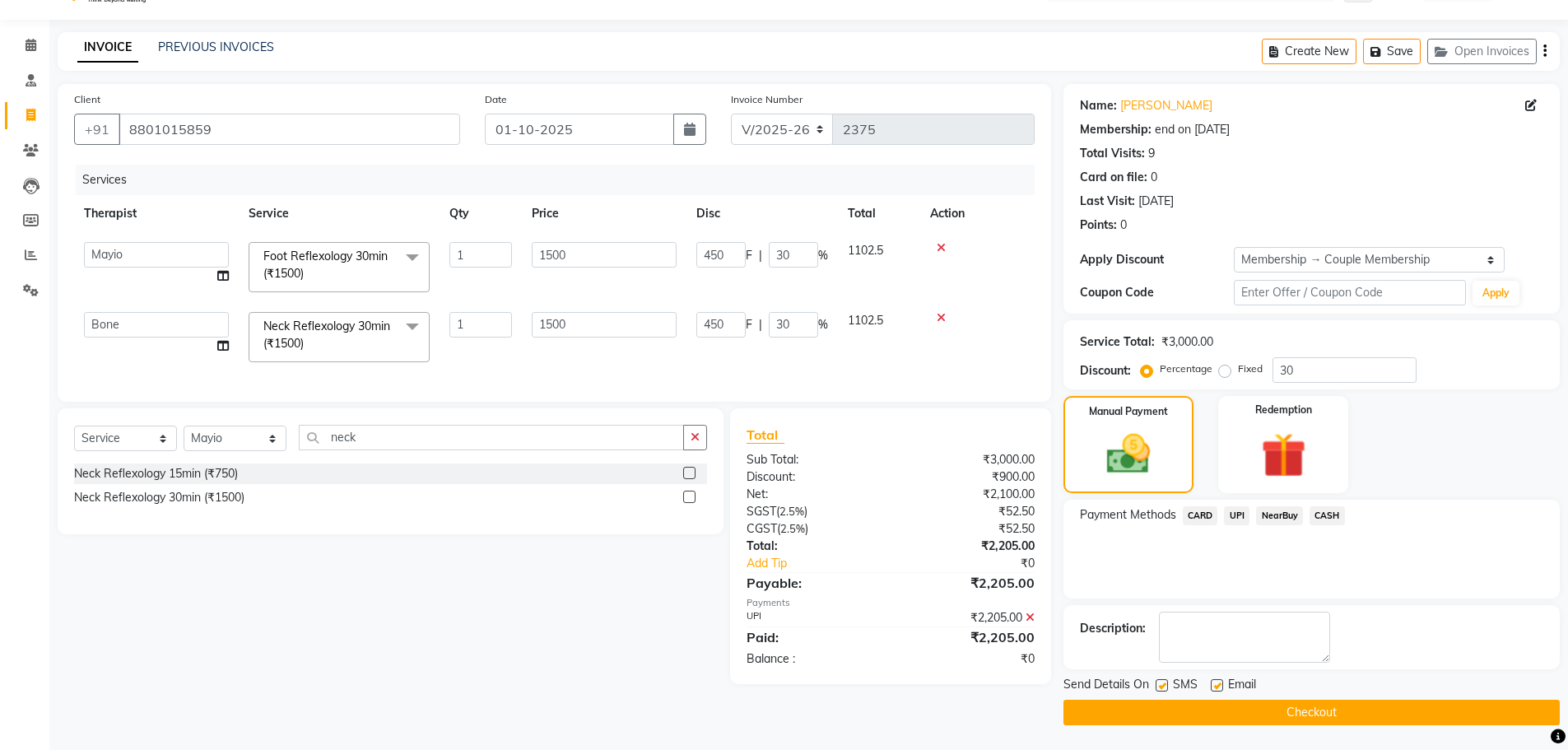
click at [1325, 717] on button "Checkout" at bounding box center [1311, 713] width 496 height 25
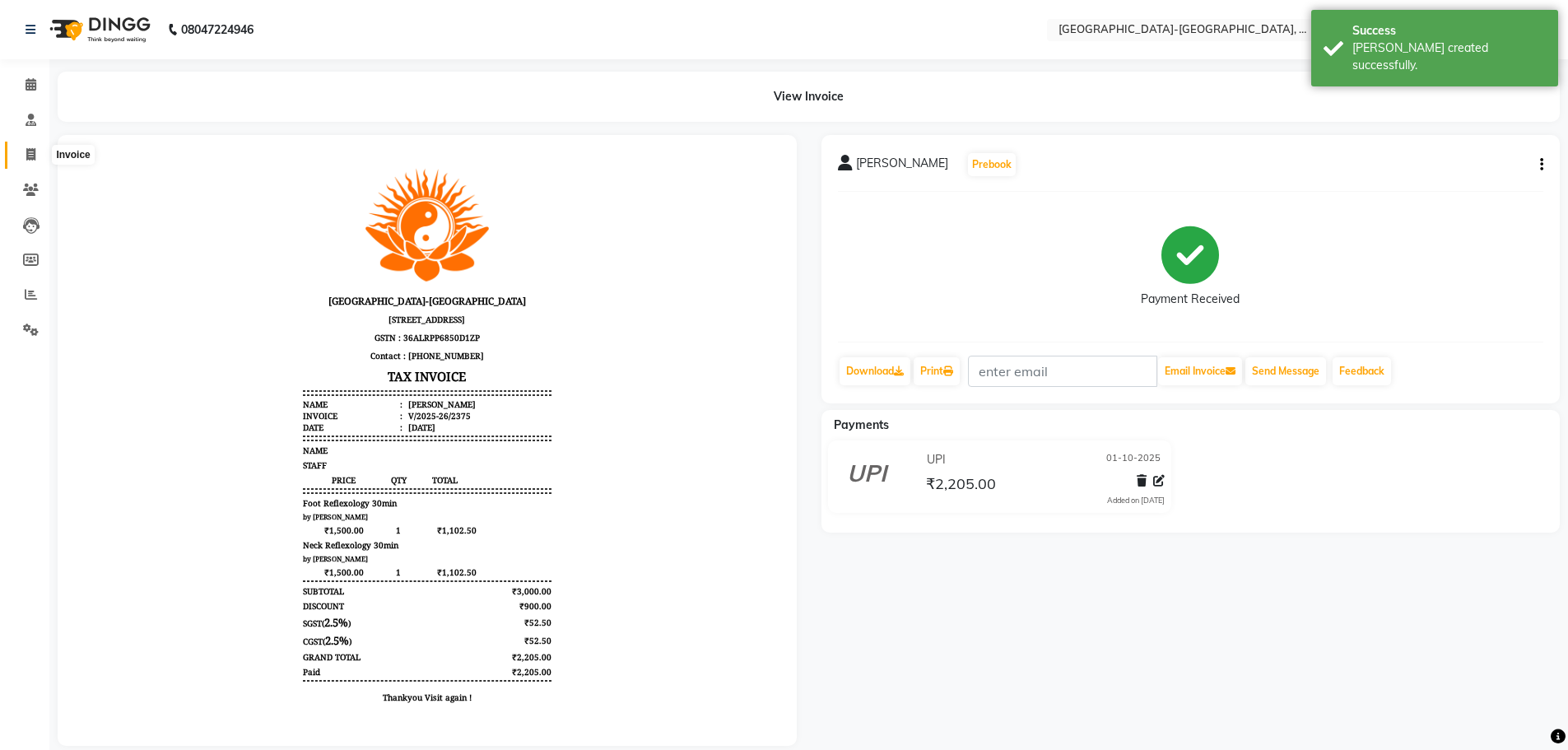
click at [29, 153] on icon at bounding box center [30, 154] width 9 height 13
select select "service"
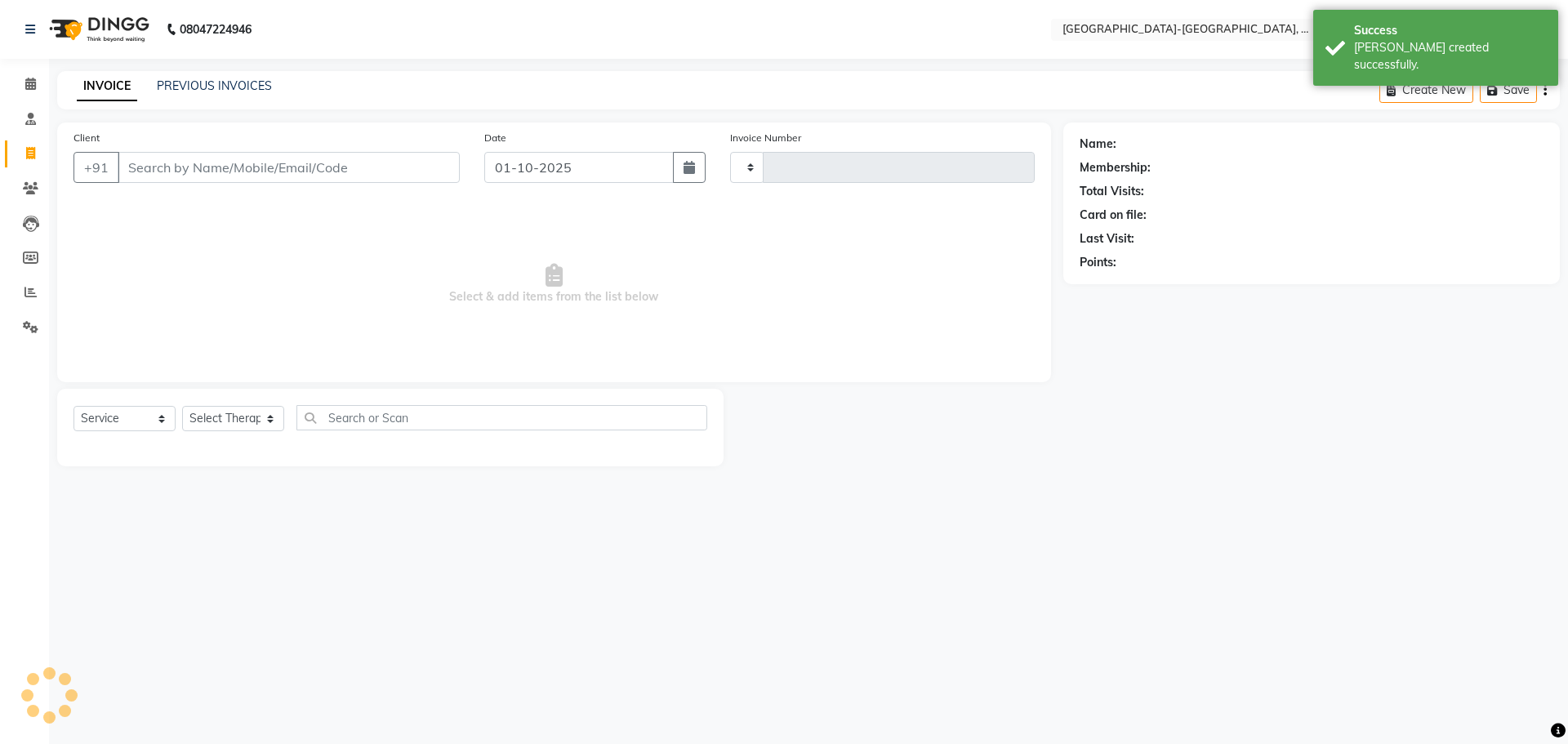
type input "2376"
select select "5851"
click at [1495, 100] on button "Open Invoices" at bounding box center [1483, 90] width 109 height 25
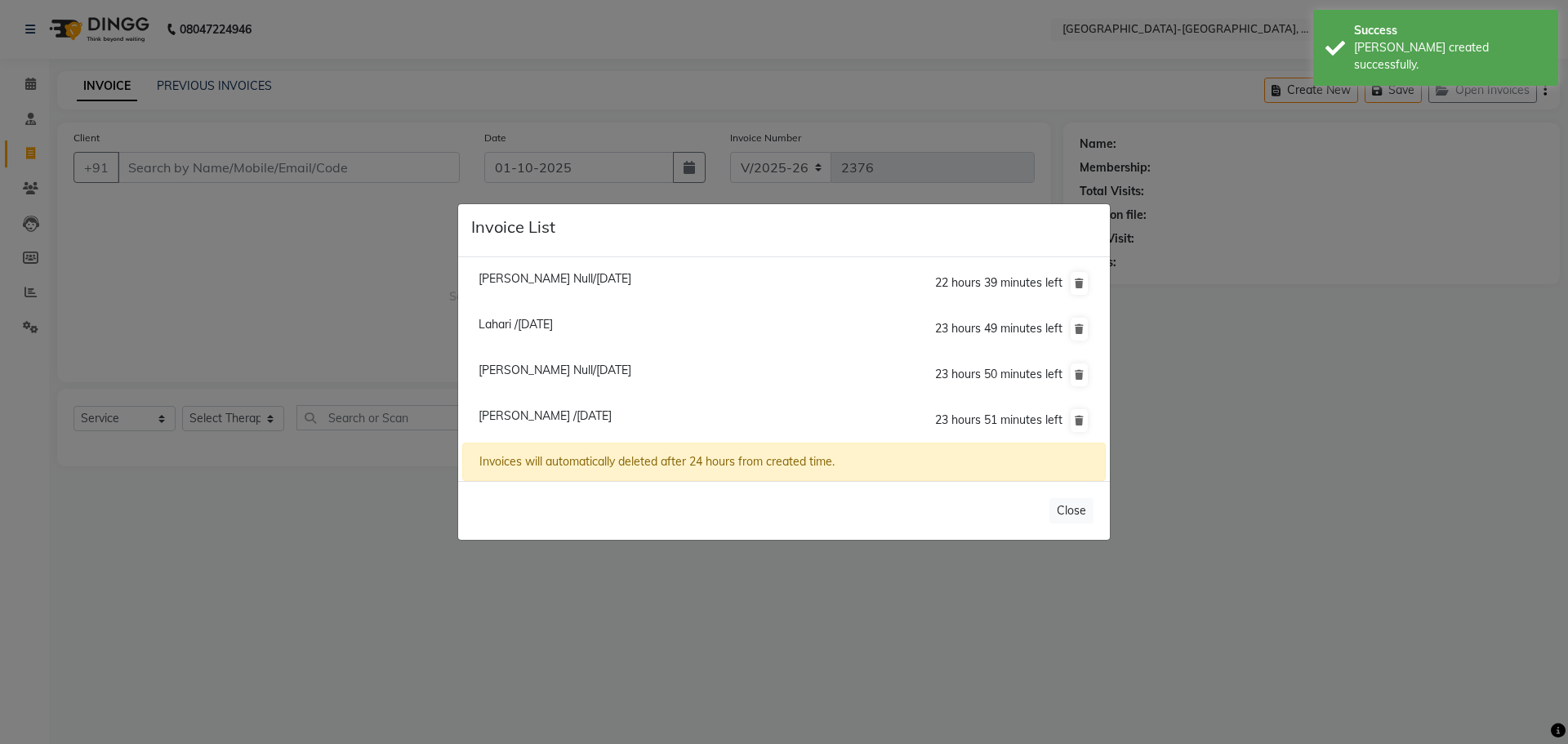
click at [556, 416] on span "Deepthi /01 October 2025" at bounding box center [545, 415] width 133 height 15
type input "9948187548"
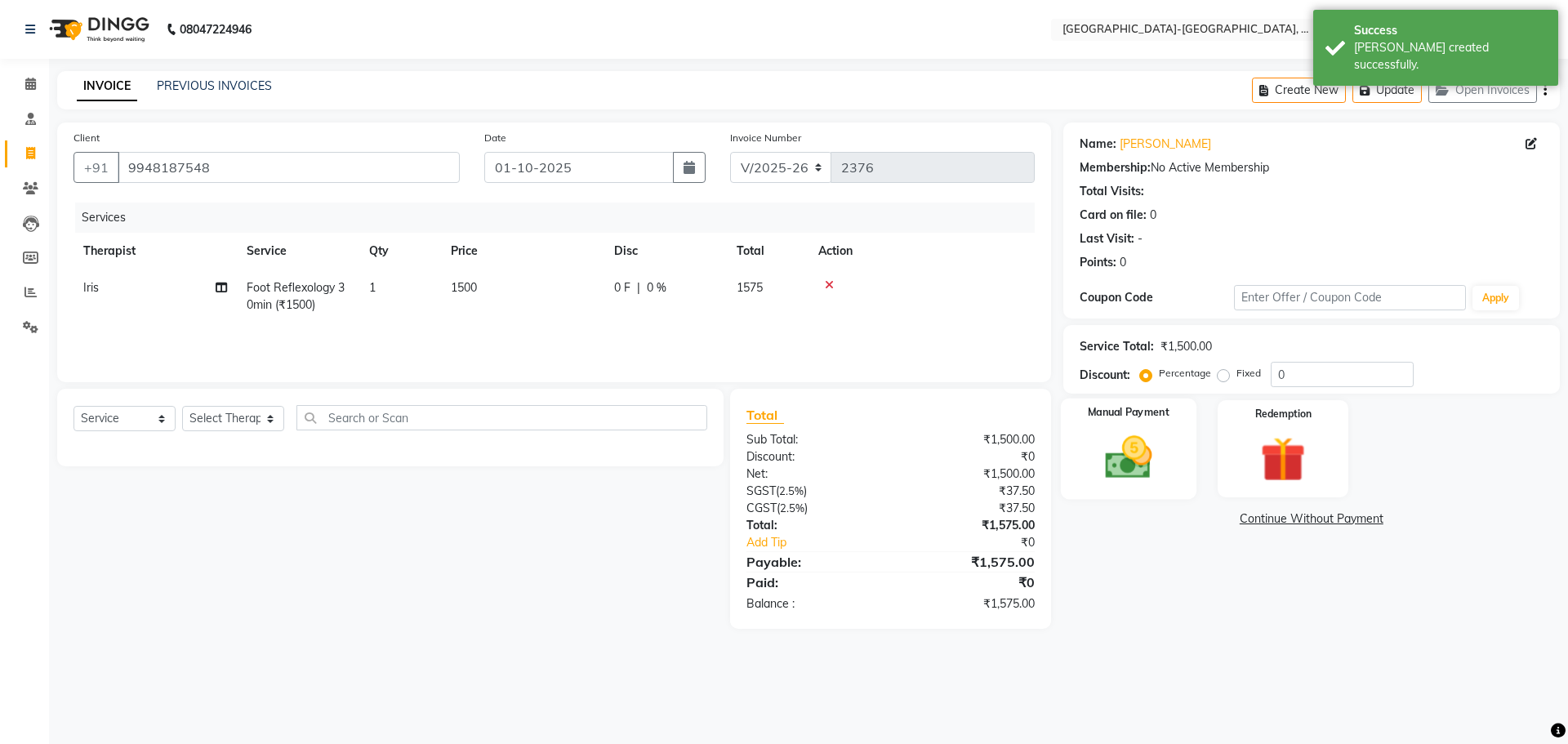
click at [1122, 436] on img at bounding box center [1128, 457] width 76 height 53
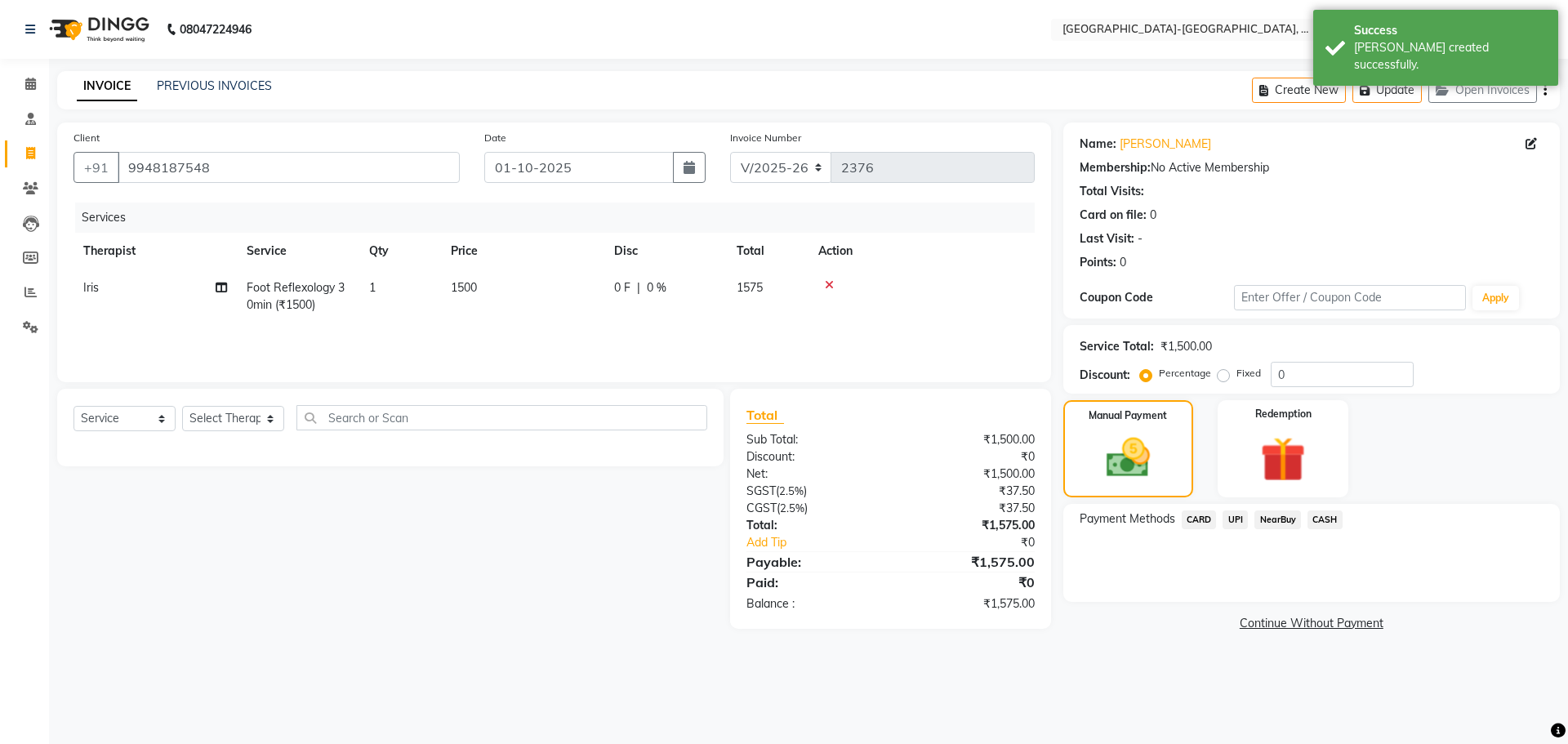
click at [1242, 517] on span "UPI" at bounding box center [1236, 519] width 25 height 18
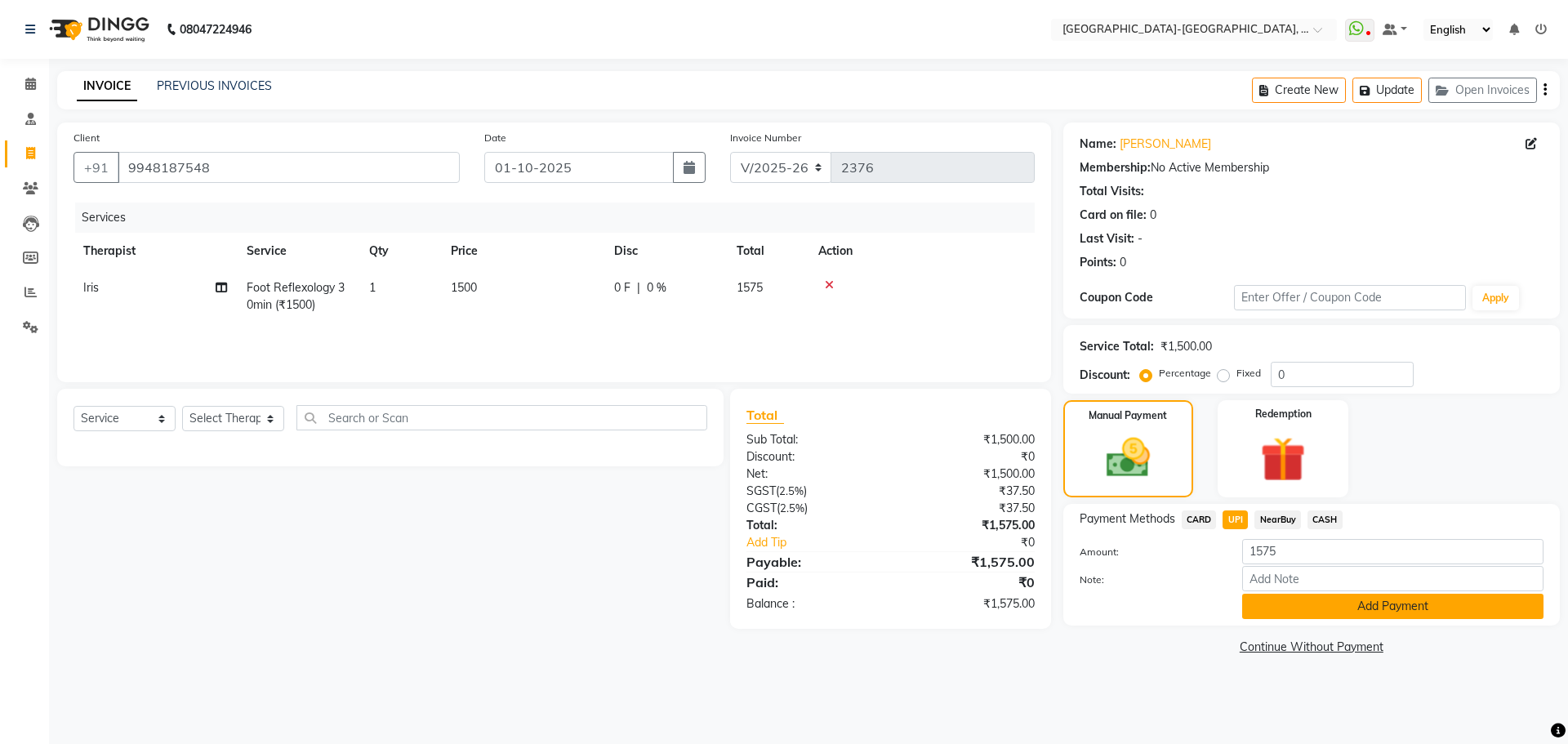
click at [1297, 607] on button "Add Payment" at bounding box center [1393, 606] width 301 height 25
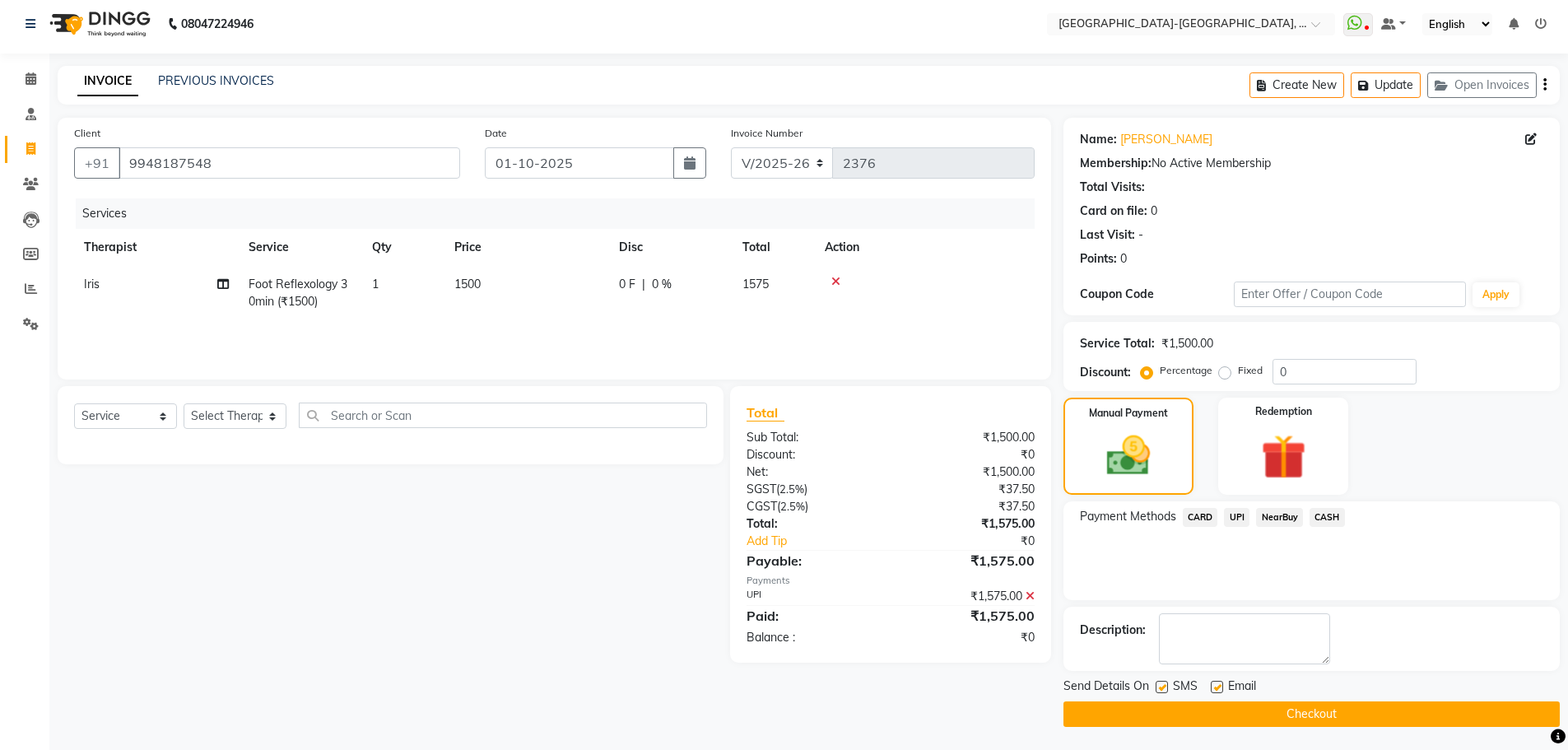
scroll to position [8, 0]
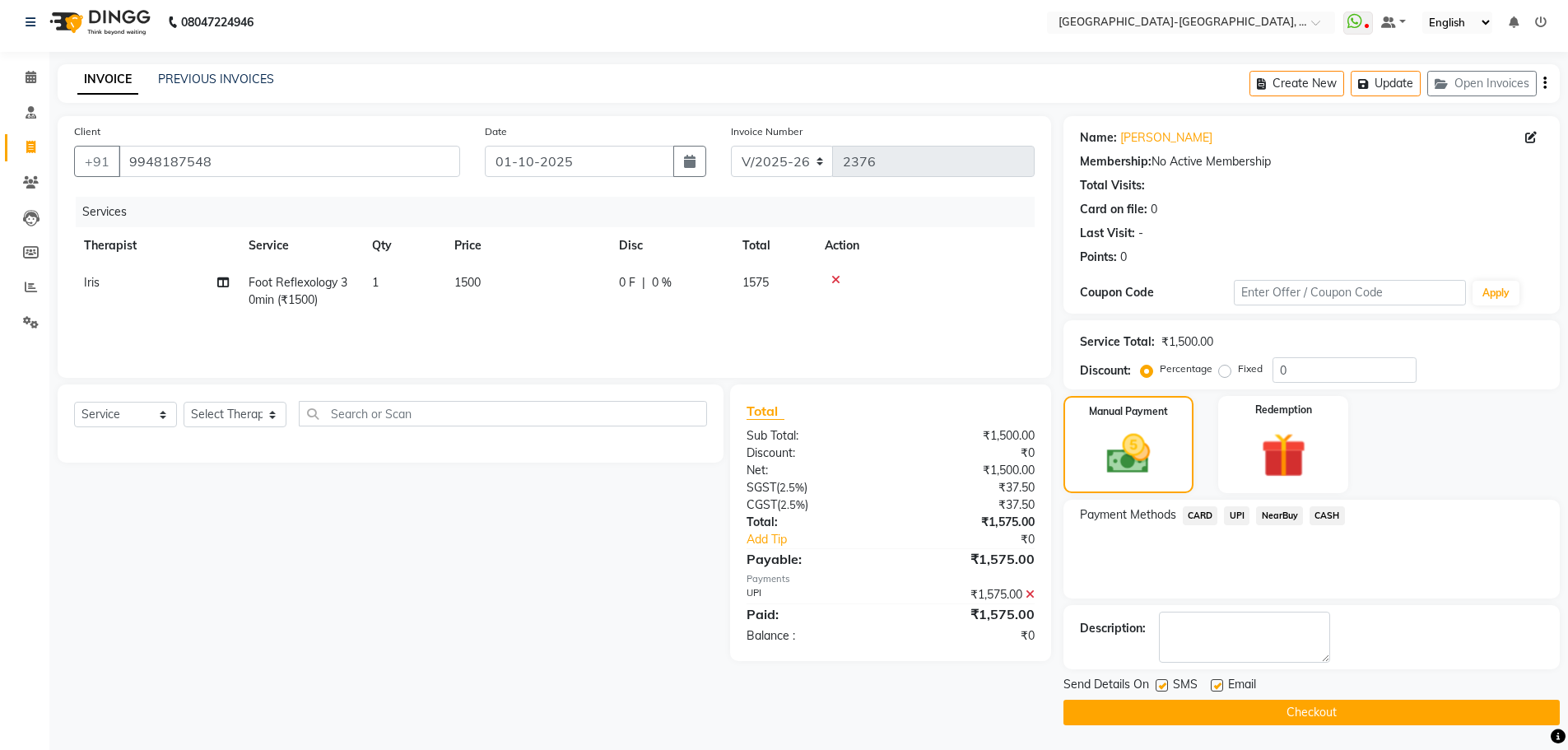
click at [1297, 714] on button "Checkout" at bounding box center [1311, 713] width 496 height 25
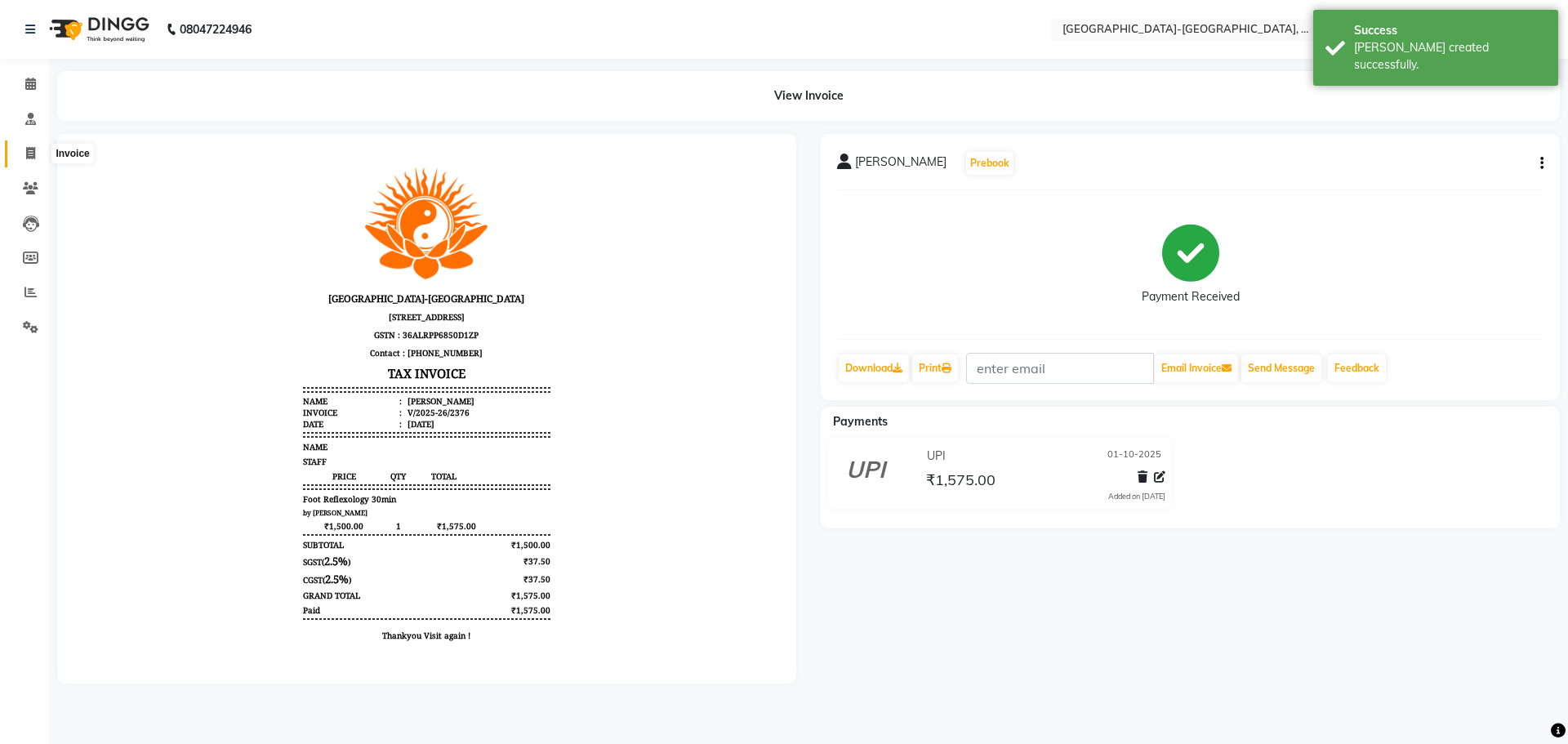
click at [28, 156] on icon at bounding box center [30, 152] width 9 height 13
select select "5851"
select select "service"
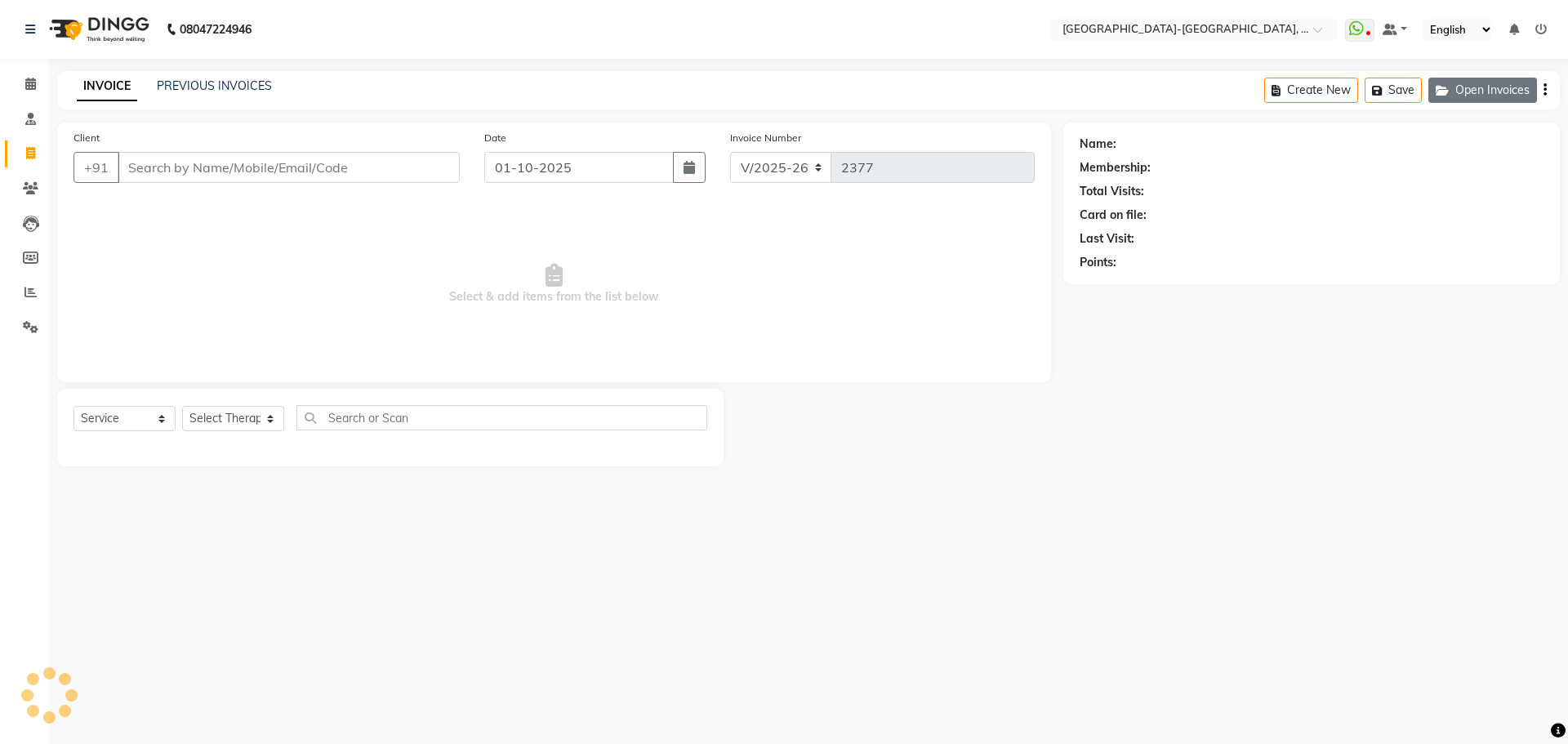
click at [1469, 85] on button "Open Invoices" at bounding box center [1483, 90] width 109 height 25
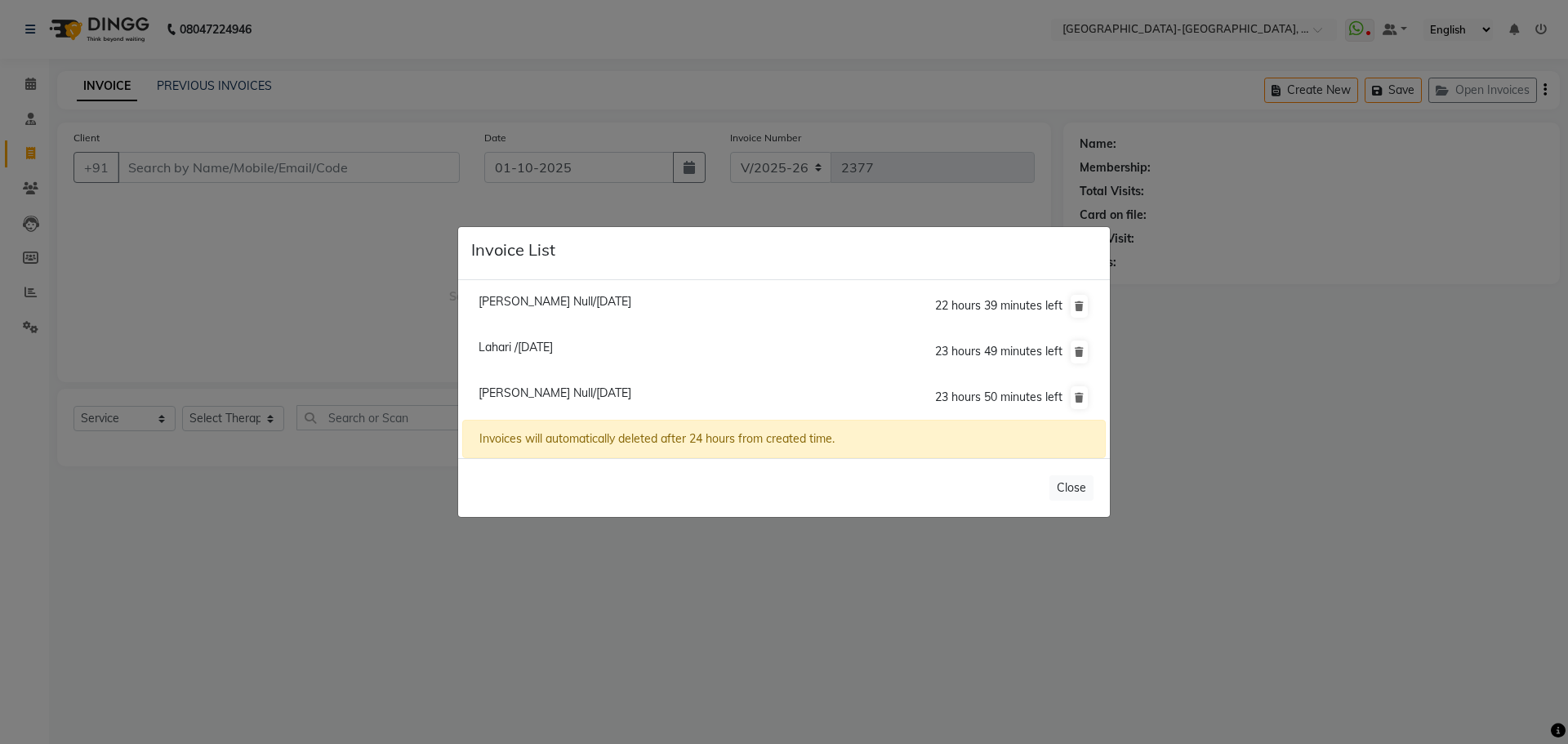
click at [521, 392] on span "Sindhura Null/01 October 2025" at bounding box center [555, 392] width 153 height 15
type input "9666488441"
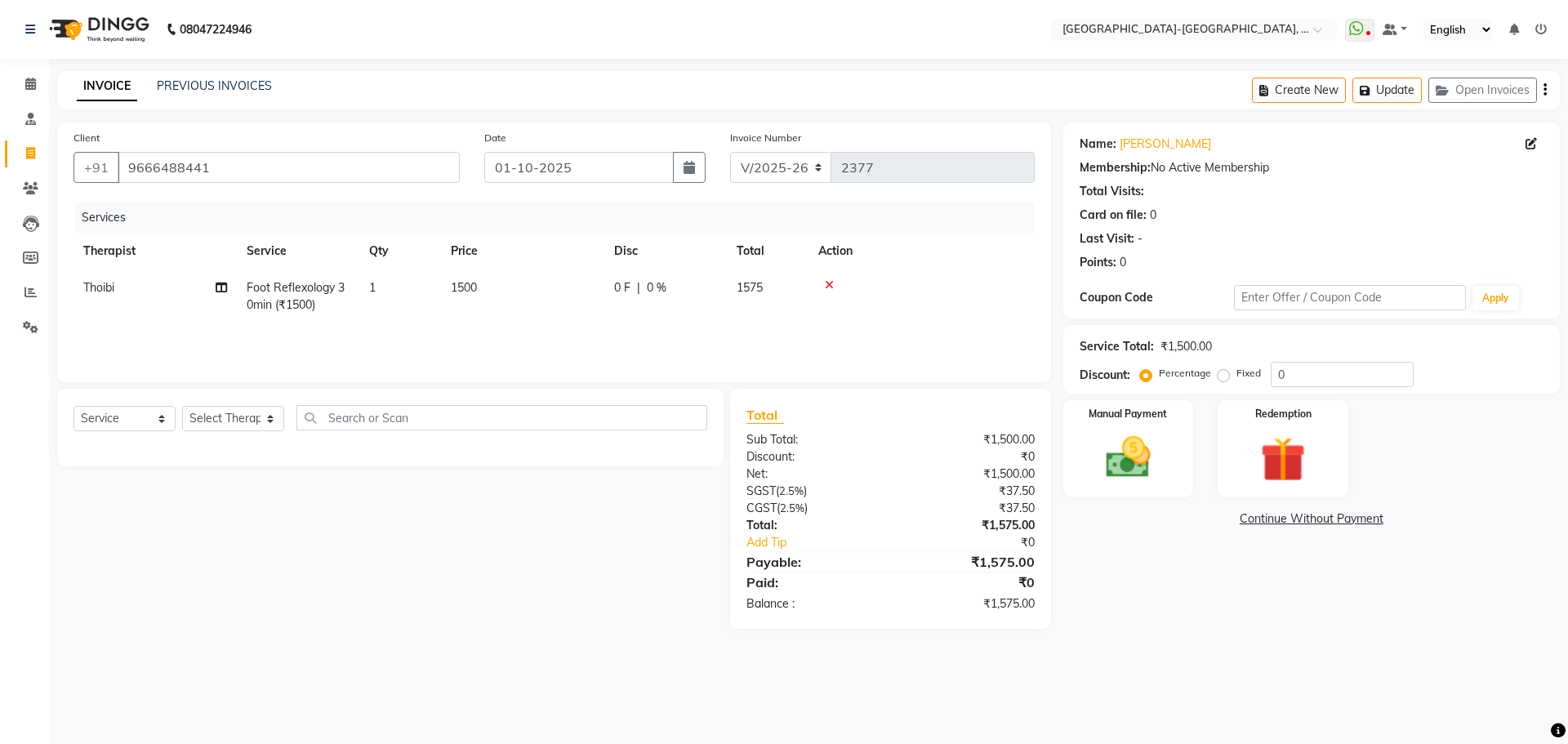
click at [120, 286] on td "Thoibi" at bounding box center [155, 295] width 163 height 53
select select "49851"
drag, startPoint x: 120, startPoint y: 286, endPoint x: 125, endPoint y: 301, distance: 15.8
click at [120, 286] on select "Adakho Bone Hridziia Iris Katene Kholu Mayio Mohit Moru P Hriidziio Sahriini Sa…" at bounding box center [155, 292] width 144 height 25
select select "66851"
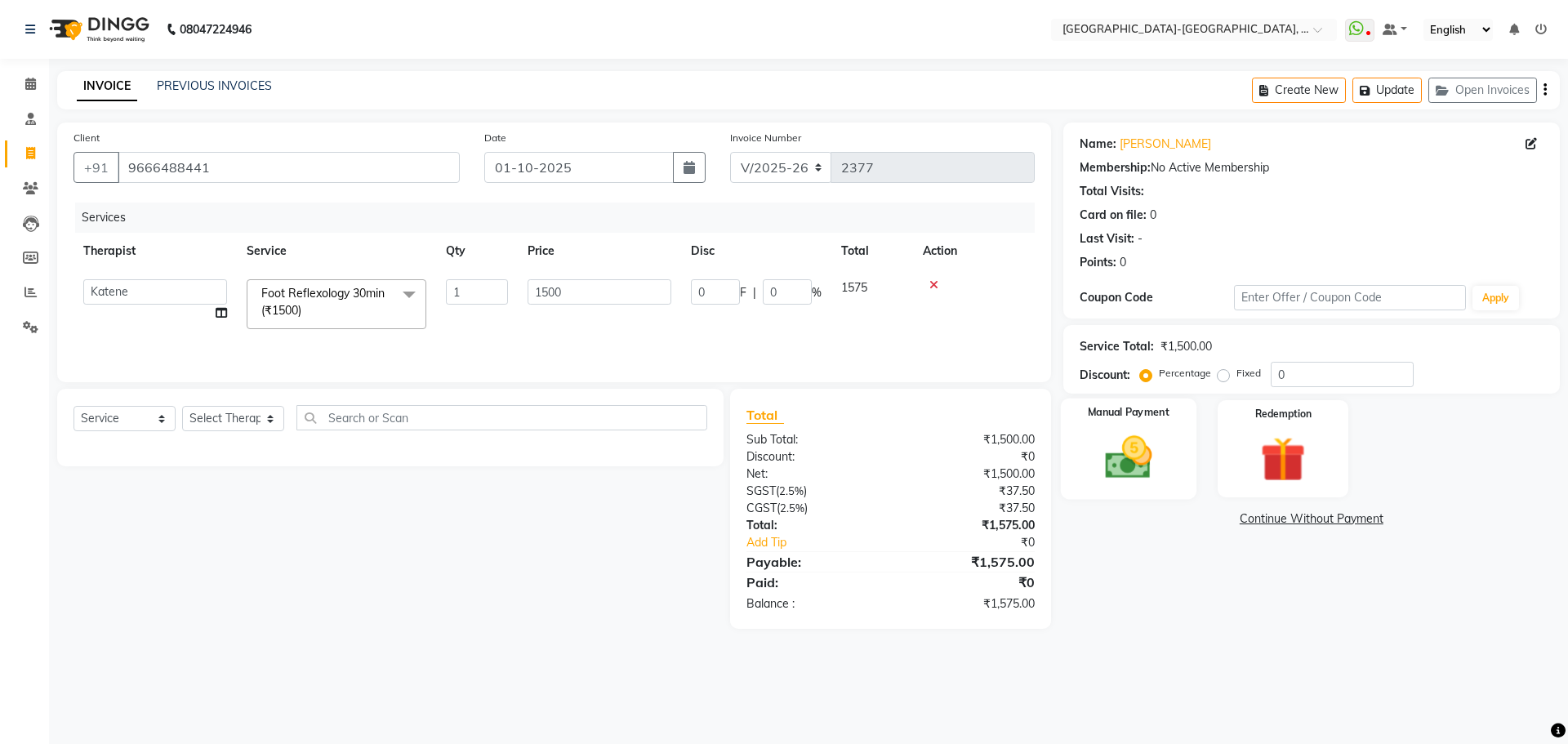
drag, startPoint x: 1100, startPoint y: 453, endPoint x: 1229, endPoint y: 501, distance: 137.6
click at [1101, 453] on img at bounding box center [1128, 457] width 76 height 53
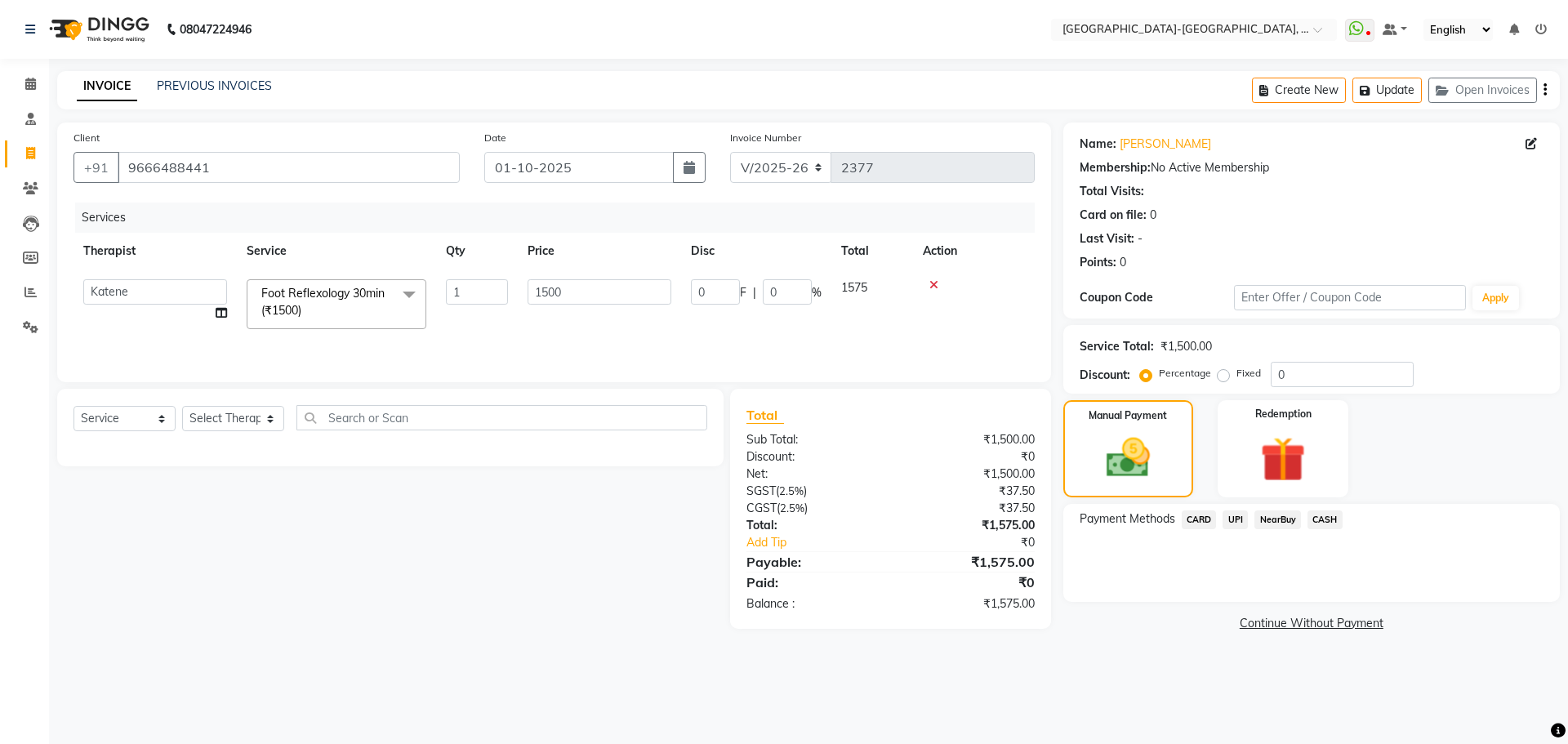
click at [1209, 525] on span "CARD" at bounding box center [1200, 519] width 35 height 18
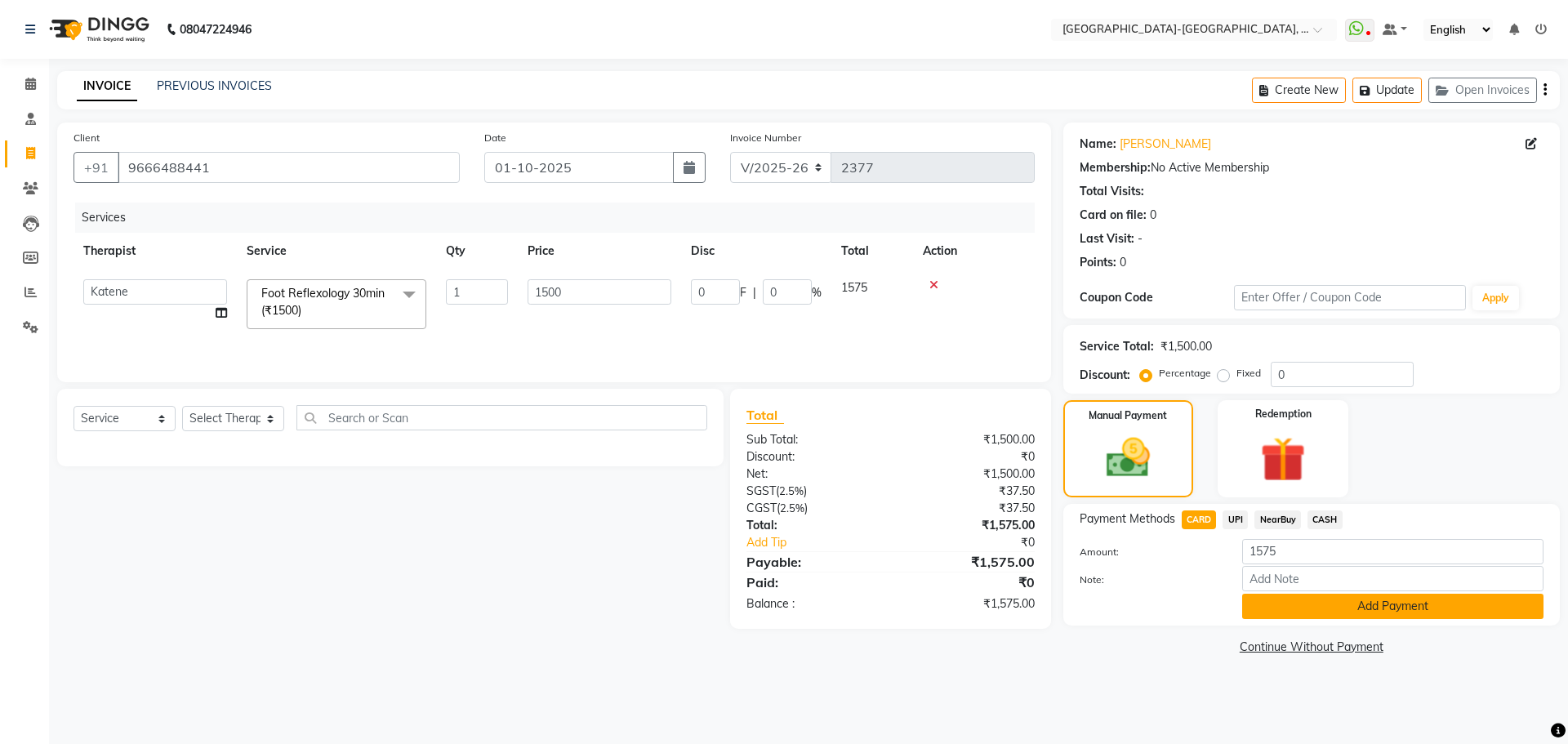
click at [1288, 606] on button "Add Payment" at bounding box center [1393, 606] width 301 height 25
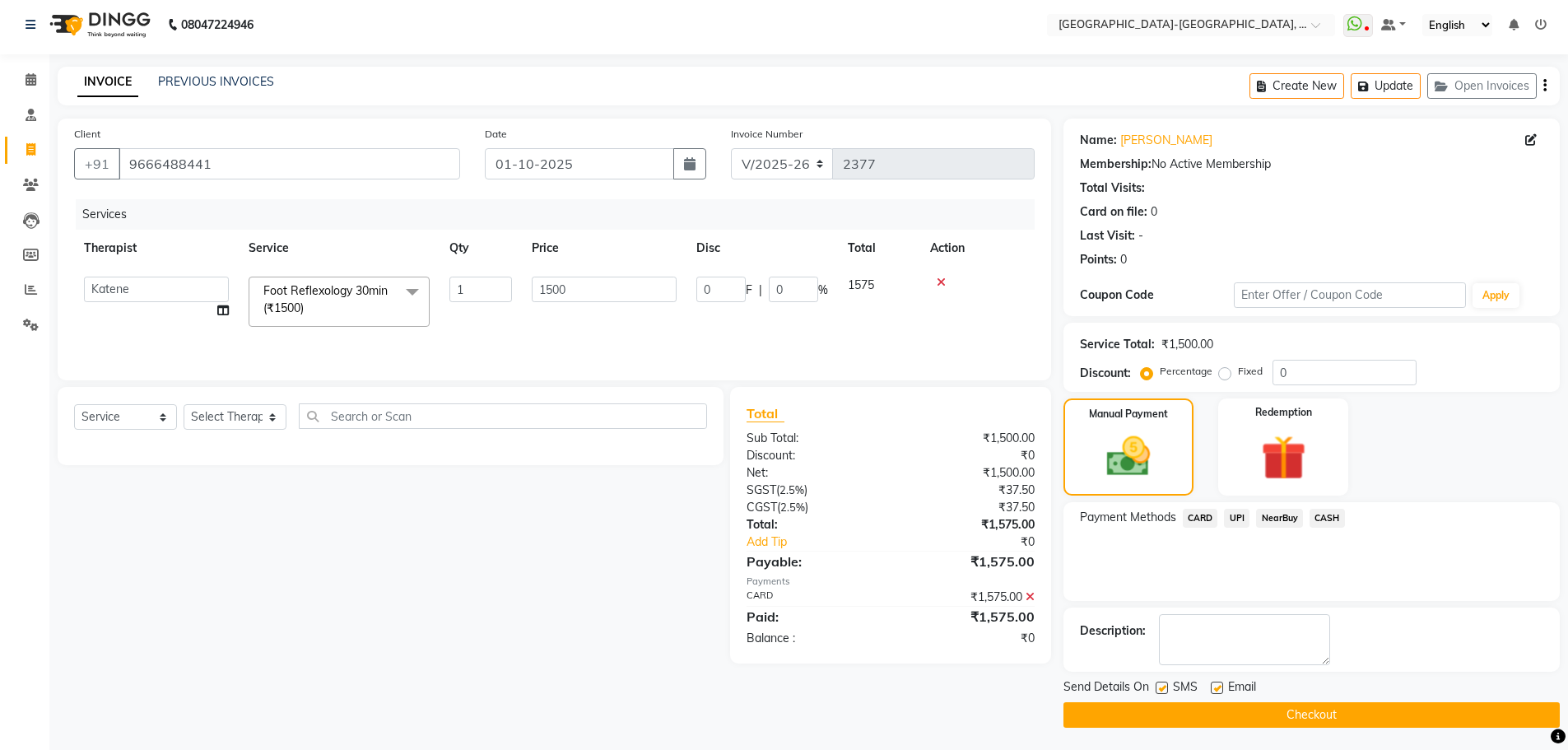
scroll to position [8, 0]
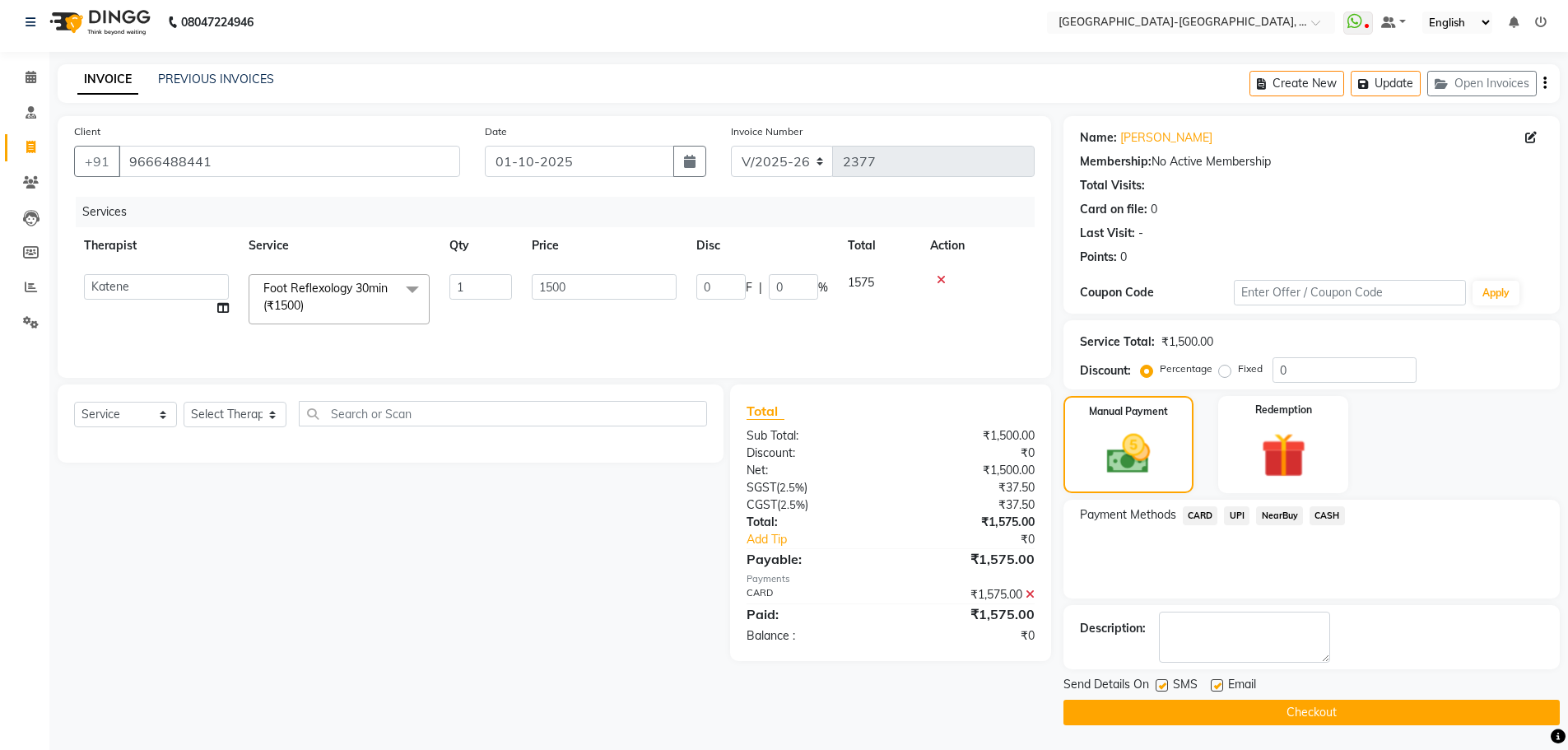
click at [1302, 715] on button "Checkout" at bounding box center [1311, 713] width 496 height 25
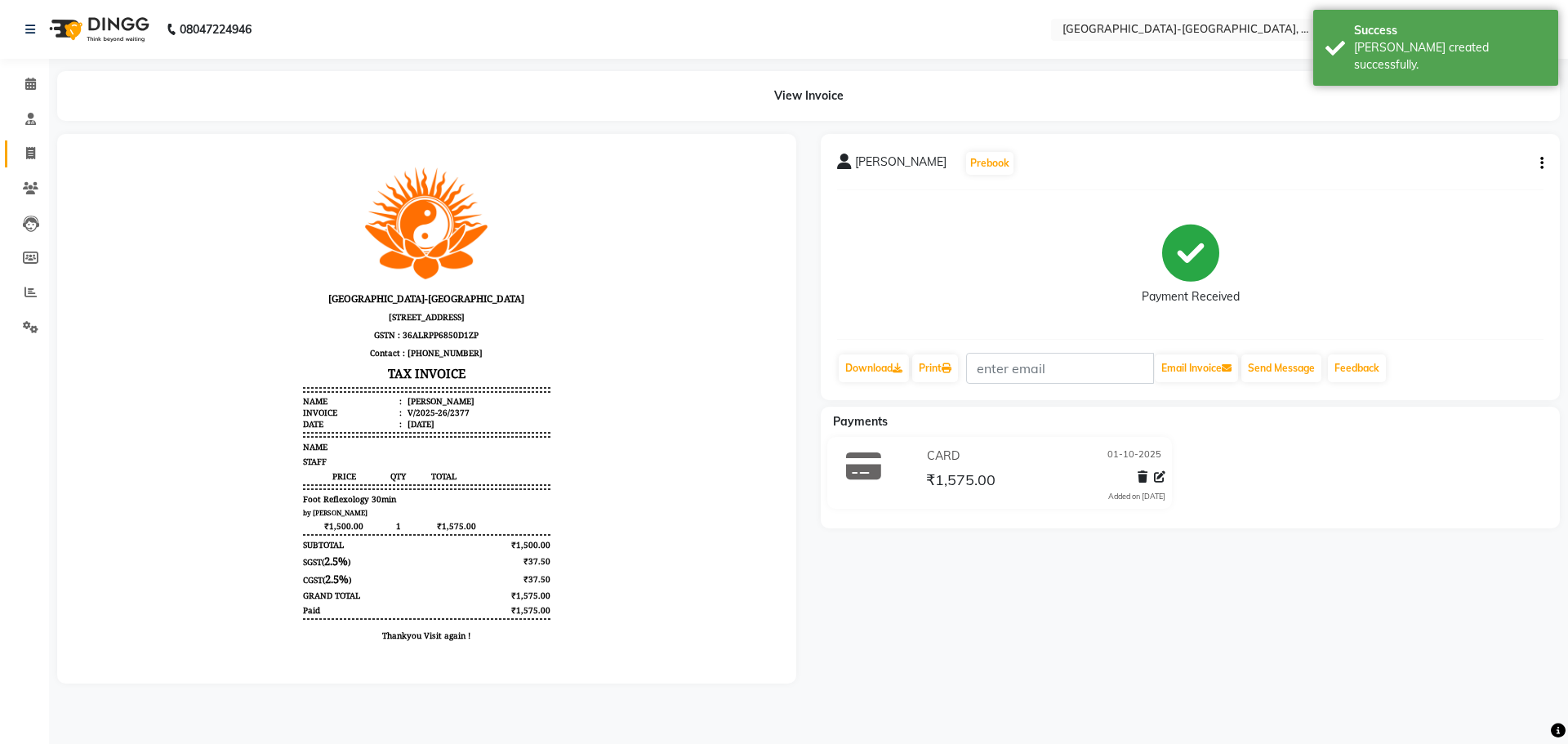
click at [37, 144] on link "Invoice" at bounding box center [24, 154] width 39 height 27
select select "5851"
select select "service"
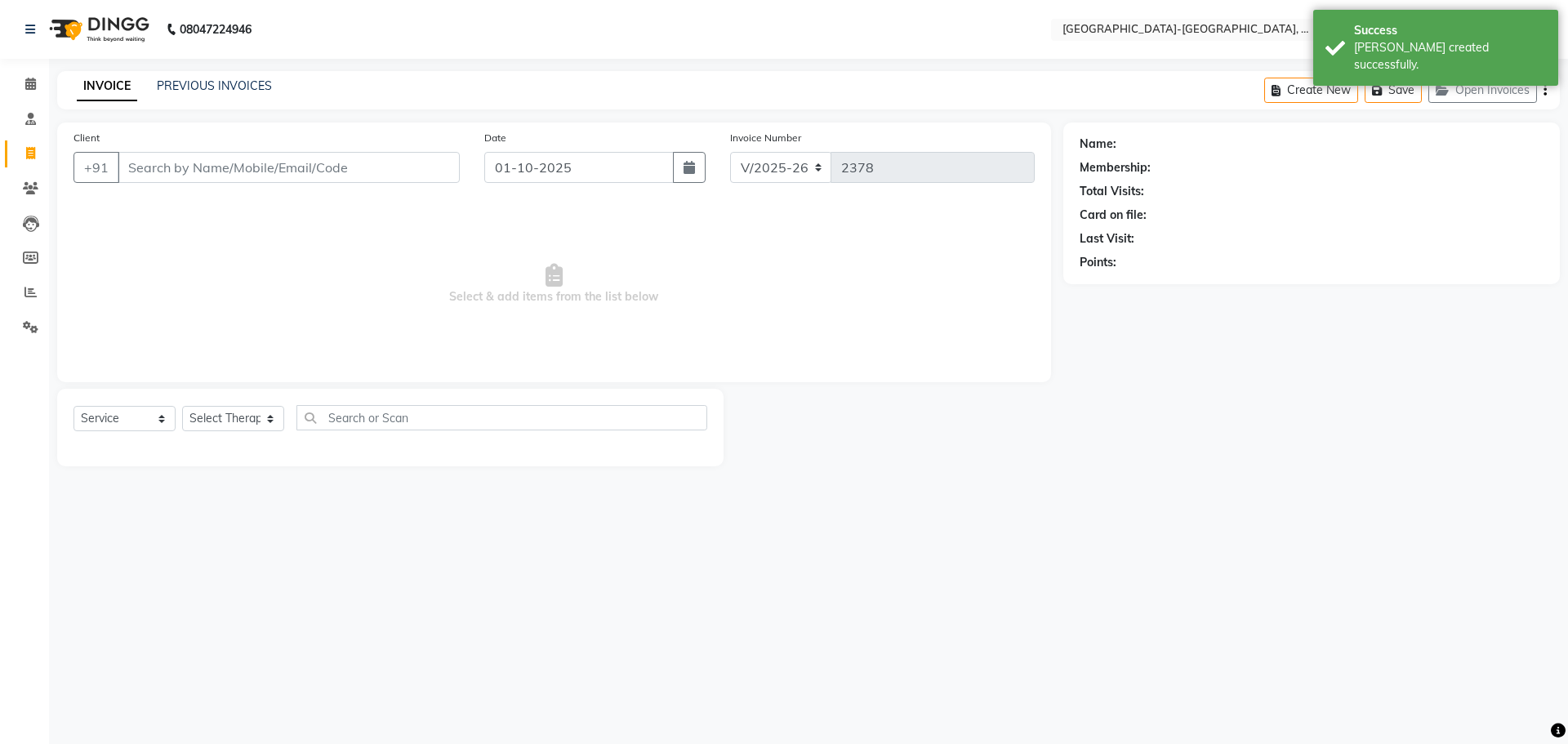
click at [1500, 75] on div "Create New Save Open Invoices" at bounding box center [1413, 90] width 295 height 39
drag, startPoint x: 1483, startPoint y: 93, endPoint x: 1475, endPoint y: 95, distance: 8.2
click at [1475, 95] on button "Open Invoices" at bounding box center [1483, 90] width 109 height 25
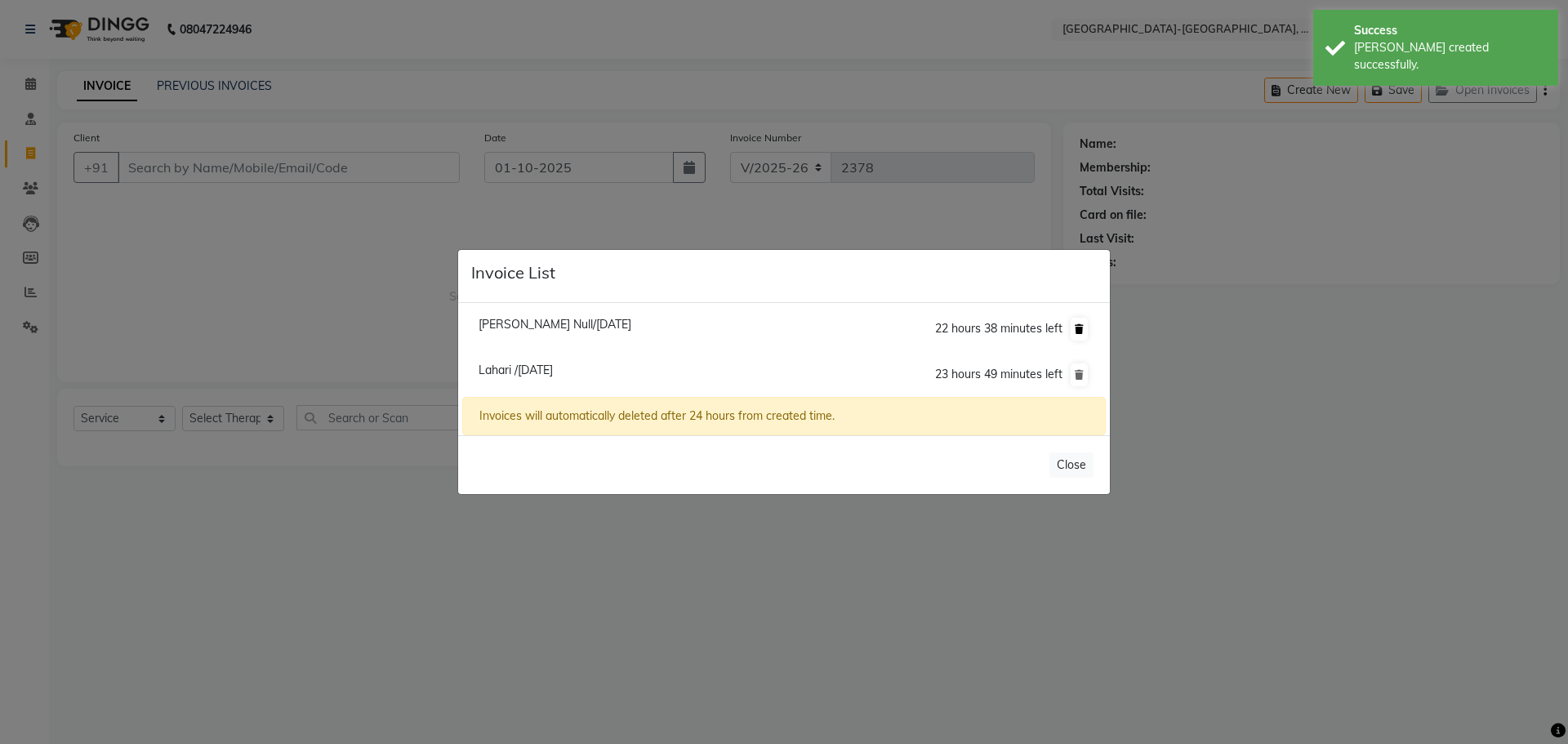
click at [1083, 326] on icon at bounding box center [1078, 329] width 9 height 10
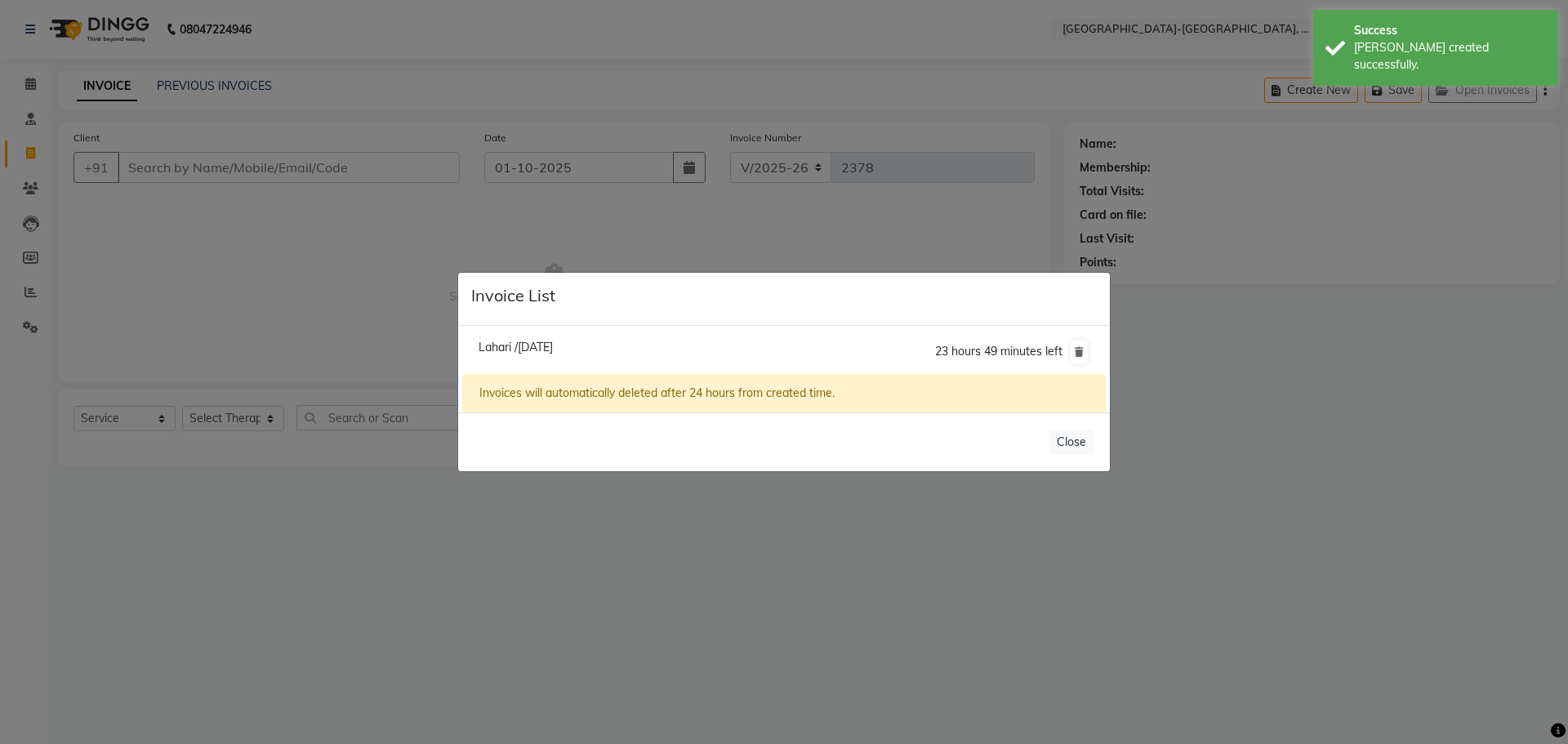
click at [523, 339] on li "Lahari /01 October 2025 23 hours 49 minutes left" at bounding box center [784, 352] width 644 height 46
click at [520, 356] on li "Lahari /01 October 2025 23 hours 49 minutes left" at bounding box center [784, 352] width 644 height 46
click at [521, 348] on span "Lahari /01 October 2025" at bounding box center [516, 347] width 75 height 15
type input "8977883606"
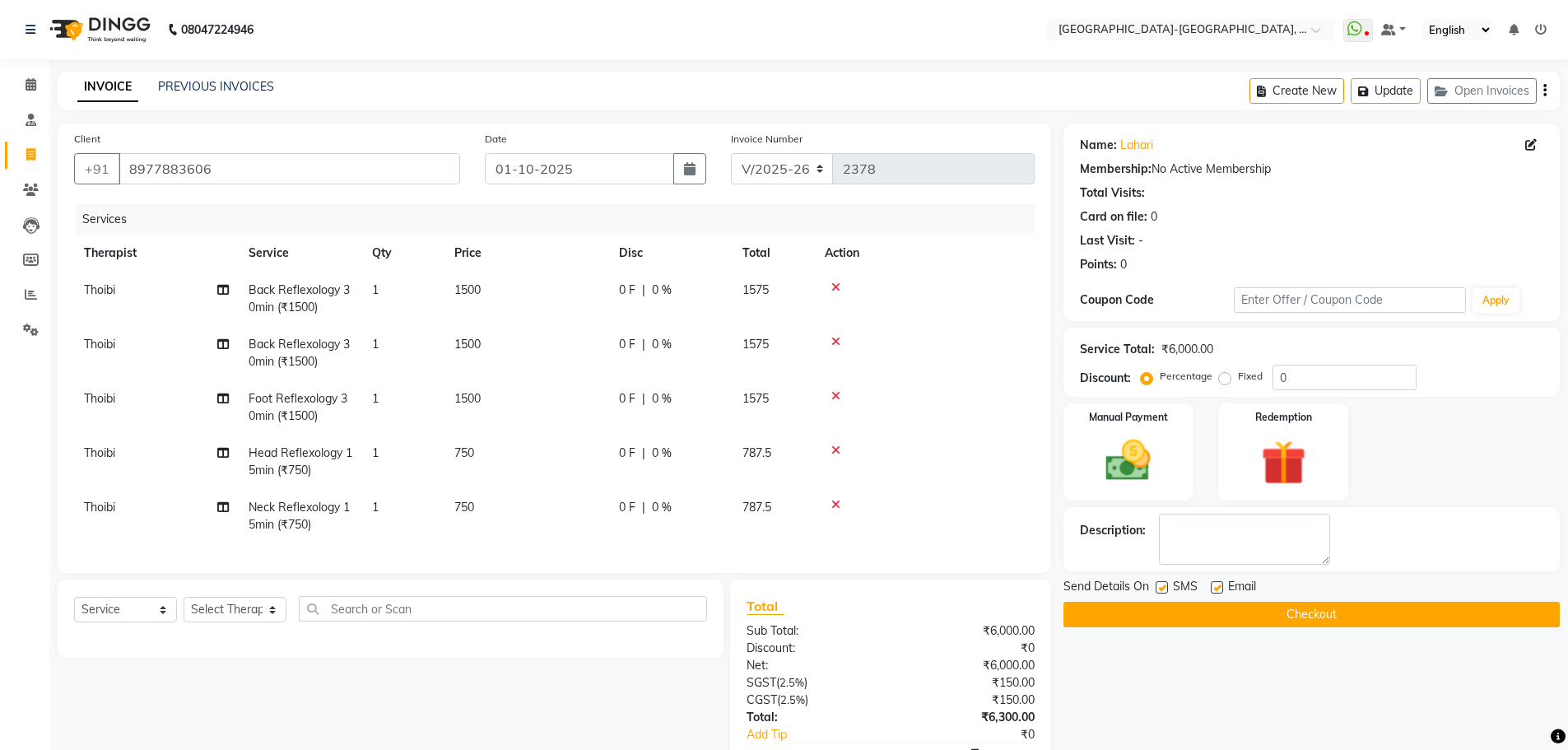
click at [122, 291] on td "Thoibi" at bounding box center [157, 298] width 164 height 54
select select "49851"
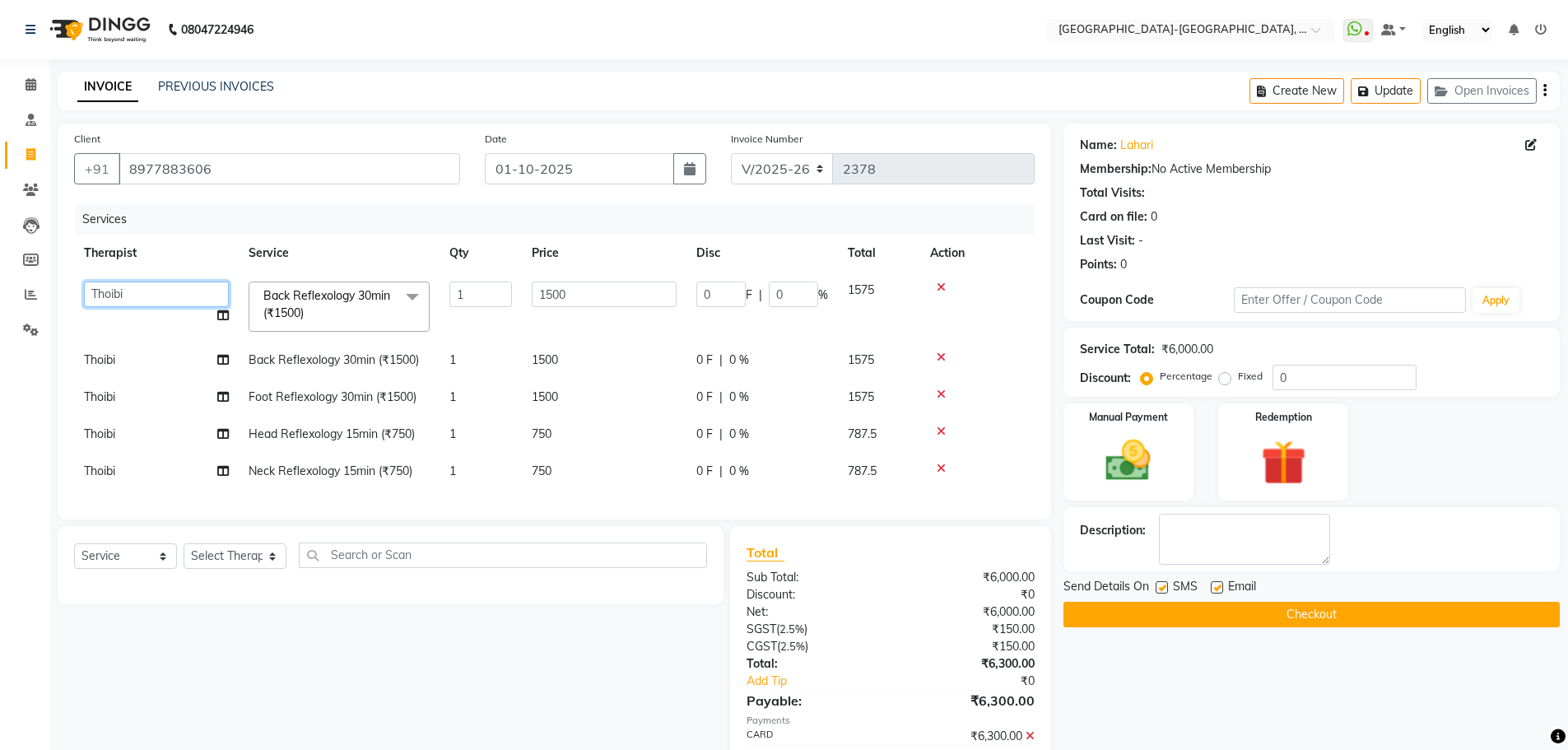
click at [122, 291] on select "Adakho Bone Hridziia Iris Katene Kholu Mayio Mohit Moru P Hriidziio Sahriini Sa…" at bounding box center [157, 295] width 145 height 25
select select "40937"
click at [109, 393] on span "Thoibi" at bounding box center [100, 397] width 31 height 15
select select "49851"
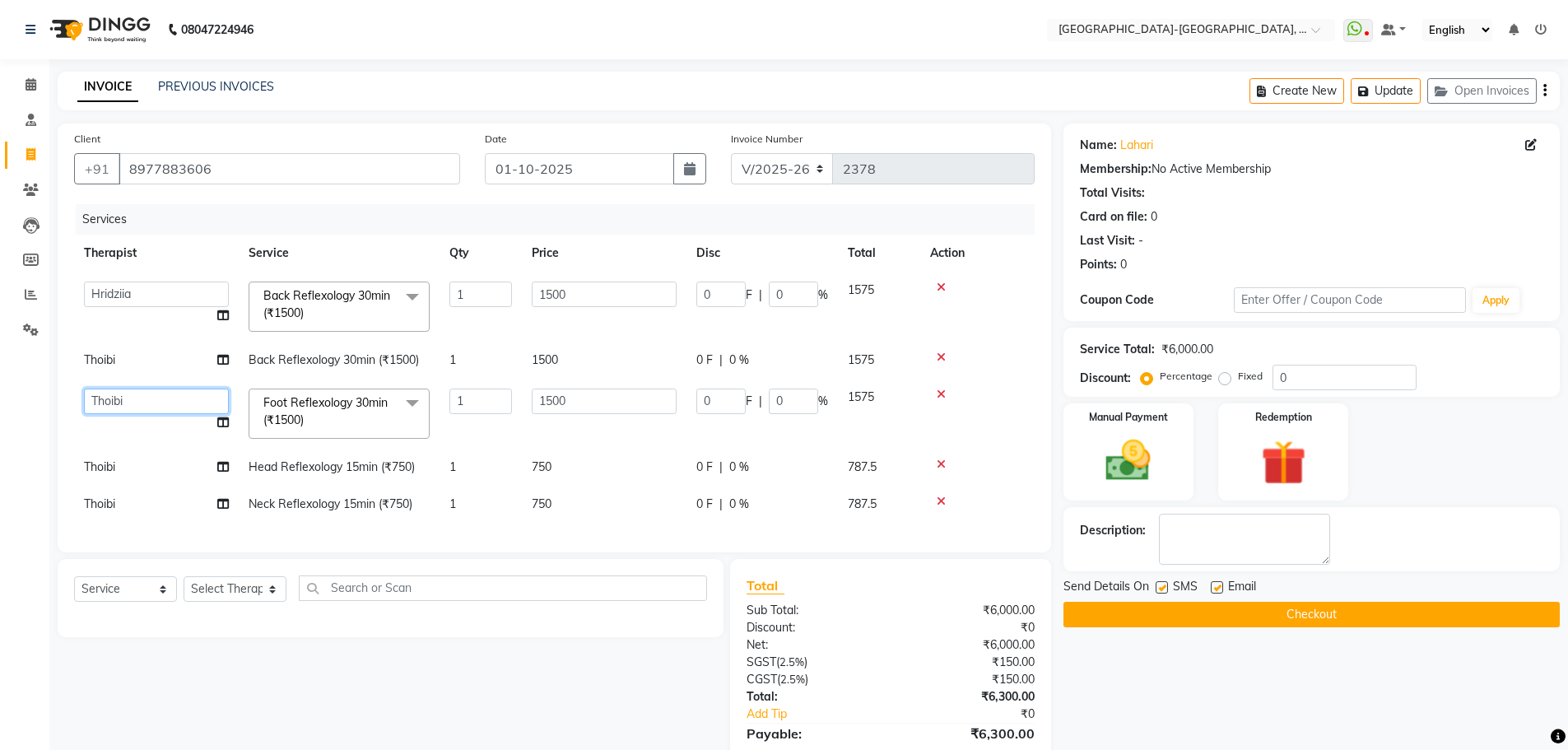
click at [109, 396] on select "Adakho Bone Hridziia Iris Katene Kholu Mayio Mohit Moru P Hriidziio Sahriini Sa…" at bounding box center [157, 401] width 145 height 25
select select "40937"
click at [108, 362] on span "Thoibi" at bounding box center [100, 359] width 31 height 15
select select "49851"
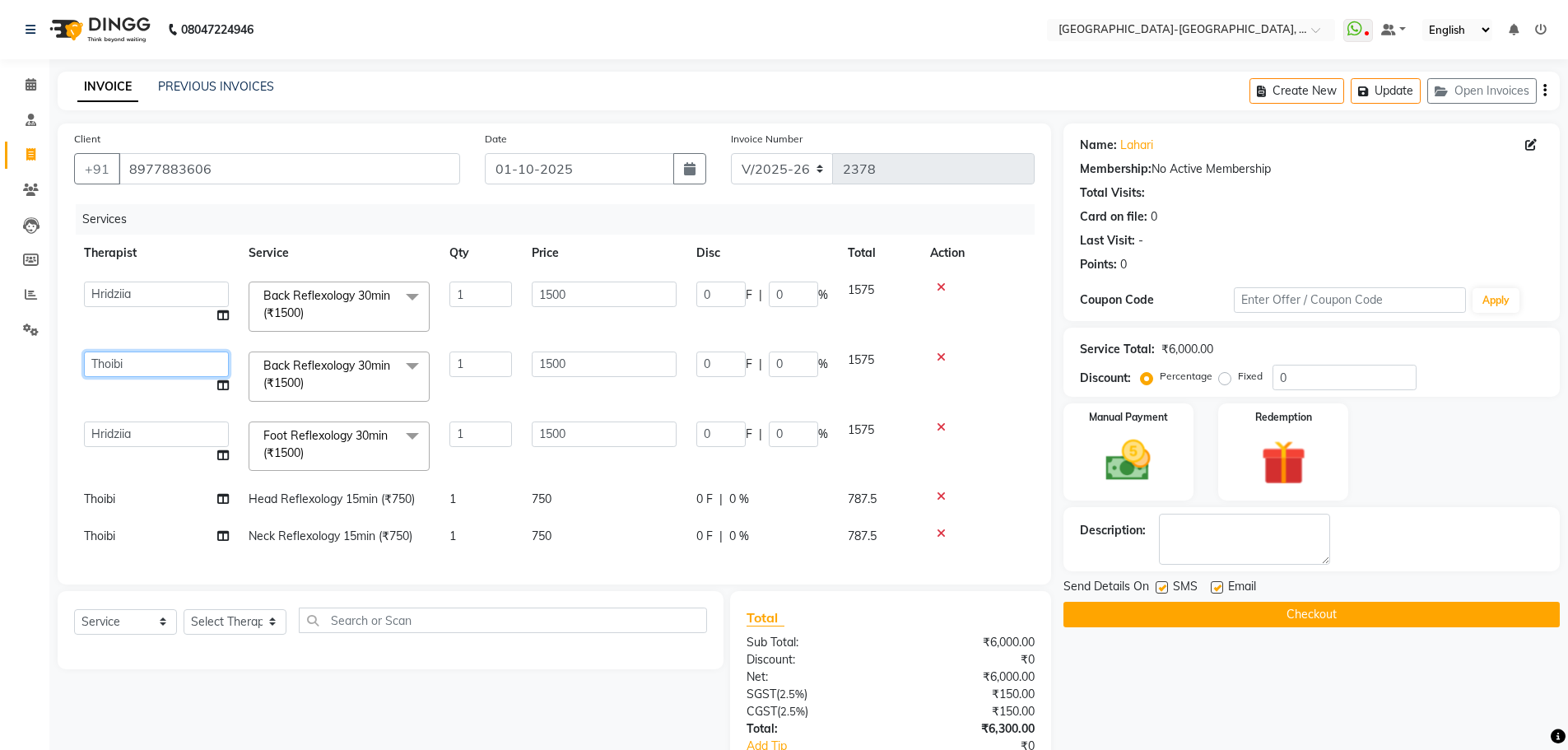
click at [116, 361] on select "Adakho Bone Hridziia Iris Katene Kholu Mayio Mohit Moru P Hriidziio Sahriini Sa…" at bounding box center [157, 364] width 145 height 25
click at [111, 499] on span "Thoibi" at bounding box center [100, 498] width 31 height 15
select select "49851"
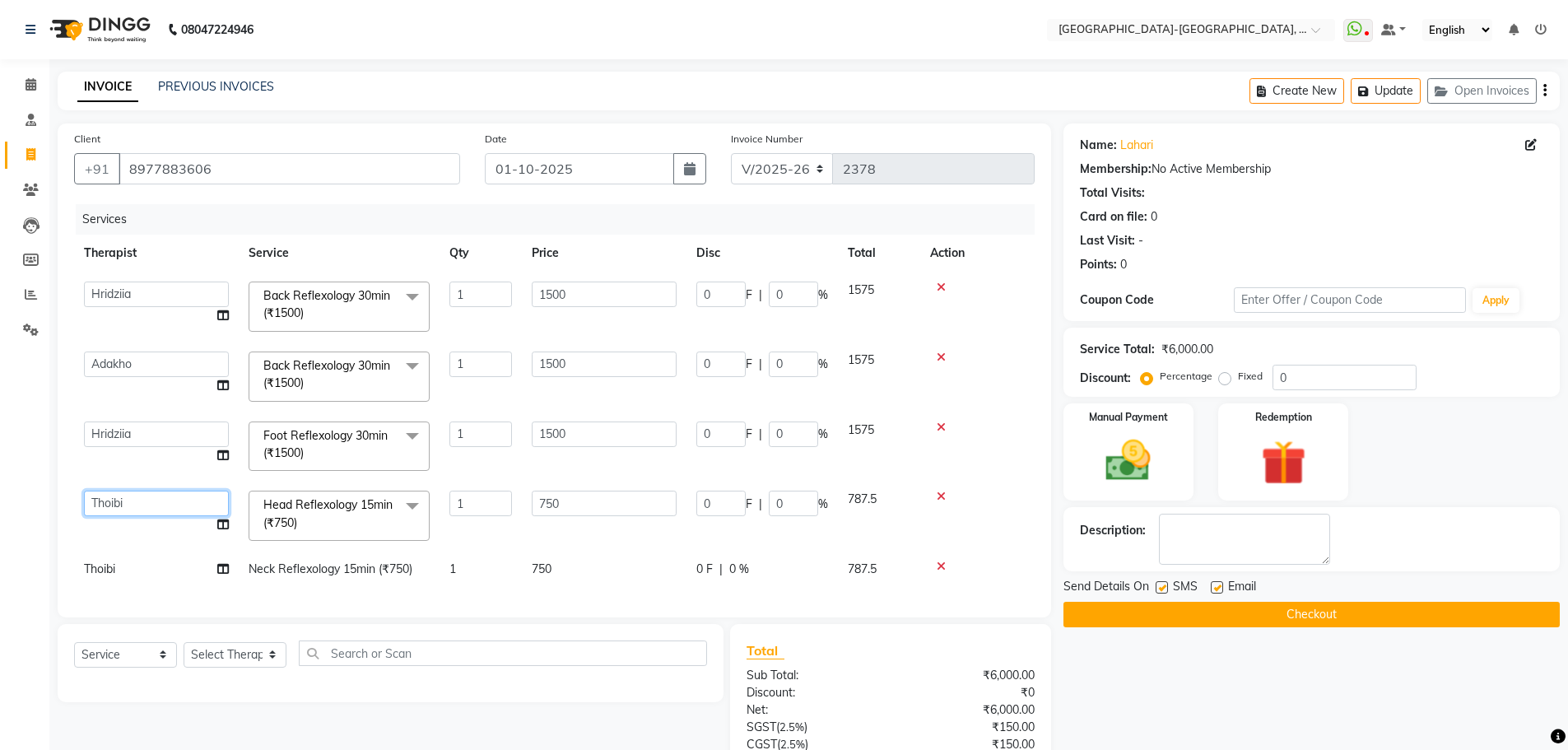
drag, startPoint x: 126, startPoint y: 504, endPoint x: 130, endPoint y: 518, distance: 14.6
click at [126, 504] on select "Adakho Bone Hridziia Iris Katene Kholu Mayio Mohit Moru P Hriidziio Sahriini Sa…" at bounding box center [157, 503] width 145 height 25
click at [248, 668] on select "Select Therapist Adakho Bone Hridziia Iris Katene Kholu Mayio Mohit Moru P Hrii…" at bounding box center [234, 655] width 103 height 25
select select "40939"
click at [183, 654] on select "Select Therapist Adakho Bone Hridziia Iris Katene Kholu Mayio Mohit Moru P Hrii…" at bounding box center [234, 655] width 103 height 25
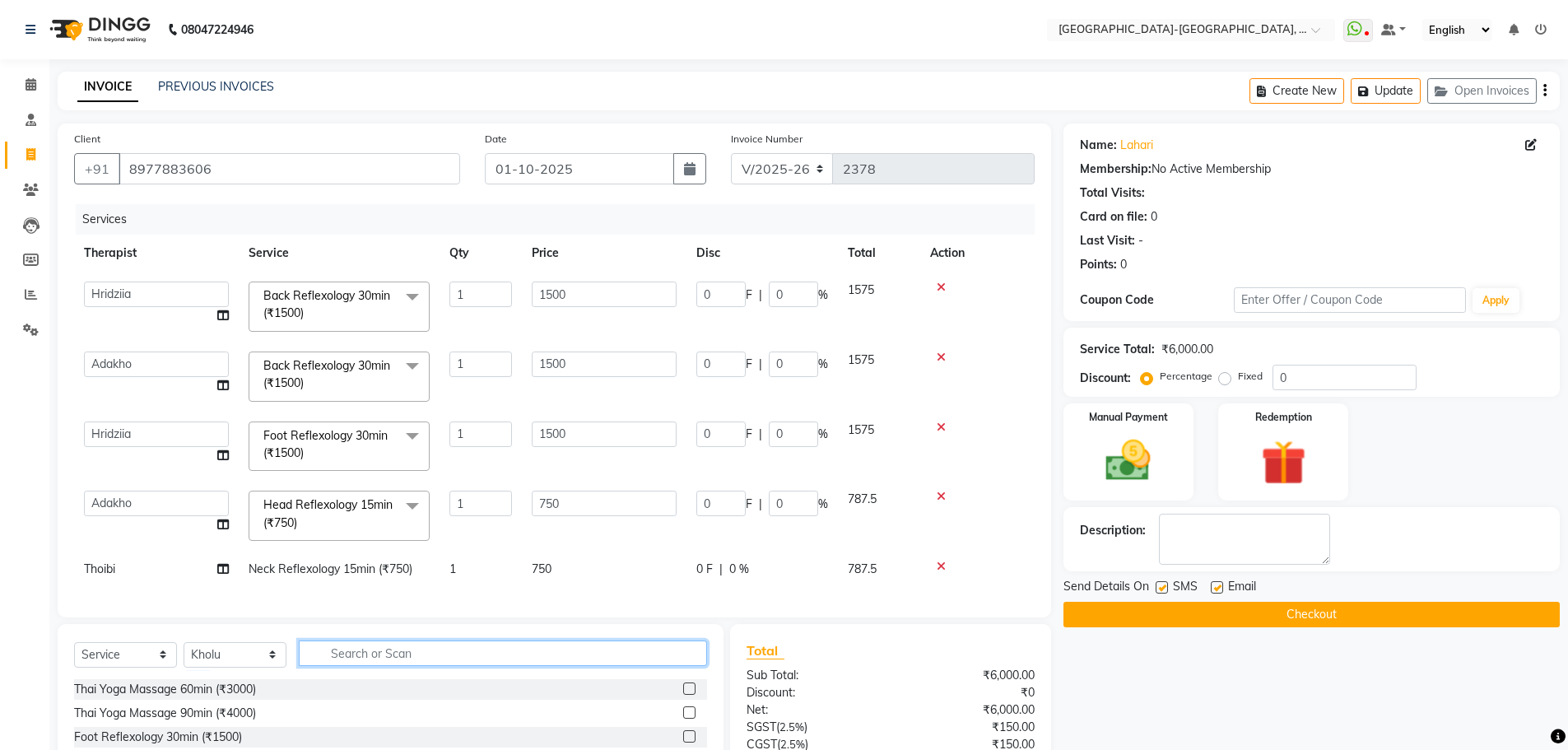
click at [370, 666] on input "text" at bounding box center [502, 653] width 408 height 25
type input "foo"
click at [222, 698] on div "Foot Reflexology 30min (₹1500)" at bounding box center [159, 689] width 168 height 18
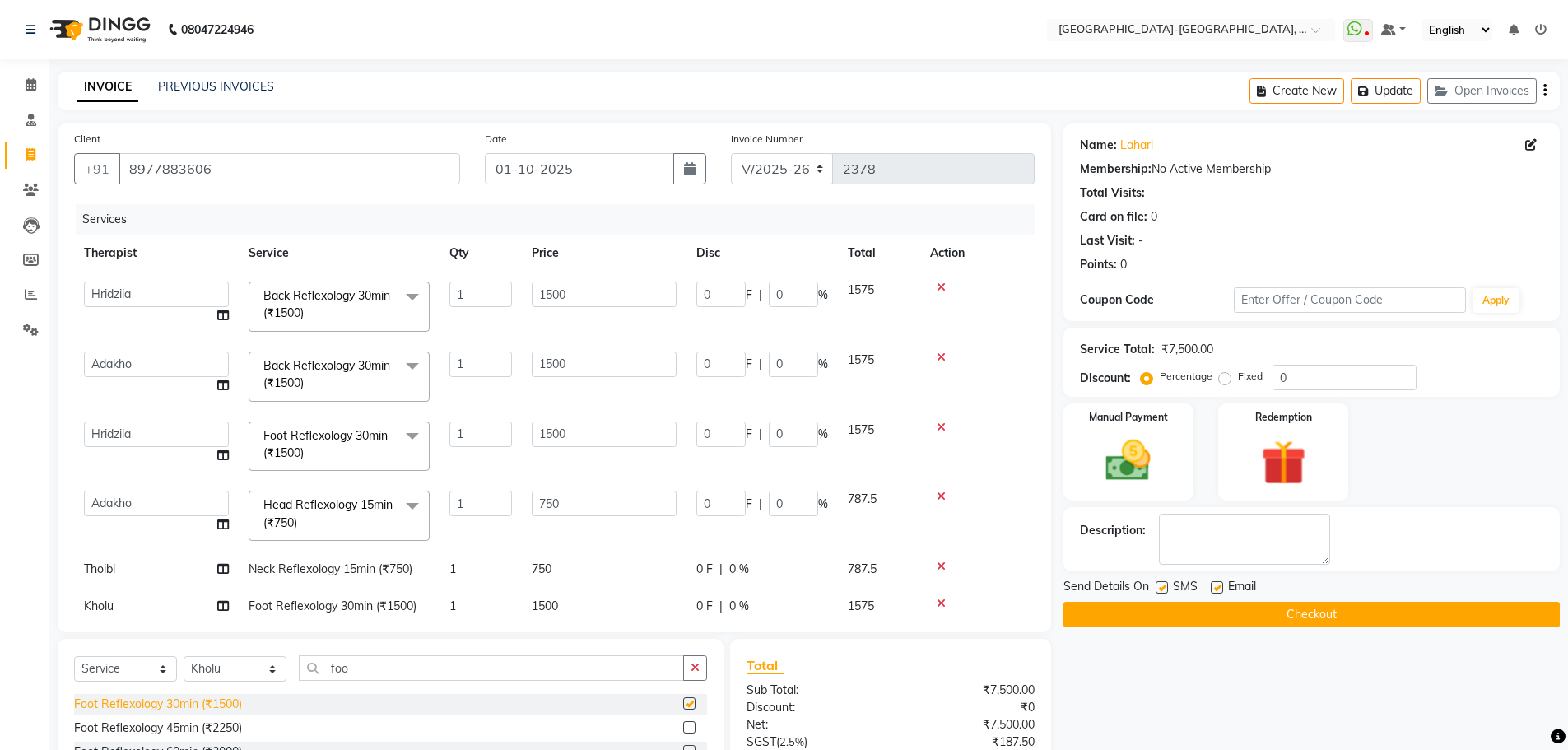
checkbox input "false"
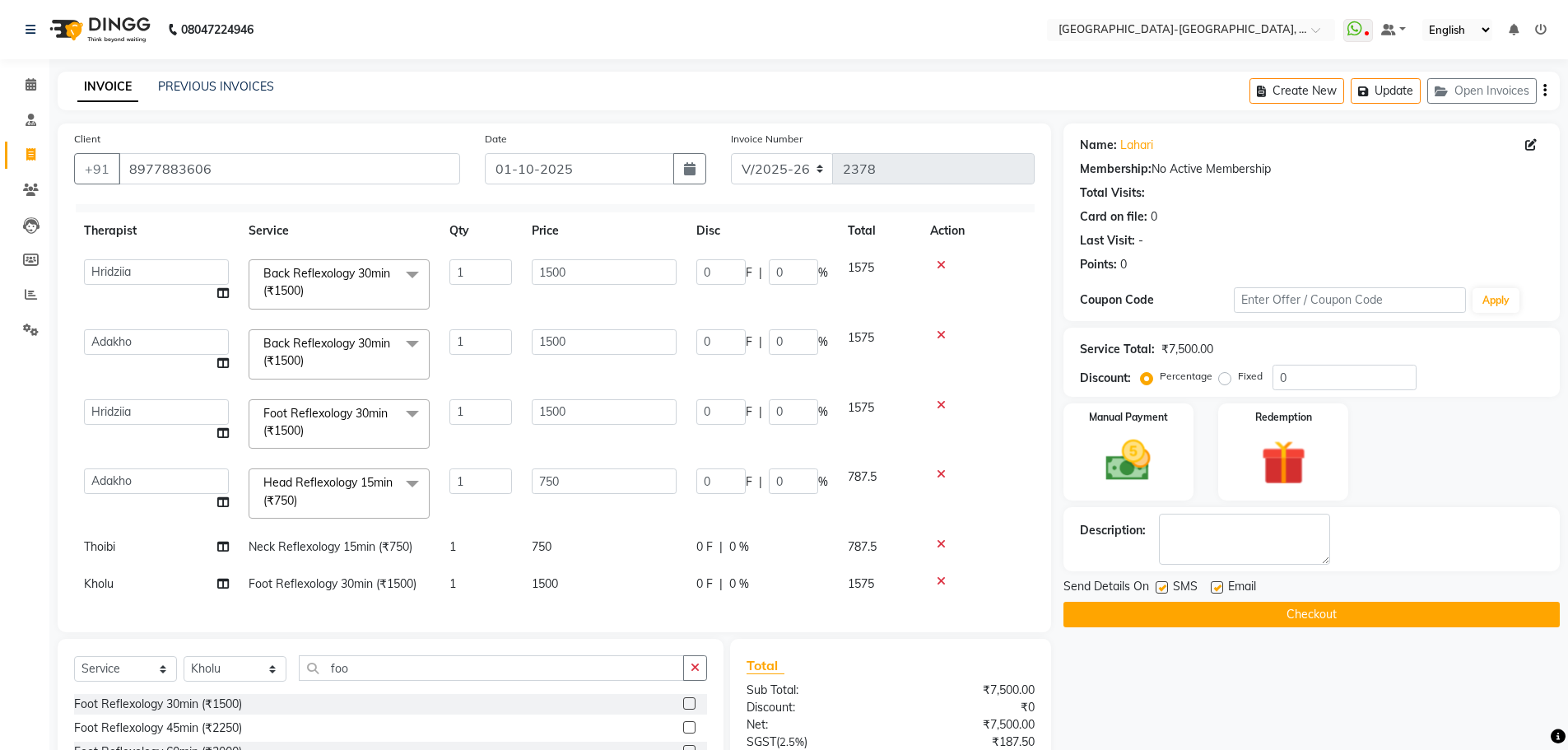
click at [106, 539] on span "Thoibi" at bounding box center [100, 546] width 31 height 15
select select "49851"
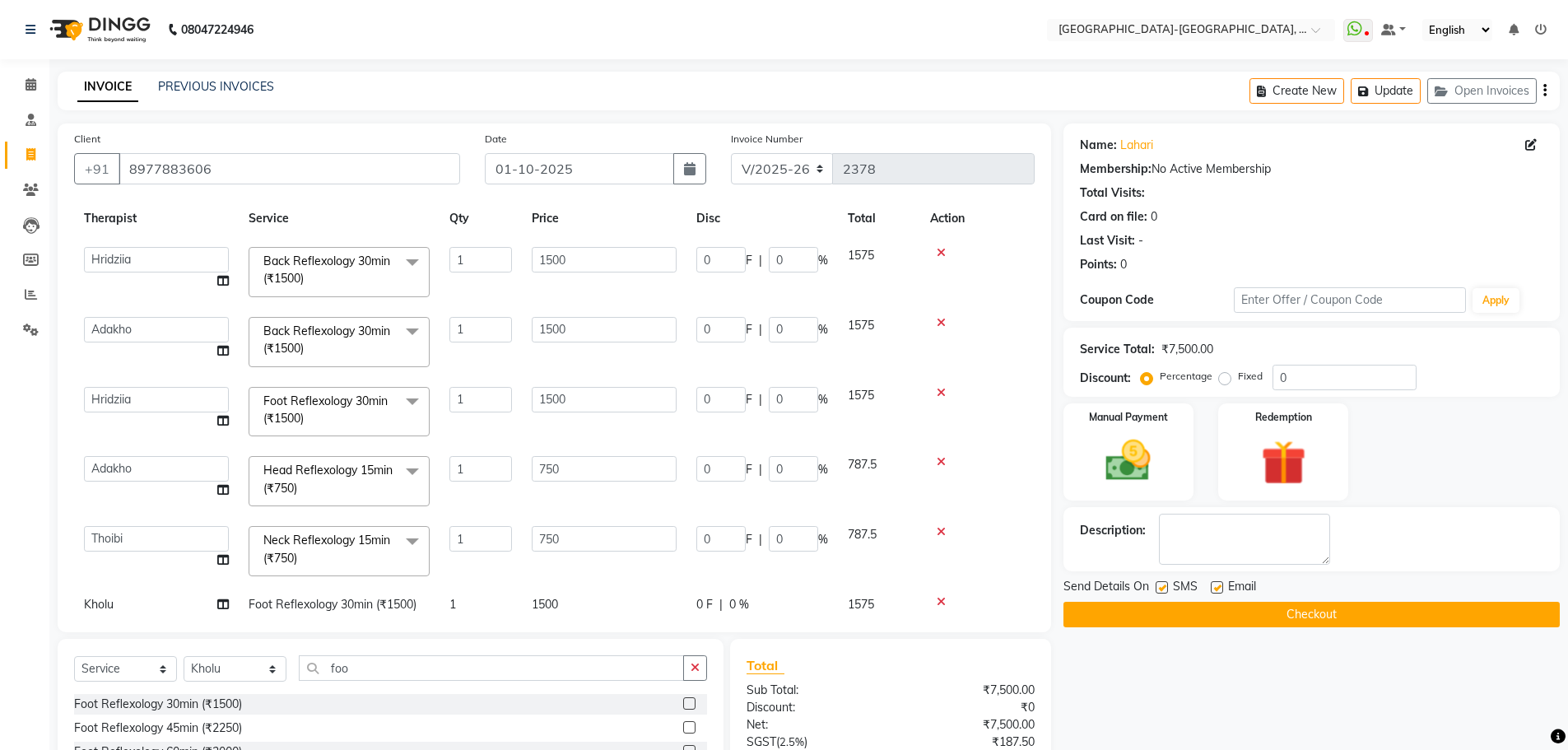
click at [938, 529] on icon at bounding box center [941, 532] width 9 height 12
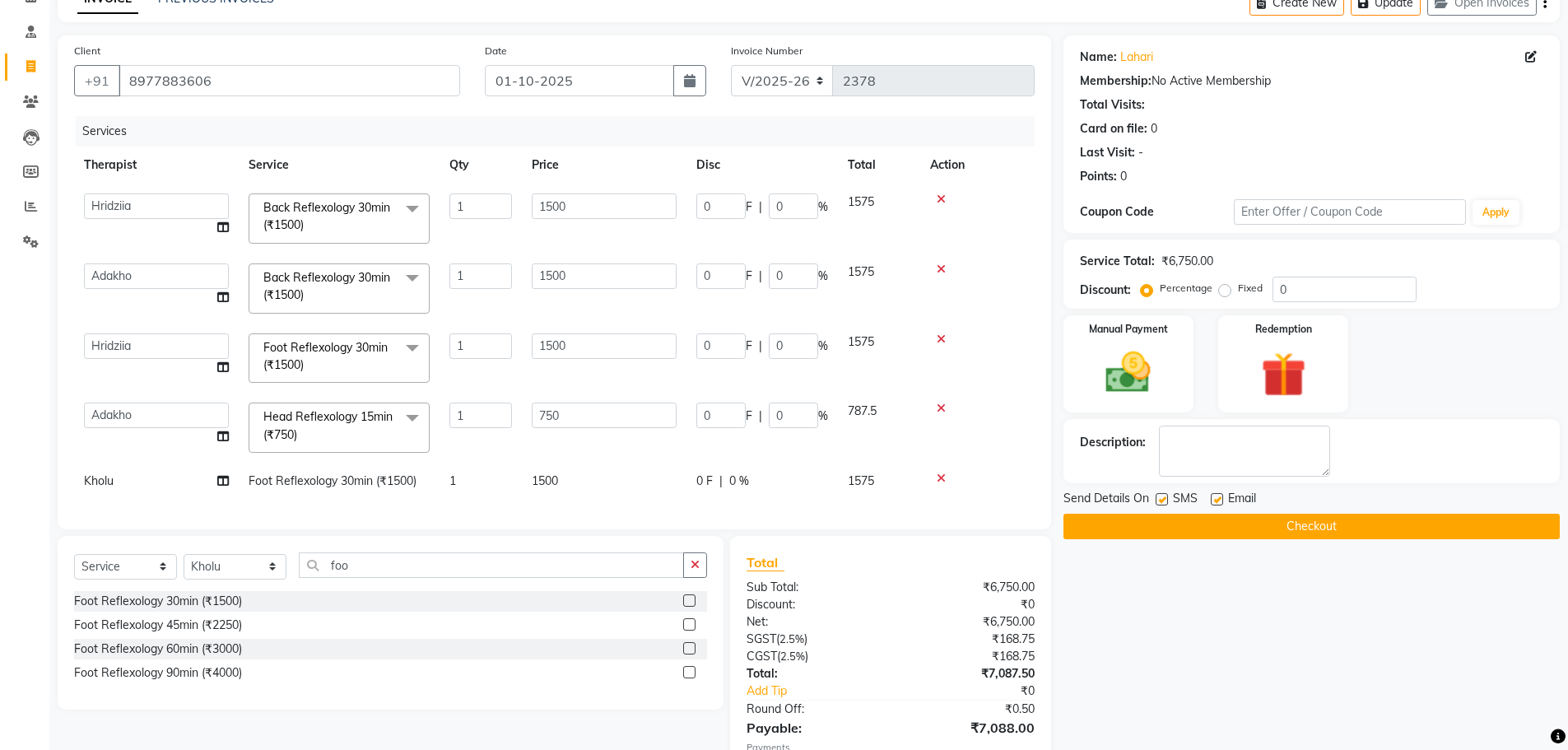
scroll to position [193, 0]
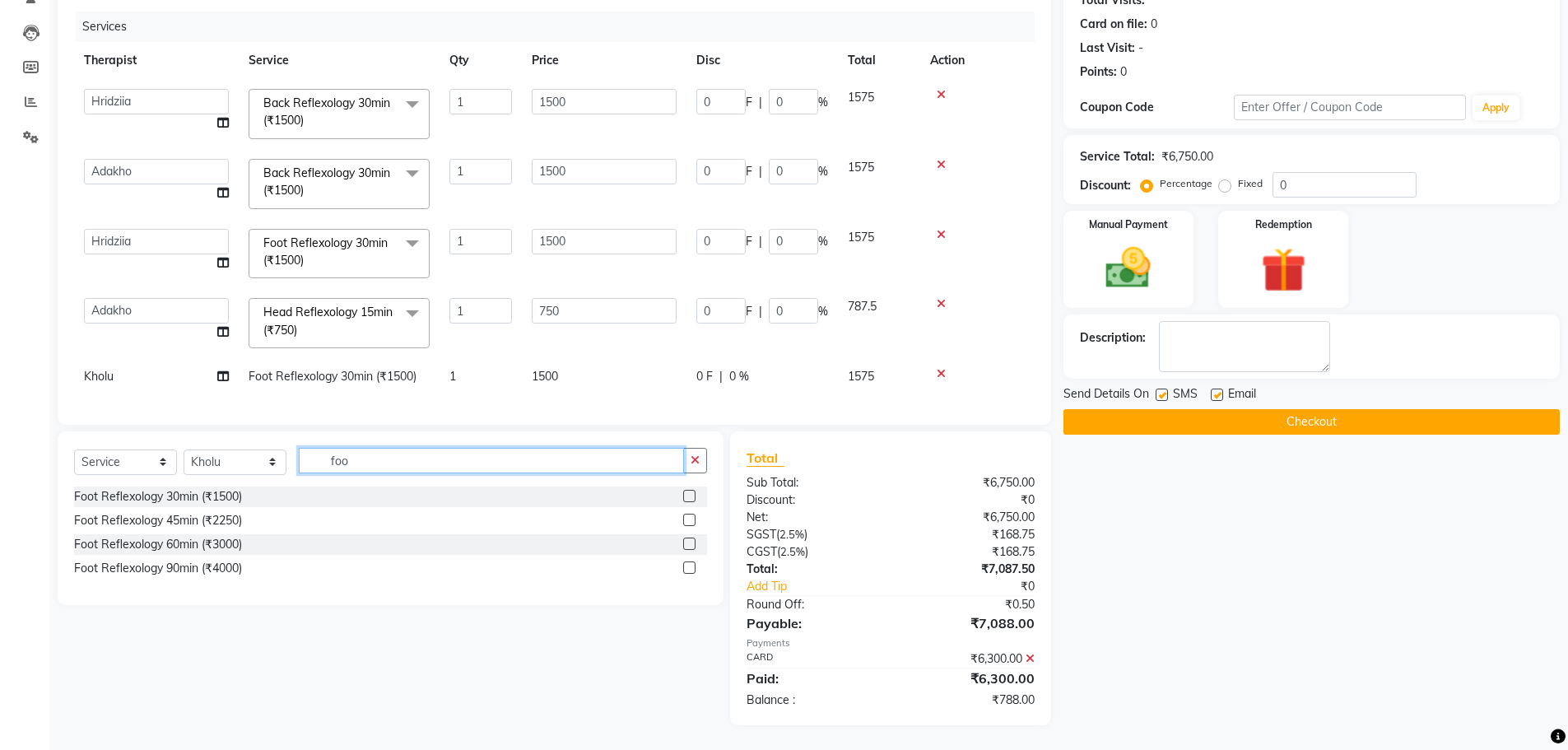
drag, startPoint x: 370, startPoint y: 466, endPoint x: 313, endPoint y: 470, distance: 57.1
click at [313, 470] on input "foo" at bounding box center [490, 460] width 385 height 25
type input "nec"
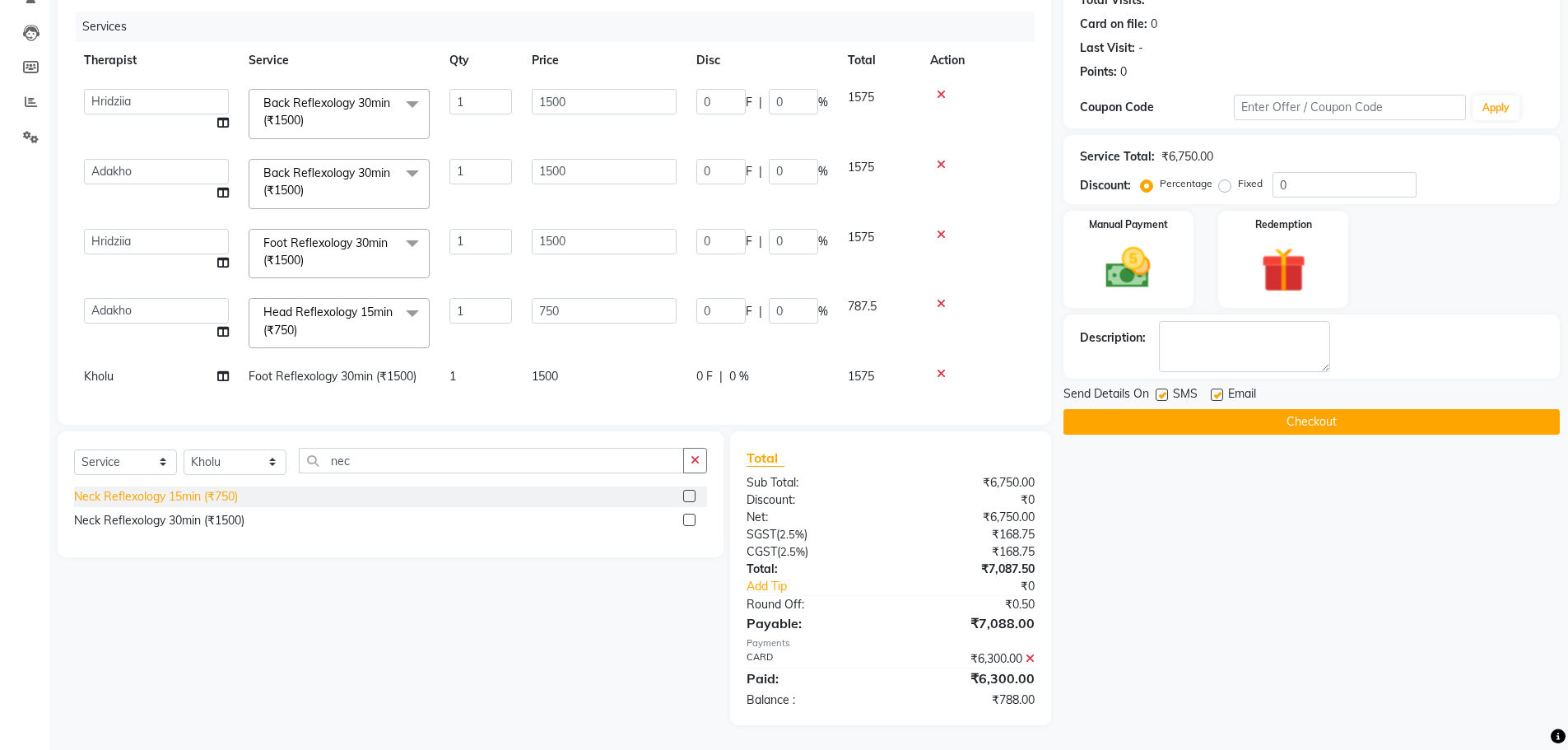
click at [208, 505] on div "Neck Reflexology 15min (₹750)" at bounding box center [156, 497] width 163 height 18
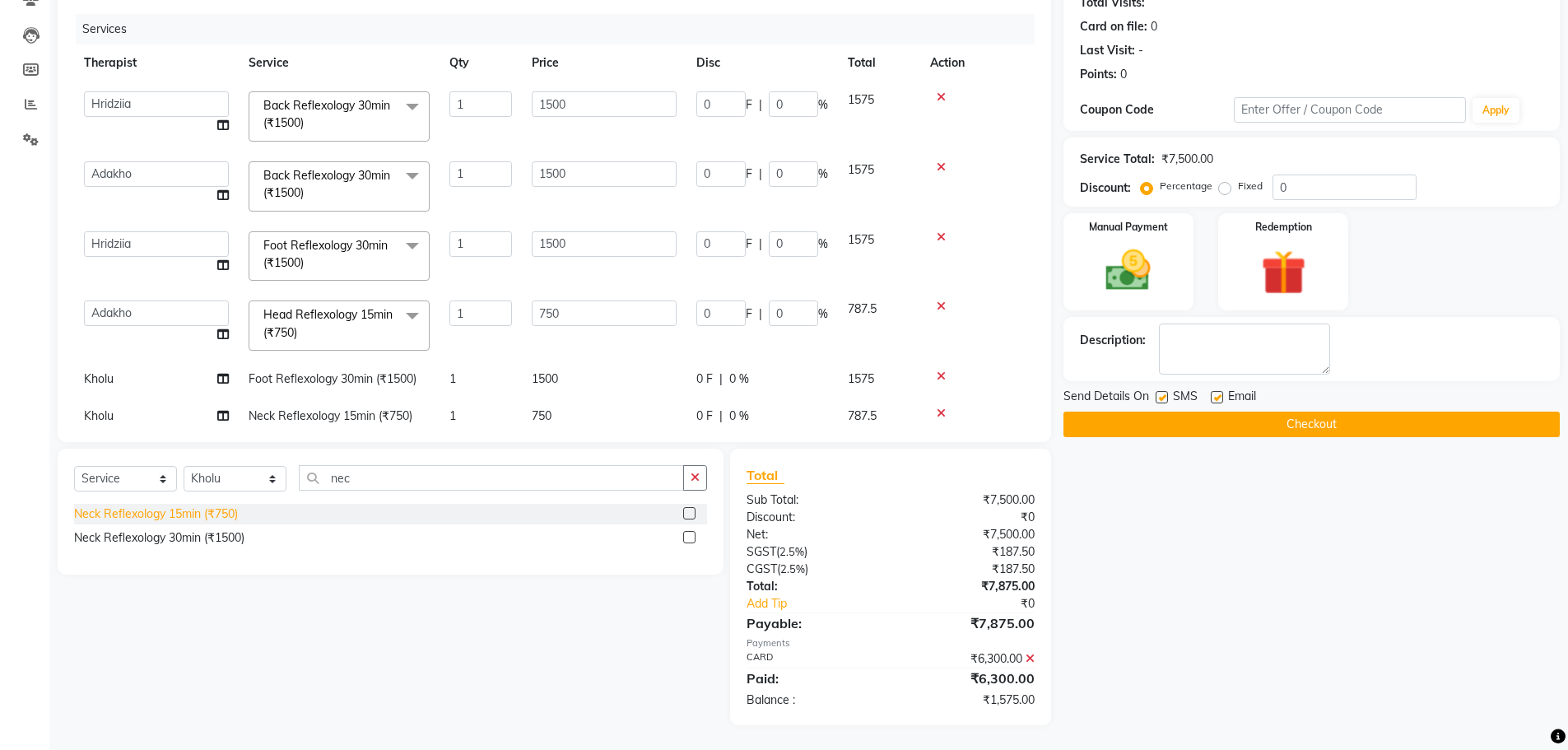
checkbox input "false"
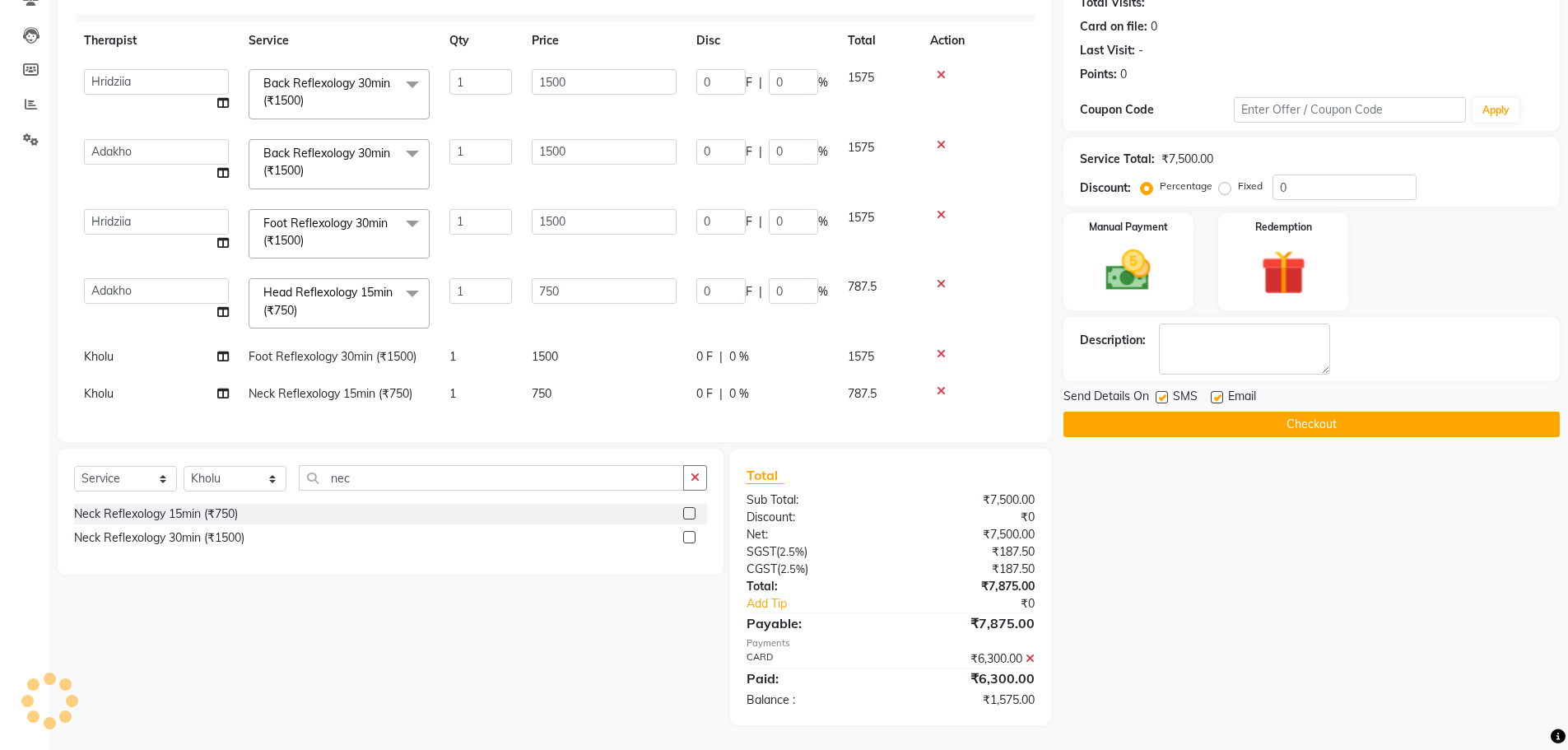
click at [1150, 563] on div "Name: Lahari Membership: No Active Membership Total Visits: Card on file: 0 Las…" at bounding box center [1317, 329] width 509 height 792
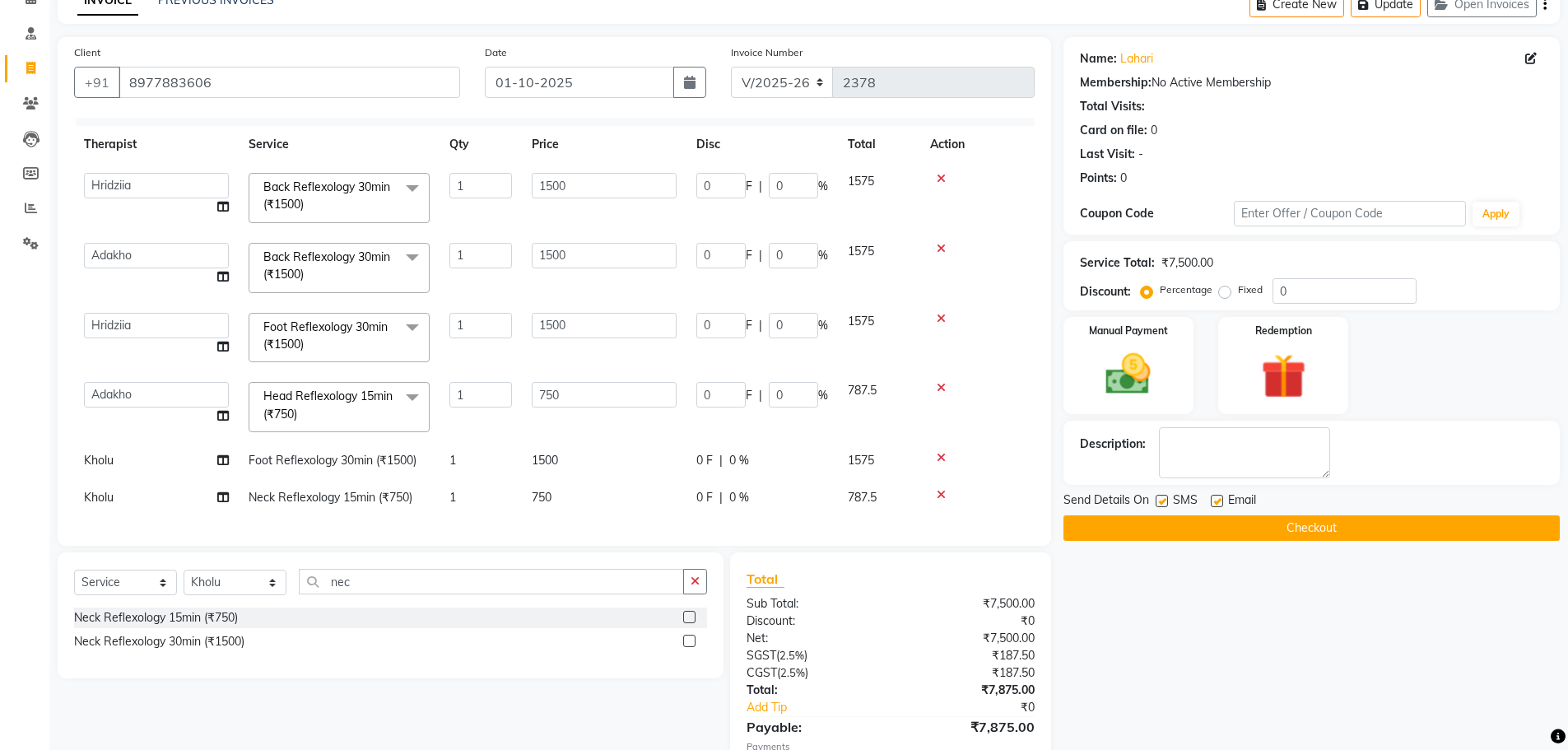
scroll to position [0, 0]
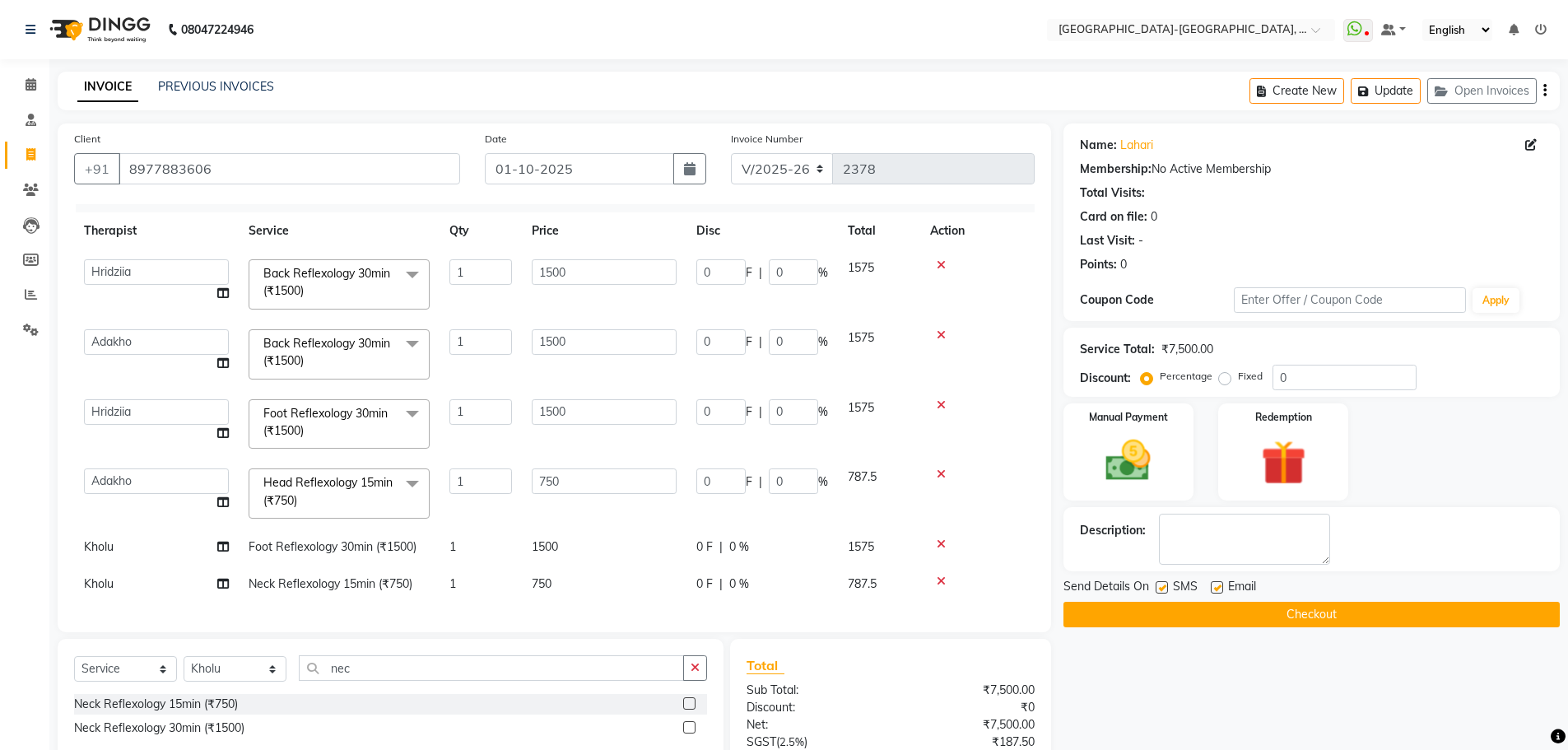
click at [1212, 582] on label at bounding box center [1217, 587] width 13 height 13
click at [1212, 583] on input "checkbox" at bounding box center [1216, 587] width 11 height 11
checkbox input "false"
click at [1162, 582] on label at bounding box center [1161, 587] width 13 height 13
click at [1162, 583] on input "checkbox" at bounding box center [1160, 587] width 11 height 11
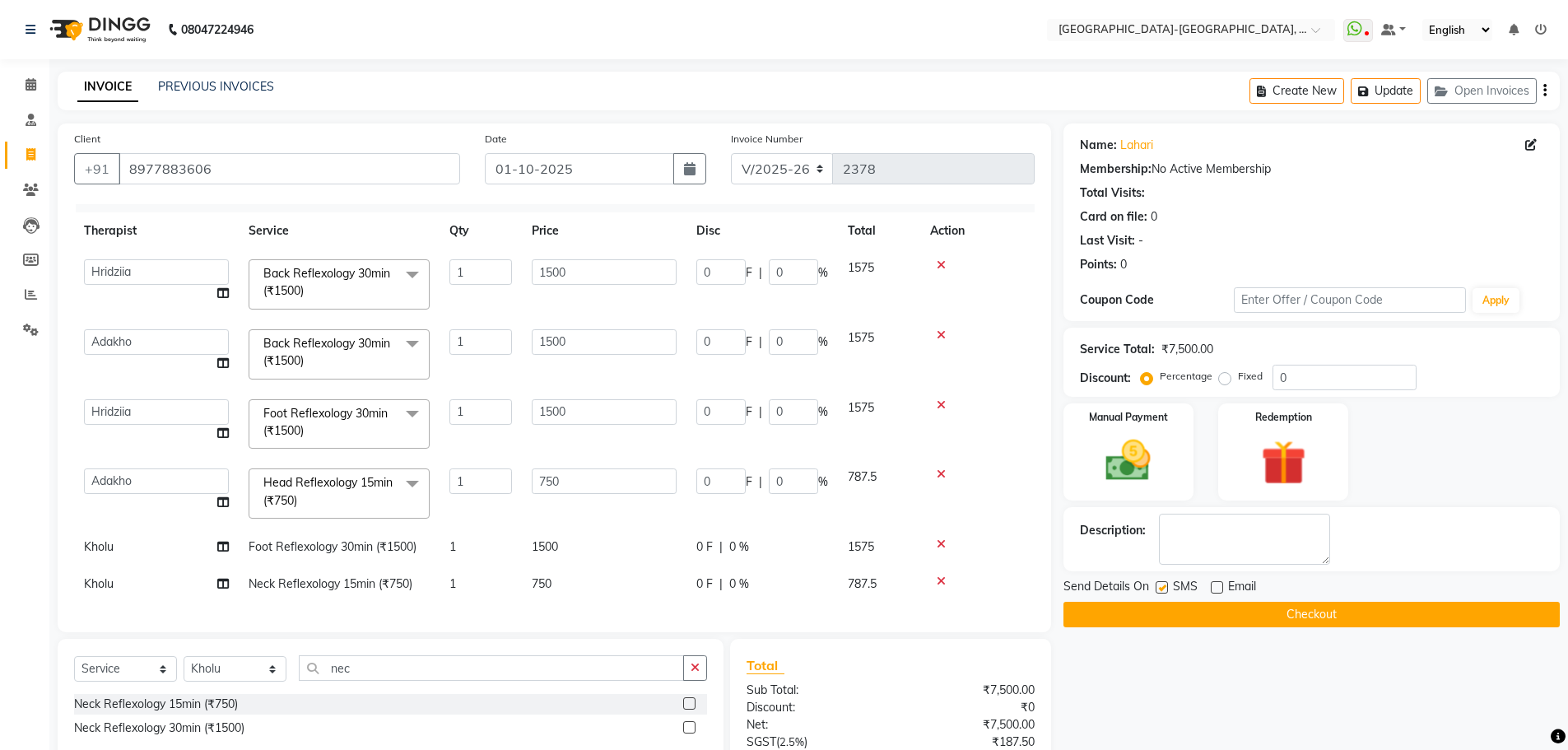
checkbox input "false"
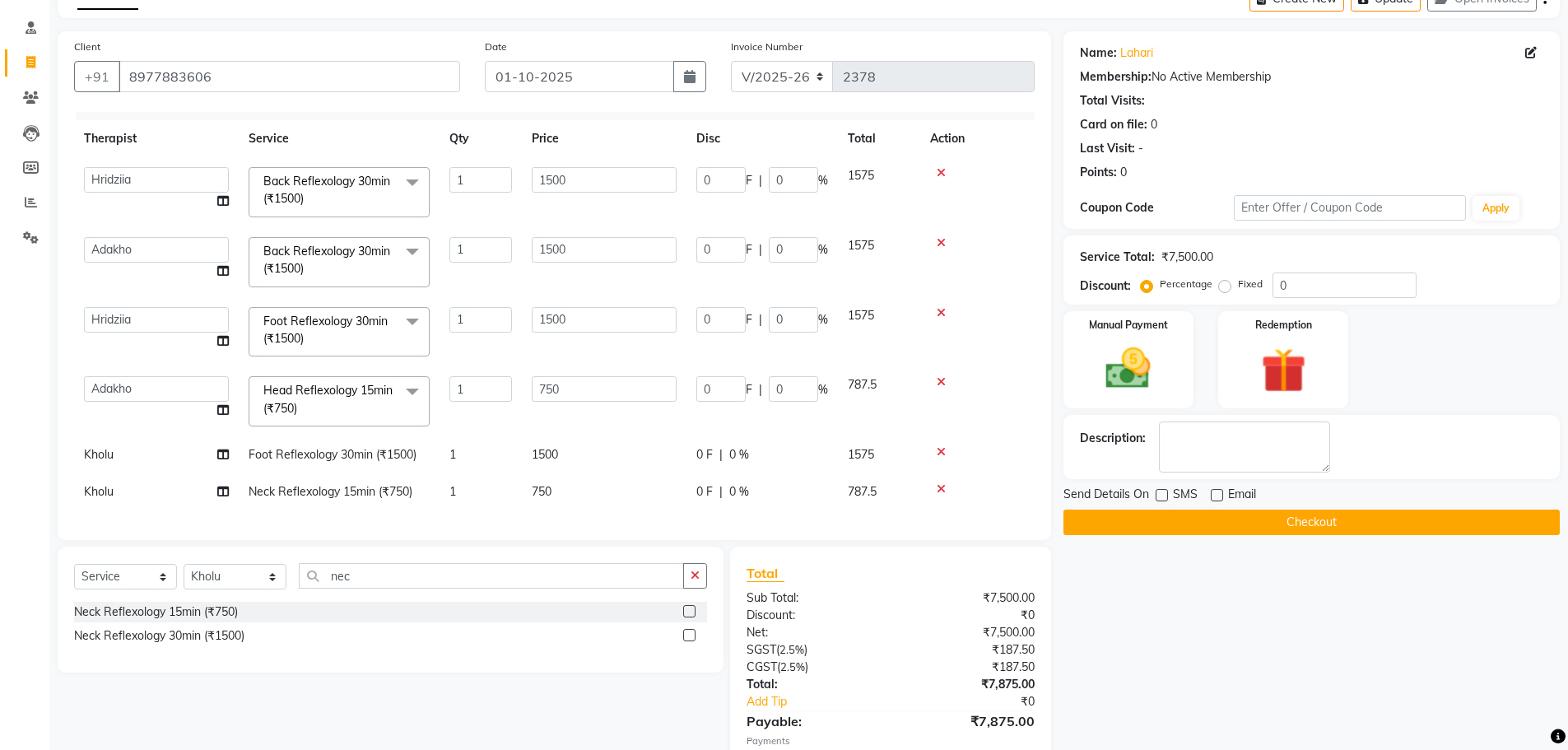
scroll to position [190, 0]
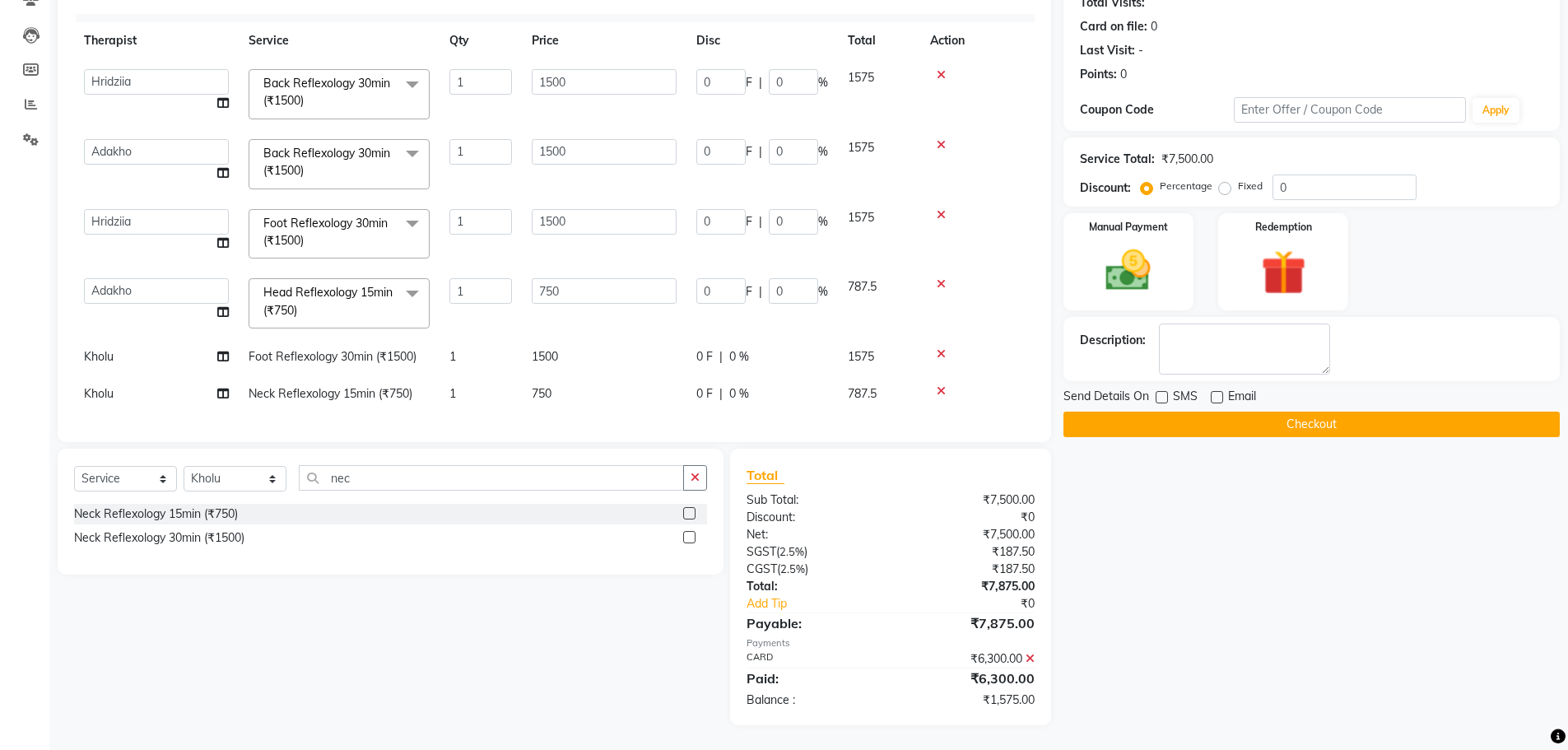
click at [1278, 422] on button "Checkout" at bounding box center [1311, 424] width 496 height 25
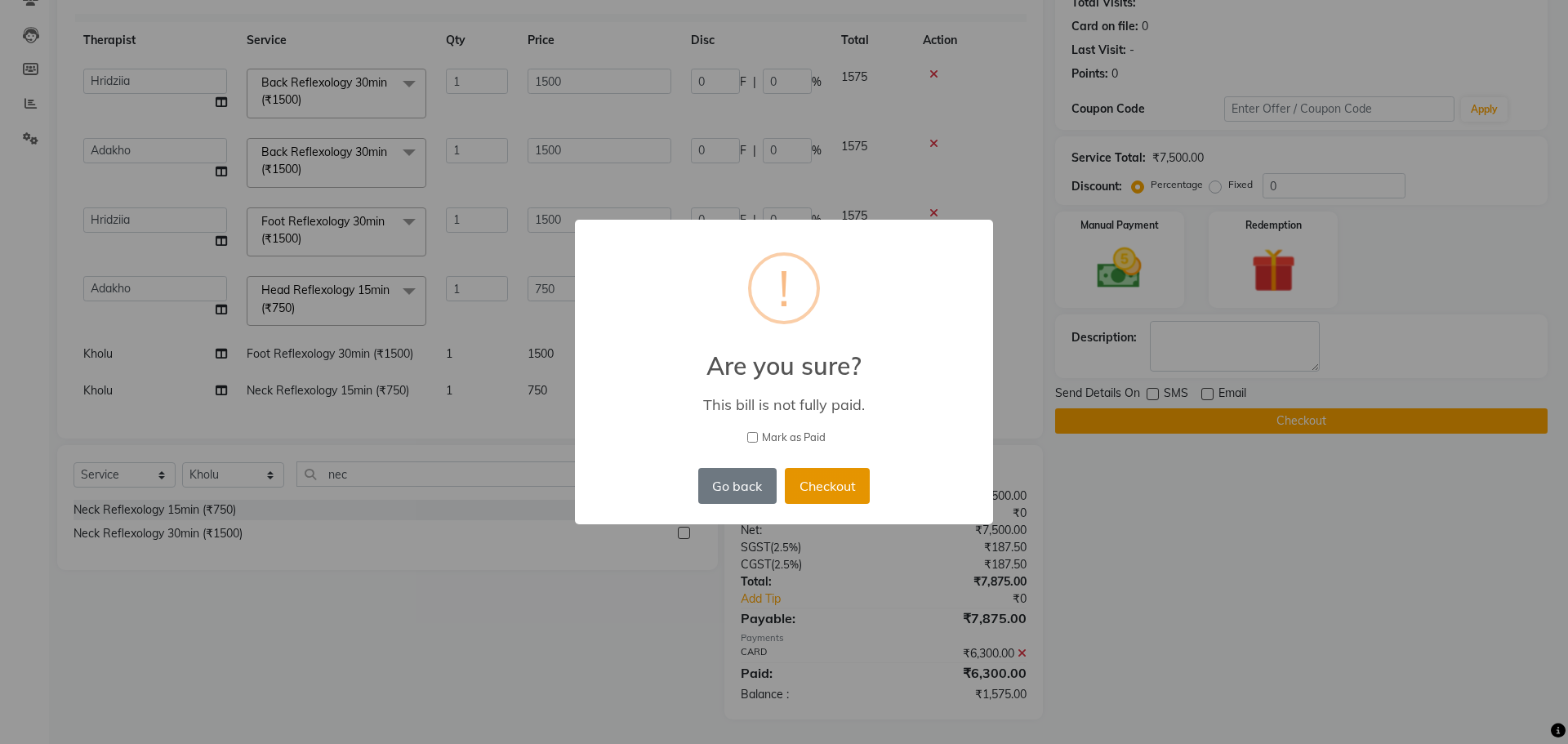
click at [803, 486] on button "Checkout" at bounding box center [827, 486] width 85 height 36
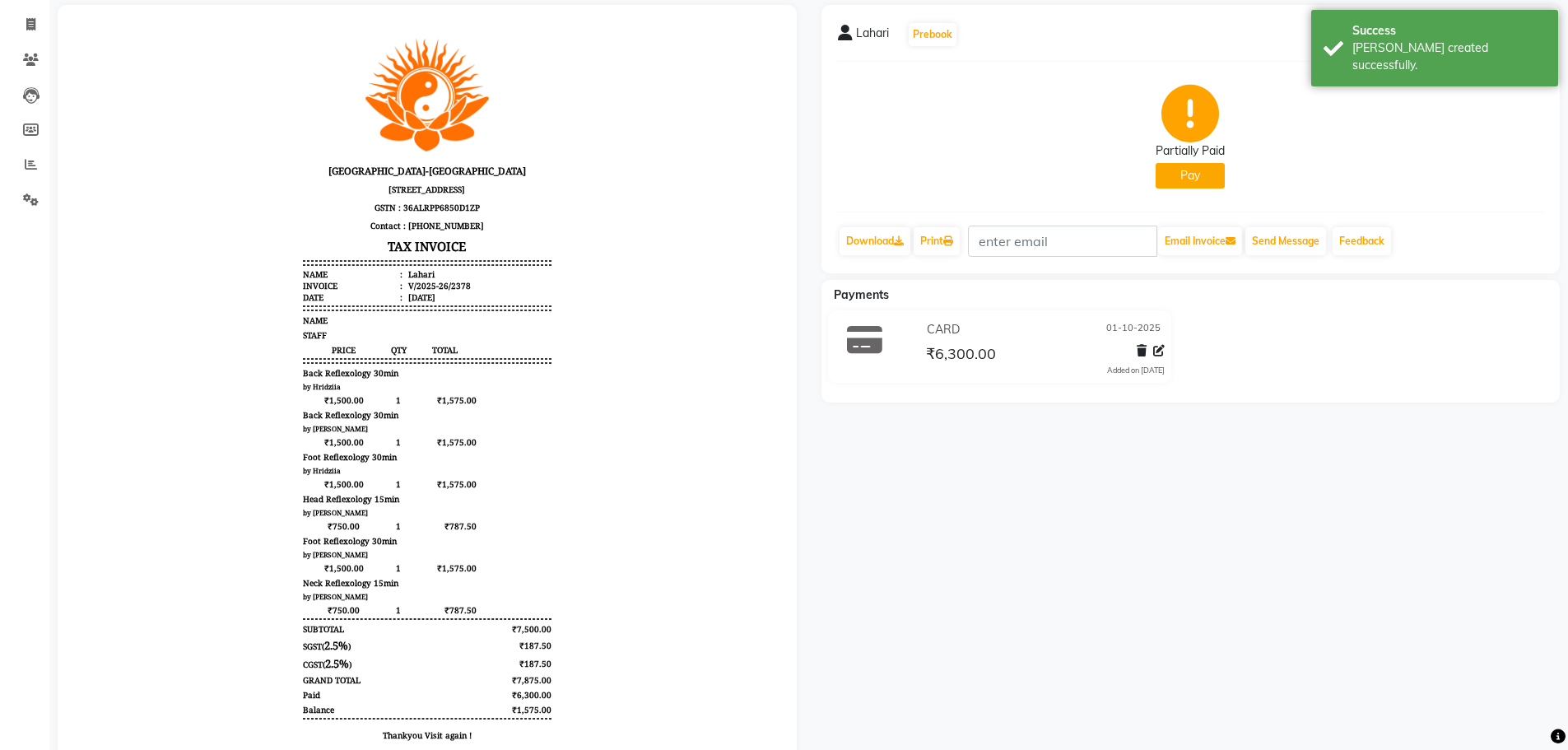
scroll to position [36, 0]
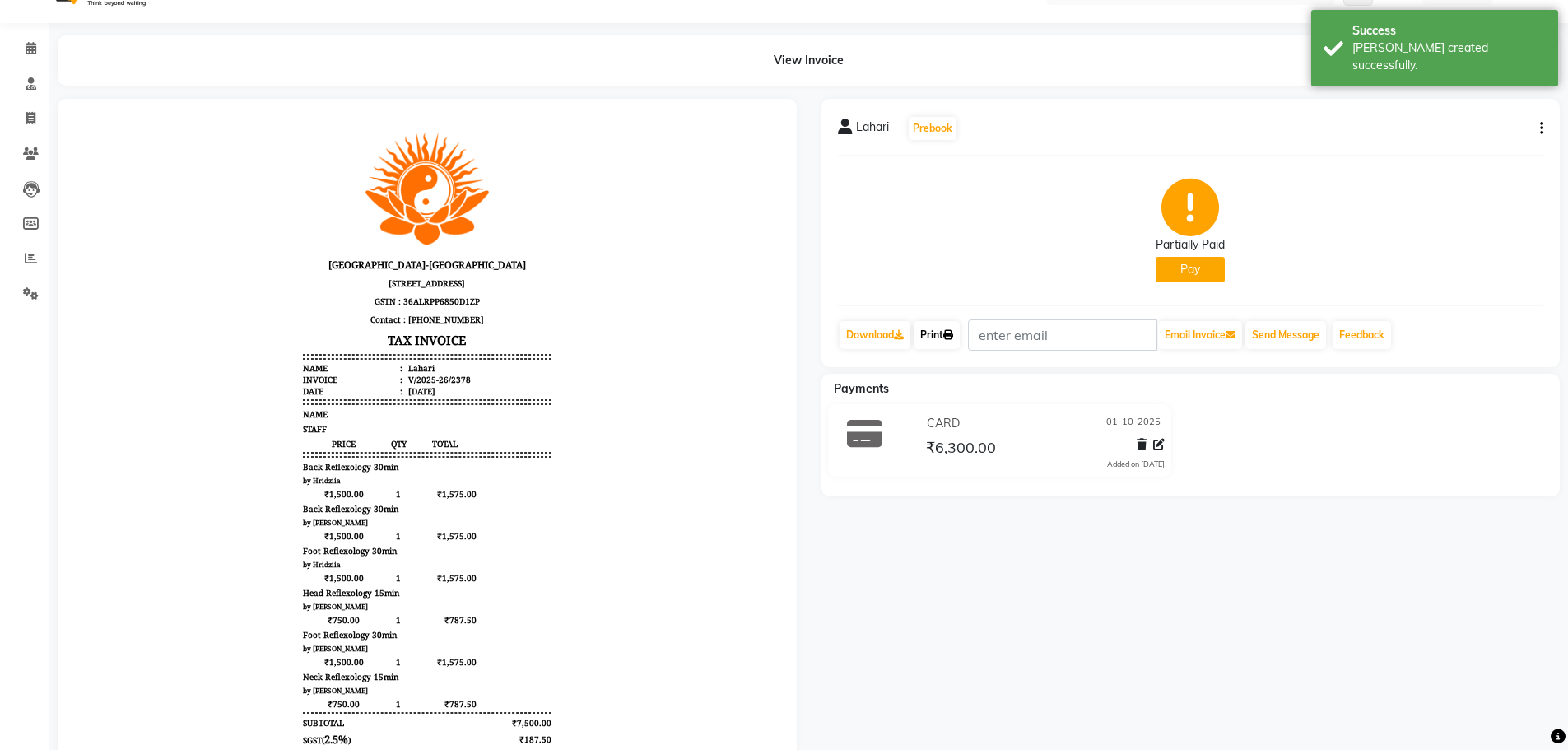
click at [931, 336] on link "Print" at bounding box center [936, 335] width 46 height 28
